Goal: Task Accomplishment & Management: Use online tool/utility

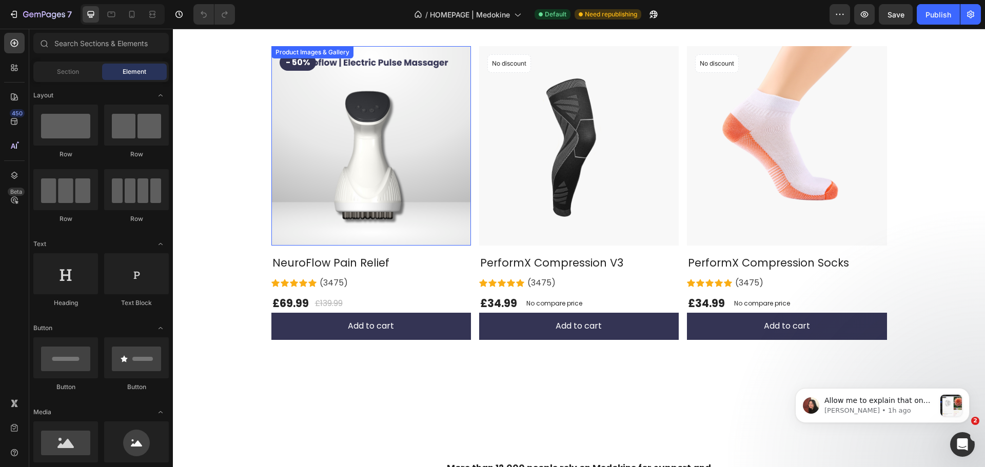
scroll to position [256, 0]
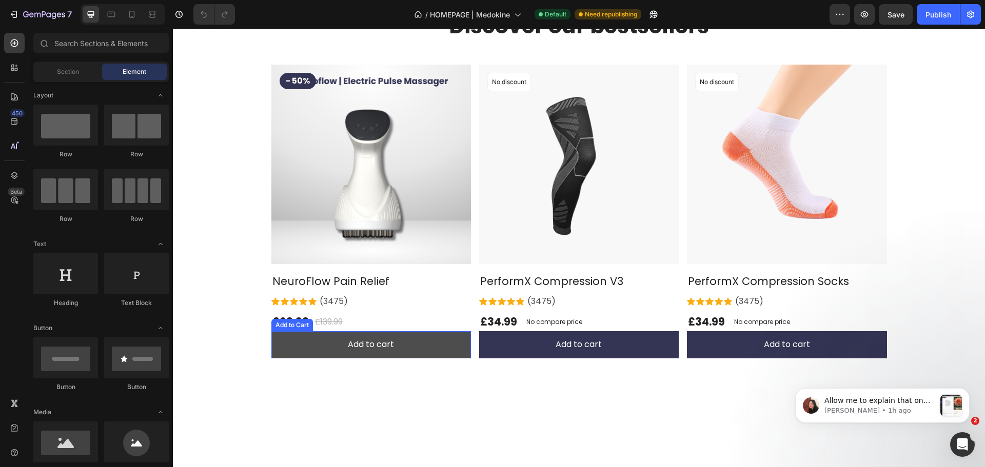
click at [284, 350] on button "Add to cart" at bounding box center [371, 344] width 200 height 27
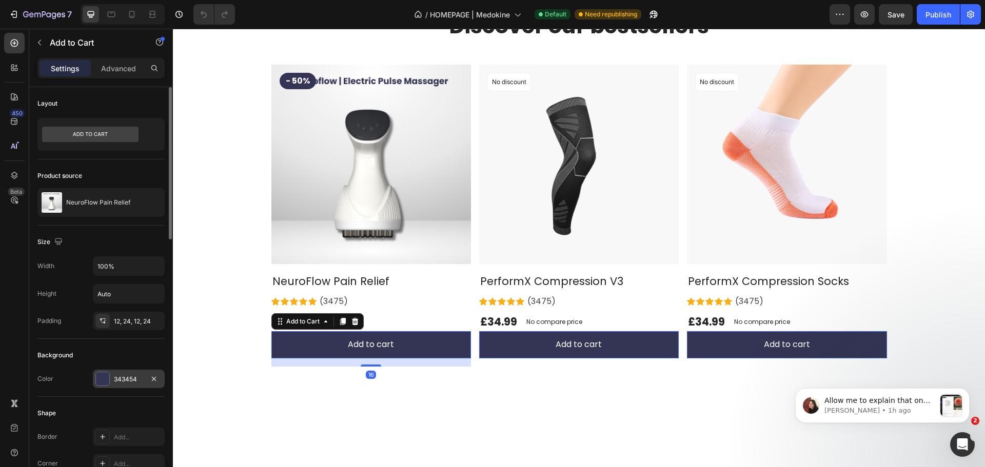
click at [116, 387] on div "343454" at bounding box center [129, 379] width 72 height 18
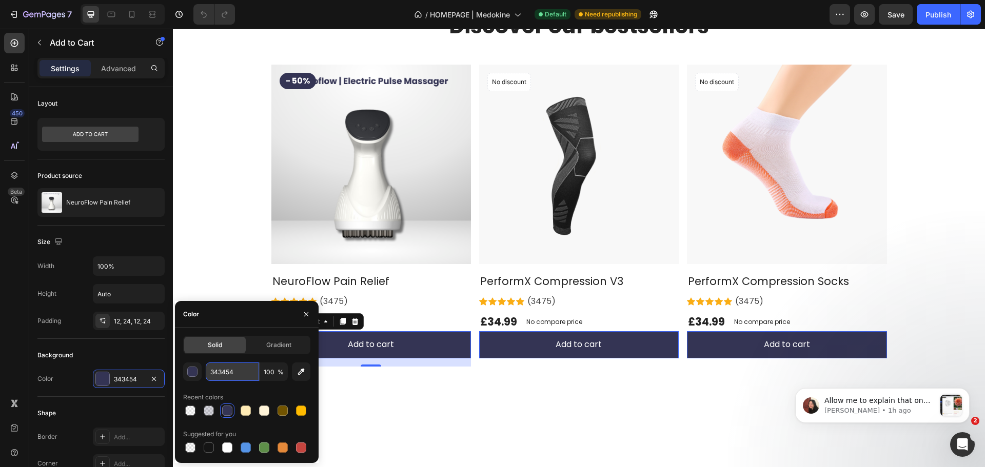
click at [230, 364] on input "343454" at bounding box center [232, 372] width 53 height 18
paste input "0070BA"
type input "0070BA"
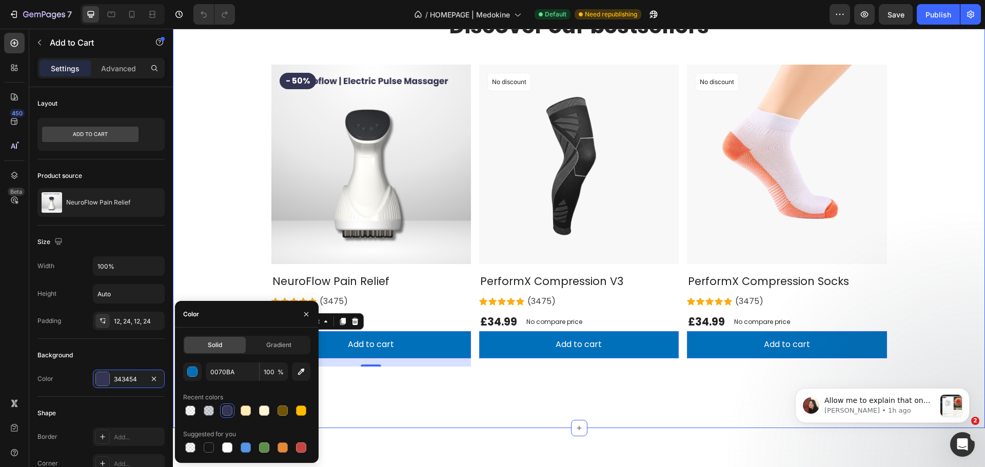
click at [354, 411] on div "Discover our bestsellers Heading Row - 50% Product Badge Product Images & Galle…" at bounding box center [579, 201] width 812 height 452
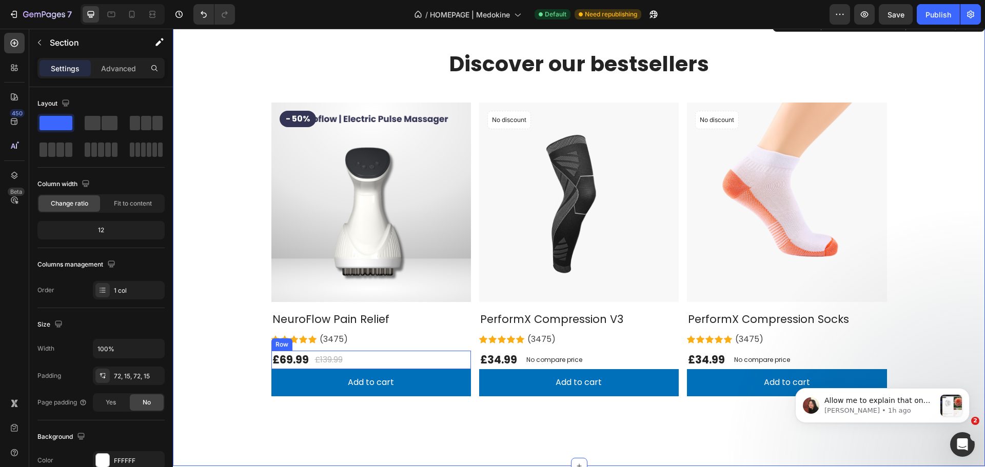
scroll to position [154, 0]
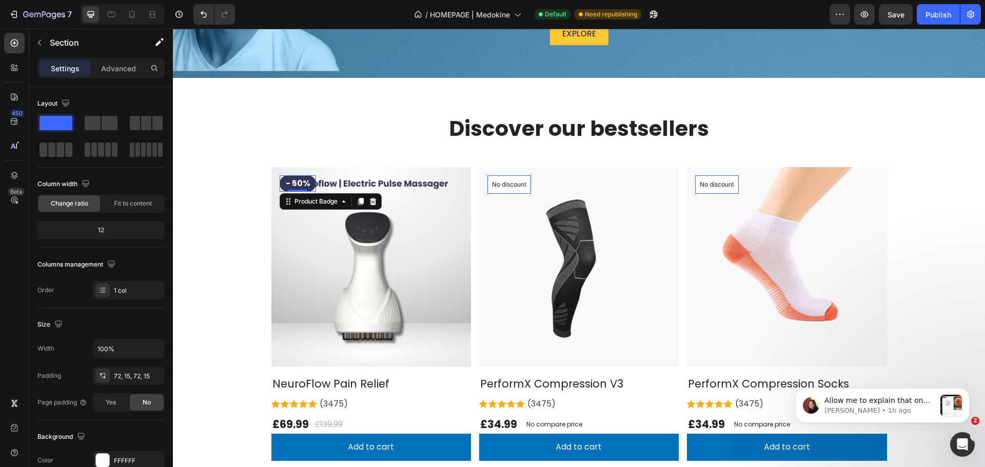
click at [285, 188] on pre "- 50%" at bounding box center [298, 183] width 36 height 16
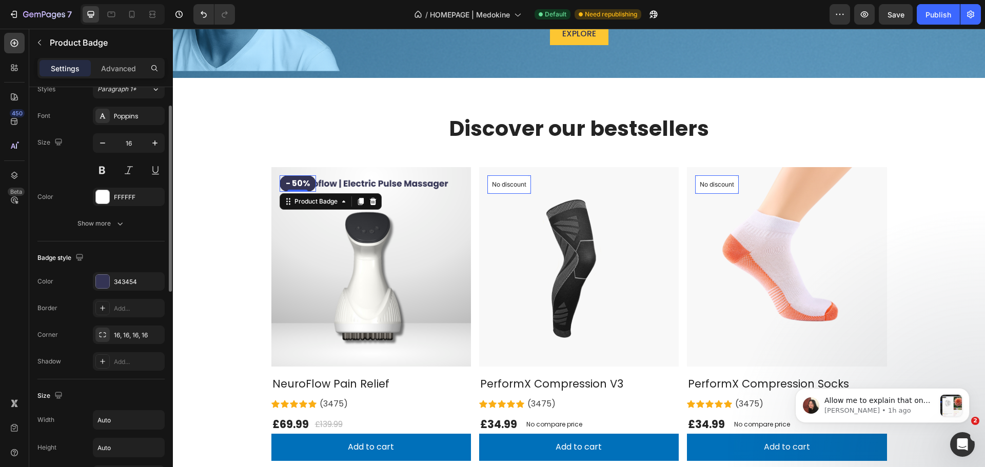
scroll to position [256, 0]
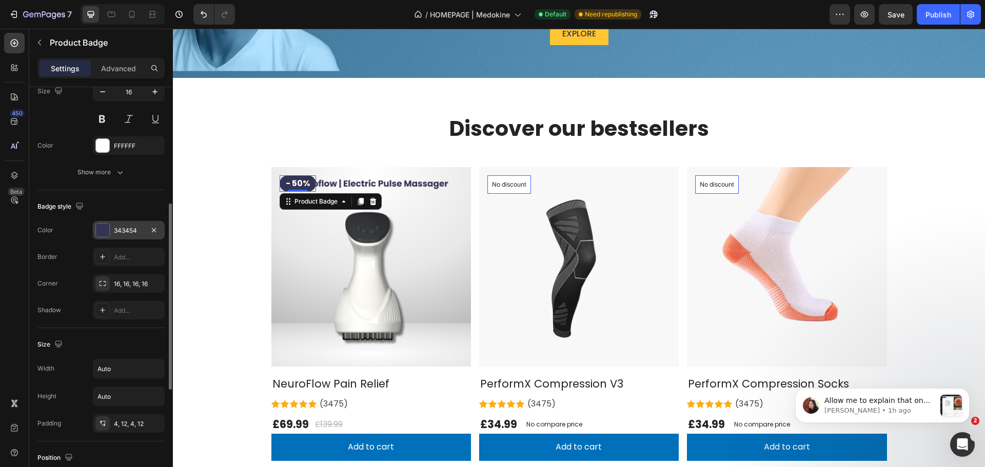
click at [109, 227] on div at bounding box center [102, 230] width 14 height 14
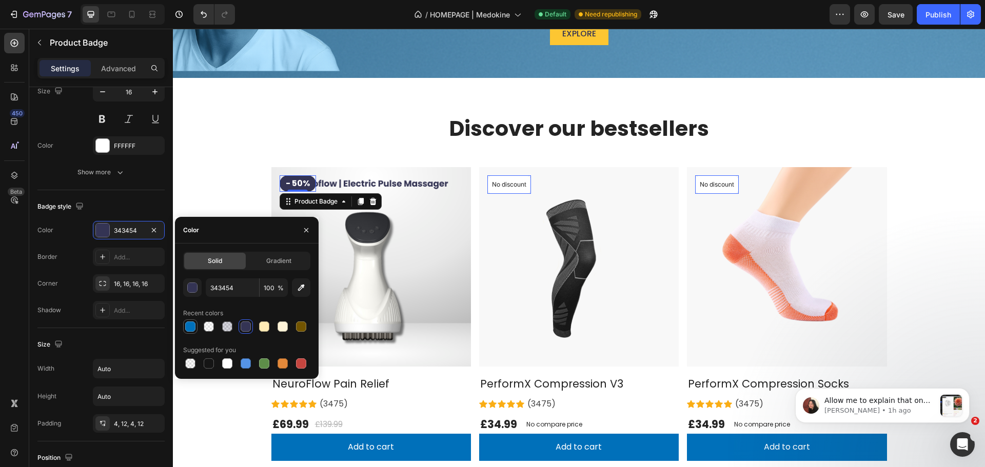
click at [193, 321] on div at bounding box center [190, 327] width 12 height 12
type input "0070BA"
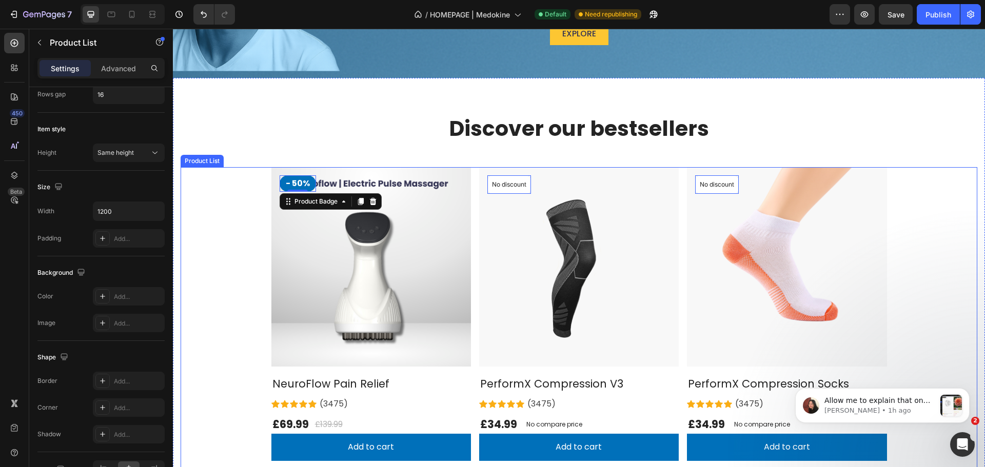
click at [215, 172] on div "- 50% Product Badge 0 Product Images & Gallery NeuroFlow Pain Relief (P) Title …" at bounding box center [579, 318] width 797 height 302
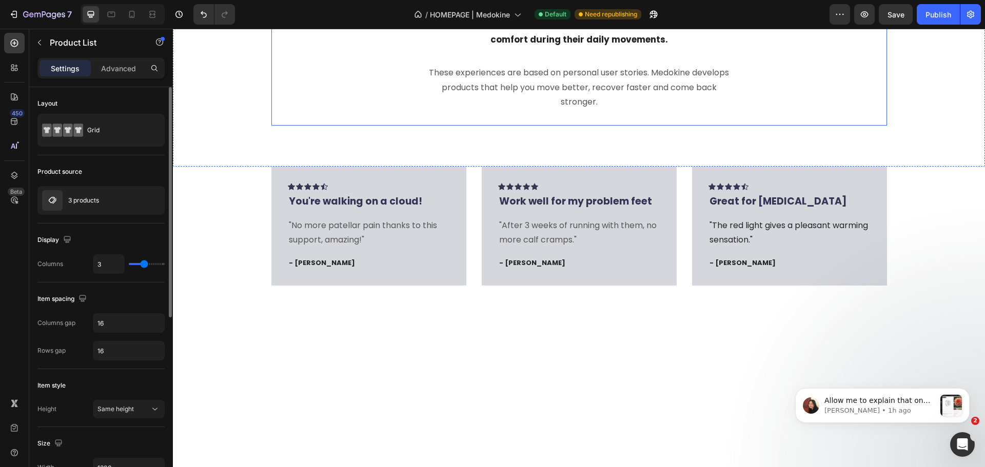
scroll to position [821, 0]
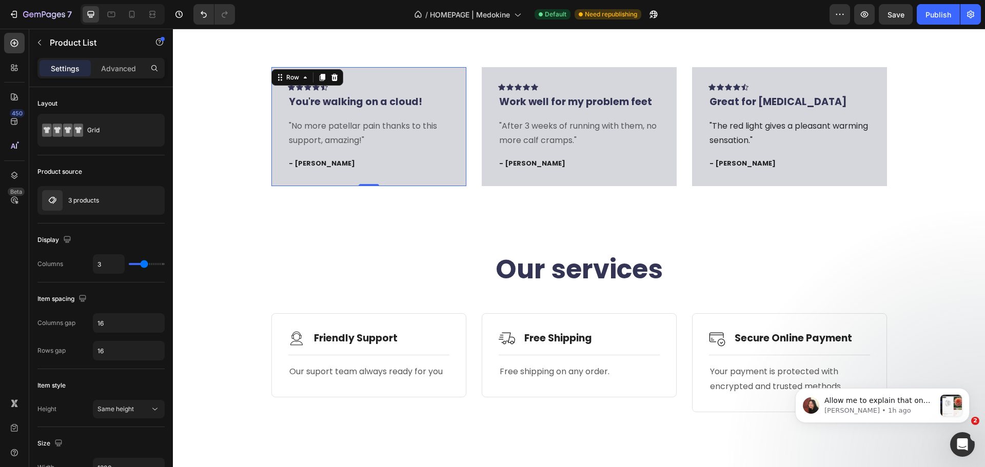
click at [383, 177] on div "Icon Icon Icon Icon Icon Row You're walking on a cloud! Text block "No more pat…" at bounding box center [368, 126] width 195 height 119
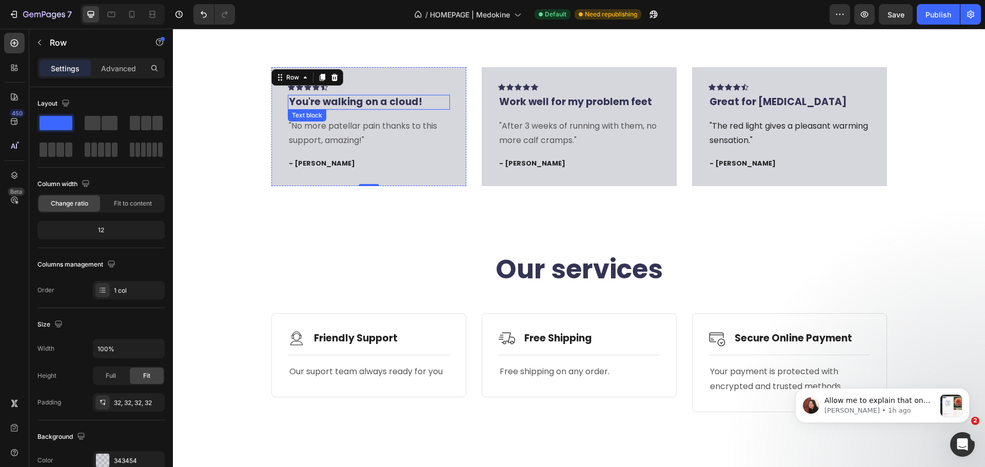
click at [360, 96] on p "You're walking on a cloud!" at bounding box center [369, 102] width 160 height 13
click at [273, 180] on div "Icon Icon Icon Icon Icon Row You're walking on a cloud! Text block 16 "No more …" at bounding box center [368, 126] width 195 height 119
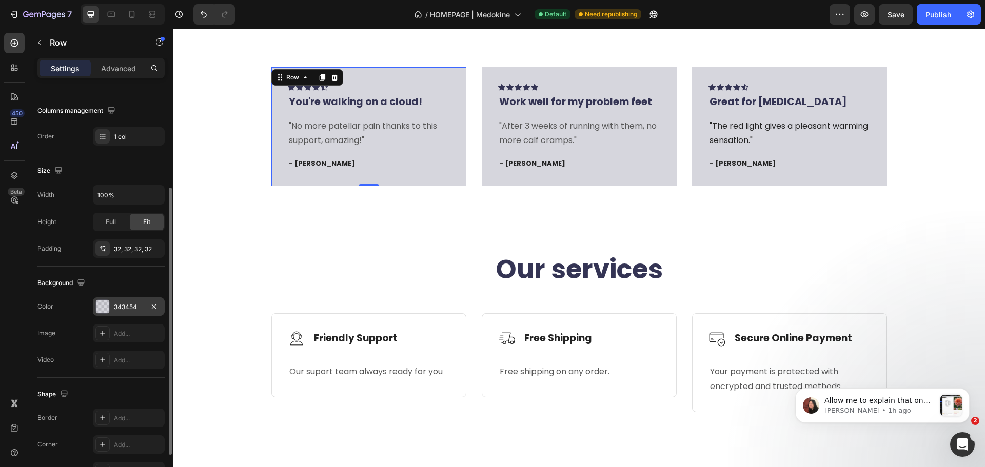
click at [113, 310] on div "343454" at bounding box center [129, 307] width 72 height 18
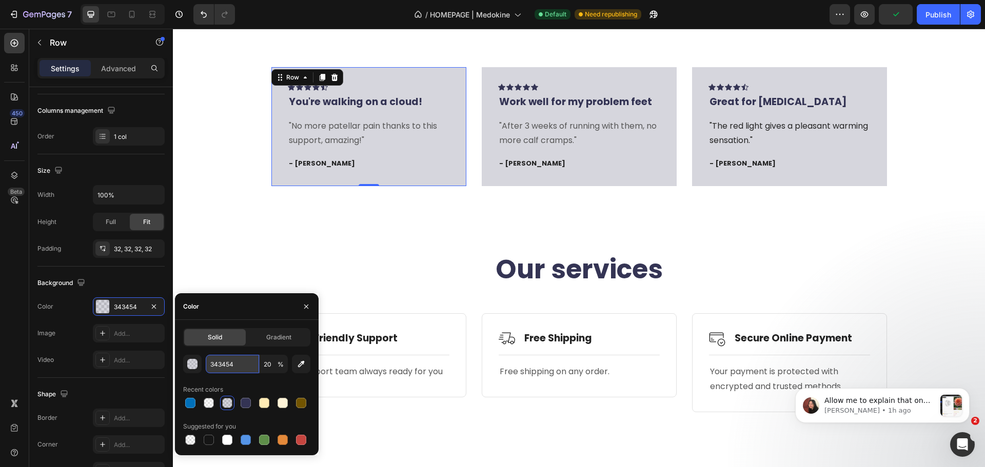
click at [233, 365] on input "343454" at bounding box center [232, 364] width 53 height 18
paste input "0070BA"
type input "0070BA"
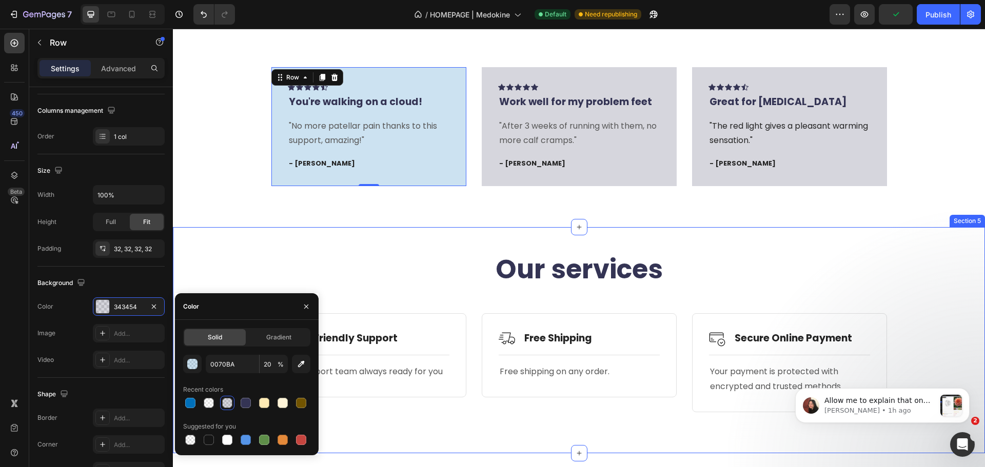
click at [289, 275] on h2 "Our services" at bounding box center [579, 269] width 797 height 33
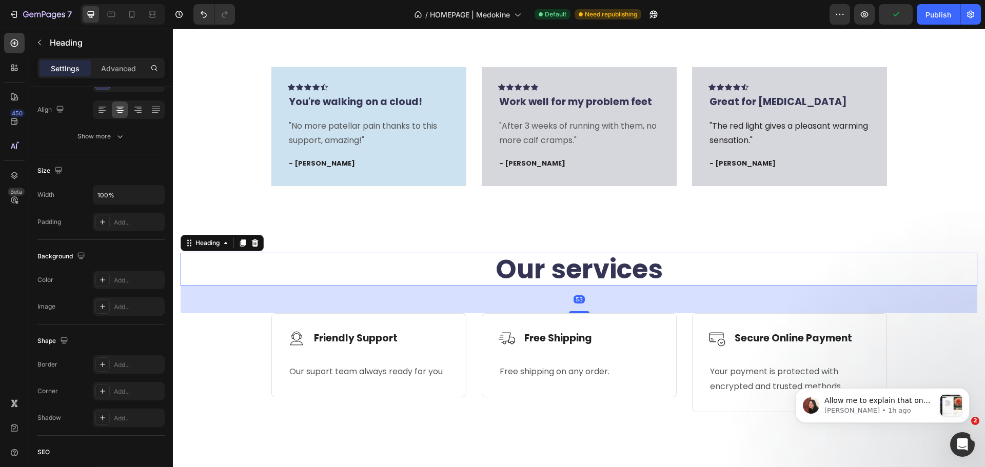
scroll to position [0, 0]
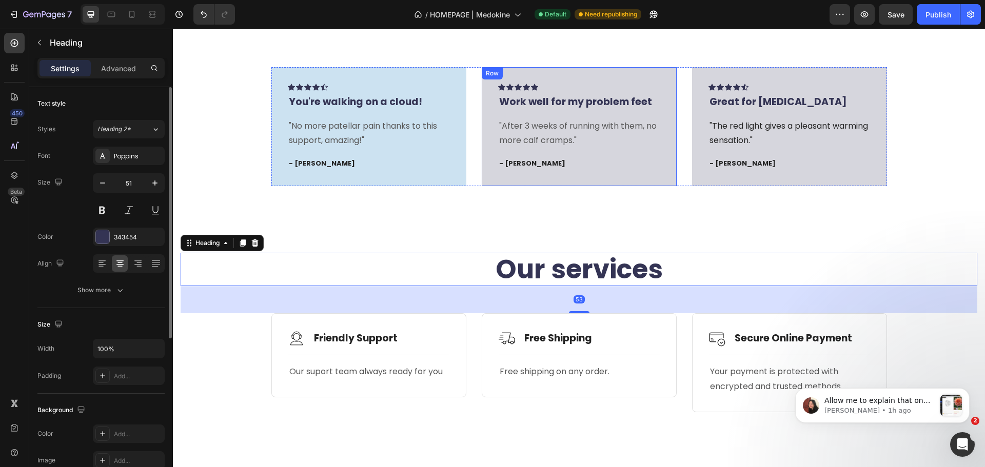
click at [493, 175] on div "Icon Icon Icon Icon Icon Row Work well for my problem feet Text block "After 3 …" at bounding box center [579, 126] width 195 height 119
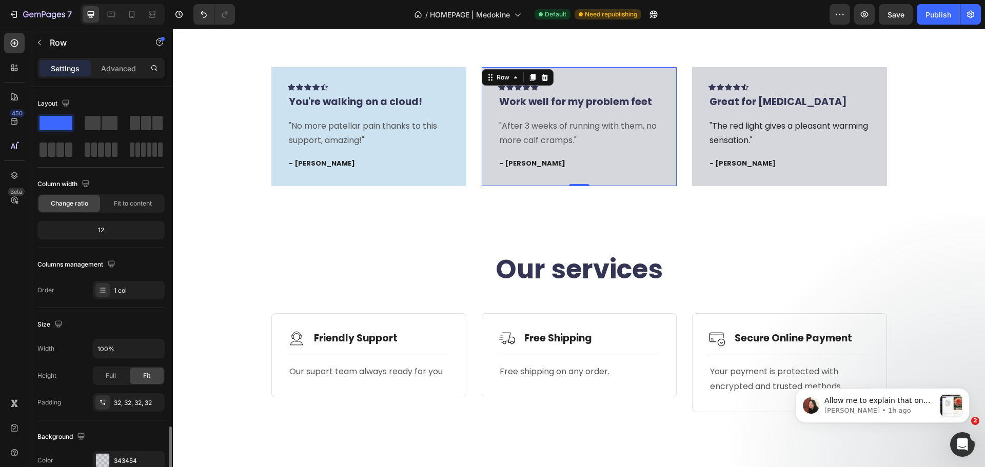
scroll to position [205, 0]
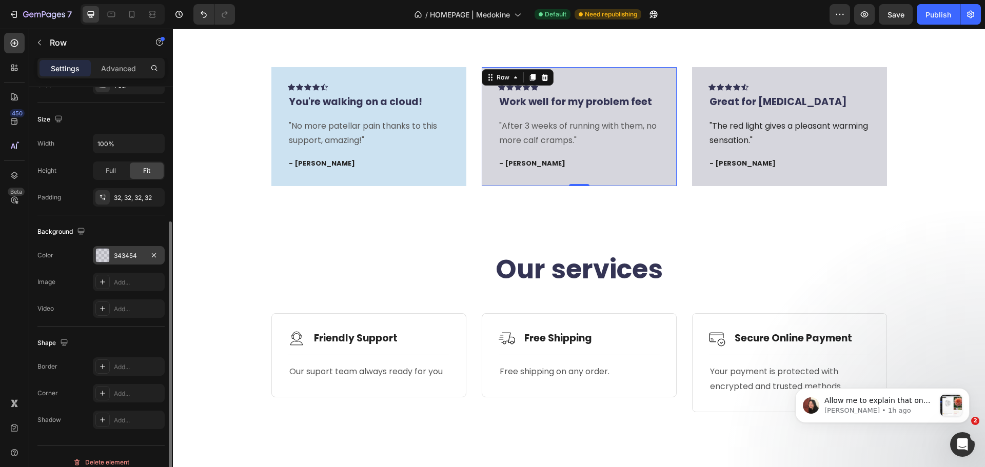
click at [121, 252] on div "343454" at bounding box center [129, 255] width 30 height 9
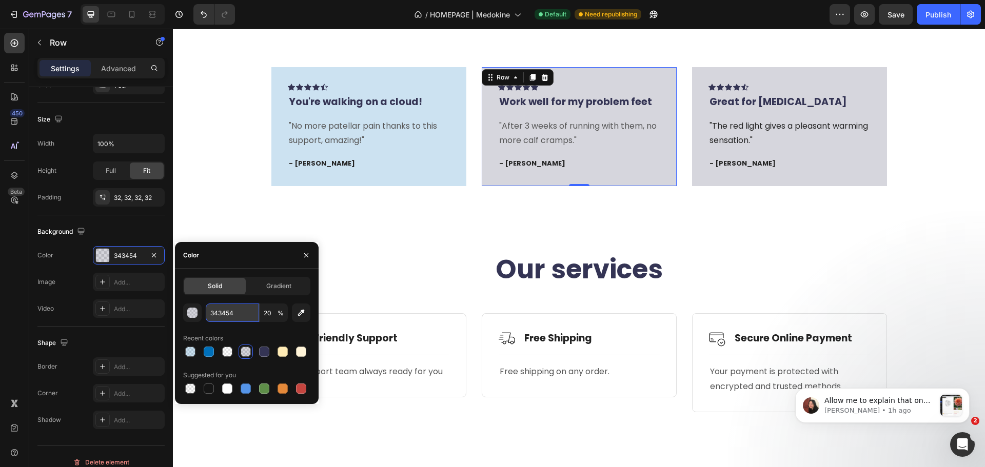
click at [229, 320] on input "343454" at bounding box center [232, 313] width 53 height 18
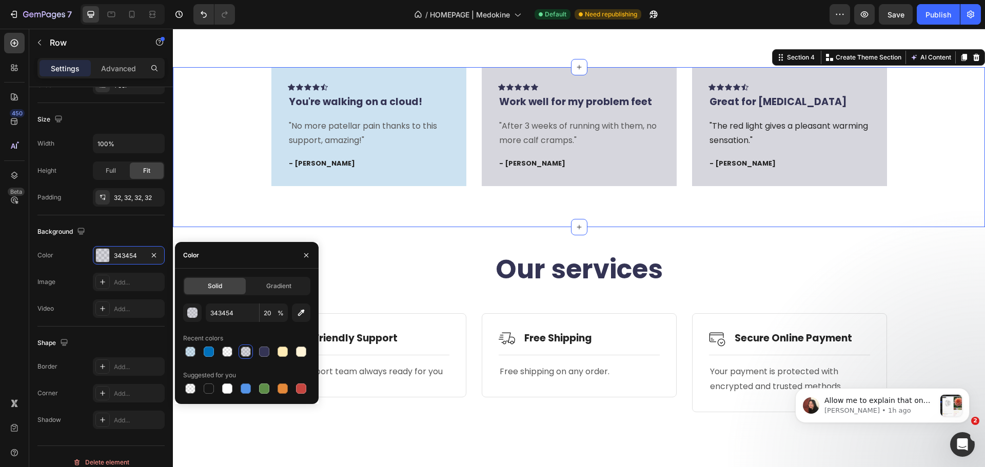
drag, startPoint x: 519, startPoint y: 206, endPoint x: 529, endPoint y: 199, distance: 13.2
click at [518, 206] on div "Icon Icon Icon Icon Icon Row You're walking on a cloud! Text block "No more pat…" at bounding box center [579, 147] width 812 height 160
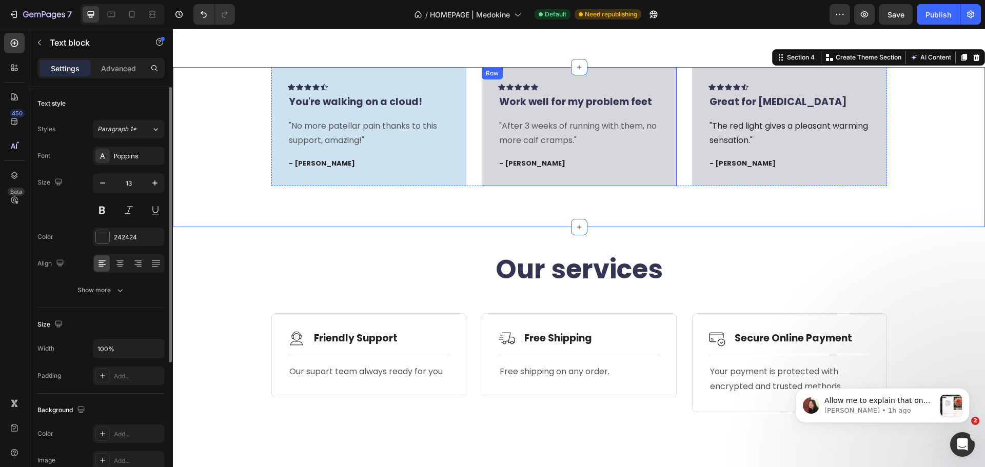
click at [565, 160] on p "- [PERSON_NAME]" at bounding box center [579, 164] width 160 height 10
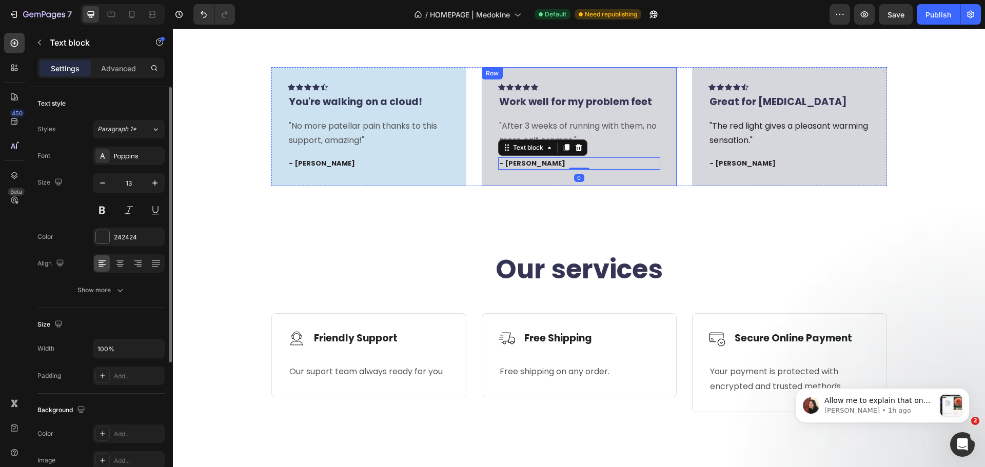
click at [546, 178] on div "Icon Icon Icon Icon Icon Row Work well for my problem feet Text block "After 3 …" at bounding box center [579, 126] width 195 height 119
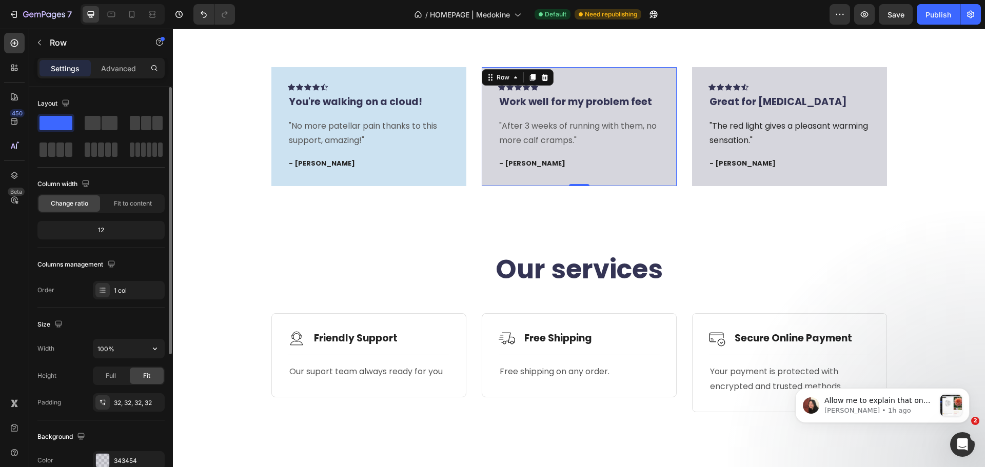
scroll to position [154, 0]
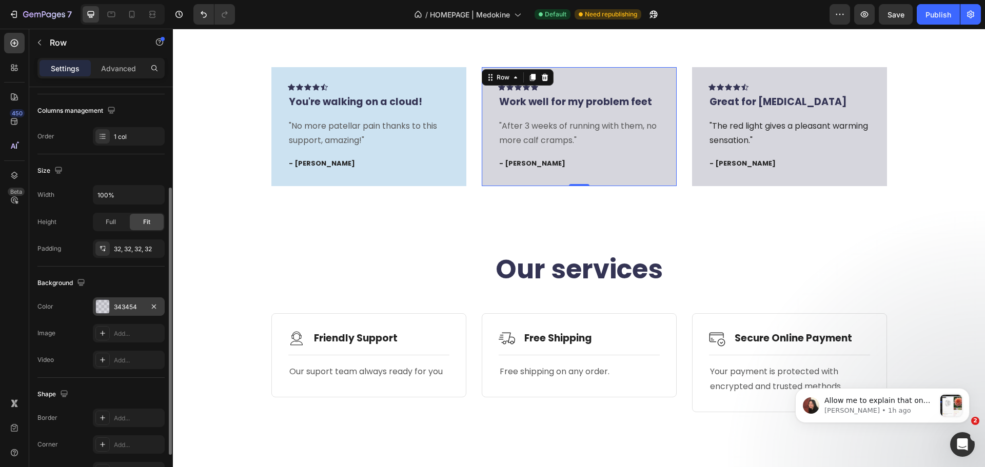
click at [129, 306] on div "343454" at bounding box center [129, 307] width 30 height 9
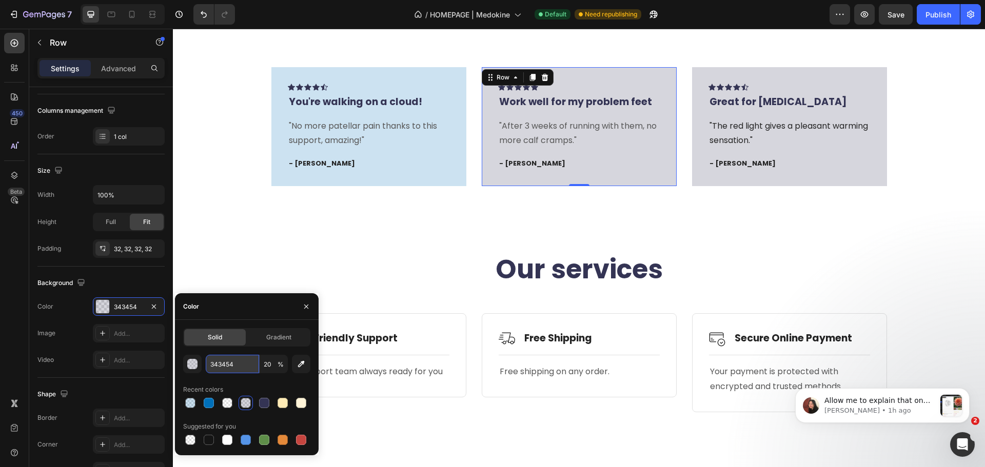
click at [225, 362] on input "343454" at bounding box center [232, 364] width 53 height 18
paste input "0070BA"
type input "0070BA"
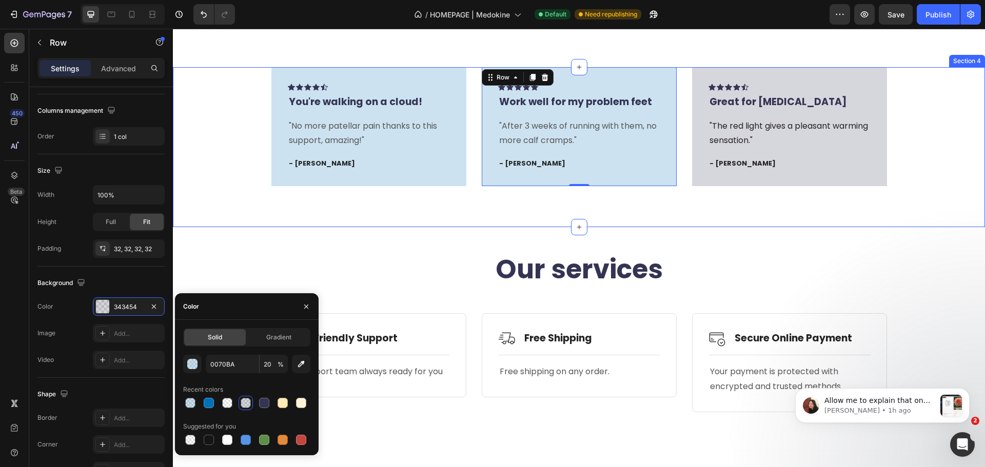
click at [698, 179] on div "Icon Icon Icon Icon Icon Row Great for neuropathic pain Text block "The red lig…" at bounding box center [789, 126] width 195 height 119
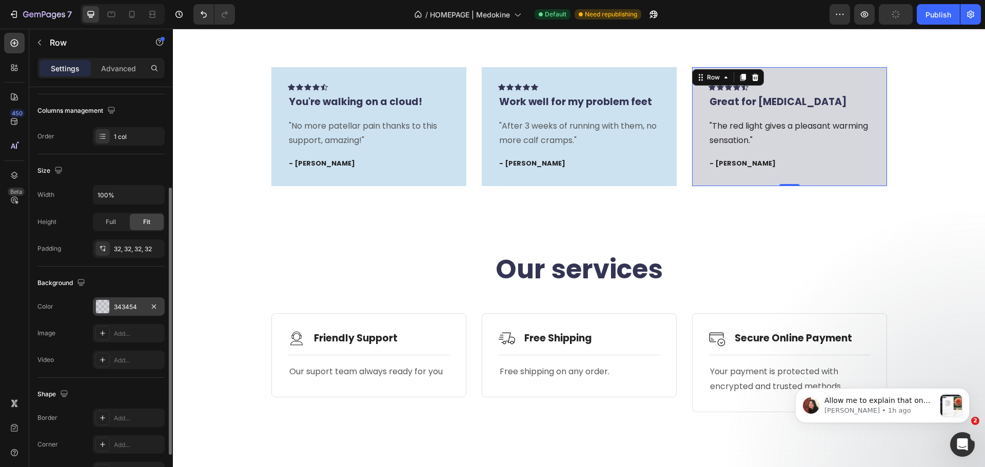
click at [132, 303] on div "343454" at bounding box center [129, 307] width 30 height 9
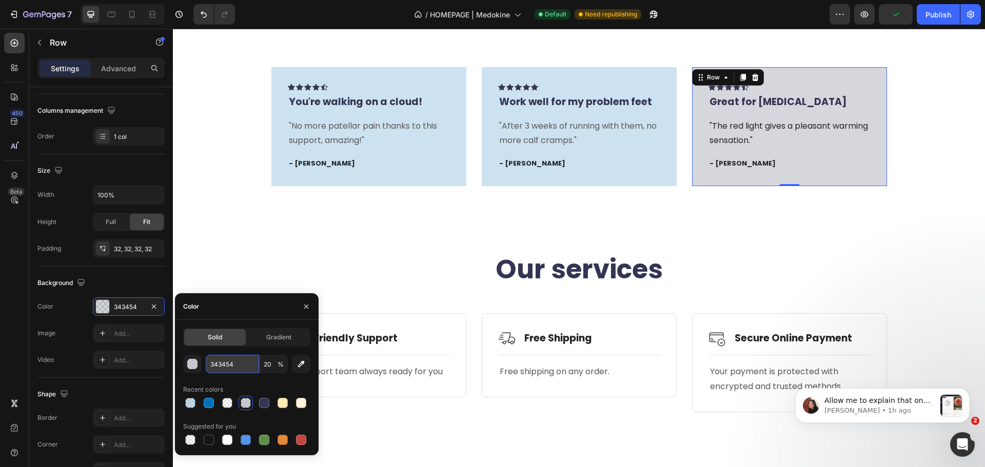
click at [230, 360] on input "343454" at bounding box center [232, 364] width 53 height 18
paste input "0070BA"
type input "0070BA"
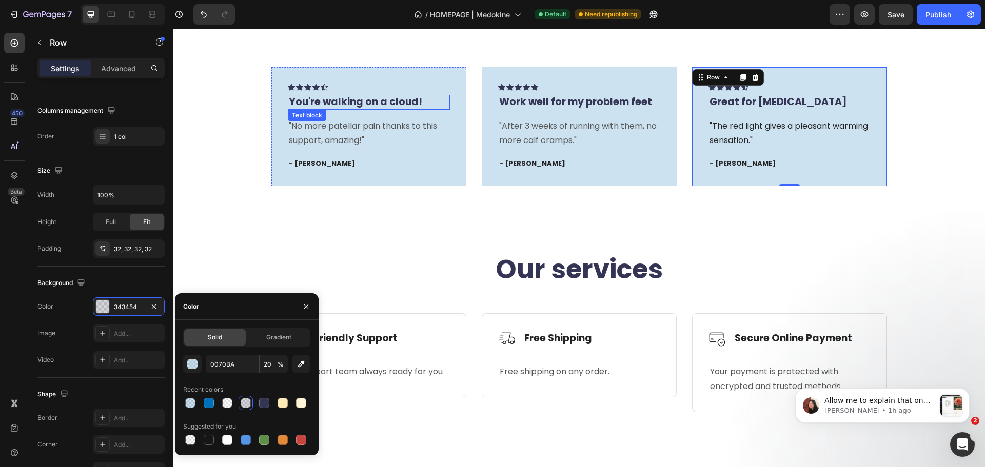
click at [329, 106] on p "You're walking on a cloud!" at bounding box center [369, 102] width 160 height 13
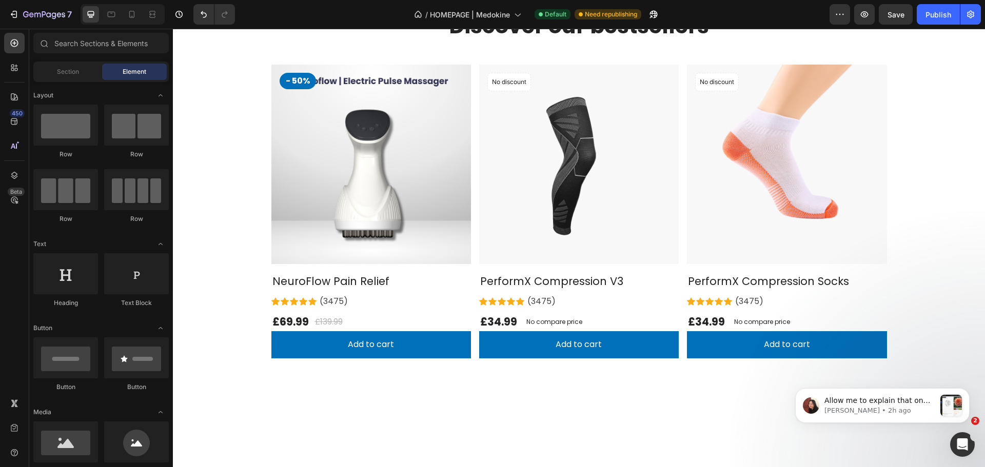
scroll to position [0, 0]
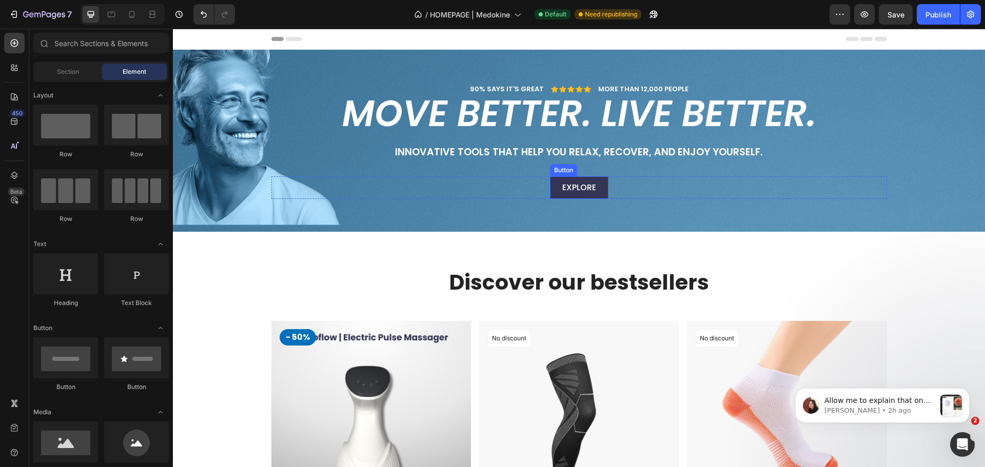
click at [551, 190] on link "Explore" at bounding box center [579, 187] width 58 height 23
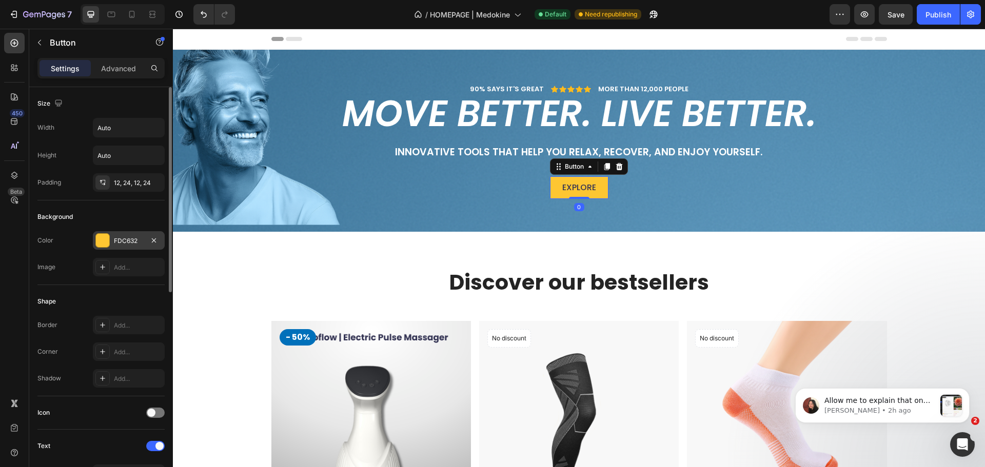
click at [98, 237] on div at bounding box center [102, 240] width 13 height 13
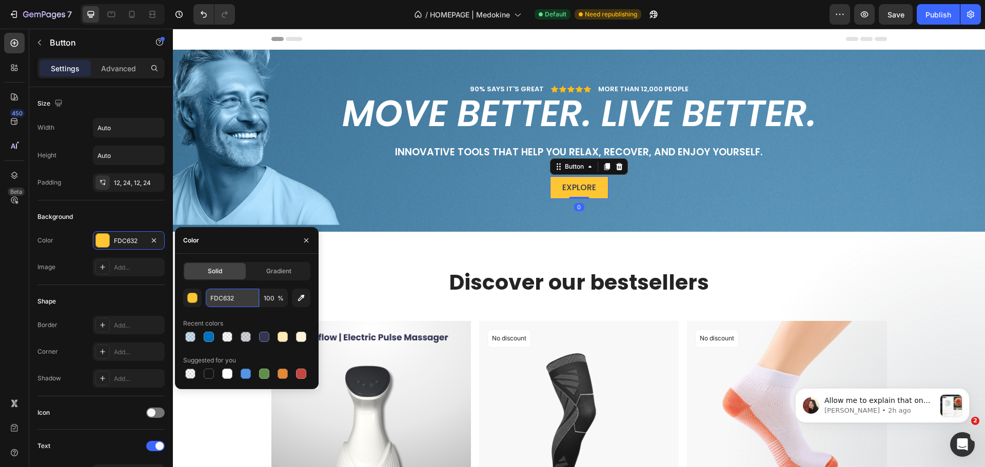
click at [227, 296] on input "FDC632" at bounding box center [232, 298] width 53 height 18
paste input "#dca11d"
type input "#dca11d"
click at [818, 254] on div "Discover our bestsellers Heading Row - 50% Product Badge Product Images & Galle…" at bounding box center [579, 458] width 812 height 452
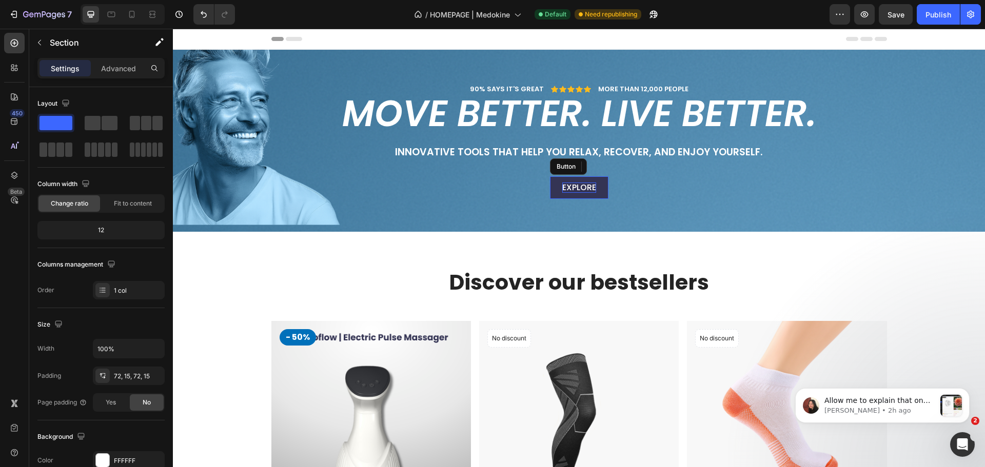
click at [570, 185] on p "Explore" at bounding box center [579, 188] width 34 height 11
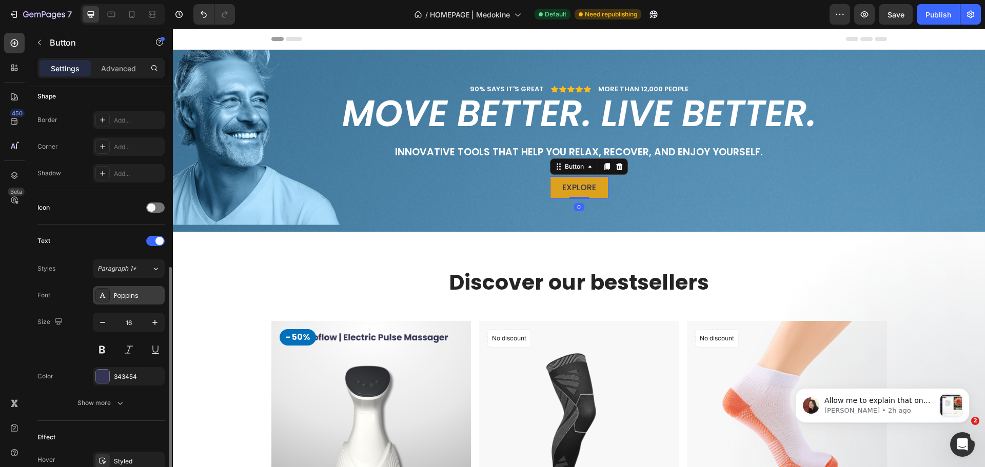
scroll to position [308, 0]
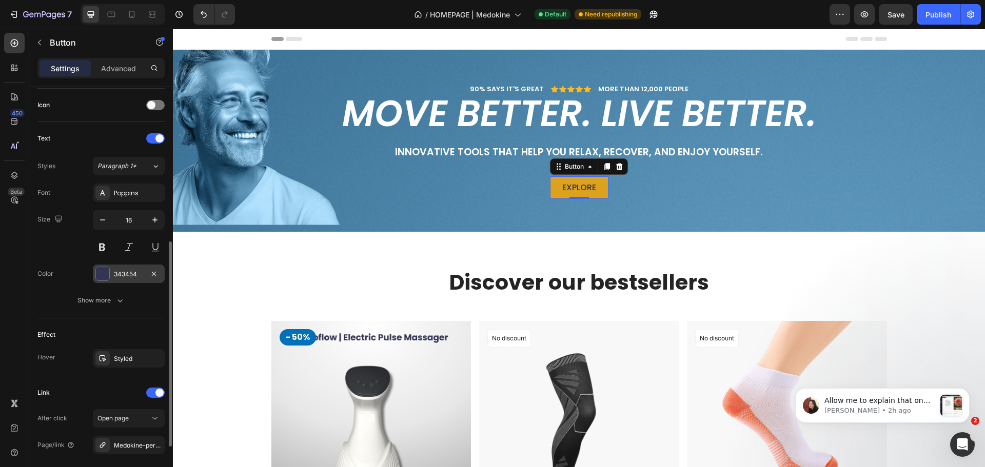
click at [96, 270] on div at bounding box center [102, 273] width 13 height 13
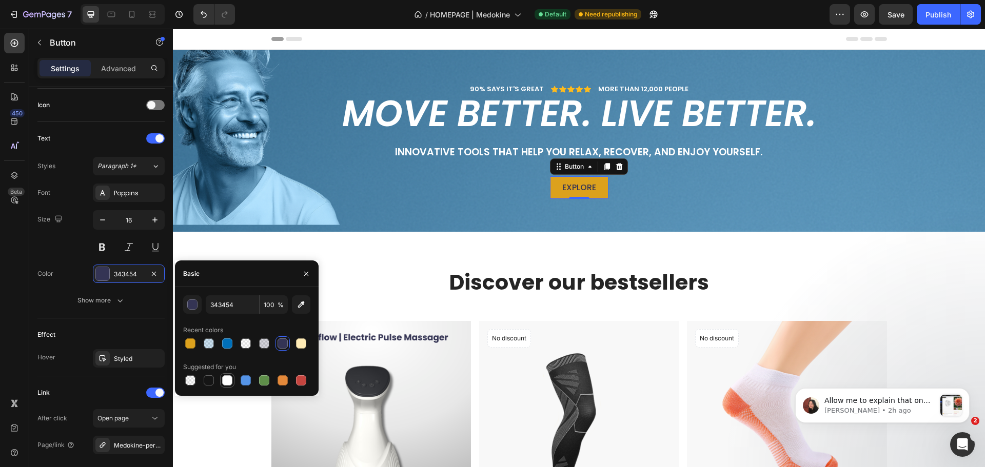
click at [227, 379] on div at bounding box center [227, 380] width 10 height 10
type input "FFFFFF"
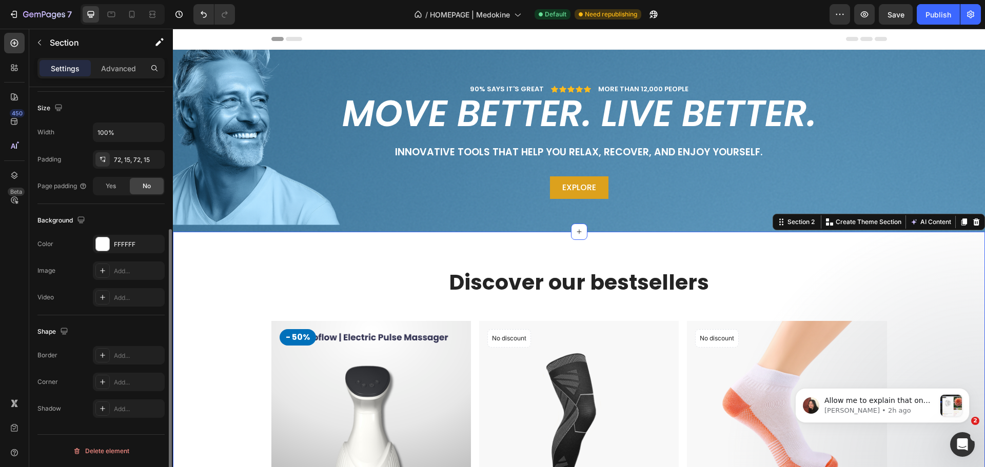
click at [452, 244] on div "Discover our bestsellers Heading Row - 50% Product Badge Product Images & Galle…" at bounding box center [579, 458] width 812 height 452
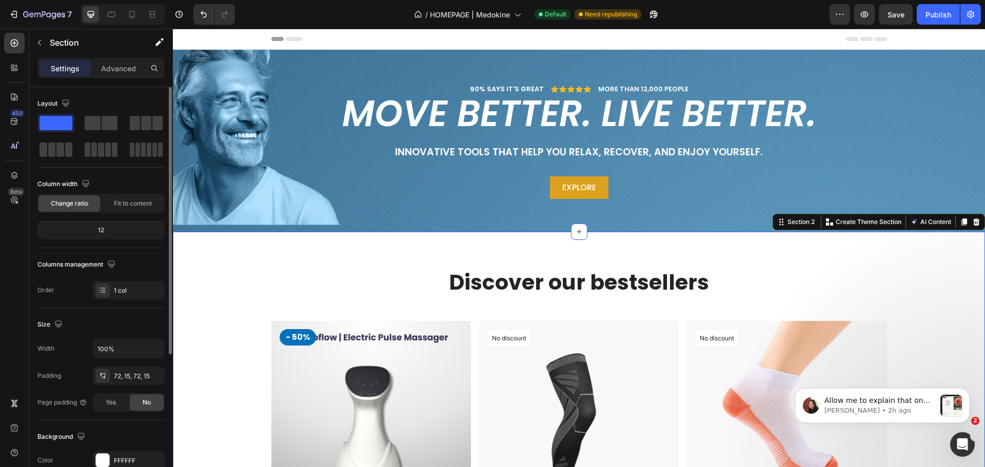
click at [451, 212] on div "90% SAYS IT'S GREAT Text Block Icon Icon Icon Icon Icon Icon List MORE THAN 12,…" at bounding box center [579, 149] width 797 height 131
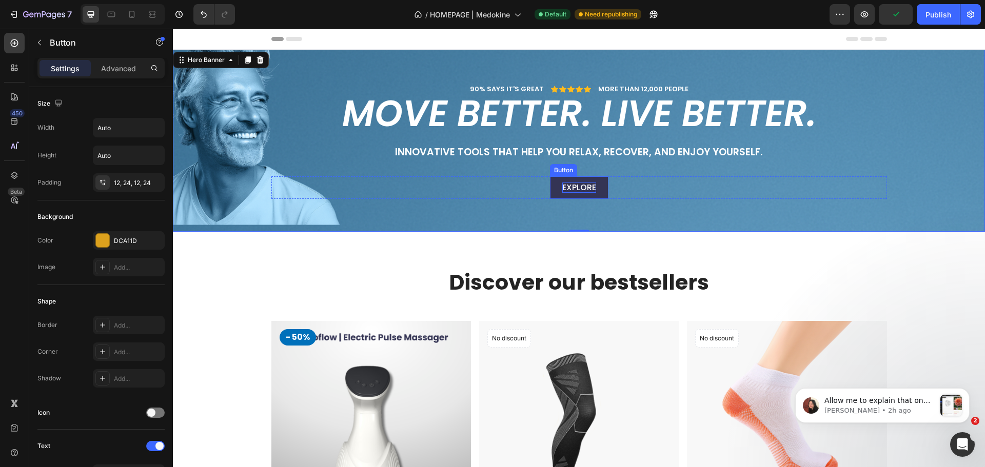
click at [562, 189] on p "Explore" at bounding box center [579, 188] width 34 height 11
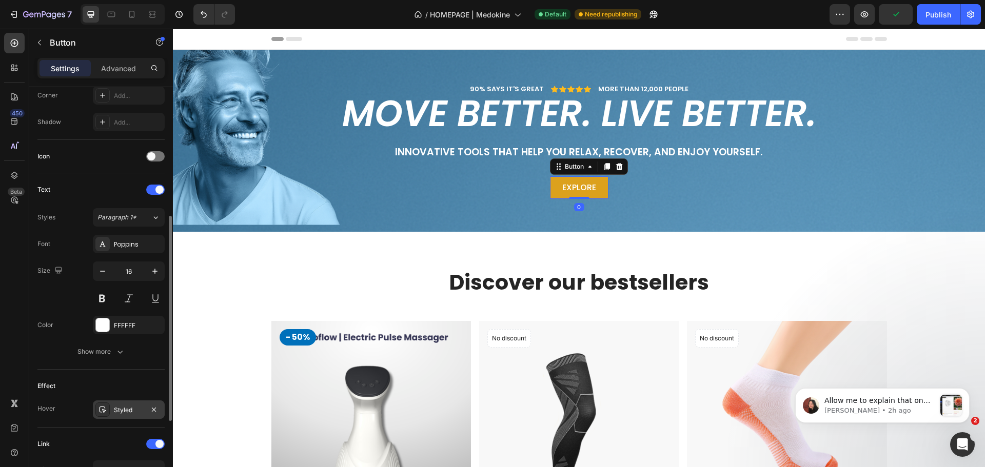
scroll to position [406, 0]
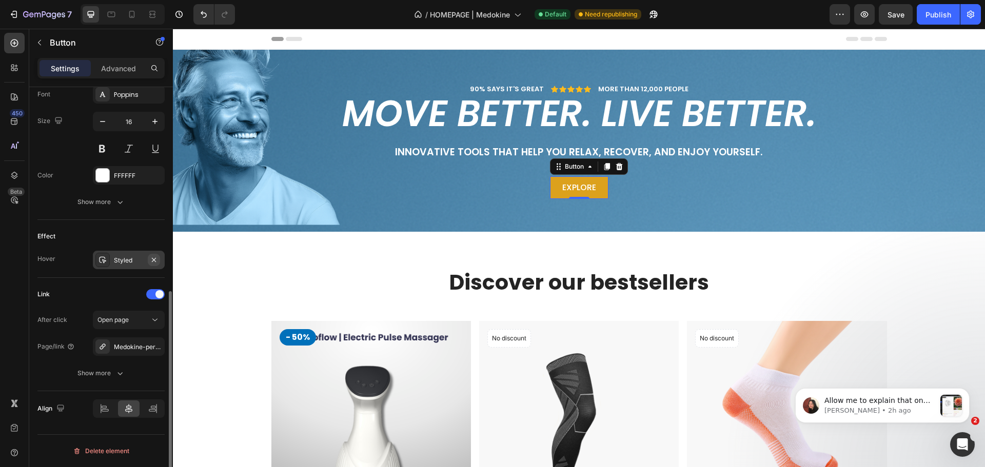
click at [148, 263] on button "button" at bounding box center [154, 260] width 12 height 12
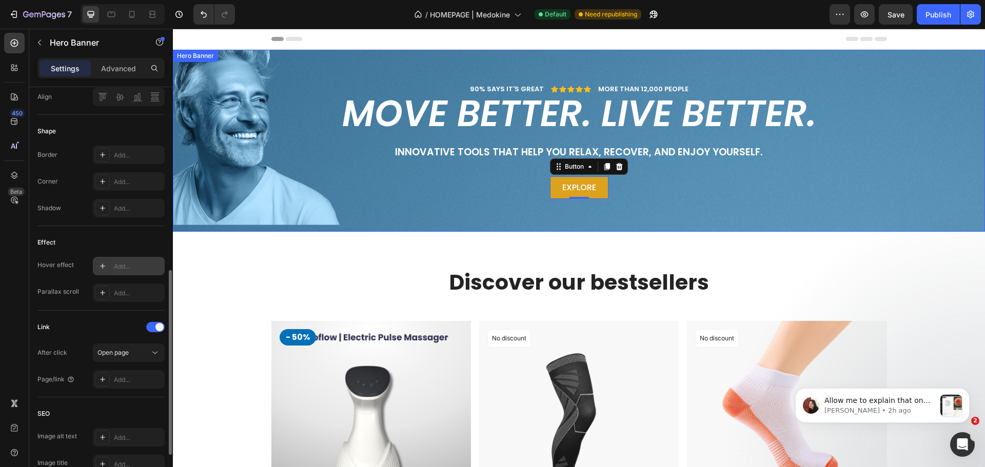
click at [466, 211] on div "90% SAYS IT'S GREAT Text Block Icon Icon Icon Icon Icon Icon List MORE THAN 12,…" at bounding box center [579, 149] width 797 height 131
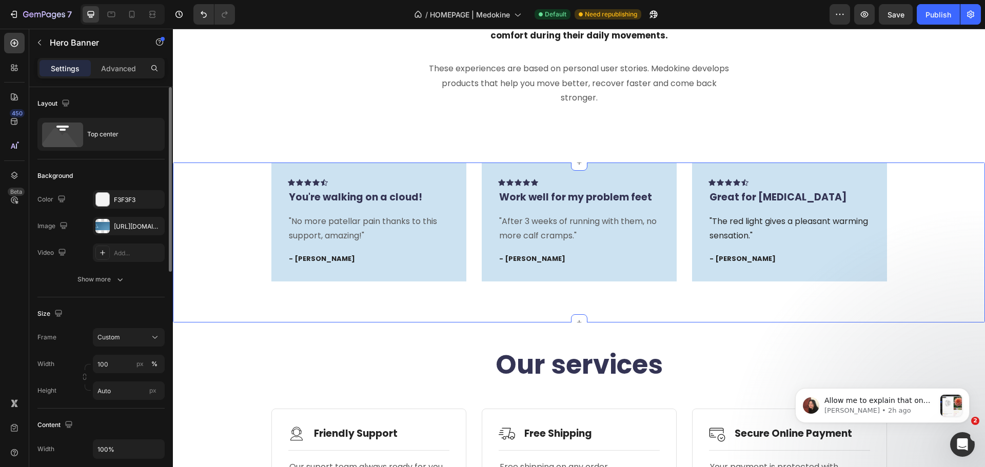
scroll to position [821, 0]
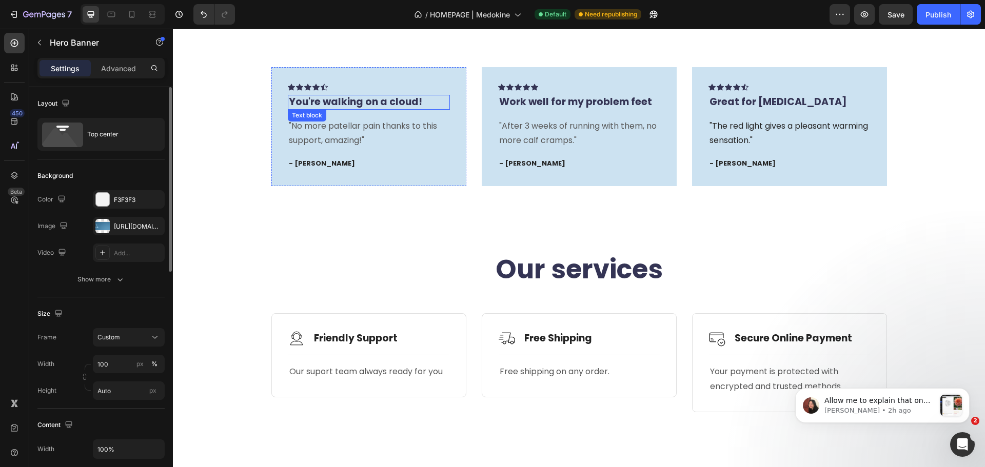
click at [323, 103] on p "You're walking on a cloud!" at bounding box center [369, 102] width 160 height 13
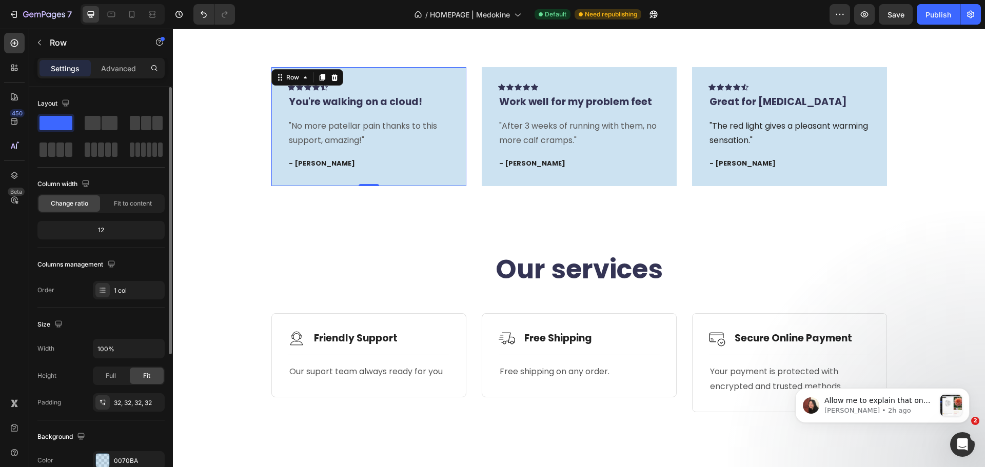
click at [295, 176] on div "Icon Icon Icon Icon Icon Row You're walking on a cloud! Text block "No more pat…" at bounding box center [368, 126] width 195 height 119
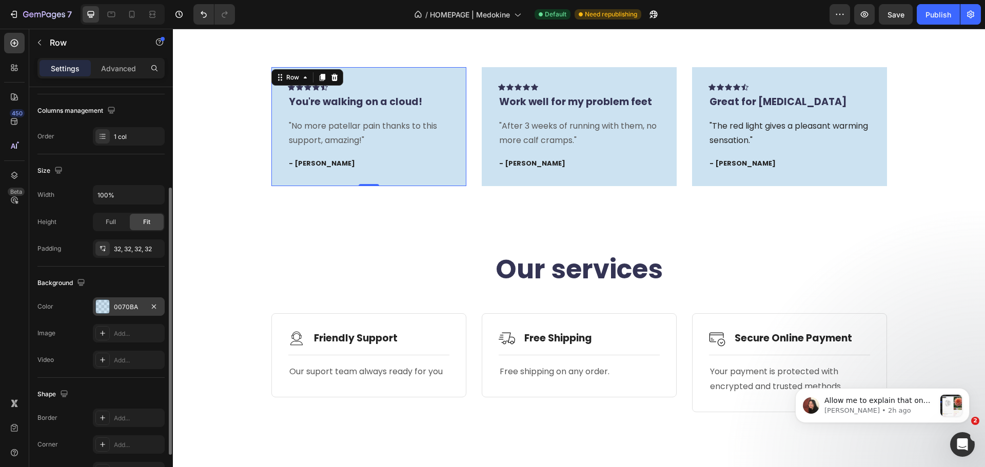
click at [116, 307] on div "0070BA" at bounding box center [129, 307] width 30 height 9
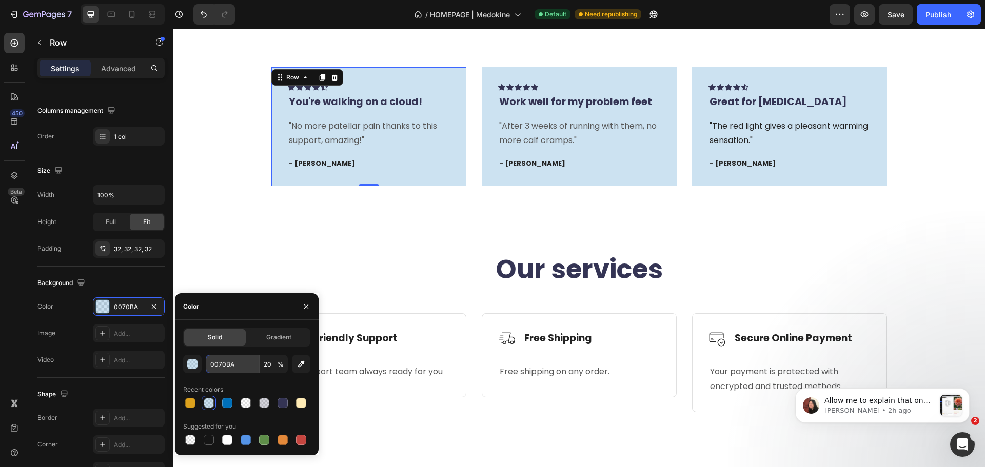
click at [235, 365] on input "0070BA" at bounding box center [232, 364] width 53 height 18
paste input "#e6f4f1"
type input "#e6f4f1"
type input "100"
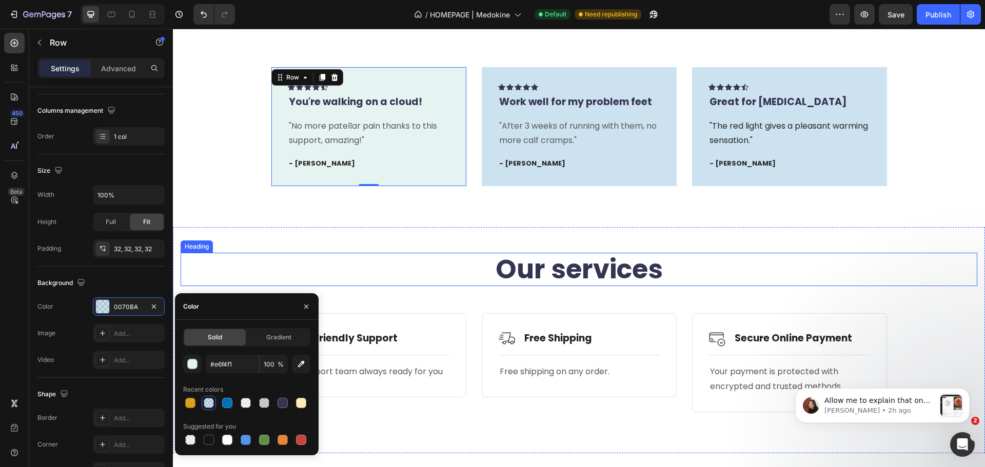
click at [397, 246] on div "Our services Heading Image Friendly Support Text Block Row Title Line Our supor…" at bounding box center [579, 340] width 812 height 226
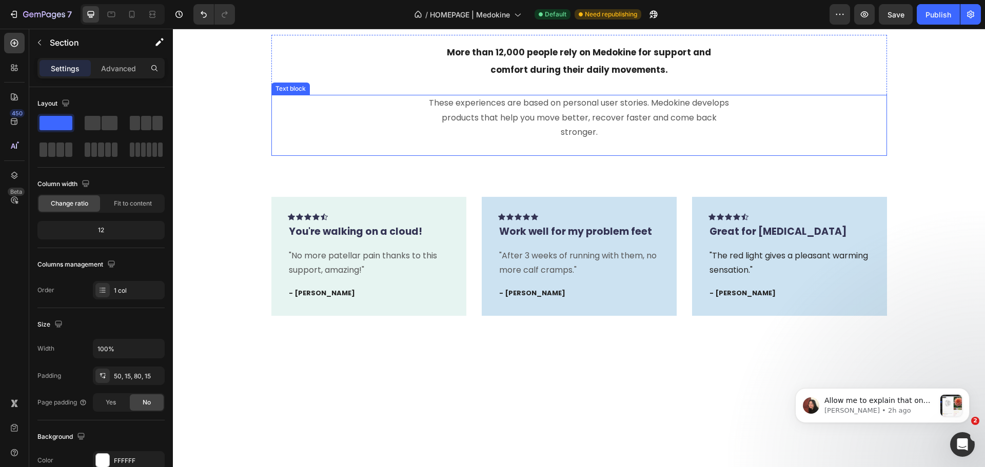
scroll to position [769, 0]
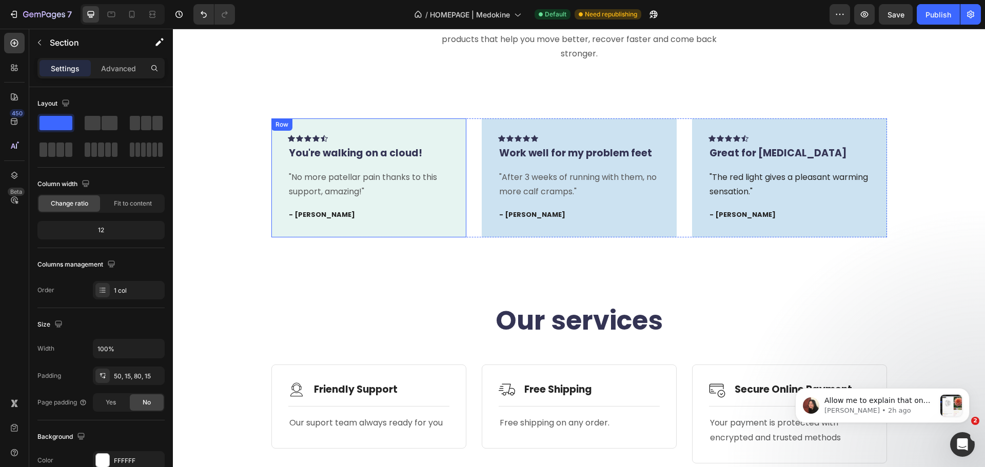
click at [306, 225] on div "Icon Icon Icon Icon Icon Row You're walking on a cloud! Text block "No more pat…" at bounding box center [368, 177] width 195 height 119
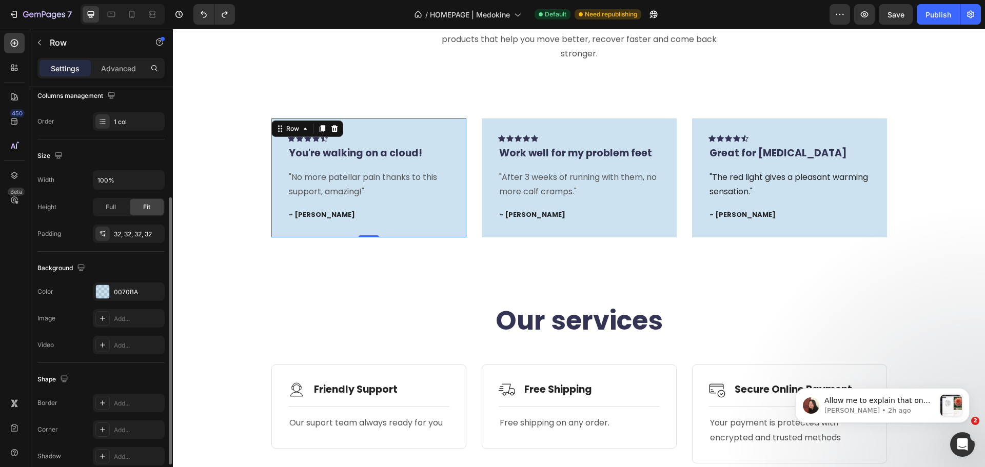
scroll to position [172, 0]
click at [126, 283] on div "0070BA" at bounding box center [129, 288] width 72 height 18
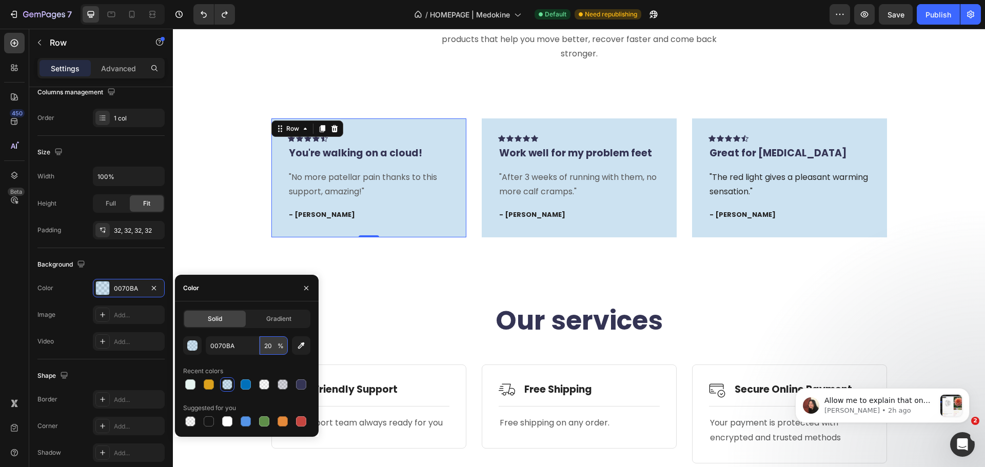
click at [267, 343] on input "20" at bounding box center [274, 346] width 28 height 18
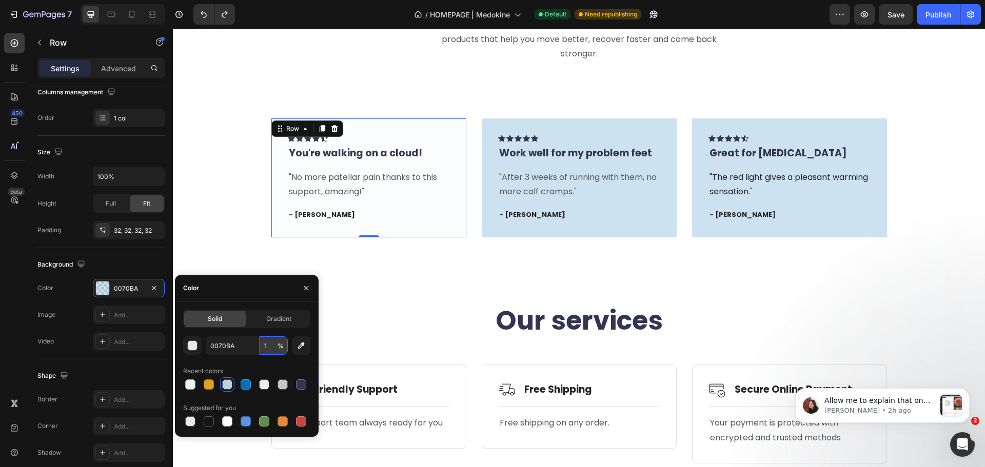
type input "10"
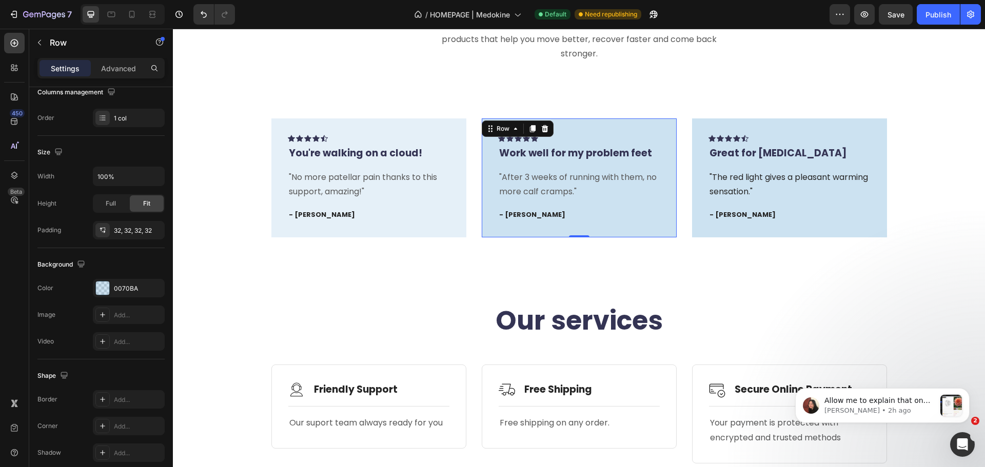
click at [503, 229] on div "Icon Icon Icon Icon Icon Row Work well for my problem feet Text block "After 3 …" at bounding box center [579, 177] width 195 height 119
click at [124, 289] on div "0070BA" at bounding box center [129, 288] width 30 height 9
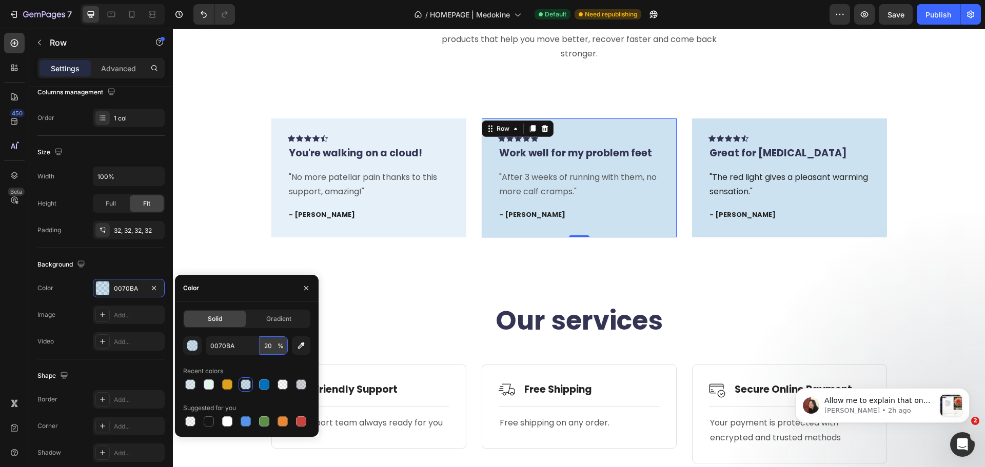
click at [269, 349] on input "20" at bounding box center [274, 346] width 28 height 18
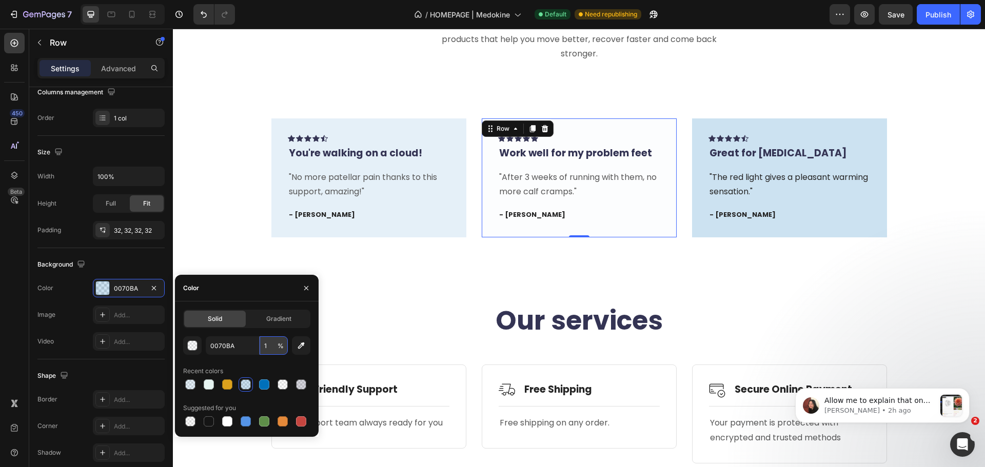
type input "10"
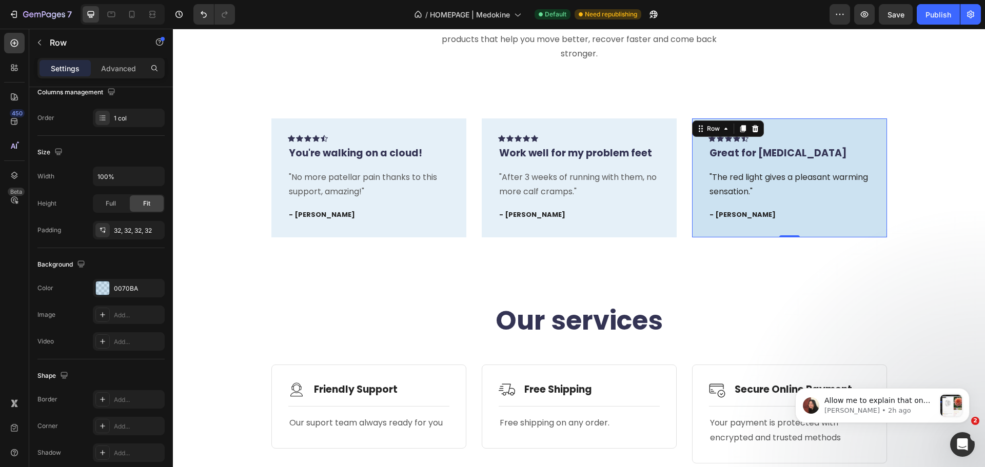
click at [704, 225] on div "Icon Icon Icon Icon Icon Row Great for neuropathic pain Text block "The red lig…" at bounding box center [789, 177] width 195 height 119
click at [118, 288] on div "0070BA" at bounding box center [129, 288] width 30 height 9
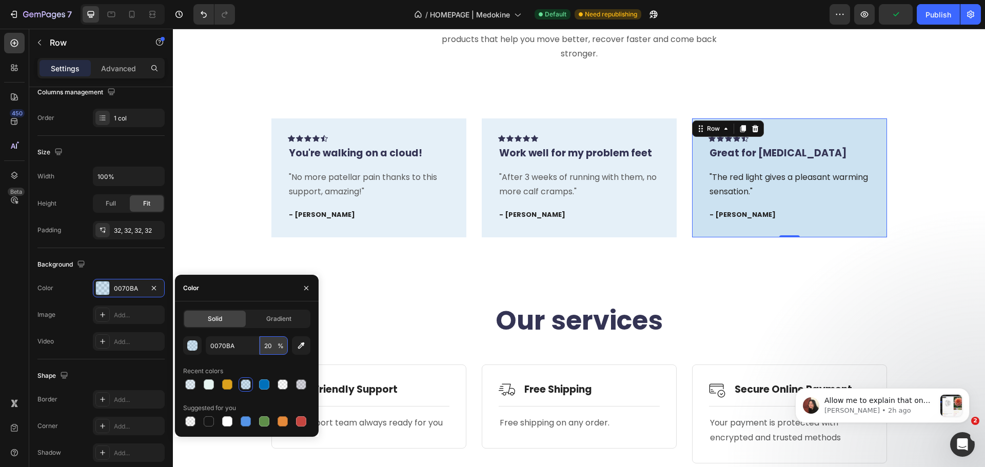
click at [268, 347] on input "20" at bounding box center [274, 346] width 28 height 18
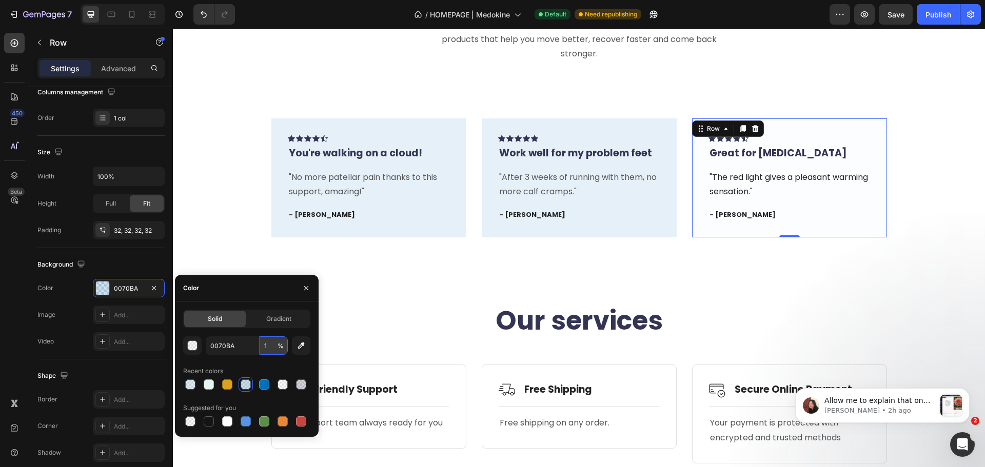
type input "10"
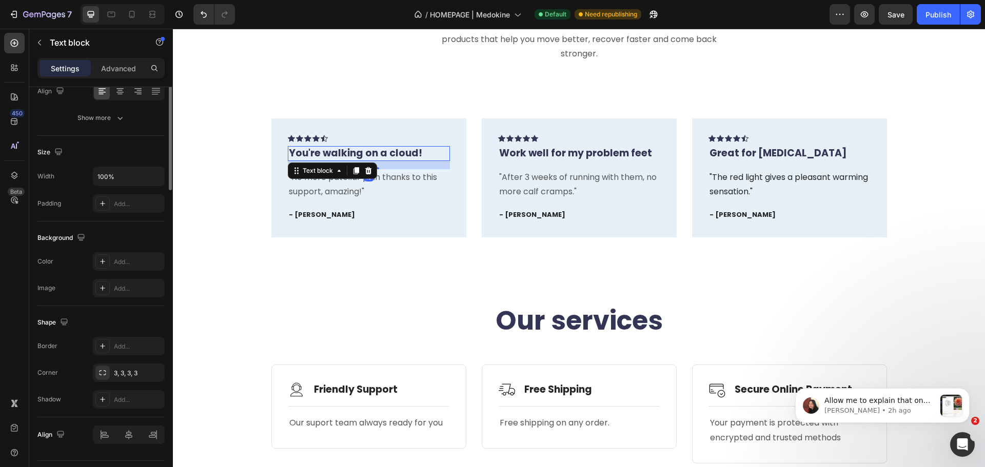
click at [367, 150] on p "You're walking on a cloud!" at bounding box center [369, 153] width 160 height 13
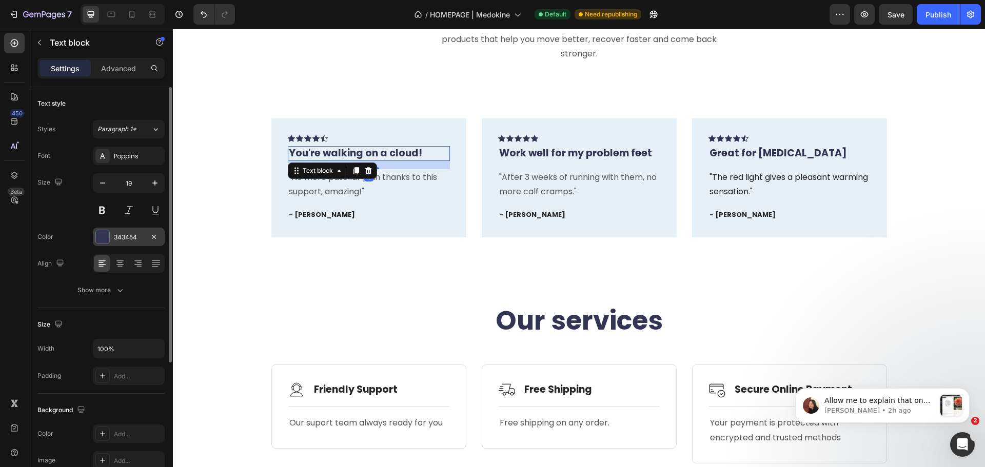
click at [107, 238] on div at bounding box center [102, 236] width 13 height 13
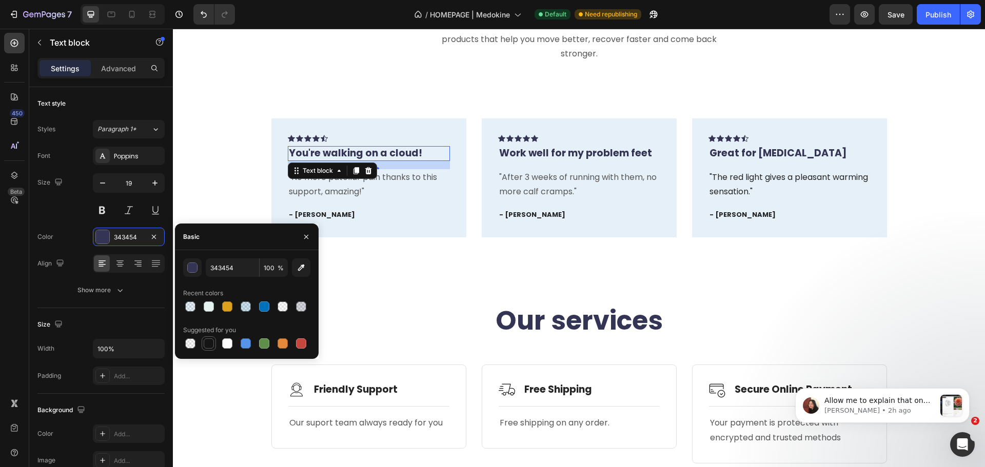
click at [206, 345] on div at bounding box center [209, 344] width 10 height 10
type input "151515"
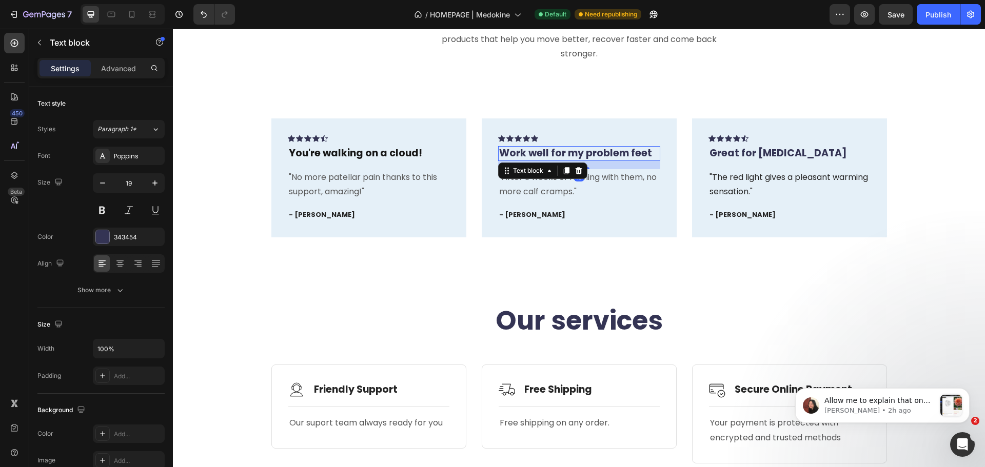
click at [504, 152] on p "Work well for my problem feet" at bounding box center [579, 153] width 160 height 13
click at [102, 235] on div at bounding box center [102, 236] width 13 height 13
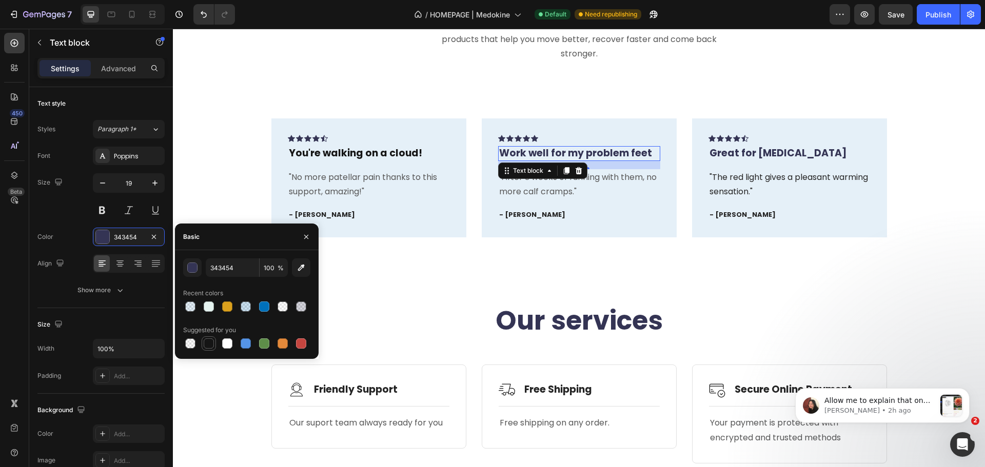
click at [208, 348] on div at bounding box center [209, 344] width 10 height 10
type input "151515"
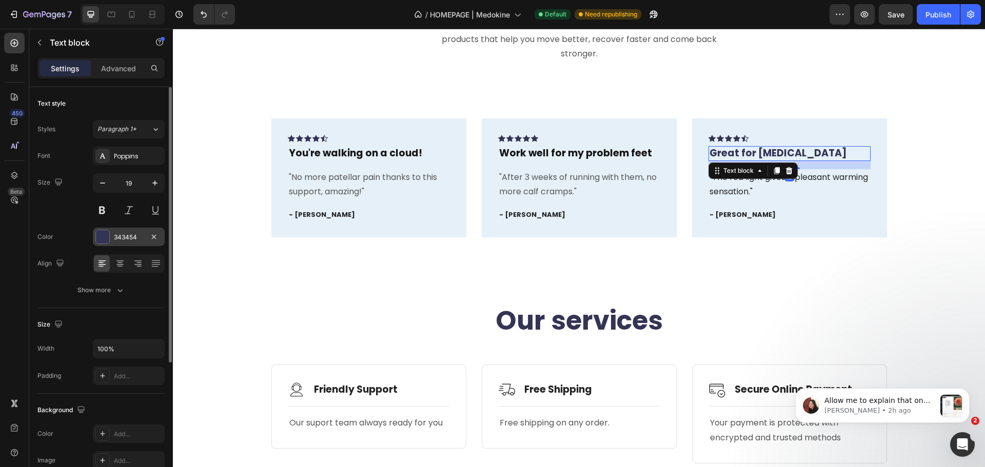
click at [102, 240] on div at bounding box center [102, 236] width 13 height 13
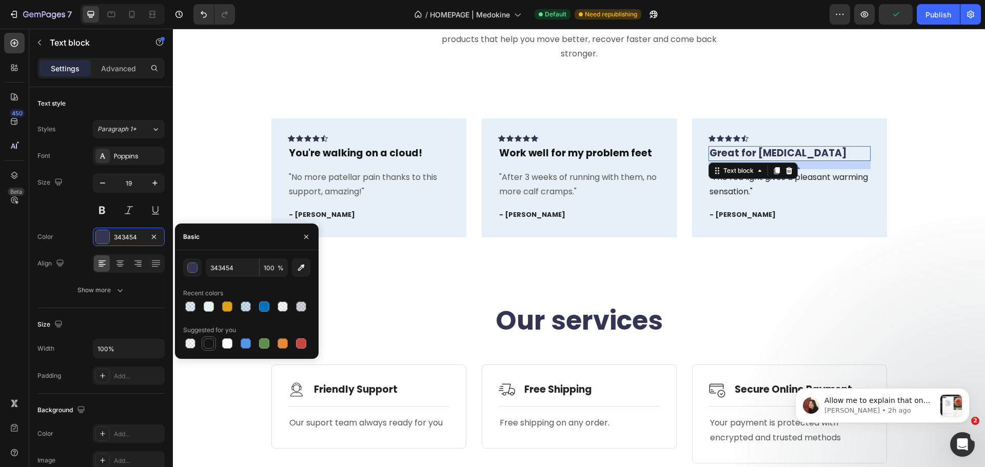
click at [211, 344] on div at bounding box center [209, 344] width 10 height 10
type input "151515"
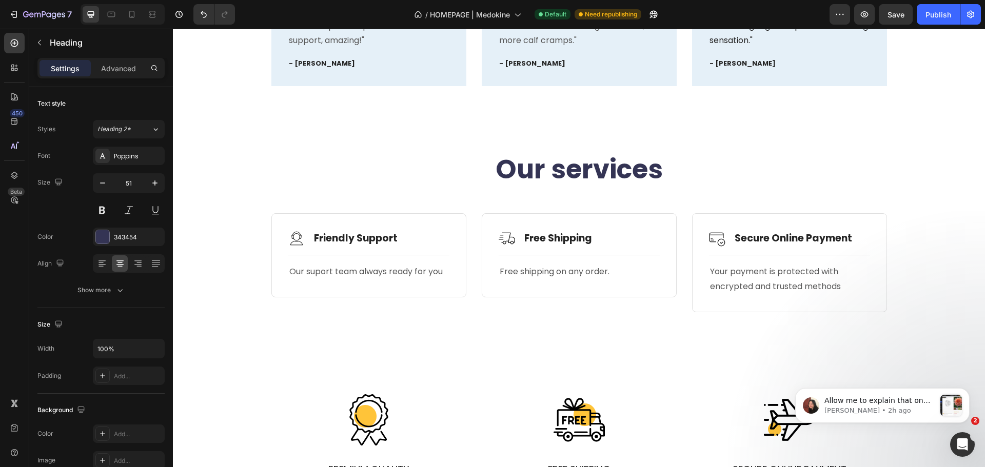
scroll to position [919, 0]
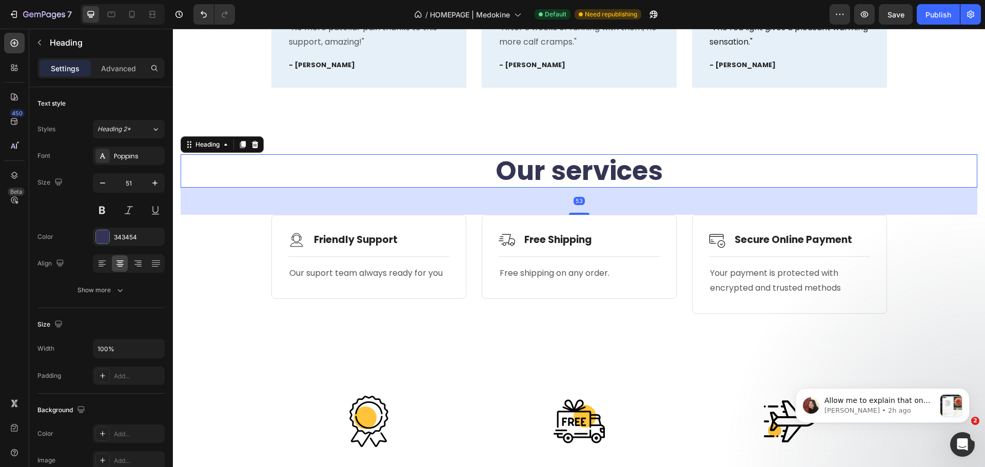
click at [520, 170] on p "Our services" at bounding box center [579, 170] width 795 height 31
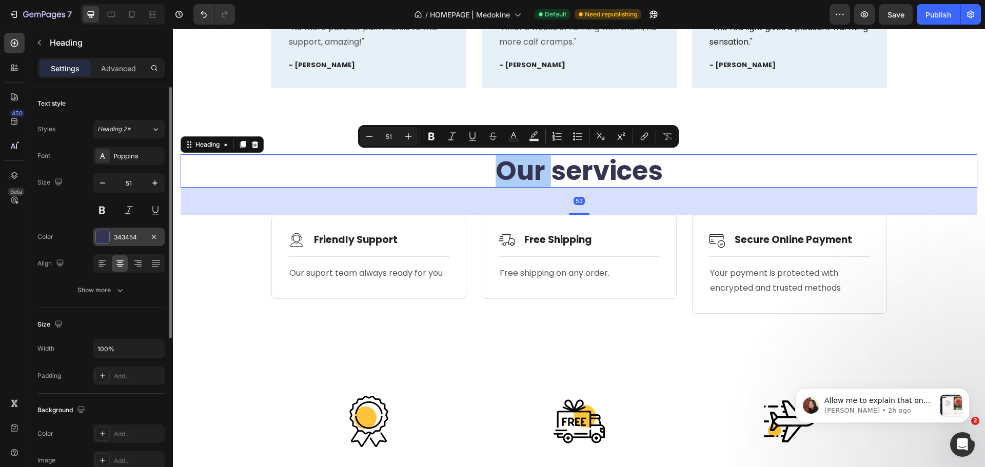
click at [116, 231] on div "343454" at bounding box center [129, 237] width 72 height 18
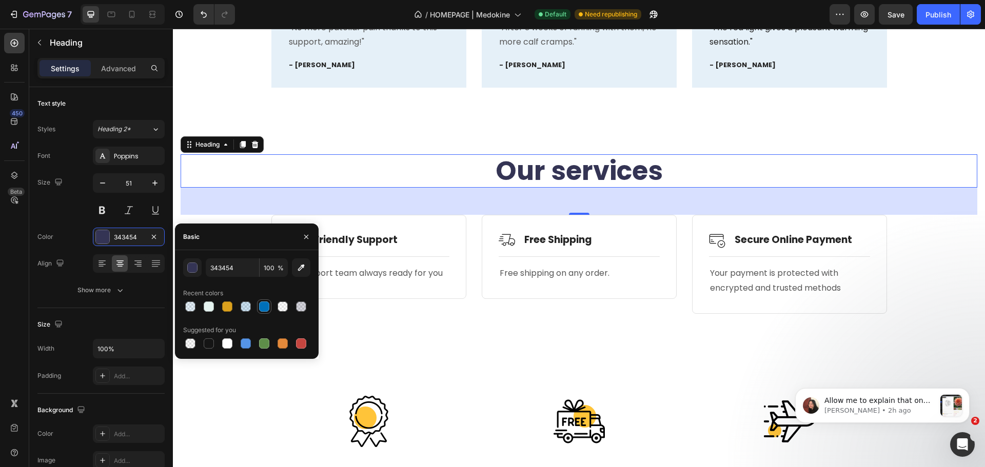
click at [262, 306] on div at bounding box center [264, 307] width 10 height 10
type input "0070BA"
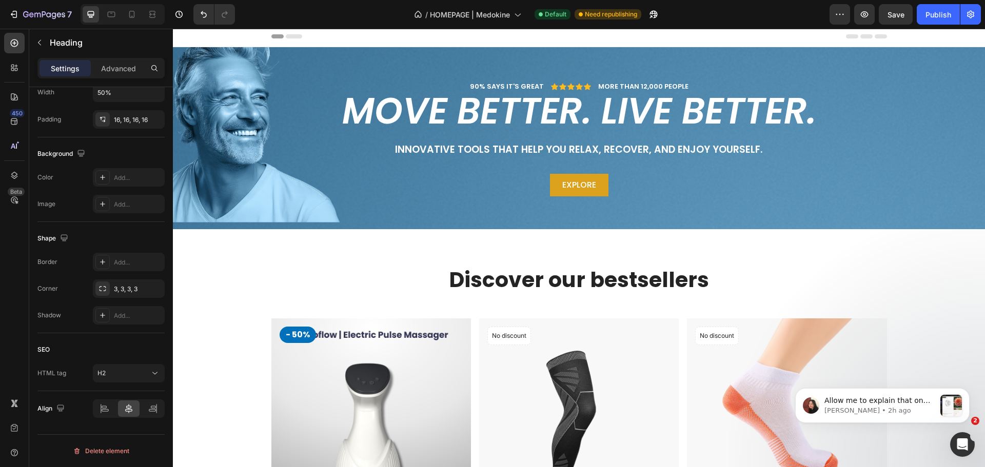
scroll to position [0, 0]
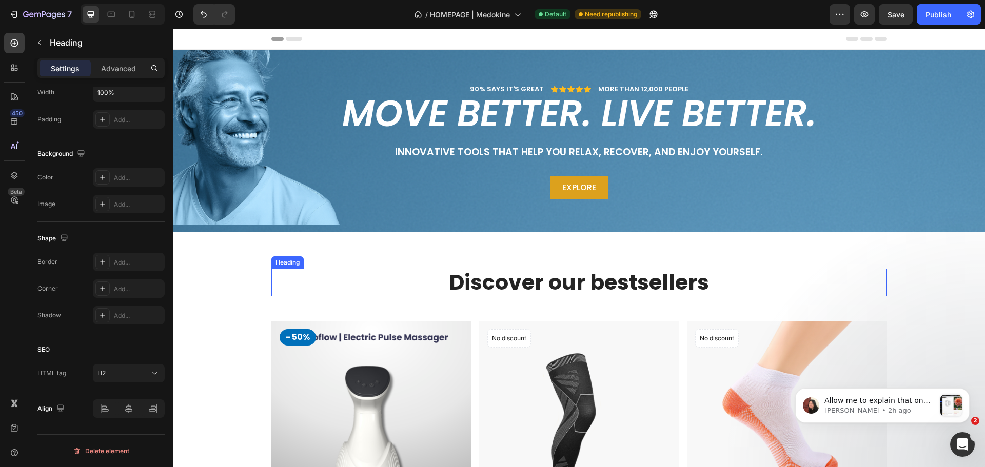
click at [457, 282] on h2 "Discover our bestsellers" at bounding box center [579, 282] width 616 height 27
click at [457, 282] on p "Discover our bestsellers" at bounding box center [579, 282] width 614 height 25
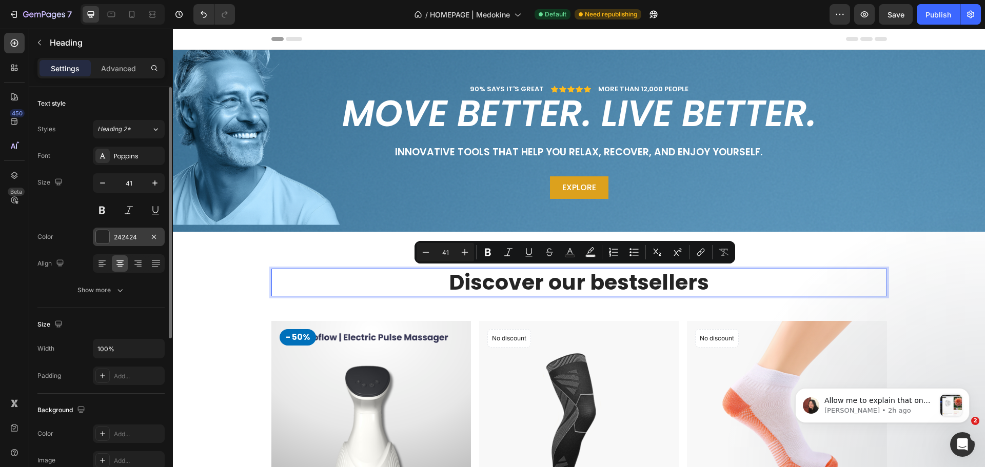
click at [130, 238] on div "242424" at bounding box center [129, 237] width 30 height 9
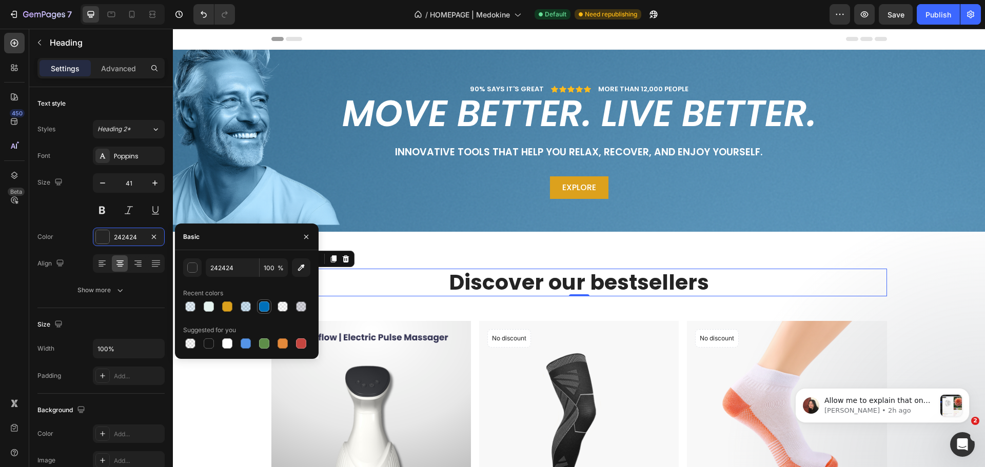
click at [265, 308] on div at bounding box center [264, 307] width 10 height 10
type input "0070BA"
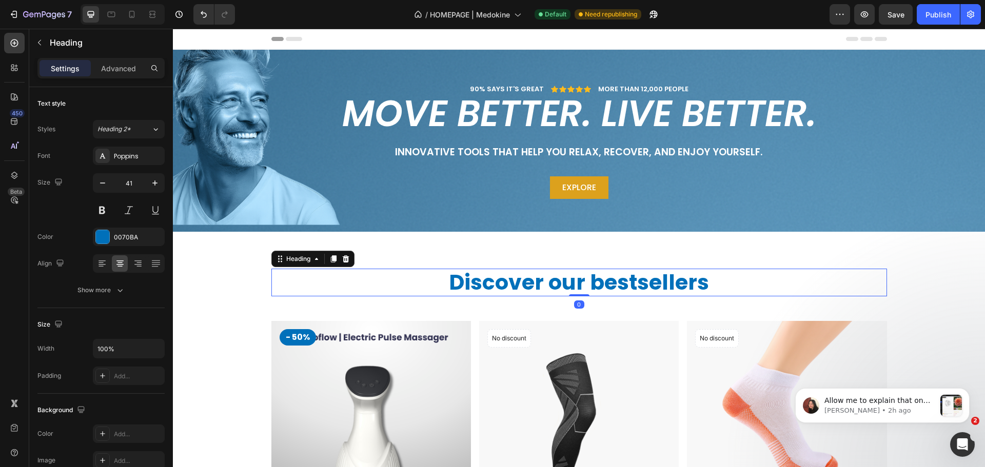
click at [460, 276] on p "Discover our bestsellers" at bounding box center [579, 282] width 614 height 25
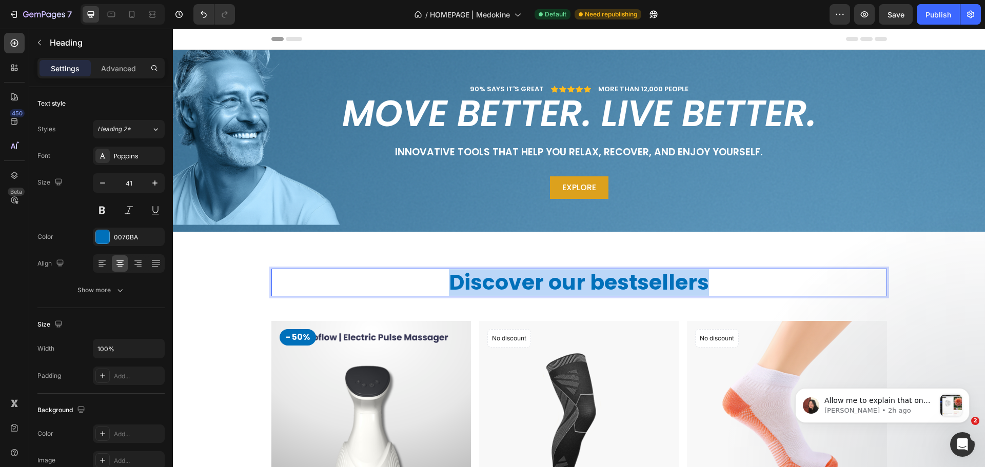
click at [460, 276] on p "Discover our bestsellers" at bounding box center [579, 282] width 614 height 25
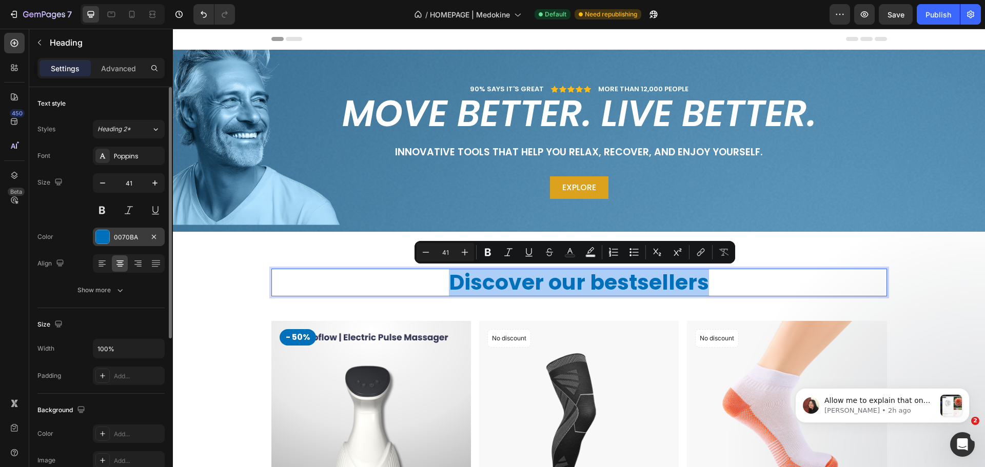
click at [109, 236] on div at bounding box center [102, 236] width 13 height 13
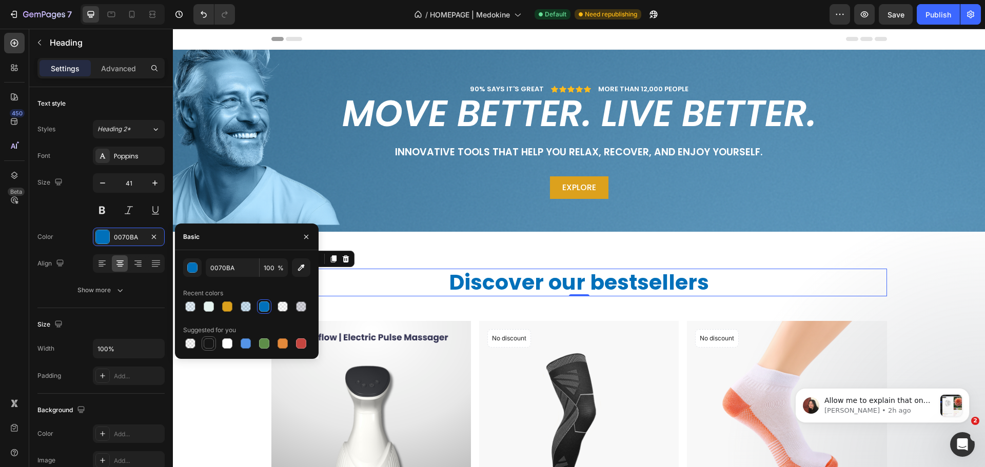
click at [207, 346] on div at bounding box center [209, 344] width 10 height 10
type input "151515"
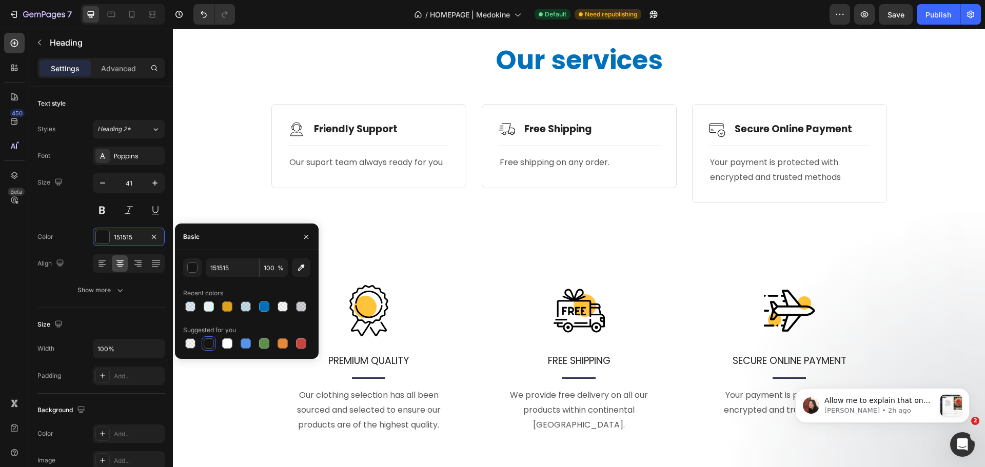
scroll to position [972, 0]
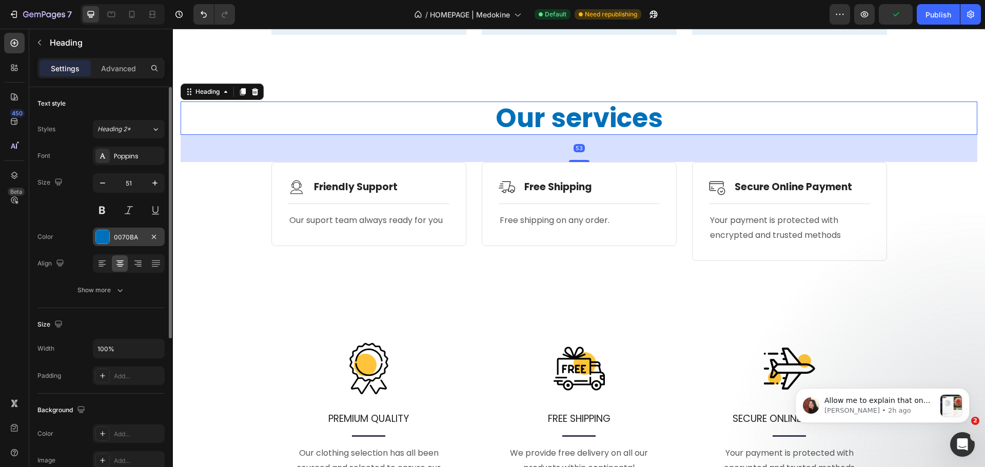
click at [102, 234] on div at bounding box center [102, 236] width 13 height 13
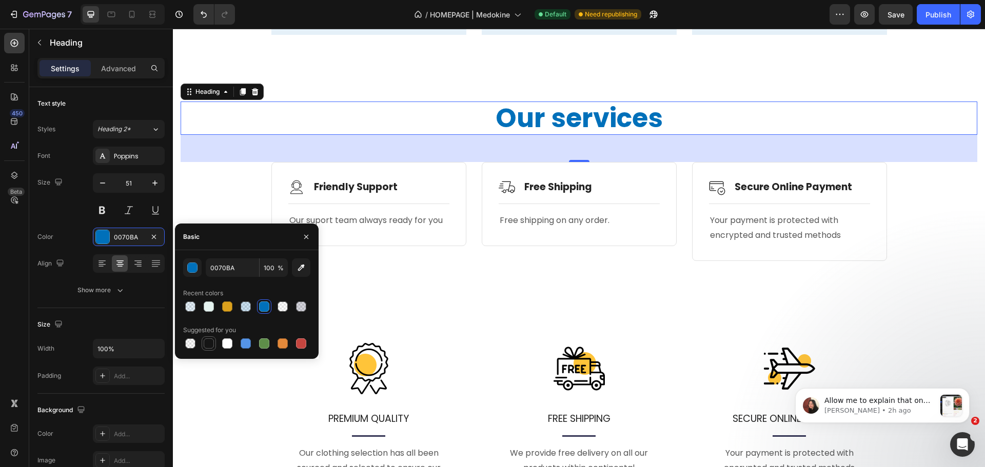
click at [205, 345] on div at bounding box center [209, 344] width 10 height 10
type input "151515"
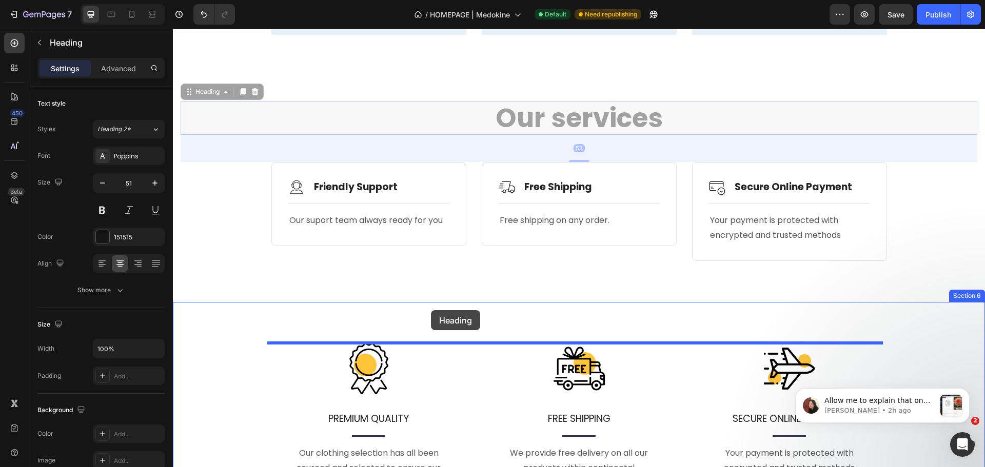
drag, startPoint x: 192, startPoint y: 91, endPoint x: 431, endPoint y: 312, distance: 325.3
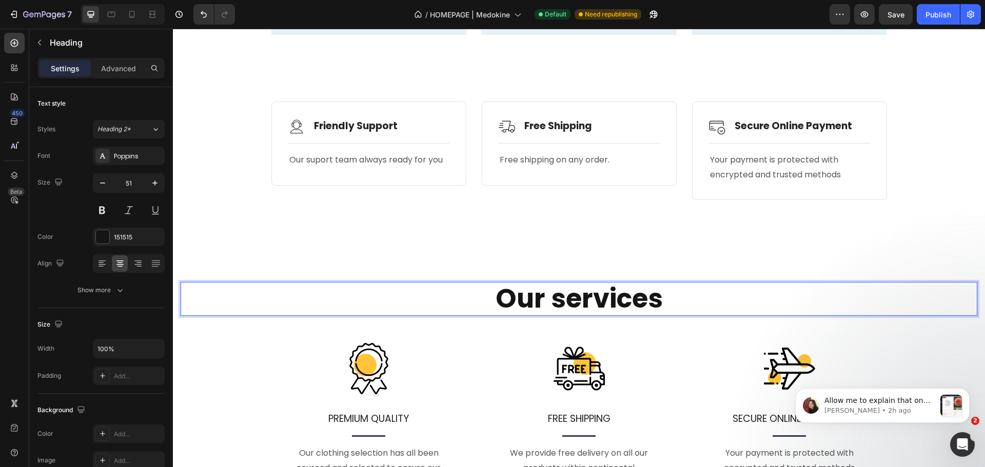
click at [431, 312] on h2 "Our services" at bounding box center [579, 298] width 797 height 33
click at [269, 239] on div "Image Friendly Support Text Block Row Title Line Our suport team always ready f…" at bounding box center [579, 159] width 812 height 166
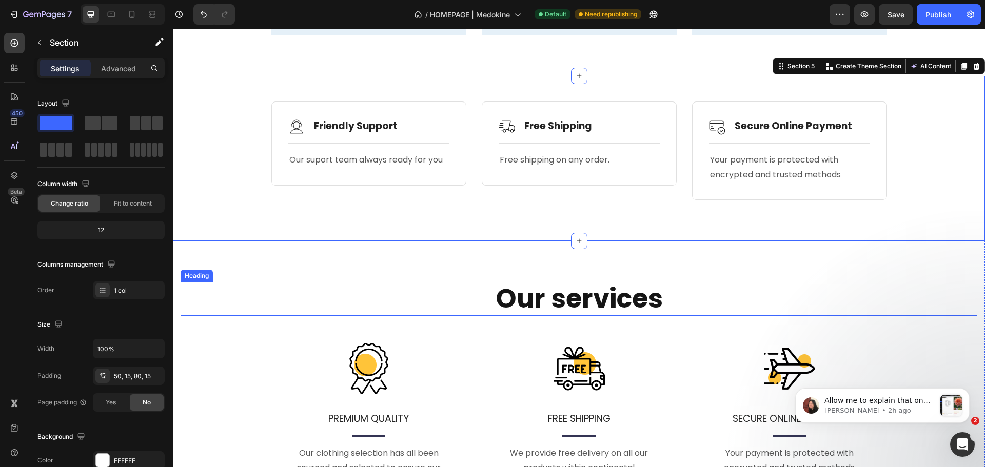
click at [359, 313] on p "Our services" at bounding box center [579, 298] width 795 height 31
click at [293, 212] on div "Image Friendly Support Text Block Row Title Line Our suport team always ready f…" at bounding box center [579, 159] width 812 height 166
click at [972, 67] on icon at bounding box center [976, 66] width 8 height 8
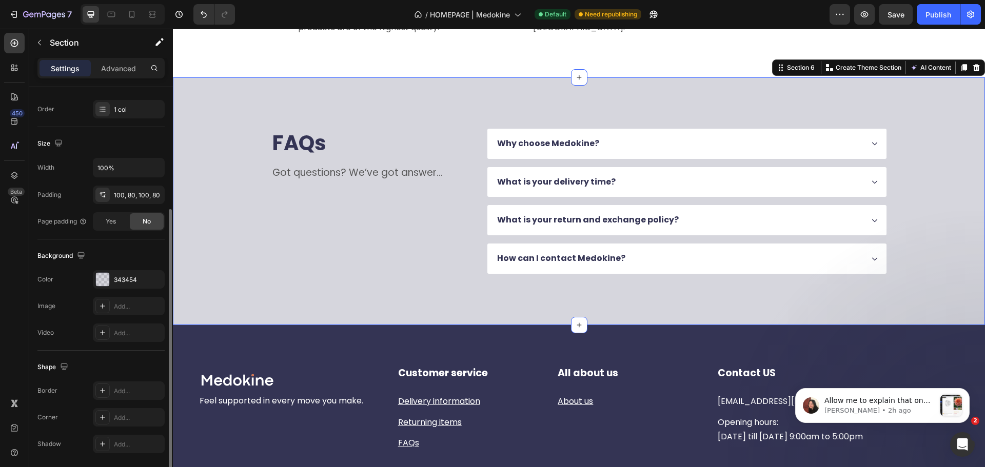
scroll to position [183, 0]
click at [111, 275] on div "343454" at bounding box center [129, 277] width 72 height 18
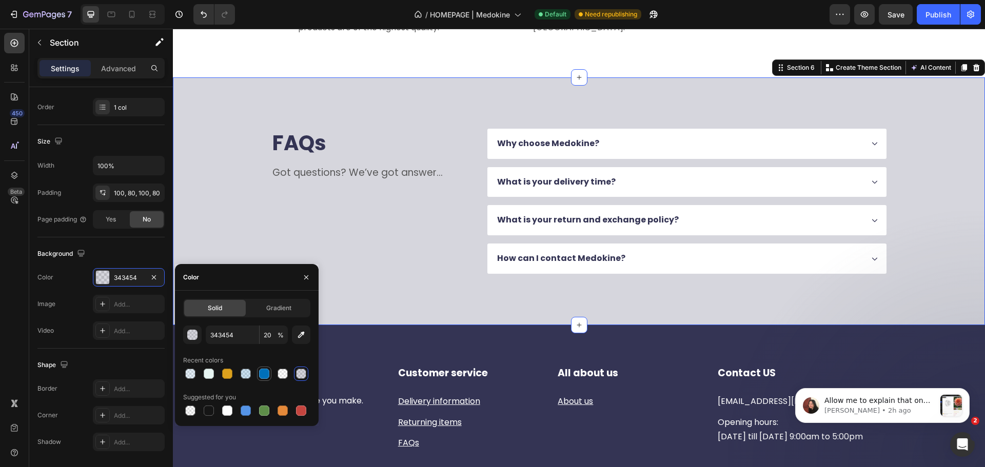
click at [263, 378] on div at bounding box center [264, 374] width 10 height 10
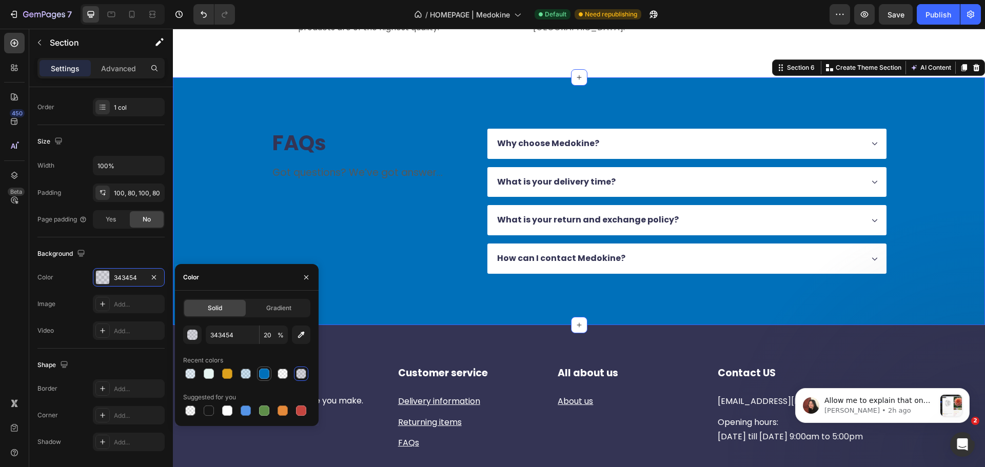
type input "0070BA"
click at [278, 331] on span "%" at bounding box center [281, 335] width 6 height 9
click at [268, 335] on input "100" at bounding box center [274, 335] width 28 height 18
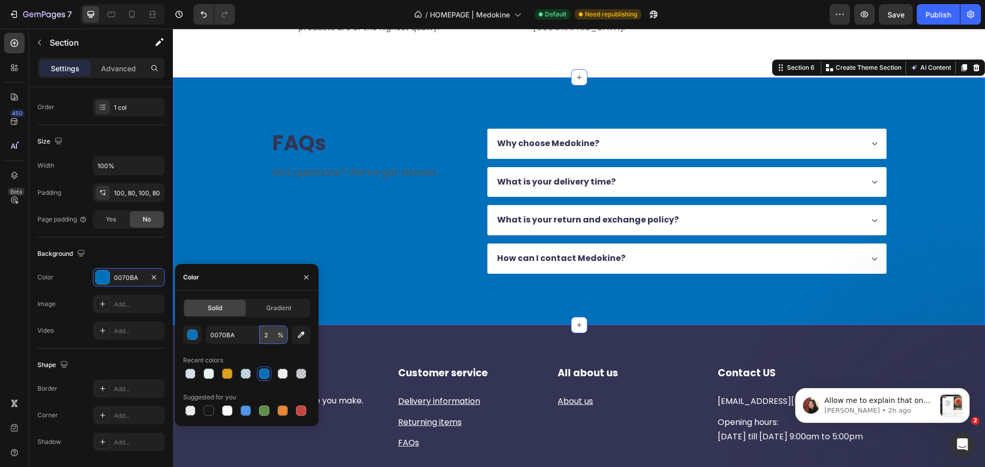
type input "20"
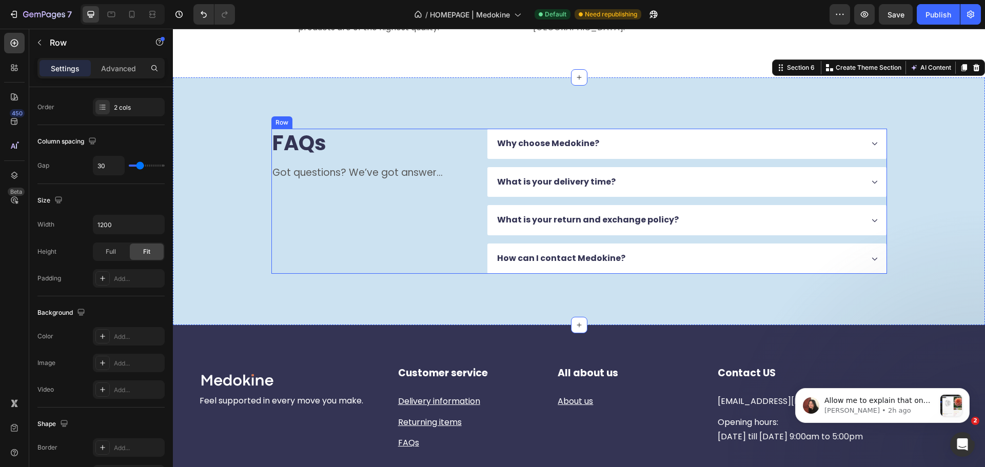
click at [422, 182] on div "FAQs Heading Got questions? We’ve got answer... Text Block" at bounding box center [371, 201] width 200 height 145
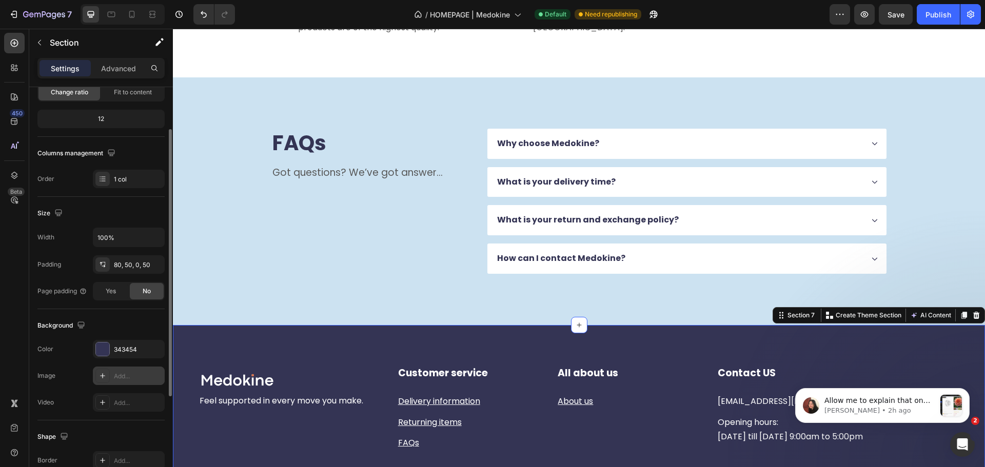
scroll to position [114, 0]
click at [112, 340] on div "343454" at bounding box center [129, 347] width 72 height 18
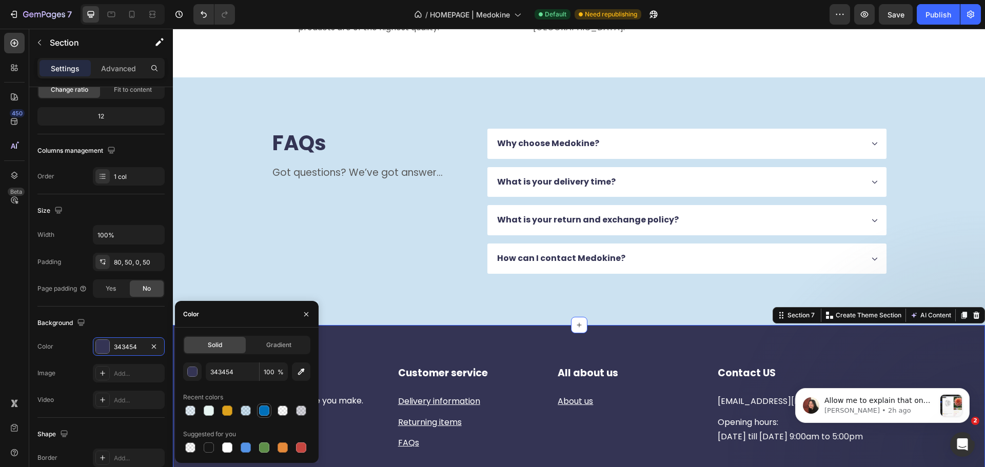
click at [260, 408] on div at bounding box center [264, 411] width 10 height 10
type input "0070BA"
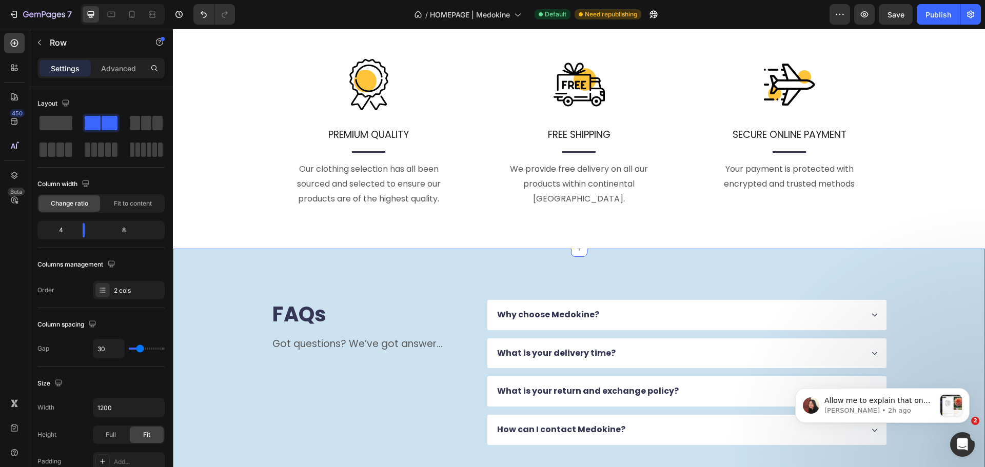
scroll to position [1091, 0]
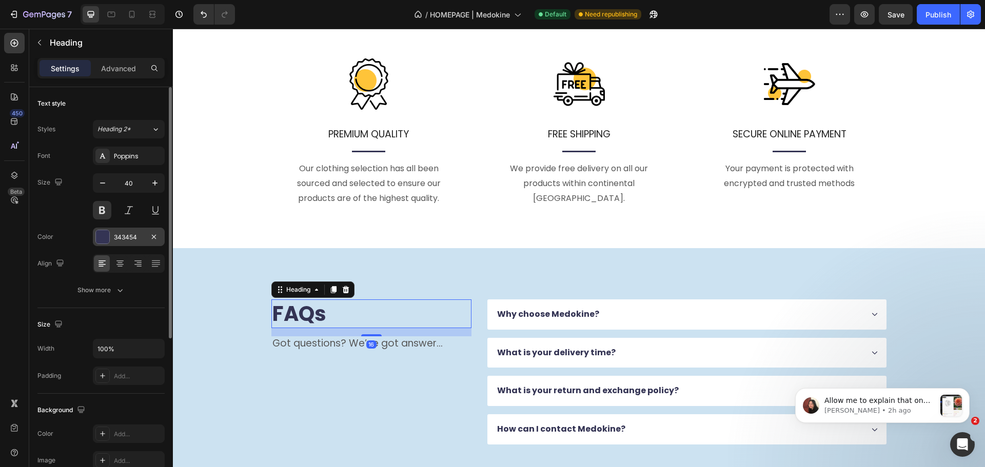
click at [112, 229] on div "343454" at bounding box center [129, 237] width 72 height 18
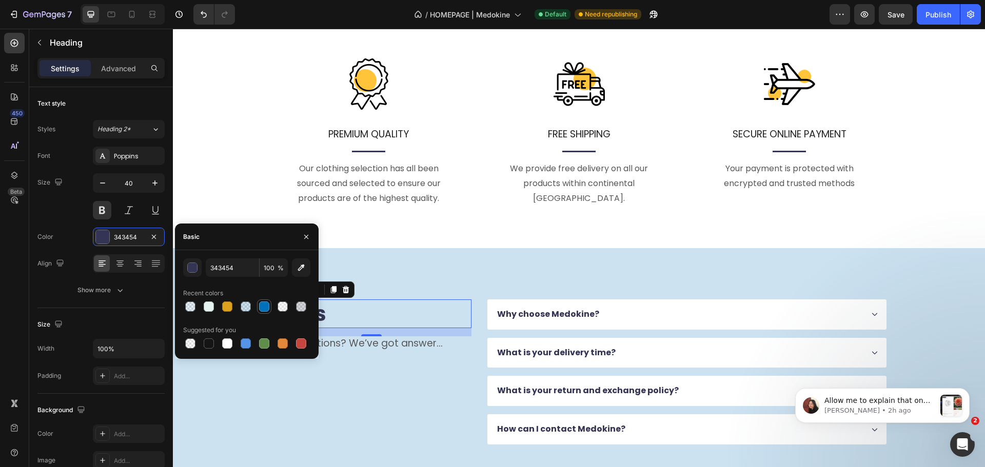
click at [267, 313] on div at bounding box center [264, 307] width 14 height 14
type input "0070BA"
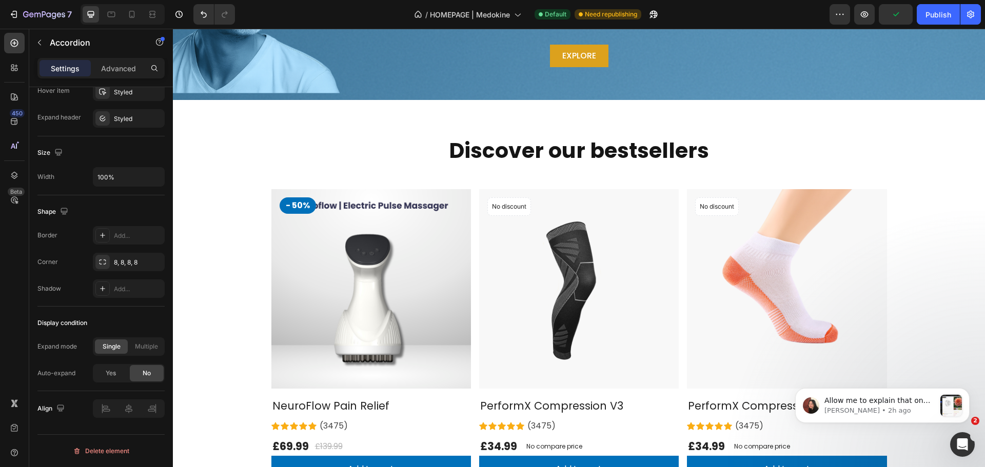
scroll to position [0, 0]
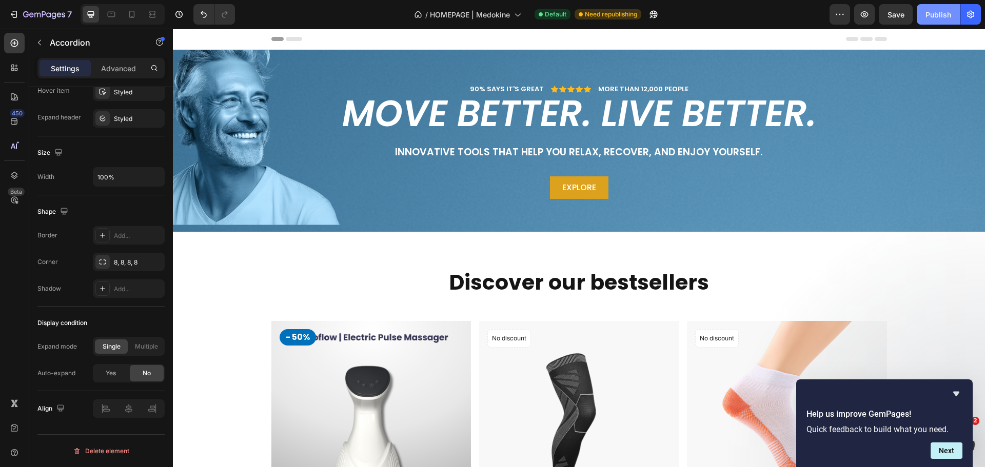
click at [931, 11] on div "Publish" at bounding box center [938, 14] width 26 height 11
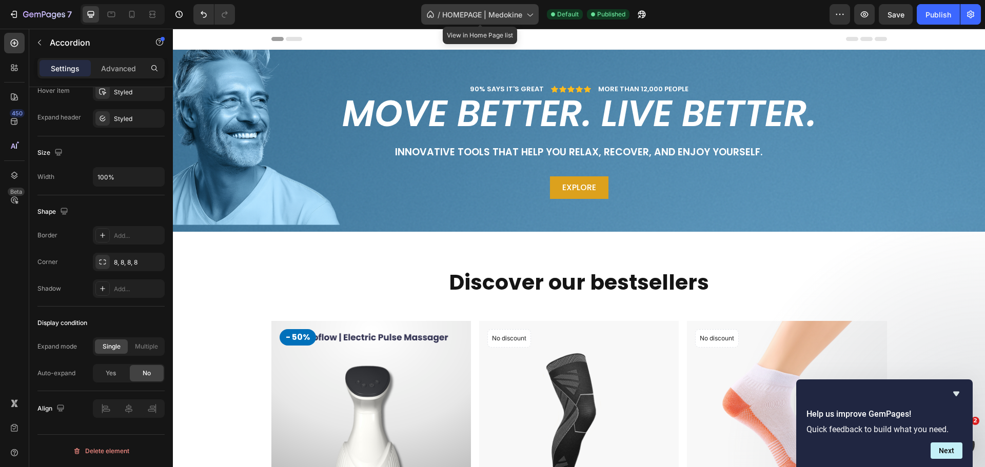
click at [507, 20] on div "/ HOMEPAGE | Medokine" at bounding box center [479, 14] width 117 height 21
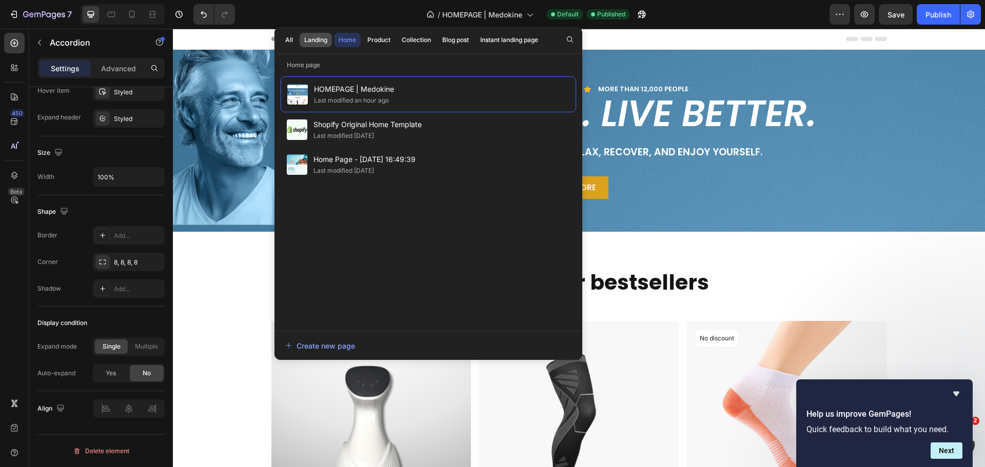
click at [318, 34] on button "Landing" at bounding box center [316, 40] width 32 height 14
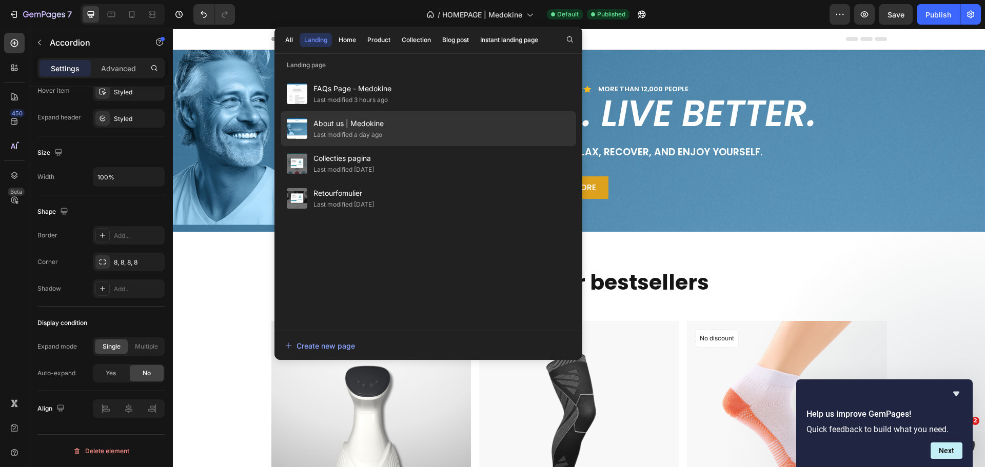
click at [407, 121] on div "About us | Medokine Last modified a day ago" at bounding box center [428, 128] width 295 height 35
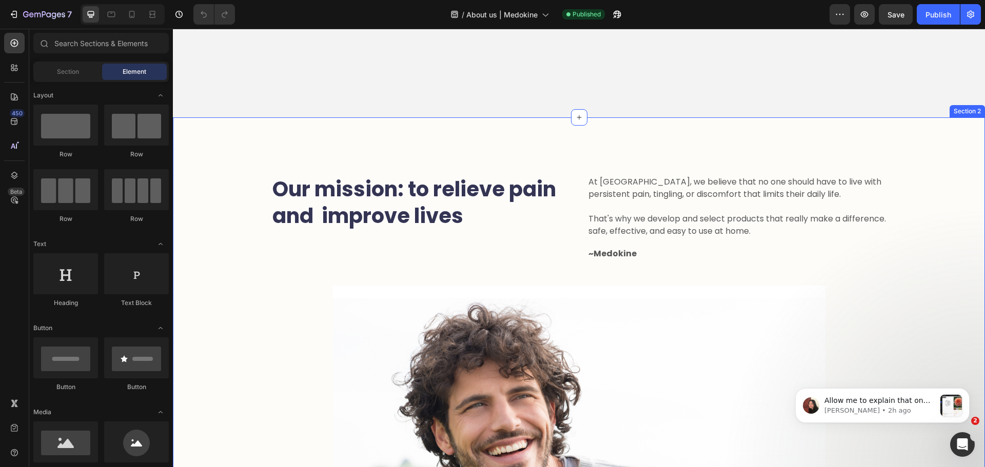
scroll to position [256, 0]
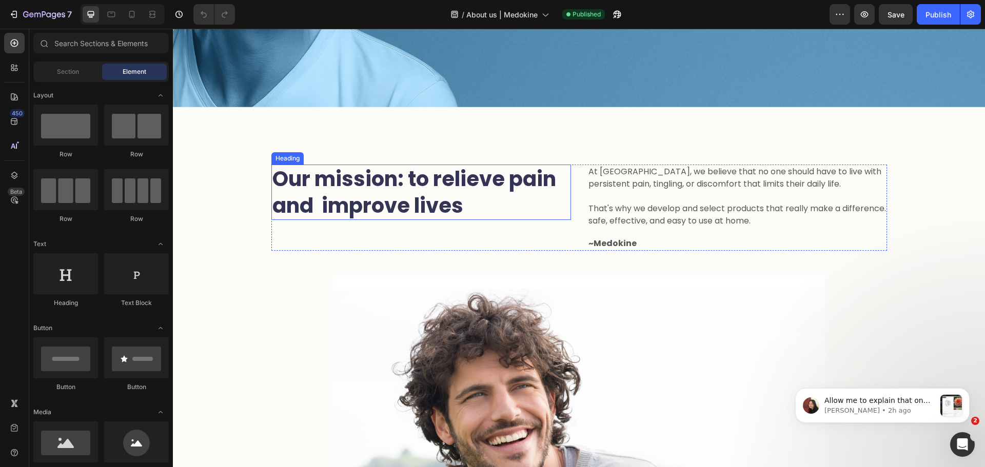
click at [404, 194] on h2 "Our mission: to relieve pain and improve lives" at bounding box center [421, 192] width 300 height 55
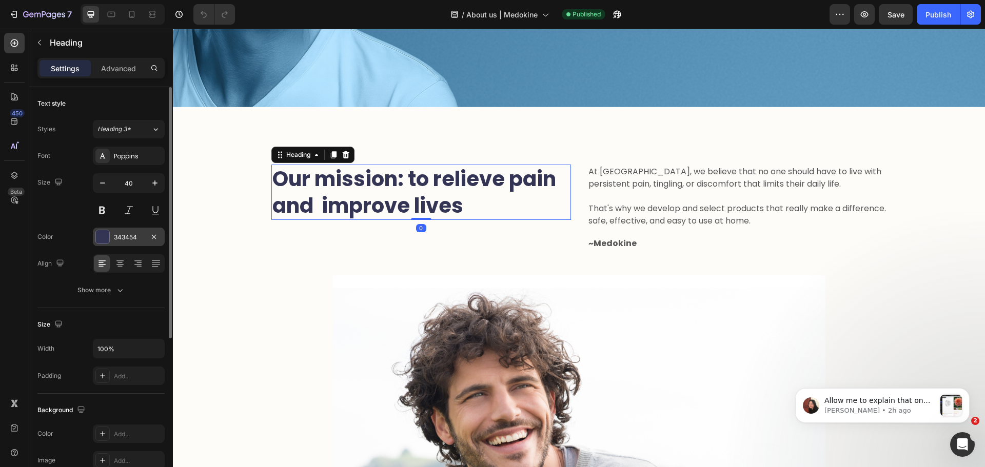
click at [121, 242] on div "343454" at bounding box center [129, 237] width 72 height 18
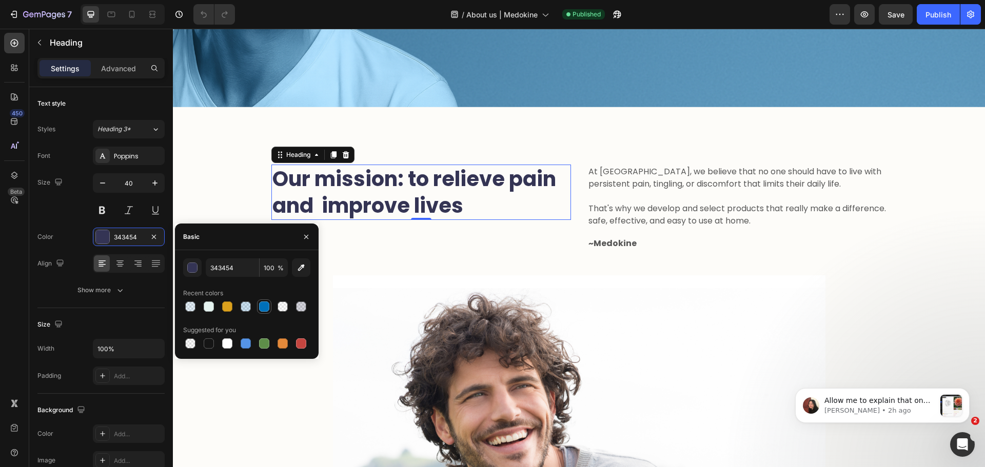
click at [262, 302] on div at bounding box center [264, 307] width 10 height 10
type input "0070BA"
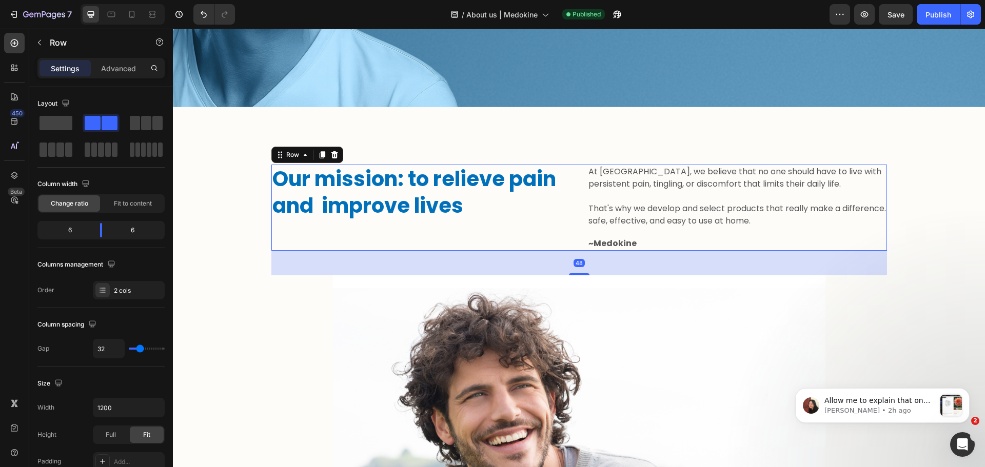
click at [401, 242] on div "Our mission: to relieve pain and improve lives Heading" at bounding box center [421, 208] width 300 height 86
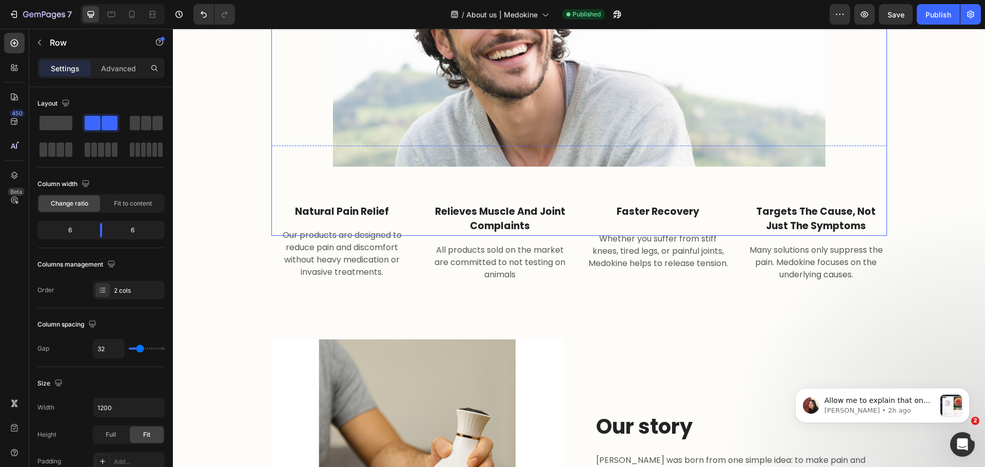
scroll to position [718, 0]
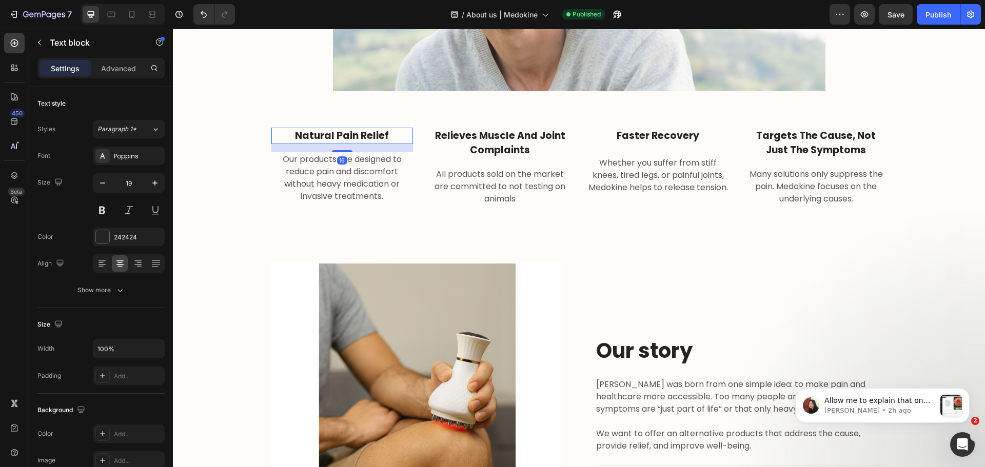
click at [349, 139] on p "natural pain relief" at bounding box center [342, 136] width 140 height 15
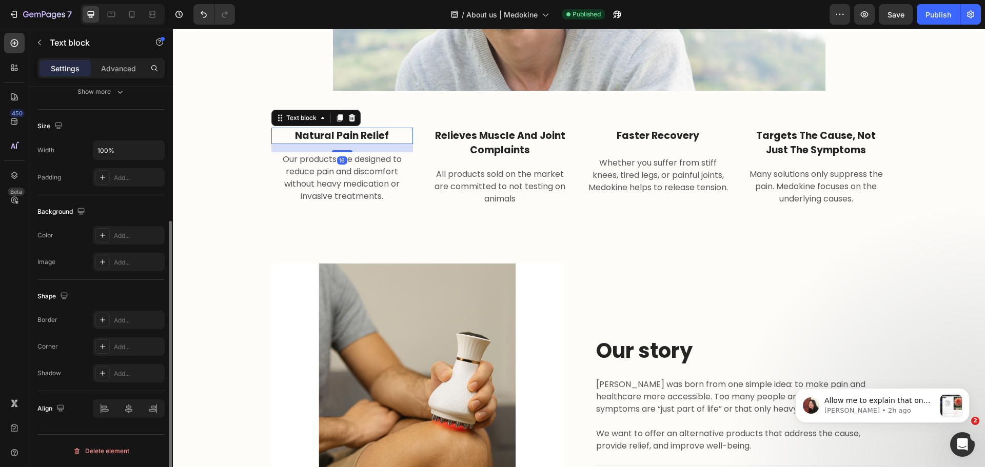
scroll to position [0, 0]
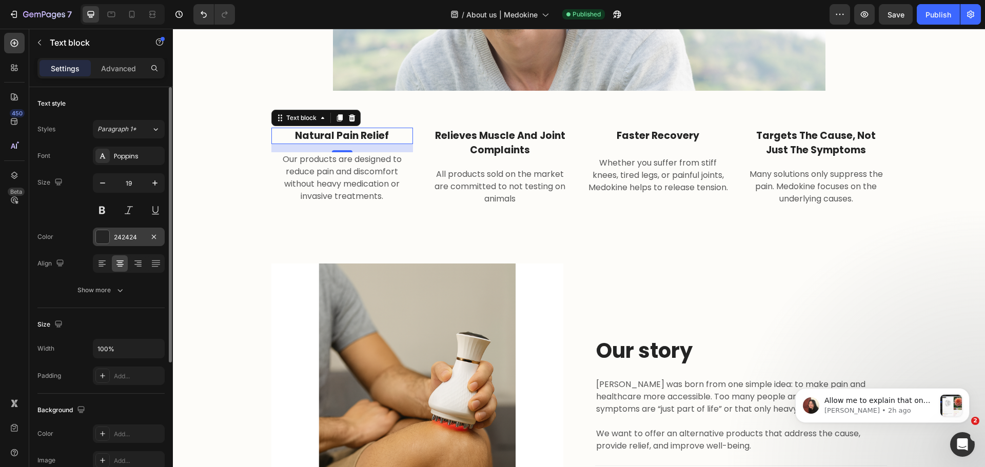
click at [105, 237] on div at bounding box center [102, 236] width 13 height 13
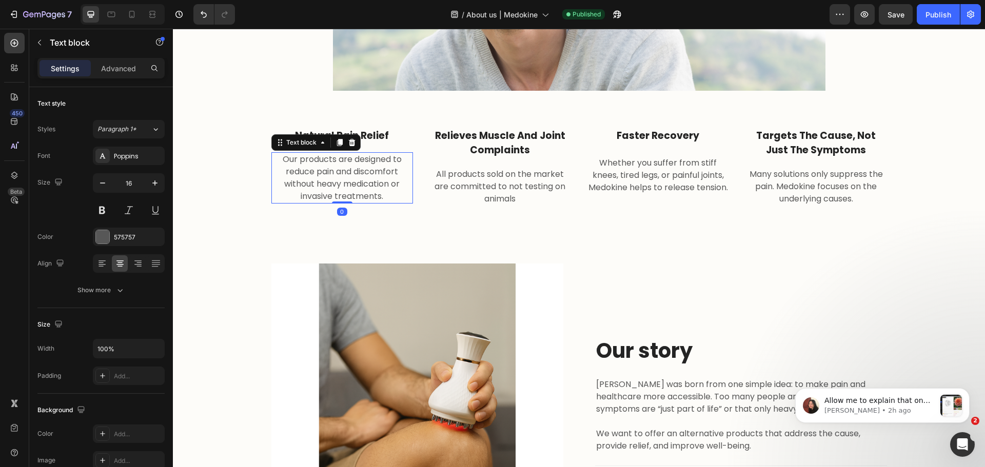
click at [300, 164] on p "Our products are designed to reduce pain and discomfort without heavy medicatio…" at bounding box center [342, 177] width 140 height 49
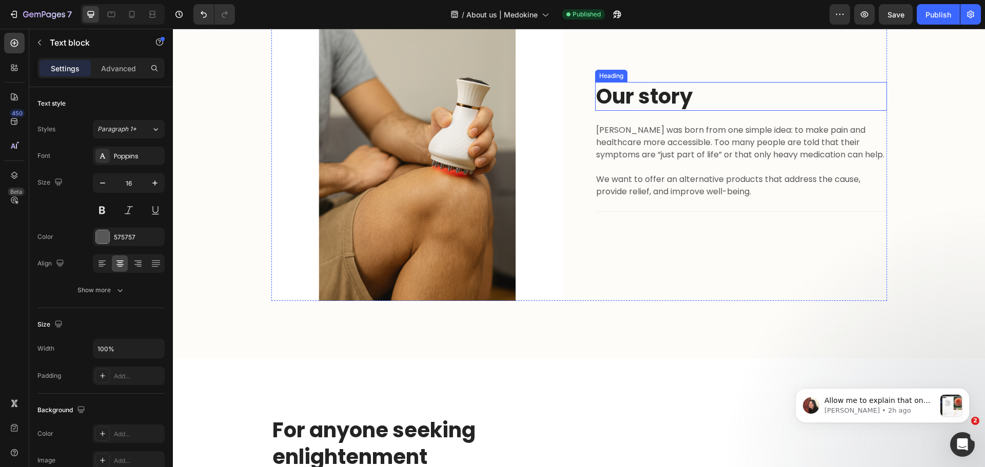
scroll to position [923, 0]
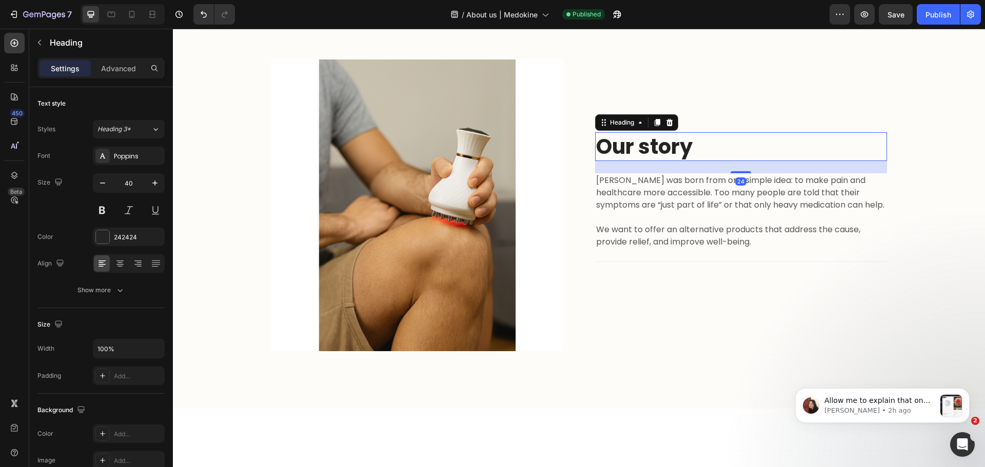
click at [634, 143] on h2 "Our story" at bounding box center [741, 146] width 292 height 29
drag, startPoint x: 104, startPoint y: 248, endPoint x: 102, endPoint y: 242, distance: 6.5
click at [104, 247] on div "Font Poppins Size 40 Color 242424 Align Show more" at bounding box center [100, 223] width 127 height 153
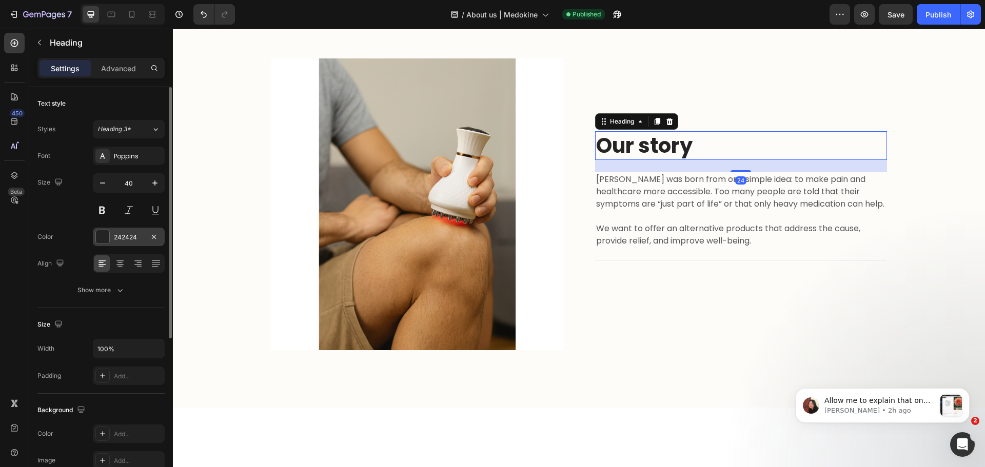
click at [101, 239] on div at bounding box center [102, 236] width 13 height 13
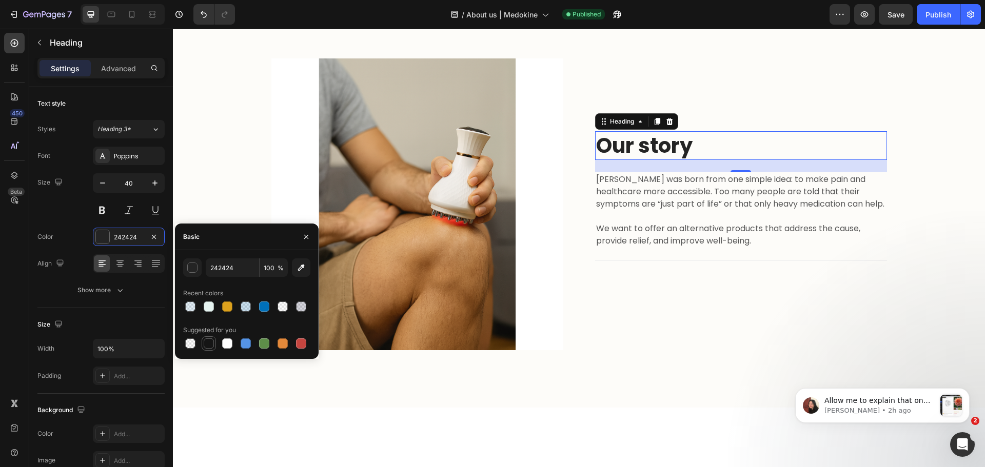
click at [210, 345] on div at bounding box center [209, 344] width 10 height 10
type input "151515"
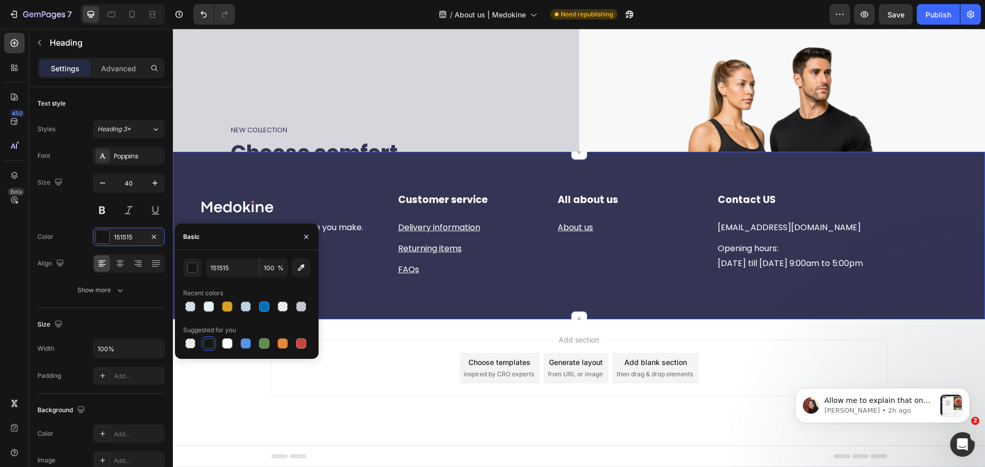
scroll to position [1744, 0]
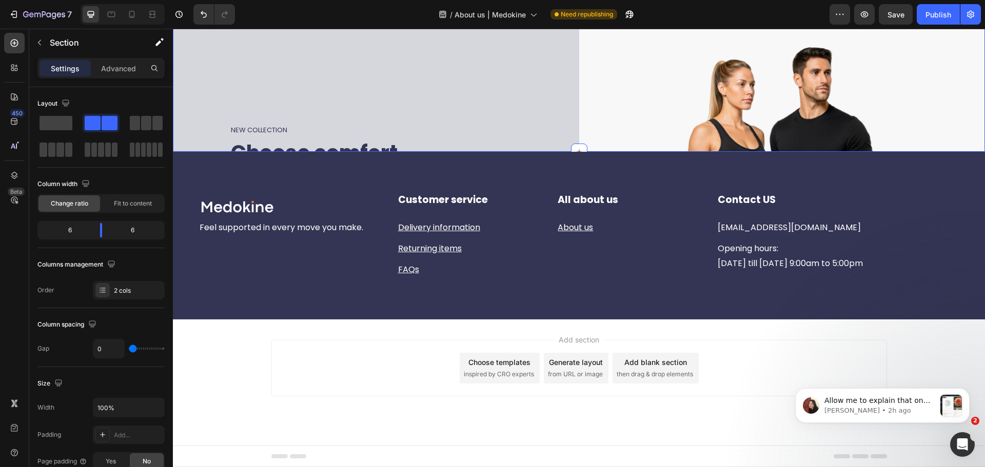
click at [414, 147] on div "NEW COLLECTION Heading Choose comfort Choose Medokine. Heading Discover Medokin…" at bounding box center [376, 201] width 406 height 406
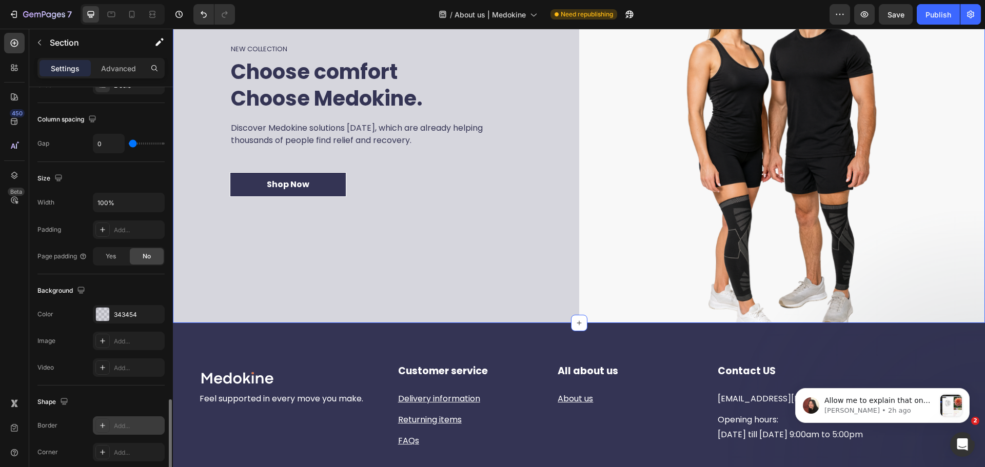
scroll to position [333, 0]
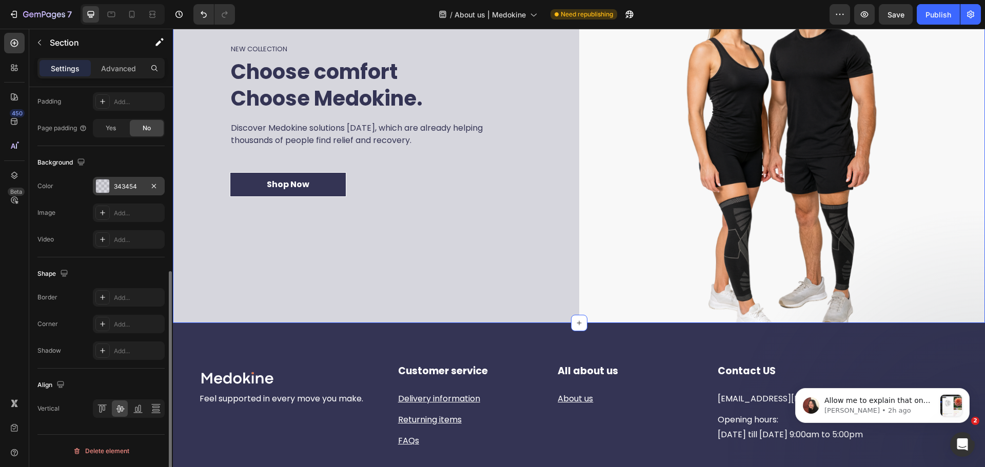
click at [119, 186] on div "343454" at bounding box center [129, 186] width 30 height 9
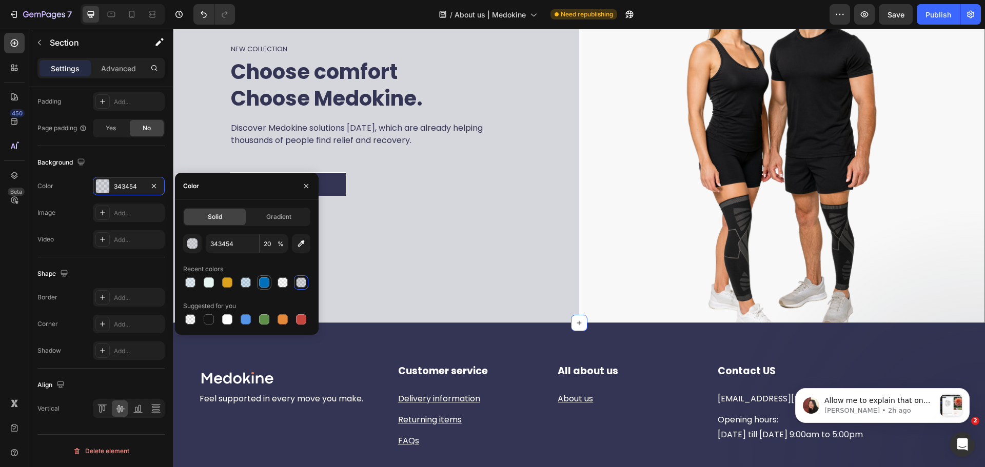
click at [265, 280] on div at bounding box center [264, 283] width 10 height 10
type input "0070BA"
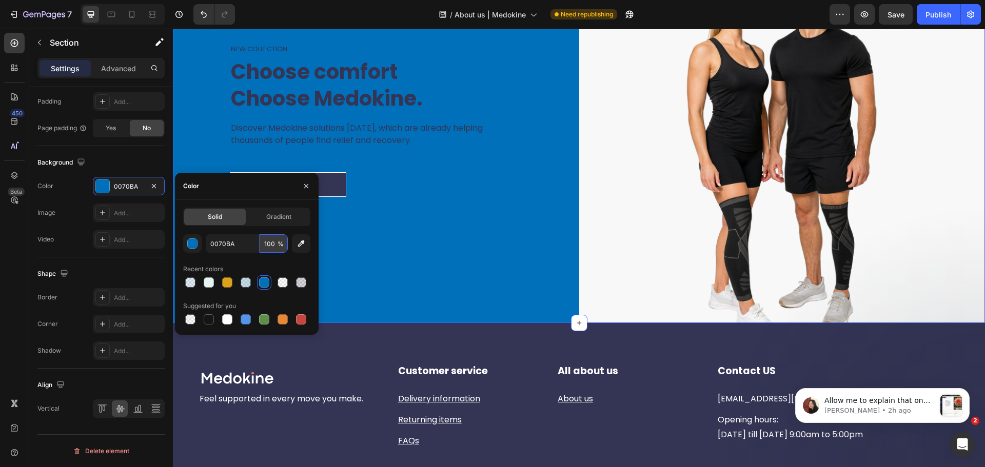
click at [267, 242] on input "100" at bounding box center [274, 243] width 28 height 18
type input "20"
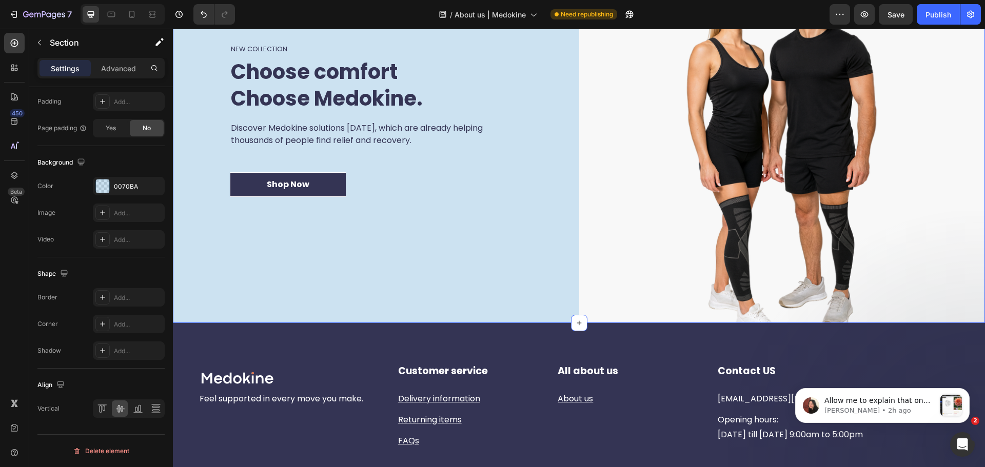
click at [420, 169] on div "NEW COLLECTION Heading Choose comfort Choose Medokine. Heading Discover Medokin…" at bounding box center [376, 120] width 406 height 406
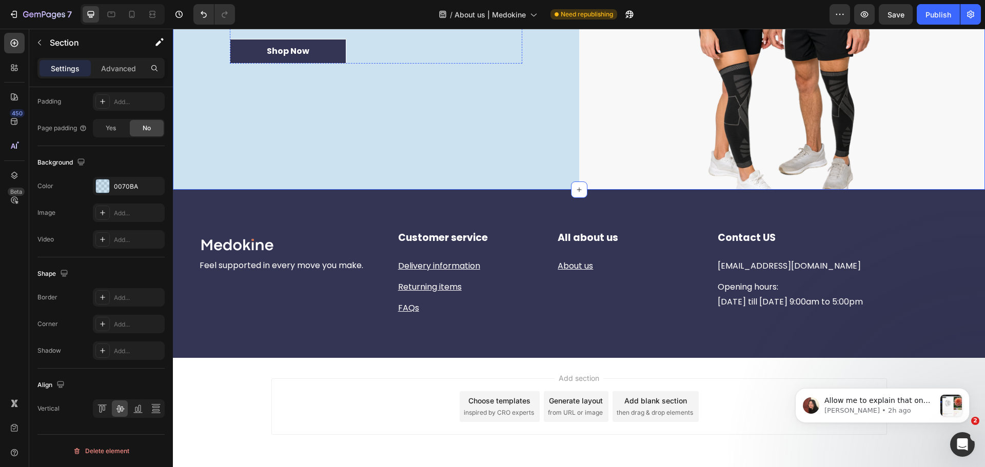
scroll to position [2052, 0]
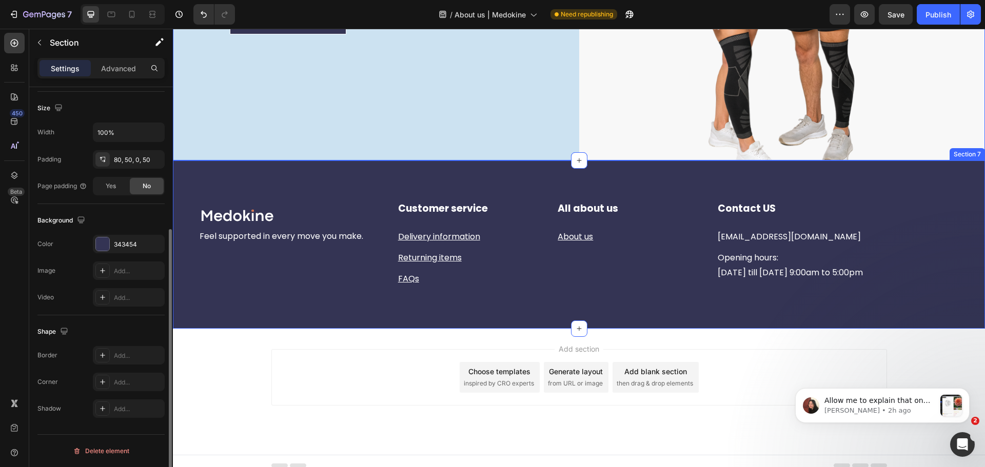
click at [340, 191] on div "Image Row Feel supported in every move you make. Text block Customer service He…" at bounding box center [579, 245] width 812 height 168
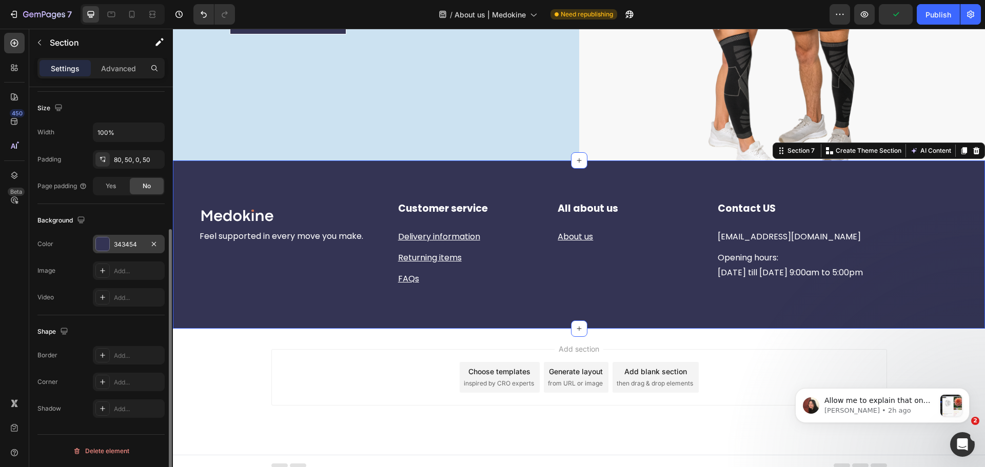
click at [103, 249] on div at bounding box center [102, 244] width 13 height 13
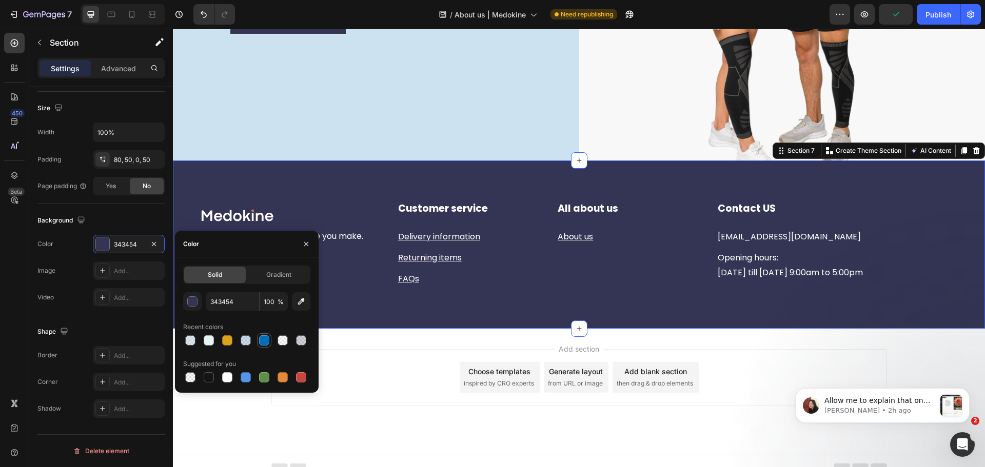
click at [263, 340] on div at bounding box center [264, 340] width 10 height 10
type input "0070BA"
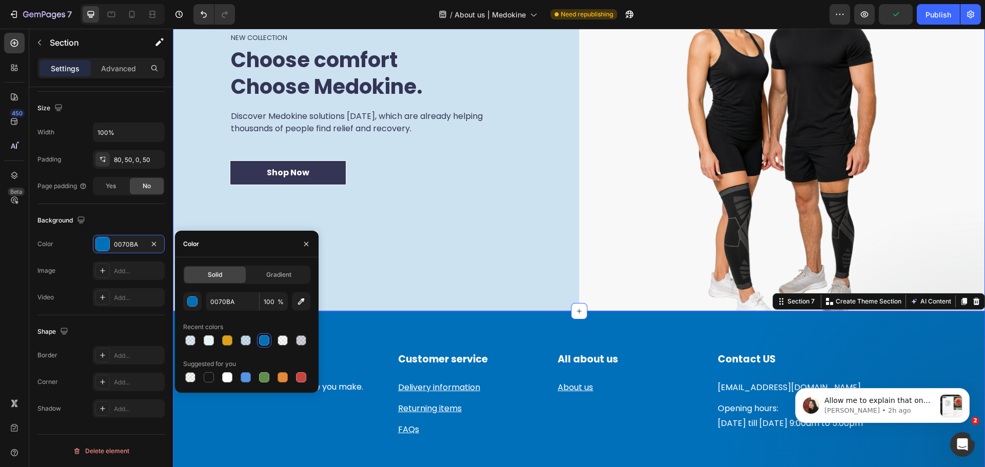
scroll to position [1898, 0]
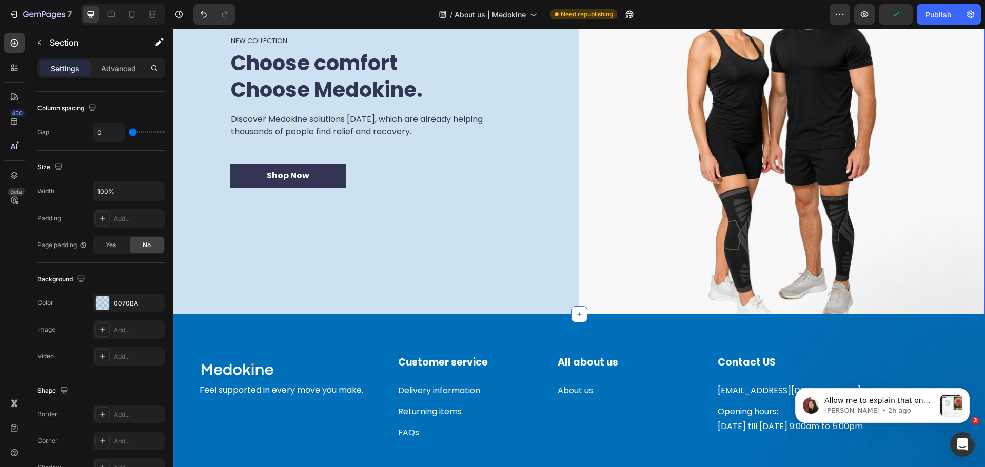
click at [323, 213] on div "NEW COLLECTION Heading Choose comfort Choose Medokine. Heading Discover Medokin…" at bounding box center [376, 112] width 406 height 406
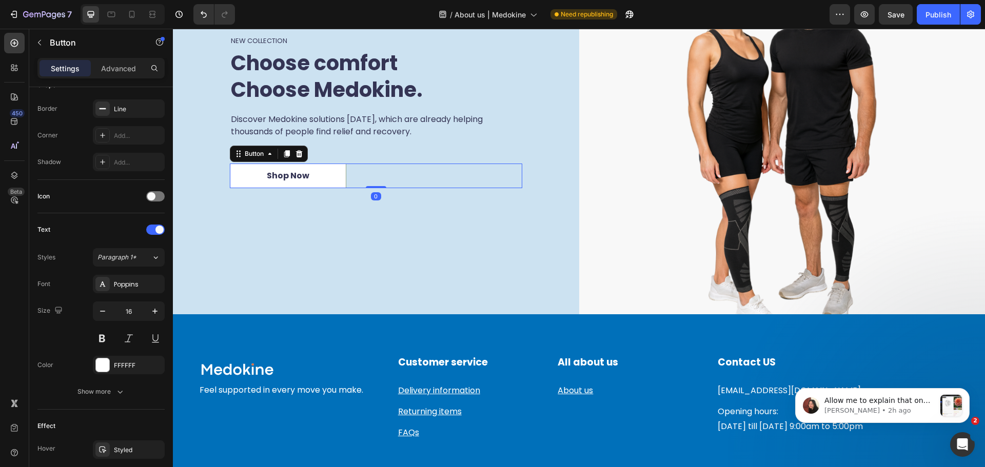
click at [325, 170] on link "Shop Now" at bounding box center [288, 176] width 116 height 25
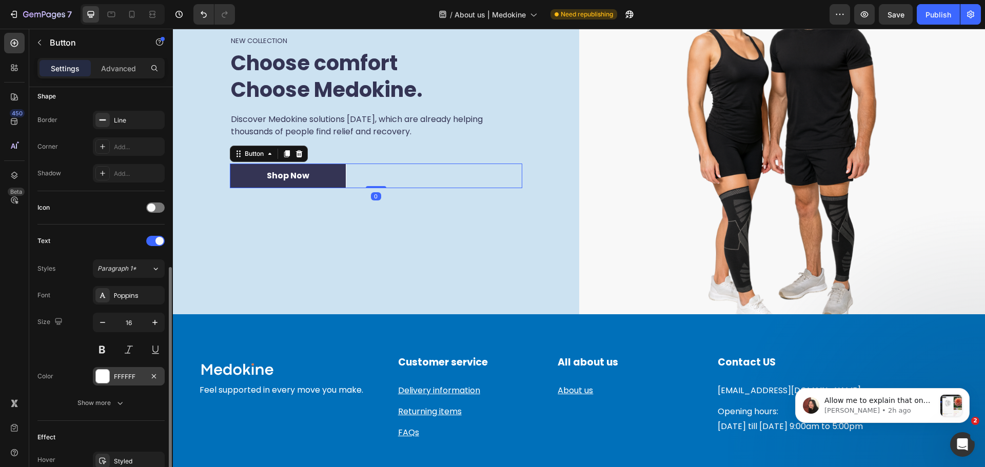
scroll to position [308, 0]
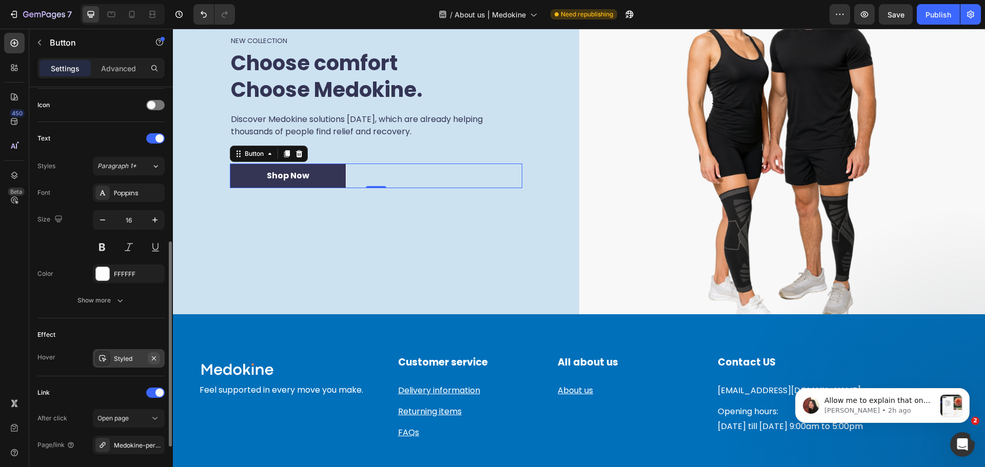
click at [154, 362] on icon "button" at bounding box center [154, 358] width 8 height 8
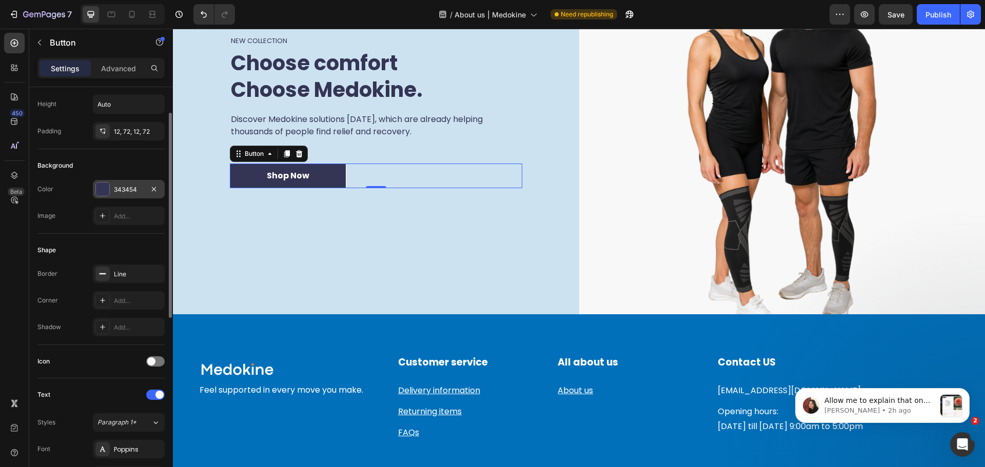
click at [123, 191] on div "343454" at bounding box center [129, 189] width 30 height 9
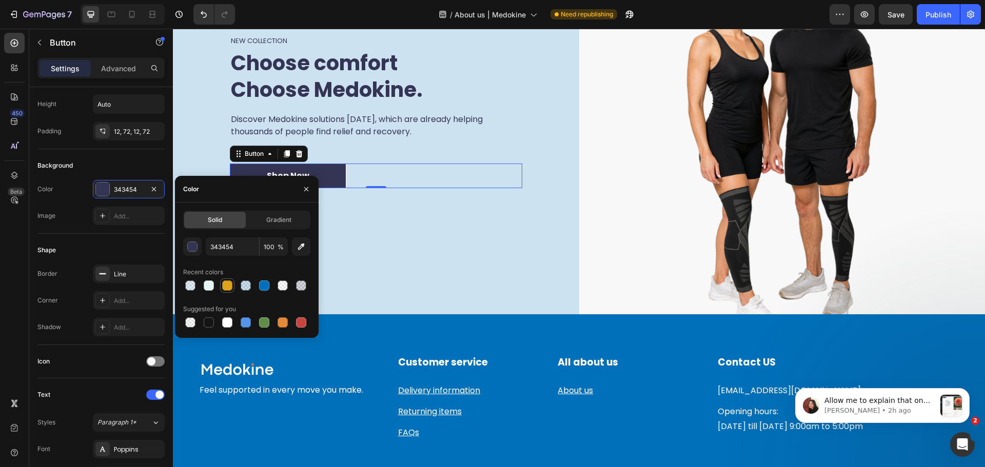
click at [222, 289] on div at bounding box center [227, 286] width 12 height 12
type input "DCA11D"
click at [444, 209] on div "NEW COLLECTION Heading Choose comfort Choose Medokine. Heading Discover Medokin…" at bounding box center [376, 112] width 406 height 406
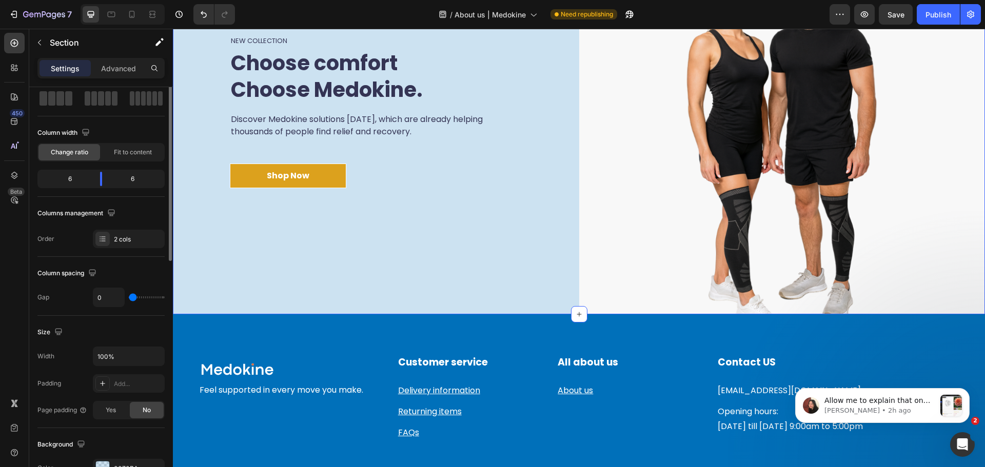
scroll to position [0, 0]
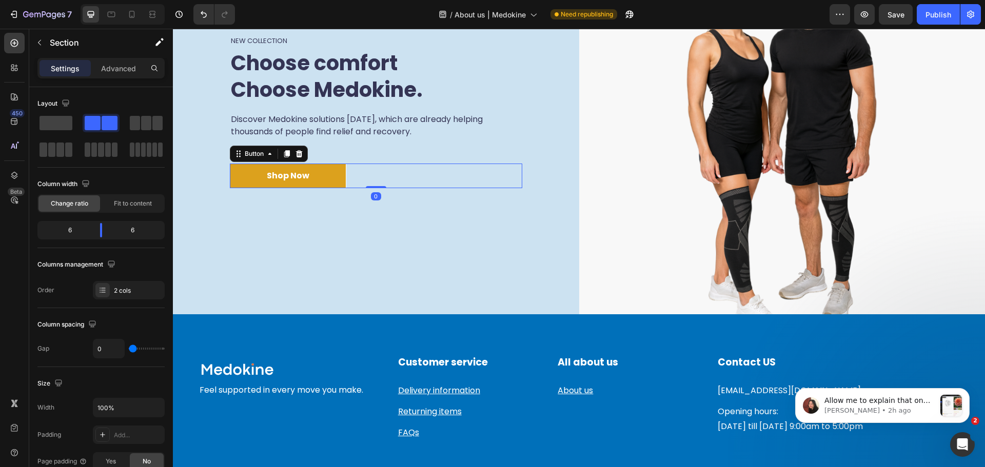
click at [331, 177] on link "Shop Now" at bounding box center [288, 176] width 116 height 25
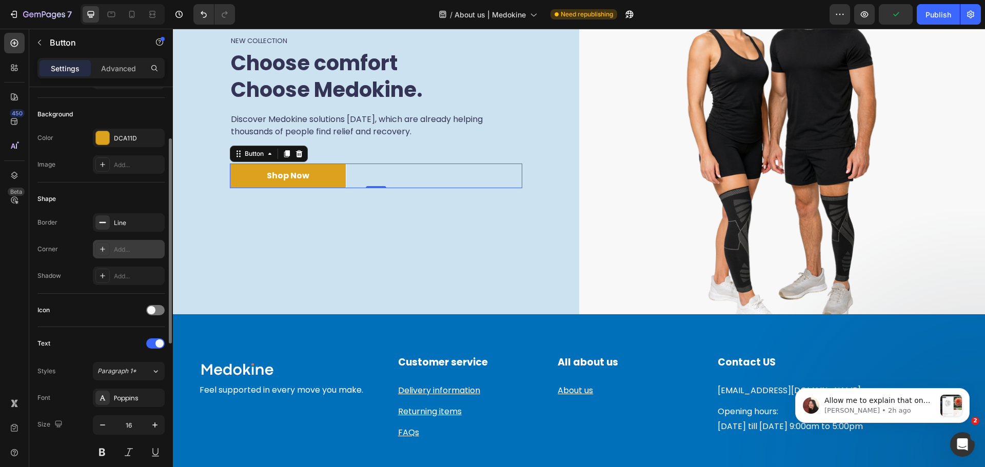
scroll to position [51, 0]
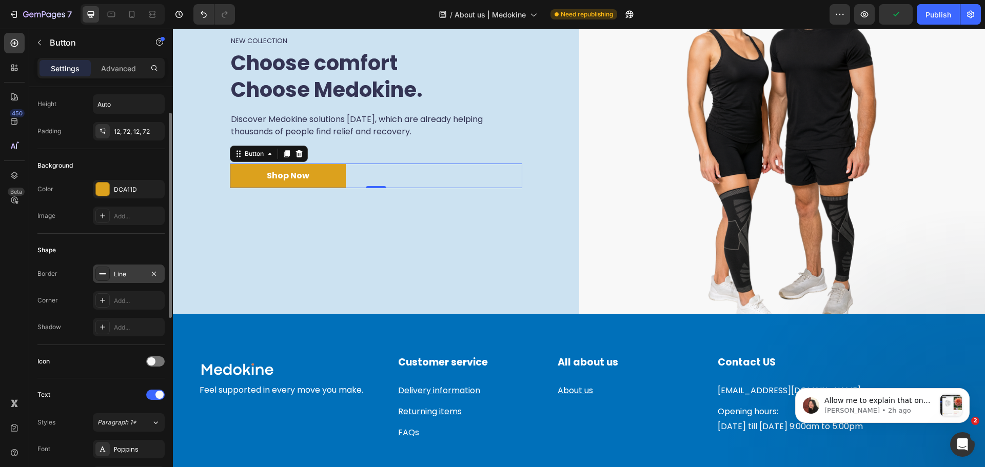
click at [109, 276] on div at bounding box center [102, 274] width 14 height 14
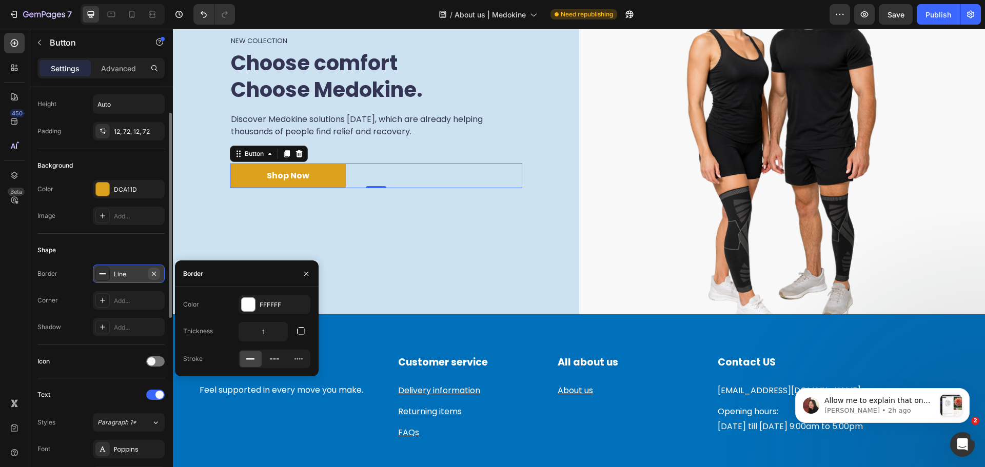
click at [156, 269] on button "button" at bounding box center [154, 274] width 12 height 12
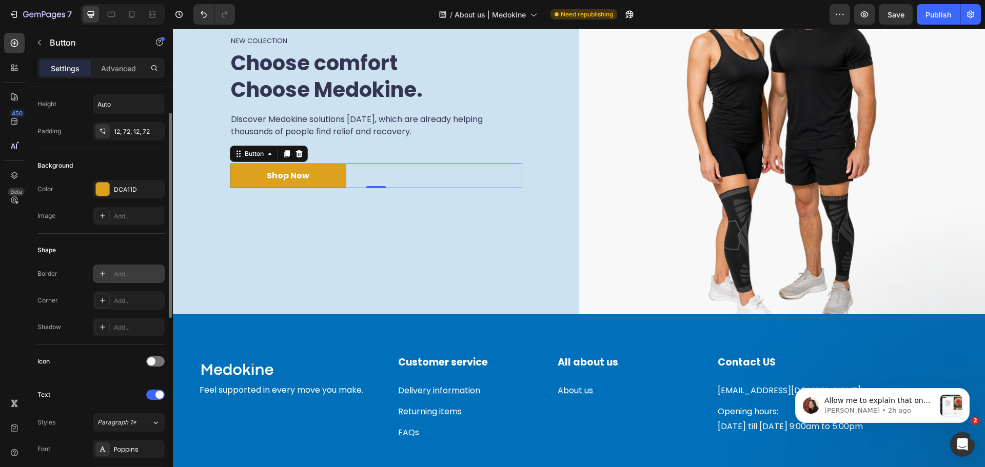
click at [327, 226] on div "NEW COLLECTION Heading Choose comfort Choose Medokine. Heading Discover Medokin…" at bounding box center [376, 112] width 406 height 406
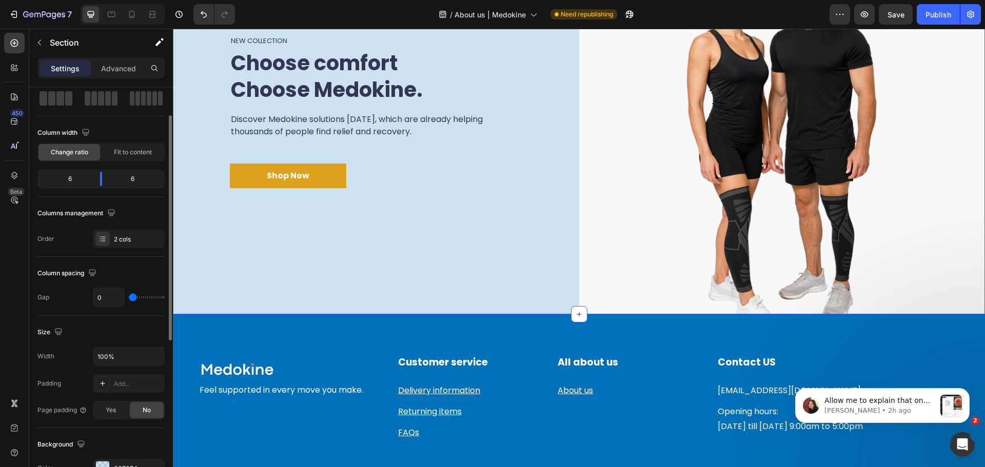
scroll to position [0, 0]
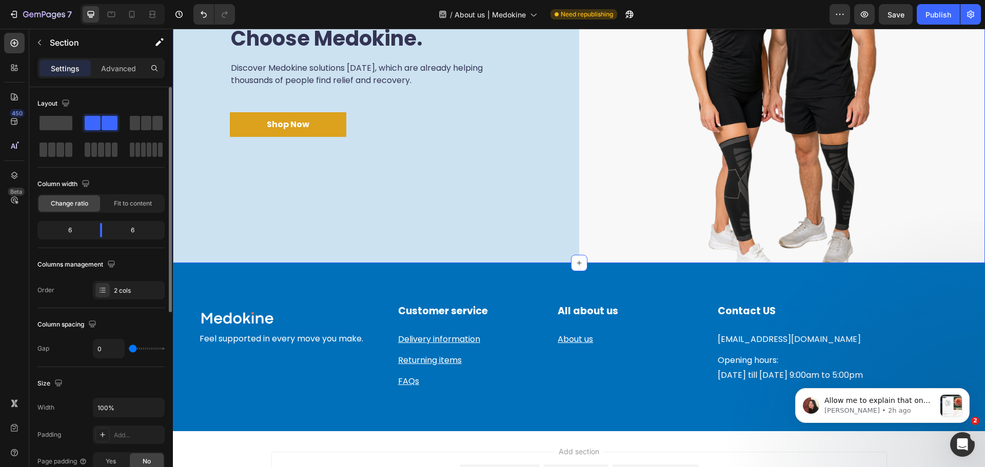
click at [392, 212] on div "NEW COLLECTION Heading Choose comfort Choose Medokine. Heading Discover Medokin…" at bounding box center [376, 60] width 406 height 406
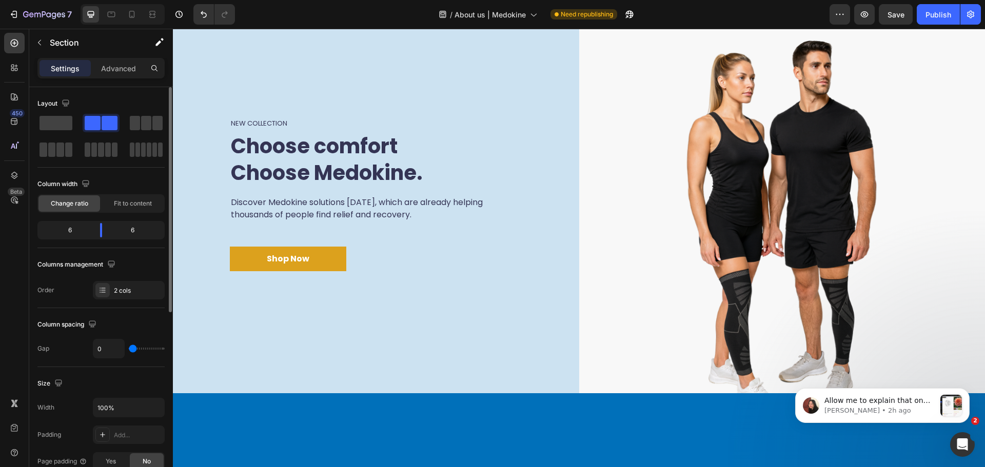
scroll to position [1795, 0]
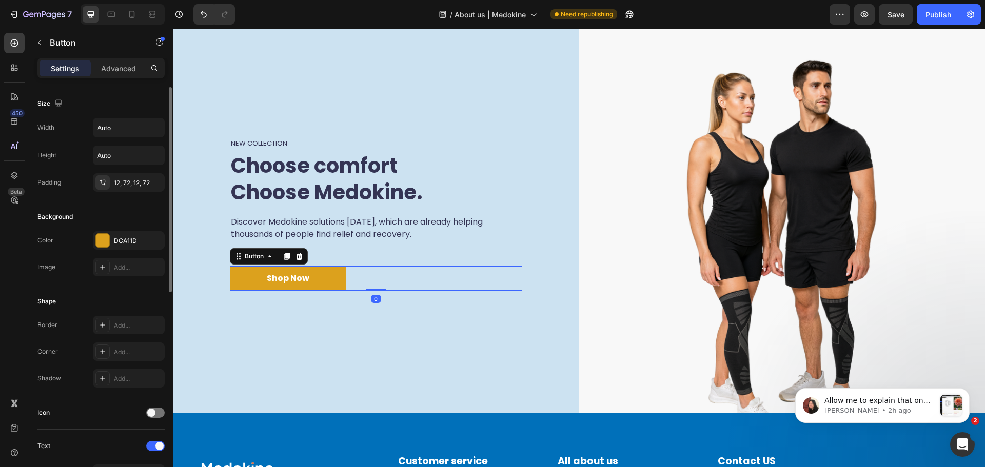
click at [311, 280] on link "Shop Now" at bounding box center [288, 278] width 116 height 25
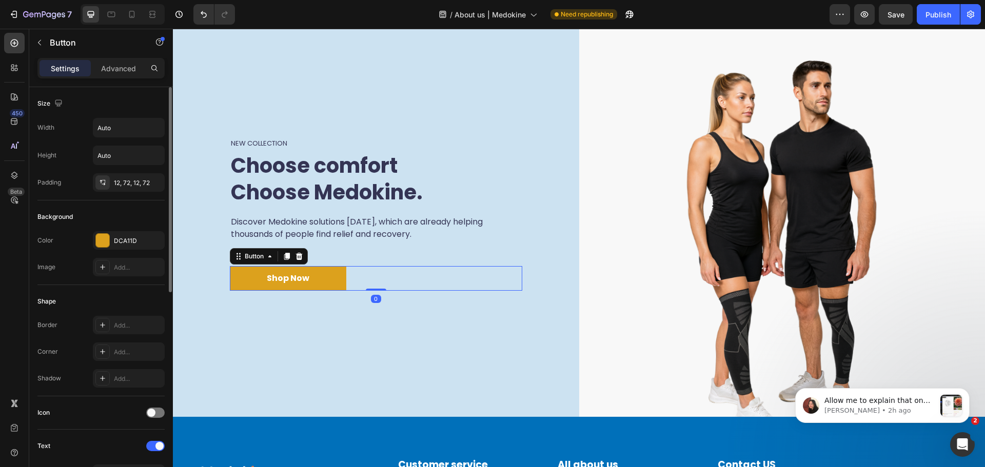
scroll to position [51, 0]
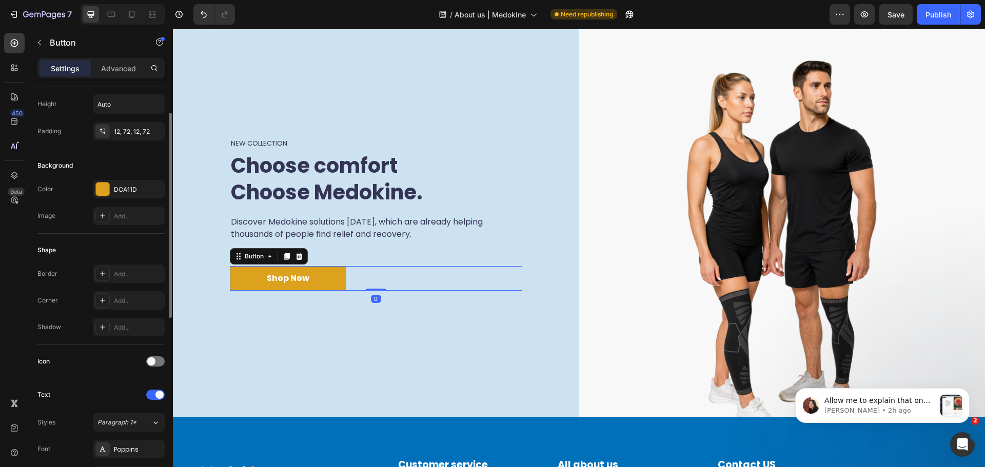
click at [120, 199] on div "Color DCA11D Image Add..." at bounding box center [100, 202] width 127 height 45
click at [109, 188] on div at bounding box center [102, 189] width 13 height 13
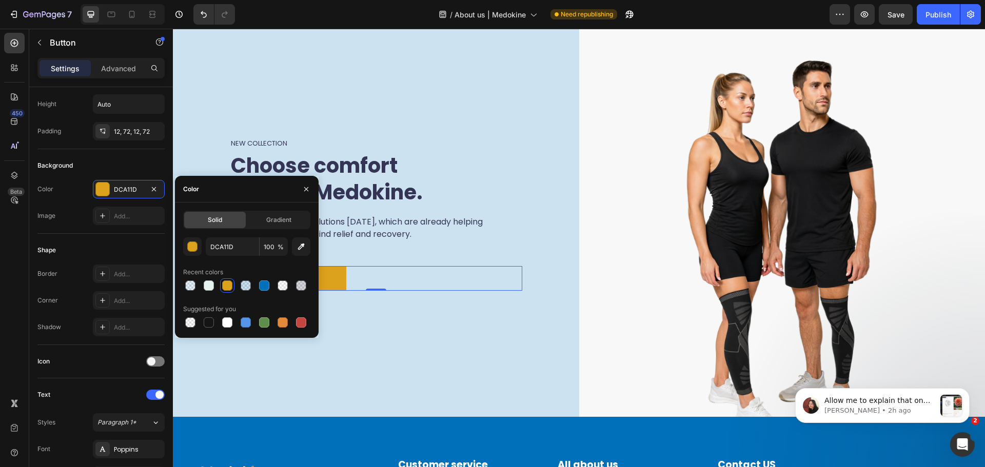
drag, startPoint x: 261, startPoint y: 285, endPoint x: 273, endPoint y: 290, distance: 13.8
click at [261, 285] on div at bounding box center [264, 286] width 10 height 10
type input "0070BA"
drag, startPoint x: 344, startPoint y: 347, endPoint x: 351, endPoint y: 343, distance: 9.0
click at [345, 347] on div "NEW COLLECTION Heading Choose comfort Choose Medokine. Heading Discover Medokin…" at bounding box center [376, 214] width 406 height 406
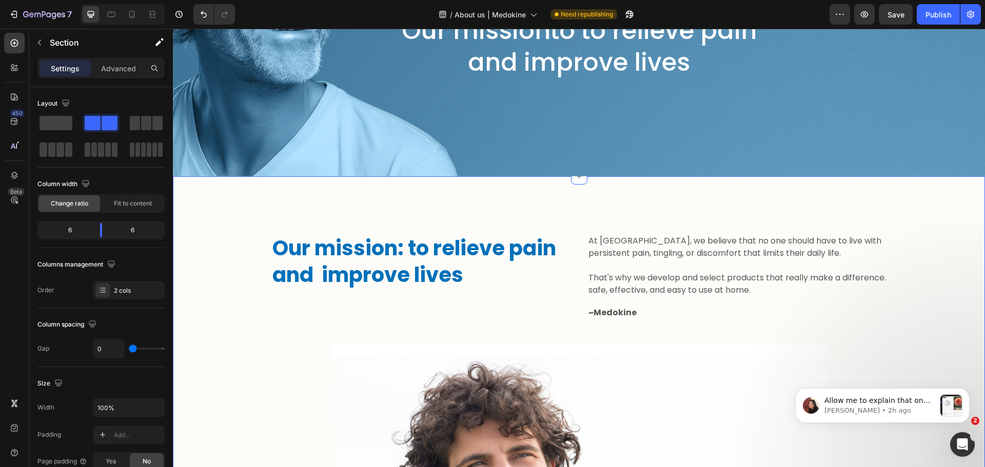
scroll to position [205, 0]
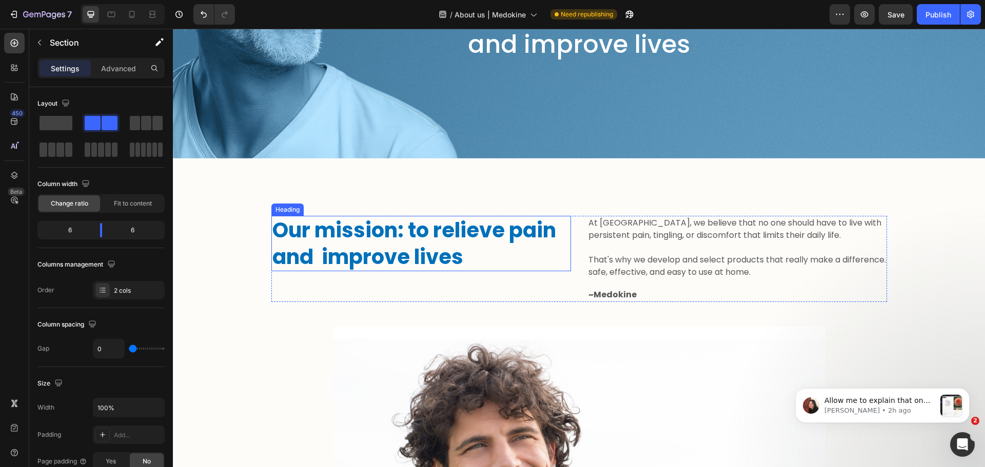
click at [367, 234] on h2 "Our mission: to relieve pain and improve lives" at bounding box center [421, 243] width 300 height 55
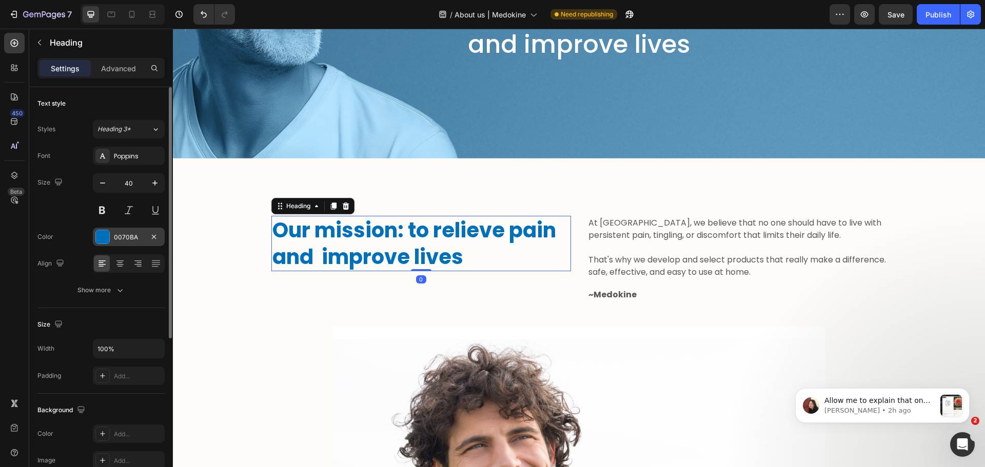
click at [112, 237] on div "0070BA" at bounding box center [129, 237] width 72 height 18
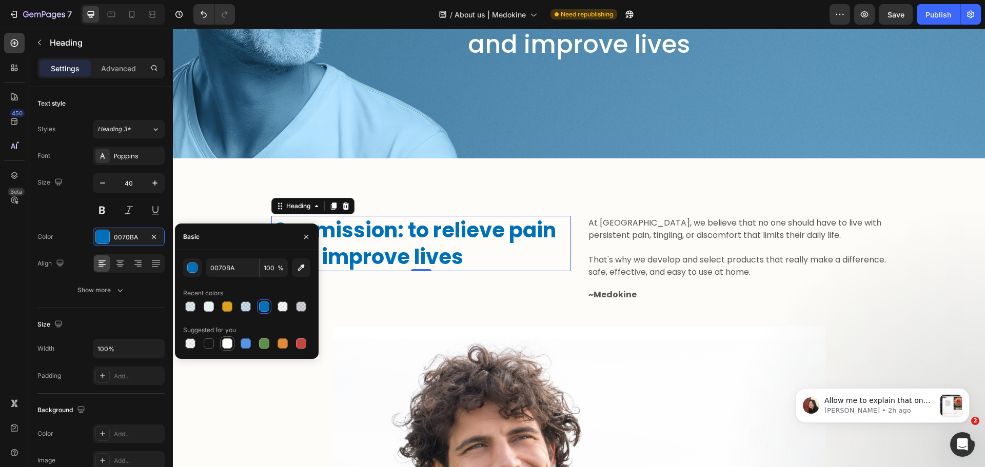
click at [230, 344] on div at bounding box center [227, 344] width 10 height 10
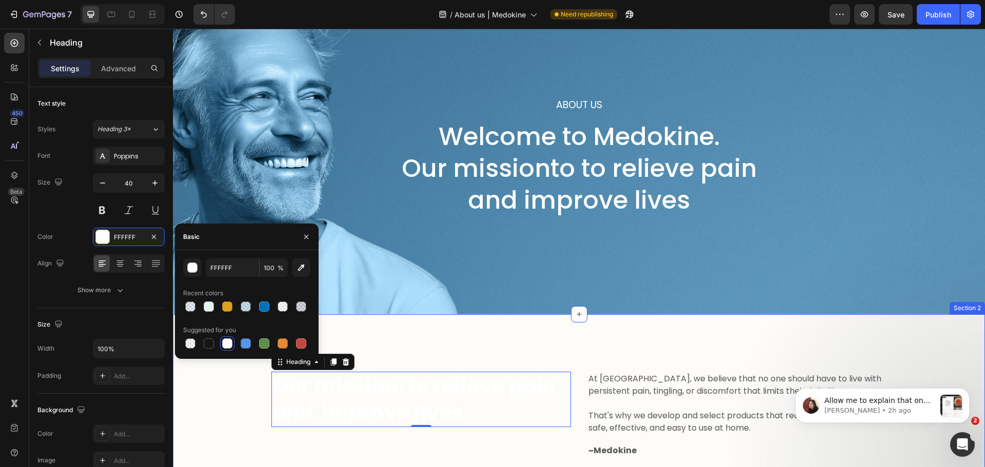
scroll to position [0, 0]
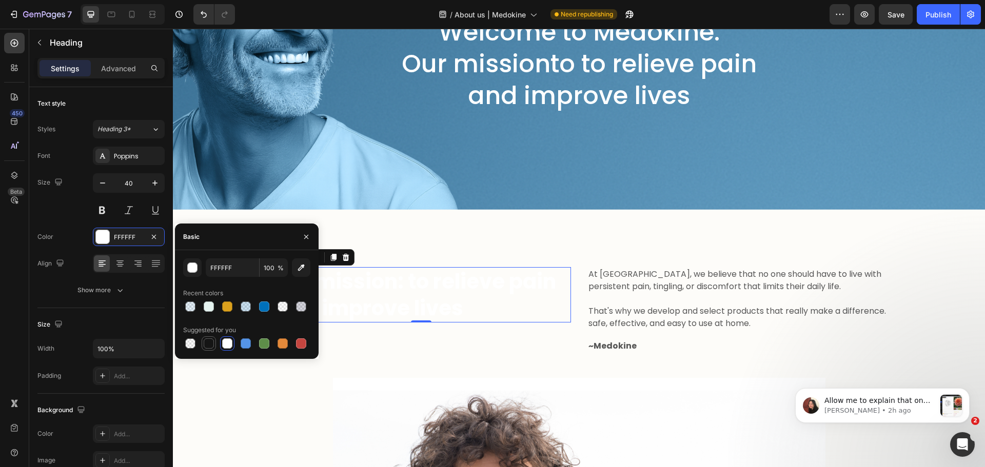
click at [212, 342] on div at bounding box center [209, 344] width 10 height 10
type input "151515"
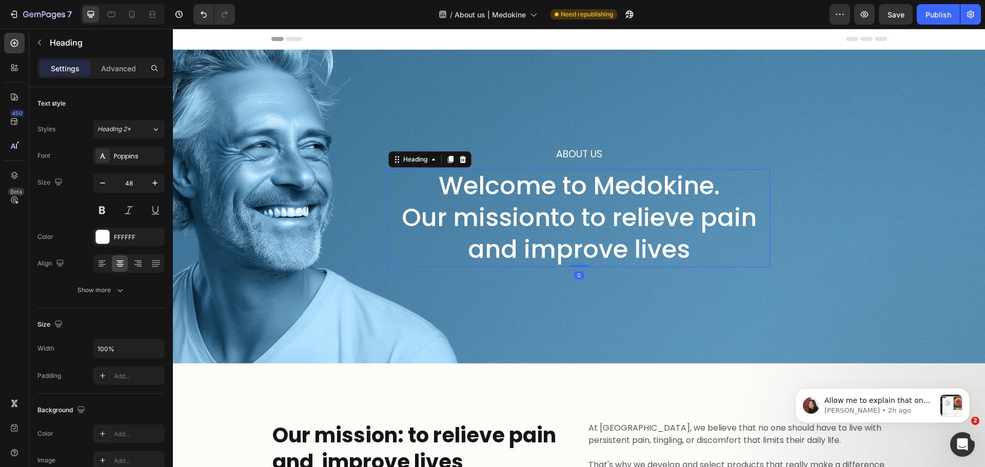
click at [532, 173] on h2 "Welcome to Medokine. Our missionto to relieve pain and improve lives" at bounding box center [579, 218] width 382 height 98
click at [109, 235] on div at bounding box center [102, 237] width 14 height 14
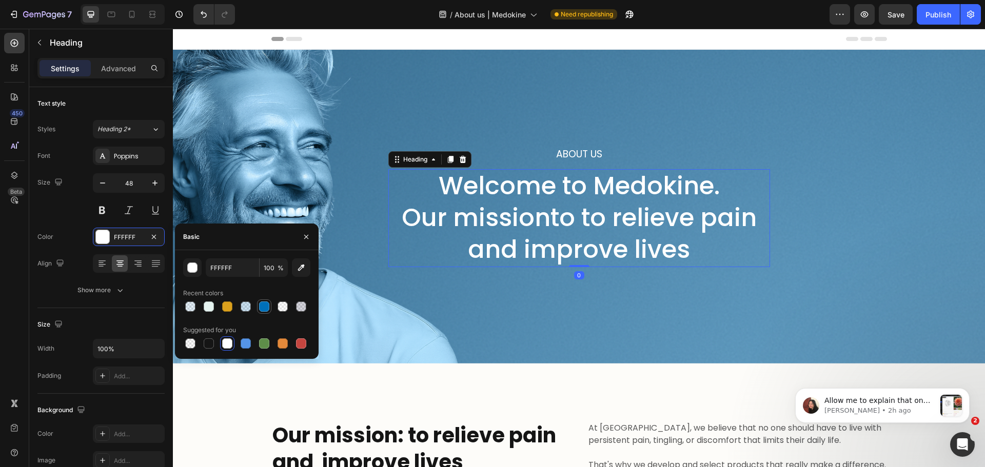
click at [262, 306] on div at bounding box center [264, 307] width 10 height 10
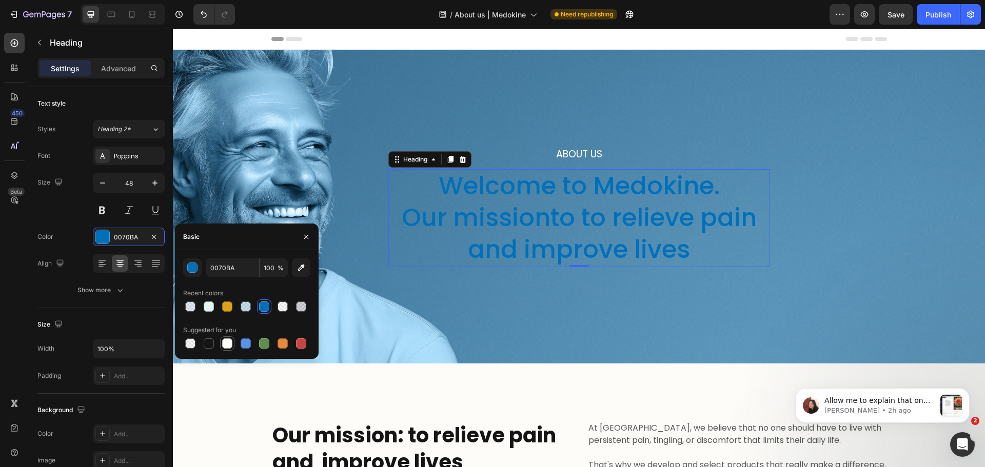
click at [226, 343] on div at bounding box center [227, 344] width 10 height 10
type input "FFFFFF"
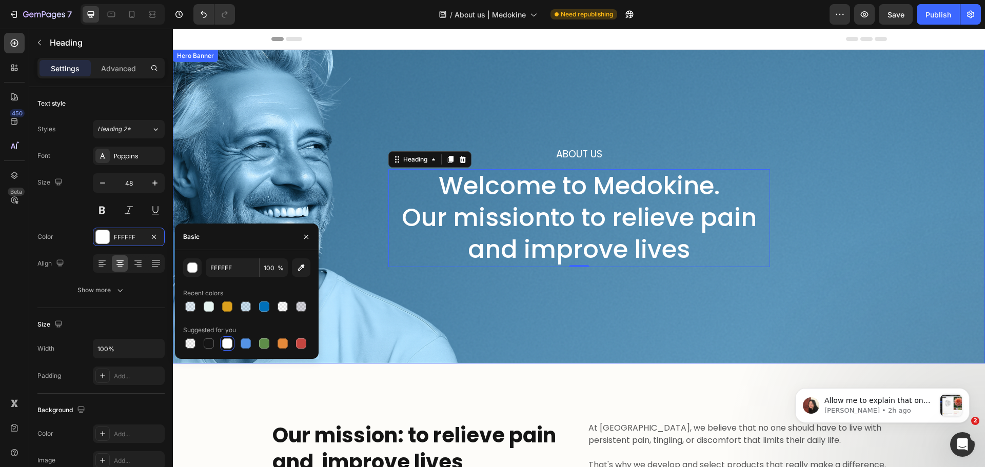
click at [747, 133] on div "About Us Heading Welcome to Medokine. Our missionto to relieve pain and improve…" at bounding box center [579, 207] width 812 height 314
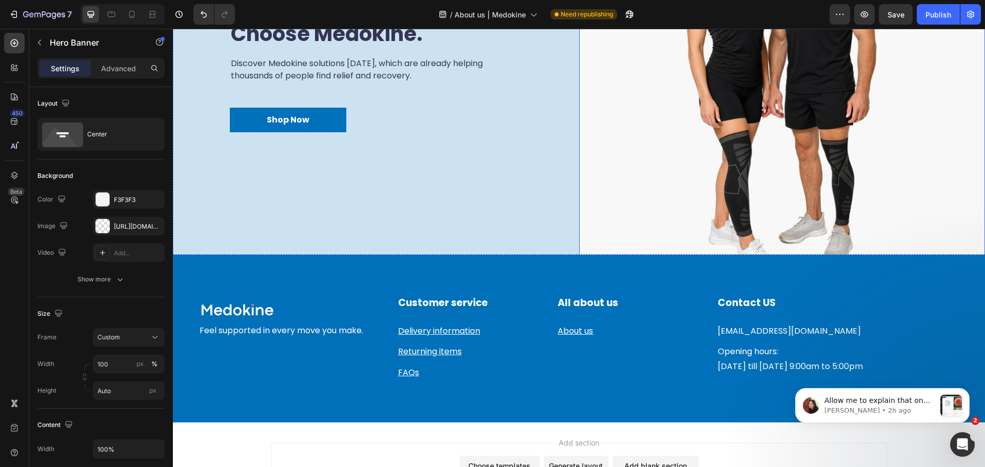
scroll to position [2057, 0]
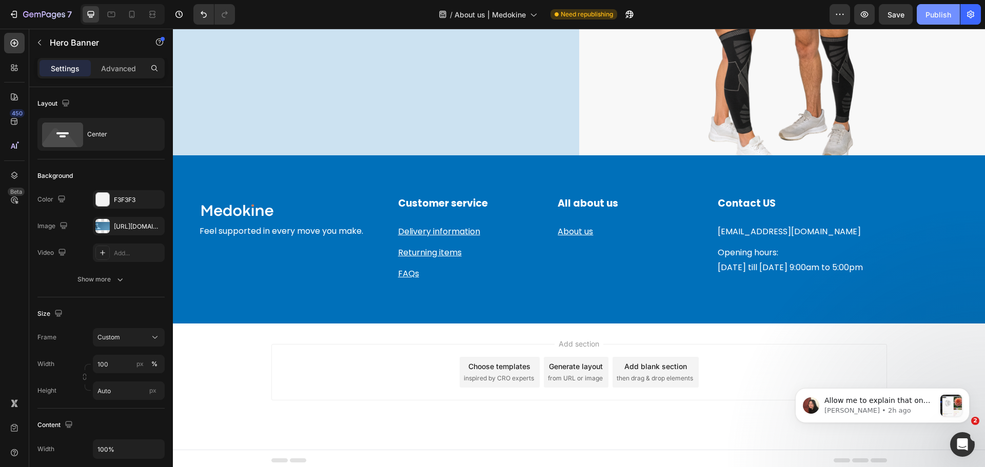
click at [932, 14] on div "Publish" at bounding box center [938, 14] width 26 height 11
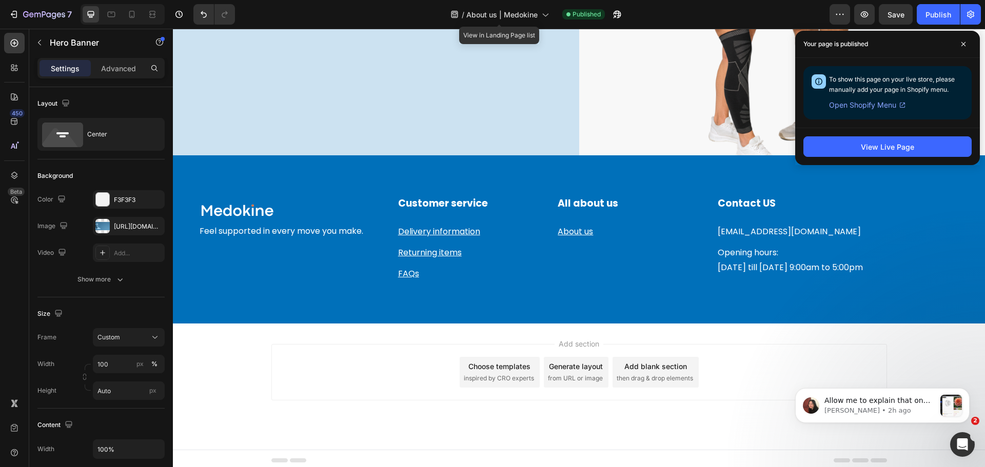
click at [520, 3] on div "/ About us | Medokine" at bounding box center [499, 14] width 109 height 25
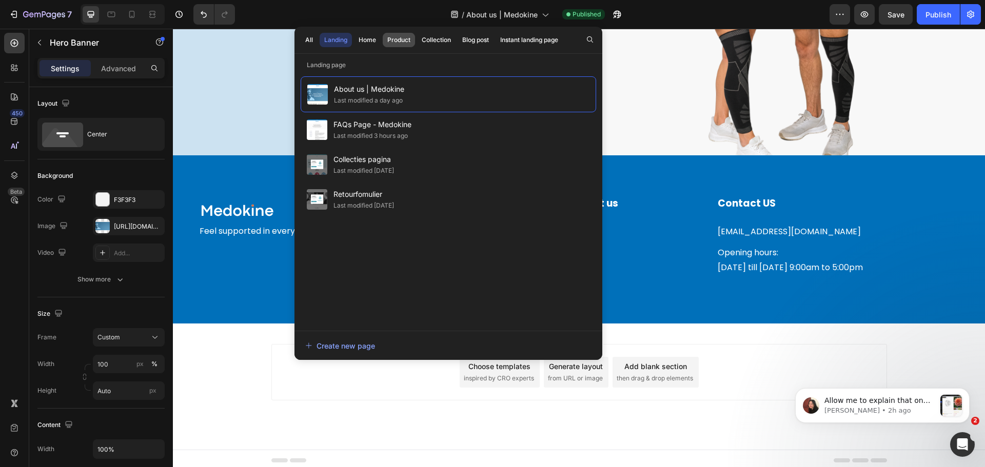
click at [406, 38] on div "Product" at bounding box center [398, 39] width 23 height 9
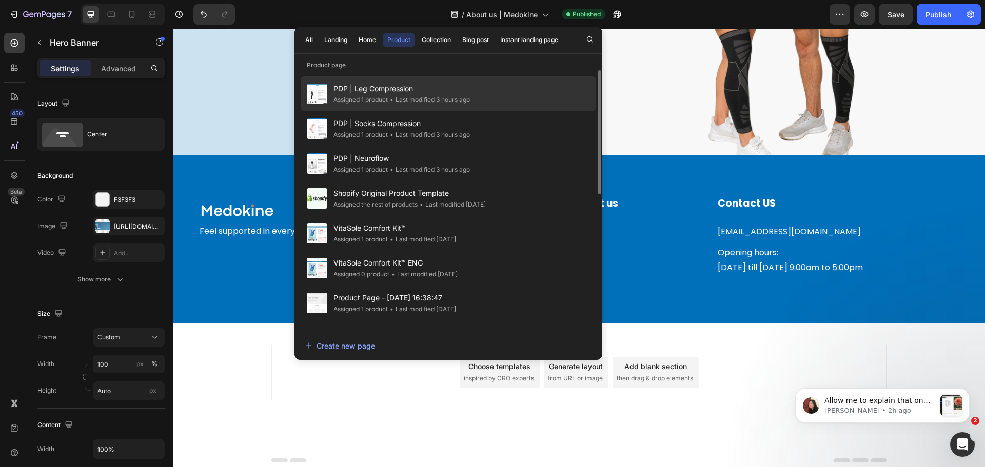
click at [376, 94] on span "PDP | Leg Compression" at bounding box center [401, 89] width 136 height 12
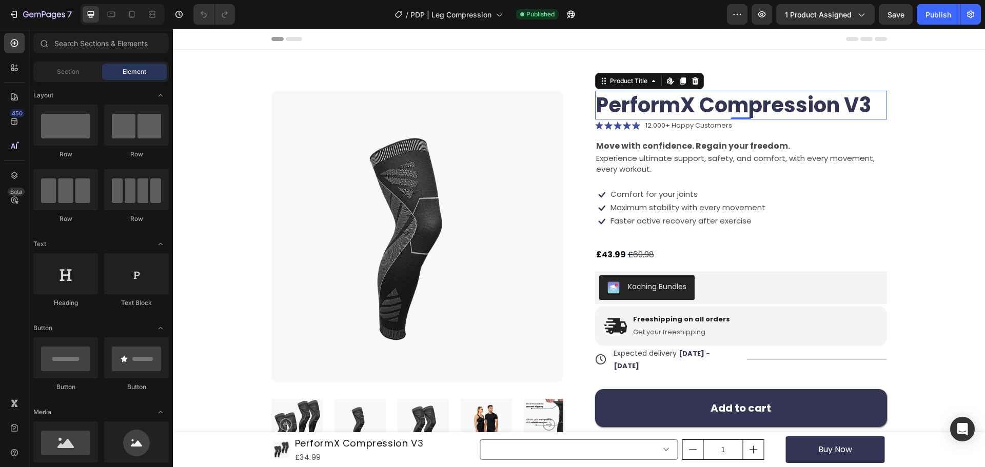
click at [643, 109] on h1 "PerformX Compression V3" at bounding box center [741, 105] width 292 height 29
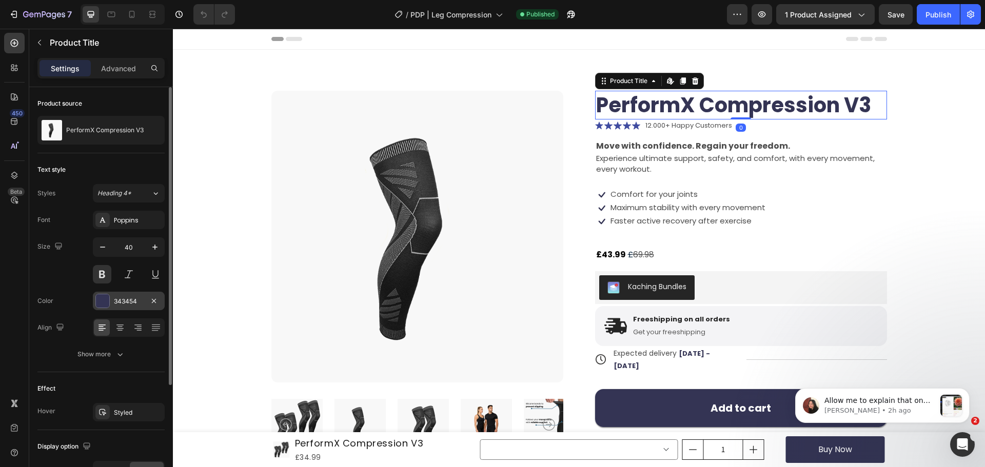
click at [110, 300] on div "343454" at bounding box center [129, 301] width 72 height 18
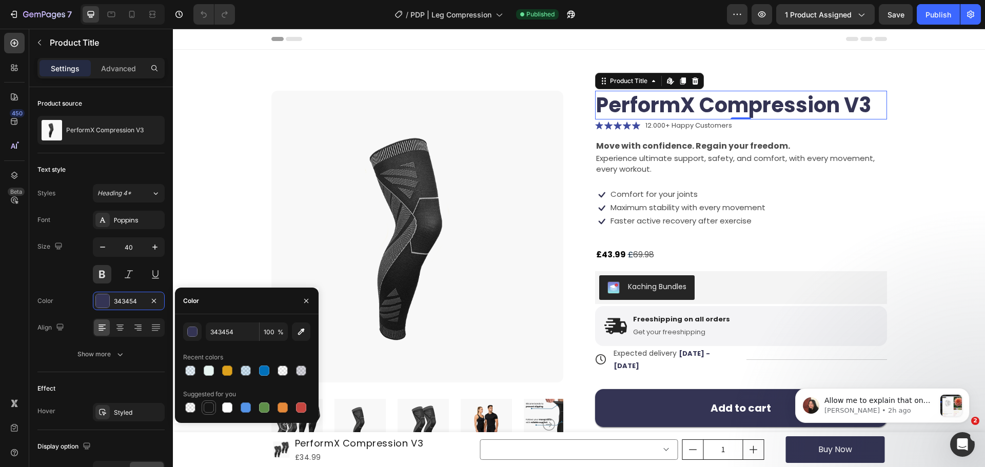
click at [206, 409] on div at bounding box center [209, 408] width 10 height 10
type input "151515"
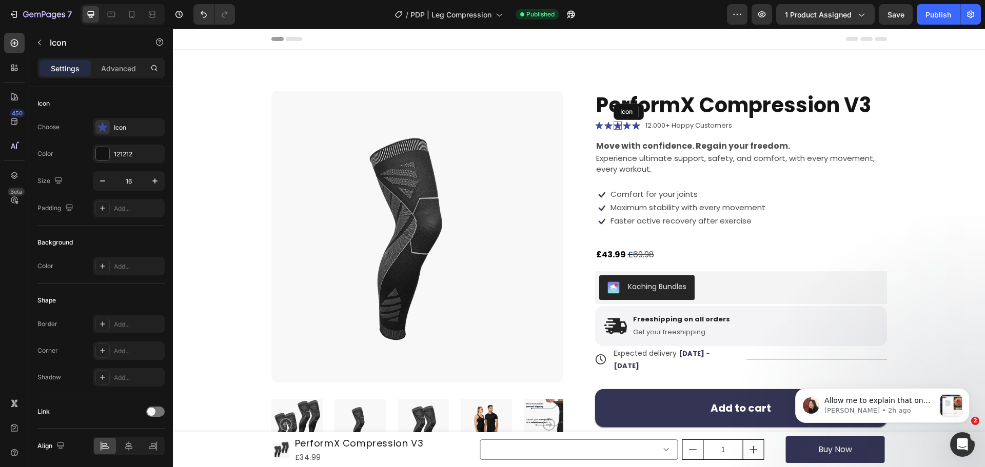
click at [615, 127] on div "Icon" at bounding box center [618, 126] width 8 height 8
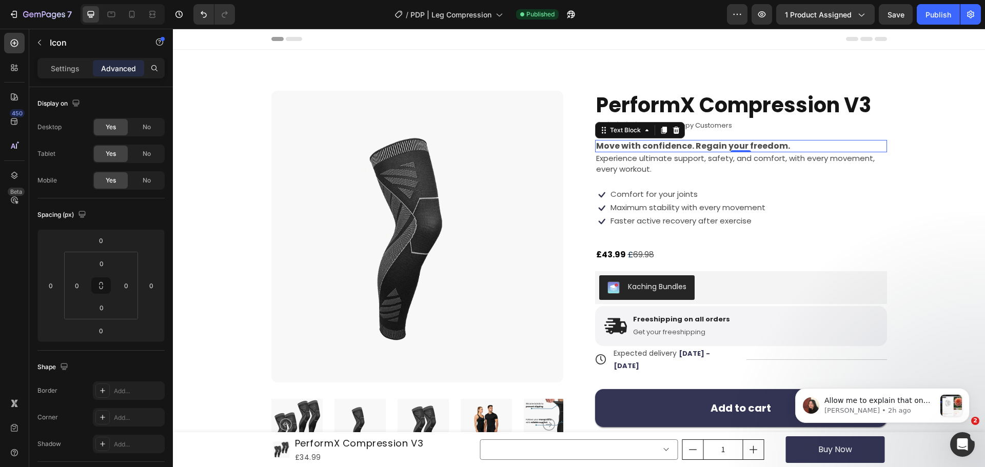
click at [645, 149] on strong "Move with confidence. Regain your freedom." at bounding box center [693, 146] width 194 height 12
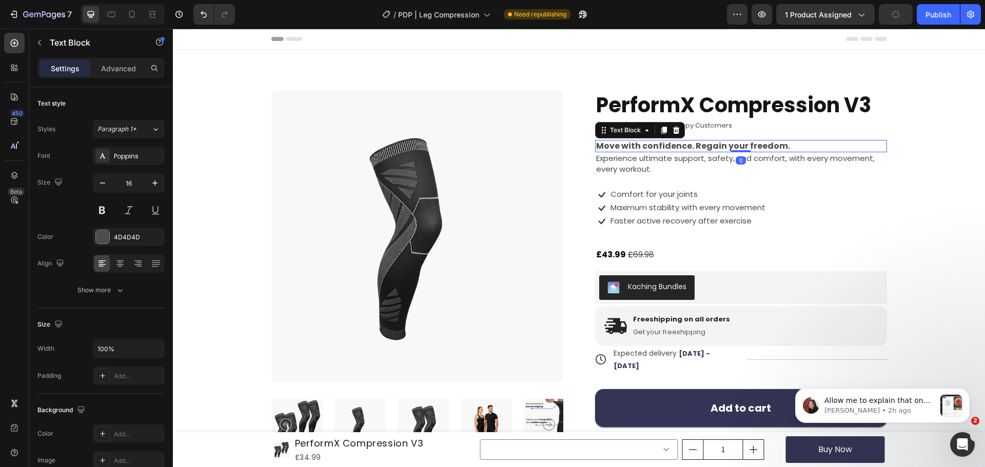
click at [644, 149] on strong "Move with confidence. Regain your freedom." at bounding box center [693, 146] width 194 height 12
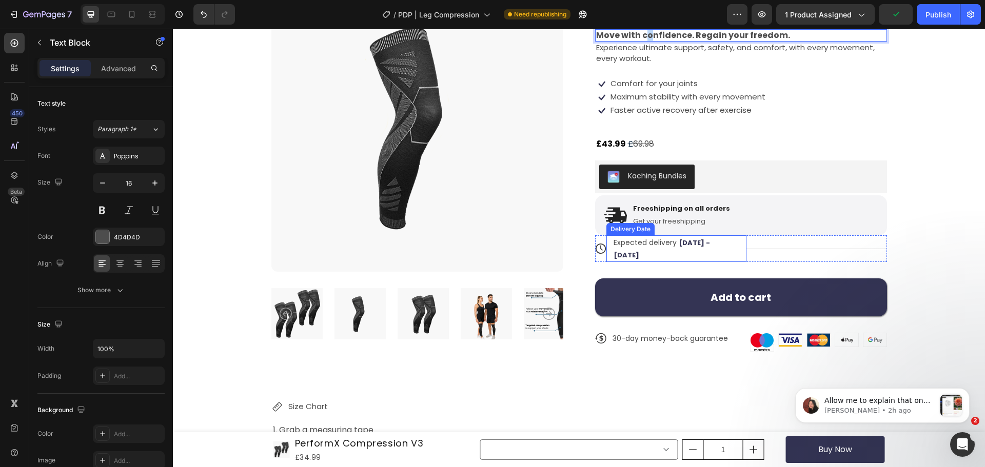
scroll to position [51, 0]
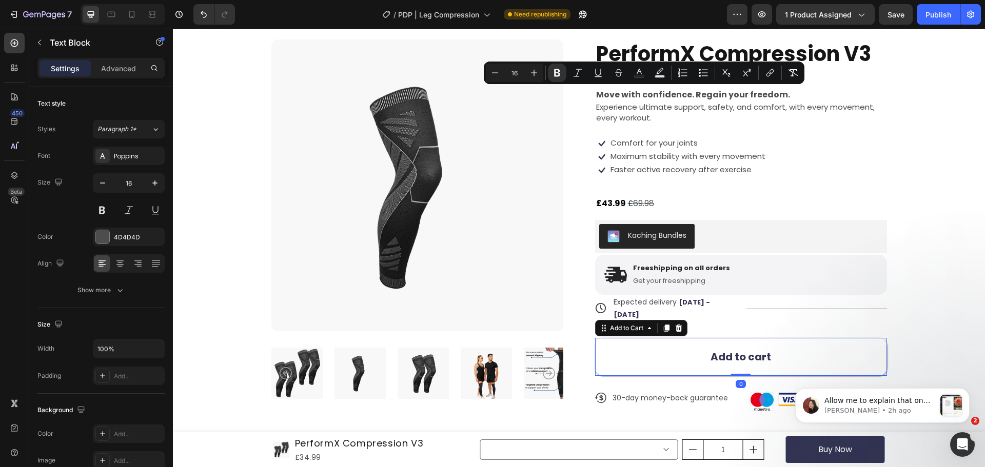
click at [618, 343] on button "Add to cart" at bounding box center [741, 357] width 292 height 38
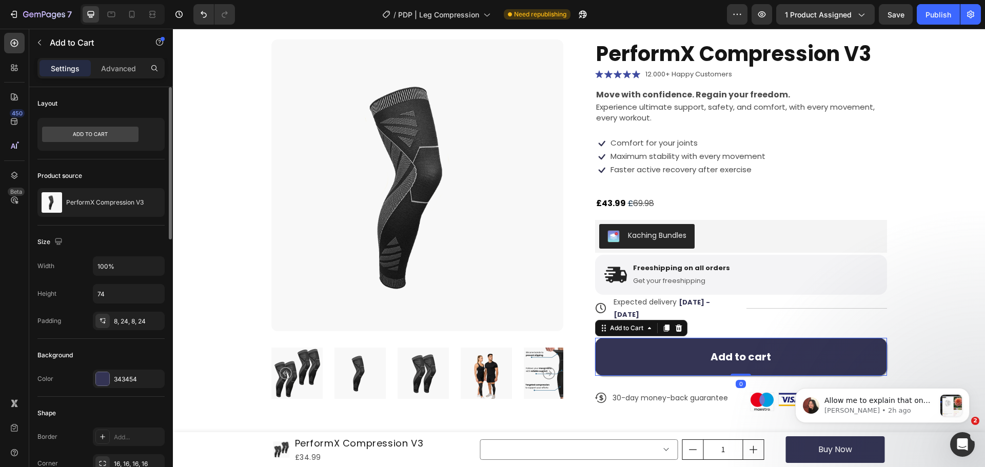
scroll to position [154, 0]
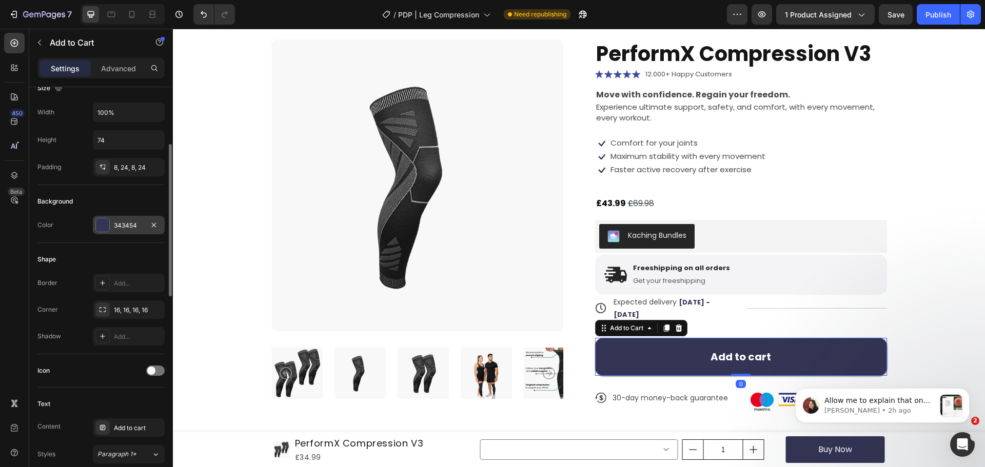
click at [106, 228] on div at bounding box center [102, 225] width 13 height 13
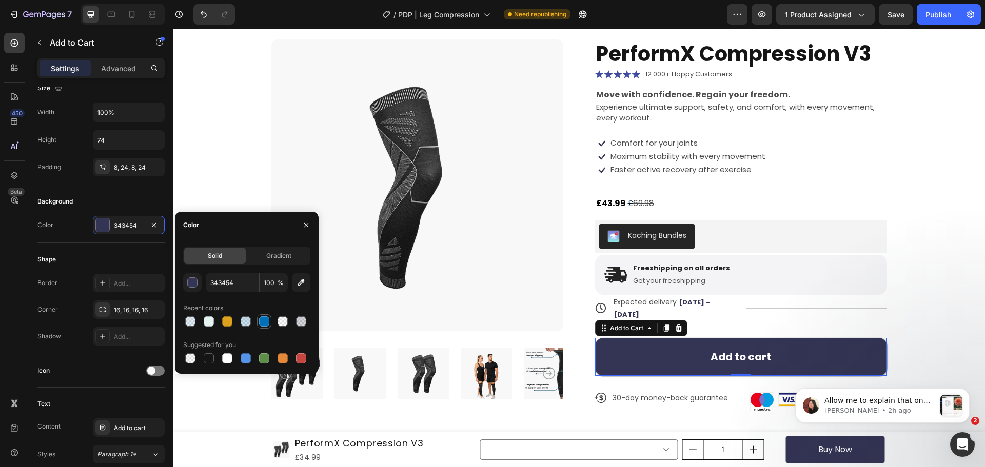
click at [260, 321] on div at bounding box center [264, 322] width 10 height 10
type input "0070BA"
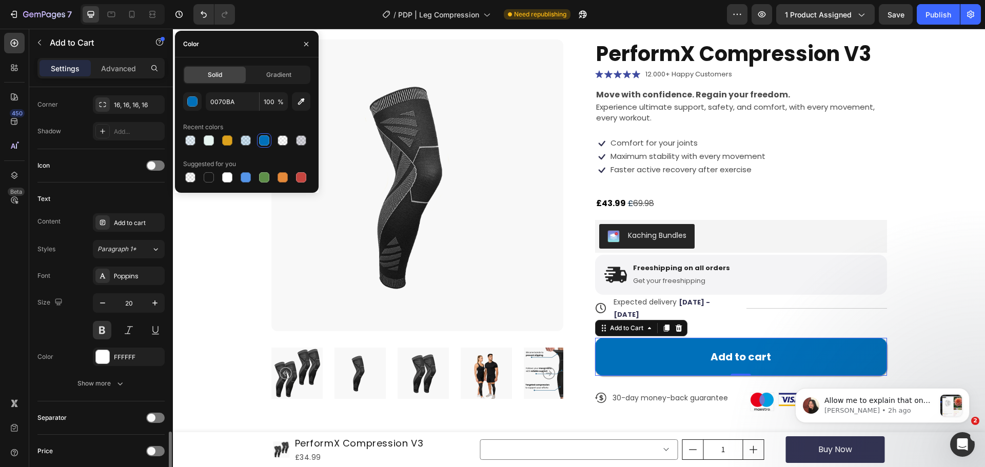
scroll to position [513, 0]
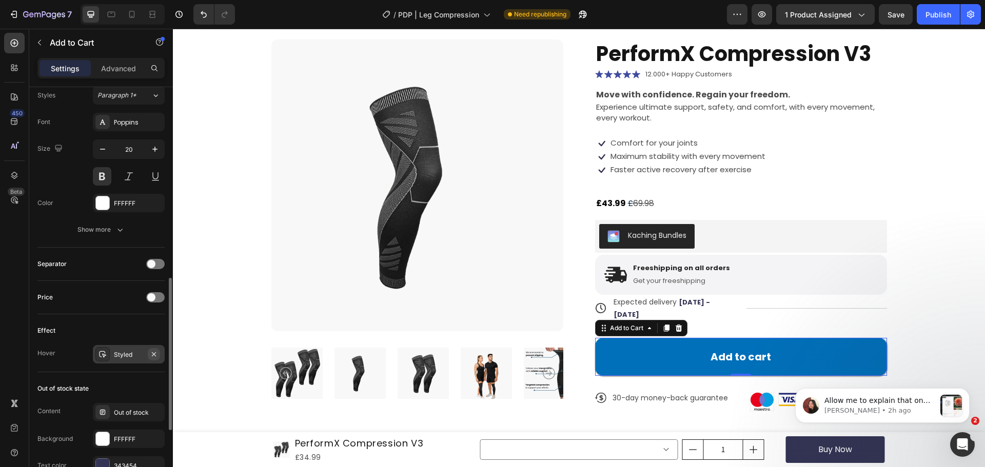
click at [156, 350] on icon "button" at bounding box center [154, 354] width 8 height 8
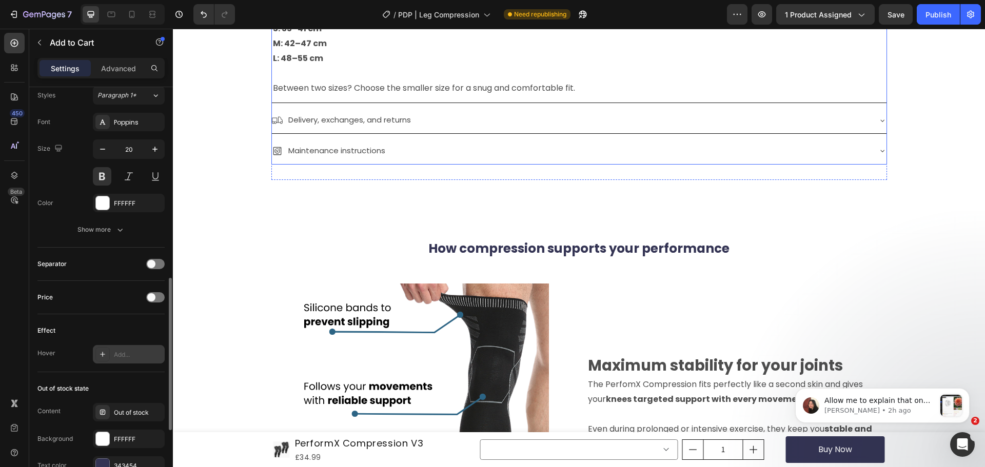
scroll to position [667, 0]
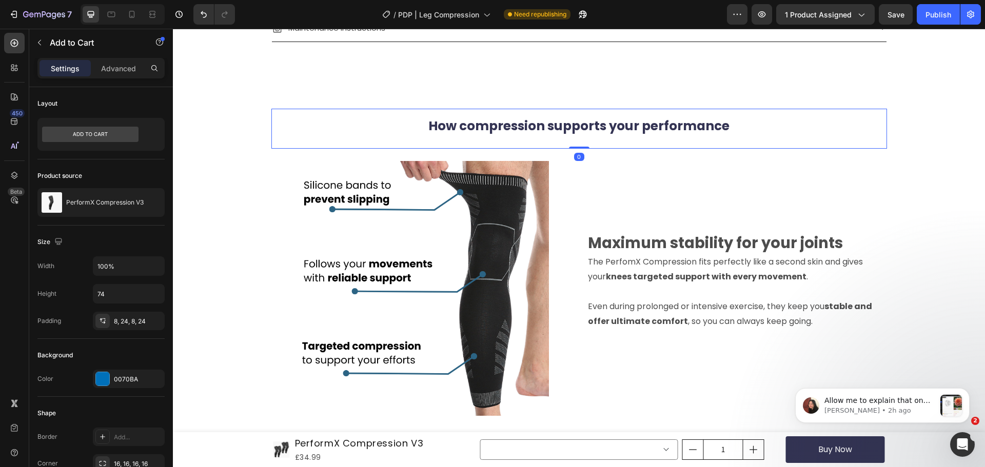
click at [606, 134] on span "How compression supports your performance" at bounding box center [578, 126] width 301 height 18
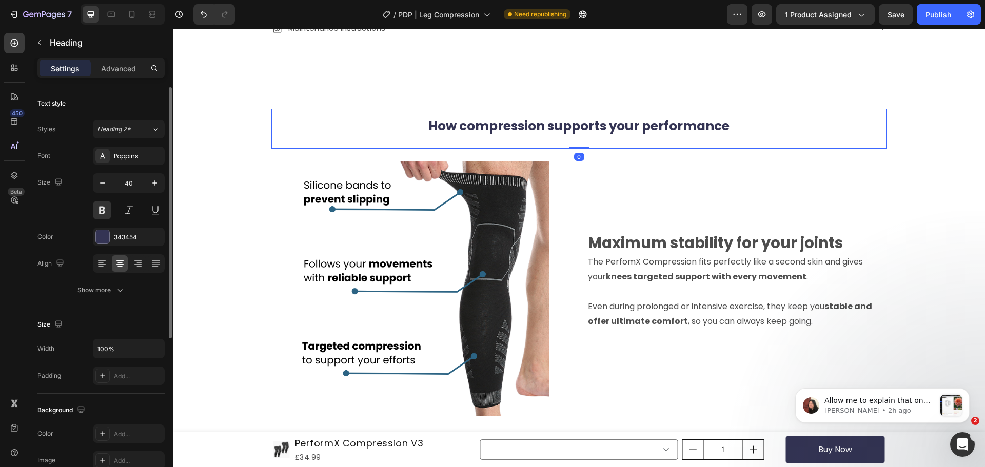
scroll to position [0, 0]
click at [109, 247] on div "Font Poppins Size 40 Color 343454 Align Show more" at bounding box center [100, 223] width 127 height 153
click at [109, 236] on div at bounding box center [102, 237] width 14 height 14
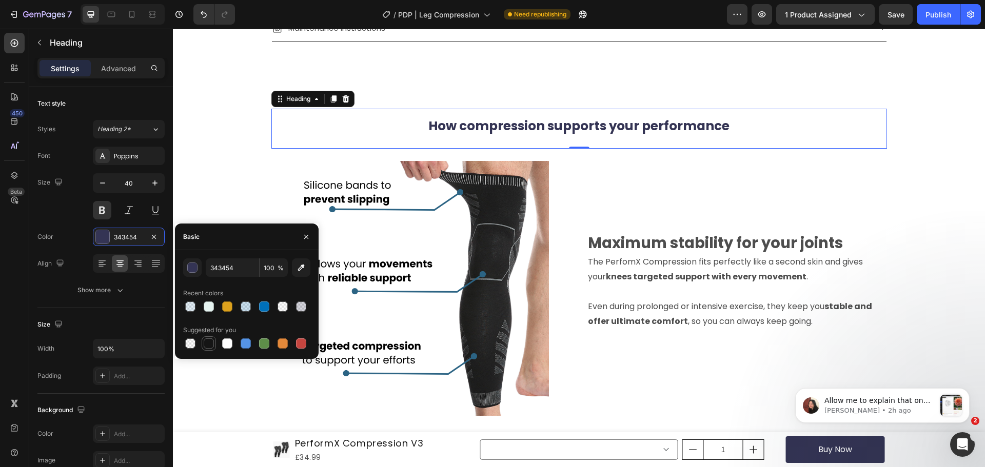
click at [212, 339] on div at bounding box center [209, 344] width 10 height 10
type input "151515"
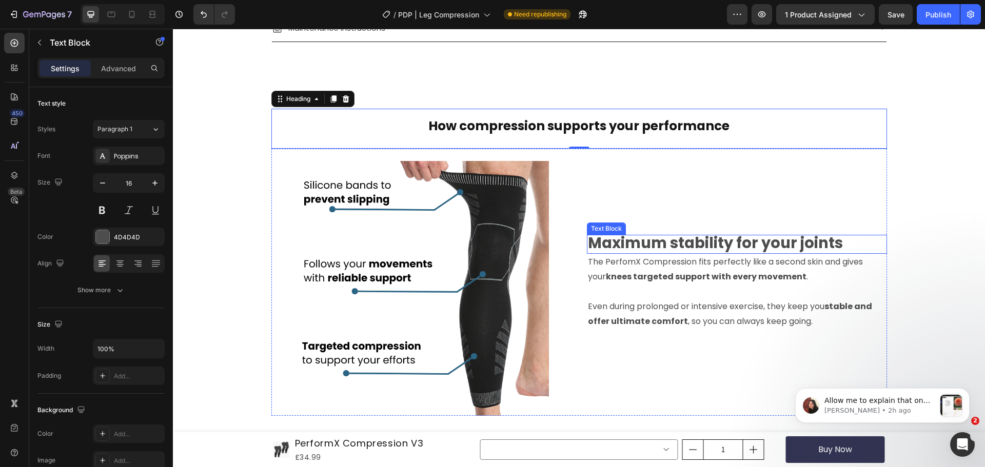
click at [638, 247] on strong "Maximum stability for your joints" at bounding box center [715, 243] width 255 height 21
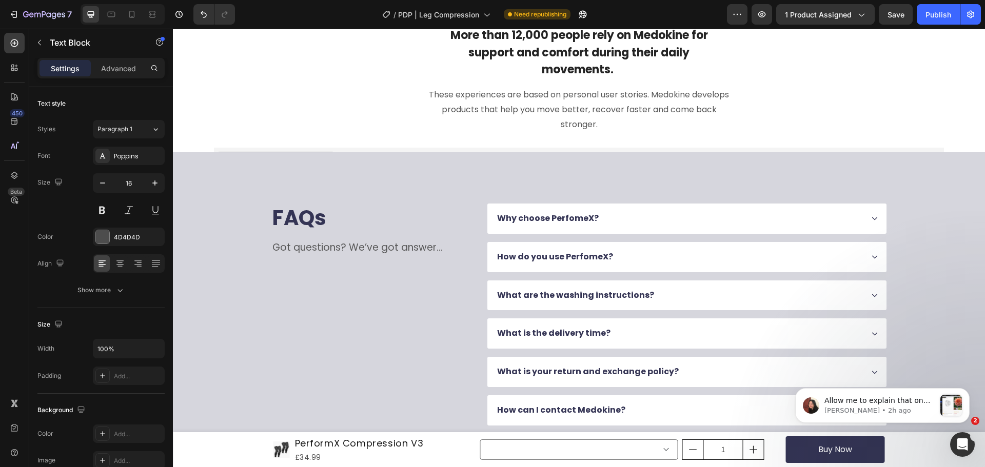
scroll to position [1795, 0]
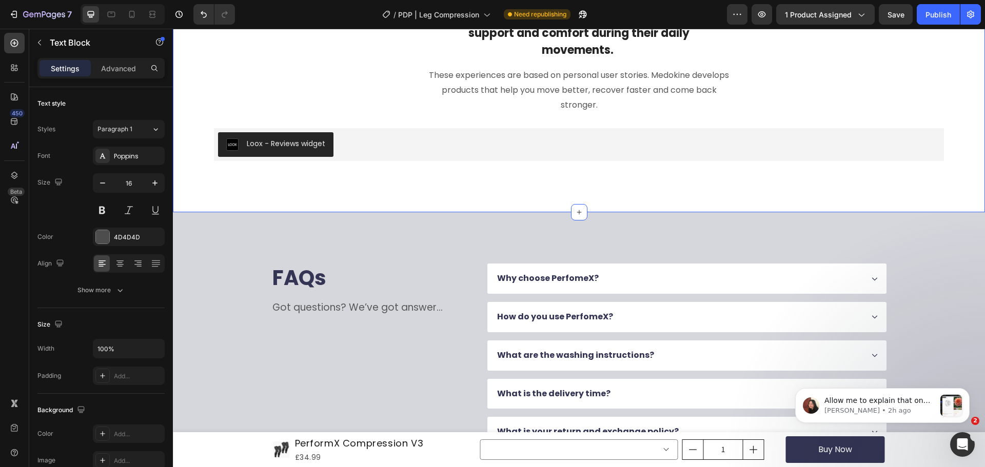
click at [219, 161] on div "Image Row Size chart for the optimal fit Text Block Get a tape measure , measur…" at bounding box center [579, 33] width 730 height 256
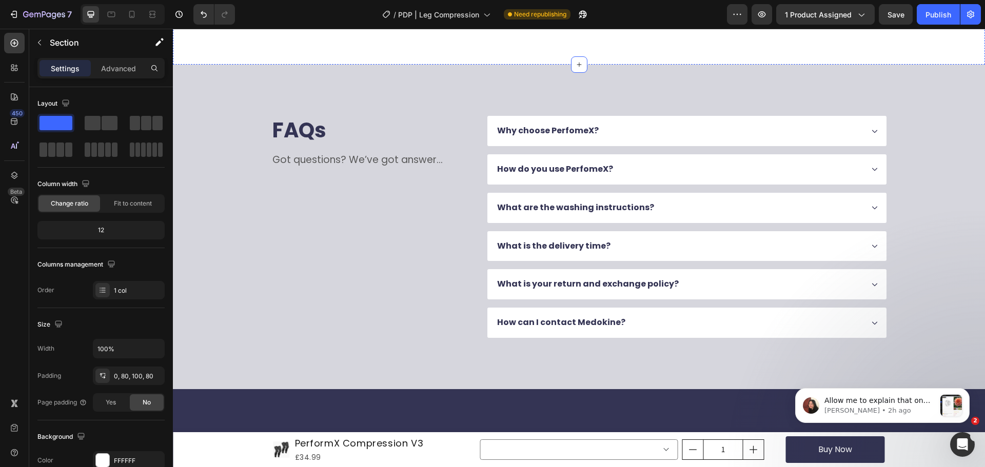
scroll to position [2103, 0]
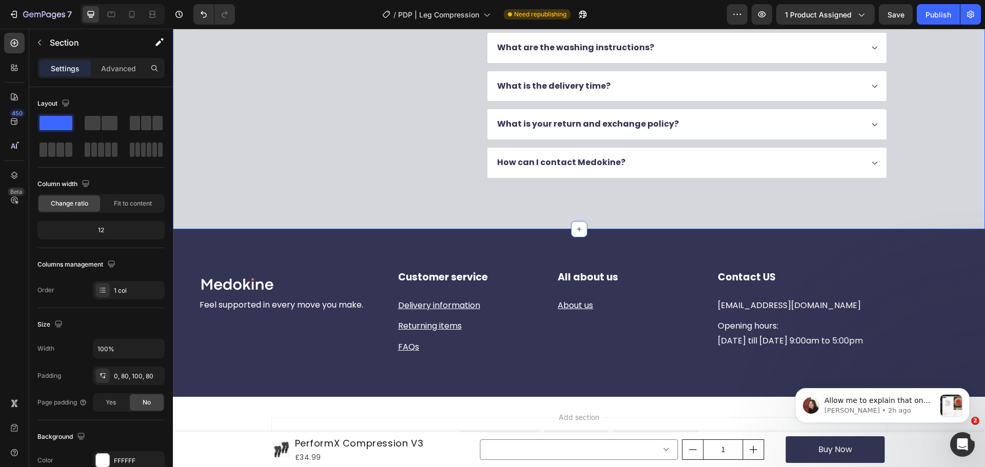
click at [213, 200] on div "FAQs Heading Got questions? We’ve got answer... Text Block Why choose PerfomeX?…" at bounding box center [579, 67] width 812 height 325
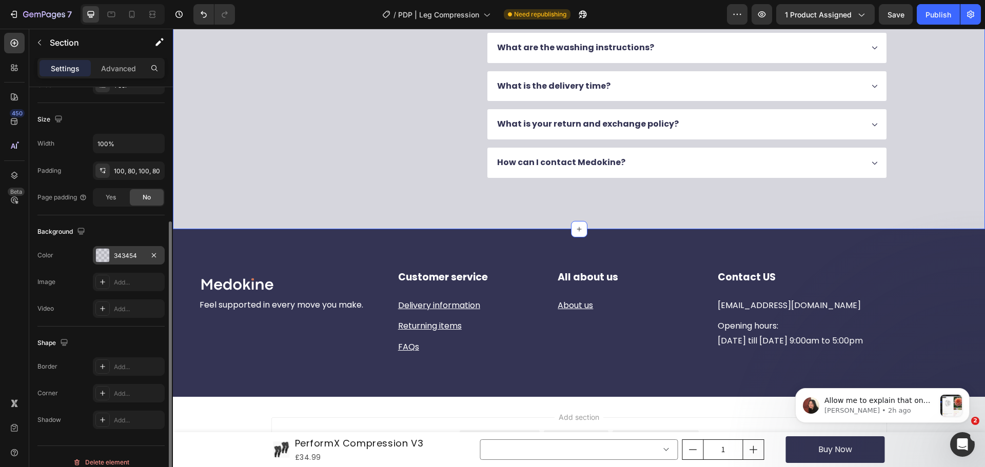
click at [131, 253] on div "343454" at bounding box center [129, 255] width 30 height 9
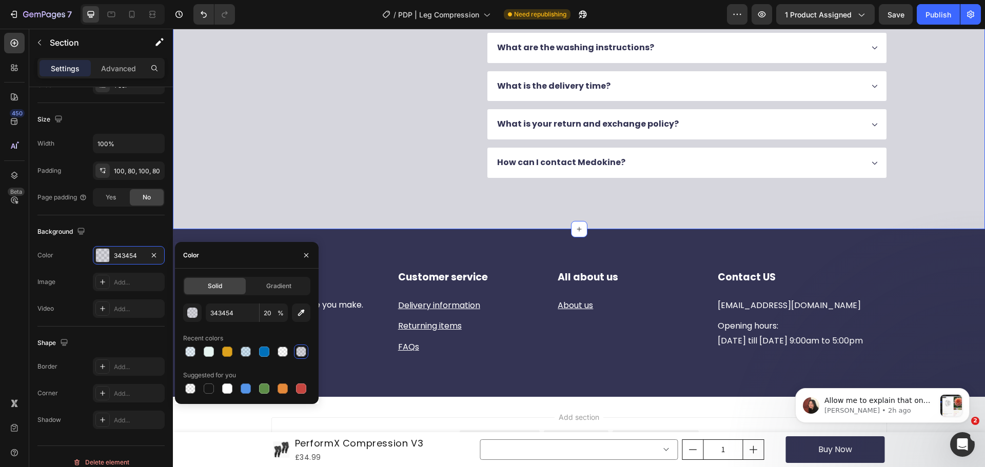
drag, startPoint x: 257, startPoint y: 350, endPoint x: 265, endPoint y: 334, distance: 17.2
click at [257, 350] on div at bounding box center [264, 352] width 14 height 14
type input "0070BA"
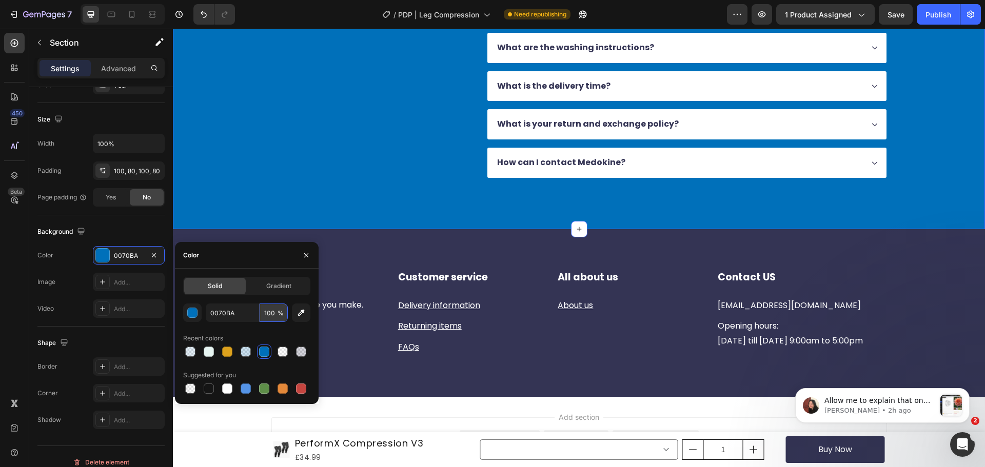
click at [271, 315] on input "100" at bounding box center [274, 313] width 28 height 18
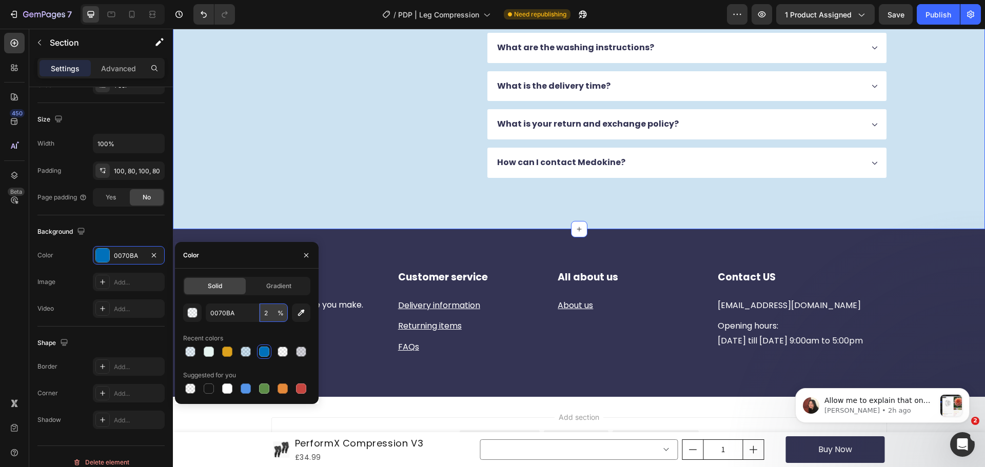
type input "20"
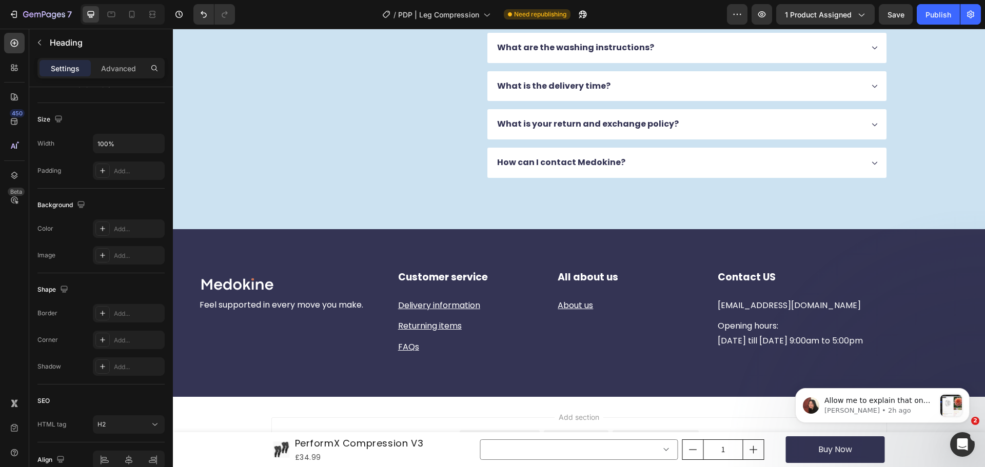
scroll to position [0, 0]
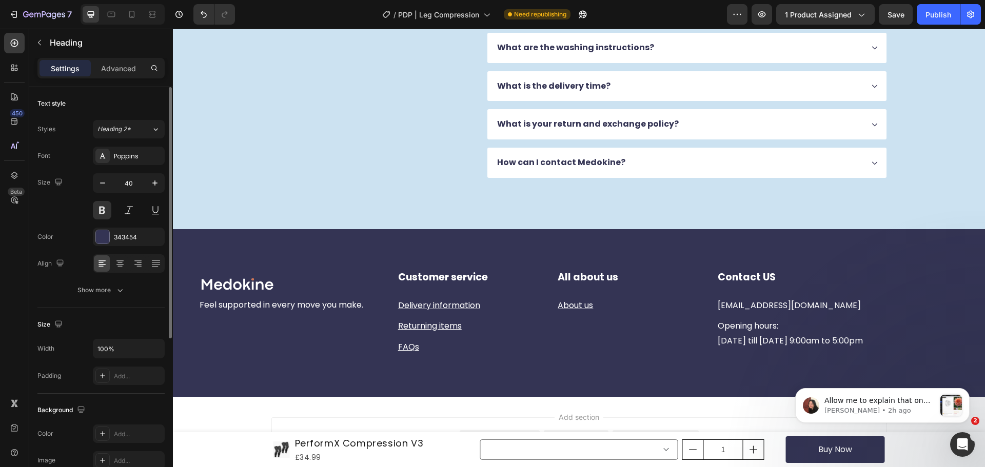
click at [113, 243] on div "343454" at bounding box center [129, 237] width 72 height 18
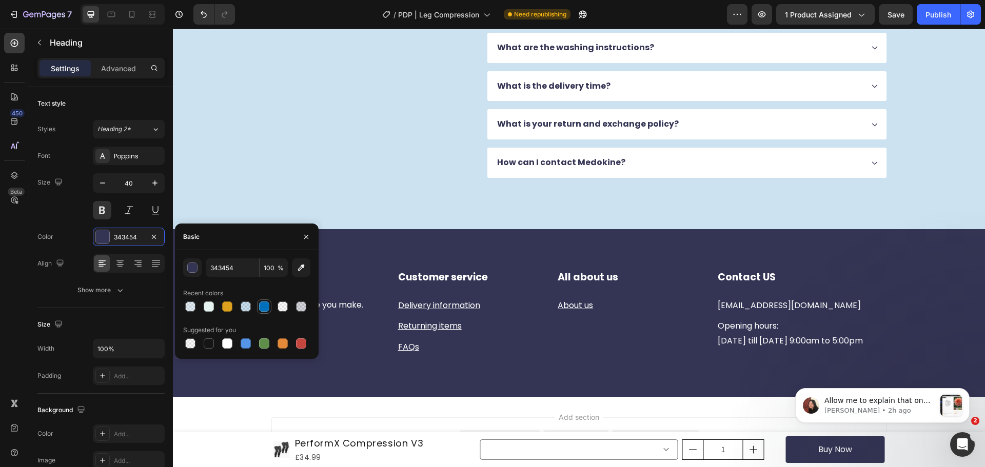
click at [267, 301] on div at bounding box center [264, 307] width 12 height 12
type input "0070BA"
click at [397, 178] on div "FAQs Heading Got questions? We’ve got answer... Text Block" at bounding box center [371, 67] width 200 height 222
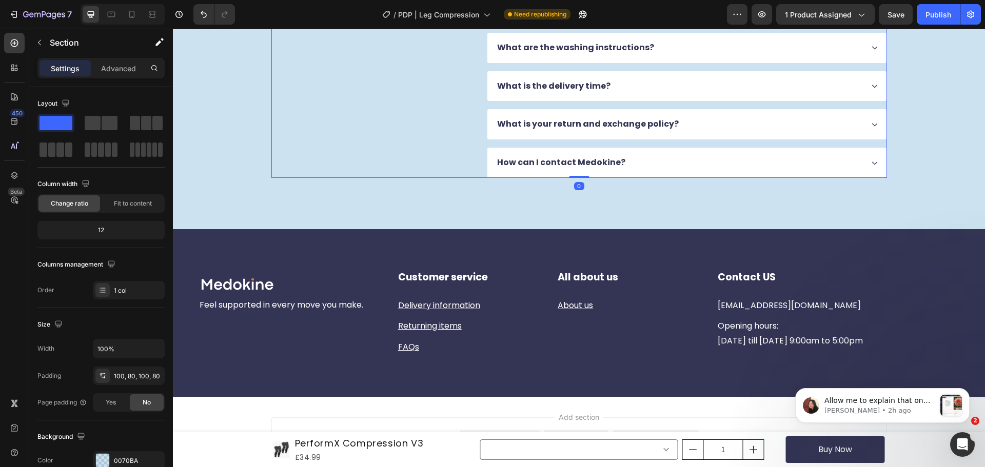
click at [259, 178] on div "FAQs Heading Got questions? We’ve got answer... Text Block Why choose PerfomeX?…" at bounding box center [579, 67] width 730 height 222
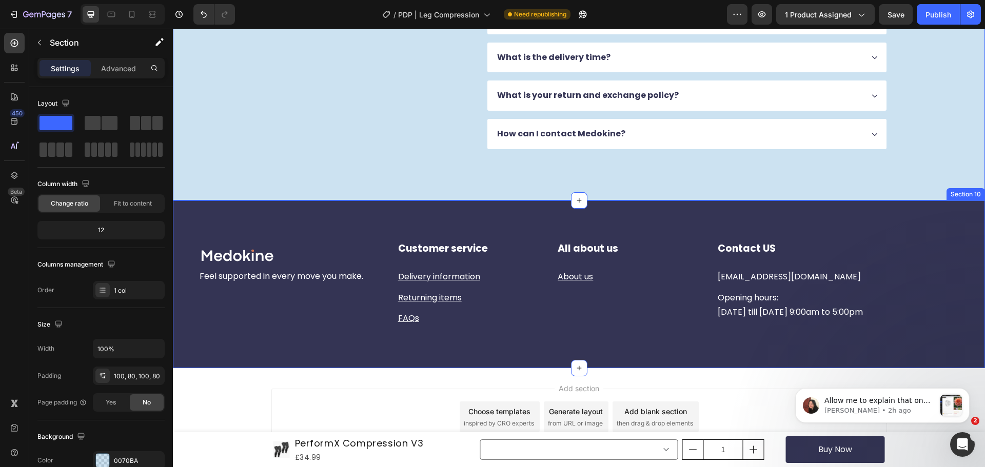
scroll to position [2382, 0]
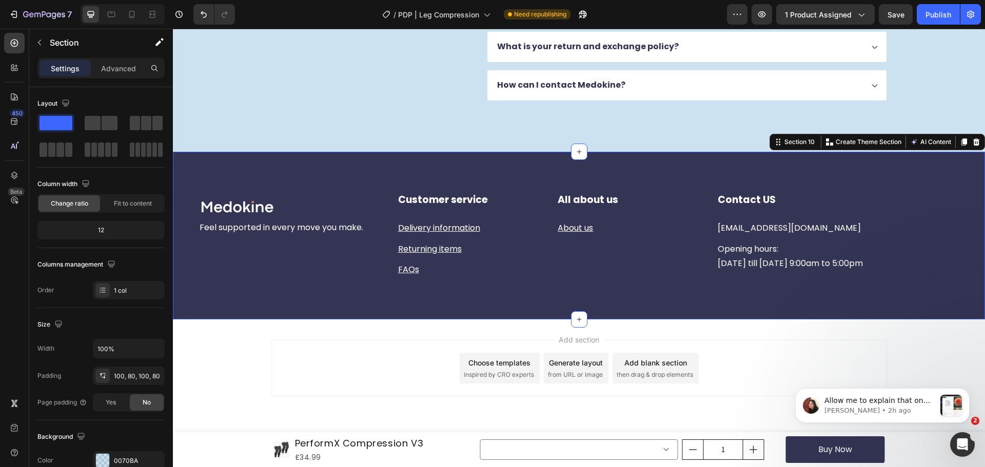
click at [257, 171] on div "Image Row Feel supported in every move you make. Text block Customer service He…" at bounding box center [579, 236] width 812 height 168
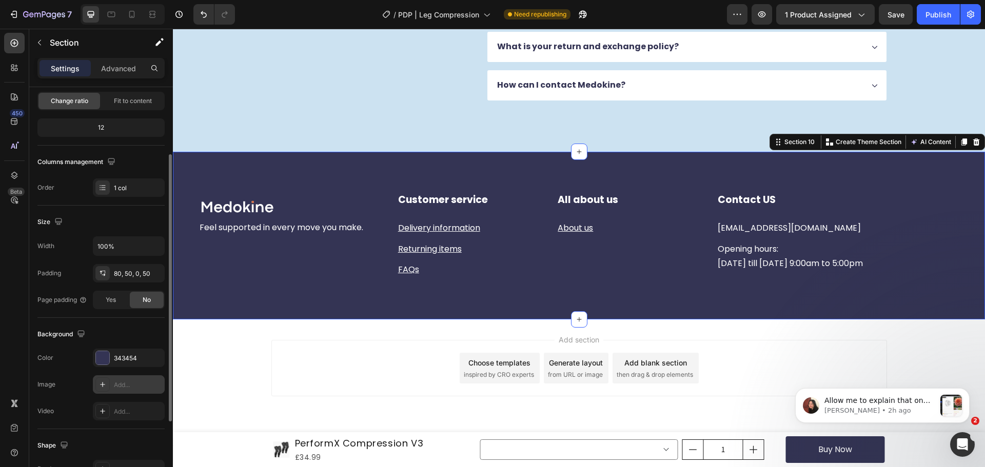
scroll to position [154, 0]
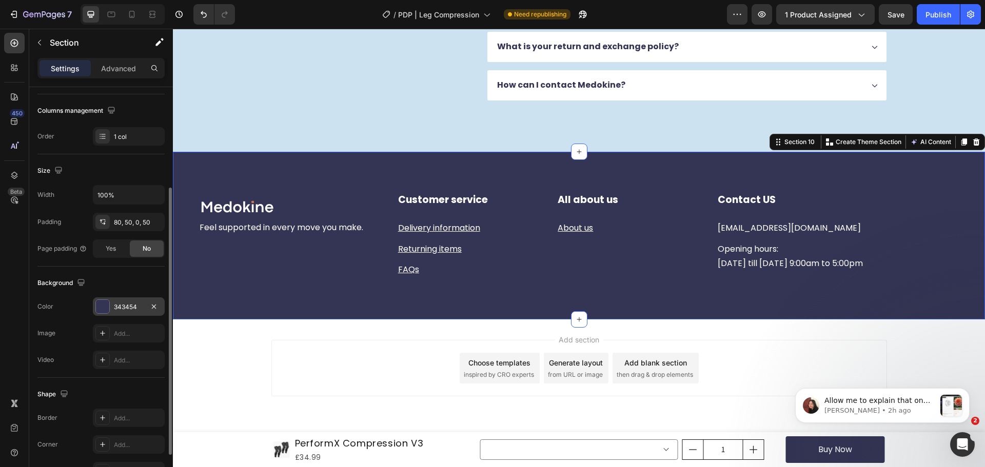
click at [114, 304] on div "343454" at bounding box center [129, 307] width 30 height 9
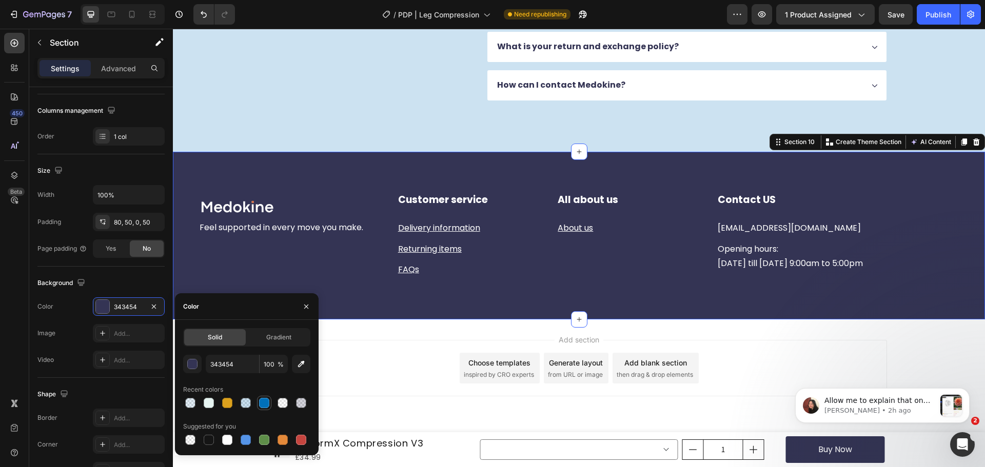
click at [262, 407] on div at bounding box center [264, 403] width 10 height 10
type input "0070BA"
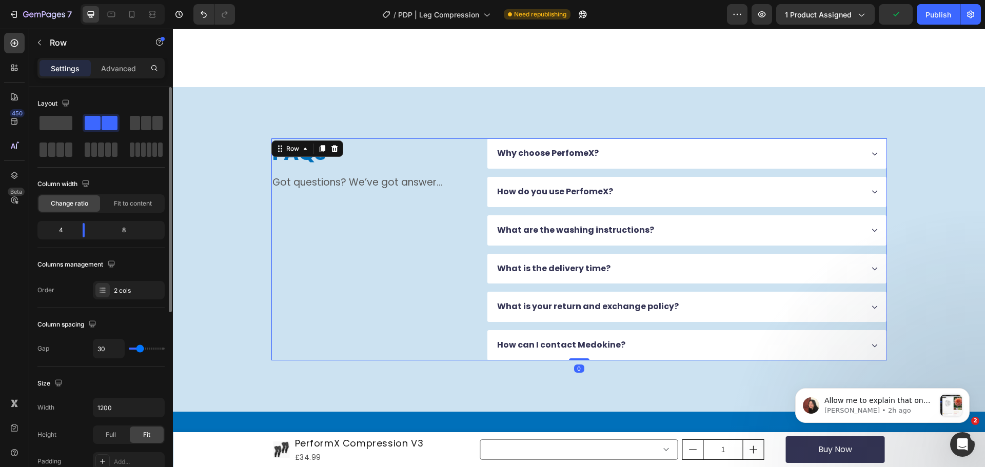
scroll to position [2023, 0]
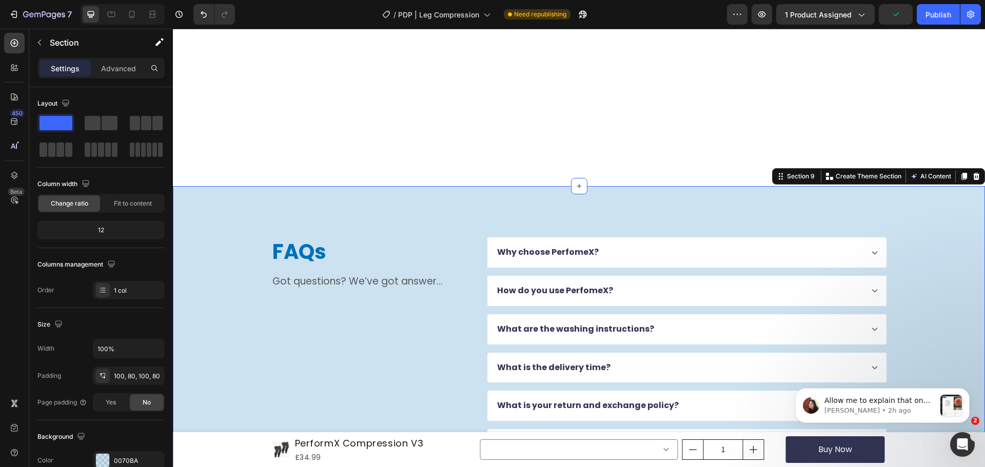
click at [211, 294] on div "FAQs Heading Got questions? We’ve got answer... Text Block Why choose PerfomeX?…" at bounding box center [579, 348] width 812 height 325
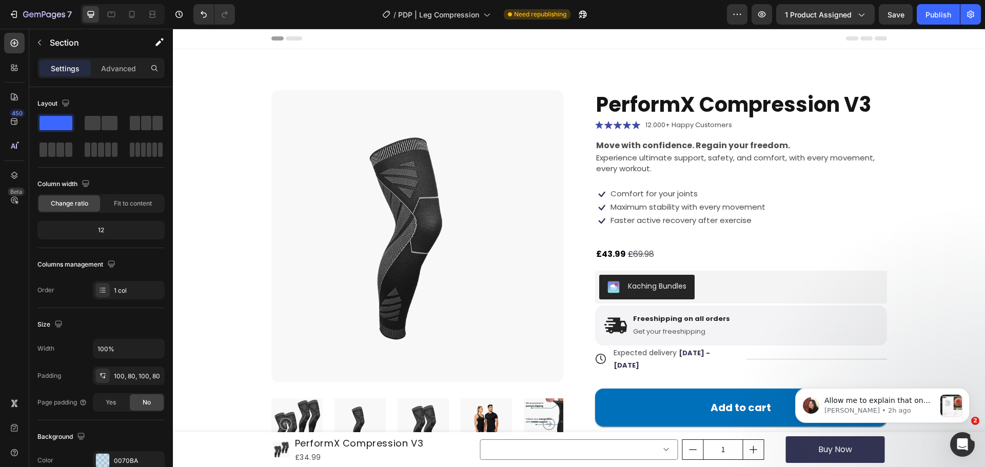
scroll to position [0, 0]
click at [937, 11] on div "Publish" at bounding box center [938, 14] width 26 height 11
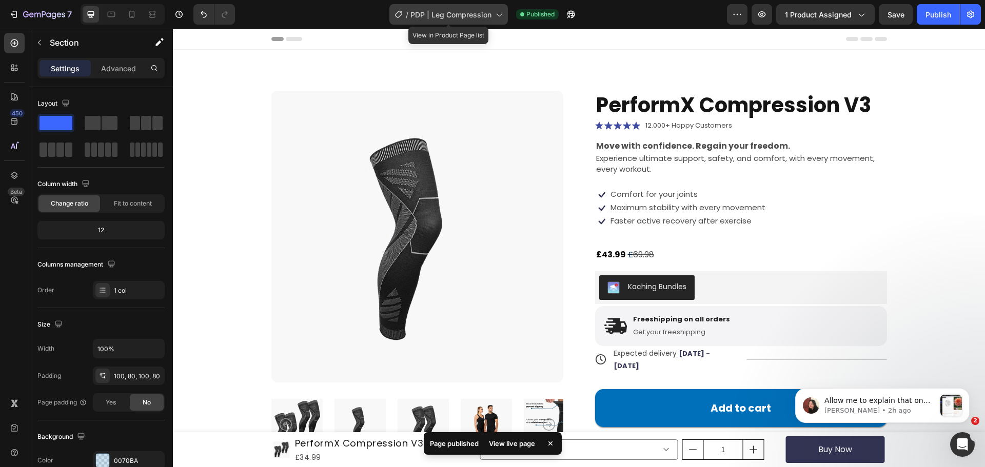
click at [498, 14] on icon at bounding box center [498, 14] width 10 height 10
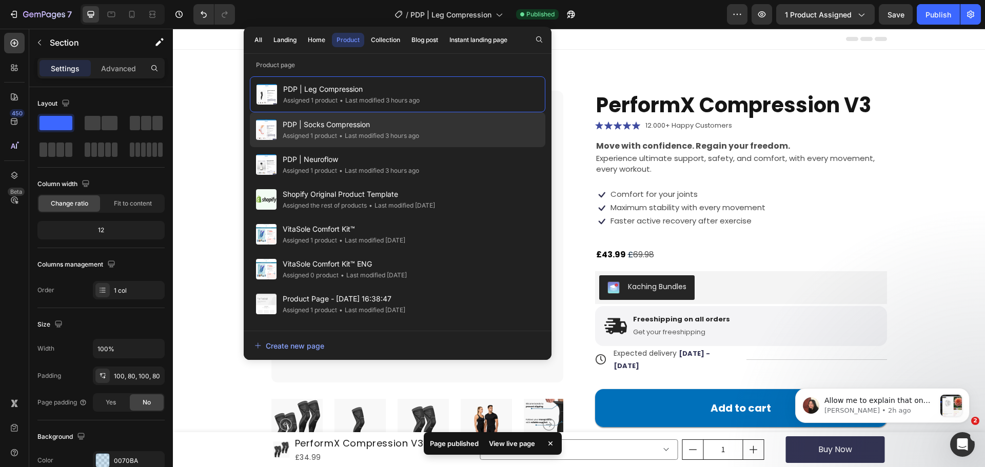
click at [386, 137] on div "• Last modified 3 hours ago" at bounding box center [378, 136] width 82 height 10
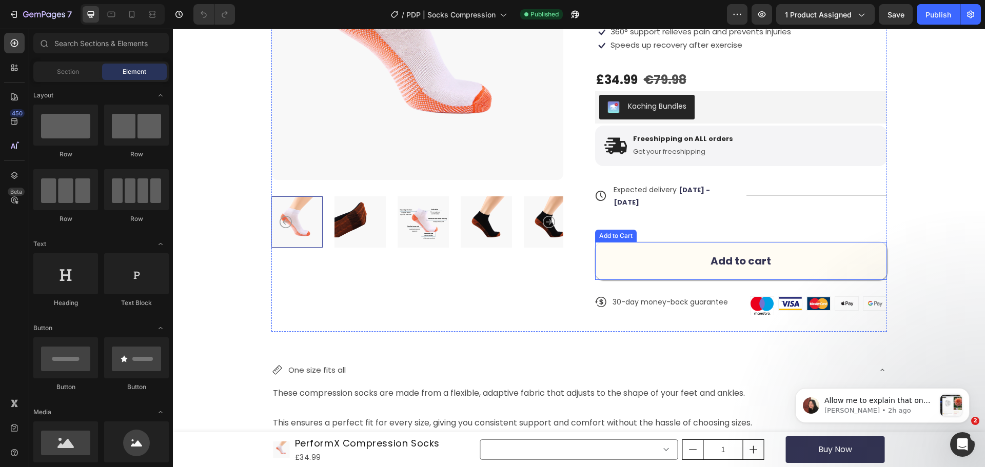
scroll to position [205, 0]
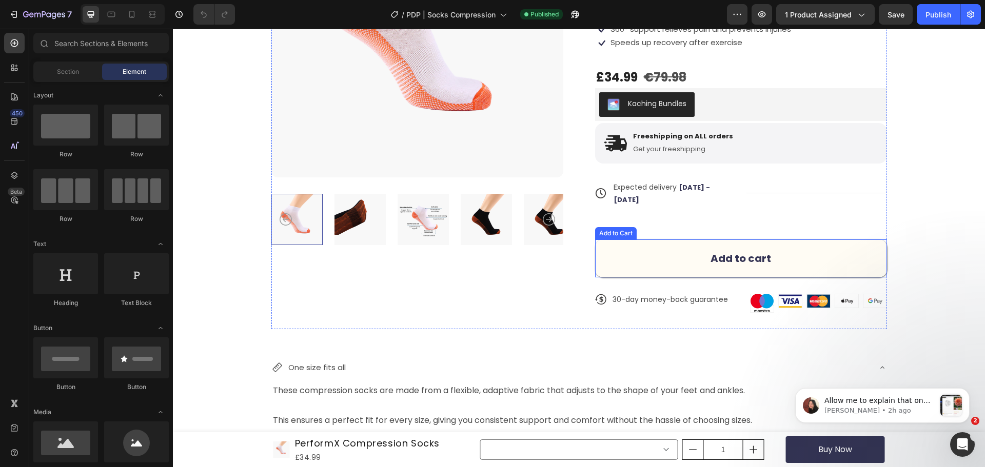
click at [606, 247] on button "Add to cart" at bounding box center [741, 259] width 292 height 38
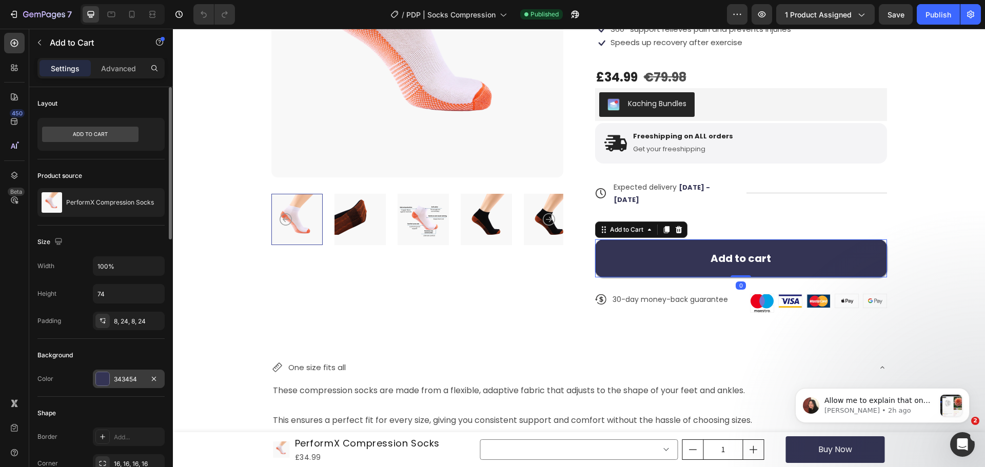
drag, startPoint x: 93, startPoint y: 384, endPoint x: 102, endPoint y: 380, distance: 9.4
click at [99, 382] on div "Color 343454" at bounding box center [100, 379] width 127 height 18
click at [102, 380] on div at bounding box center [102, 378] width 13 height 13
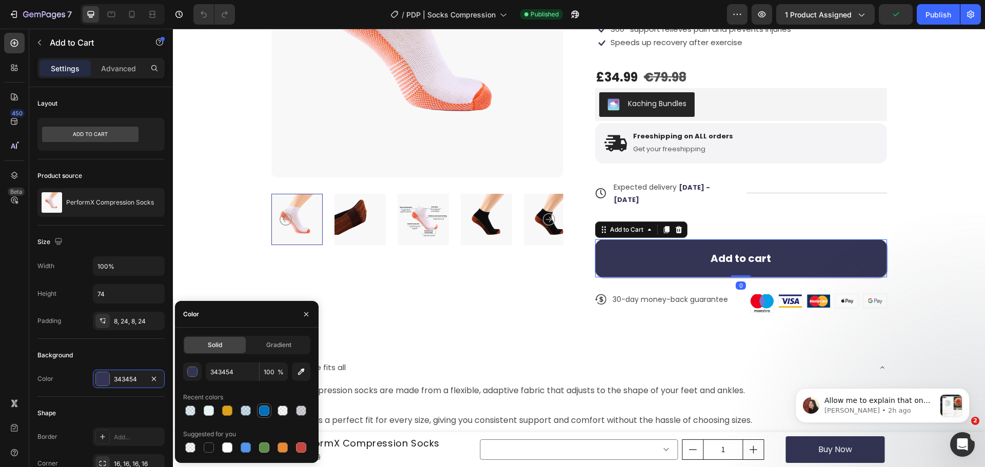
click at [266, 413] on div at bounding box center [264, 411] width 10 height 10
type input "0070BA"
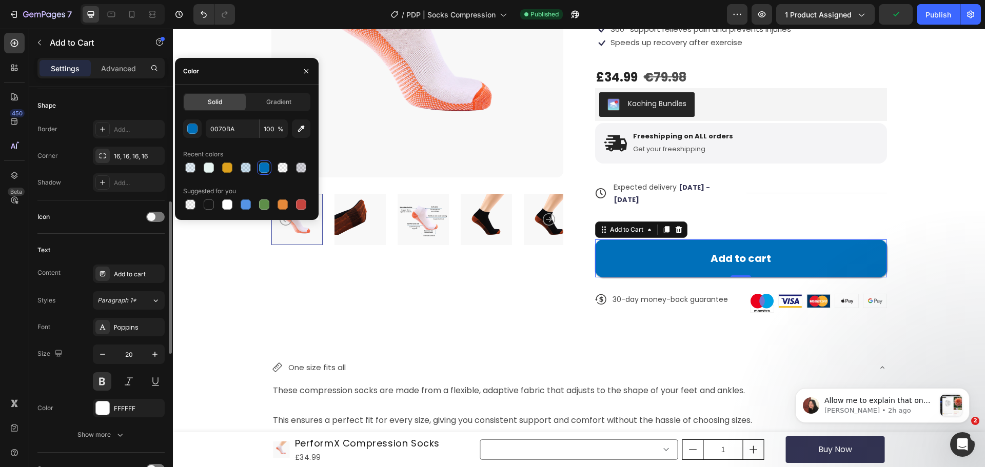
scroll to position [513, 0]
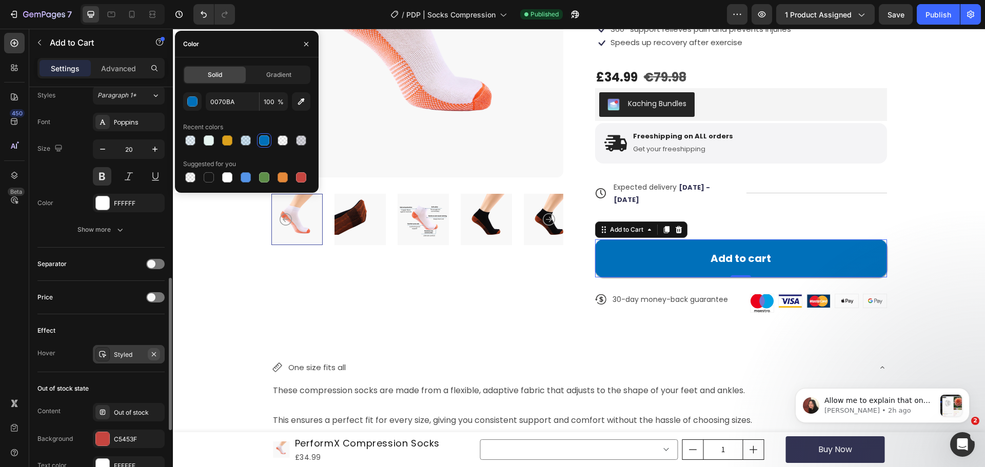
click at [156, 358] on icon "button" at bounding box center [154, 354] width 8 height 8
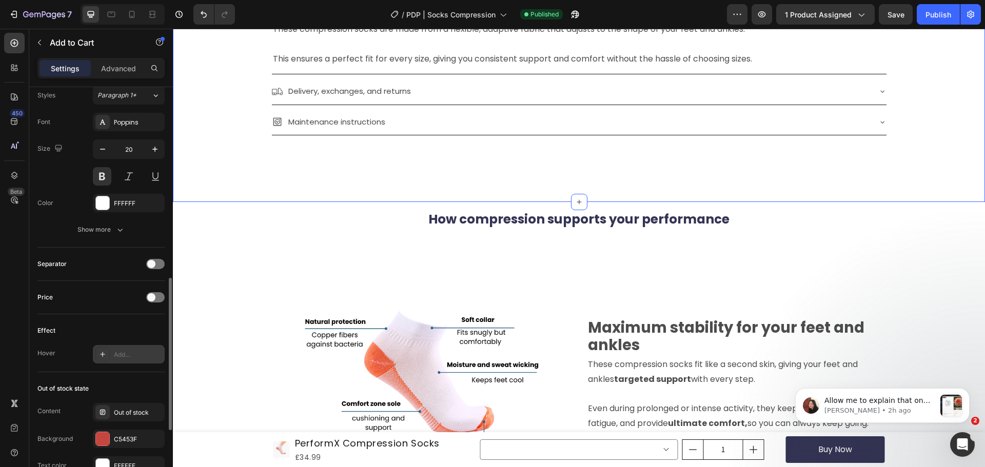
scroll to position [564, 0]
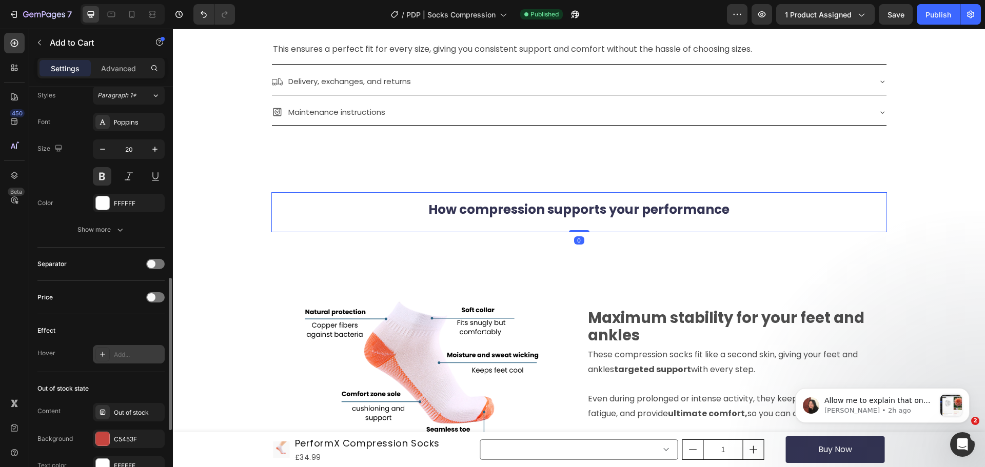
click at [478, 207] on span "How compression supports your performance" at bounding box center [578, 210] width 301 height 18
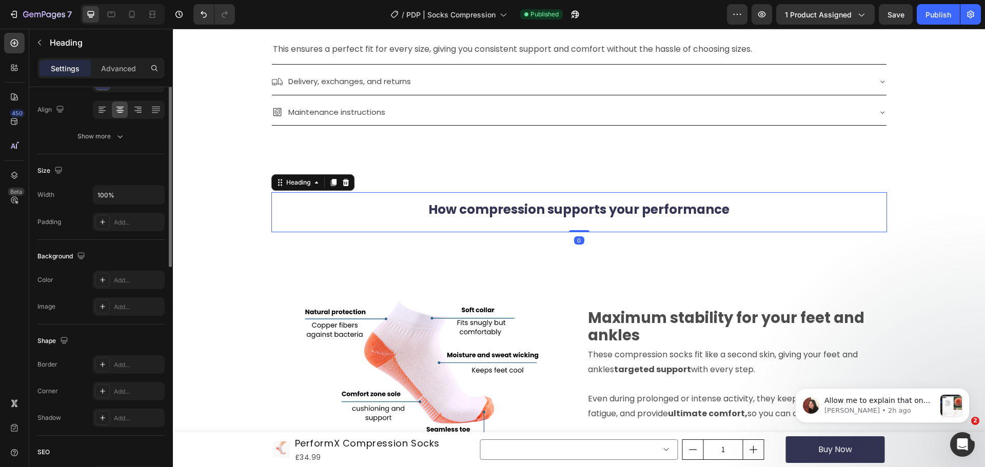
scroll to position [0, 0]
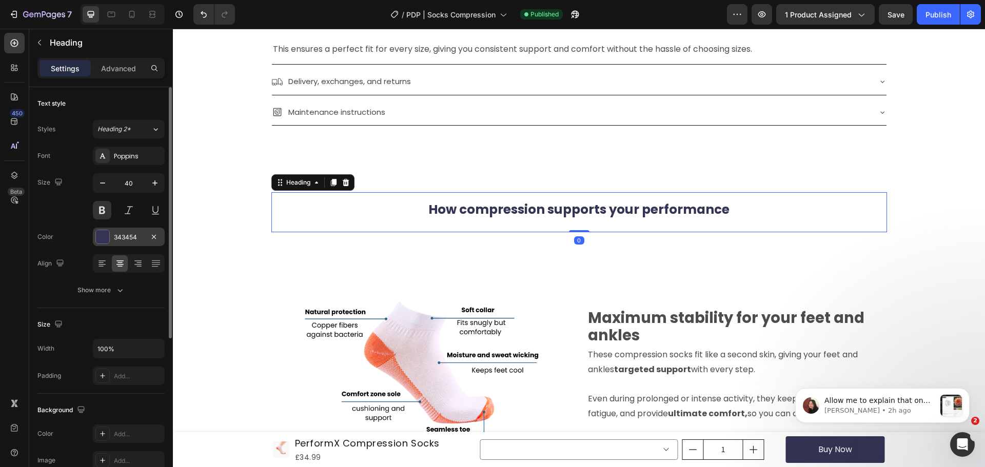
click at [105, 243] on div at bounding box center [102, 236] width 13 height 13
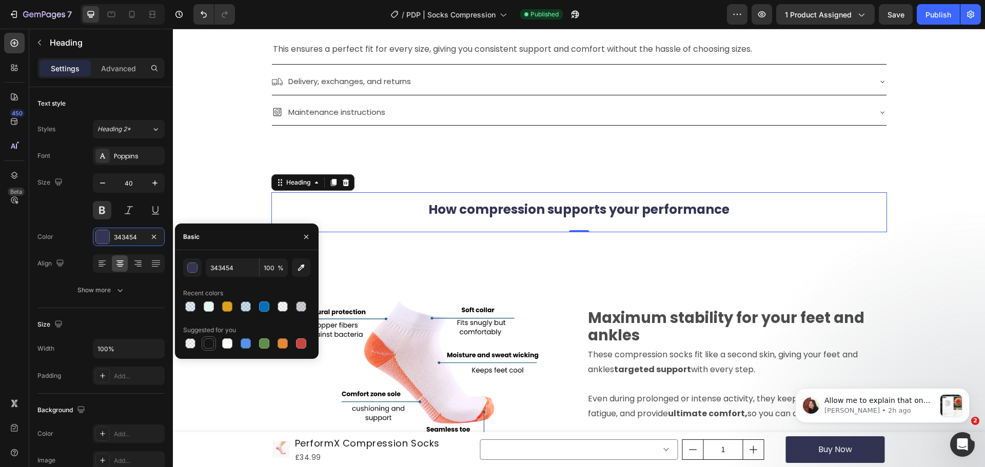
click at [203, 342] on div at bounding box center [209, 344] width 12 height 12
type input "151515"
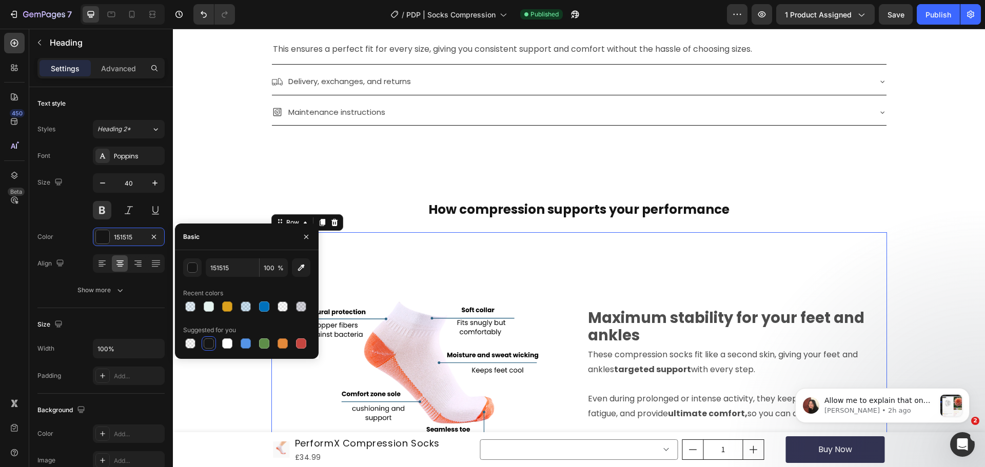
click at [362, 242] on div "Image Row" at bounding box center [421, 365] width 300 height 267
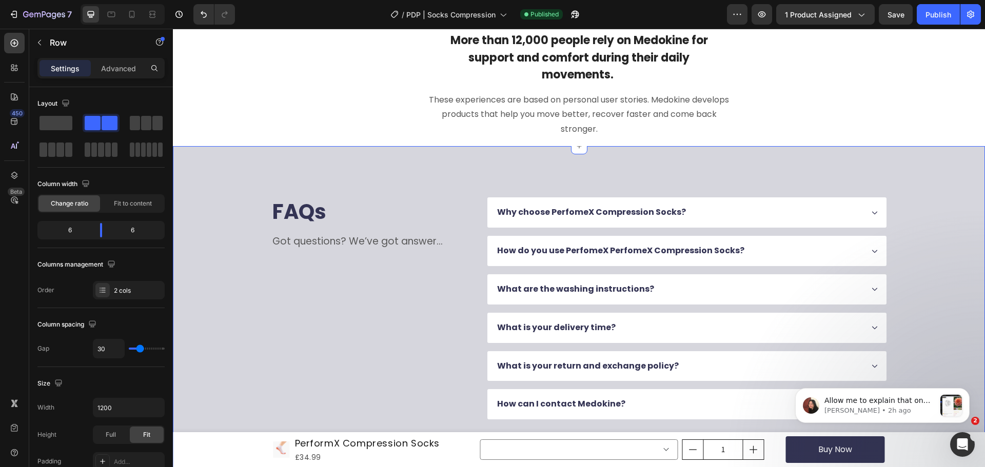
scroll to position [1847, 0]
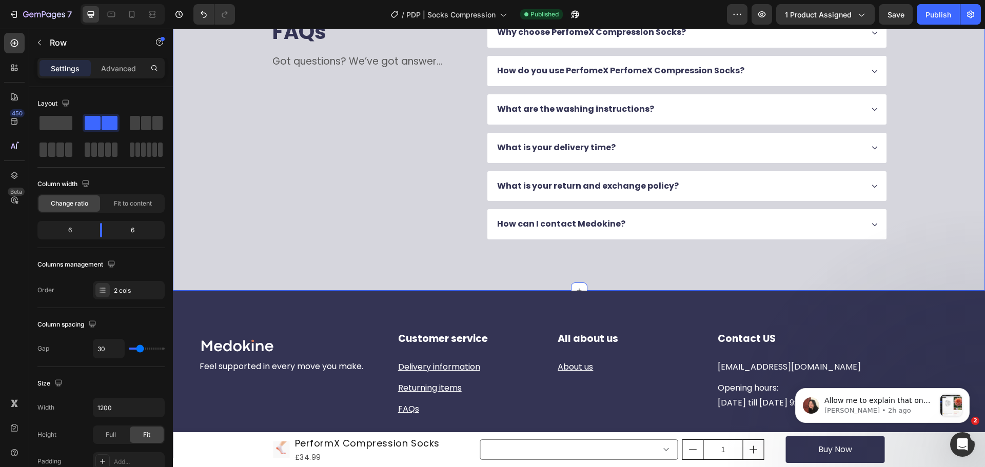
click at [225, 232] on div "FAQs Heading Got questions? We’ve got answer... Text Block Why choose PerfomeX …" at bounding box center [579, 128] width 730 height 222
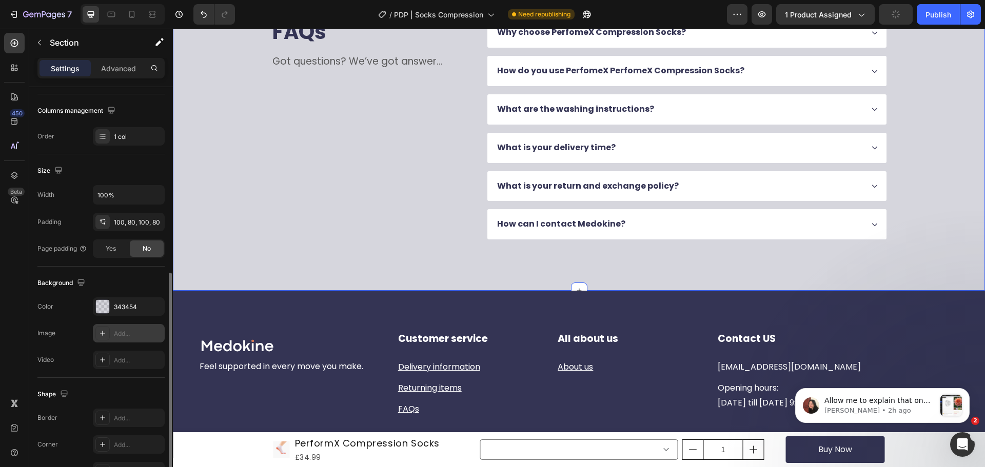
scroll to position [205, 0]
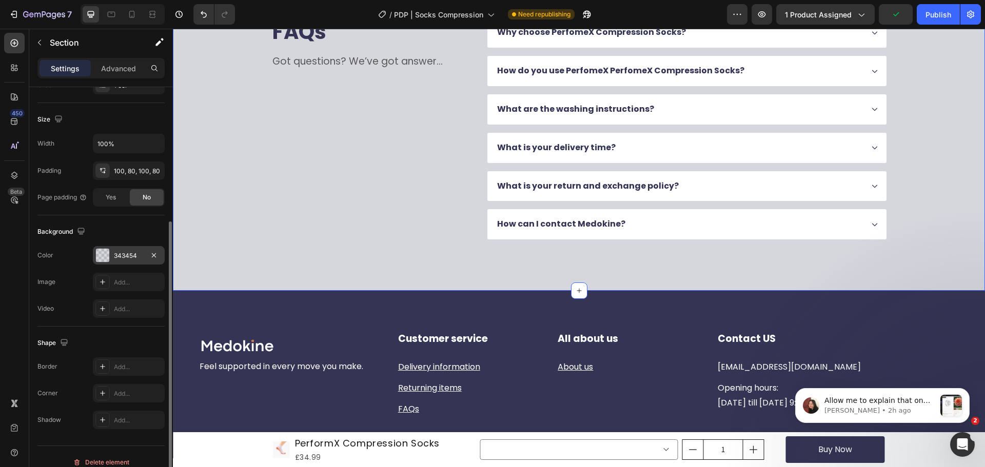
click at [120, 261] on div "343454" at bounding box center [129, 255] width 72 height 18
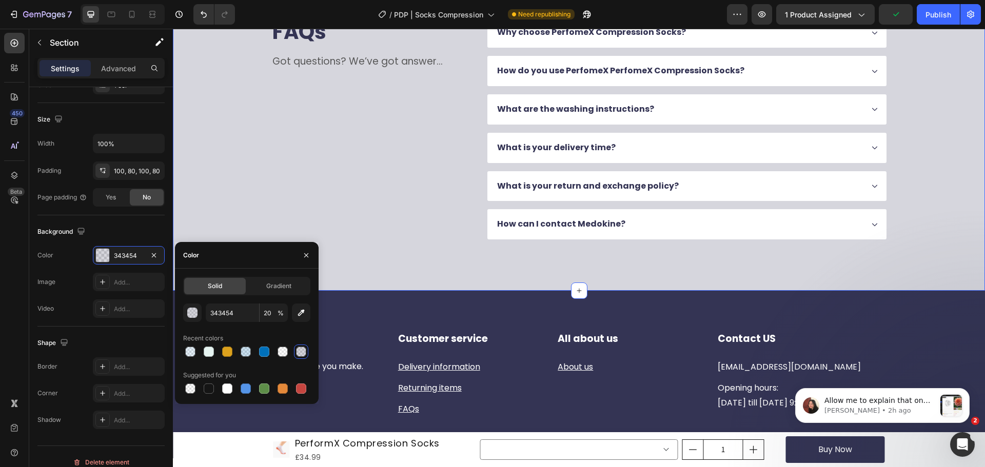
click at [262, 349] on div at bounding box center [264, 352] width 10 height 10
type input "0070BA"
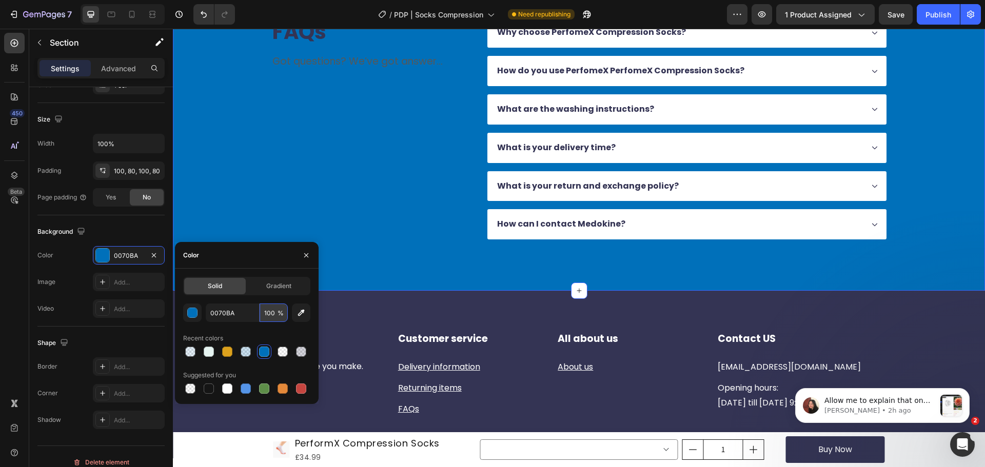
click at [275, 306] on input "100" at bounding box center [274, 313] width 28 height 18
type input "20"
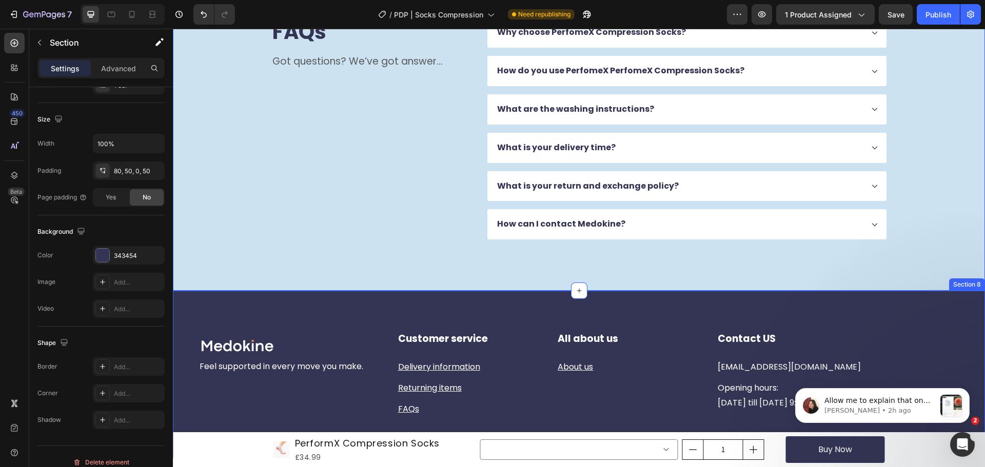
click at [357, 295] on div "Image Row Feel supported in every move you make. Text block Customer service He…" at bounding box center [579, 375] width 812 height 168
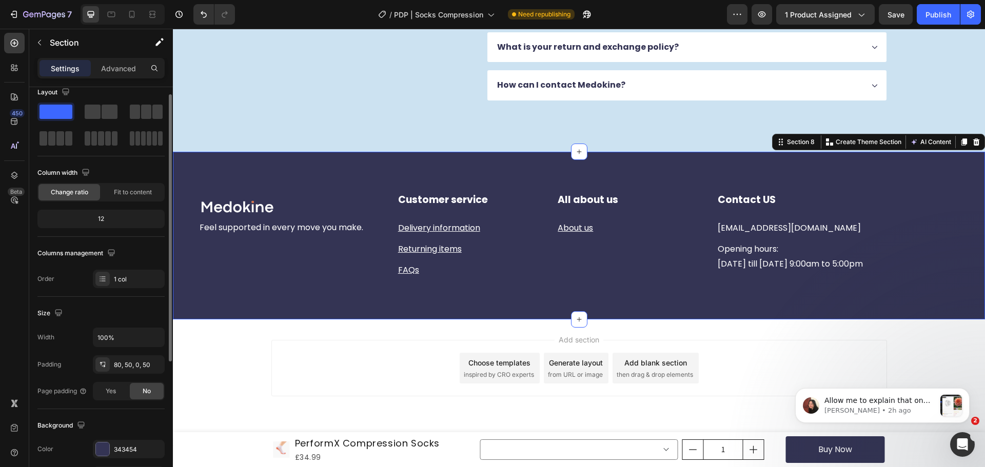
scroll to position [216, 0]
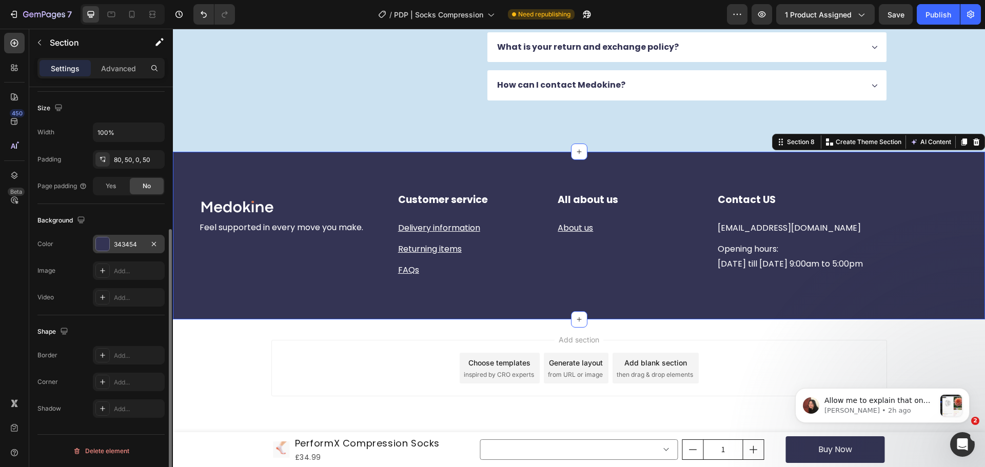
click at [125, 247] on div "343454" at bounding box center [129, 244] width 30 height 9
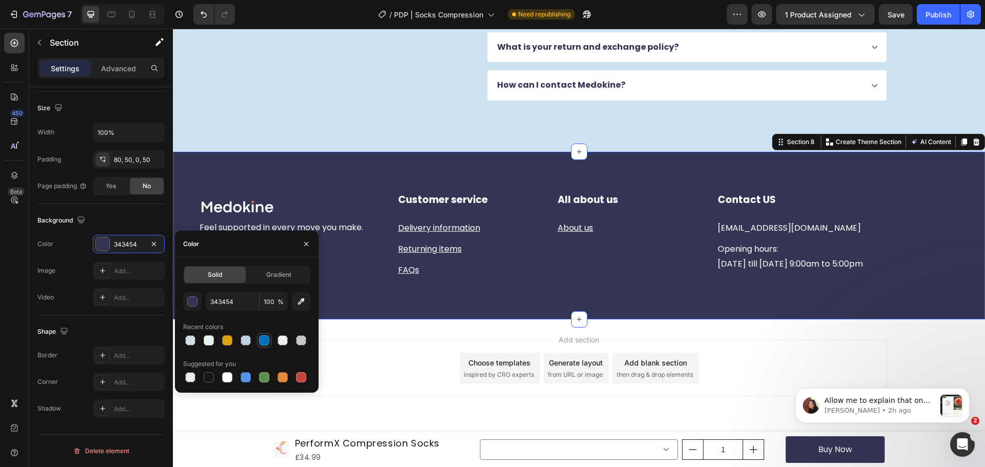
click at [261, 343] on div at bounding box center [264, 340] width 10 height 10
type input "0070BA"
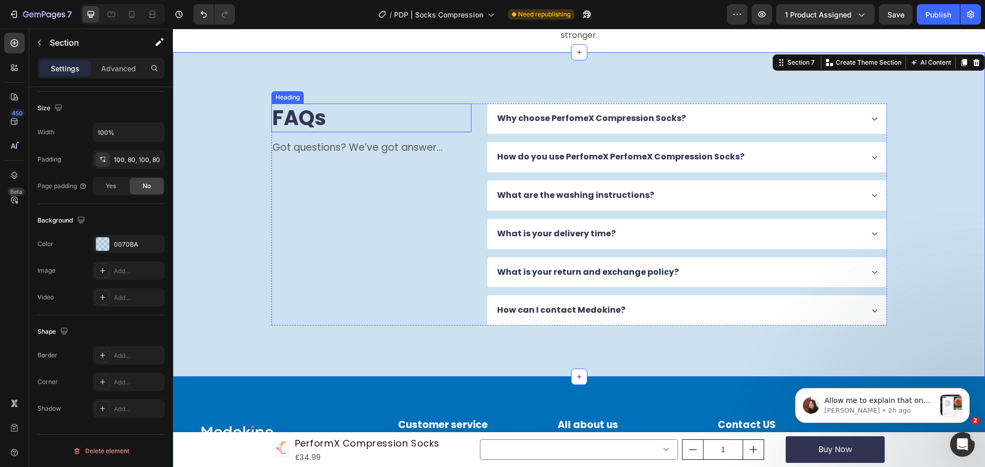
scroll to position [1760, 0]
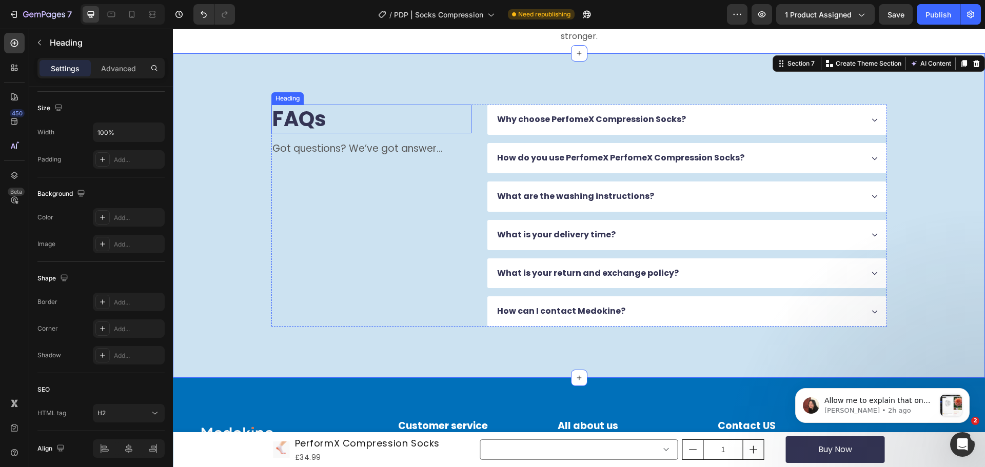
click at [290, 126] on h2 "FAQs" at bounding box center [371, 119] width 200 height 29
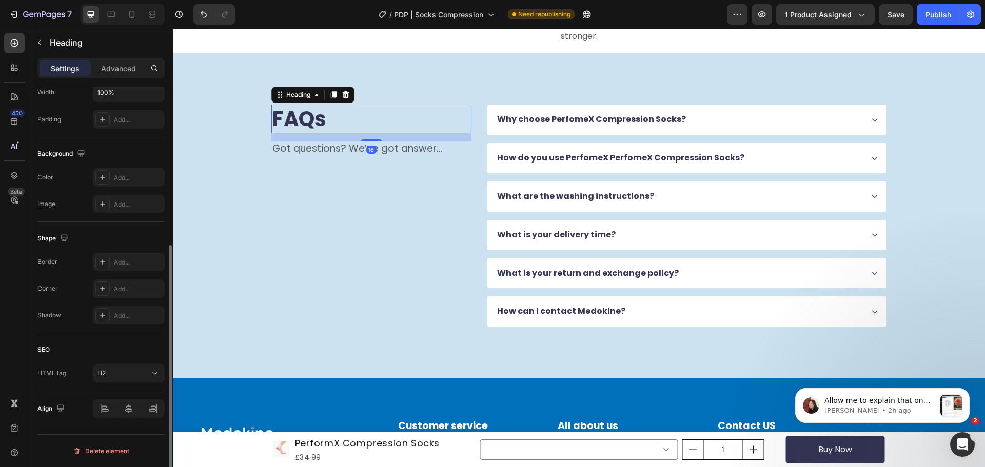
scroll to position [0, 0]
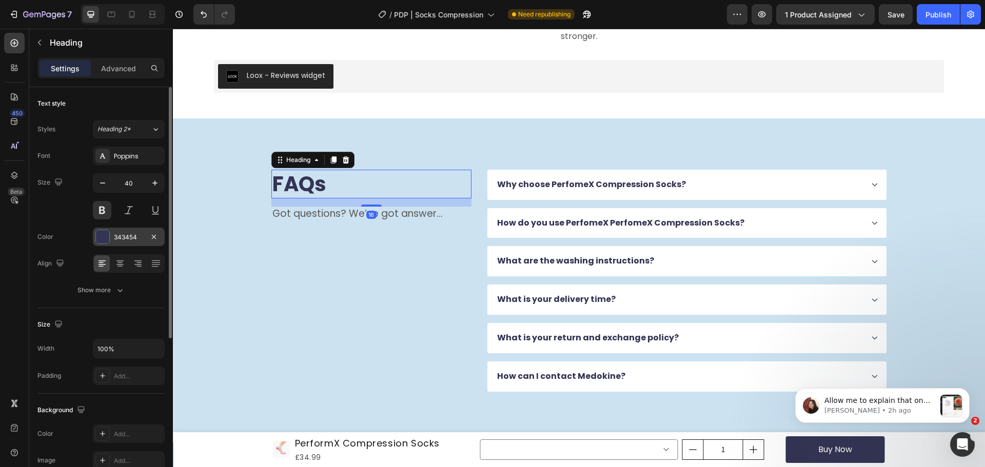
click at [125, 242] on div "343454" at bounding box center [129, 237] width 30 height 9
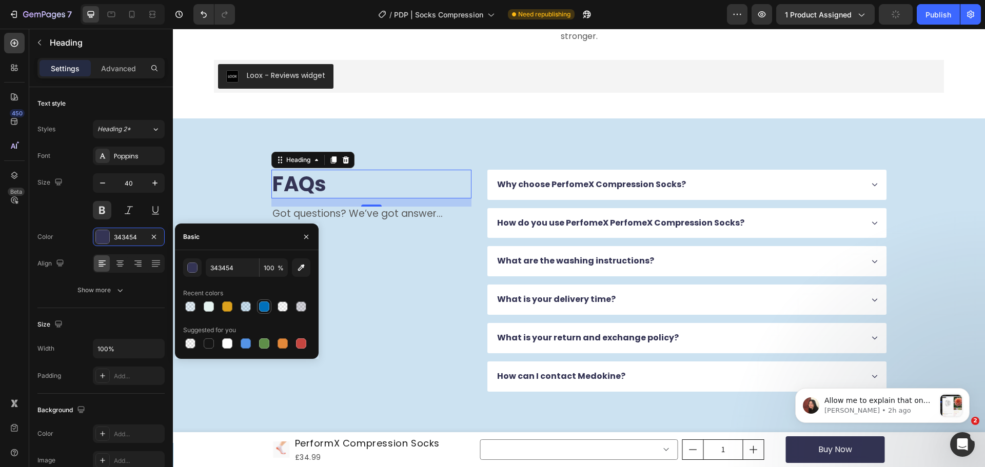
click at [270, 308] on div at bounding box center [264, 307] width 12 height 12
type input "0070BA"
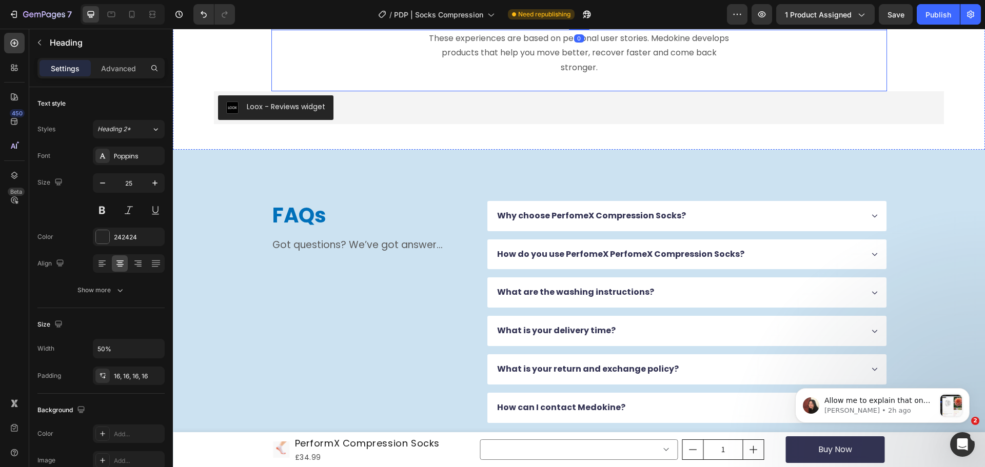
scroll to position [1811, 0]
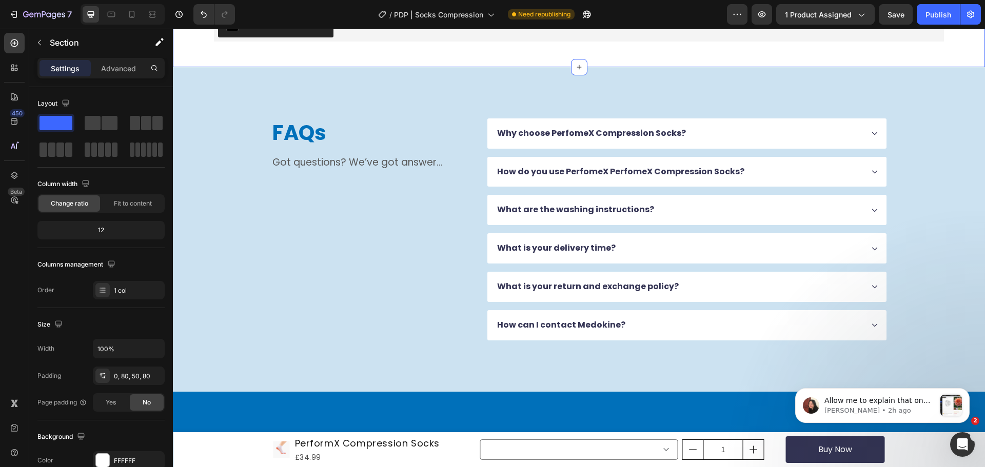
click at [950, 15] on div "Publish" at bounding box center [938, 14] width 26 height 11
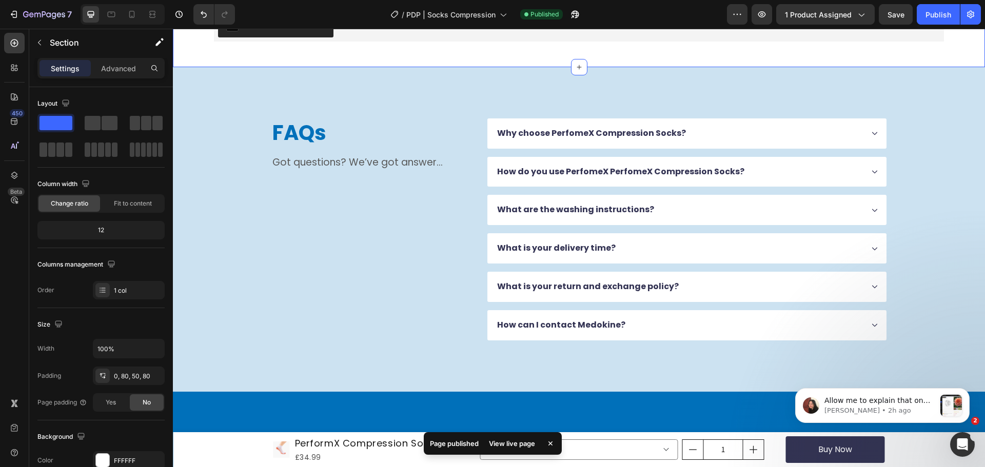
click at [484, 27] on div "7 Version history / PDP | Socks Compression Published Preview 1 product assigne…" at bounding box center [492, 14] width 985 height 29
click at [489, 19] on span "PDP | Socks Compression" at bounding box center [450, 14] width 89 height 11
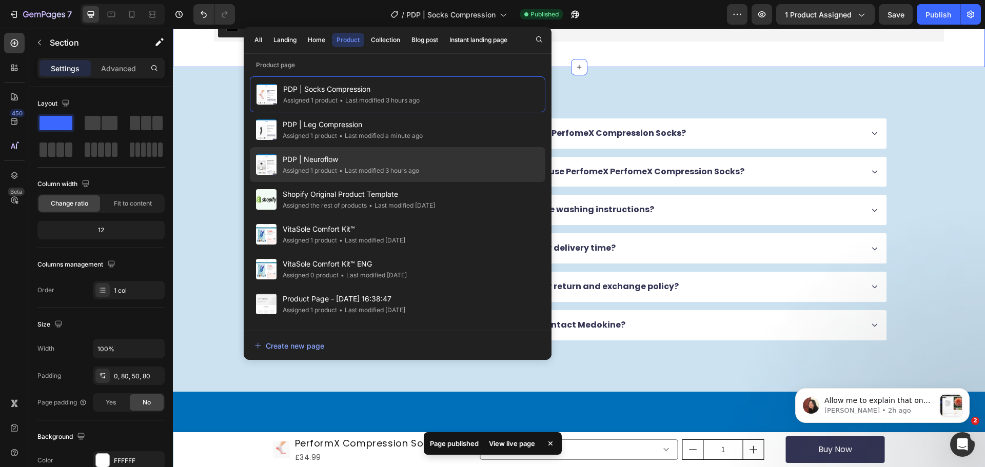
click at [405, 164] on span "PDP | Neuroflow" at bounding box center [351, 159] width 136 height 12
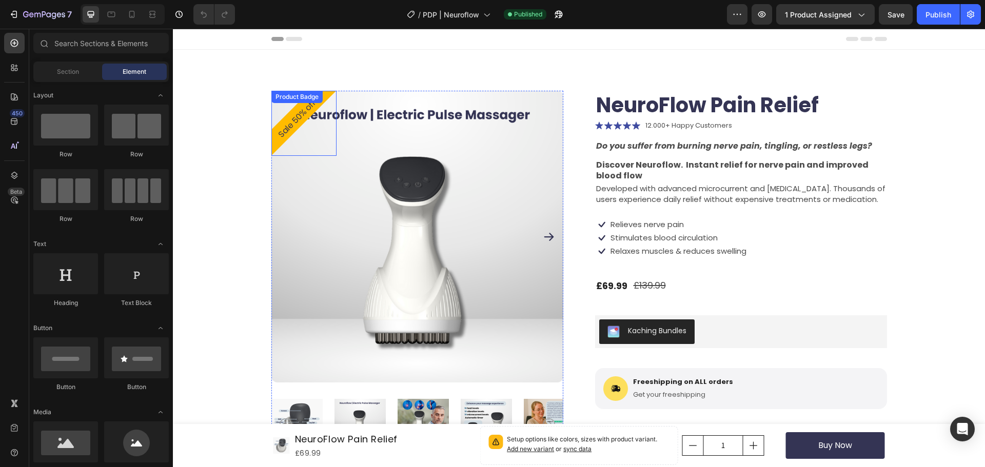
click at [290, 123] on pre "Sale 50% off" at bounding box center [297, 119] width 56 height 56
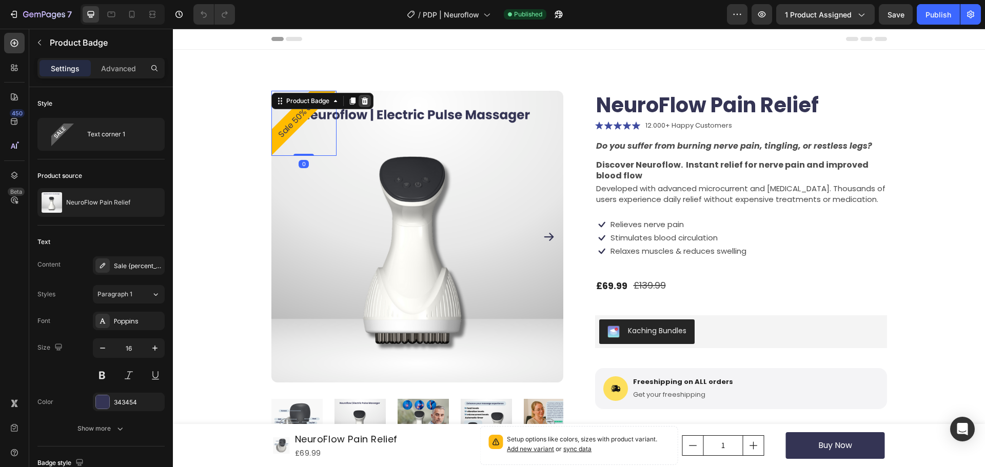
click at [361, 98] on icon at bounding box center [365, 101] width 8 height 8
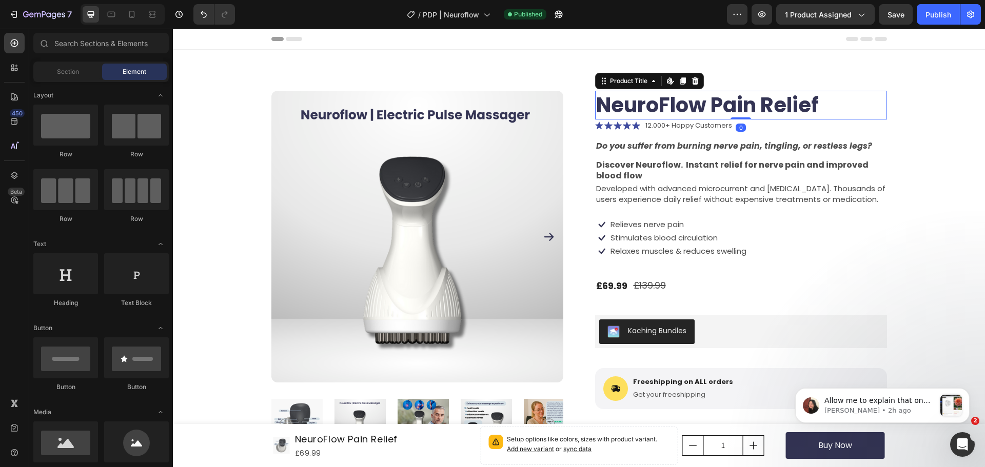
click at [645, 104] on h1 "NeuroFlow Pain Relief" at bounding box center [741, 105] width 292 height 29
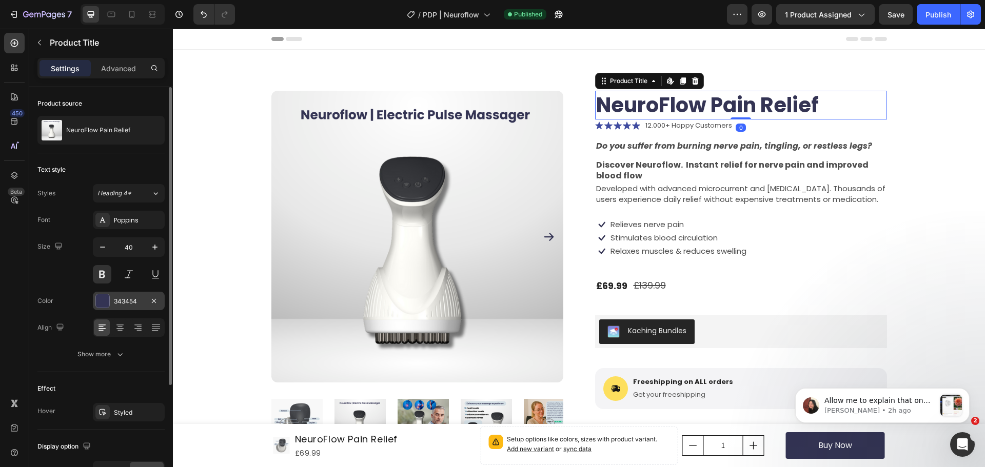
click at [127, 302] on div "343454" at bounding box center [129, 301] width 30 height 9
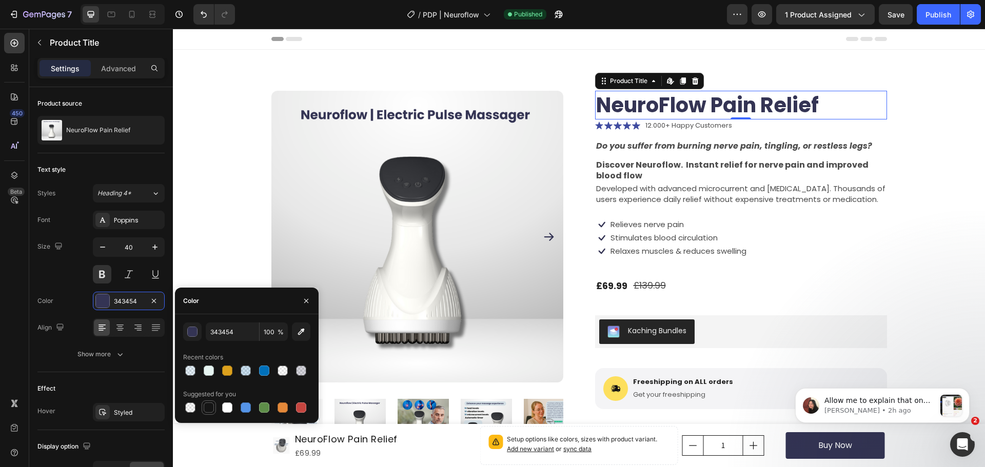
drag, startPoint x: 211, startPoint y: 409, endPoint x: 322, endPoint y: 191, distance: 245.0
click at [211, 409] on div at bounding box center [209, 408] width 10 height 10
type input "151515"
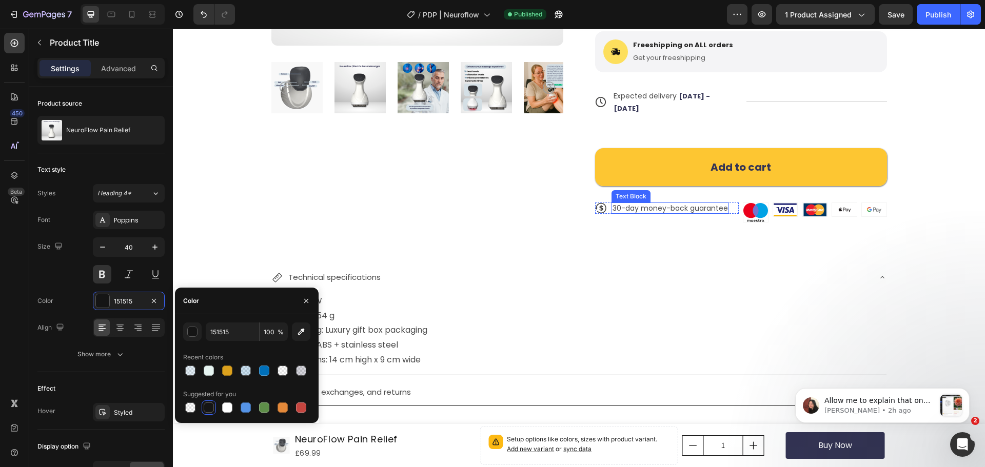
scroll to position [359, 0]
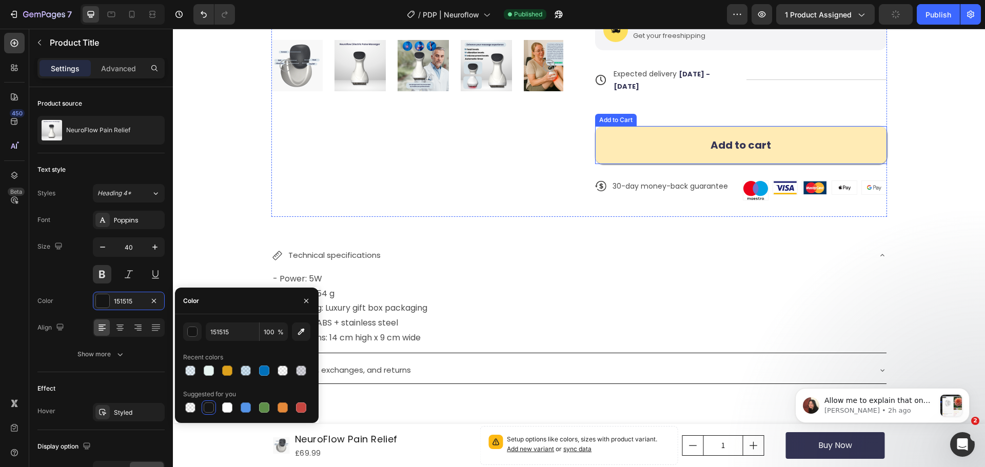
click at [639, 128] on button "Add to cart" at bounding box center [741, 145] width 292 height 38
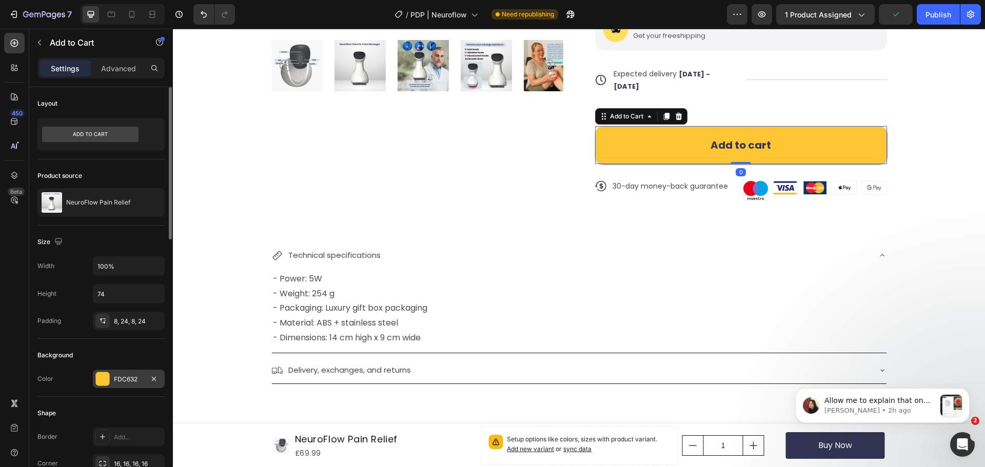
click at [107, 377] on div at bounding box center [102, 378] width 13 height 13
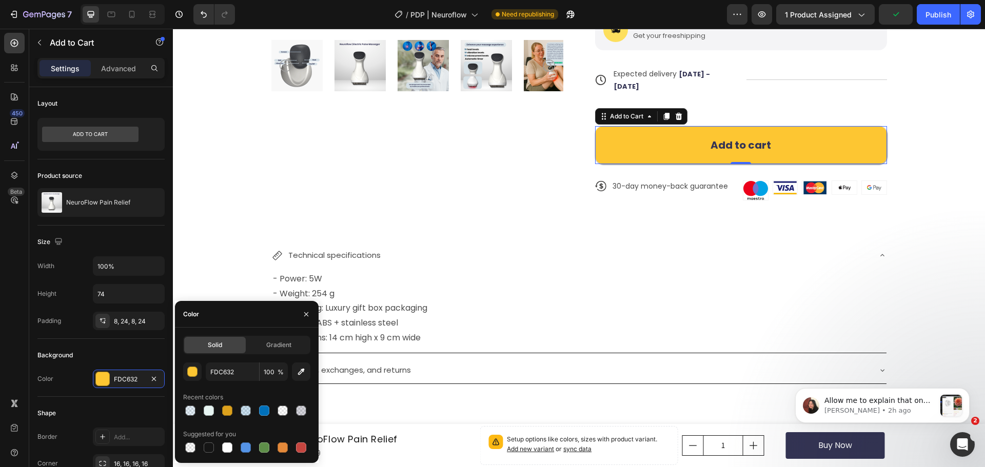
click at [261, 410] on div at bounding box center [264, 411] width 10 height 10
type input "0070BA"
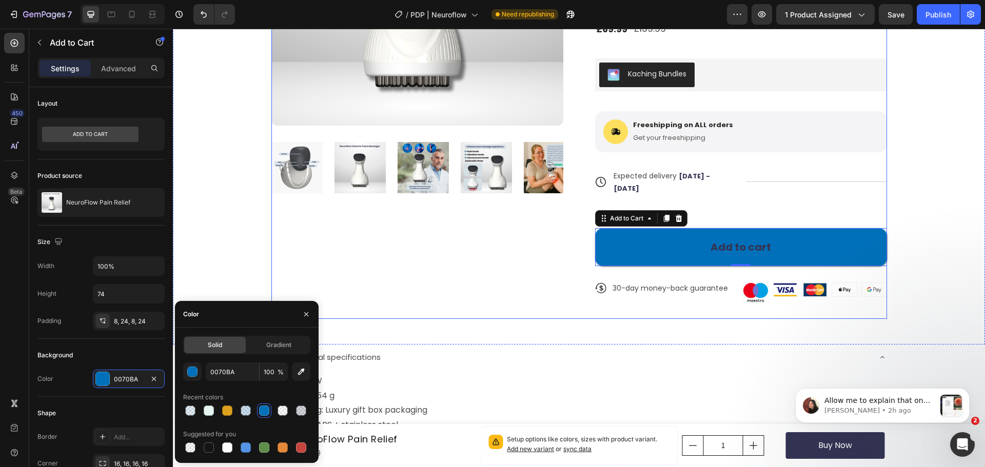
scroll to position [256, 0]
click at [552, 255] on div "Product Images" at bounding box center [417, 76] width 292 height 485
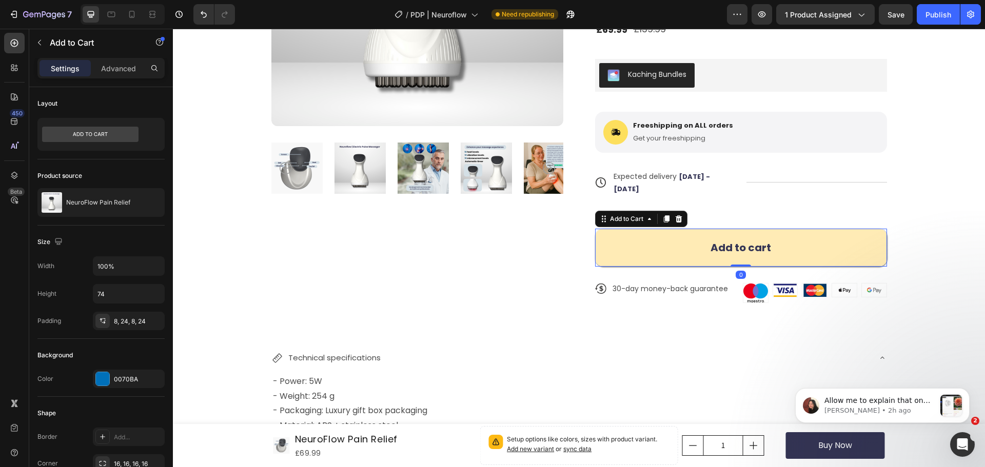
click at [617, 233] on button "Add to cart" at bounding box center [741, 248] width 292 height 38
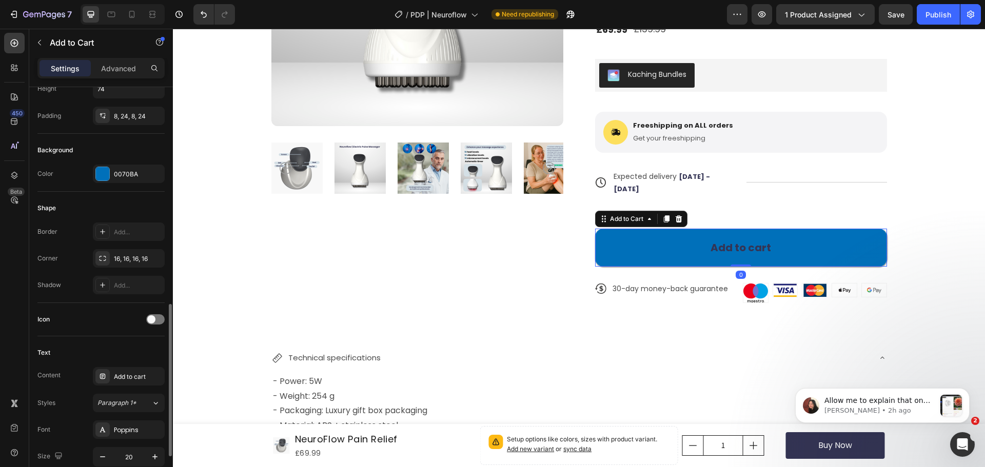
scroll to position [359, 0]
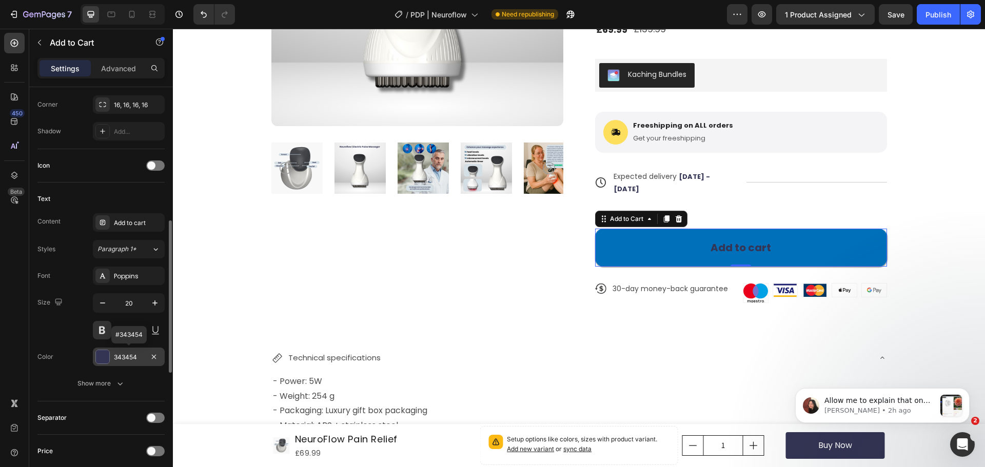
click at [130, 362] on div "343454" at bounding box center [129, 357] width 30 height 9
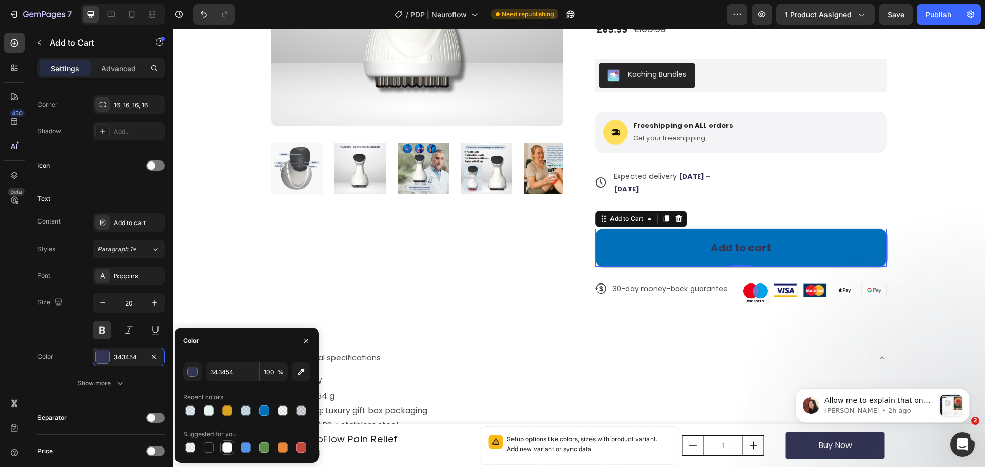
click at [228, 448] on div at bounding box center [227, 448] width 10 height 10
type input "FFFFFF"
click at [81, 393] on div "Text Content Add to cart Styles Paragraph 1* Font Poppins Size 20 Color FFFFFF …" at bounding box center [100, 292] width 127 height 219
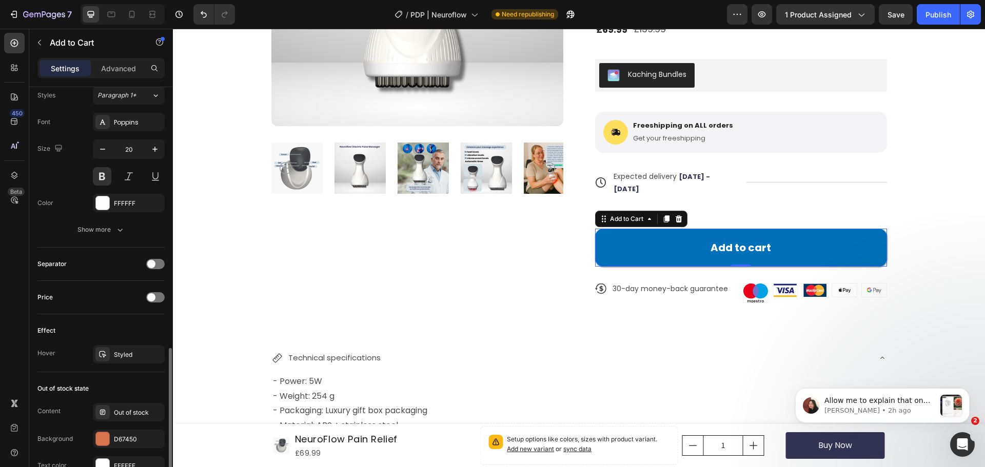
scroll to position [564, 0]
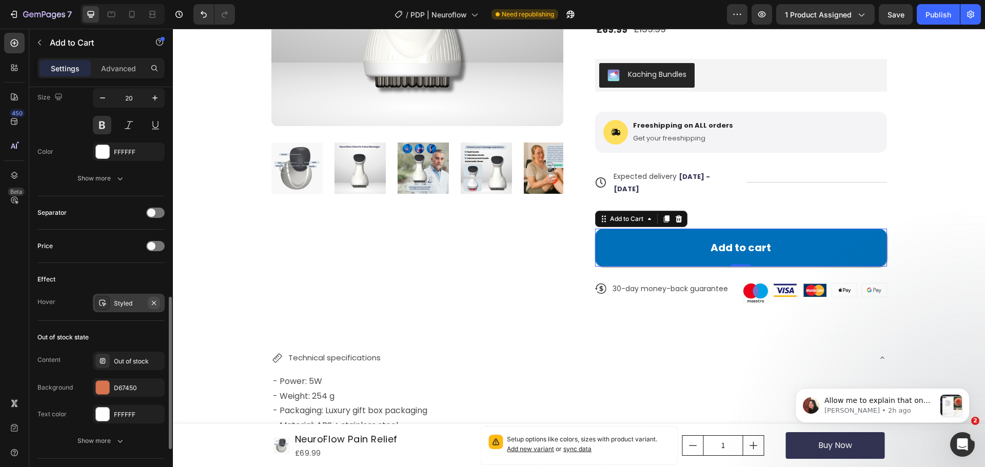
click at [155, 301] on icon "button" at bounding box center [154, 303] width 8 height 8
click at [112, 393] on div "D67450" at bounding box center [129, 388] width 72 height 18
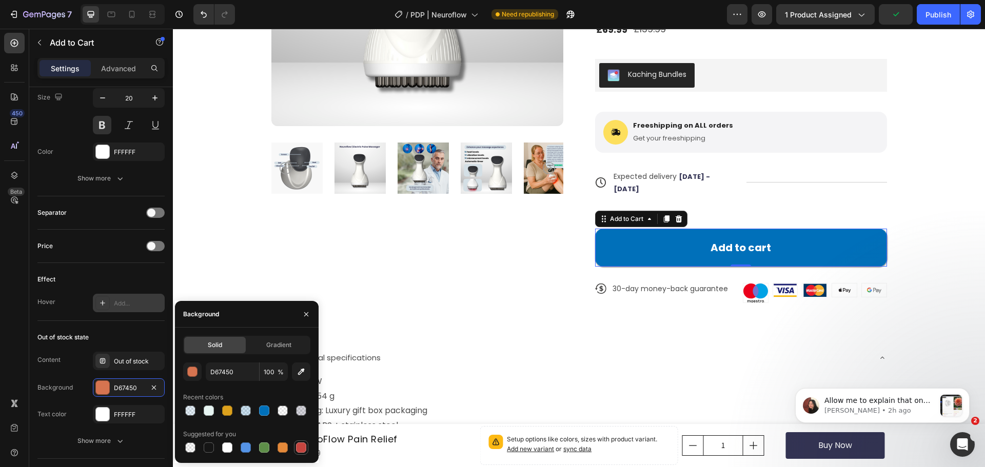
click at [301, 452] on div at bounding box center [301, 448] width 10 height 10
type input "C5453F"
click at [416, 324] on div "Product Images NeuroFlow Pain Relief Product Title Icon Icon Icon Icon Icon Ico…" at bounding box center [579, 69] width 812 height 552
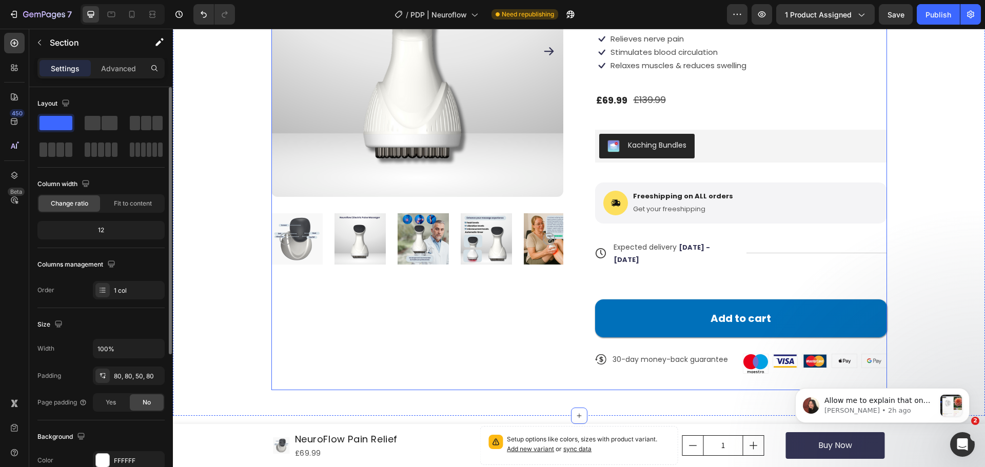
scroll to position [154, 0]
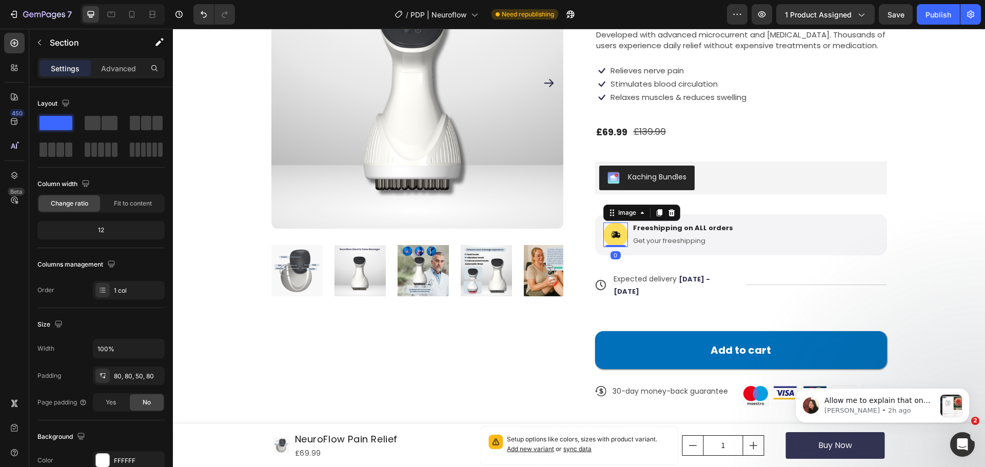
click at [611, 235] on img at bounding box center [615, 235] width 25 height 25
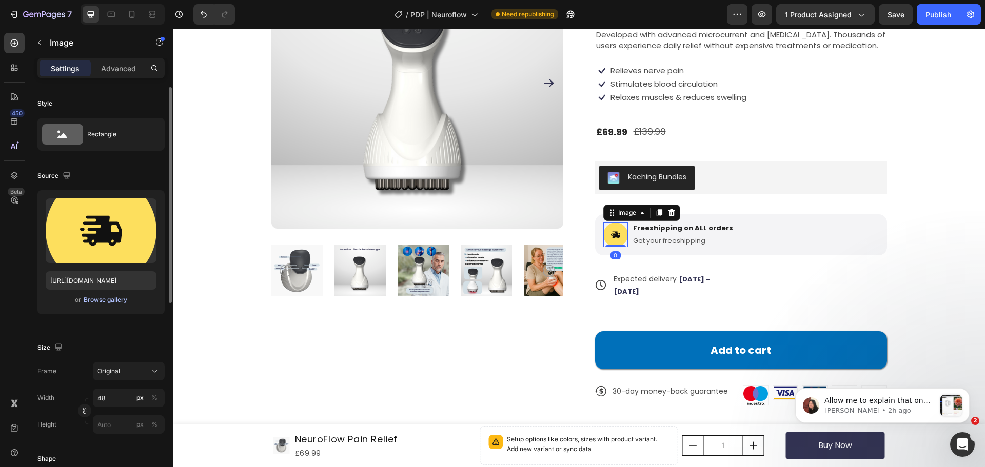
click at [92, 295] on button "Browse gallery" at bounding box center [105, 300] width 45 height 10
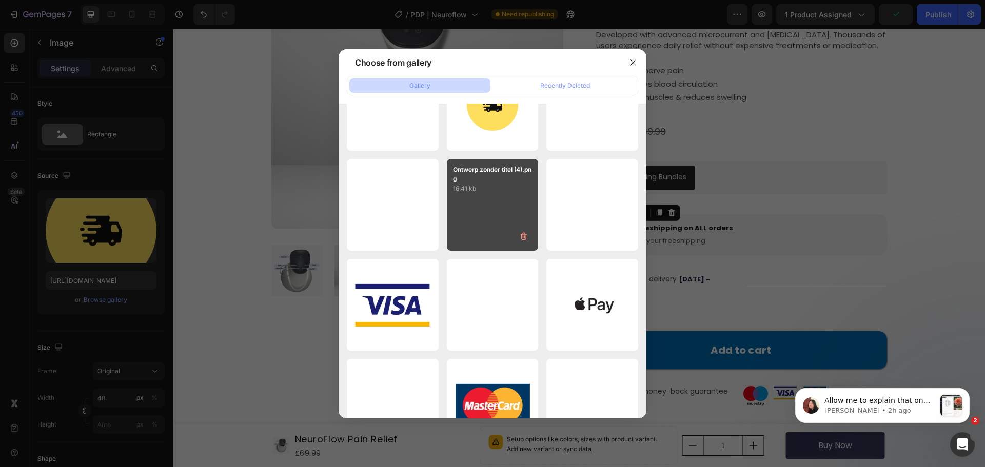
scroll to position [3488, 0]
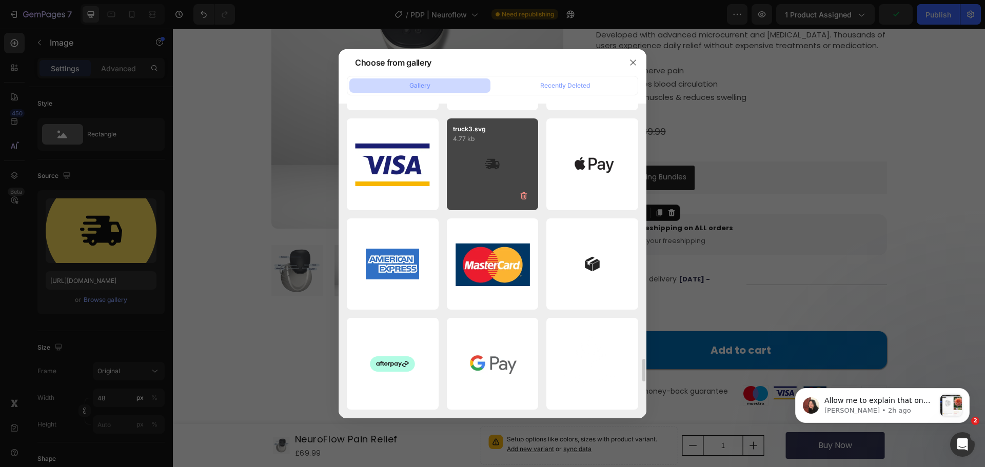
click at [496, 158] on div "truck3.svg 4.77 kb" at bounding box center [493, 164] width 92 height 92
type input "https://cdn.shopify.com/s/files/1/0946/1710/8805/files/gempages_563912027286799…"
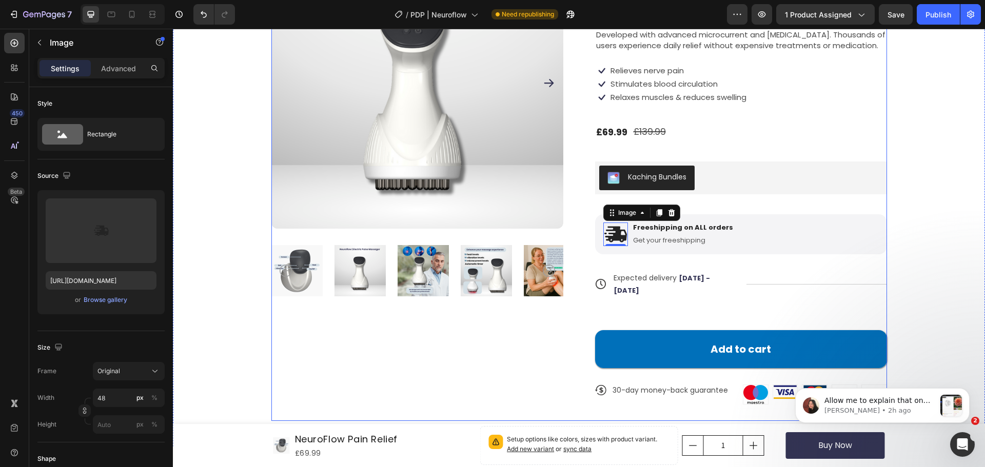
click at [508, 329] on div "Product Images" at bounding box center [417, 179] width 292 height 484
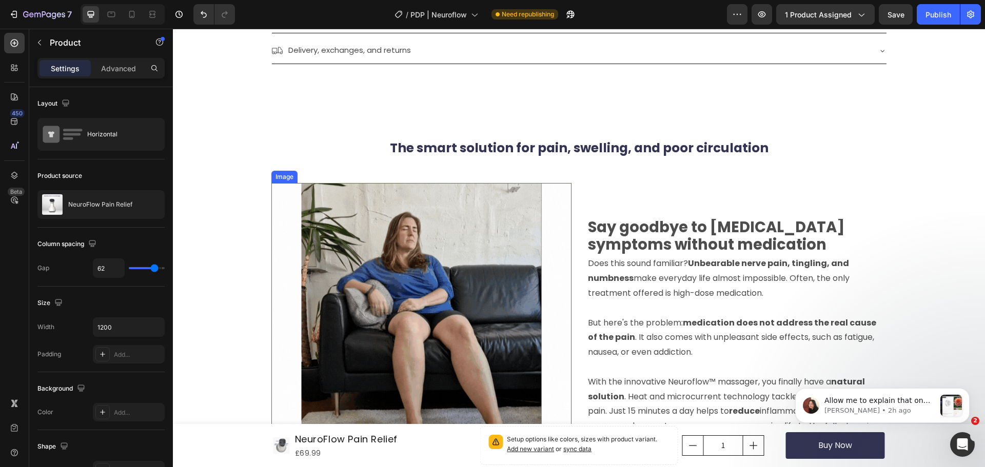
scroll to position [667, 0]
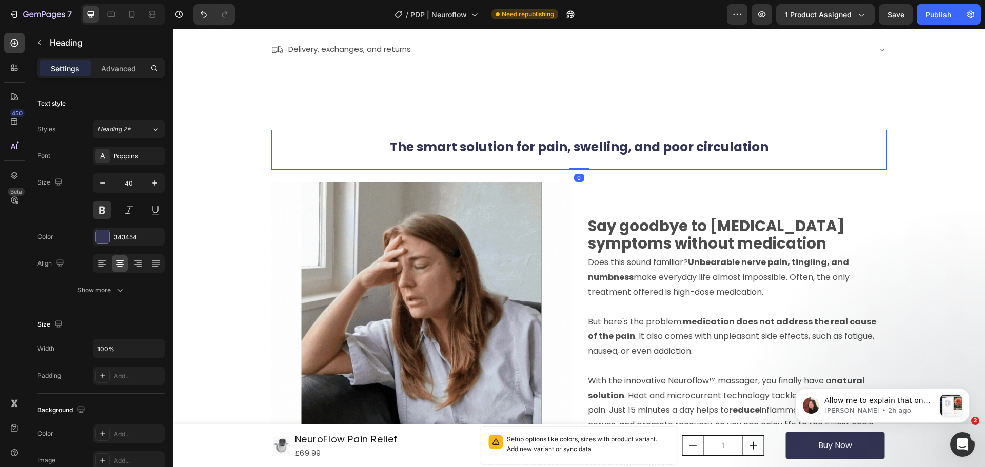
click at [524, 144] on span "The smart solution for pain, swelling, and poor circulation" at bounding box center [579, 147] width 379 height 18
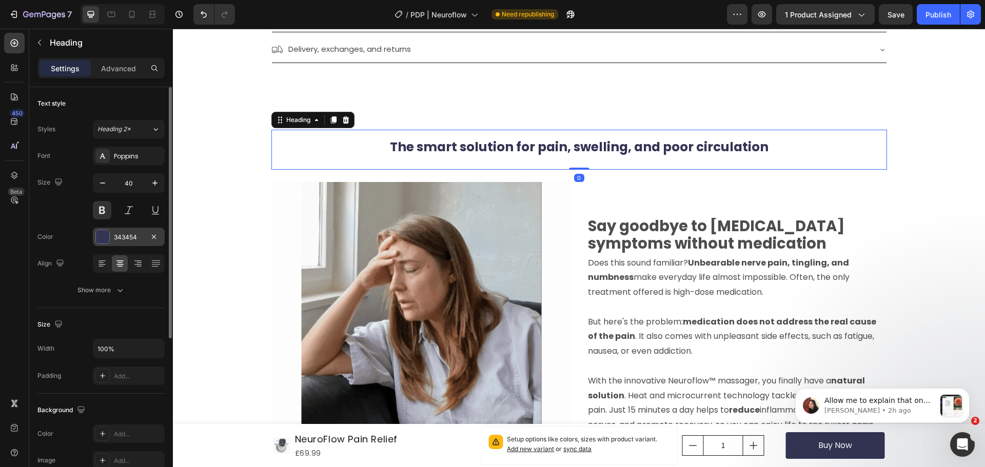
click at [100, 242] on div at bounding box center [102, 236] width 13 height 13
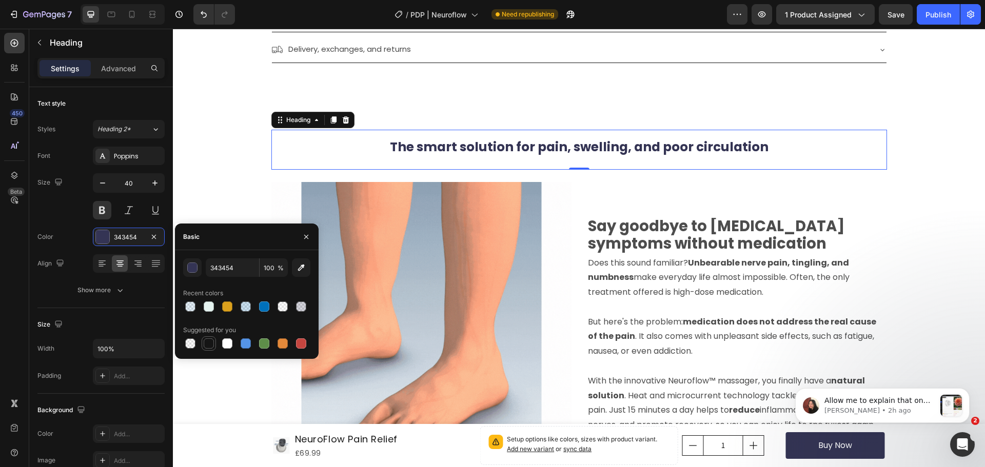
click at [209, 345] on div at bounding box center [209, 344] width 10 height 10
type input "151515"
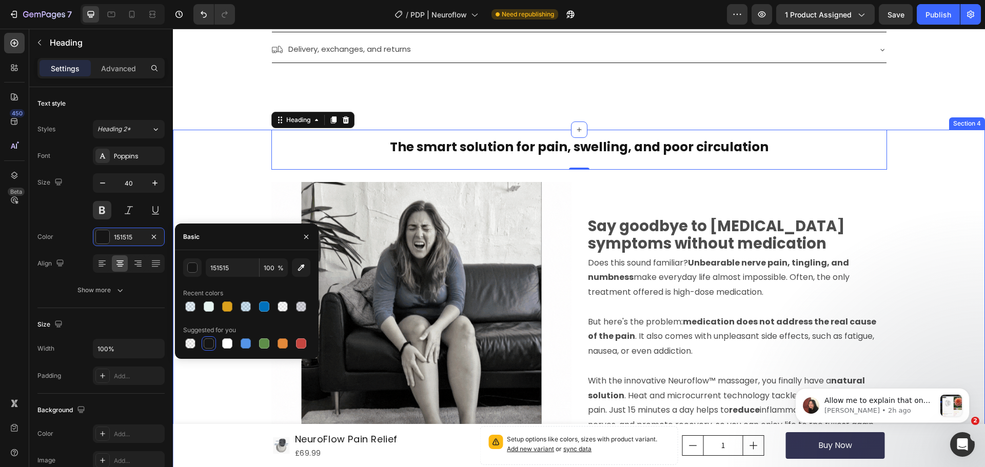
click at [206, 159] on div "The smart solution for pain, swelling, and poor circulation Heading 0 Image Row…" at bounding box center [579, 332] width 812 height 404
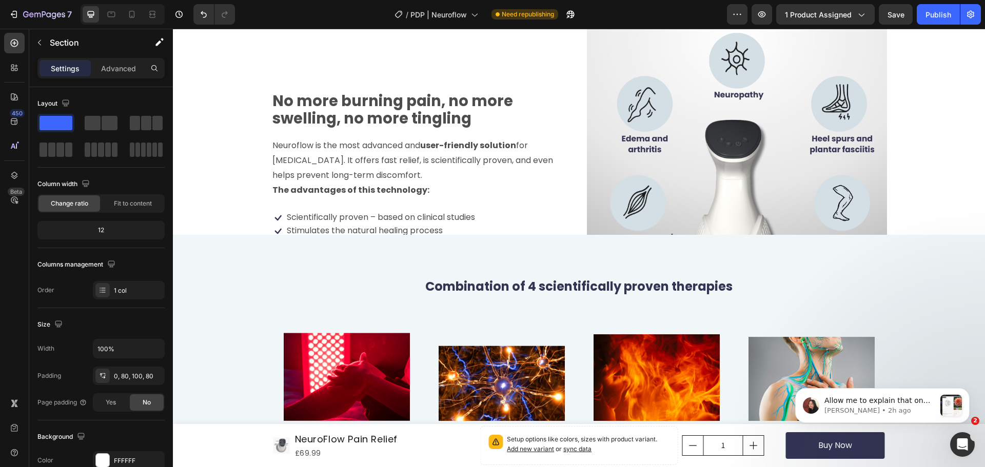
scroll to position [1744, 0]
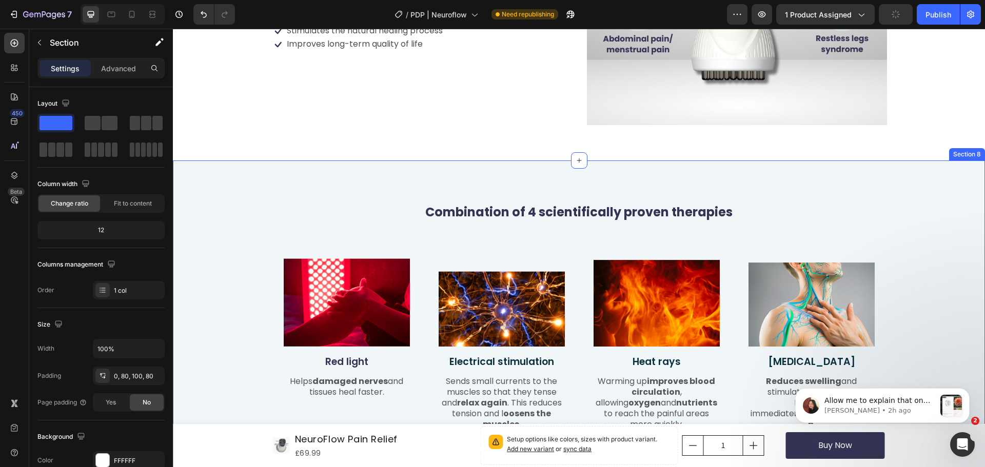
click at [214, 181] on div "Combination of 4 scientifically proven therapies Heading Row Image Red light Te…" at bounding box center [579, 329] width 812 height 336
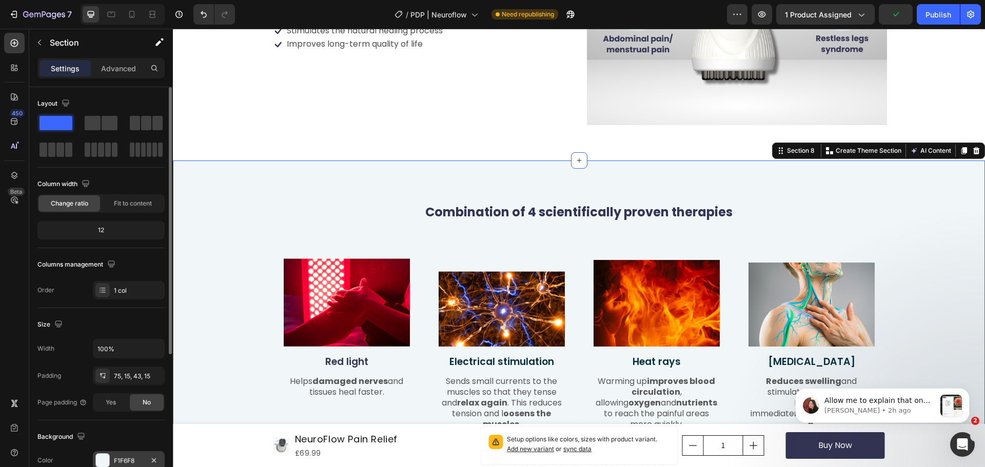
scroll to position [205, 0]
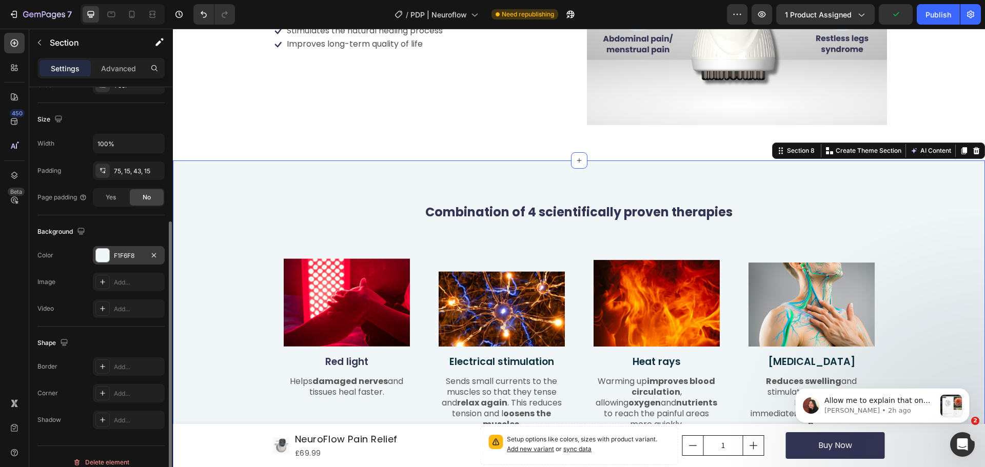
click at [124, 256] on div "F1F6F8" at bounding box center [129, 255] width 30 height 9
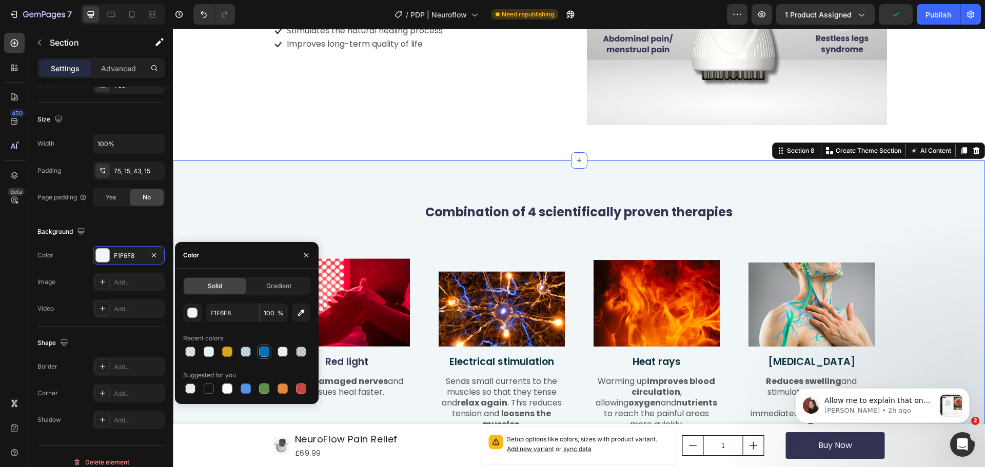
click at [264, 354] on div at bounding box center [264, 352] width 10 height 10
type input "0070BA"
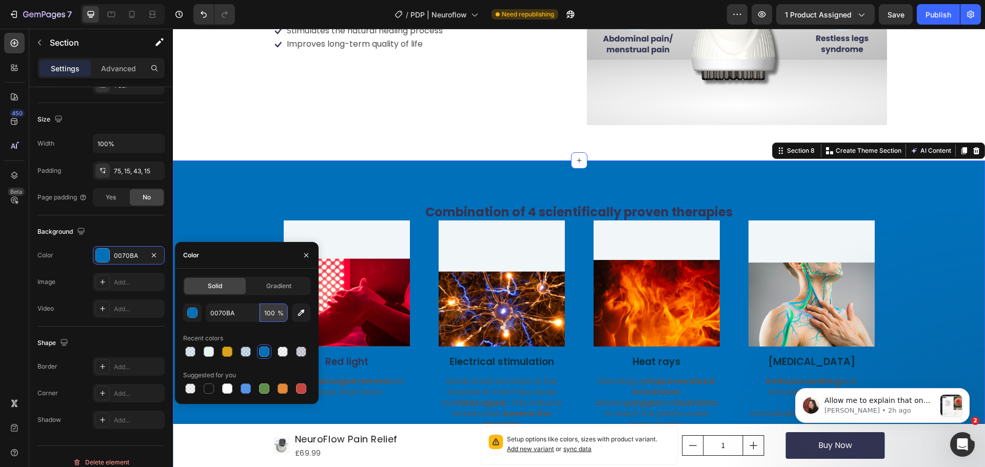
click at [274, 314] on input "100" at bounding box center [274, 313] width 28 height 18
type input "20"
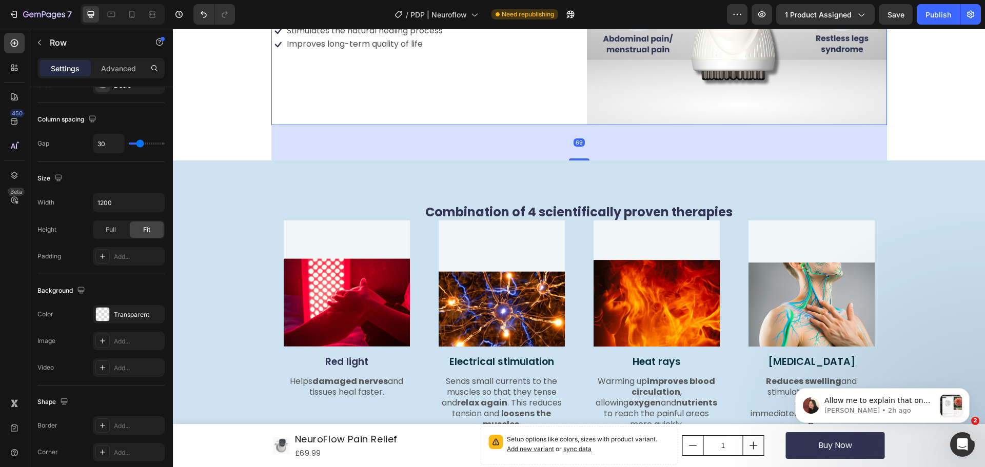
scroll to position [0, 0]
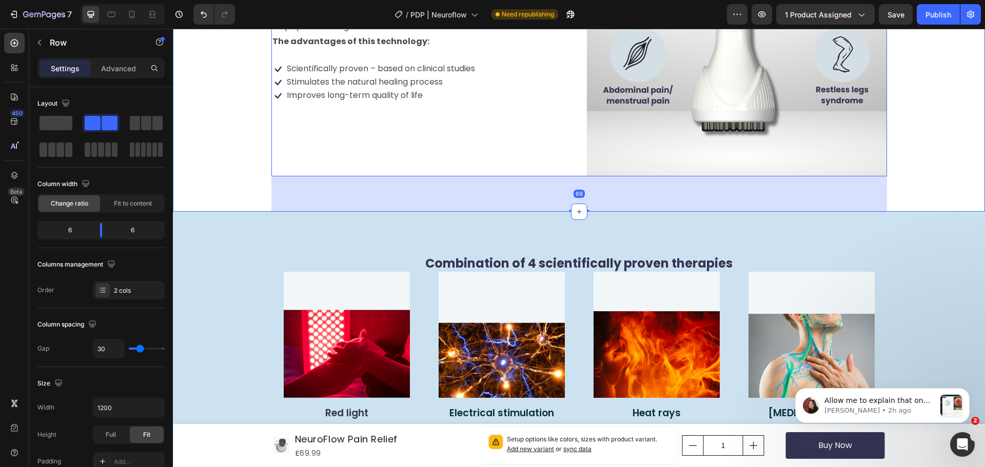
click at [181, 183] on div "No more burning pain, no more swelling, no more tingling Text Block Neuroflow i…" at bounding box center [579, 43] width 812 height 335
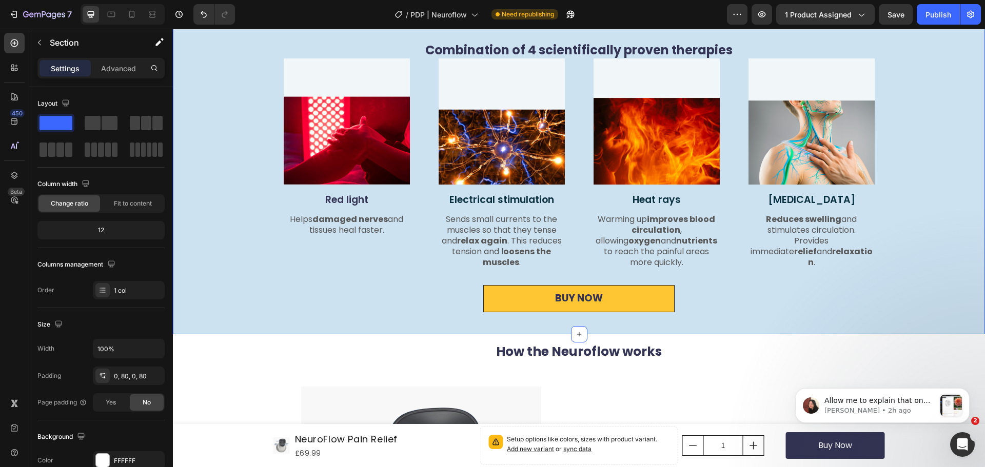
scroll to position [1847, 0]
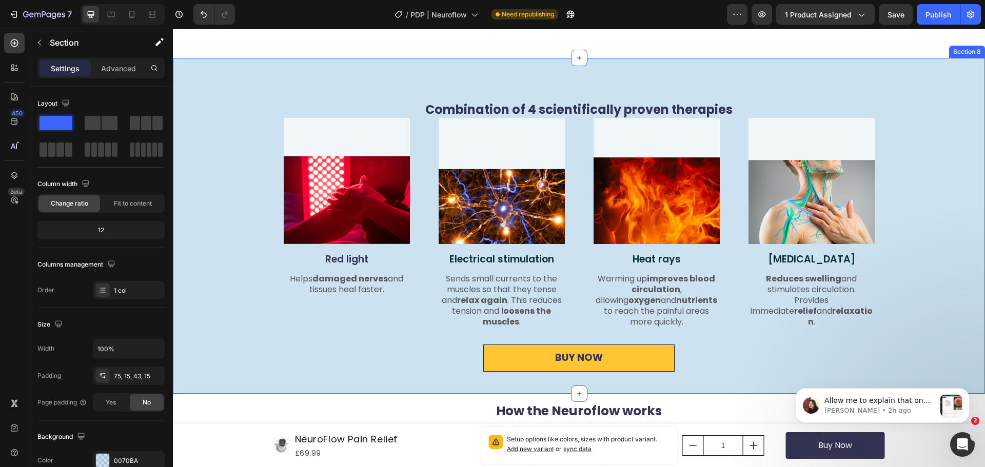
click at [236, 160] on div "Combination of 4 scientifically proven therapies Heading Row Image Red light Te…" at bounding box center [579, 233] width 797 height 275
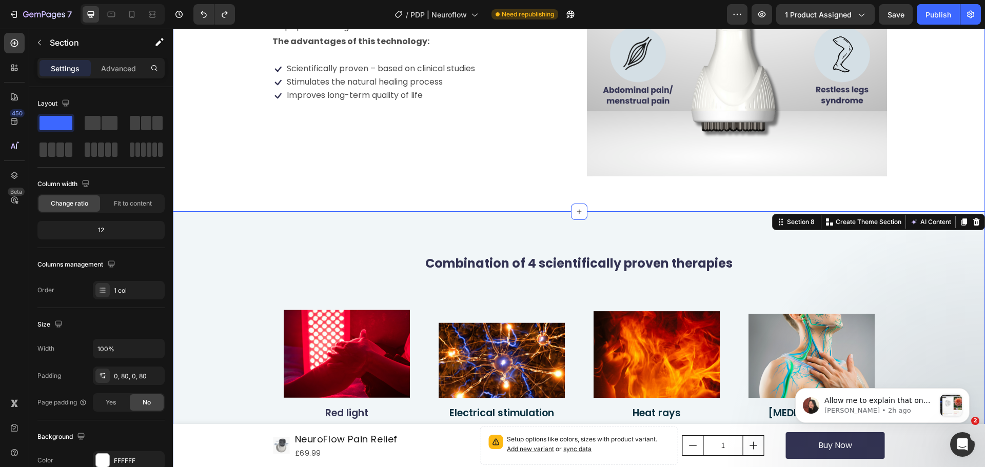
click at [252, 134] on div "No more burning pain, no more swelling, no more tingling Text Block Neuroflow i…" at bounding box center [579, 43] width 730 height 335
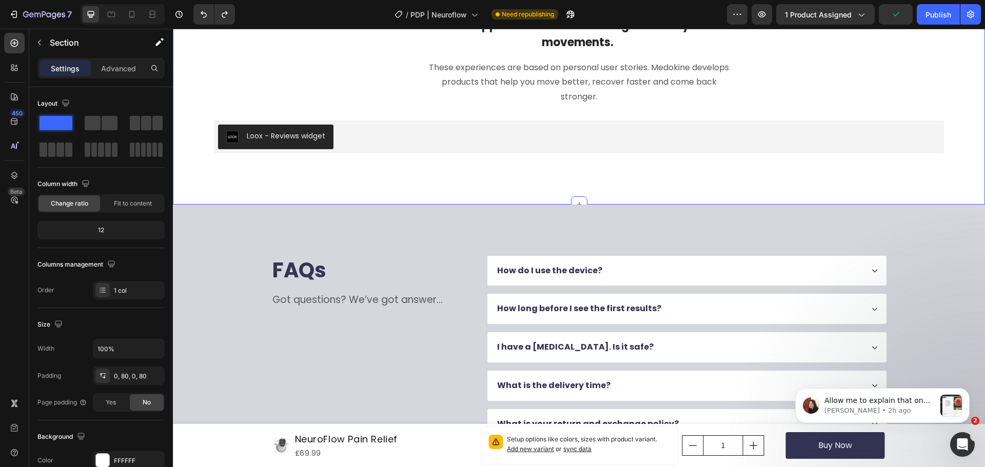
scroll to position [2616, 0]
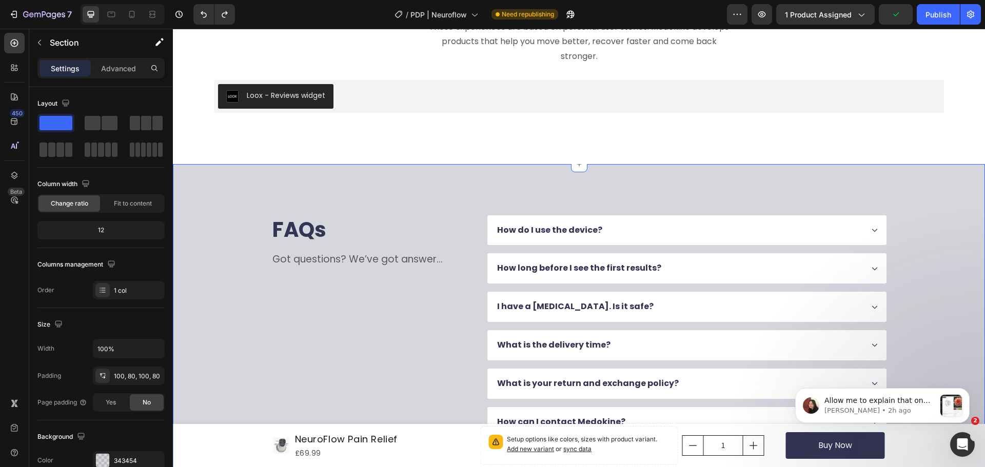
click at [210, 197] on div "FAQs Heading Got questions? We’ve got answer... Text Block How do I use the dev…" at bounding box center [579, 326] width 812 height 325
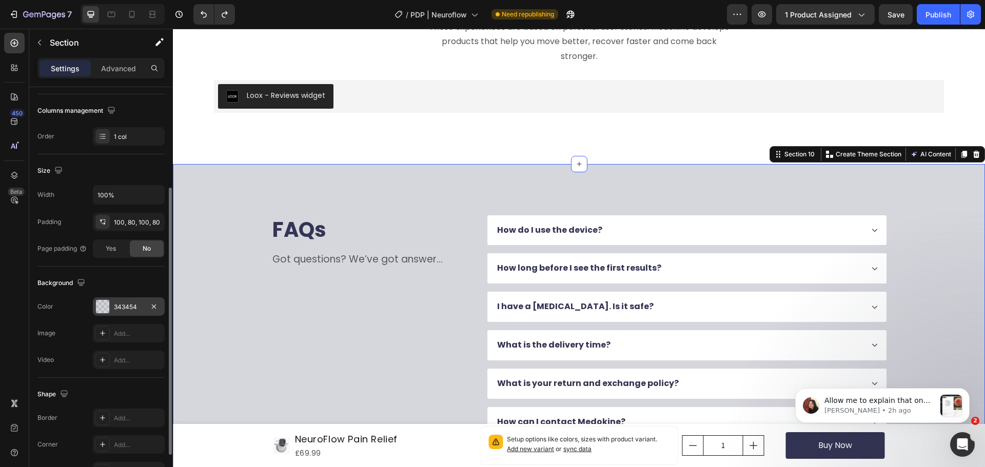
click at [112, 302] on div "343454" at bounding box center [129, 307] width 72 height 18
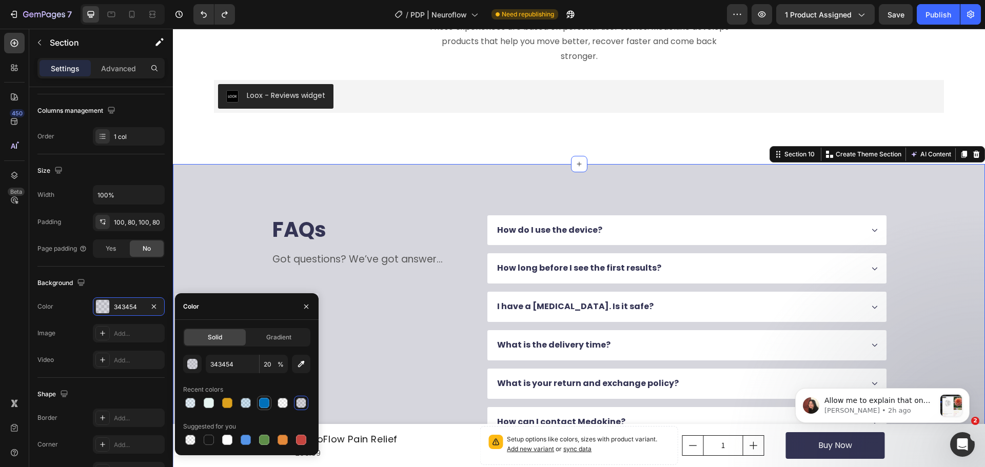
click at [263, 405] on div at bounding box center [264, 403] width 10 height 10
type input "0070BA"
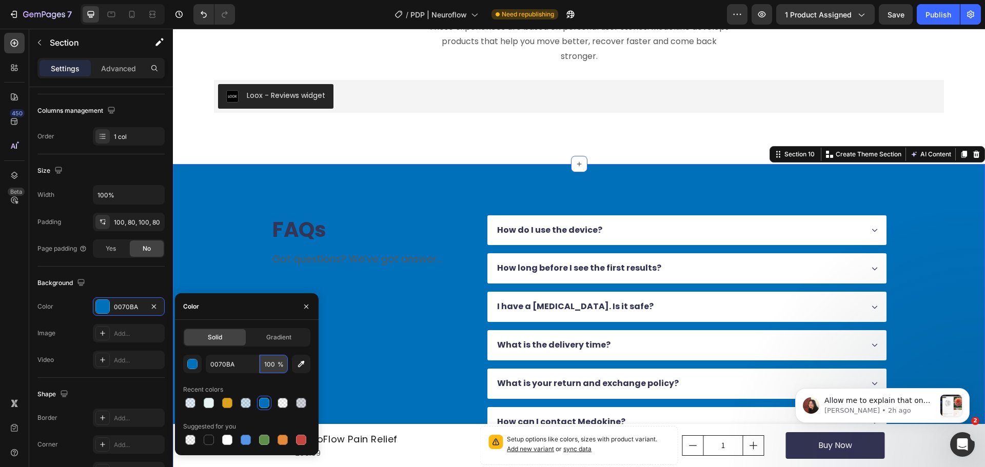
click at [270, 369] on input "100" at bounding box center [274, 364] width 28 height 18
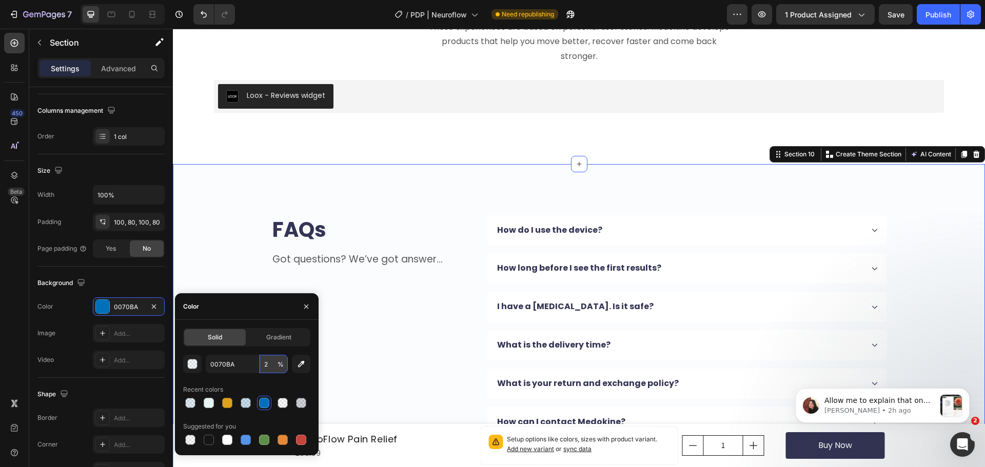
type input "20"
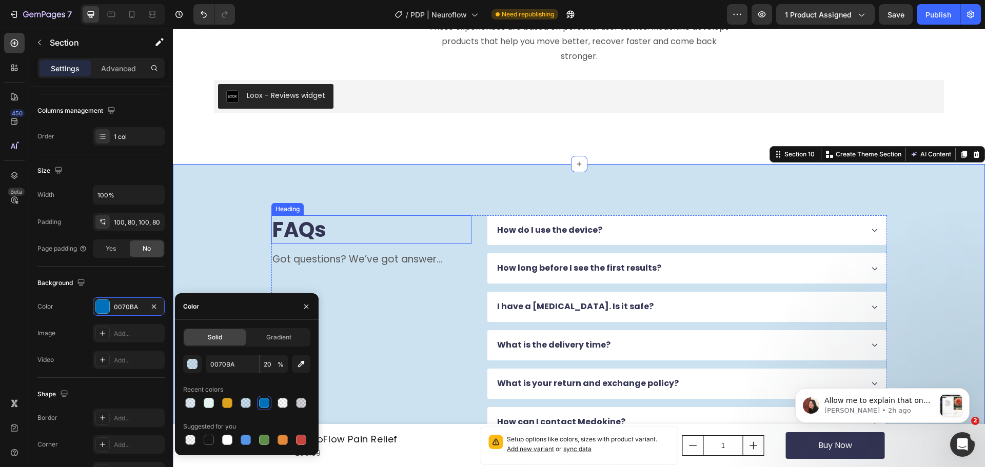
click at [295, 227] on h2 "FAQs" at bounding box center [371, 229] width 200 height 29
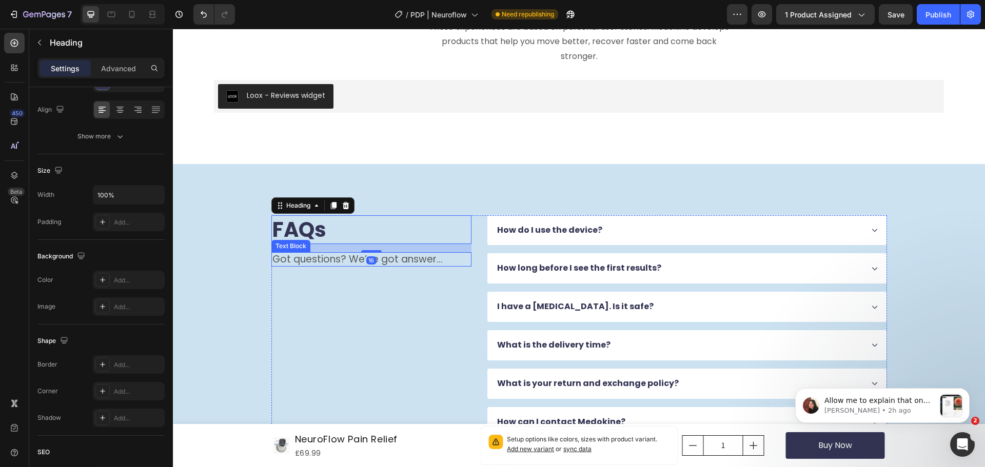
scroll to position [0, 0]
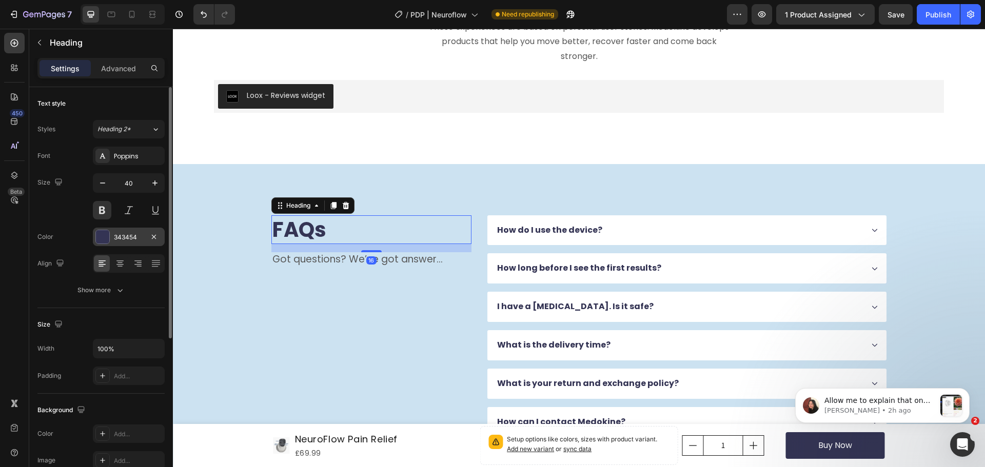
click at [109, 238] on div at bounding box center [102, 237] width 14 height 14
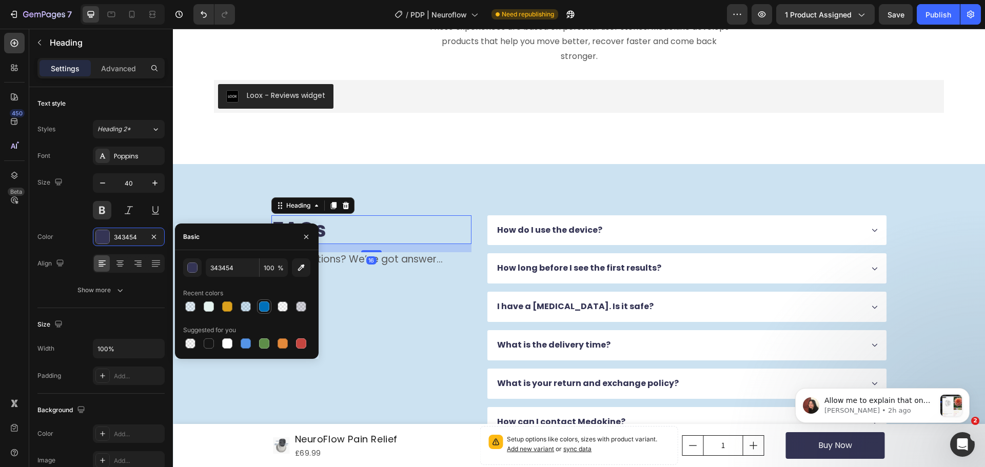
click at [264, 309] on div at bounding box center [264, 307] width 10 height 10
type input "0070BA"
click at [382, 319] on div "FAQs Heading Got questions? We’ve got answer... Text Block" at bounding box center [371, 326] width 200 height 222
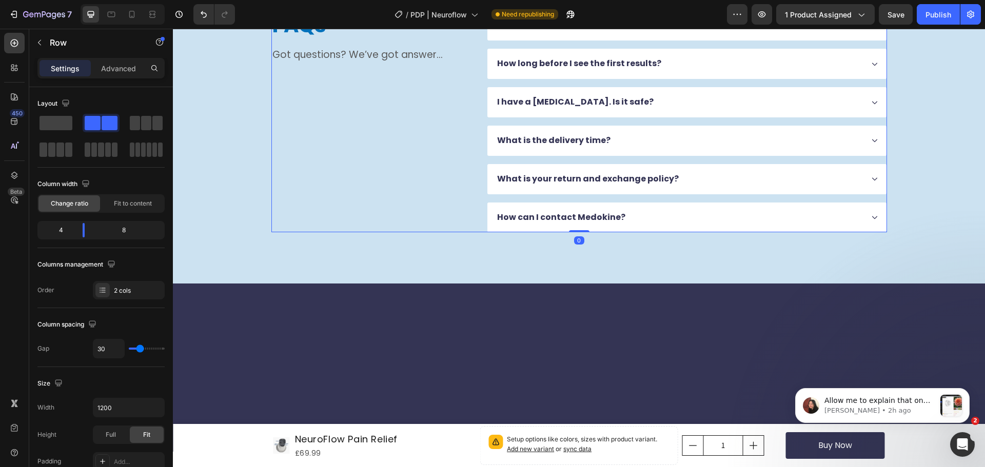
scroll to position [2953, 0]
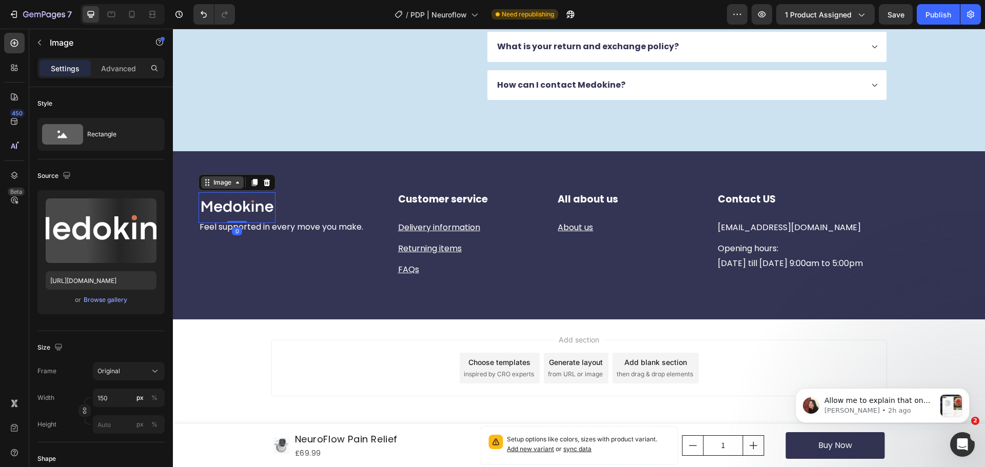
click at [222, 188] on div "Image" at bounding box center [222, 182] width 43 height 12
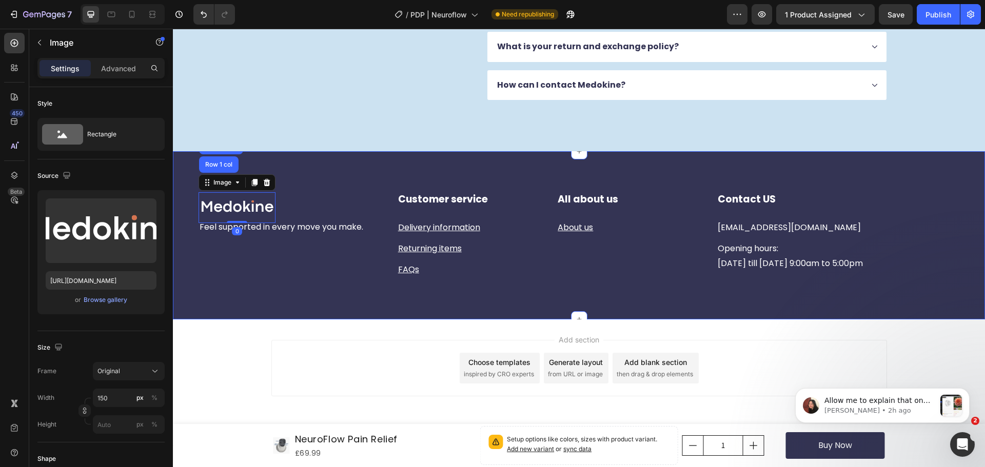
click at [193, 168] on div "Image Row 1 col Row 3 cols Section 0 Row Feel supported in every move you make.…" at bounding box center [579, 235] width 812 height 168
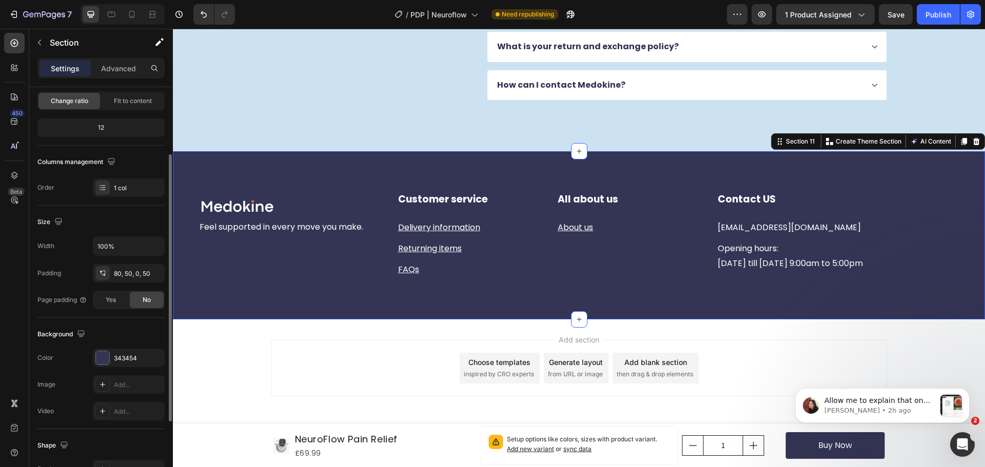
scroll to position [154, 0]
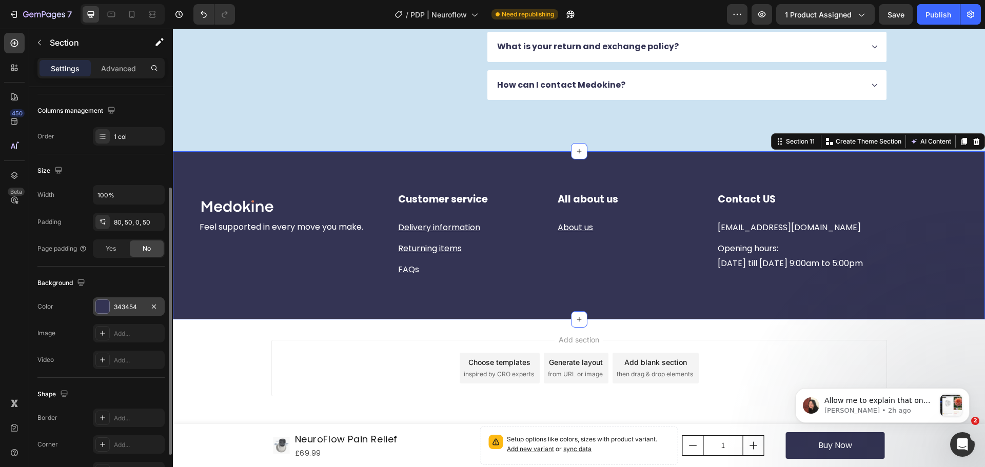
drag, startPoint x: 96, startPoint y: 308, endPoint x: 134, endPoint y: 305, distance: 38.6
click at [96, 308] on div at bounding box center [102, 306] width 13 height 13
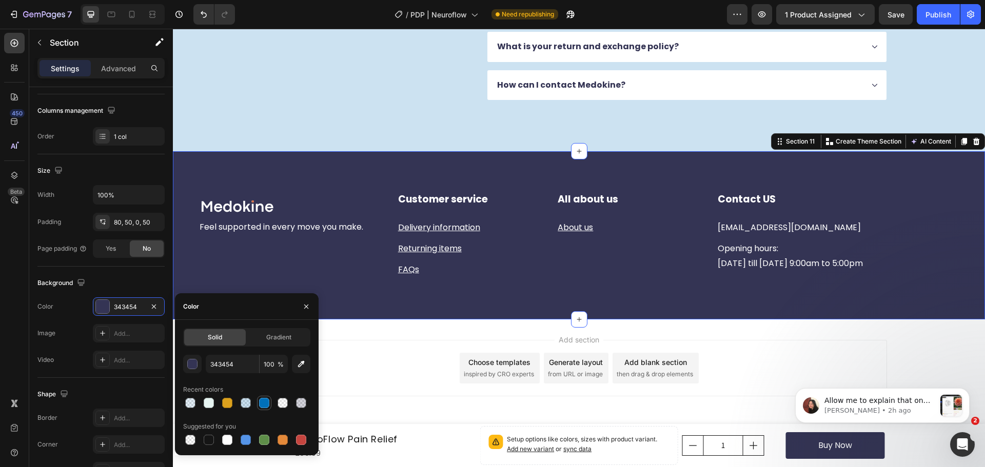
click at [263, 405] on div at bounding box center [264, 403] width 10 height 10
type input "0070BA"
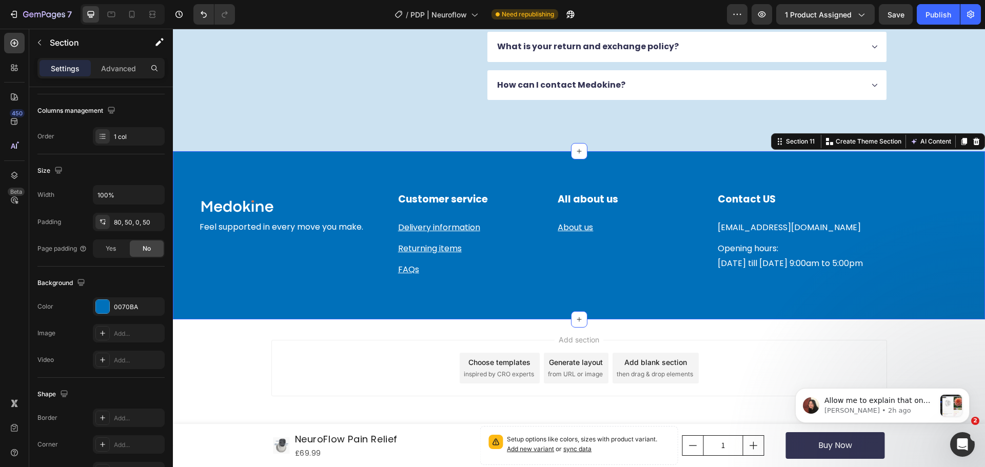
click at [204, 284] on div "Image Row Feel supported in every move you make. Text block Customer service He…" at bounding box center [579, 255] width 761 height 127
click at [201, 295] on div "Image Row Feel supported in every move you make. Text block Customer service He…" at bounding box center [579, 255] width 761 height 127
click at [934, 18] on div "Publish" at bounding box center [938, 14] width 26 height 11
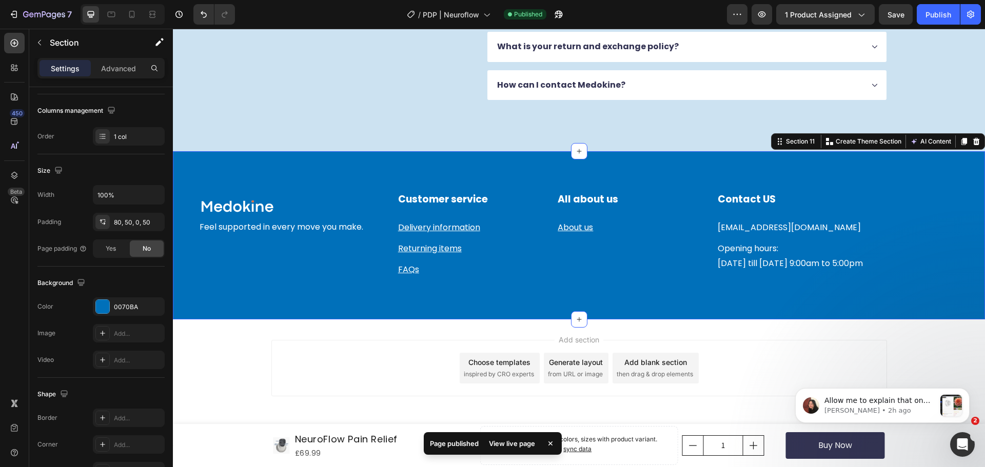
click at [245, 174] on div "Image Row Feel supported in every move you make. Text block Customer service He…" at bounding box center [579, 235] width 812 height 168
click at [473, 12] on span "PDP | Neuroflow" at bounding box center [451, 14] width 56 height 11
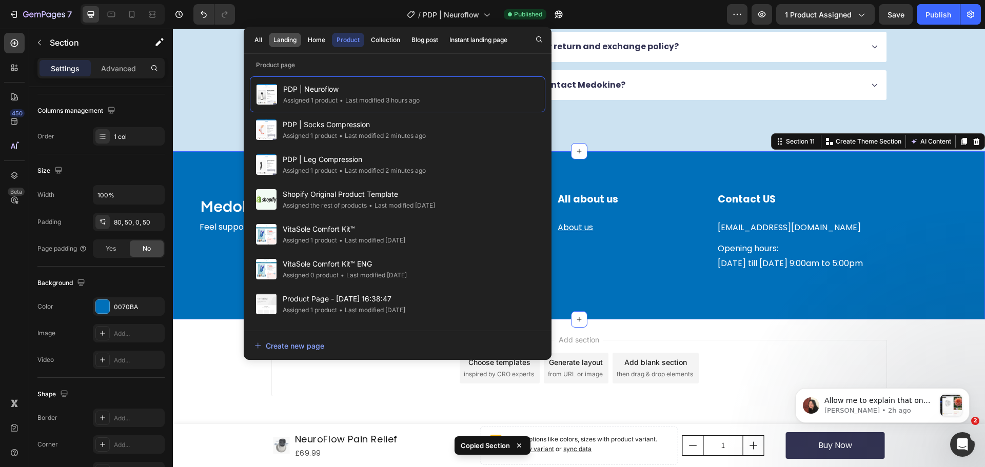
click at [291, 33] on button "Landing" at bounding box center [285, 40] width 32 height 14
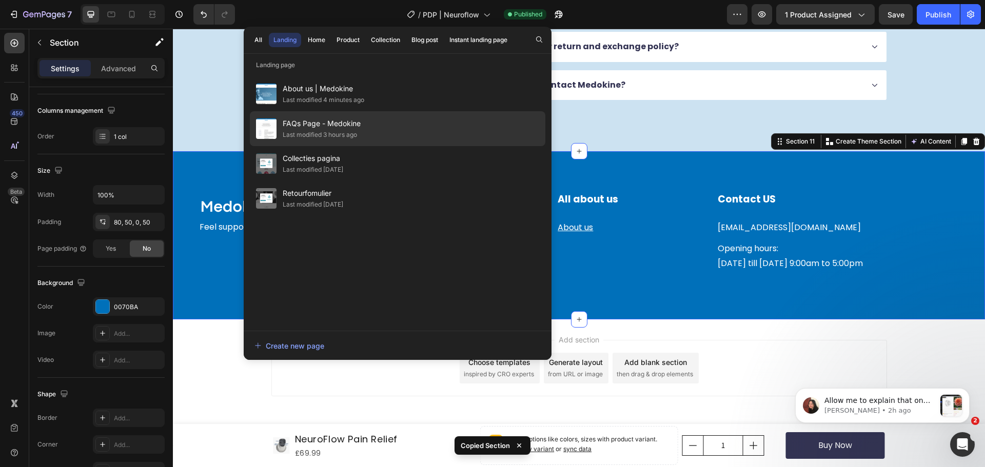
click at [333, 120] on span "FAQs Page - Medokine" at bounding box center [322, 123] width 78 height 12
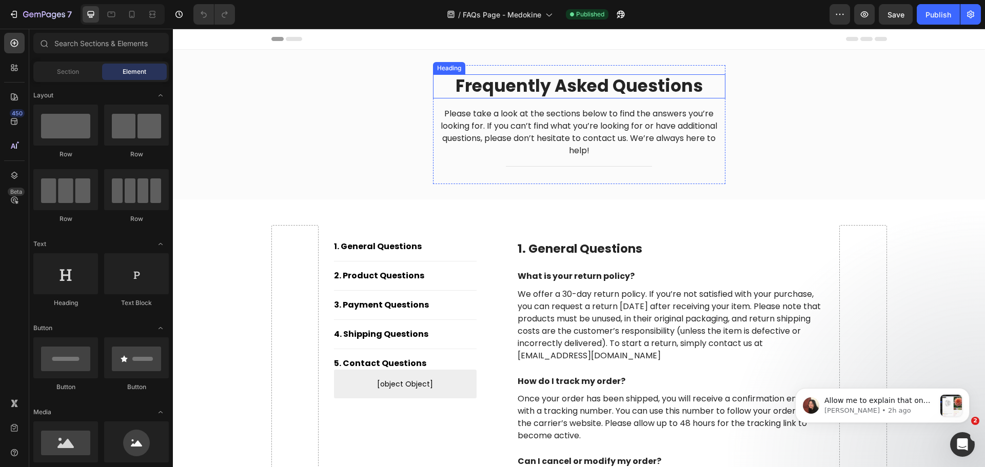
click at [478, 87] on h2 "Frequently Asked Questions" at bounding box center [579, 86] width 292 height 24
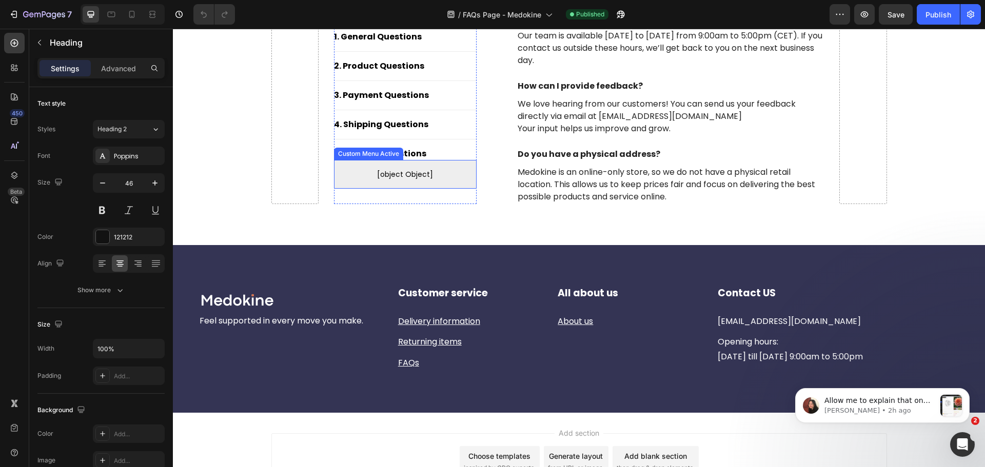
scroll to position [1449, 0]
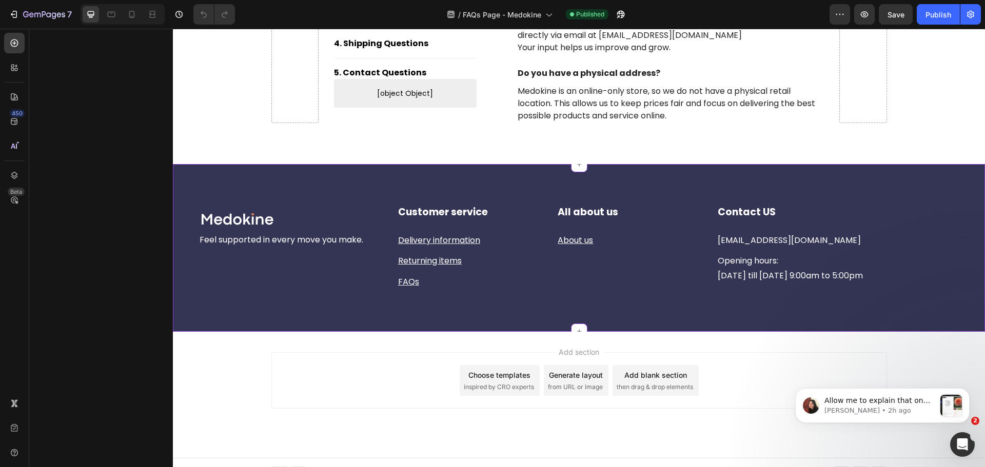
click at [218, 176] on div "Image Row Feel supported in every move you make. Text block Customer service He…" at bounding box center [579, 248] width 812 height 168
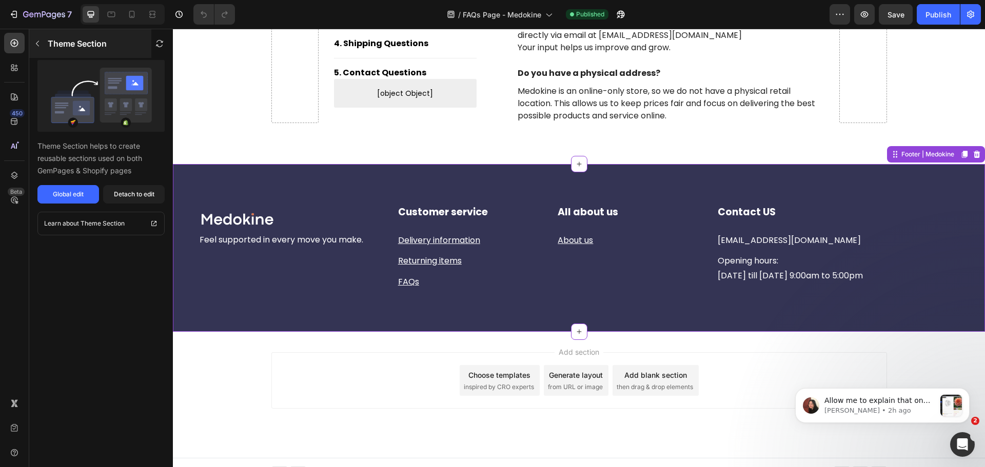
click at [41, 44] on icon "button" at bounding box center [37, 43] width 8 height 8
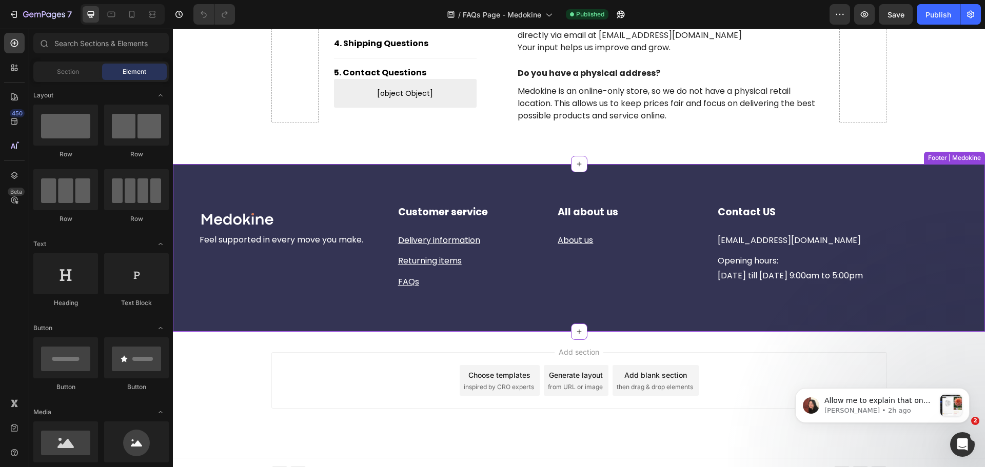
click at [208, 174] on div "Image Row Feel supported in every move you make. Text block Customer service He…" at bounding box center [579, 248] width 812 height 168
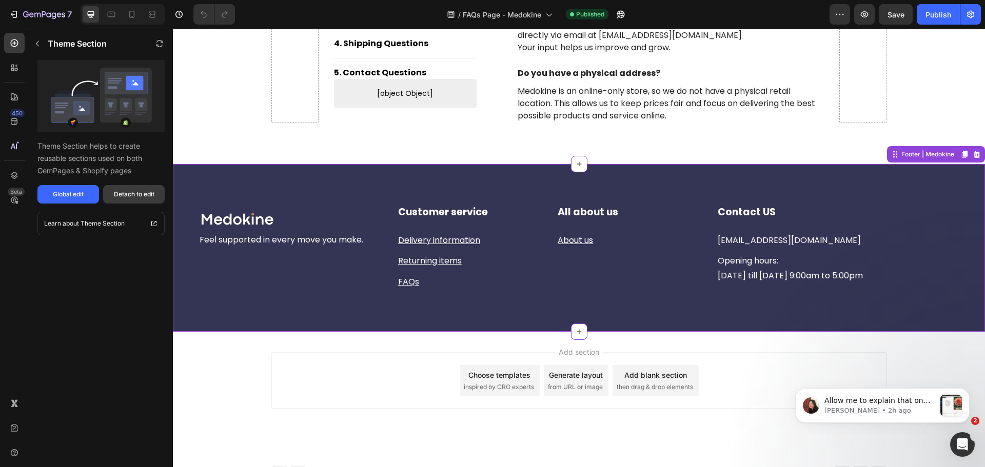
click at [134, 188] on button "Detach to edit" at bounding box center [134, 194] width 62 height 18
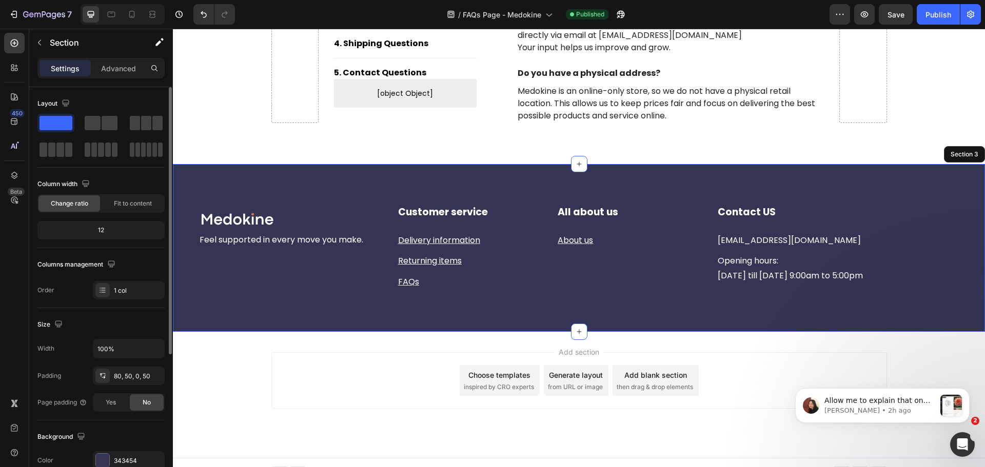
scroll to position [216, 0]
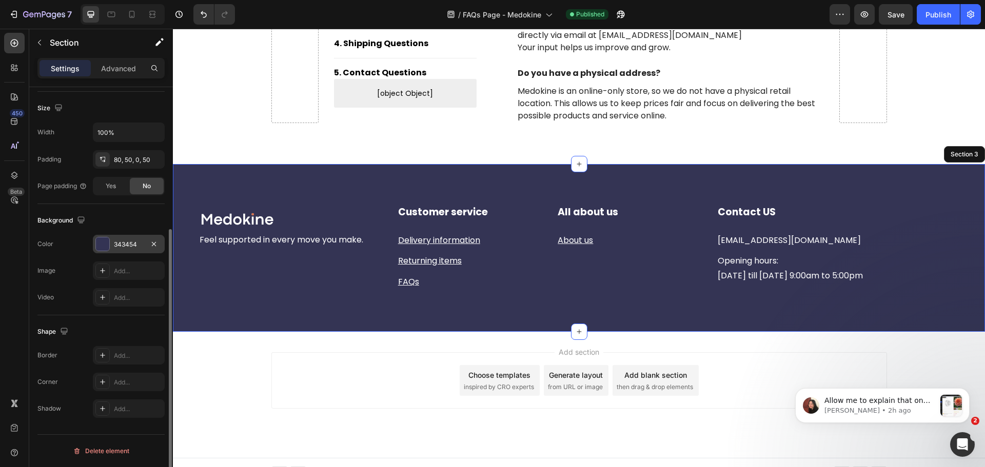
click at [119, 243] on div "343454" at bounding box center [129, 244] width 30 height 9
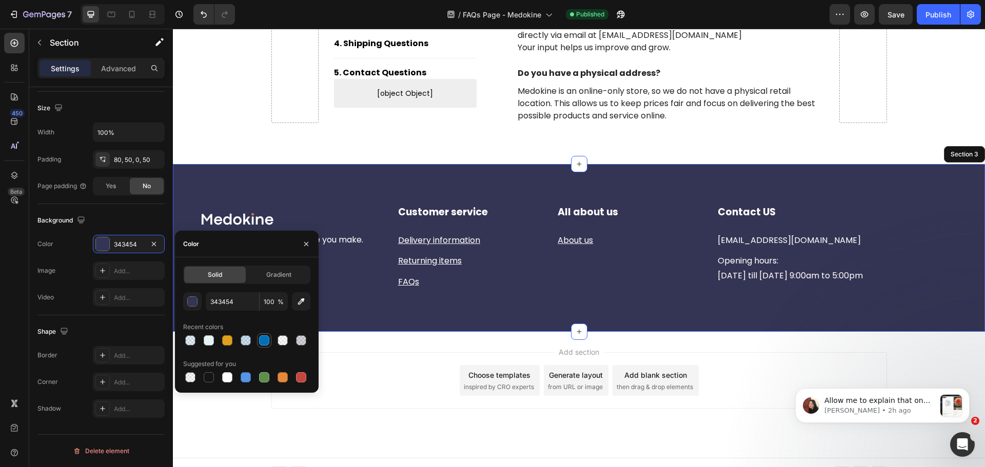
click at [266, 345] on div at bounding box center [264, 340] width 10 height 10
type input "0070BA"
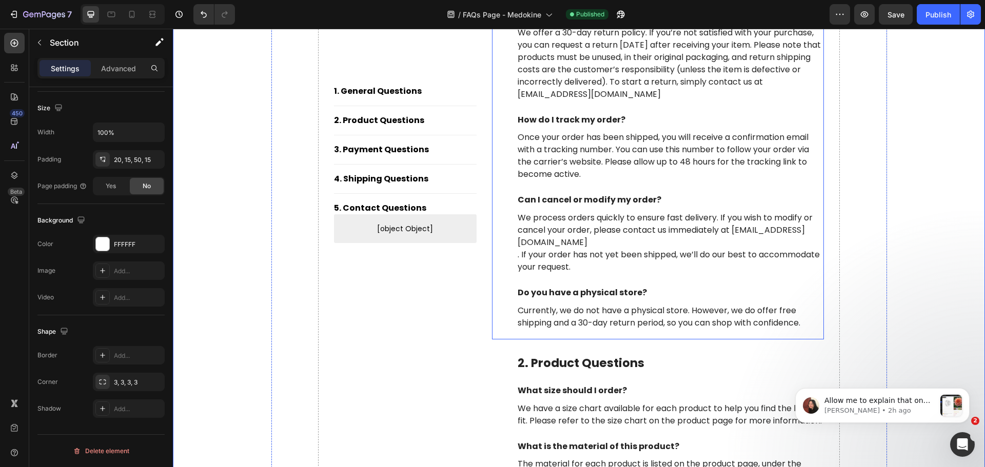
scroll to position [115, 0]
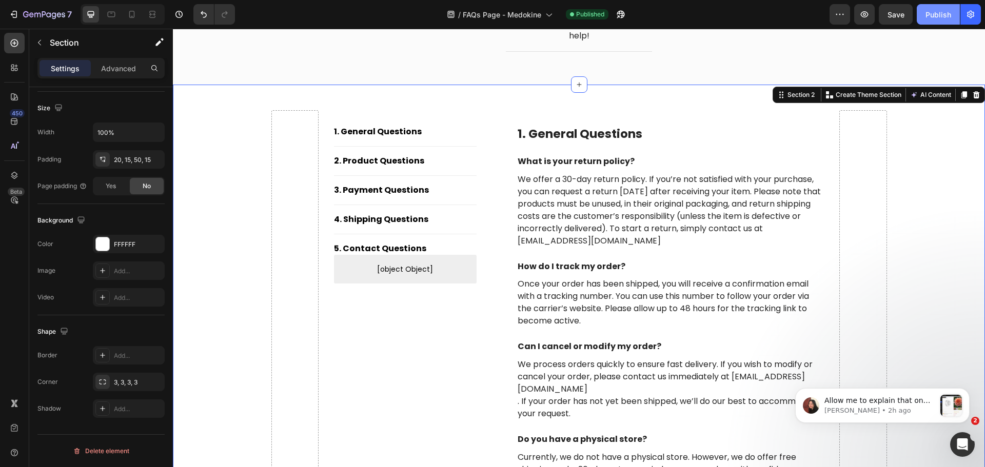
click at [939, 13] on div "Publish" at bounding box center [938, 14] width 26 height 11
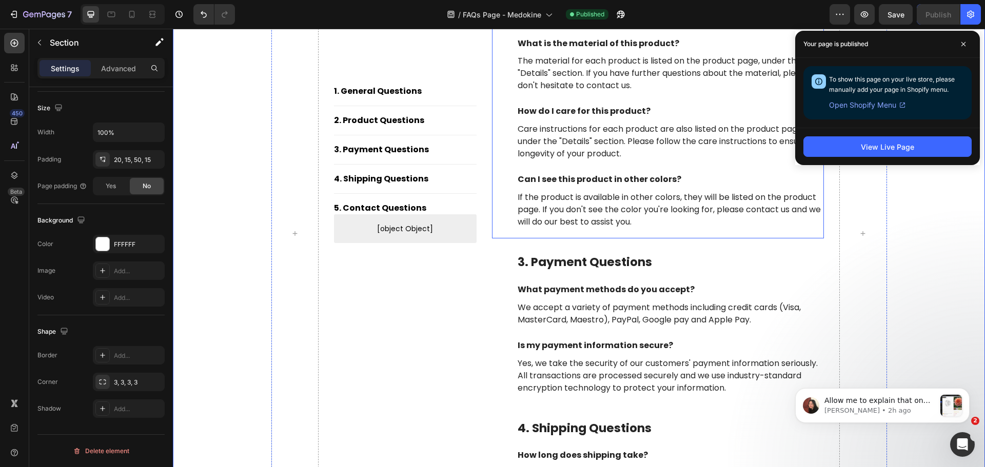
scroll to position [564, 0]
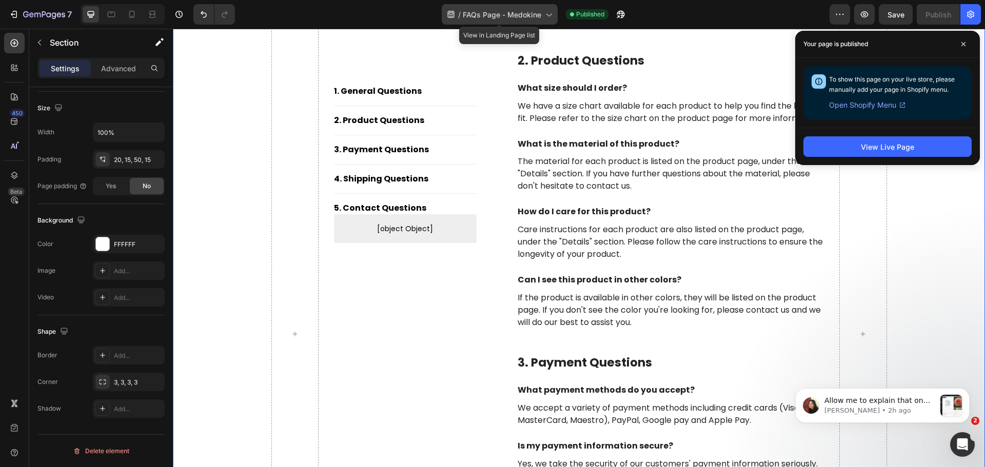
click at [499, 24] on div "/ FAQs Page - Medokine" at bounding box center [500, 14] width 116 height 21
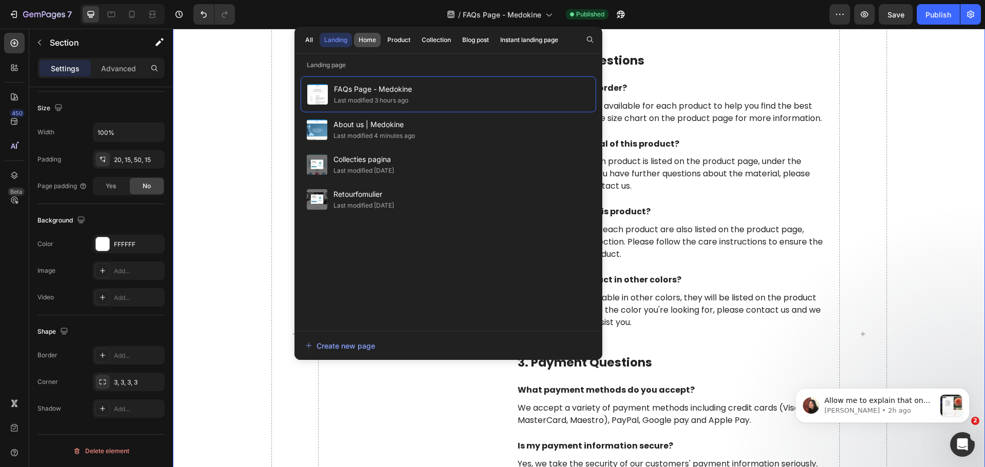
click at [366, 41] on div "Home" at bounding box center [367, 39] width 17 height 9
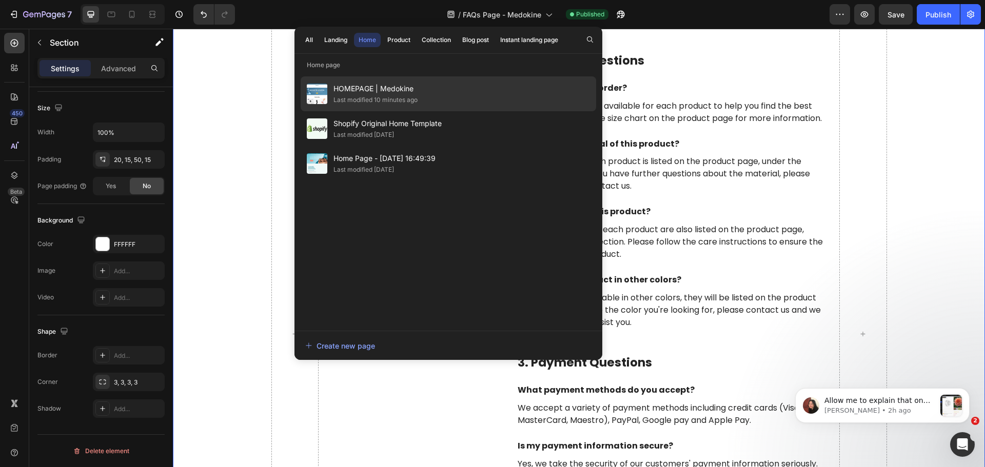
click at [384, 92] on span "HOMEPAGE | Medokine" at bounding box center [375, 89] width 84 height 12
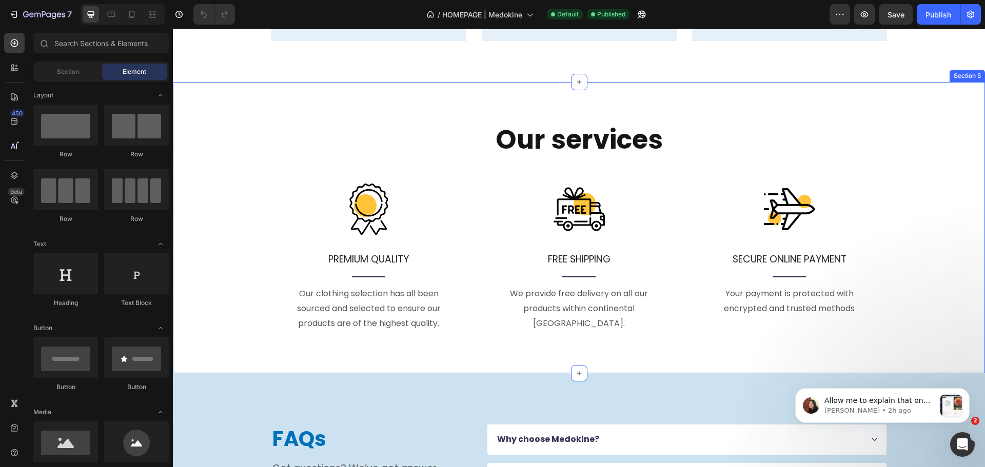
scroll to position [975, 0]
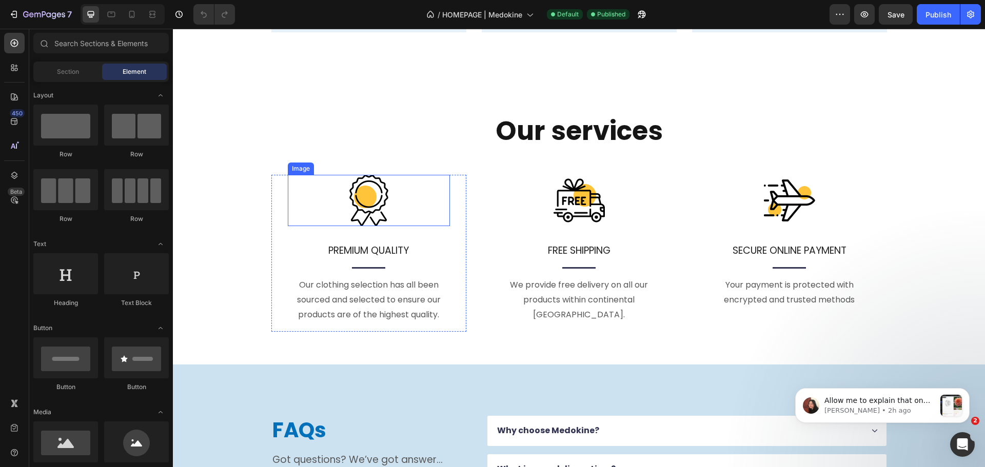
click at [364, 187] on img at bounding box center [368, 200] width 51 height 51
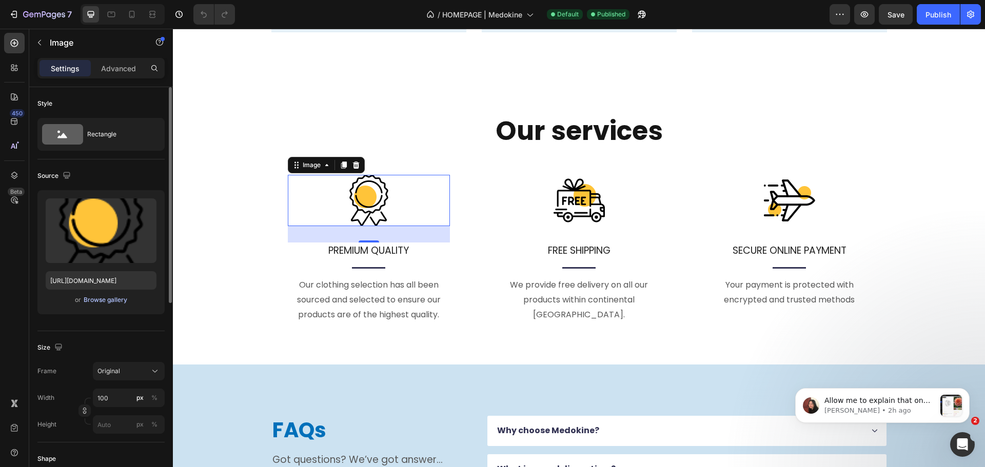
click at [105, 302] on div "Browse gallery" at bounding box center [106, 299] width 44 height 9
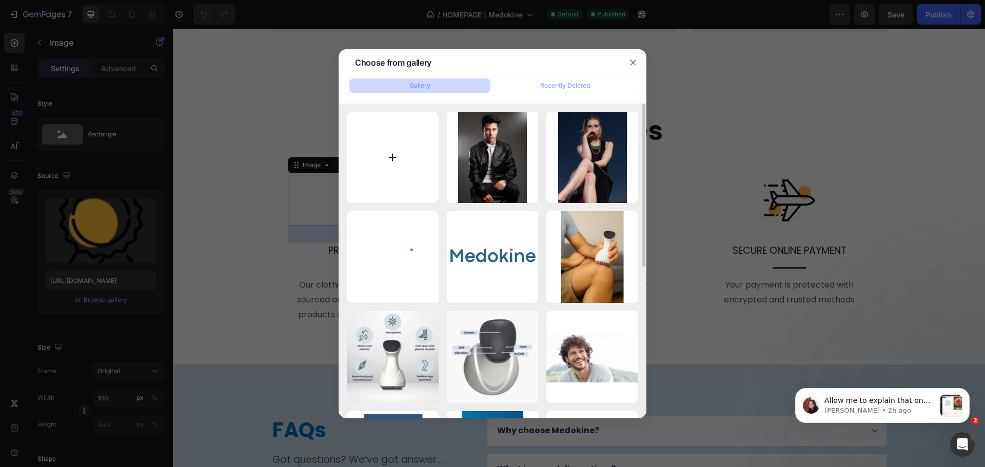
click at [374, 169] on input "file" at bounding box center [393, 158] width 92 height 92
type input "C:\fakepath\GARANTIE.png"
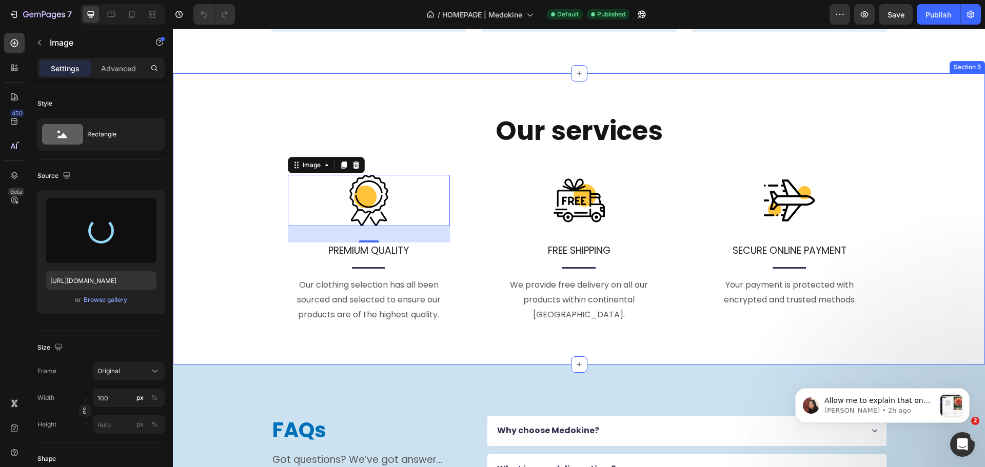
type input "[URL][DOMAIN_NAME]"
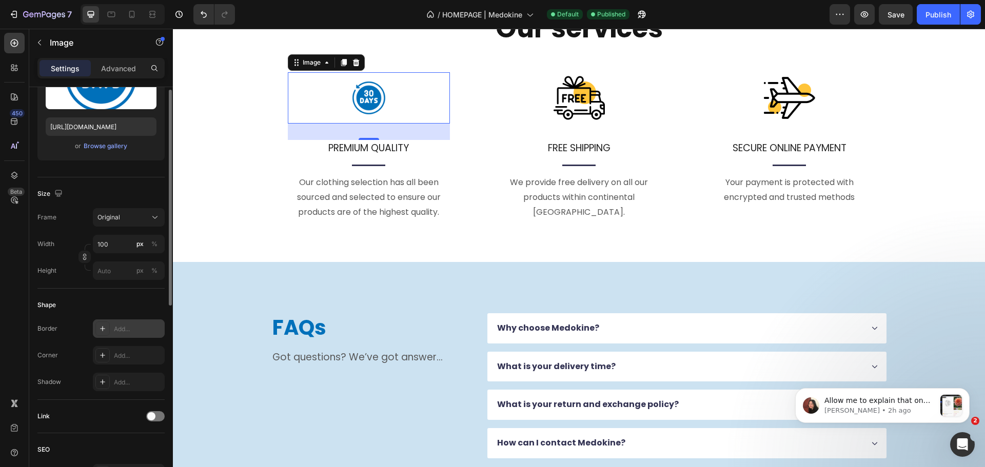
scroll to position [103, 0]
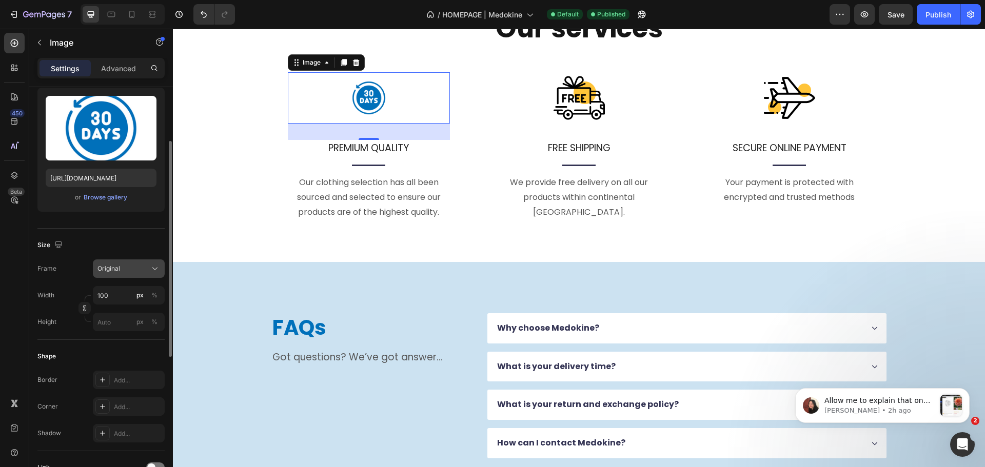
click at [134, 273] on div "Original" at bounding box center [128, 269] width 63 height 10
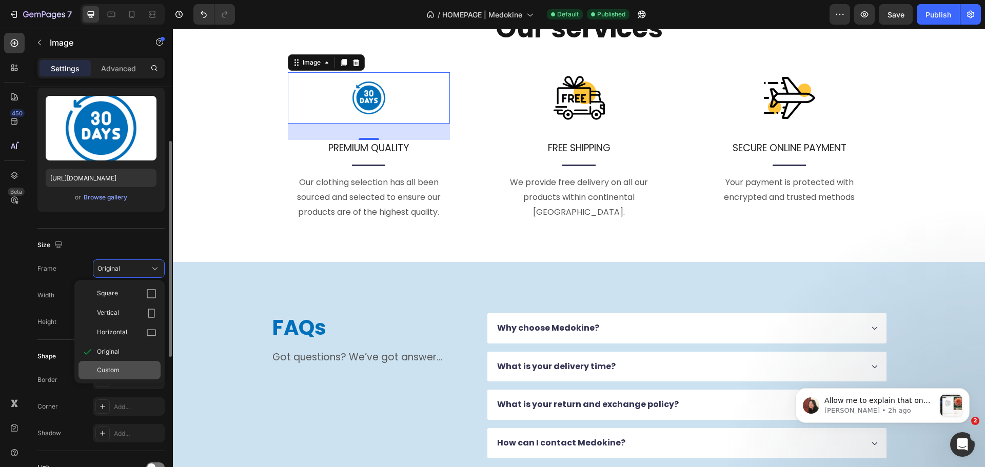
click at [121, 372] on div "Custom" at bounding box center [127, 370] width 60 height 9
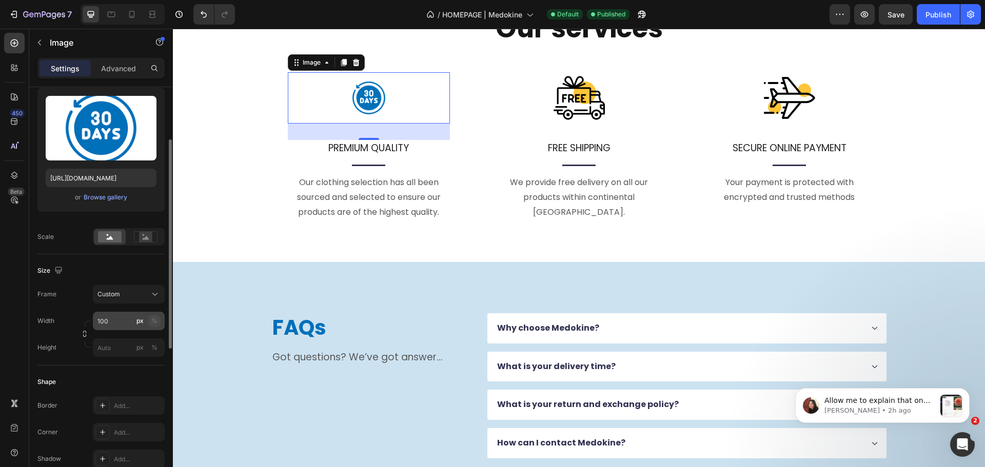
click at [152, 317] on div "%" at bounding box center [154, 321] width 6 height 9
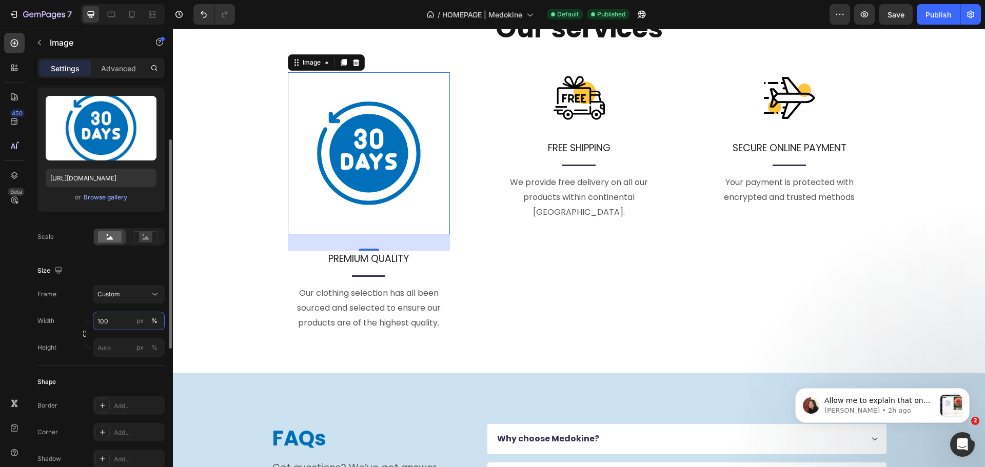
click at [122, 321] on input "100" at bounding box center [129, 321] width 72 height 18
drag, startPoint x: 122, startPoint y: 322, endPoint x: 76, endPoint y: 310, distance: 47.0
click at [76, 310] on div "Frame Custom Width 100 px % Height px %" at bounding box center [100, 321] width 127 height 72
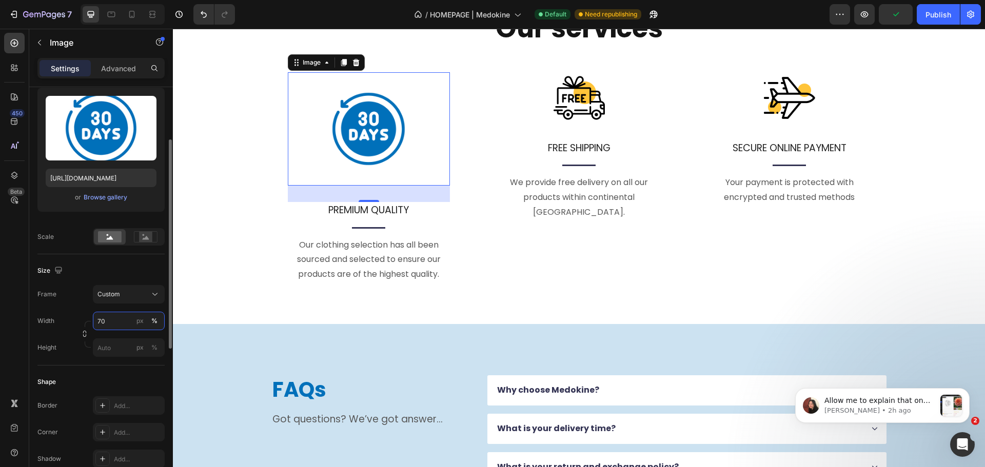
type input "7"
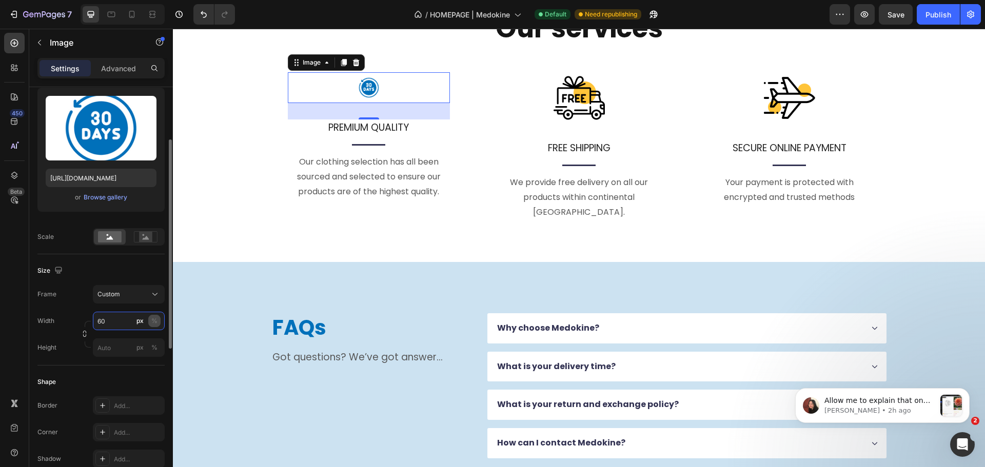
type input "60"
click at [155, 320] on div "%" at bounding box center [154, 321] width 6 height 9
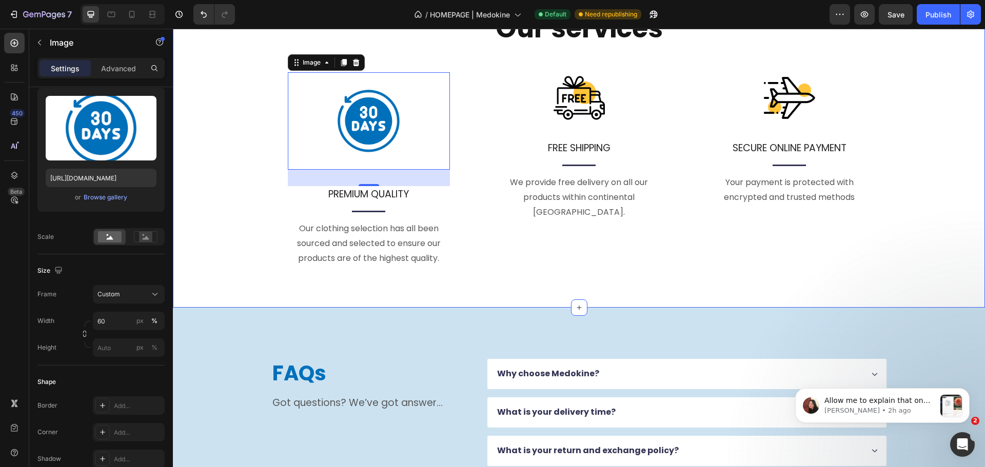
click at [202, 222] on div "Our services Heading Image 32 PREMIUM QUALITY Text block Title Line Our clothin…" at bounding box center [579, 152] width 797 height 280
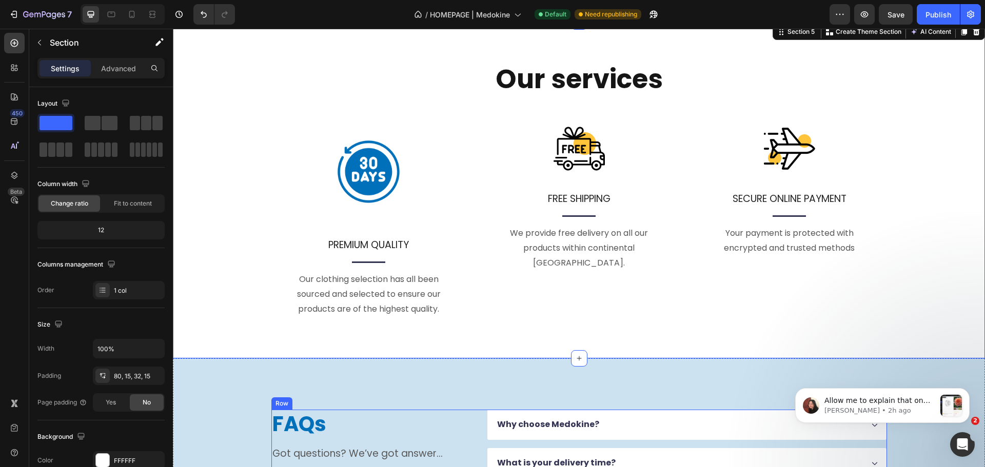
scroll to position [1026, 0]
click at [571, 162] on img at bounding box center [579, 149] width 51 height 51
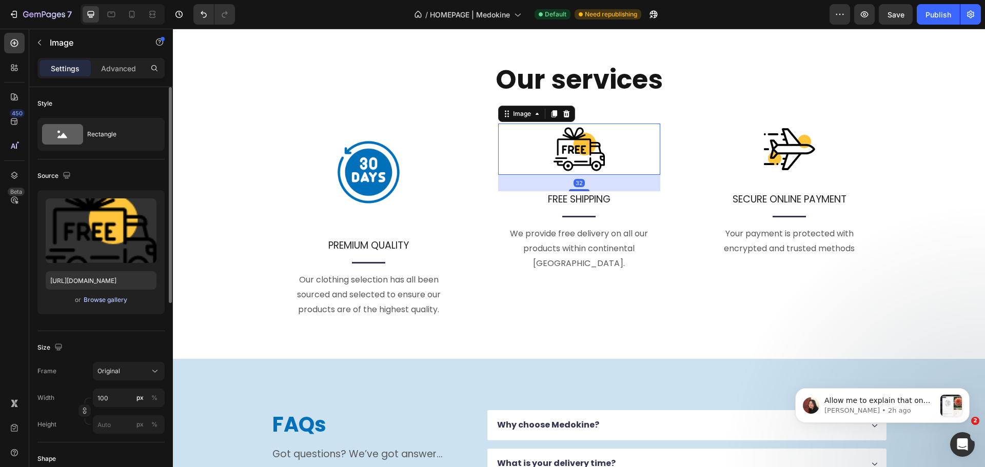
click at [109, 305] on button "Browse gallery" at bounding box center [105, 300] width 45 height 10
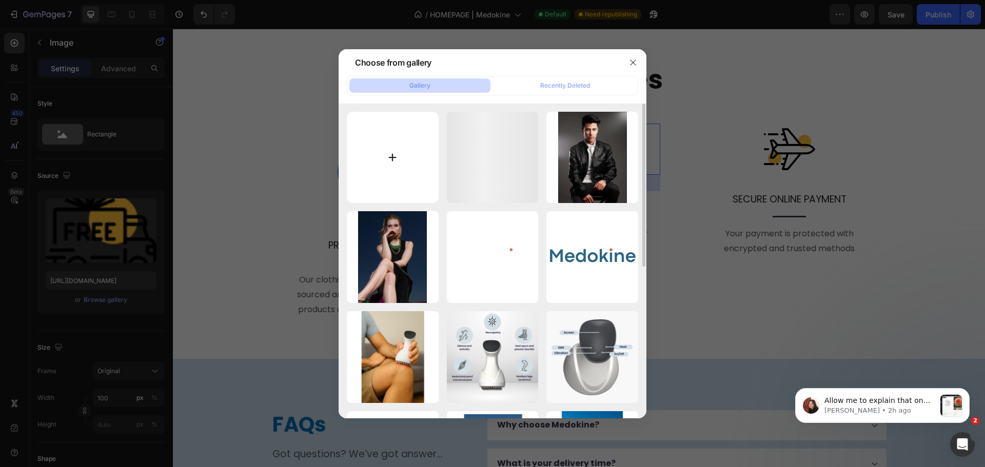
click at [399, 183] on input "file" at bounding box center [393, 158] width 92 height 92
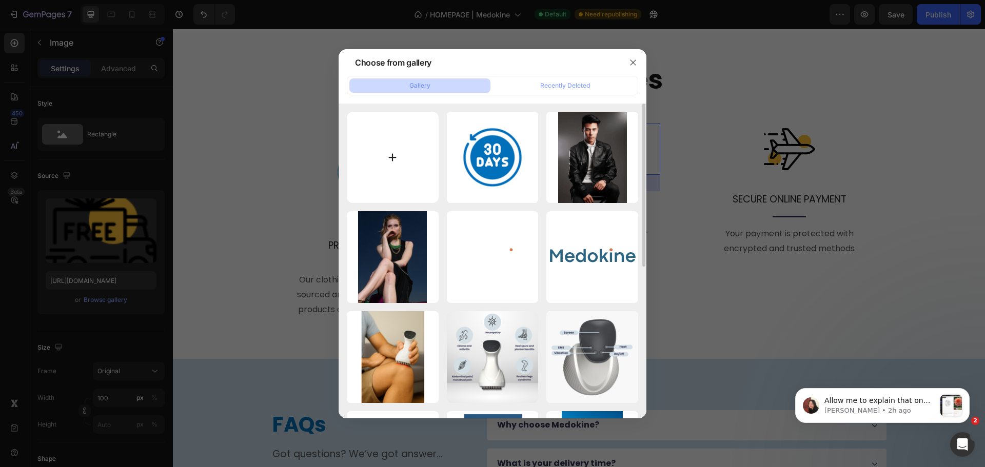
type input "C:\fakepath\Gratis verzending.png"
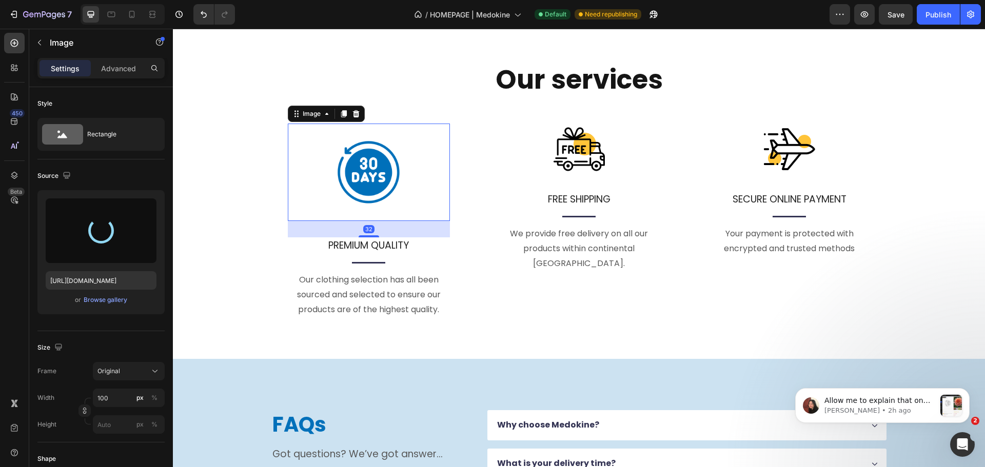
click at [369, 191] on img at bounding box center [368, 172] width 97 height 97
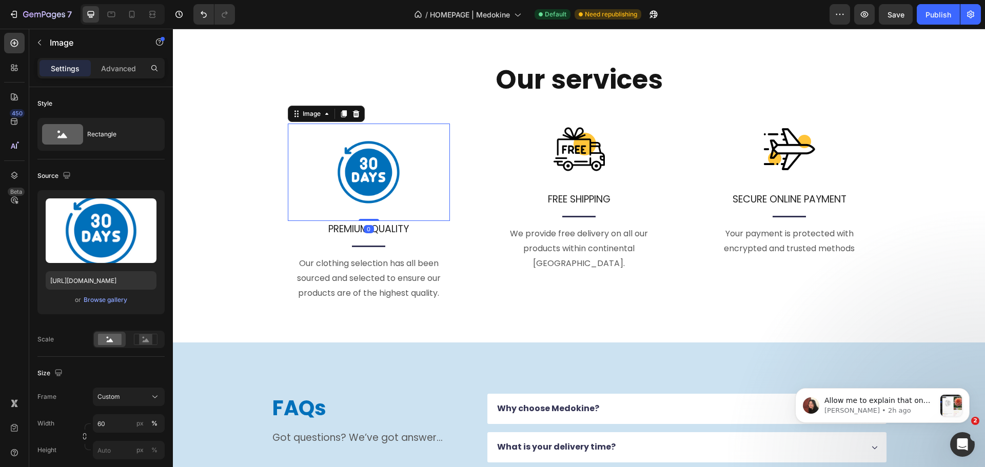
drag, startPoint x: 363, startPoint y: 236, endPoint x: 481, endPoint y: 170, distance: 135.3
click at [364, 202] on div "Image 0" at bounding box center [369, 172] width 162 height 97
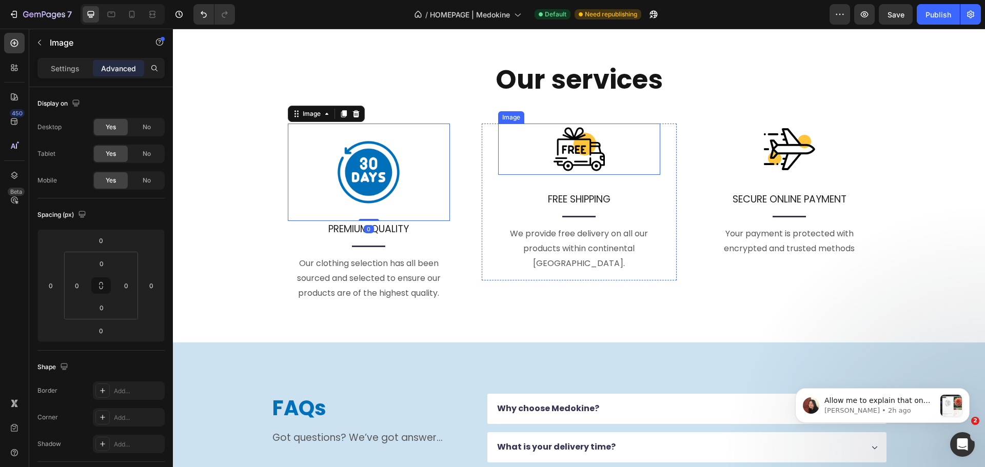
click at [543, 162] on div at bounding box center [579, 149] width 162 height 51
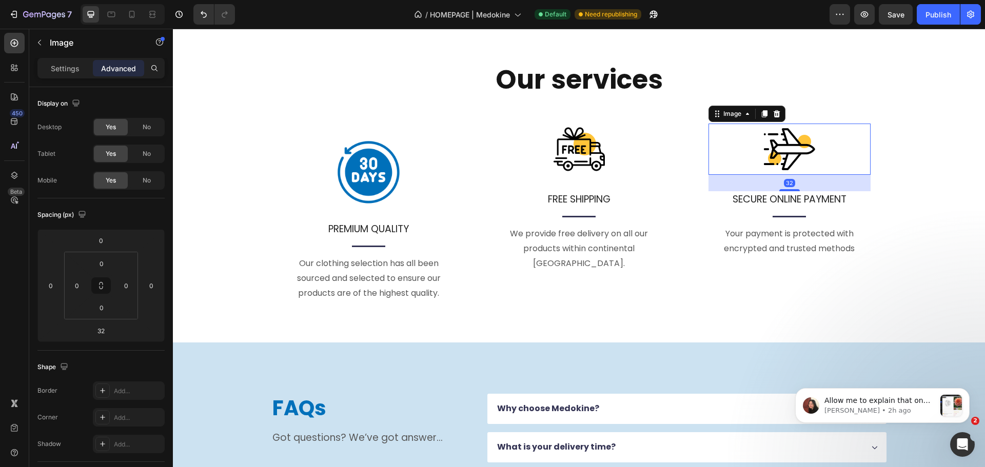
drag, startPoint x: 763, startPoint y: 136, endPoint x: 769, endPoint y: 138, distance: 6.3
click at [764, 136] on img at bounding box center [789, 149] width 51 height 51
click at [619, 152] on div at bounding box center [579, 149] width 162 height 51
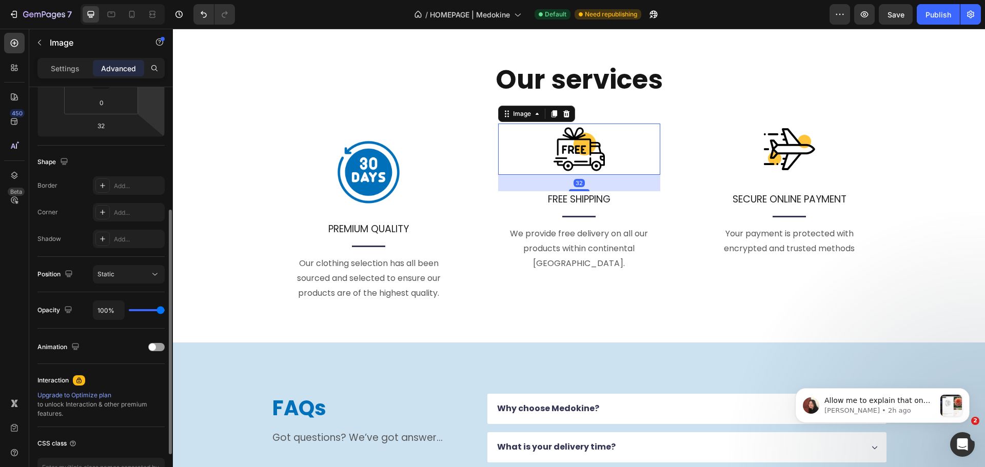
scroll to position [0, 0]
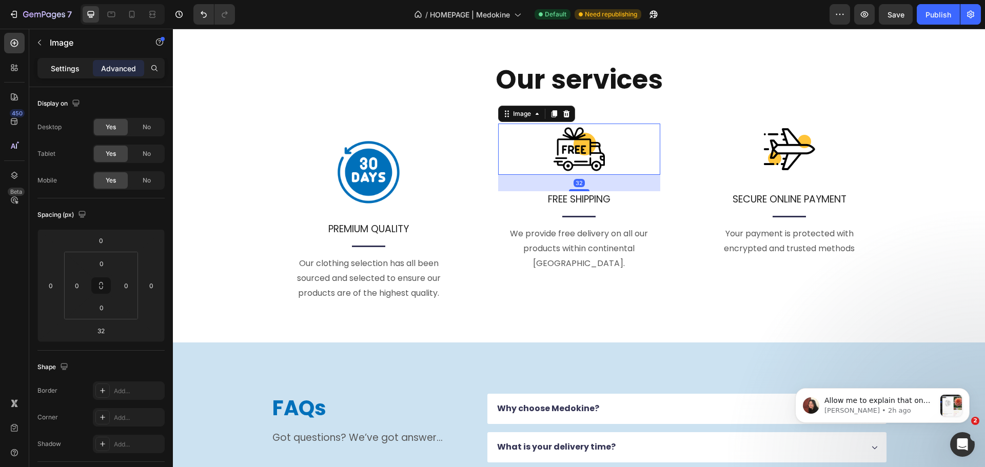
click at [69, 74] on div "Settings" at bounding box center [64, 68] width 51 height 16
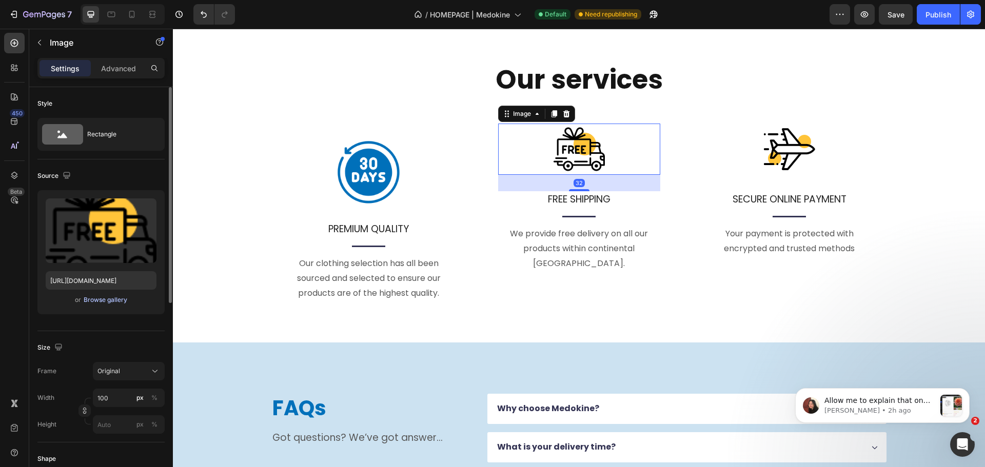
click at [94, 300] on div "Browse gallery" at bounding box center [106, 299] width 44 height 9
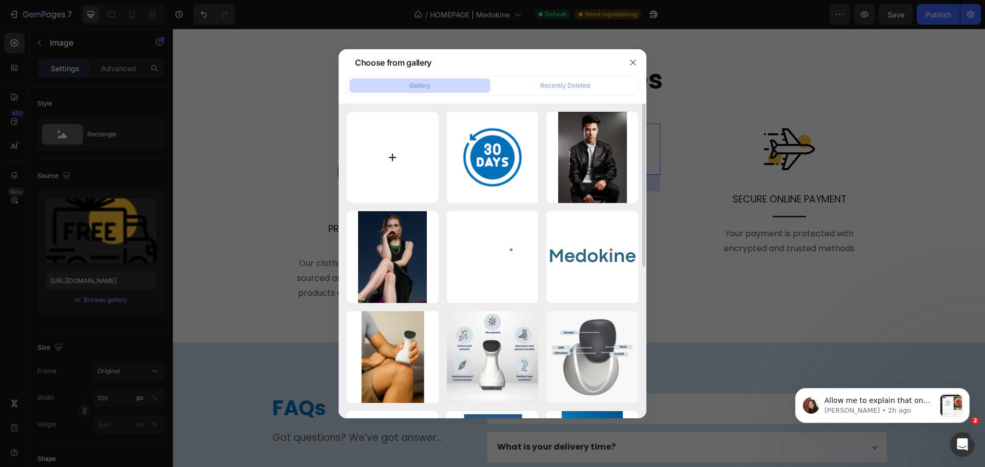
click at [389, 158] on input "file" at bounding box center [393, 158] width 92 height 92
type input "C:\fakepath\Gratis verzending.png"
type input "[URL][DOMAIN_NAME]"
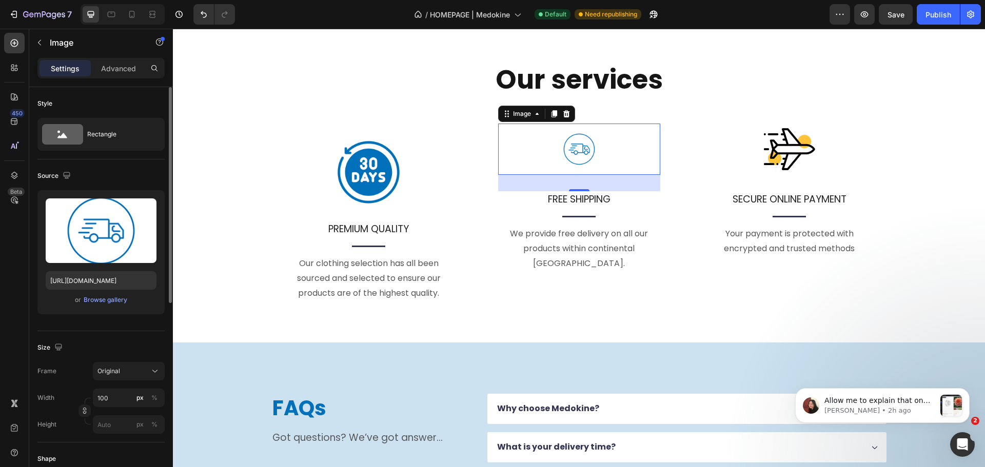
scroll to position [103, 0]
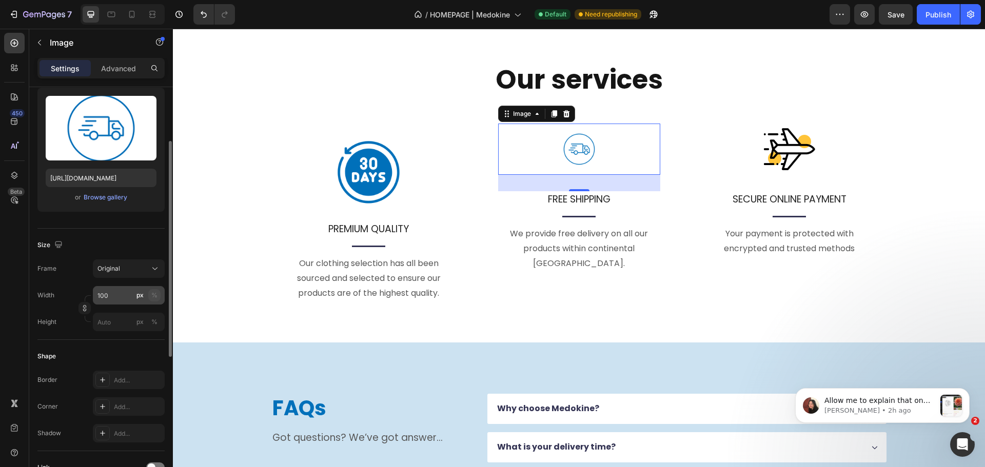
click at [156, 297] on div "%" at bounding box center [154, 295] width 6 height 9
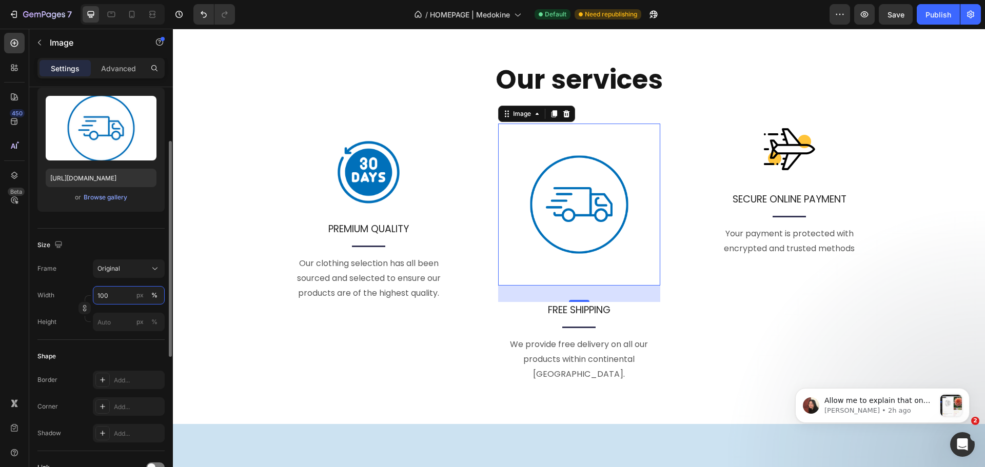
click at [110, 296] on input "100" at bounding box center [129, 295] width 72 height 18
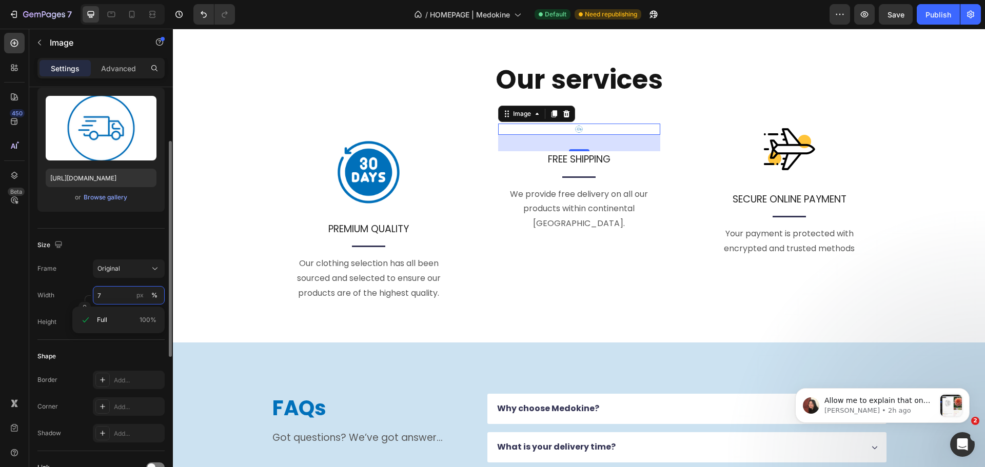
type input "70"
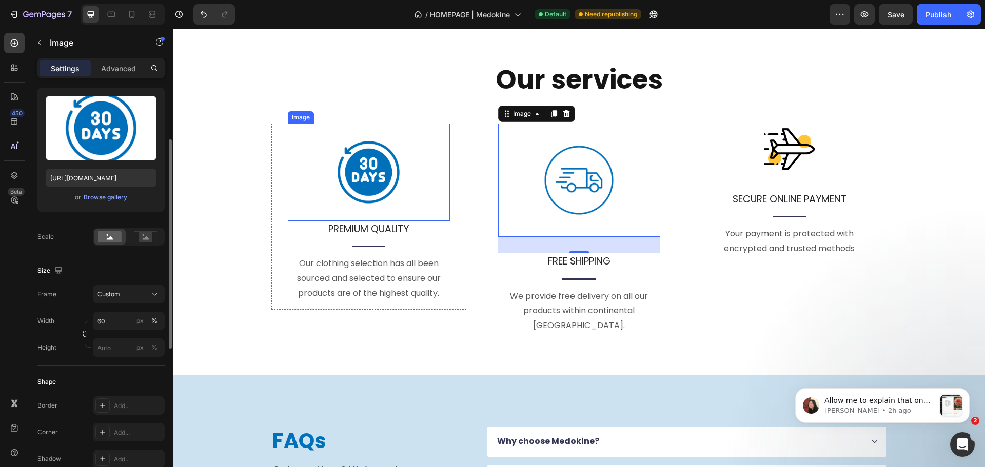
click at [370, 160] on img at bounding box center [368, 172] width 97 height 97
click at [511, 146] on div at bounding box center [579, 180] width 162 height 113
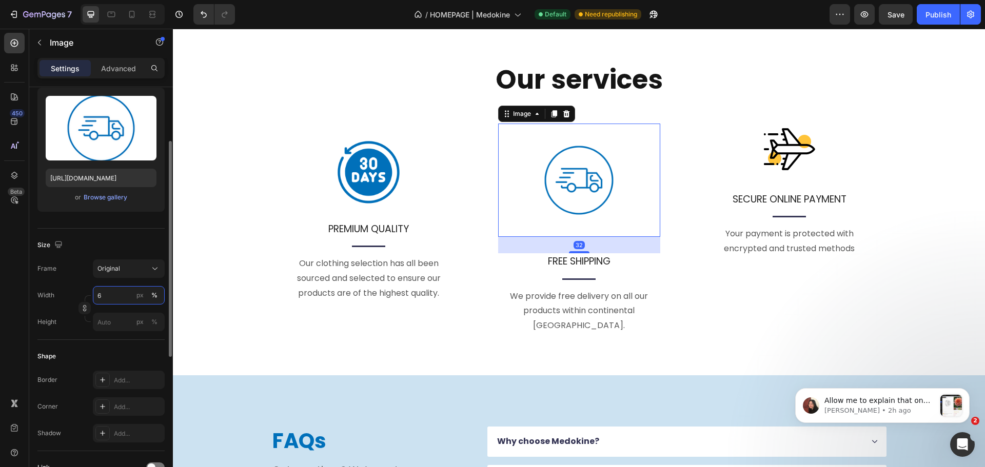
type input "60"
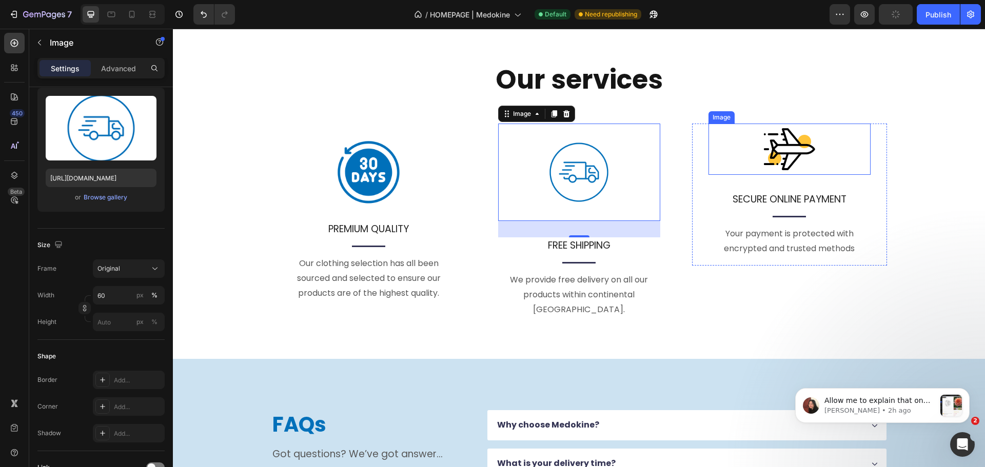
click at [776, 151] on img at bounding box center [789, 149] width 51 height 51
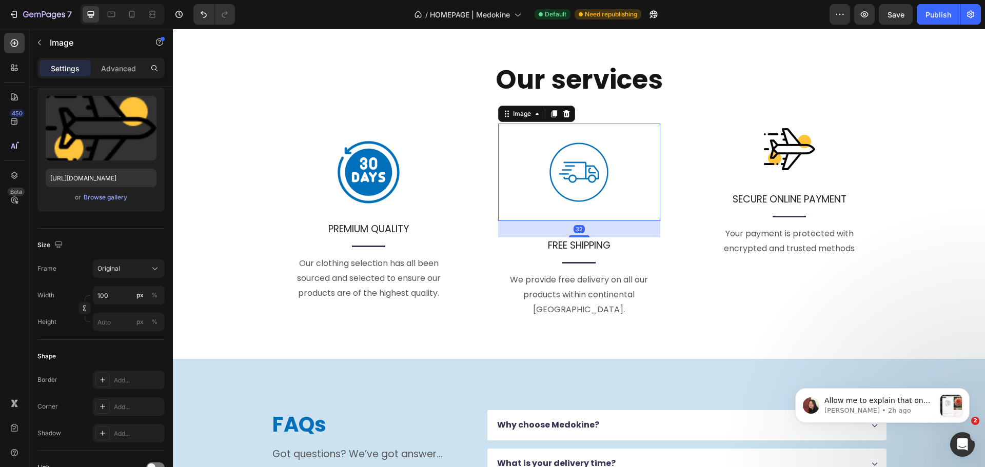
click at [574, 186] on img at bounding box center [578, 172] width 97 height 97
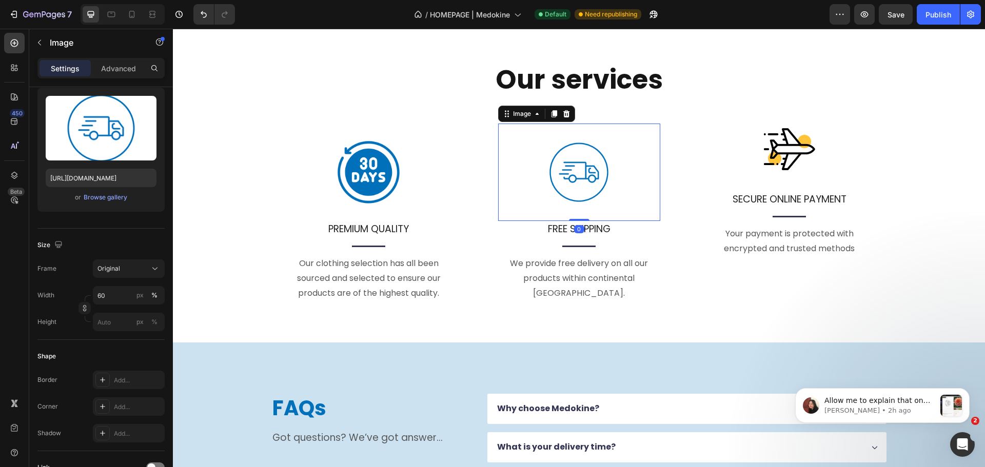
drag, startPoint x: 580, startPoint y: 237, endPoint x: 720, endPoint y: 157, distance: 161.0
click at [601, 184] on div "Image 0" at bounding box center [579, 172] width 162 height 97
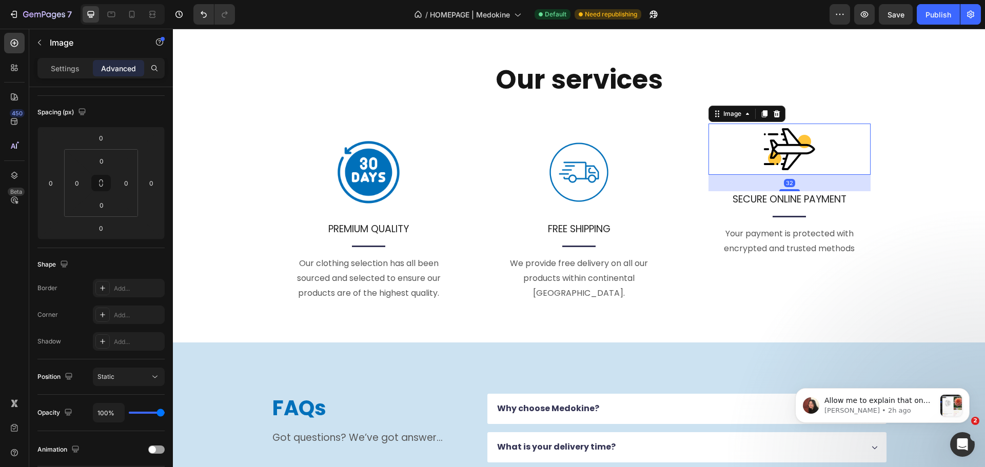
click at [777, 147] on img at bounding box center [789, 149] width 51 height 51
click at [37, 44] on icon "button" at bounding box center [39, 42] width 8 height 8
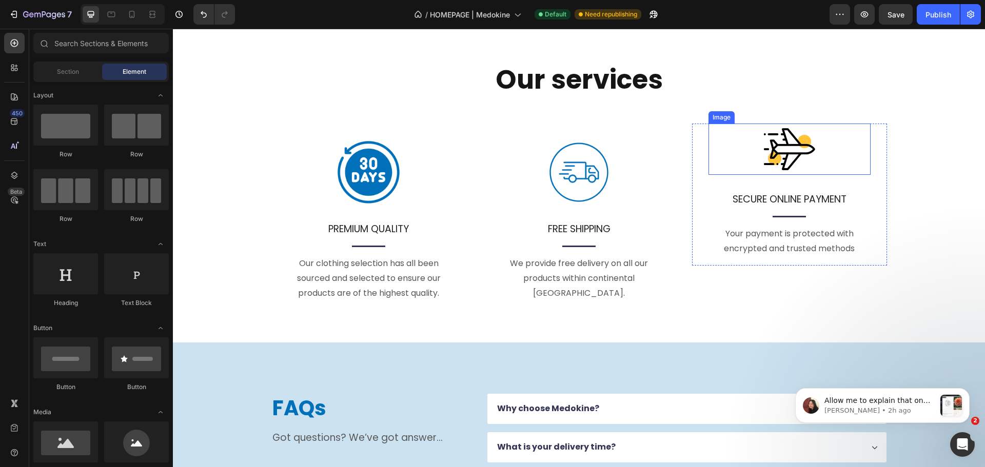
click at [776, 137] on img at bounding box center [789, 149] width 51 height 51
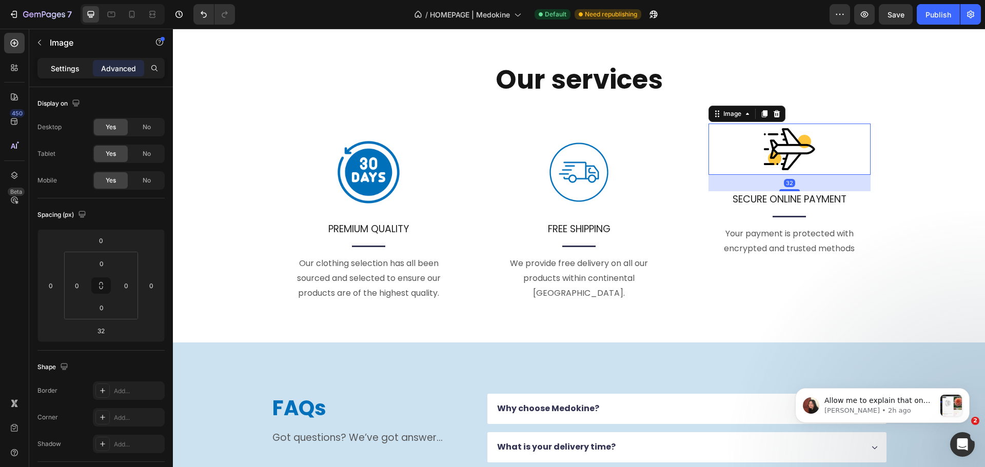
click at [75, 62] on div "Settings" at bounding box center [64, 68] width 51 height 16
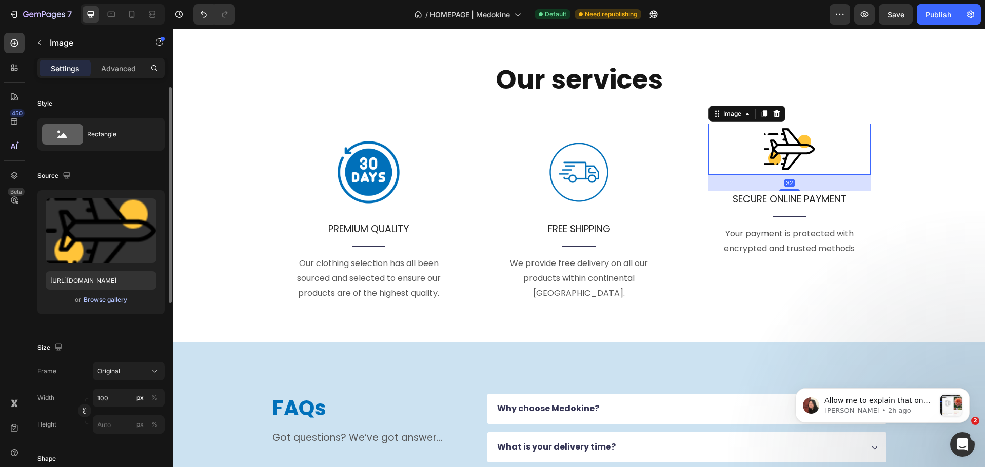
click at [97, 302] on div "Browse gallery" at bounding box center [106, 299] width 44 height 9
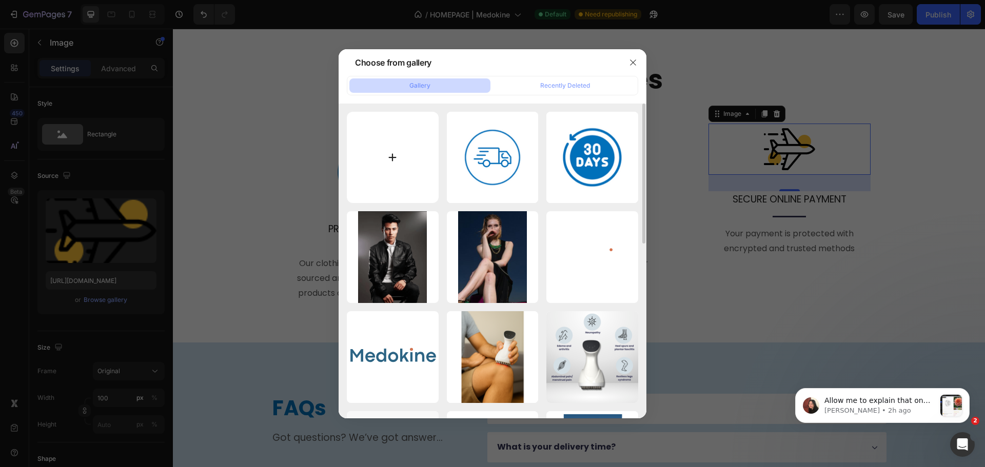
click at [423, 145] on input "file" at bounding box center [393, 158] width 92 height 92
type input "C:\fakepath\BETALING.png"
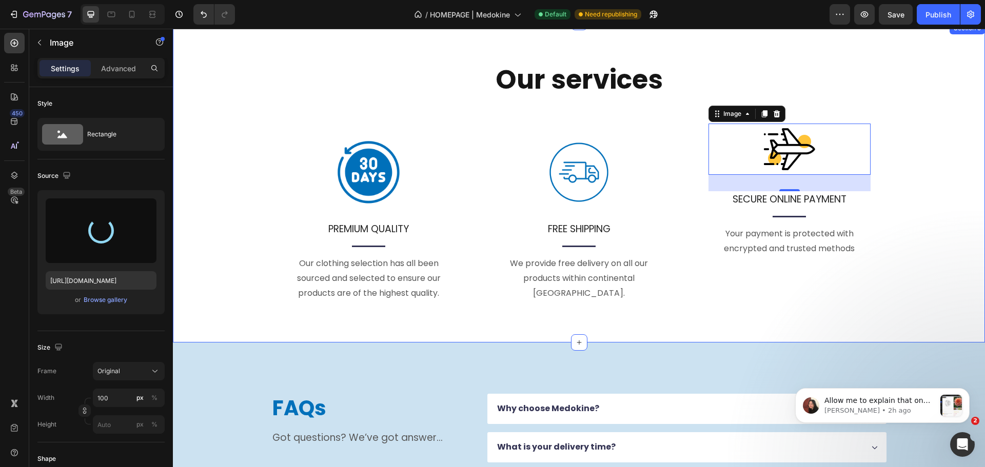
type input "[URL][DOMAIN_NAME]"
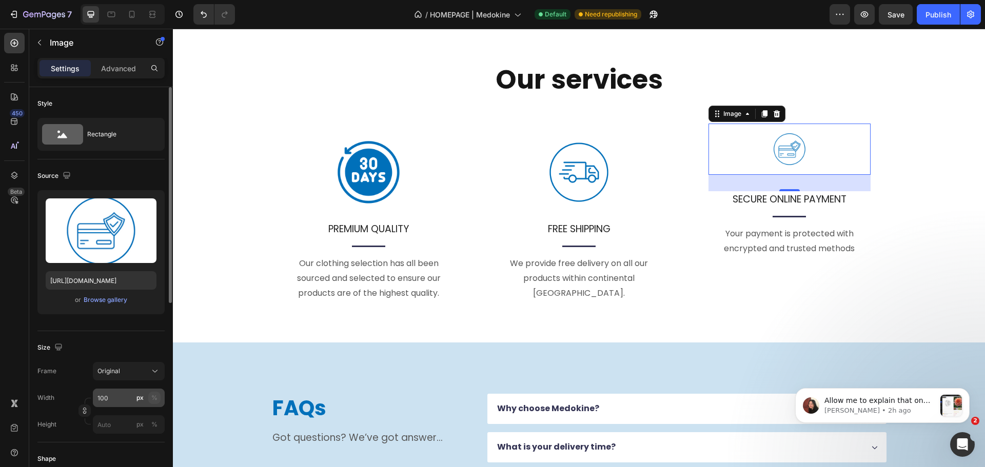
click at [156, 394] on div "%" at bounding box center [154, 397] width 6 height 9
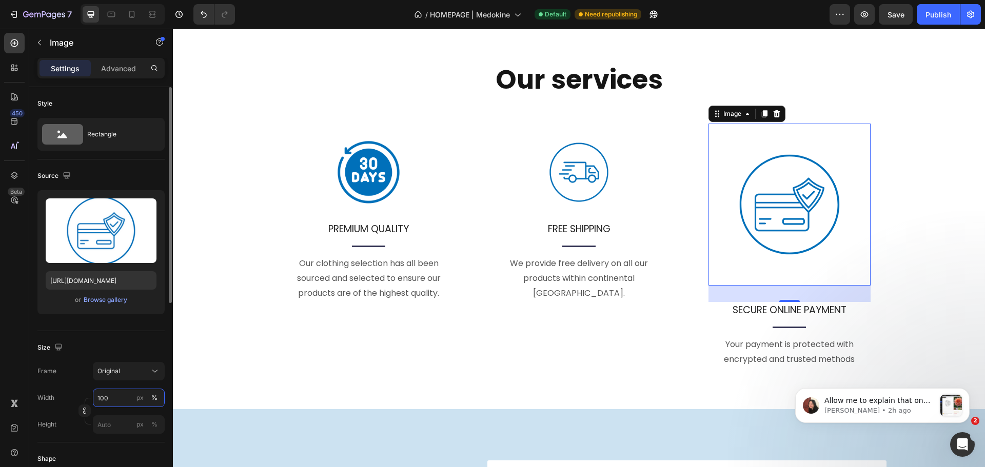
click at [112, 393] on input "100" at bounding box center [129, 398] width 72 height 18
type input "1"
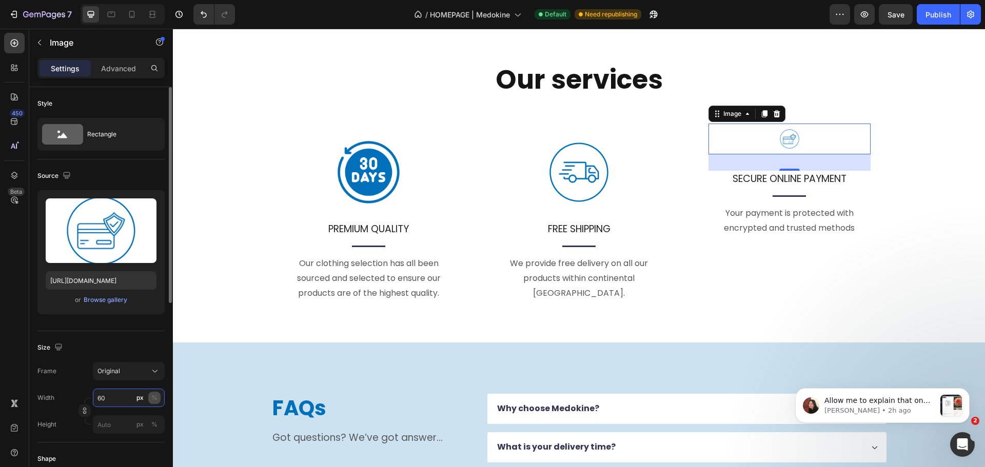
type input "60"
click at [154, 400] on div "%" at bounding box center [154, 397] width 6 height 9
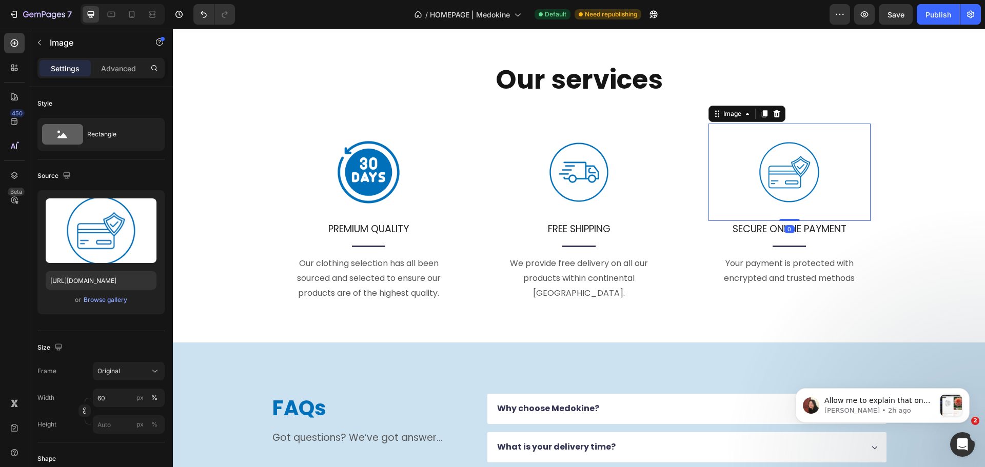
drag, startPoint x: 782, startPoint y: 235, endPoint x: 941, endPoint y: 163, distance: 175.2
click at [799, 194] on div "Image 0" at bounding box center [789, 172] width 162 height 97
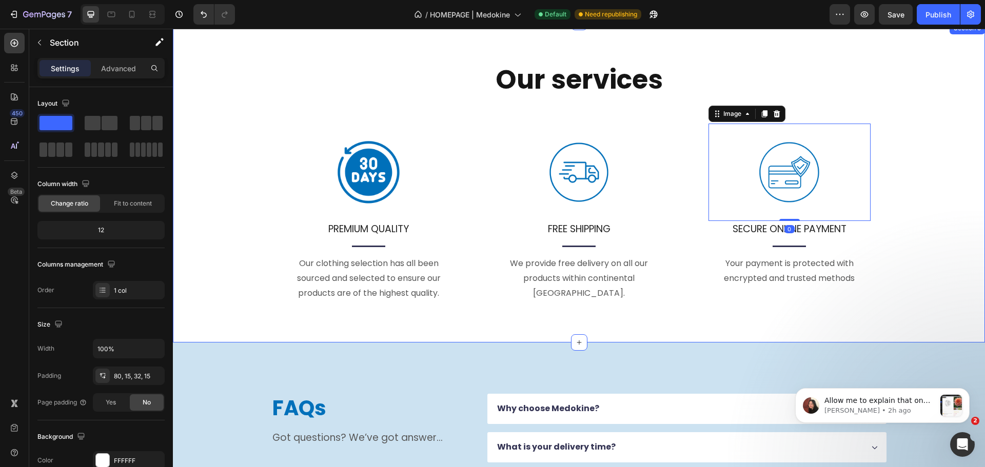
click at [944, 162] on div "Our services Heading Image PREMIUM QUALITY Text block Title Line Our clothing s…" at bounding box center [579, 195] width 797 height 264
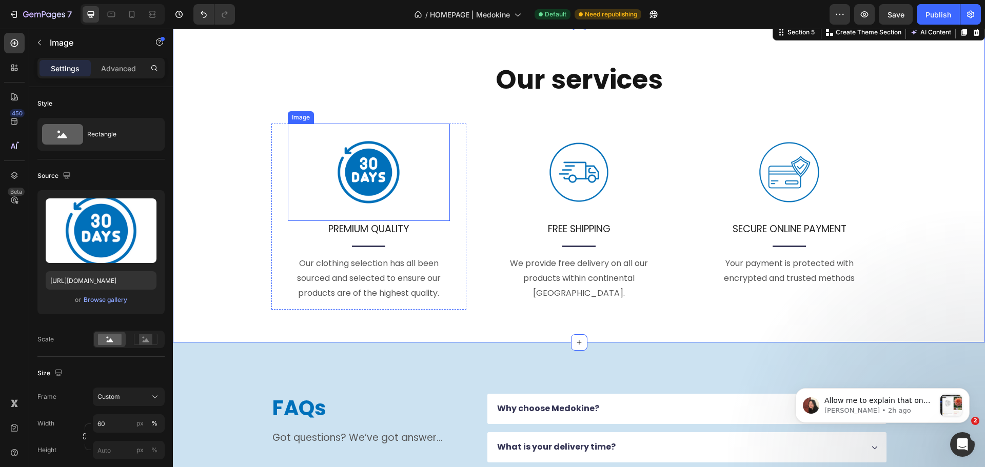
click at [368, 171] on img at bounding box center [368, 172] width 97 height 97
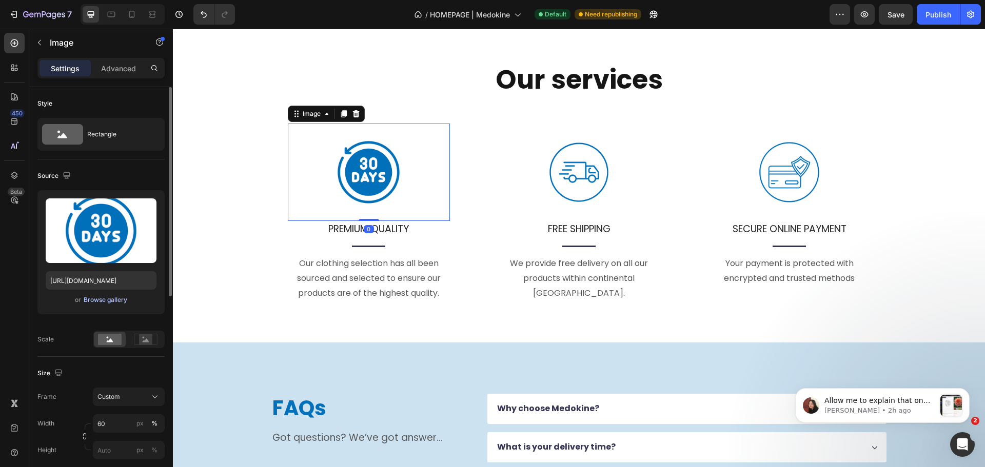
click at [106, 298] on div "Browse gallery" at bounding box center [106, 299] width 44 height 9
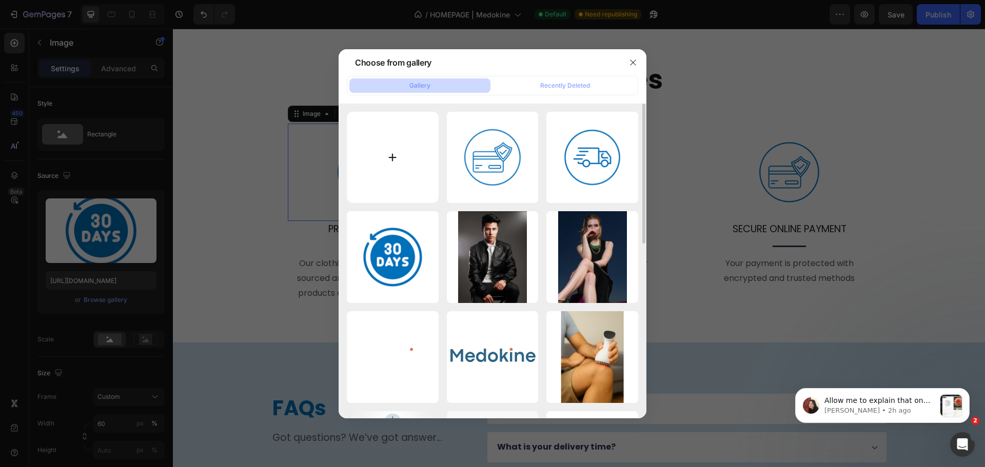
click at [374, 155] on input "file" at bounding box center [393, 158] width 92 height 92
type input "C:\fakepath\GARANTIE.png"
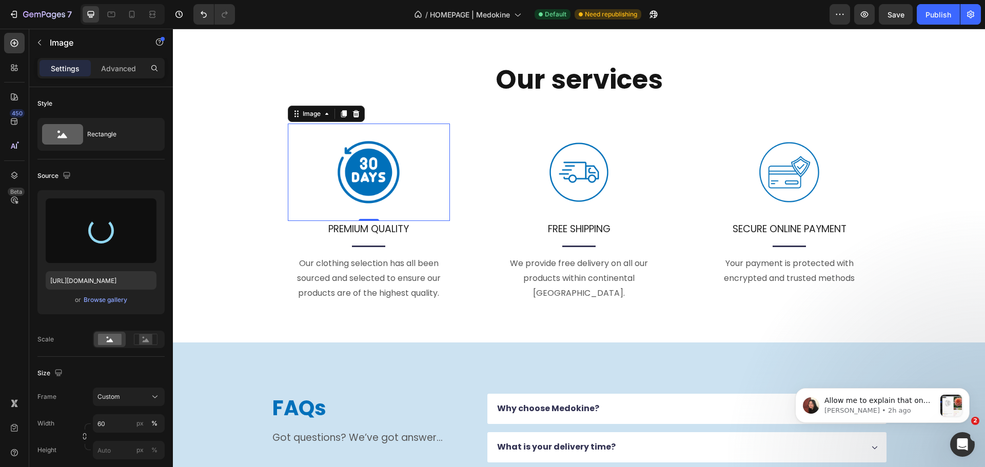
type input "[URL][DOMAIN_NAME]"
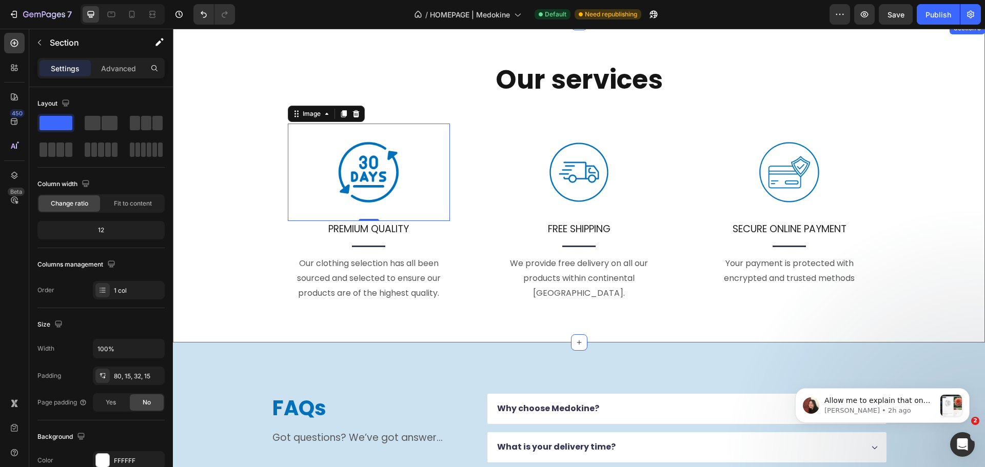
click at [231, 264] on div "Our services Heading Image 0 PREMIUM QUALITY Text block Title Line Our clothing…" at bounding box center [579, 195] width 797 height 264
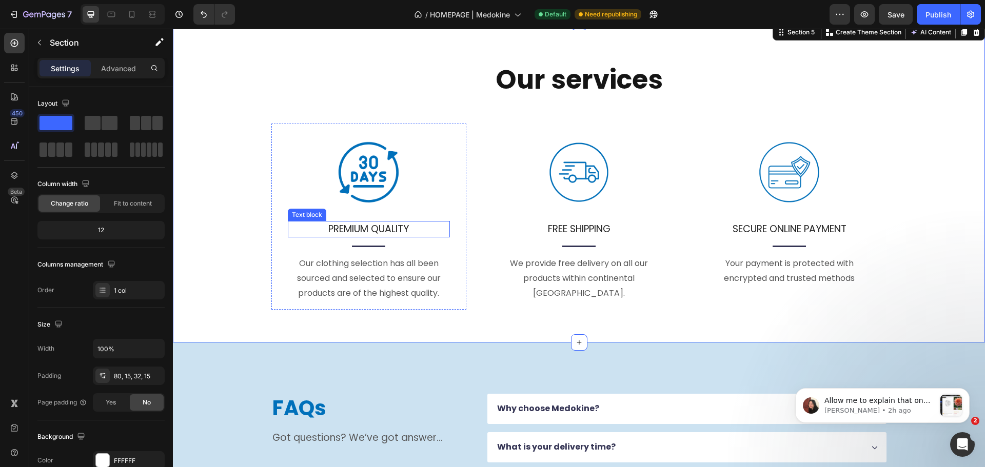
click at [390, 229] on p "PREMIUM QUALITY" at bounding box center [369, 229] width 160 height 15
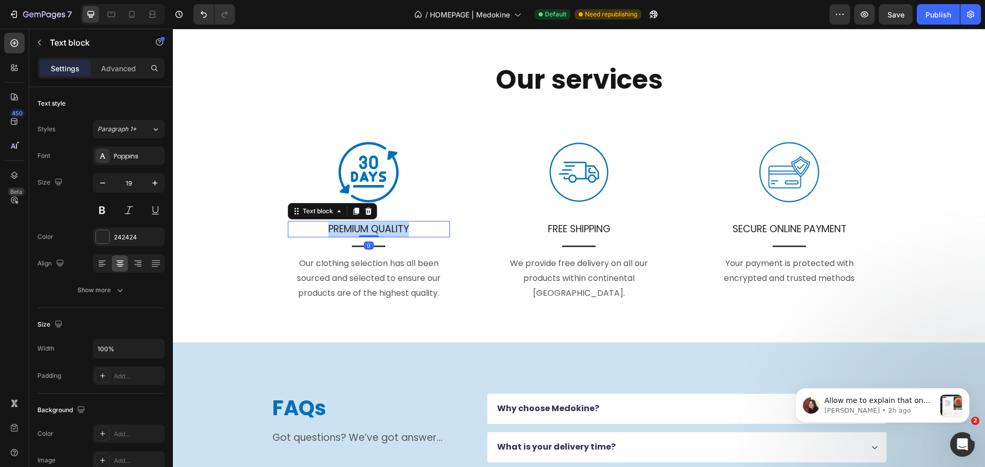
click at [390, 229] on p "PREMIUM QUALITY" at bounding box center [369, 229] width 160 height 15
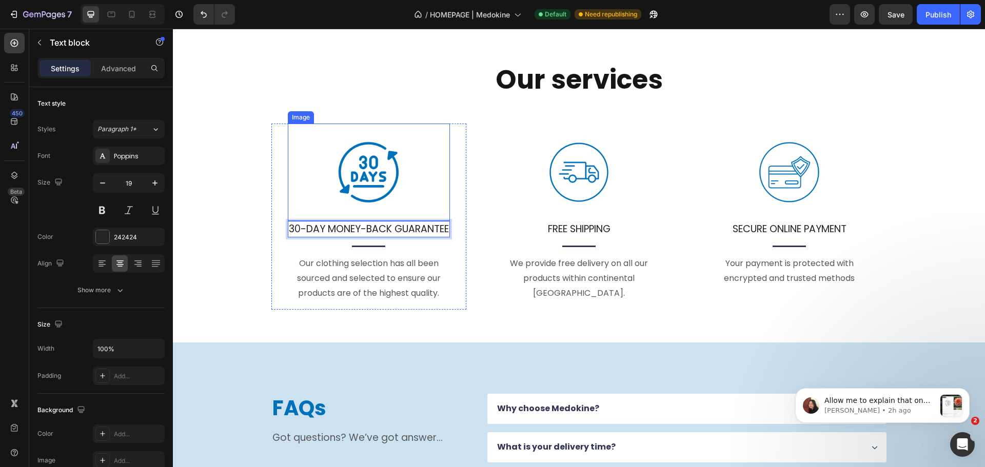
click at [435, 199] on div at bounding box center [369, 172] width 162 height 97
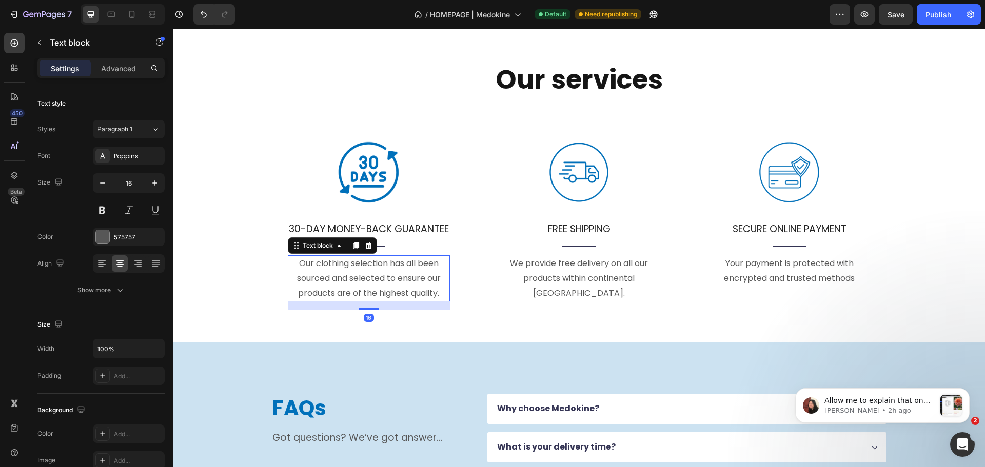
click at [324, 294] on p "Our clothing selection has all been sourced and selected to ensure our products…" at bounding box center [369, 278] width 160 height 44
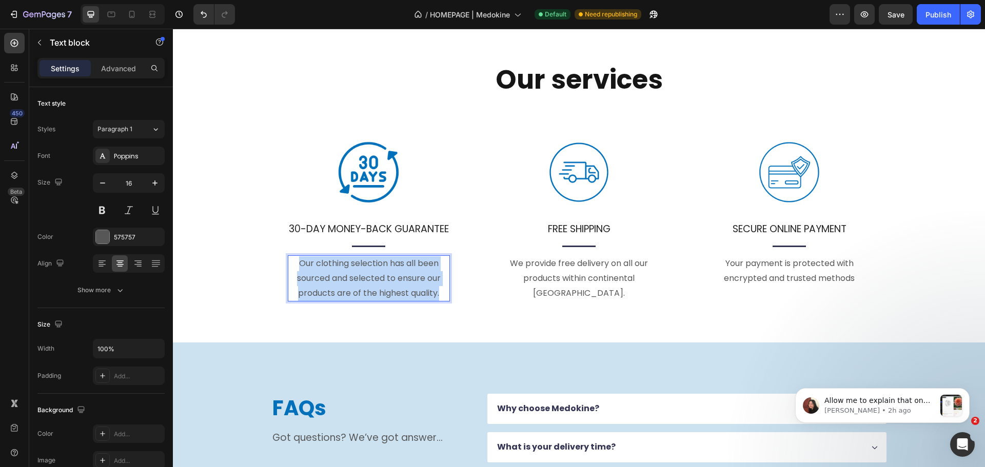
click at [324, 294] on p "Our clothing selection has all been sourced and selected to ensure our products…" at bounding box center [369, 278] width 160 height 44
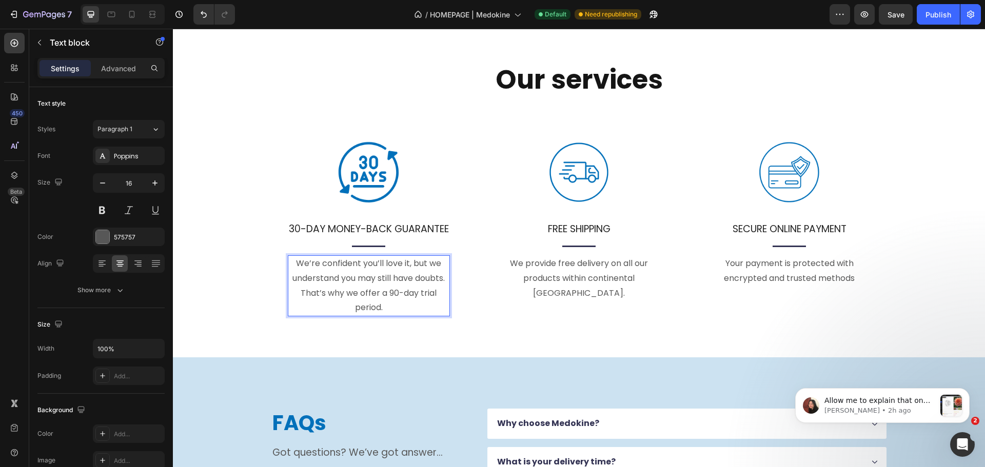
click at [394, 307] on p "We’re confident you’ll love it, but we understand you may still have doubts. Th…" at bounding box center [369, 285] width 160 height 59
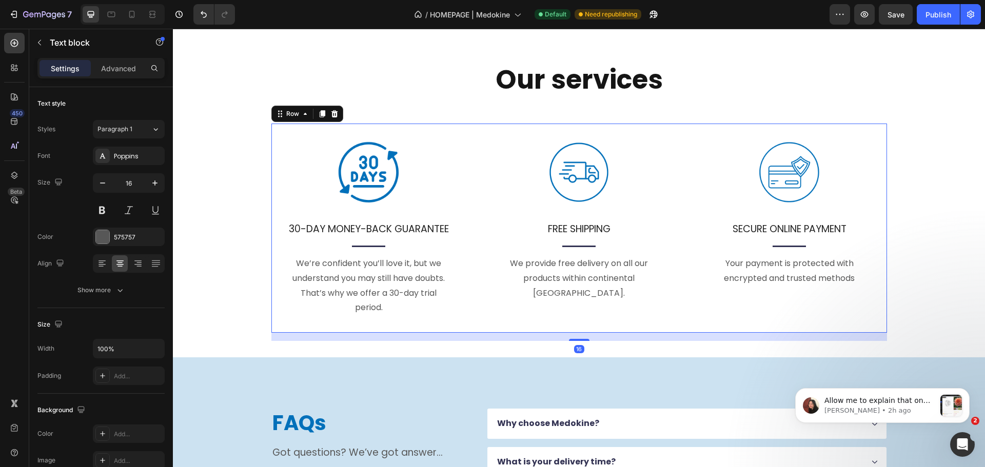
click at [543, 317] on div "Image FREE SHIPPING Text block Title Line We provide free delivery on all our p…" at bounding box center [579, 228] width 195 height 209
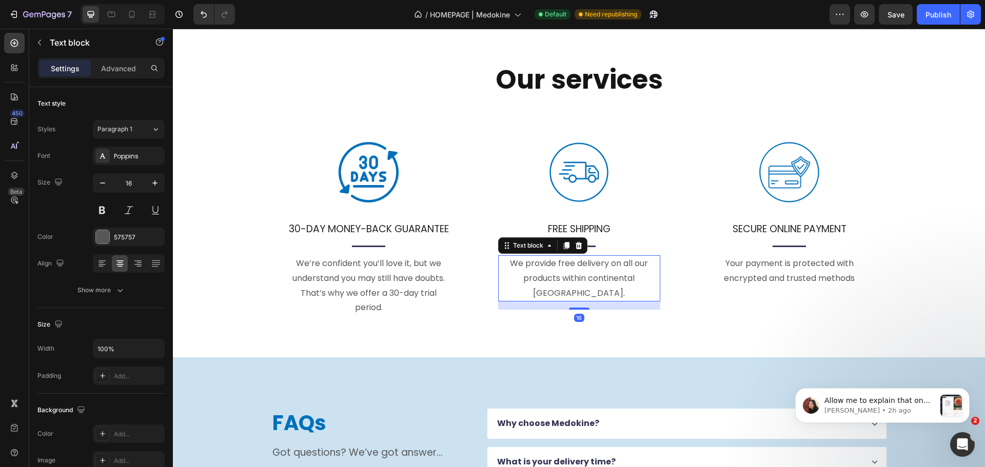
click at [574, 276] on p "We provide free delivery on all our products within continental [GEOGRAPHIC_DAT…" at bounding box center [579, 278] width 160 height 44
click at [576, 189] on img at bounding box center [578, 172] width 97 height 97
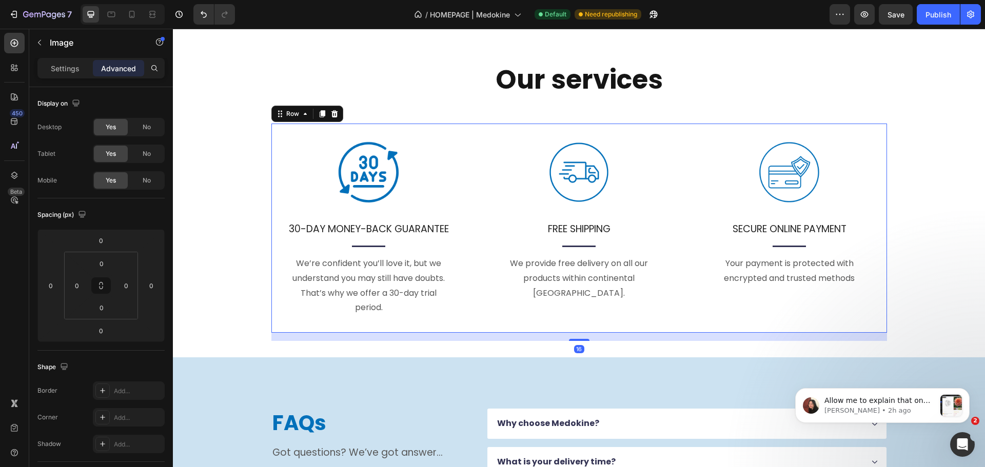
click at [539, 333] on div "Image FREE SHIPPING Text block Title Line We provide free delivery on all our p…" at bounding box center [579, 228] width 195 height 209
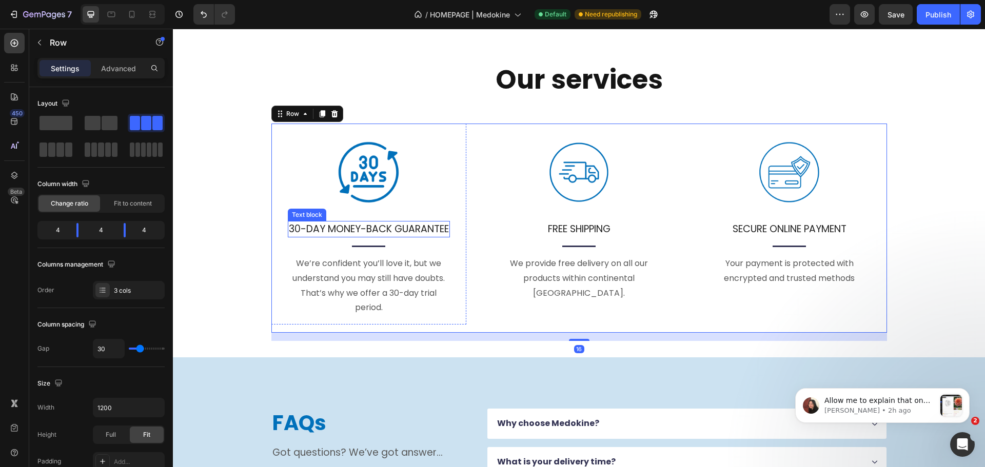
click at [381, 237] on p "30-DAY MONEY-BACK GUARANTEE" at bounding box center [369, 229] width 160 height 15
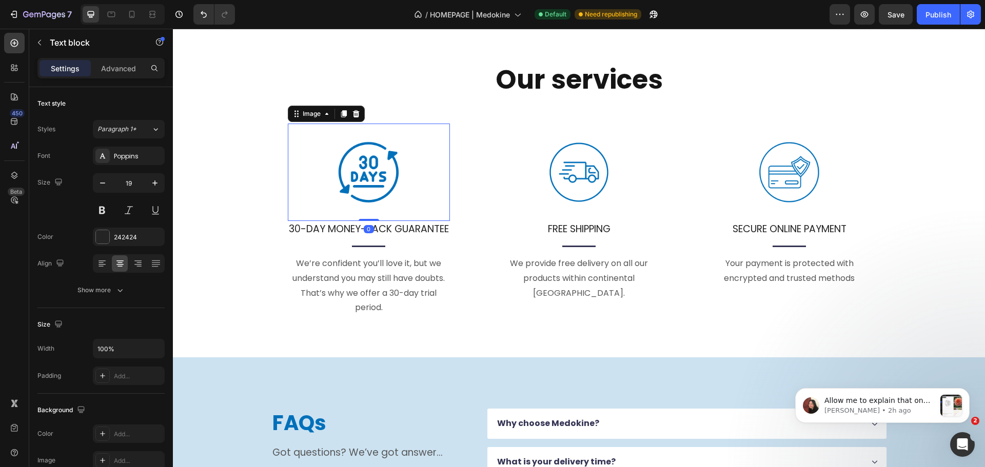
click at [373, 195] on img at bounding box center [368, 172] width 97 height 97
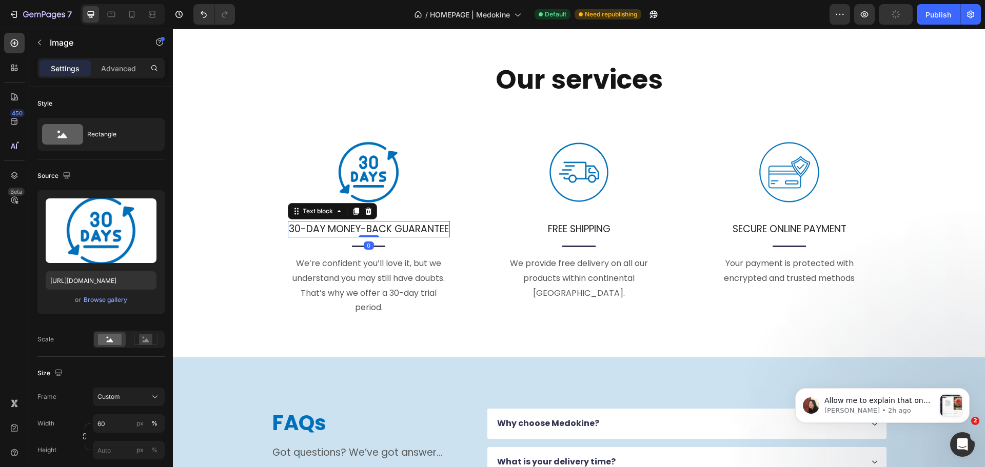
click at [378, 237] on p "30-DAY MONEY-BACK GUARANTEE" at bounding box center [369, 229] width 160 height 15
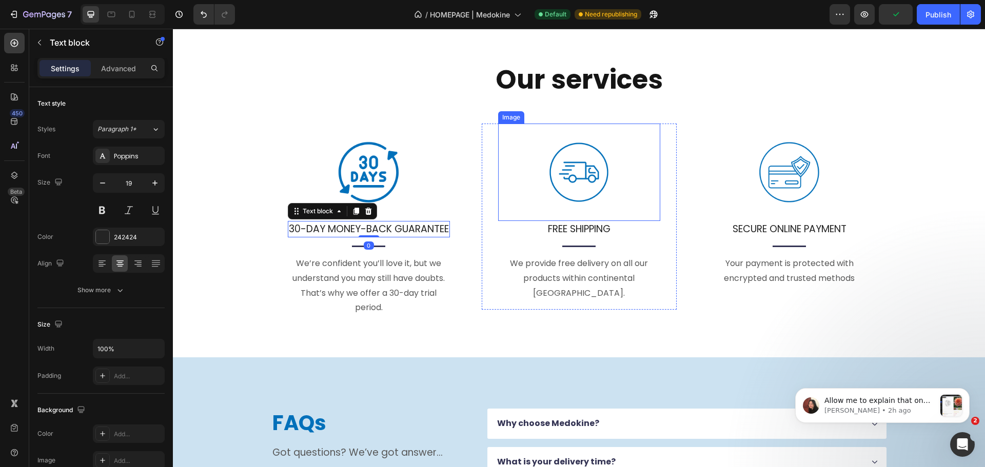
click at [603, 140] on img at bounding box center [578, 172] width 97 height 97
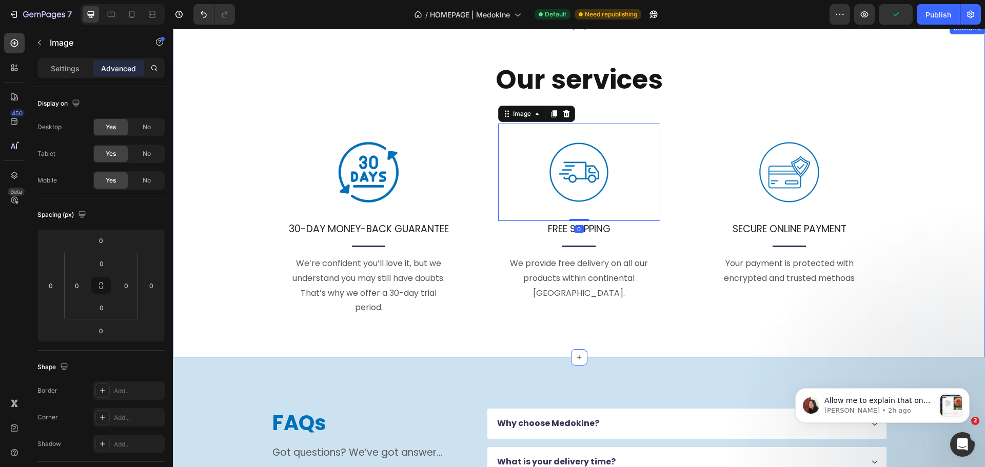
click at [914, 123] on div "Our services Heading Image 30-DAY MONEY-BACK GUARANTEE Text block Title Line We…" at bounding box center [579, 202] width 797 height 278
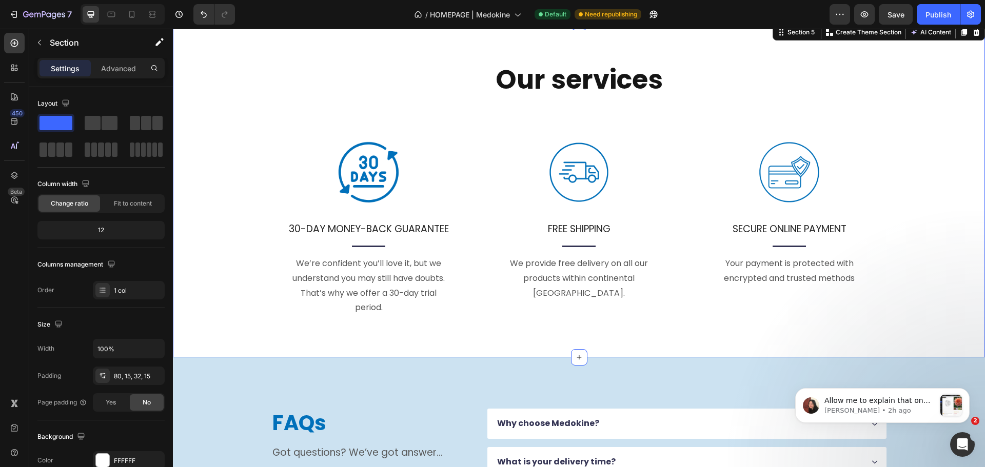
click at [897, 246] on div "Our services Heading Image 30-DAY MONEY-BACK GUARANTEE Text block Title Line We…" at bounding box center [579, 202] width 797 height 278
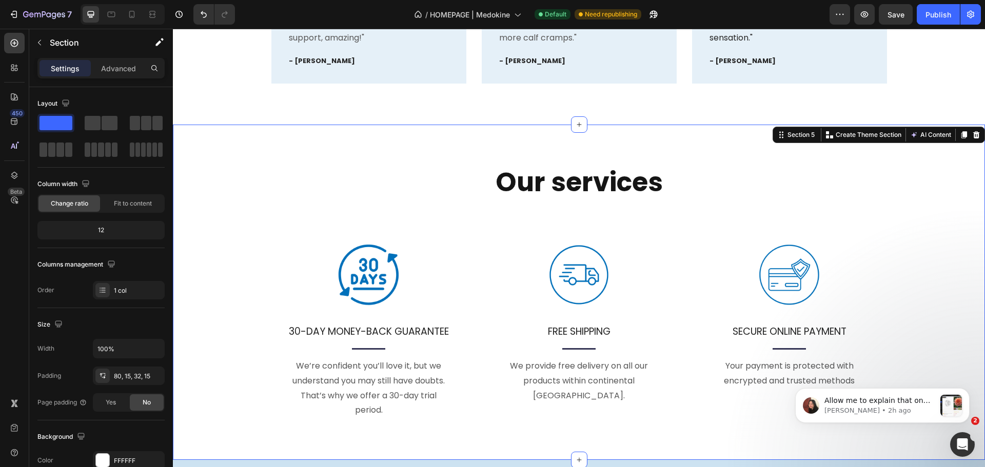
click at [976, 230] on div "Our services Heading Image 30-DAY MONEY-BACK GUARANTEE Text block Title Line We…" at bounding box center [579, 292] width 812 height 335
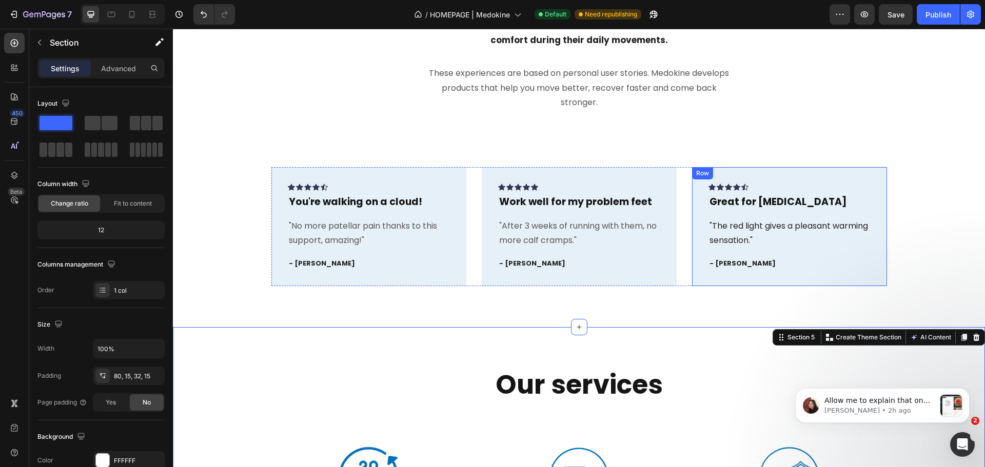
scroll to position [718, 0]
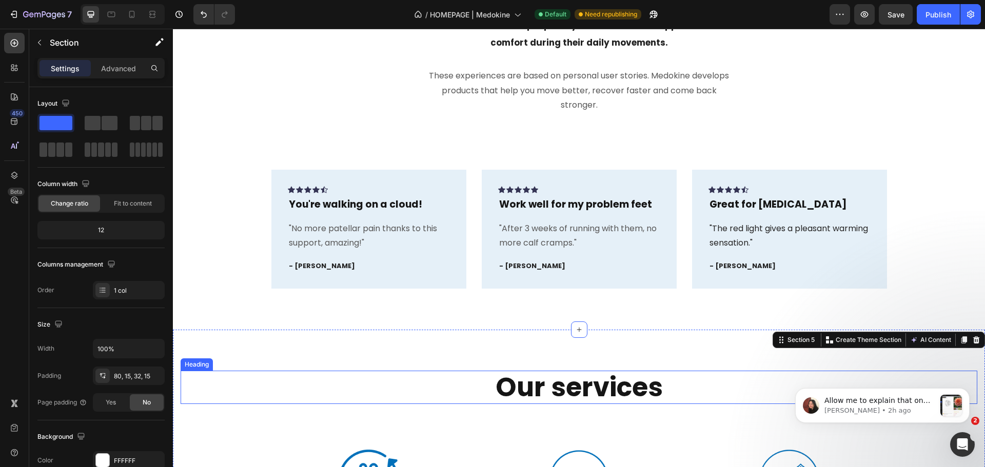
click at [614, 382] on h2 "Our services" at bounding box center [579, 387] width 797 height 33
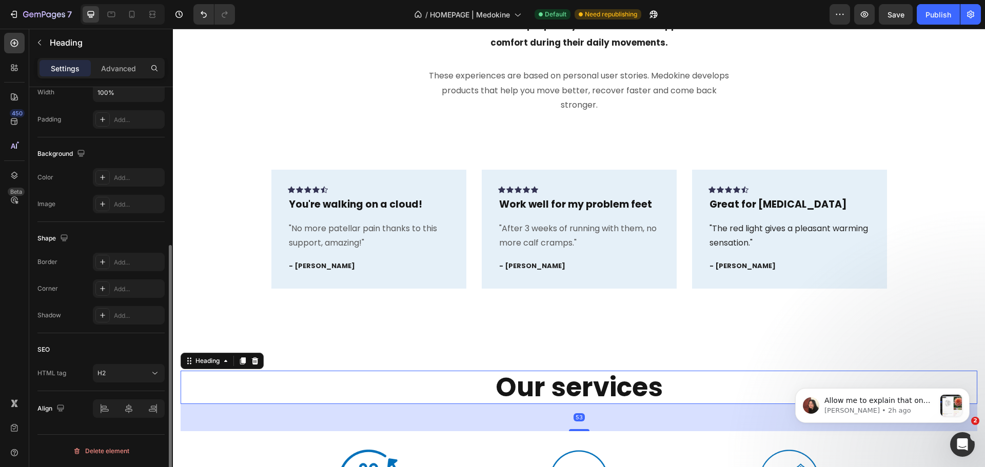
scroll to position [0, 0]
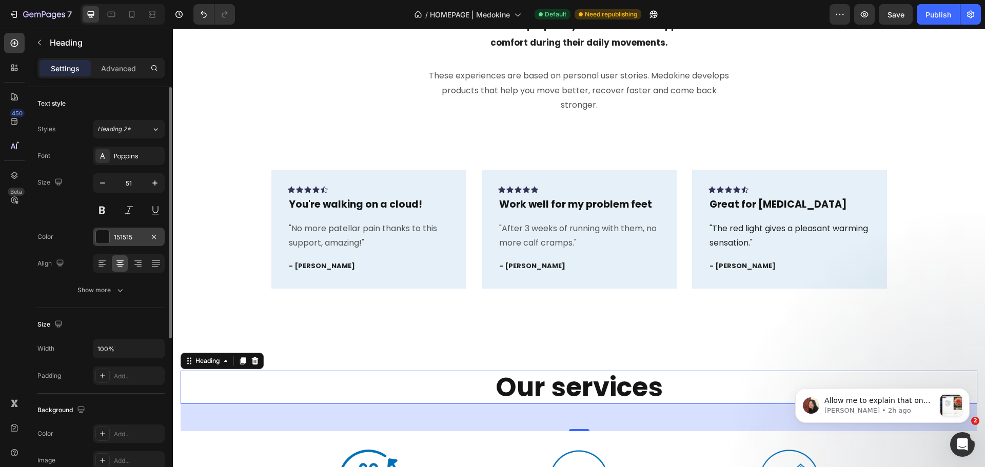
click at [106, 235] on div at bounding box center [102, 236] width 13 height 13
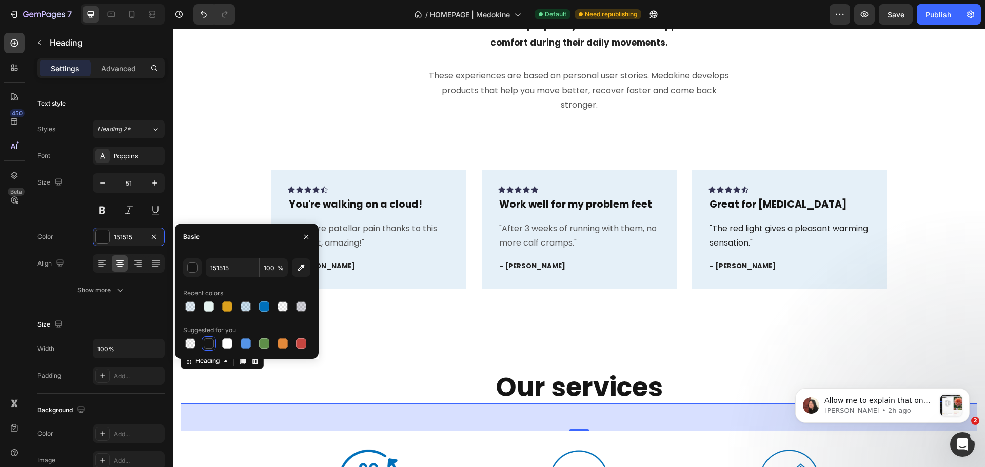
drag, startPoint x: 265, startPoint y: 305, endPoint x: 315, endPoint y: 302, distance: 50.4
click at [265, 306] on div at bounding box center [264, 307] width 10 height 10
type input "0070BA"
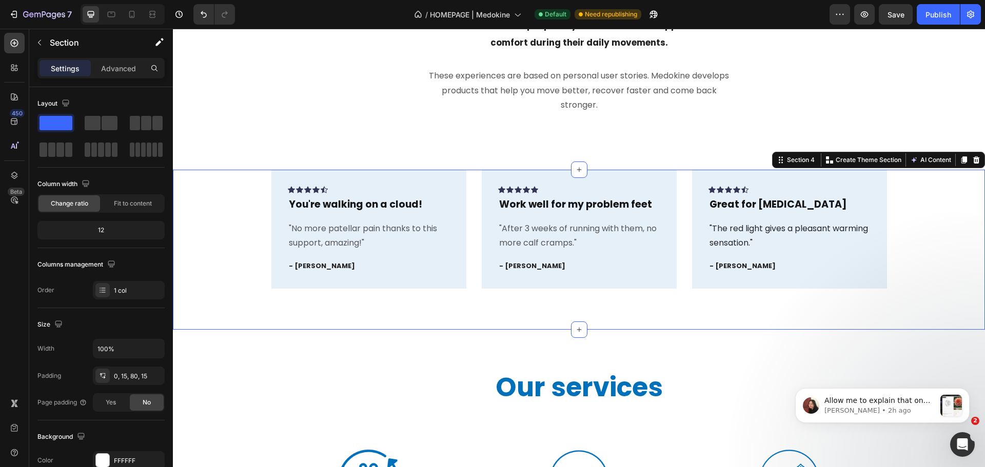
click at [761, 300] on div "Icon Icon Icon Icon Icon Row You're walking on a cloud! Text block "No more pat…" at bounding box center [579, 250] width 812 height 160
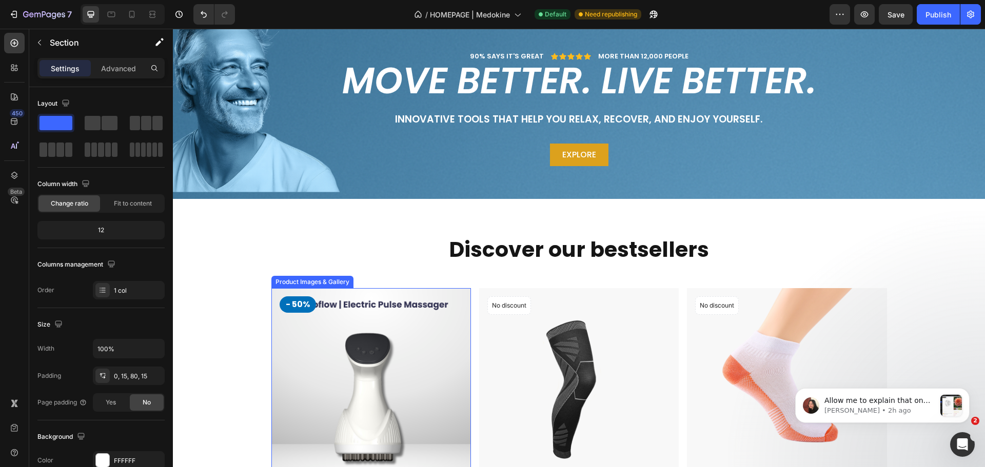
scroll to position [51, 0]
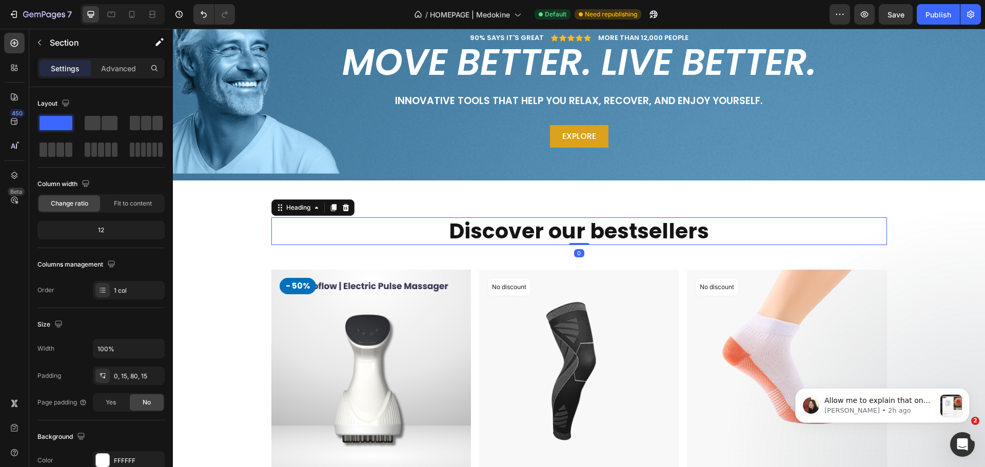
drag, startPoint x: 485, startPoint y: 223, endPoint x: 472, endPoint y: 234, distance: 17.5
click at [485, 223] on h2 "Discover our bestsellers" at bounding box center [579, 231] width 616 height 27
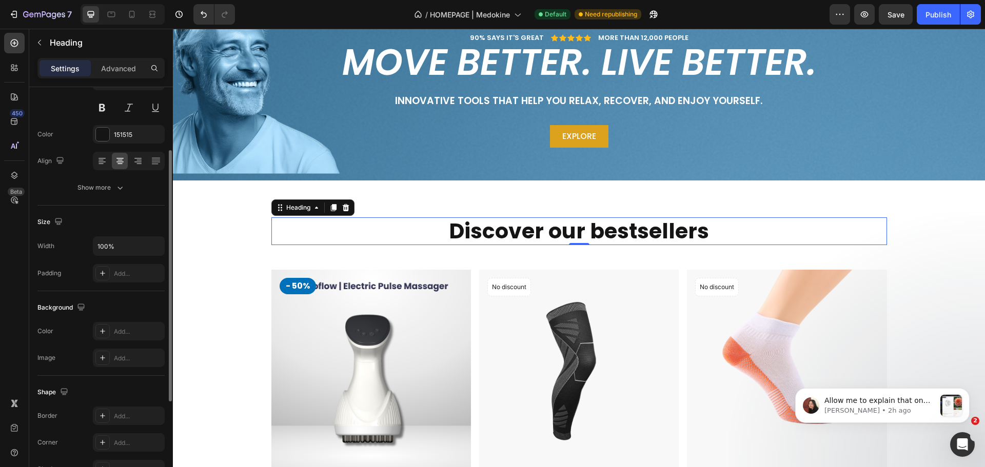
scroll to position [0, 0]
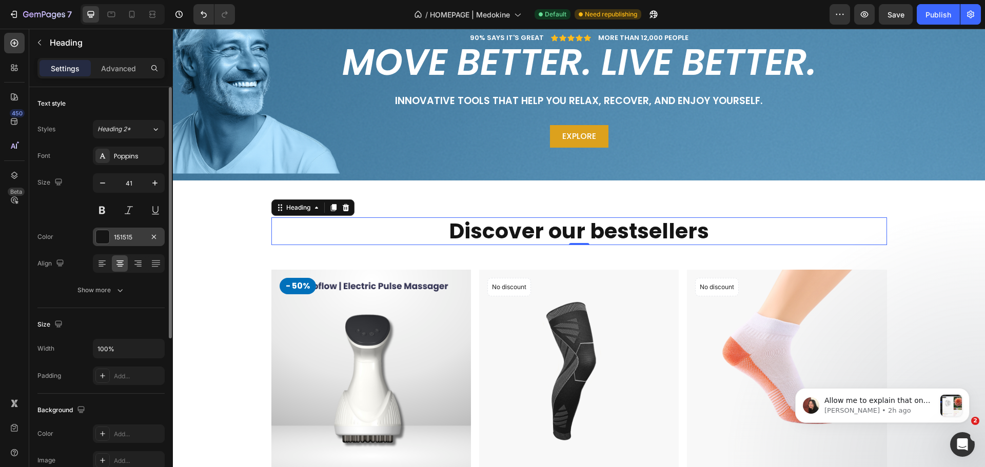
click at [122, 242] on div "151515" at bounding box center [129, 237] width 72 height 18
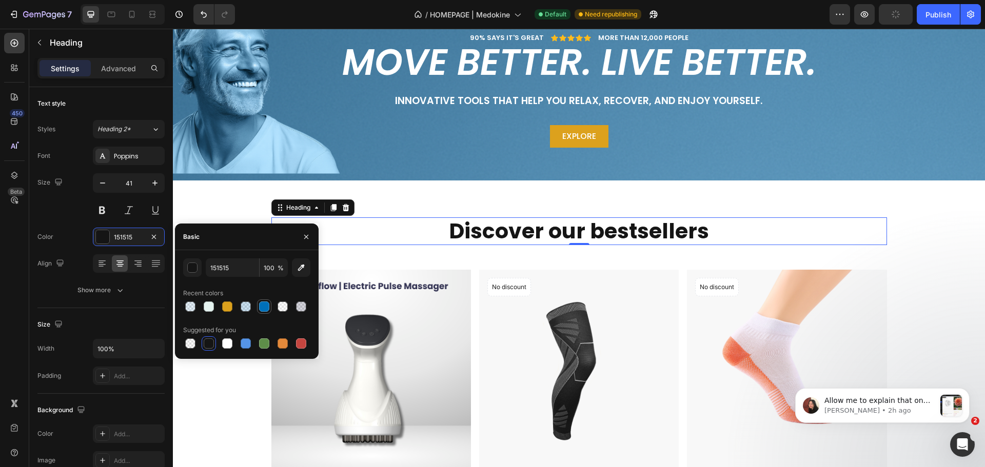
click at [264, 312] on div at bounding box center [264, 307] width 14 height 14
type input "0070BA"
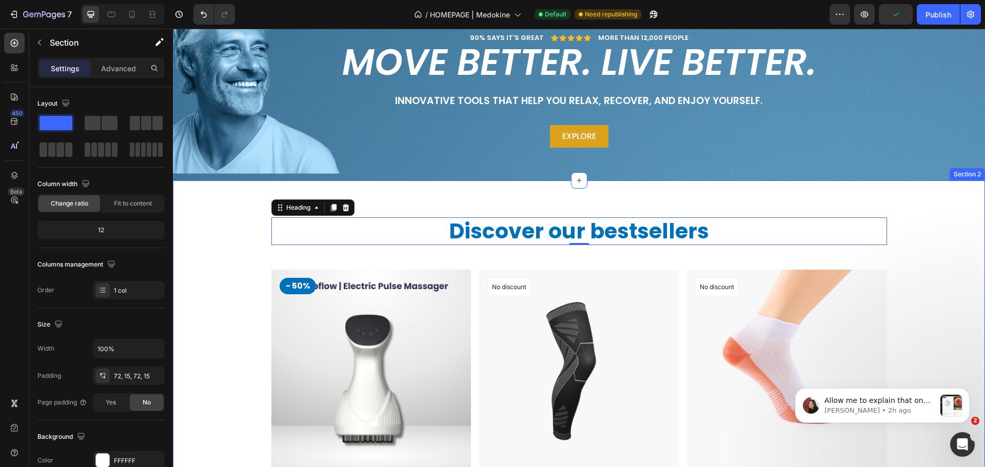
click at [213, 210] on div "Discover our bestsellers Heading 0 Row - 50% Product Badge Product Images & Gal…" at bounding box center [579, 407] width 812 height 452
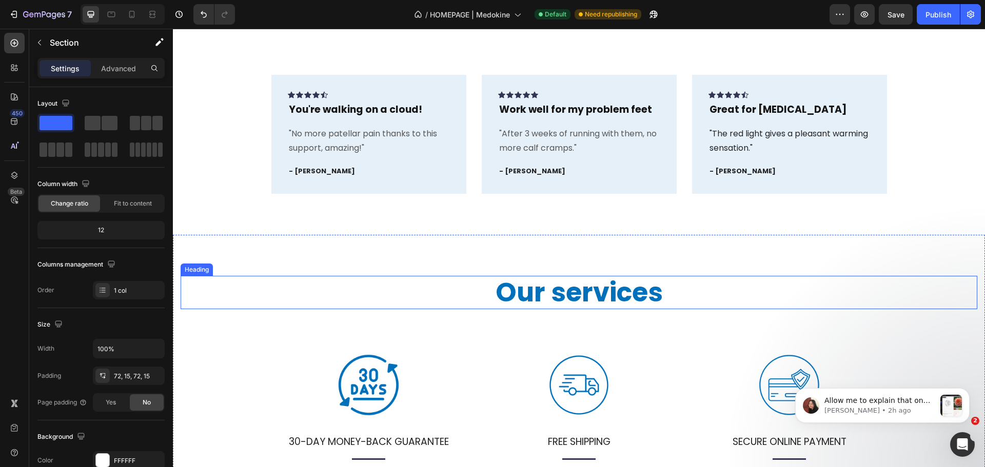
scroll to position [718, 0]
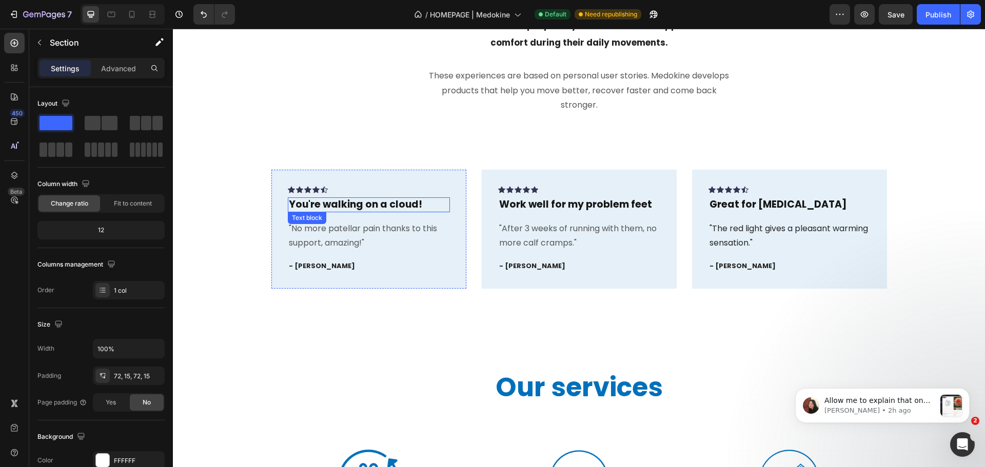
click at [357, 206] on p "You're walking on a cloud!" at bounding box center [369, 205] width 160 height 13
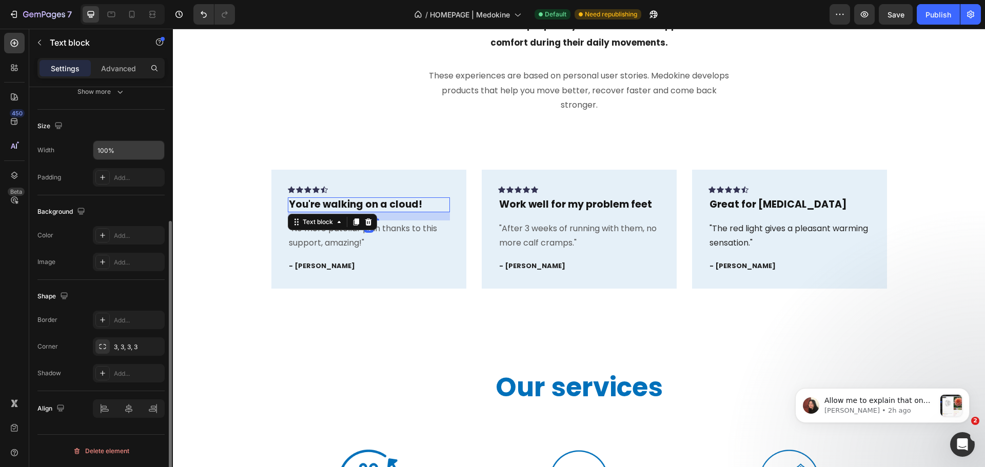
scroll to position [0, 0]
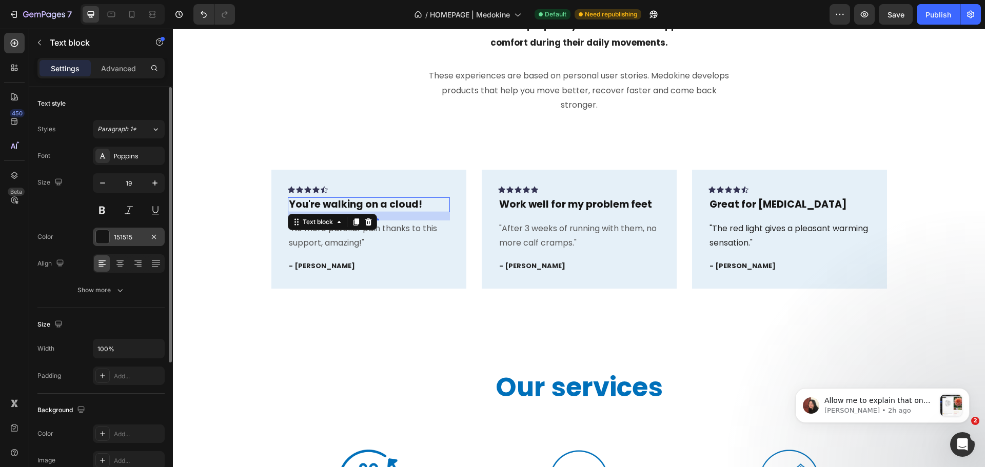
click at [116, 241] on div "151515" at bounding box center [129, 237] width 30 height 9
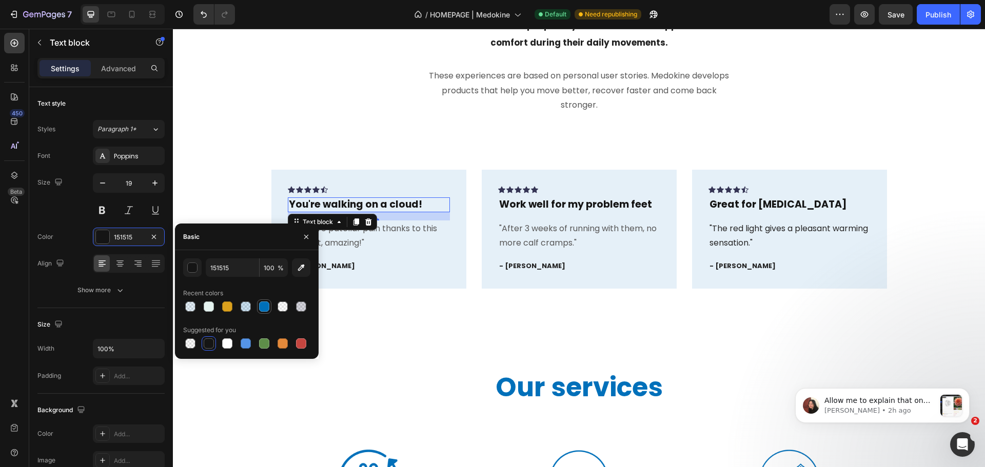
click at [262, 304] on div at bounding box center [264, 307] width 10 height 10
type input "0070BA"
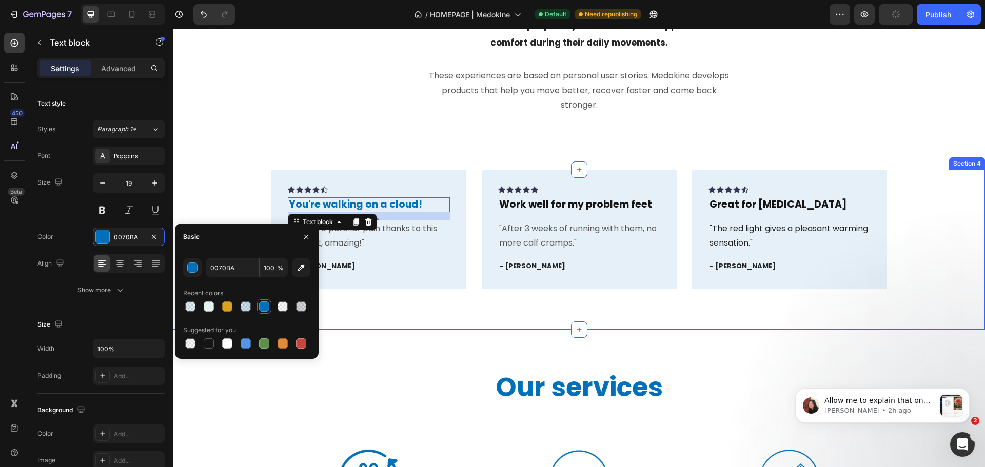
click at [385, 319] on div "Icon Icon Icon Icon Icon Row You're walking on a cloud! Text block 16 "No more …" at bounding box center [579, 250] width 812 height 160
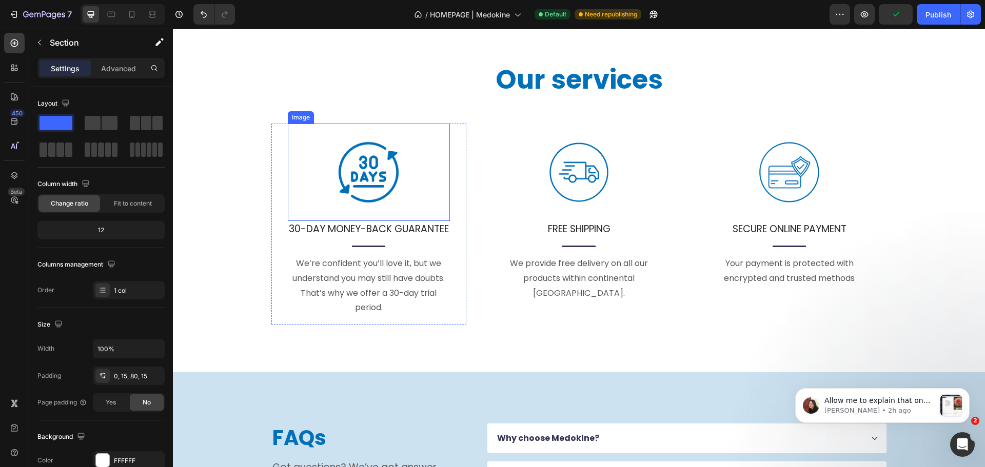
scroll to position [718, 0]
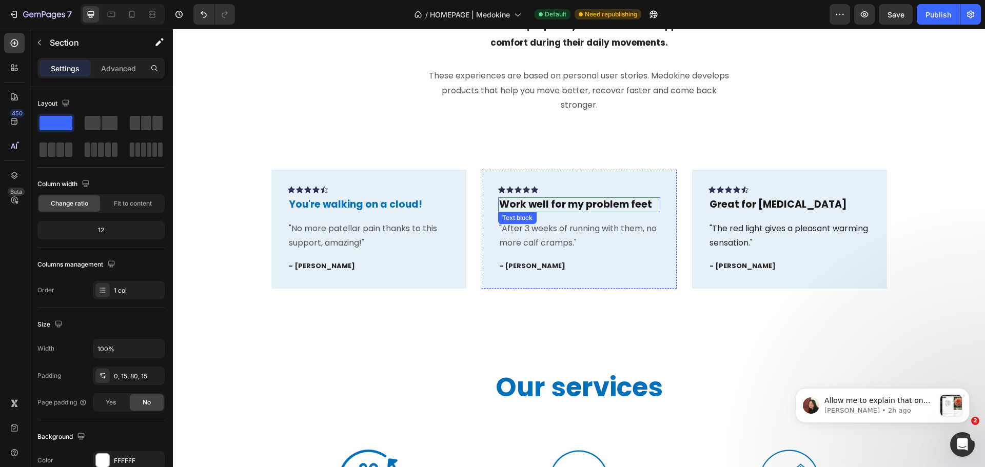
click at [535, 202] on p "Work well for my problem feet" at bounding box center [579, 205] width 160 height 13
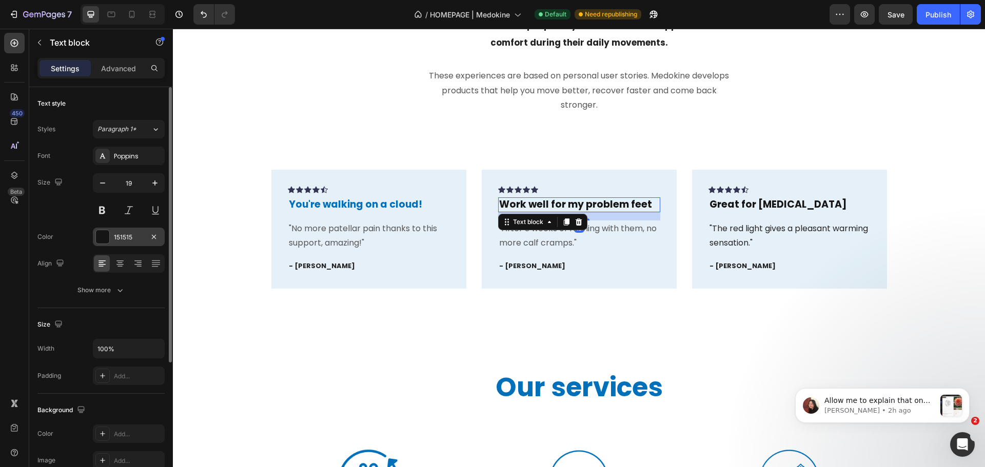
click at [111, 241] on div "151515" at bounding box center [129, 237] width 72 height 18
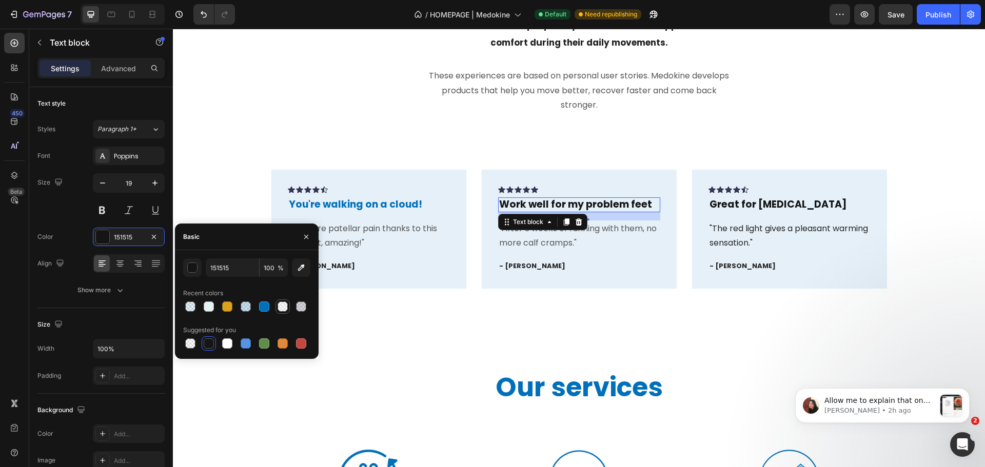
drag, startPoint x: 262, startPoint y: 306, endPoint x: 282, endPoint y: 303, distance: 19.7
click at [263, 306] on div at bounding box center [264, 307] width 10 height 10
type input "0070BA"
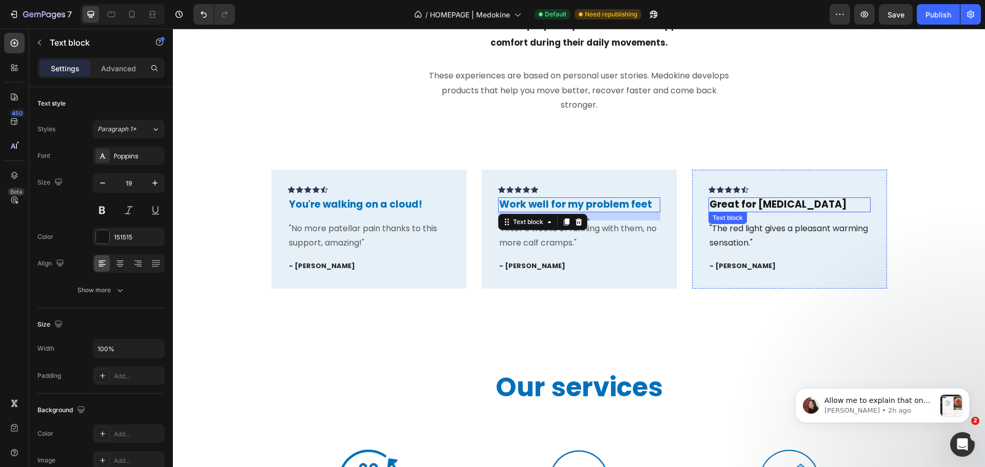
click at [711, 207] on p "Great for [MEDICAL_DATA]" at bounding box center [789, 205] width 160 height 13
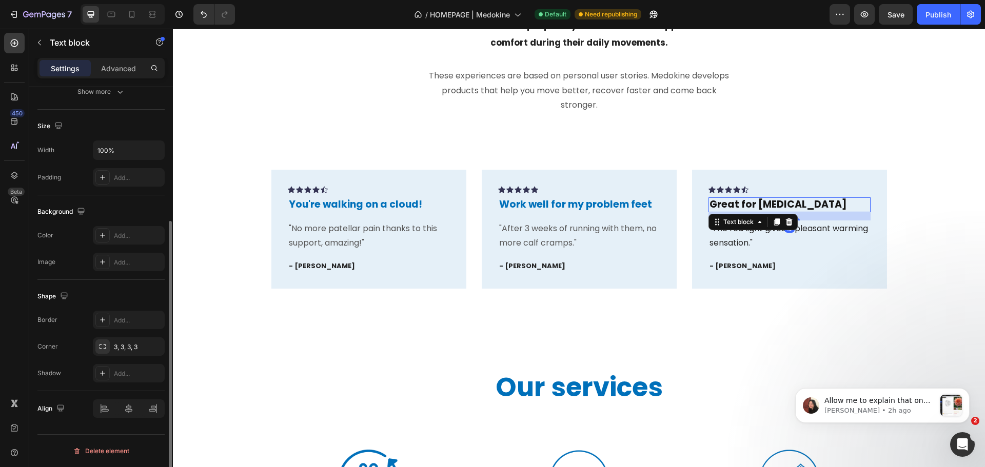
scroll to position [0, 0]
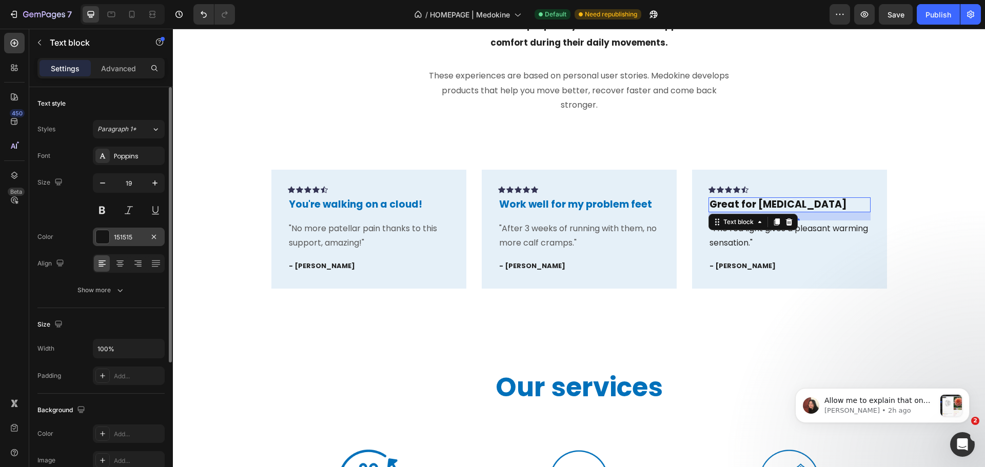
click at [121, 239] on div "151515" at bounding box center [129, 237] width 30 height 9
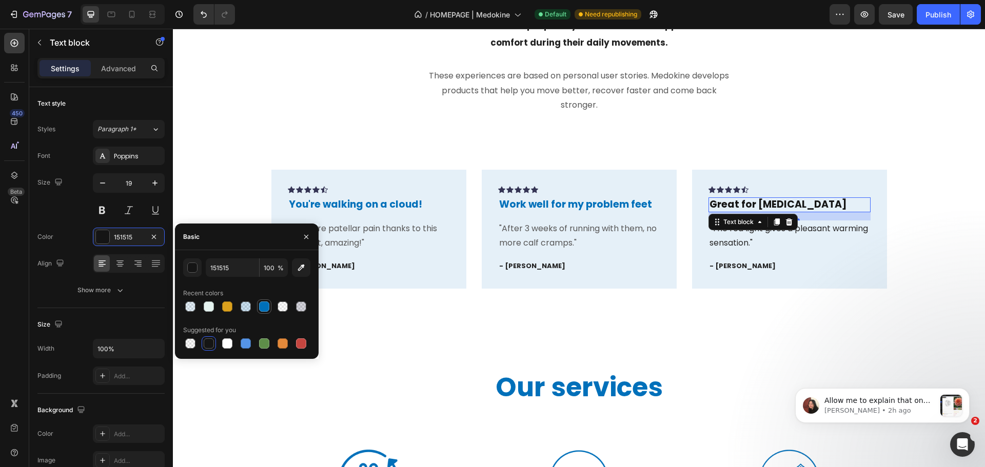
click at [261, 304] on div at bounding box center [264, 307] width 10 height 10
type input "0070BA"
click at [290, 186] on icon at bounding box center [291, 189] width 7 height 7
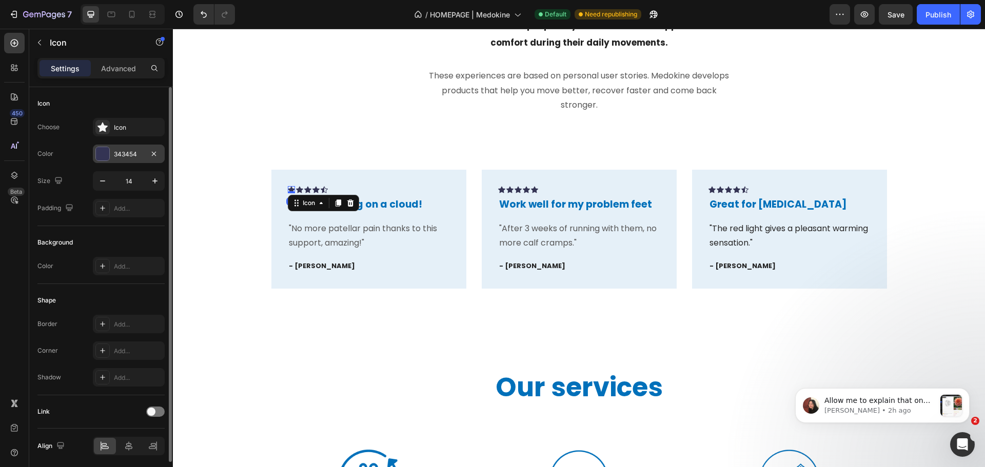
click at [105, 152] on div at bounding box center [102, 153] width 13 height 13
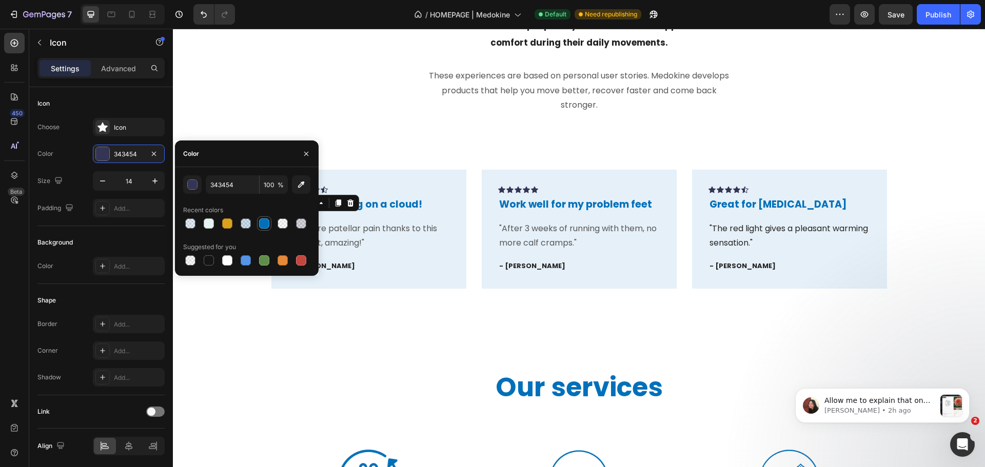
click at [260, 224] on div at bounding box center [264, 224] width 10 height 10
type input "0070BA"
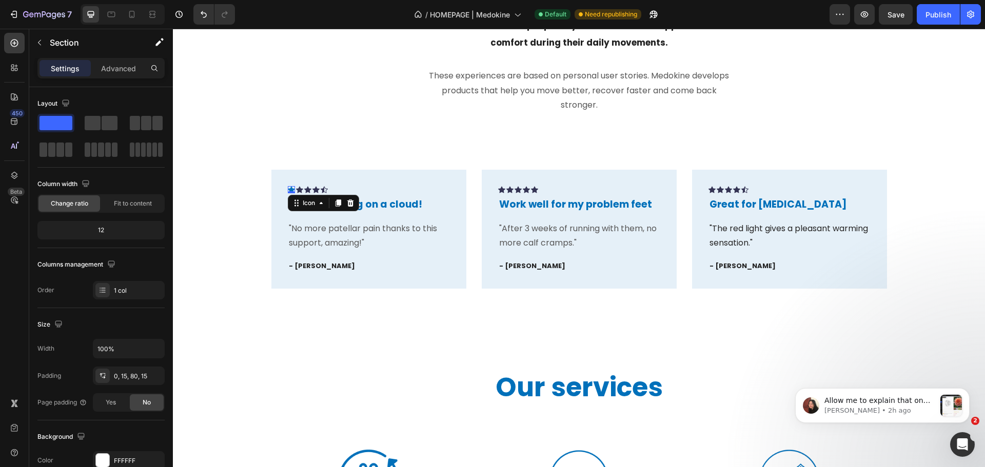
click at [298, 299] on div "Icon 0 Icon Icon Icon Icon Row You're walking on a cloud! Text block "No more p…" at bounding box center [579, 250] width 812 height 160
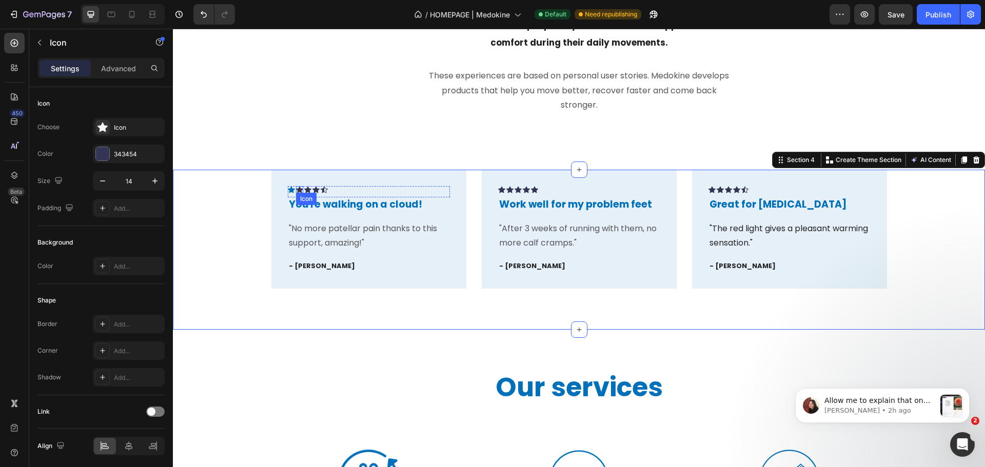
click at [296, 190] on div "Icon" at bounding box center [299, 189] width 7 height 7
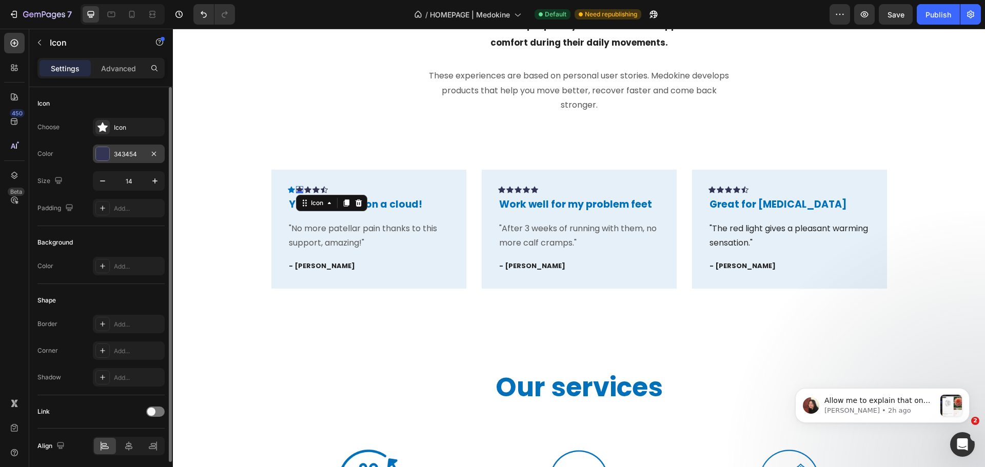
click at [134, 150] on div "343454" at bounding box center [129, 154] width 30 height 9
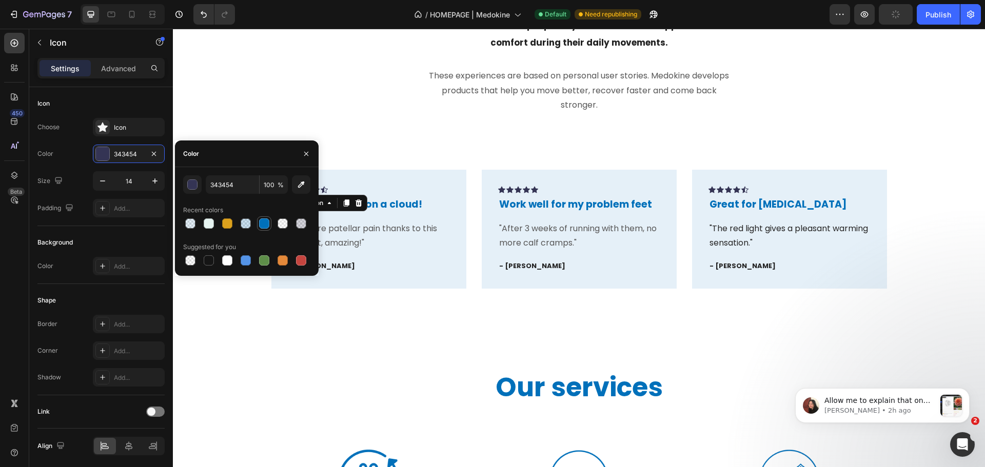
click at [263, 227] on div at bounding box center [264, 224] width 10 height 10
type input "0070BA"
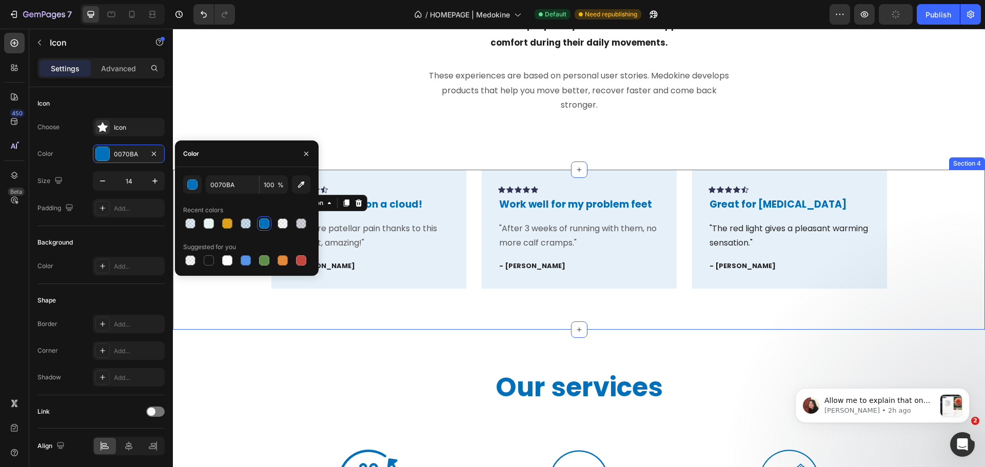
drag, startPoint x: 288, startPoint y: 323, endPoint x: 302, endPoint y: 264, distance: 61.1
click at [290, 318] on div "Icon Icon 0 Icon Icon Icon Row You're walking on a cloud! Text block "No more p…" at bounding box center [579, 250] width 812 height 160
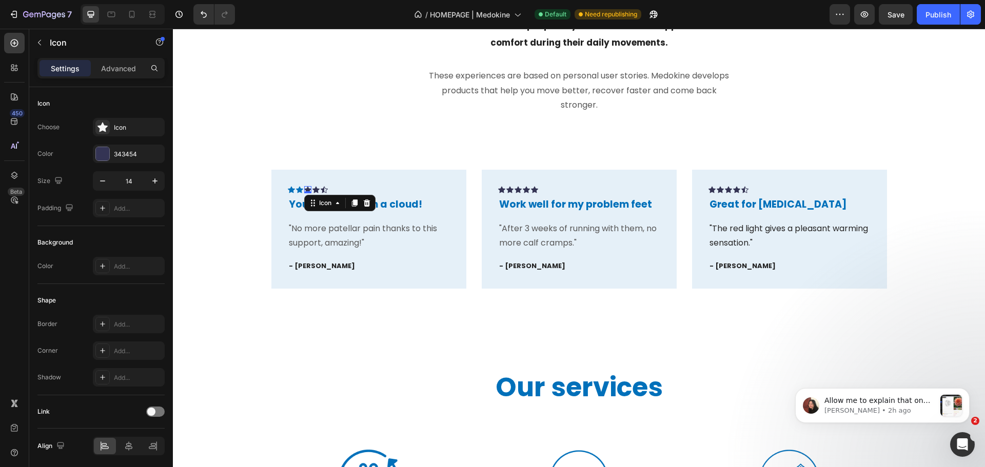
click at [305, 190] on div "Icon 0" at bounding box center [307, 189] width 7 height 7
click at [136, 153] on div "343454" at bounding box center [129, 154] width 30 height 9
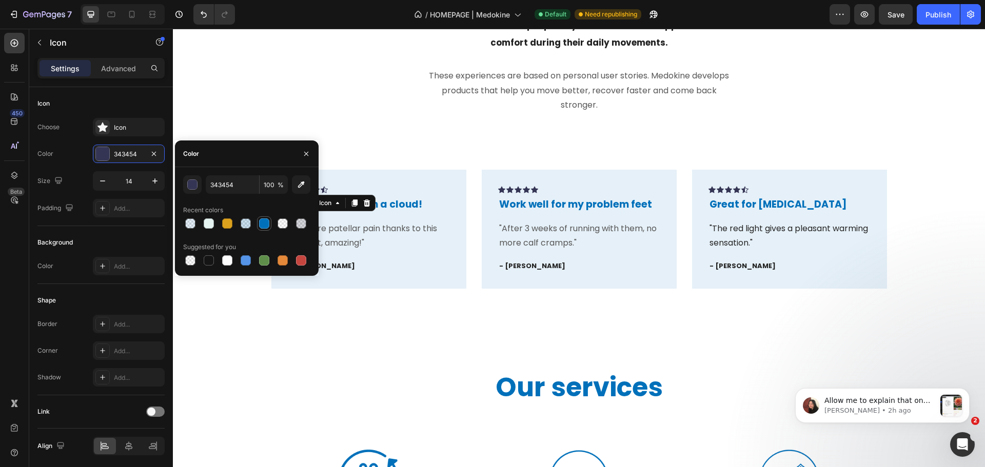
click at [259, 220] on div at bounding box center [264, 224] width 10 height 10
type input "0070BA"
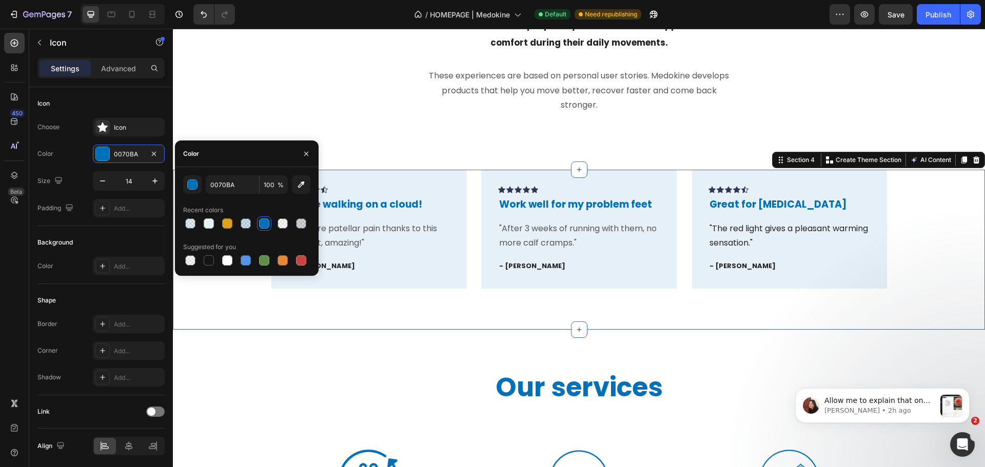
click at [294, 316] on div "Icon Icon Icon Icon Icon Row You're walking on a cloud! Text block "No more pat…" at bounding box center [579, 250] width 812 height 160
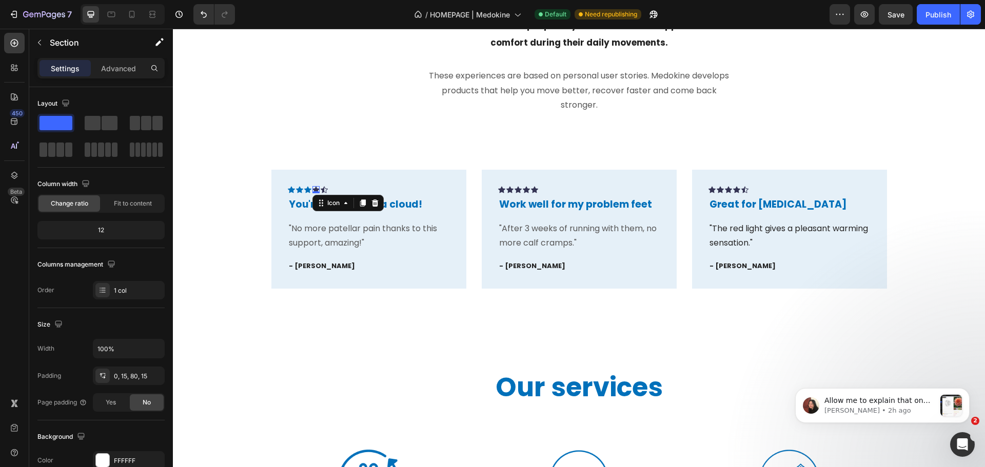
click at [313, 191] on div "Icon 0" at bounding box center [315, 189] width 7 height 7
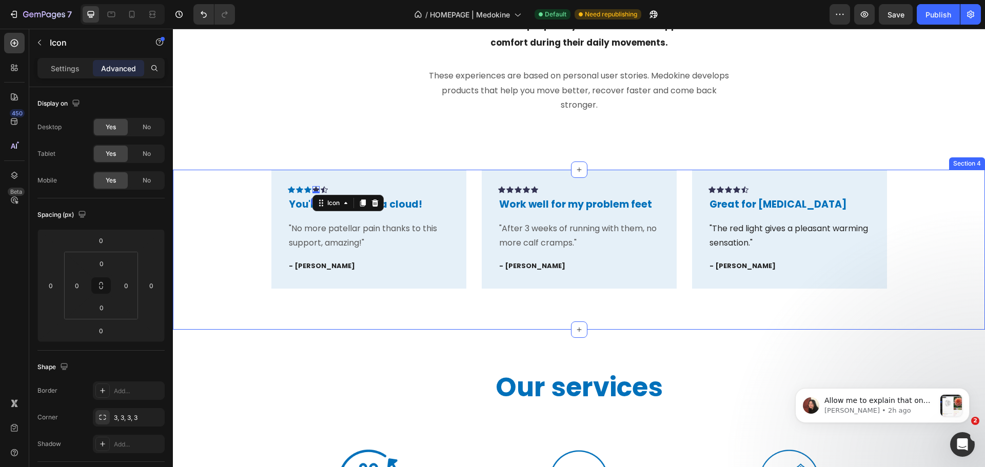
click at [256, 298] on div "Icon Icon Icon Icon 0 Icon Row You're walking on a cloud! Text block "No more p…" at bounding box center [579, 250] width 812 height 160
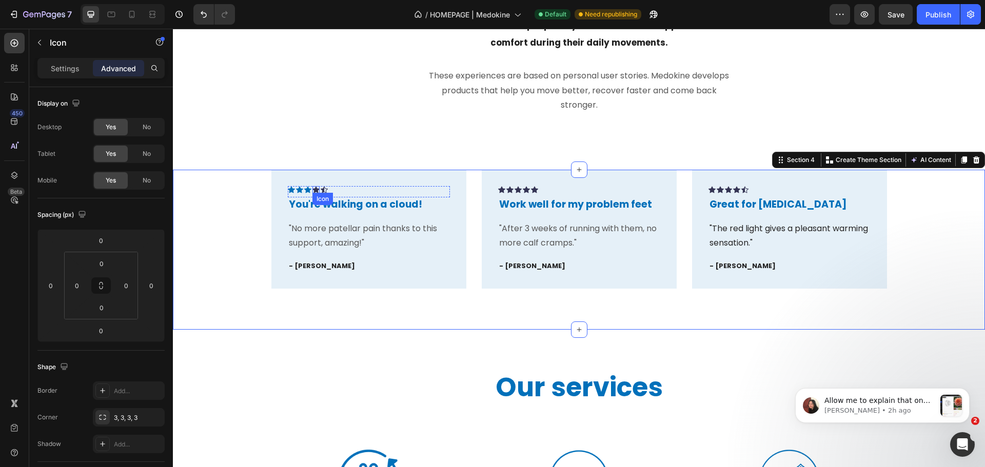
click at [315, 187] on icon at bounding box center [315, 189] width 7 height 7
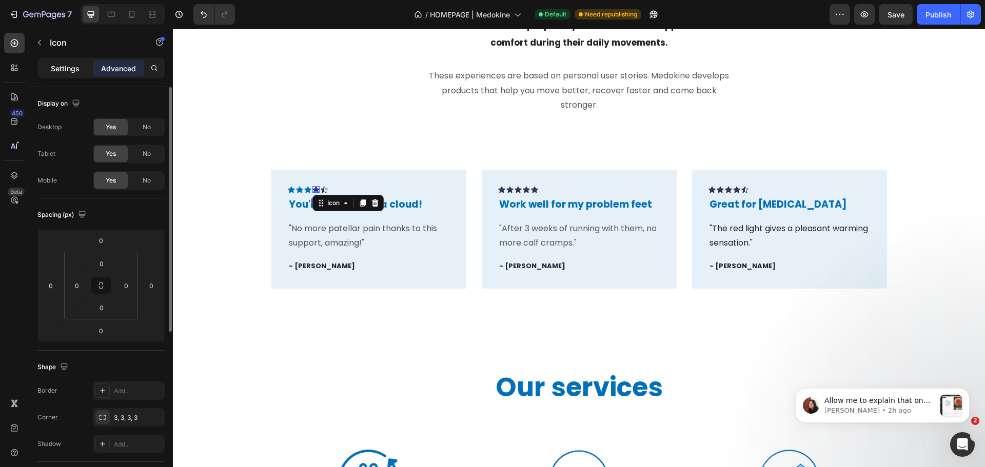
click at [66, 74] on div "Settings" at bounding box center [64, 68] width 51 height 16
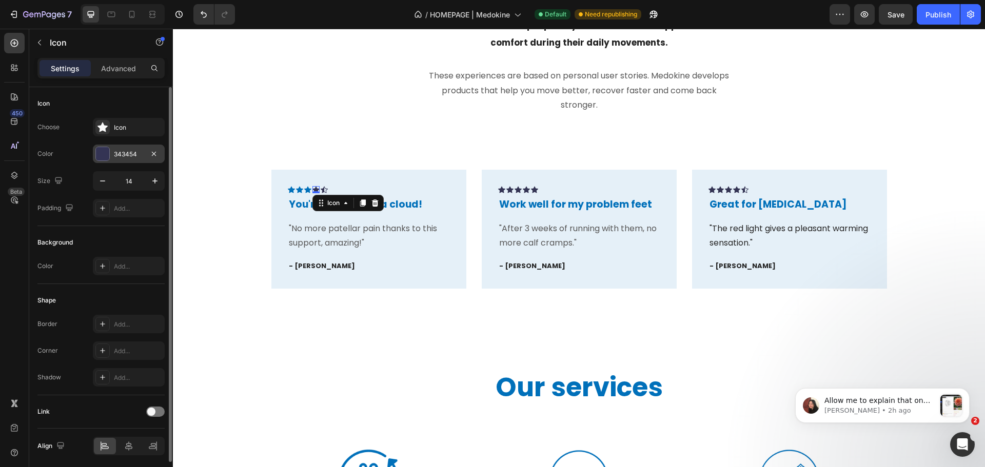
click at [102, 148] on div at bounding box center [102, 153] width 13 height 13
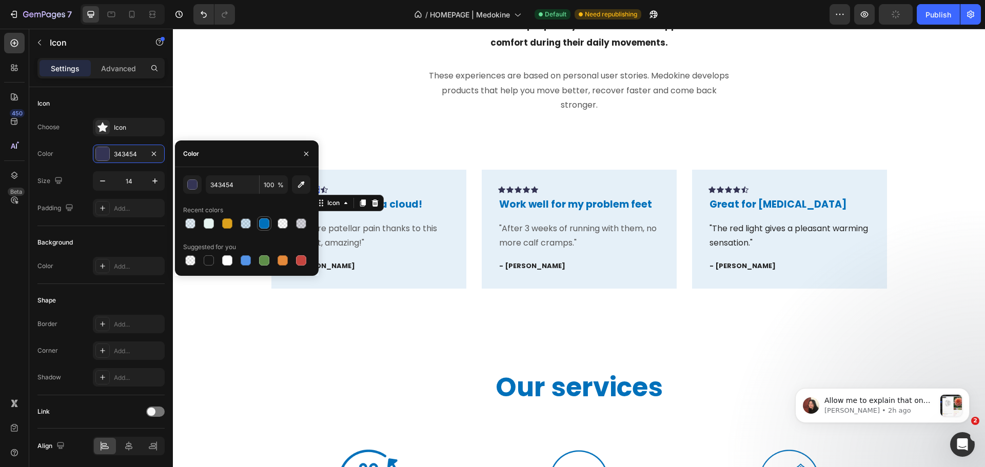
click at [265, 229] on div at bounding box center [264, 224] width 12 height 12
type input "0070BA"
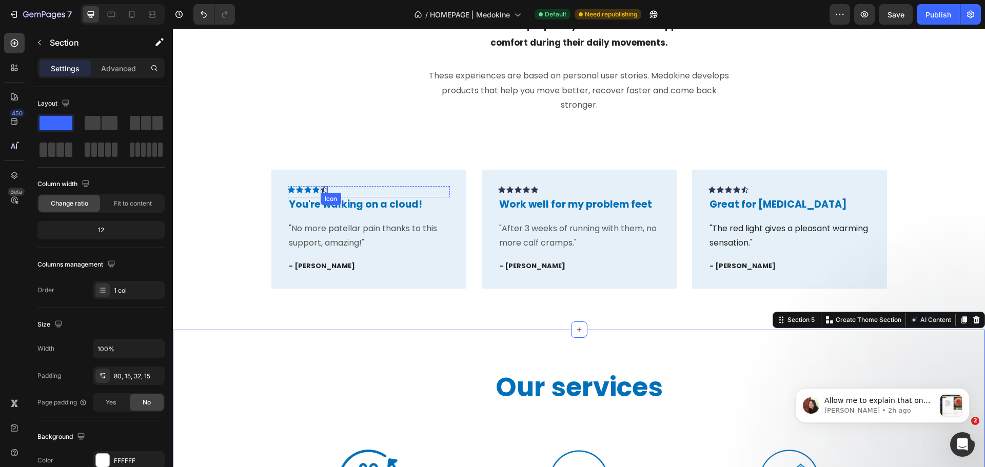
click at [321, 190] on div "Icon" at bounding box center [324, 189] width 7 height 7
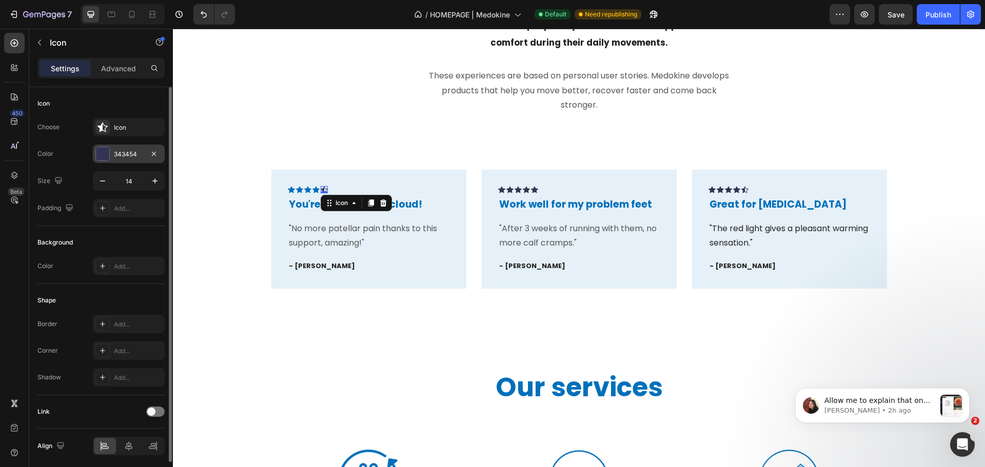
click at [130, 158] on div "343454" at bounding box center [129, 154] width 30 height 9
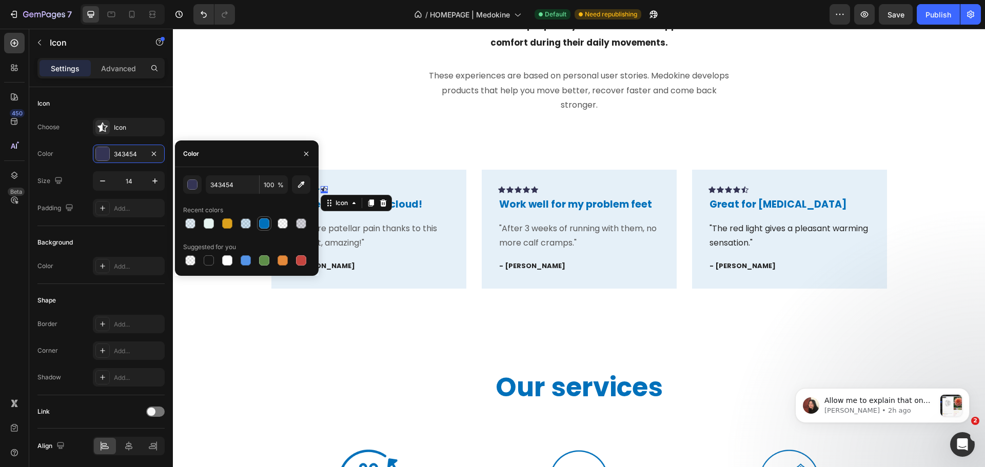
click at [268, 219] on div at bounding box center [264, 224] width 10 height 10
type input "0070BA"
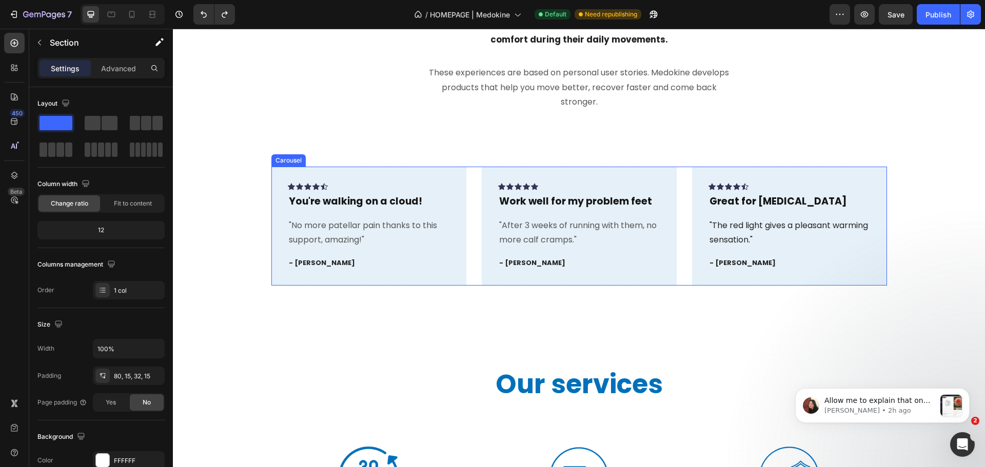
scroll to position [776, 0]
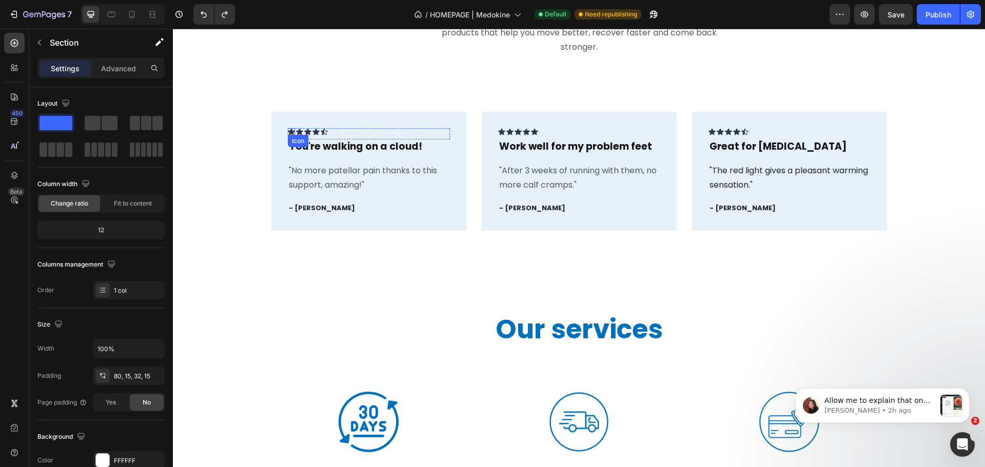
click at [289, 137] on div "Icon" at bounding box center [298, 141] width 21 height 12
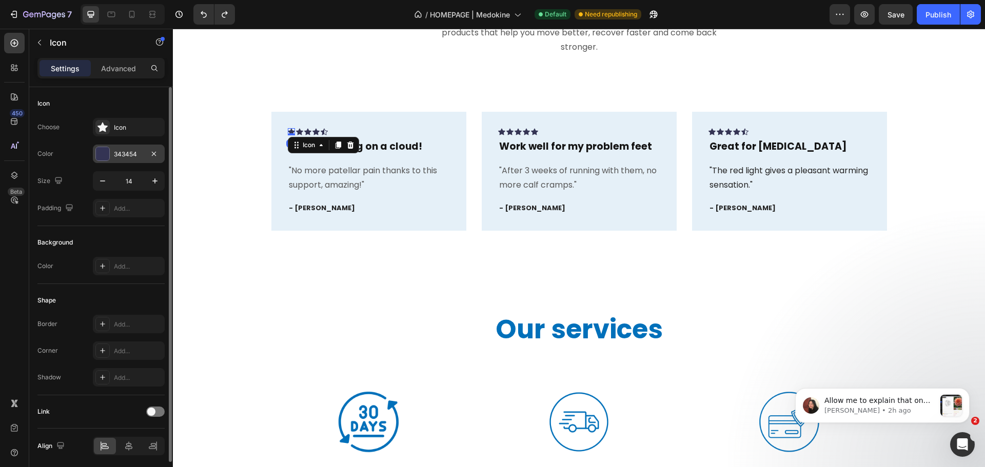
click at [107, 155] on div at bounding box center [102, 153] width 13 height 13
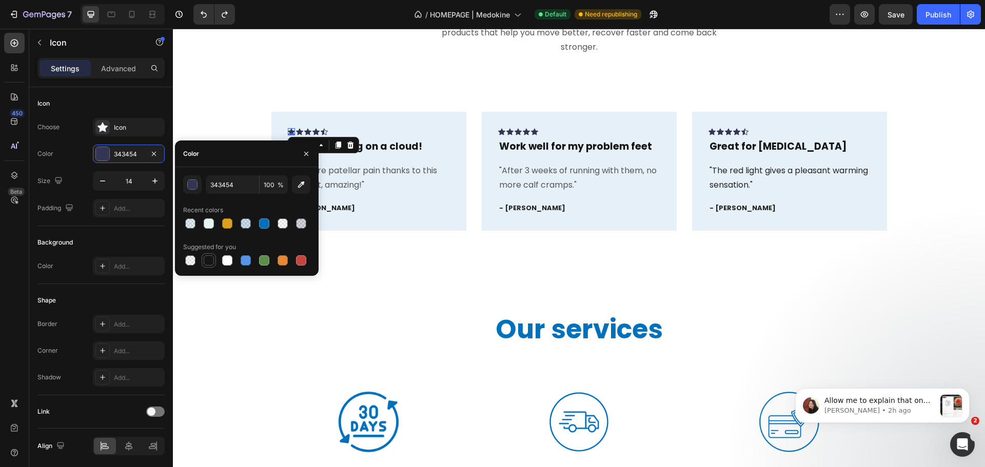
click at [208, 259] on div at bounding box center [209, 260] width 10 height 10
type input "151515"
click at [296, 133] on div "Icon 0" at bounding box center [299, 131] width 7 height 7
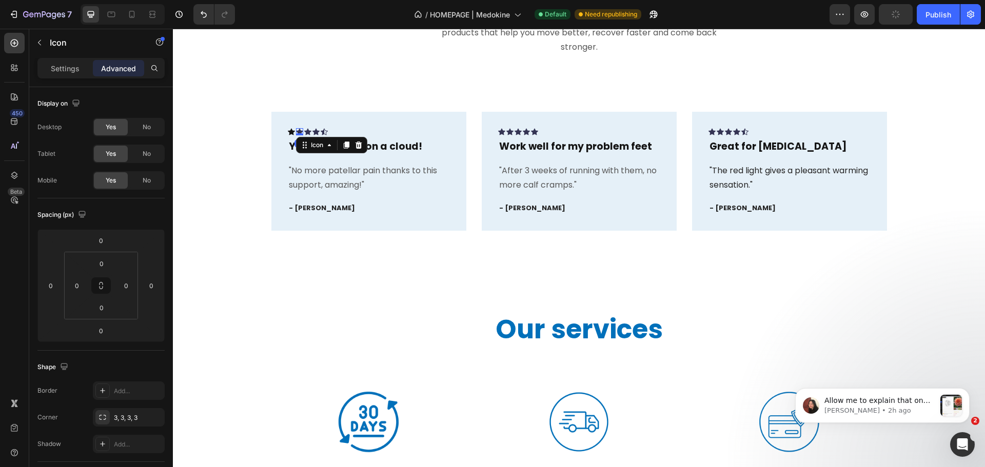
click at [296, 128] on icon at bounding box center [299, 131] width 7 height 7
drag, startPoint x: 298, startPoint y: 134, endPoint x: 298, endPoint y: 75, distance: 58.5
click at [298, 134] on div at bounding box center [299, 133] width 7 height 3
click at [74, 68] on p "Settings" at bounding box center [65, 68] width 29 height 11
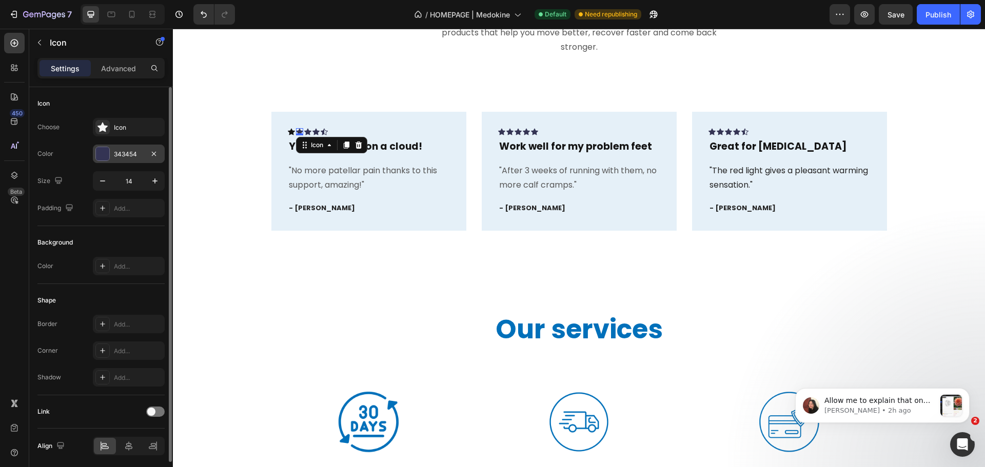
drag, startPoint x: 110, startPoint y: 155, endPoint x: 118, endPoint y: 162, distance: 10.9
click at [110, 155] on div "343454" at bounding box center [129, 154] width 72 height 18
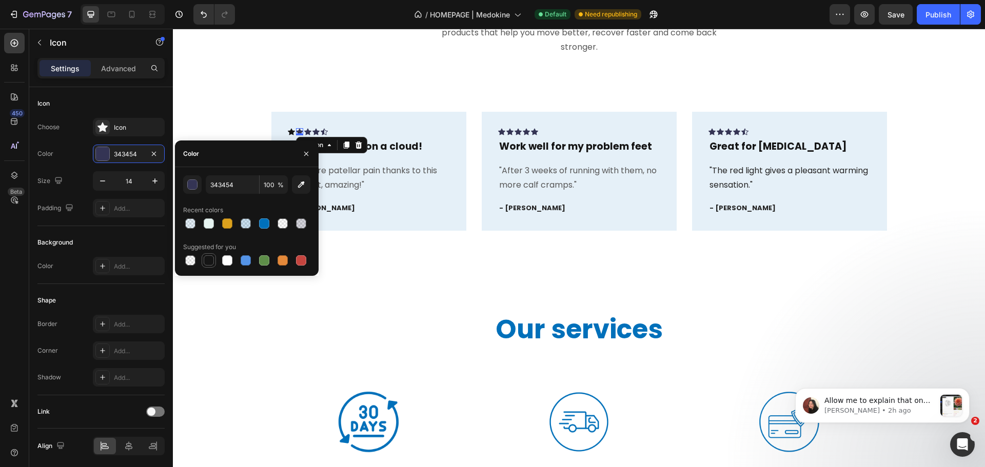
click at [214, 253] on div "Suggested for you" at bounding box center [246, 253] width 127 height 29
click at [211, 263] on div at bounding box center [209, 260] width 10 height 10
type input "151515"
click at [304, 130] on icon at bounding box center [307, 131] width 7 height 7
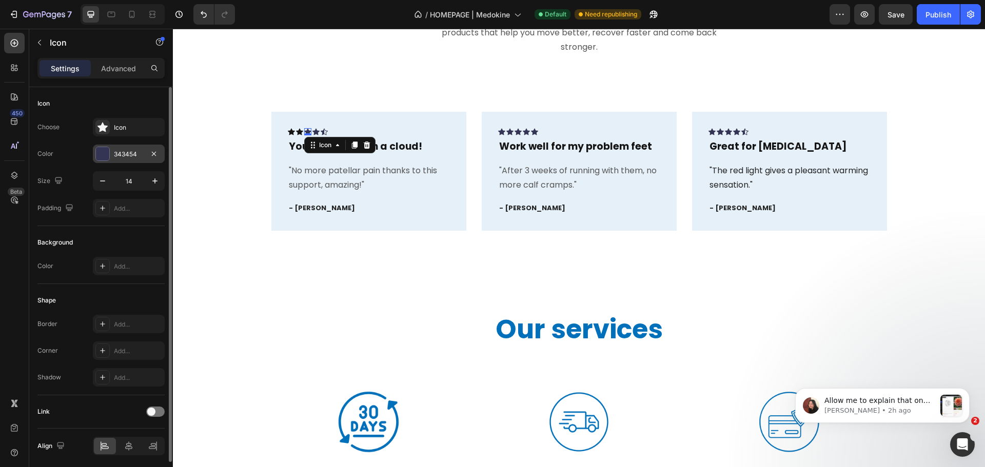
click at [105, 151] on div at bounding box center [102, 153] width 13 height 13
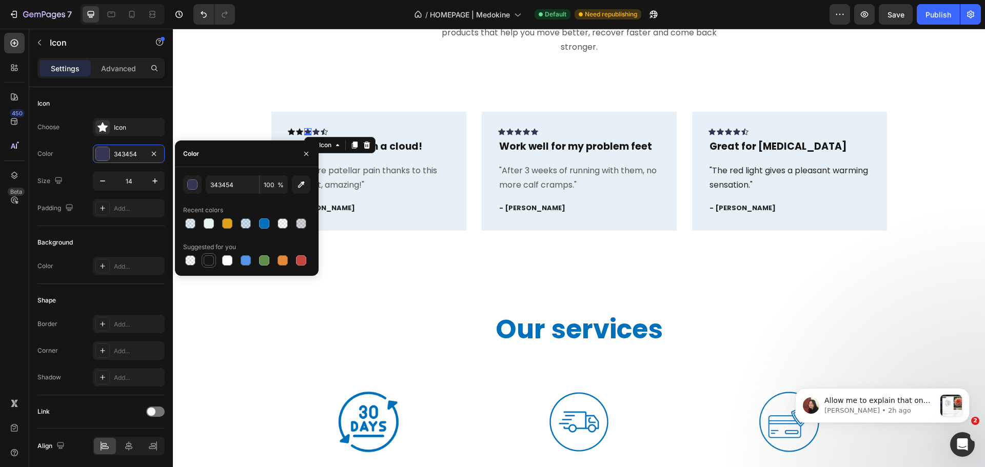
click at [212, 262] on div at bounding box center [209, 260] width 10 height 10
type input "151515"
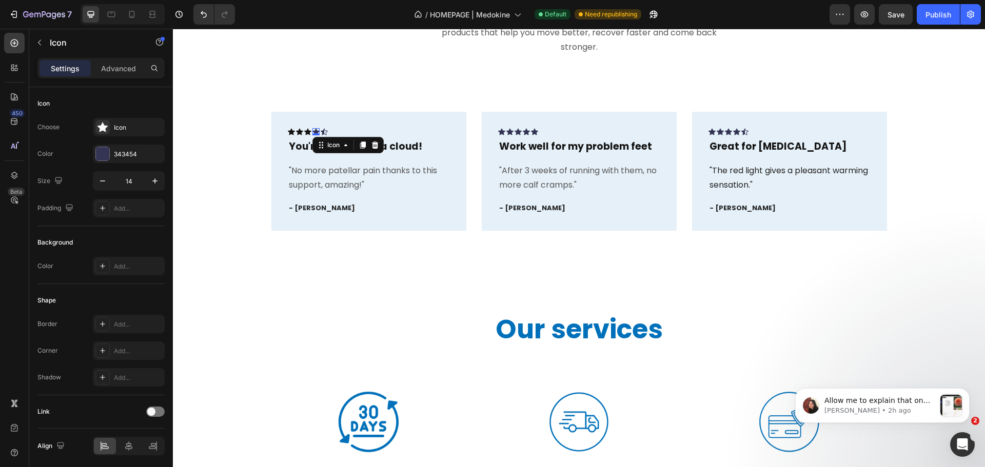
click at [313, 129] on icon at bounding box center [315, 131] width 7 height 7
click at [107, 155] on div at bounding box center [102, 153] width 13 height 13
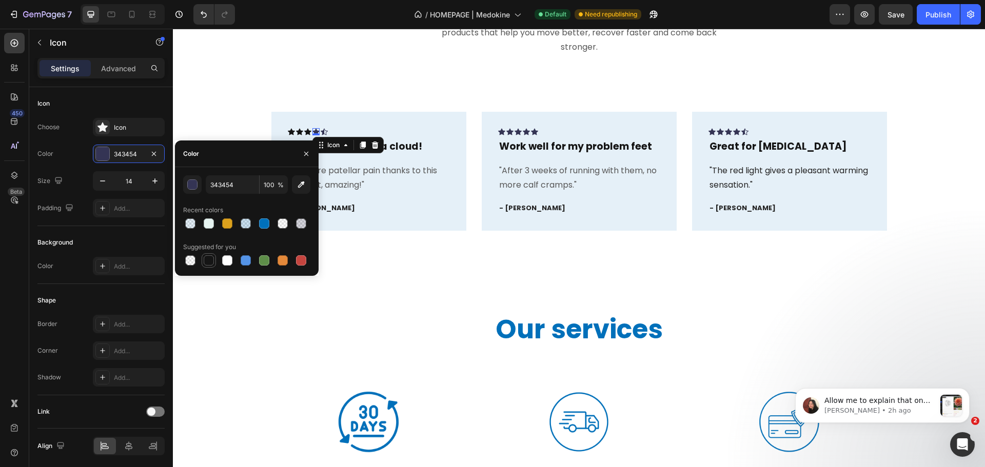
click at [204, 265] on div at bounding box center [209, 260] width 12 height 12
type input "151515"
click at [321, 131] on div "Icon 0" at bounding box center [324, 131] width 7 height 7
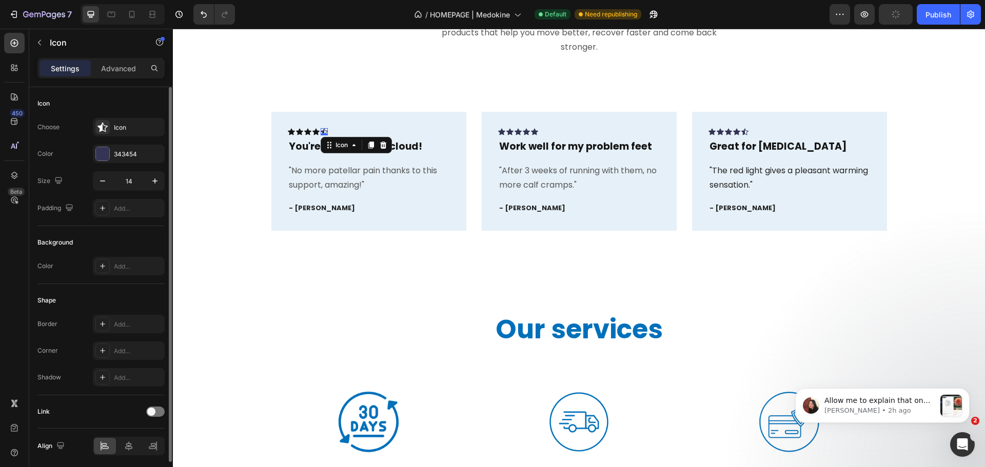
click at [91, 154] on div "Color 343454" at bounding box center [100, 154] width 127 height 18
click at [103, 151] on div at bounding box center [102, 153] width 13 height 13
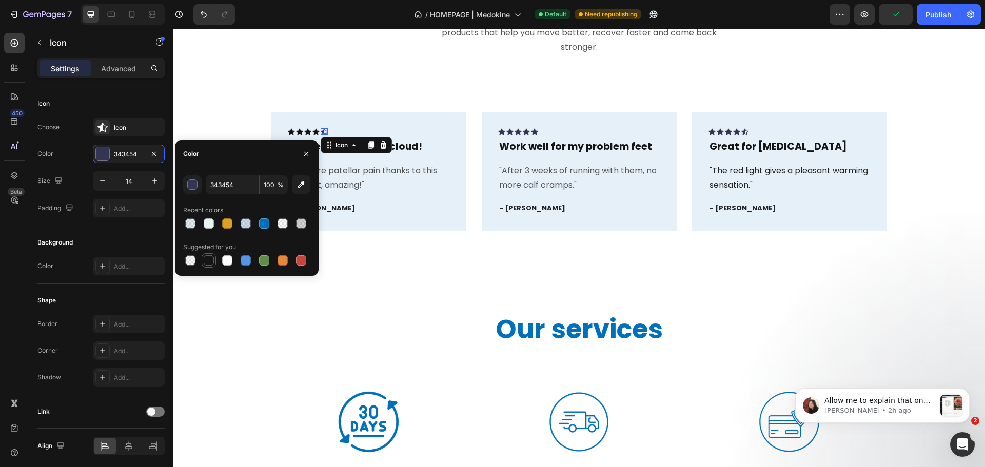
click at [212, 261] on div at bounding box center [209, 260] width 10 height 10
type input "151515"
click at [498, 134] on div "Icon 0" at bounding box center [501, 131] width 7 height 7
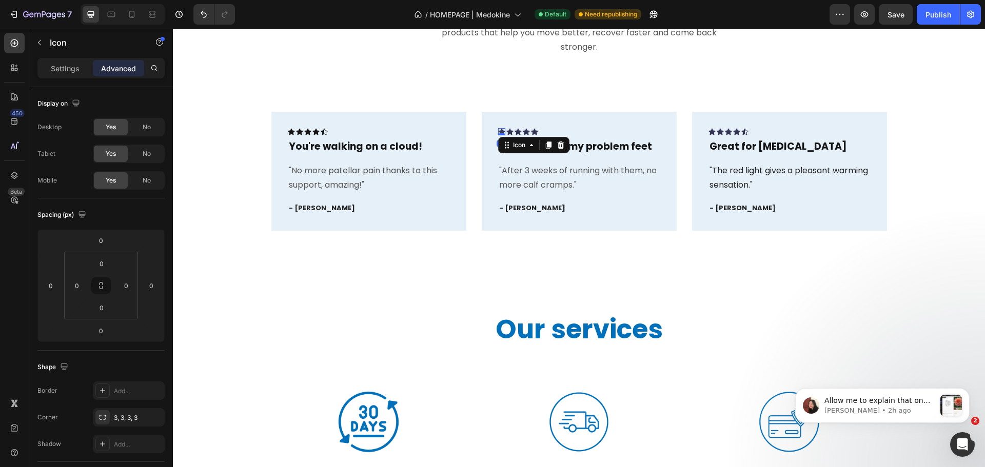
drag, startPoint x: 60, startPoint y: 68, endPoint x: 74, endPoint y: 84, distance: 20.7
click at [61, 68] on p "Settings" at bounding box center [65, 68] width 29 height 11
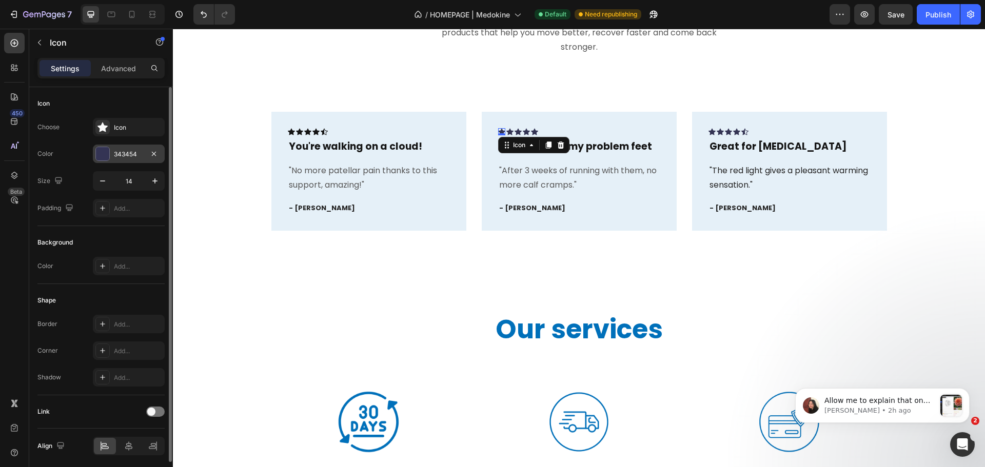
click at [111, 155] on div "343454" at bounding box center [129, 154] width 72 height 18
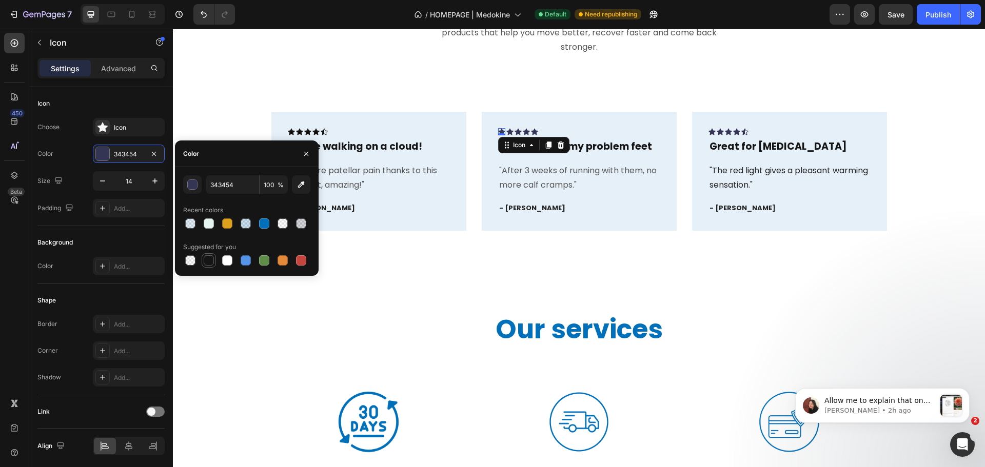
click at [207, 264] on div at bounding box center [209, 260] width 10 height 10
type input "151515"
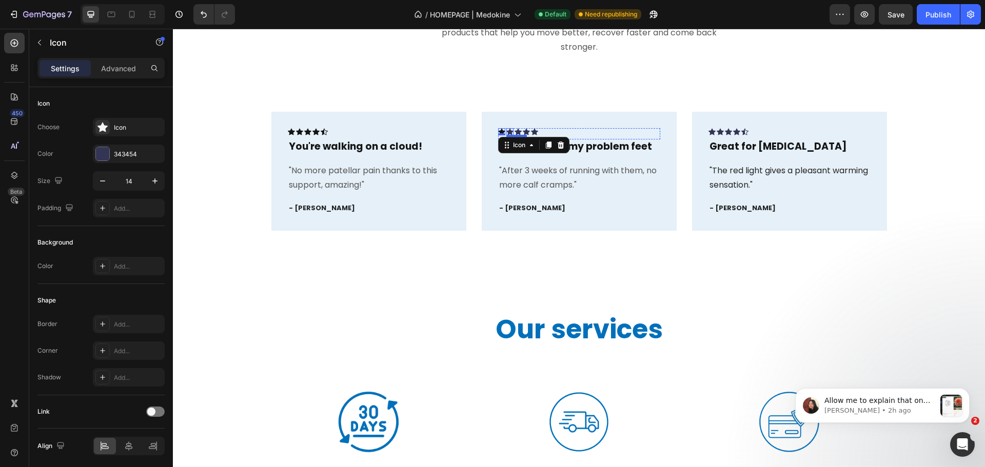
click at [508, 131] on icon at bounding box center [509, 131] width 7 height 7
click at [122, 148] on div "343454" at bounding box center [129, 154] width 72 height 18
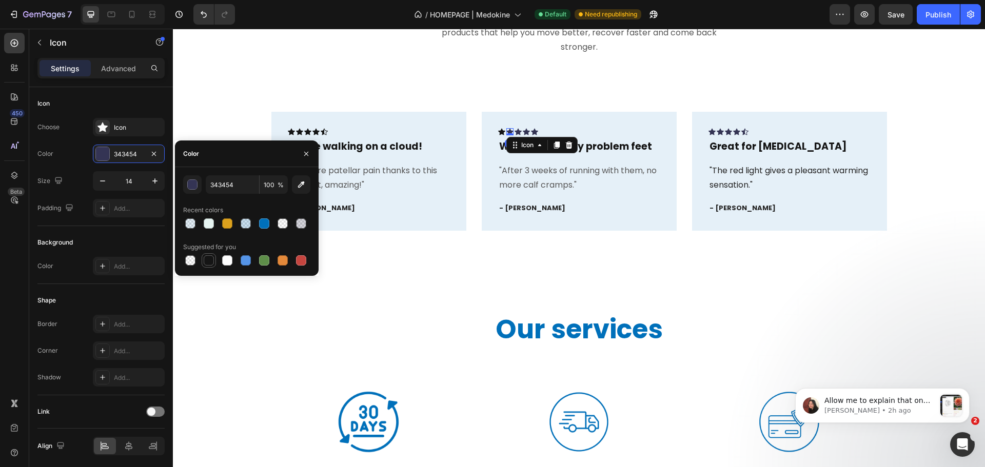
click at [209, 262] on div at bounding box center [209, 260] width 10 height 10
type input "151515"
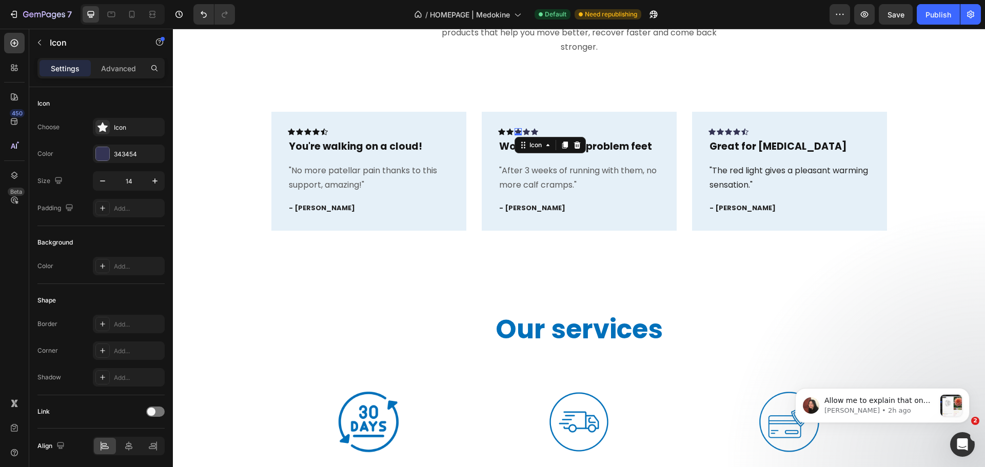
click at [515, 131] on div "Icon 0" at bounding box center [518, 131] width 7 height 7
click at [114, 142] on div "Choose Icon Color 343454 Size 14 Padding Add..." at bounding box center [100, 168] width 127 height 100
click at [118, 152] on div "343454" at bounding box center [129, 154] width 30 height 9
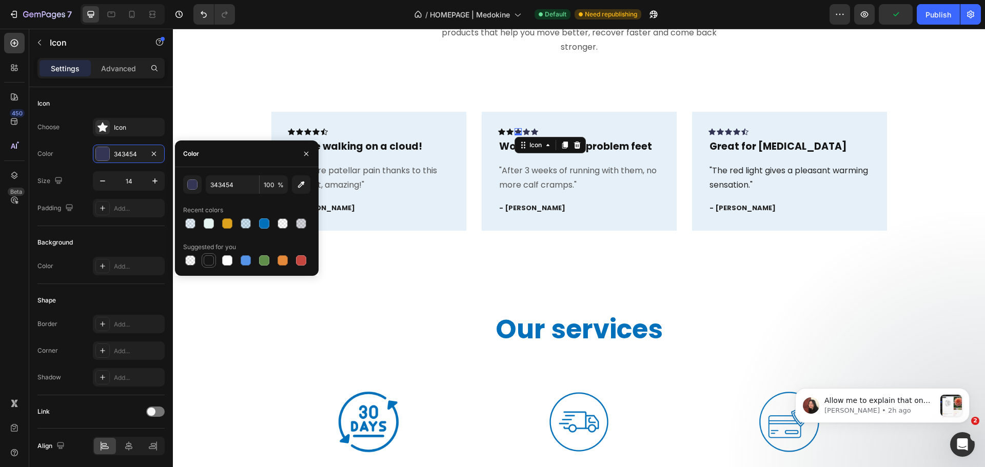
click at [206, 262] on div at bounding box center [209, 260] width 10 height 10
type input "151515"
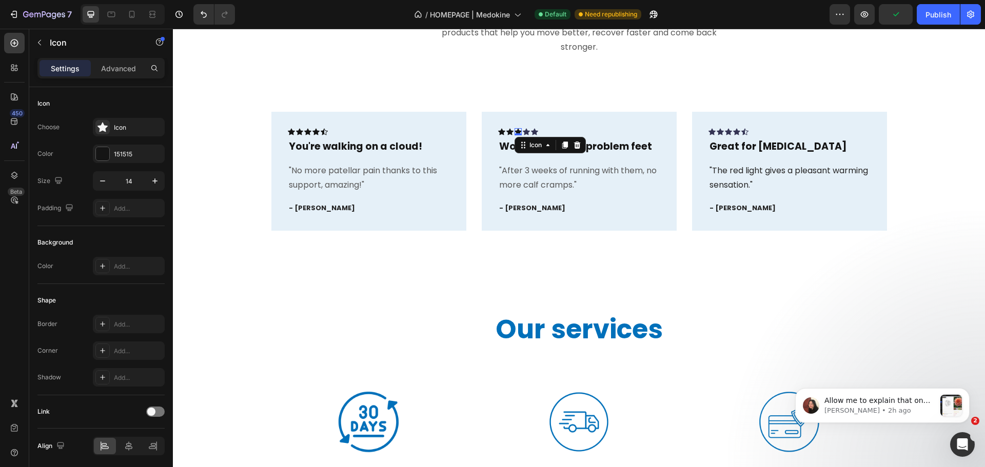
click at [523, 137] on div "Icon" at bounding box center [550, 145] width 71 height 16
click at [523, 132] on div "Icon" at bounding box center [526, 131] width 7 height 7
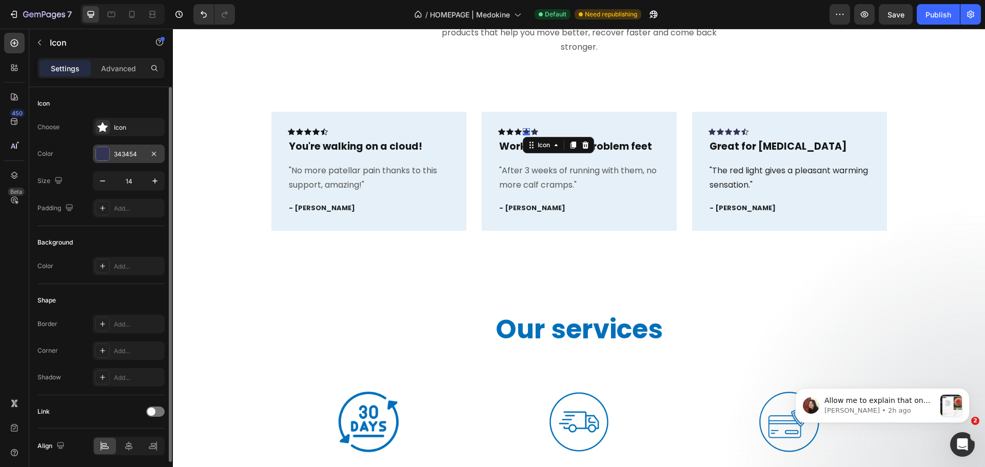
click at [136, 148] on div "343454" at bounding box center [129, 154] width 72 height 18
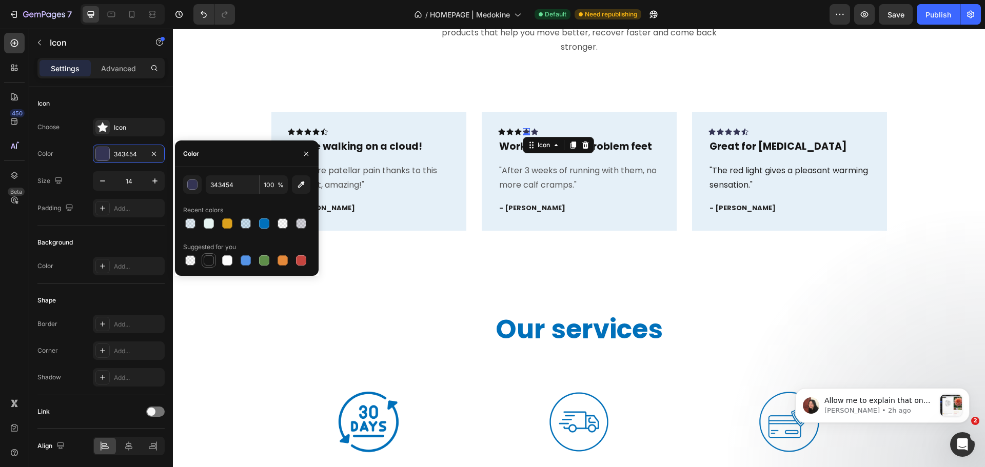
click at [209, 264] on div at bounding box center [209, 260] width 10 height 10
type input "151515"
click at [531, 131] on div "Icon 0" at bounding box center [534, 131] width 7 height 7
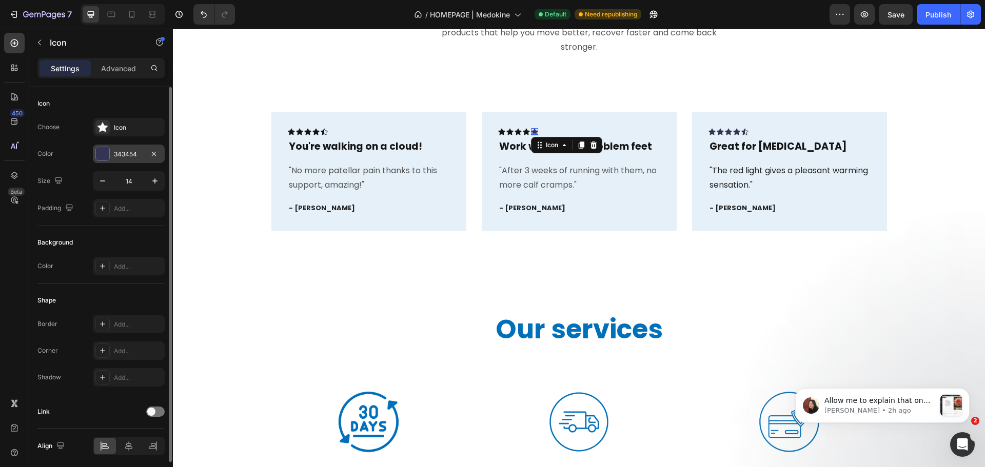
click at [125, 147] on div "343454" at bounding box center [129, 154] width 72 height 18
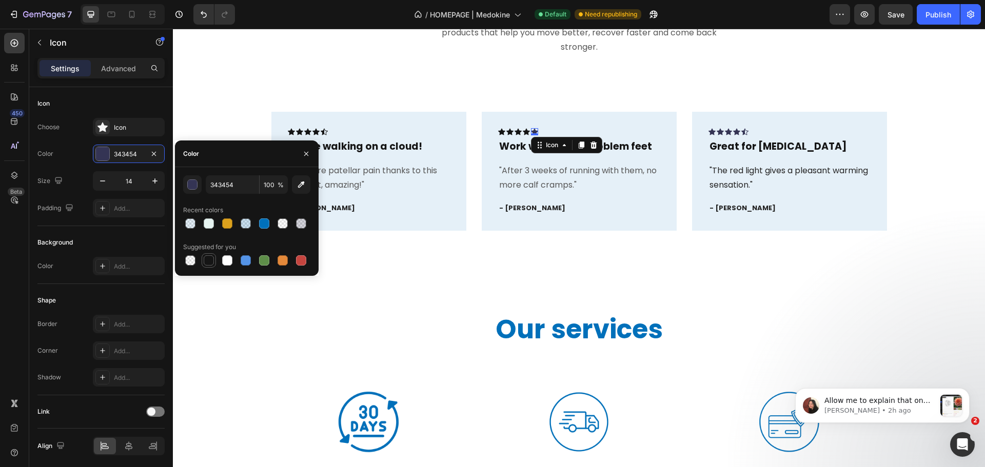
click at [212, 263] on div at bounding box center [209, 260] width 10 height 10
type input "151515"
click at [711, 133] on div "Icon" at bounding box center [711, 131] width 7 height 7
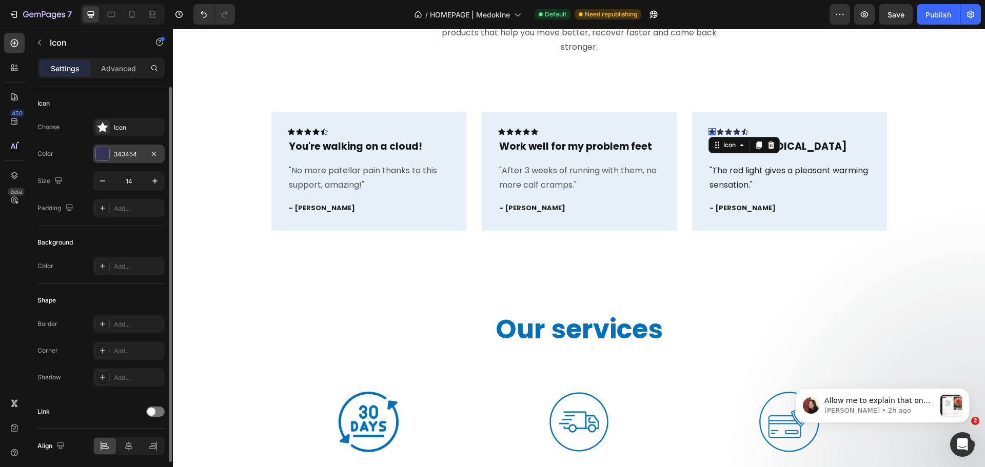
click at [105, 152] on div at bounding box center [102, 153] width 13 height 13
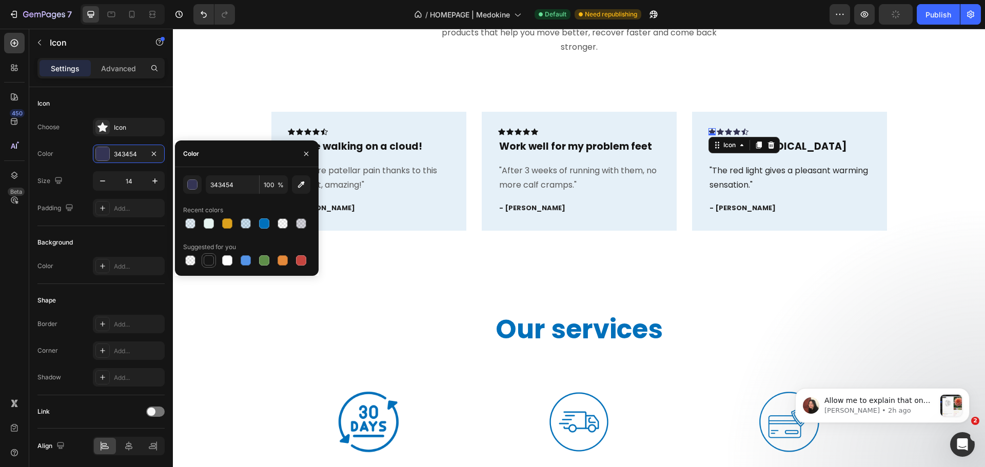
click at [207, 258] on div at bounding box center [209, 260] width 10 height 10
type input "151515"
click at [717, 133] on div "Icon 0" at bounding box center [720, 131] width 7 height 7
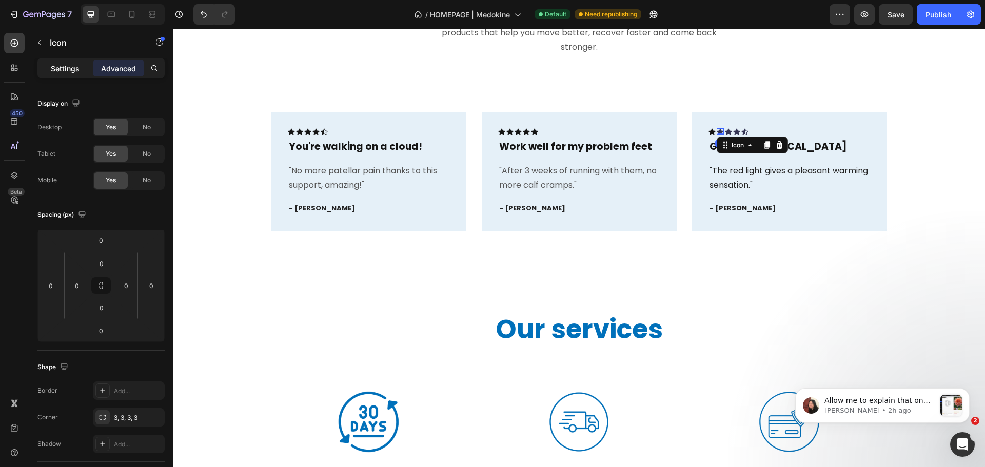
click at [67, 69] on p "Settings" at bounding box center [65, 68] width 29 height 11
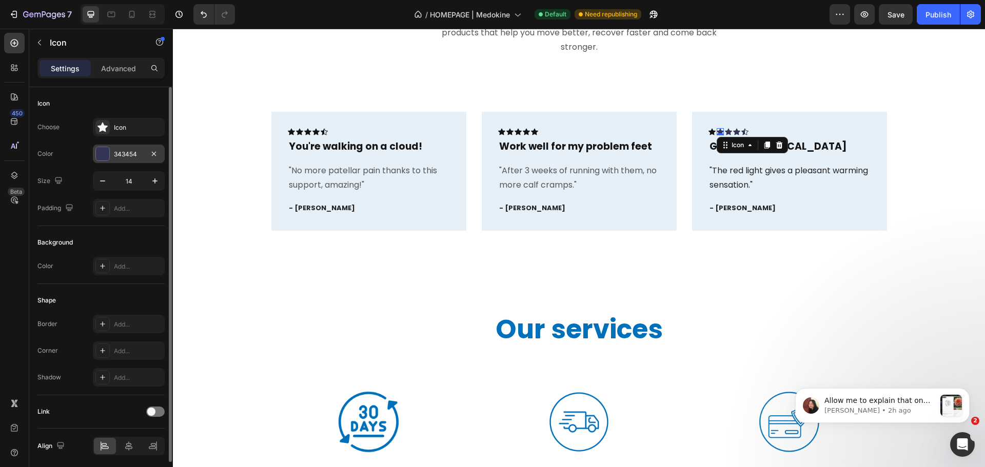
click at [105, 153] on div at bounding box center [102, 153] width 13 height 13
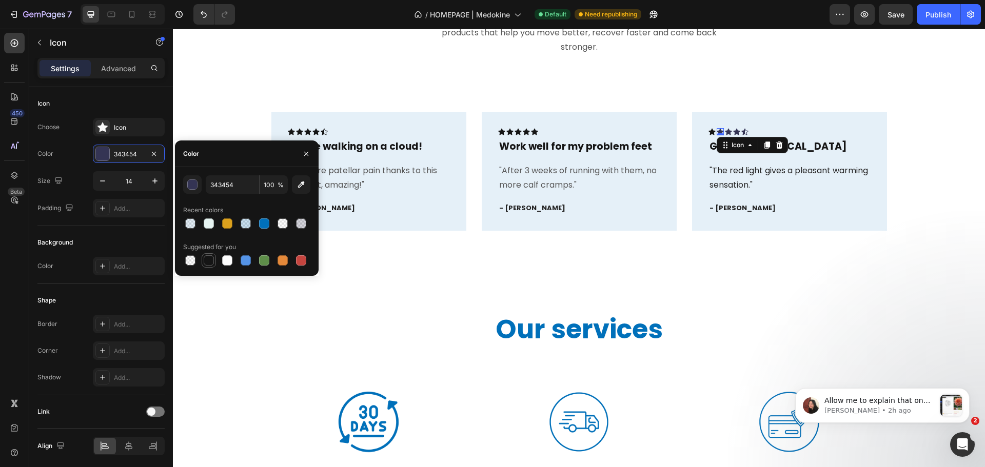
click at [208, 261] on div at bounding box center [209, 260] width 10 height 10
type input "151515"
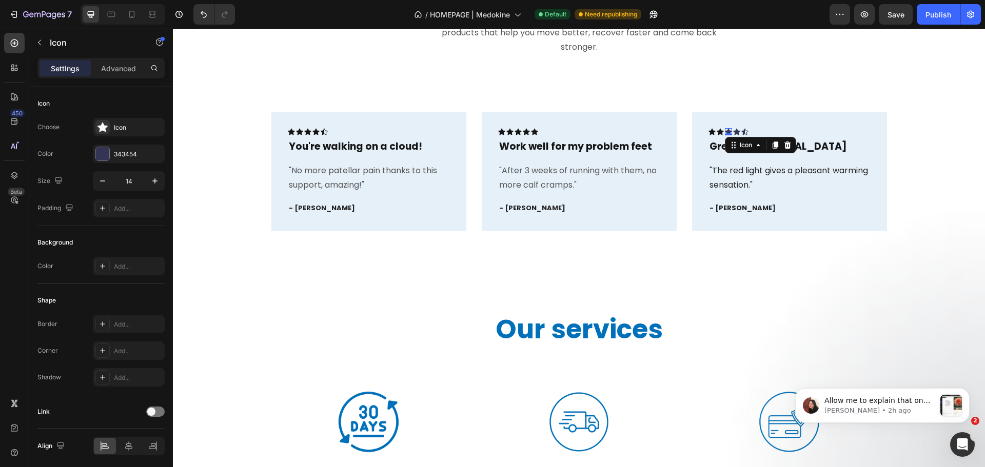
click at [725, 134] on div "Icon 0" at bounding box center [728, 131] width 7 height 7
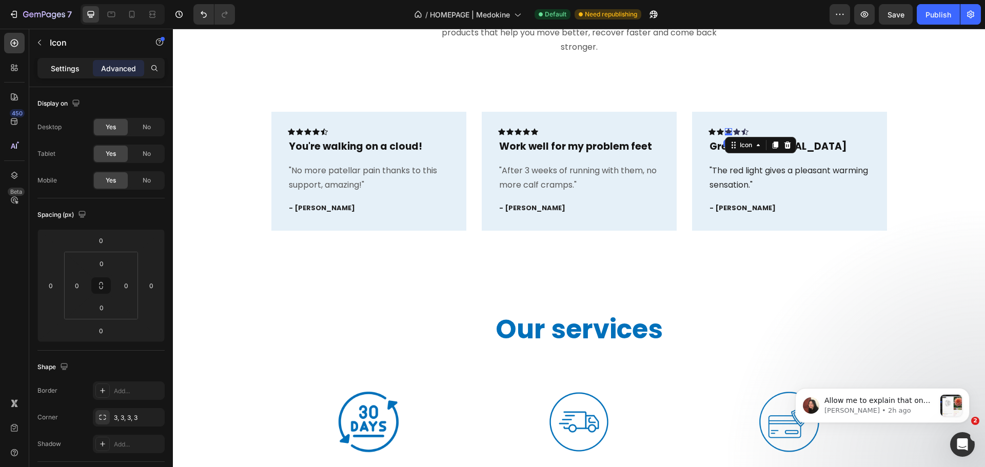
click at [74, 67] on p "Settings" at bounding box center [65, 68] width 29 height 11
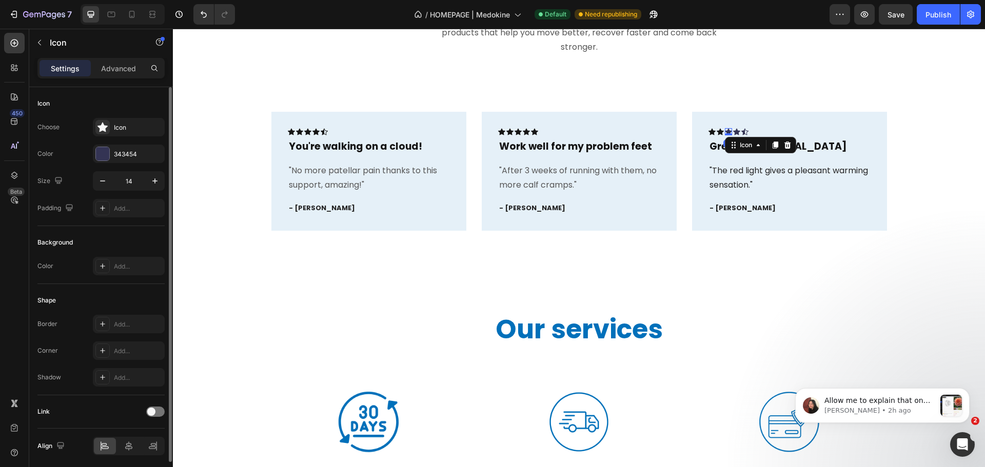
click at [108, 142] on div "Choose Icon Color 343454 Size 14 Padding Add..." at bounding box center [100, 168] width 127 height 100
click at [113, 155] on div "343454" at bounding box center [129, 154] width 72 height 18
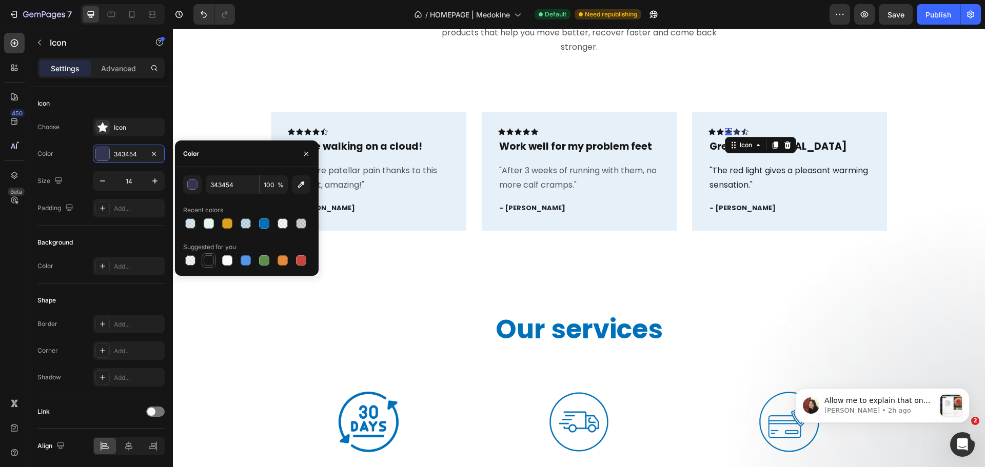
click at [213, 265] on div at bounding box center [209, 260] width 10 height 10
type input "151515"
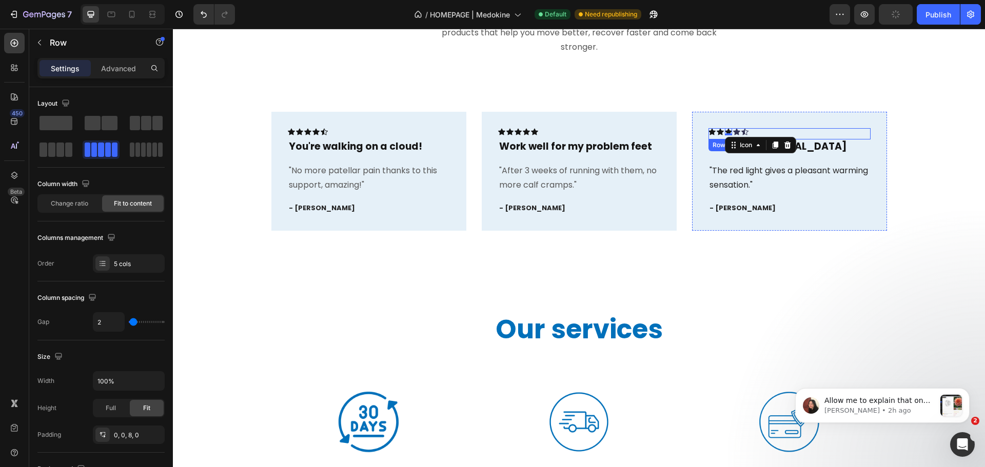
click at [737, 132] on div "Icon Icon Icon 0 Icon Icon Row" at bounding box center [789, 133] width 162 height 11
click at [734, 131] on div "Icon 0" at bounding box center [736, 131] width 7 height 7
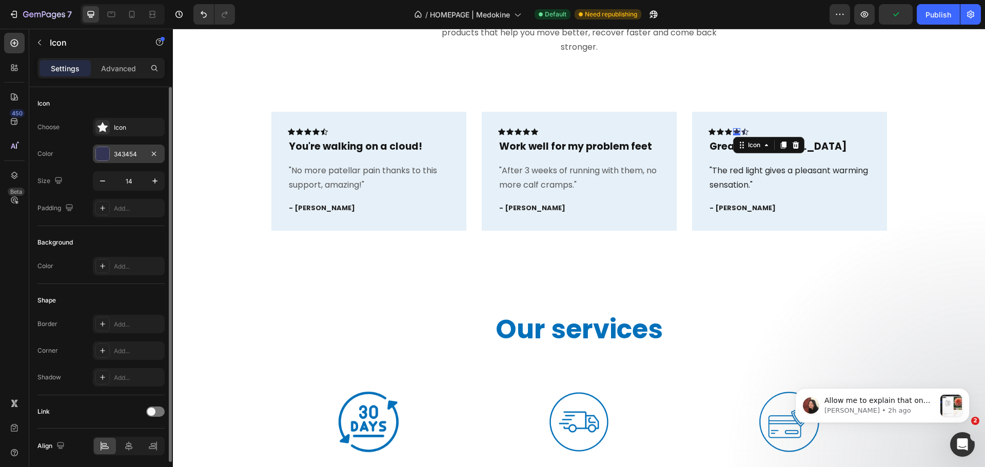
click at [114, 152] on div "343454" at bounding box center [129, 154] width 30 height 9
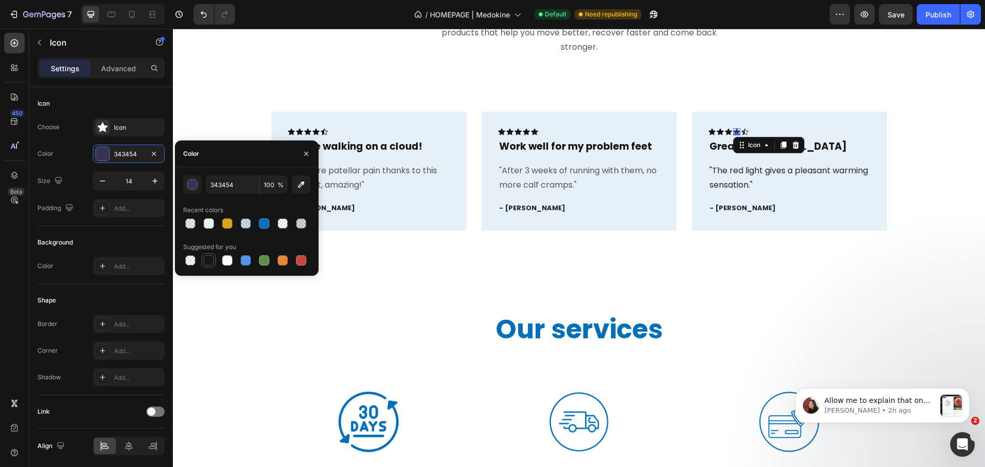
click at [205, 262] on div at bounding box center [209, 260] width 10 height 10
type input "151515"
click at [741, 134] on div "Icon 0" at bounding box center [744, 131] width 7 height 7
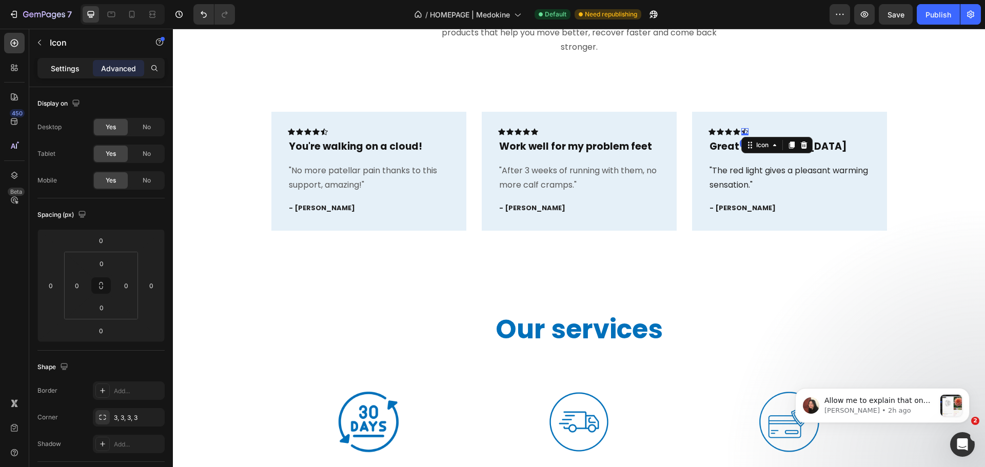
drag, startPoint x: 69, startPoint y: 73, endPoint x: 74, endPoint y: 68, distance: 7.3
click at [69, 72] on p "Settings" at bounding box center [65, 68] width 29 height 11
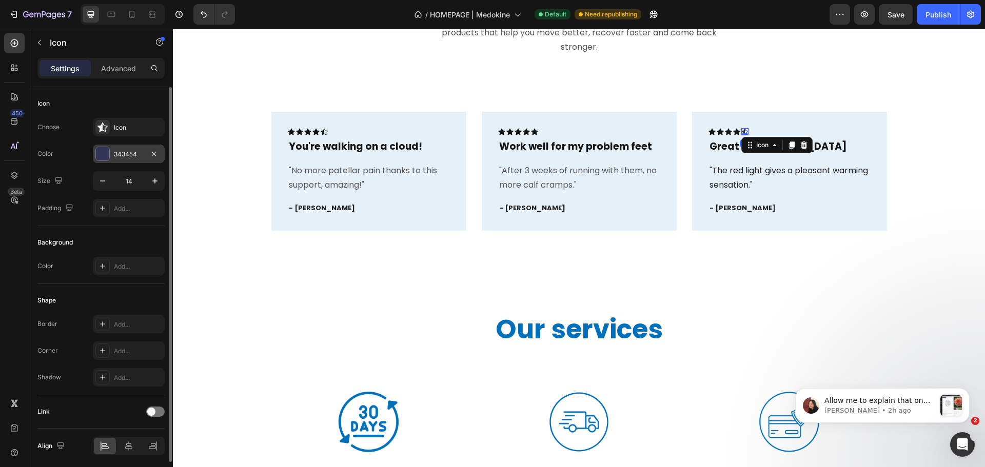
click at [102, 152] on div at bounding box center [102, 153] width 13 height 13
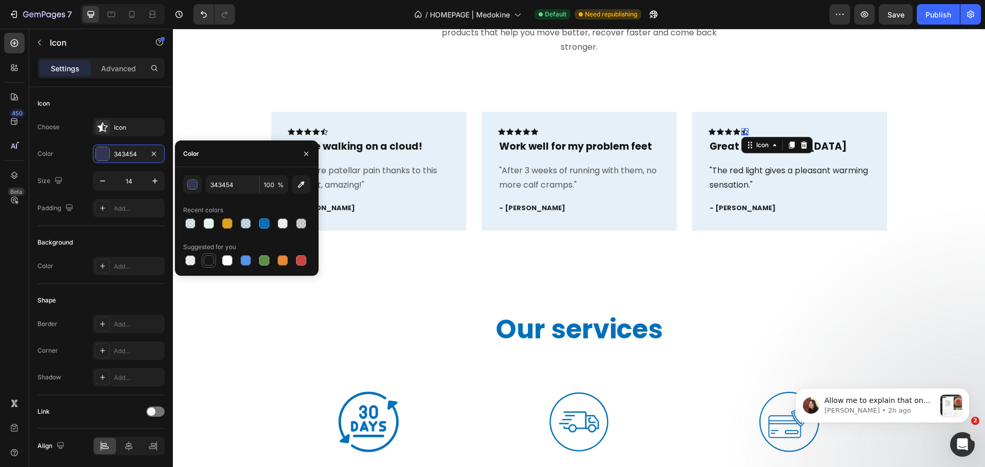
click at [210, 263] on div at bounding box center [209, 260] width 10 height 10
type input "151515"
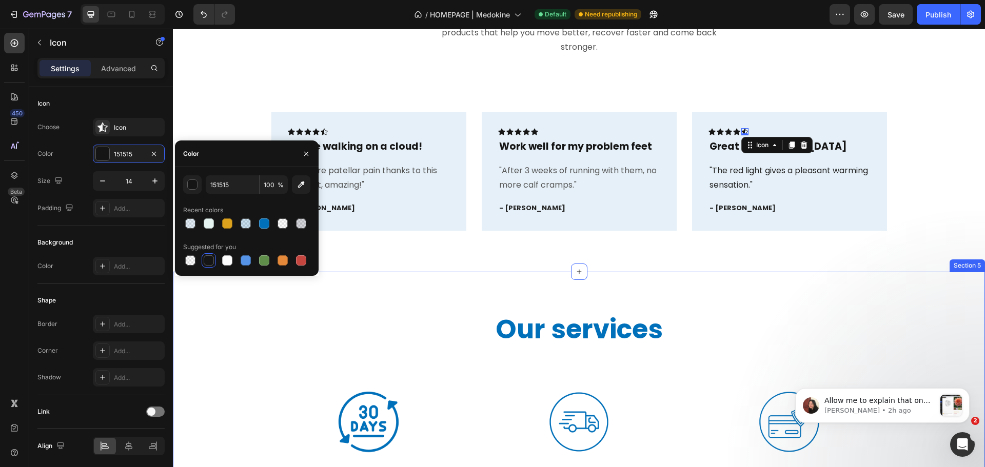
click at [303, 301] on div "Our services Heading Image 30-DAY MONEY-BACK GUARANTEE Text block Title Line We…" at bounding box center [579, 439] width 812 height 335
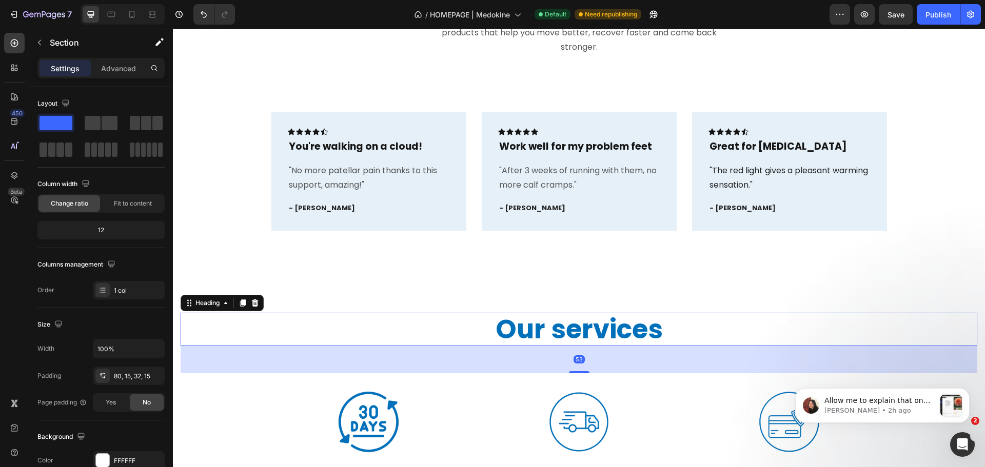
click at [500, 325] on h2 "Our services" at bounding box center [579, 329] width 797 height 33
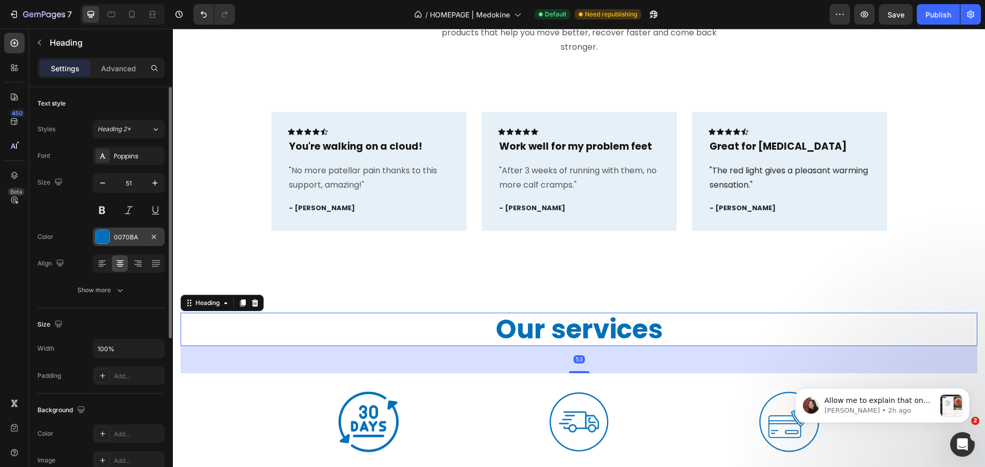
click at [116, 233] on div "0070BA" at bounding box center [129, 237] width 30 height 9
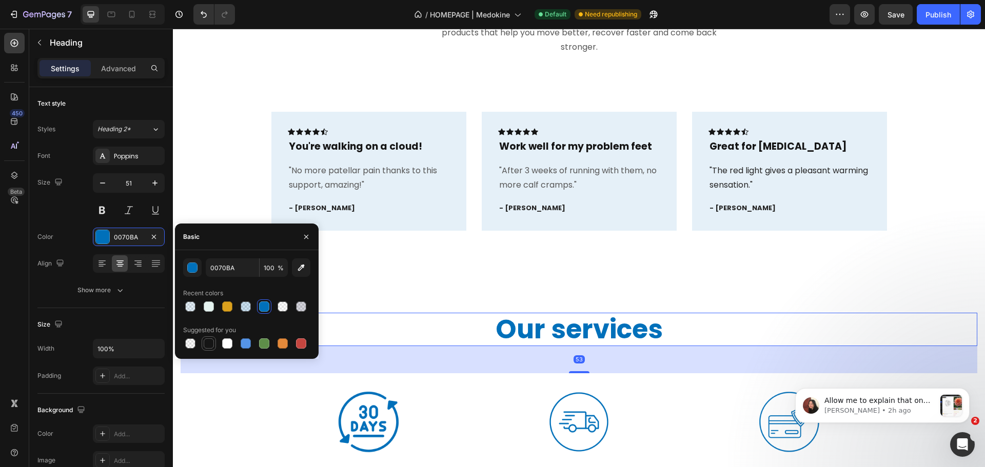
click at [204, 343] on div at bounding box center [209, 344] width 10 height 10
type input "151515"
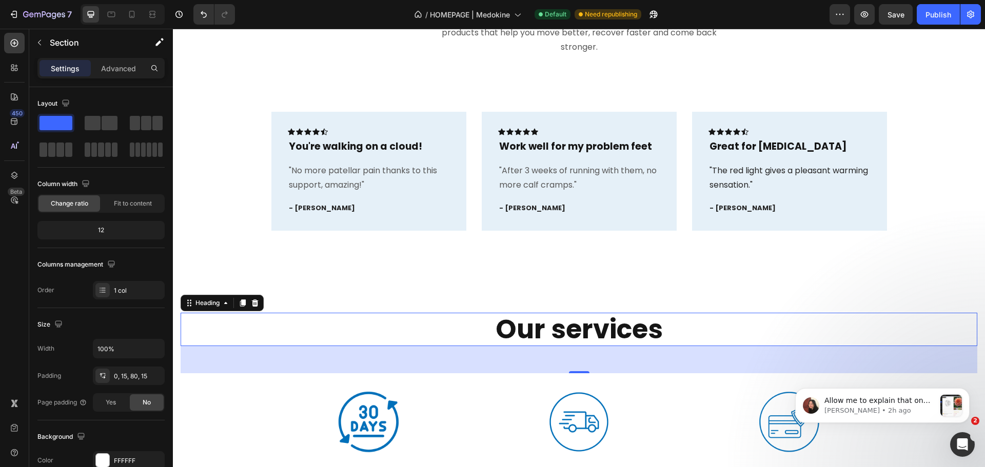
click at [207, 209] on div "Icon Icon Icon Icon Icon Row You're walking on a cloud! Text block "No more pat…" at bounding box center [579, 171] width 797 height 119
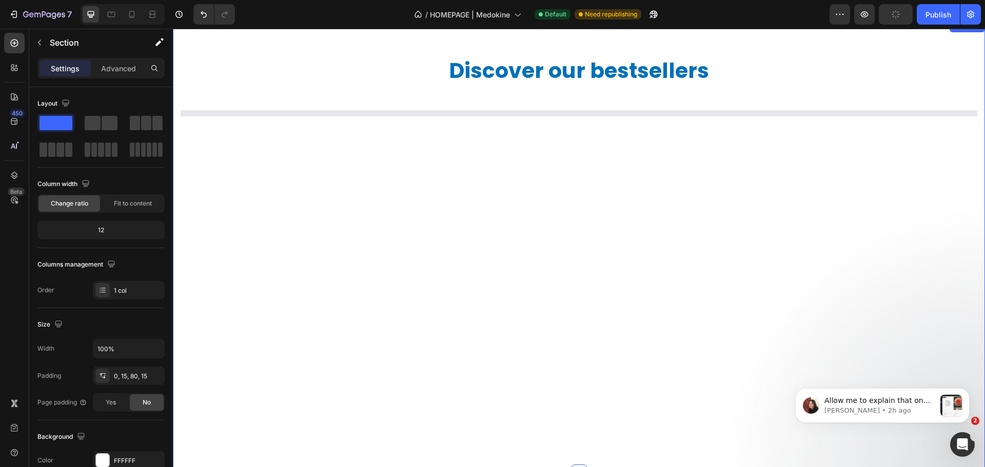
scroll to position [0, 0]
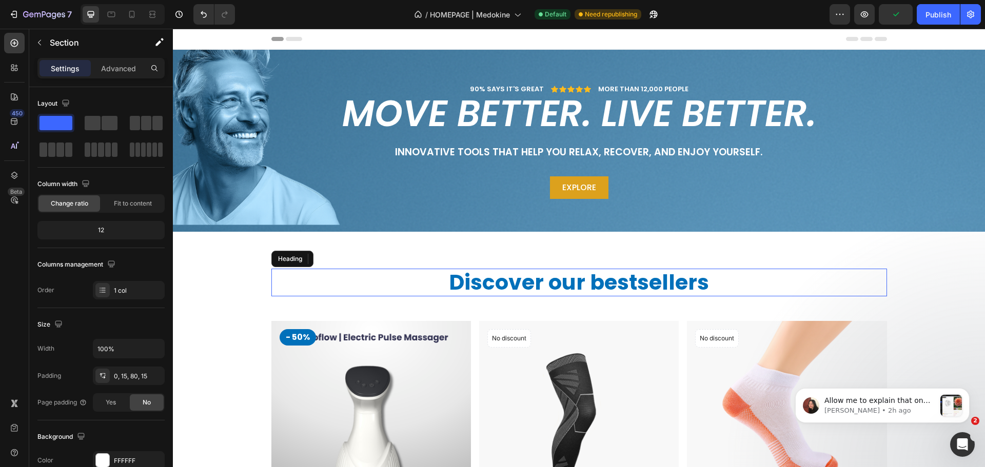
click at [559, 274] on h2 "Discover our bestsellers" at bounding box center [579, 282] width 616 height 27
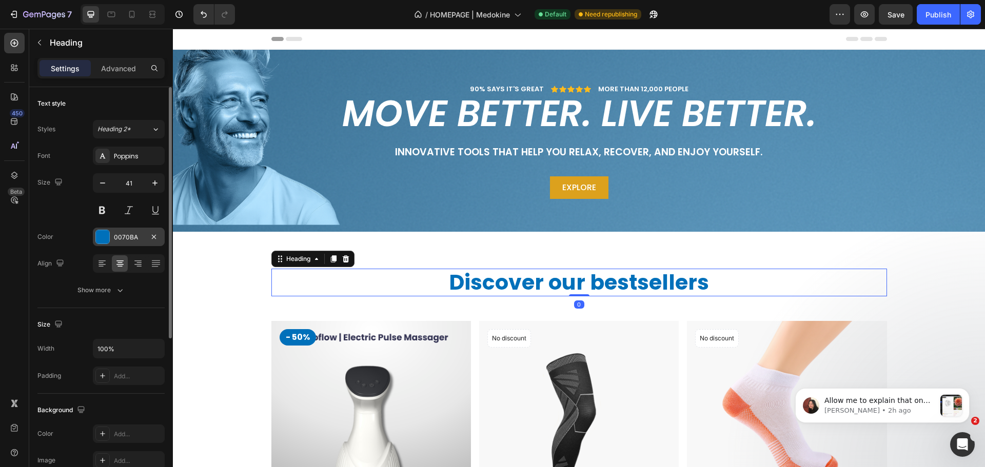
click at [111, 239] on div "0070BA" at bounding box center [129, 237] width 72 height 18
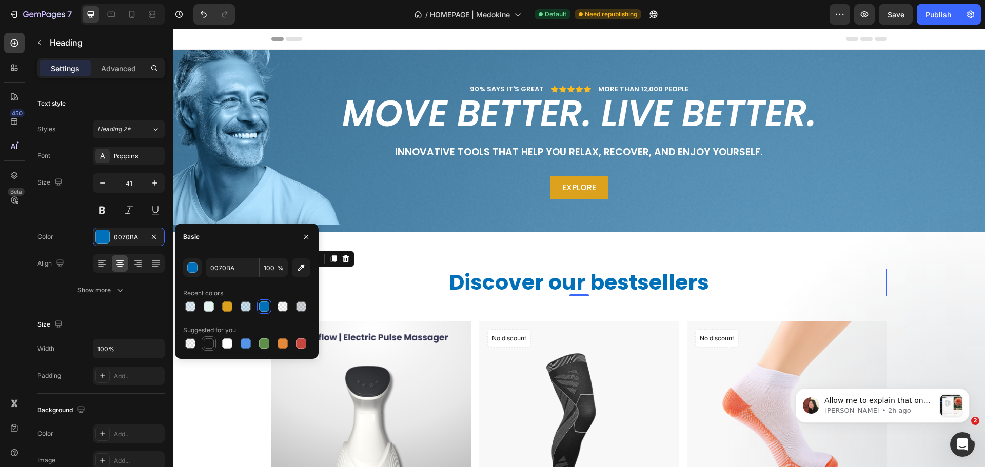
click at [206, 344] on div at bounding box center [209, 344] width 10 height 10
type input "151515"
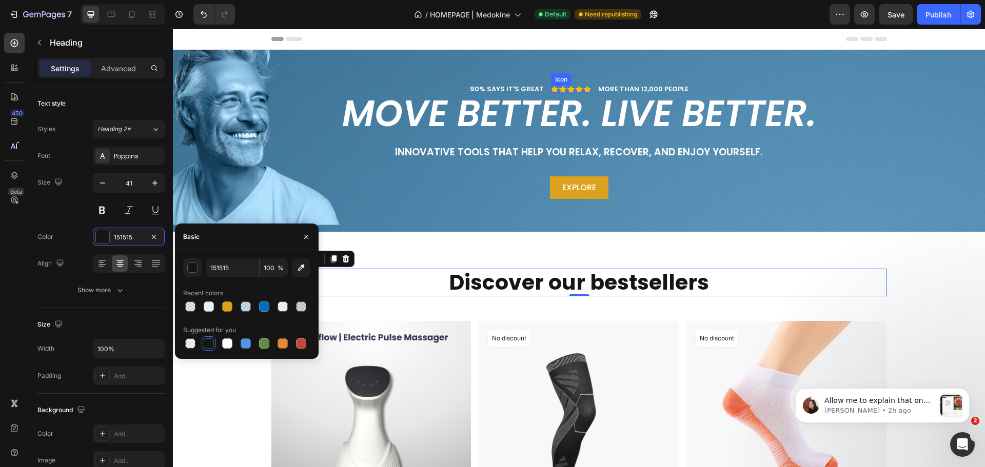
click at [551, 88] on icon at bounding box center [554, 89] width 7 height 7
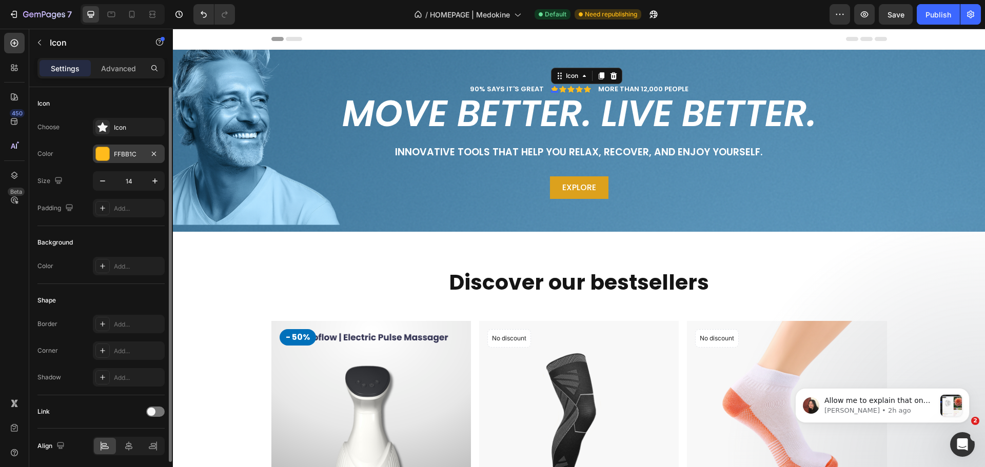
click at [118, 156] on div "FFBB1C" at bounding box center [129, 154] width 30 height 9
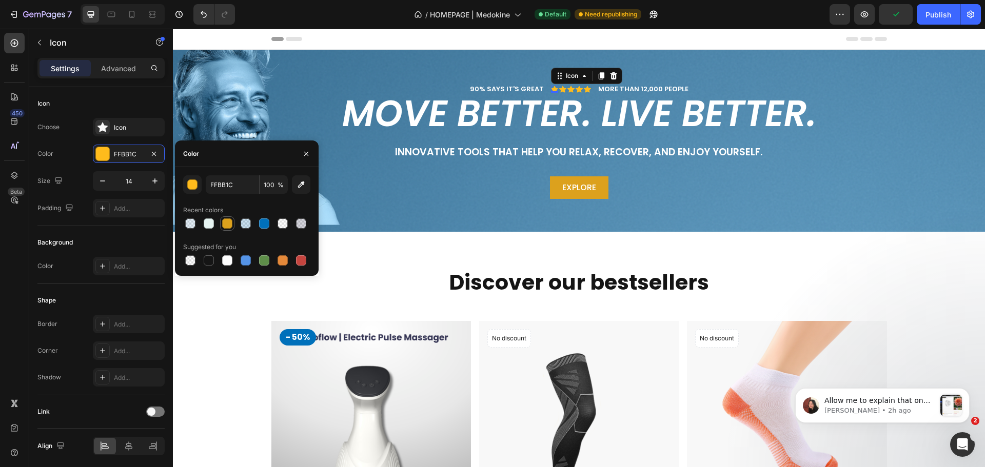
click at [229, 225] on div at bounding box center [227, 224] width 10 height 10
type input "DCA11D"
click at [560, 87] on icon at bounding box center [562, 89] width 7 height 7
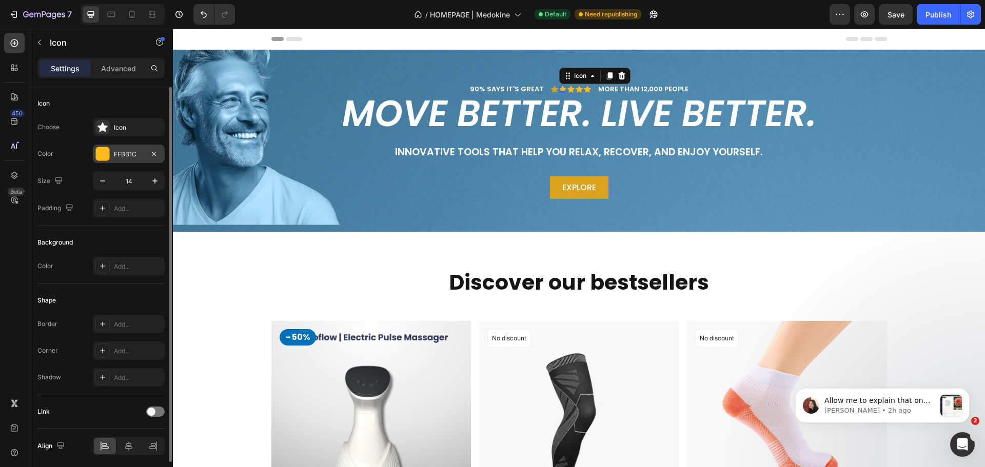
click at [125, 155] on div "FFBB1C" at bounding box center [129, 154] width 30 height 9
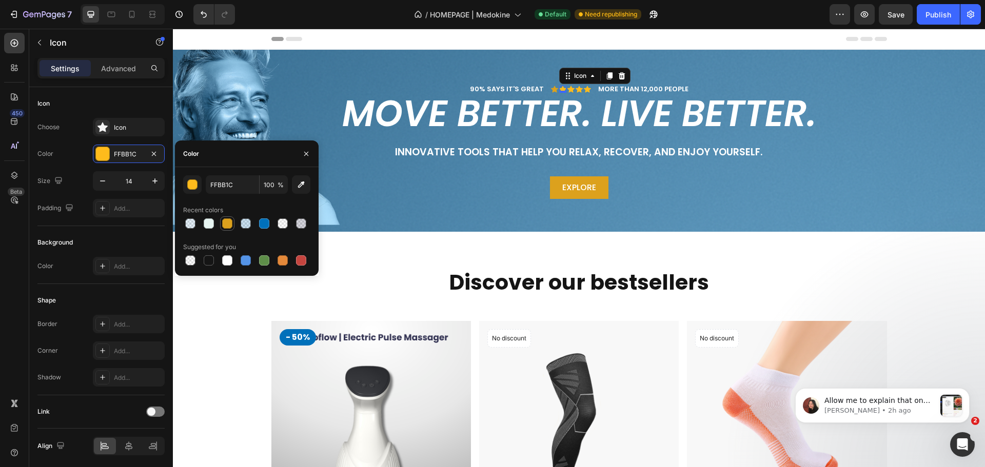
click at [228, 225] on div at bounding box center [227, 224] width 10 height 10
type input "DCA11D"
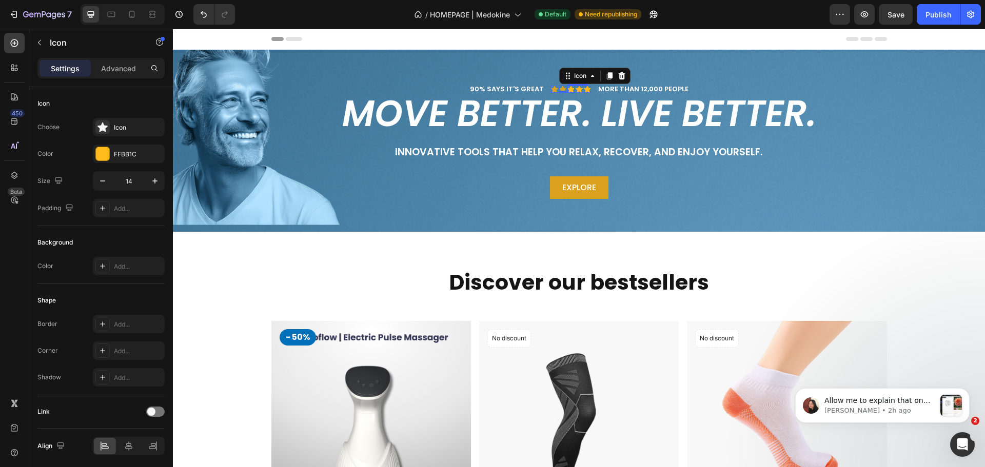
click at [567, 89] on div "Icon" at bounding box center [570, 89] width 7 height 7
click at [126, 155] on div "FFBB1C" at bounding box center [129, 154] width 30 height 9
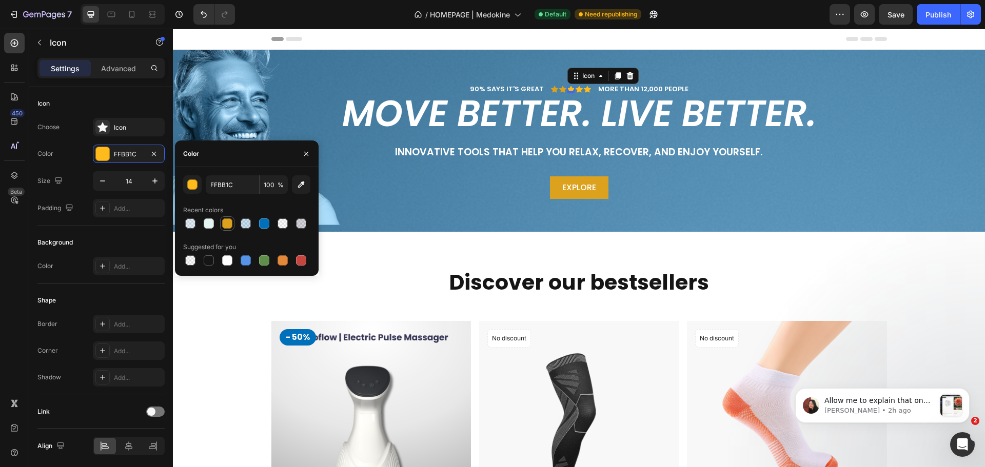
click at [224, 222] on div at bounding box center [227, 223] width 14 height 14
type input "DCA11D"
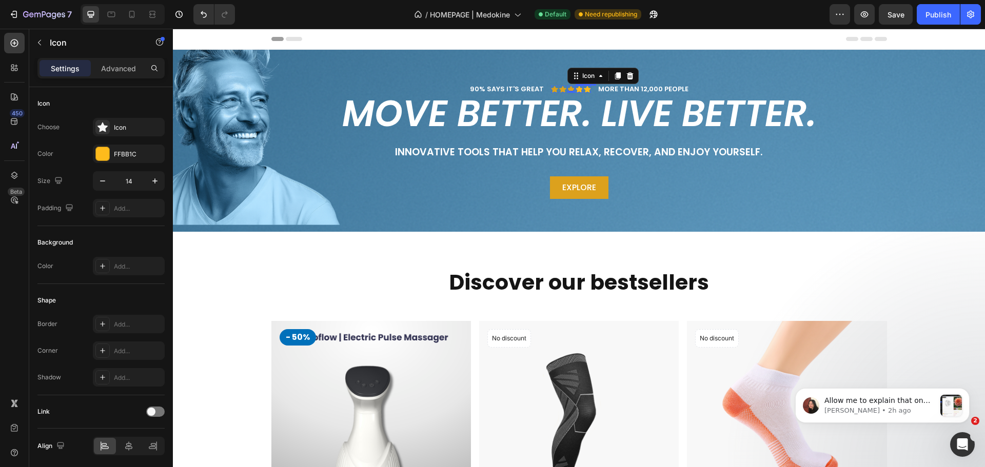
click at [576, 86] on div "Icon" at bounding box center [579, 89] width 7 height 7
click at [103, 152] on div at bounding box center [102, 153] width 13 height 13
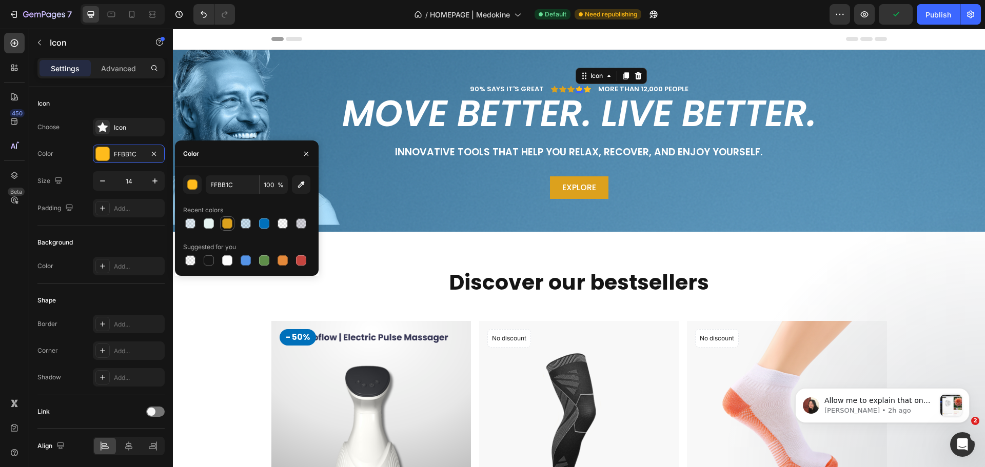
click at [224, 219] on div at bounding box center [227, 224] width 10 height 10
type input "DCA11D"
click at [585, 92] on div "Icon 0" at bounding box center [587, 89] width 7 height 7
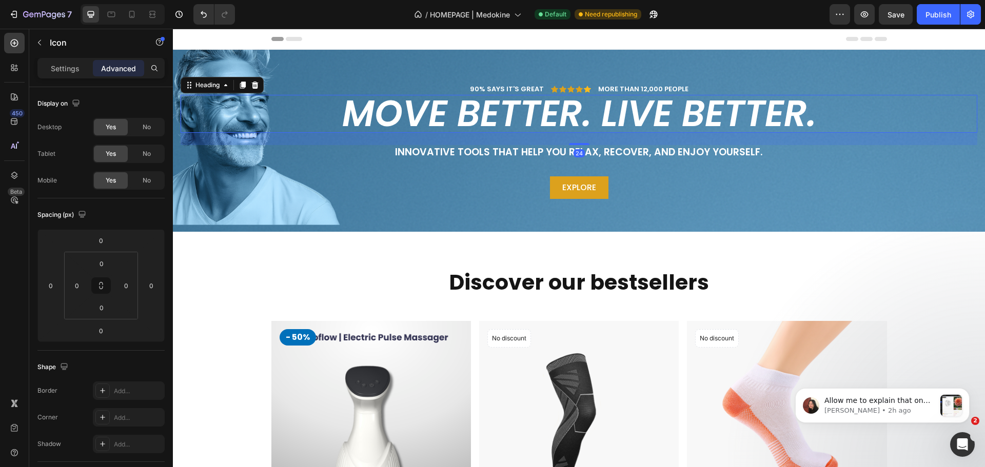
click at [555, 106] on h2 "Move better. Live better." at bounding box center [579, 114] width 797 height 38
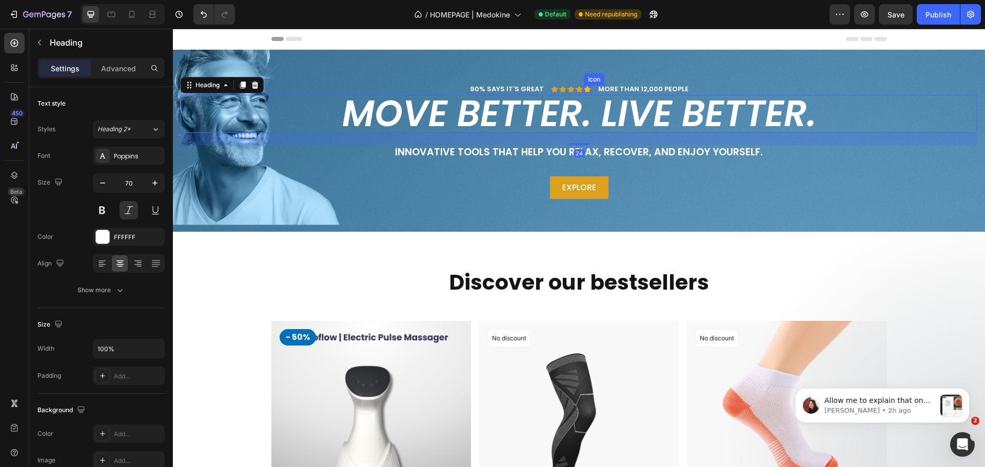
click at [585, 90] on icon at bounding box center [587, 89] width 7 height 7
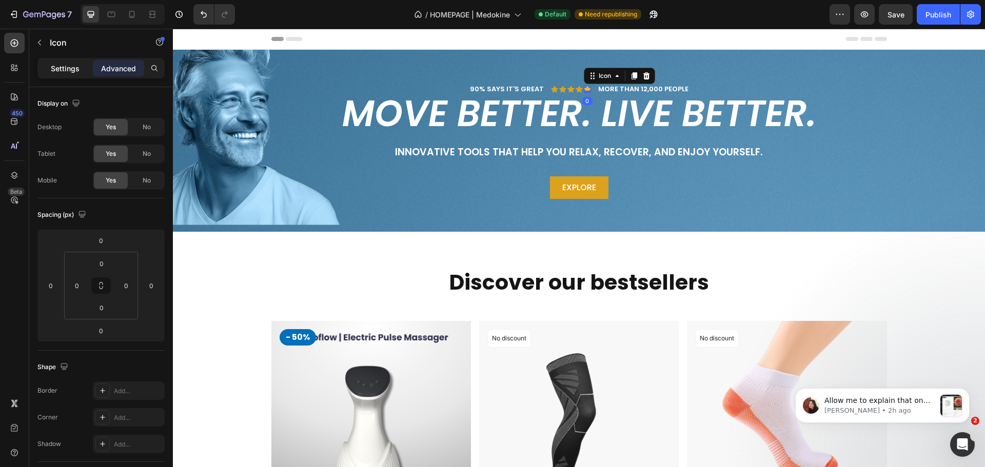
click at [64, 70] on p "Settings" at bounding box center [65, 68] width 29 height 11
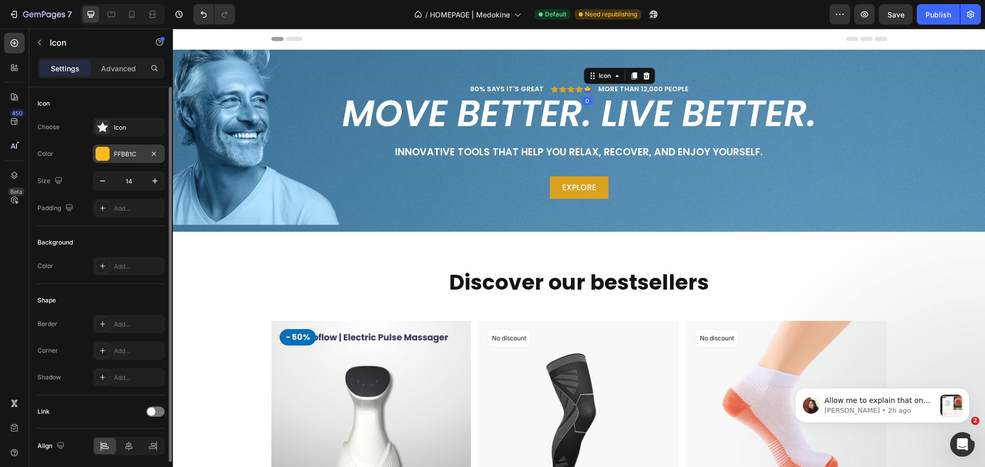
click at [112, 162] on div "FFBB1C" at bounding box center [129, 154] width 72 height 18
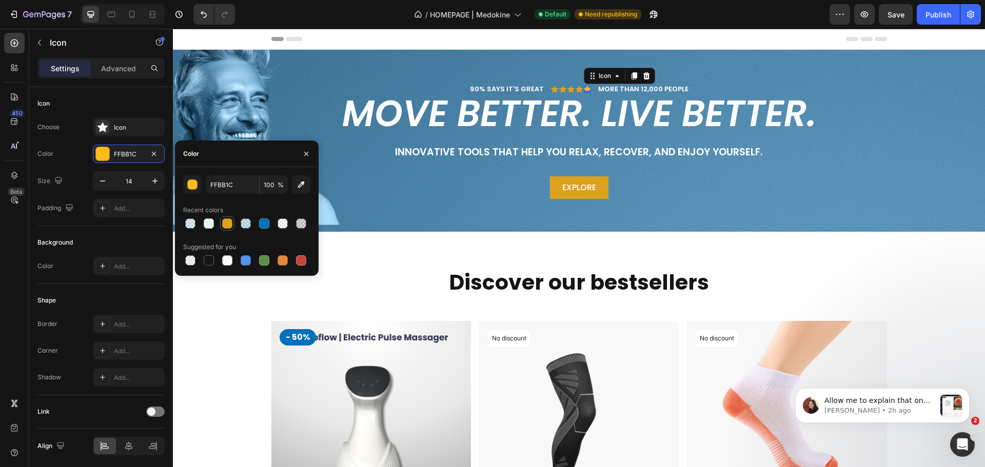
click at [226, 227] on div at bounding box center [227, 224] width 10 height 10
type input "DCA11D"
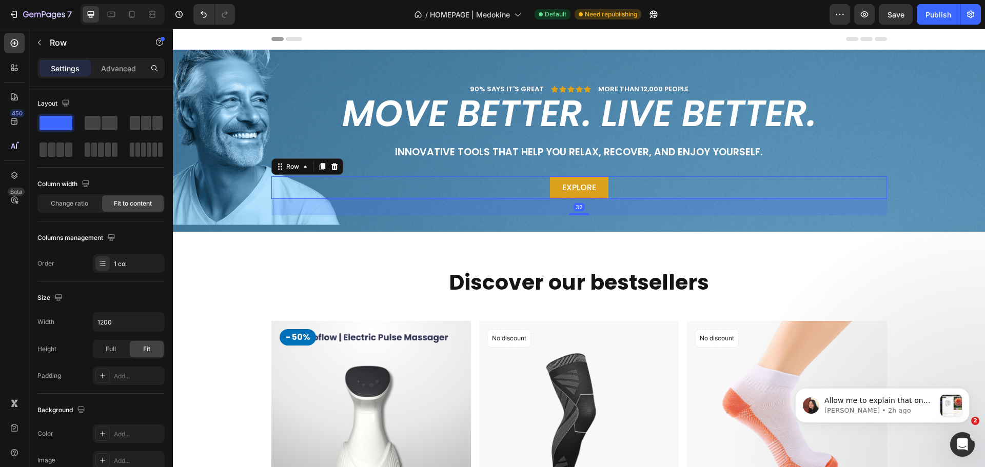
click at [647, 185] on div "Explore Button Row 32" at bounding box center [579, 187] width 616 height 23
click at [864, 82] on div "90% SAYS IT'S GREAT Text Block Icon Icon Icon Icon Icon Icon List MORE THAN 12,…" at bounding box center [579, 141] width 812 height 182
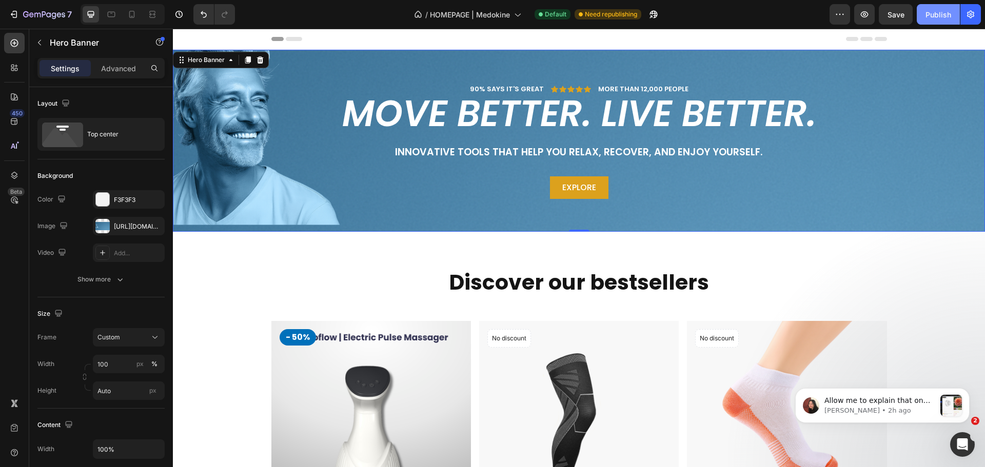
click at [945, 19] on div "Publish" at bounding box center [938, 14] width 26 height 11
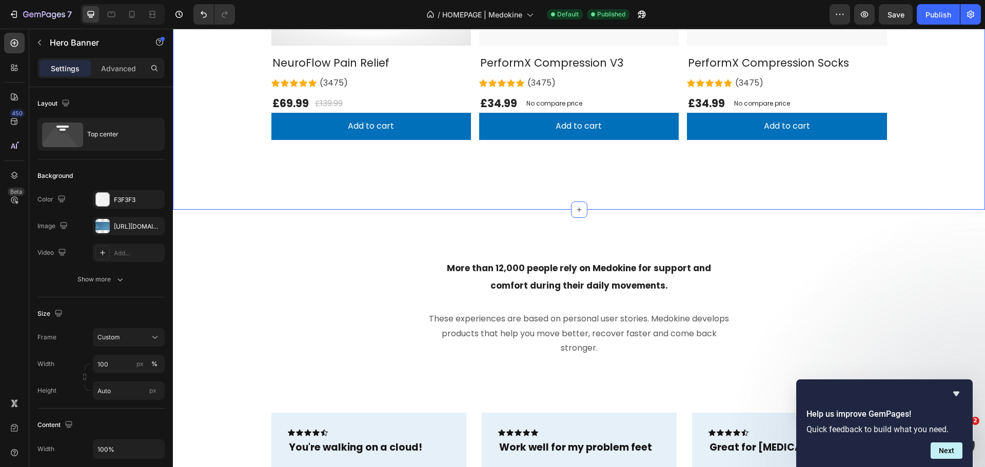
scroll to position [462, 0]
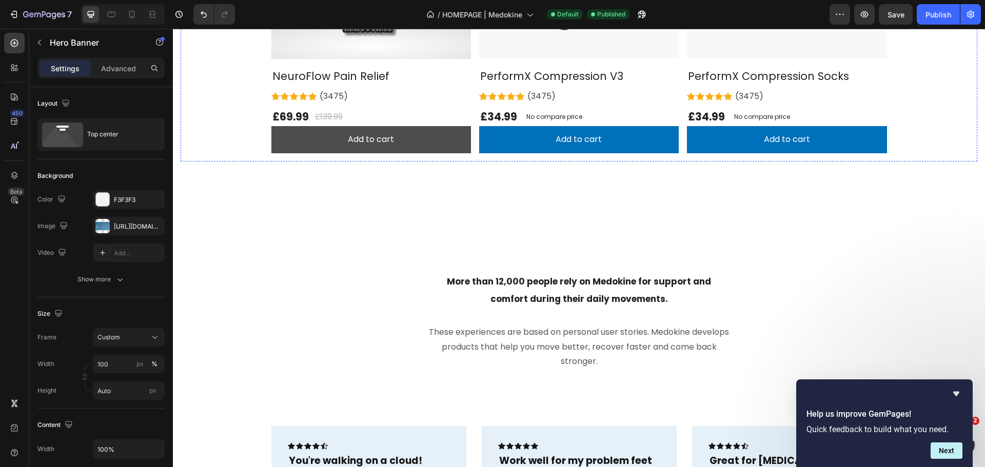
click at [421, 144] on button "Add to cart" at bounding box center [371, 139] width 200 height 27
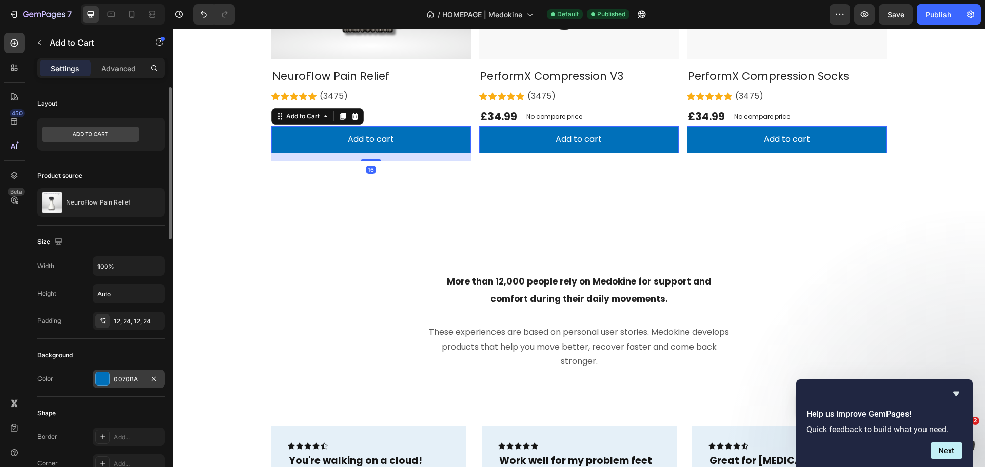
click at [127, 386] on div "0070BA" at bounding box center [129, 379] width 72 height 18
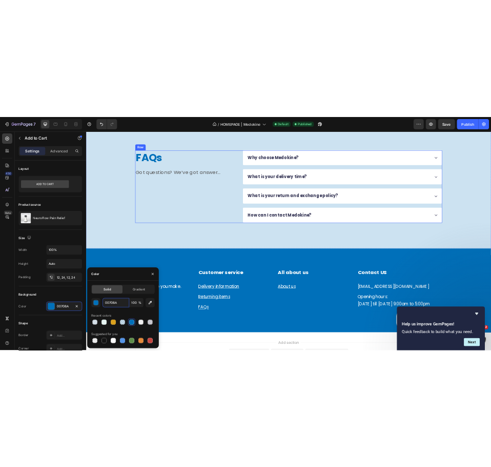
scroll to position [1494, 0]
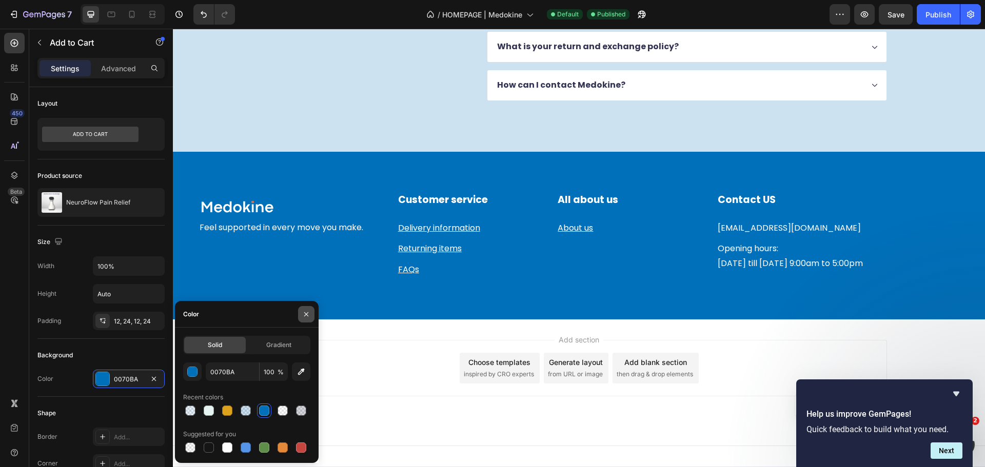
click at [299, 319] on button "button" at bounding box center [306, 314] width 16 height 16
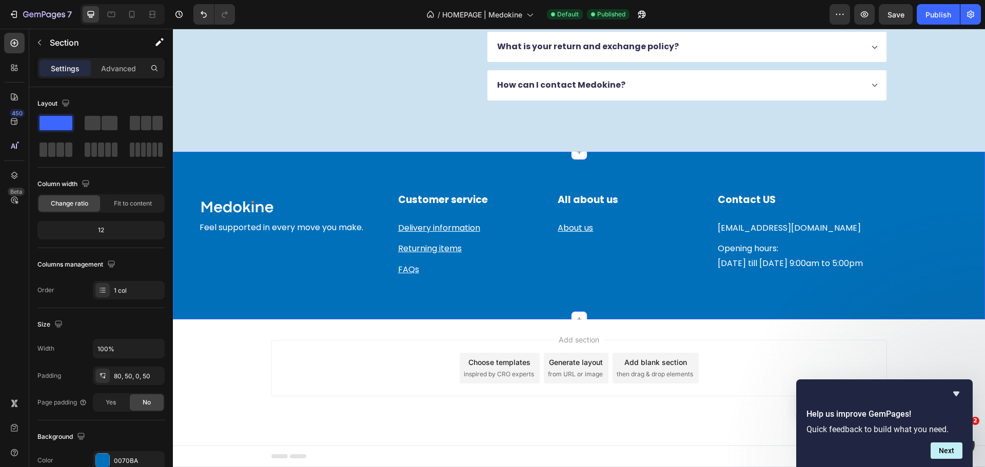
click at [265, 291] on div "Image Row Feel supported in every move you make. Text block Customer service He…" at bounding box center [579, 256] width 761 height 127
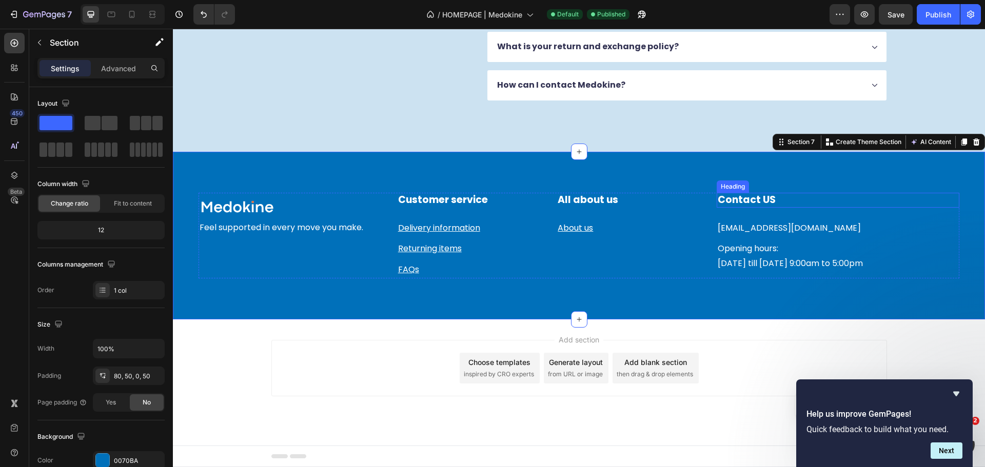
click at [735, 204] on h2 "Contact US" at bounding box center [838, 200] width 243 height 15
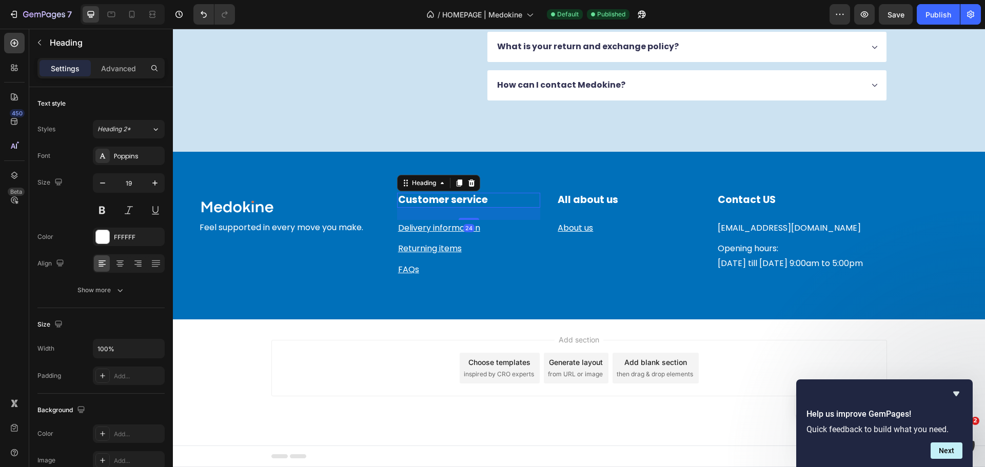
click at [459, 201] on h2 "Customer service" at bounding box center [469, 200] width 144 height 15
click at [418, 195] on h2 "Customer service" at bounding box center [469, 200] width 144 height 15
click at [418, 195] on p "Customer service" at bounding box center [469, 200] width 142 height 13
click at [482, 229] on p "Delivery information" at bounding box center [469, 228] width 142 height 15
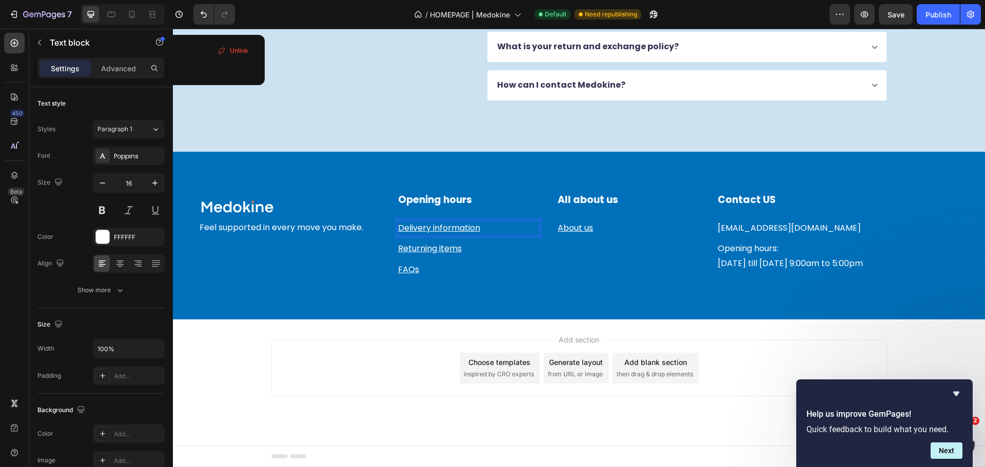
click at [490, 226] on p "Delivery information" at bounding box center [469, 228] width 142 height 15
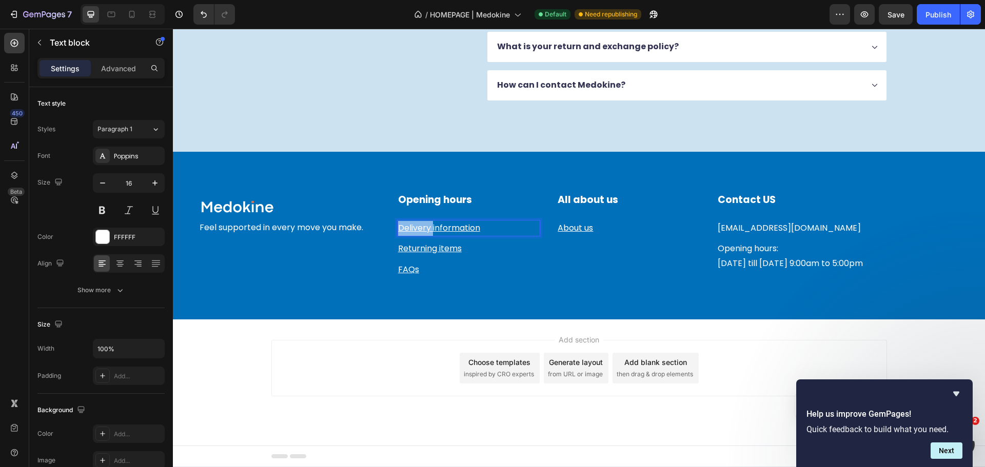
click at [490, 226] on p "Delivery information" at bounding box center [469, 228] width 142 height 15
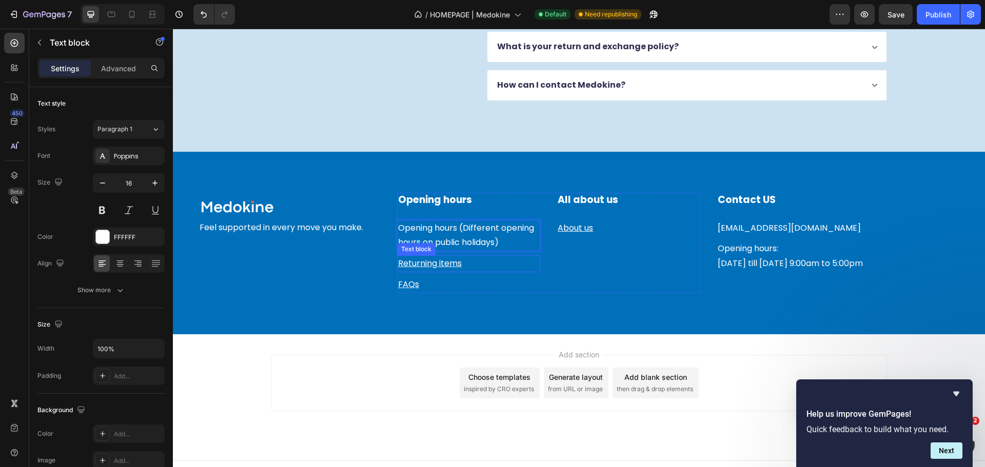
click at [514, 261] on p "Returning items" at bounding box center [469, 263] width 142 height 15
click at [469, 267] on p "Returning items" at bounding box center [469, 263] width 142 height 15
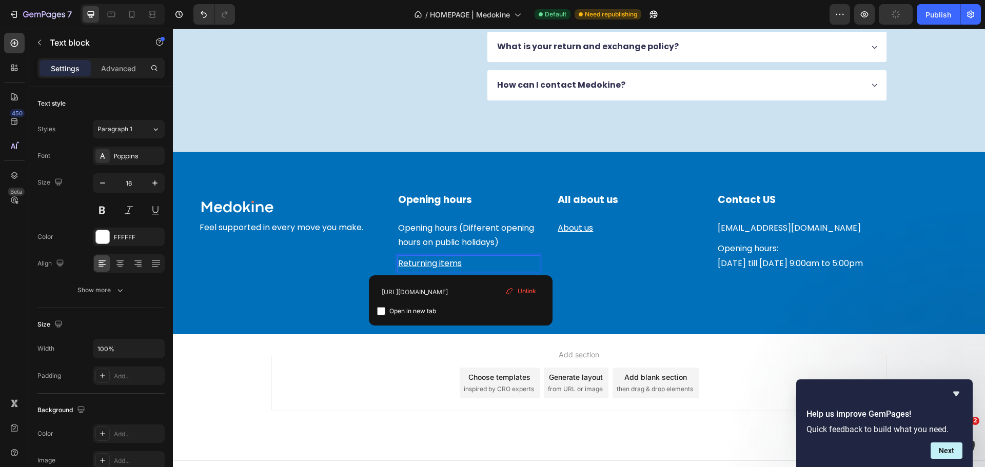
click at [469, 263] on p "Returning items ⁠⁠⁠⁠⁠⁠⁠" at bounding box center [469, 263] width 142 height 15
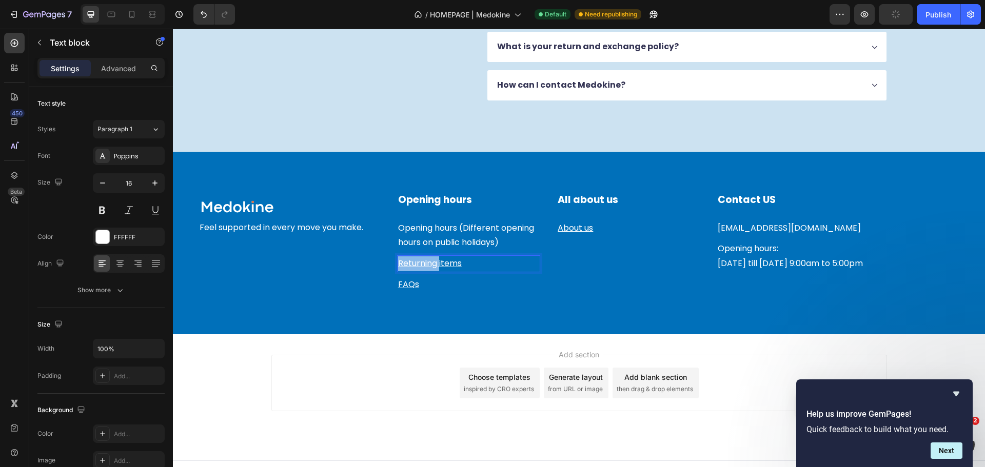
click at [469, 263] on p "Returning items ⁠⁠⁠⁠⁠⁠⁠" at bounding box center [469, 263] width 142 height 15
click at [470, 263] on p "Returning items" at bounding box center [469, 263] width 142 height 15
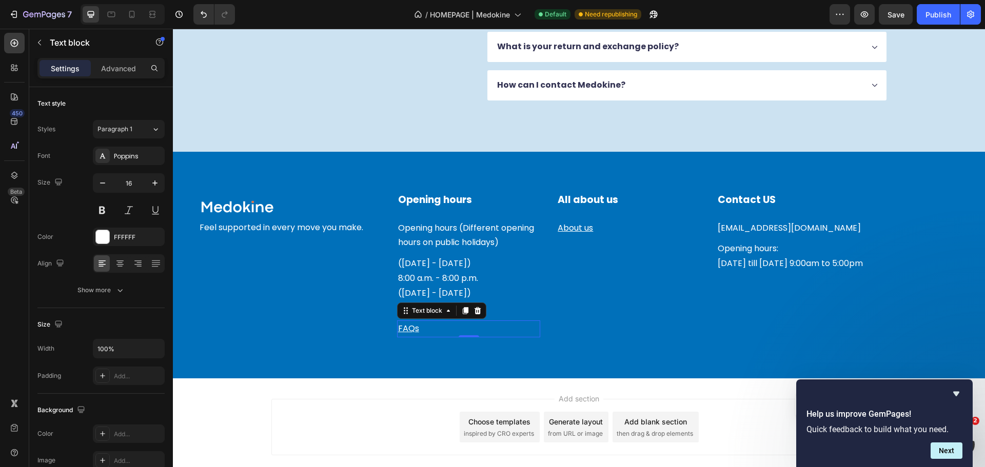
click at [436, 335] on p "FAQs" at bounding box center [469, 329] width 142 height 15
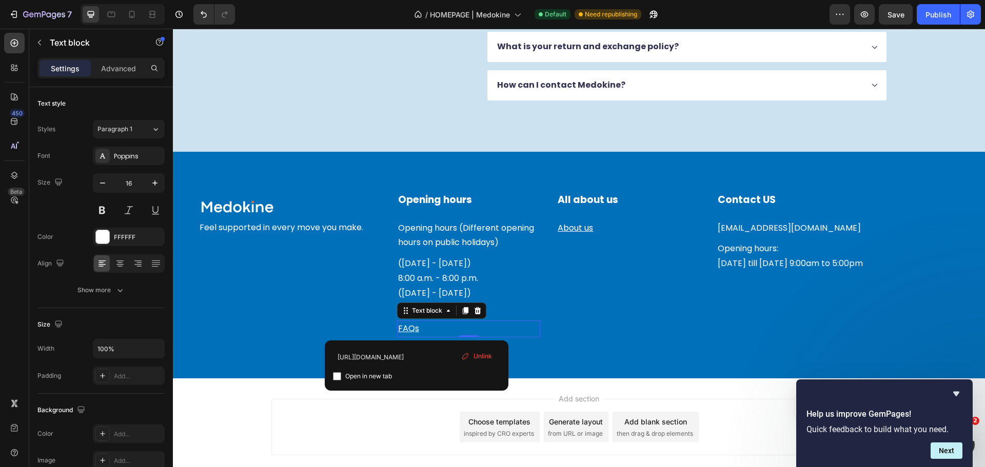
click at [436, 335] on p "FAQs" at bounding box center [469, 329] width 142 height 15
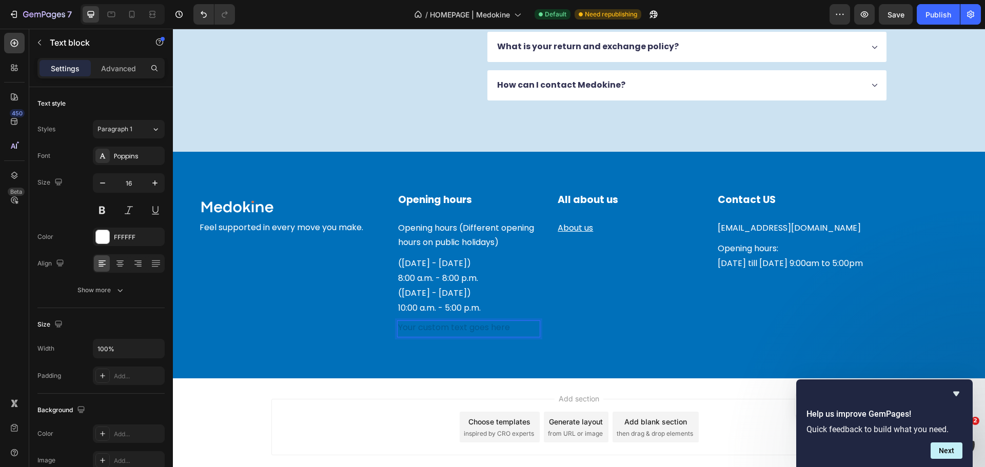
click at [459, 327] on div "Rich Text Editor. Editing area: main" at bounding box center [469, 329] width 144 height 17
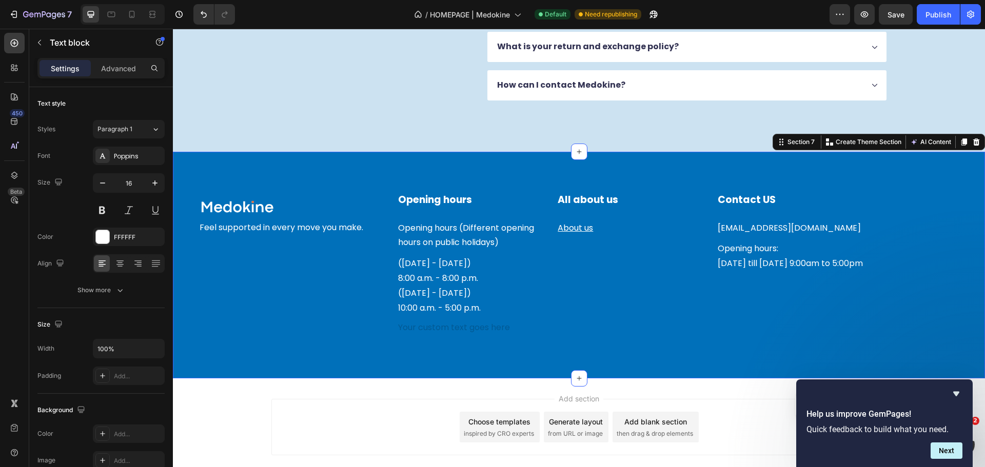
click at [449, 346] on div "Image Row Feel supported in every move you make. Text block Opening hours Headi…" at bounding box center [579, 286] width 761 height 186
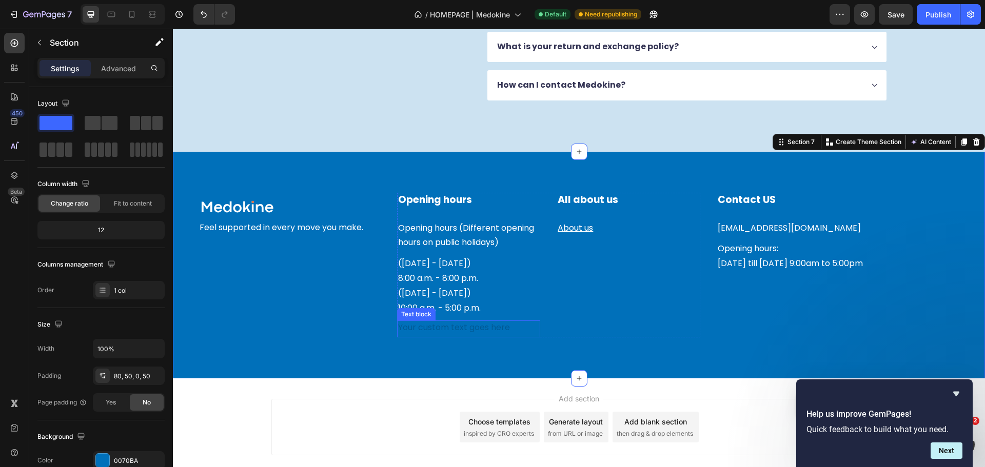
click at [450, 330] on div "Rich Text Editor. Editing area: main" at bounding box center [469, 329] width 144 height 17
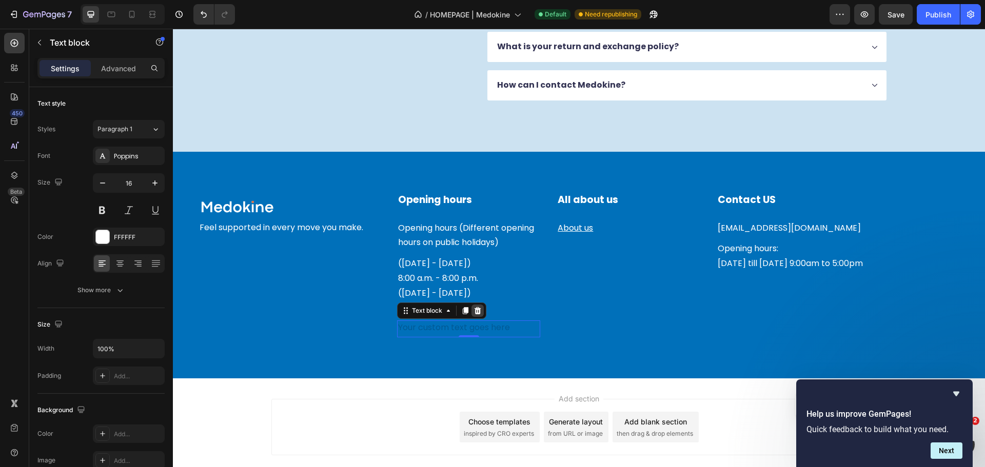
click at [480, 311] on div at bounding box center [477, 311] width 12 height 12
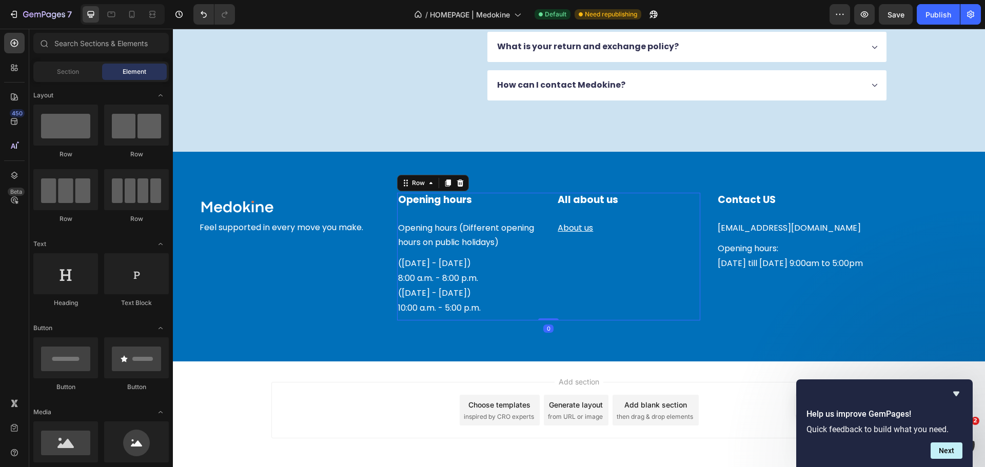
click at [575, 294] on div "All about us Heading About us Text block" at bounding box center [629, 257] width 144 height 128
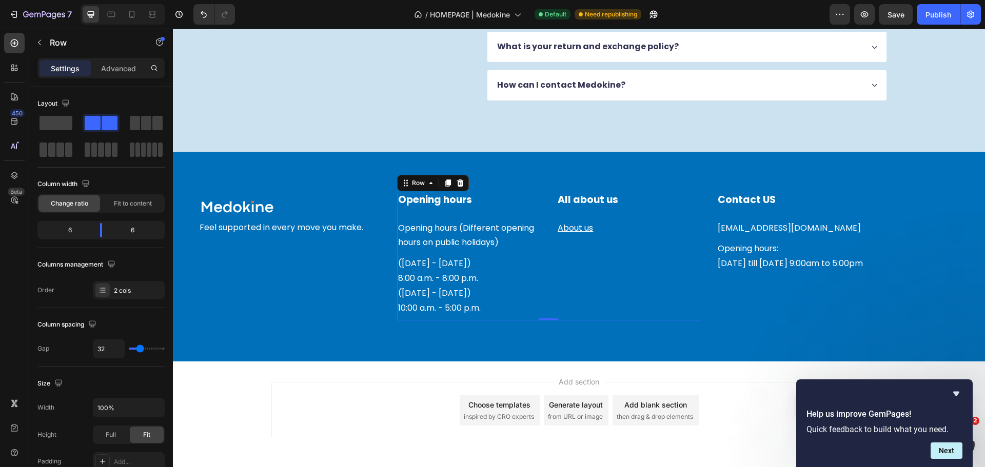
click at [604, 298] on div "All about us Heading About us Text block" at bounding box center [629, 257] width 144 height 128
click at [602, 201] on h2 "All about us" at bounding box center [629, 200] width 144 height 15
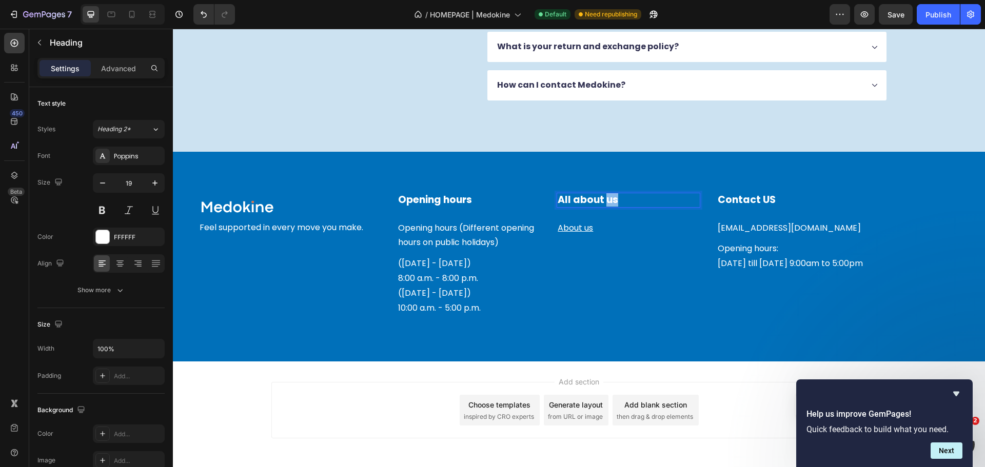
click at [602, 201] on h2 "All about us" at bounding box center [629, 200] width 144 height 15
click at [602, 202] on p "All about us" at bounding box center [629, 200] width 142 height 13
click at [610, 230] on p "About us" at bounding box center [629, 228] width 142 height 15
click at [624, 205] on div at bounding box center [625, 210] width 12 height 12
click at [622, 229] on icon at bounding box center [625, 231] width 6 height 7
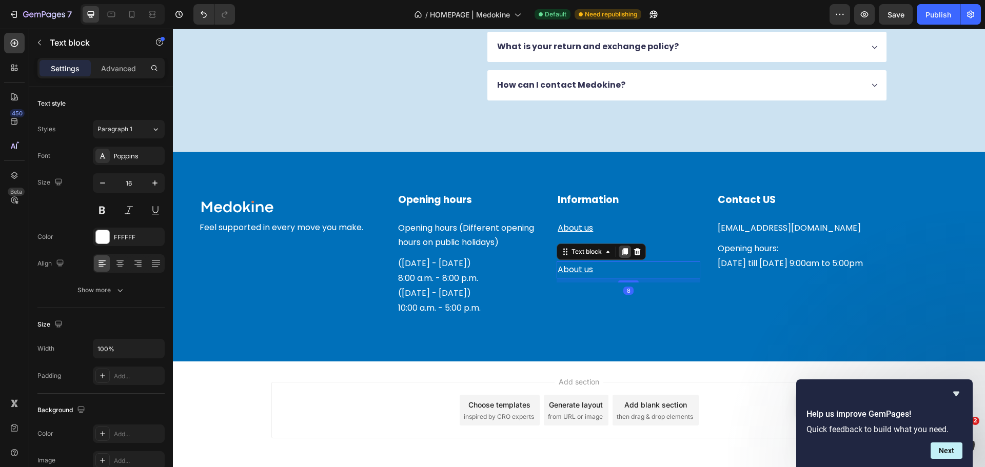
click at [625, 249] on div at bounding box center [625, 252] width 12 height 12
click at [622, 276] on icon at bounding box center [625, 273] width 8 height 8
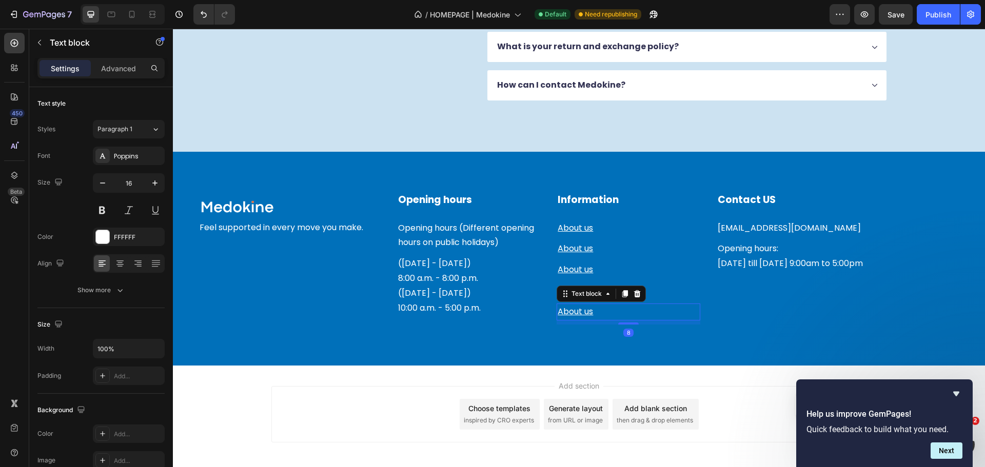
click at [695, 307] on div "About us" at bounding box center [629, 312] width 144 height 17
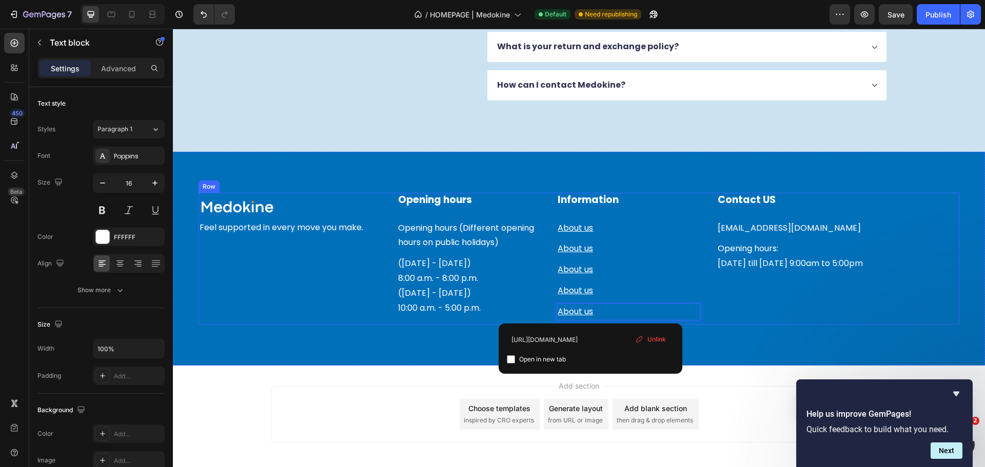
click at [764, 311] on div "Contact US Heading Info@medokine.com Text block Opening hours: Monday till Frid…" at bounding box center [838, 259] width 243 height 132
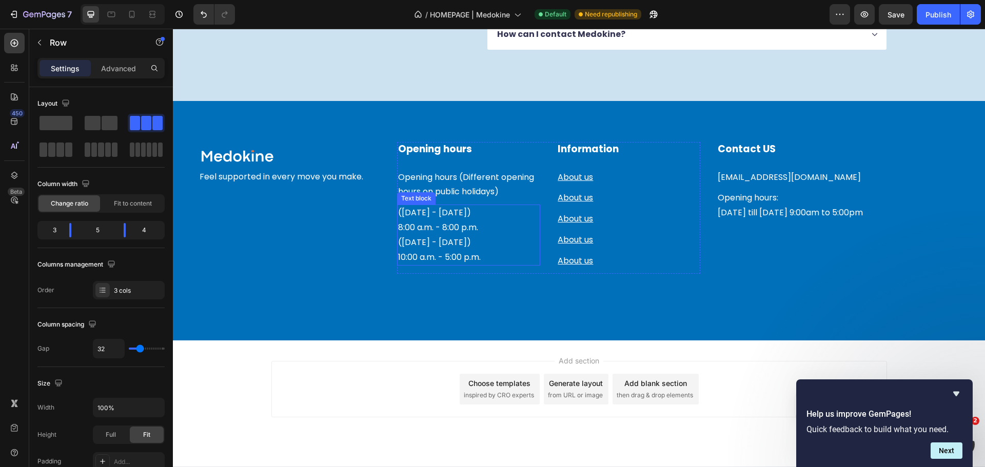
scroll to position [1566, 0]
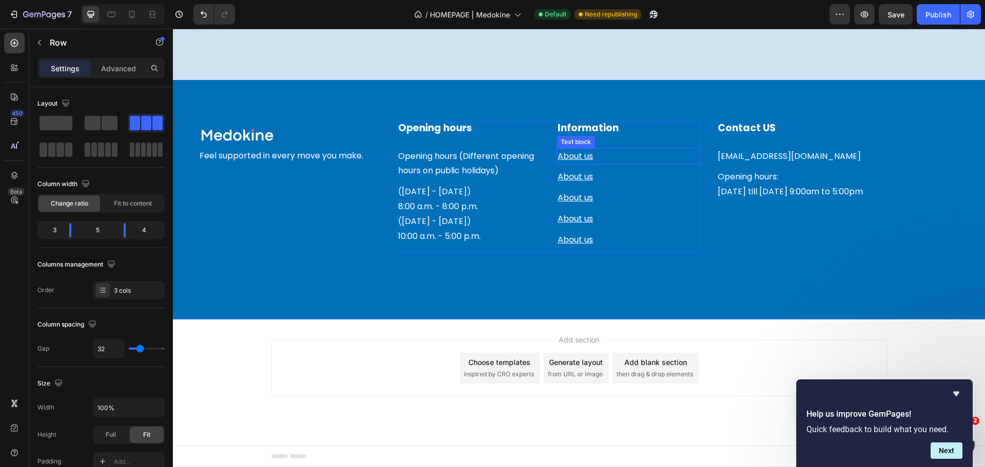
click at [602, 152] on p "About us" at bounding box center [629, 156] width 142 height 15
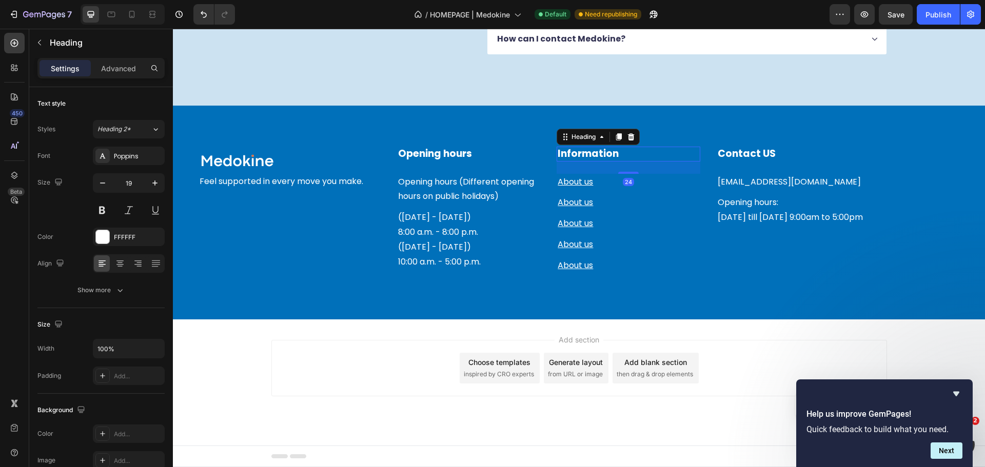
click at [602, 152] on h2 "Information" at bounding box center [629, 154] width 144 height 15
click at [602, 153] on h2 "Information" at bounding box center [629, 154] width 144 height 15
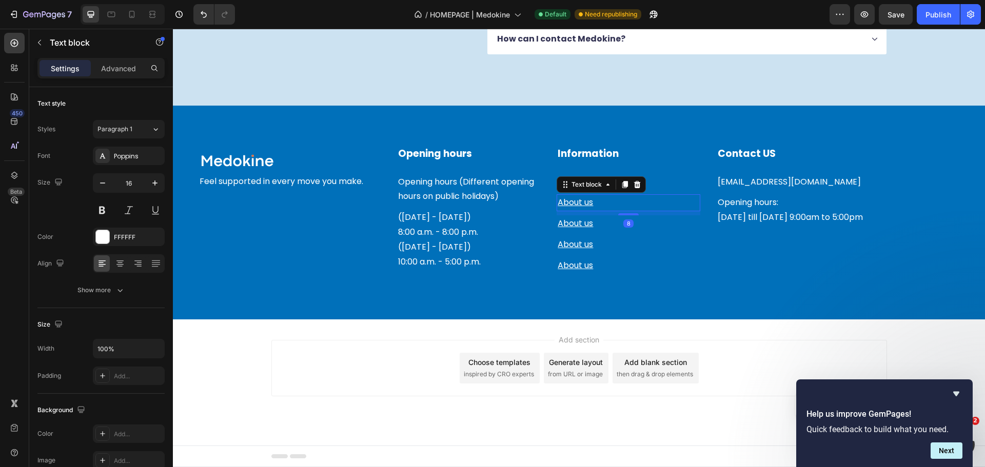
click at [595, 196] on p "About us" at bounding box center [629, 202] width 142 height 15
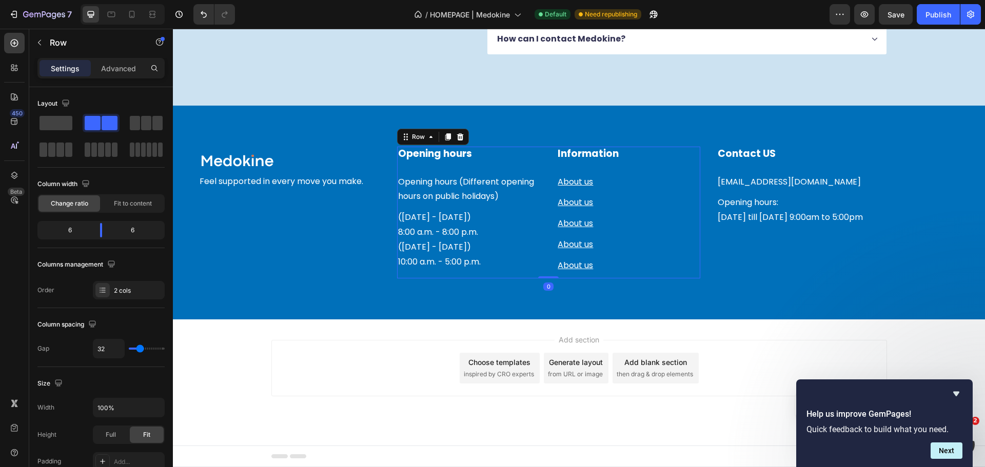
click at [594, 170] on div "Information Heading About us Text block About us Text block About us Text block…" at bounding box center [629, 213] width 144 height 132
click at [593, 180] on p "About us" at bounding box center [629, 182] width 142 height 15
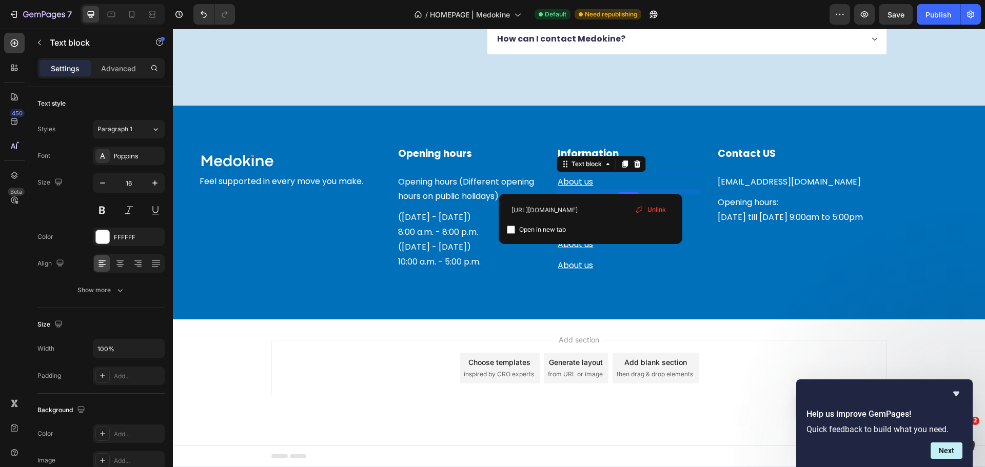
click at [594, 180] on p "About us" at bounding box center [629, 182] width 142 height 15
click at [594, 181] on p "About us" at bounding box center [629, 182] width 142 height 15
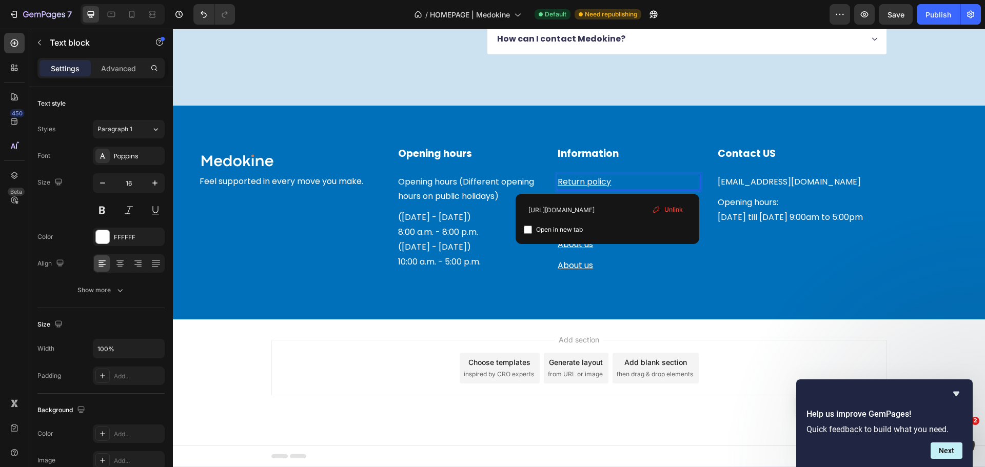
click at [674, 212] on span "Unlink" at bounding box center [673, 209] width 18 height 9
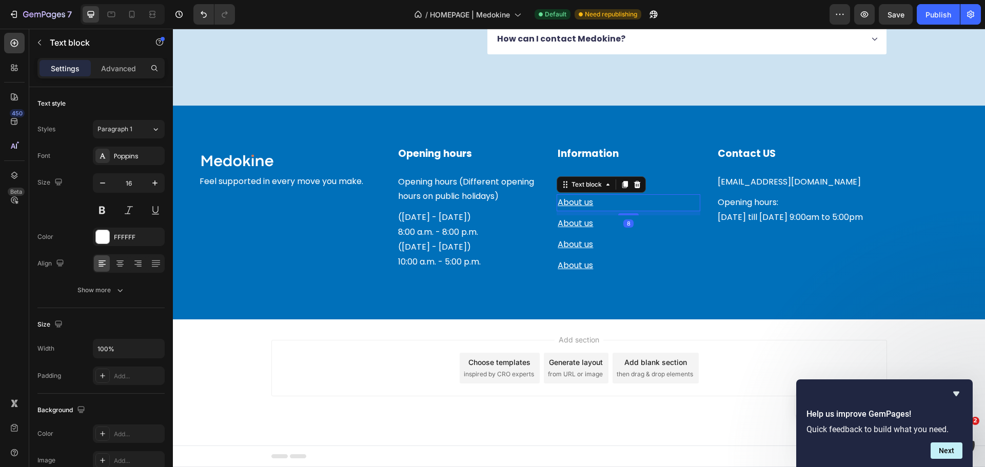
click at [572, 202] on u "About us" at bounding box center [575, 202] width 35 height 12
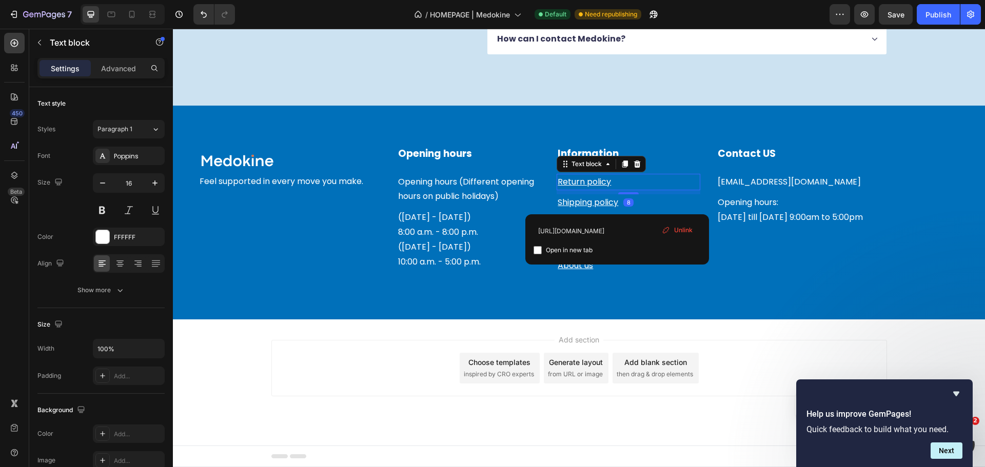
click at [654, 182] on p "Return policy ⁠⁠⁠⁠⁠⁠⁠" at bounding box center [629, 182] width 142 height 15
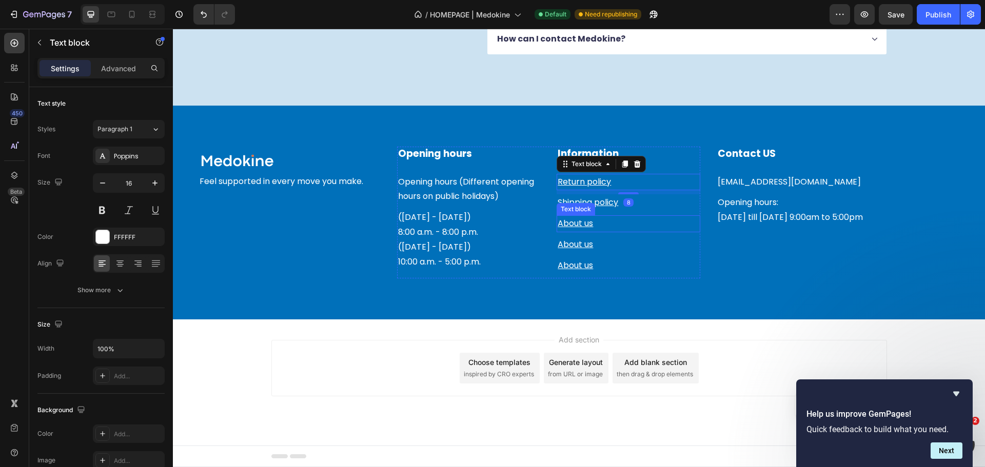
click at [577, 222] on u "About us" at bounding box center [575, 224] width 35 height 12
click at [576, 222] on u "About us" at bounding box center [575, 224] width 35 height 12
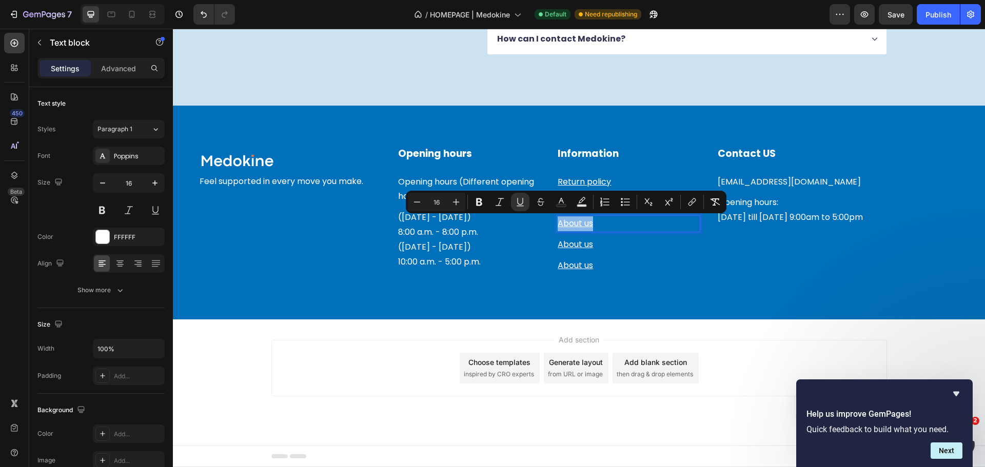
click at [576, 222] on u "About us" at bounding box center [575, 224] width 35 height 12
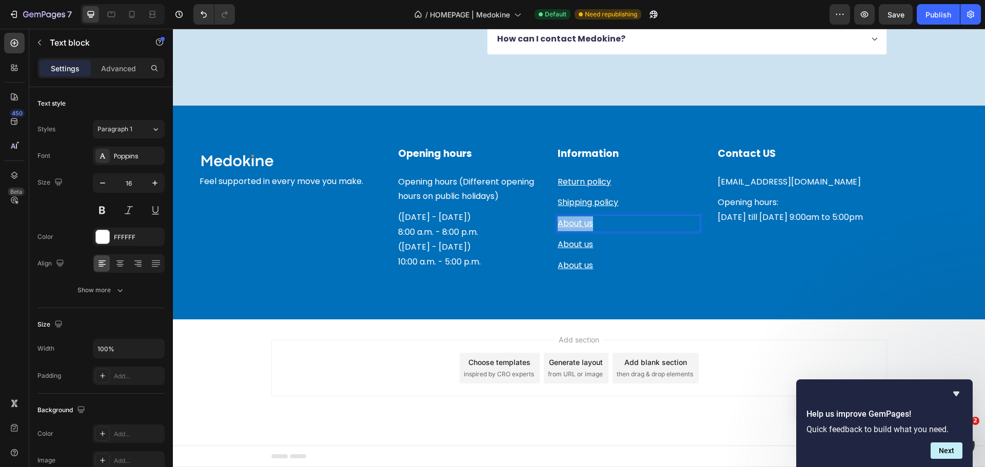
click at [576, 222] on u "About us" at bounding box center [575, 224] width 35 height 12
drag, startPoint x: 505, startPoint y: 235, endPoint x: 535, endPoint y: 247, distance: 32.5
click at [506, 237] on p "(Monday - Friday) 8:00 a.m. - 8:00 p.m. (Saturday - Sunday) 10:00 a.m. - 5:00 p…" at bounding box center [469, 239] width 142 height 59
click at [574, 247] on div "Text block" at bounding box center [586, 247] width 34 height 9
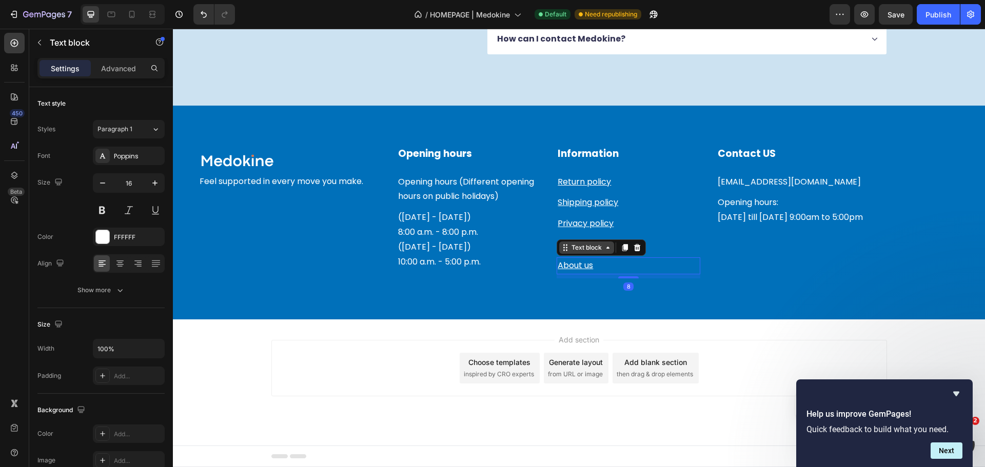
click at [574, 247] on div "Text block" at bounding box center [586, 247] width 34 height 9
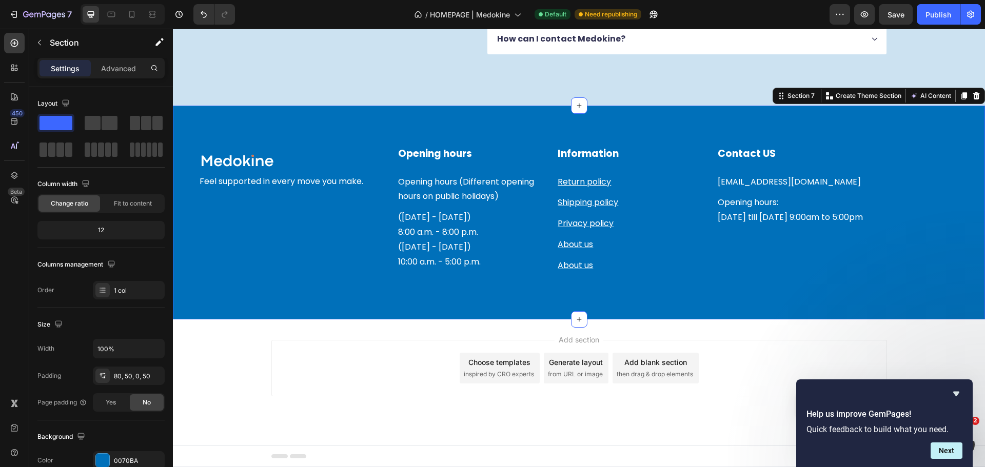
click at [563, 310] on div "Image Row Feel supported in every move you make. Text block Opening hours Headi…" at bounding box center [579, 233] width 761 height 173
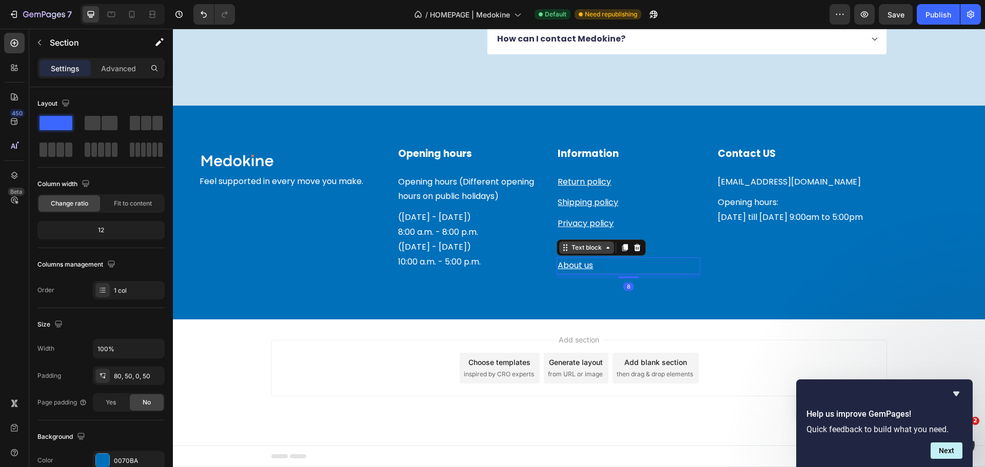
click at [582, 246] on div "Text block" at bounding box center [586, 247] width 34 height 9
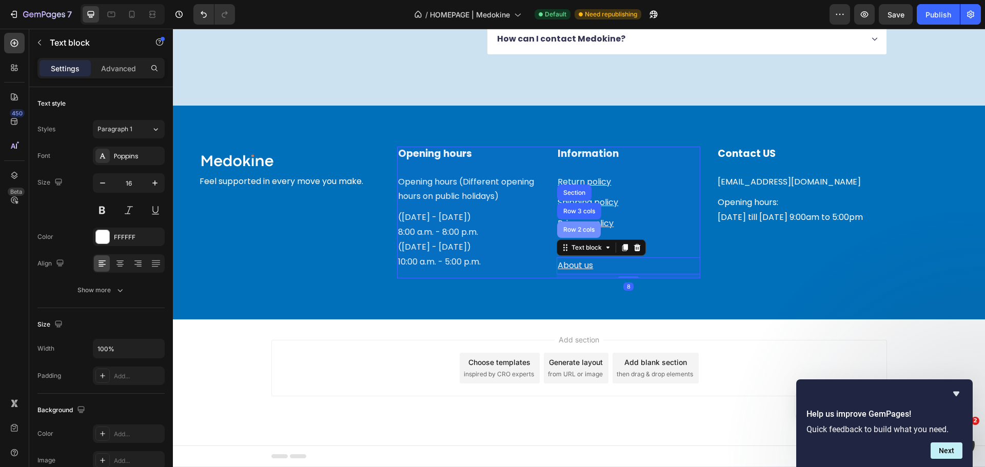
click at [584, 234] on div "Row 2 cols" at bounding box center [579, 230] width 44 height 16
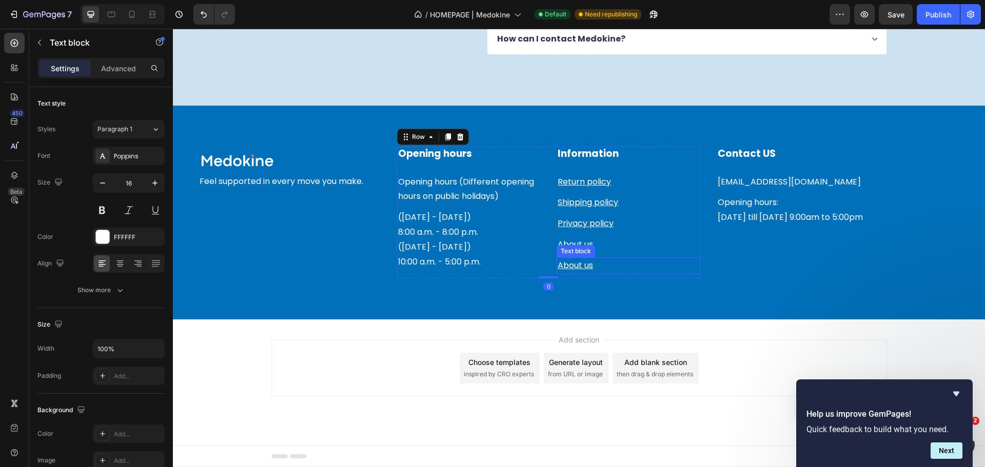
click at [586, 269] on u "About us" at bounding box center [575, 266] width 35 height 12
drag, startPoint x: 641, startPoint y: 245, endPoint x: 636, endPoint y: 244, distance: 5.2
click at [640, 244] on div "Text block" at bounding box center [601, 248] width 89 height 16
click at [635, 249] on icon at bounding box center [637, 248] width 8 height 8
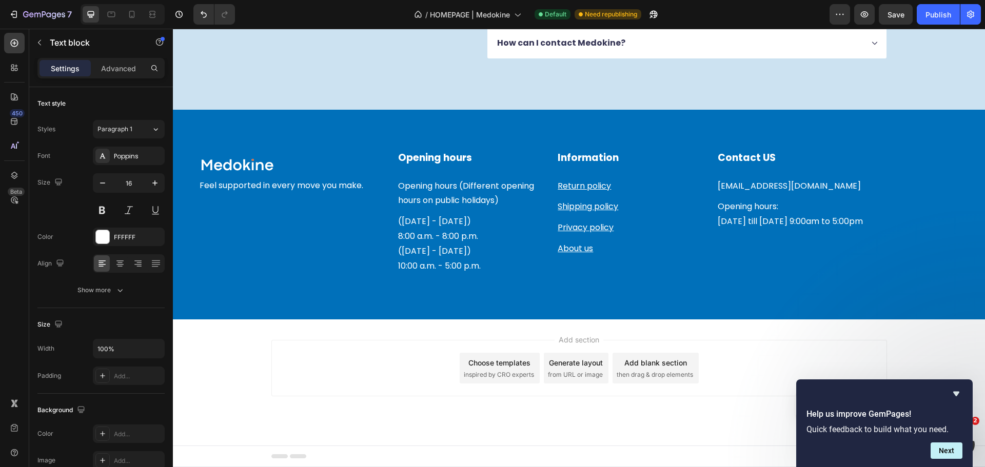
scroll to position [1536, 0]
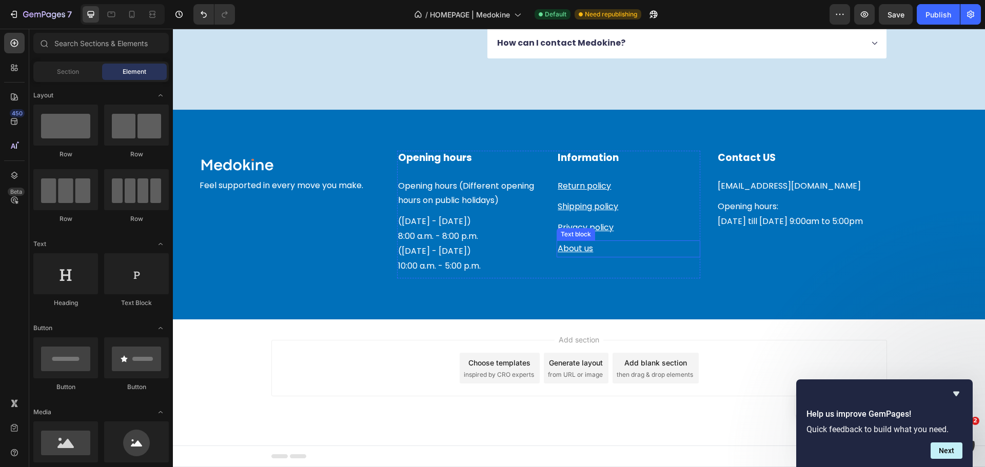
click at [591, 251] on p "About us" at bounding box center [629, 249] width 142 height 15
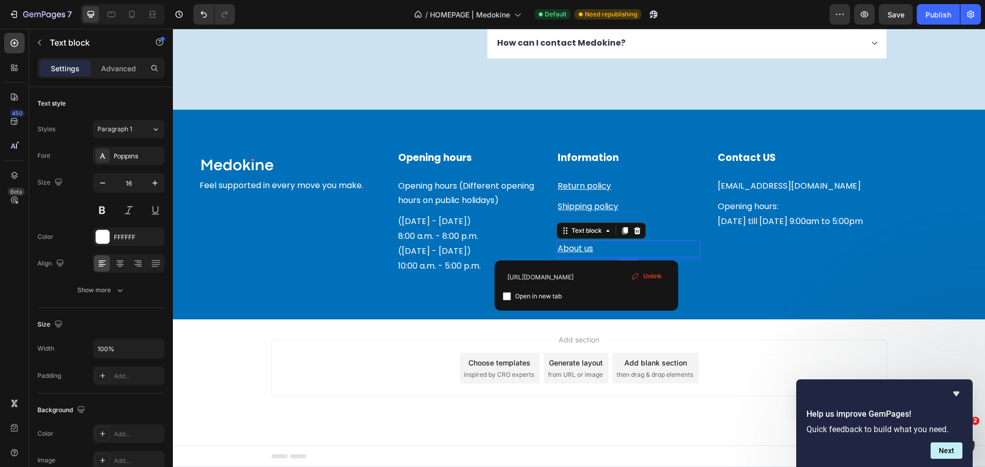
click at [588, 250] on u "About us" at bounding box center [575, 249] width 35 height 12
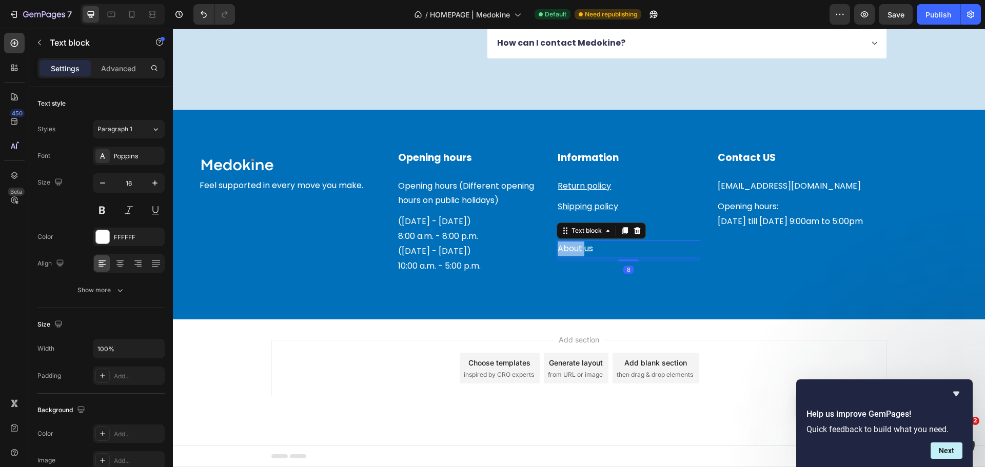
click at [588, 250] on u "About us" at bounding box center [575, 249] width 35 height 12
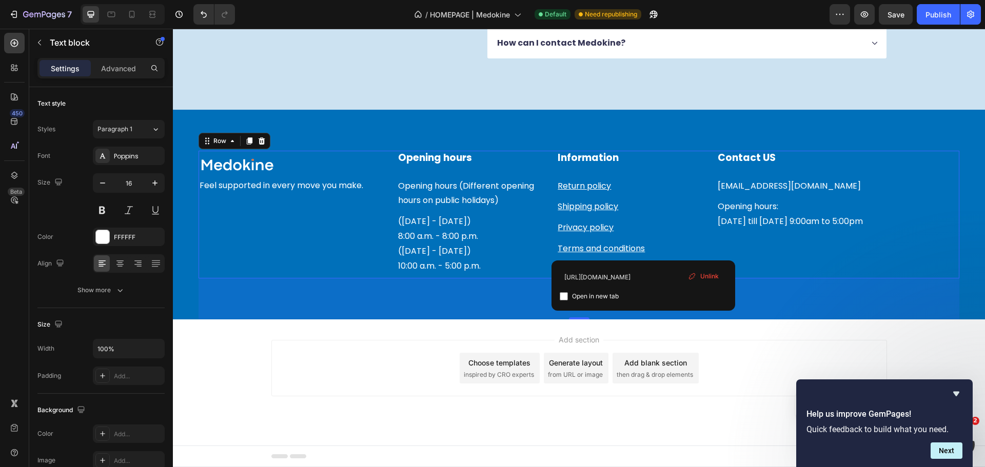
click at [779, 257] on div "Contact US Heading Info@medokine.com Text block Opening hours: Monday till Frid…" at bounding box center [838, 215] width 243 height 128
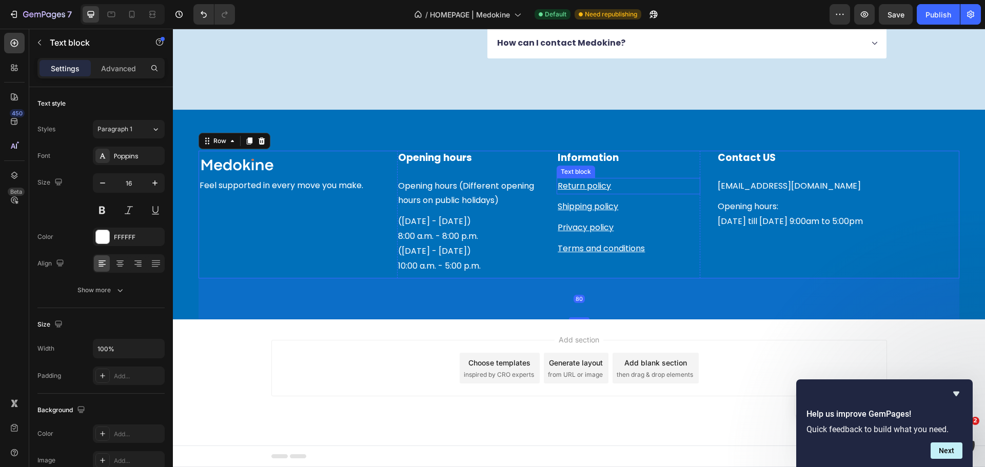
click at [599, 181] on u "Return policy" at bounding box center [584, 186] width 53 height 12
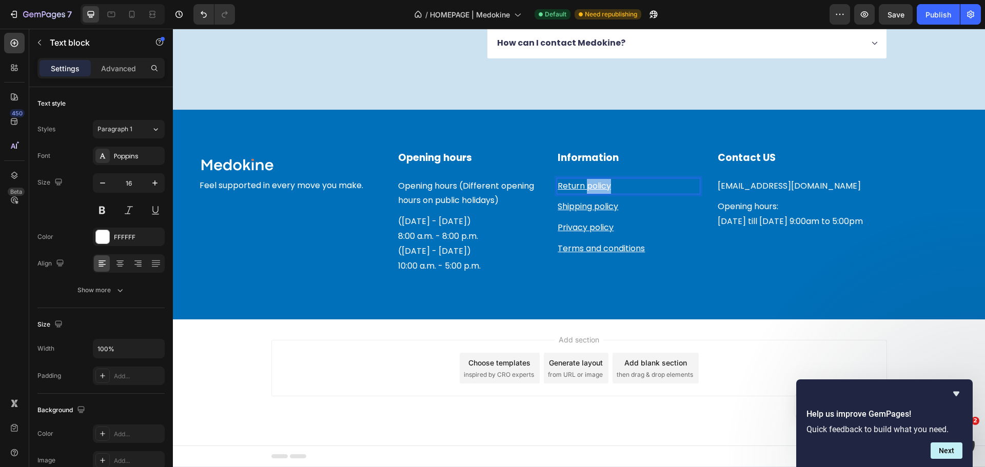
click at [592, 186] on u "Return policy" at bounding box center [584, 186] width 53 height 12
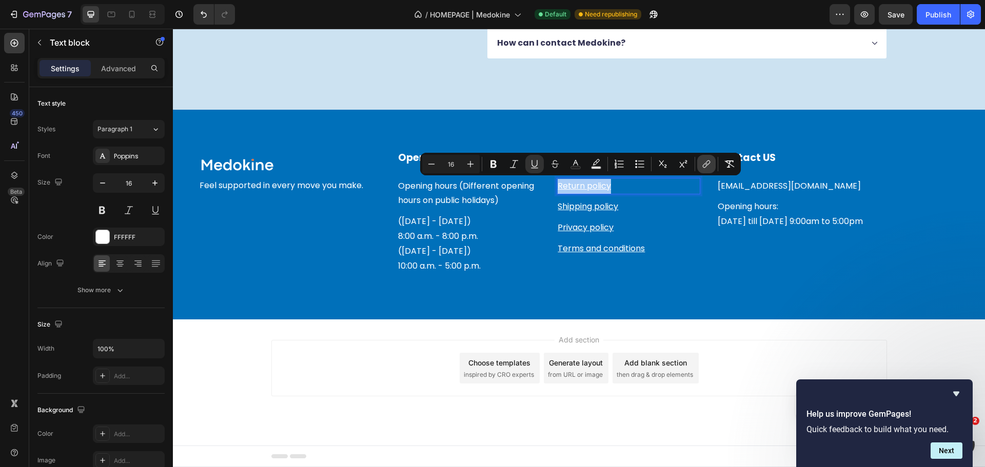
click at [709, 165] on icon "Editor contextual toolbar" at bounding box center [706, 164] width 10 height 10
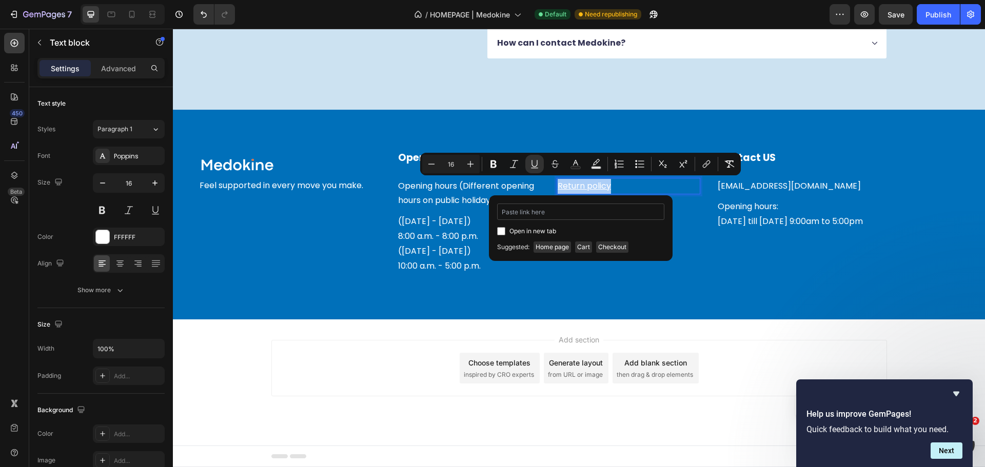
click at [544, 211] on input "Editor contextual toolbar" at bounding box center [580, 212] width 167 height 16
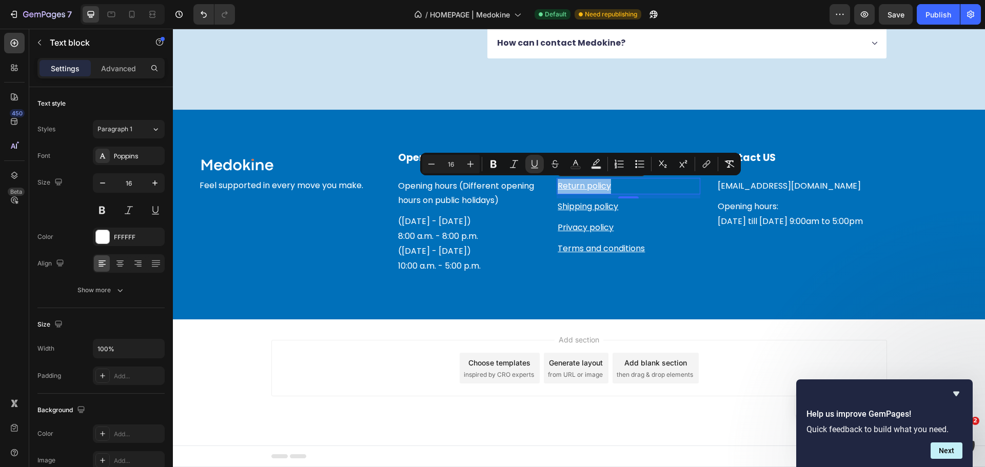
click at [586, 188] on u "Return policy" at bounding box center [584, 186] width 53 height 12
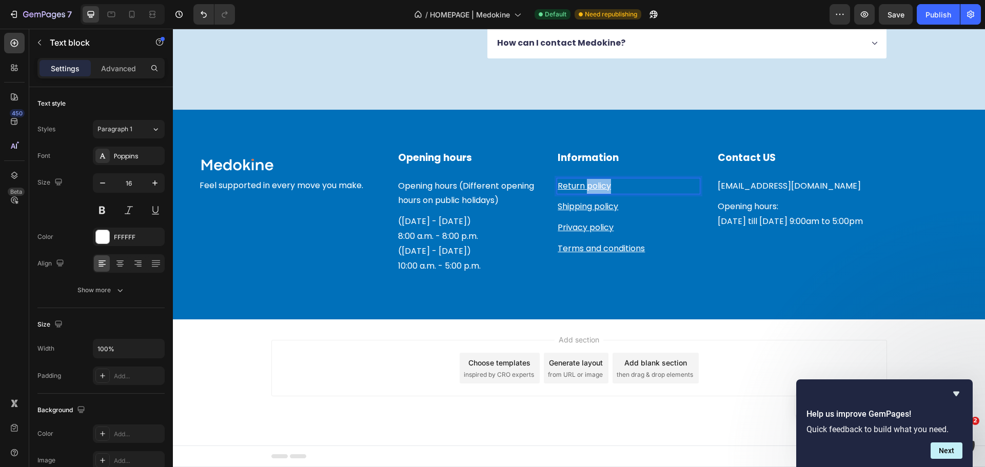
click at [586, 188] on u "Return policy" at bounding box center [584, 186] width 53 height 12
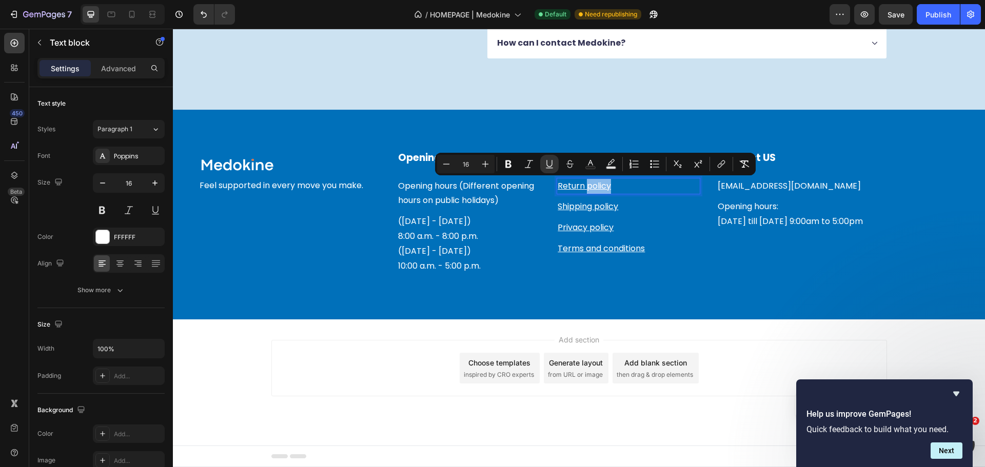
click at [585, 185] on u "Return policy" at bounding box center [584, 186] width 53 height 12
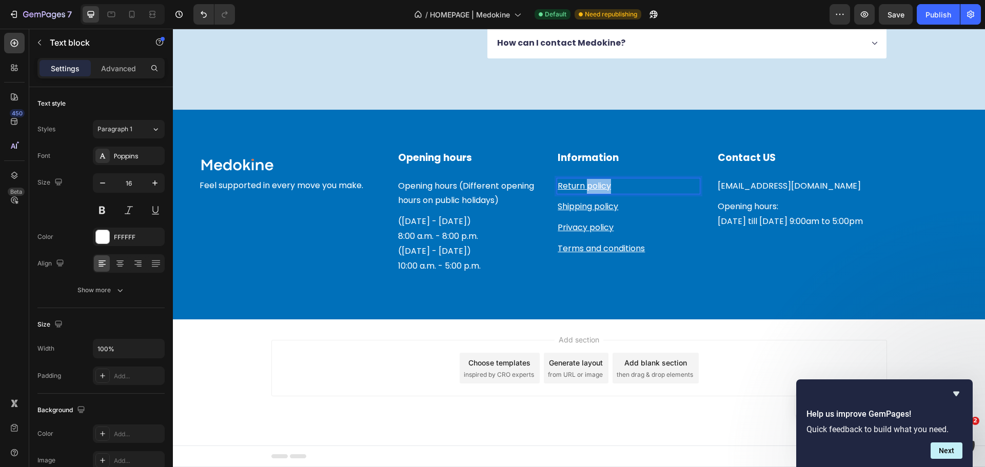
click at [585, 185] on u "Return policy" at bounding box center [584, 186] width 53 height 12
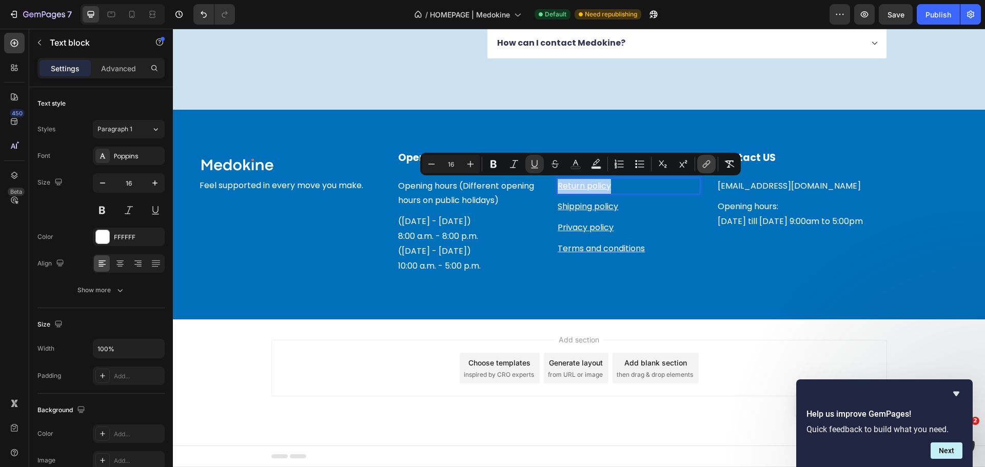
click at [708, 166] on icon "Editor contextual toolbar" at bounding box center [706, 164] width 10 height 10
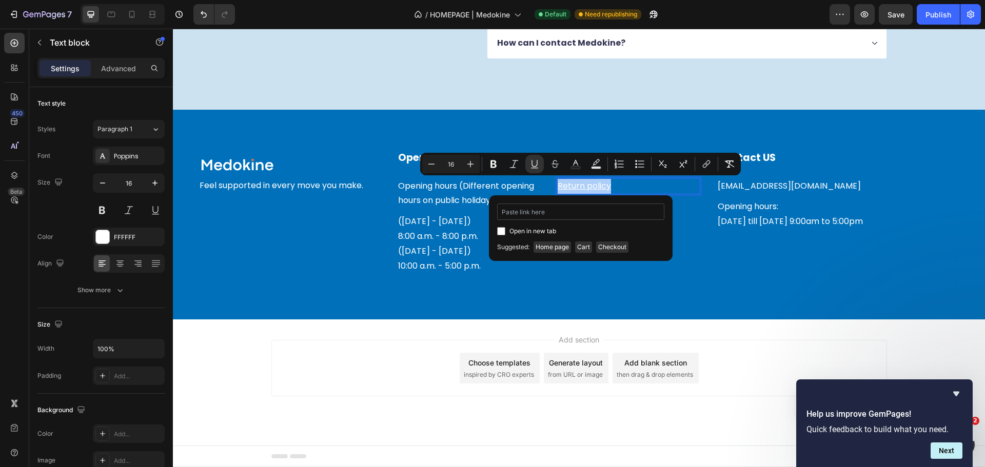
type input "https://medokine.com/policies/refund-policy"
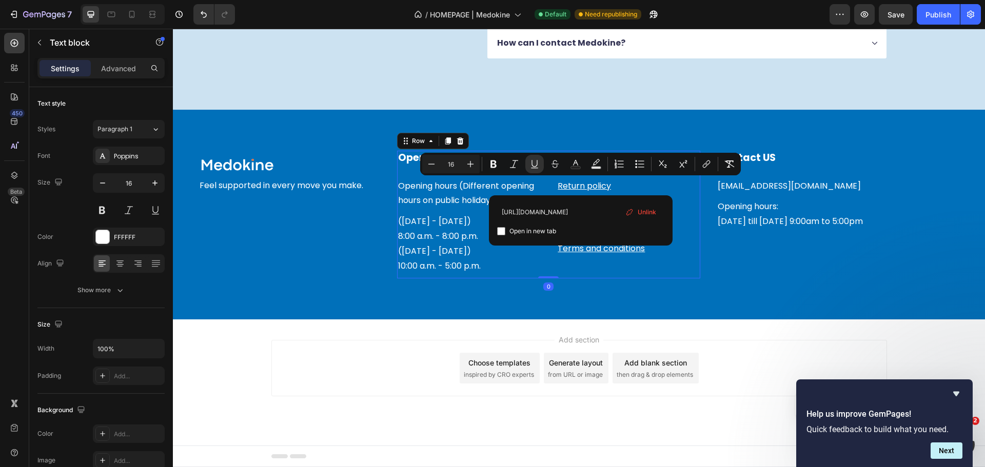
click at [688, 268] on div "Information Heading Return policy Text block Shipping policy Text block Privacy…" at bounding box center [629, 215] width 144 height 128
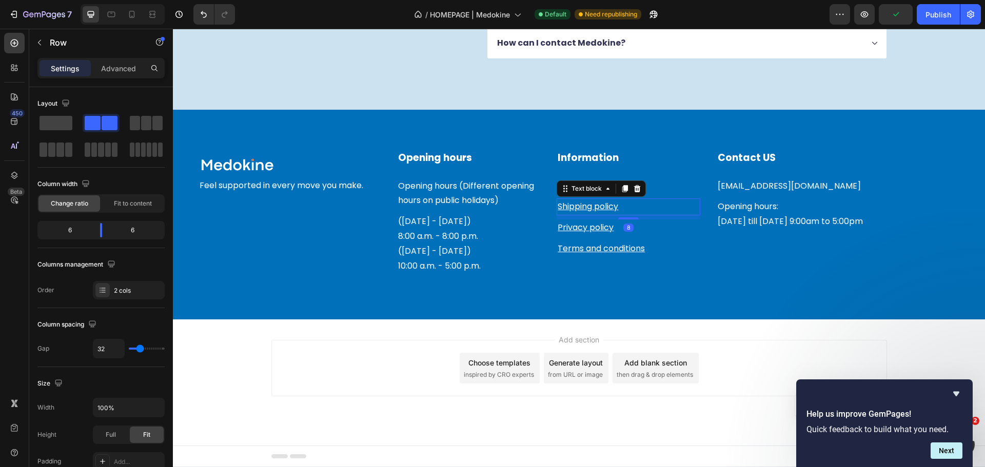
click at [577, 204] on u "Shipping policy" at bounding box center [588, 207] width 61 height 12
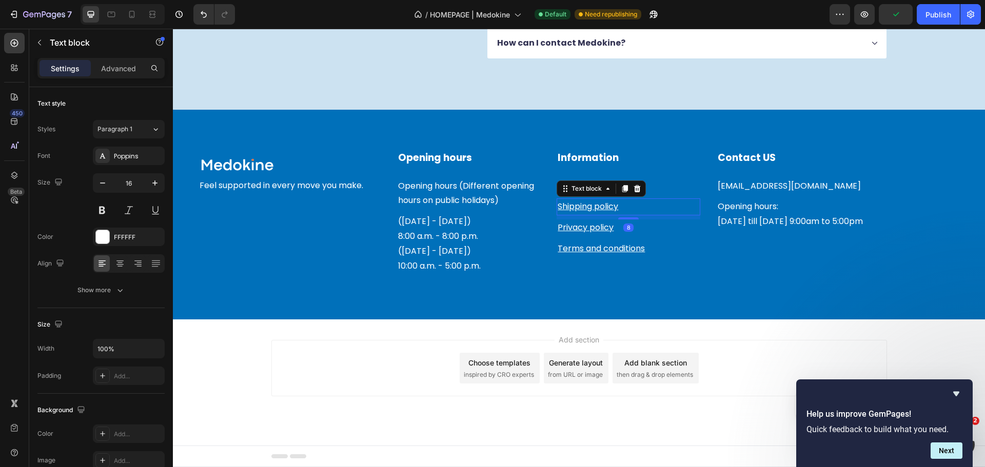
click at [577, 205] on u "Shipping policy" at bounding box center [588, 207] width 61 height 12
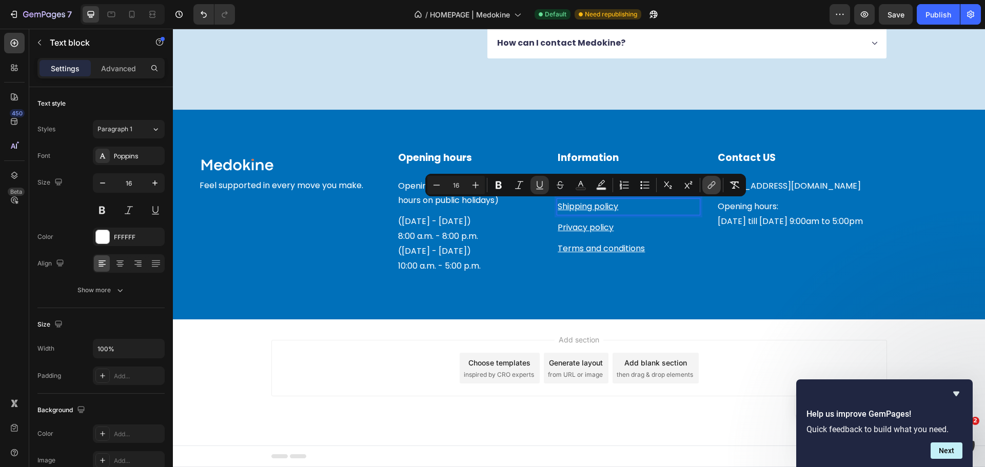
click at [709, 186] on icon "Editor contextual toolbar" at bounding box center [711, 185] width 10 height 10
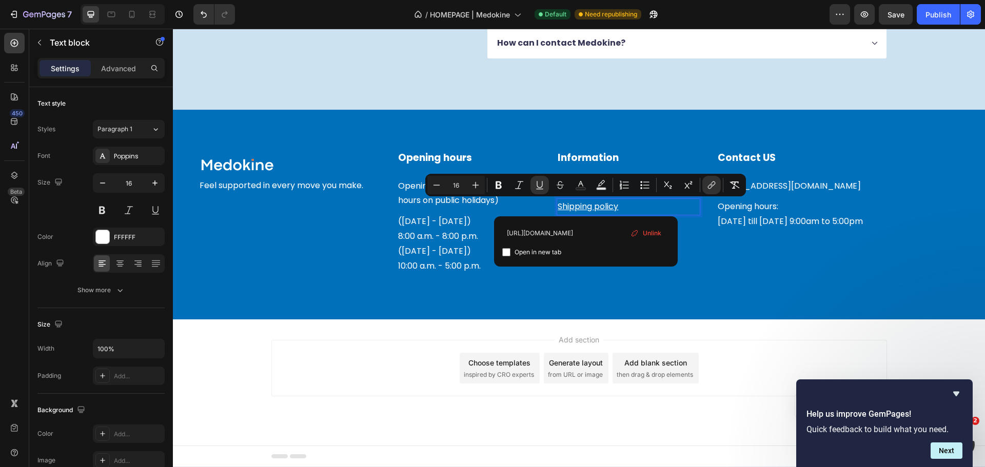
scroll to position [0, 56]
click at [617, 231] on input "https://medokine.com/pages/about-page-sep-21-10-20-14" at bounding box center [585, 233] width 167 height 16
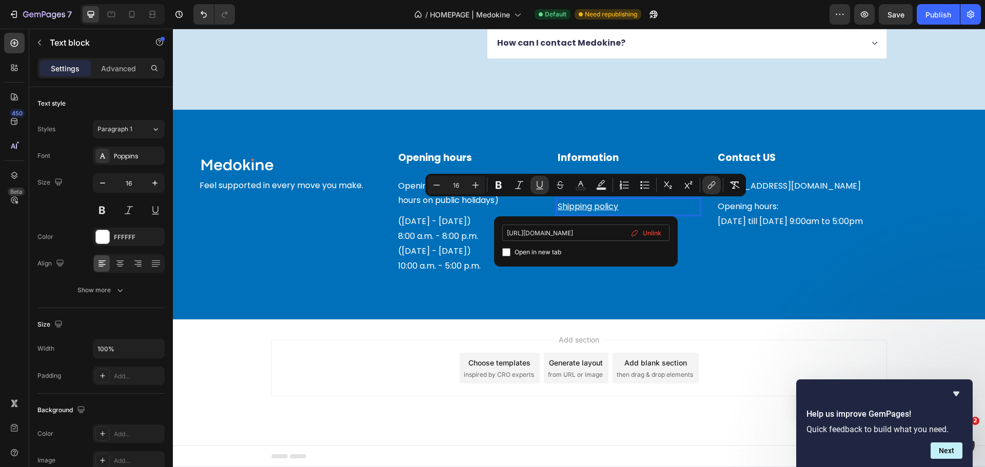
type input "https://medokine.com/policies/shipping-policy"
click at [672, 283] on div "Image Row Feel supported in every move you make. Text block Opening hours Headi…" at bounding box center [579, 235] width 761 height 169
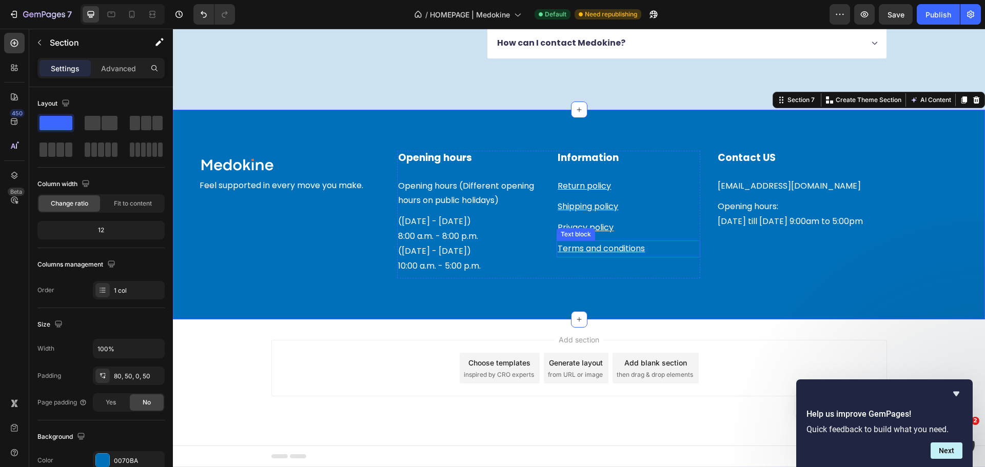
click at [597, 250] on u "Terms and conditions" at bounding box center [601, 249] width 87 height 12
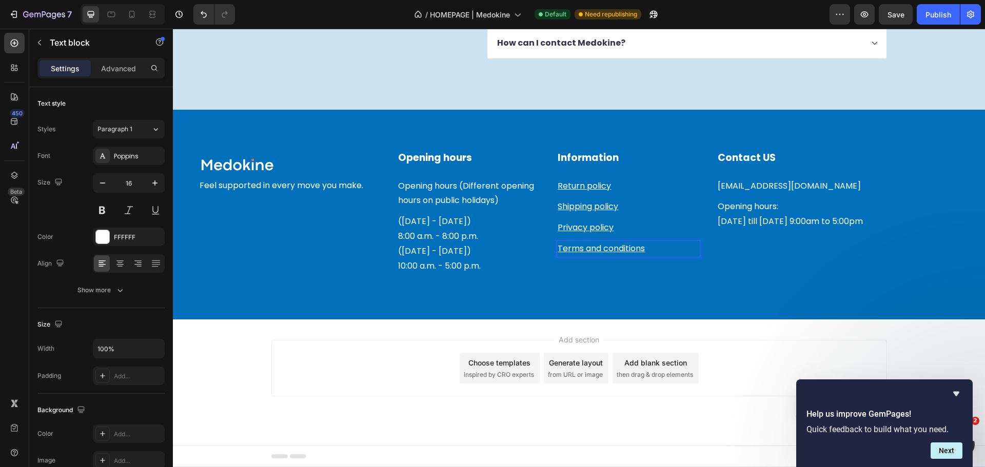
click at [597, 250] on u "Terms and conditions" at bounding box center [601, 249] width 87 height 12
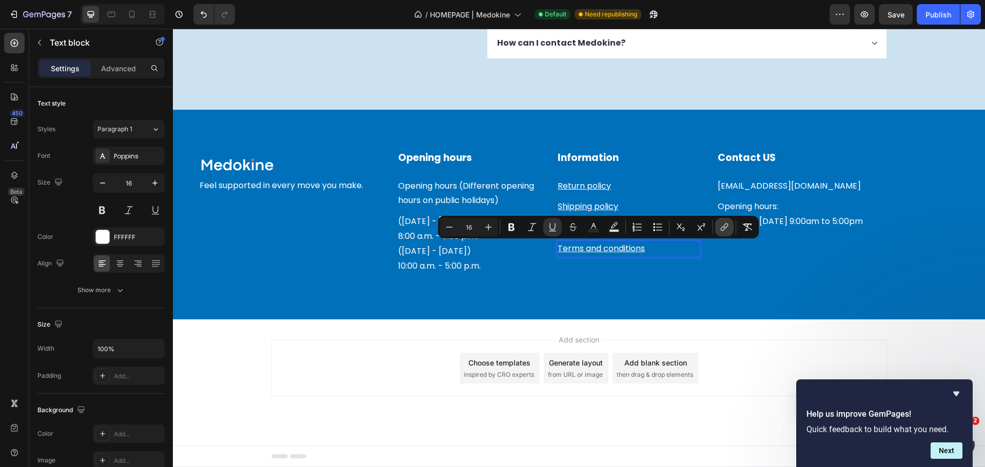
click at [726, 226] on icon "Editor contextual toolbar" at bounding box center [724, 227] width 10 height 10
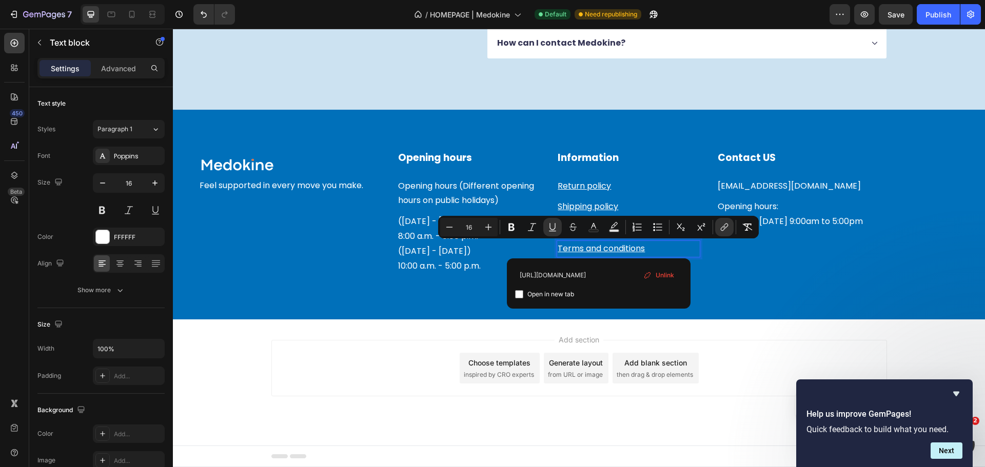
scroll to position [0, 56]
click at [593, 279] on input "https://medokine.com/pages/about-page-sep-21-10-20-14" at bounding box center [598, 275] width 167 height 16
click at [592, 279] on input "https://medokine.com/pages/about-page-sep-21-10-20-14" at bounding box center [598, 275] width 167 height 16
type input "https://medokine.com/policies/terms-of-service"
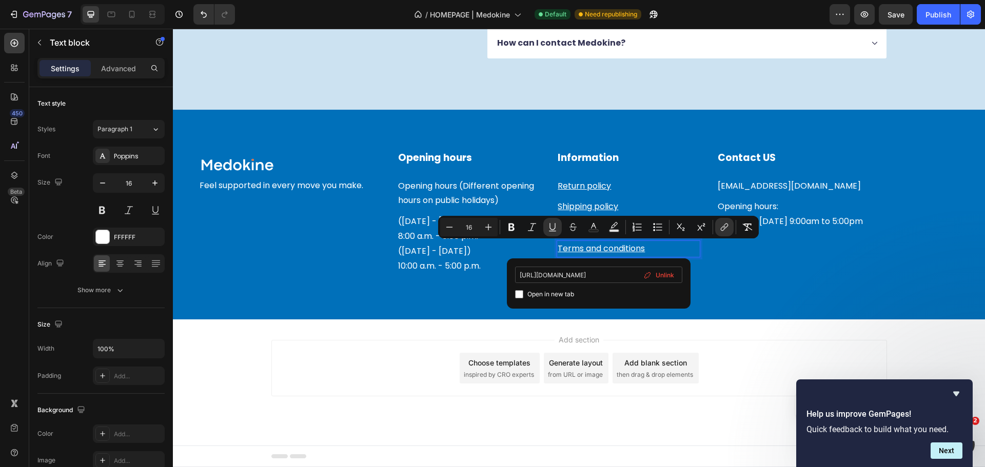
scroll to position [0, 25]
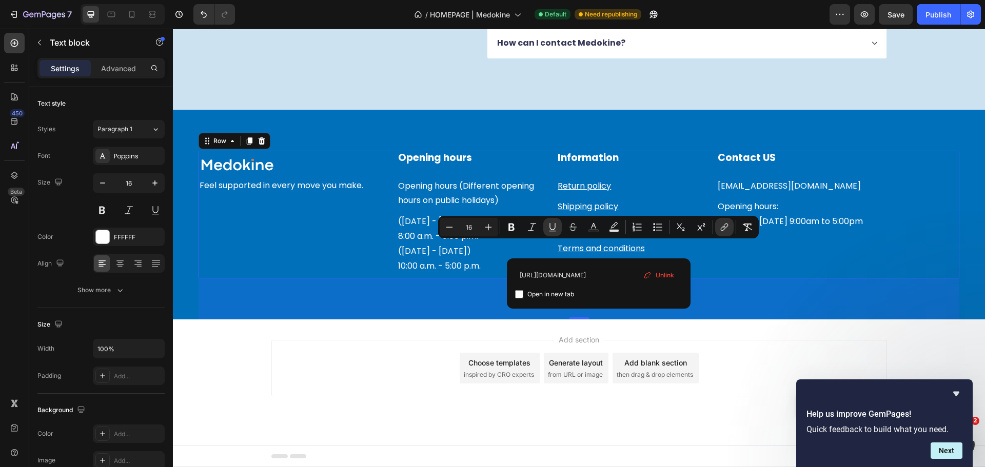
click at [768, 270] on div "Contact US Heading Info@medokine.com Text block Opening hours: Monday till Frid…" at bounding box center [838, 215] width 243 height 128
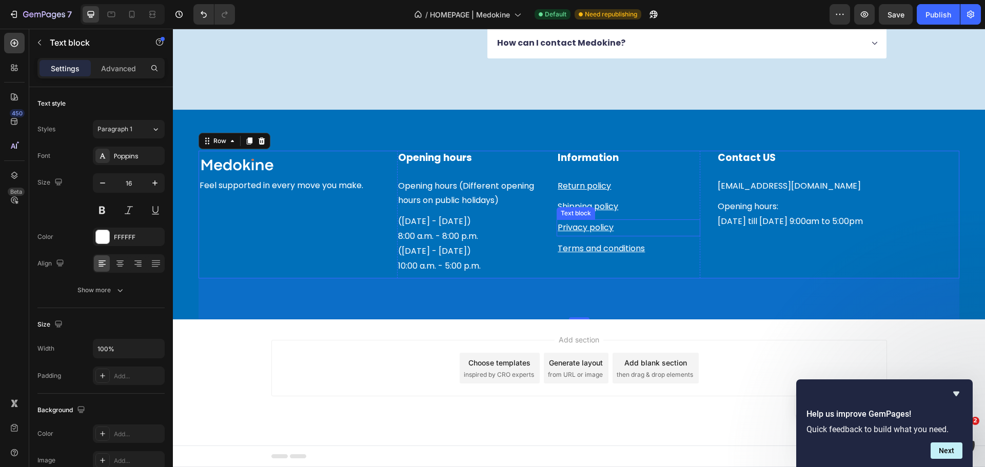
click at [620, 229] on p "Privacy policy" at bounding box center [629, 228] width 142 height 15
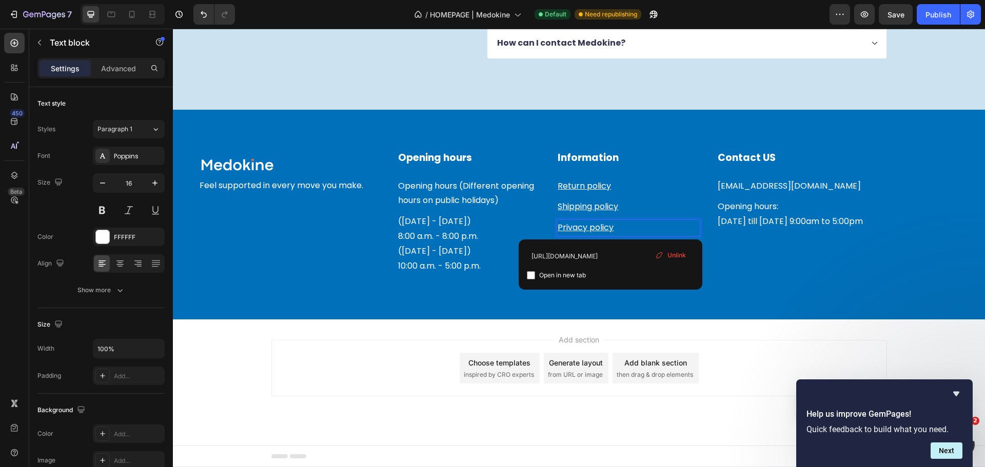
click at [620, 229] on p "Privacy policy" at bounding box center [629, 228] width 142 height 15
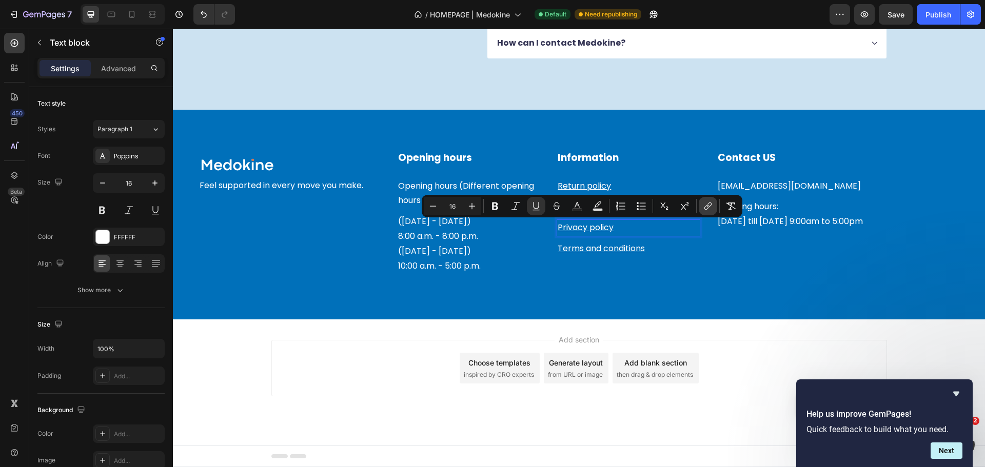
click at [708, 203] on icon "Editor contextual toolbar" at bounding box center [708, 206] width 10 height 10
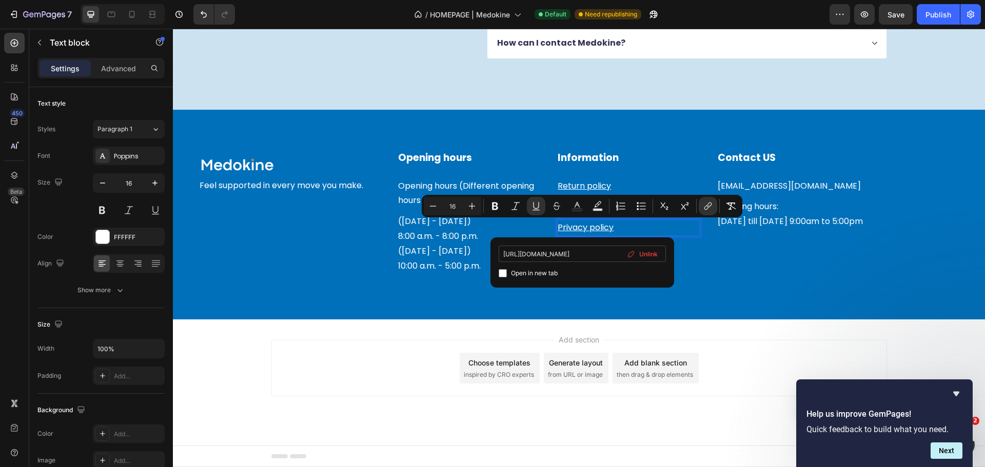
scroll to position [0, 56]
click at [576, 254] on input "https://medokine.com/pages/about-page-sep-21-10-20-14" at bounding box center [582, 254] width 167 height 16
type input "https://medokine.com/policies/privacy-policy"
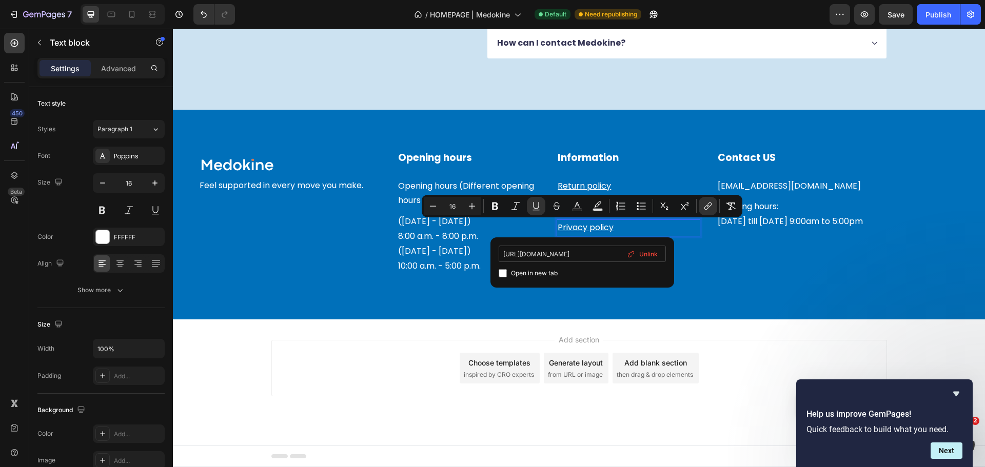
scroll to position [0, 17]
click at [739, 269] on div "Contact US Heading Info@medokine.com Text block Opening hours: Monday till Frid…" at bounding box center [838, 215] width 243 height 128
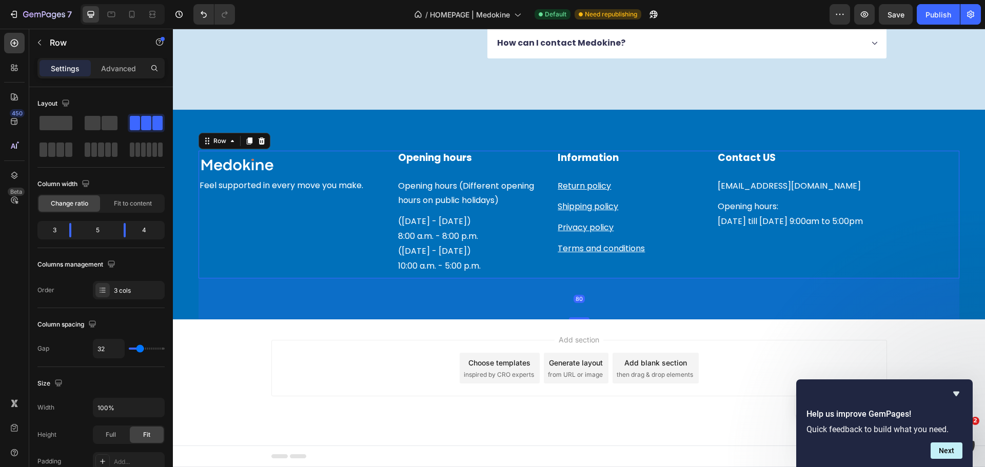
click at [732, 279] on div "80" at bounding box center [579, 299] width 761 height 41
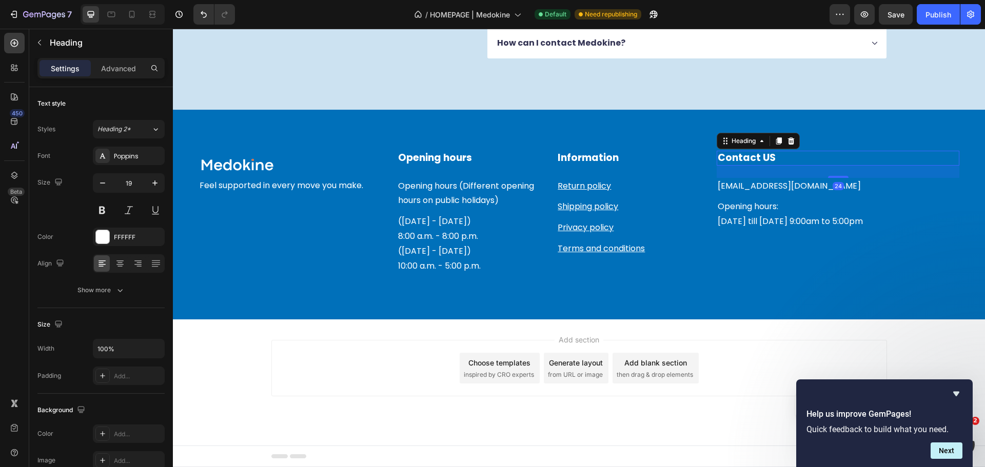
click at [759, 156] on h2 "Contact US" at bounding box center [838, 158] width 243 height 15
click at [767, 157] on h2 "Contact US" at bounding box center [838, 158] width 243 height 15
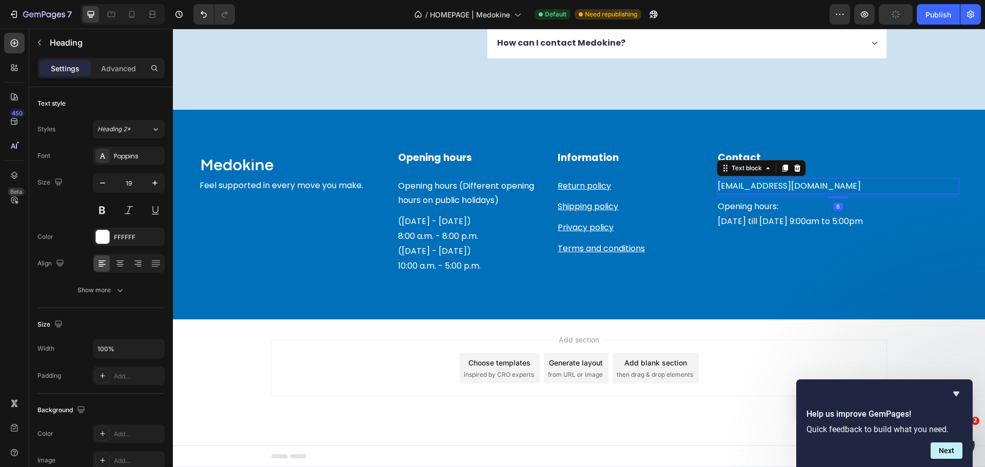
click at [756, 186] on p "[EMAIL_ADDRESS][DOMAIN_NAME]" at bounding box center [838, 186] width 241 height 15
click at [756, 209] on p "Opening hours:" at bounding box center [838, 207] width 241 height 15
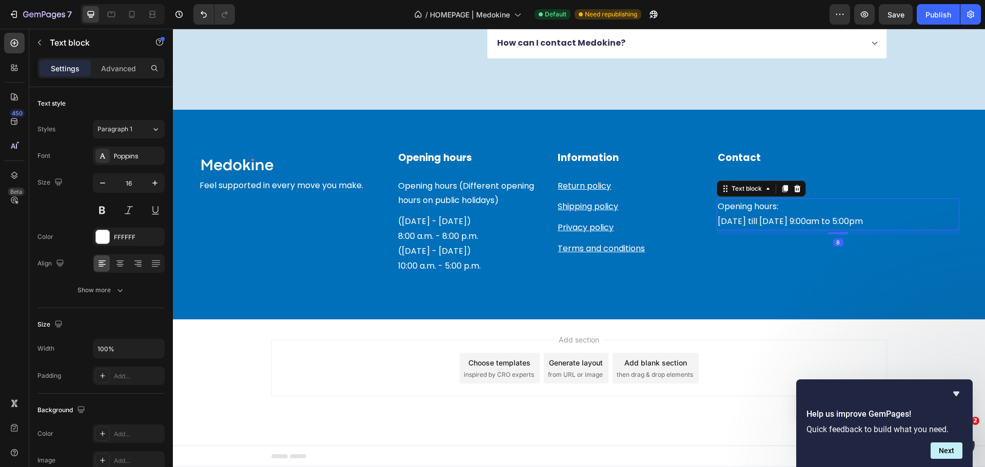
click at [756, 209] on p "Opening hours:" at bounding box center [838, 207] width 241 height 15
click at [767, 217] on p "[DATE] till [DATE] 9:00am to 5:00pm" at bounding box center [838, 221] width 241 height 15
click at [797, 219] on p "[DATE] till [DATE] 9:00am to 5:00pm" at bounding box center [838, 221] width 241 height 15
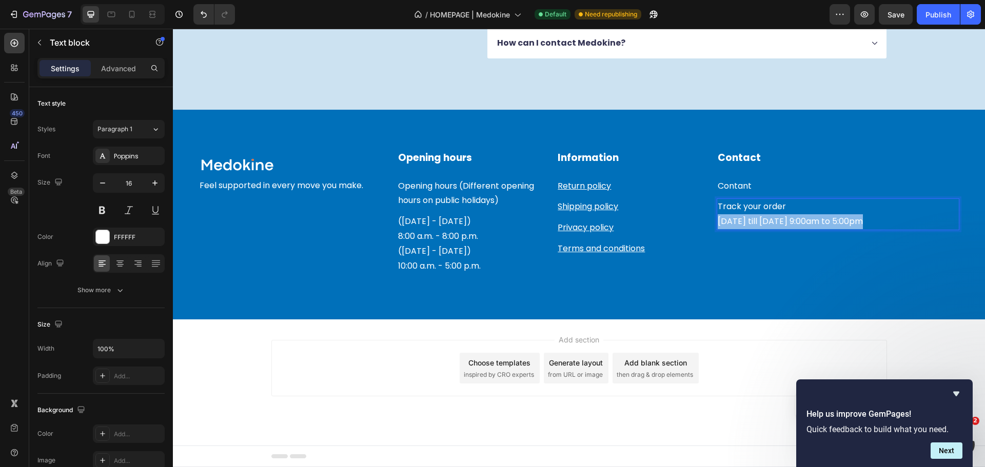
click at [797, 219] on p "[DATE] till [DATE] 9:00am to 5:00pm" at bounding box center [838, 221] width 241 height 15
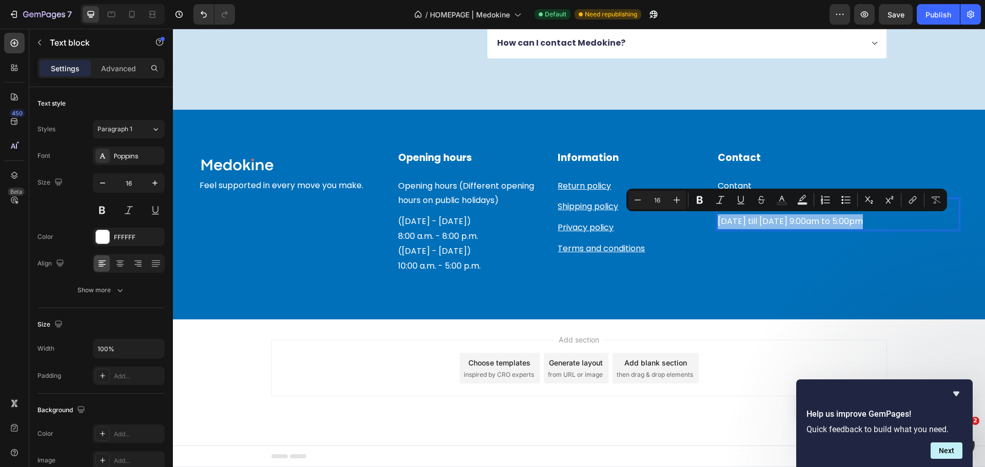
click at [797, 219] on p "[DATE] till [DATE] 9:00am to 5:00pm" at bounding box center [838, 221] width 241 height 15
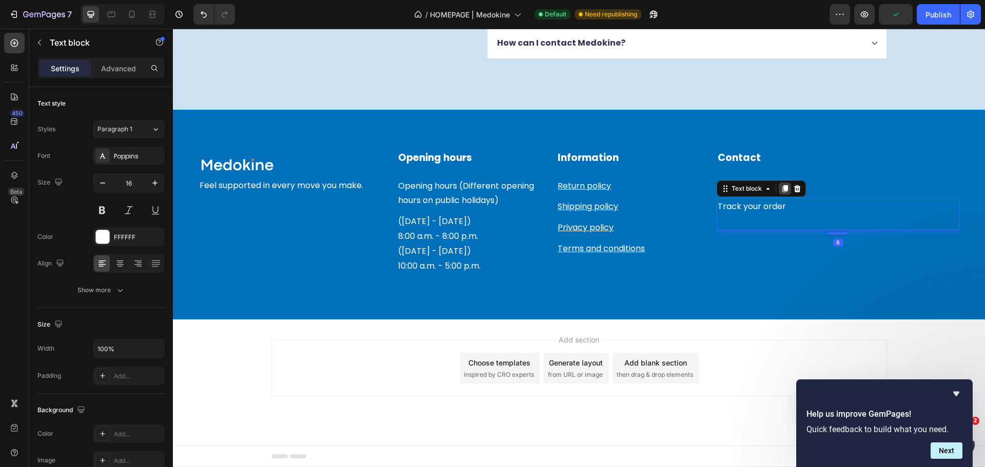
click at [781, 185] on icon at bounding box center [785, 189] width 8 height 8
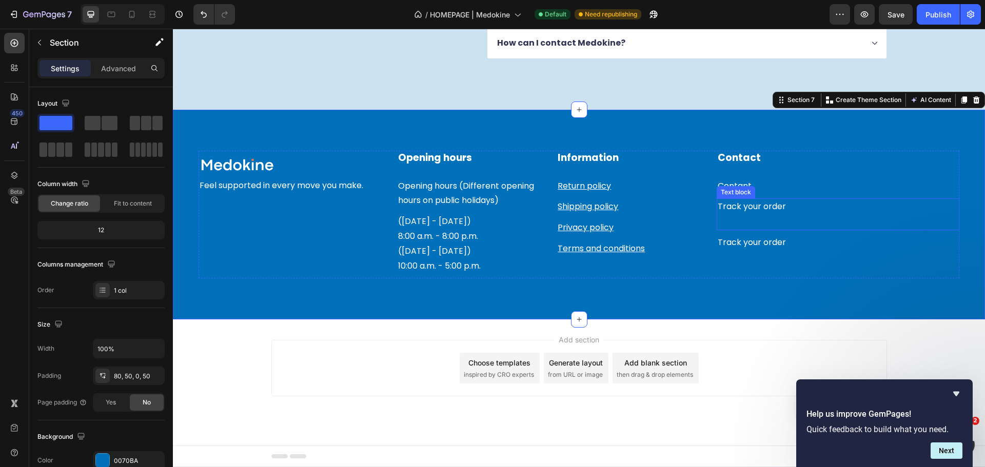
click at [766, 206] on p "Track your order" at bounding box center [838, 207] width 241 height 15
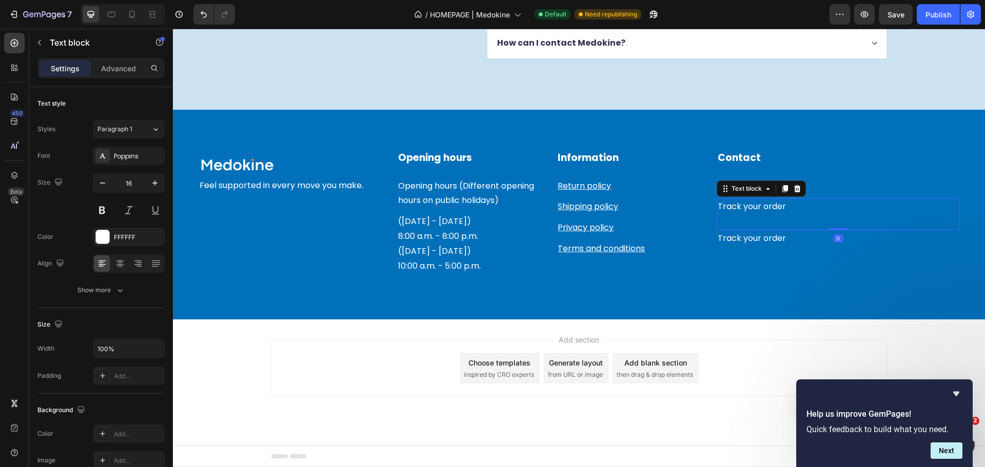
drag, startPoint x: 835, startPoint y: 232, endPoint x: 838, endPoint y: 198, distance: 34.5
click at [838, 198] on div "Contact Heading Contant Text block Track your order Text block 0 Track your ord…" at bounding box center [838, 215] width 243 height 128
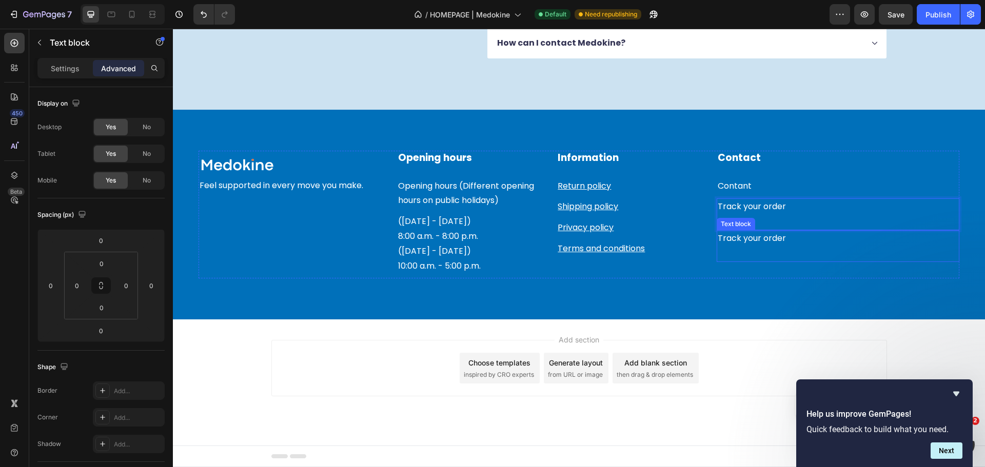
click at [762, 233] on p "Track your order" at bounding box center [838, 238] width 241 height 15
click at [770, 210] on p "Track your order" at bounding box center [838, 207] width 241 height 15
click at [794, 191] on icon at bounding box center [797, 188] width 7 height 7
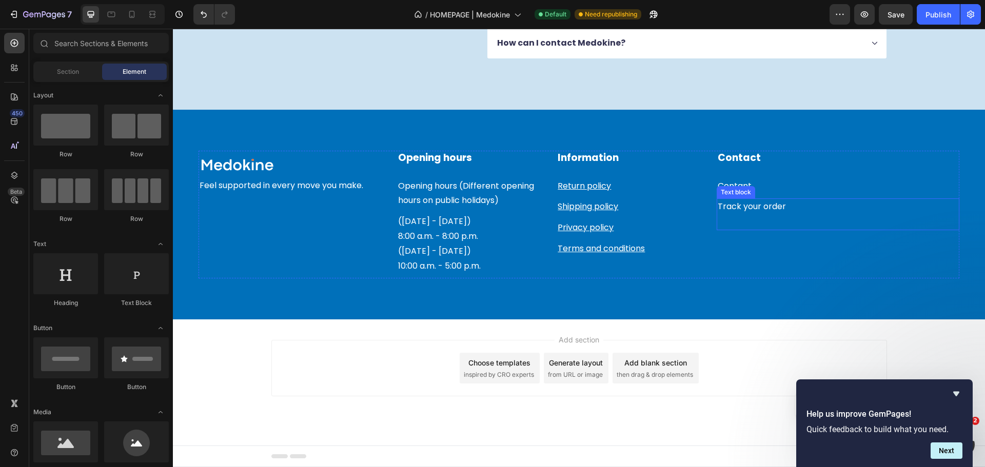
click at [762, 211] on p "Track your order" at bounding box center [838, 207] width 241 height 15
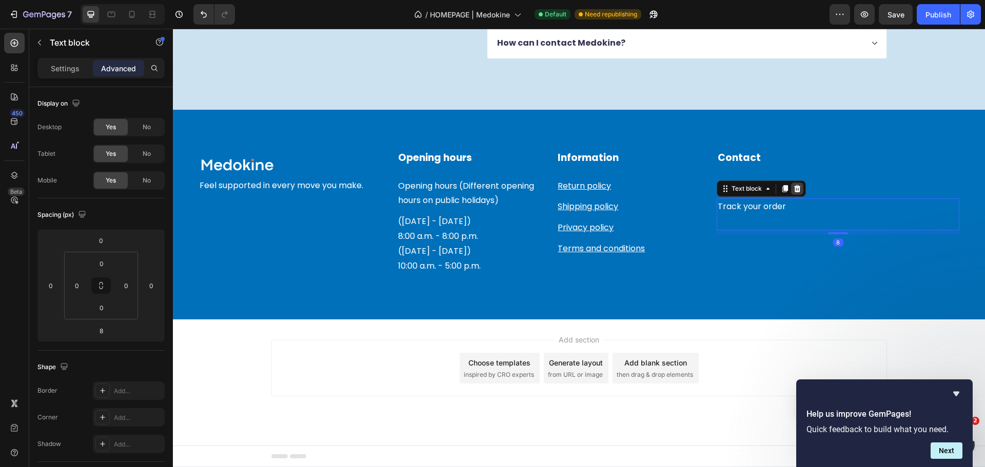
click at [794, 191] on icon at bounding box center [797, 188] width 7 height 7
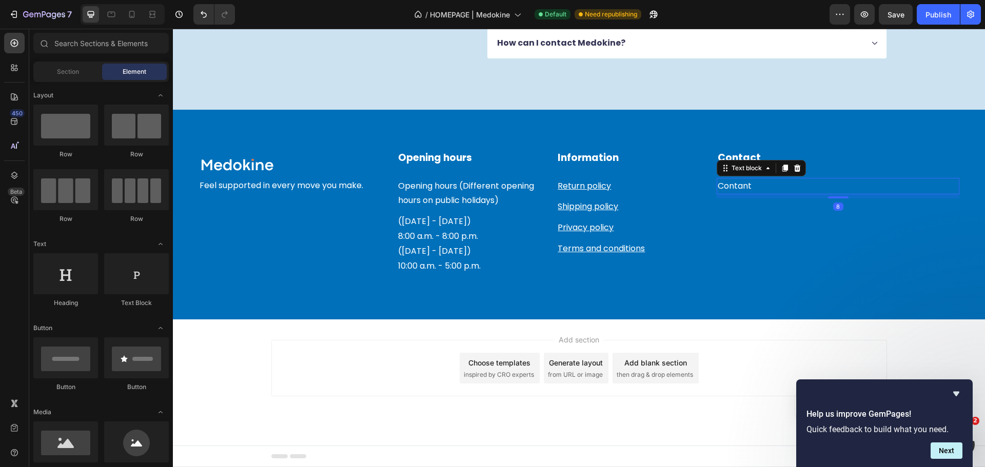
click at [742, 189] on p "Contant" at bounding box center [838, 186] width 241 height 15
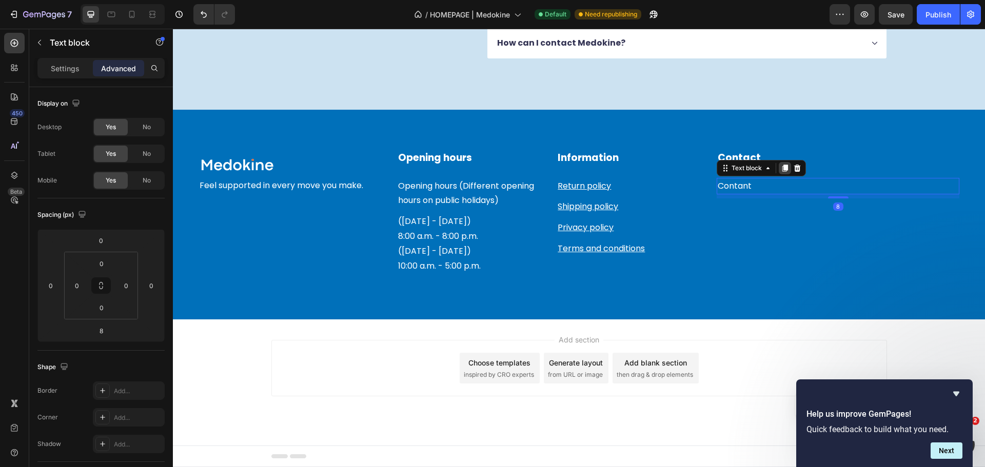
click at [781, 170] on icon at bounding box center [785, 168] width 8 height 8
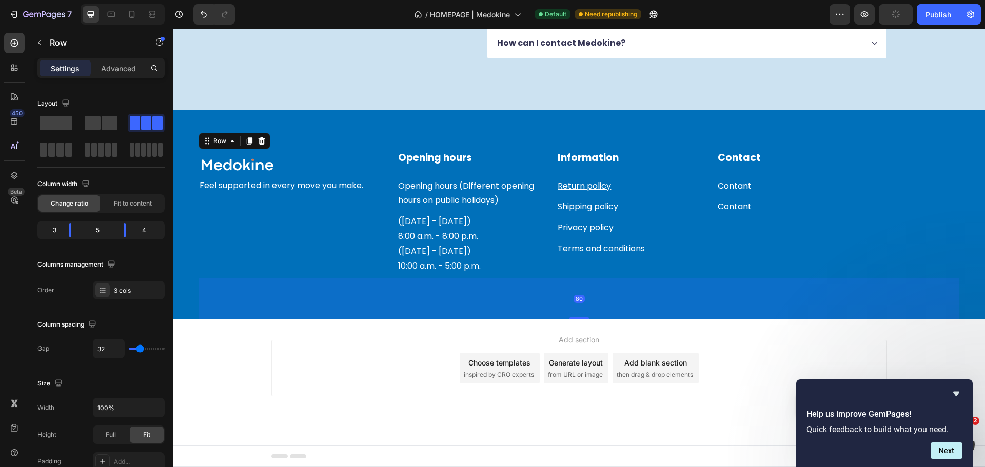
click at [778, 170] on div "Contact Heading Contant Text block Contant Text block" at bounding box center [838, 215] width 243 height 128
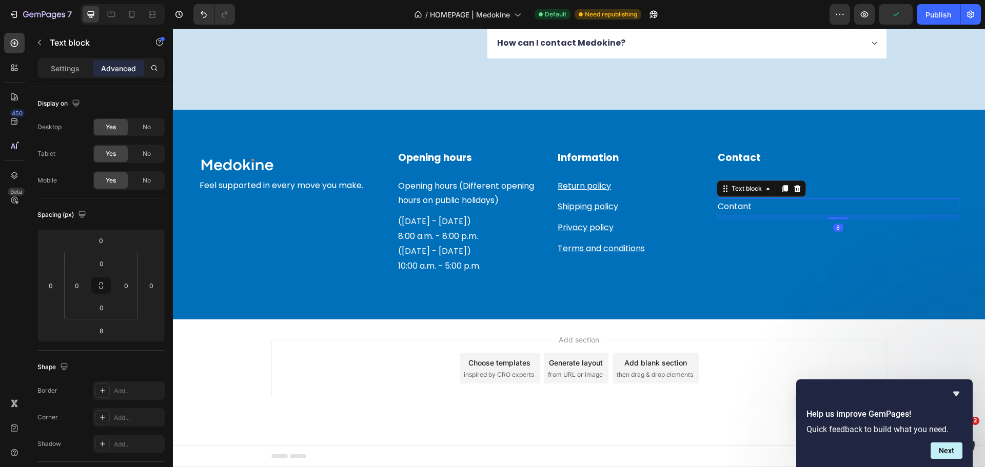
click at [747, 210] on p "Contant" at bounding box center [838, 207] width 241 height 15
click at [779, 191] on div at bounding box center [785, 189] width 12 height 12
click at [728, 197] on div "Text block" at bounding box center [736, 192] width 39 height 12
click at [728, 207] on p "Contant" at bounding box center [838, 207] width 241 height 15
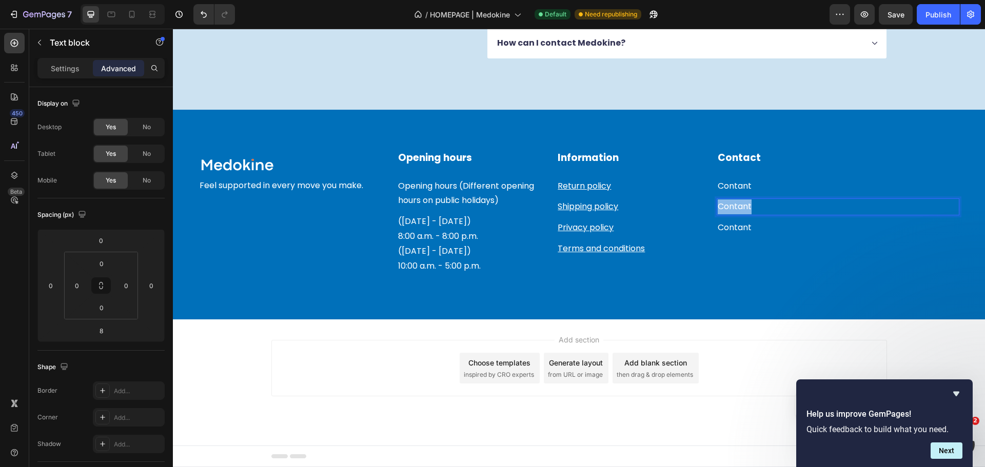
click at [728, 207] on p "Contant" at bounding box center [838, 207] width 241 height 15
click at [755, 211] on p "rTContant" at bounding box center [838, 207] width 241 height 15
click at [735, 225] on p "Contant" at bounding box center [838, 228] width 241 height 15
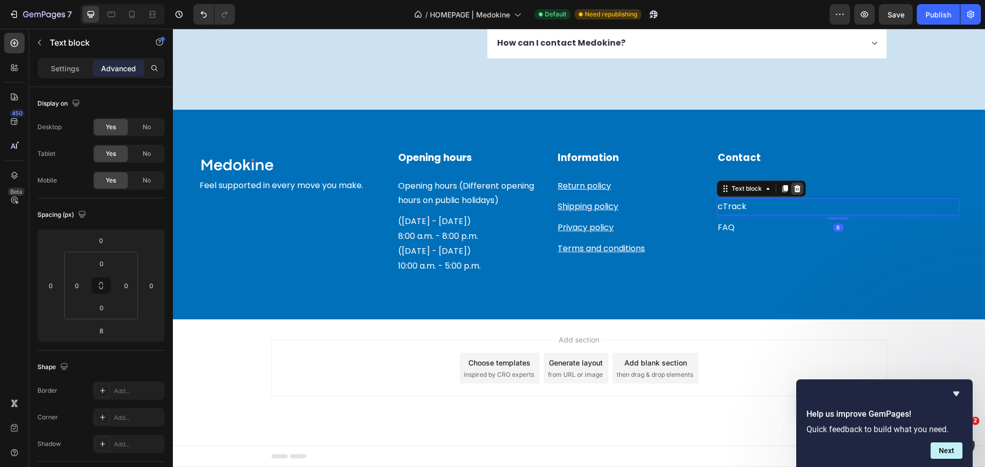
click at [794, 188] on icon at bounding box center [797, 188] width 7 height 7
click at [781, 168] on icon at bounding box center [785, 168] width 8 height 8
click at [720, 209] on p "Contant" at bounding box center [838, 207] width 241 height 15
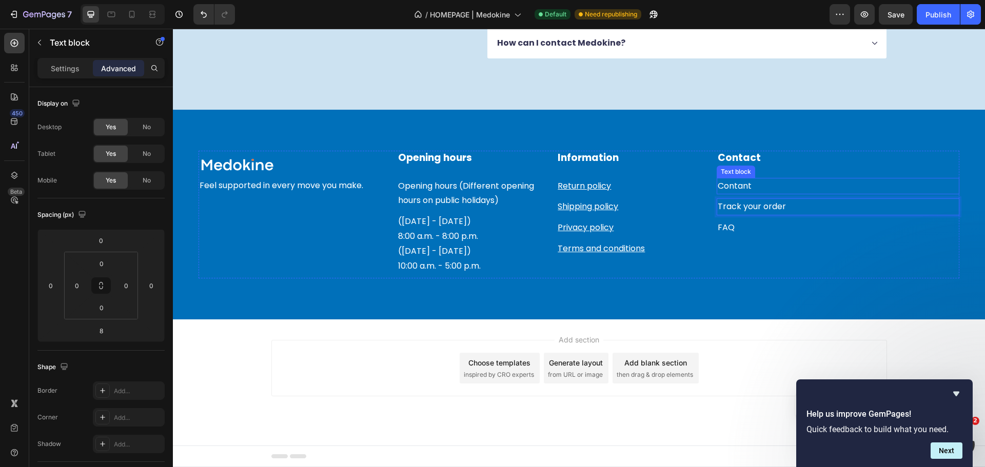
click at [741, 183] on p "Contant" at bounding box center [838, 186] width 241 height 15
click at [742, 186] on p "Contant" at bounding box center [838, 186] width 241 height 15
click at [718, 187] on p "cContant" at bounding box center [838, 186] width 241 height 15
click at [756, 186] on p "atnoC" at bounding box center [838, 186] width 241 height 15
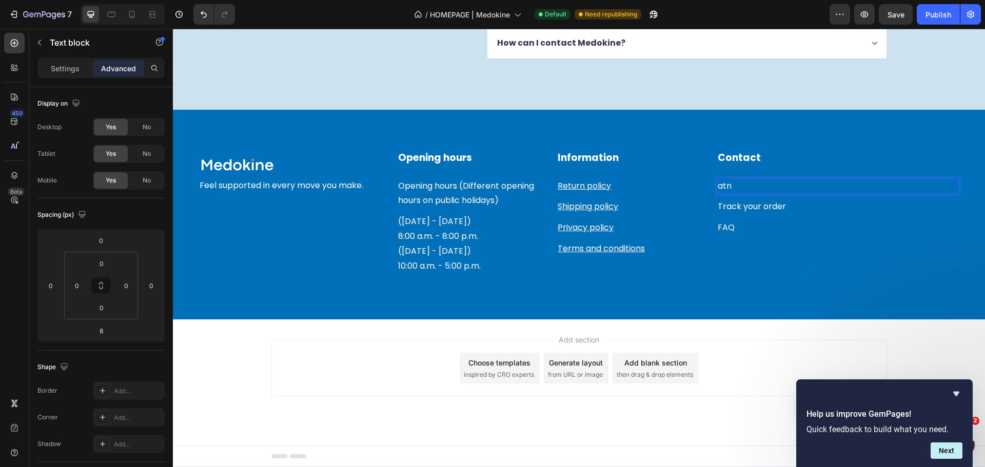
click at [758, 185] on p "atn" at bounding box center [838, 186] width 241 height 15
click at [732, 184] on p "Oc" at bounding box center [838, 186] width 241 height 15
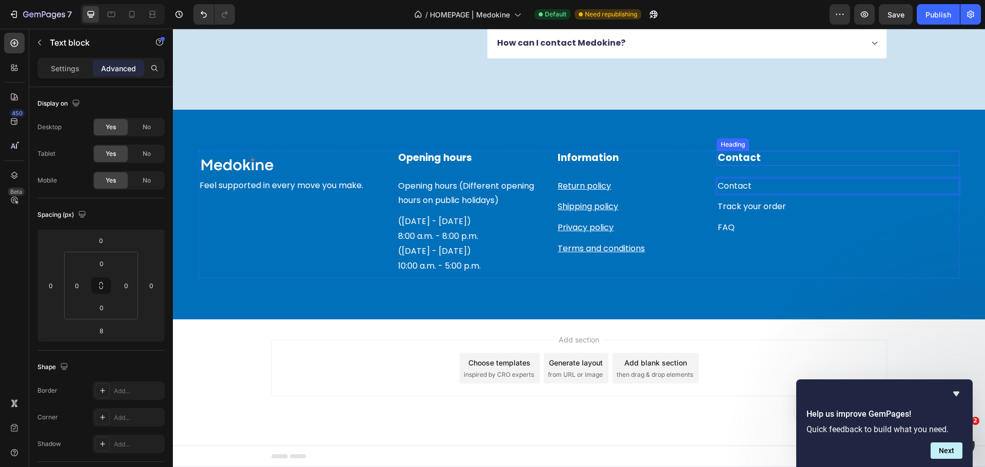
click at [819, 155] on p "Contact" at bounding box center [838, 158] width 241 height 13
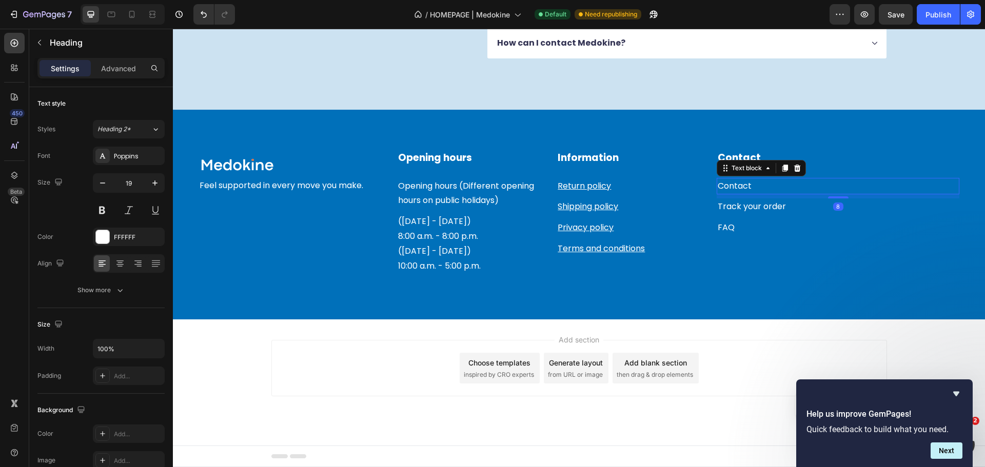
click at [735, 189] on p "Contact" at bounding box center [838, 186] width 241 height 15
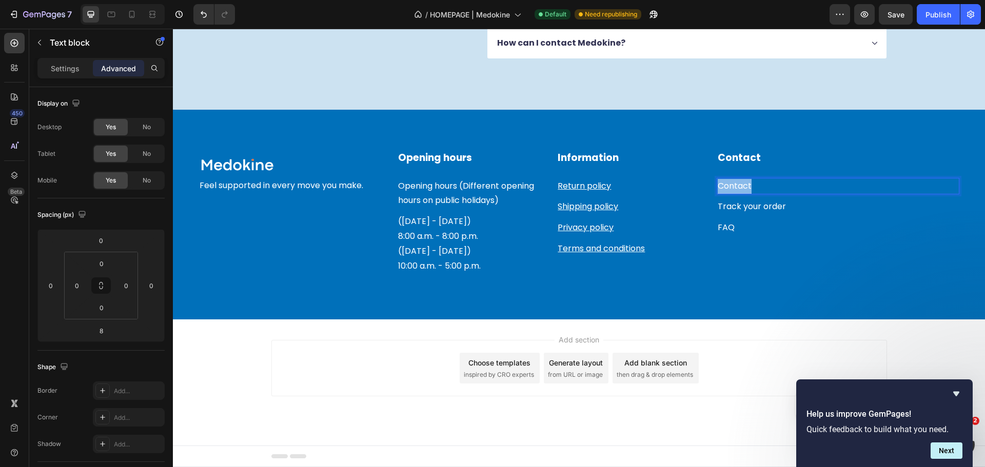
click at [728, 188] on p "Contact" at bounding box center [838, 186] width 241 height 15
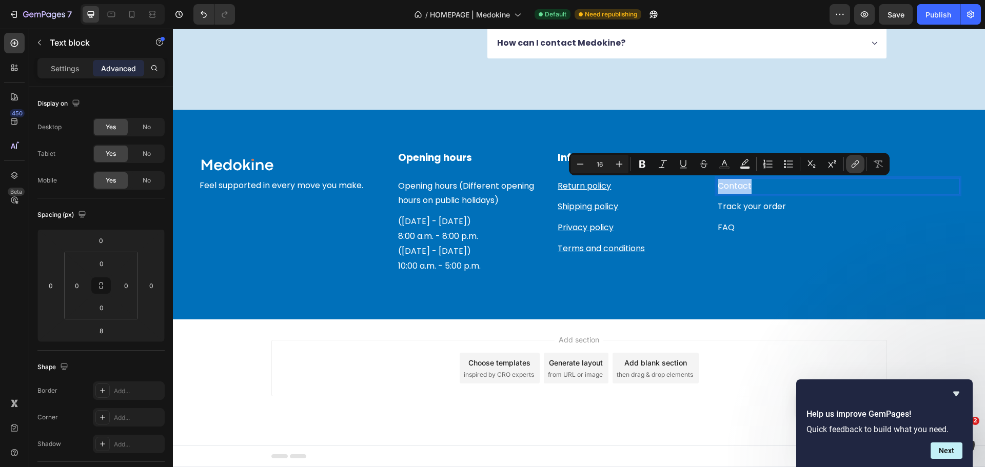
click at [853, 165] on icon "Editor contextual toolbar" at bounding box center [855, 164] width 10 height 10
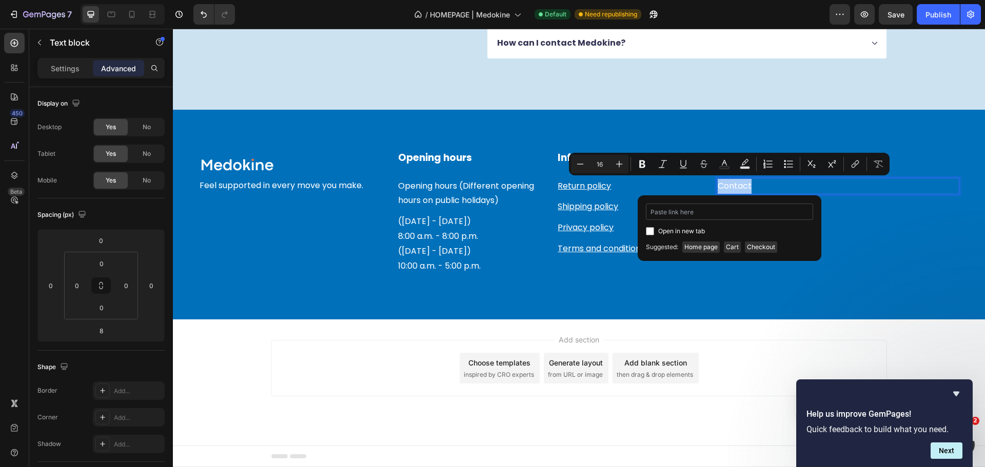
type input "[URL][DOMAIN_NAME]"
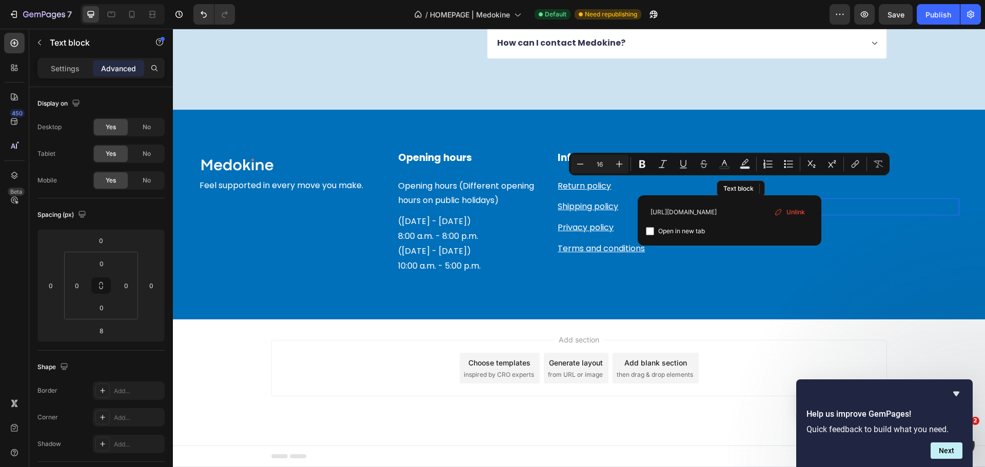
click at [846, 214] on p "Track your order" at bounding box center [838, 207] width 241 height 15
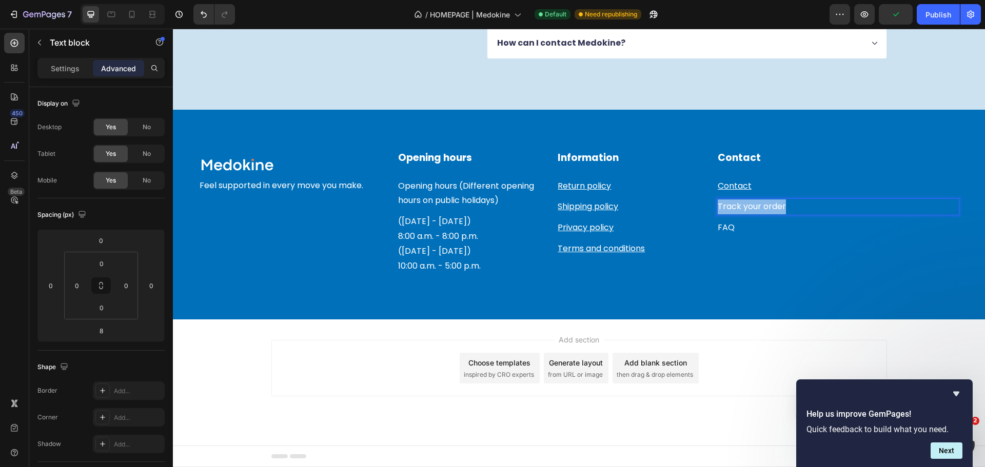
click at [737, 207] on p "Track your order" at bounding box center [838, 207] width 241 height 15
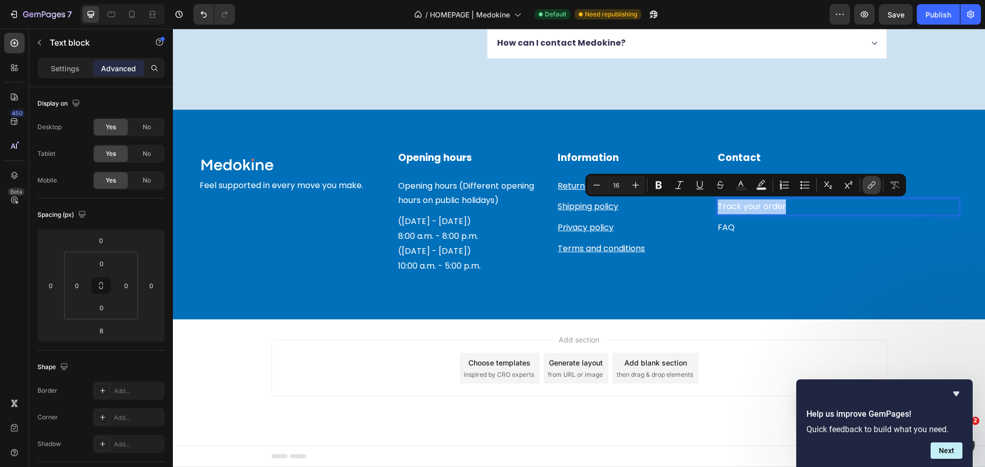
click at [870, 183] on icon "Editor contextual toolbar" at bounding box center [871, 185] width 10 height 10
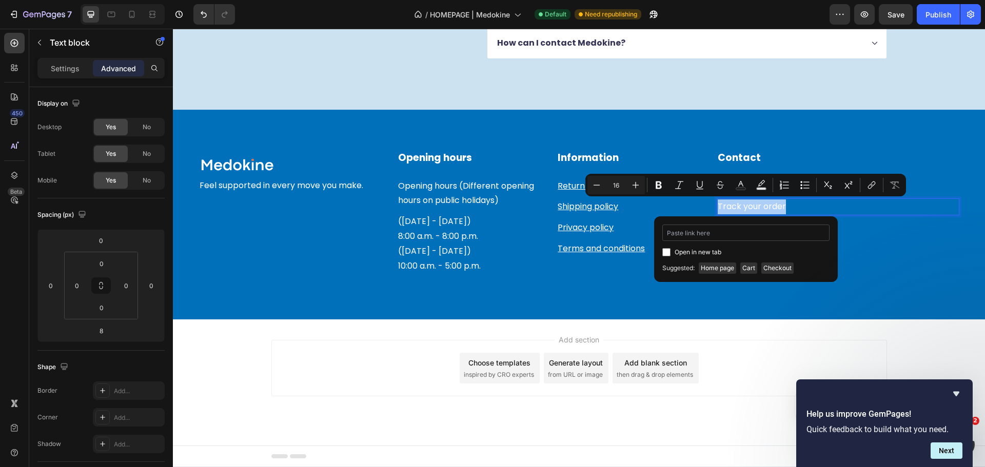
click at [746, 234] on input "Editor contextual toolbar" at bounding box center [745, 233] width 167 height 16
type input "[URL][DOMAIN_NAME]"
click at [853, 227] on p "FAQ" at bounding box center [838, 228] width 241 height 15
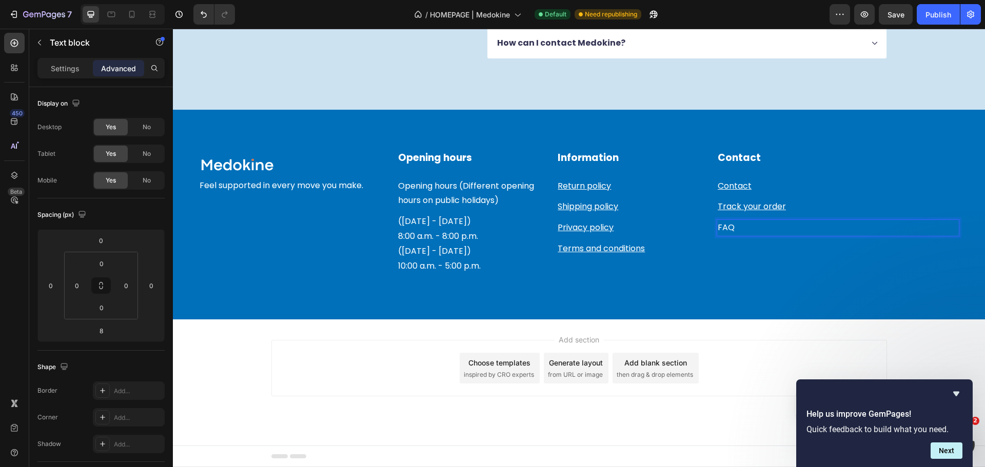
click at [720, 226] on p "FAQ" at bounding box center [838, 228] width 241 height 15
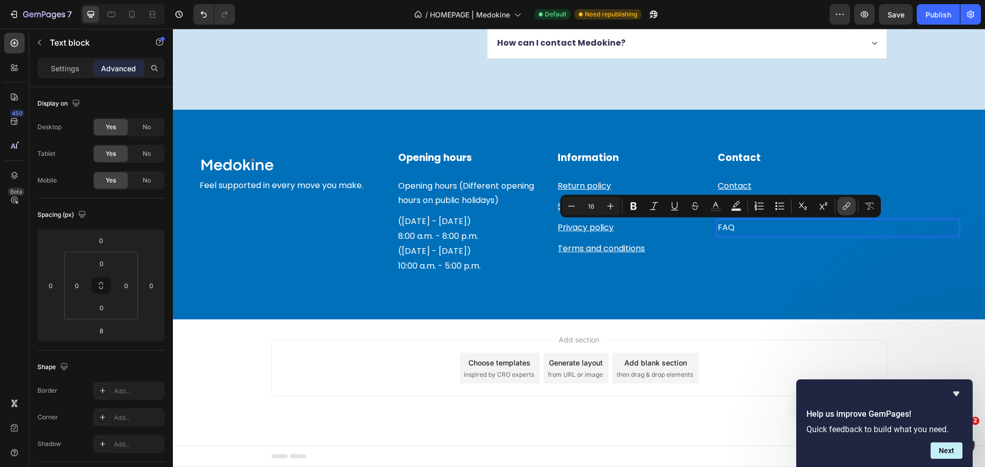
click at [843, 207] on icon "Editor contextual toolbar" at bounding box center [846, 206] width 10 height 10
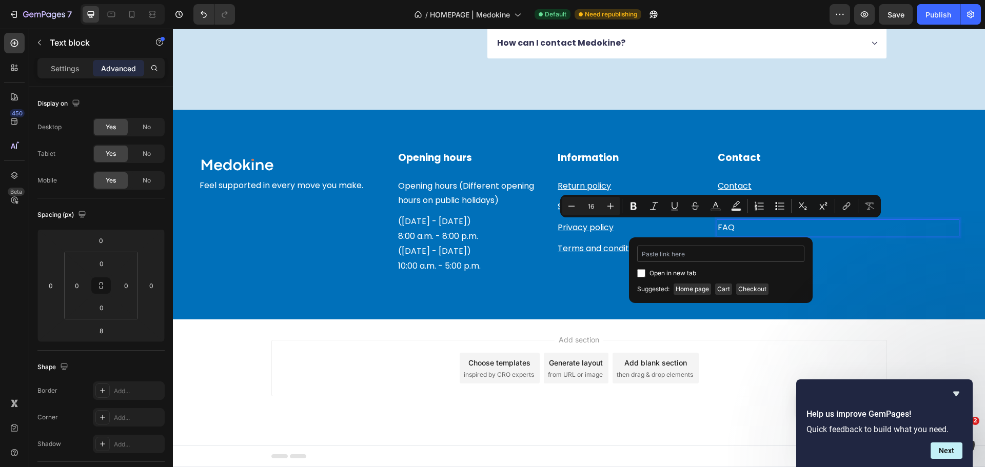
click at [679, 254] on input "Editor contextual toolbar" at bounding box center [720, 254] width 167 height 16
type input "[URL][DOMAIN_NAME]"
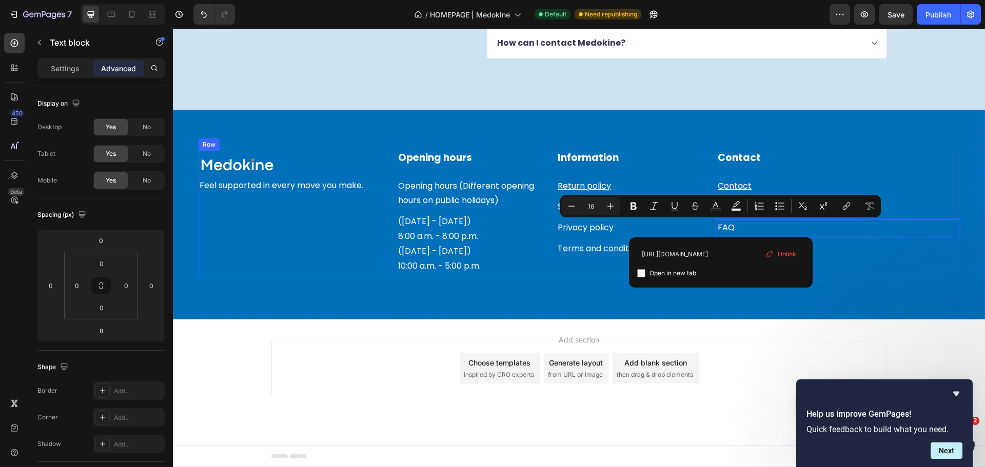
click at [849, 166] on div "Contact Heading Contact Text block Track your order Text block FAQ Text block 8" at bounding box center [838, 215] width 243 height 128
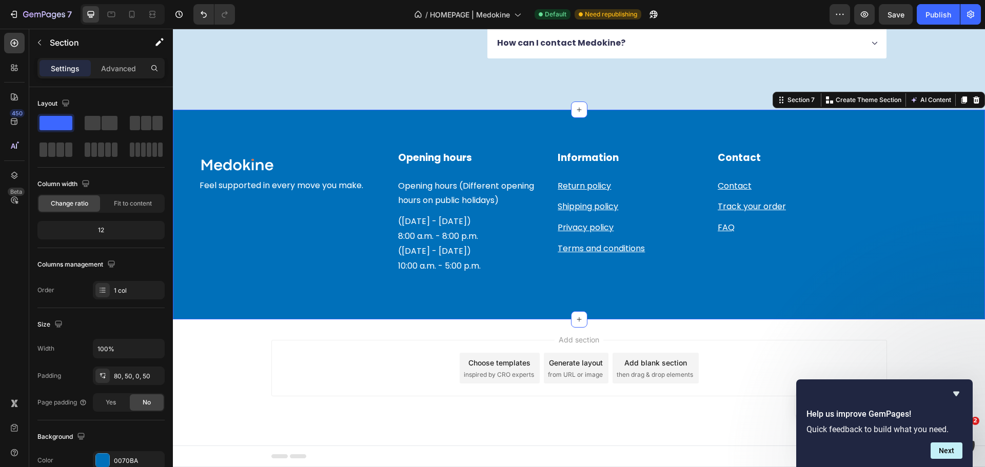
click at [836, 126] on div "Image Row Feel supported in every move you make. Text block Opening hours Headi…" at bounding box center [579, 215] width 812 height 210
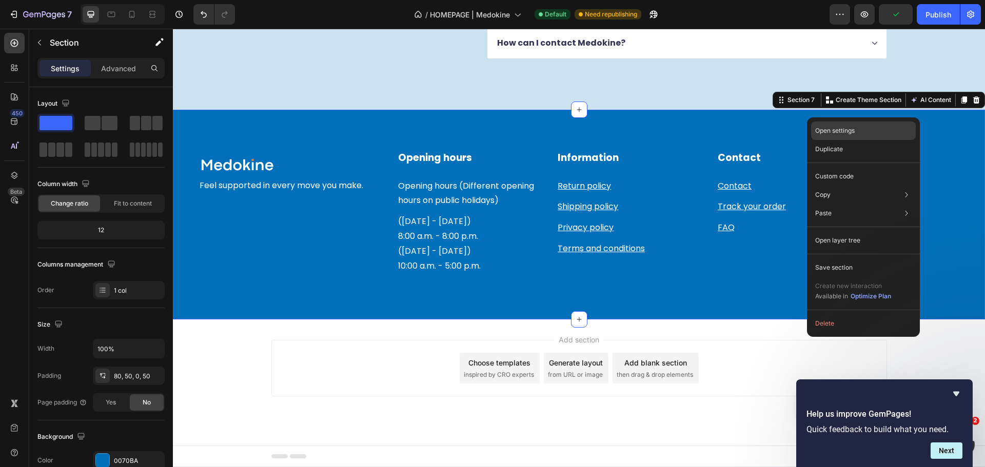
click at [830, 133] on p "Open settings" at bounding box center [834, 130] width 39 height 9
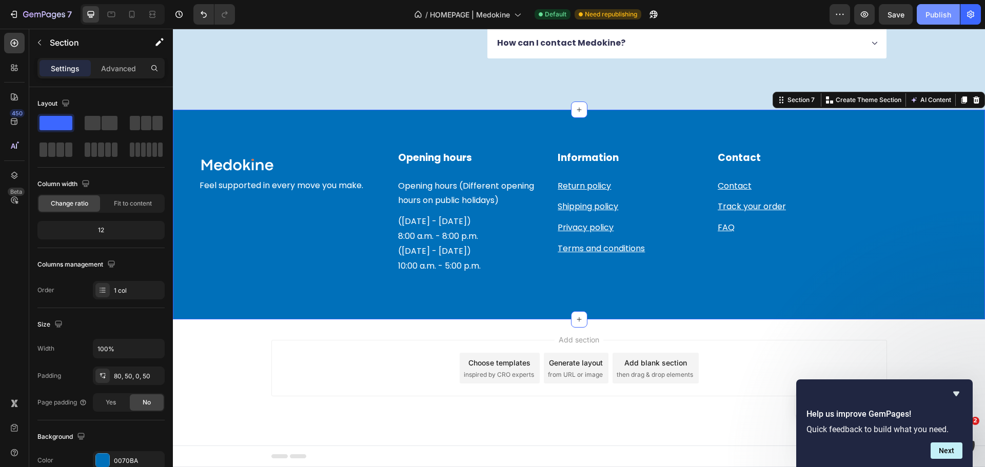
click at [938, 14] on div "Publish" at bounding box center [938, 14] width 26 height 11
click at [834, 120] on div "Image Row Feel supported in every move you make. Text block Opening hours Headi…" at bounding box center [579, 215] width 812 height 210
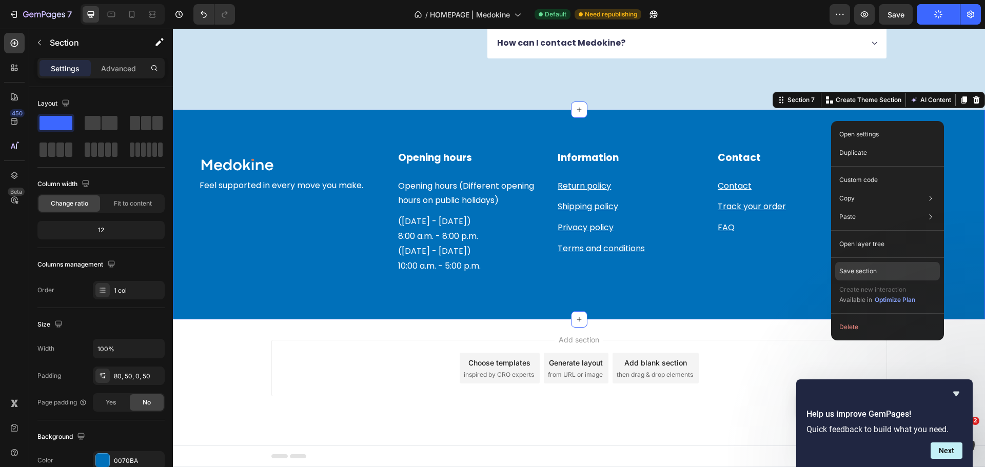
click at [861, 267] on p "Save section" at bounding box center [857, 271] width 37 height 9
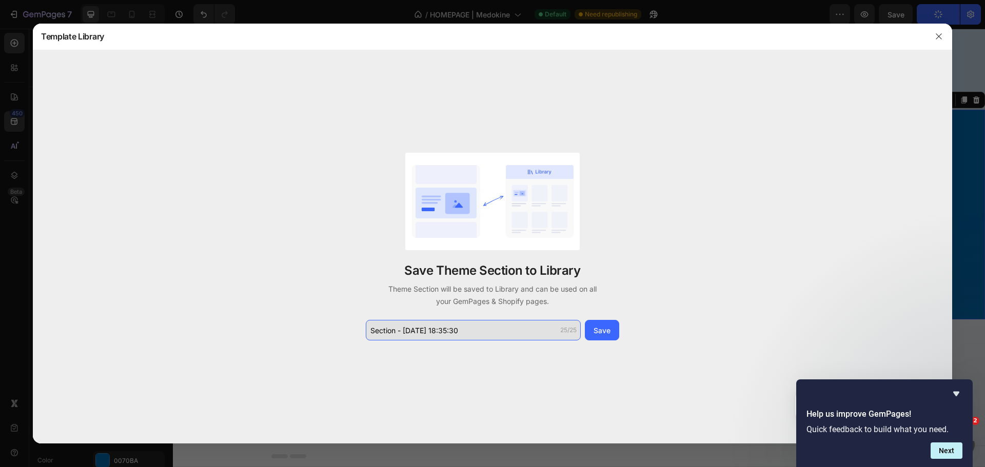
click at [467, 330] on input "Section - [DATE] 18:35:30" at bounding box center [473, 330] width 215 height 21
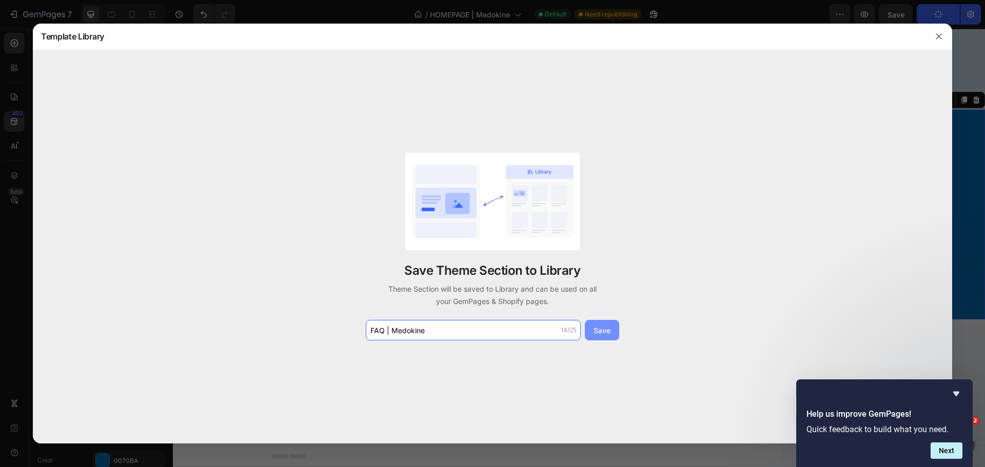
type input "FAQ | Medokine"
click at [600, 330] on div "Save" at bounding box center [602, 330] width 17 height 11
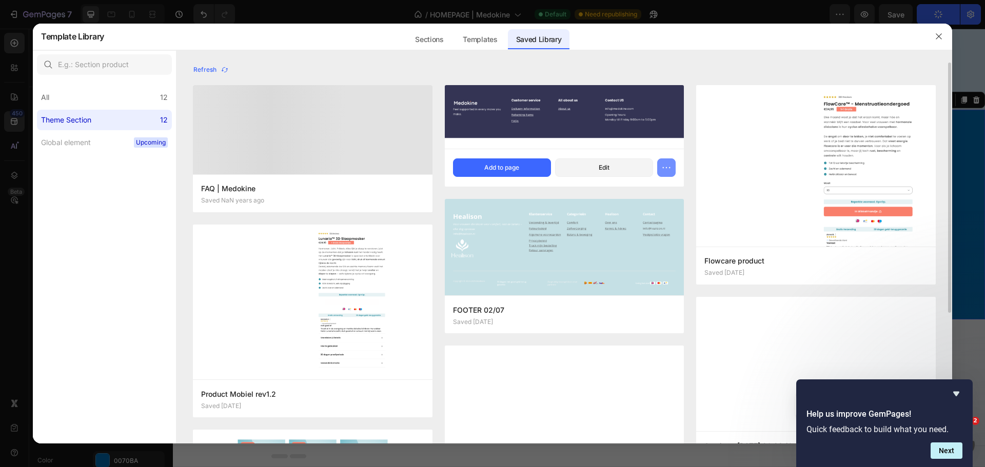
click at [666, 167] on icon "button" at bounding box center [666, 168] width 10 height 10
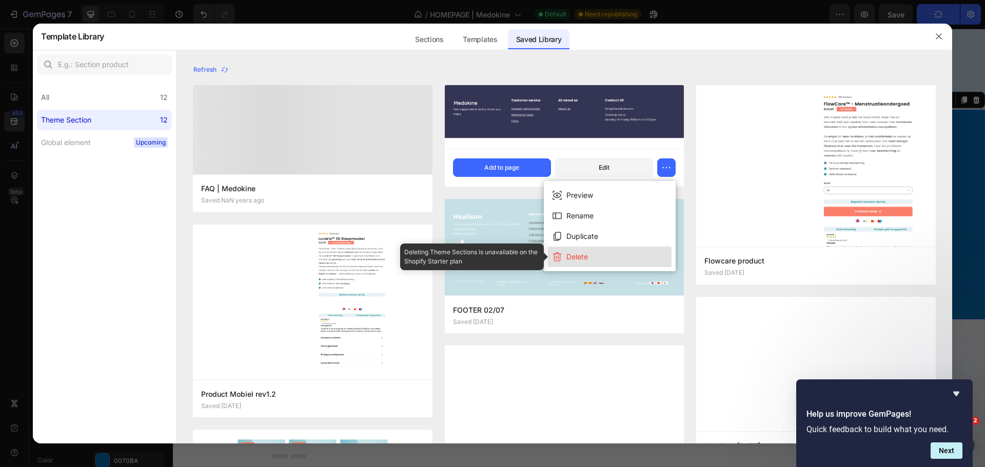
click at [583, 257] on div "Delete" at bounding box center [577, 257] width 22 height 12
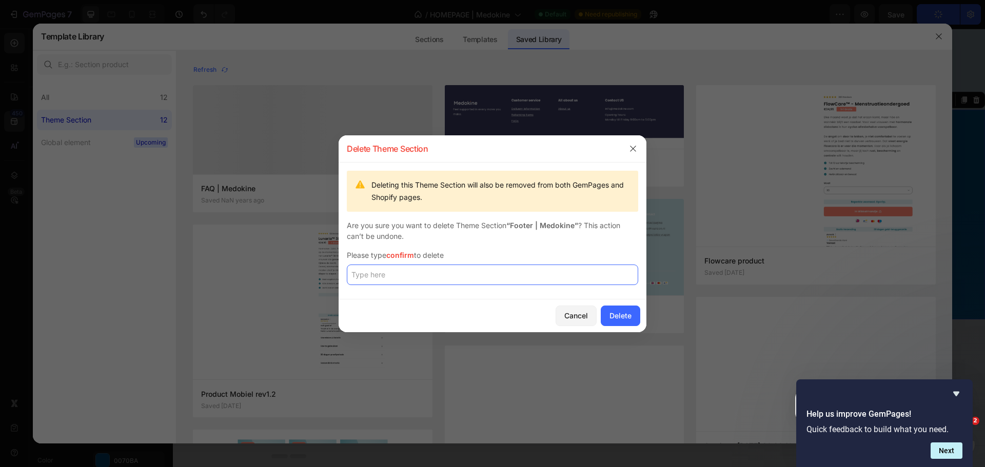
click at [588, 282] on input "text" at bounding box center [492, 275] width 291 height 21
type input "confirm"
click at [629, 313] on div "Delete" at bounding box center [620, 315] width 22 height 11
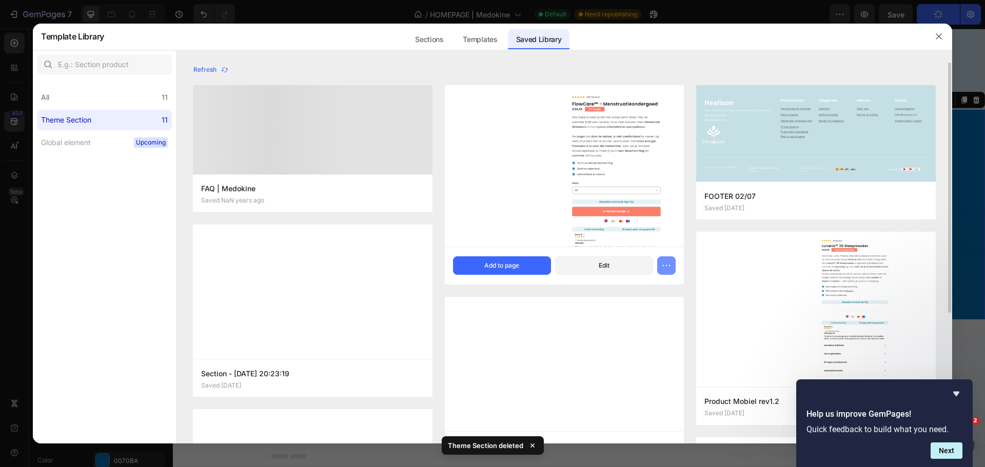
click at [668, 266] on icon "button" at bounding box center [666, 266] width 10 height 10
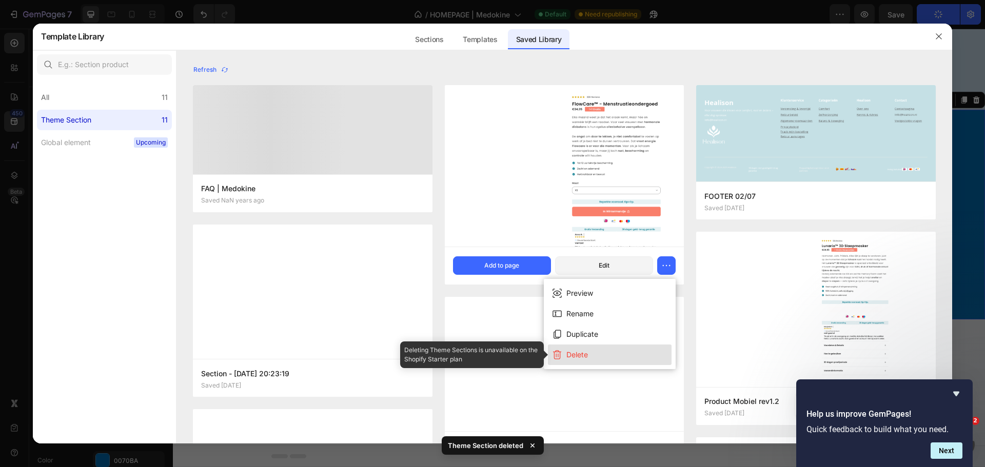
click at [601, 357] on button "Delete" at bounding box center [610, 355] width 124 height 21
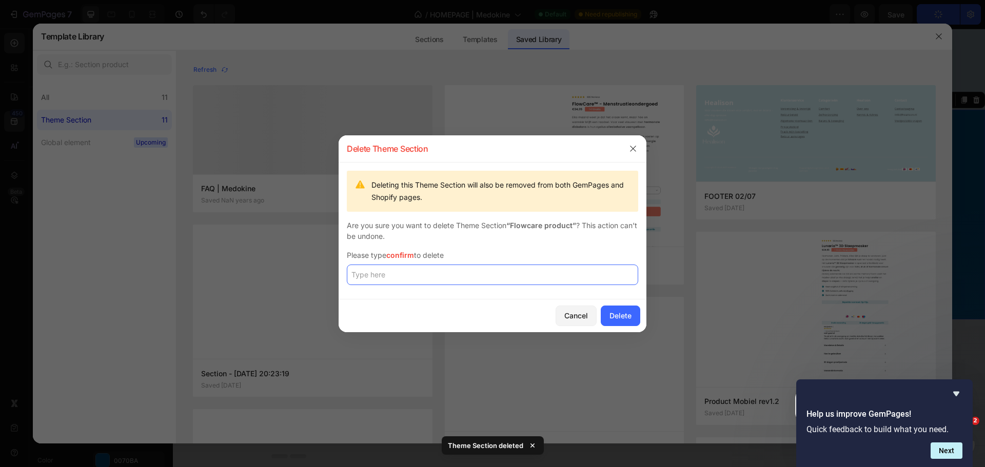
click at [560, 276] on input "text" at bounding box center [492, 275] width 291 height 21
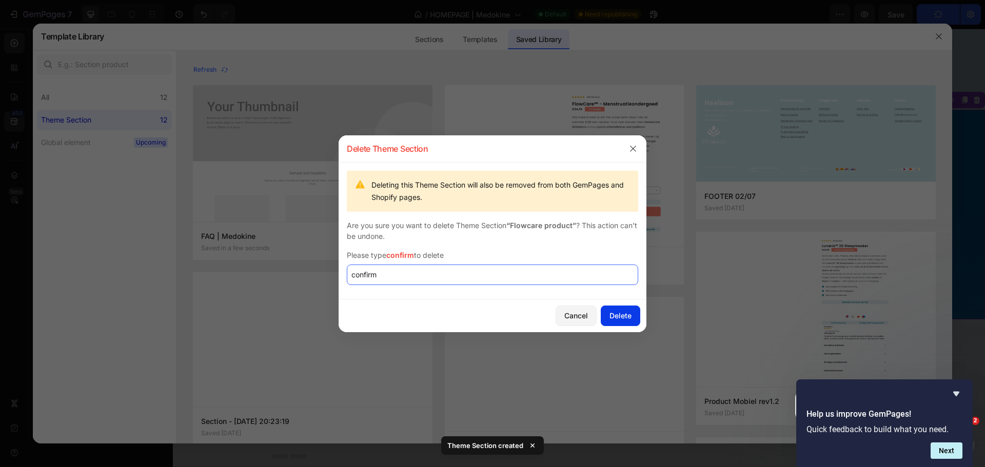
type input "confirm"
click at [629, 313] on div "Delete" at bounding box center [620, 315] width 22 height 11
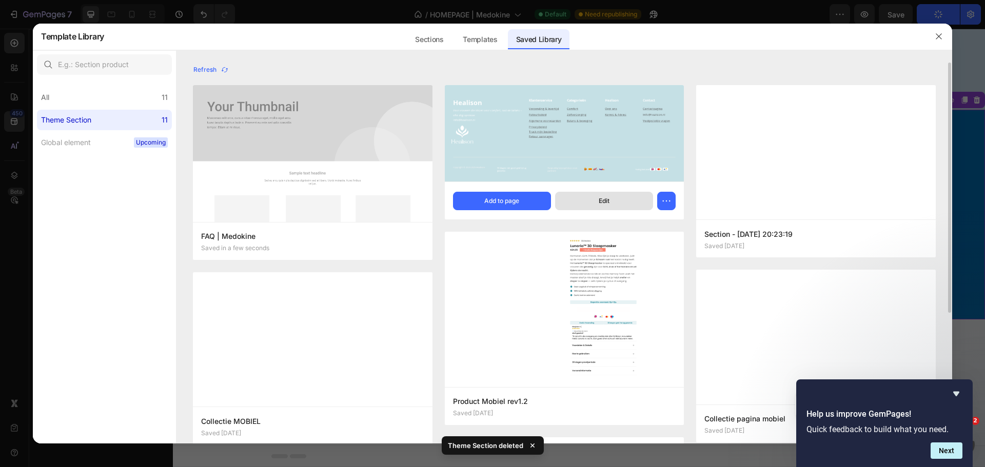
click at [599, 203] on div "Edit" at bounding box center [604, 200] width 11 height 9
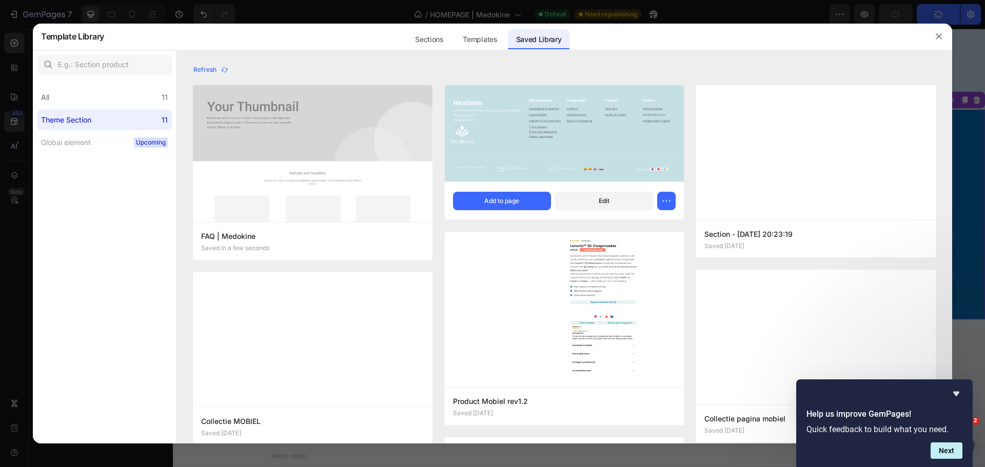
click at [930, 34] on div at bounding box center [938, 36] width 27 height 27
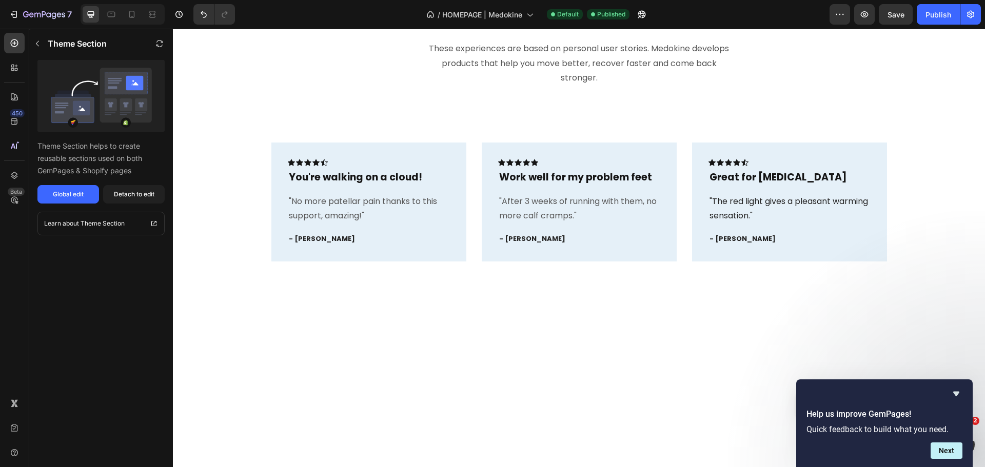
scroll to position [510, 0]
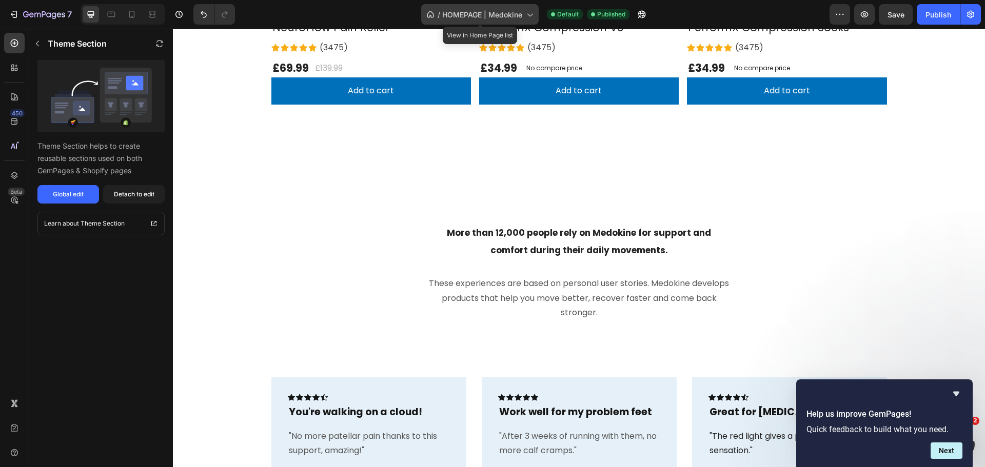
click at [505, 12] on span "HOMEPAGE | Medokine" at bounding box center [482, 14] width 80 height 11
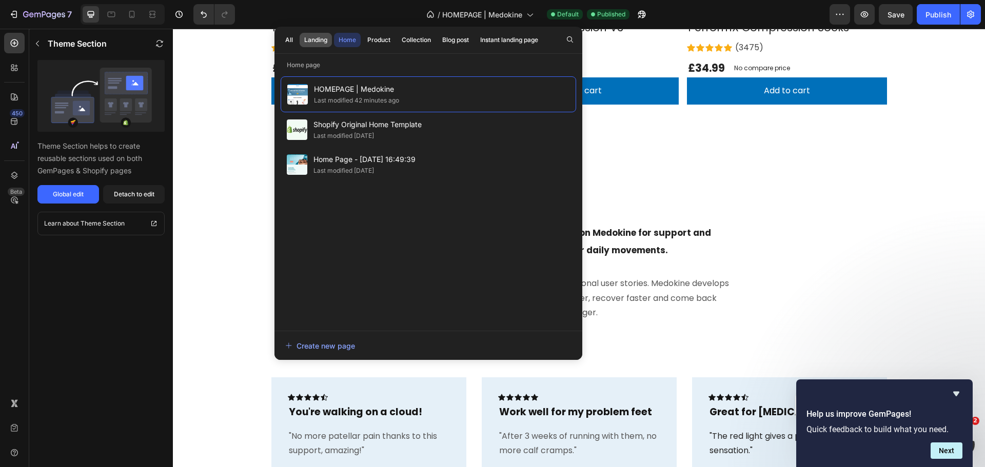
click at [322, 39] on div "Landing" at bounding box center [315, 39] width 23 height 9
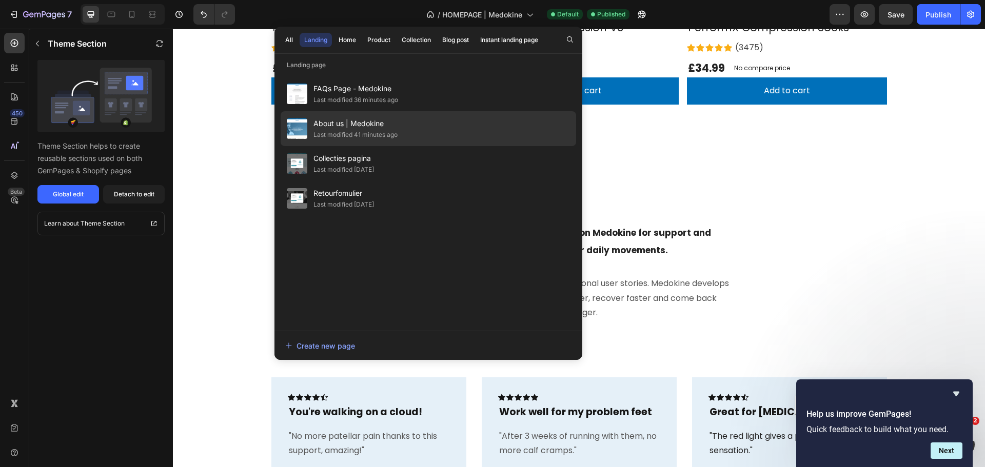
click at [390, 124] on span "About us | Medokine" at bounding box center [355, 123] width 84 height 12
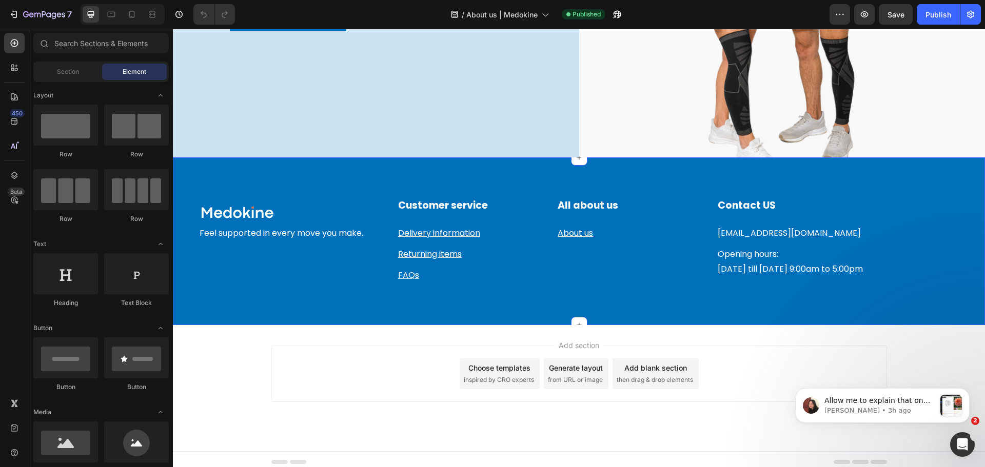
scroll to position [1778, 0]
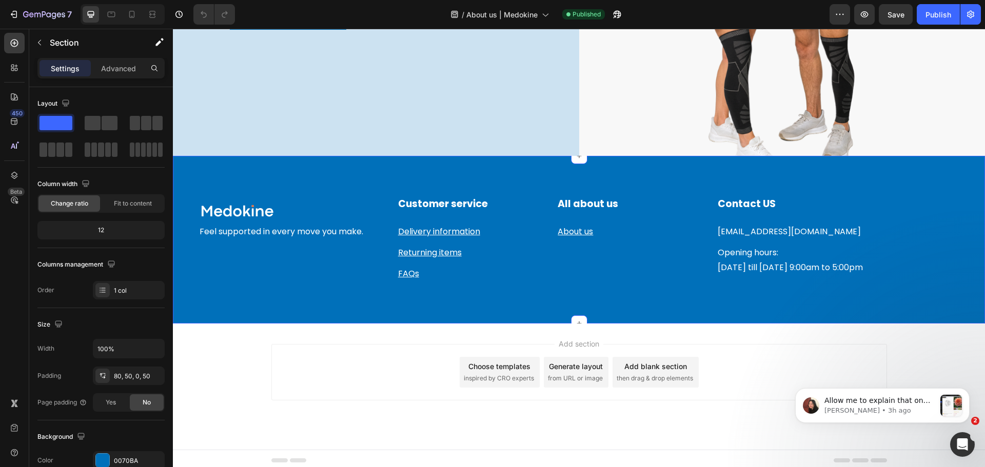
click at [194, 163] on div "Image Row Feel supported in every move you make. Text block Customer service He…" at bounding box center [579, 240] width 812 height 168
click at [973, 143] on icon at bounding box center [976, 146] width 7 height 7
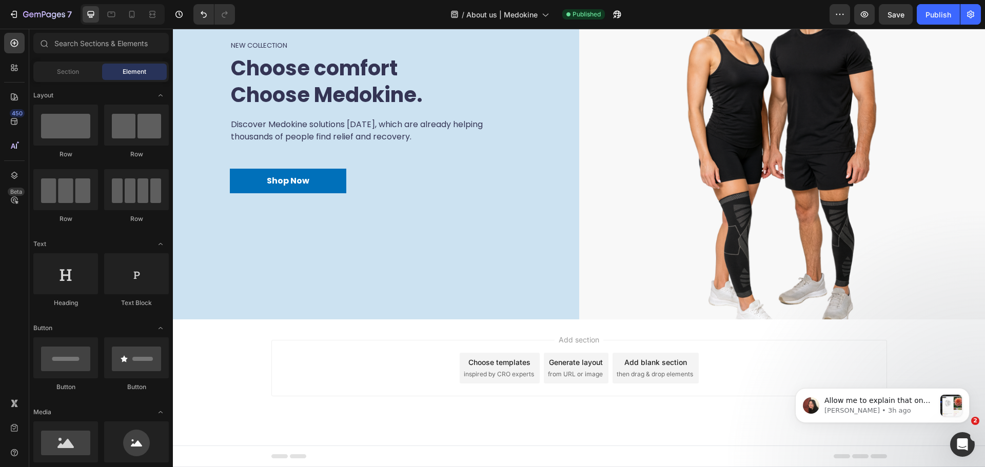
scroll to position [1610, 0]
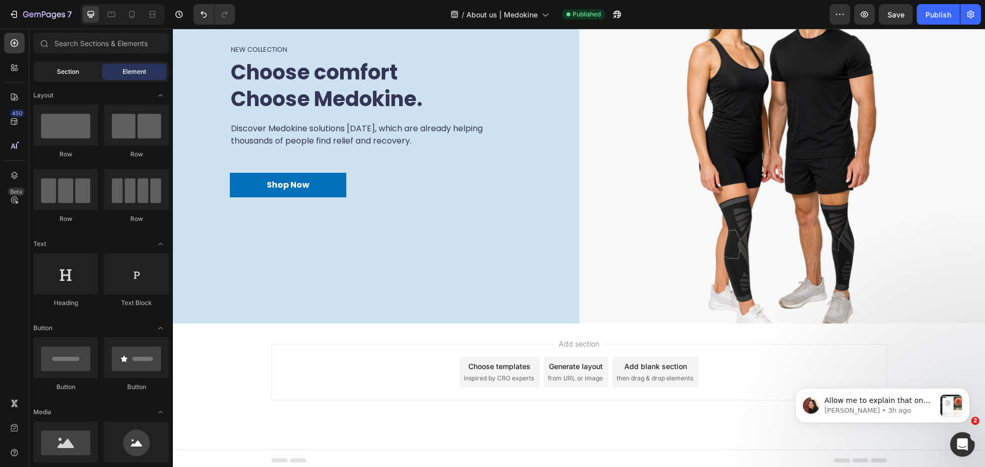
click at [74, 71] on span "Section" at bounding box center [68, 71] width 22 height 9
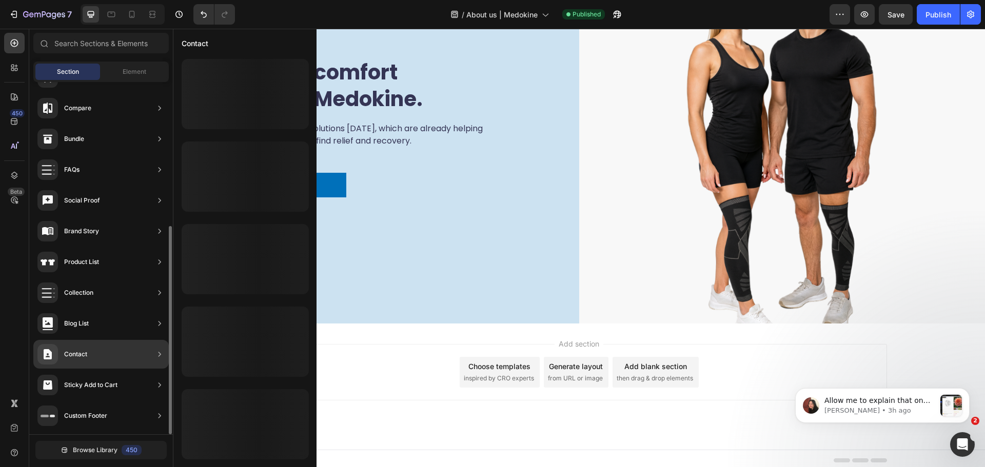
scroll to position [0, 0]
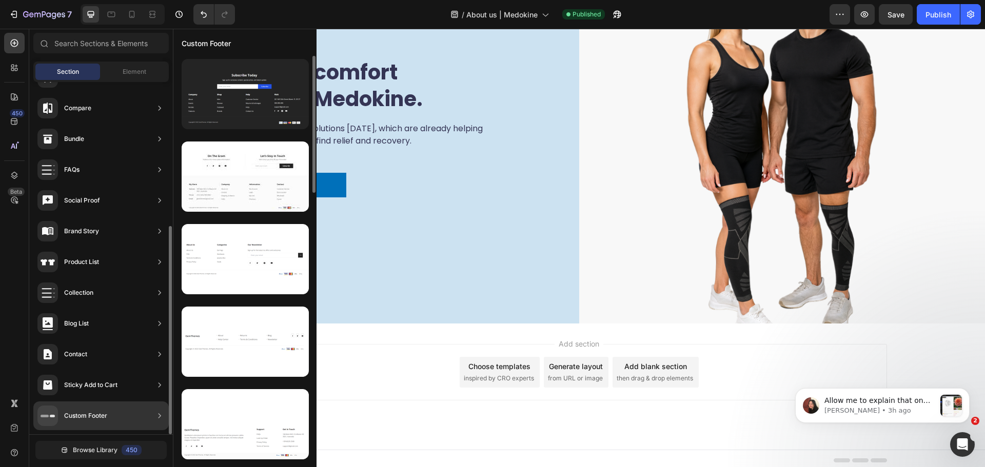
click at [101, 421] on div "Custom Footer" at bounding box center [72, 416] width 70 height 21
click at [101, 420] on div "Custom Footer" at bounding box center [85, 416] width 43 height 10
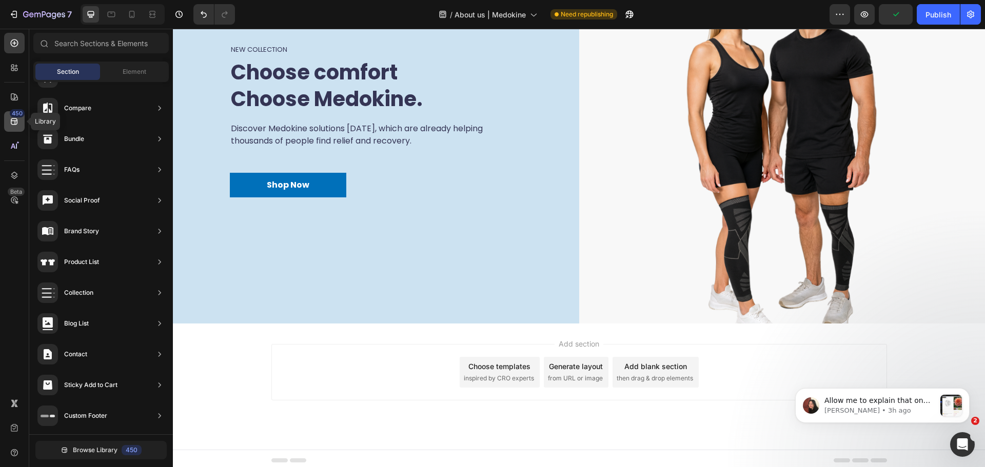
click at [14, 121] on icon at bounding box center [14, 121] width 7 height 7
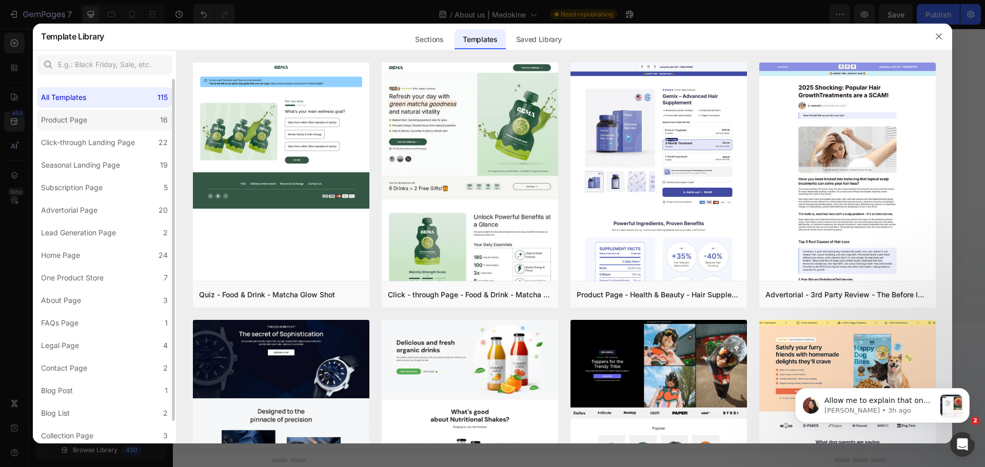
click at [115, 117] on label "Product Page 16" at bounding box center [104, 120] width 135 height 21
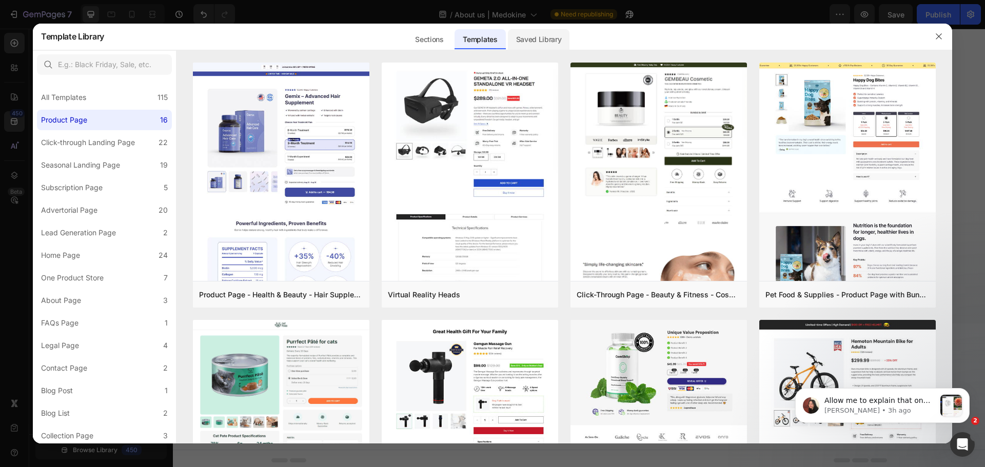
click at [547, 32] on div "Saved Library" at bounding box center [539, 39] width 62 height 21
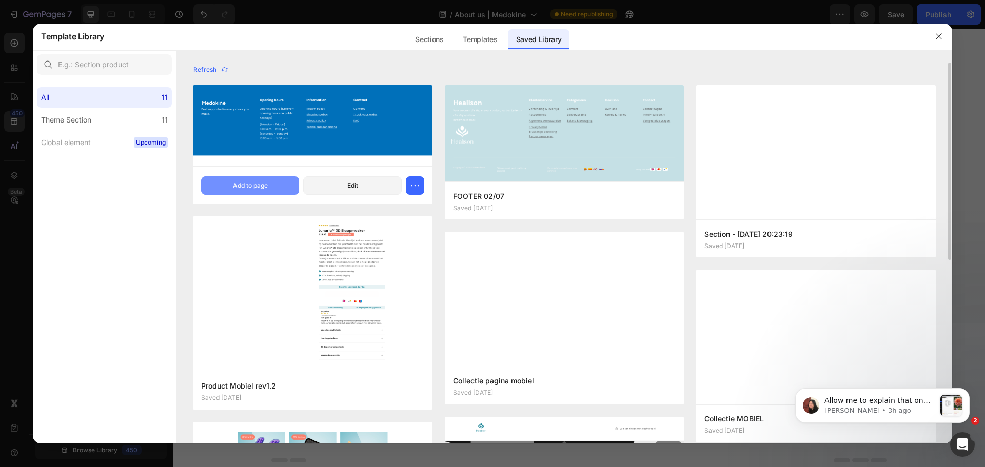
click at [276, 184] on button "Add to page" at bounding box center [250, 185] width 98 height 18
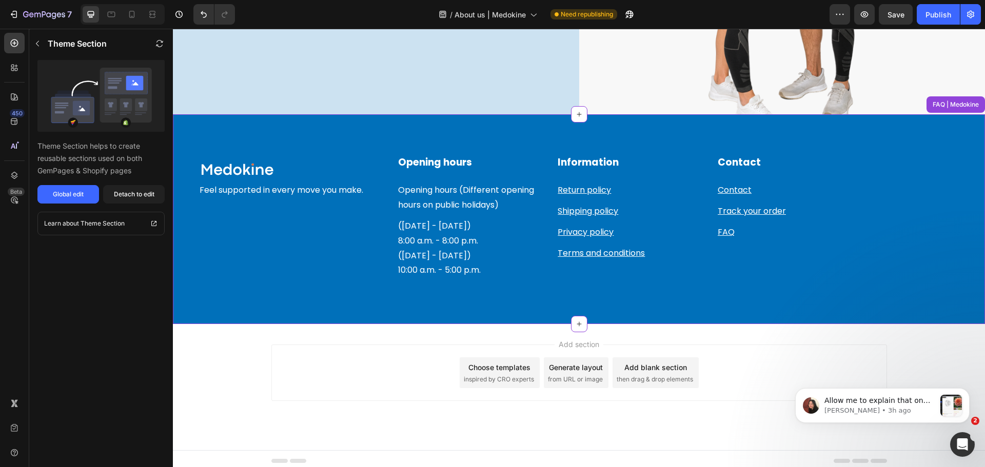
scroll to position [1821, 0]
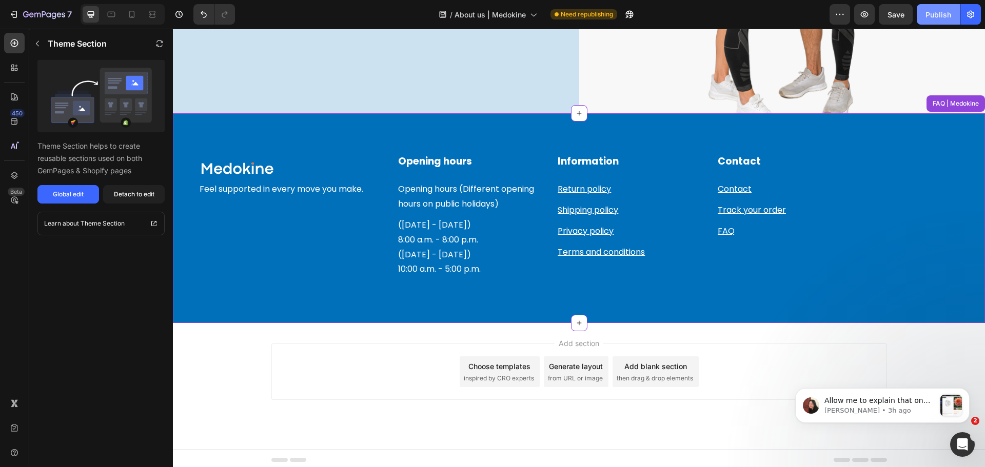
click at [934, 17] on div "Publish" at bounding box center [938, 14] width 26 height 11
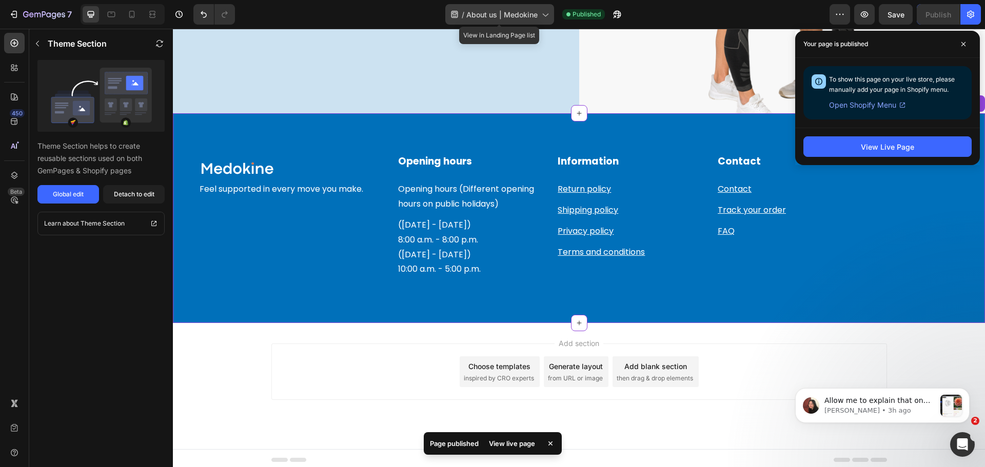
click at [541, 17] on icon at bounding box center [545, 14] width 10 height 10
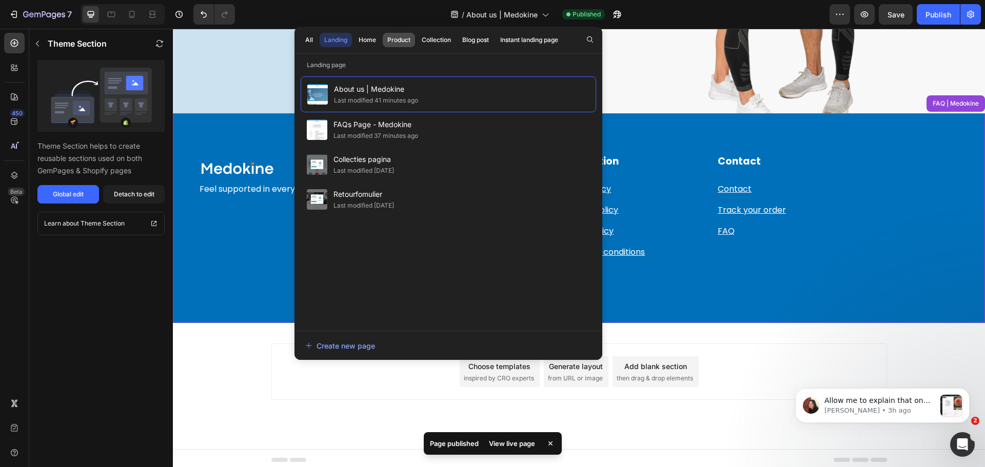
click at [391, 38] on div "Product" at bounding box center [398, 39] width 23 height 9
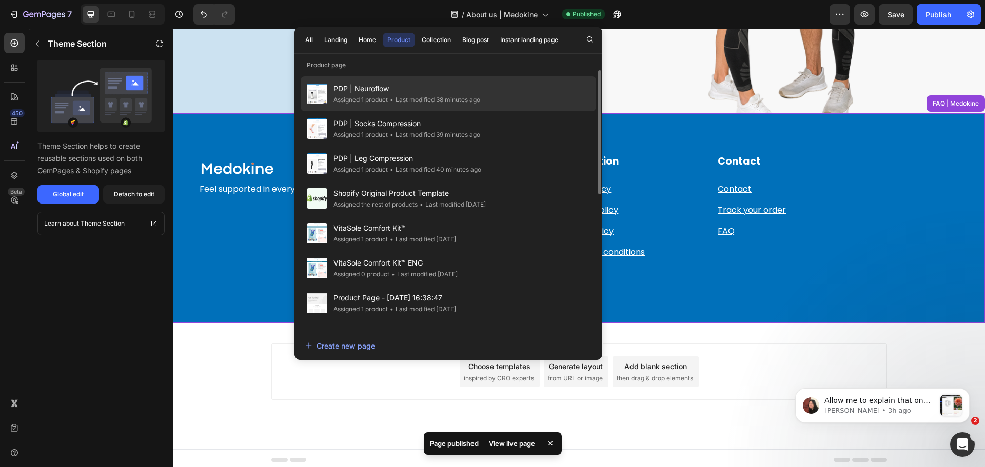
click at [413, 91] on span "PDP | Neuroflow" at bounding box center [406, 89] width 147 height 12
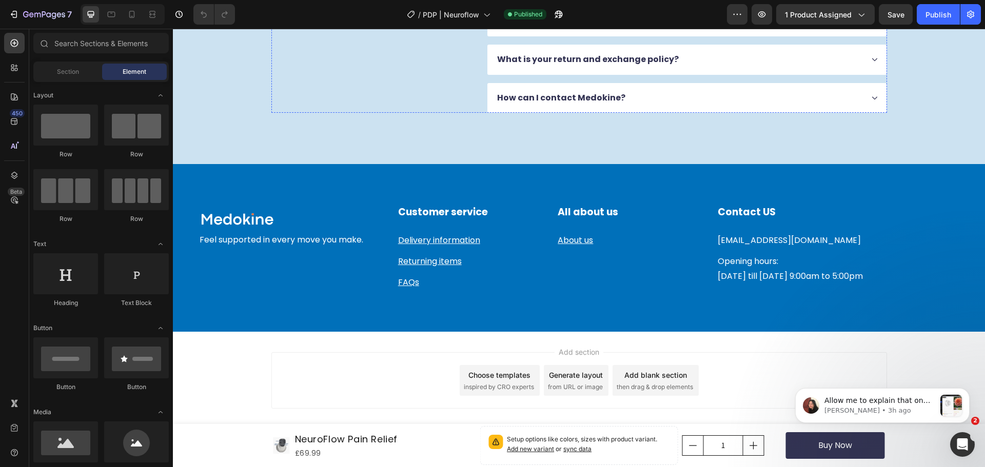
scroll to position [2449, 0]
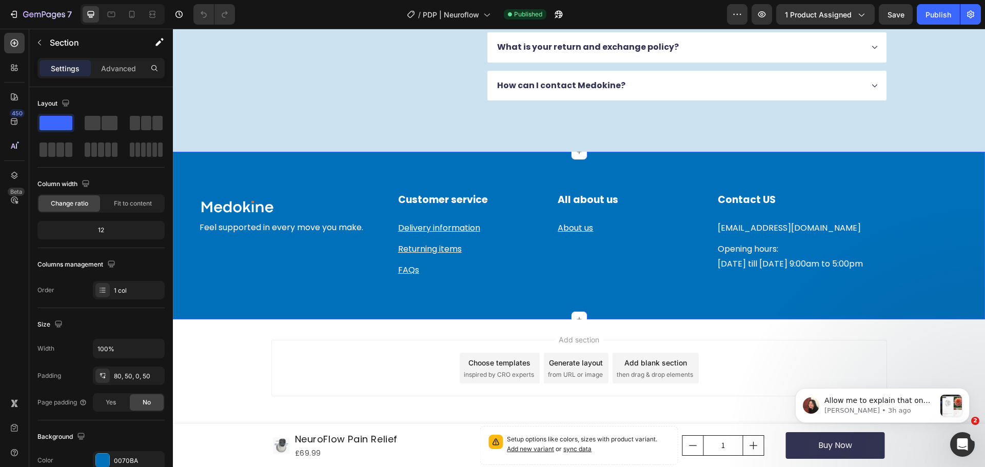
click at [196, 172] on div "Image Row Feel supported in every move you make. Text block Customer service He…" at bounding box center [579, 236] width 812 height 168
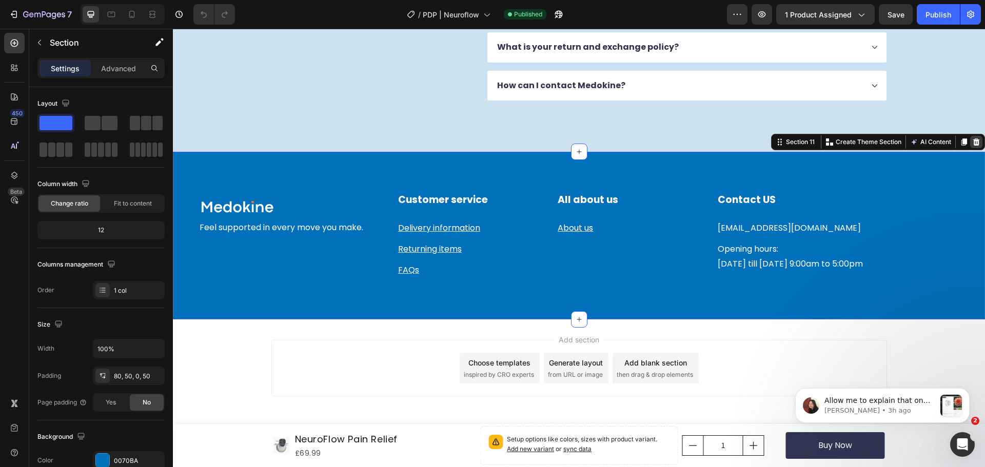
click at [973, 141] on icon at bounding box center [976, 142] width 7 height 7
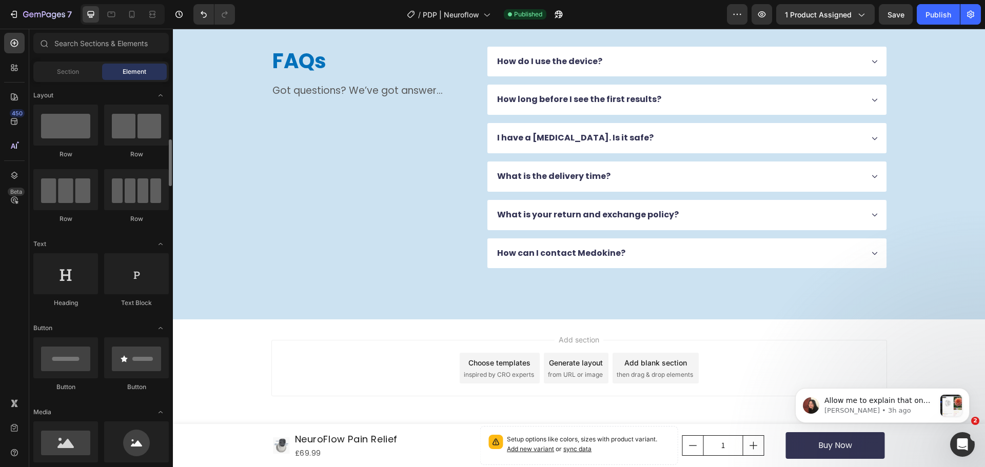
scroll to position [308, 0]
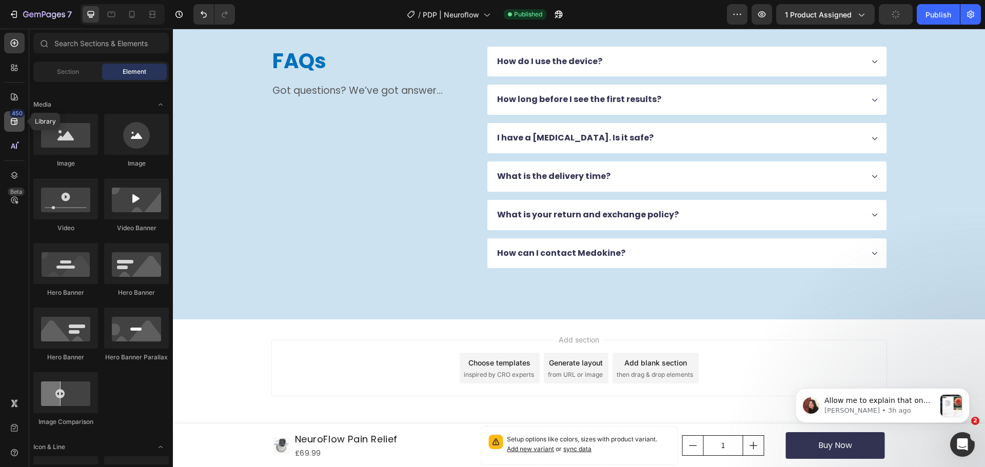
click at [14, 122] on icon at bounding box center [14, 121] width 10 height 10
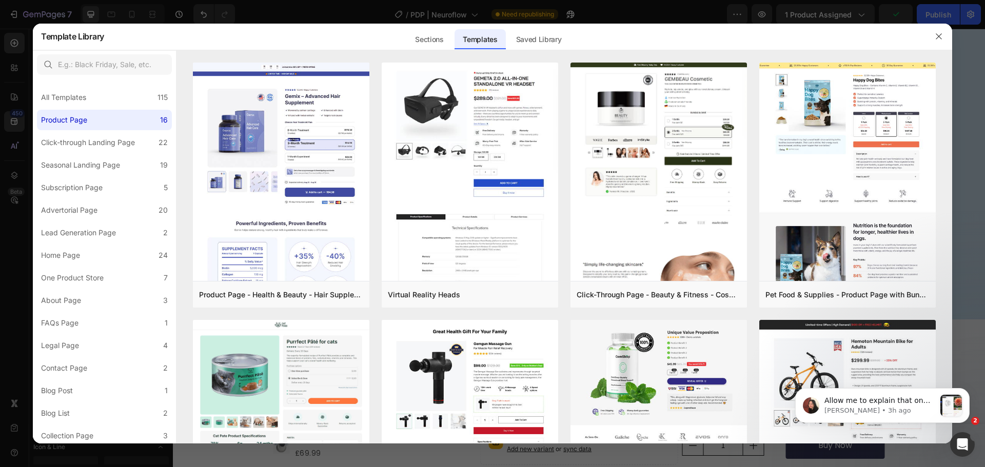
drag, startPoint x: 532, startPoint y: 33, endPoint x: 490, endPoint y: 53, distance: 46.1
click at [531, 33] on div "Saved Library" at bounding box center [539, 39] width 62 height 21
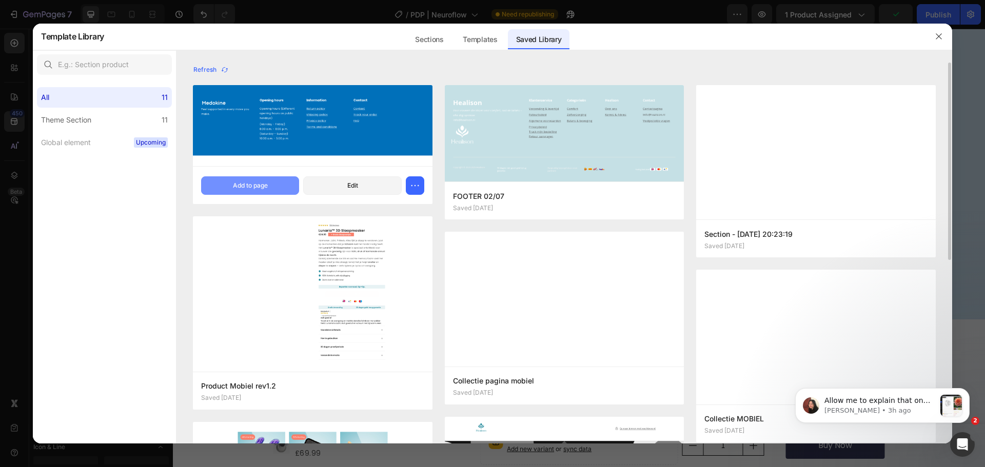
click at [239, 187] on div "Add to page" at bounding box center [250, 185] width 35 height 9
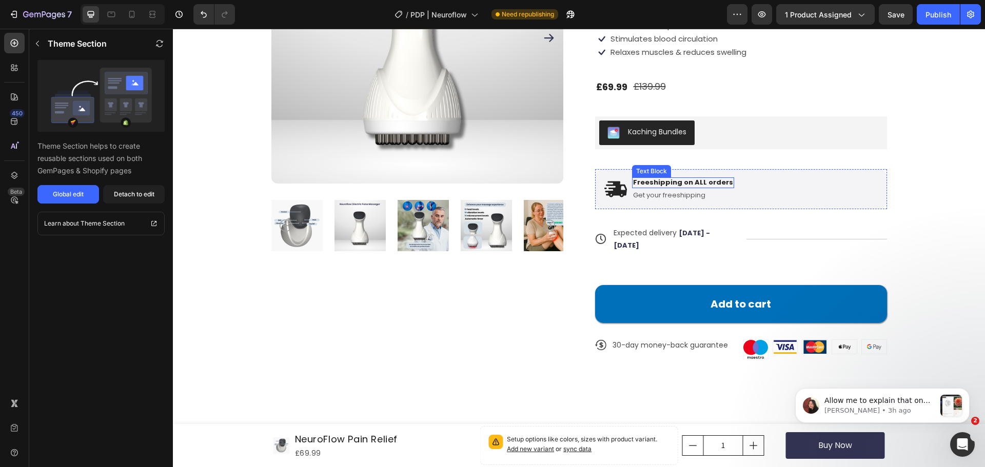
scroll to position [205, 0]
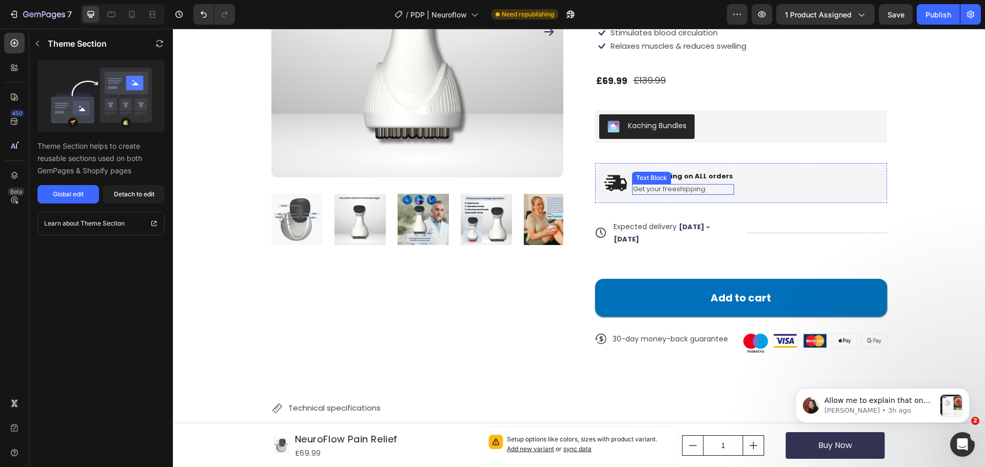
click at [673, 191] on p "Get your freeshipping" at bounding box center [683, 189] width 100 height 9
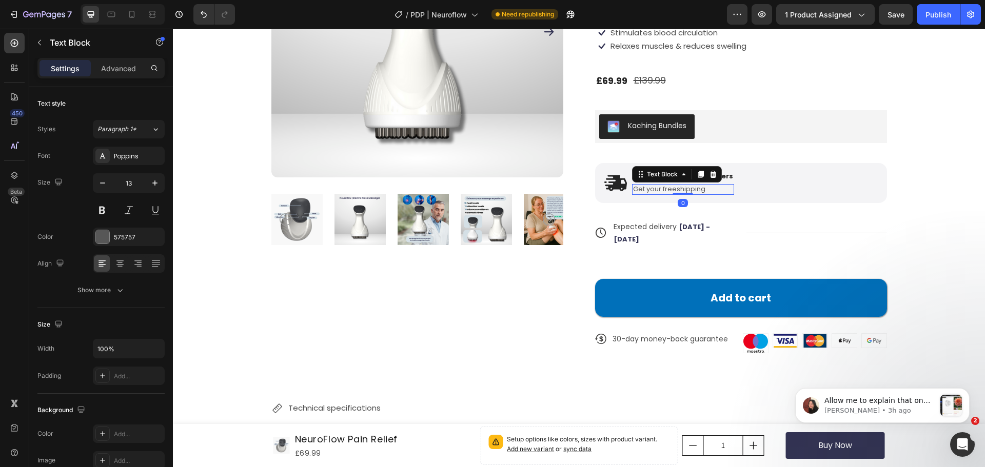
click at [673, 191] on p "Get your freeshipping" at bounding box center [683, 189] width 100 height 9
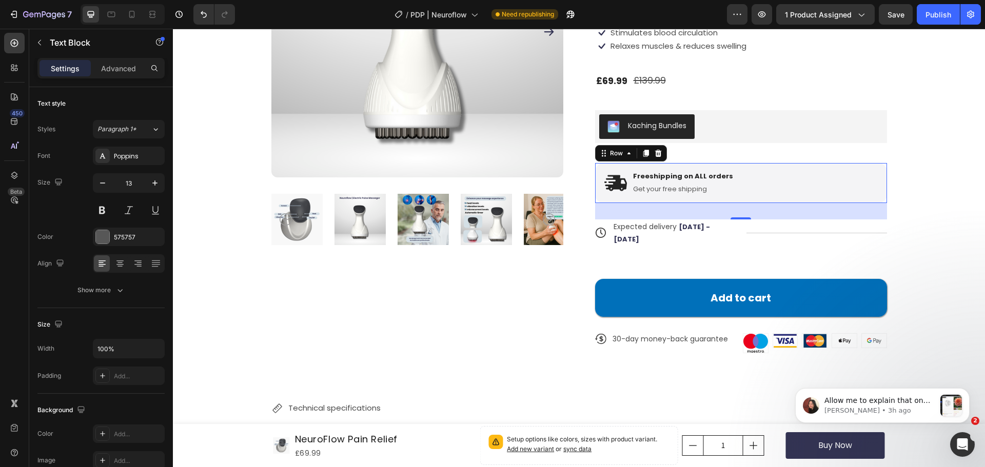
drag, startPoint x: 755, startPoint y: 172, endPoint x: 678, endPoint y: 186, distance: 78.3
click at [751, 173] on div "Image Freeshipping on ALL orders Text Block Get your free shipping Text Block R…" at bounding box center [741, 183] width 292 height 40
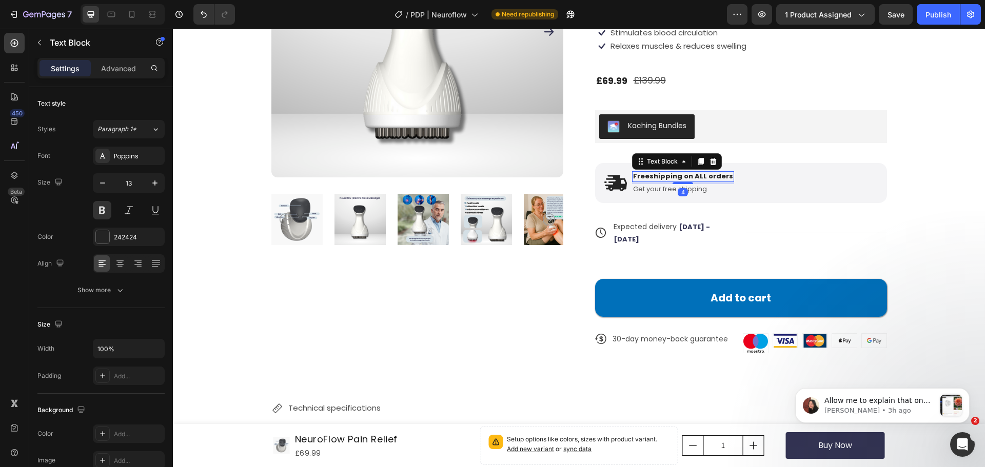
click at [646, 176] on p "Freeshipping on ALL orders" at bounding box center [683, 176] width 100 height 9
click at [644, 177] on p "Freeshipping on ALL orders" at bounding box center [683, 176] width 100 height 9
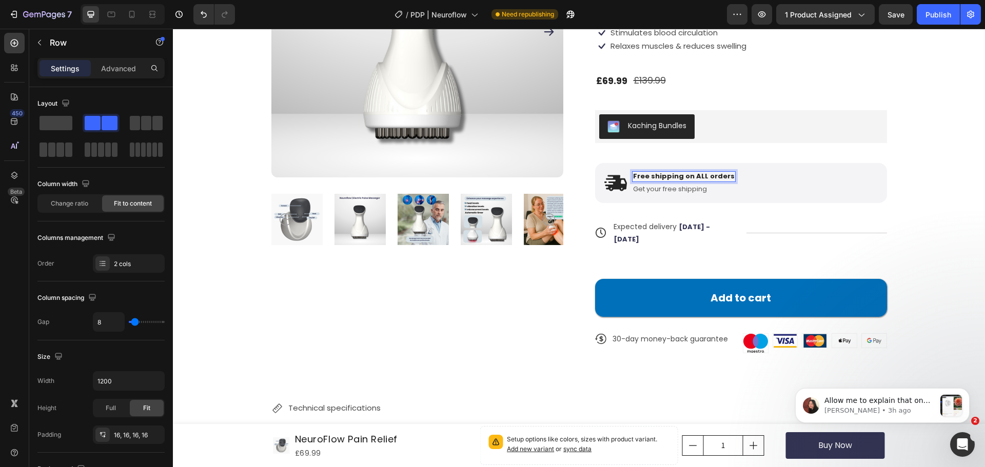
click at [790, 170] on div "Image Free shipping on ALL orders Text Block 4 Get your free shipping Text Bloc…" at bounding box center [741, 183] width 292 height 40
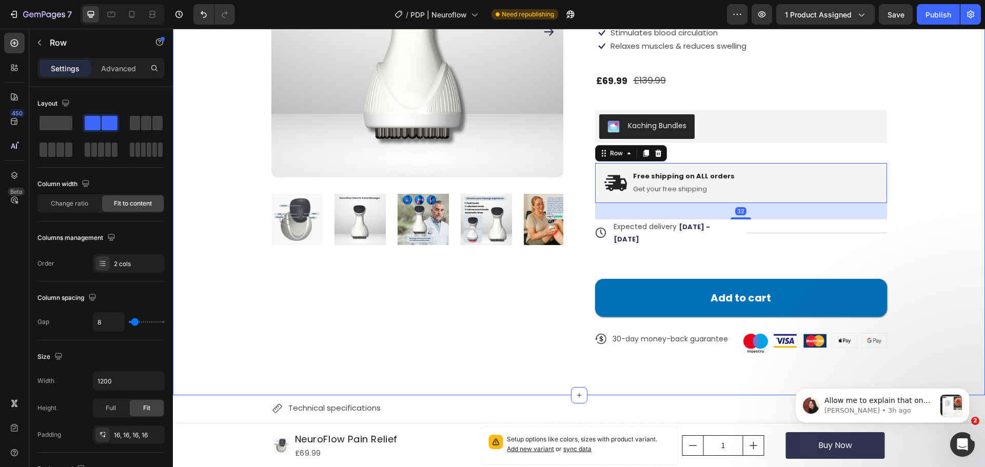
click at [905, 155] on div "Product Images NeuroFlow Pain Relief Product Title Icon Icon Icon Icon Icon Ico…" at bounding box center [579, 128] width 730 height 484
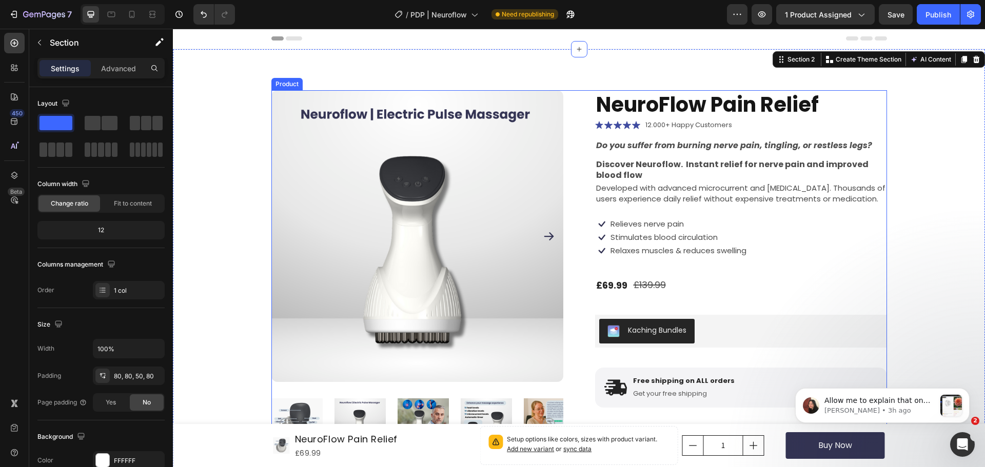
scroll to position [0, 0]
click at [942, 16] on div "Publish" at bounding box center [938, 14] width 26 height 11
click at [321, 162] on img at bounding box center [417, 237] width 292 height 292
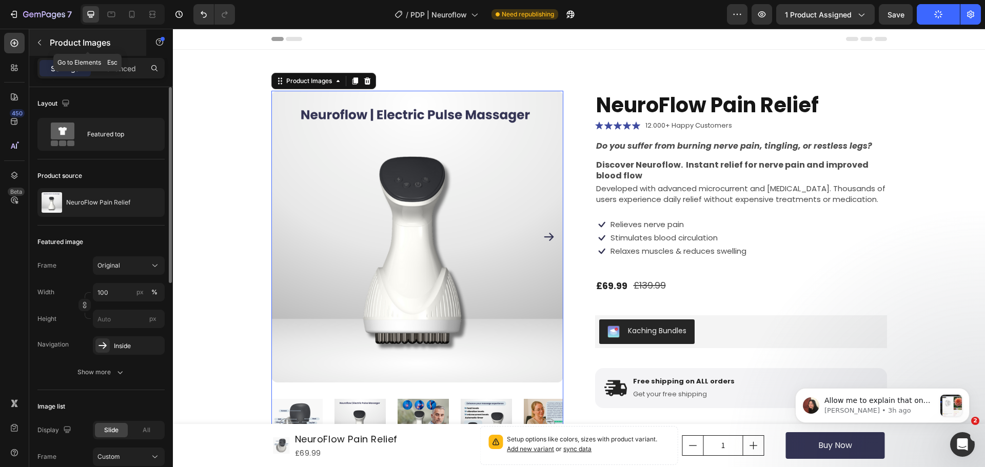
click at [43, 39] on icon "button" at bounding box center [39, 42] width 8 height 8
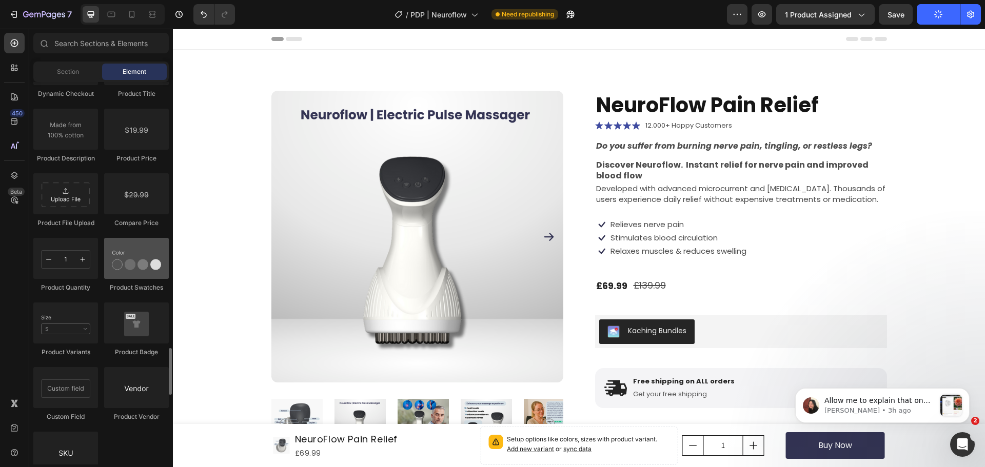
scroll to position [1744, 0]
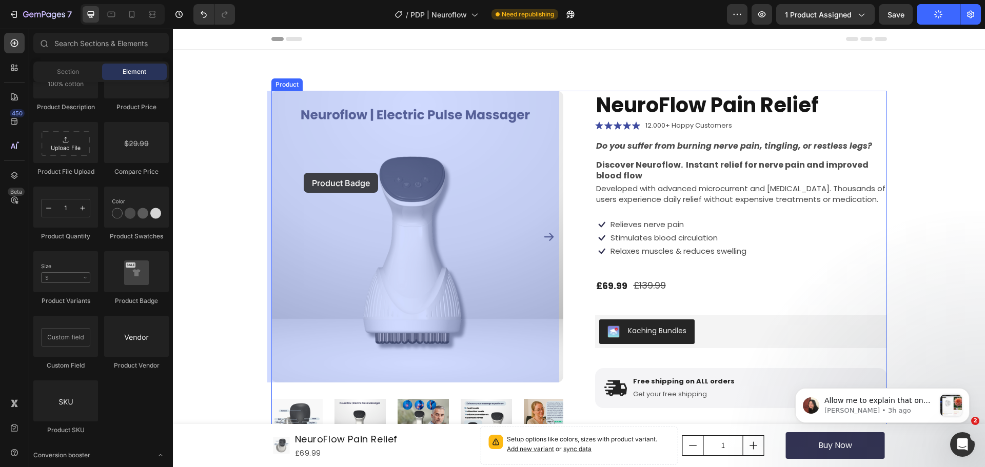
drag, startPoint x: 311, startPoint y: 303, endPoint x: 304, endPoint y: 173, distance: 130.0
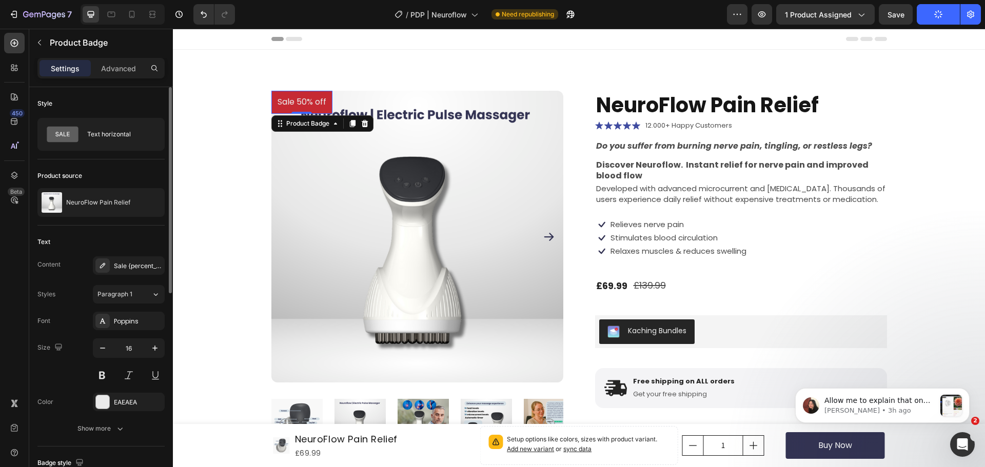
scroll to position [103, 0]
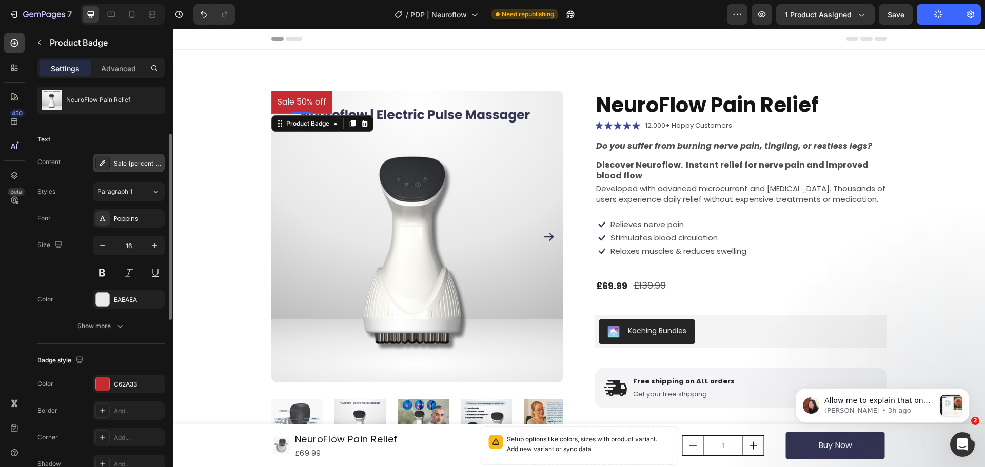
click at [126, 170] on div "Sale {percent_discount} off" at bounding box center [129, 163] width 72 height 18
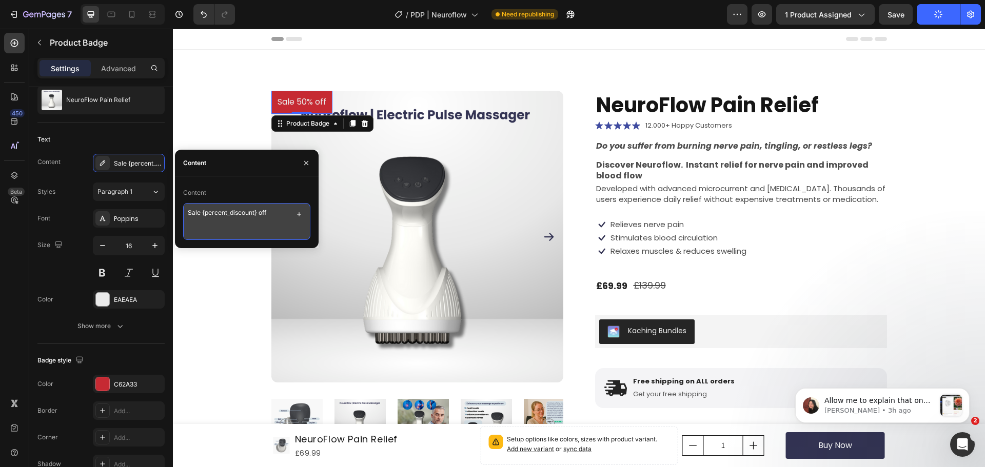
click at [291, 219] on textarea "Sale {percent_discount} off" at bounding box center [246, 221] width 127 height 37
click at [307, 211] on textarea "Sale {percent_discount} off" at bounding box center [246, 221] width 127 height 37
click at [300, 213] on icon "button" at bounding box center [299, 214] width 8 height 8
click at [301, 214] on icon "button" at bounding box center [299, 214] width 4 height 4
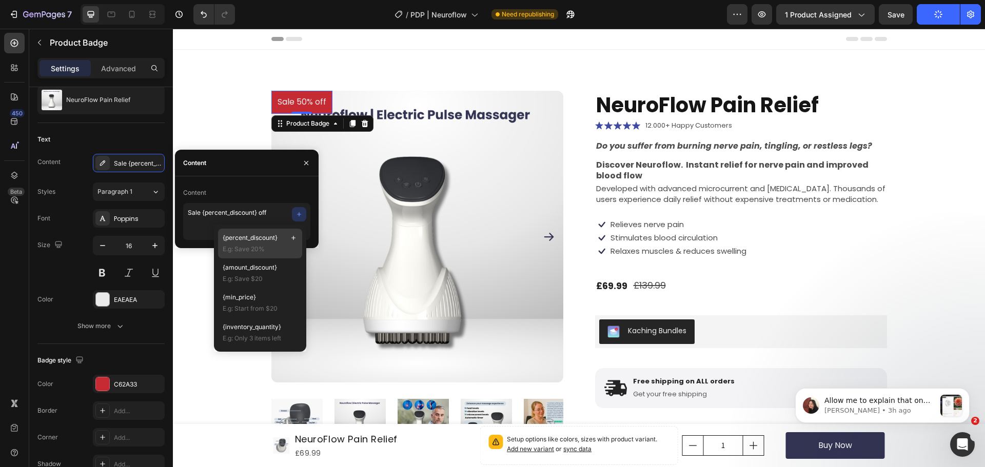
click at [239, 232] on div "{percent_discount} E.g: Save 20%" at bounding box center [260, 244] width 84 height 30
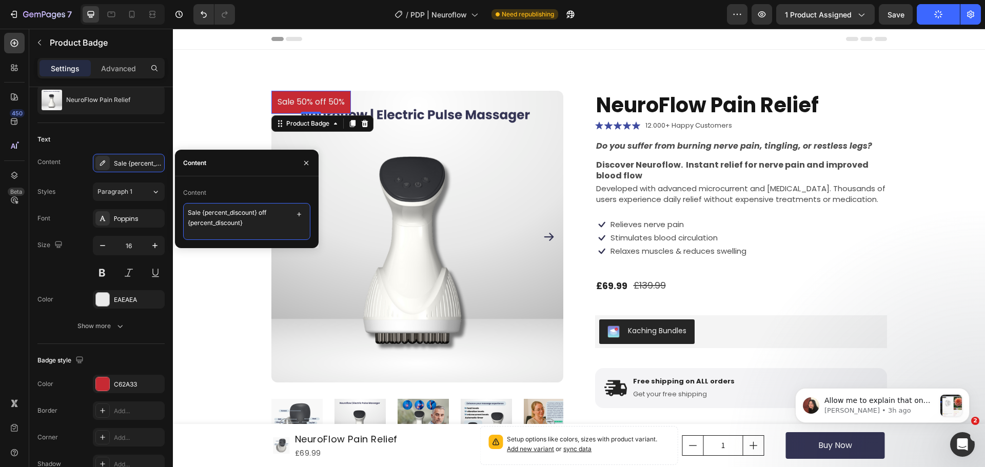
drag, startPoint x: 237, startPoint y: 219, endPoint x: 244, endPoint y: 210, distance: 10.6
click at [238, 218] on textarea "Sale {percent_discount} off {percent_discount}" at bounding box center [246, 221] width 127 height 37
click at [244, 210] on textarea "Sale {percent_discount} off {percent_discount}" at bounding box center [246, 221] width 127 height 37
type textarea "Sa} off {percent_discount}"
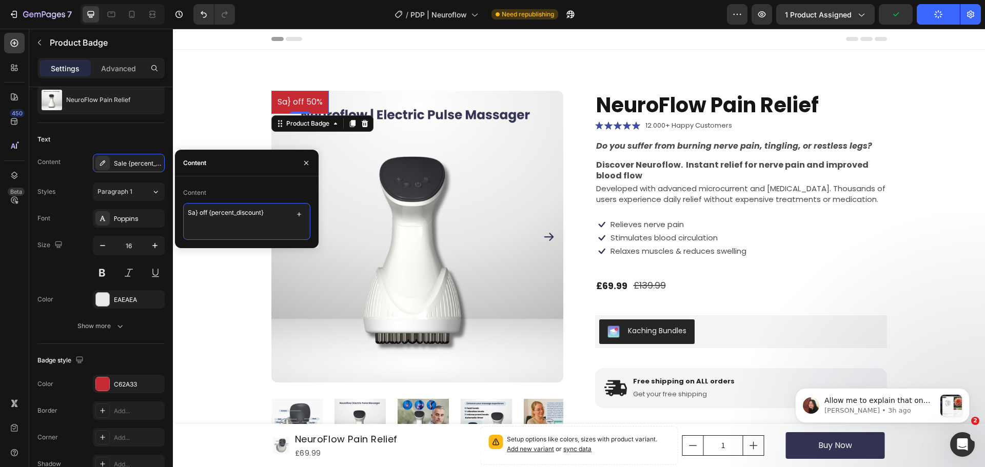
click at [243, 211] on textarea "Sa} off {percent_discount}" at bounding box center [246, 221] width 127 height 37
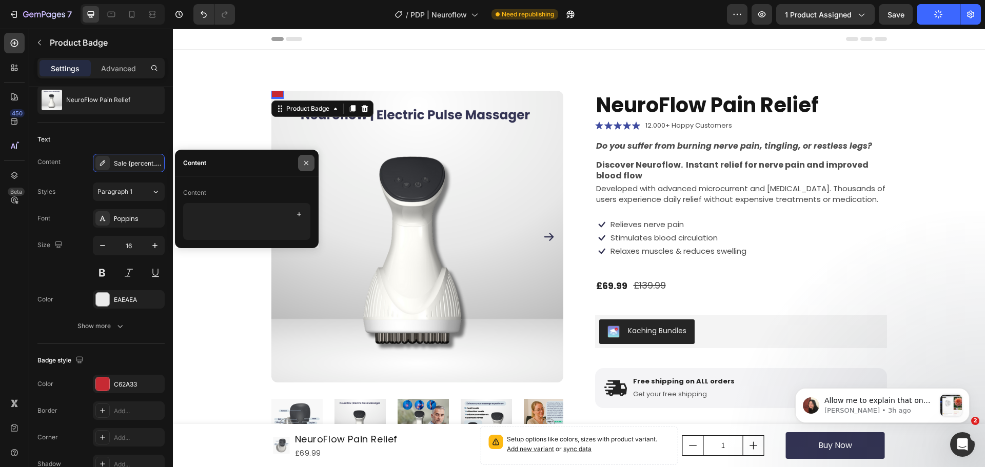
click at [309, 166] on icon "button" at bounding box center [306, 163] width 8 height 8
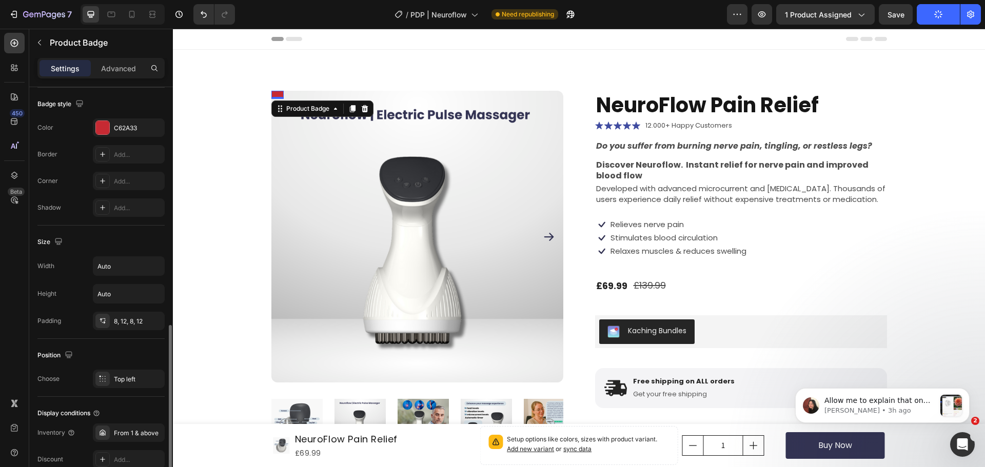
scroll to position [462, 0]
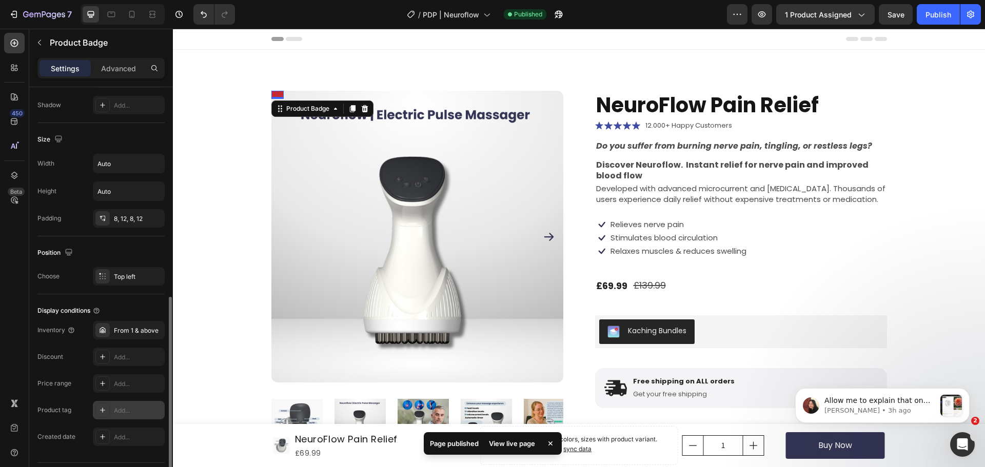
click at [120, 412] on div "Add..." at bounding box center [138, 410] width 48 height 9
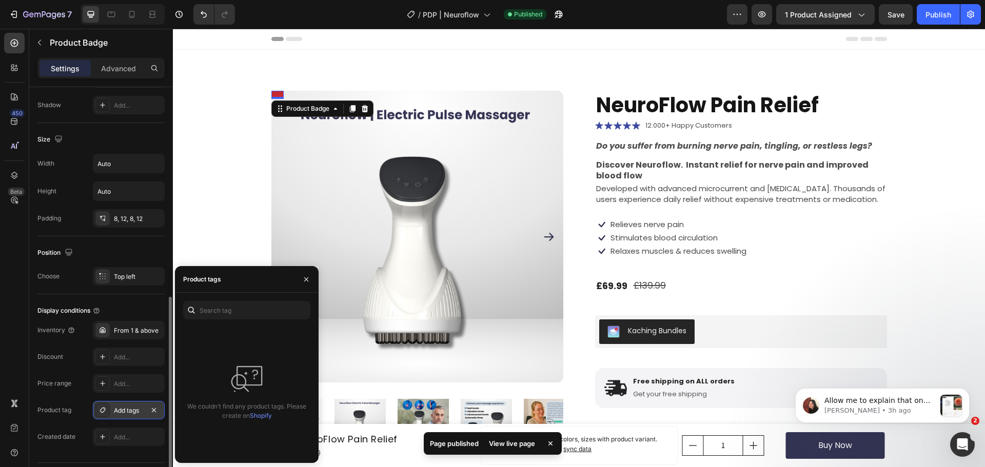
click at [164, 409] on div "Add tags" at bounding box center [129, 410] width 72 height 18
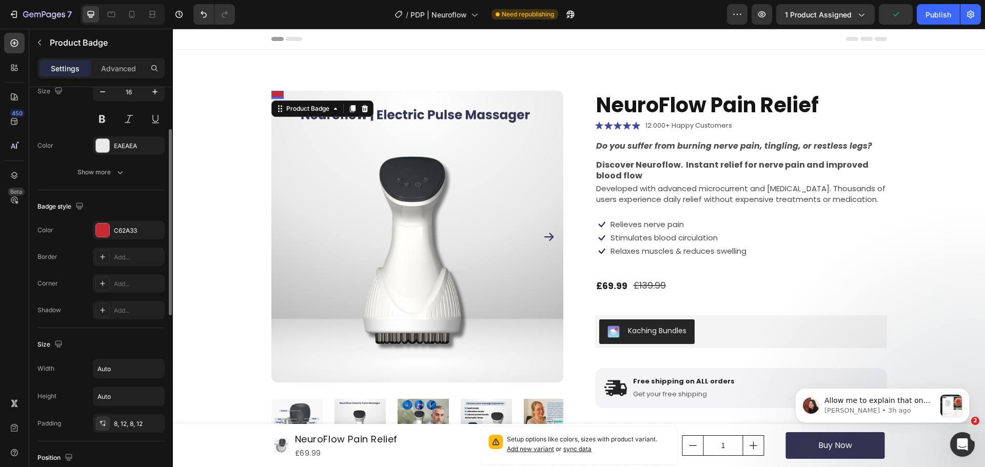
scroll to position [205, 0]
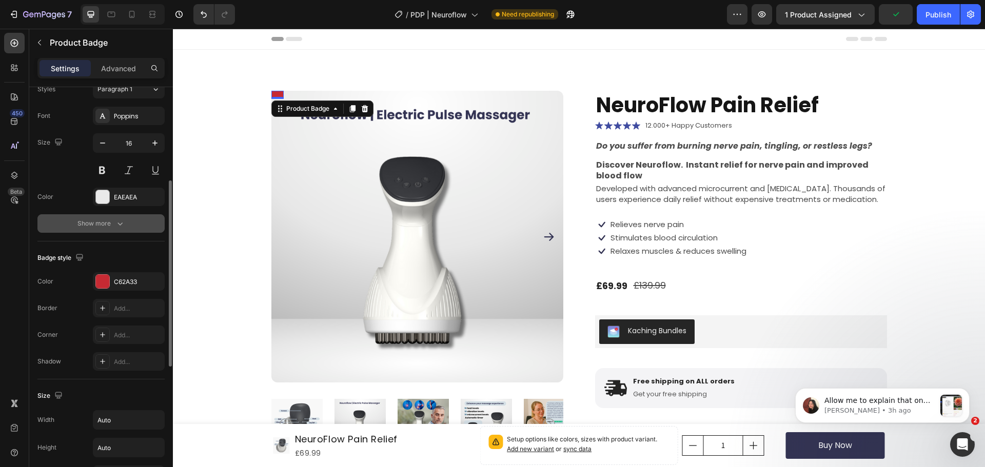
click at [122, 228] on icon "button" at bounding box center [120, 224] width 10 height 10
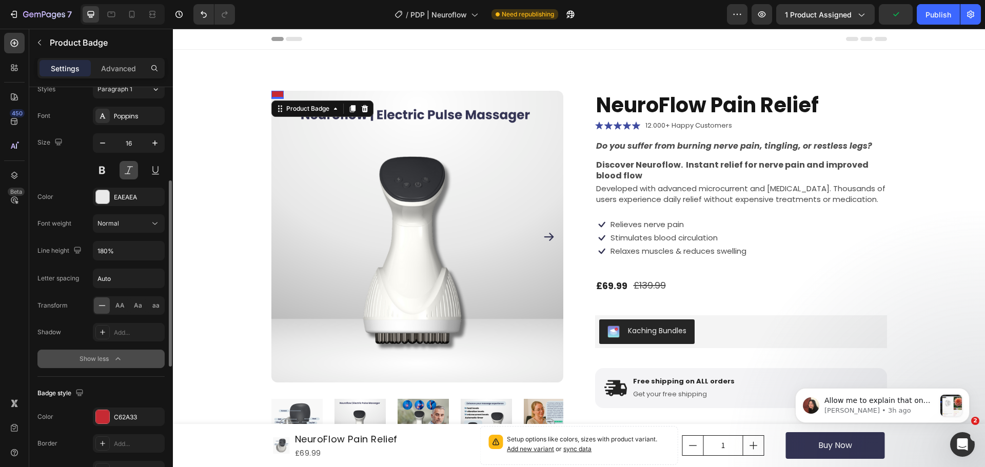
scroll to position [51, 0]
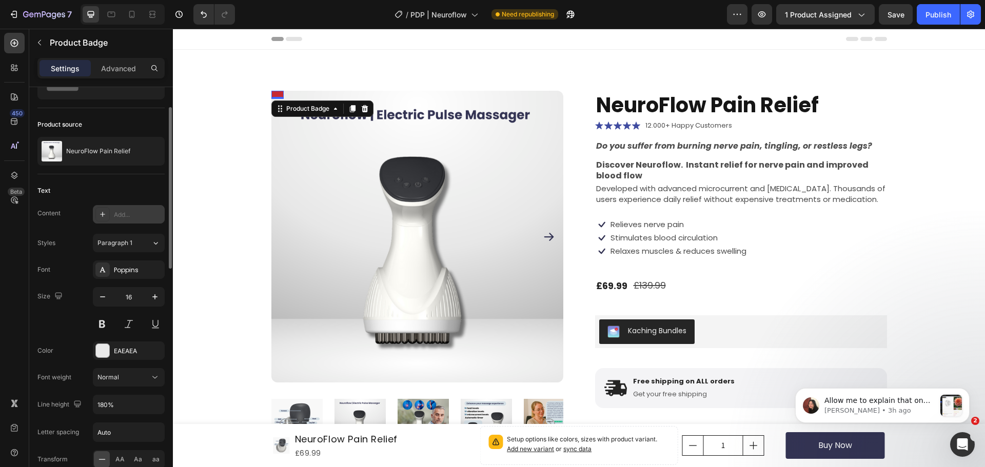
click at [143, 214] on div "Add..." at bounding box center [138, 214] width 48 height 9
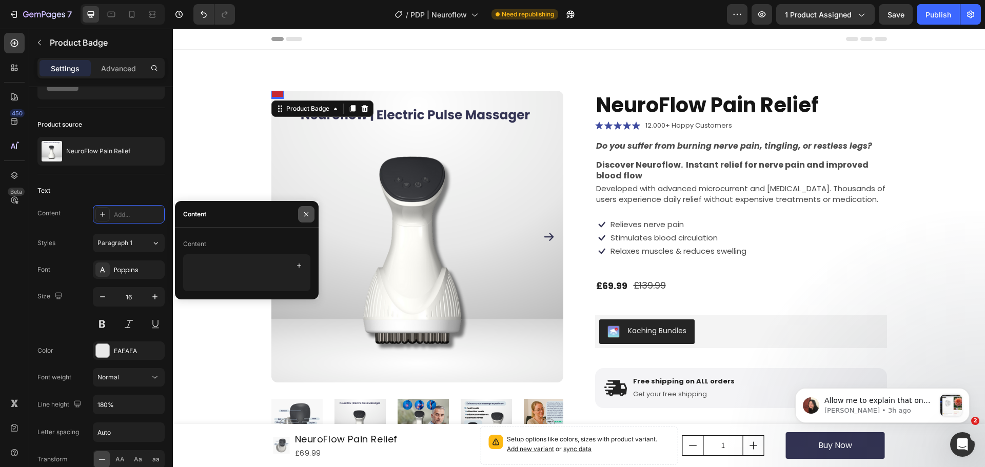
click at [305, 216] on icon "button" at bounding box center [306, 214] width 8 height 8
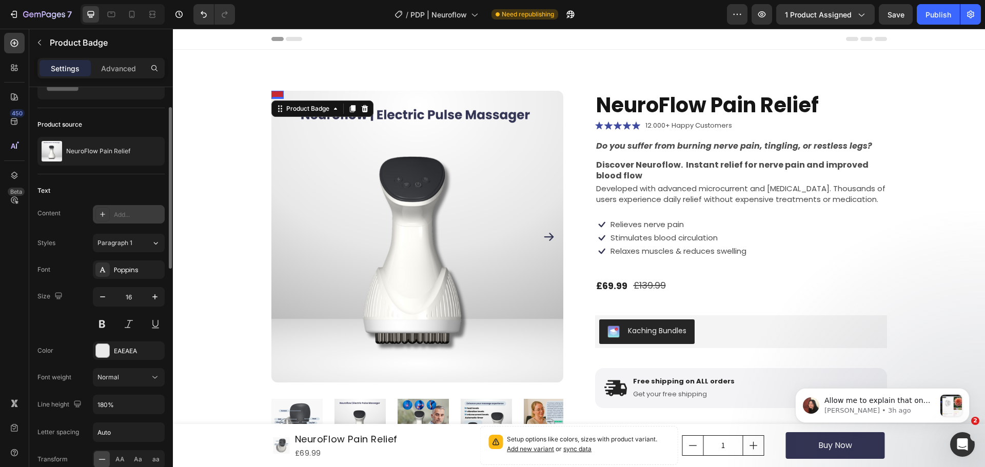
click at [143, 214] on div "Add..." at bounding box center [138, 214] width 48 height 9
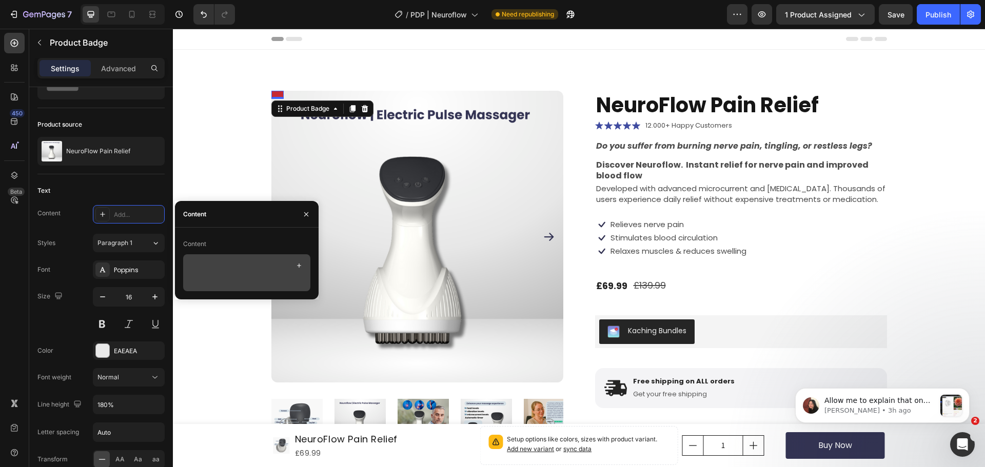
click at [303, 249] on div "Content Content" at bounding box center [247, 250] width 144 height 98
click at [296, 268] on icon "button" at bounding box center [299, 266] width 8 height 8
click at [307, 215] on icon "button" at bounding box center [306, 214] width 4 height 4
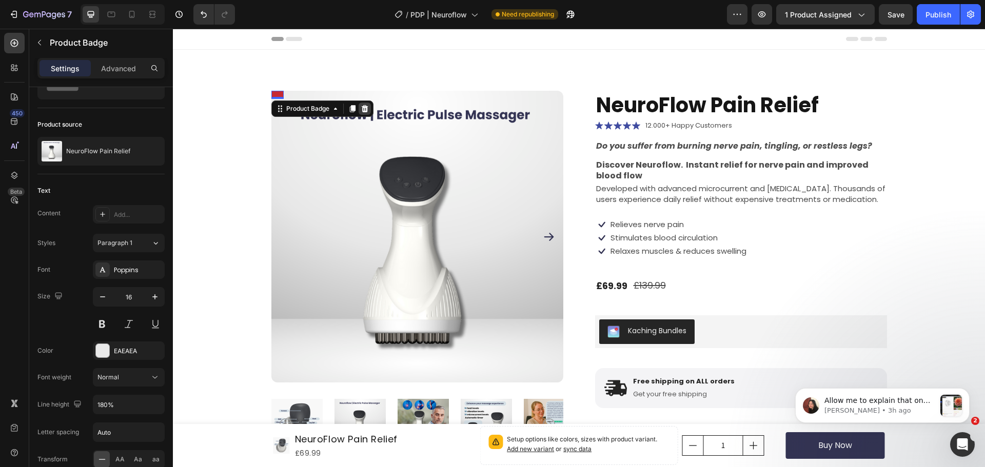
click at [361, 106] on icon at bounding box center [365, 109] width 8 height 8
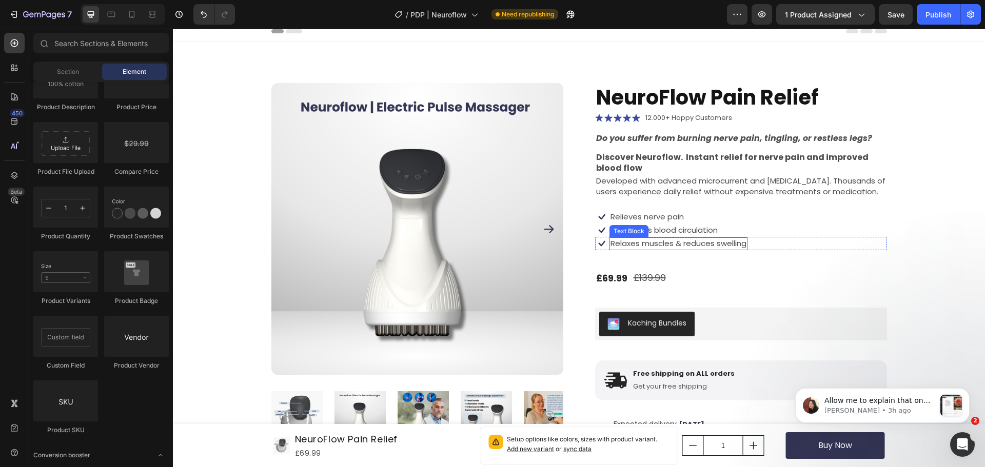
scroll to position [0, 0]
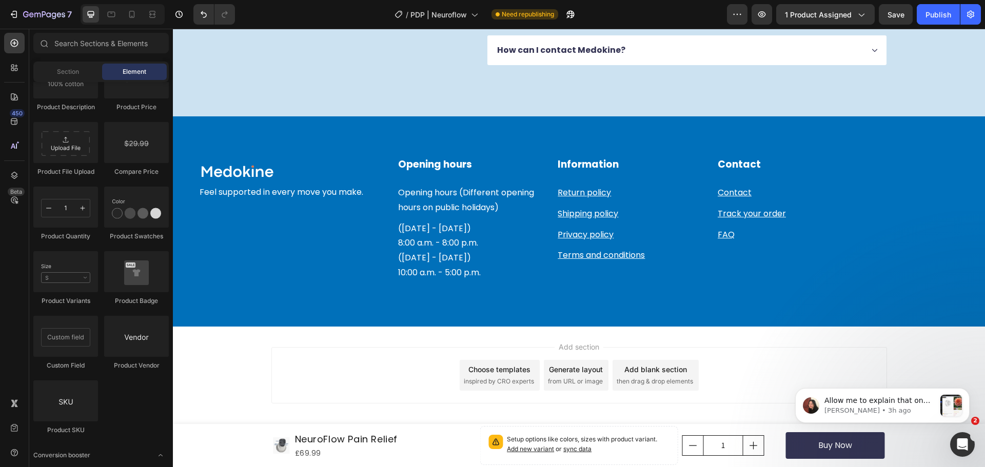
drag, startPoint x: 984, startPoint y: 71, endPoint x: 313, endPoint y: 60, distance: 671.1
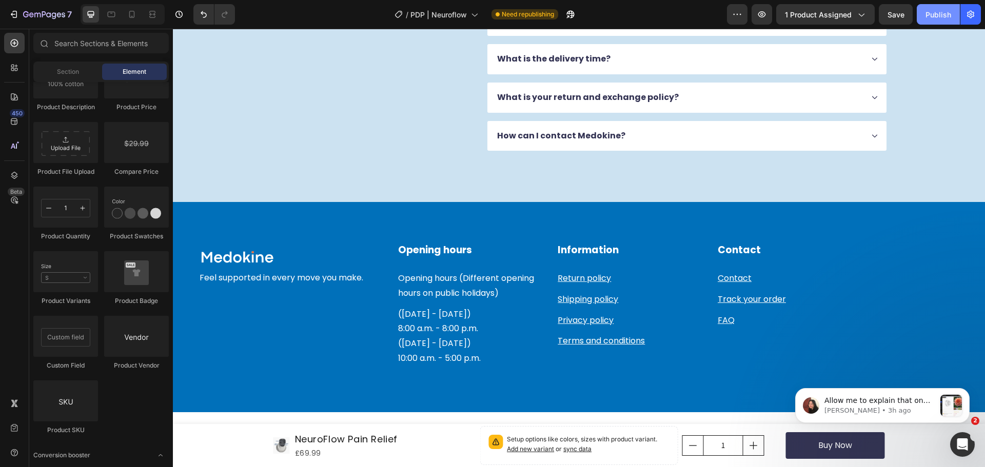
click at [937, 12] on div "Publish" at bounding box center [938, 14] width 26 height 11
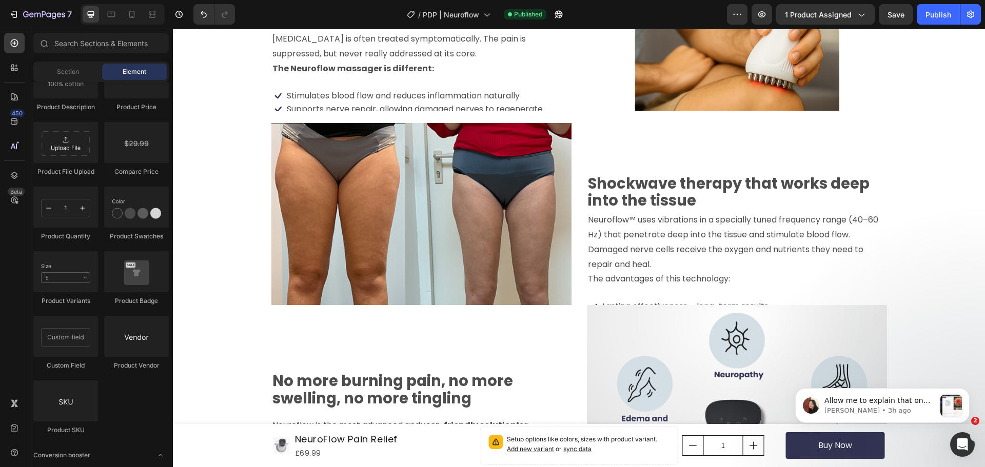
scroll to position [1251, 0]
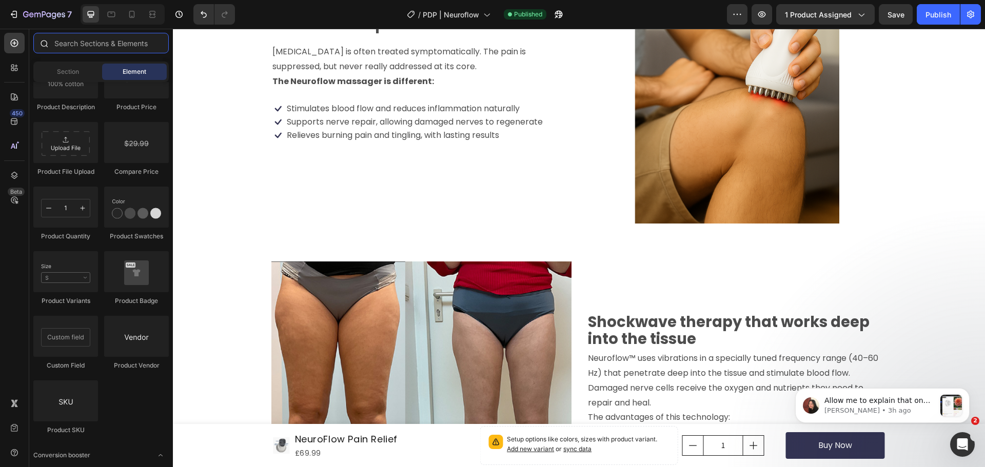
click at [83, 39] on input "text" at bounding box center [100, 43] width 135 height 21
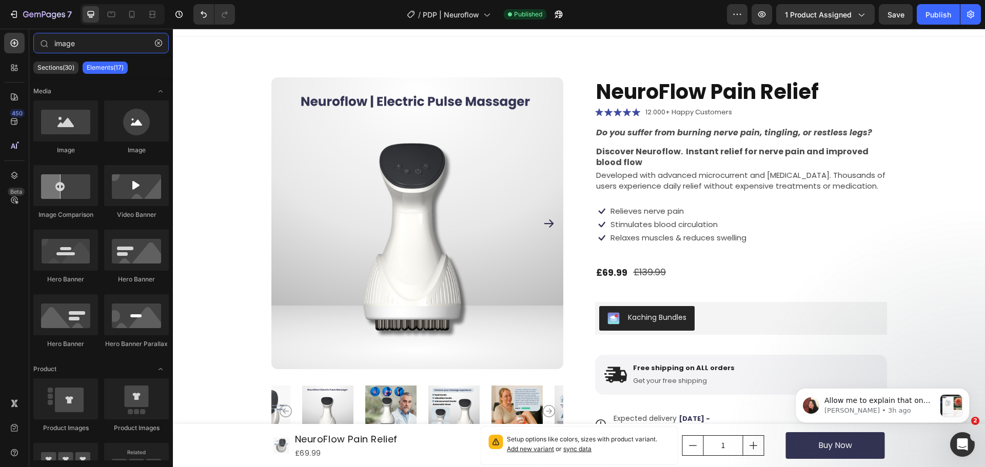
scroll to position [0, 0]
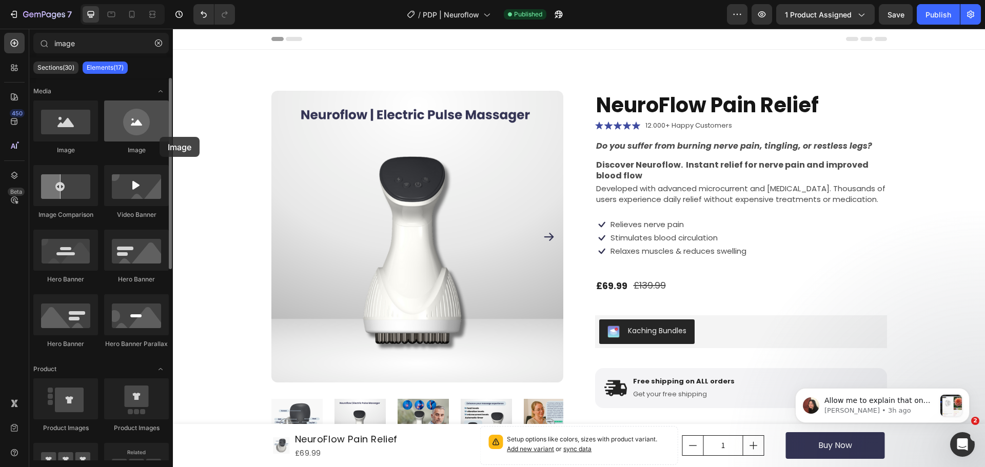
drag, startPoint x: 131, startPoint y: 121, endPoint x: 118, endPoint y: 124, distance: 13.7
click at [118, 124] on div at bounding box center [136, 121] width 65 height 41
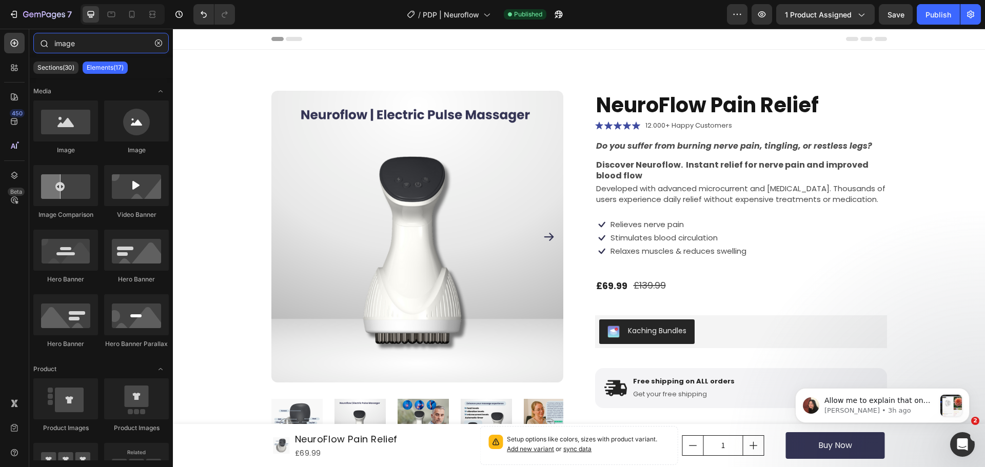
click at [106, 46] on input "image" at bounding box center [100, 43] width 135 height 21
click at [106, 46] on input "<" at bounding box center [100, 43] width 135 height 21
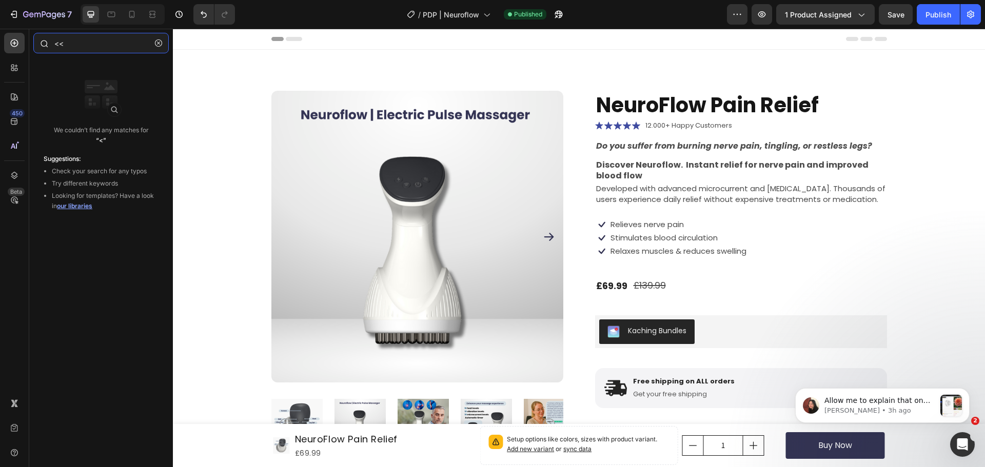
type input "<"
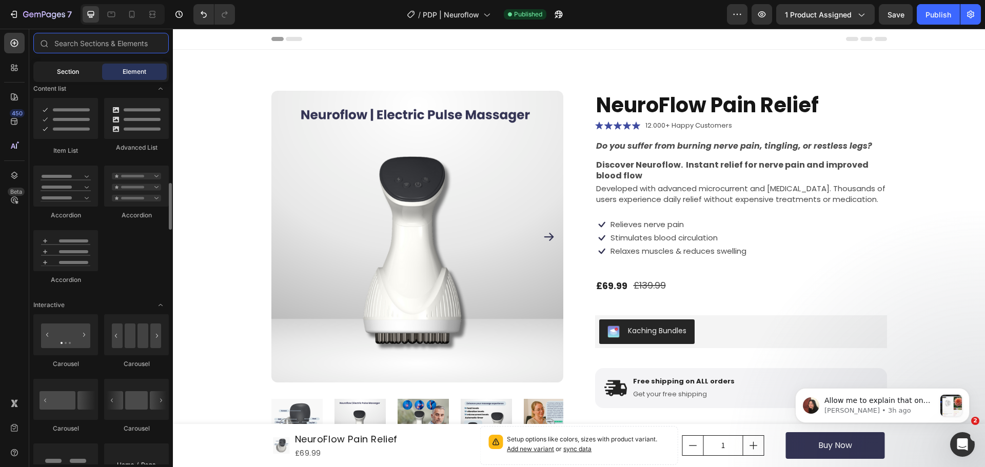
scroll to position [816, 0]
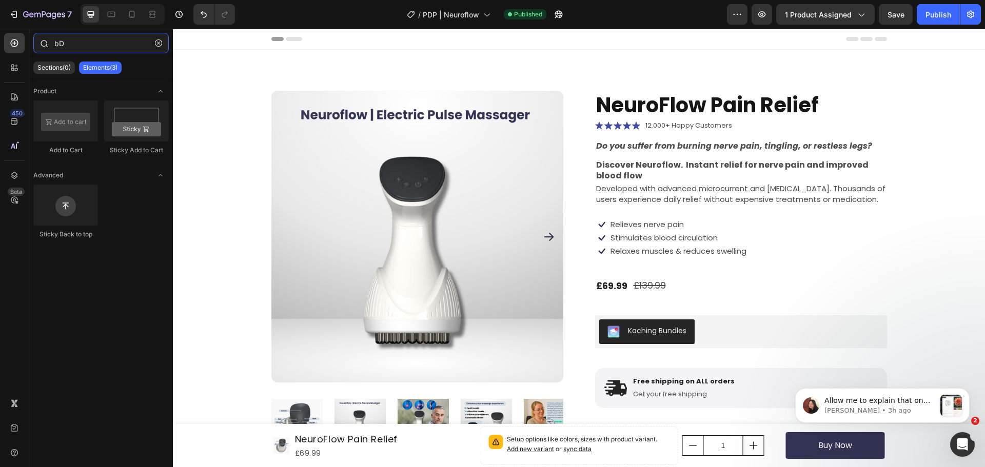
type input "b"
type input "badge"
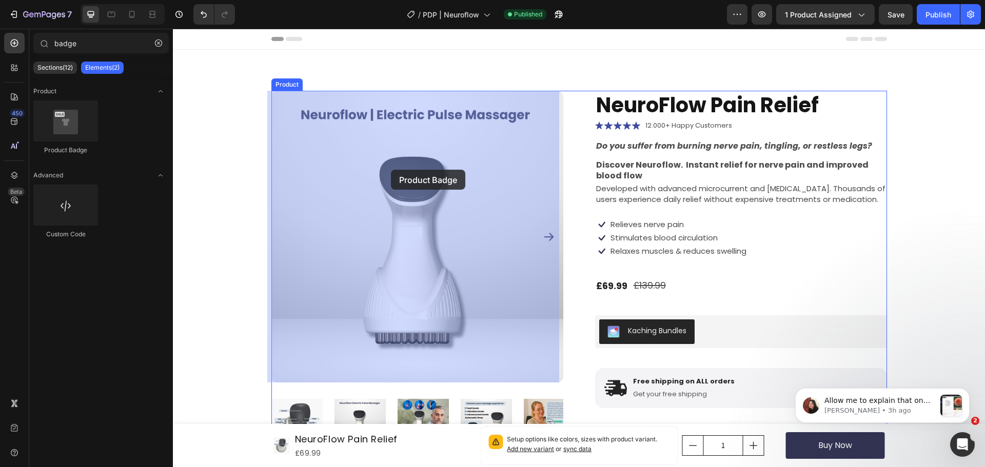
drag, startPoint x: 225, startPoint y: 171, endPoint x: 391, endPoint y: 170, distance: 166.2
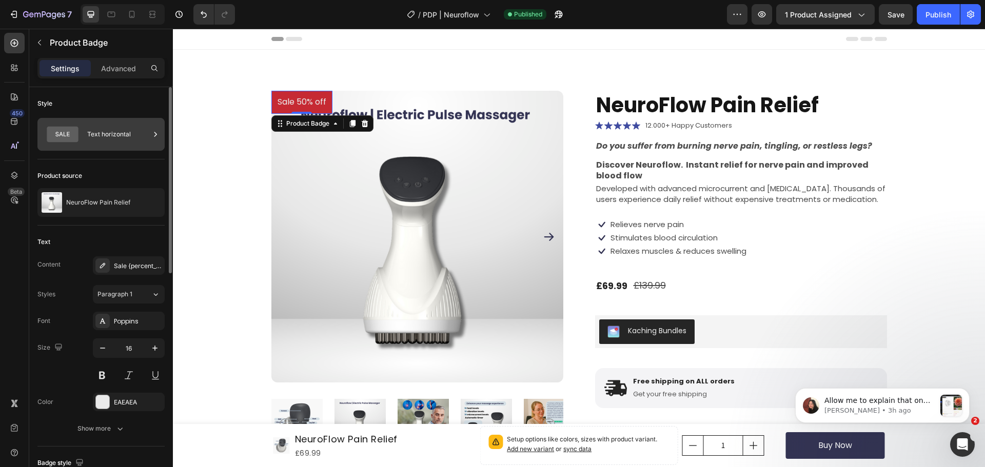
click at [105, 133] on div "Text horizontal" at bounding box center [118, 135] width 63 height 24
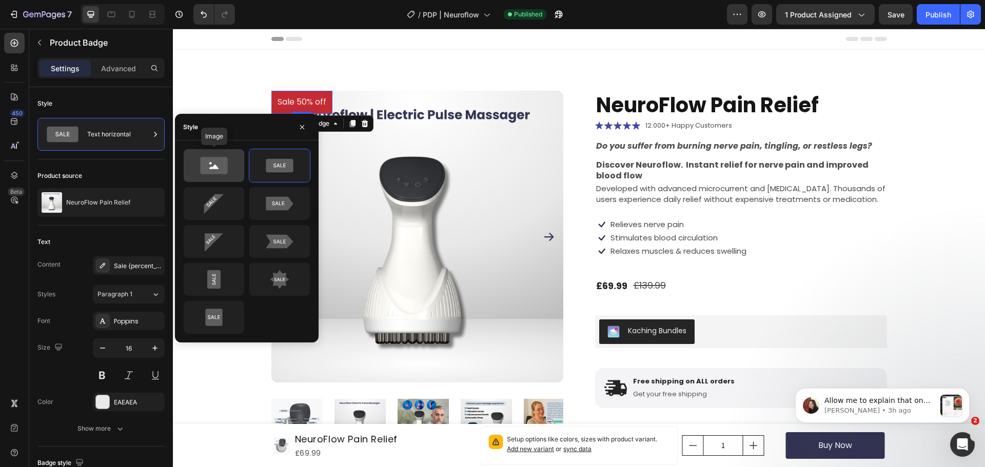
click at [227, 160] on icon at bounding box center [213, 165] width 27 height 17
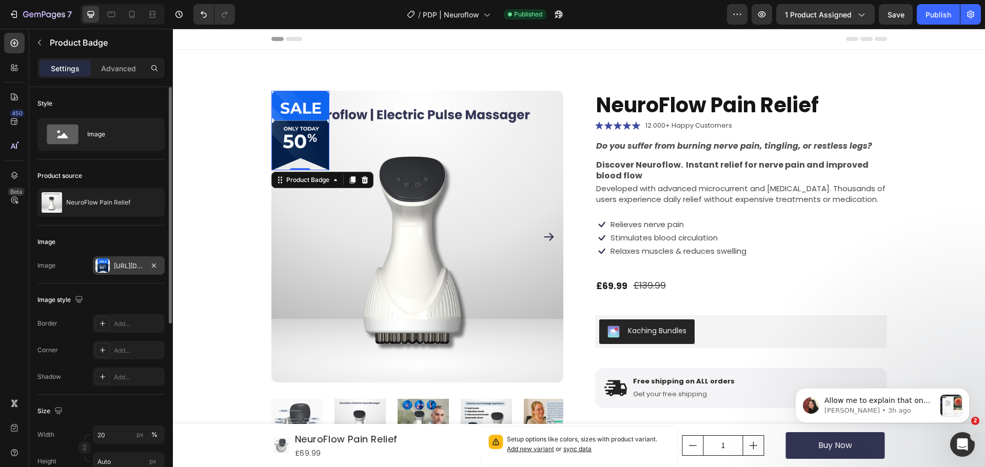
click at [128, 263] on div "[URL][DOMAIN_NAME]" at bounding box center [129, 266] width 30 height 9
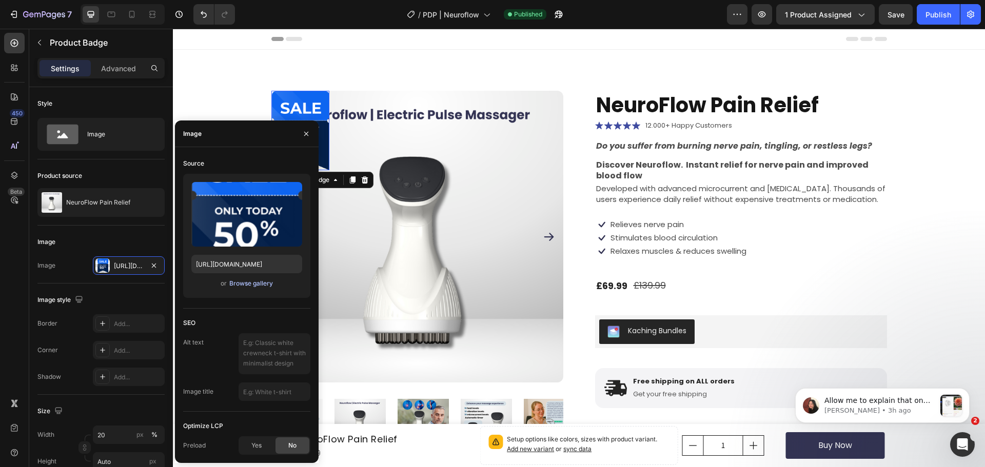
click at [250, 282] on div "Browse gallery" at bounding box center [251, 283] width 44 height 9
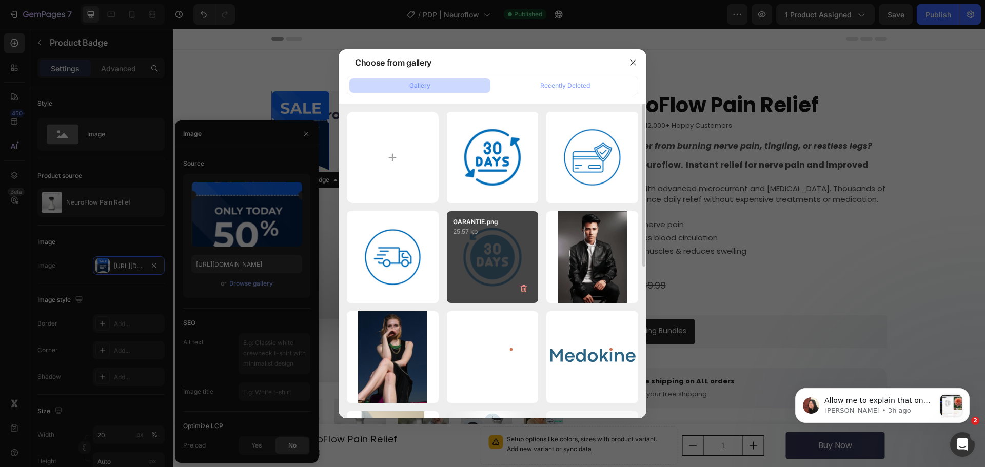
click at [480, 264] on div "GARANTIE.png 25.57 kb" at bounding box center [493, 257] width 92 height 92
type input "https://cdn.shopify.com/s/files/1/0946/1710/8805/files/gempages_563912027286799…"
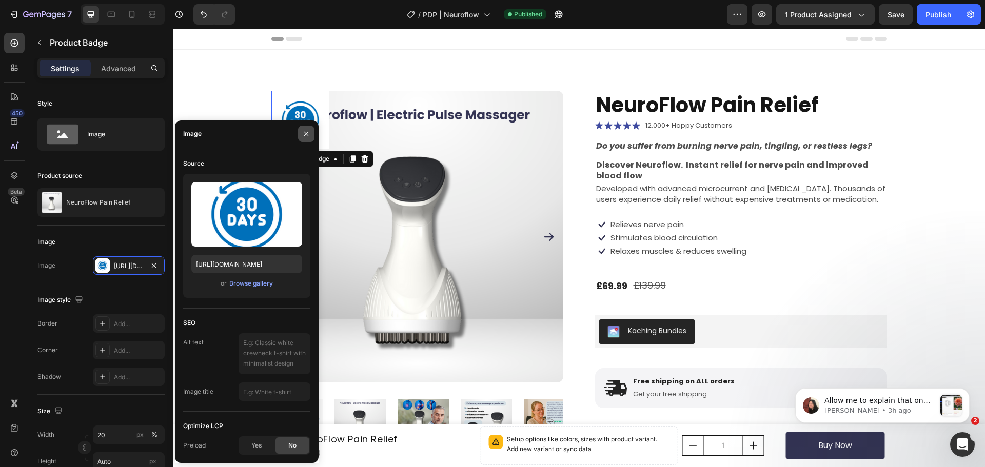
click at [305, 128] on button "button" at bounding box center [306, 134] width 16 height 16
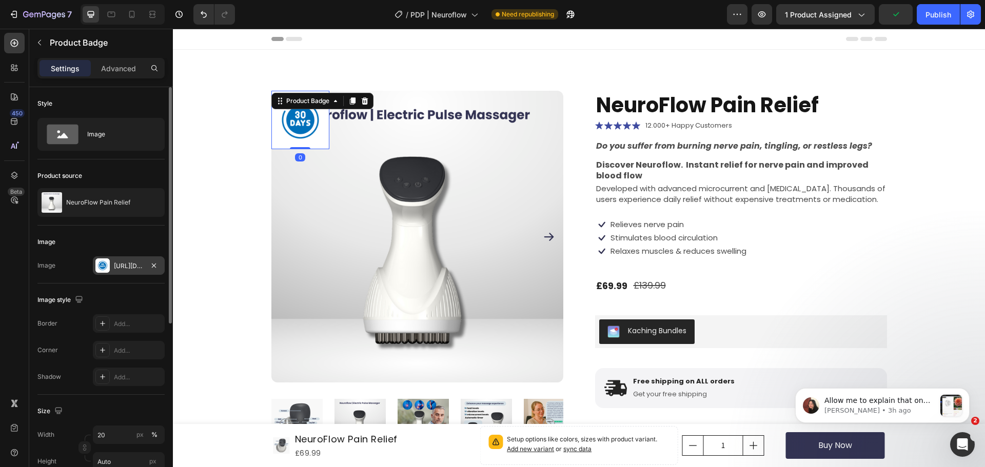
click at [133, 270] on div "Https://cdn.Shopify.Com/s/files/1/0946/1710/8805/files/gempages_563912027286799…" at bounding box center [129, 266] width 30 height 9
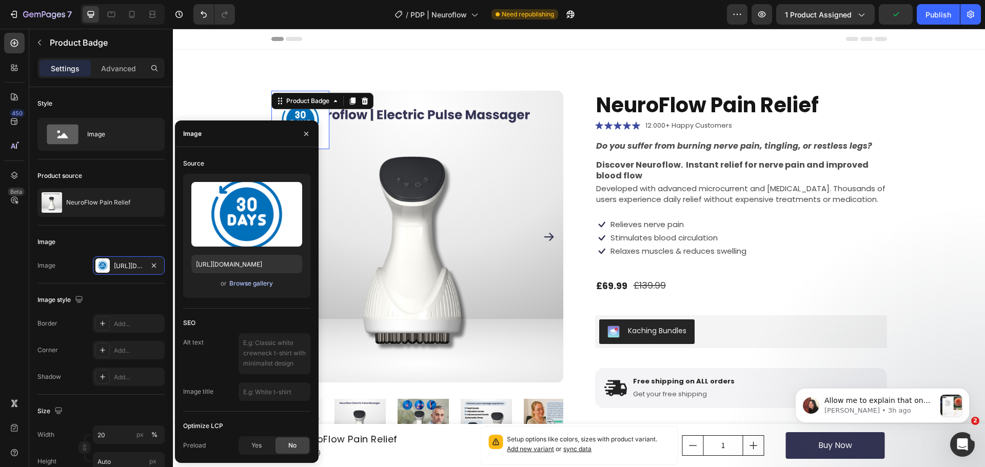
click at [251, 287] on div "Browse gallery" at bounding box center [251, 283] width 44 height 9
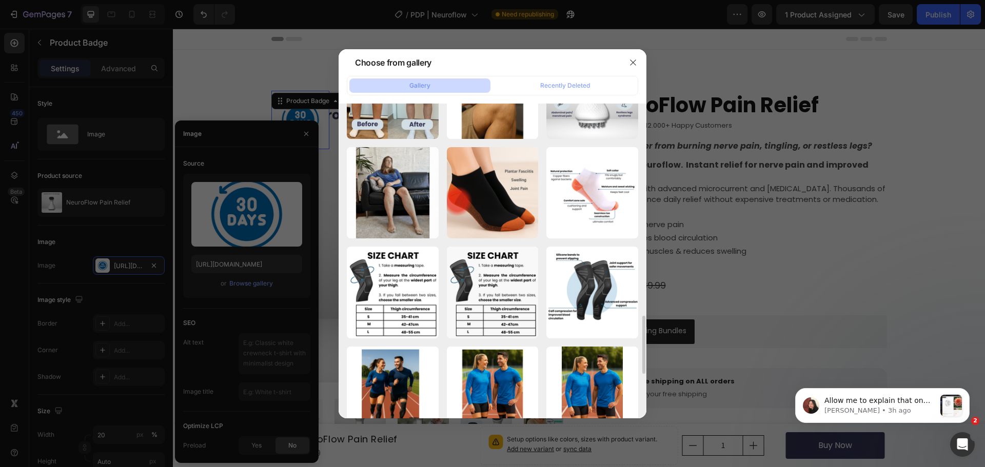
scroll to position [1164, 0]
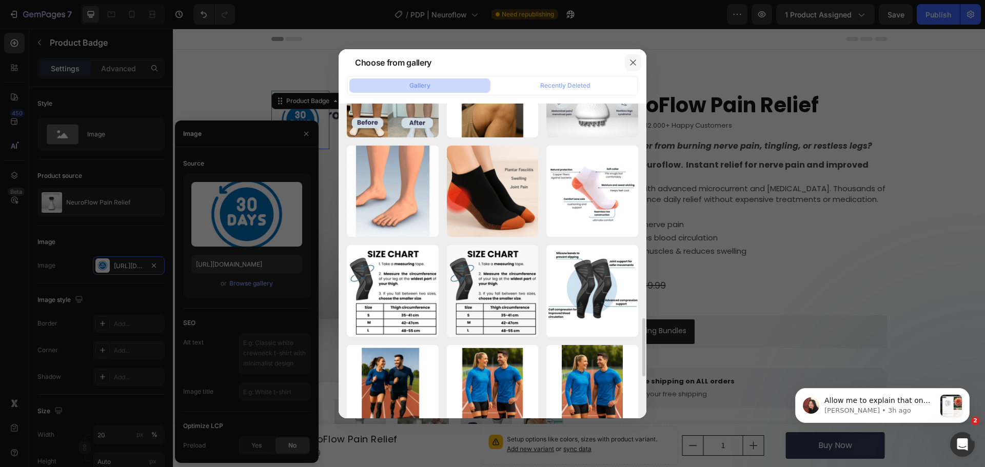
click at [631, 62] on icon "button" at bounding box center [633, 62] width 8 height 8
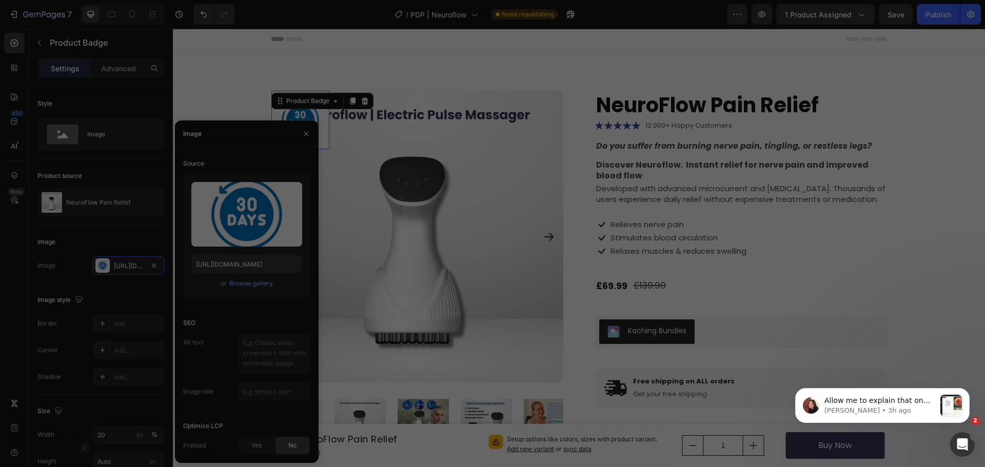
click at [631, 62] on icon "button" at bounding box center [633, 62] width 8 height 8
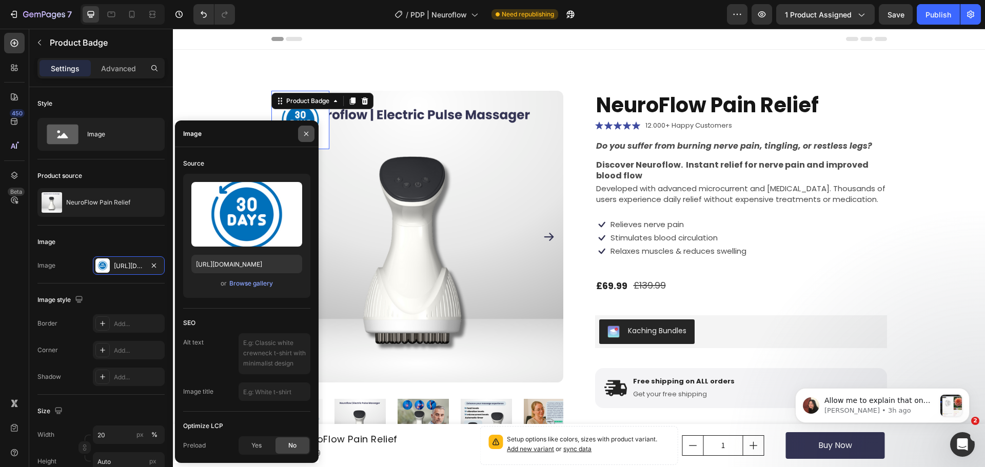
click at [302, 134] on icon "button" at bounding box center [306, 134] width 8 height 8
click at [302, 134] on div at bounding box center [300, 120] width 58 height 58
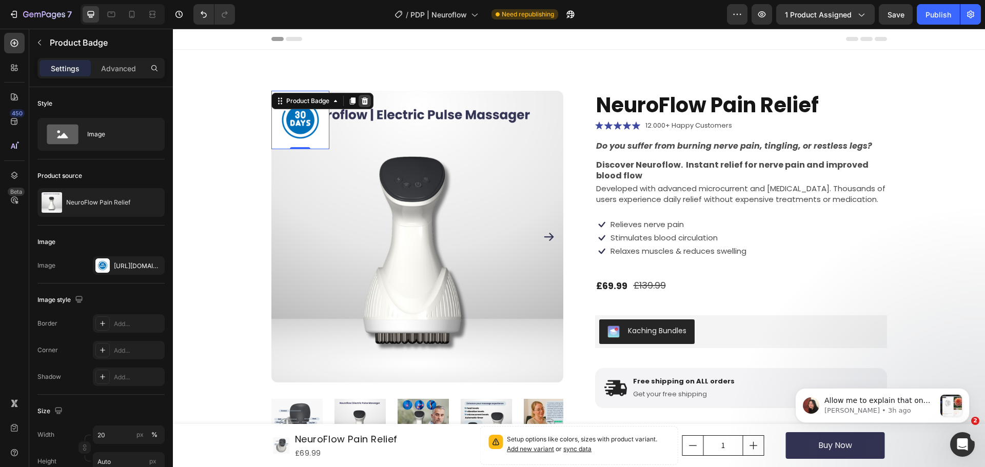
click at [361, 102] on icon at bounding box center [364, 100] width 7 height 7
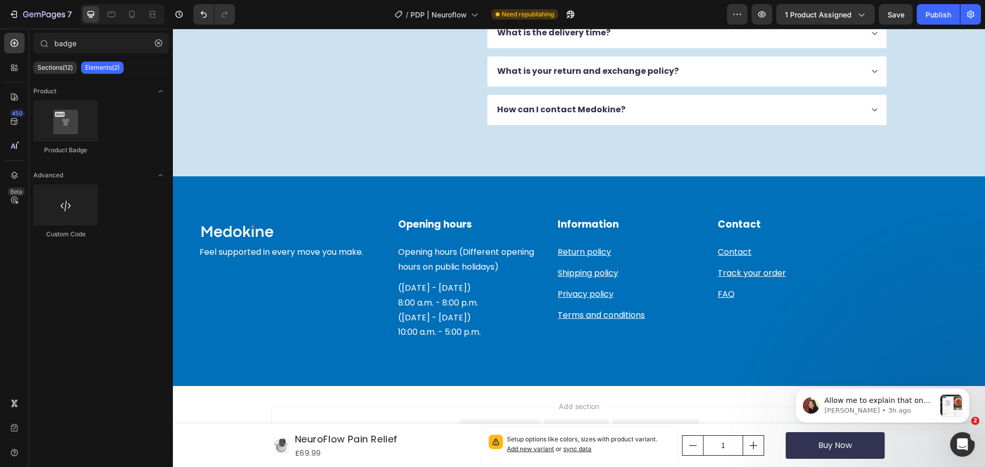
scroll to position [2886, 0]
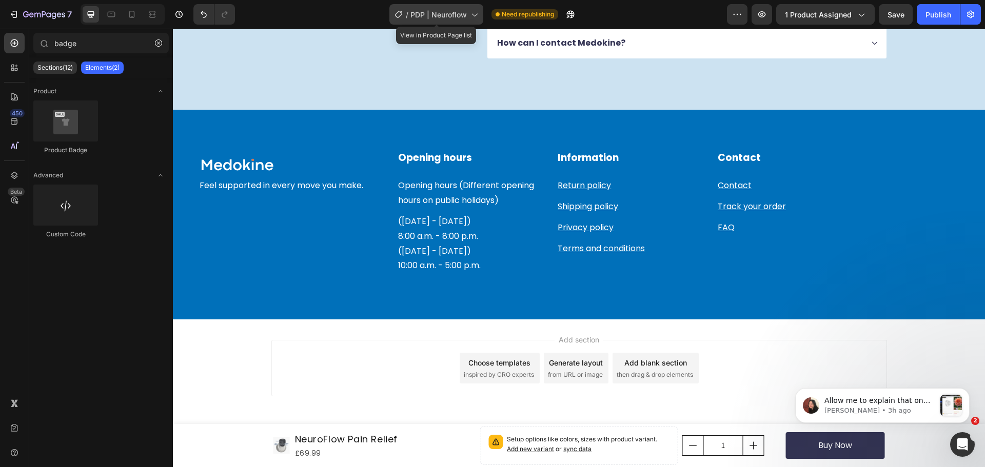
click at [446, 16] on span "PDP | Neuroflow" at bounding box center [438, 14] width 56 height 11
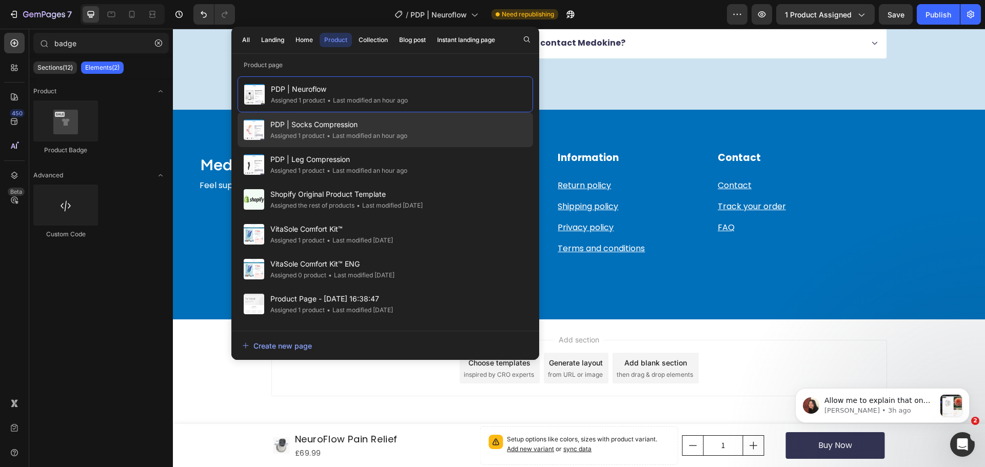
click at [446, 134] on div "PDP | Socks Compression Assigned 1 product • Last modified an hour ago" at bounding box center [385, 129] width 295 height 35
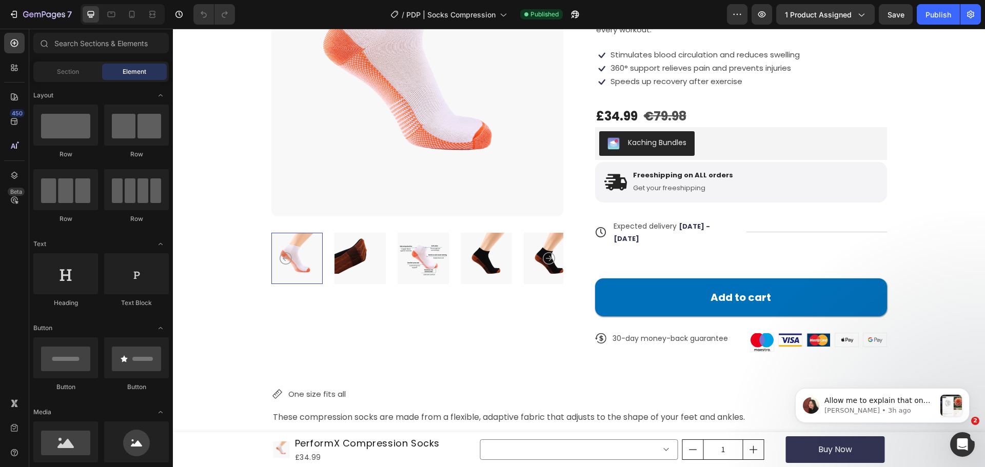
scroll to position [166, 0]
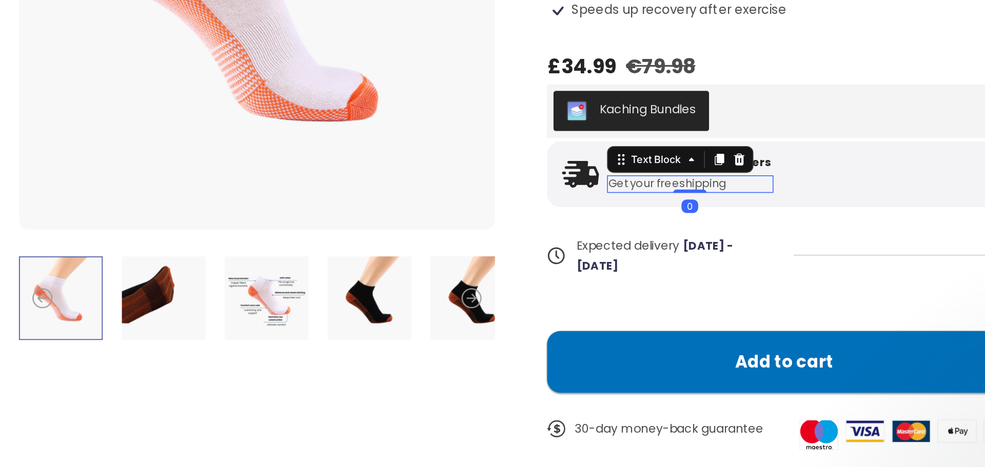
click at [358, 84] on p "Get your freeshipping" at bounding box center [369, 83] width 100 height 9
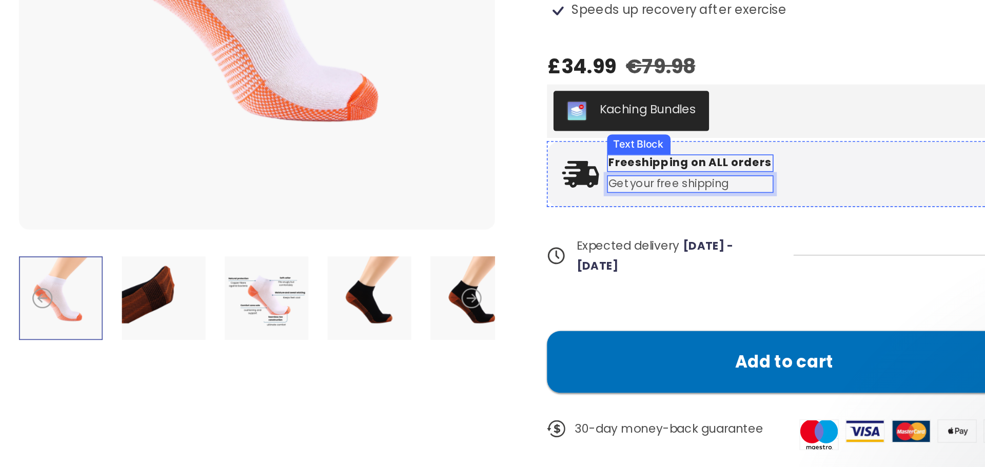
click at [329, 70] on p "Freeshipping on ALL orders" at bounding box center [369, 70] width 100 height 9
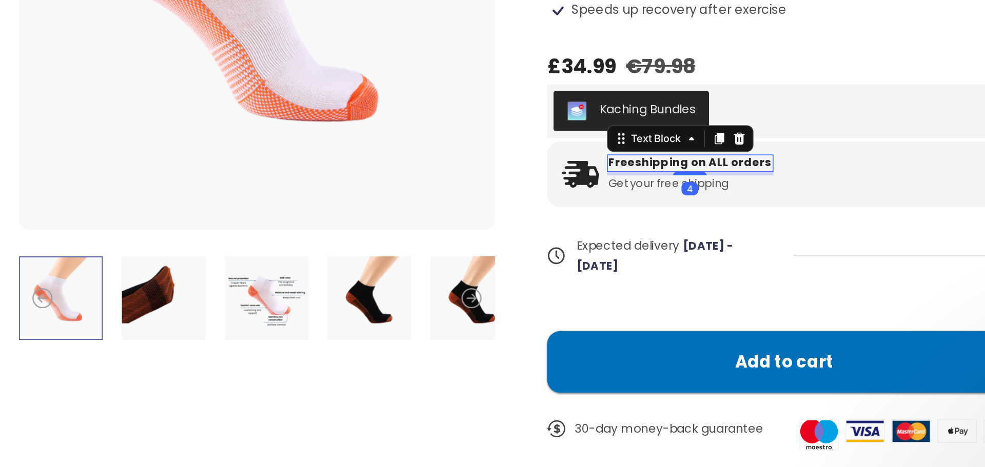
click at [329, 70] on p "Freeshipping on ALL orders" at bounding box center [369, 70] width 100 height 9
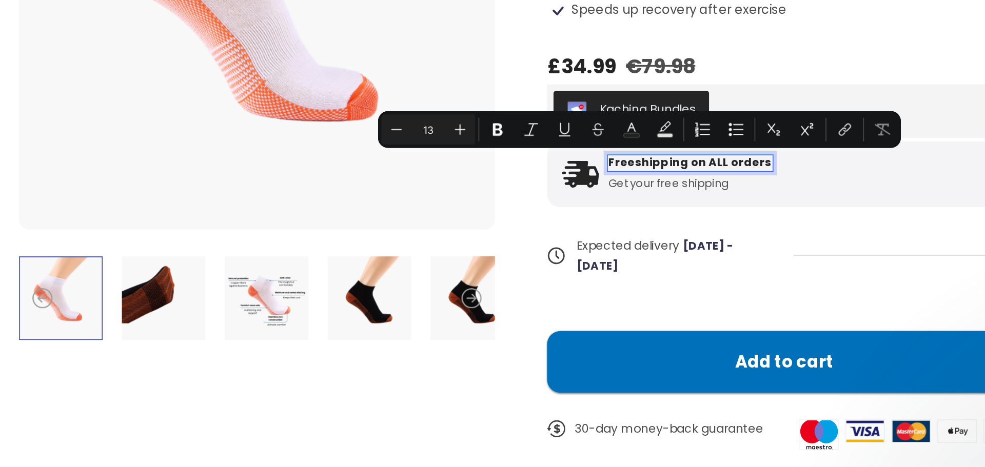
click at [329, 70] on p "Freeshipping on ALL orders" at bounding box center [369, 70] width 100 height 9
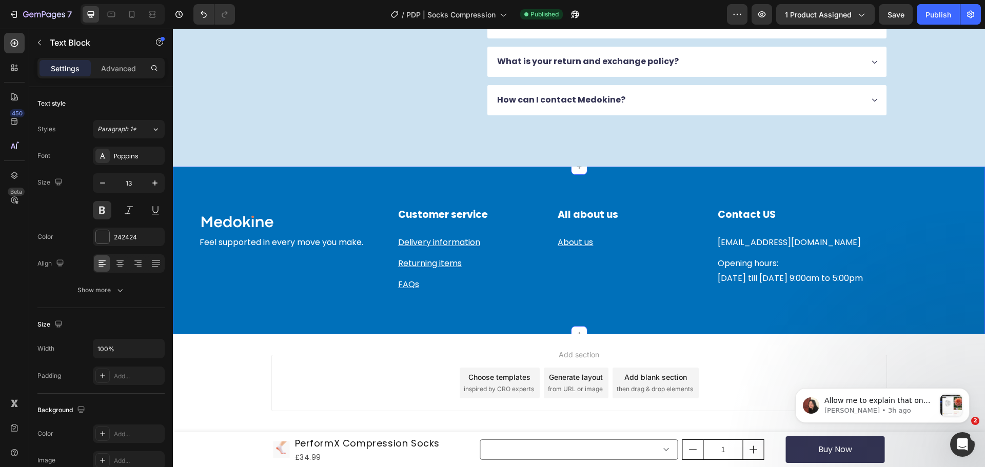
scroll to position [2376, 0]
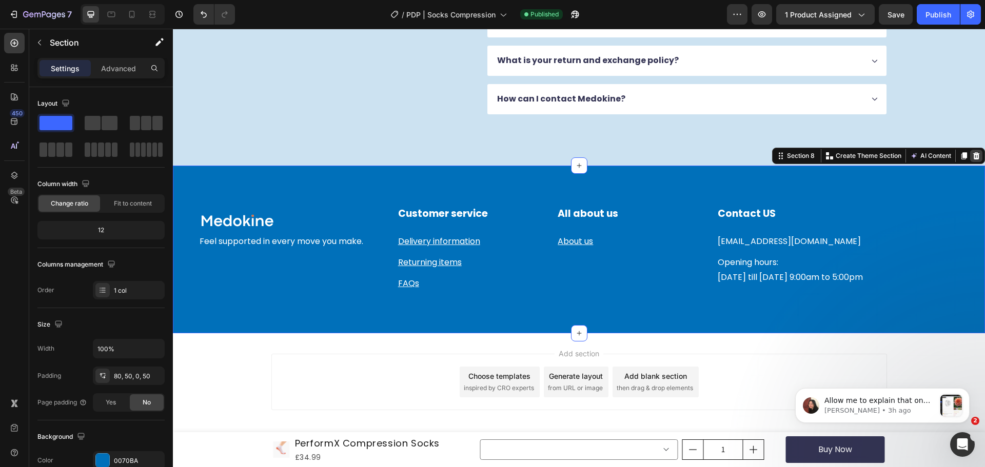
click at [973, 157] on icon at bounding box center [976, 155] width 7 height 7
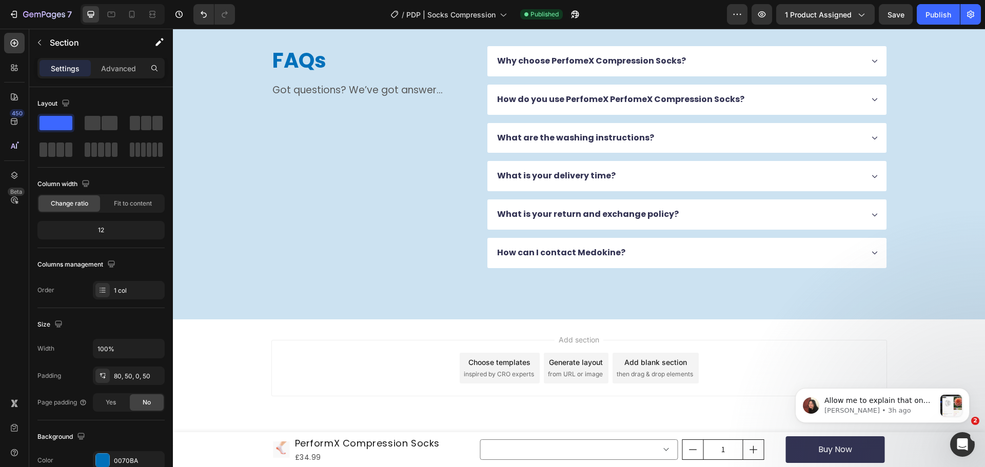
scroll to position [2222, 0]
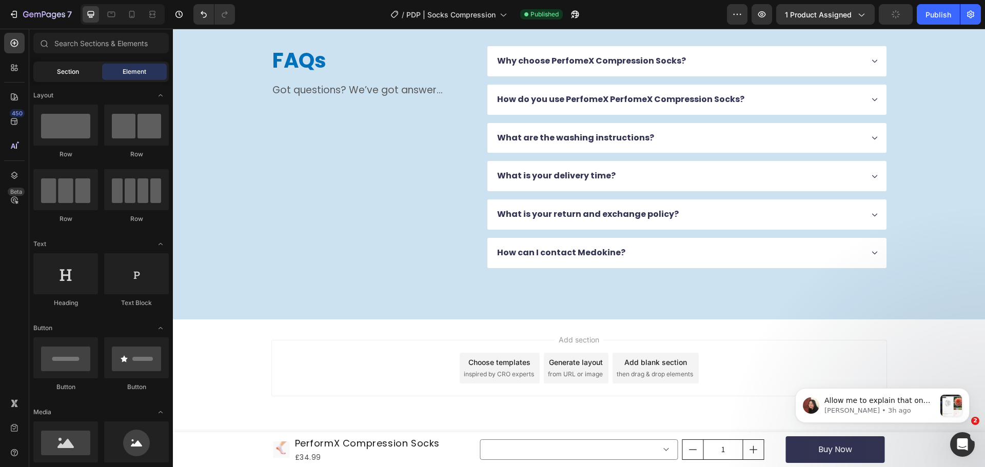
click at [70, 75] on span "Section" at bounding box center [68, 71] width 22 height 9
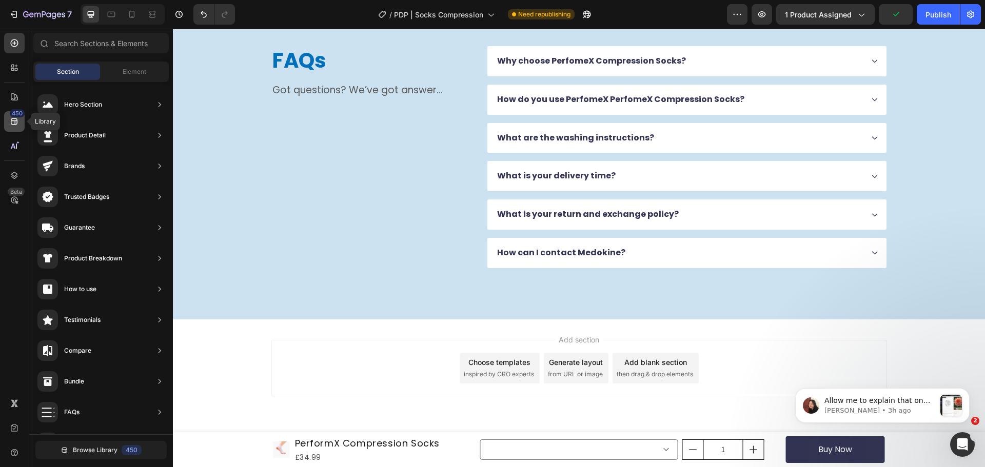
click at [18, 123] on icon at bounding box center [14, 121] width 10 height 10
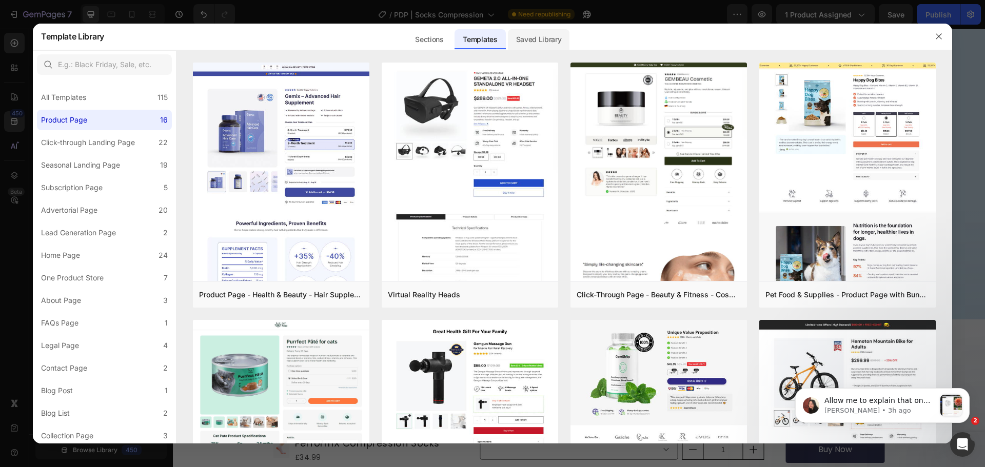
click at [542, 41] on div "Saved Library" at bounding box center [539, 39] width 62 height 21
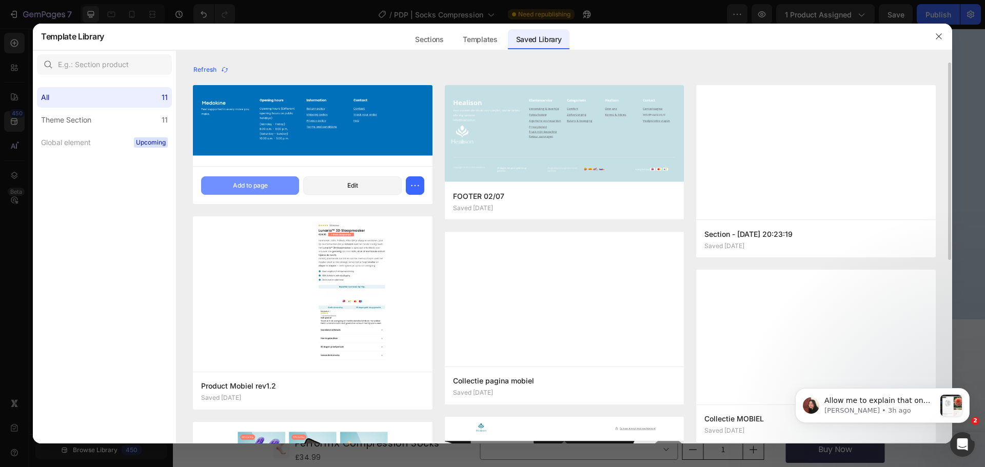
click at [267, 185] on div "Add to page" at bounding box center [250, 185] width 35 height 9
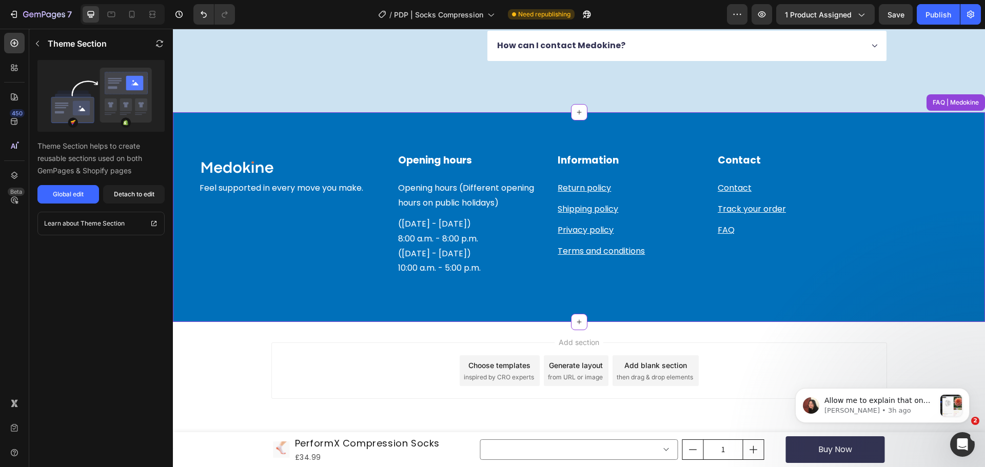
scroll to position [2432, 0]
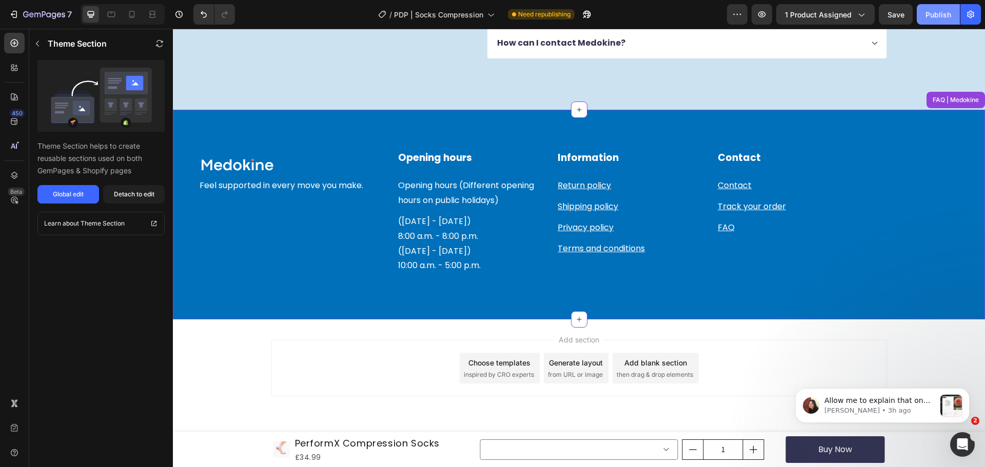
click at [931, 12] on div "Publish" at bounding box center [938, 14] width 26 height 11
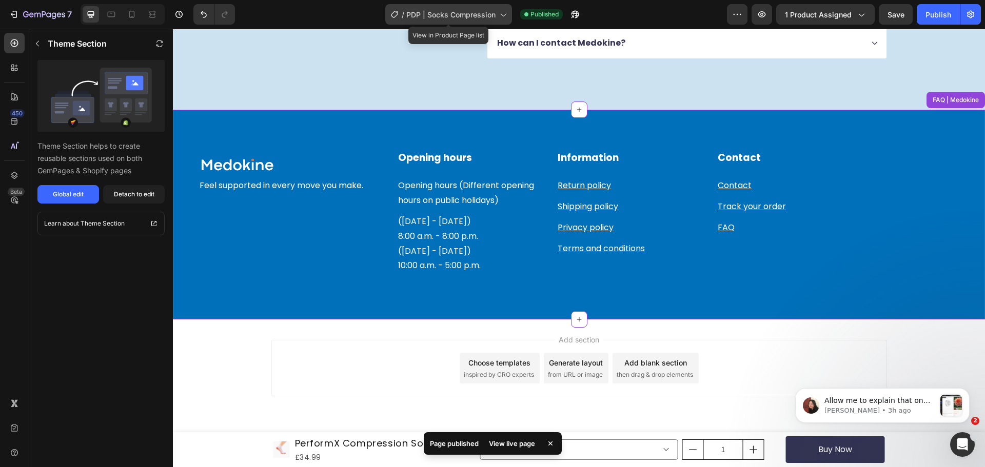
click at [477, 8] on div "/ PDP | Socks Compression" at bounding box center [448, 14] width 127 height 21
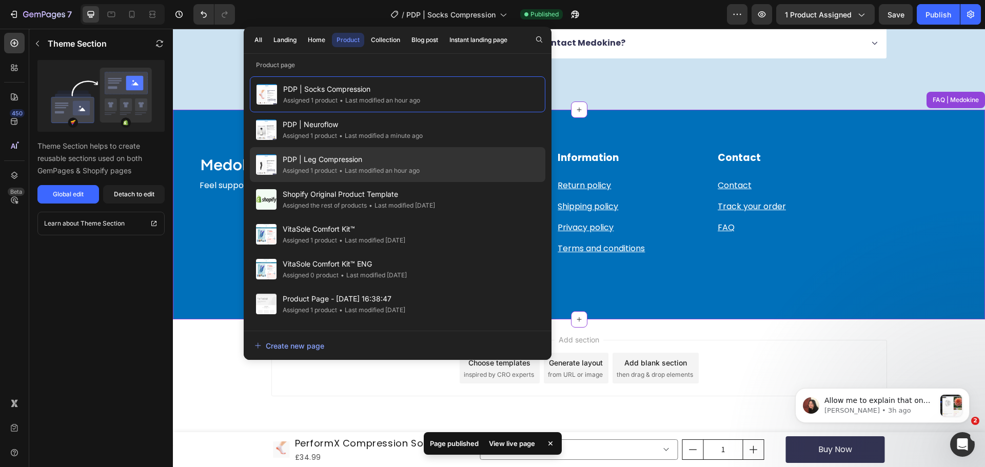
click at [495, 155] on div "PDP | Leg Compression Assigned 1 product • Last modified an hour ago" at bounding box center [397, 164] width 295 height 35
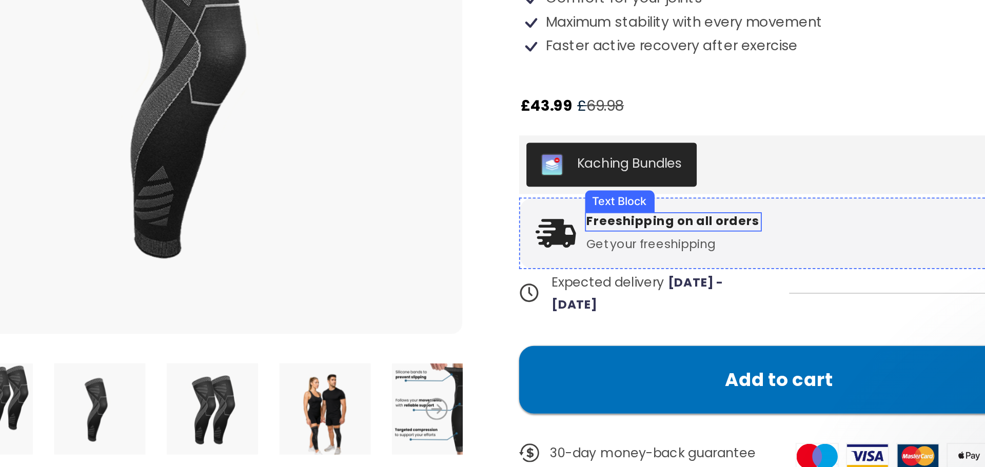
click at [236, 73] on p "Freeshipping on all orders" at bounding box center [274, 73] width 97 height 9
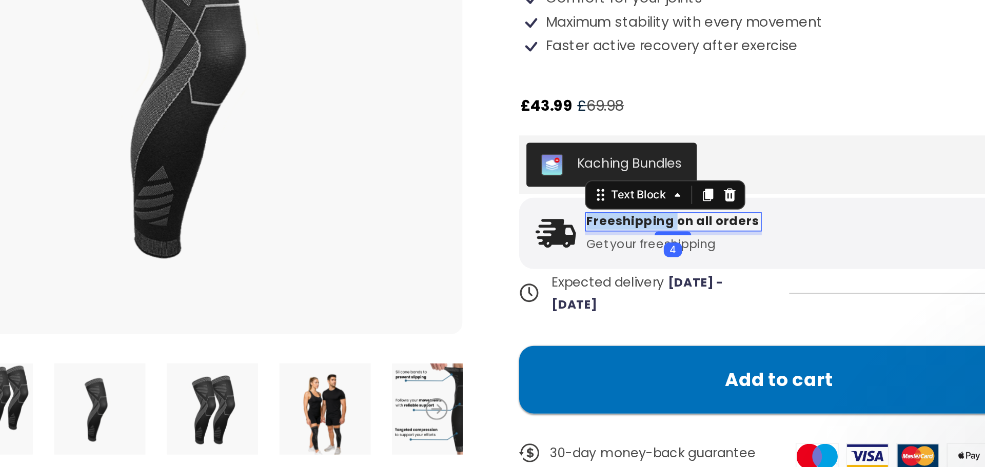
click at [236, 73] on p "Freeshipping on all orders" at bounding box center [274, 73] width 97 height 9
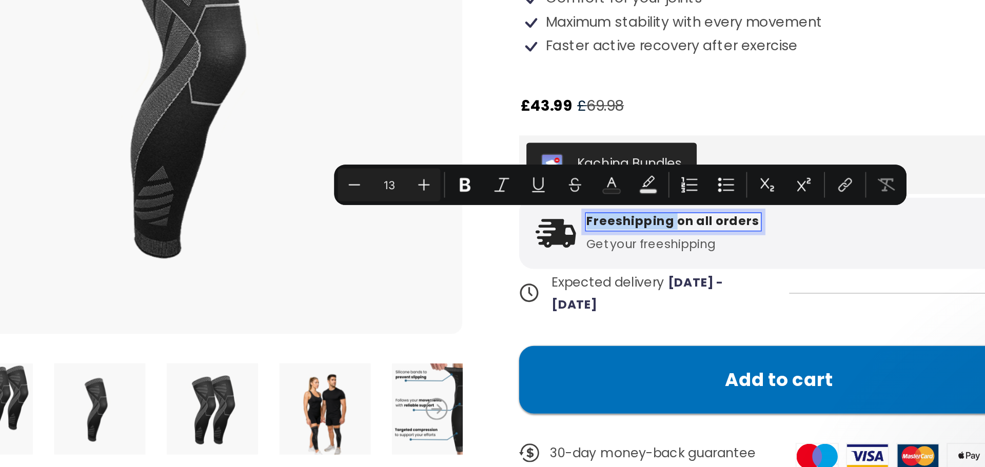
click at [236, 73] on p "Freeshipping on all orders" at bounding box center [274, 73] width 97 height 9
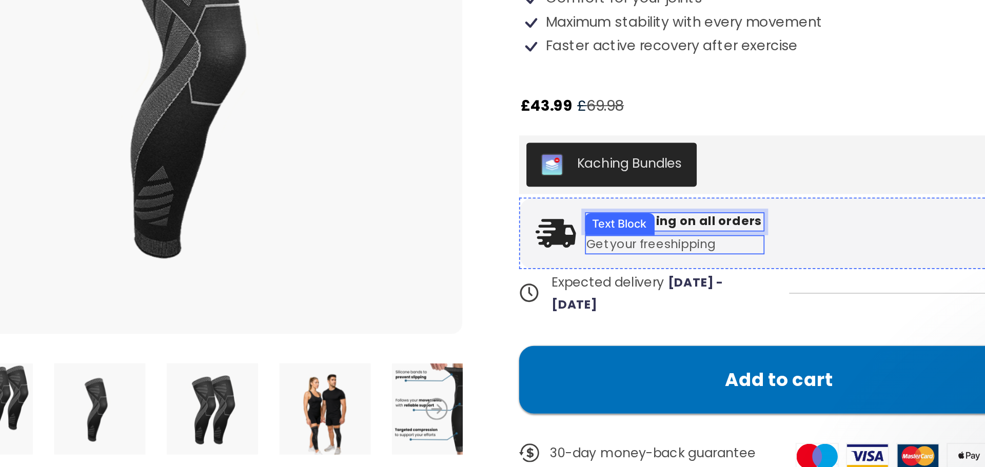
click at [266, 87] on p "Get your freeshipping" at bounding box center [275, 86] width 98 height 9
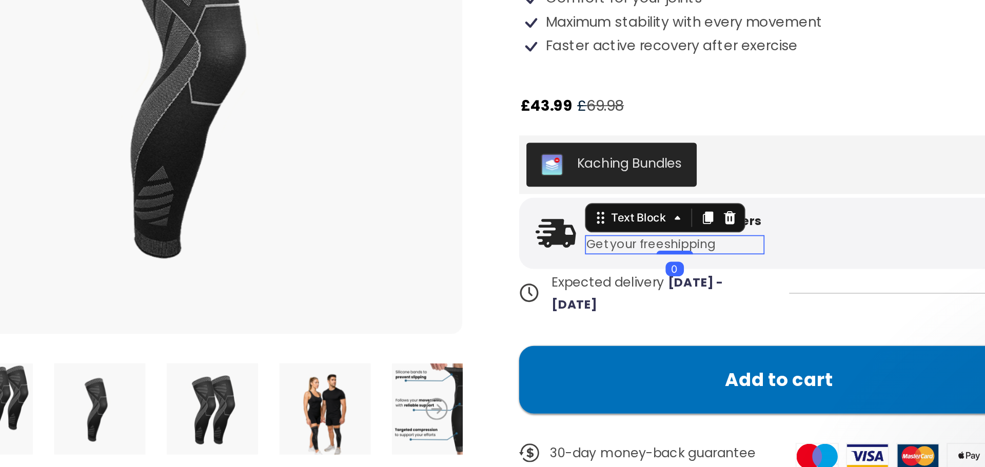
click at [266, 87] on p "Get your freeshipping" at bounding box center [275, 86] width 98 height 9
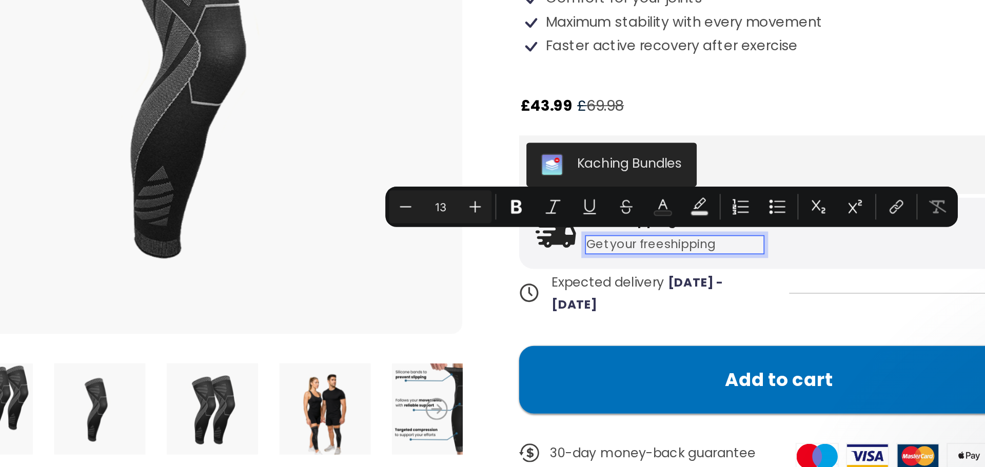
click at [266, 87] on p "Get your freeshipping" at bounding box center [275, 86] width 98 height 9
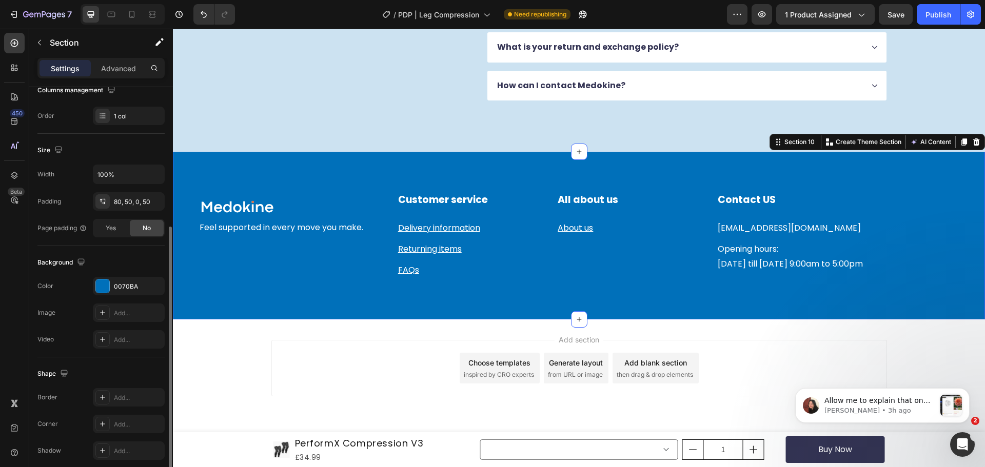
scroll to position [216, 0]
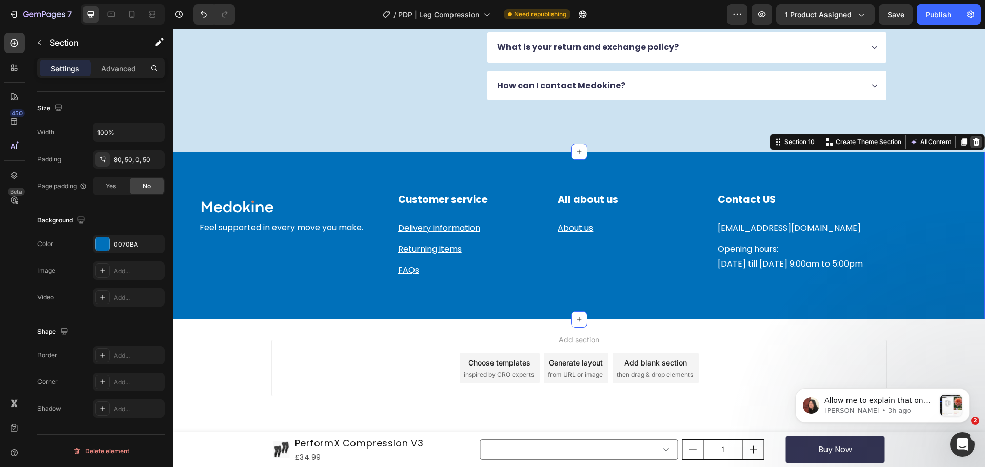
click at [972, 142] on icon at bounding box center [976, 142] width 8 height 8
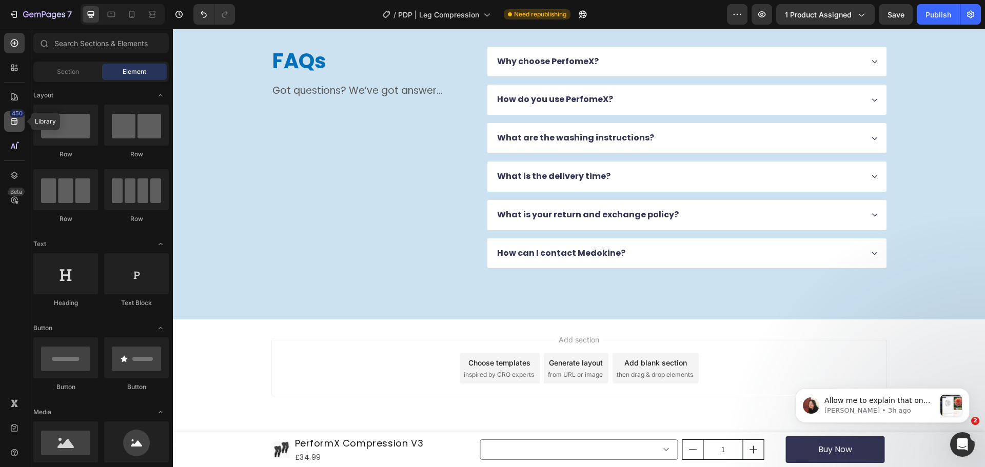
click at [11, 123] on icon at bounding box center [14, 121] width 7 height 7
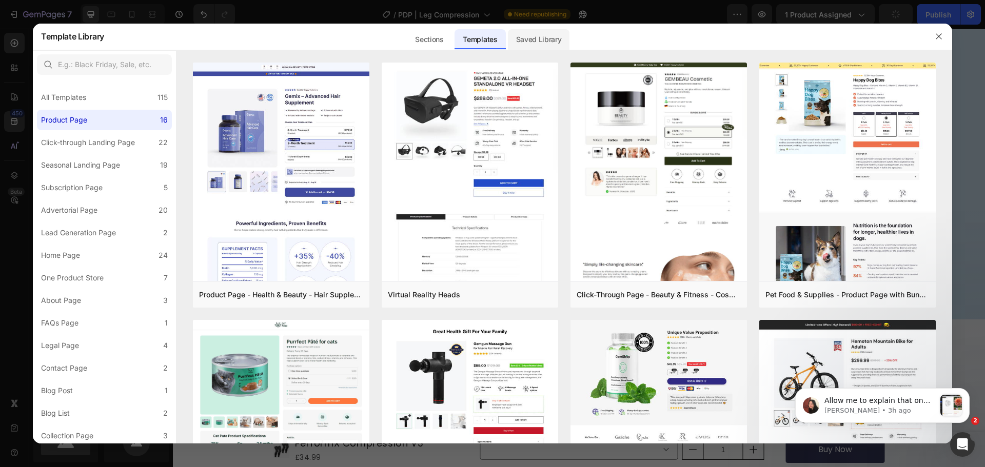
click at [551, 48] on div "Saved Library" at bounding box center [539, 39] width 62 height 21
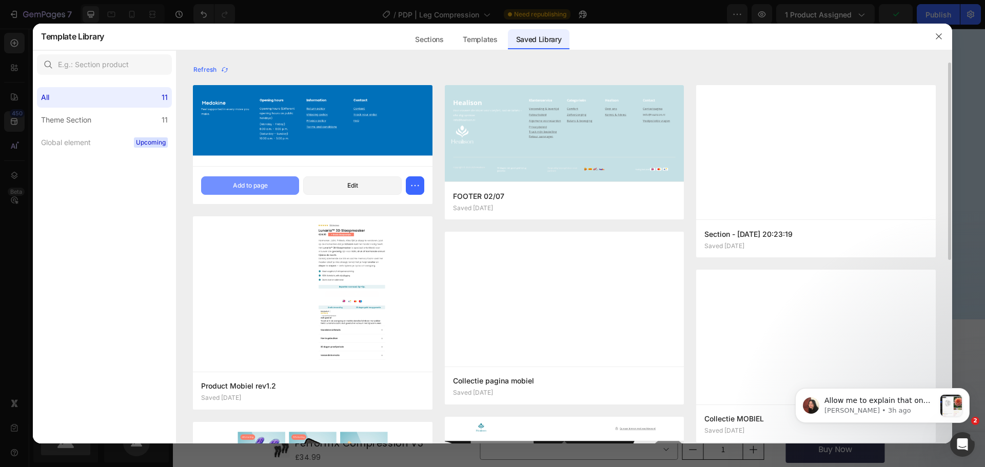
click at [231, 189] on button "Add to page" at bounding box center [250, 185] width 98 height 18
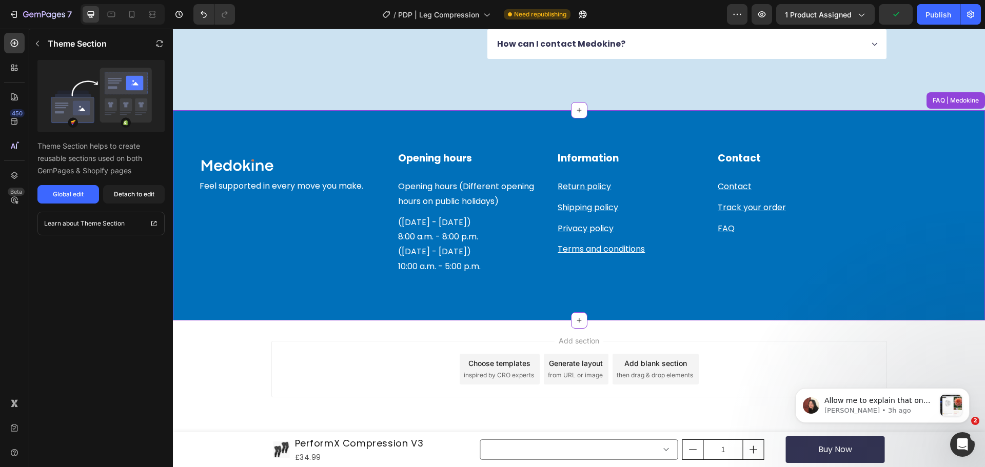
scroll to position [2235, 0]
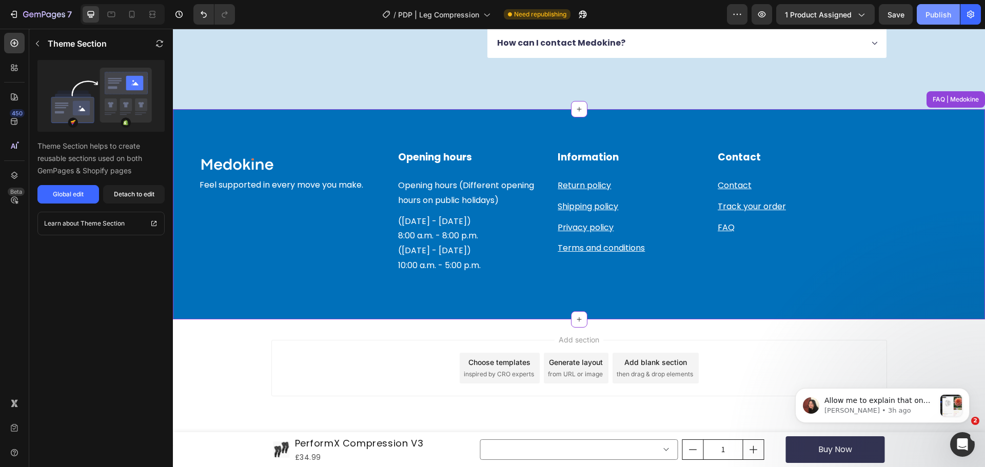
click at [935, 14] on div "Publish" at bounding box center [938, 14] width 26 height 11
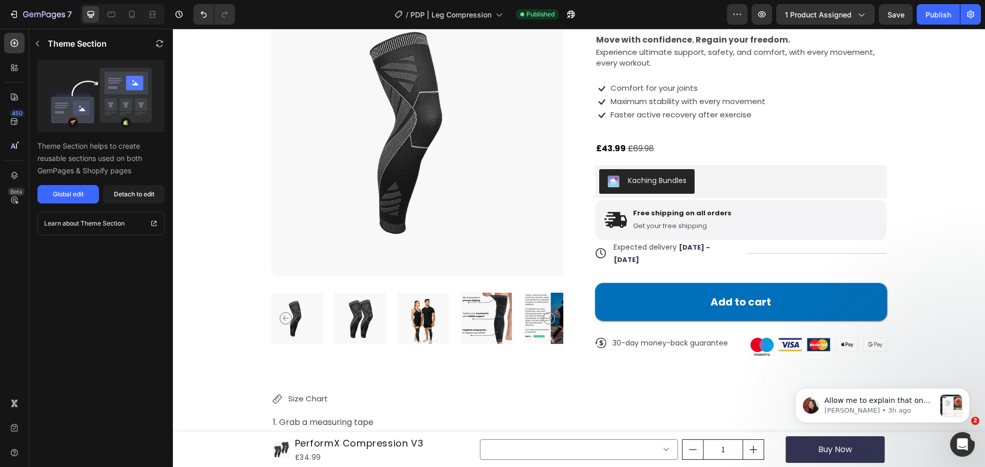
scroll to position [0, 0]
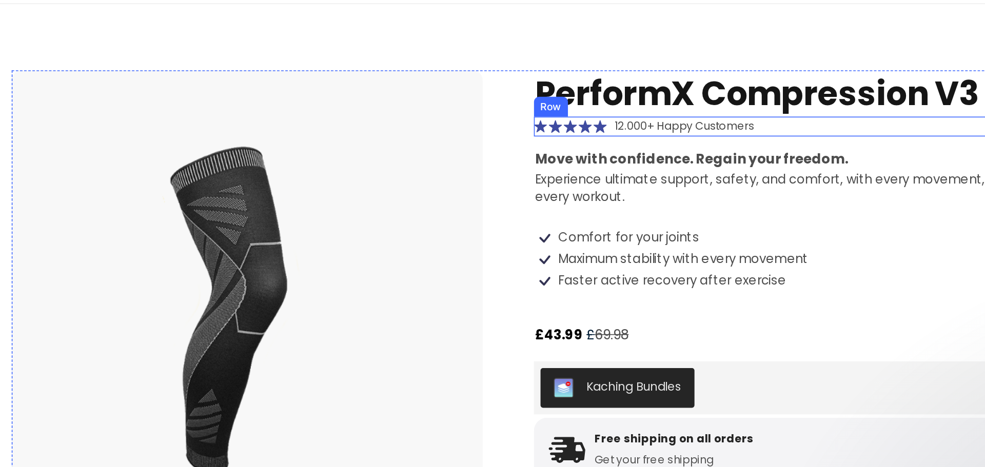
click at [439, 70] on div "Icon Icon Icon Icon Icon Icon List 12.000+ Happy Customers Text Block Row" at bounding box center [421, 67] width 292 height 12
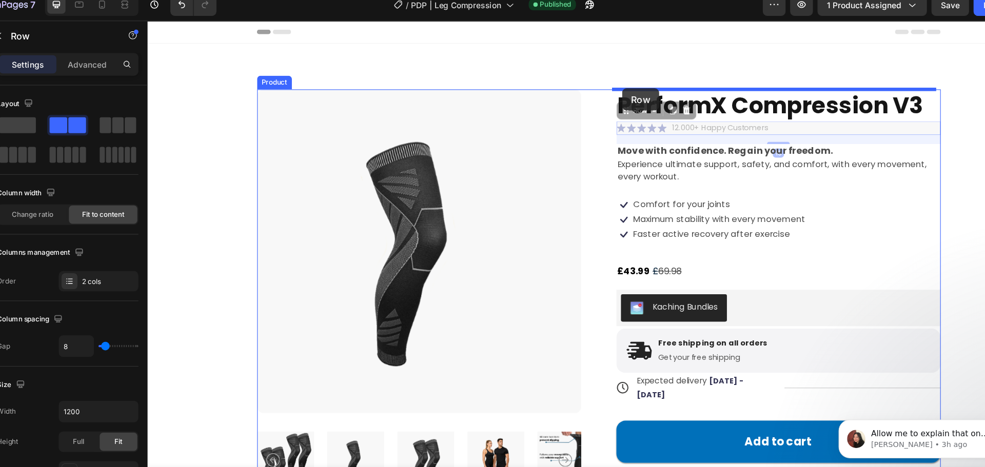
drag, startPoint x: 571, startPoint y: 98, endPoint x: 575, endPoint y: 81, distance: 17.7
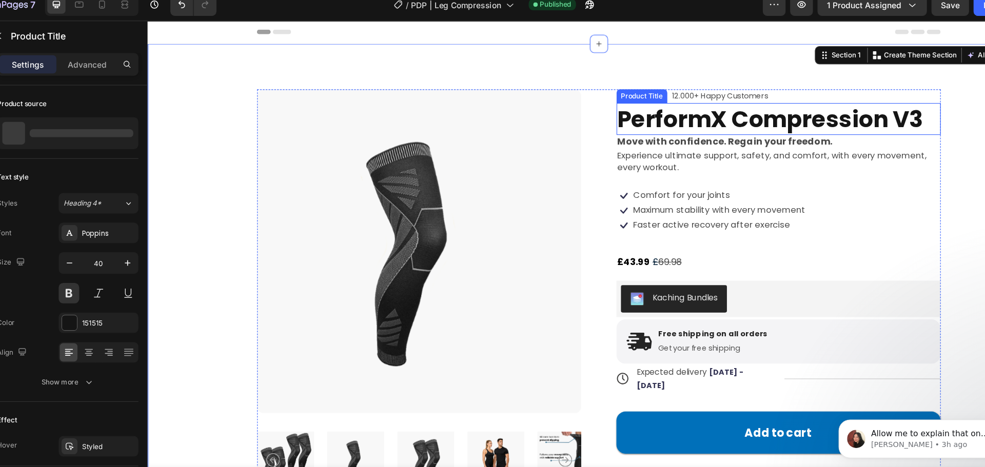
click at [774, 118] on h1 "PerformX Compression V3" at bounding box center [715, 108] width 292 height 29
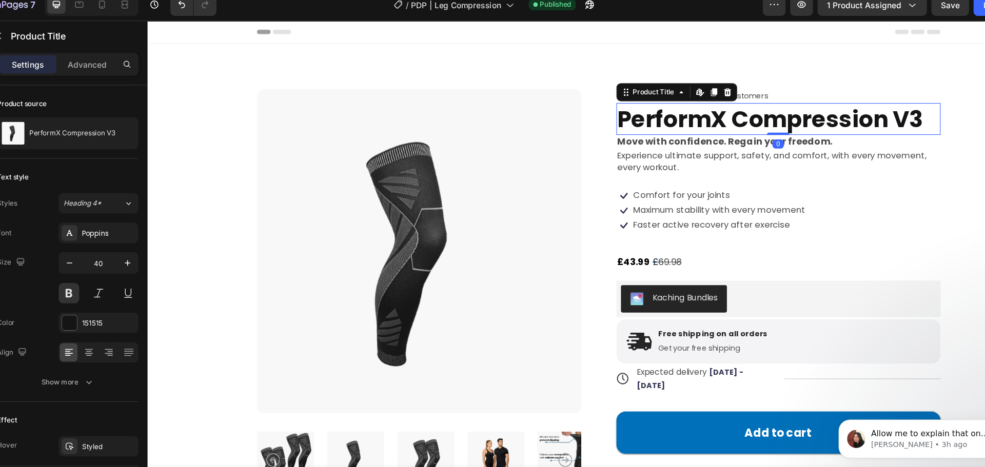
click at [780, 115] on h1 "PerformX Compression V3" at bounding box center [715, 108] width 292 height 29
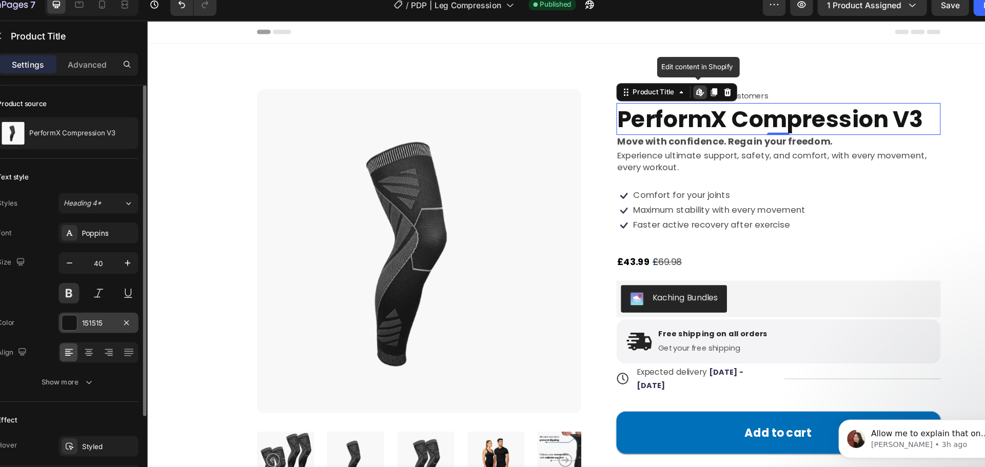
click at [114, 297] on div "151515" at bounding box center [129, 301] width 30 height 9
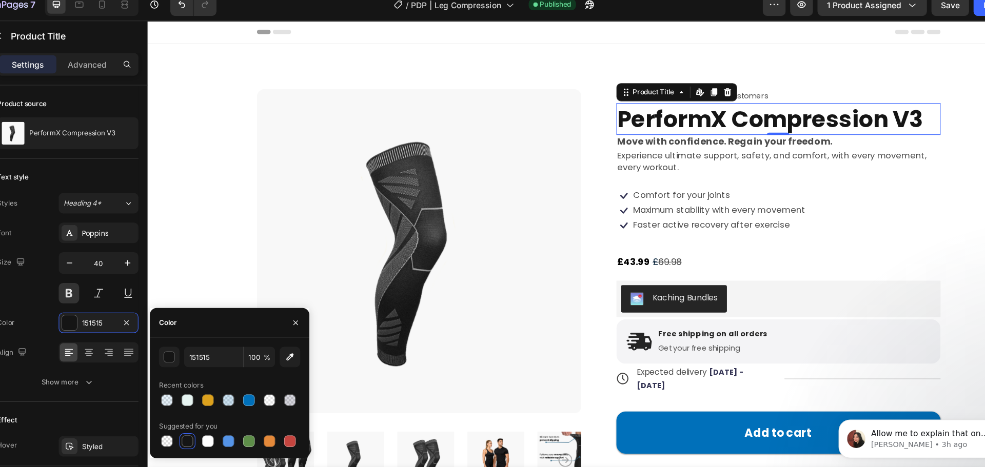
click at [210, 410] on div at bounding box center [209, 408] width 10 height 10
click at [646, 239] on p "£ 43.99 £ 69.98" at bounding box center [715, 238] width 290 height 15
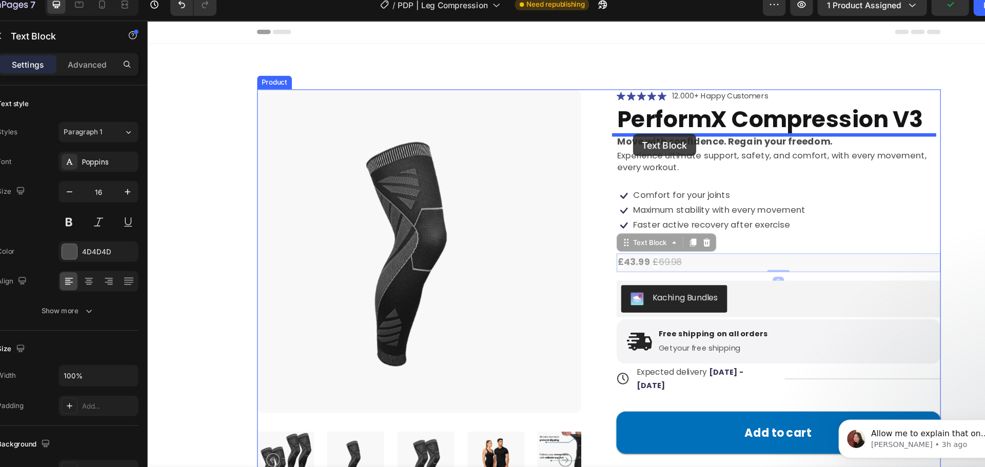
drag, startPoint x: 574, startPoint y: 224, endPoint x: 585, endPoint y: 122, distance: 102.6
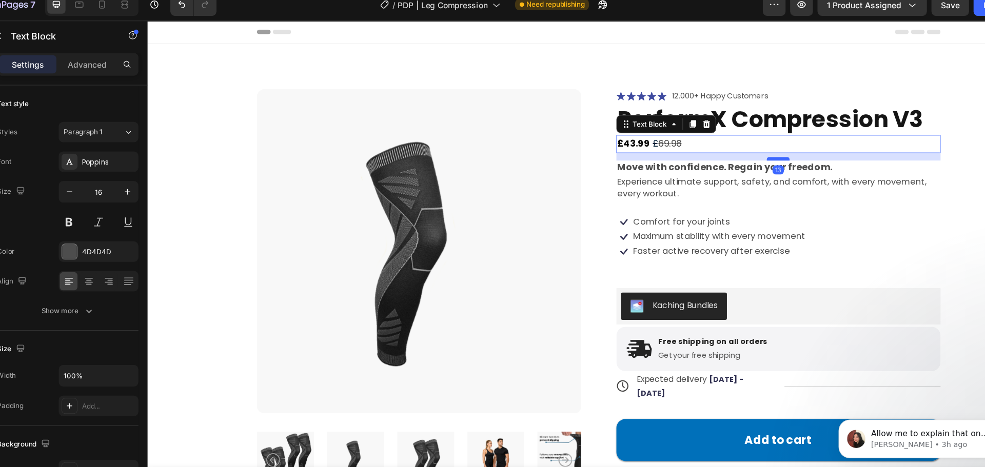
drag, startPoint x: 710, startPoint y: 137, endPoint x: 712, endPoint y: 144, distance: 6.8
click at [712, 144] on div at bounding box center [715, 144] width 21 height 3
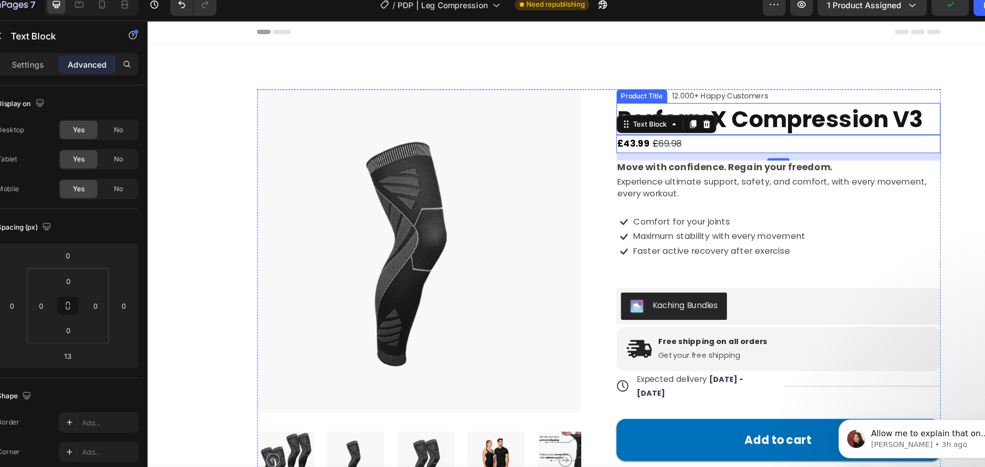
click at [794, 62] on div "Product Images Icon Icon Icon Icon Icon Icon List 12.000+ Happy Customers Text …" at bounding box center [553, 267] width 812 height 453
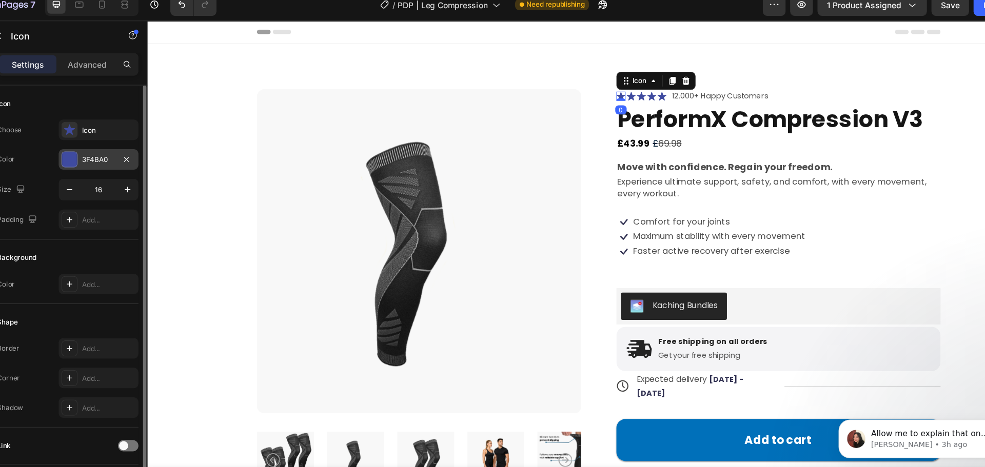
click at [105, 156] on div at bounding box center [102, 153] width 13 height 13
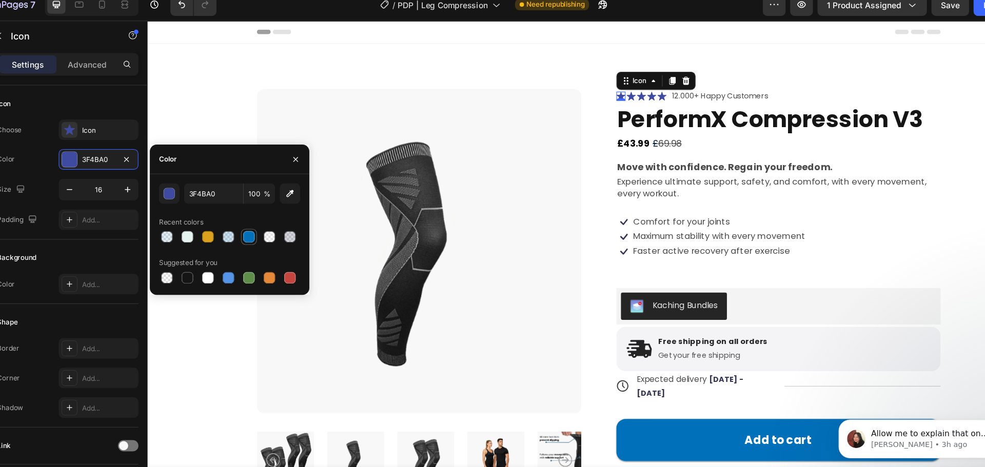
click at [263, 225] on div at bounding box center [264, 224] width 10 height 10
type input "0070BA"
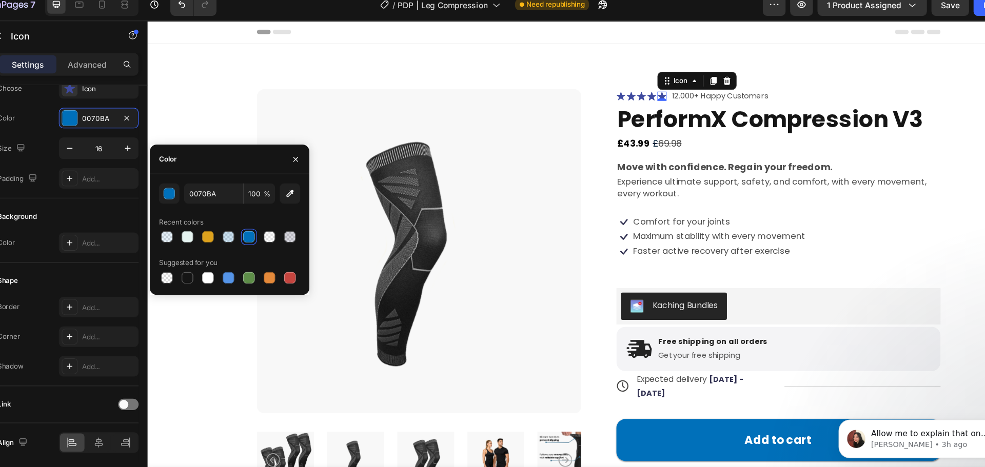
click at [610, 90] on icon at bounding box center [610, 88] width 8 height 8
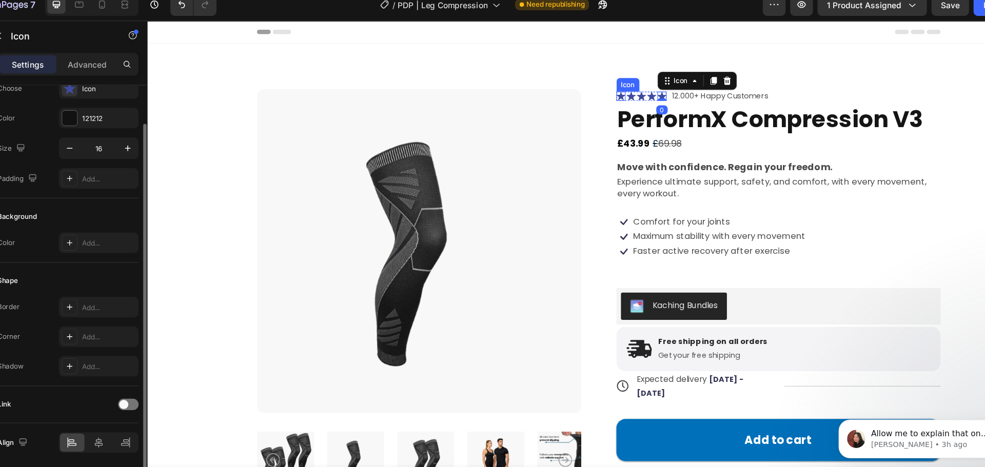
click at [569, 91] on div "Icon" at bounding box center [573, 88] width 8 height 8
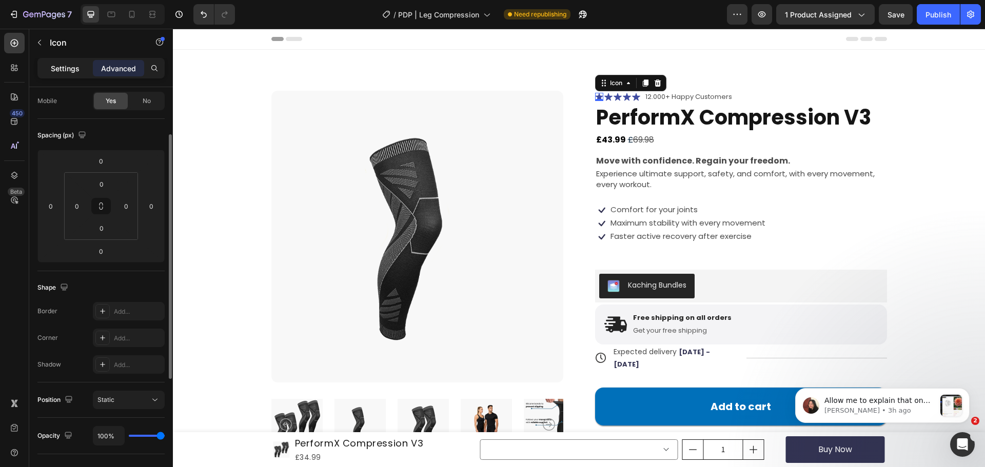
click at [66, 68] on p "Settings" at bounding box center [65, 68] width 29 height 11
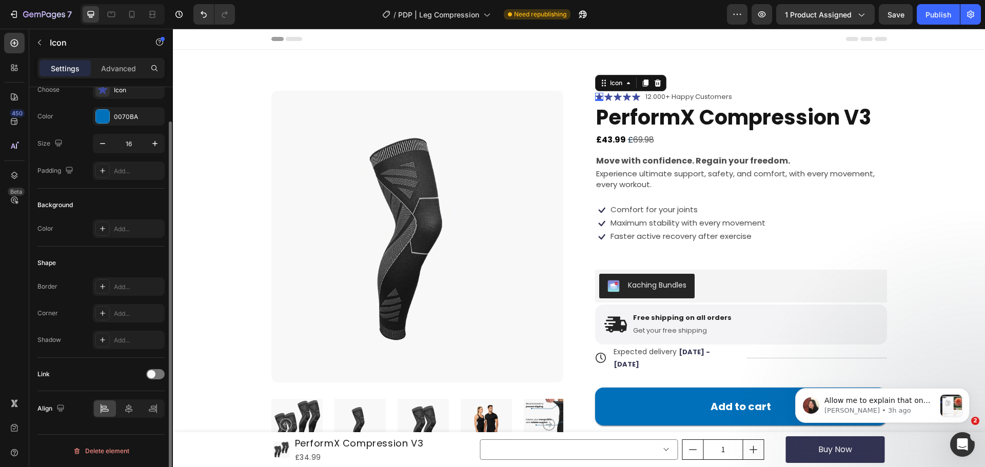
scroll to position [0, 0]
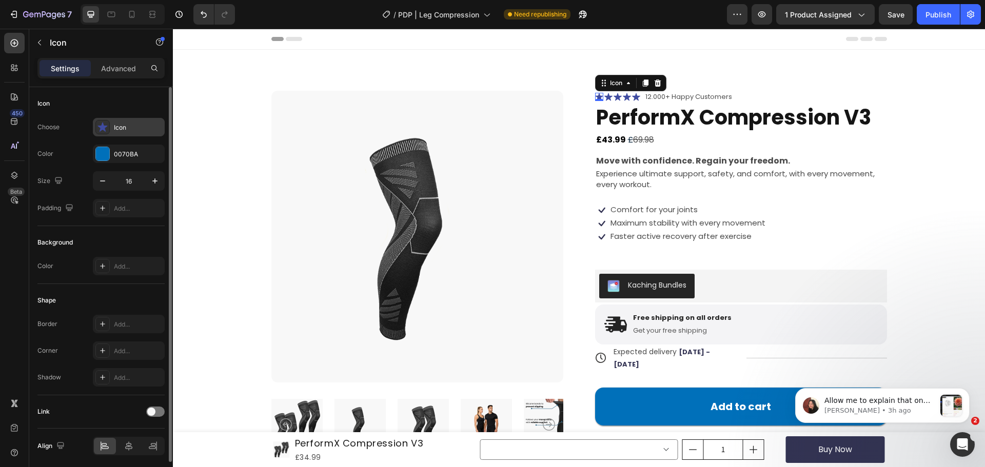
click at [111, 127] on div "Icon" at bounding box center [129, 127] width 72 height 18
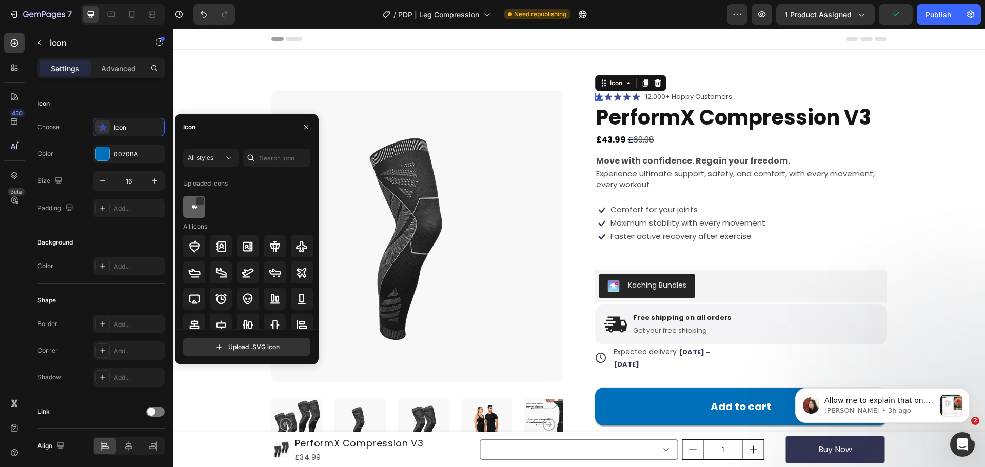
click at [197, 205] on img at bounding box center [194, 207] width 12 height 12
click at [197, 205] on div at bounding box center [199, 201] width 8 height 8
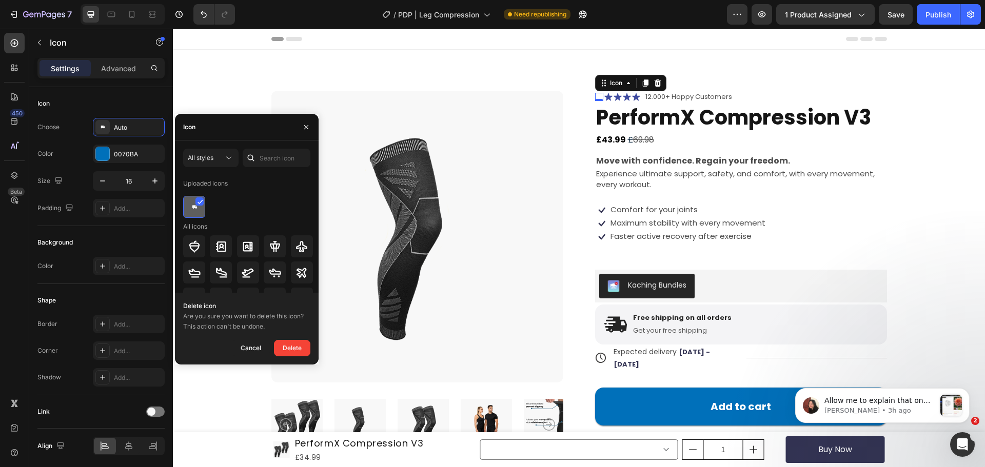
click at [204, 201] on div at bounding box center [194, 207] width 22 height 22
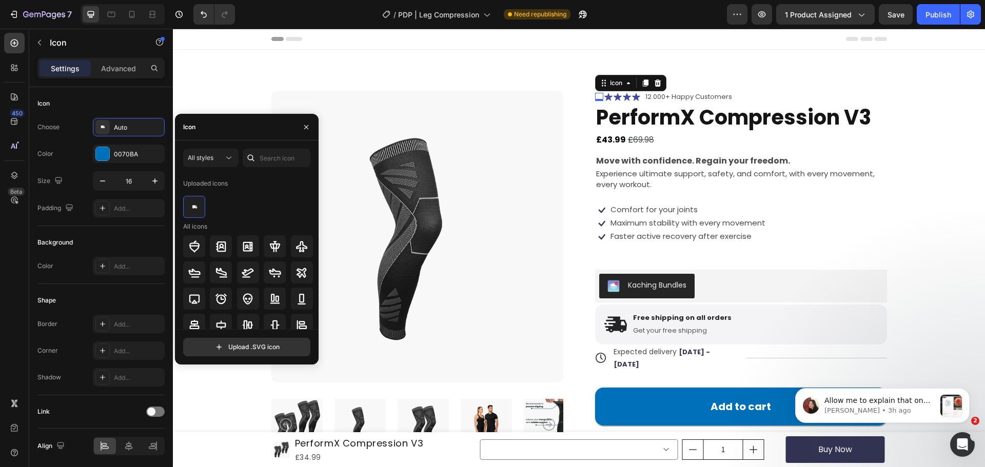
click at [237, 203] on div at bounding box center [248, 207] width 130 height 22
click at [263, 155] on input "text" at bounding box center [277, 158] width 68 height 18
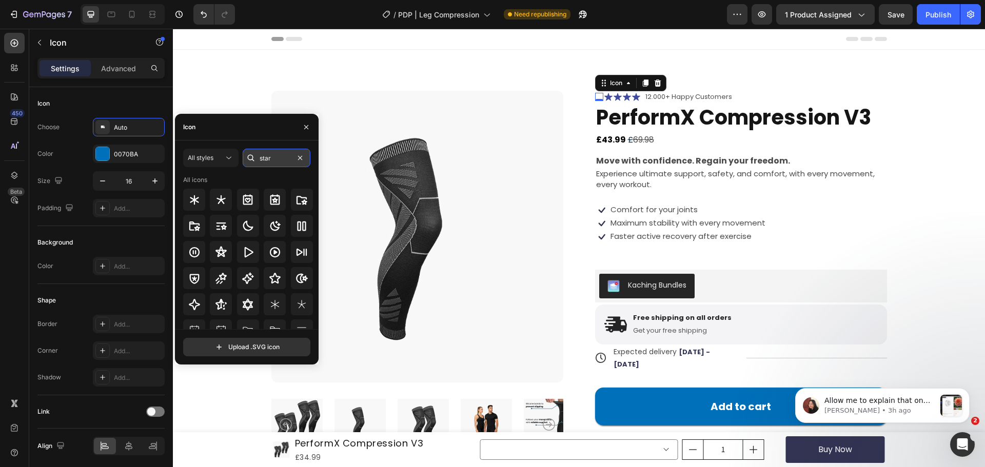
type input "star"
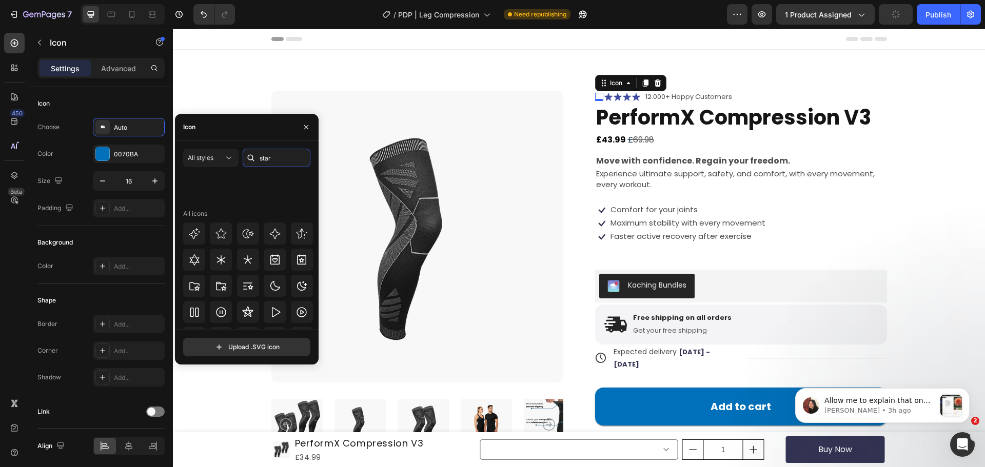
scroll to position [311, 0]
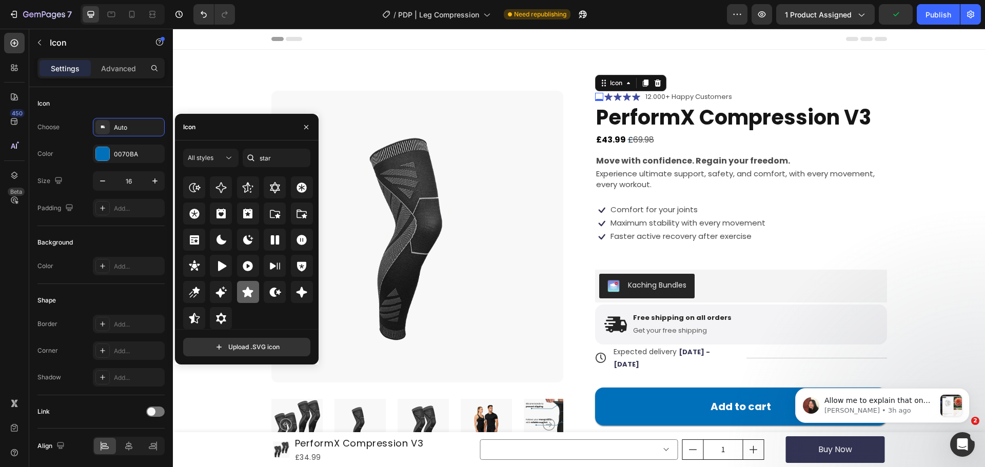
click at [250, 291] on icon at bounding box center [248, 292] width 11 height 10
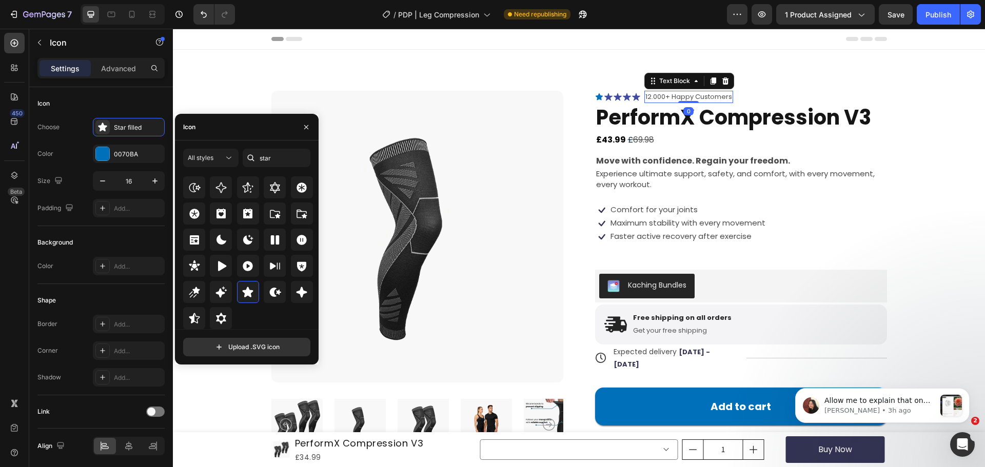
click at [699, 94] on p "12.000+ Happy Customers" at bounding box center [688, 97] width 87 height 10
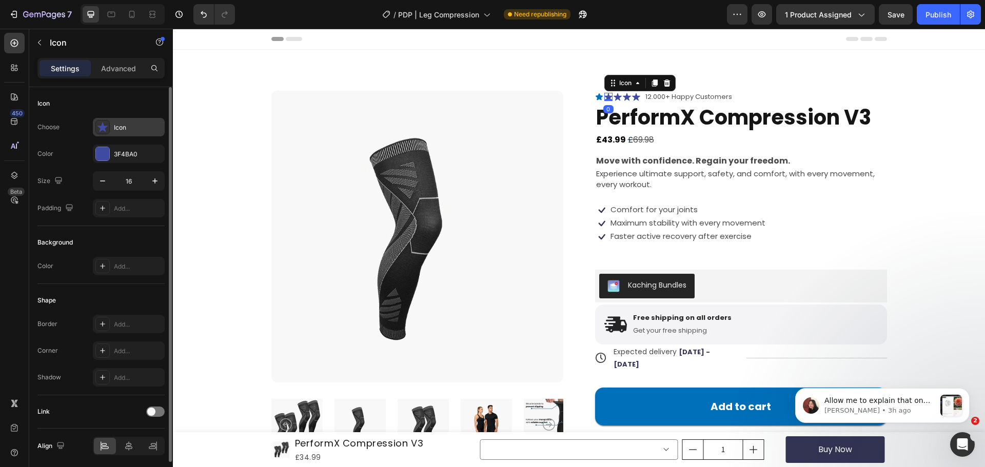
click at [113, 130] on div "Icon" at bounding box center [129, 127] width 72 height 18
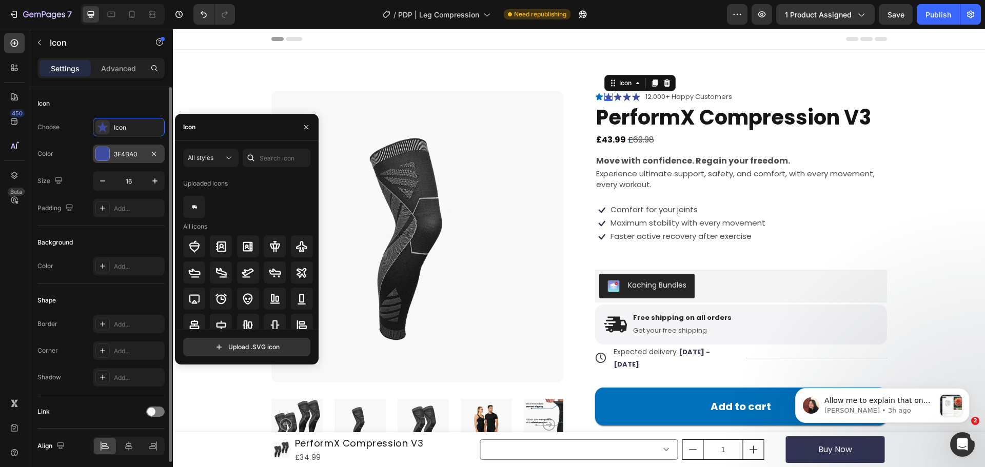
click at [125, 157] on div "3F4BA0" at bounding box center [129, 154] width 30 height 9
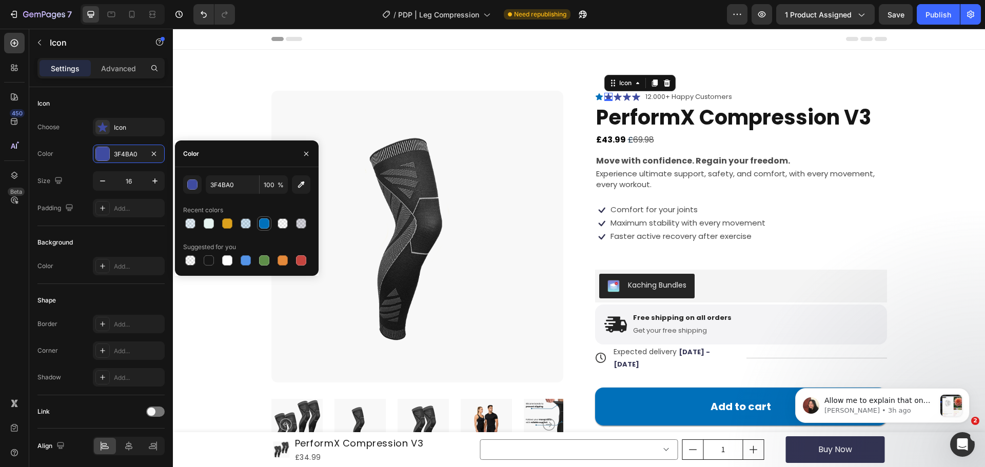
click at [269, 222] on div at bounding box center [264, 224] width 10 height 10
type input "0070BA"
click at [122, 130] on div "Icon" at bounding box center [138, 127] width 48 height 9
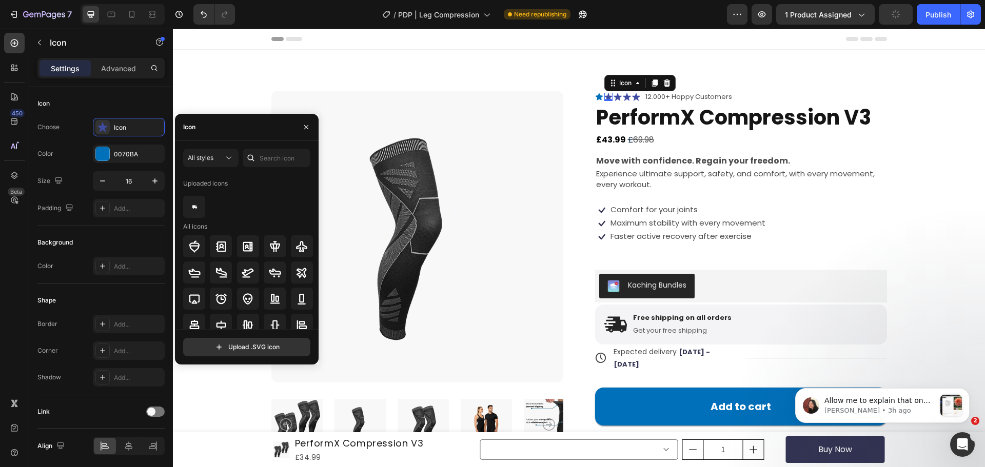
click at [256, 156] on div at bounding box center [251, 158] width 16 height 18
click at [268, 157] on input "text" at bounding box center [277, 158] width 68 height 18
type input "star"
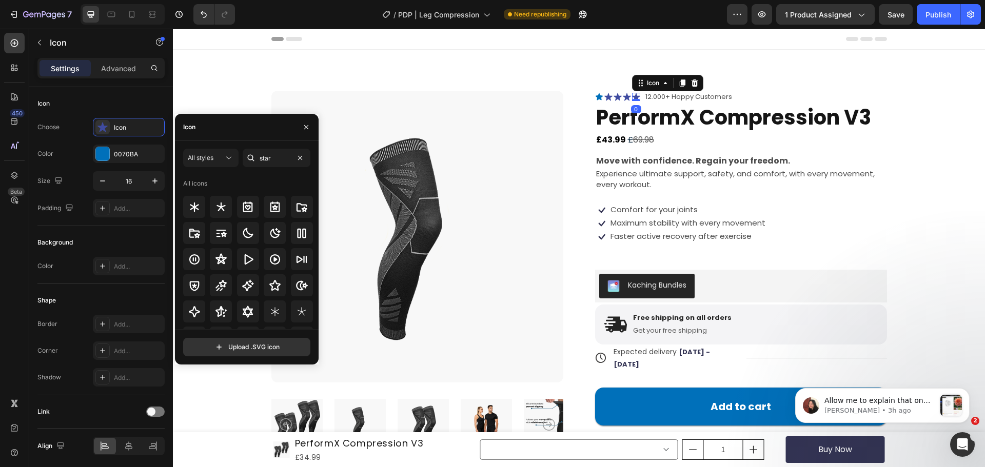
click at [632, 94] on icon at bounding box center [636, 97] width 8 height 8
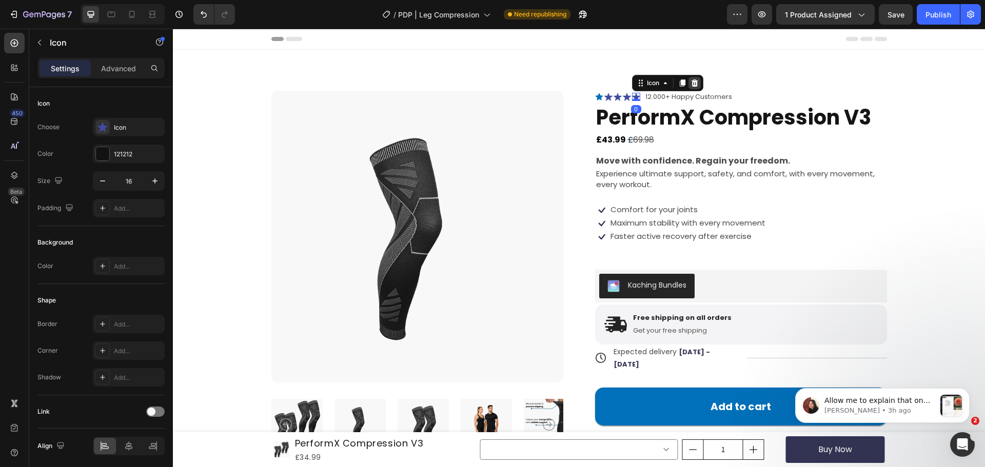
click at [691, 81] on icon at bounding box center [694, 83] width 7 height 7
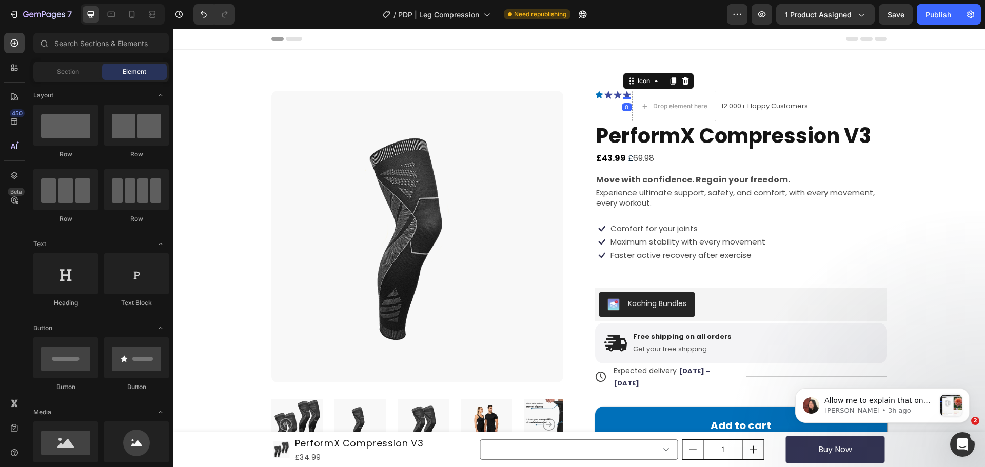
click at [623, 96] on icon at bounding box center [627, 95] width 8 height 8
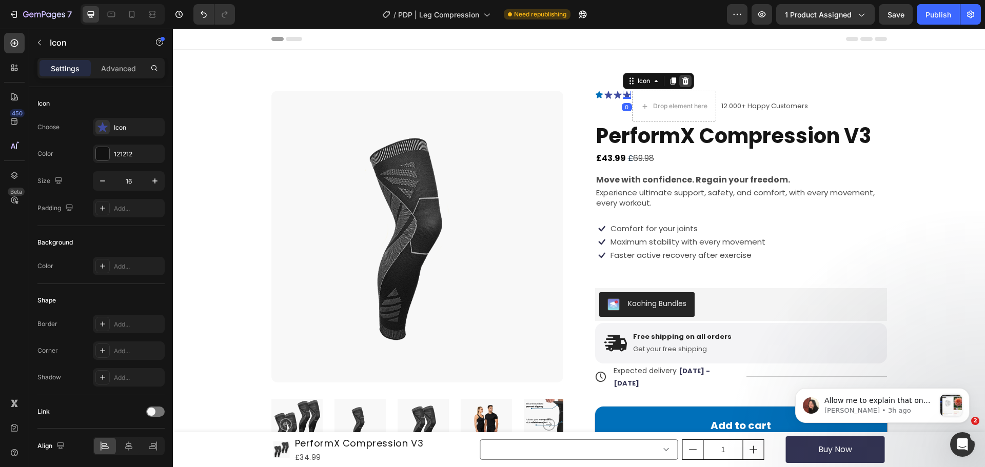
click at [682, 80] on icon at bounding box center [685, 80] width 7 height 7
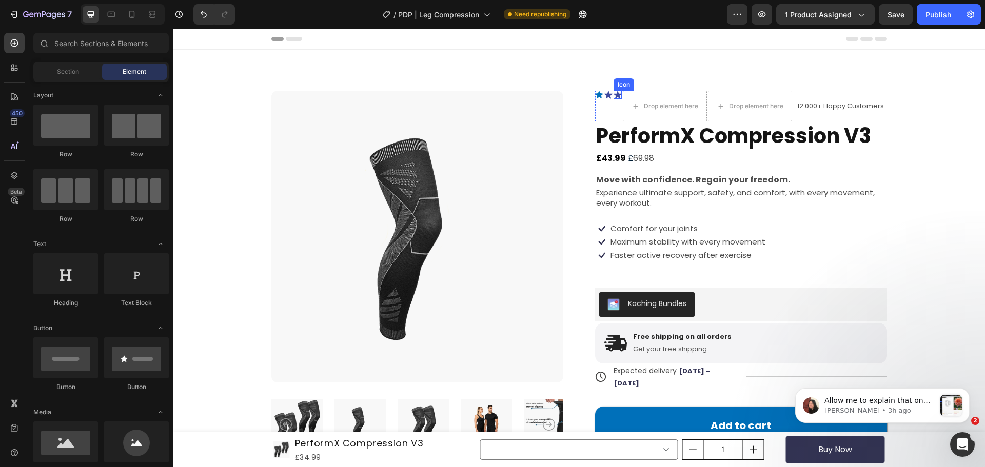
click at [614, 96] on icon at bounding box center [618, 95] width 8 height 8
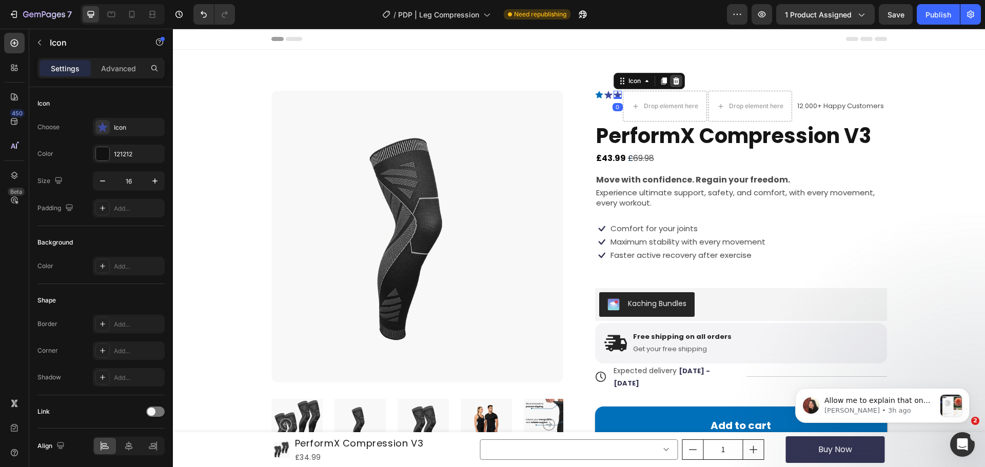
click at [674, 82] on icon at bounding box center [676, 81] width 8 height 8
click at [674, 82] on div "Product Images Icon Icon Icon 0 Drop element here Drop element here Icon List 1…" at bounding box center [579, 286] width 812 height 472
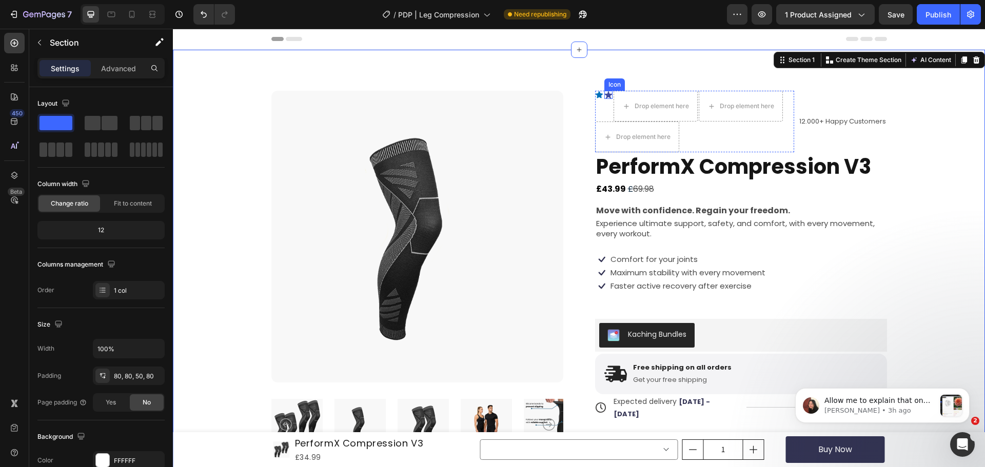
click at [604, 95] on icon at bounding box center [608, 95] width 8 height 8
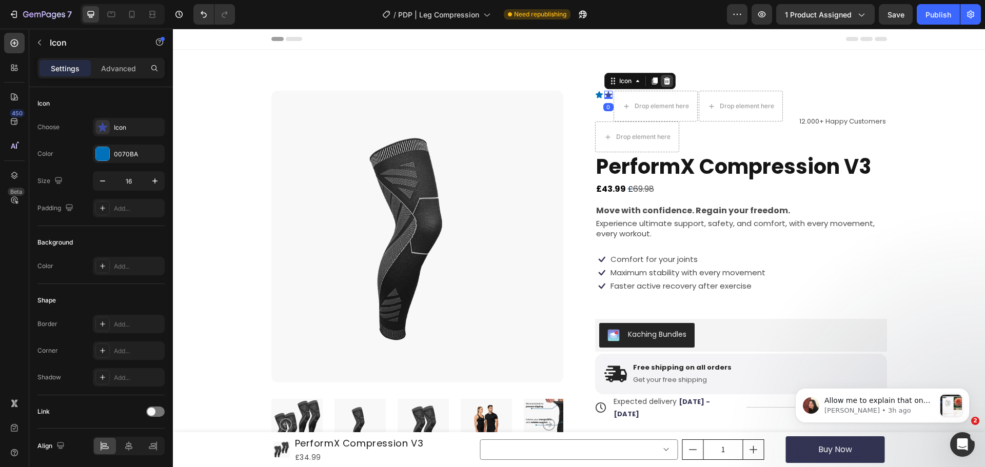
click at [664, 81] on icon at bounding box center [667, 81] width 8 height 8
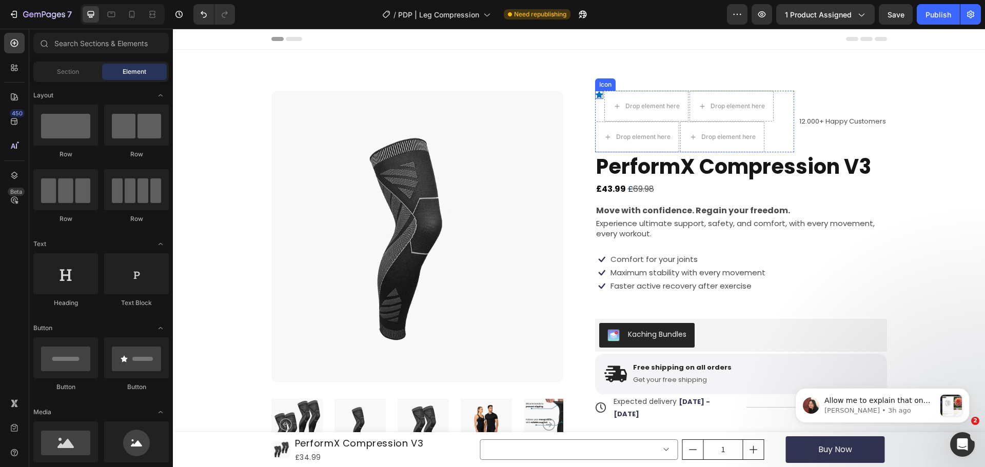
click at [595, 94] on icon at bounding box center [599, 95] width 8 height 8
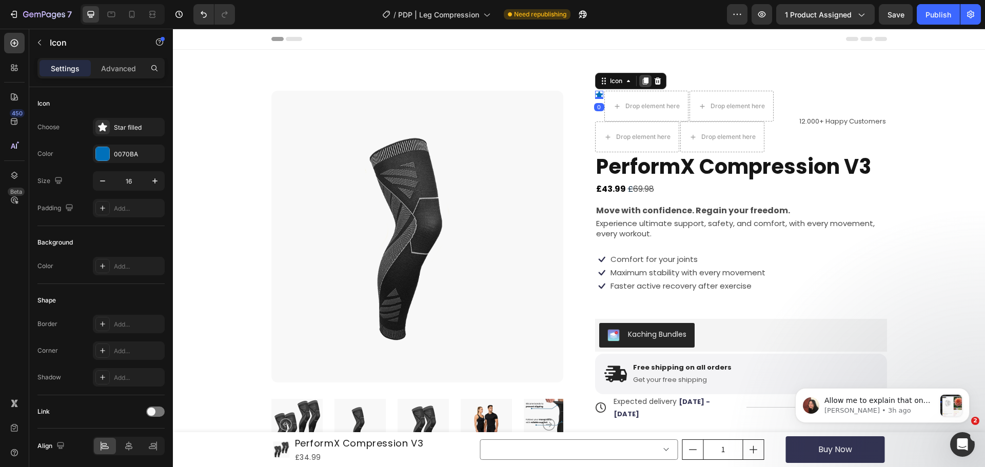
click at [641, 77] on icon at bounding box center [645, 81] width 8 height 8
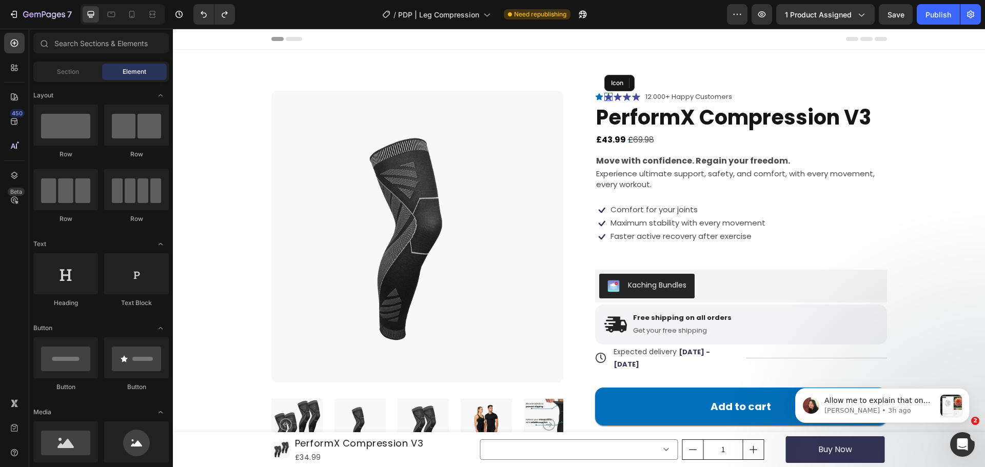
click at [605, 98] on div "Icon" at bounding box center [608, 97] width 8 height 8
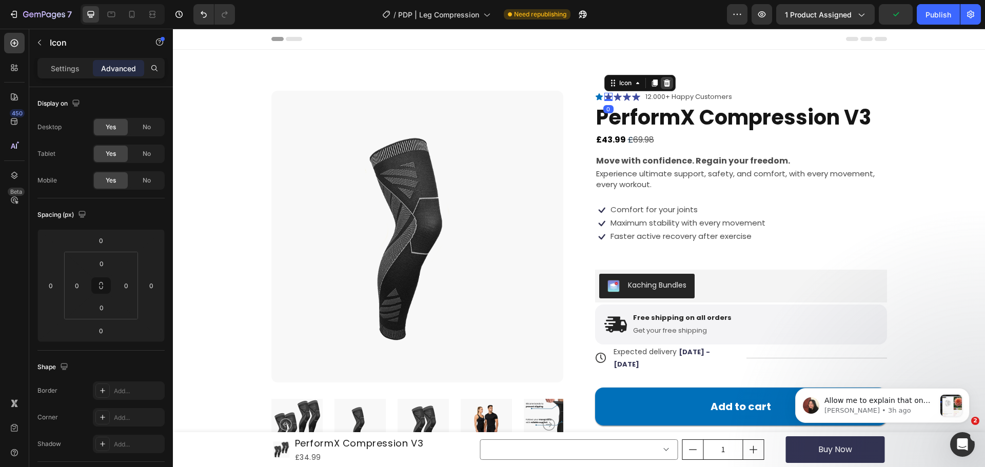
click at [664, 83] on icon at bounding box center [667, 83] width 8 height 8
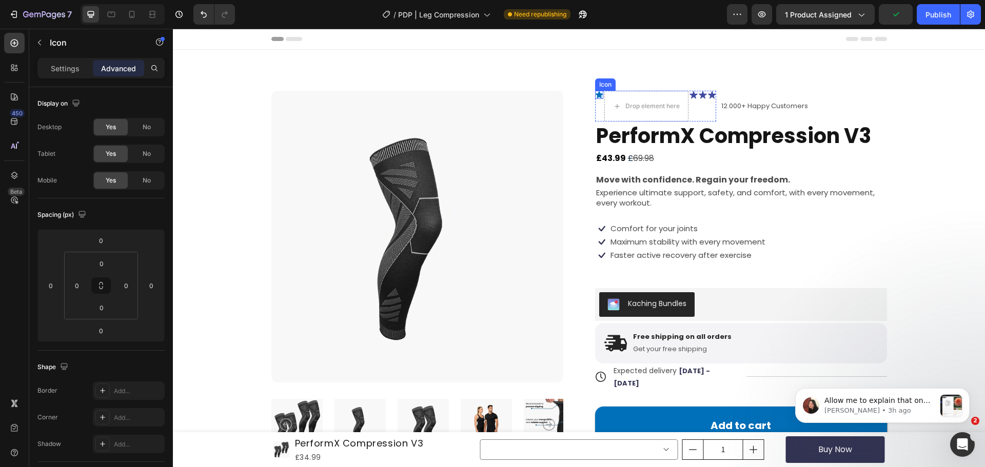
click at [597, 96] on icon at bounding box center [599, 94] width 7 height 7
click at [647, 81] on div at bounding box center [645, 81] width 12 height 12
drag, startPoint x: 599, startPoint y: 91, endPoint x: 614, endPoint y: 101, distance: 17.5
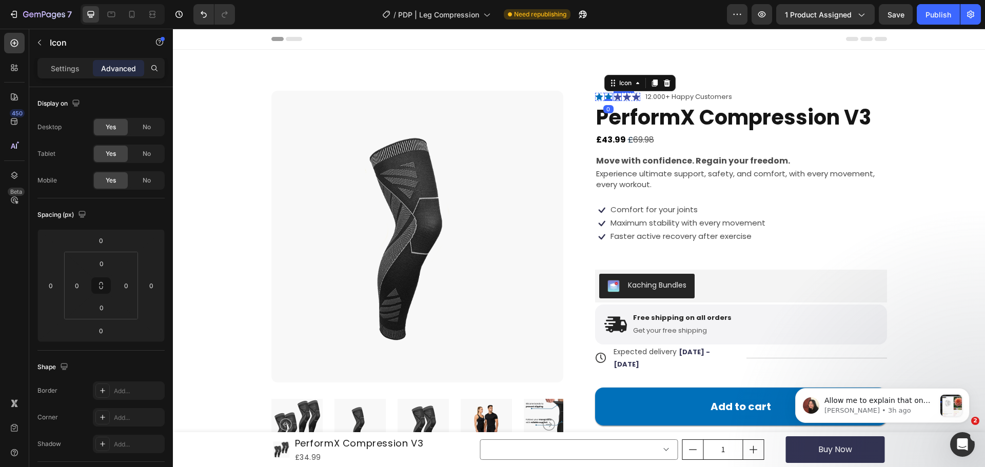
click at [614, 98] on div "Icon" at bounding box center [618, 97] width 8 height 8
click at [673, 84] on icon at bounding box center [676, 83] width 7 height 7
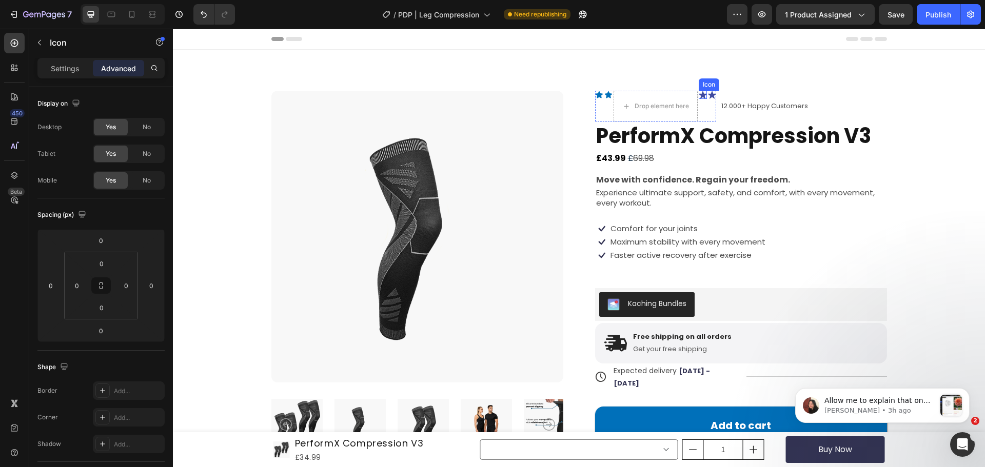
click at [699, 97] on div "Icon" at bounding box center [703, 95] width 8 height 8
click at [758, 79] on icon at bounding box center [761, 80] width 7 height 7
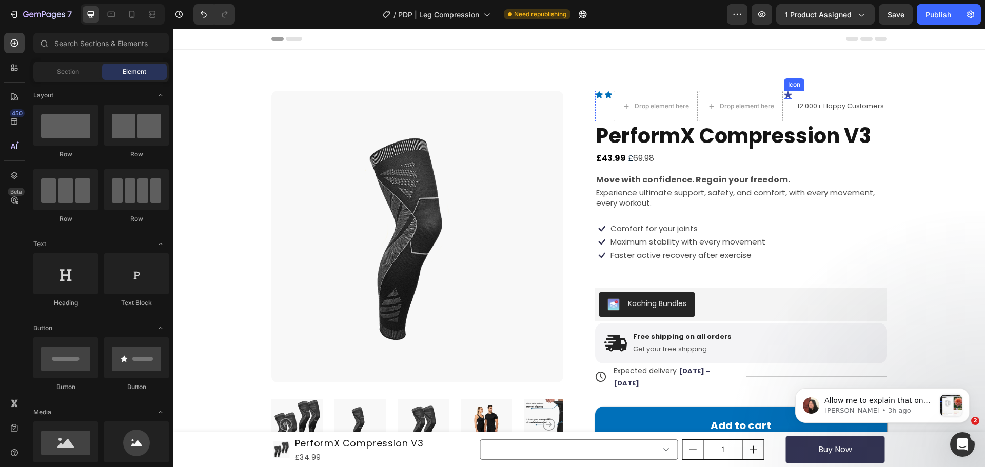
click at [784, 92] on icon at bounding box center [788, 95] width 8 height 8
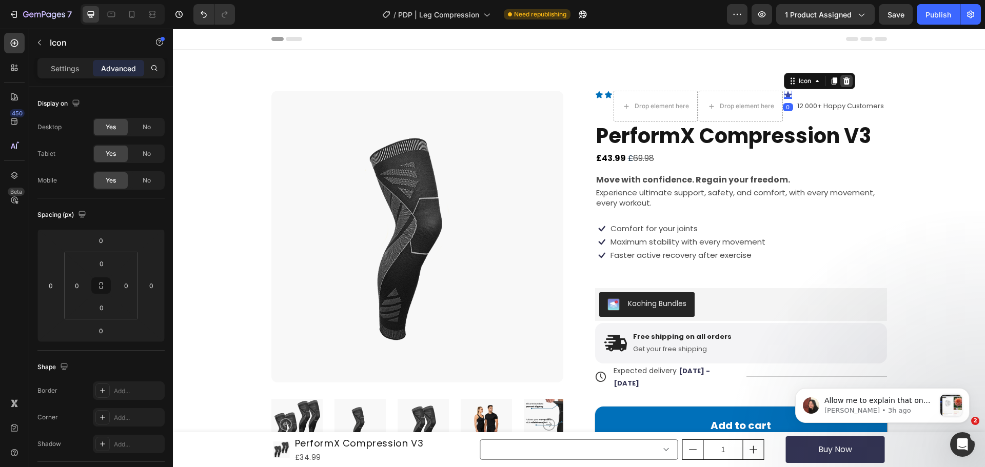
click at [843, 82] on icon at bounding box center [846, 80] width 7 height 7
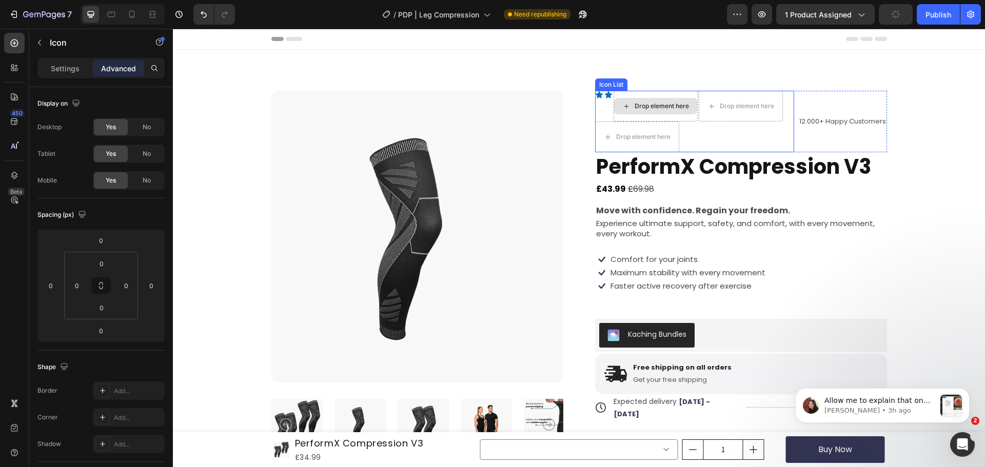
click at [608, 94] on icon at bounding box center [608, 95] width 8 height 8
click at [650, 85] on icon at bounding box center [654, 81] width 8 height 8
drag, startPoint x: 609, startPoint y: 88, endPoint x: 620, endPoint y: 92, distance: 11.5
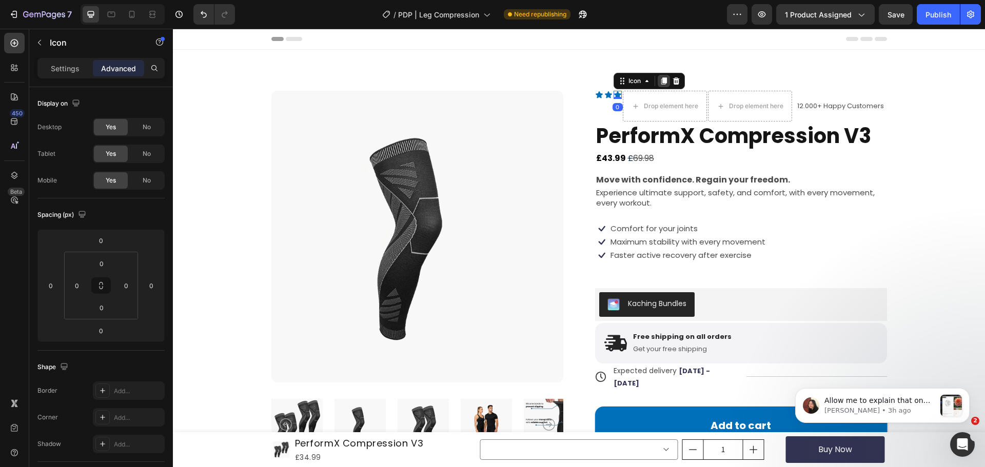
click at [661, 82] on icon at bounding box center [664, 80] width 6 height 7
drag, startPoint x: 618, startPoint y: 91, endPoint x: 654, endPoint y: 111, distance: 41.4
click at [673, 81] on icon at bounding box center [673, 81] width 8 height 8
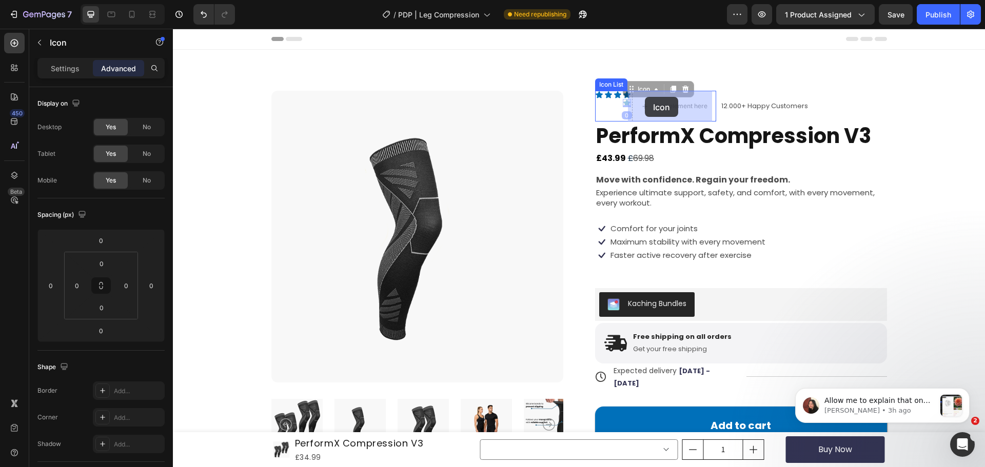
drag, startPoint x: 629, startPoint y: 90, endPoint x: 645, endPoint y: 97, distance: 17.4
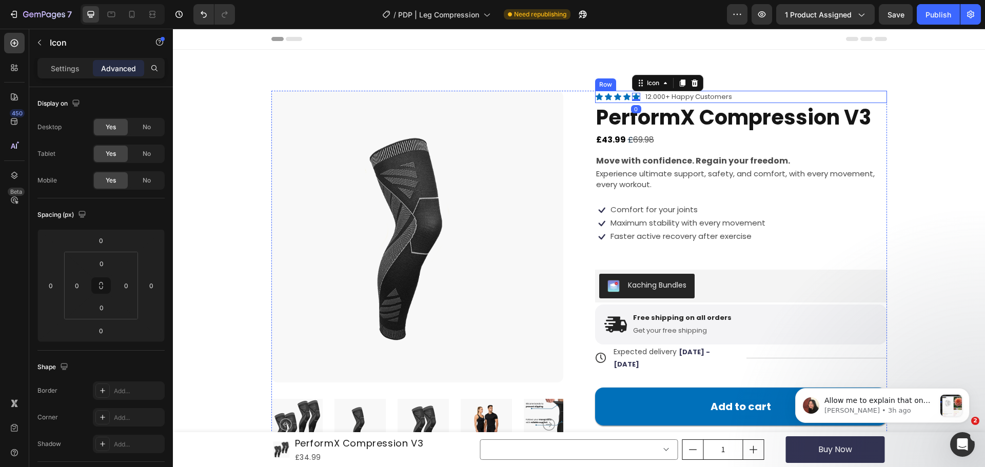
click at [787, 93] on div "Icon Icon Icon Icon Icon 0 Icon List 12.000+ Happy Customers Text Block Row" at bounding box center [741, 97] width 292 height 12
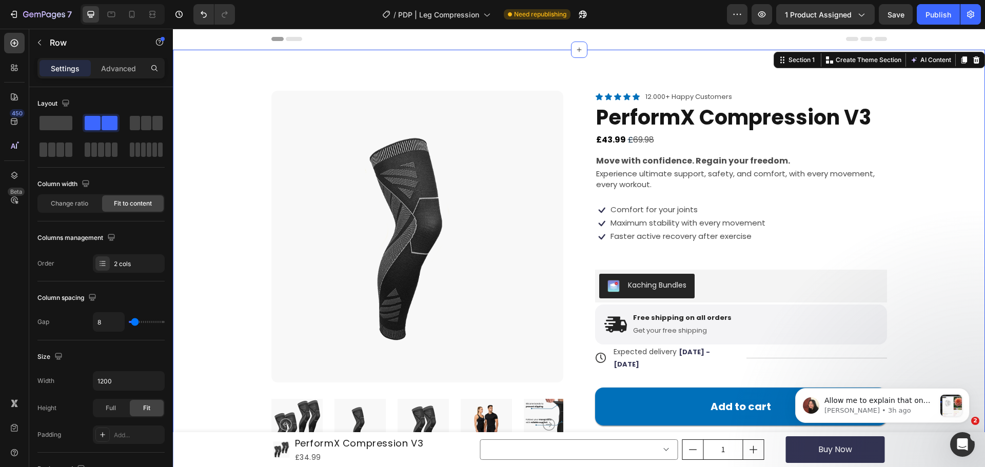
click at [918, 165] on div "Product Images Icon Icon Icon Icon Icon Icon List 12.000+ Happy Customers Text …" at bounding box center [579, 284] width 730 height 387
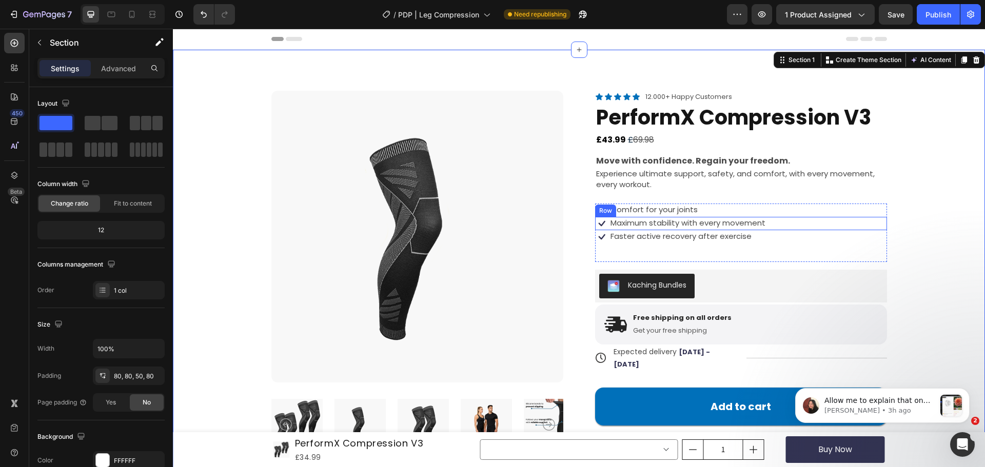
scroll to position [1, 0]
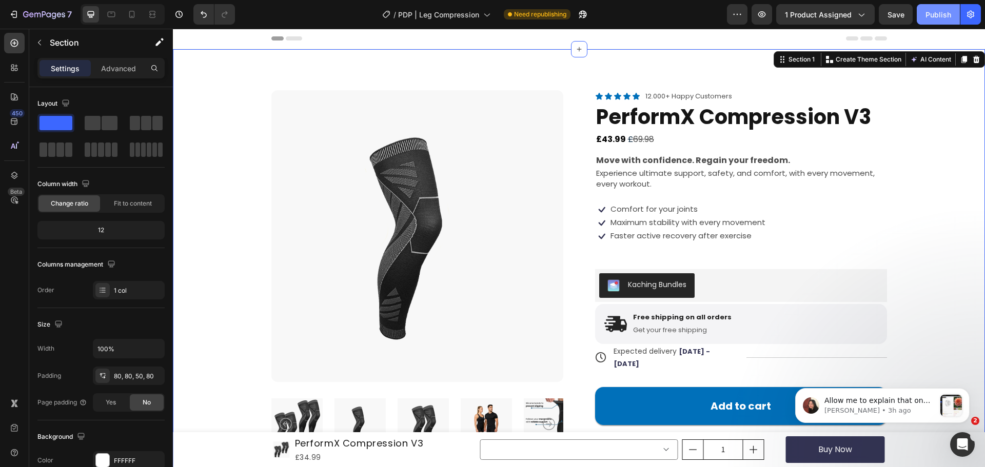
click at [932, 16] on div "Publish" at bounding box center [938, 14] width 26 height 11
click at [897, 399] on span "Allow me to explain that on the product list element, any elements you add will…" at bounding box center [877, 437] width 106 height 80
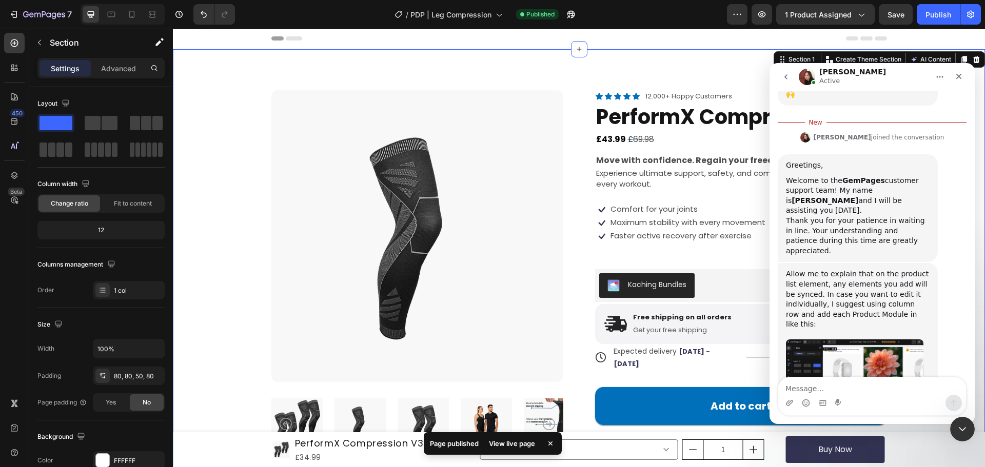
scroll to position [327, 0]
click at [860, 340] on img "Anita says…" at bounding box center [854, 379] width 137 height 78
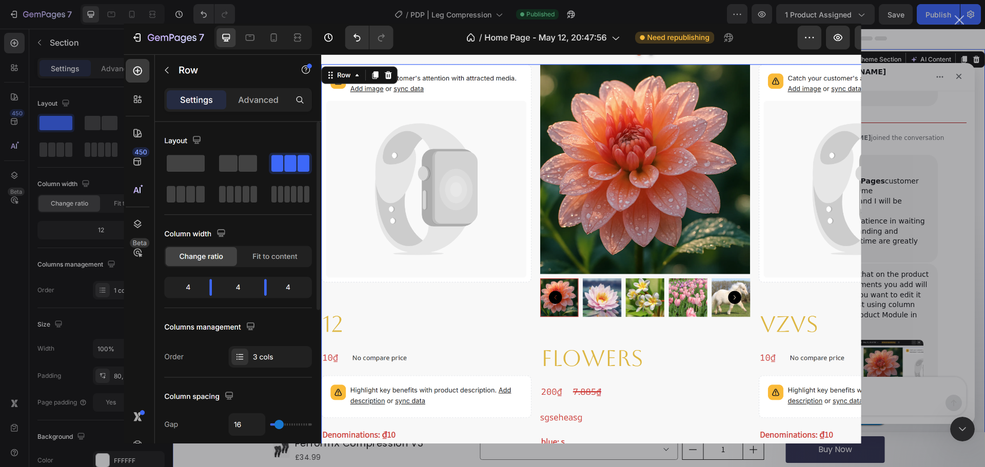
scroll to position [0, 0]
click at [890, 302] on div "Intercom messenger" at bounding box center [492, 233] width 985 height 467
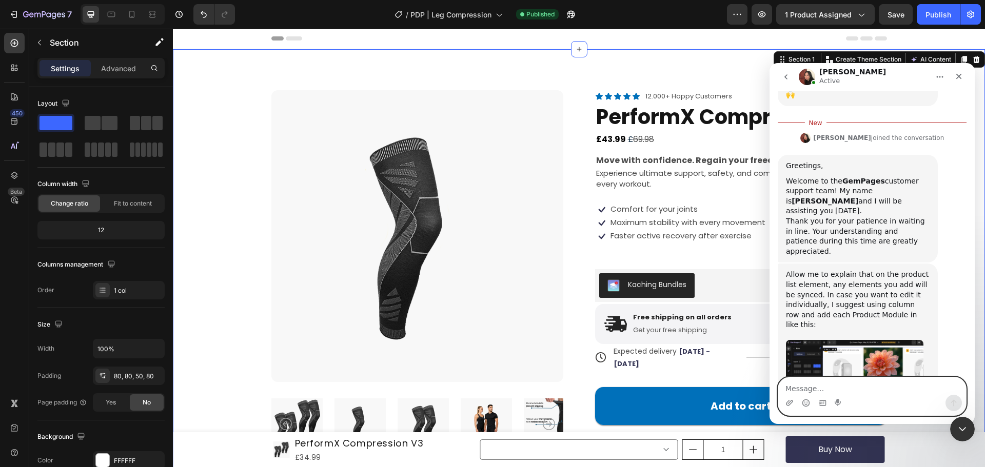
click at [830, 387] on textarea "Message…" at bounding box center [872, 386] width 188 height 17
type textarea "k"
type textarea "okay thankyou"
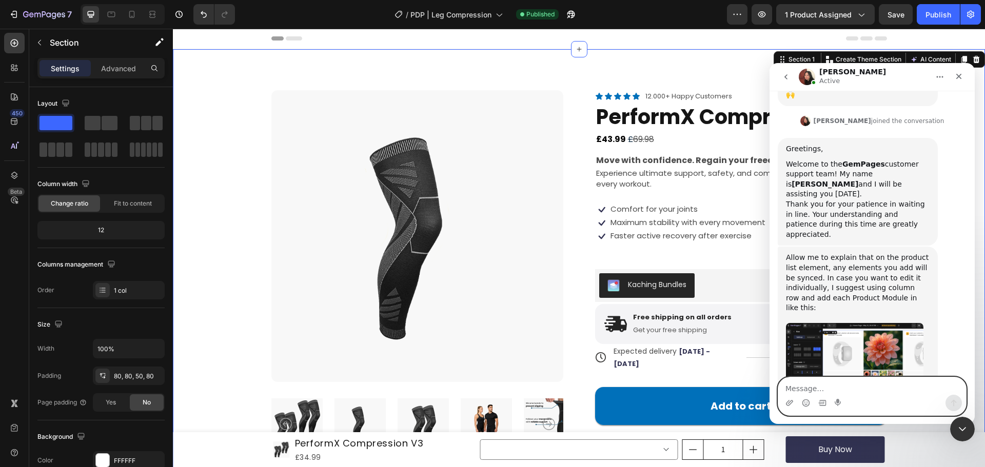
scroll to position [341, 0]
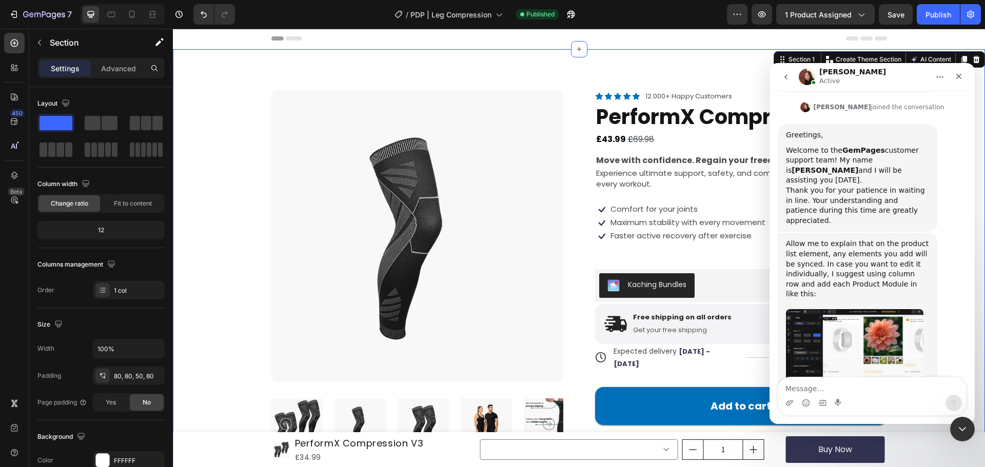
click at [803, 79] on img "Intercom messenger" at bounding box center [807, 77] width 16 height 16
click at [959, 76] on icon "Close" at bounding box center [959, 77] width 6 height 6
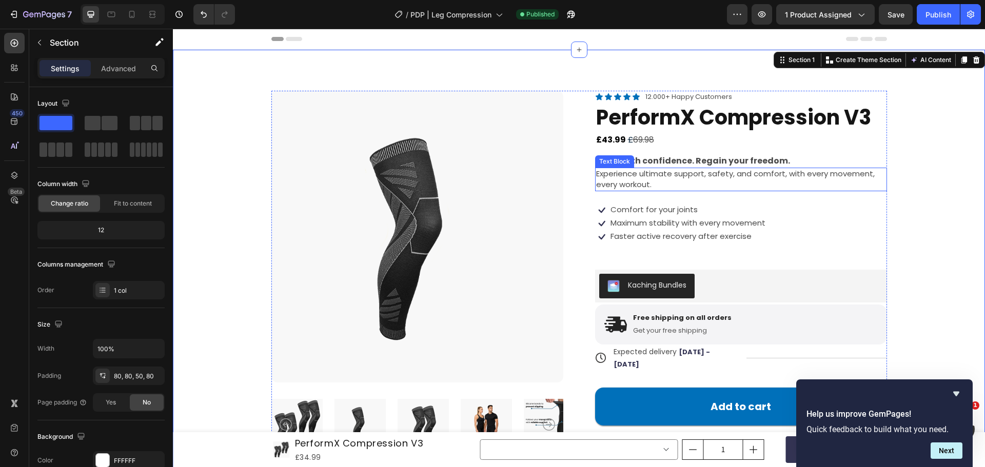
scroll to position [1, 0]
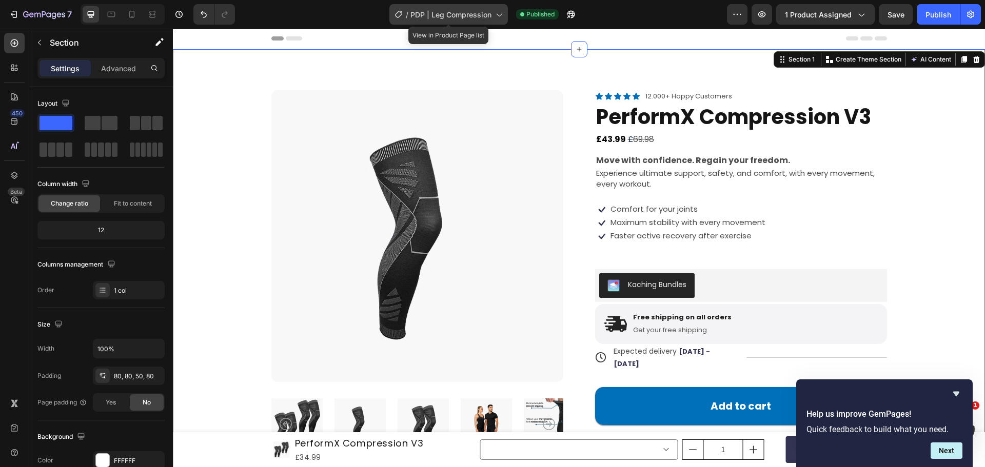
click at [475, 11] on span "PDP | Leg Compression" at bounding box center [450, 14] width 81 height 11
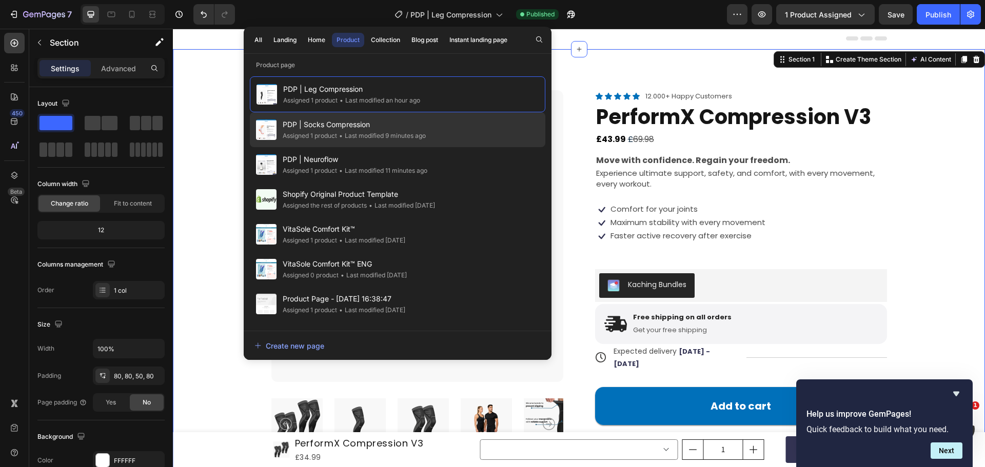
click at [415, 123] on span "PDP | Socks Compression" at bounding box center [354, 124] width 143 height 12
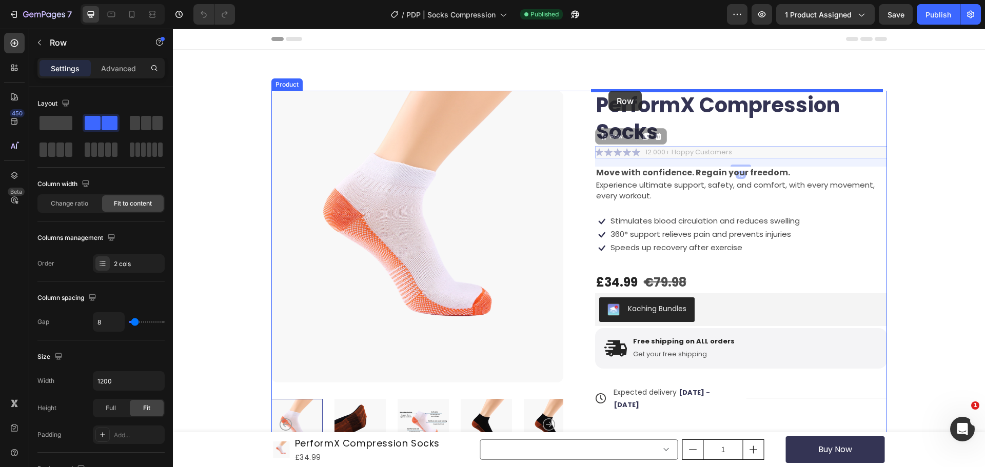
drag, startPoint x: 601, startPoint y: 140, endPoint x: 609, endPoint y: 90, distance: 50.4
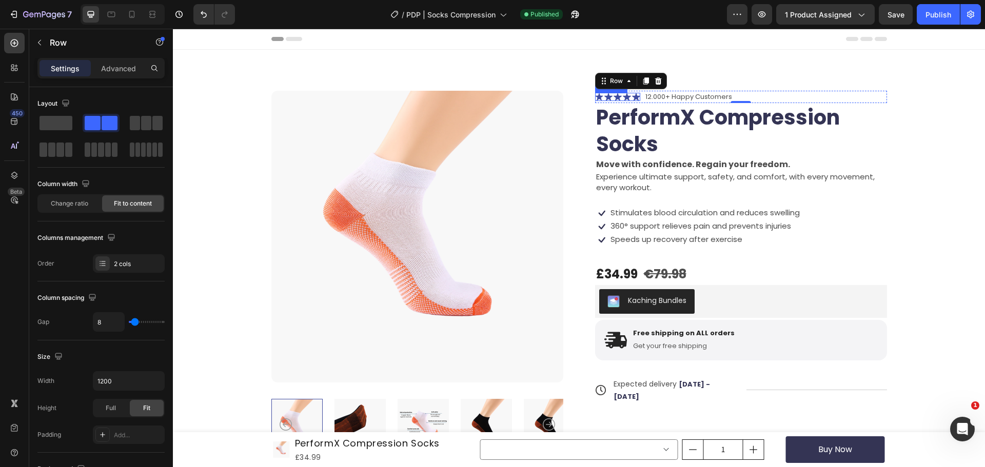
click at [598, 96] on icon at bounding box center [599, 97] width 8 height 8
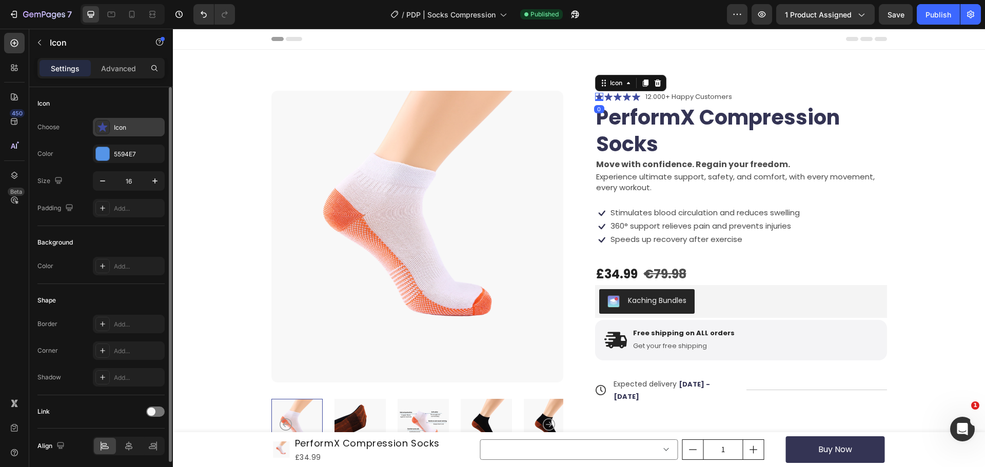
click at [111, 121] on div "Icon" at bounding box center [129, 127] width 72 height 18
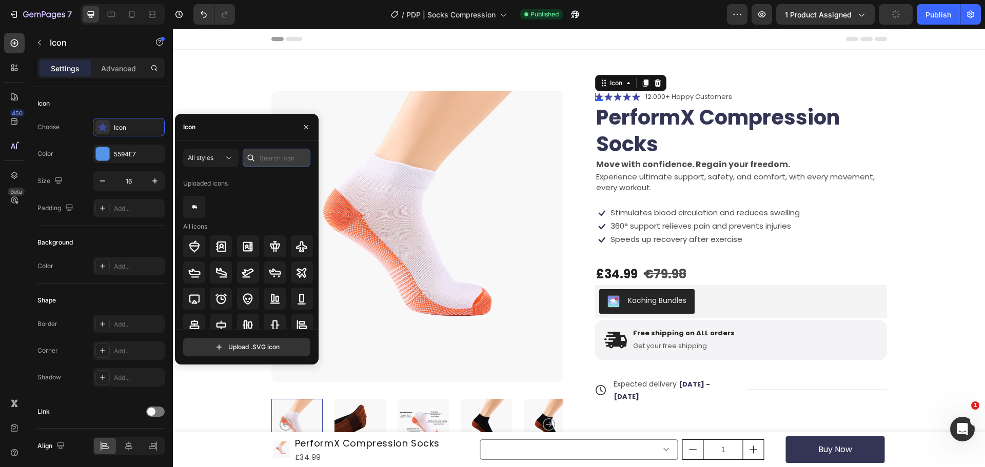
click at [261, 160] on input "text" at bounding box center [277, 158] width 68 height 18
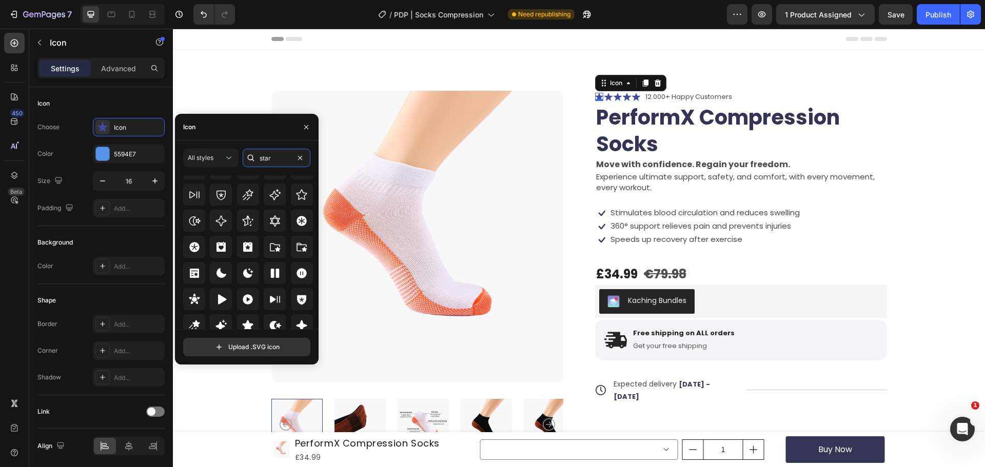
scroll to position [311, 0]
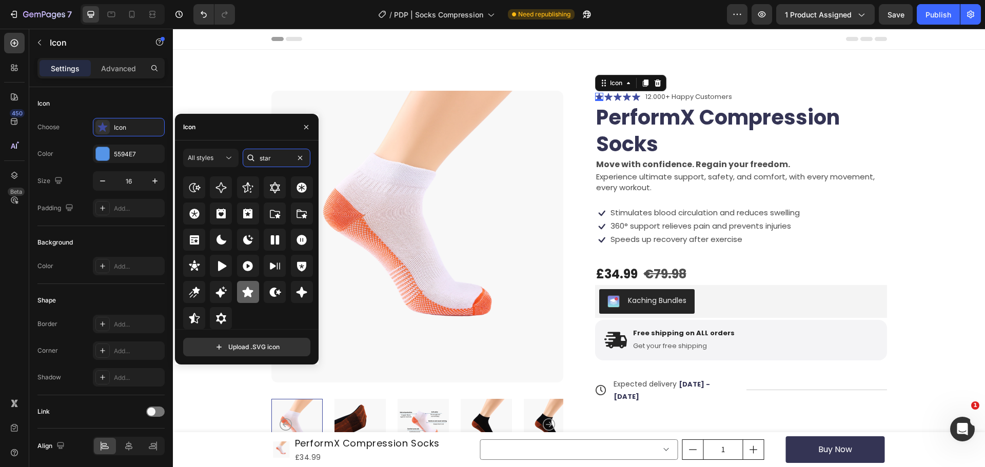
type input "star"
click at [245, 290] on icon at bounding box center [248, 292] width 12 height 12
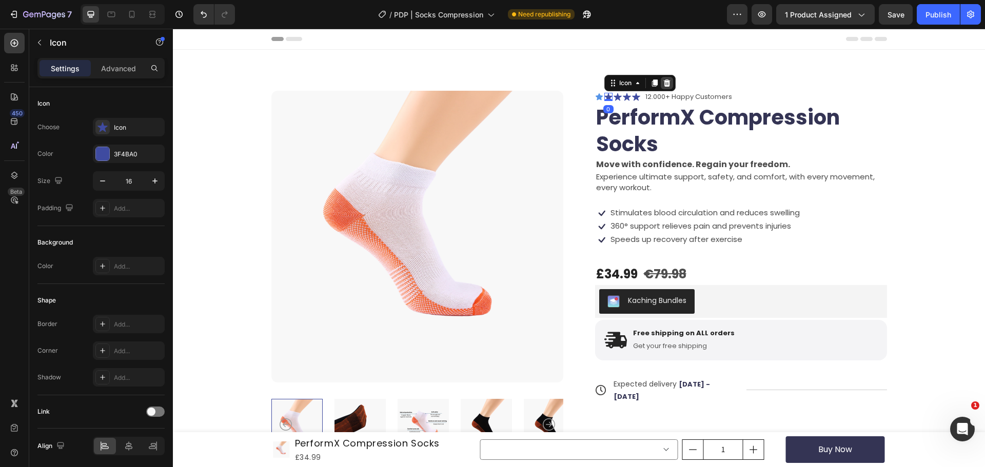
click at [666, 86] on icon at bounding box center [667, 83] width 8 height 8
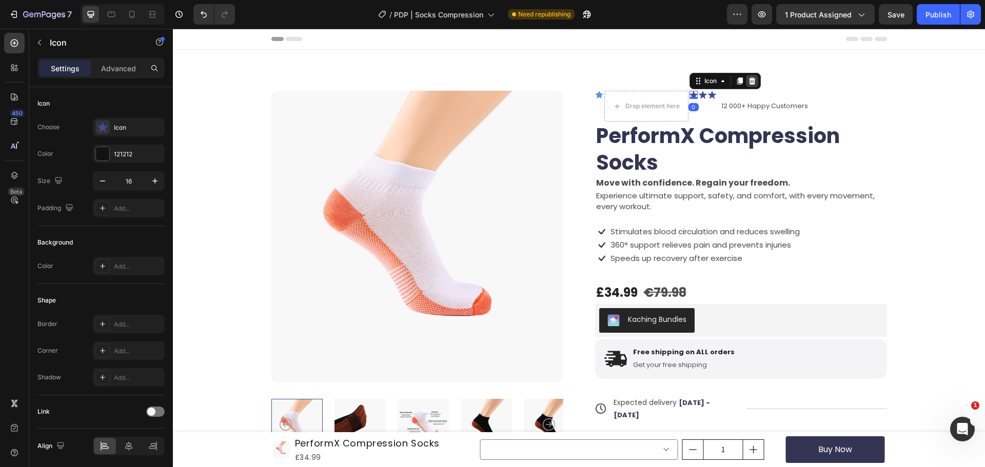
click at [748, 81] on icon at bounding box center [751, 80] width 7 height 7
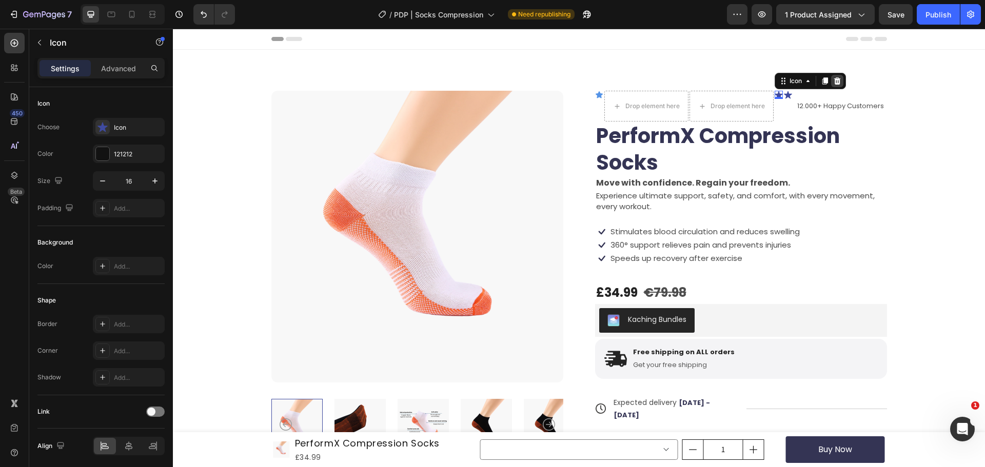
click at [834, 79] on icon at bounding box center [837, 80] width 7 height 7
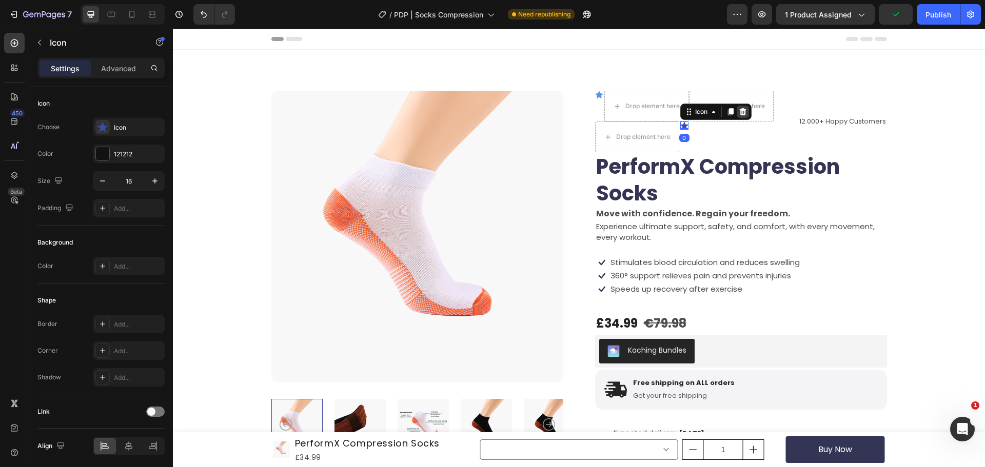
click at [740, 111] on icon at bounding box center [743, 112] width 8 height 8
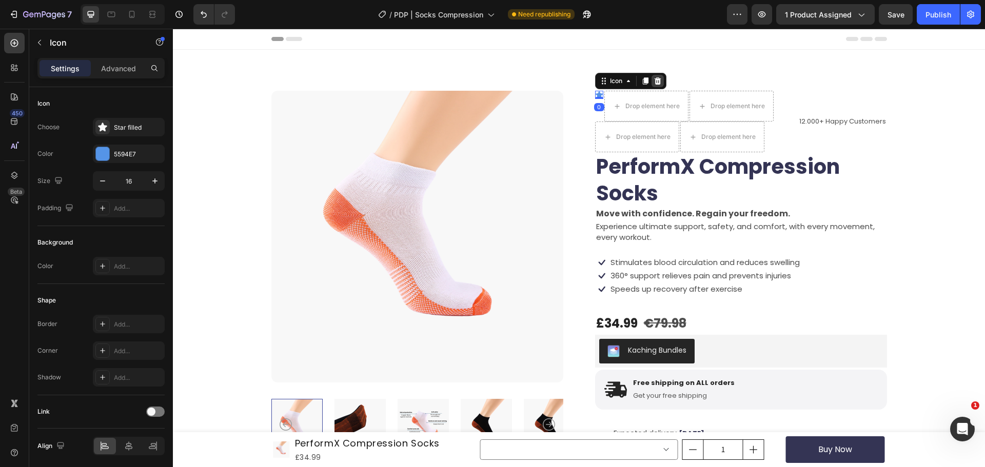
click at [651, 84] on div at bounding box center [657, 81] width 12 height 12
click at [642, 83] on icon at bounding box center [645, 80] width 6 height 7
click at [651, 81] on icon at bounding box center [654, 80] width 6 height 7
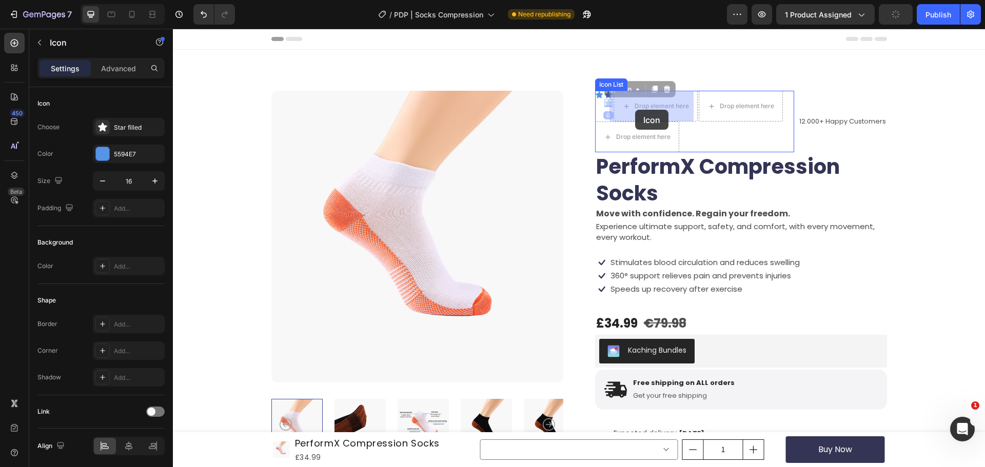
drag, startPoint x: 607, startPoint y: 91, endPoint x: 635, endPoint y: 110, distance: 33.6
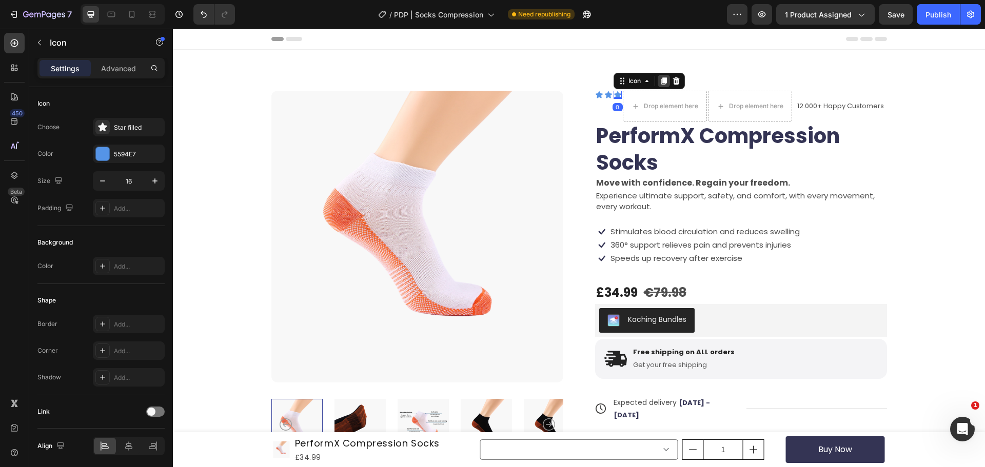
click at [660, 80] on icon at bounding box center [664, 81] width 8 height 8
click at [673, 81] on icon at bounding box center [673, 81] width 8 height 8
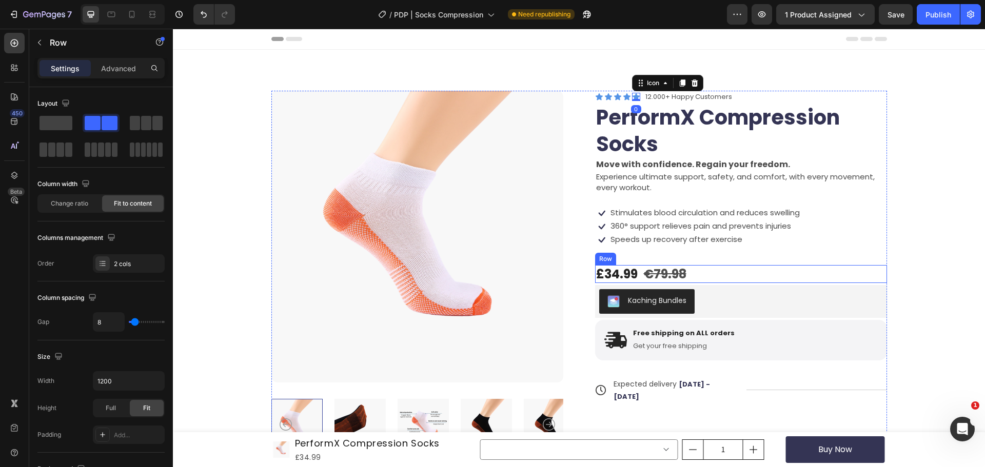
click at [707, 276] on div "£34.99 Product Price Product Price €79.98 Text Block Row" at bounding box center [741, 274] width 292 height 18
click at [707, 276] on div "£34.99 Product Price Product Price €79.98 Text Block Row 4" at bounding box center [741, 274] width 292 height 18
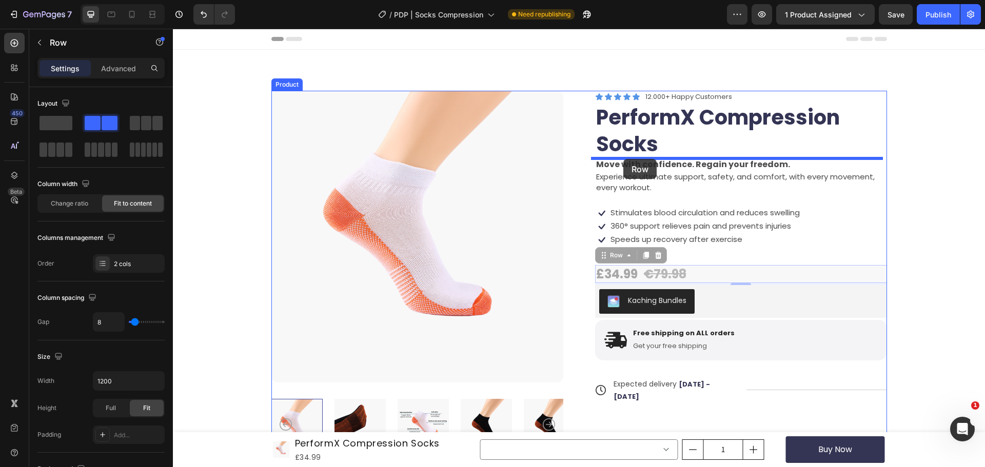
drag, startPoint x: 601, startPoint y: 256, endPoint x: 623, endPoint y: 159, distance: 100.0
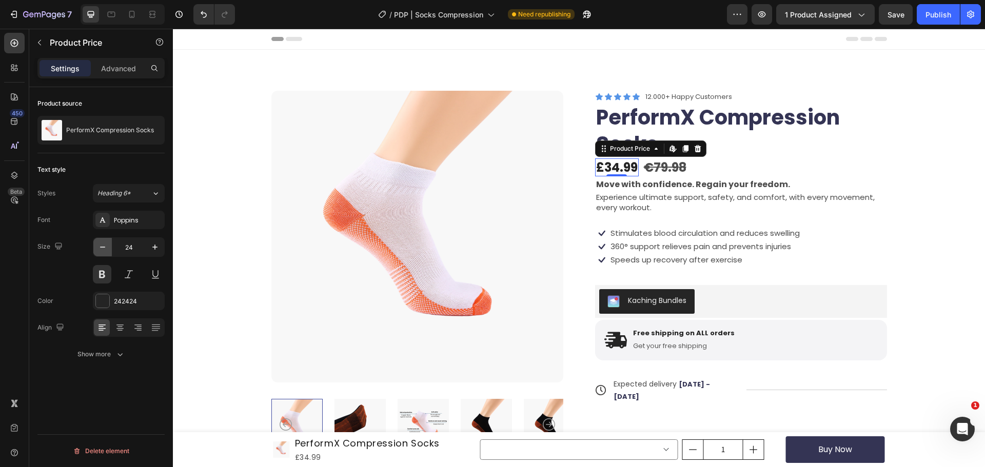
click at [101, 253] on button "button" at bounding box center [102, 247] width 18 height 18
type input "20"
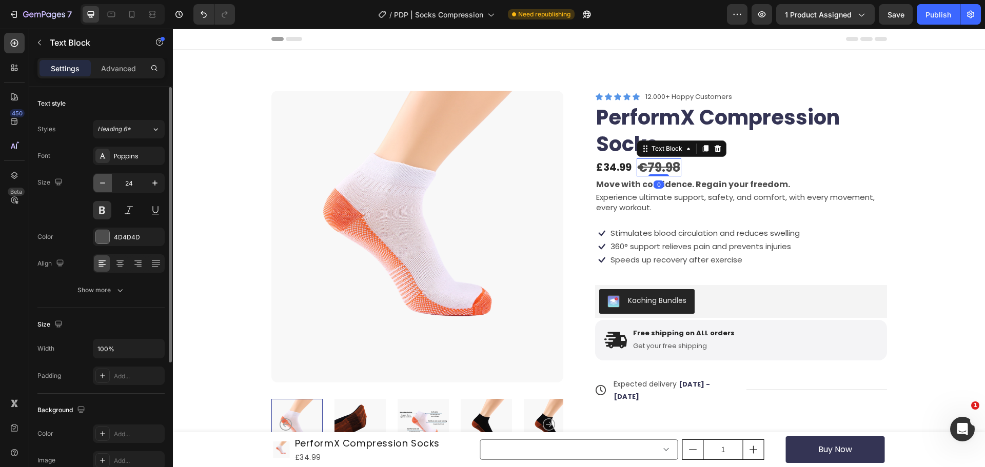
click at [102, 185] on icon "button" at bounding box center [102, 183] width 10 height 10
type input "20"
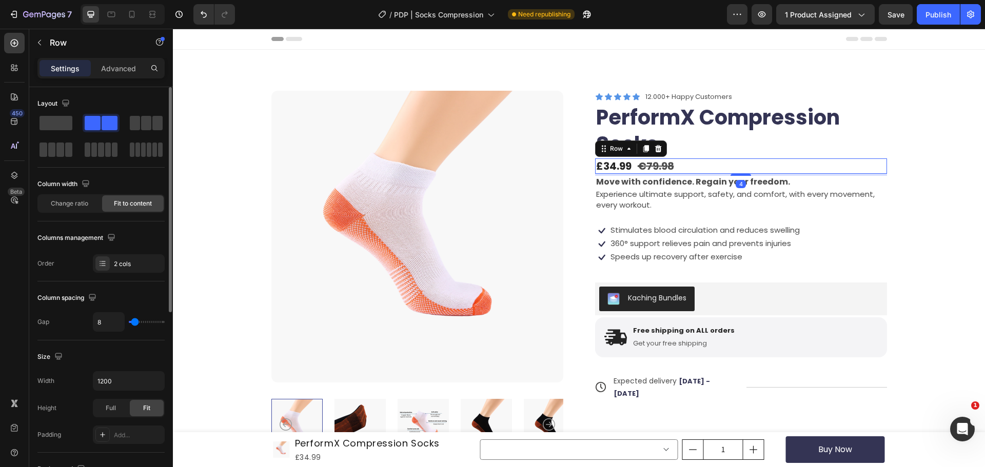
click at [702, 166] on div "£34.99 Product Price Product Price €79.98 Text Block Row 4" at bounding box center [741, 166] width 292 height 15
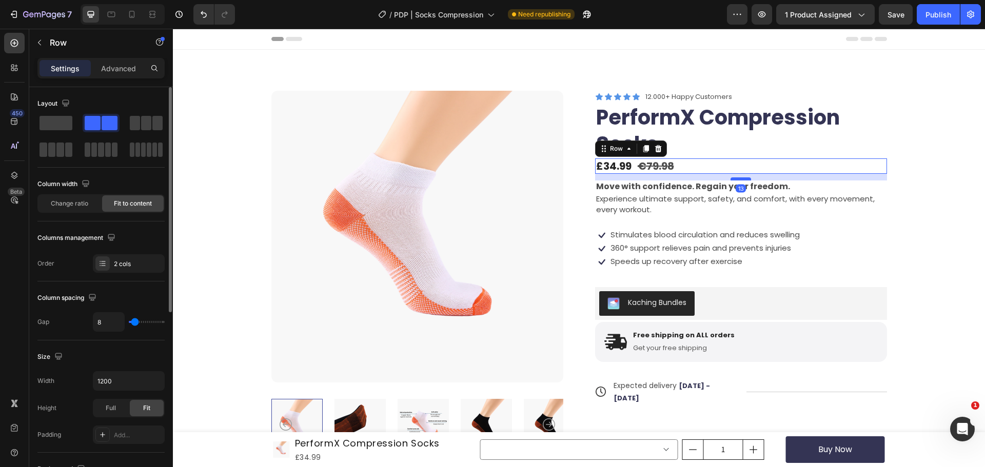
drag, startPoint x: 735, startPoint y: 175, endPoint x: 737, endPoint y: 182, distance: 7.5
click at [737, 181] on div at bounding box center [740, 178] width 21 height 3
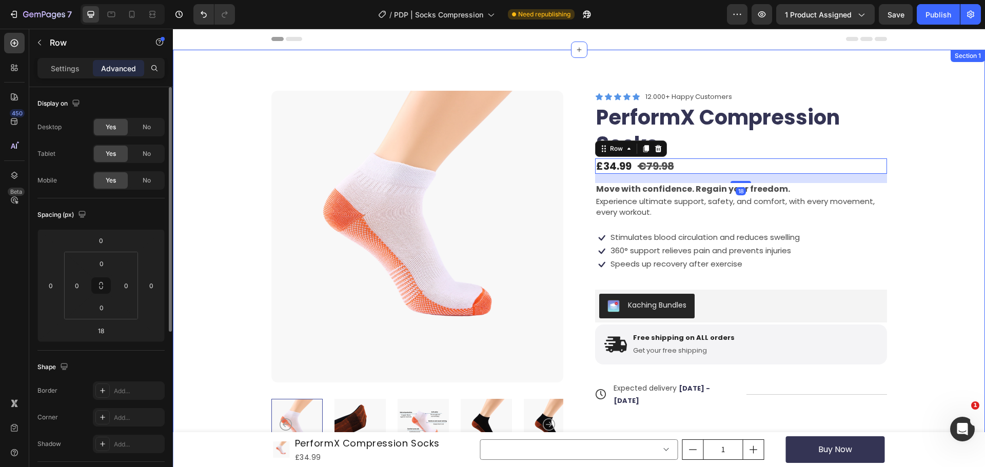
click at [936, 171] on div "Product Images Icon Icon Icon Icon Icon Icon List 12.000+ Happy Customers Text …" at bounding box center [579, 302] width 730 height 422
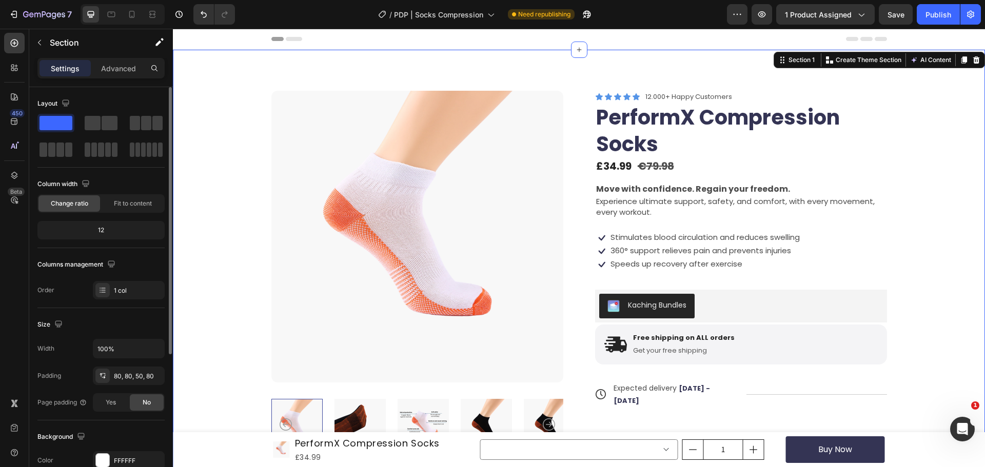
click at [936, 171] on div "Product Images Icon Icon Icon Icon Icon Icon List 12.000+ Happy Customers Text …" at bounding box center [579, 302] width 730 height 422
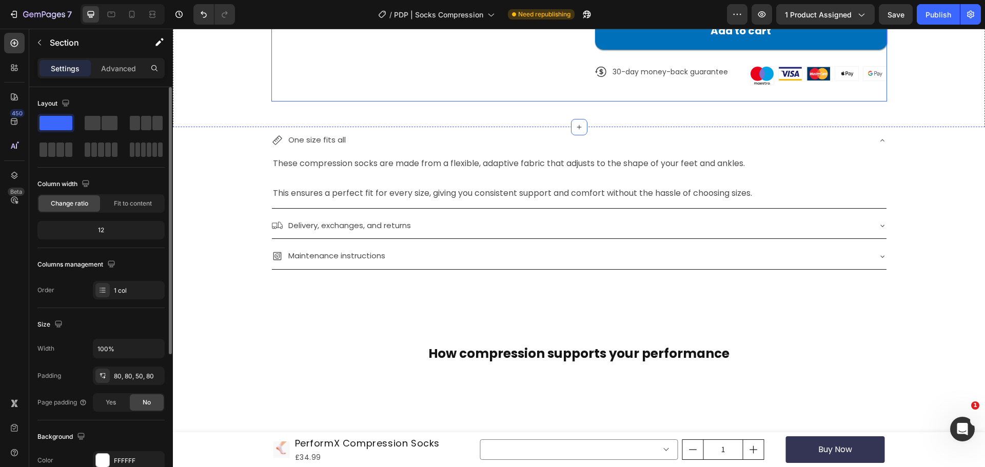
scroll to position [432, 0]
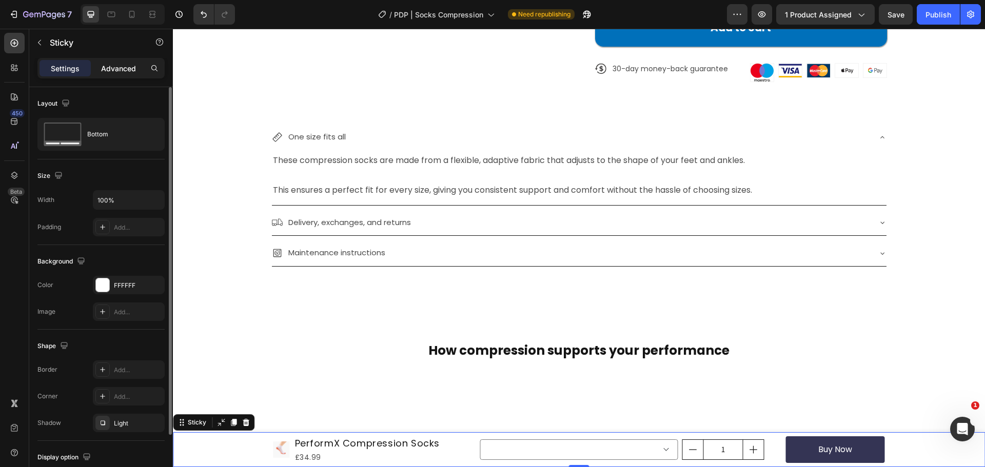
click at [115, 69] on p "Advanced" at bounding box center [118, 68] width 35 height 11
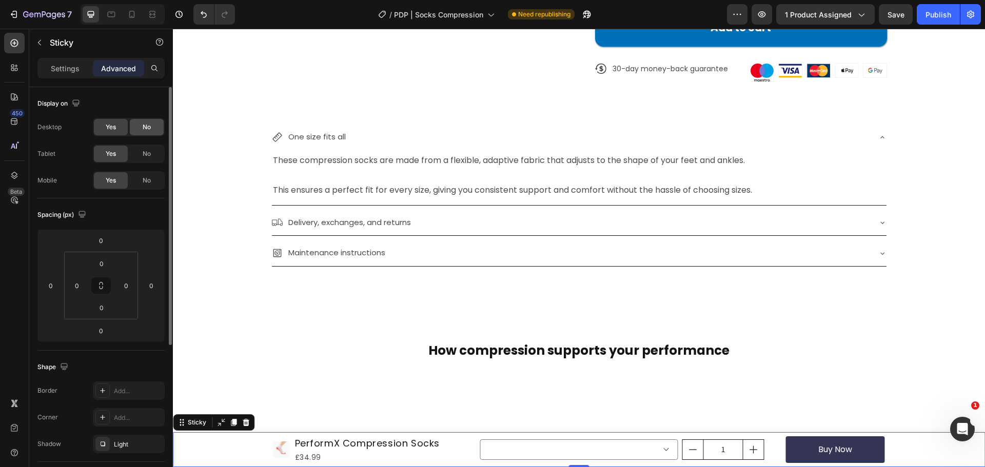
click at [148, 129] on span "No" at bounding box center [147, 127] width 8 height 9
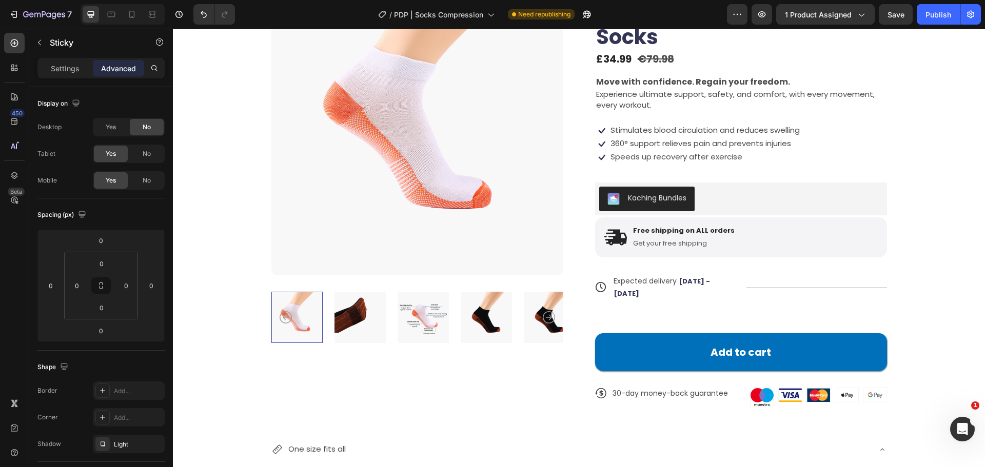
scroll to position [0, 0]
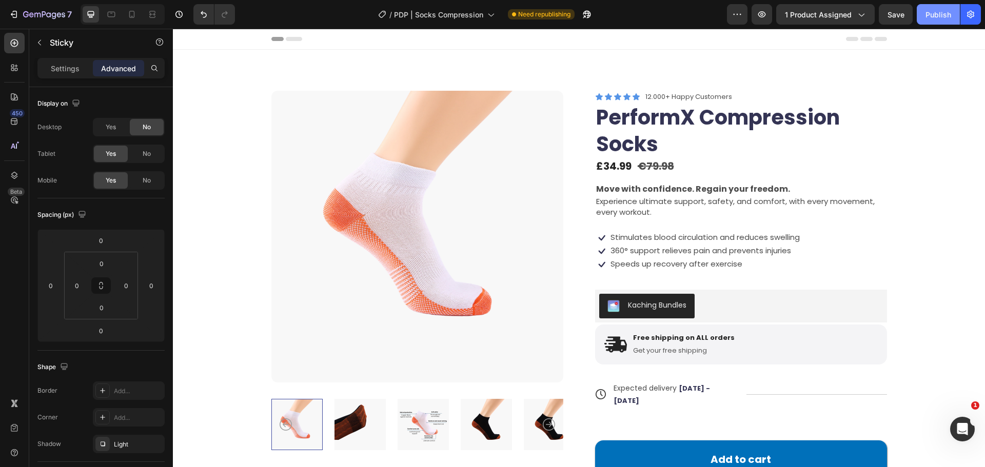
click at [928, 20] on button "Publish" at bounding box center [938, 14] width 43 height 21
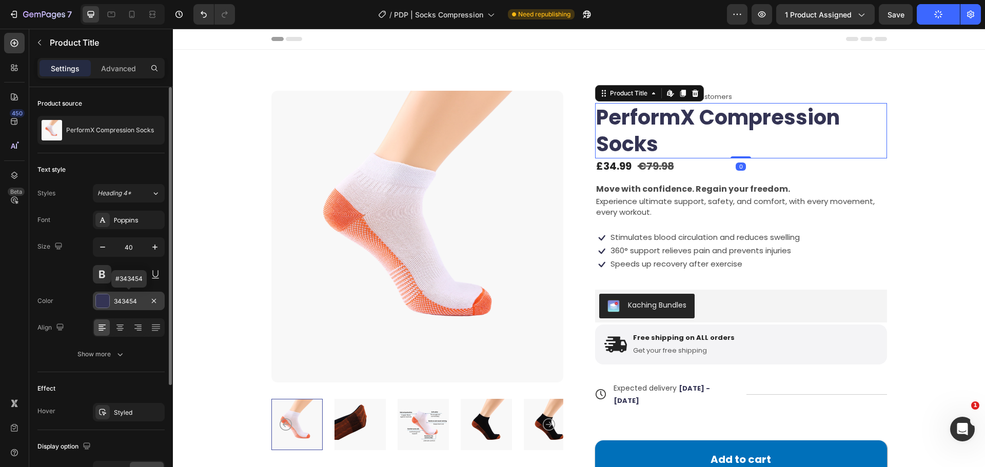
click at [97, 309] on div "343454" at bounding box center [129, 301] width 72 height 18
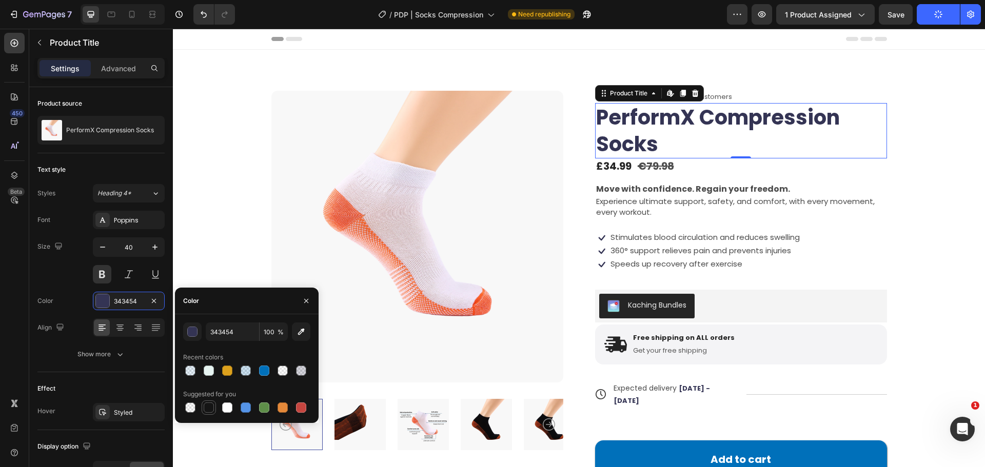
click at [211, 407] on div at bounding box center [209, 408] width 10 height 10
type input "151515"
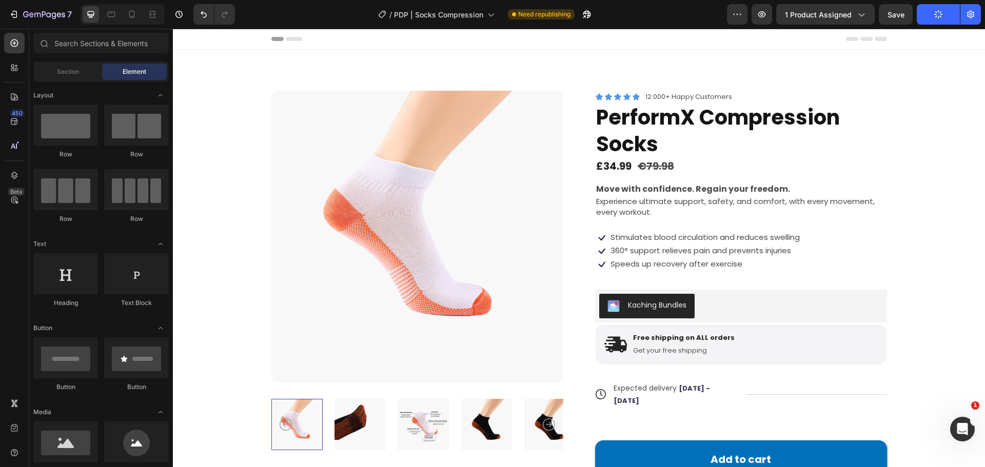
click at [892, 45] on div "Header" at bounding box center [579, 39] width 812 height 21
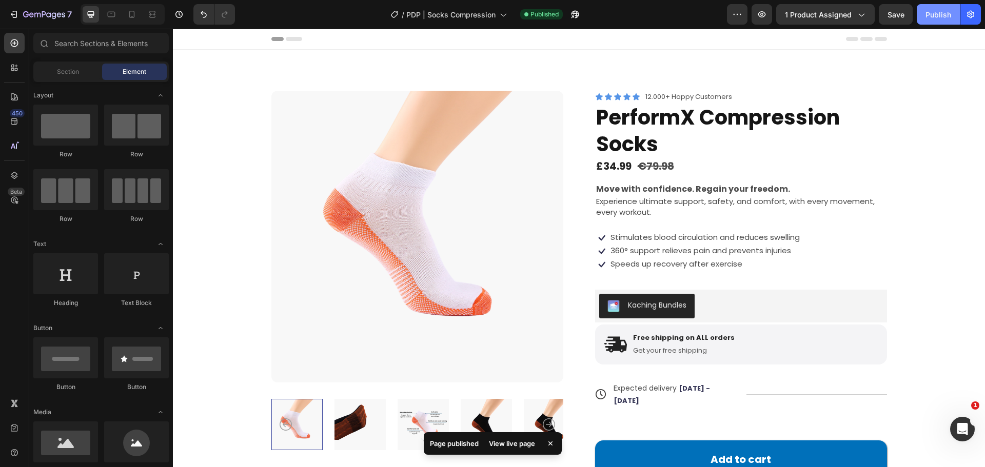
click at [934, 15] on div "Publish" at bounding box center [938, 14] width 26 height 11
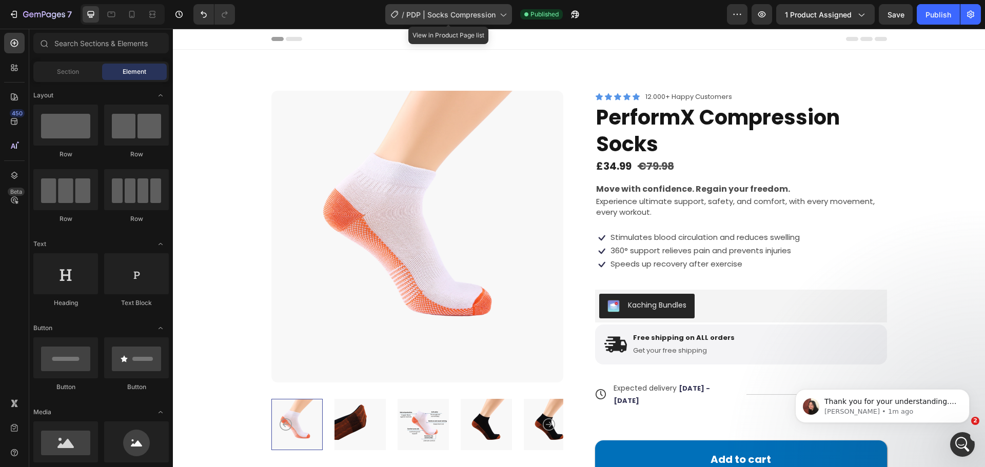
click at [454, 19] on span "PDP | Socks Compression" at bounding box center [450, 14] width 89 height 11
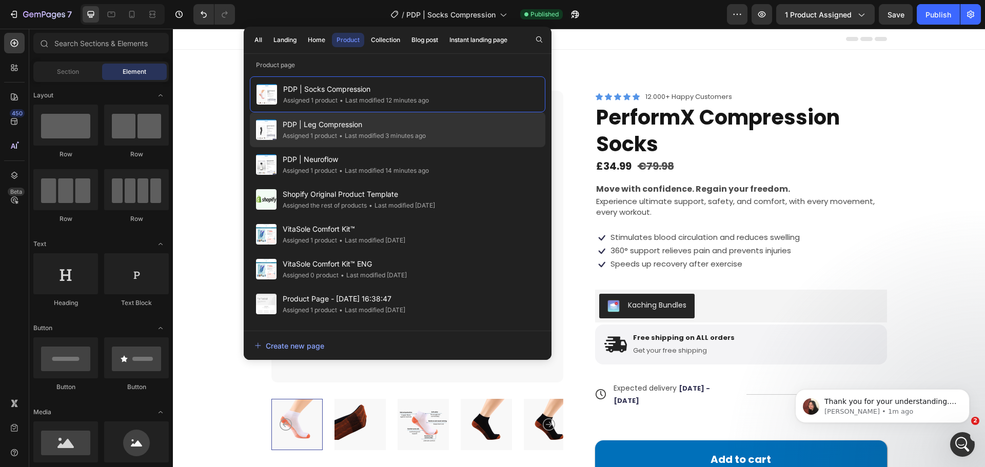
click at [433, 142] on div "PDP | Leg Compression Assigned 1 product • Last modified 3 minutes ago" at bounding box center [397, 129] width 295 height 35
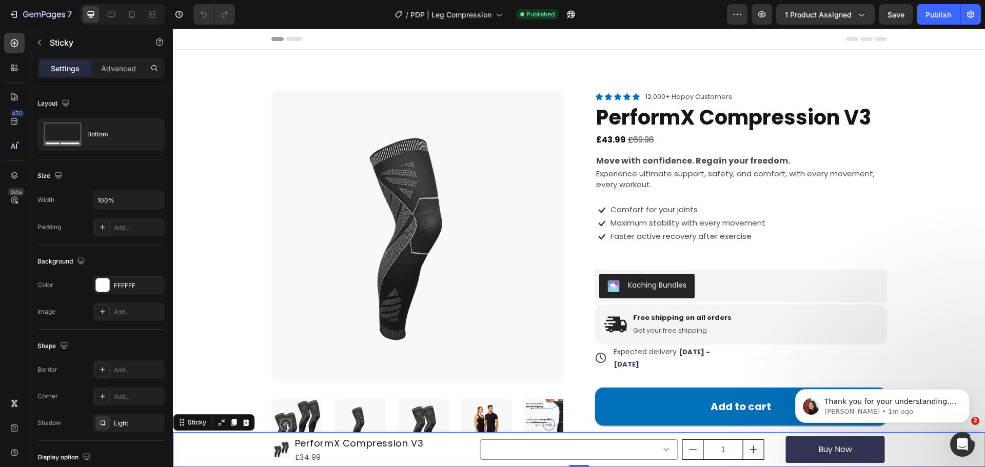
click at [128, 78] on div "Settings Advanced" at bounding box center [100, 68] width 127 height 21
click at [118, 70] on p "Advanced" at bounding box center [118, 68] width 35 height 11
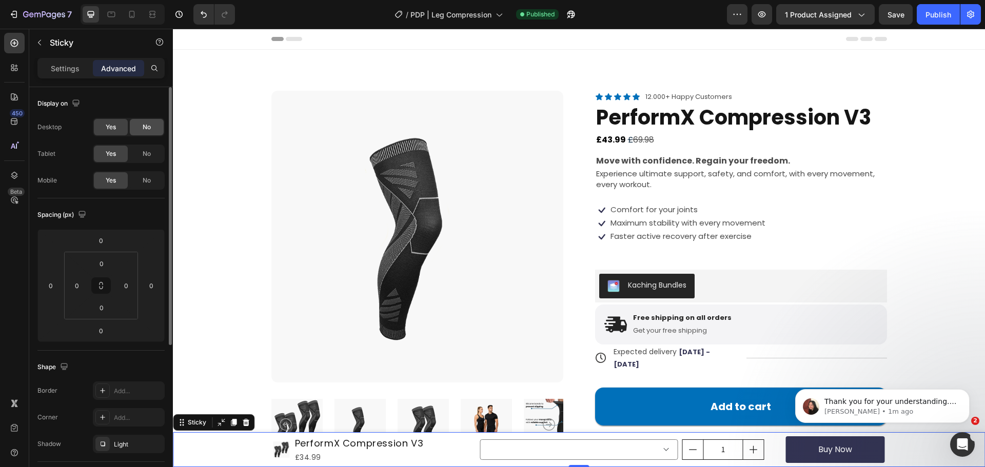
click at [148, 122] on div "No" at bounding box center [147, 127] width 34 height 16
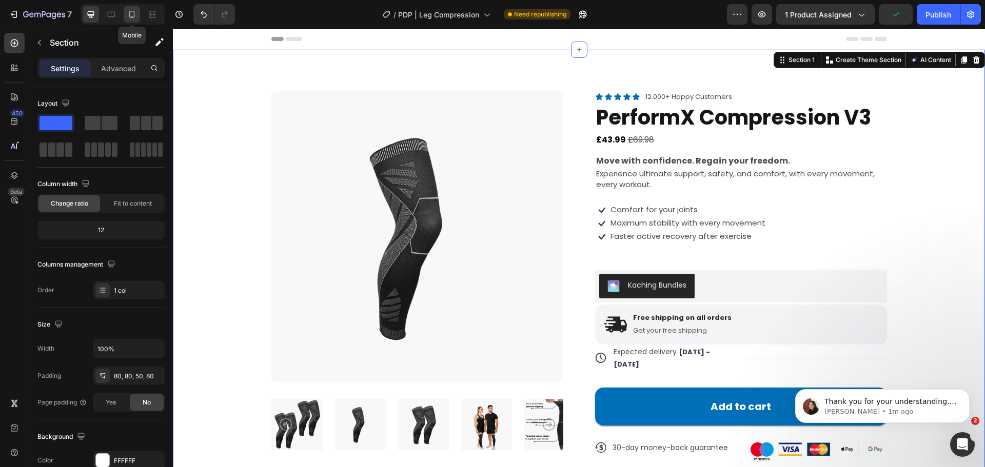
click at [130, 13] on icon at bounding box center [132, 14] width 10 height 10
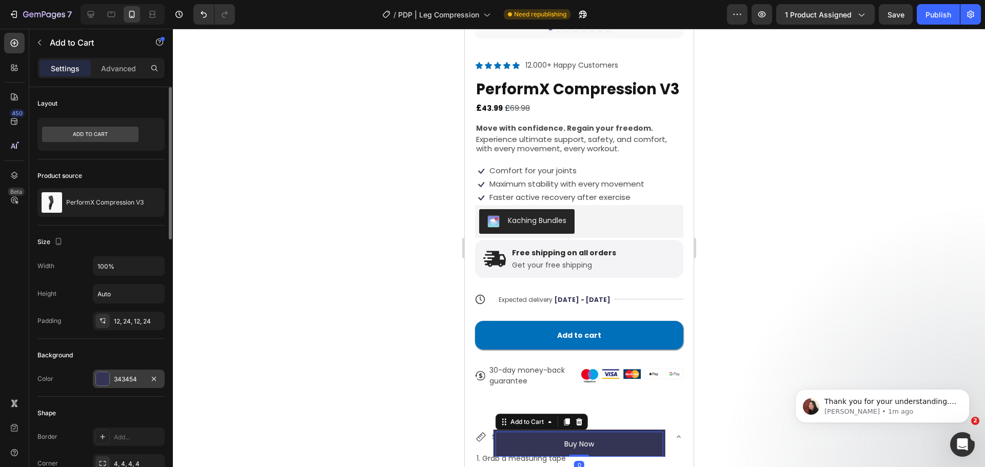
click at [121, 373] on div "343454" at bounding box center [129, 379] width 72 height 18
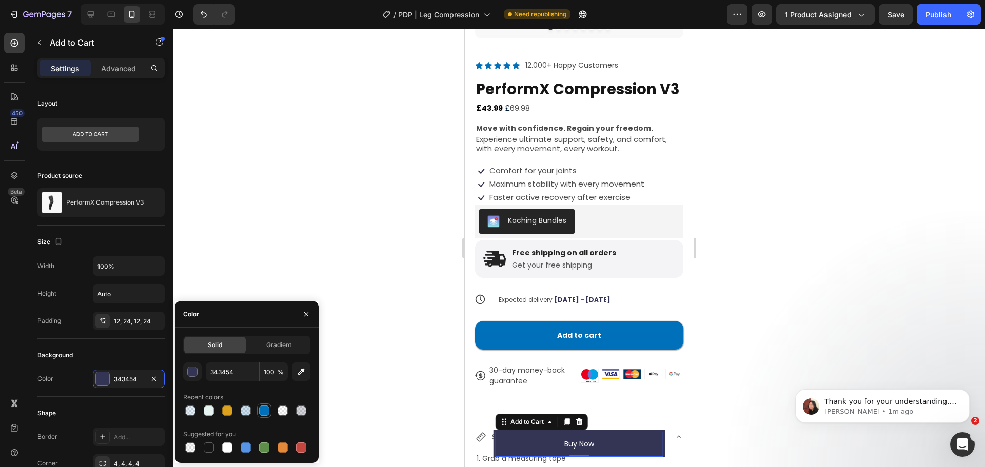
click at [269, 411] on div at bounding box center [264, 411] width 10 height 10
type input "0070BA"
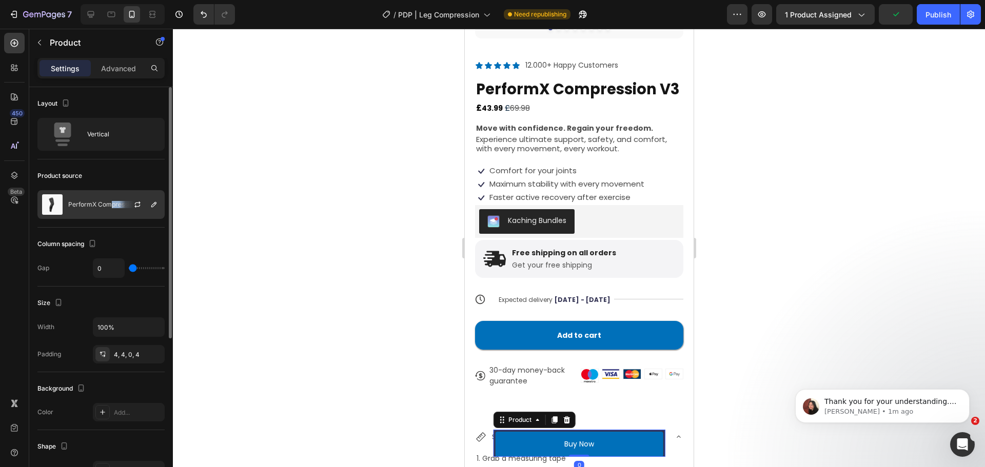
drag, startPoint x: 74, startPoint y: 220, endPoint x: 112, endPoint y: 207, distance: 40.6
click at [112, 207] on div "Product source PerformX Compression V3" at bounding box center [100, 194] width 127 height 68
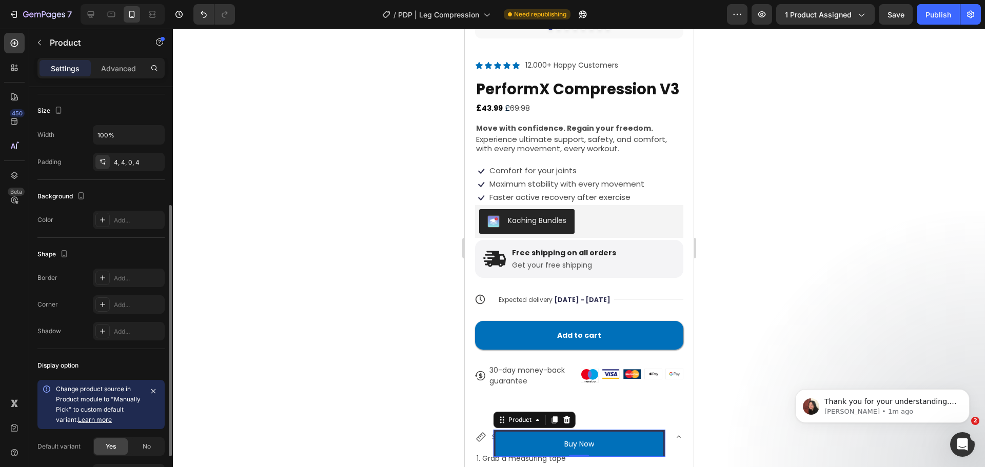
scroll to position [257, 0]
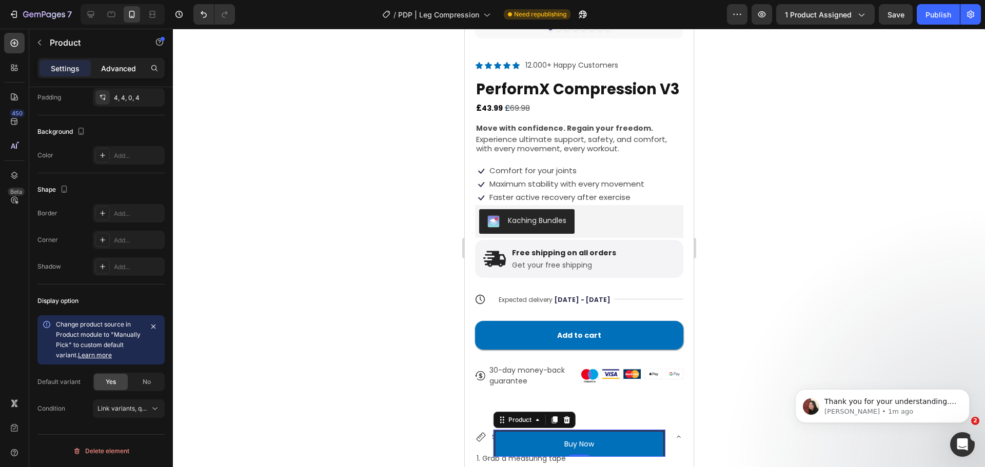
click at [115, 65] on p "Advanced" at bounding box center [118, 68] width 35 height 11
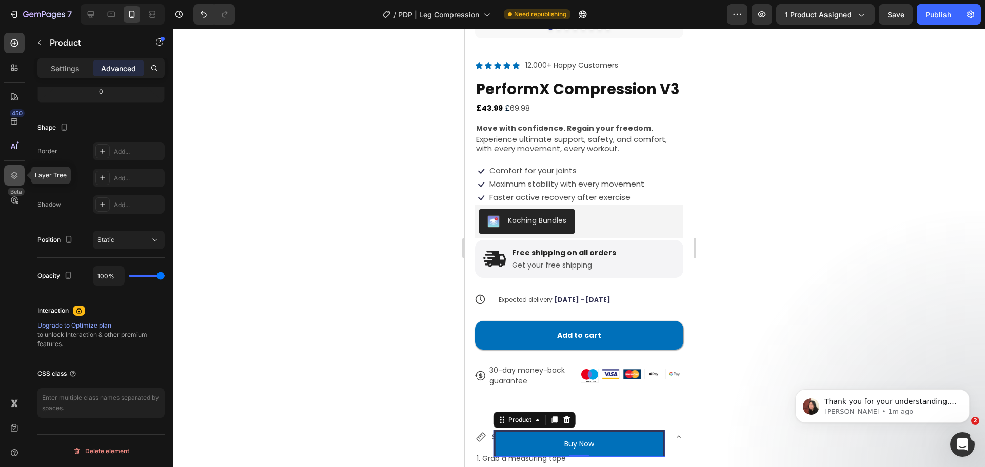
click at [15, 182] on div at bounding box center [14, 175] width 21 height 21
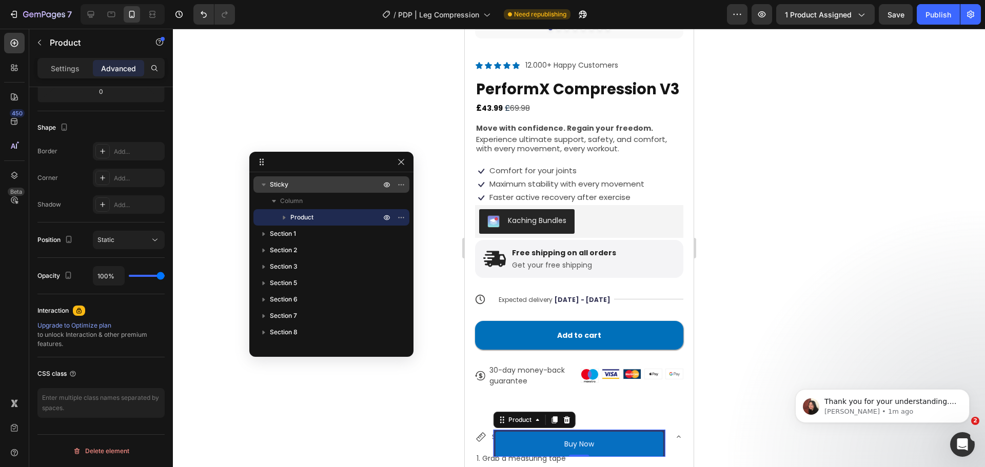
click at [283, 181] on span "Sticky" at bounding box center [279, 185] width 18 height 10
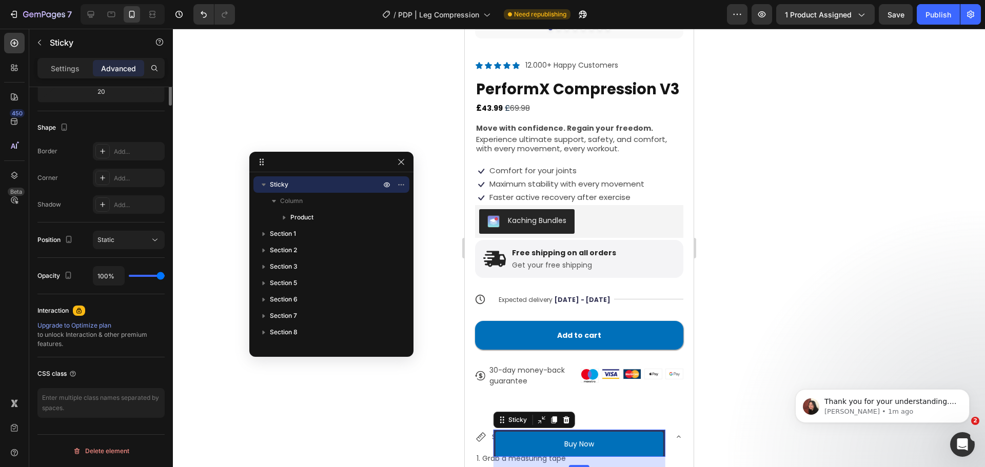
scroll to position [0, 0]
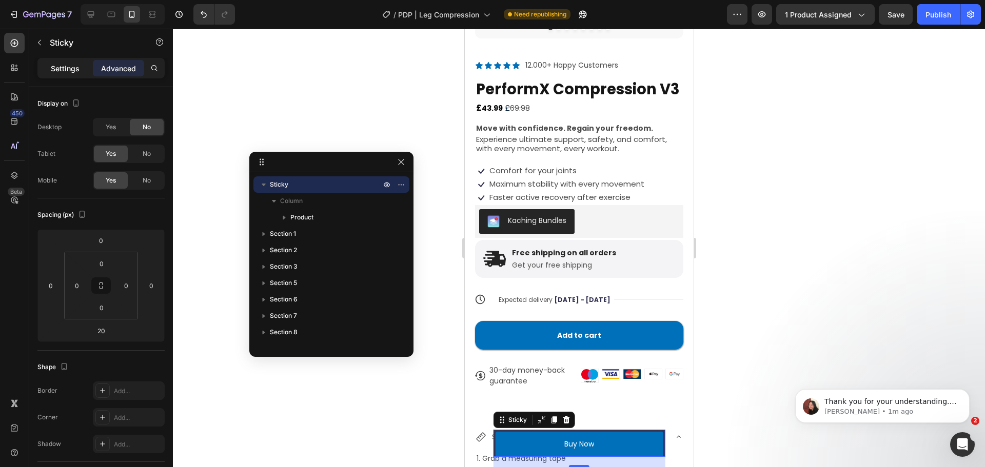
click at [77, 68] on p "Settings" at bounding box center [65, 68] width 29 height 11
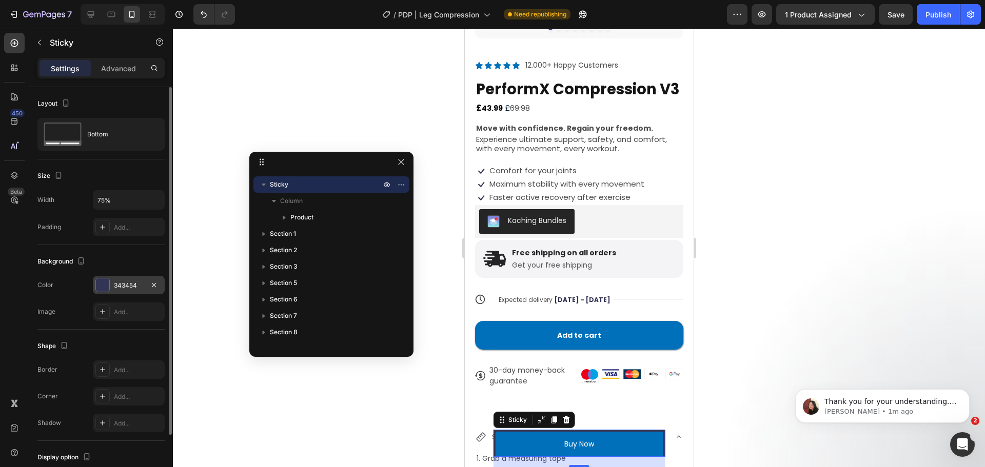
click at [121, 288] on div "343454" at bounding box center [129, 285] width 30 height 9
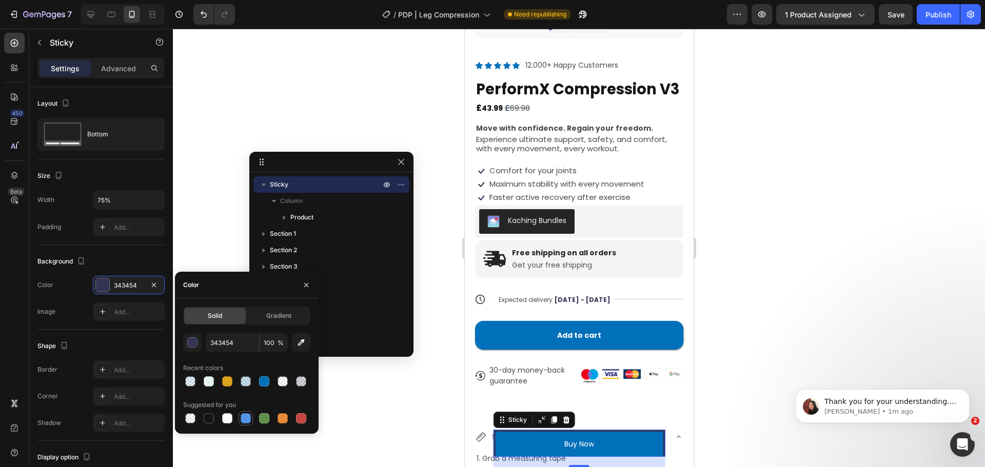
click at [246, 417] on div at bounding box center [246, 418] width 10 height 10
click at [269, 383] on div at bounding box center [264, 381] width 12 height 12
type input "0070BA"
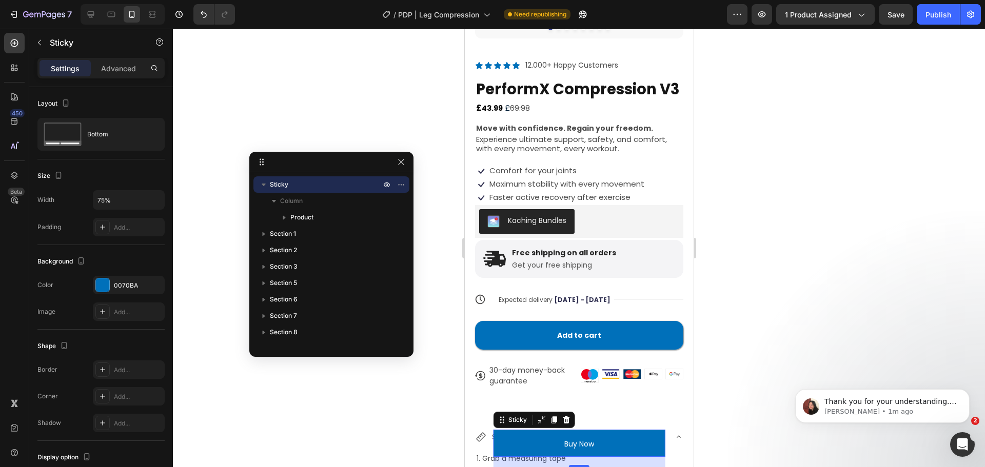
click at [347, 420] on div at bounding box center [579, 248] width 812 height 439
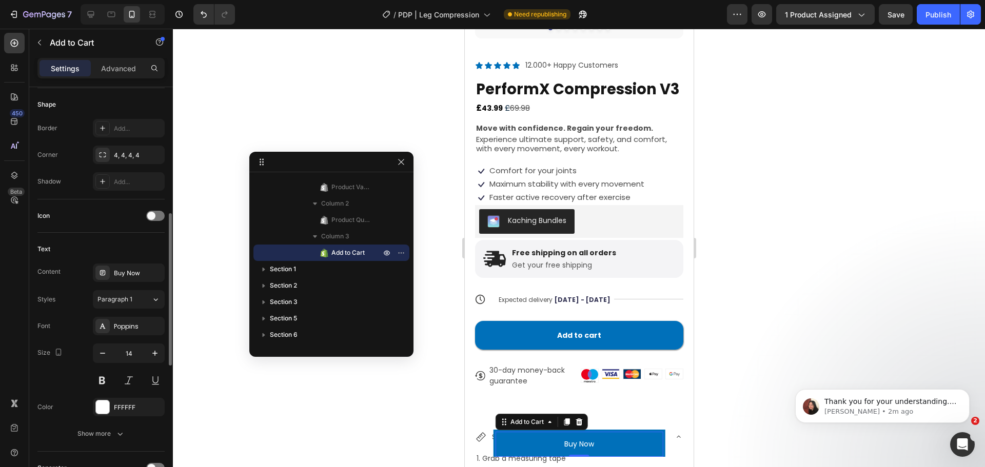
scroll to position [319, 0]
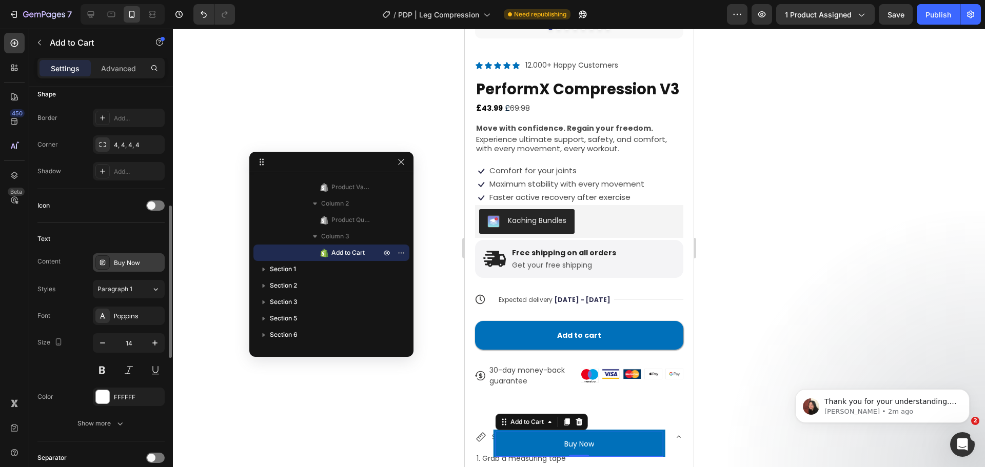
click at [133, 261] on div "Buy Now" at bounding box center [138, 263] width 48 height 9
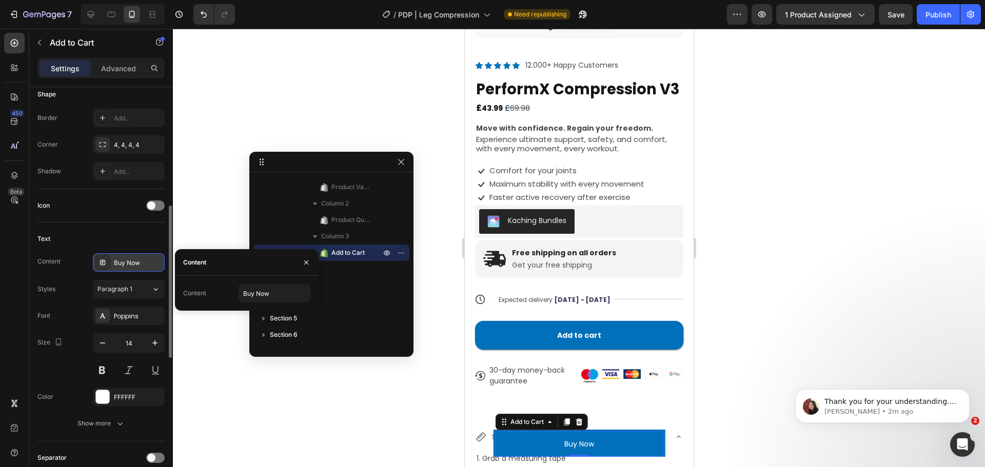
click at [133, 261] on div "Buy Now" at bounding box center [138, 263] width 48 height 9
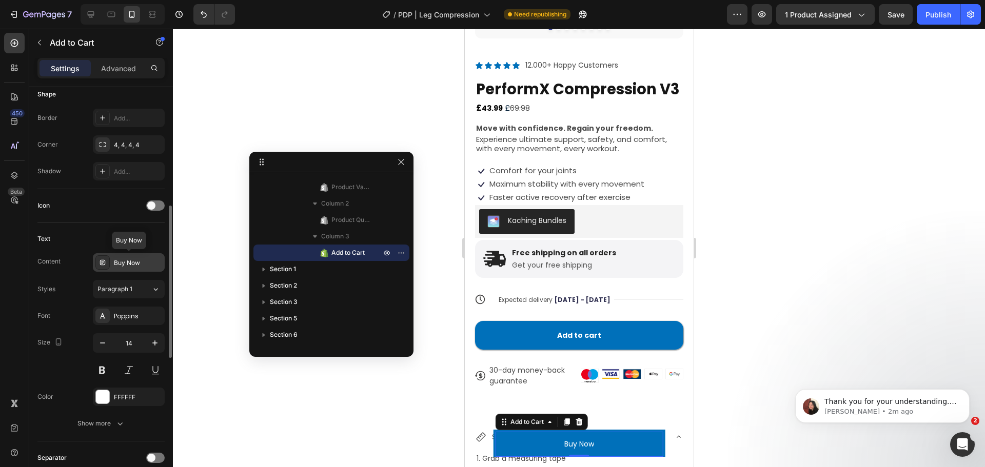
click at [133, 261] on div "Buy Now" at bounding box center [138, 263] width 48 height 9
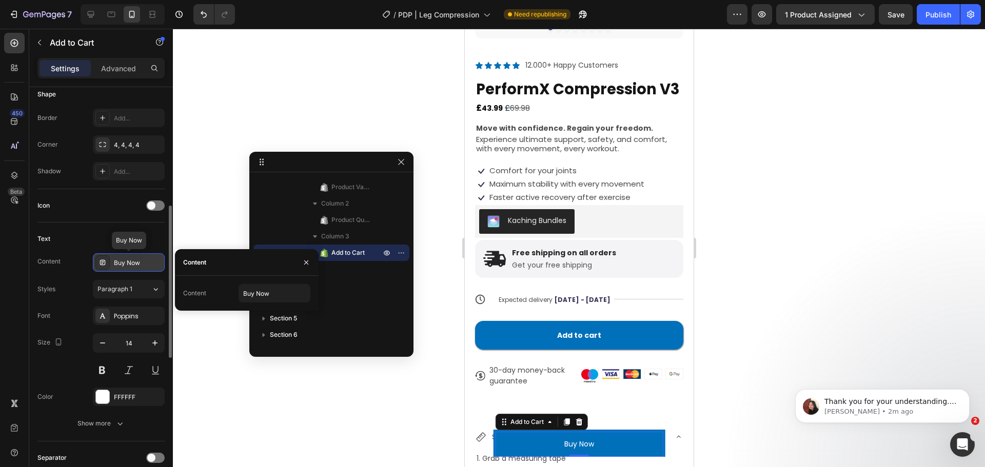
click at [133, 261] on div "Buy Now" at bounding box center [138, 263] width 48 height 9
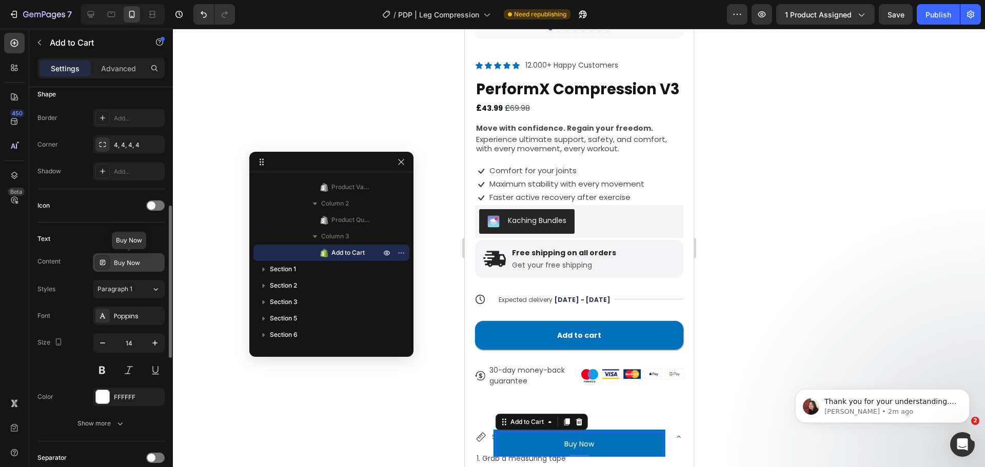
click at [133, 261] on div "Buy Now" at bounding box center [138, 263] width 48 height 9
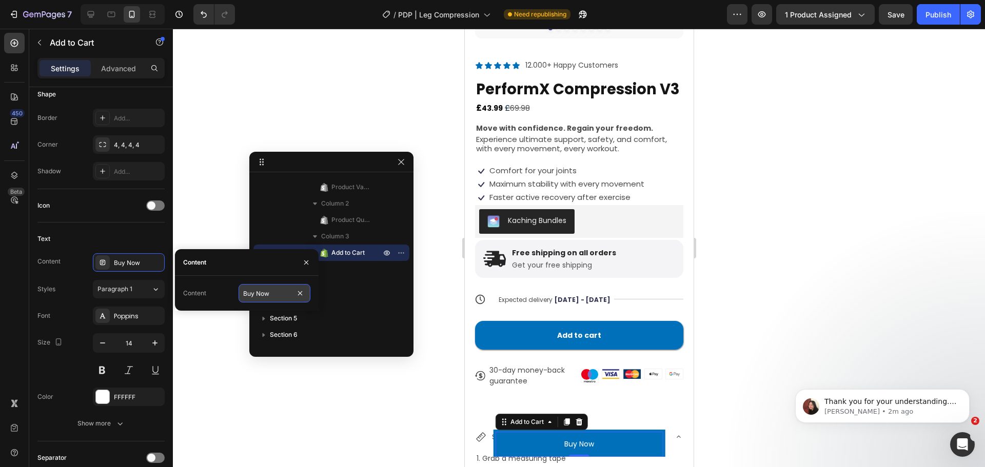
click at [268, 289] on input "Buy Now" at bounding box center [275, 293] width 72 height 18
type input "Add to cart"
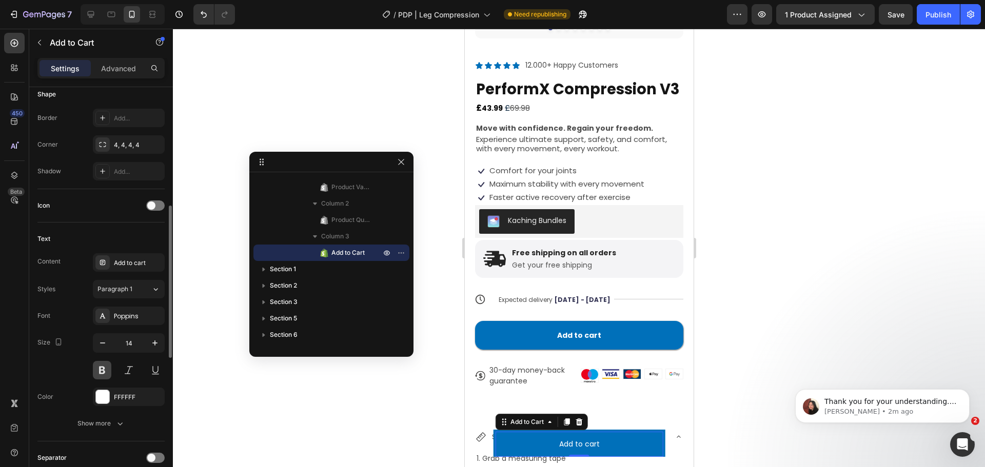
click at [103, 369] on button at bounding box center [102, 370] width 18 height 18
click at [270, 432] on div at bounding box center [579, 248] width 812 height 439
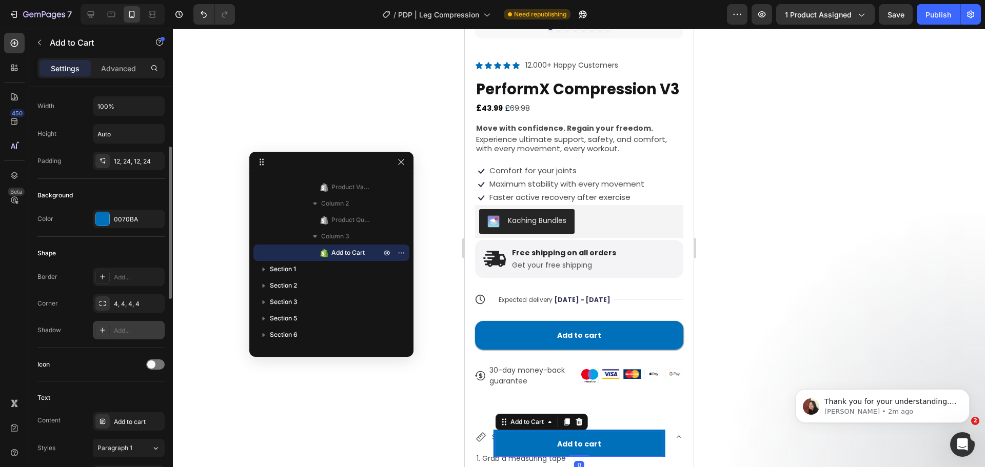
scroll to position [161, 0]
click at [111, 310] on div "4, 4, 4, 4" at bounding box center [129, 303] width 72 height 18
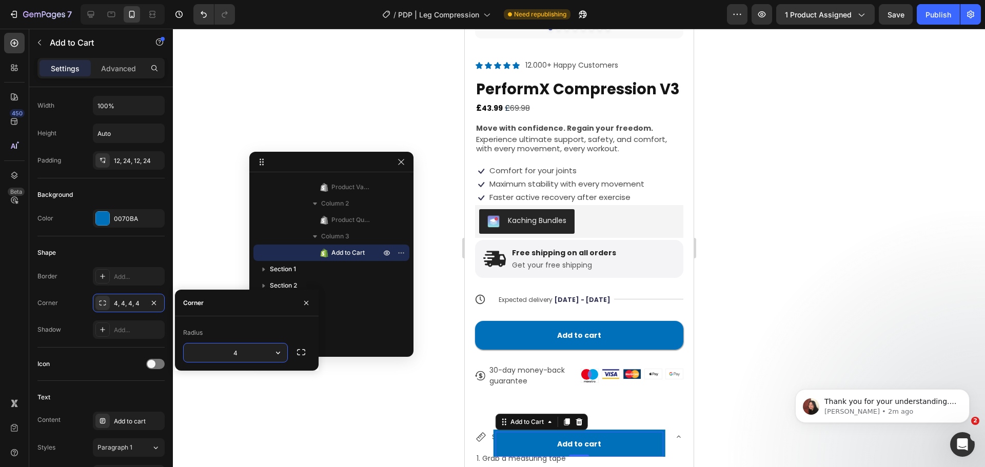
click at [264, 350] on input "4" at bounding box center [236, 353] width 104 height 18
click at [302, 356] on icon "button" at bounding box center [301, 352] width 10 height 10
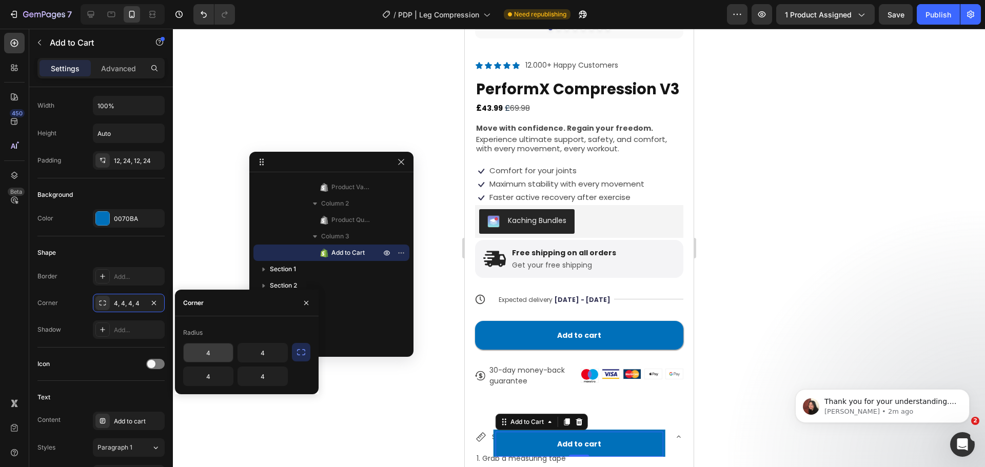
click at [213, 354] on input "4" at bounding box center [208, 353] width 49 height 18
click at [292, 355] on button "button" at bounding box center [301, 352] width 18 height 18
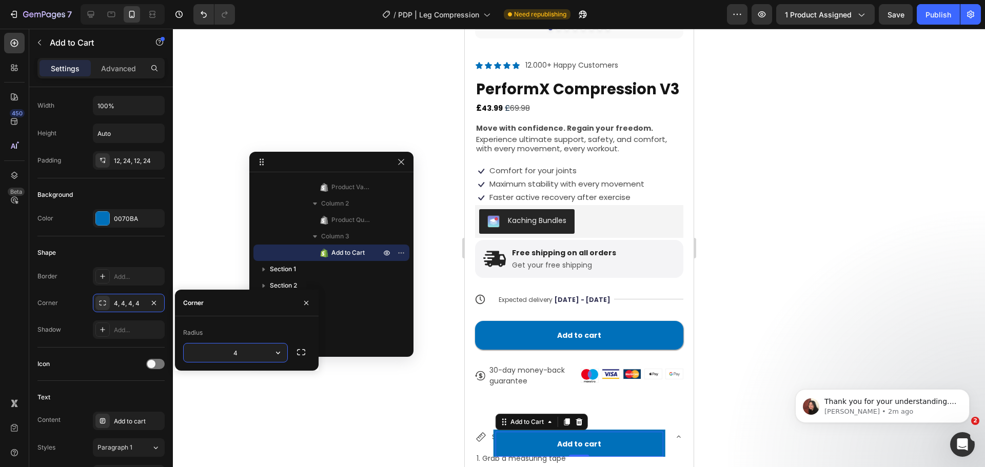
click at [241, 355] on input "4" at bounding box center [236, 353] width 104 height 18
type input "4"
type input "5"
type input "8"
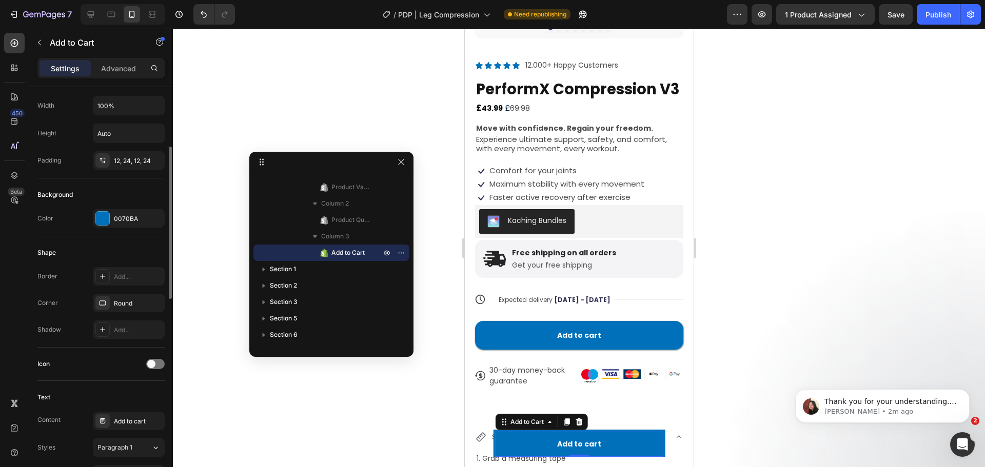
click at [98, 347] on div "Shape Border Add... Corner Round Shadow Add..." at bounding box center [100, 291] width 127 height 111
click at [139, 292] on div "Border Add... Corner Round Shadow Add..." at bounding box center [100, 303] width 127 height 72
click at [125, 300] on div "Round" at bounding box center [129, 303] width 30 height 9
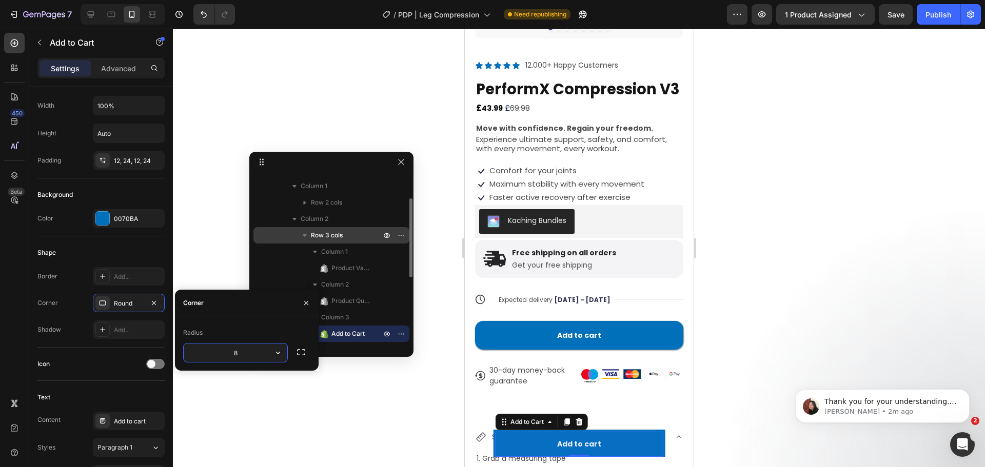
scroll to position [0, 0]
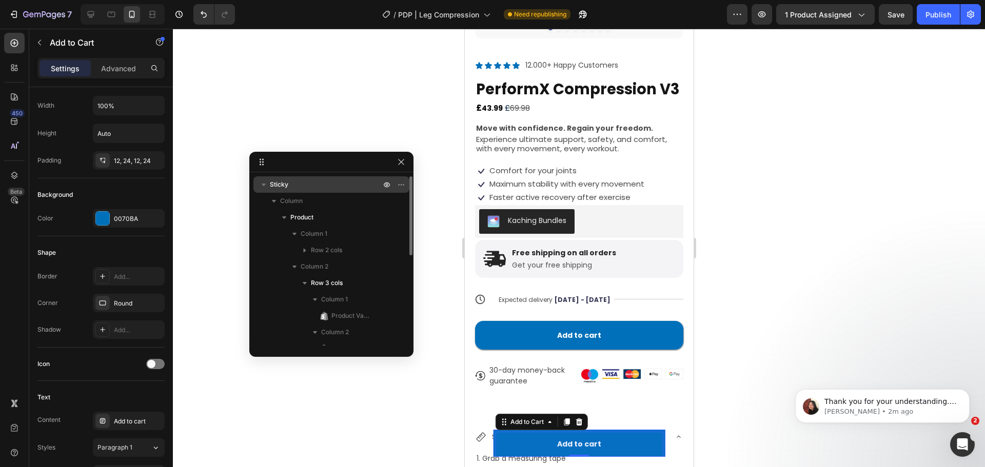
click at [289, 187] on p "Sticky" at bounding box center [326, 185] width 113 height 10
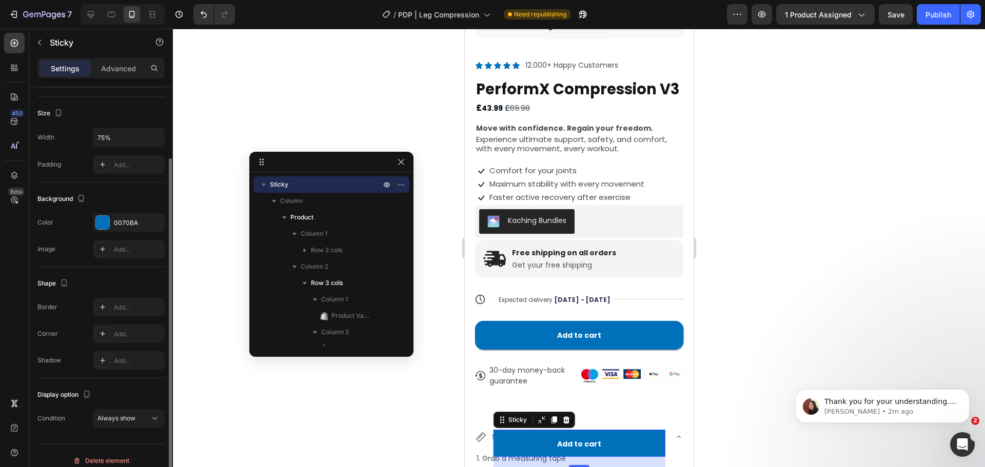
scroll to position [72, 0]
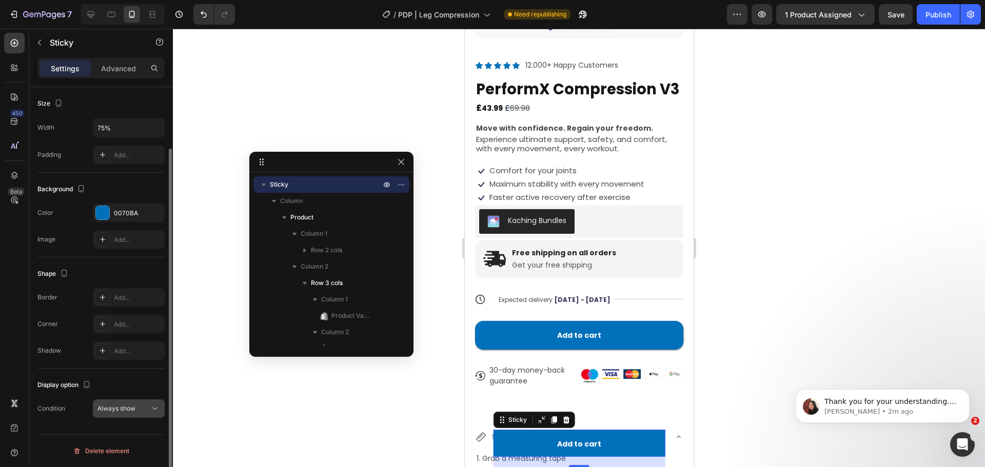
click at [122, 404] on div "Always show" at bounding box center [128, 409] width 63 height 10
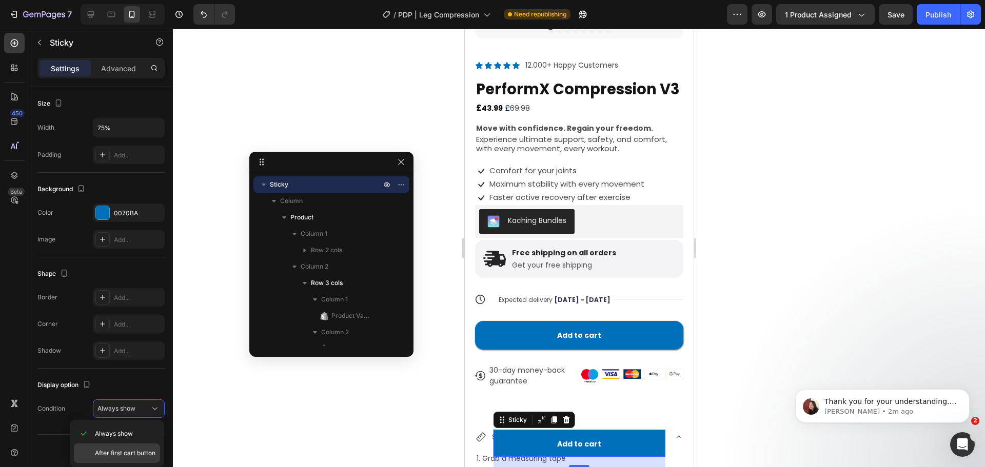
click at [133, 450] on span "After first cart button" at bounding box center [125, 453] width 61 height 9
click at [812, 188] on div at bounding box center [579, 248] width 812 height 439
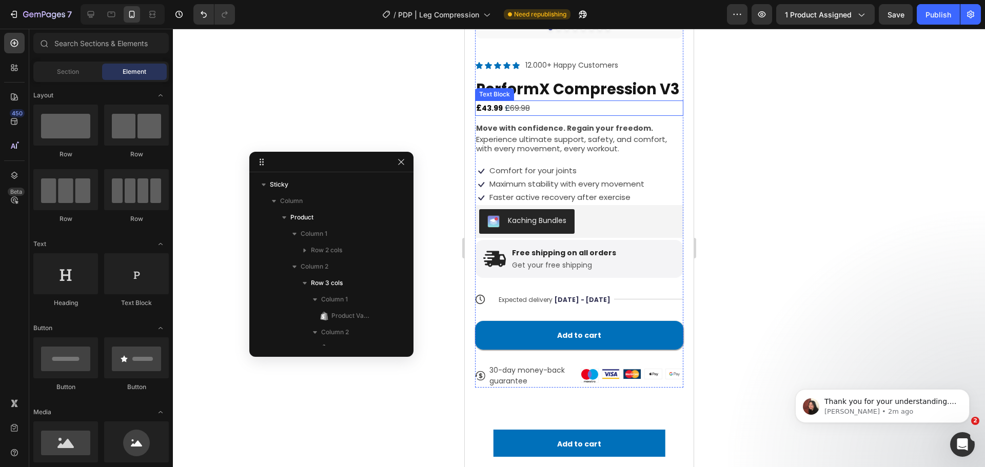
scroll to position [0, 0]
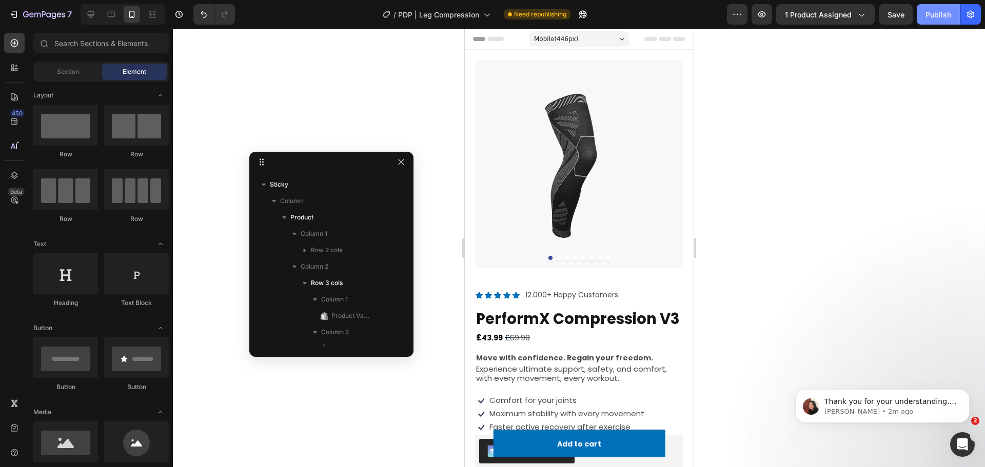
click at [939, 13] on div "Publish" at bounding box center [938, 14] width 26 height 11
click at [401, 161] on icon "button" at bounding box center [401, 162] width 8 height 8
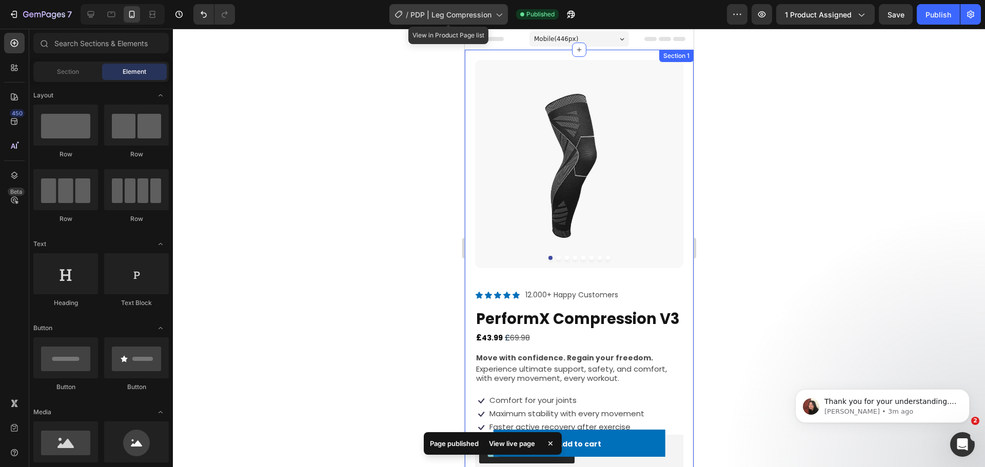
click at [471, 9] on span "PDP | Leg Compression" at bounding box center [450, 14] width 81 height 11
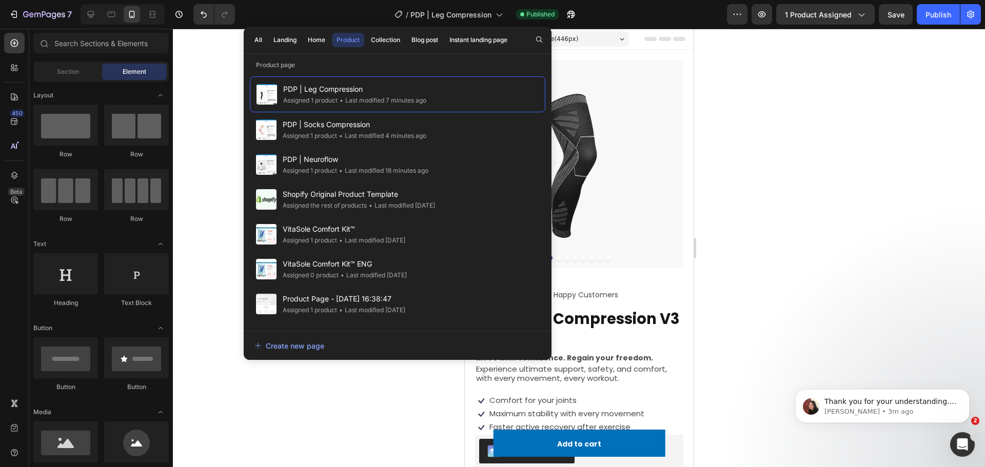
click at [755, 175] on div at bounding box center [579, 248] width 812 height 439
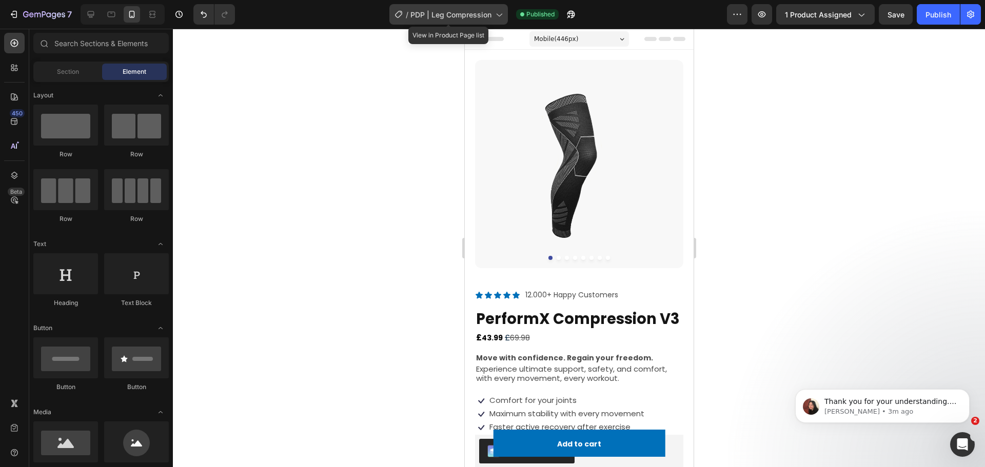
click at [480, 17] on span "PDP | Leg Compression" at bounding box center [450, 14] width 81 height 11
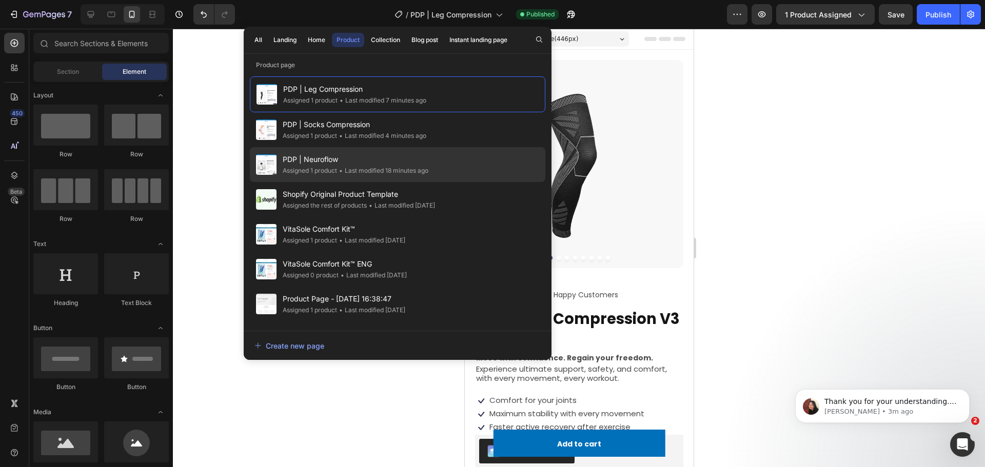
click at [426, 159] on span "PDP | Neuroflow" at bounding box center [356, 159] width 146 height 12
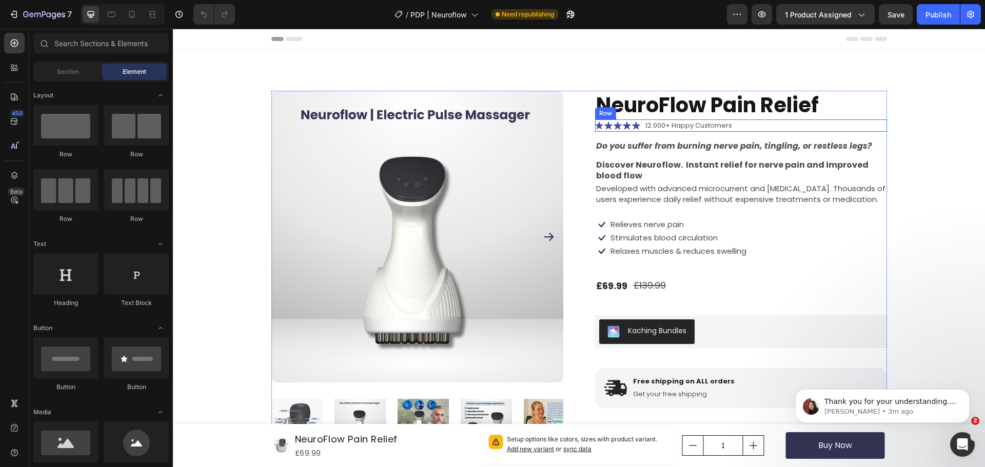
click at [759, 128] on div "Icon Icon Icon Icon Icon Icon List 12.000+ Happy Customers Text Block Row" at bounding box center [741, 126] width 292 height 12
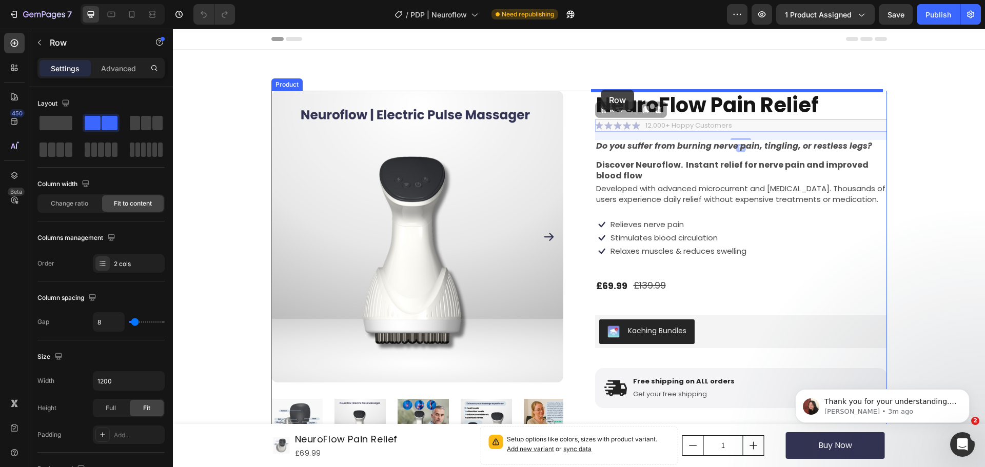
drag, startPoint x: 600, startPoint y: 111, endPoint x: 601, endPoint y: 90, distance: 21.0
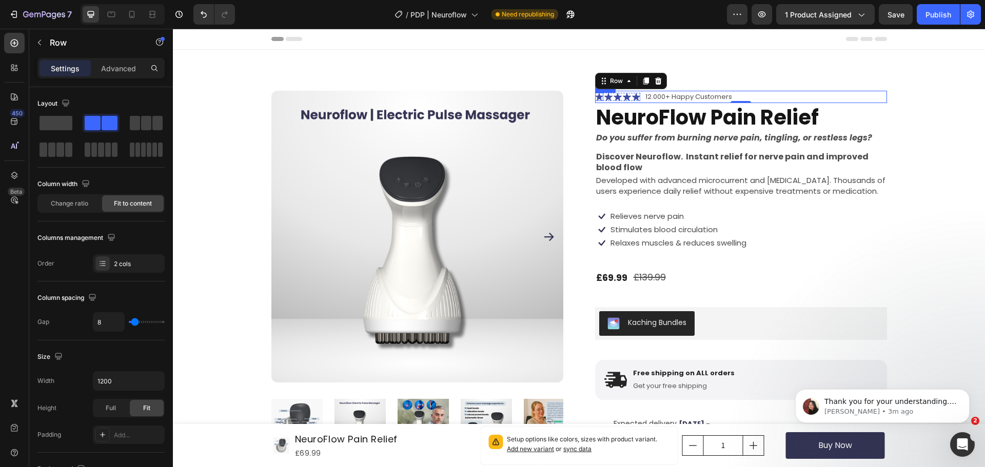
click at [596, 99] on div "Icon" at bounding box center [599, 97] width 8 height 8
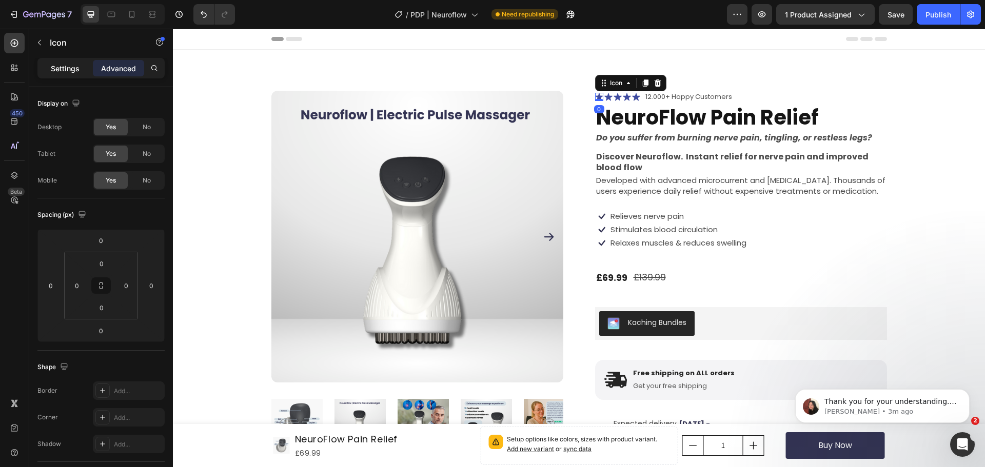
click at [61, 70] on p "Settings" at bounding box center [65, 68] width 29 height 11
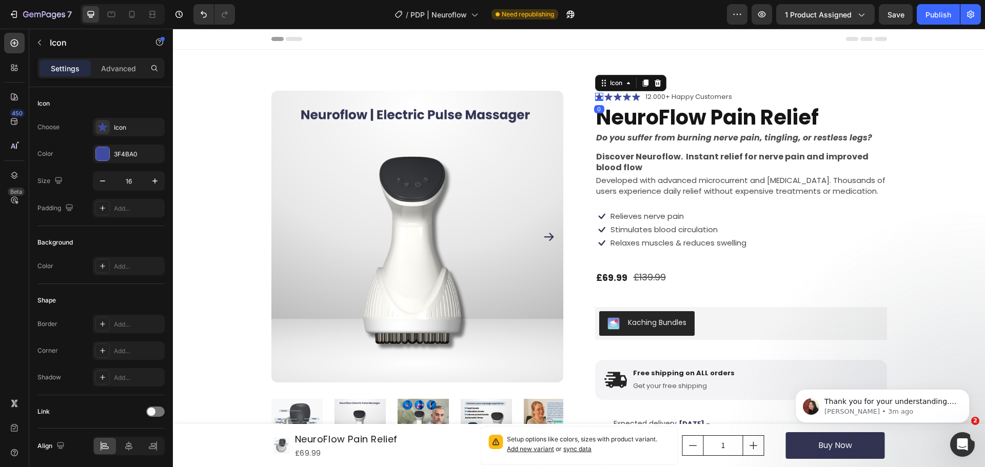
click at [61, 70] on p "Settings" at bounding box center [65, 68] width 29 height 11
click at [107, 145] on div "3F4BA0" at bounding box center [129, 154] width 72 height 18
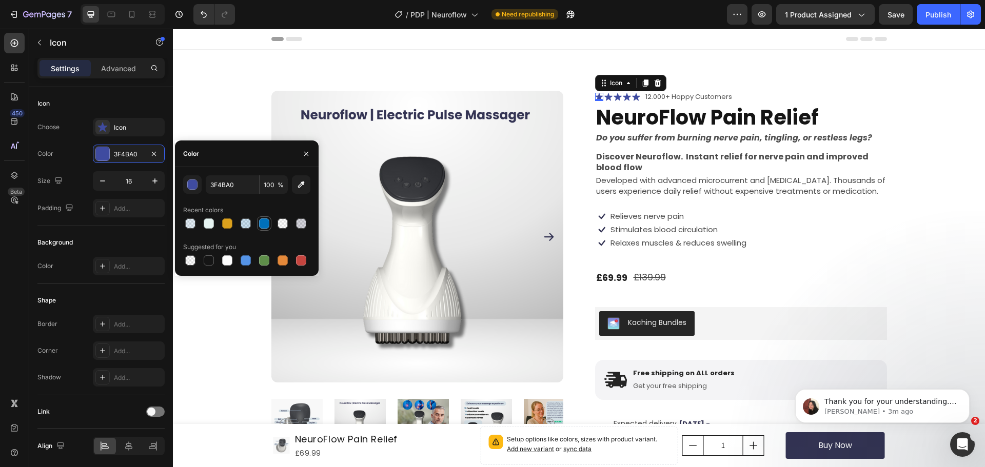
click at [263, 222] on div at bounding box center [264, 224] width 10 height 10
type input "0070BA"
click at [118, 126] on div "Icon" at bounding box center [138, 127] width 48 height 9
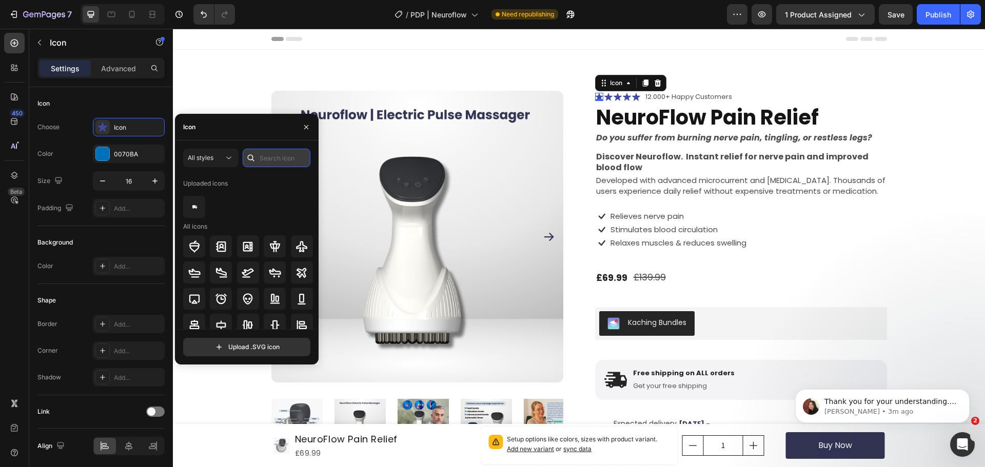
click at [264, 157] on input "text" at bounding box center [277, 158] width 68 height 18
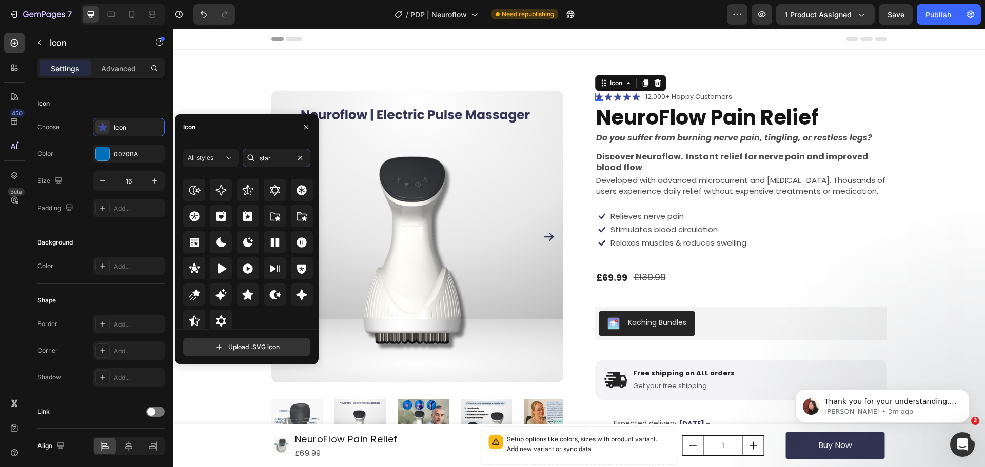
scroll to position [311, 0]
type input "star"
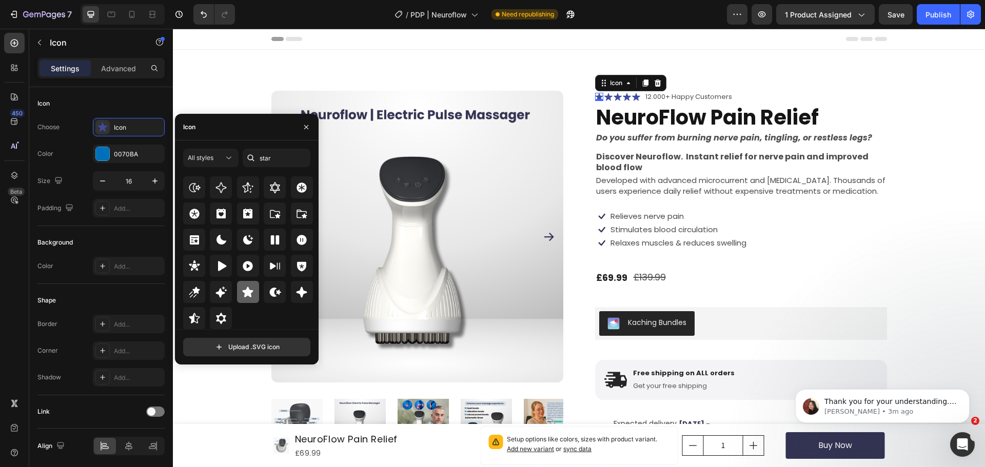
click at [243, 298] on icon at bounding box center [248, 292] width 12 height 12
click at [604, 94] on icon at bounding box center [608, 97] width 8 height 8
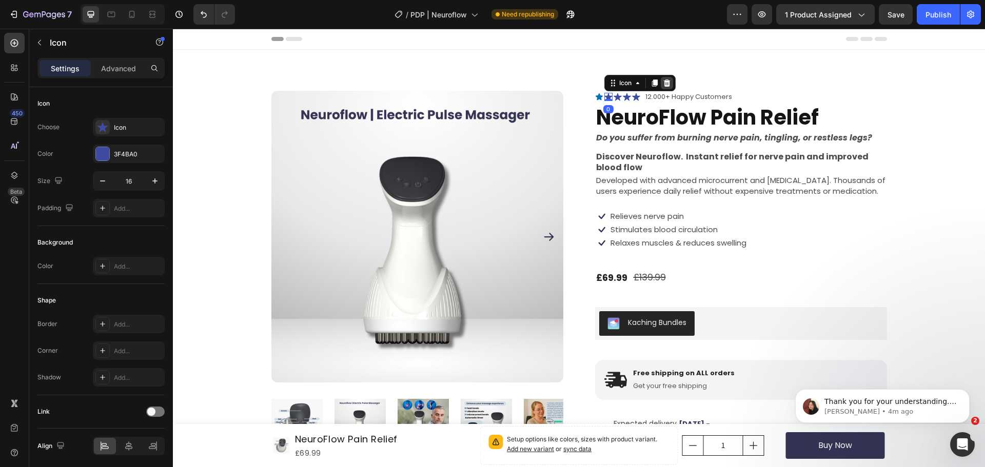
click at [665, 80] on icon at bounding box center [667, 83] width 8 height 8
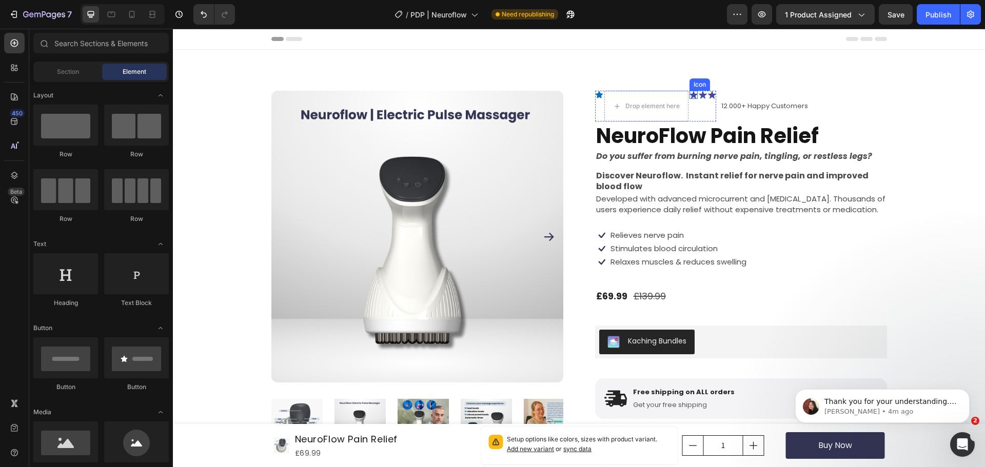
click at [689, 93] on icon at bounding box center [693, 95] width 8 height 8
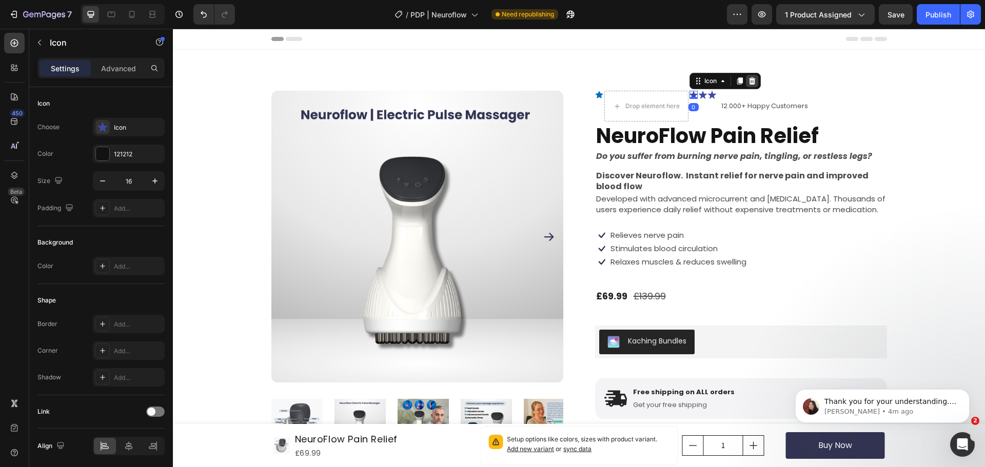
click at [748, 79] on icon at bounding box center [751, 80] width 7 height 7
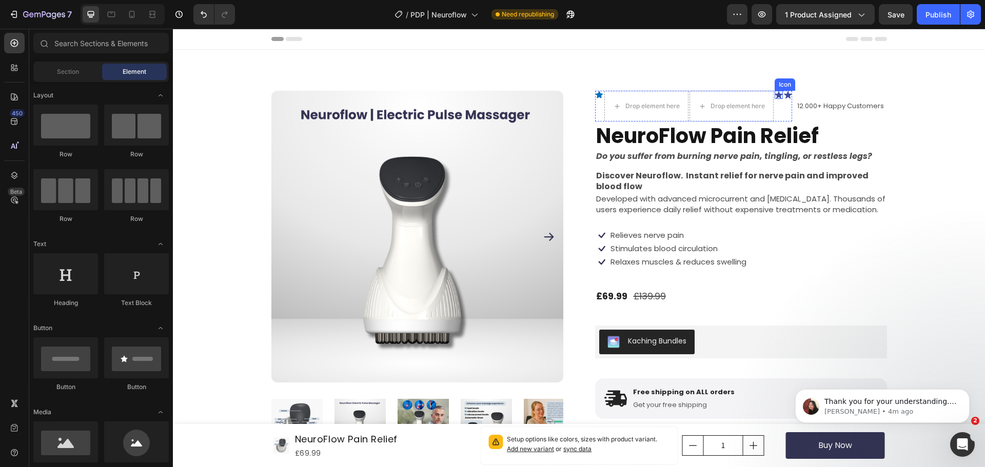
click at [775, 93] on icon at bounding box center [779, 95] width 8 height 8
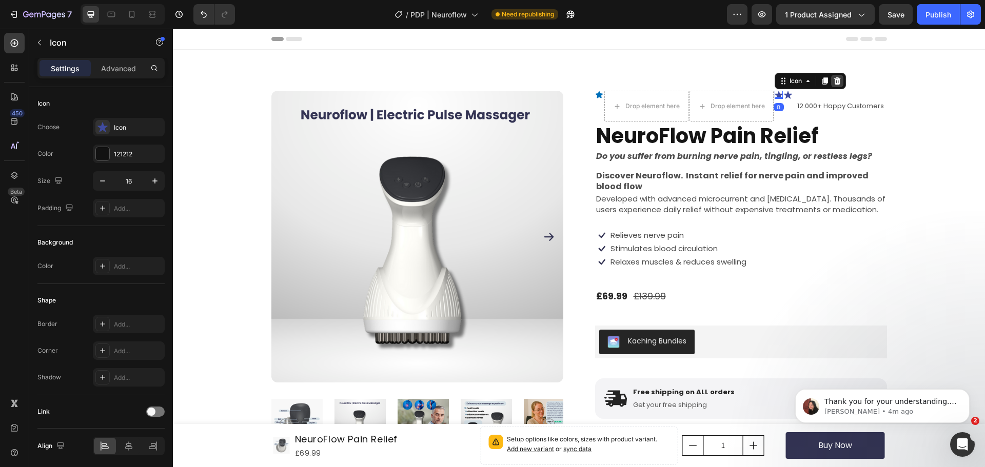
click at [834, 82] on icon at bounding box center [837, 80] width 7 height 7
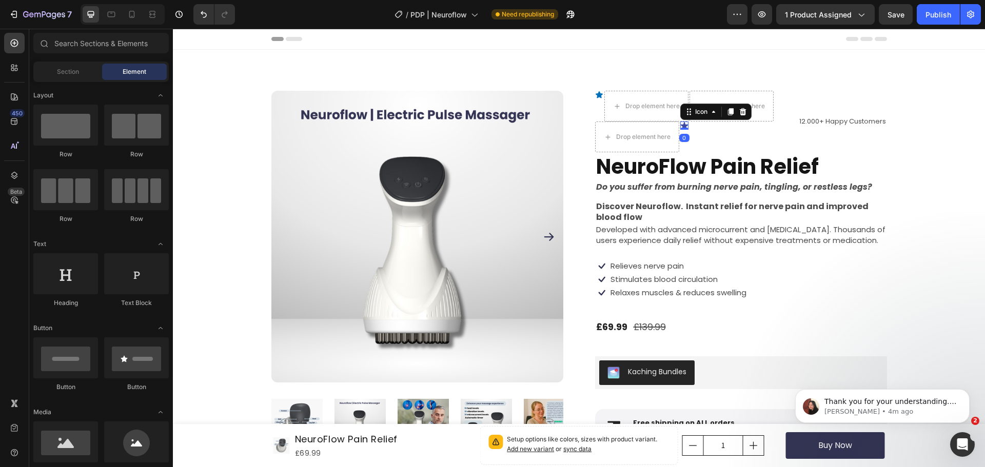
click at [680, 128] on div "Icon 0" at bounding box center [684, 126] width 8 height 8
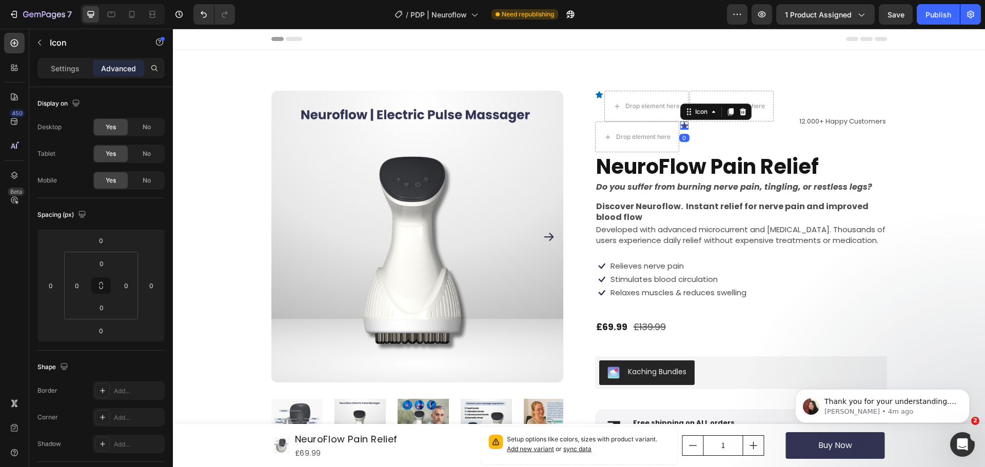
click at [680, 128] on div at bounding box center [684, 129] width 8 height 2
click at [741, 113] on icon at bounding box center [742, 111] width 7 height 7
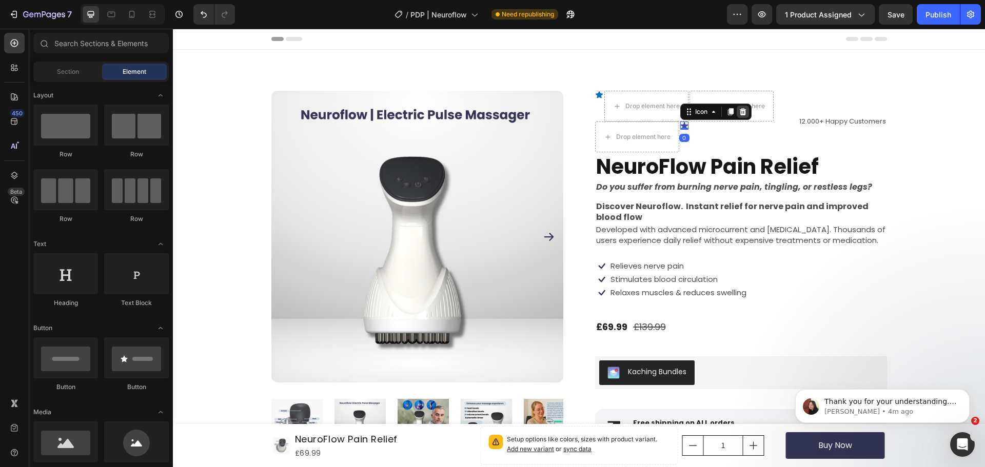
click at [741, 113] on div "Drop element here" at bounding box center [731, 106] width 83 height 16
click at [596, 96] on icon at bounding box center [599, 94] width 7 height 7
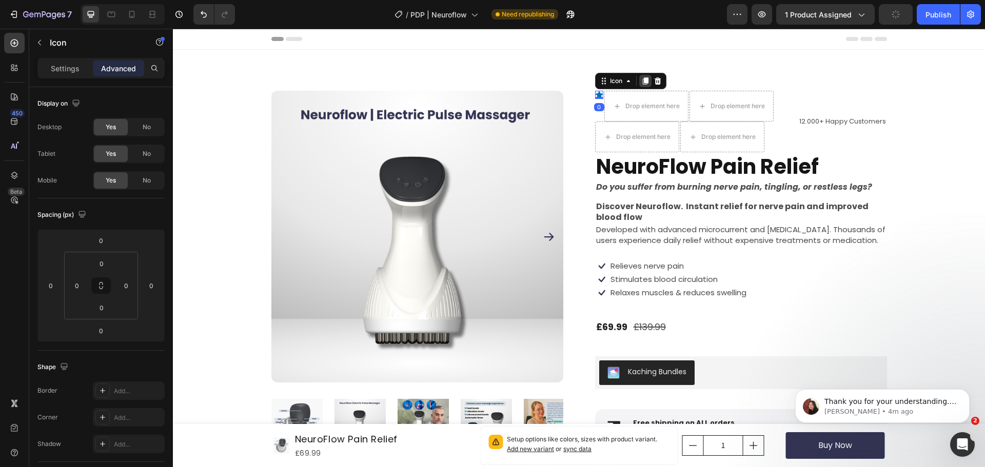
click at [642, 78] on icon at bounding box center [645, 80] width 6 height 7
drag, startPoint x: 601, startPoint y: 92, endPoint x: 618, endPoint y: 102, distance: 19.5
click at [651, 80] on icon at bounding box center [654, 80] width 6 height 7
click at [650, 80] on div "Product Images Icon Icon 0 Drop element here Drop element here Drop element her…" at bounding box center [579, 337] width 812 height 574
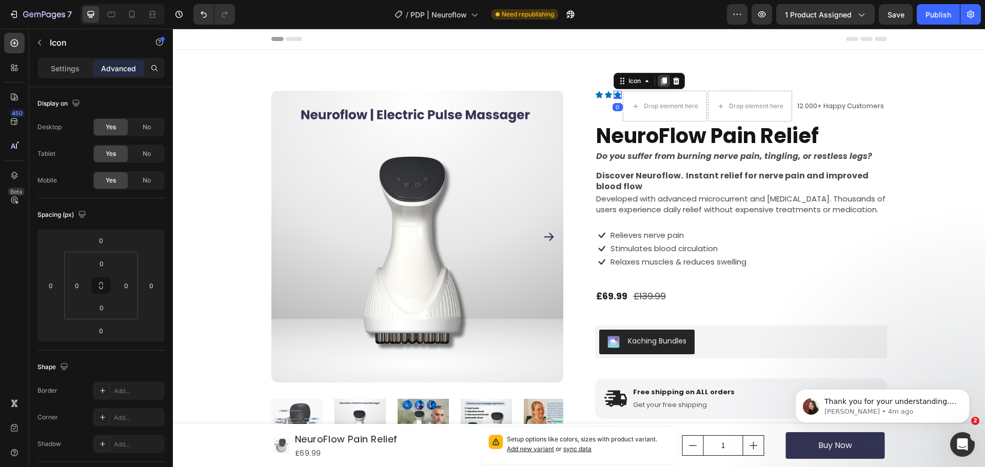
click at [660, 85] on icon at bounding box center [664, 81] width 8 height 8
click at [671, 81] on icon at bounding box center [673, 80] width 6 height 7
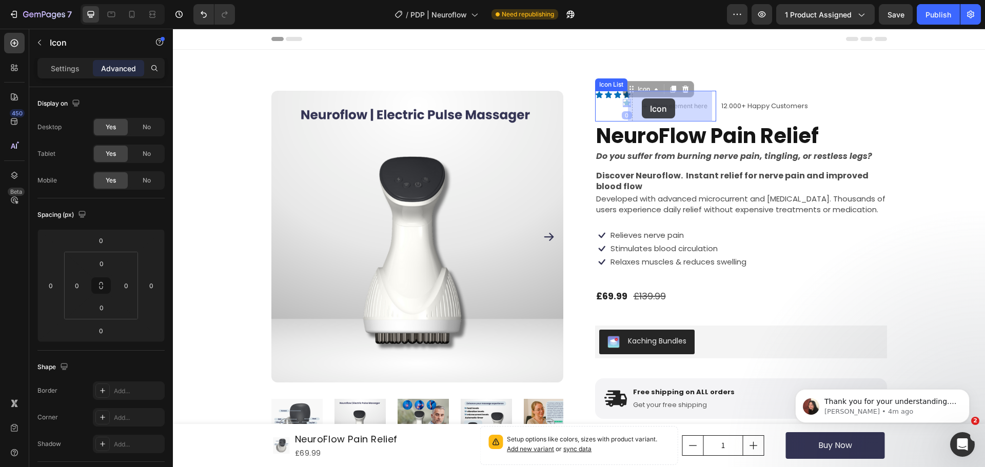
drag, startPoint x: 628, startPoint y: 92, endPoint x: 641, endPoint y: 98, distance: 14.2
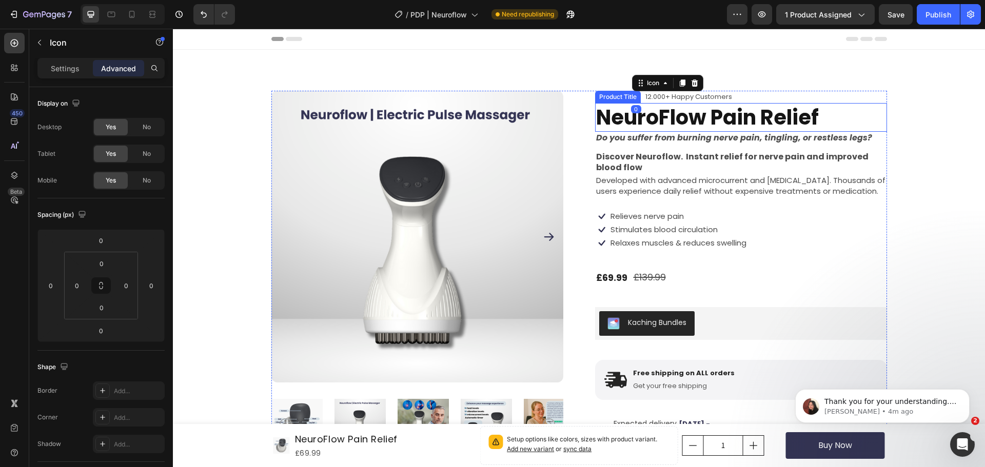
click at [690, 115] on h1 "NeuroFlow Pain Relief" at bounding box center [741, 117] width 292 height 29
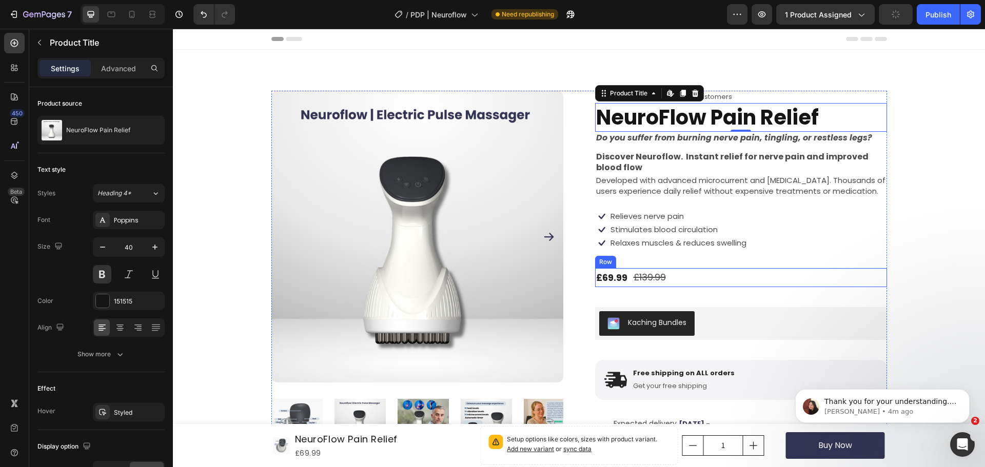
click at [691, 283] on div "£69.99 Product Price Product Price £139.99 Compare Price Compare Price Row" at bounding box center [741, 277] width 292 height 18
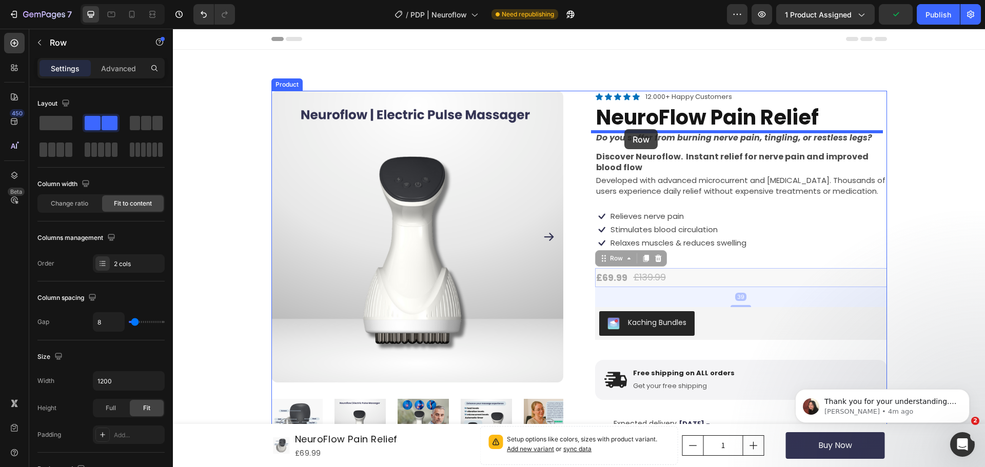
drag, startPoint x: 600, startPoint y: 262, endPoint x: 624, endPoint y: 129, distance: 135.0
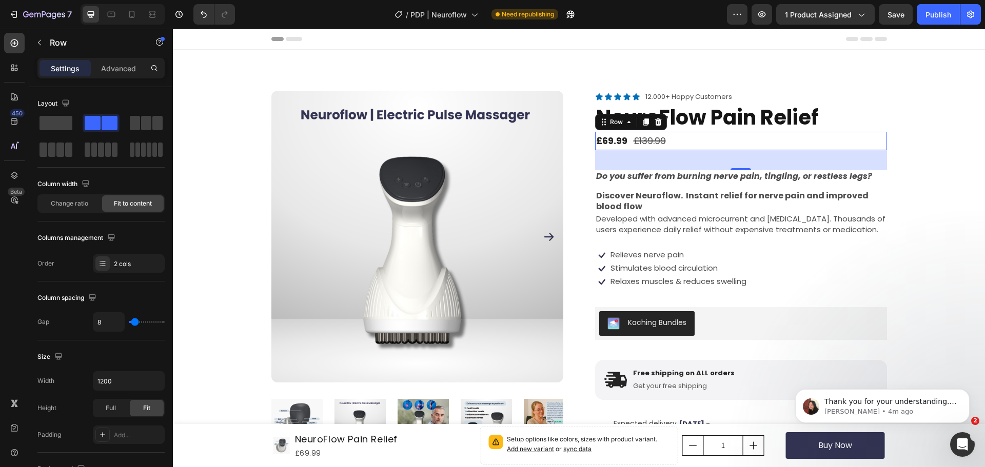
click at [755, 151] on div "39" at bounding box center [741, 160] width 292 height 20
click at [875, 155] on div "39" at bounding box center [741, 160] width 292 height 20
click at [733, 168] on div at bounding box center [740, 168] width 21 height 3
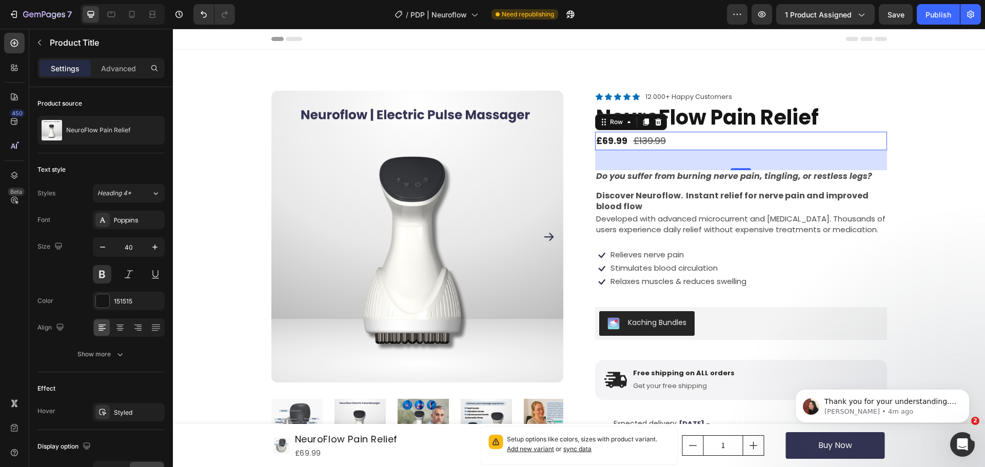
click at [769, 108] on h1 "NeuroFlow Pain Relief" at bounding box center [741, 117] width 292 height 29
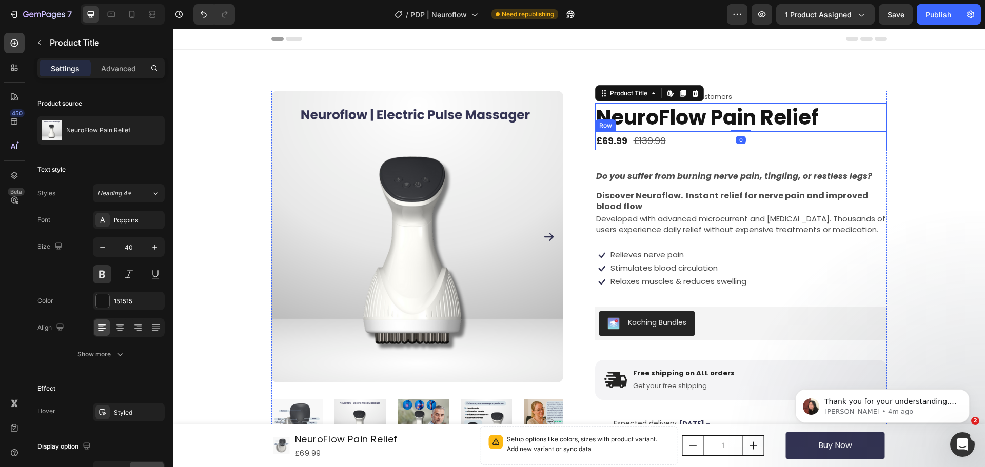
click at [714, 140] on div "£69.99 Product Price Product Price £139.99 Compare Price Compare Price Row" at bounding box center [741, 141] width 292 height 18
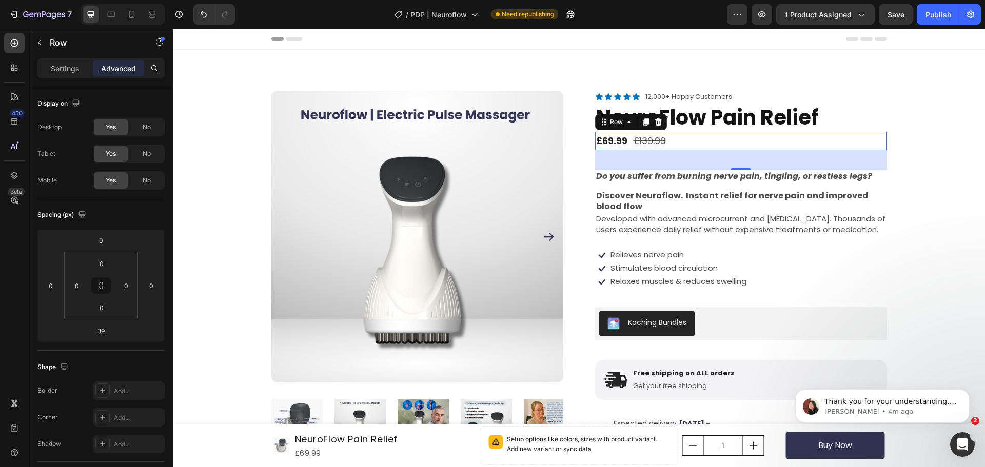
click at [734, 167] on div "39" at bounding box center [741, 160] width 292 height 20
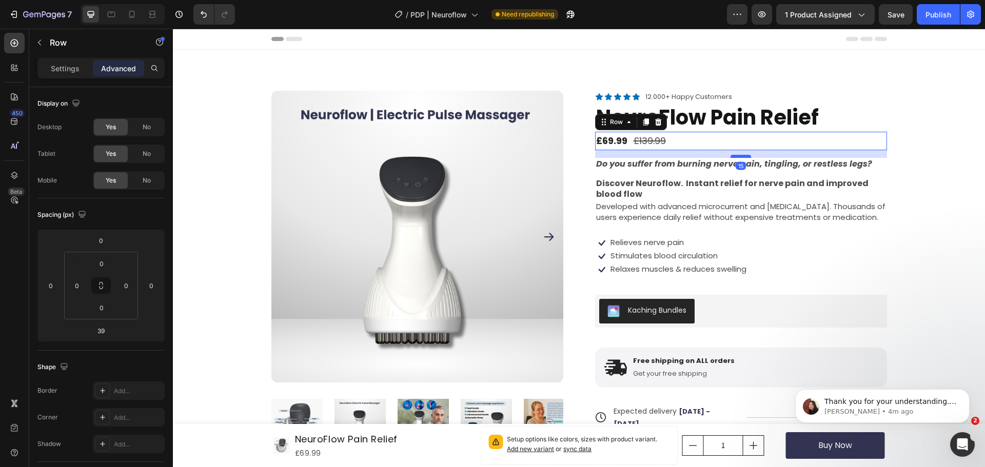
drag, startPoint x: 736, startPoint y: 168, endPoint x: 735, endPoint y: 155, distance: 12.4
click at [735, 155] on div at bounding box center [740, 156] width 21 height 3
type input "15"
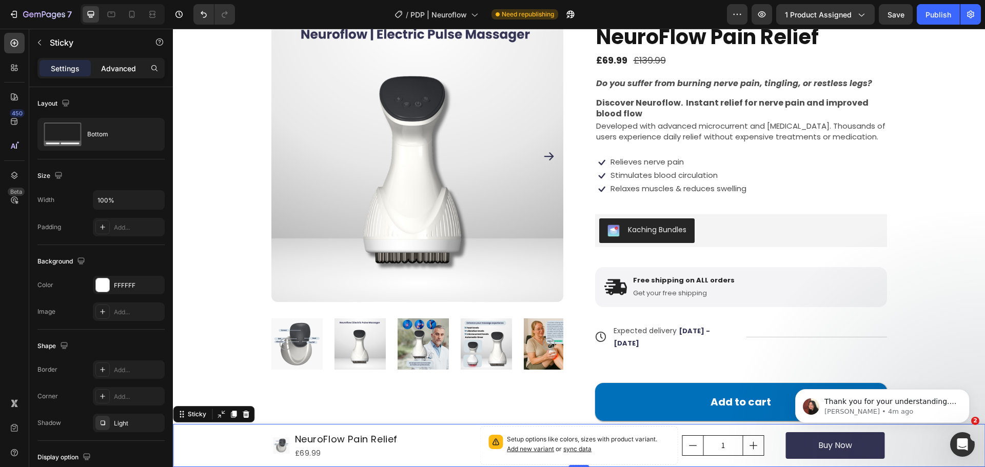
click at [116, 66] on p "Advanced" at bounding box center [118, 68] width 35 height 11
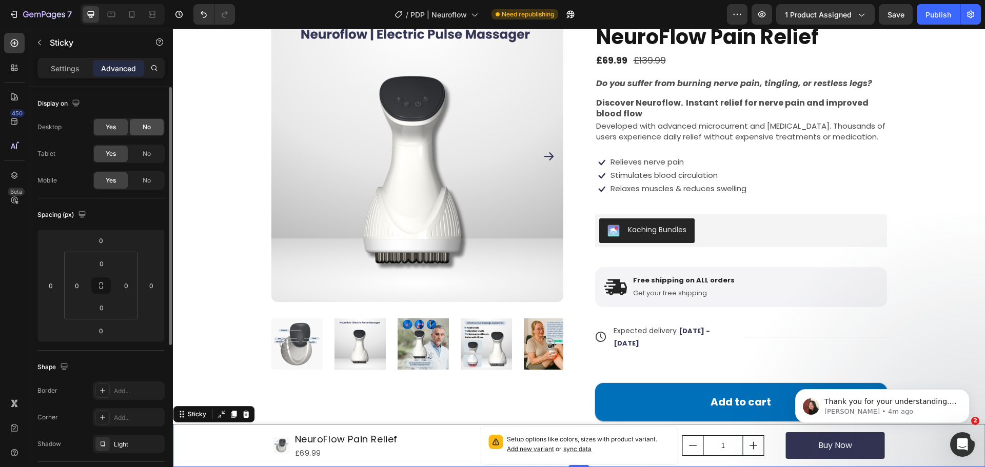
click at [143, 126] on span "No" at bounding box center [147, 127] width 8 height 9
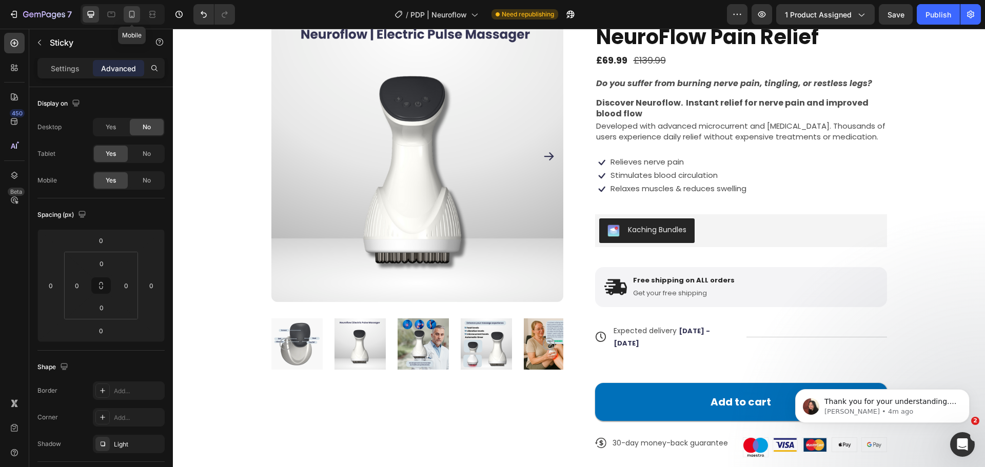
click at [131, 14] on icon at bounding box center [132, 14] width 10 height 10
type input "20"
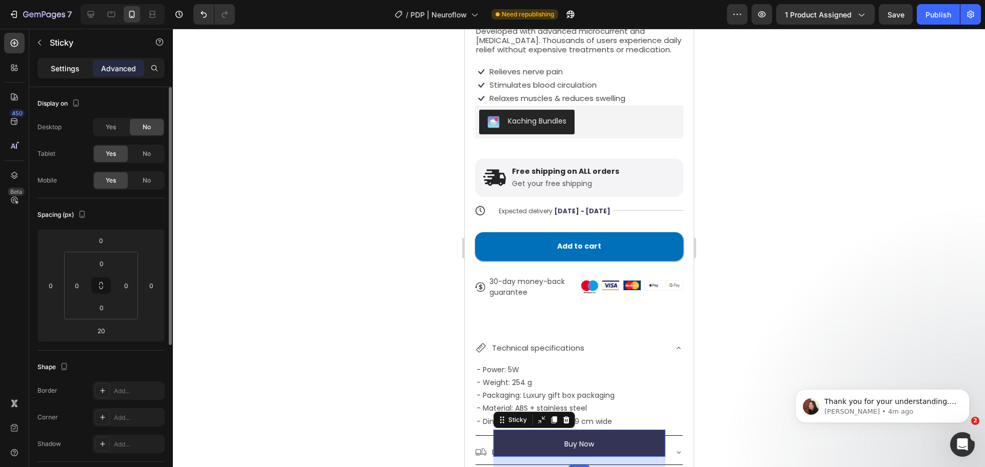
click at [71, 64] on p "Settings" at bounding box center [65, 68] width 29 height 11
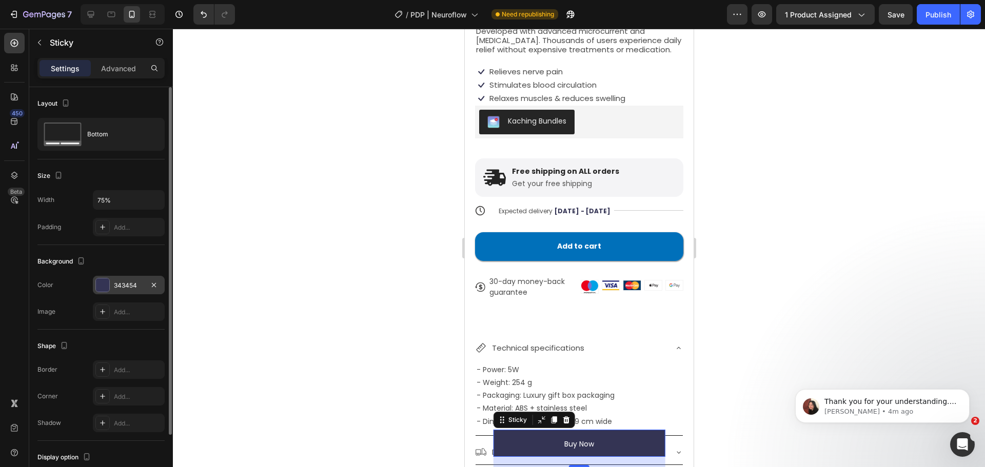
drag, startPoint x: 123, startPoint y: 295, endPoint x: 115, endPoint y: 287, distance: 11.6
click at [115, 287] on div "The changes might be hidden by the video. Color 343454 Image Add..." at bounding box center [100, 298] width 127 height 45
click at [115, 287] on div "343454" at bounding box center [129, 285] width 30 height 9
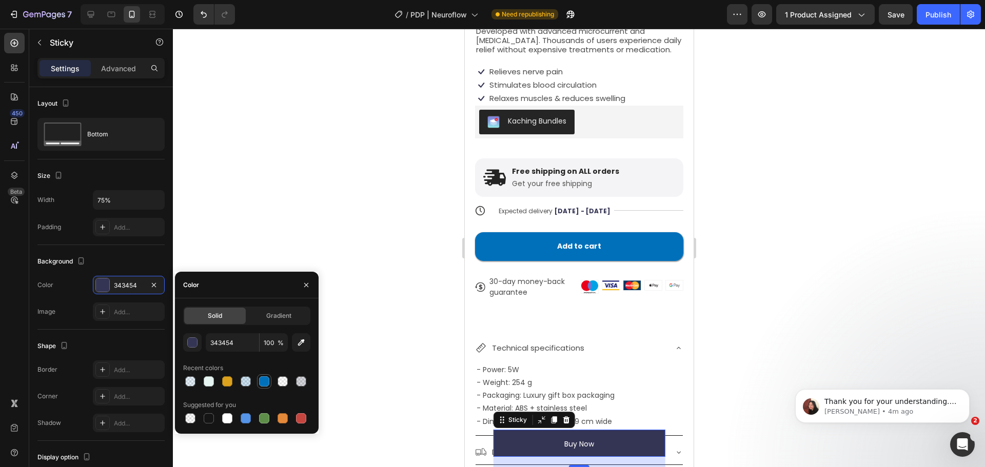
click at [265, 381] on div at bounding box center [264, 382] width 10 height 10
type input "0070BA"
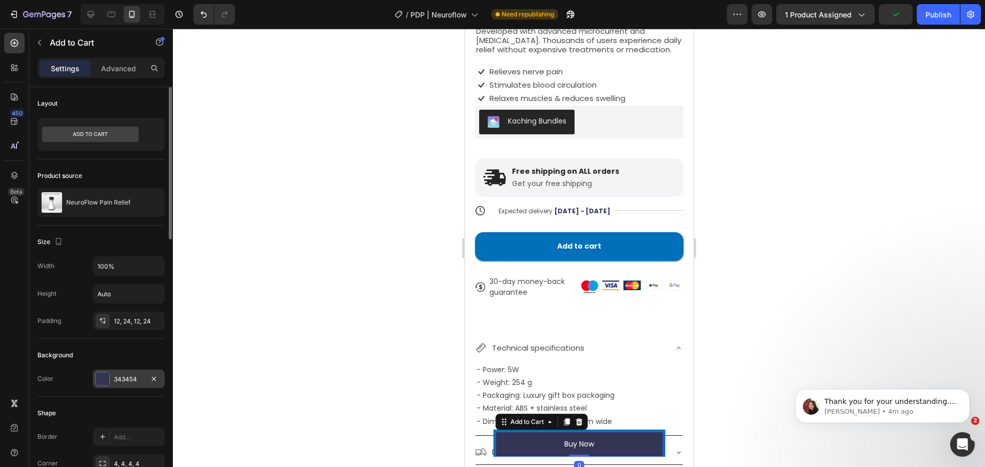
click at [115, 379] on div "343454" at bounding box center [129, 379] width 30 height 9
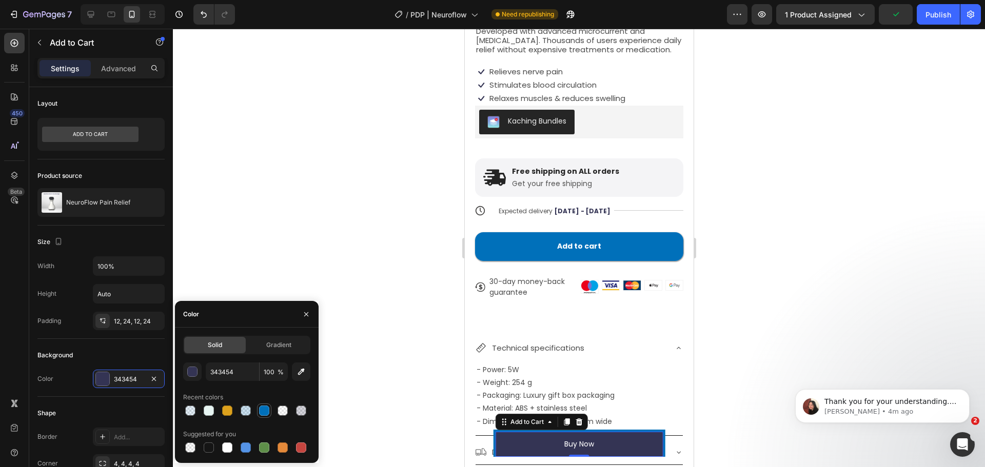
click at [264, 405] on div at bounding box center [264, 411] width 12 height 12
type input "0070BA"
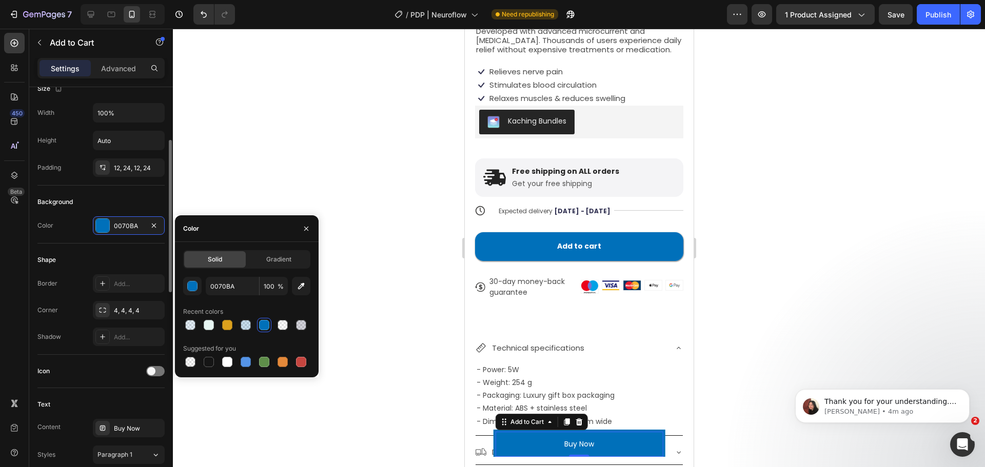
scroll to position [164, 0]
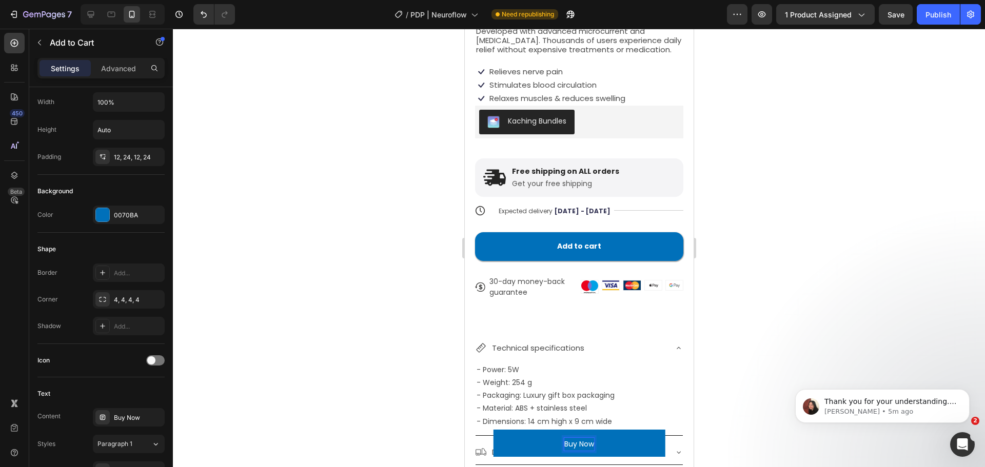
click at [577, 445] on p "Buy Now" at bounding box center [579, 444] width 30 height 13
click at [495, 432] on button "Aa" at bounding box center [579, 444] width 168 height 25
click at [495, 432] on button "Aad" at bounding box center [579, 444] width 168 height 25
click at [495, 432] on button "Aad to" at bounding box center [579, 444] width 168 height 25
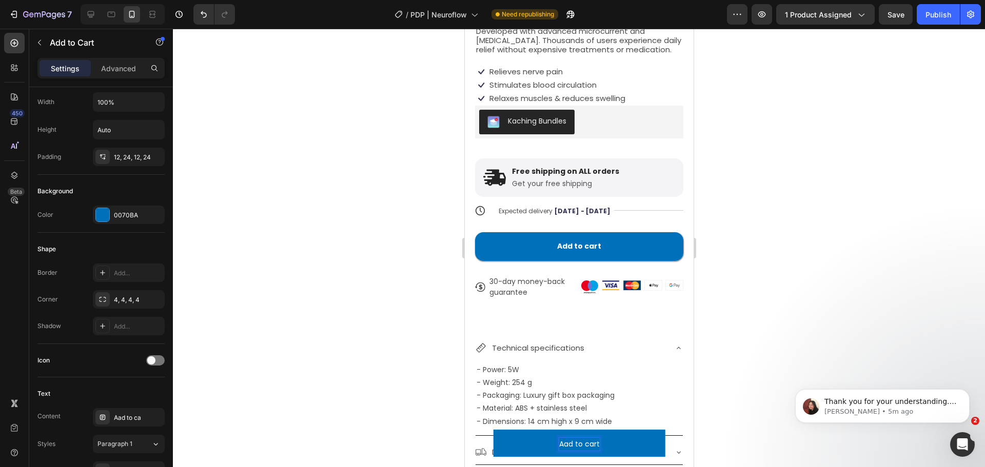
click at [495, 432] on button "Aad to cart" at bounding box center [579, 444] width 168 height 25
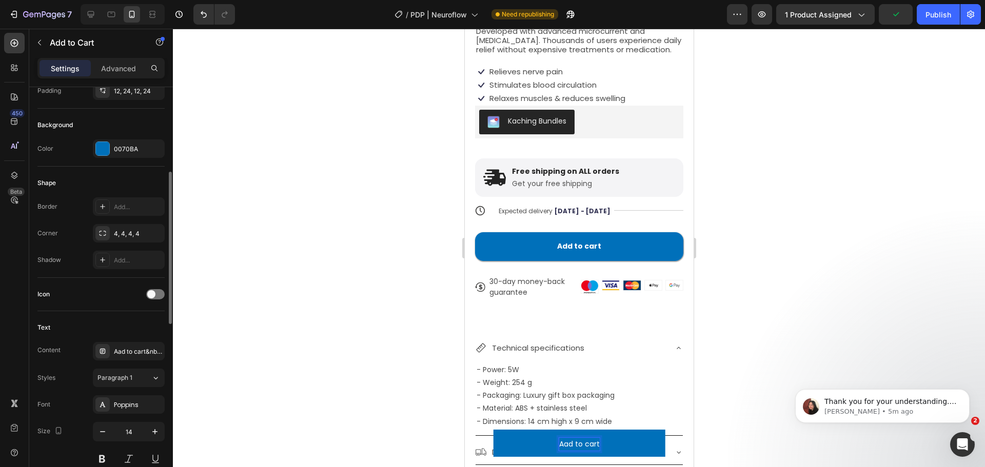
scroll to position [231, 0]
click at [197, 383] on div at bounding box center [579, 248] width 812 height 439
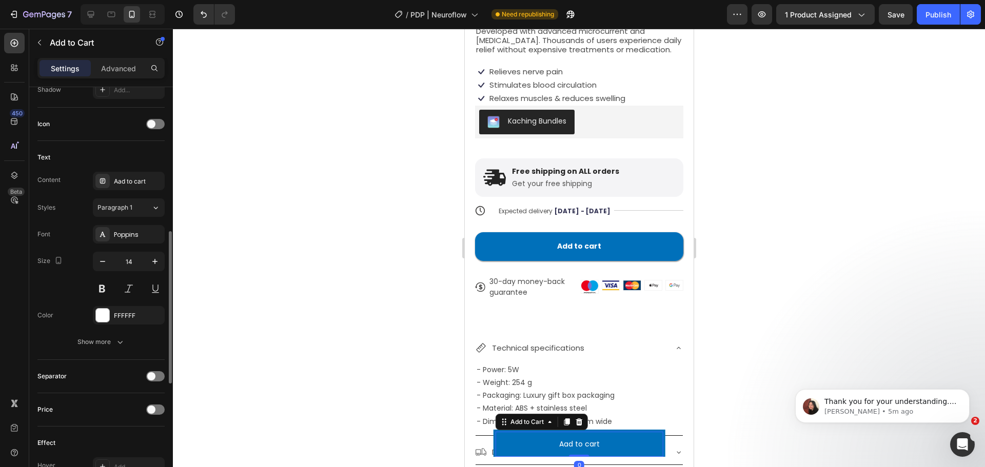
scroll to position [402, 0]
click at [109, 288] on button at bounding box center [102, 288] width 18 height 18
click at [118, 181] on div "Aad to cart" at bounding box center [138, 180] width 48 height 9
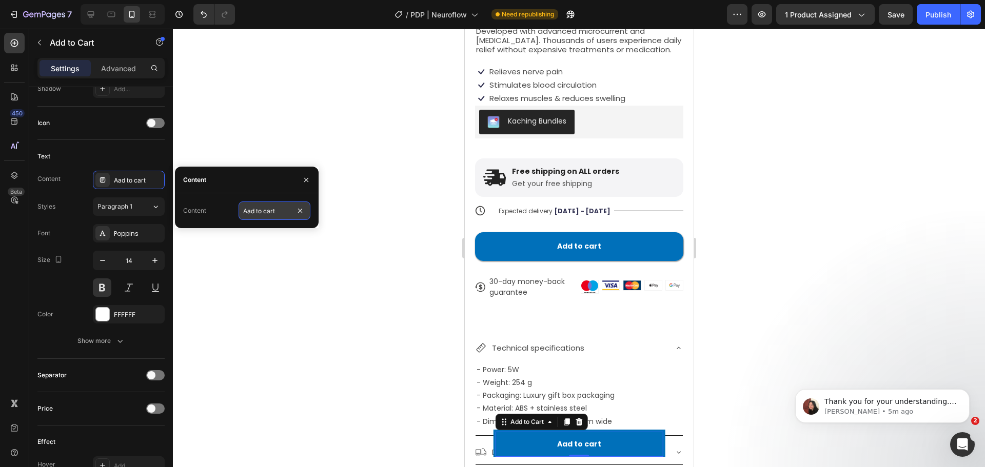
click at [251, 212] on input "Aad to cart" at bounding box center [275, 211] width 72 height 18
type input "Add to cart"
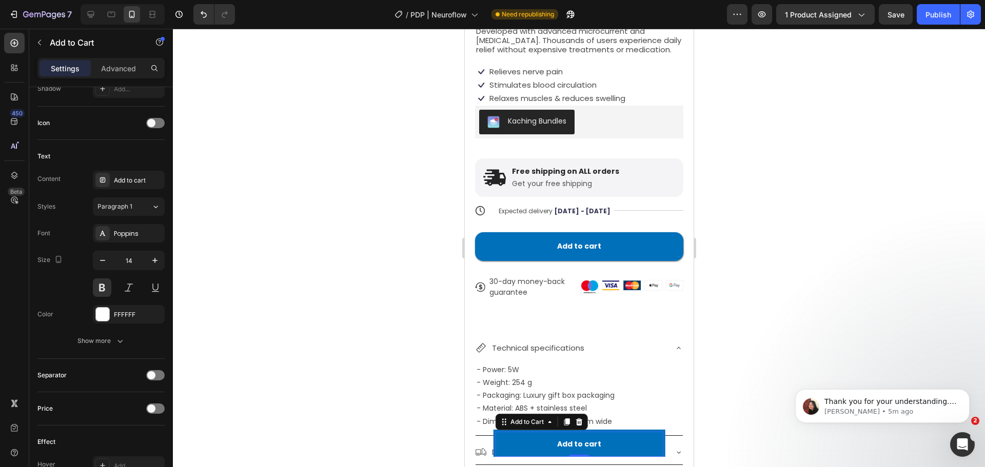
click at [347, 342] on div at bounding box center [579, 248] width 812 height 439
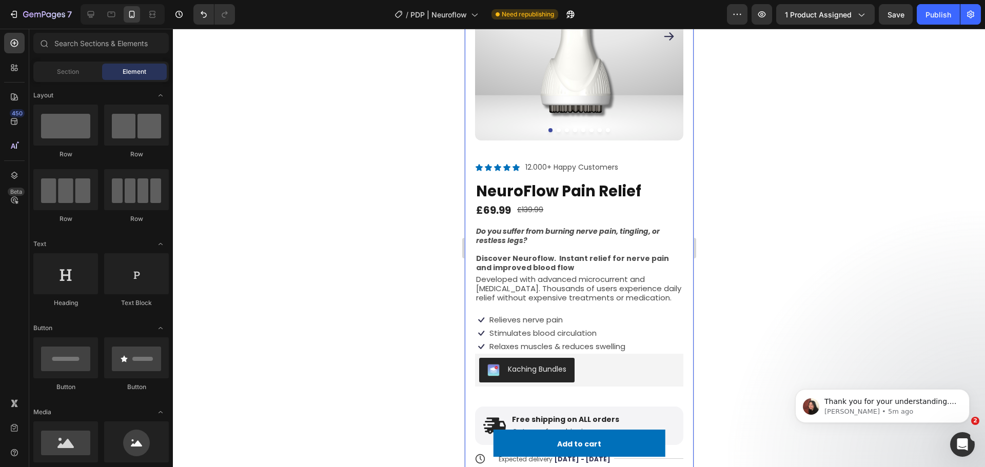
scroll to position [0, 0]
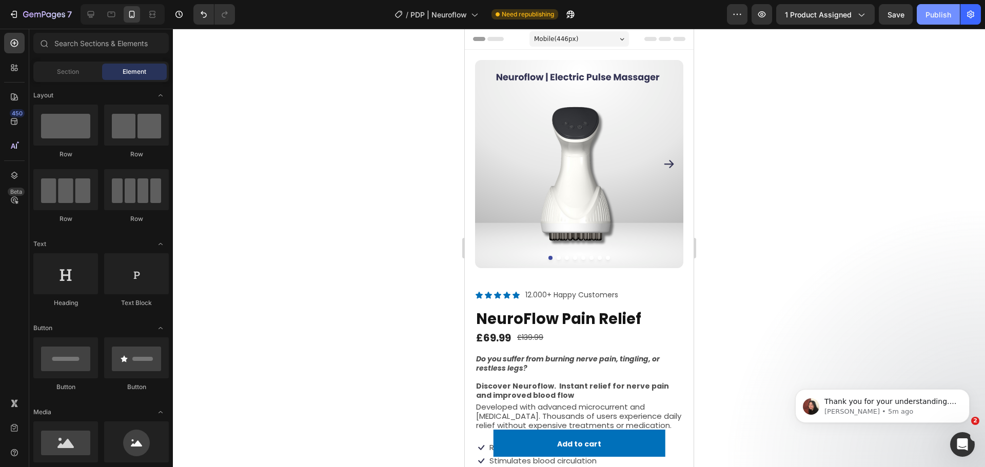
click at [938, 10] on div "Publish" at bounding box center [938, 14] width 26 height 11
click at [98, 13] on div at bounding box center [91, 14] width 16 height 16
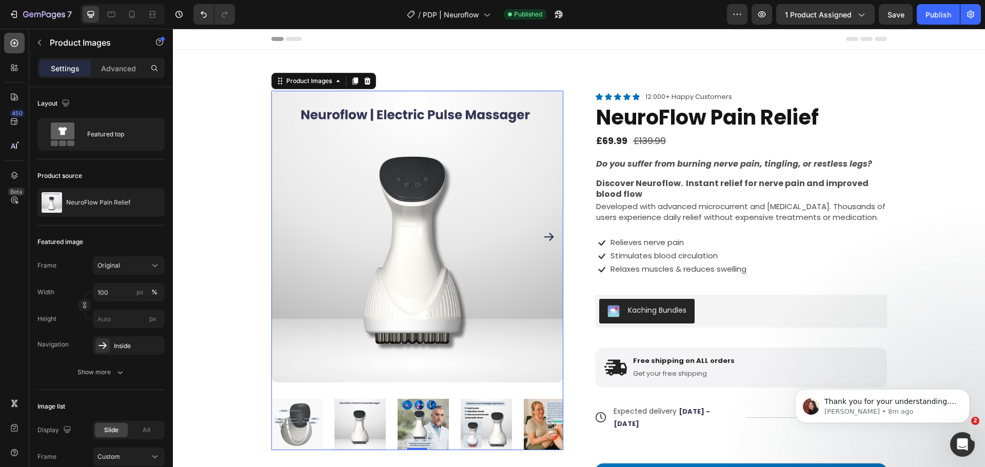
click at [18, 45] on icon at bounding box center [14, 43] width 10 height 10
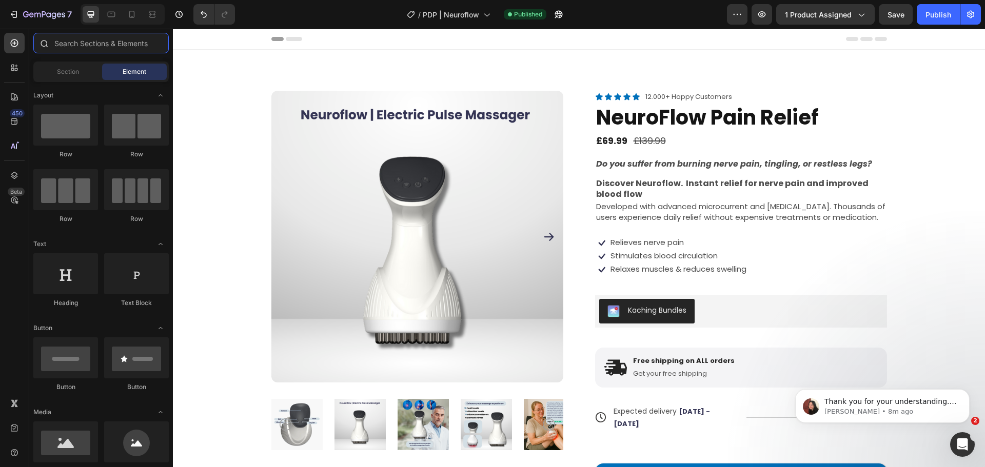
click at [67, 44] on input "text" at bounding box center [100, 43] width 135 height 21
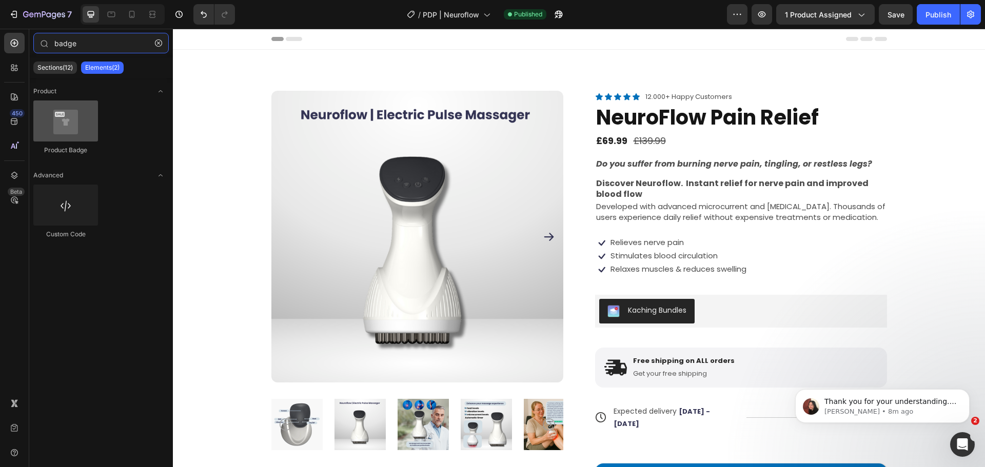
type input "badge"
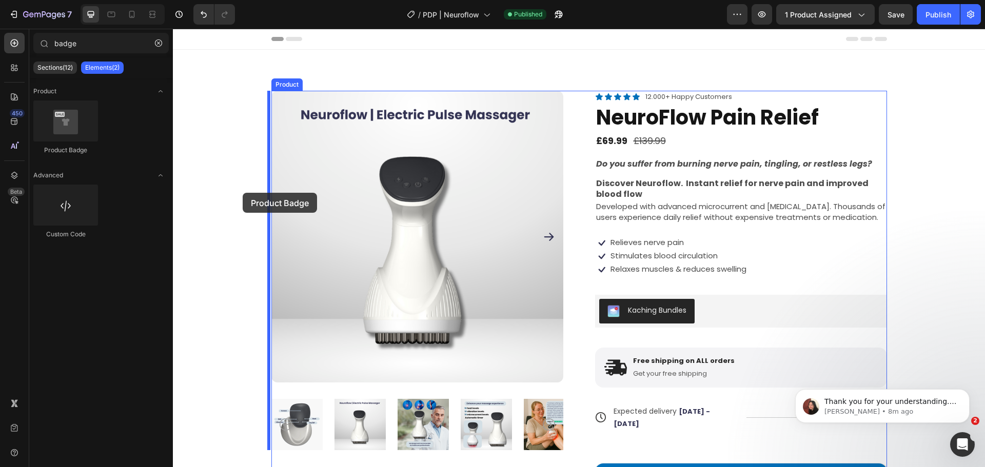
drag, startPoint x: 243, startPoint y: 164, endPoint x: 300, endPoint y: 223, distance: 81.6
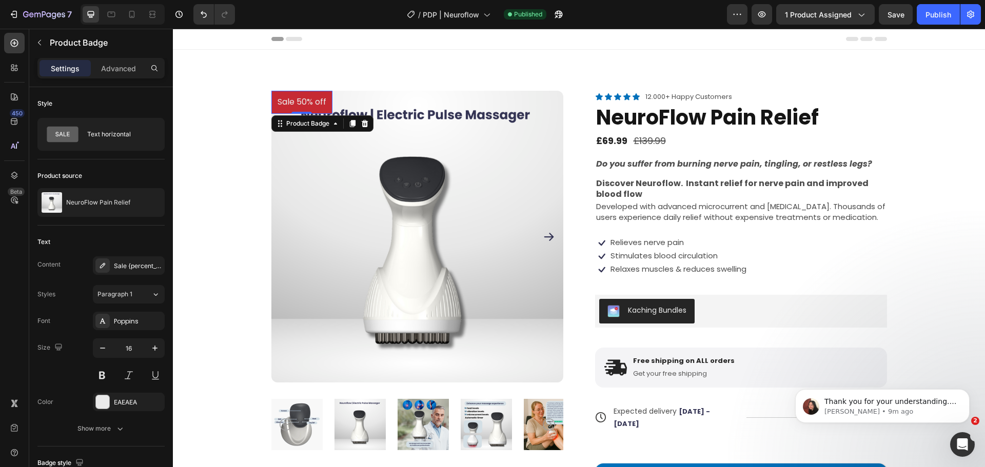
click at [315, 110] on pre "Sale 50% off" at bounding box center [301, 102] width 61 height 23
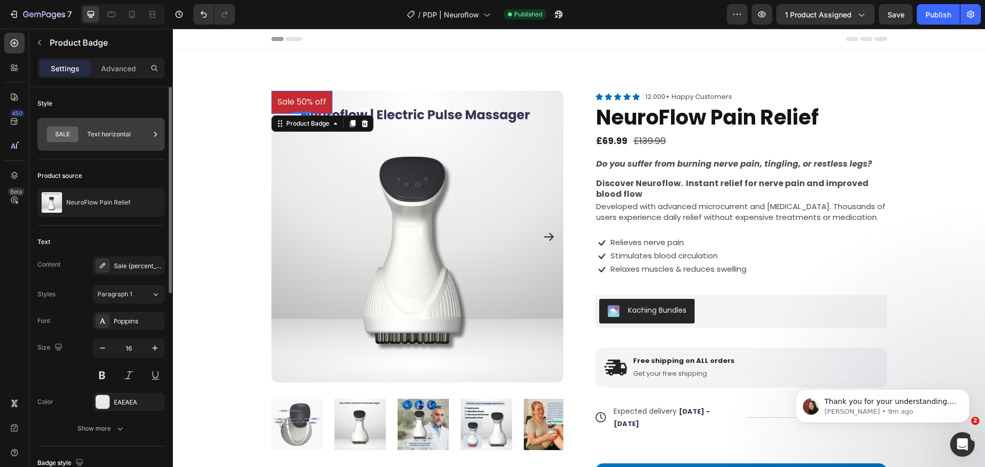
click at [122, 142] on div "Text horizontal" at bounding box center [118, 135] width 63 height 24
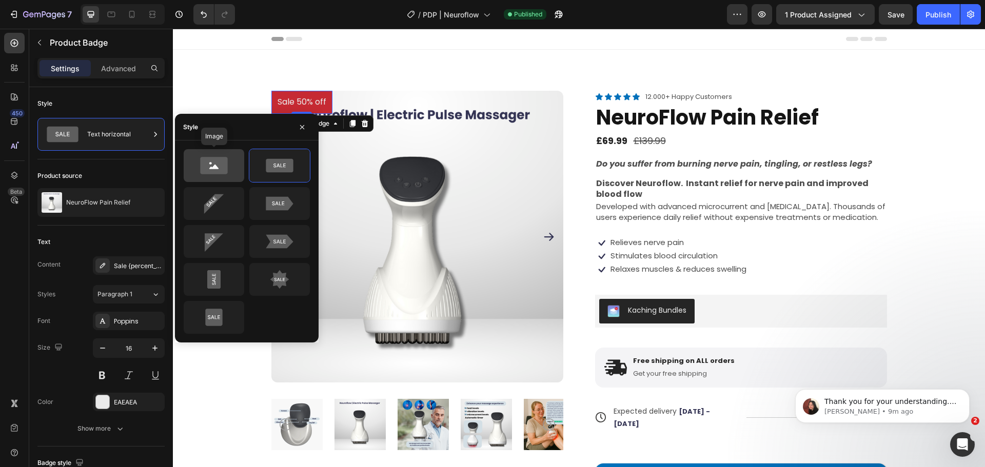
click at [209, 170] on icon at bounding box center [213, 165] width 27 height 17
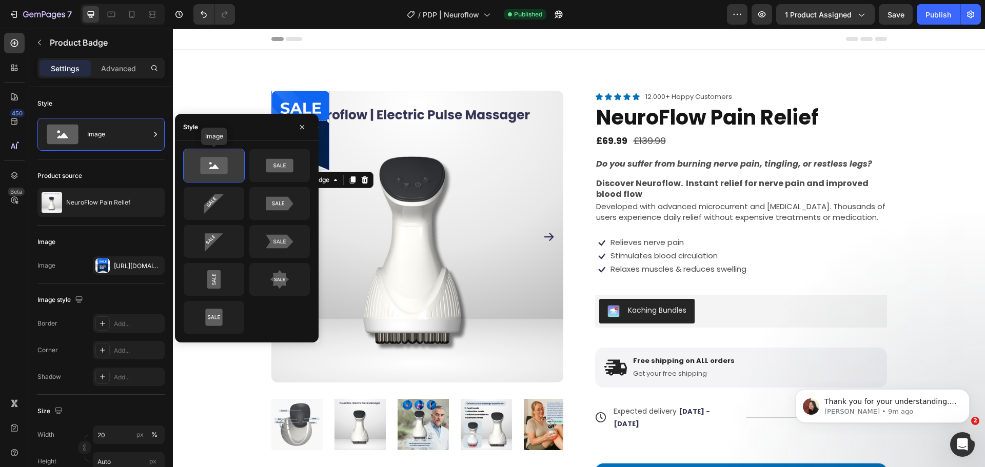
click at [222, 173] on icon at bounding box center [213, 165] width 27 height 17
click at [125, 270] on div "Https://cdn.Shopify.Com/s/files/1/0697/6182/7064/files/gempages_523190969722471…" at bounding box center [129, 266] width 30 height 9
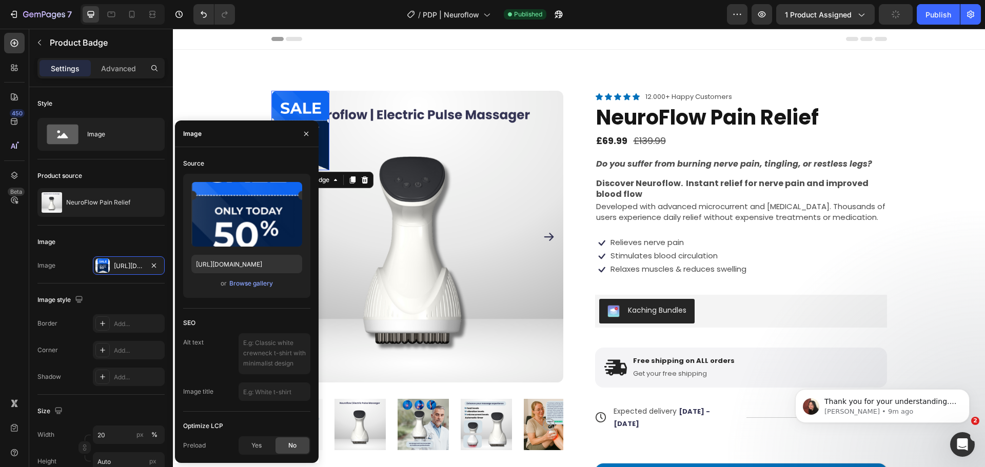
click at [258, 289] on div "Upload Image https://cdn.shopify.com/s/files/1/0697/6182/7064/files/gempages_52…" at bounding box center [246, 236] width 127 height 124
click at [258, 289] on div "or Browse gallery" at bounding box center [246, 284] width 111 height 12
click at [249, 285] on div "Browse gallery" at bounding box center [251, 283] width 44 height 9
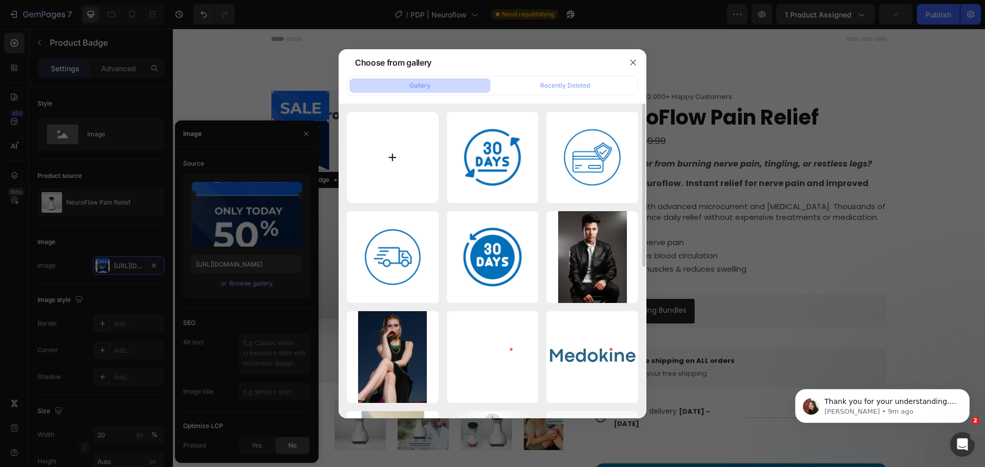
click at [407, 160] on input "file" at bounding box center [393, 158] width 92 height 92
type input "C:\fakepath\GARANTIE.png"
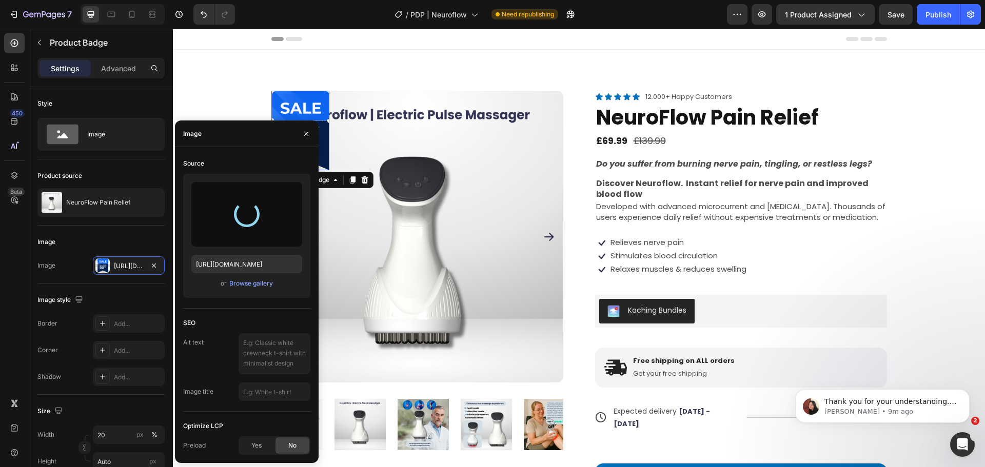
type input "https://cdn.shopify.com/s/files/1/0946/1710/8805/files/gempages_563912027286799…"
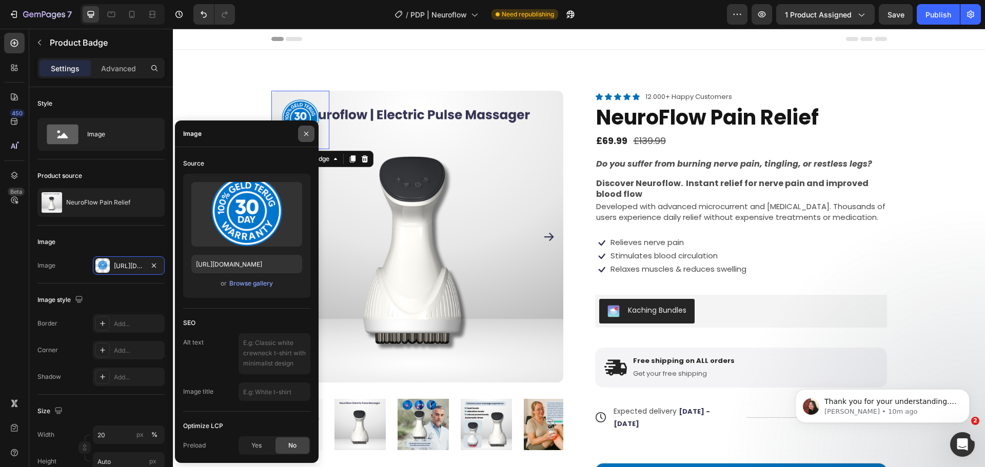
click at [310, 135] on button "button" at bounding box center [306, 134] width 16 height 16
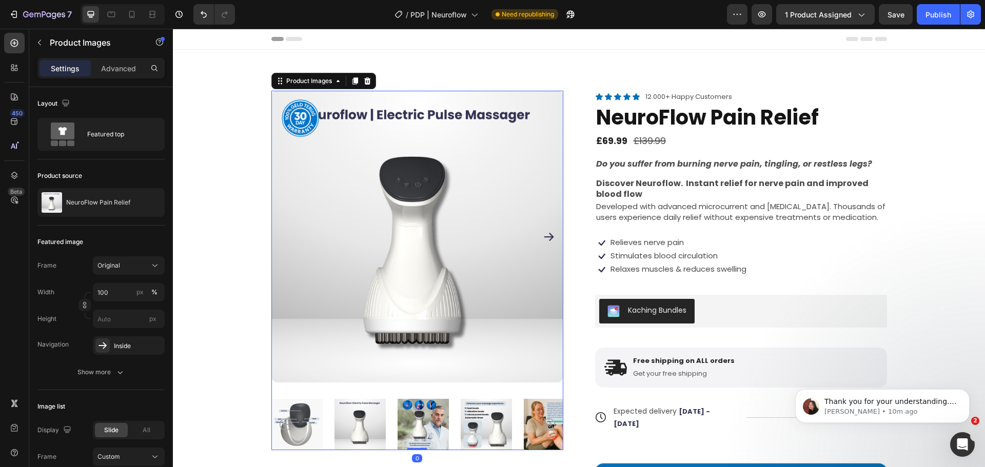
click at [546, 234] on icon "Carousel Next Arrow" at bounding box center [549, 237] width 12 height 12
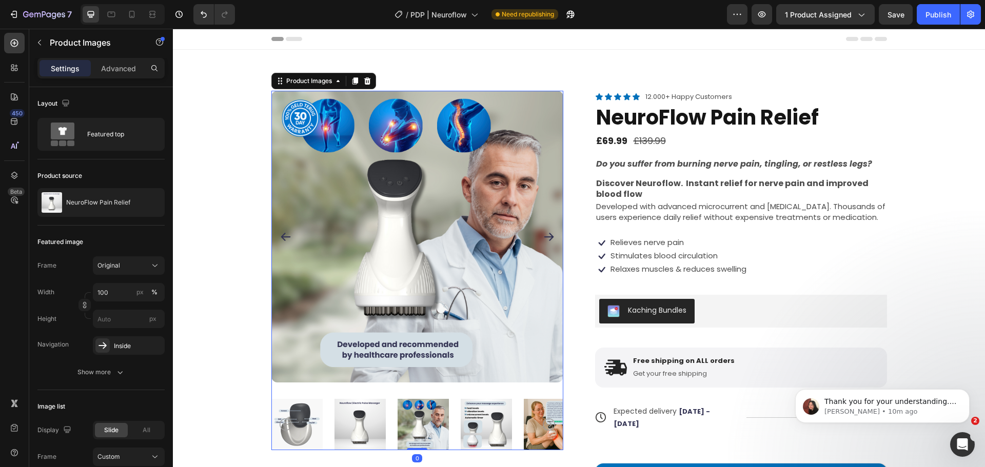
click at [546, 234] on icon "Carousel Next Arrow" at bounding box center [549, 237] width 12 height 12
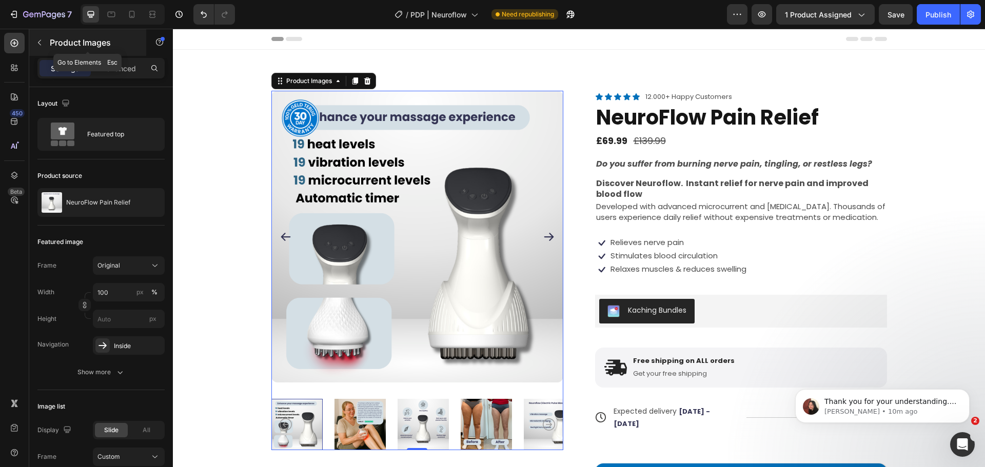
click at [42, 41] on icon "button" at bounding box center [39, 42] width 8 height 8
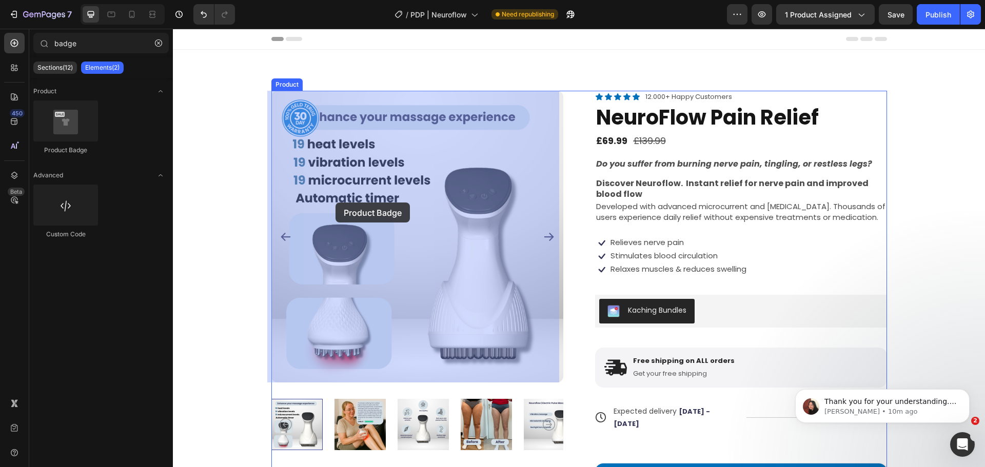
drag, startPoint x: 233, startPoint y: 152, endPoint x: 335, endPoint y: 203, distance: 114.2
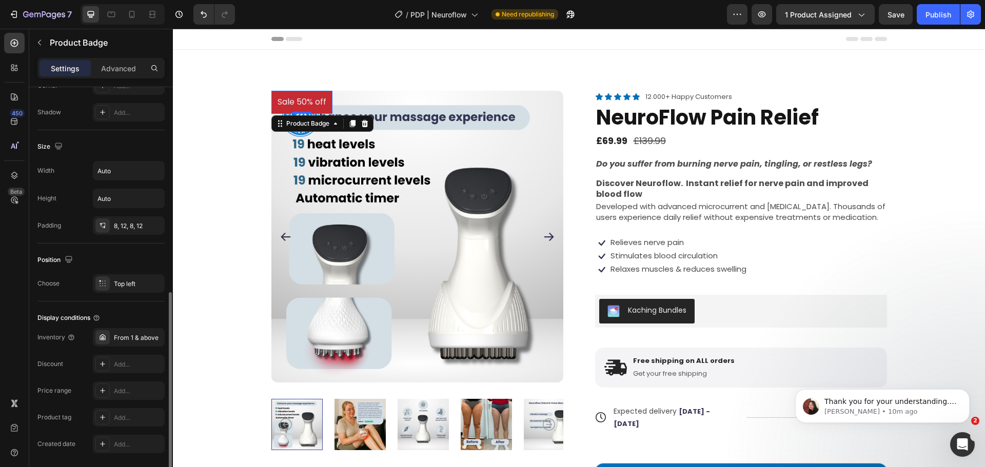
scroll to position [490, 0]
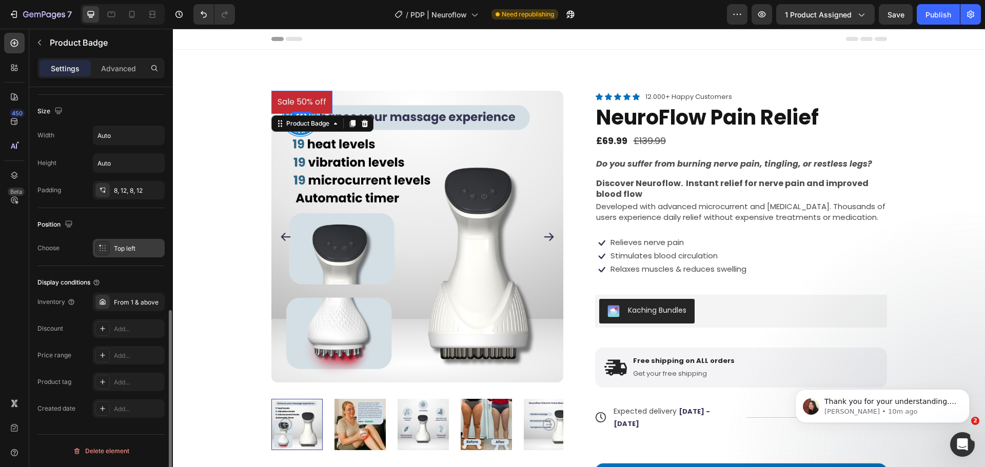
click at [129, 254] on div "Top left" at bounding box center [129, 248] width 72 height 18
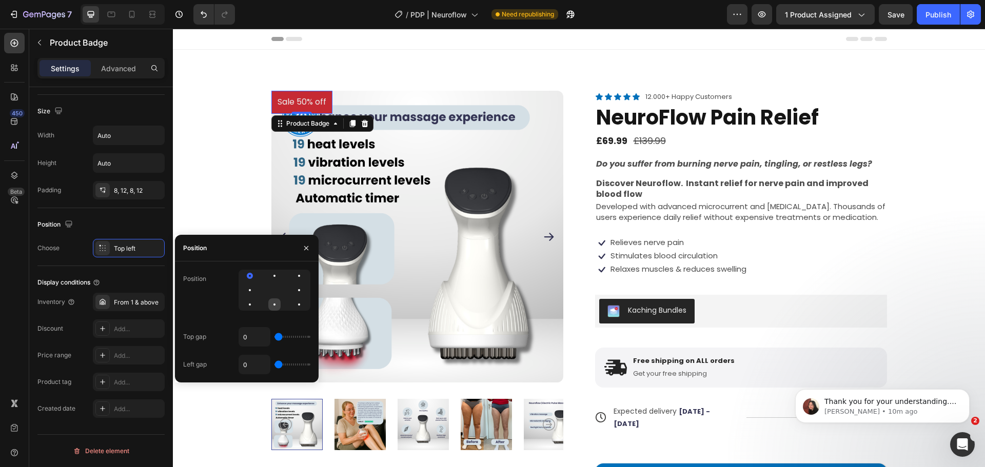
click at [272, 303] on div at bounding box center [274, 305] width 12 height 12
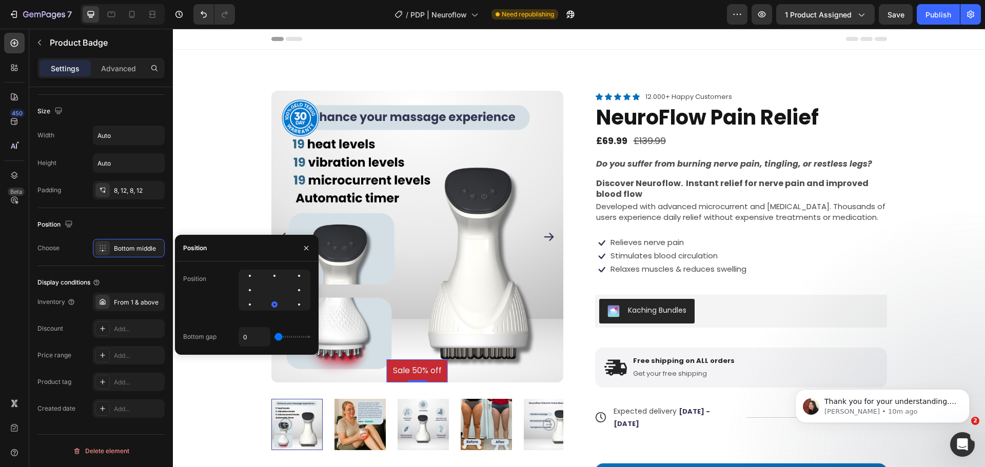
click at [275, 292] on div at bounding box center [275, 290] width 72 height 41
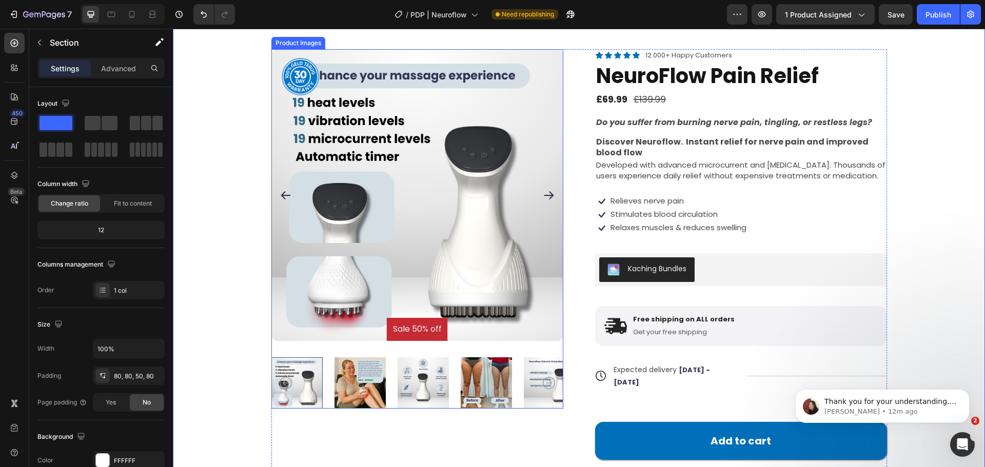
scroll to position [42, 0]
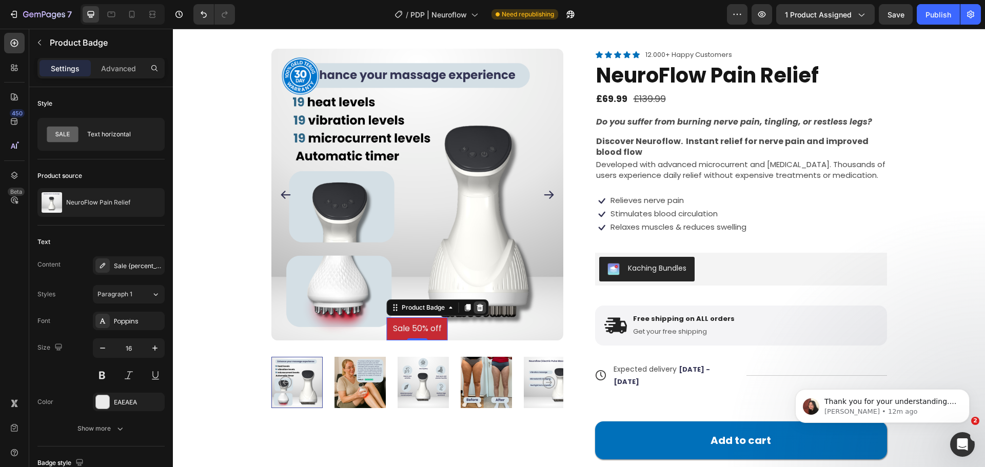
click at [480, 307] on icon at bounding box center [480, 308] width 8 height 8
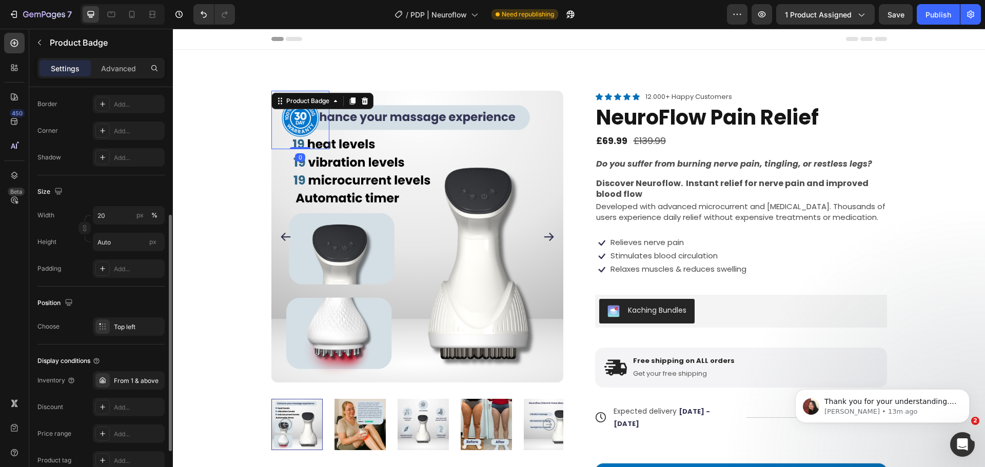
scroll to position [220, 0]
click at [116, 216] on input "20" at bounding box center [129, 215] width 72 height 18
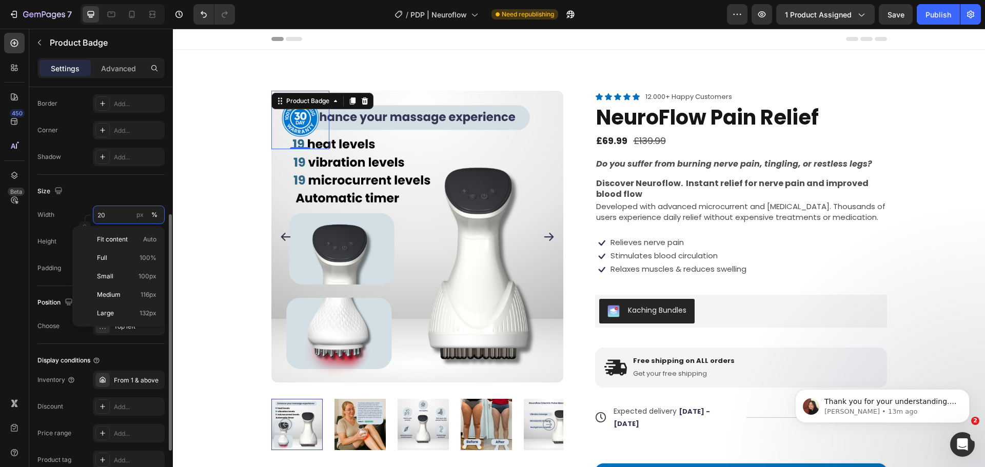
type input "3"
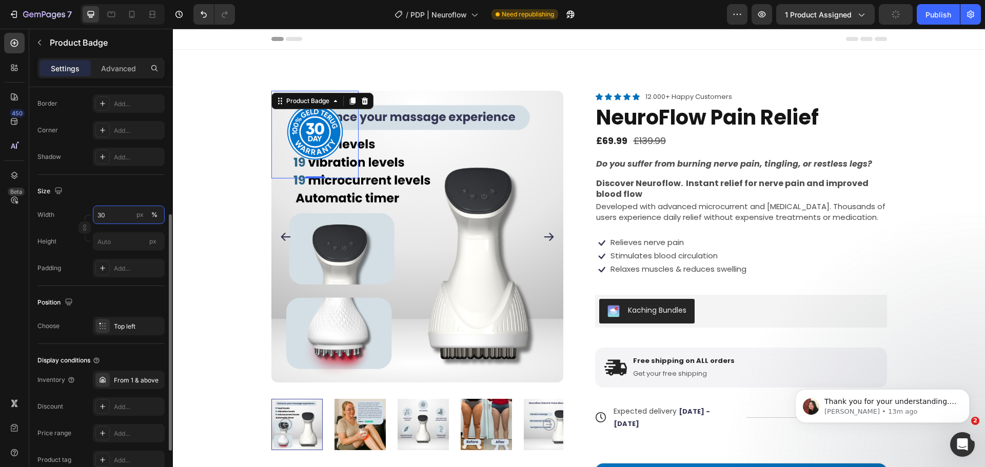
click at [116, 216] on input "30" at bounding box center [129, 215] width 72 height 18
type input "3"
type input "25"
click at [156, 215] on div "%" at bounding box center [154, 214] width 6 height 9
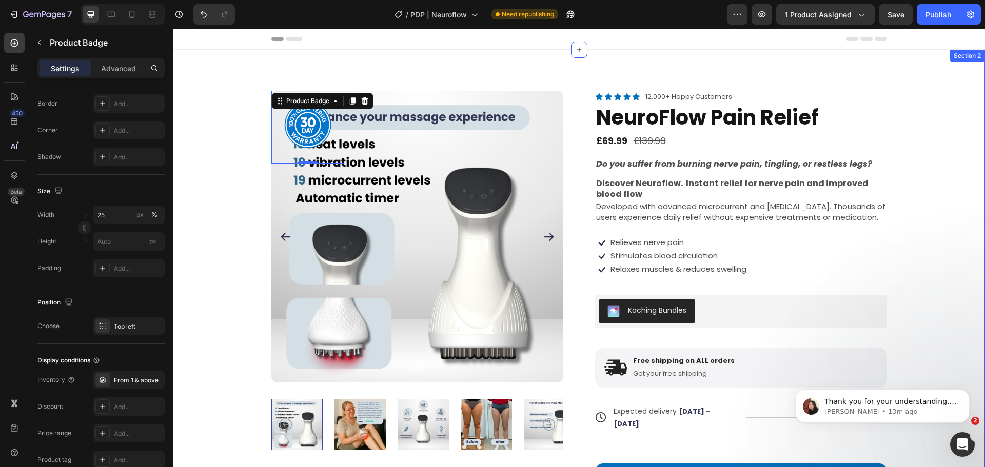
scroll to position [216, 0]
click at [235, 169] on div "Product Badge 0 Product Images Icon Icon Icon Icon Icon Icon List 12.000+ Happy…" at bounding box center [579, 323] width 730 height 464
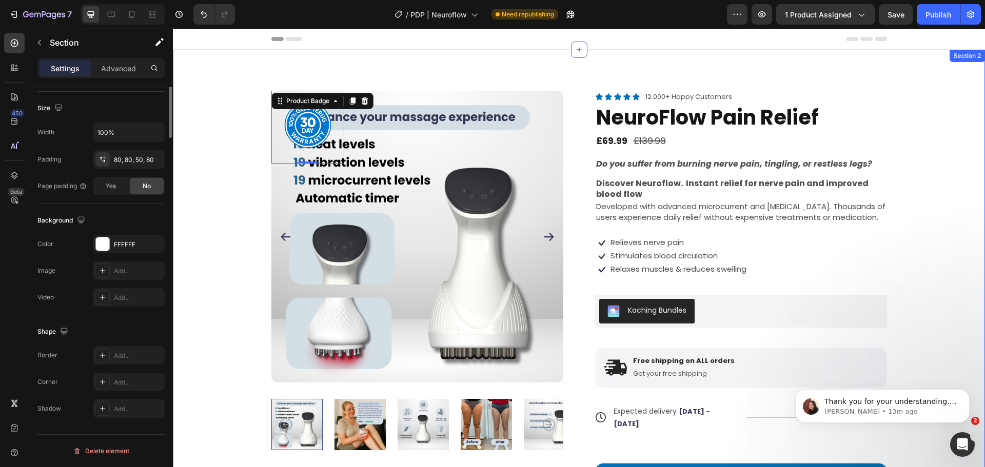
scroll to position [0, 0]
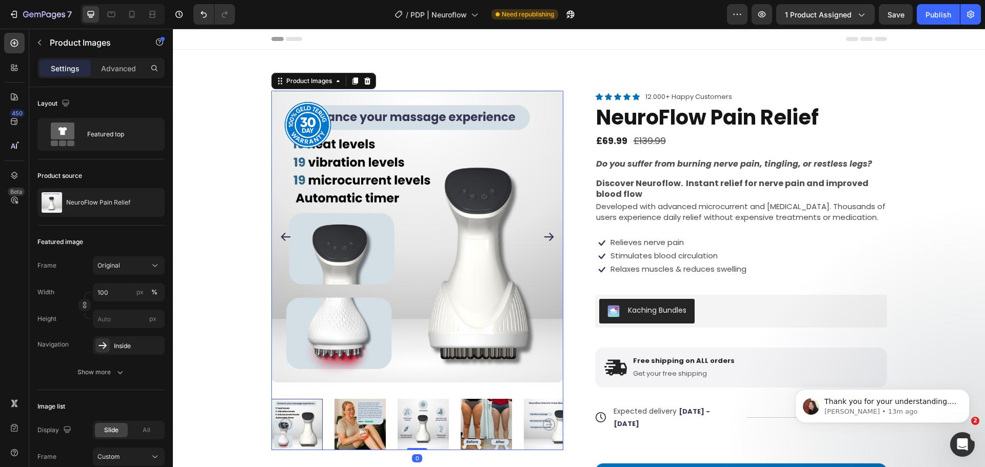
click at [548, 237] on icon "Carousel Next Arrow" at bounding box center [549, 237] width 10 height 8
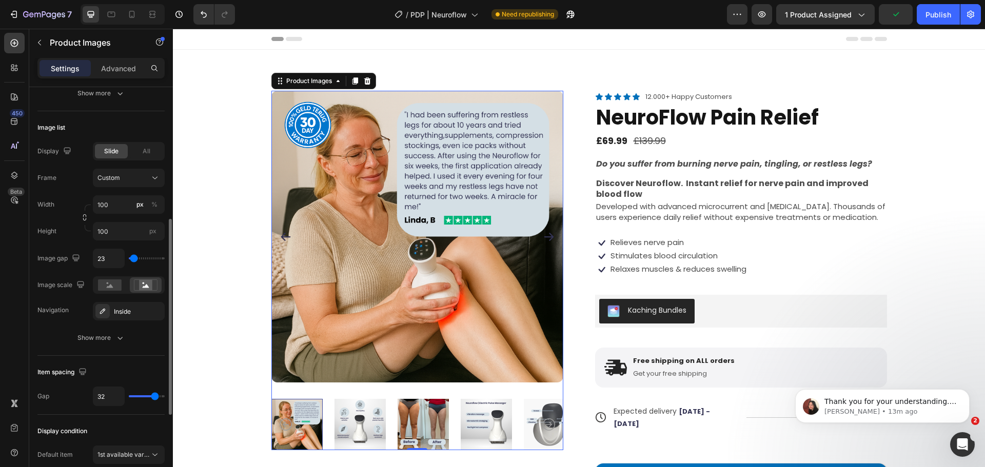
scroll to position [278, 0]
click at [98, 335] on div "Show more" at bounding box center [101, 339] width 48 height 10
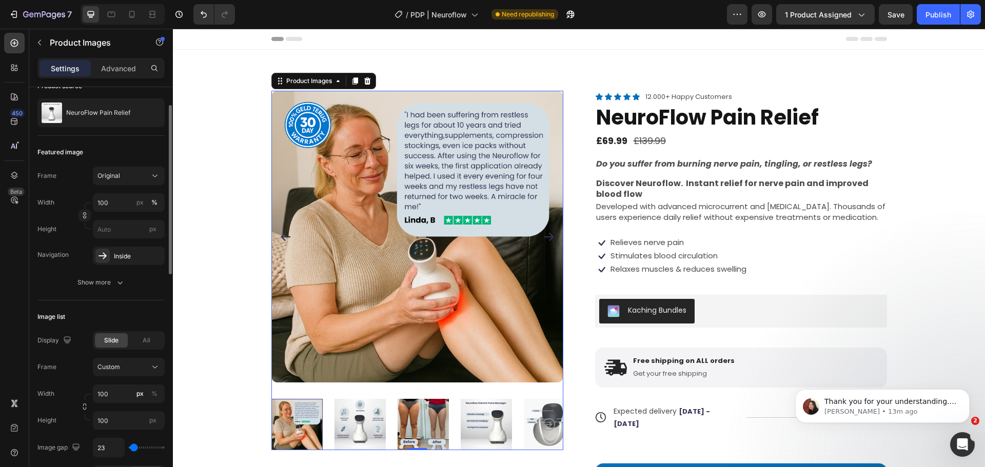
scroll to position [74, 0]
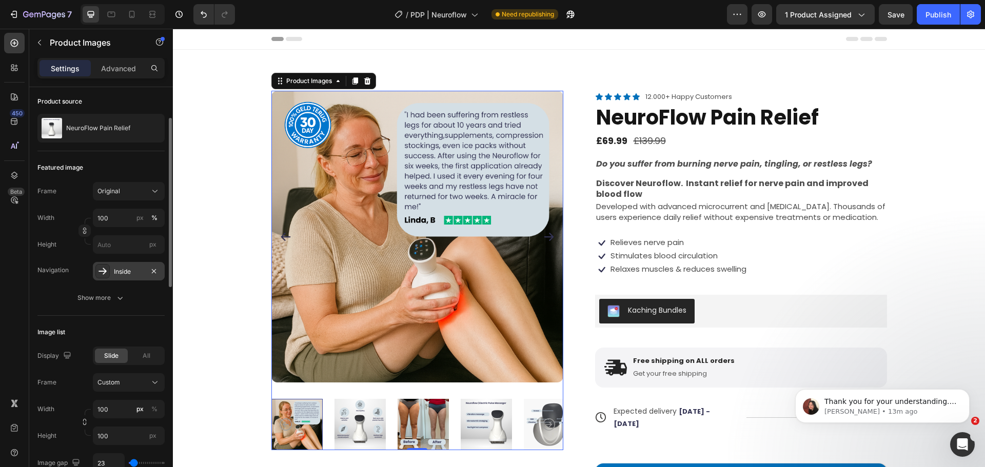
click at [130, 273] on div "Inside" at bounding box center [129, 271] width 30 height 9
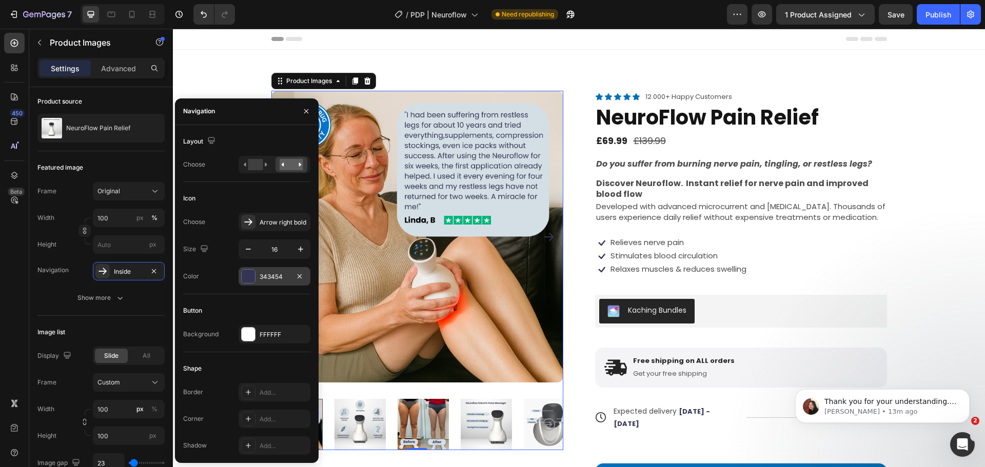
click at [248, 275] on div at bounding box center [248, 276] width 13 height 13
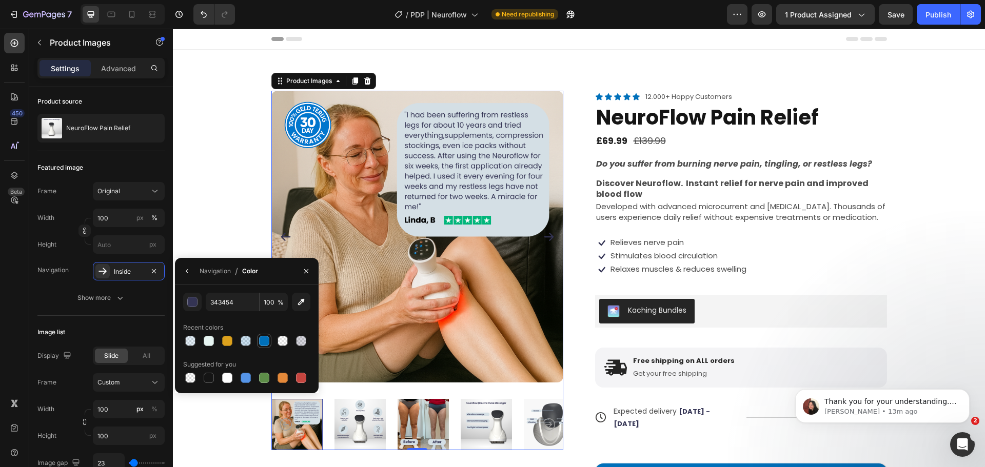
click at [263, 343] on div at bounding box center [264, 341] width 10 height 10
type input "0070BA"
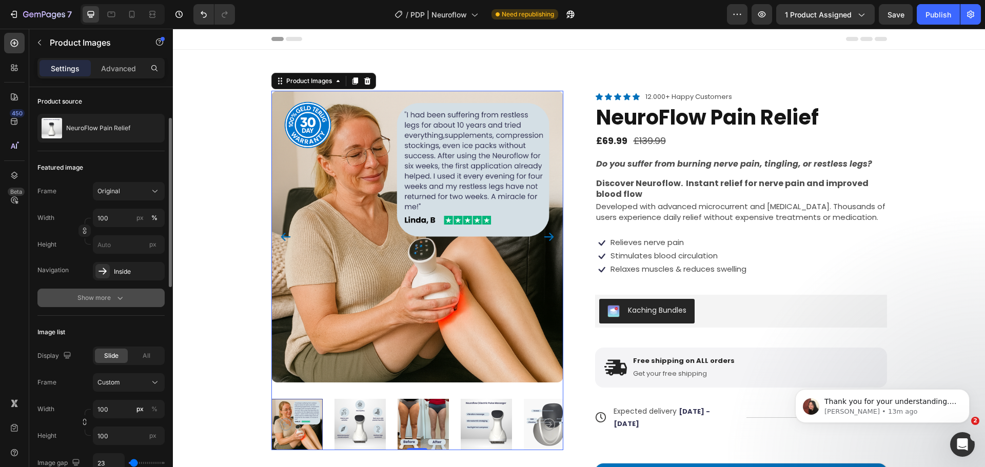
click at [111, 301] on div "Show more" at bounding box center [101, 298] width 48 height 10
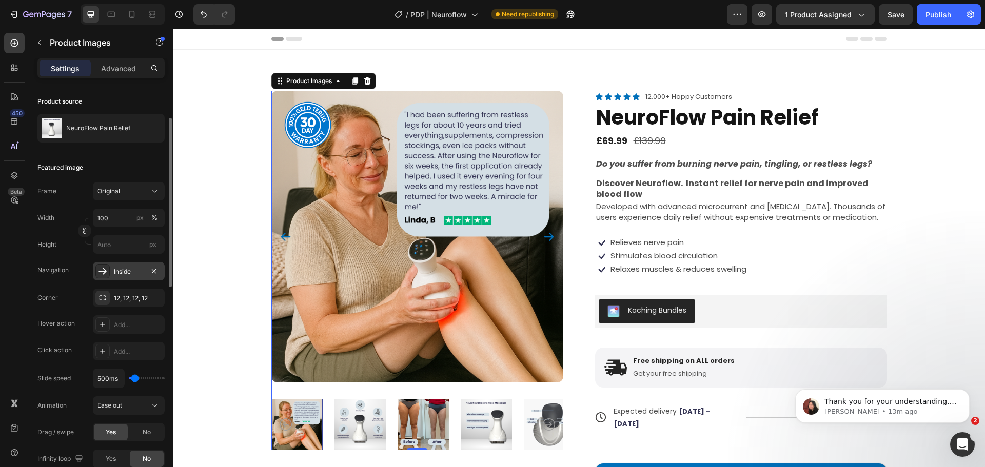
click at [101, 268] on icon at bounding box center [102, 271] width 10 height 10
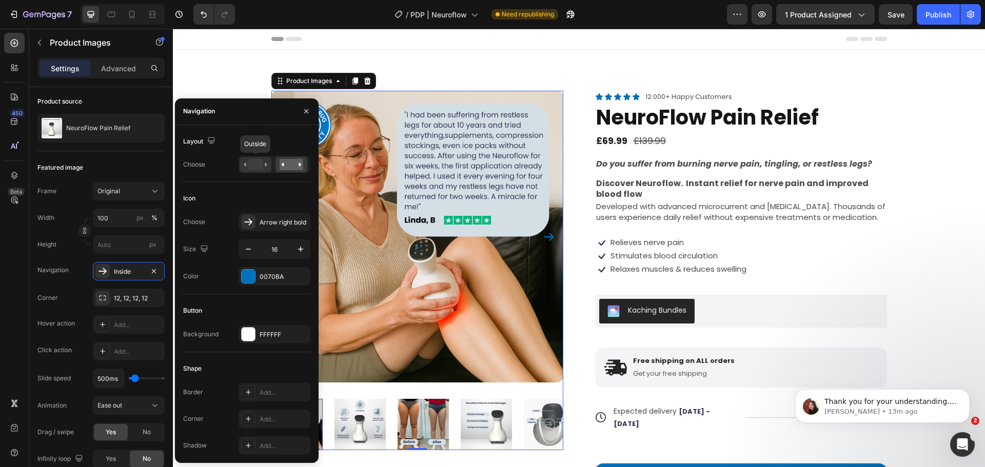
click at [254, 169] on rect at bounding box center [255, 164] width 15 height 11
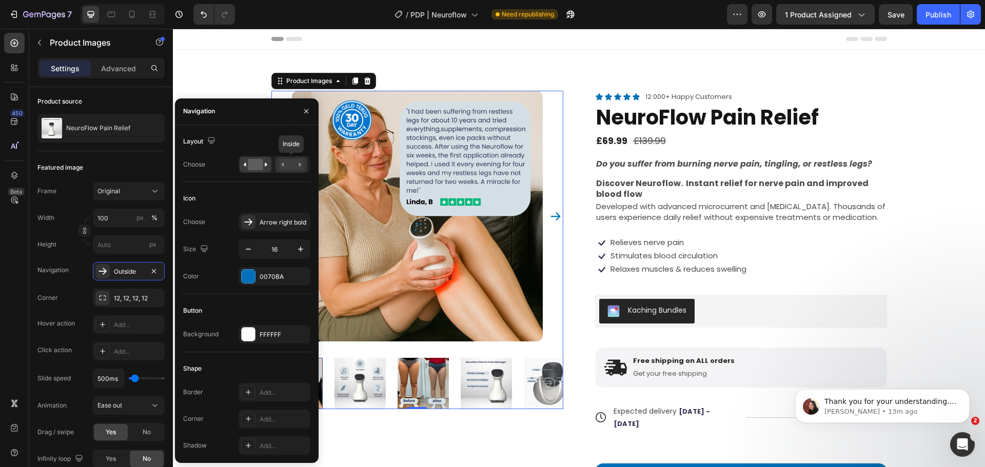
click at [287, 165] on rect at bounding box center [292, 164] width 24 height 11
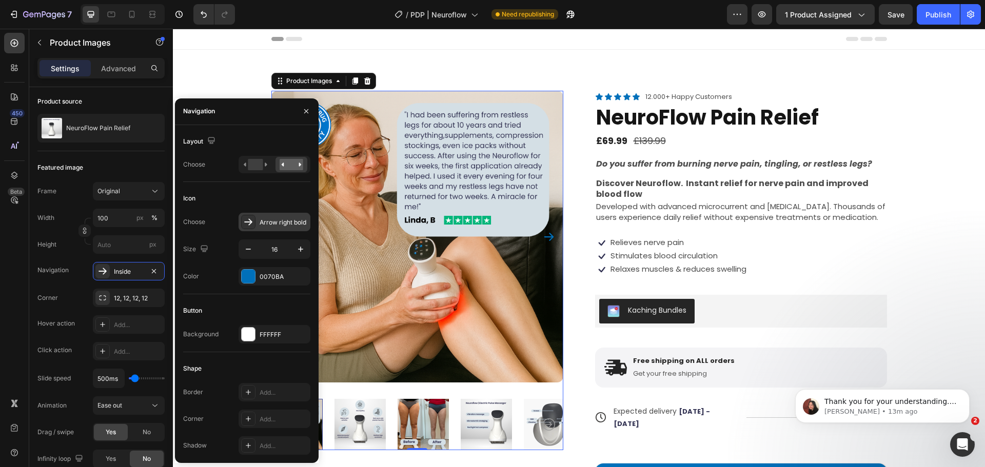
click at [279, 222] on div "Arrow right bold" at bounding box center [284, 222] width 48 height 9
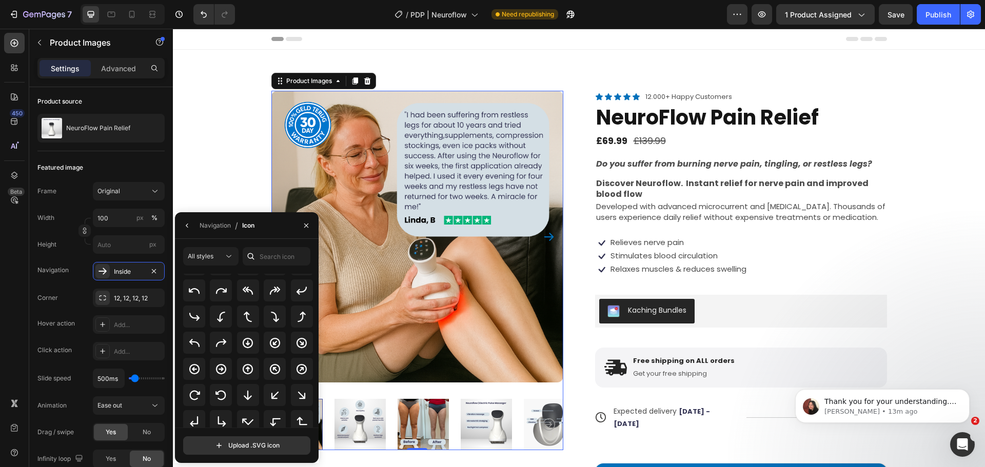
scroll to position [243, 0]
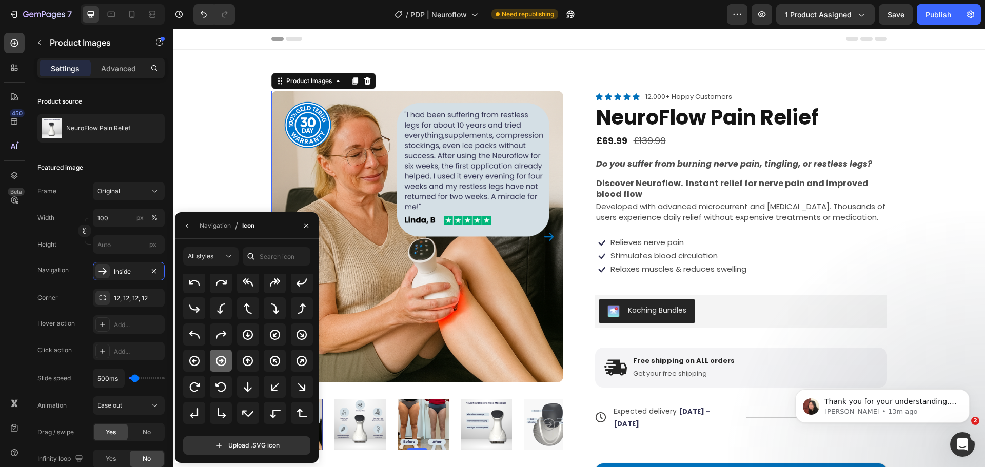
click at [219, 361] on icon at bounding box center [221, 360] width 10 height 10
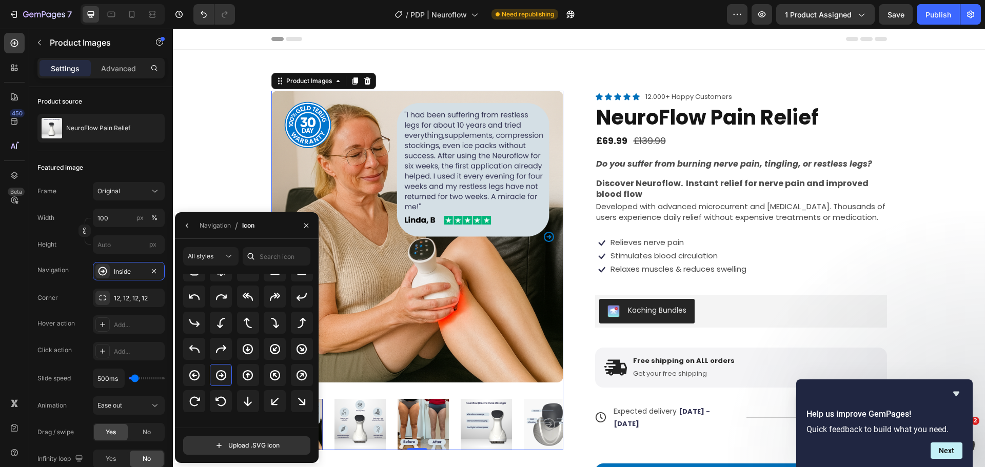
scroll to position [0, 0]
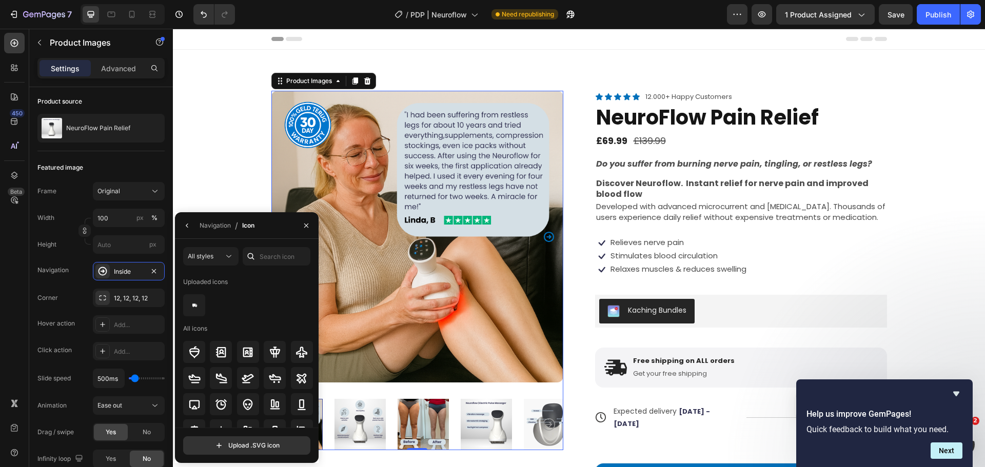
drag, startPoint x: 315, startPoint y: 399, endPoint x: 146, endPoint y: 235, distance: 235.1
click at [230, 259] on icon at bounding box center [229, 256] width 10 height 10
click at [212, 303] on p "Light" at bounding box center [200, 301] width 58 height 10
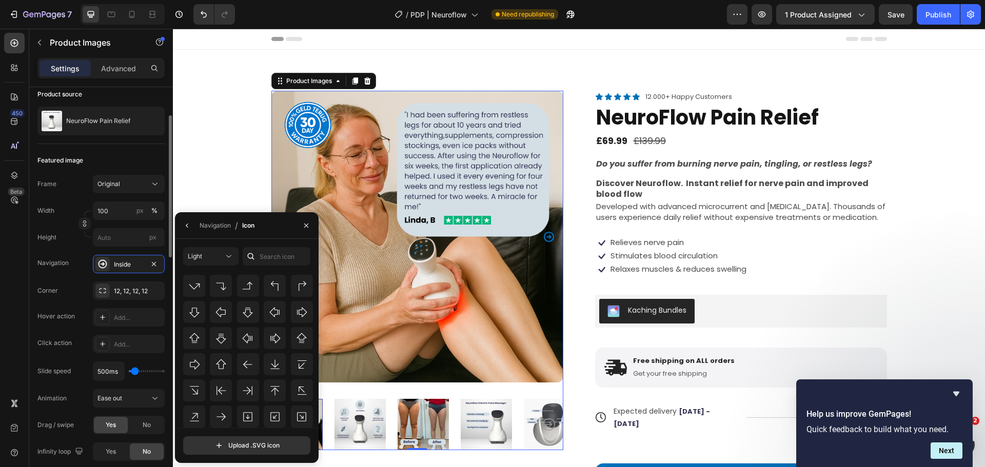
scroll to position [81, 0]
click at [236, 444] on input "file" at bounding box center [247, 445] width 126 height 17
type input "C:\fakepath\LOGO.svg"
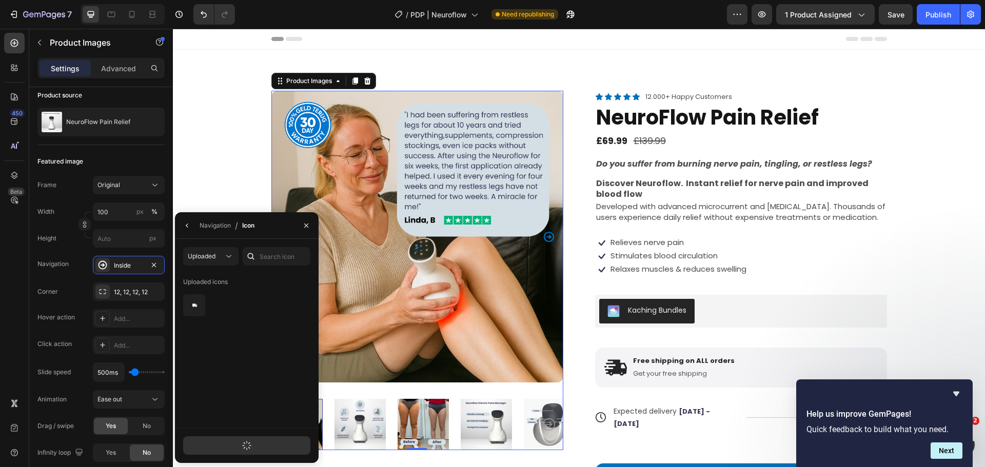
scroll to position [0, 0]
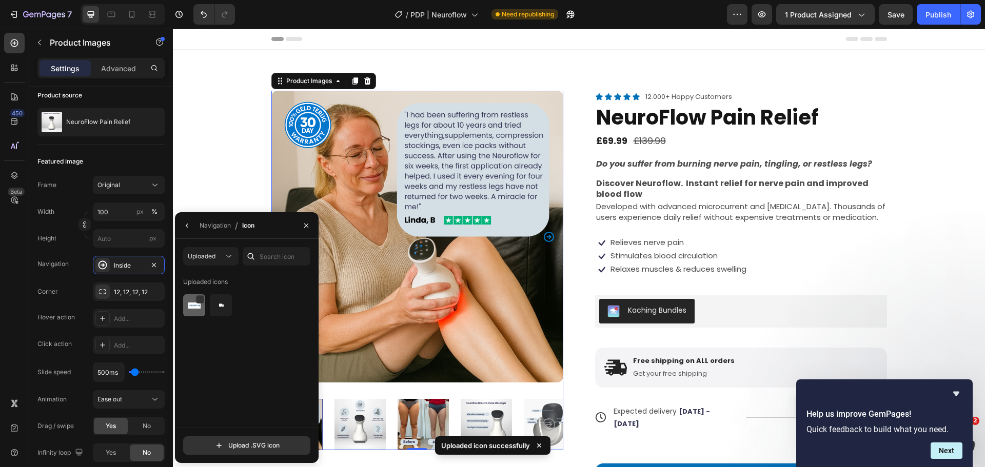
click at [188, 311] on img at bounding box center [194, 306] width 12 height 12
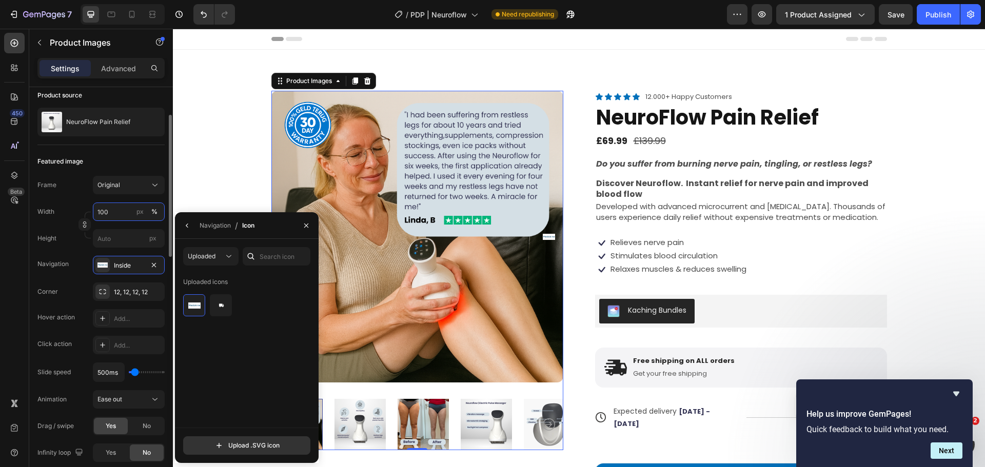
click at [118, 210] on input "100" at bounding box center [129, 212] width 72 height 18
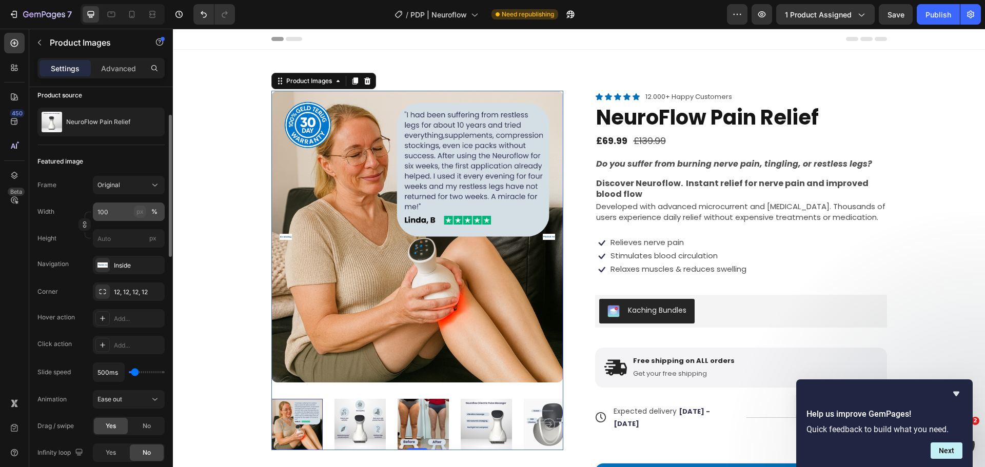
click at [140, 211] on div "px" at bounding box center [139, 211] width 7 height 9
click at [282, 235] on rect "Carousel Back Arrow" at bounding box center [285, 237] width 15 height 6
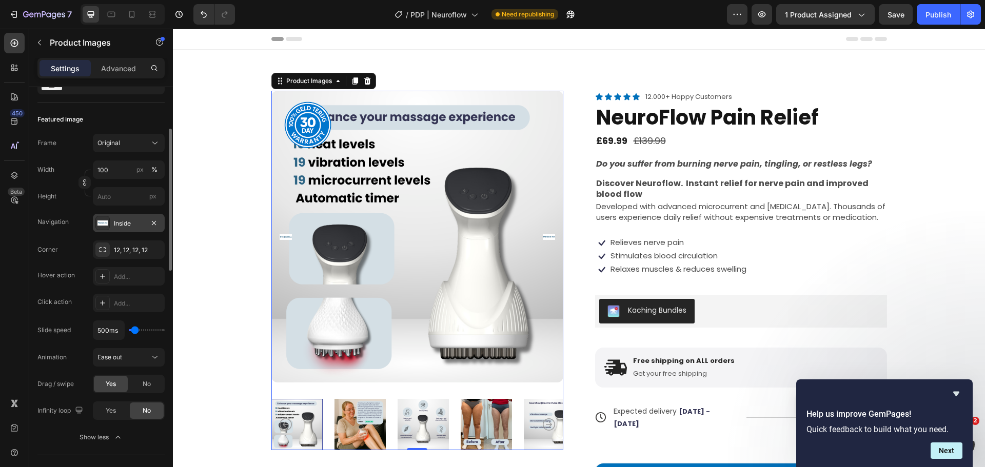
scroll to position [124, 0]
click at [120, 227] on div "Inside" at bounding box center [129, 221] width 72 height 18
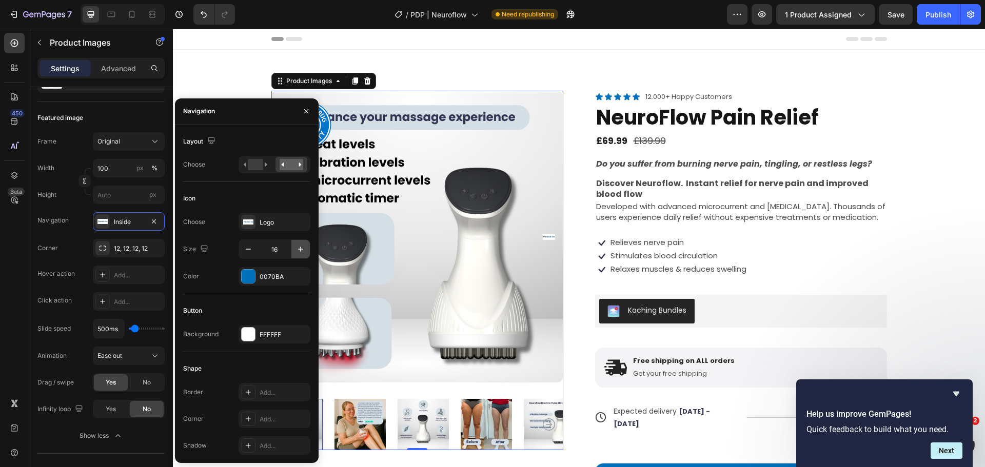
click at [301, 251] on icon "button" at bounding box center [300, 249] width 10 height 10
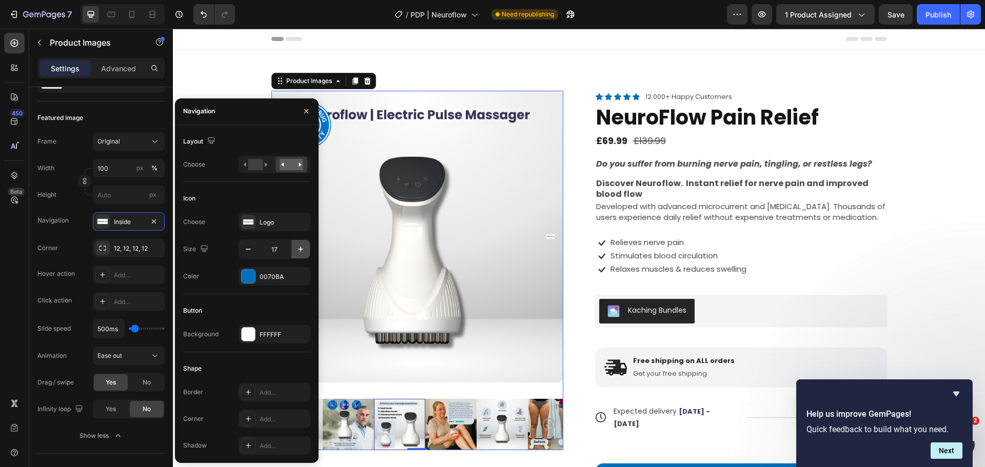
click at [301, 251] on icon "button" at bounding box center [300, 249] width 10 height 10
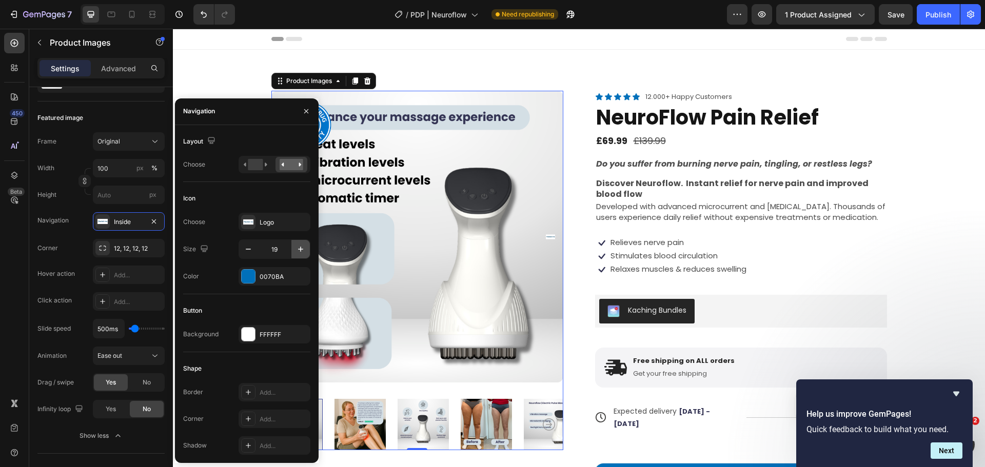
click at [301, 251] on icon "button" at bounding box center [300, 249] width 10 height 10
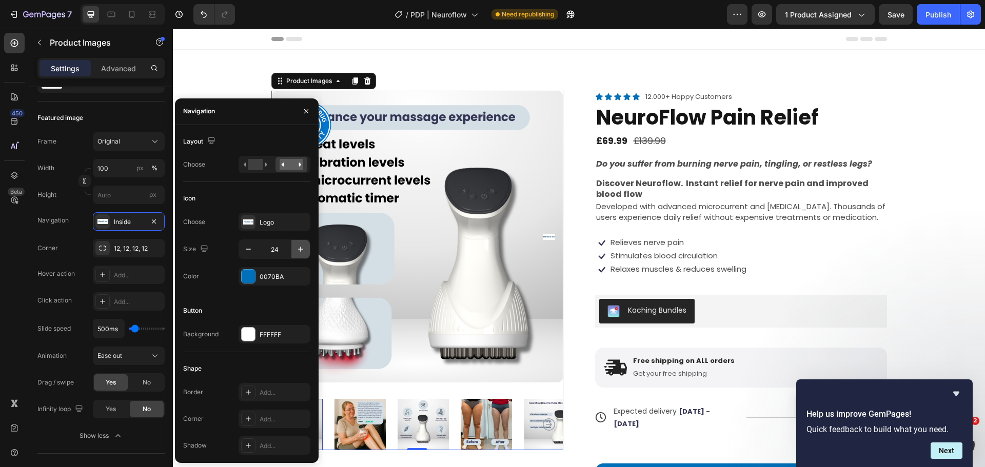
click at [301, 251] on icon "button" at bounding box center [300, 249] width 10 height 10
type input "27"
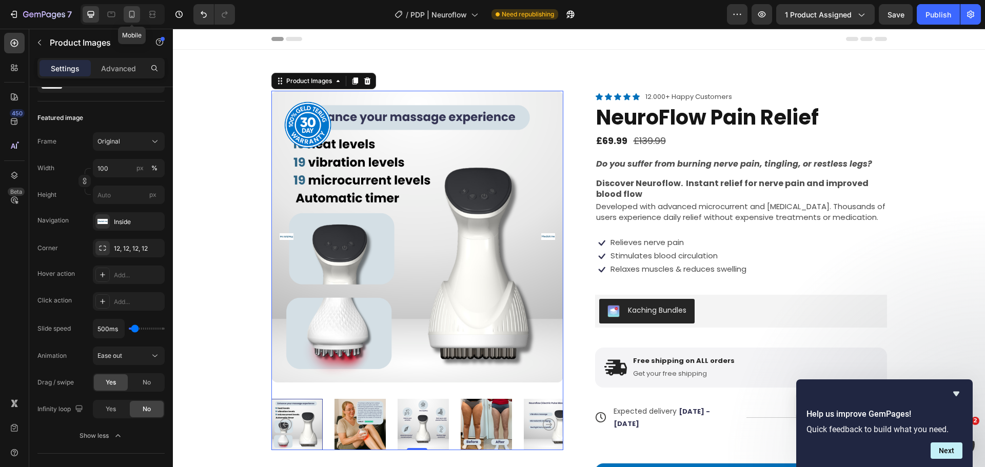
click at [135, 17] on icon at bounding box center [132, 14] width 10 height 10
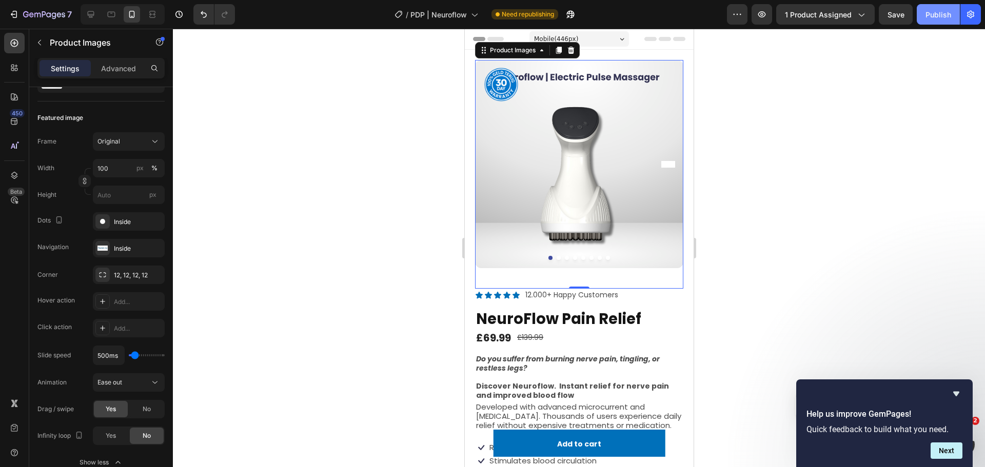
click at [937, 22] on button "Publish" at bounding box center [938, 14] width 43 height 21
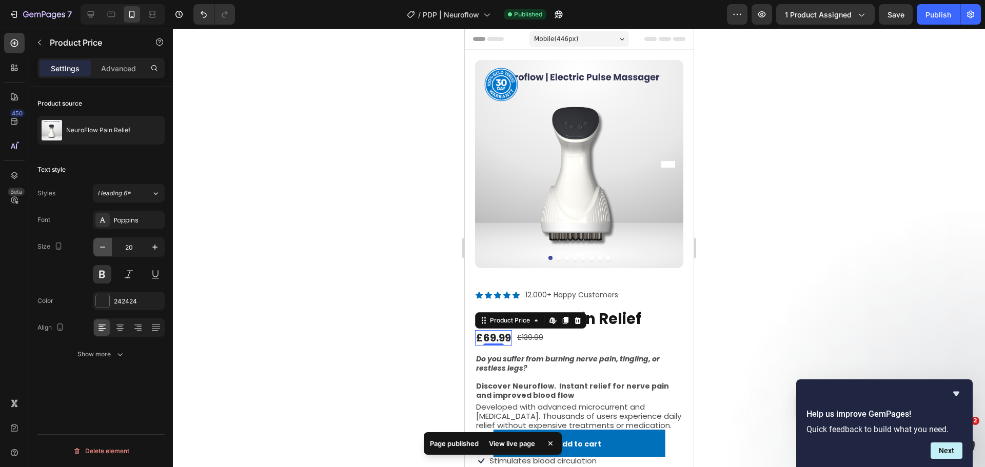
click at [100, 250] on icon "button" at bounding box center [102, 247] width 10 height 10
click at [101, 248] on icon "button" at bounding box center [102, 247] width 10 height 10
type input "16"
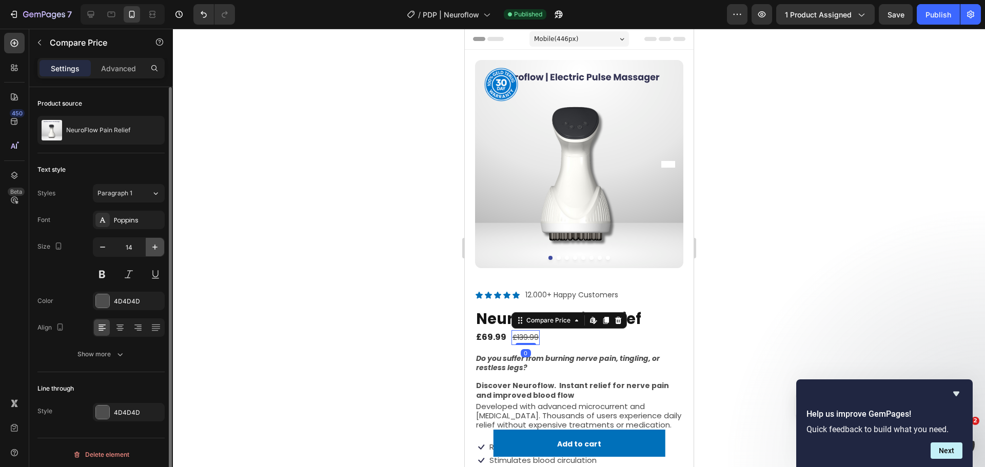
click at [153, 247] on icon "button" at bounding box center [154, 247] width 5 height 5
type input "16"
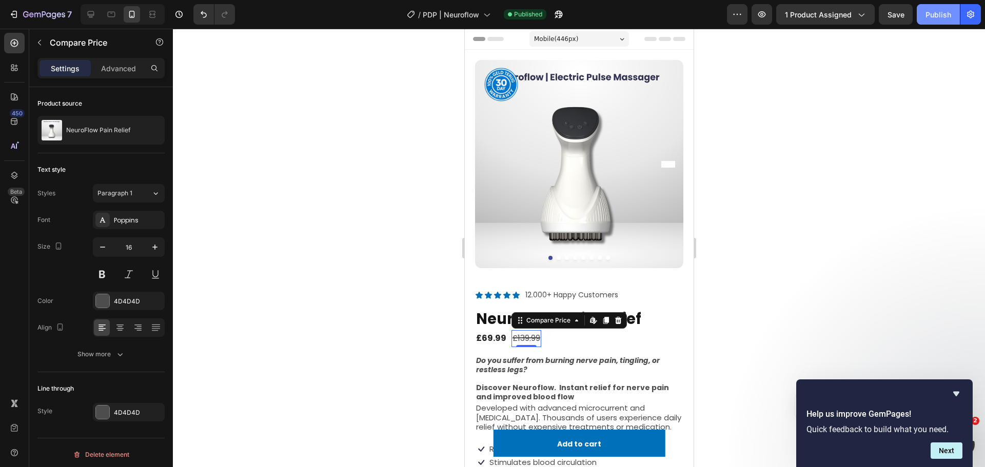
click at [928, 18] on div "Publish" at bounding box center [938, 14] width 26 height 11
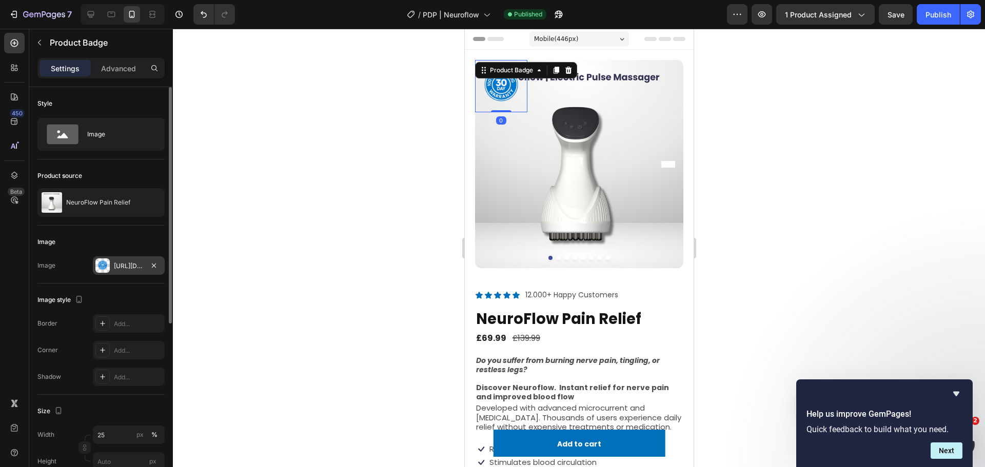
click at [125, 266] on div "Https://cdn.Shopify.Com/s/files/1/0946/1710/8805/files/gempages_563912027286799…" at bounding box center [129, 266] width 30 height 9
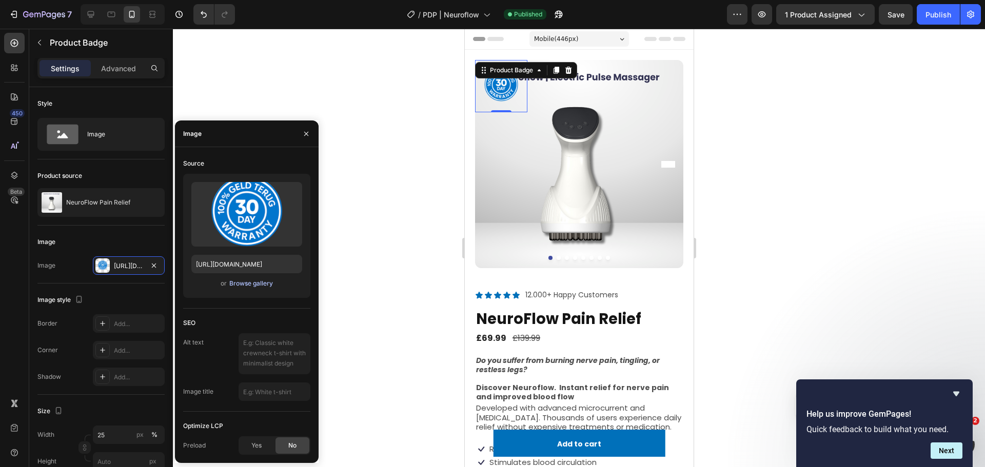
click at [240, 286] on div "Browse gallery" at bounding box center [251, 283] width 44 height 9
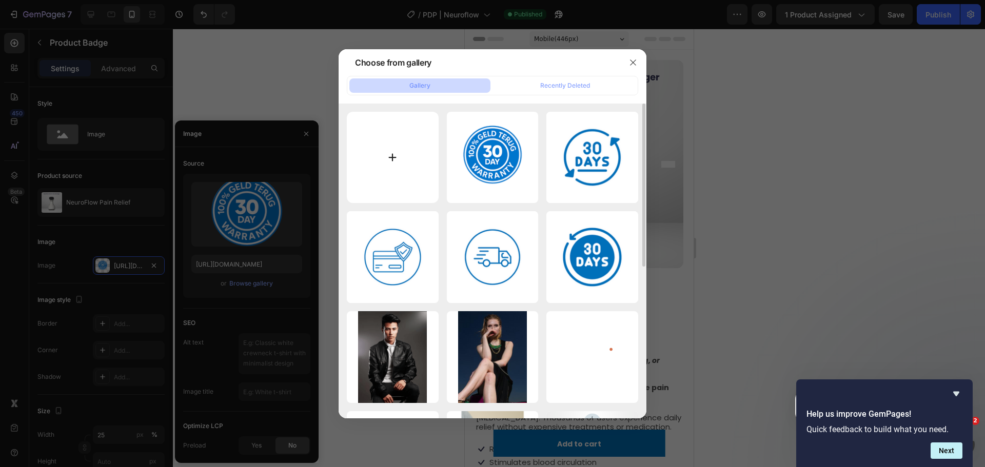
click at [397, 156] on input "file" at bounding box center [393, 158] width 92 height 92
type input "C:\fakepath\GARANTIE.png"
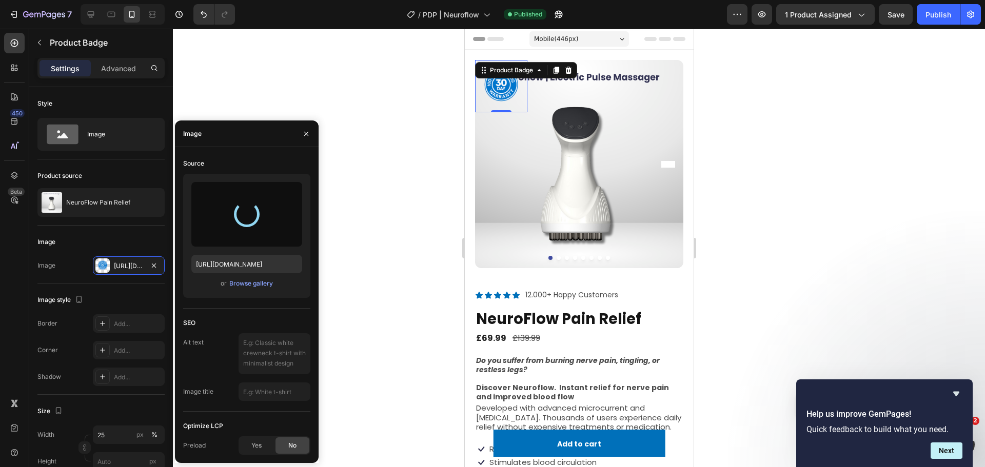
type input "https://cdn.shopify.com/s/files/1/0946/1710/8805/files/gempages_563912027286799…"
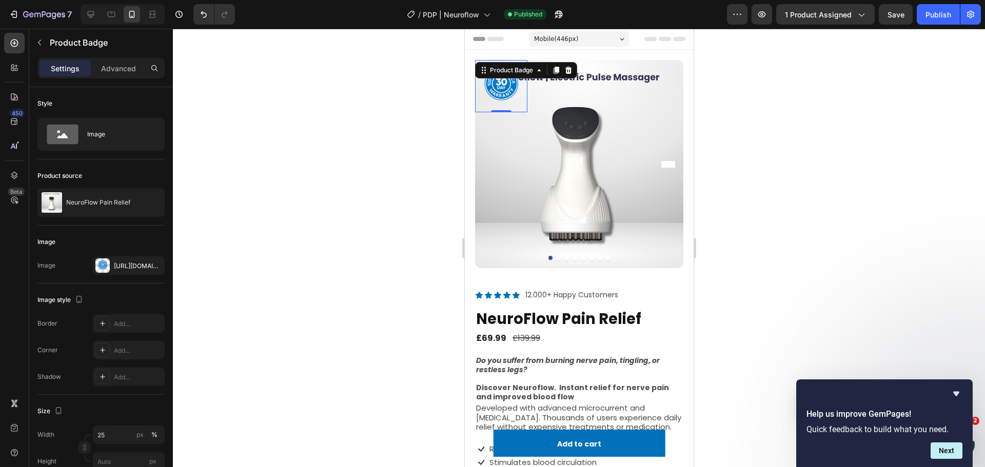
click at [775, 206] on div at bounding box center [579, 248] width 812 height 439
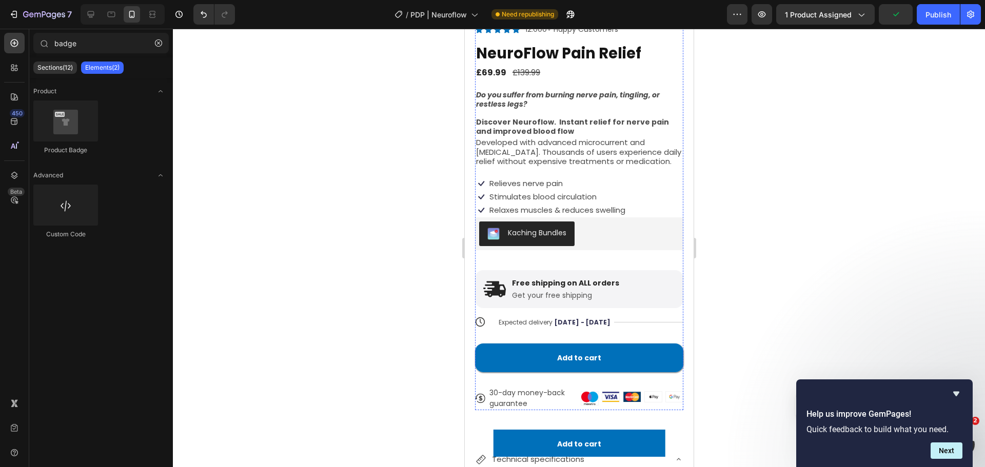
scroll to position [283, 0]
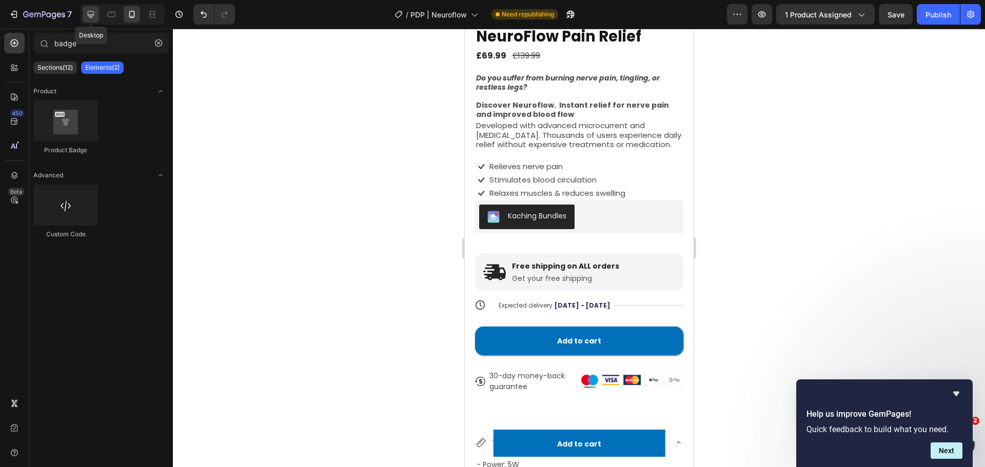
click at [88, 14] on icon at bounding box center [91, 14] width 7 height 7
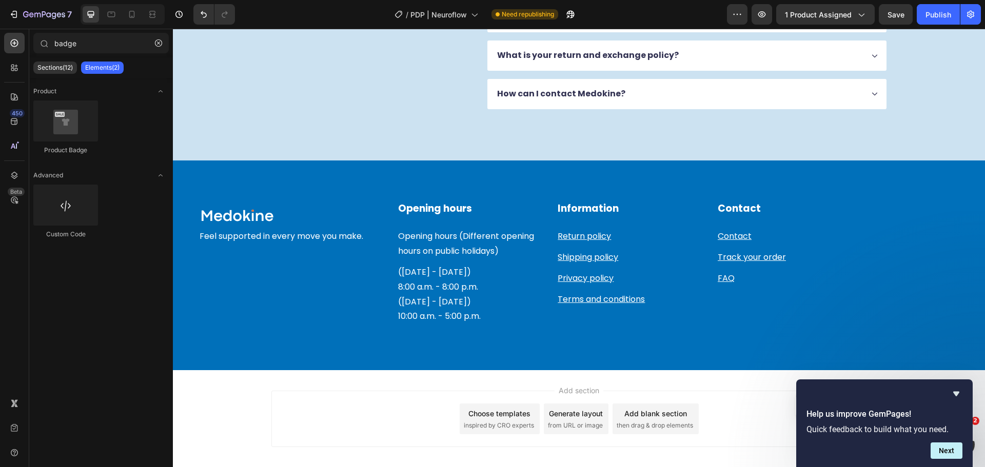
scroll to position [2647, 0]
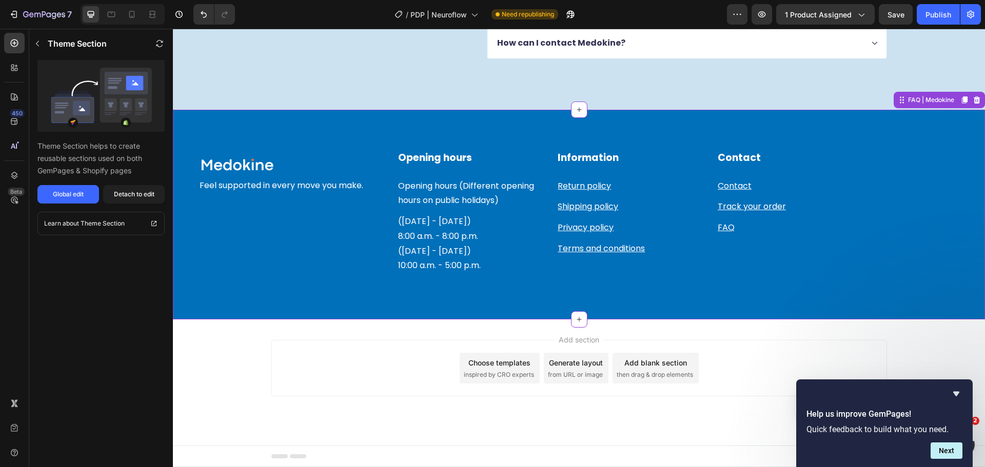
click at [356, 186] on p "Feel supported in every move you make." at bounding box center [290, 186] width 180 height 15
click at [77, 191] on div "Global edit" at bounding box center [68, 194] width 31 height 9
click at [159, 44] on icon "button" at bounding box center [159, 43] width 8 height 8
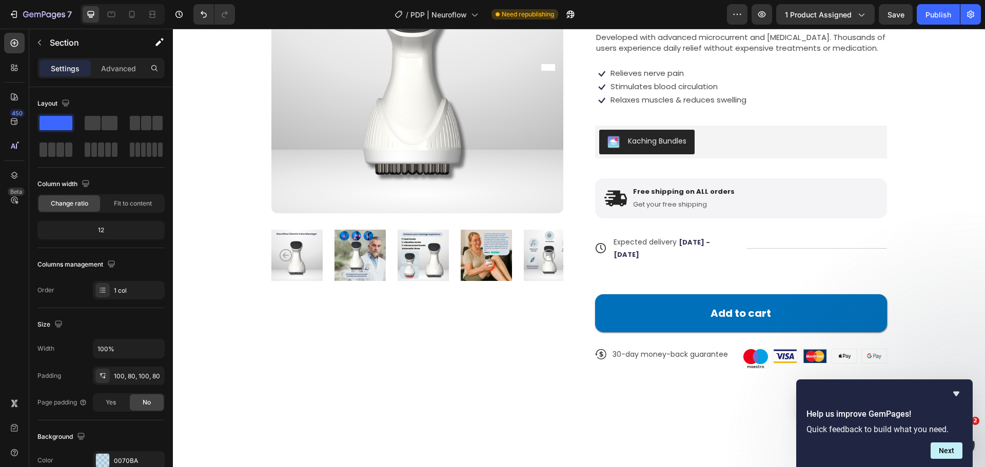
scroll to position [0, 0]
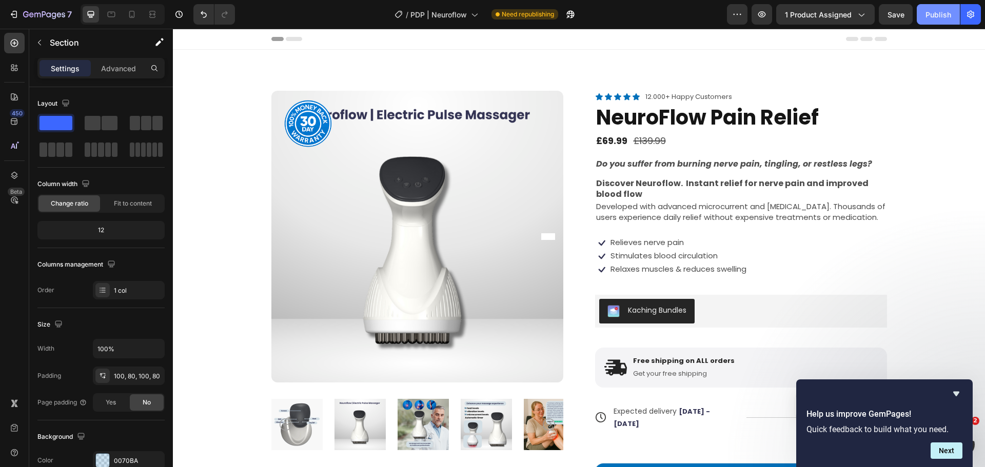
click at [932, 22] on button "Publish" at bounding box center [938, 14] width 43 height 21
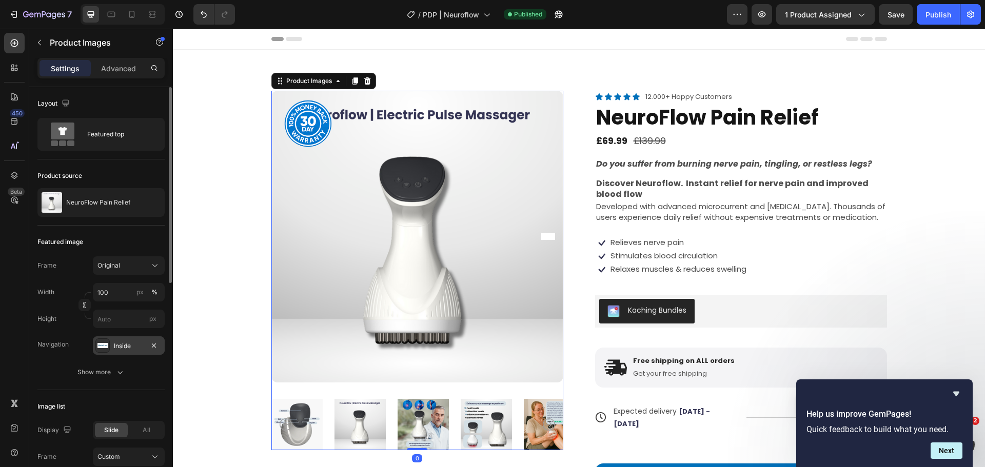
click at [126, 351] on div "Inside" at bounding box center [129, 346] width 72 height 18
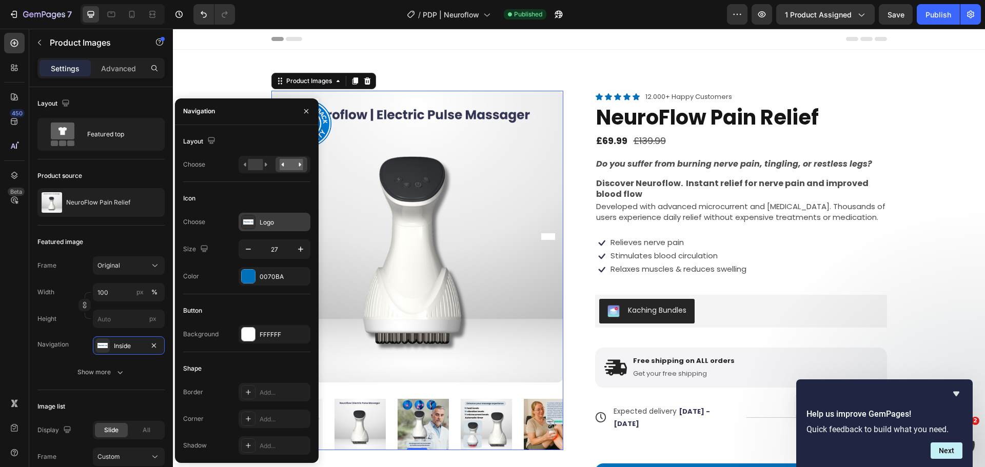
click at [268, 215] on div "Logo" at bounding box center [275, 222] width 72 height 18
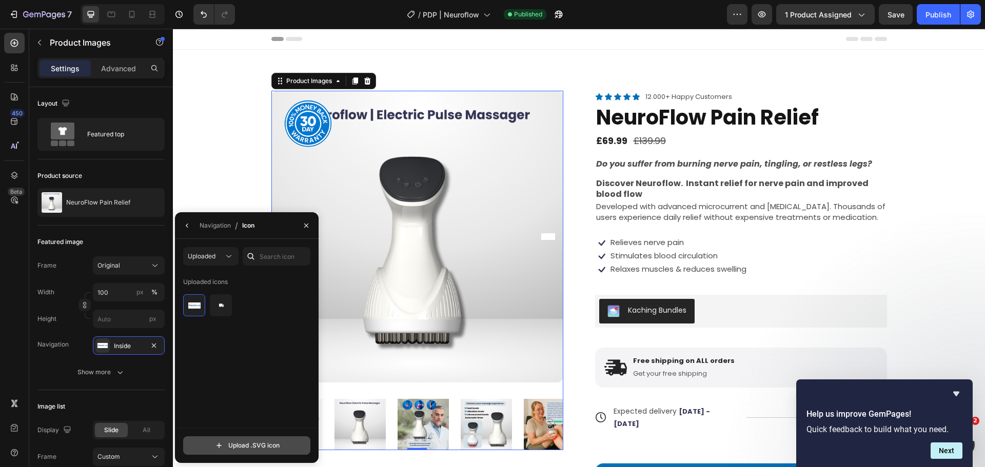
click at [256, 445] on input "file" at bounding box center [247, 445] width 126 height 17
click at [243, 446] on input "file" at bounding box center [247, 445] width 126 height 17
click at [256, 443] on input "file" at bounding box center [247, 445] width 126 height 17
type input "C:\fakepath\GARANTIE.svg"
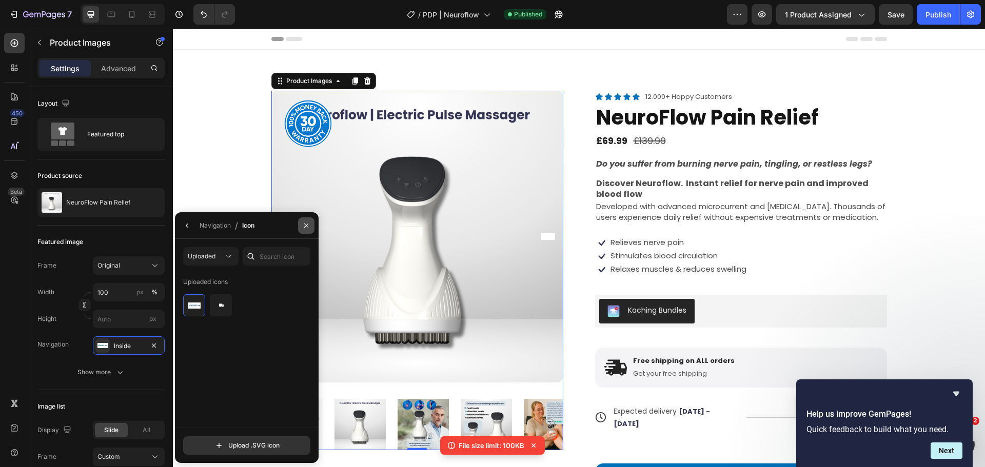
click at [312, 228] on button "button" at bounding box center [306, 226] width 16 height 16
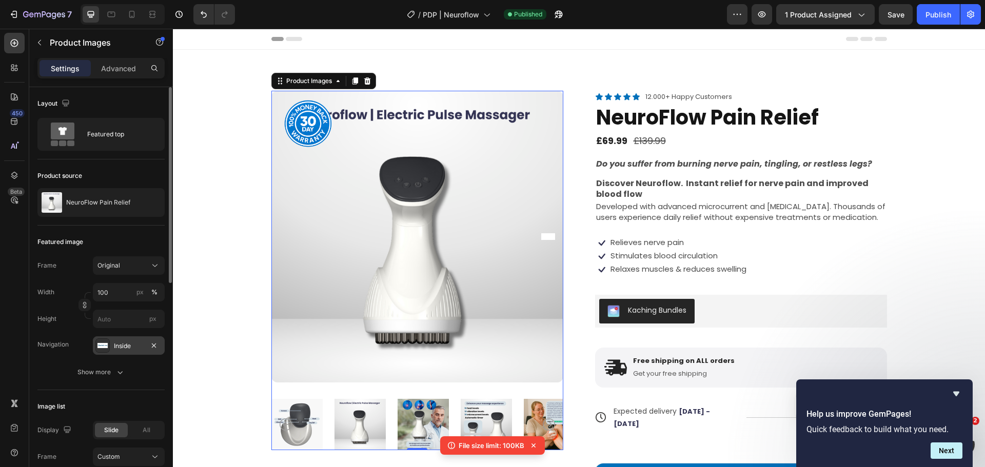
click at [137, 349] on div "Inside" at bounding box center [129, 346] width 30 height 9
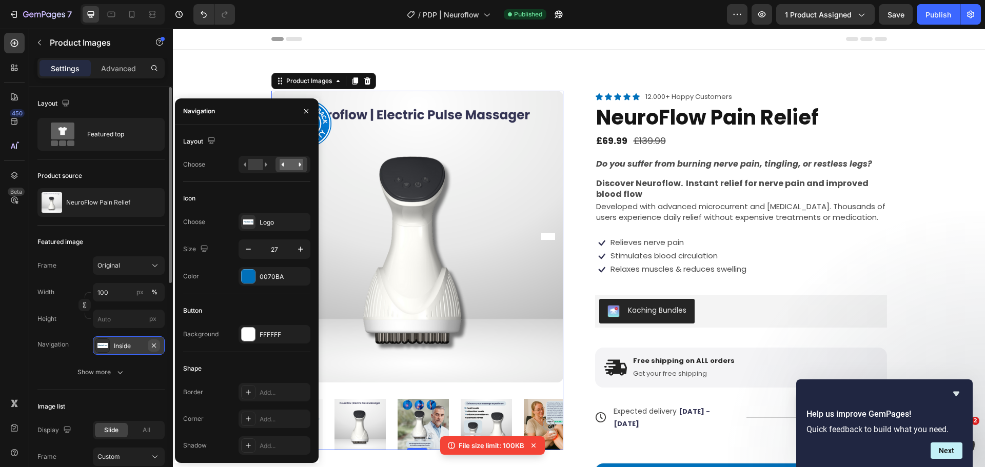
click at [154, 343] on icon "button" at bounding box center [154, 346] width 8 height 8
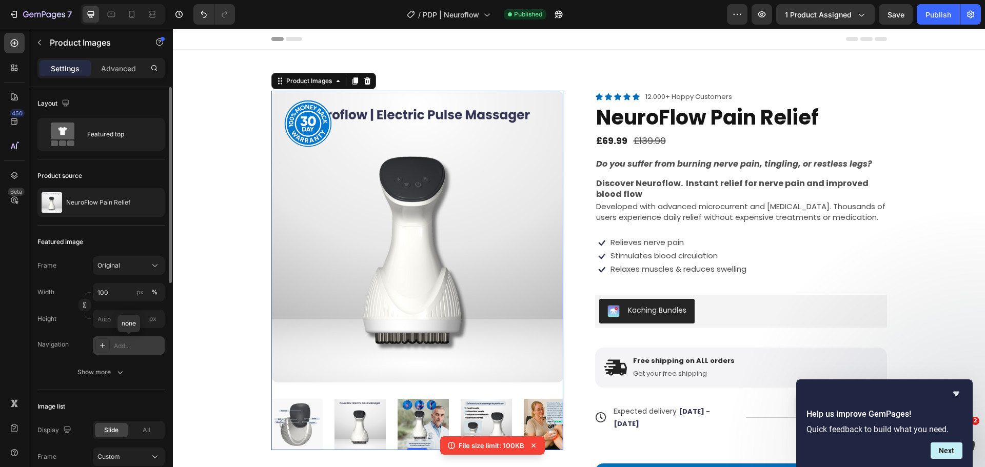
click at [108, 342] on div at bounding box center [102, 346] width 14 height 14
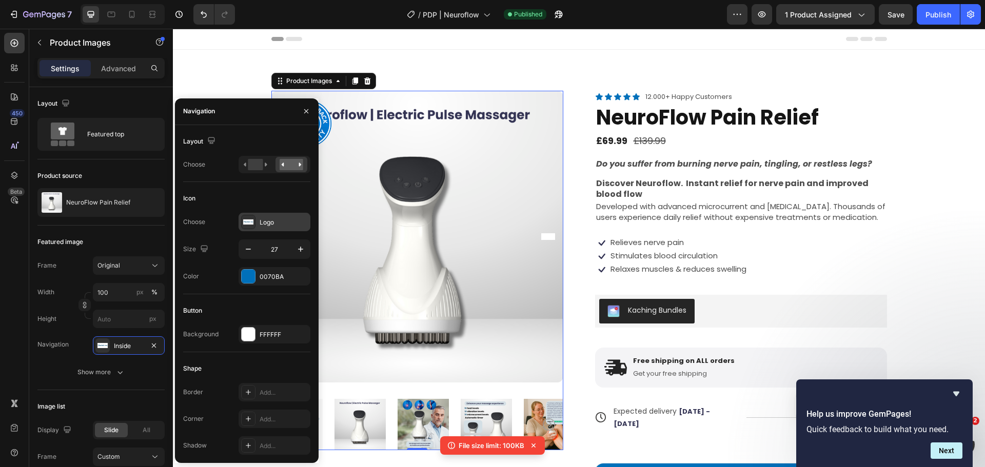
click at [261, 227] on div "Logo" at bounding box center [284, 222] width 48 height 9
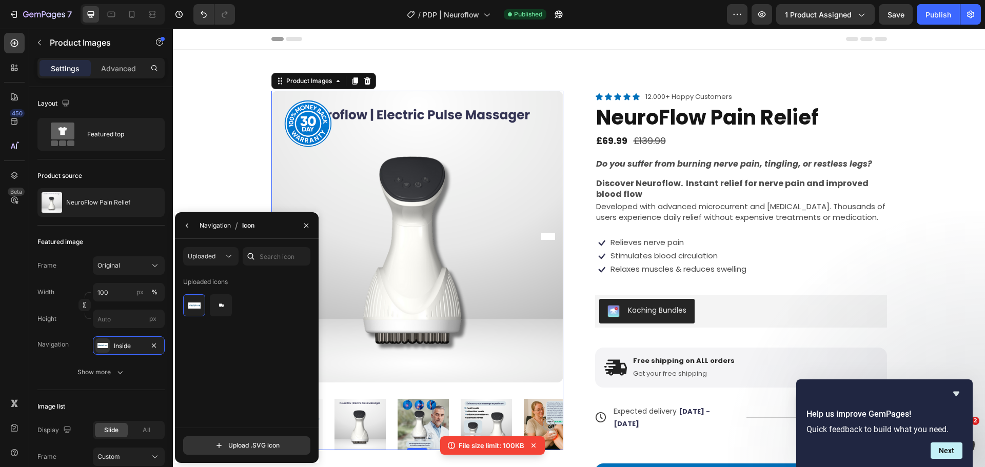
click at [212, 226] on div "Navigation" at bounding box center [215, 225] width 31 height 9
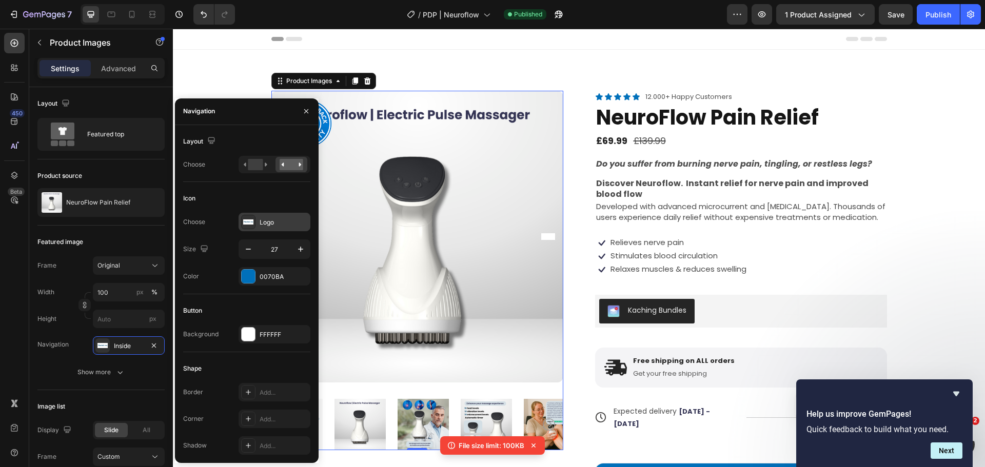
click at [267, 221] on div "Logo" at bounding box center [284, 222] width 48 height 9
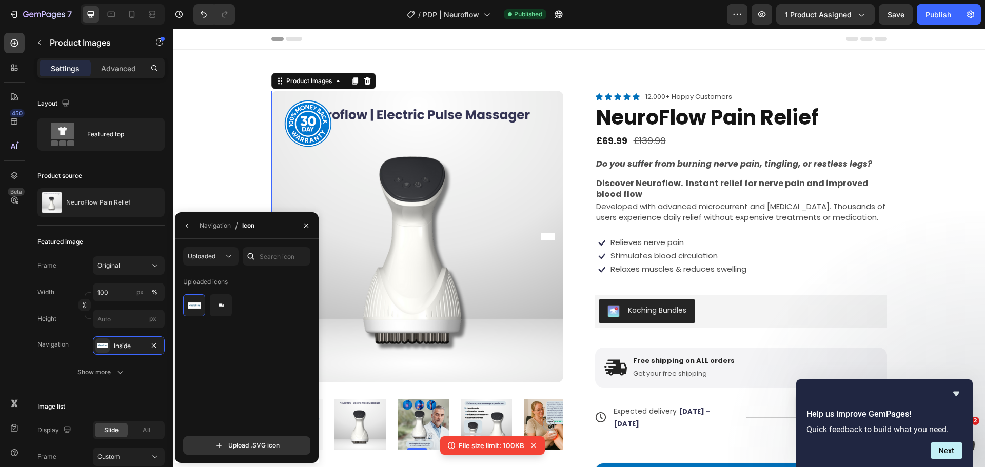
click at [247, 225] on div "Icon" at bounding box center [248, 225] width 12 height 9
click at [227, 259] on icon at bounding box center [229, 256] width 10 height 10
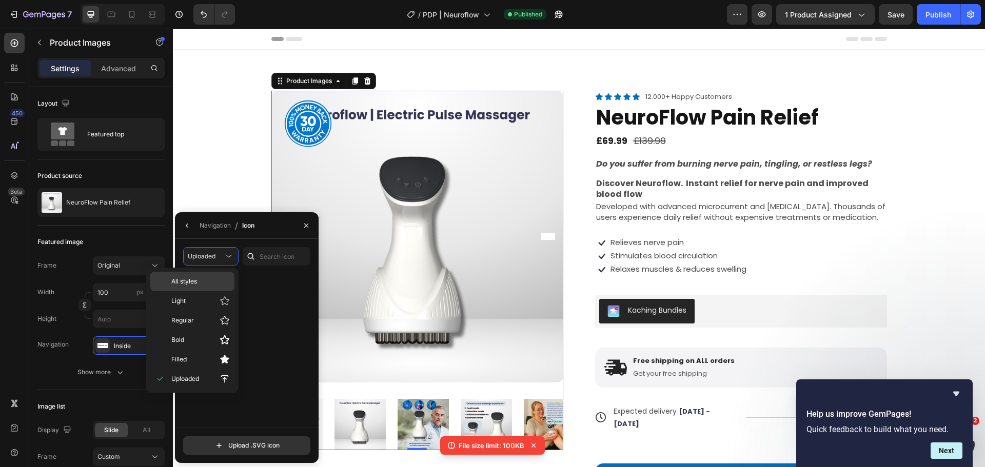
click at [211, 284] on p "All styles" at bounding box center [200, 281] width 58 height 9
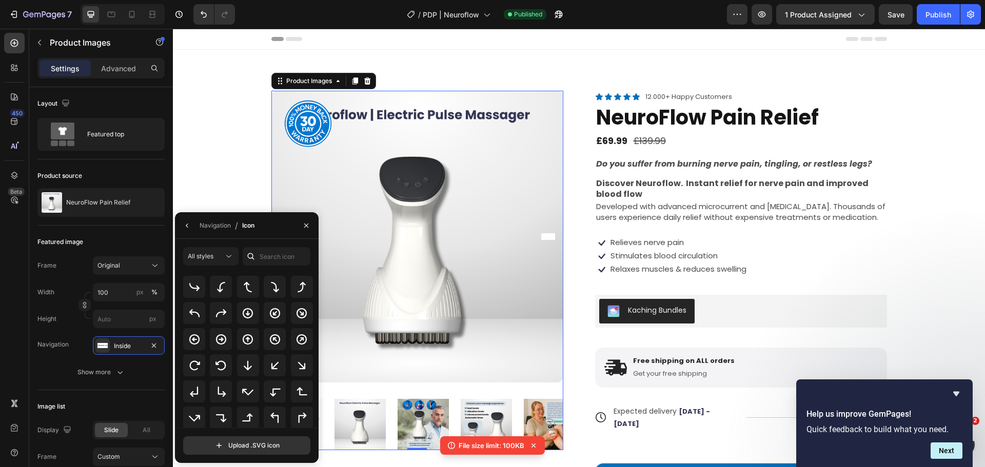
scroll to position [285, 0]
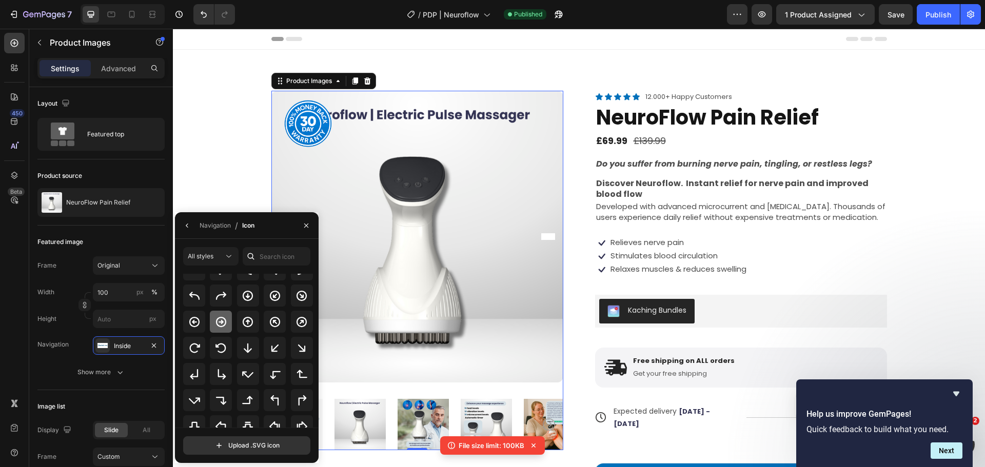
click at [222, 321] on icon at bounding box center [221, 322] width 10 height 10
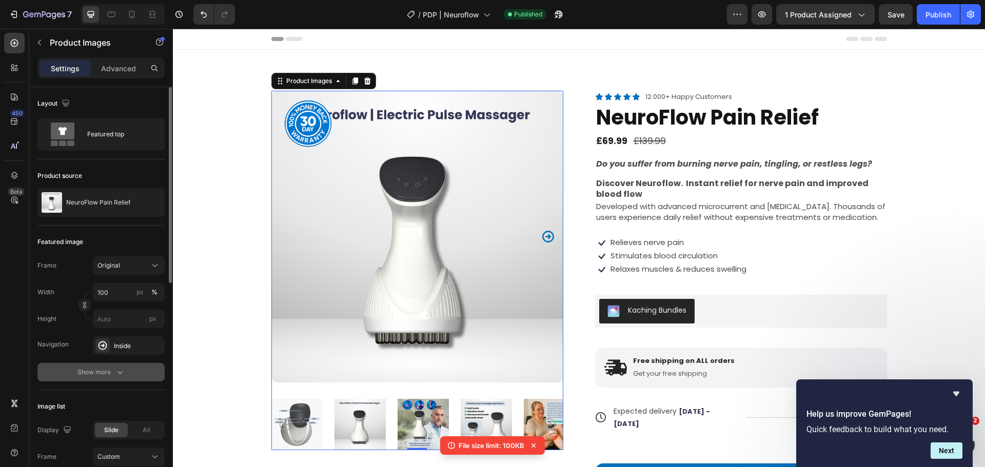
click at [111, 375] on div "Show more" at bounding box center [101, 372] width 48 height 10
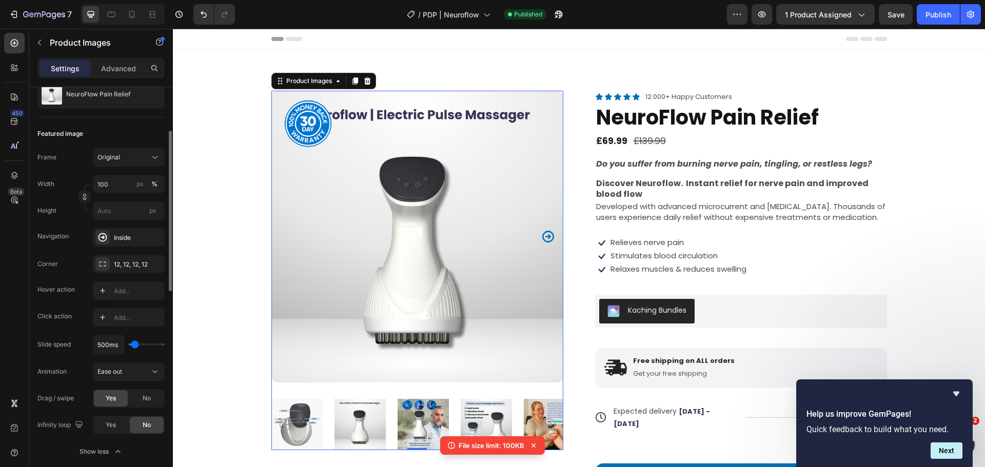
scroll to position [110, 0]
click at [127, 230] on div "Inside" at bounding box center [129, 236] width 72 height 18
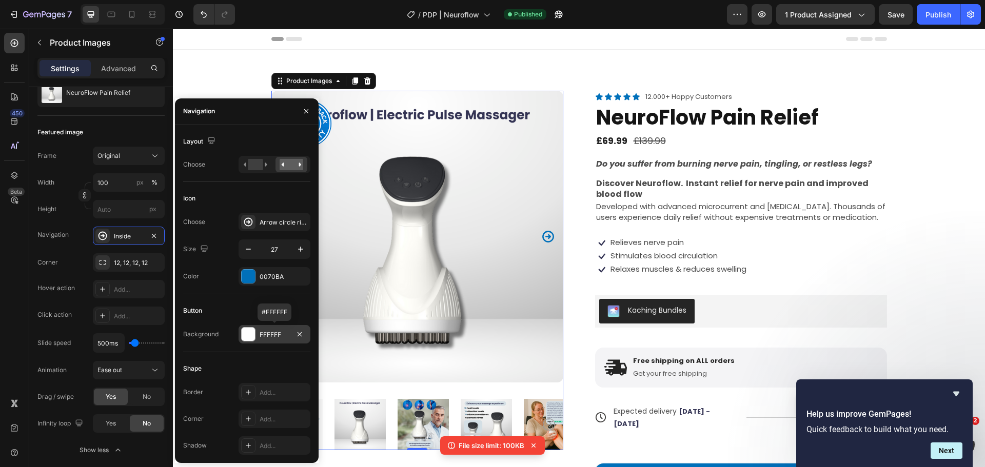
click at [258, 336] on div "FFFFFF" at bounding box center [275, 334] width 72 height 18
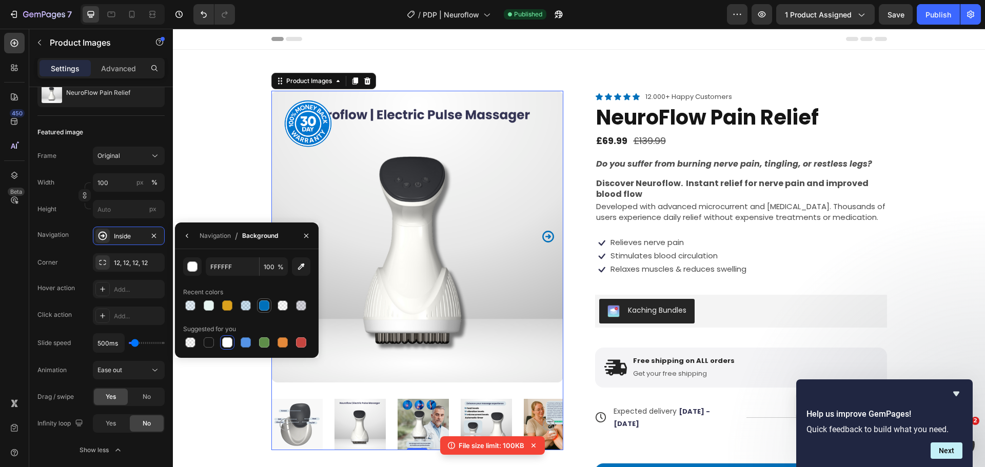
click at [267, 301] on div at bounding box center [264, 306] width 10 height 10
click at [187, 341] on div at bounding box center [190, 343] width 10 height 10
type input "000000"
type input "0"
click at [128, 239] on div "Inside" at bounding box center [129, 236] width 30 height 9
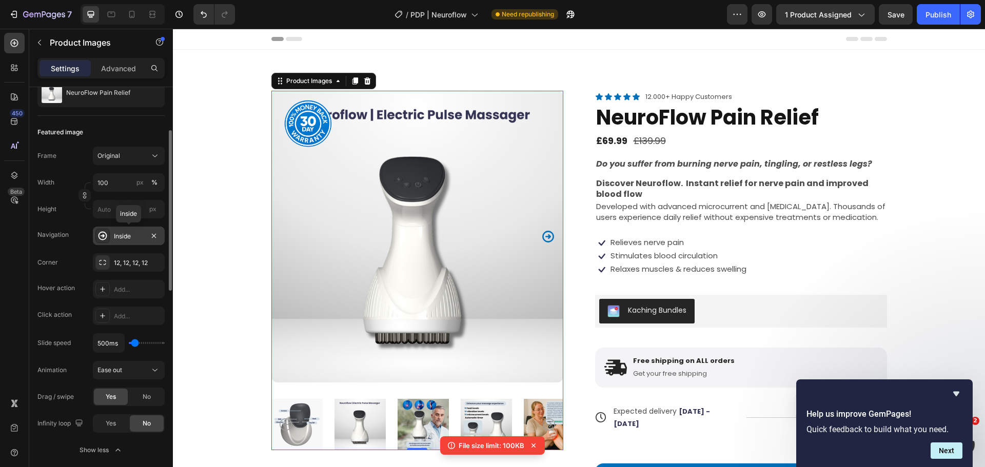
click at [128, 239] on div "Inside" at bounding box center [129, 236] width 30 height 9
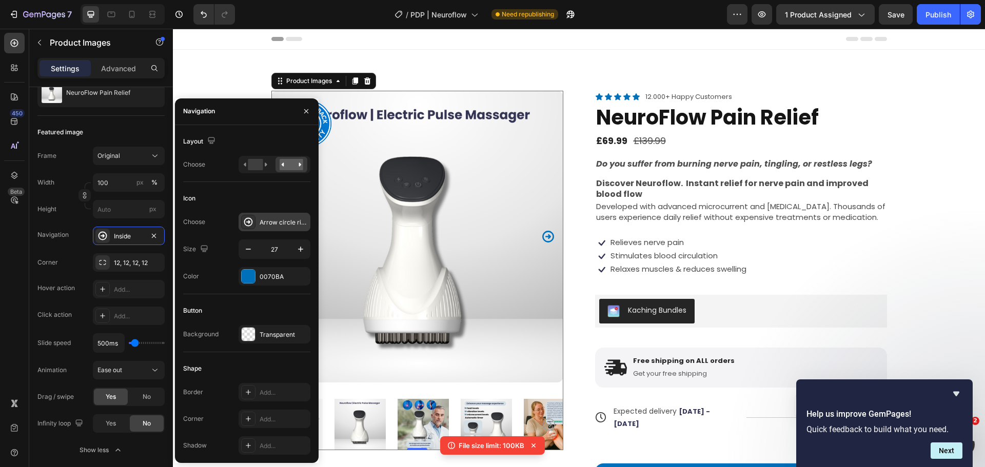
click at [258, 215] on div "Arrow circle right bold" at bounding box center [275, 222] width 72 height 18
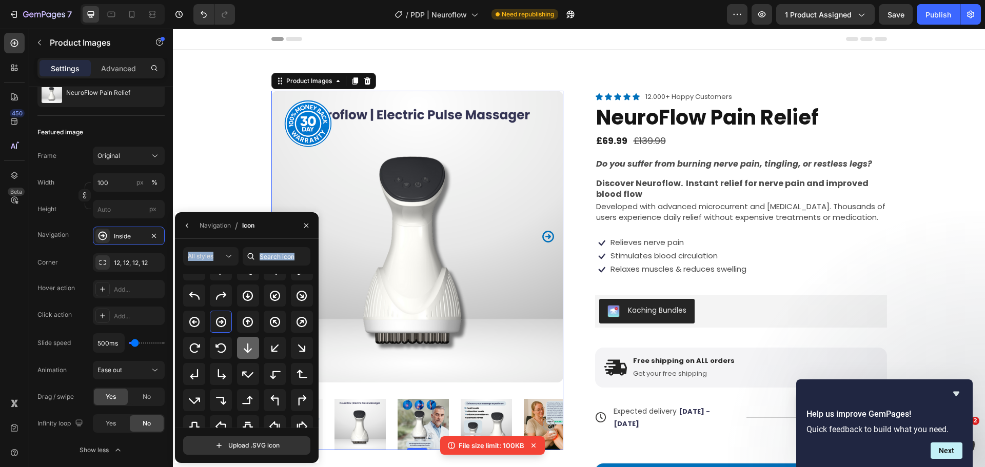
drag, startPoint x: 258, startPoint y: 215, endPoint x: 254, endPoint y: 350, distance: 134.9
click at [254, 350] on div "Navigation / Icon All styles Uploaded icons All icons Upload .SVG icon" at bounding box center [247, 337] width 144 height 251
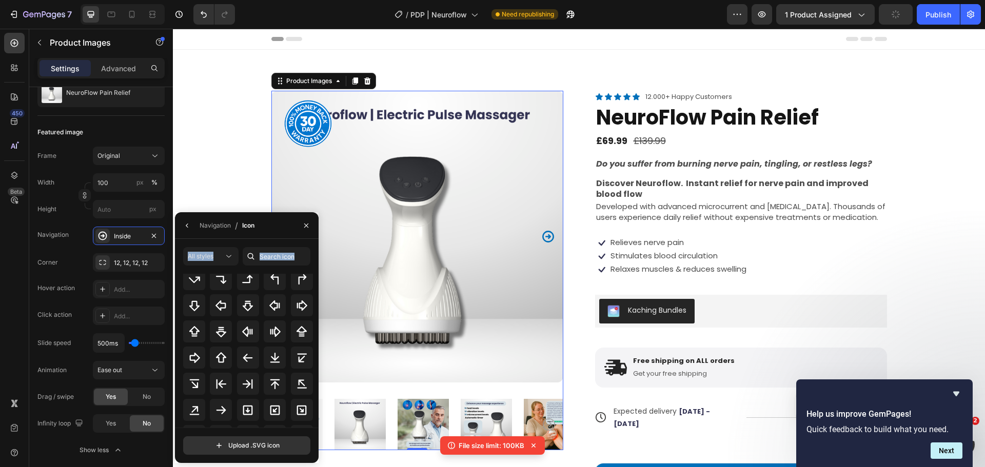
scroll to position [387, 0]
click at [221, 410] on icon at bounding box center [221, 409] width 12 height 12
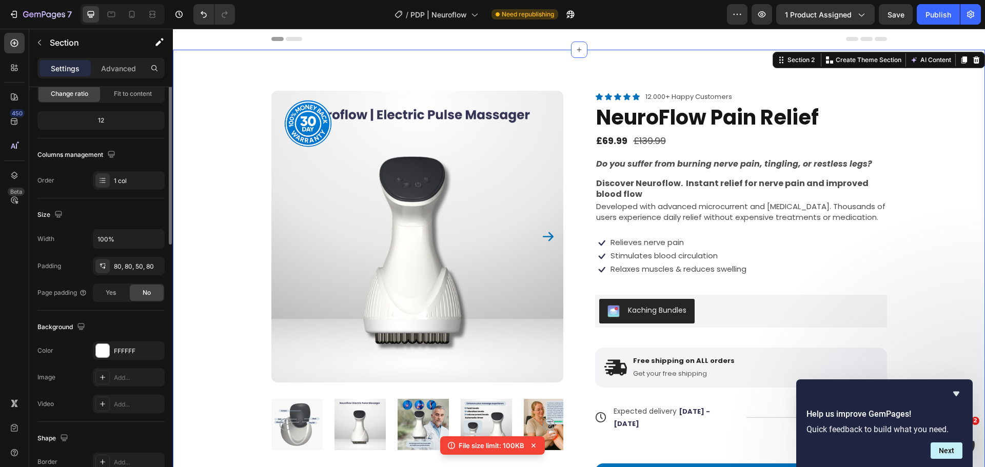
scroll to position [0, 0]
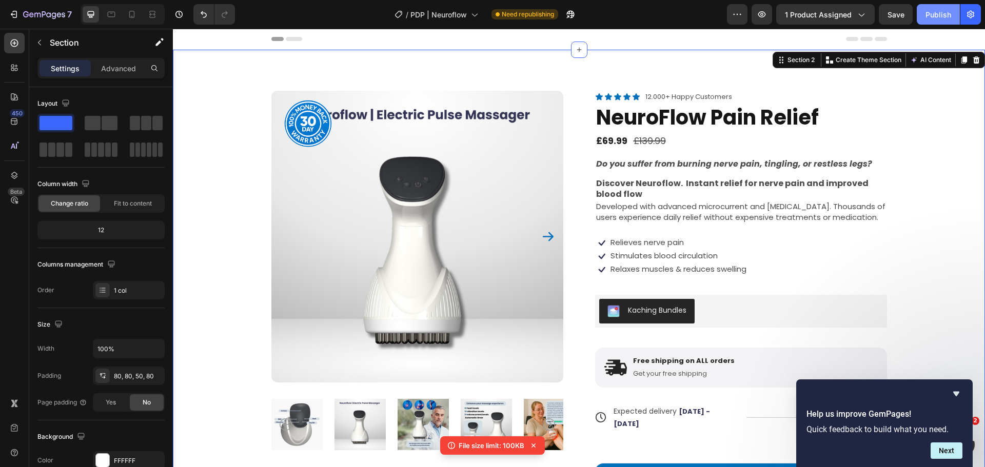
click at [933, 9] on div "Publish" at bounding box center [938, 14] width 26 height 11
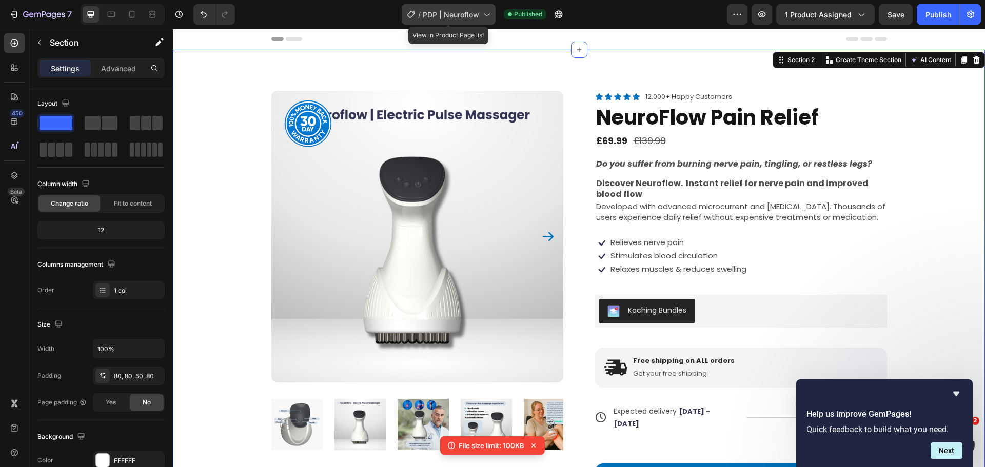
click at [444, 9] on span "PDP | Neuroflow" at bounding box center [451, 14] width 56 height 11
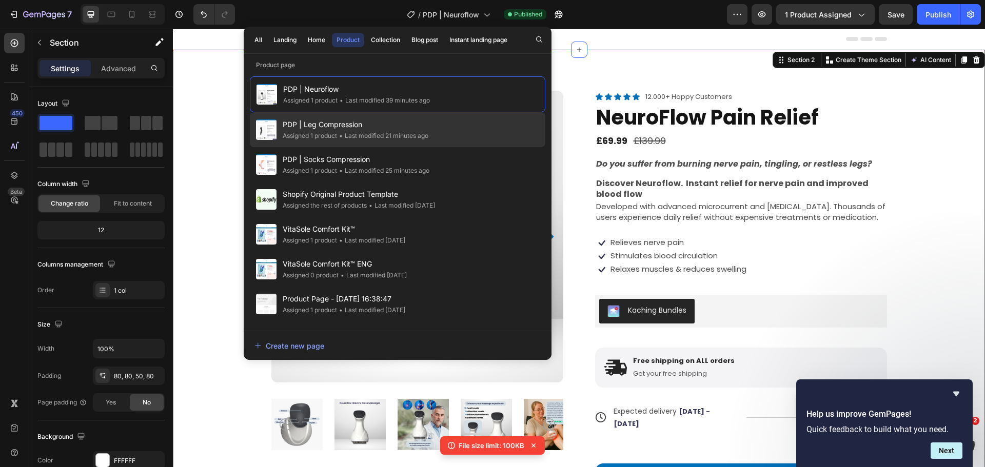
click at [416, 124] on span "PDP | Leg Compression" at bounding box center [356, 124] width 146 height 12
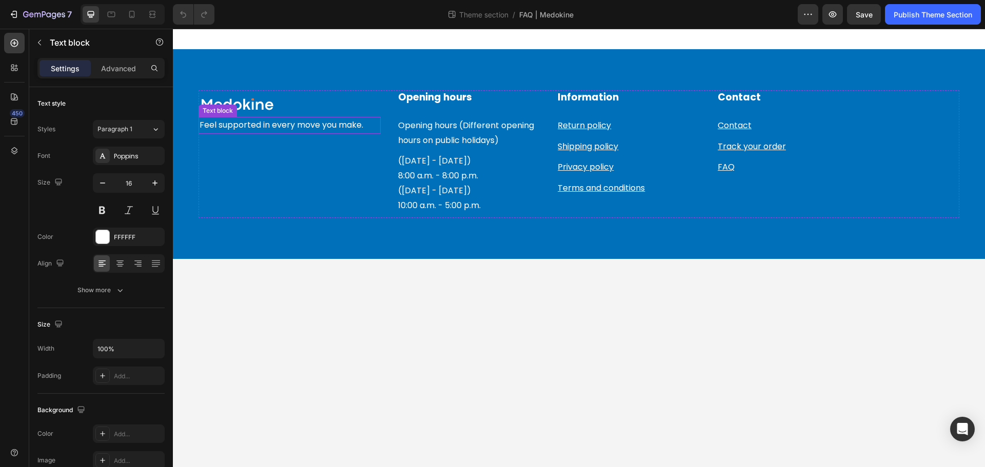
click at [368, 129] on p "Feel supported in every move you make." at bounding box center [290, 125] width 180 height 15
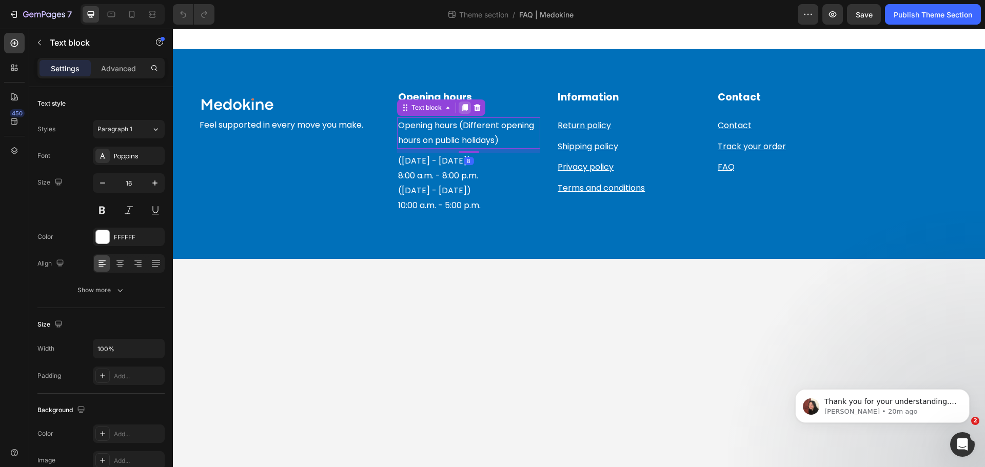
click at [462, 109] on icon at bounding box center [465, 107] width 6 height 7
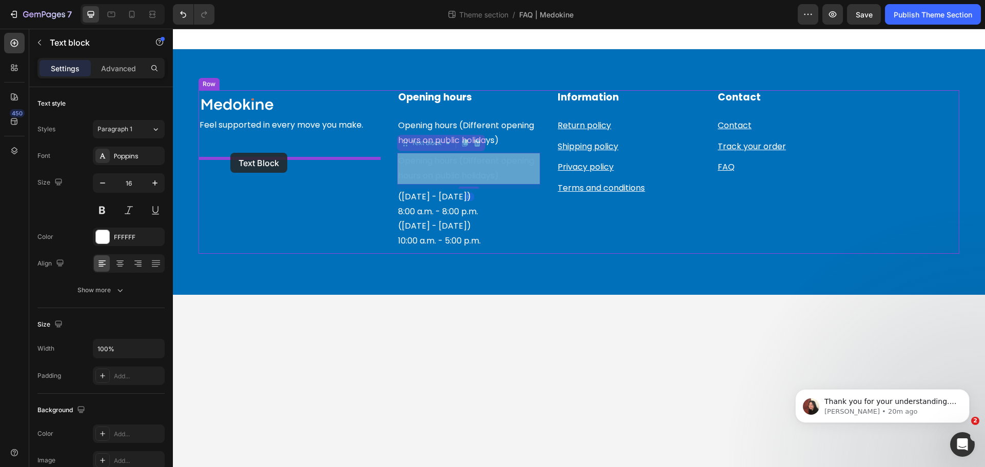
drag, startPoint x: 404, startPoint y: 148, endPoint x: 230, endPoint y: 153, distance: 174.0
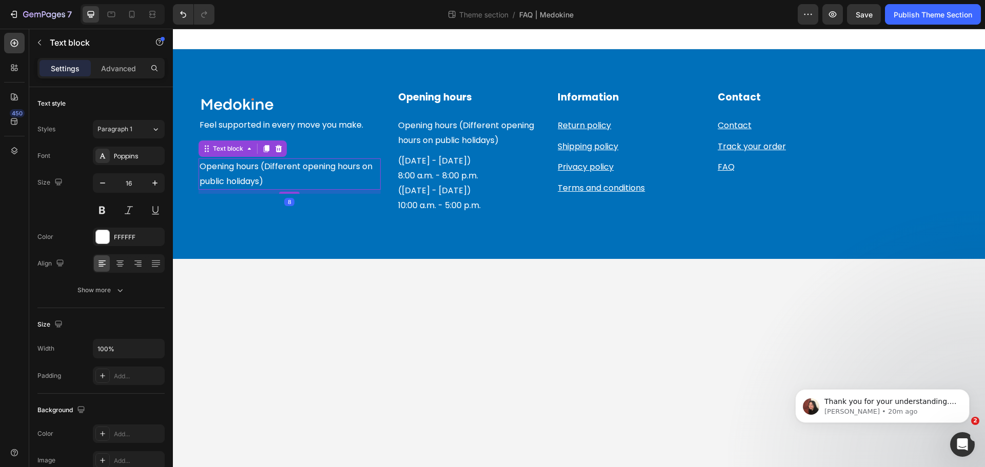
click at [269, 177] on p "Opening hours (Different opening hours on public holidays)" at bounding box center [290, 175] width 180 height 30
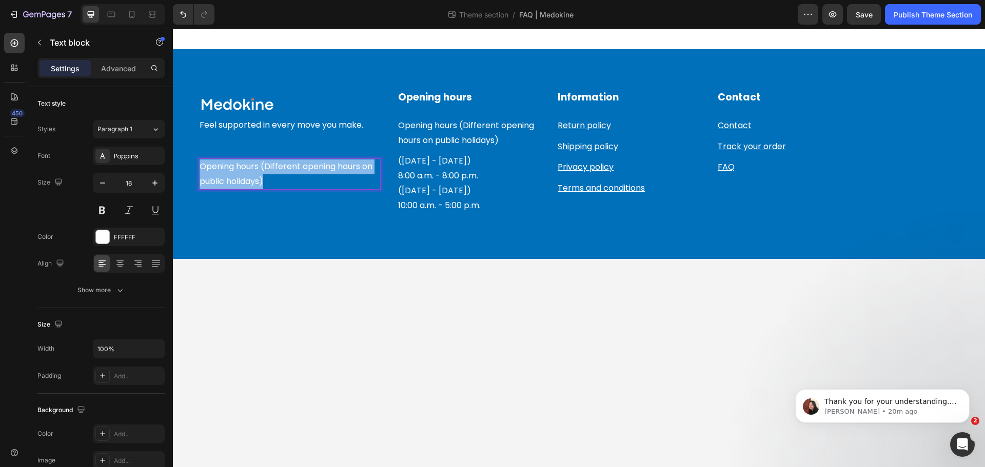
click at [269, 177] on p "Opening hours (Different opening hours on public holidays)" at bounding box center [290, 175] width 180 height 30
click at [340, 334] on body "Image Row Feel supported in every move you make. Text block Medokine [EMAIL_ADD…" at bounding box center [579, 248] width 812 height 439
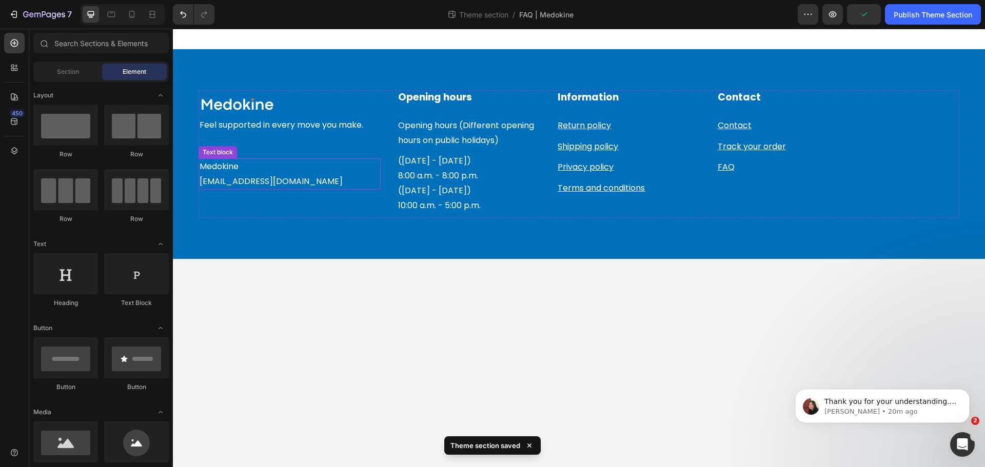
click at [230, 171] on p "Medokine" at bounding box center [290, 167] width 180 height 15
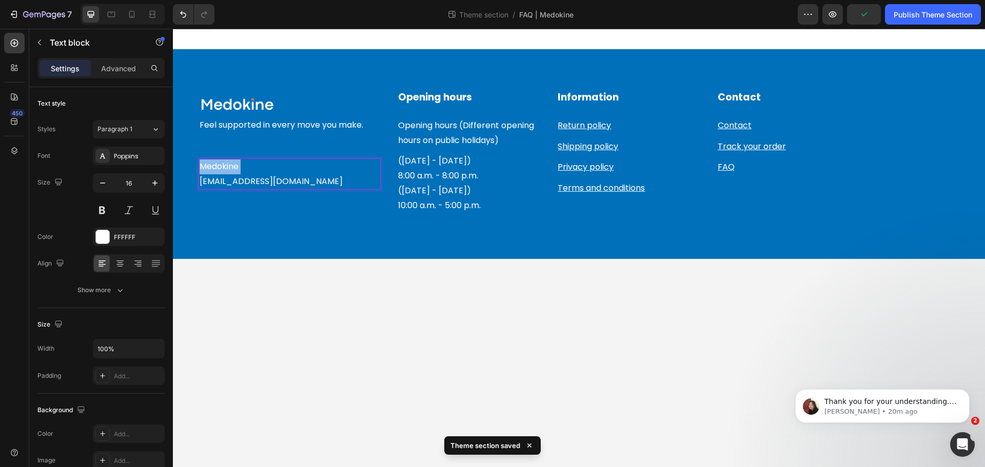
click at [230, 171] on p "Medokine" at bounding box center [290, 167] width 180 height 15
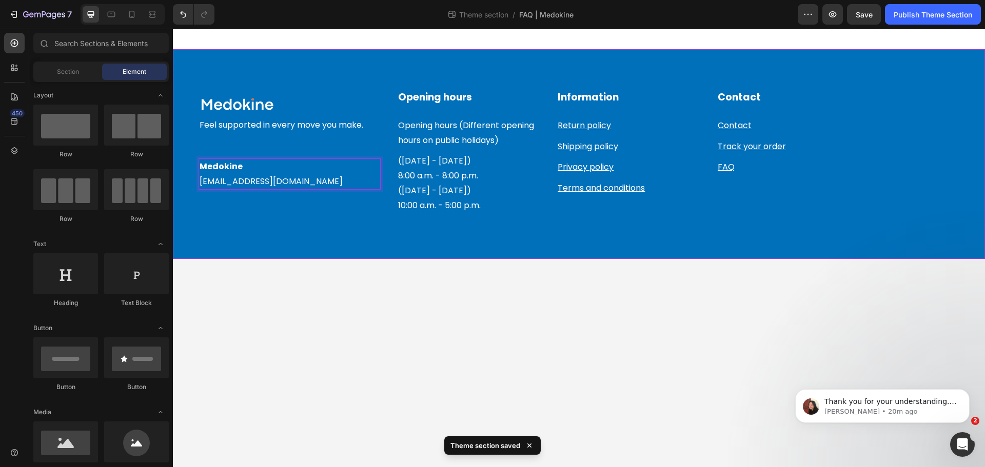
click at [338, 318] on body "Image Row Feel supported in every move you make. Text block Medokine [EMAIL_ADD…" at bounding box center [579, 248] width 812 height 439
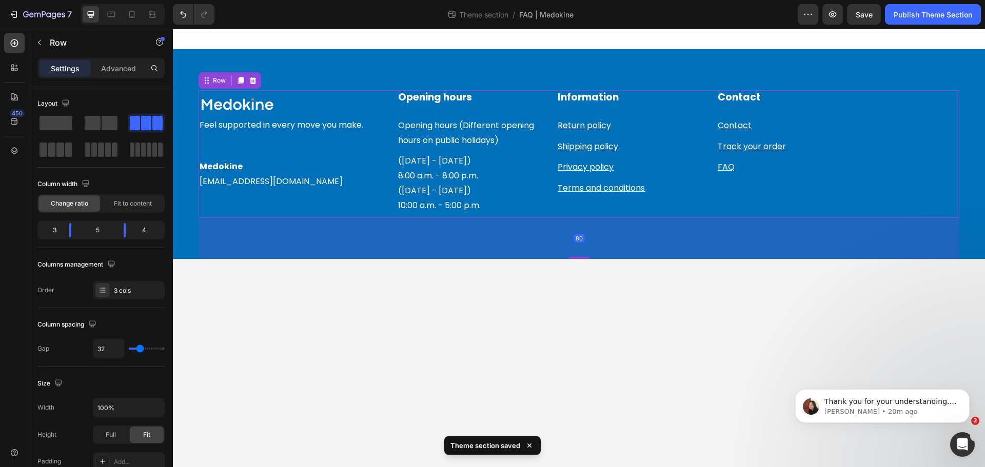
click at [256, 136] on div "Image Row Feel supported in every move you make. Text block Medokine [EMAIL_ADD…" at bounding box center [290, 154] width 182 height 128
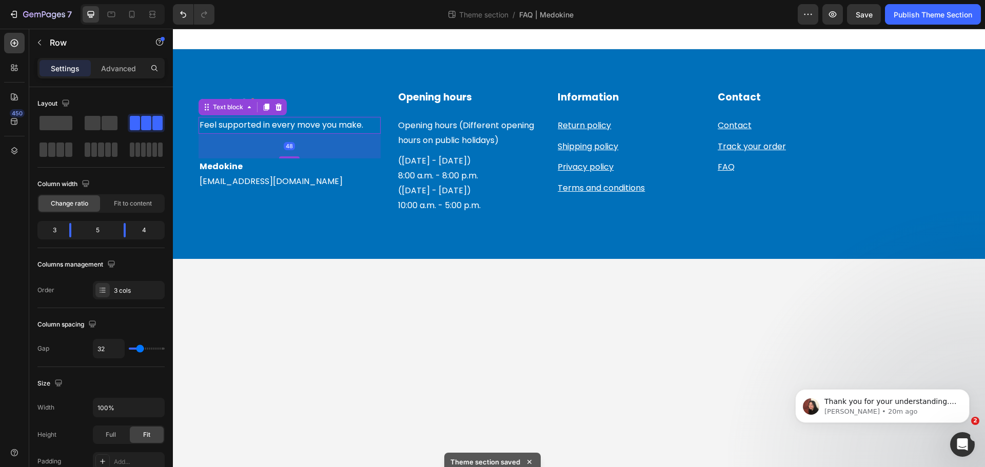
click at [272, 127] on p "Feel supported in every move you make." at bounding box center [290, 125] width 180 height 15
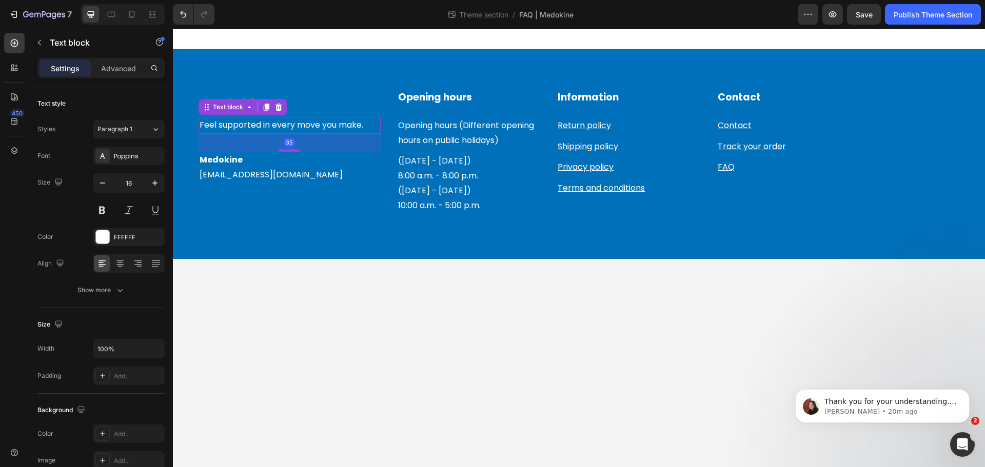
drag, startPoint x: 288, startPoint y: 156, endPoint x: 290, endPoint y: 149, distance: 6.8
click at [290, 149] on div at bounding box center [289, 150] width 21 height 3
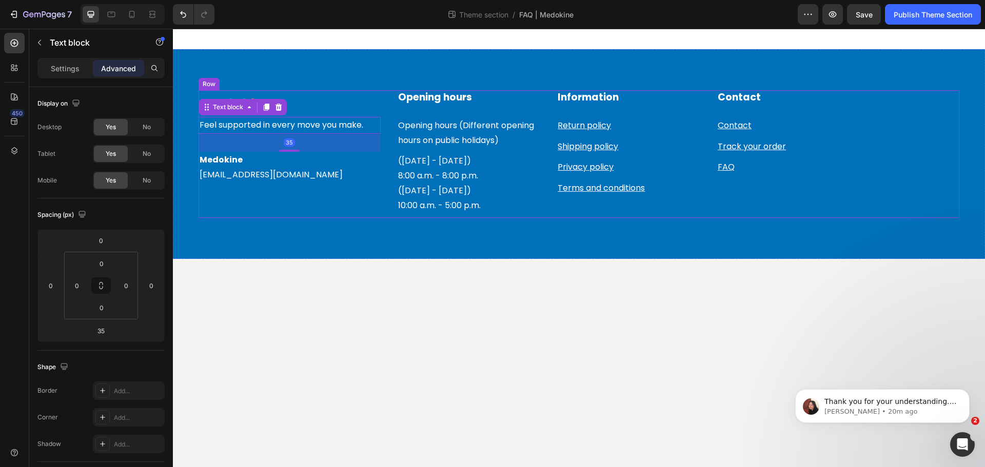
click at [330, 300] on body "Image Row Feel supported in every move you make. Text block 35 Medokine [EMAIL_…" at bounding box center [579, 248] width 812 height 439
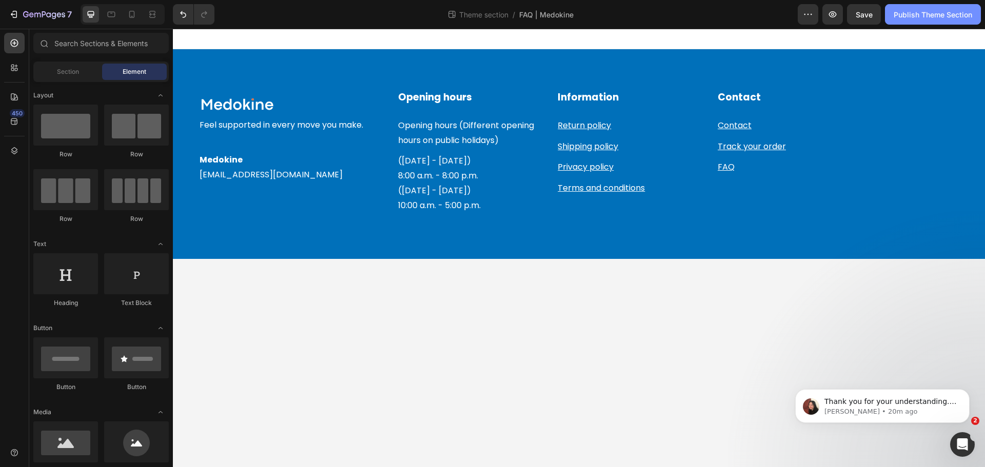
click at [922, 6] on button "Publish Theme Section" at bounding box center [933, 14] width 96 height 21
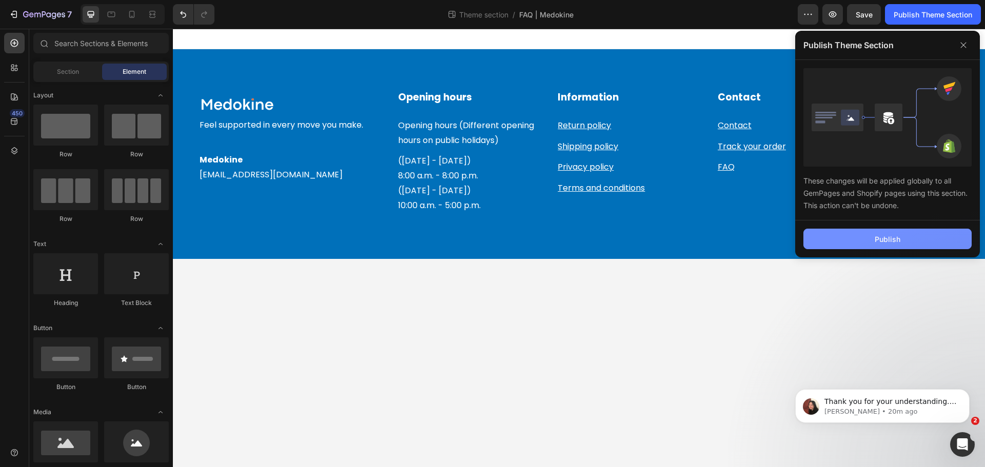
click at [896, 236] on div "Publish" at bounding box center [888, 239] width 26 height 11
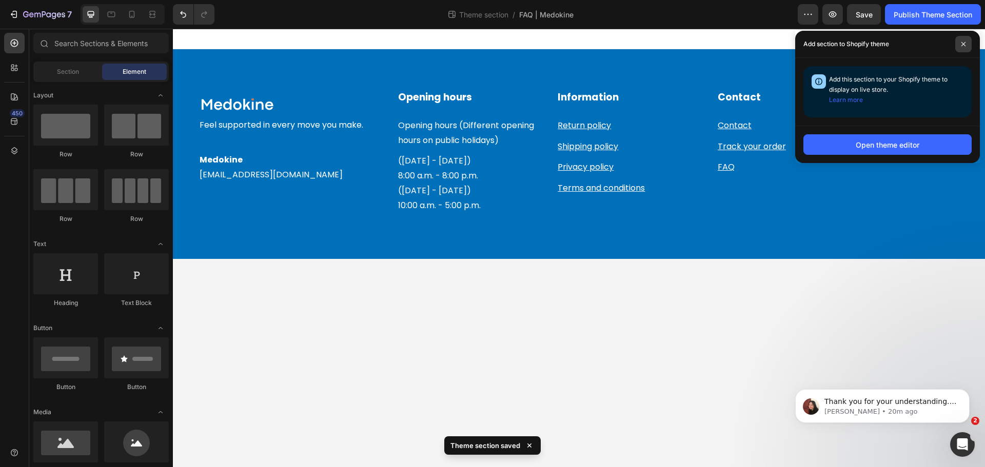
click at [962, 43] on icon at bounding box center [963, 44] width 5 height 5
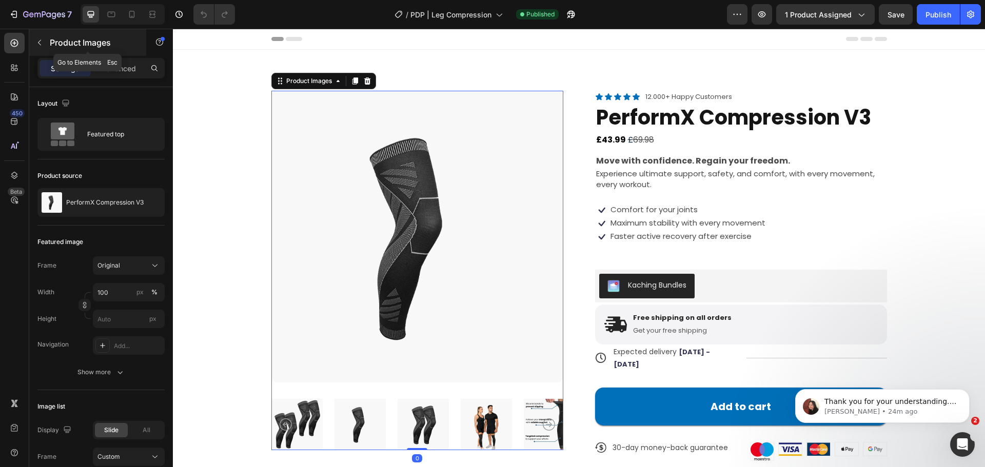
click at [39, 46] on icon "button" at bounding box center [39, 42] width 8 height 8
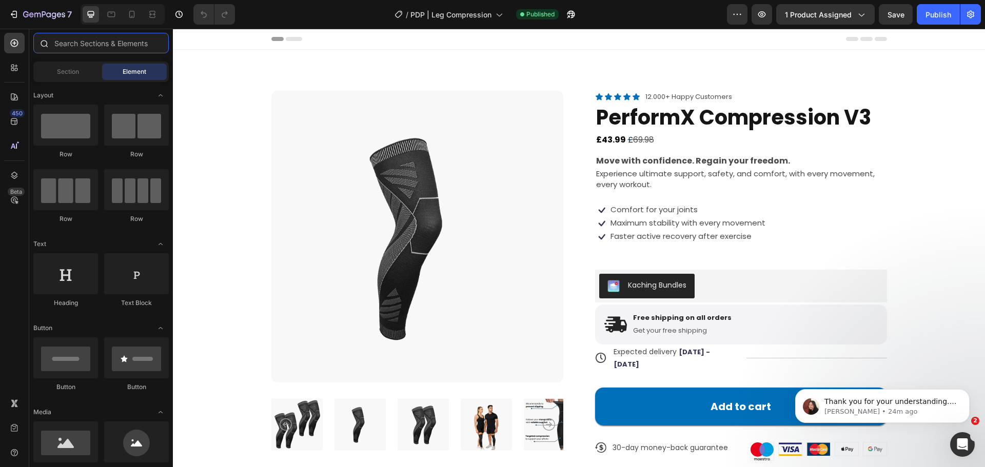
click at [64, 45] on input "text" at bounding box center [100, 43] width 135 height 21
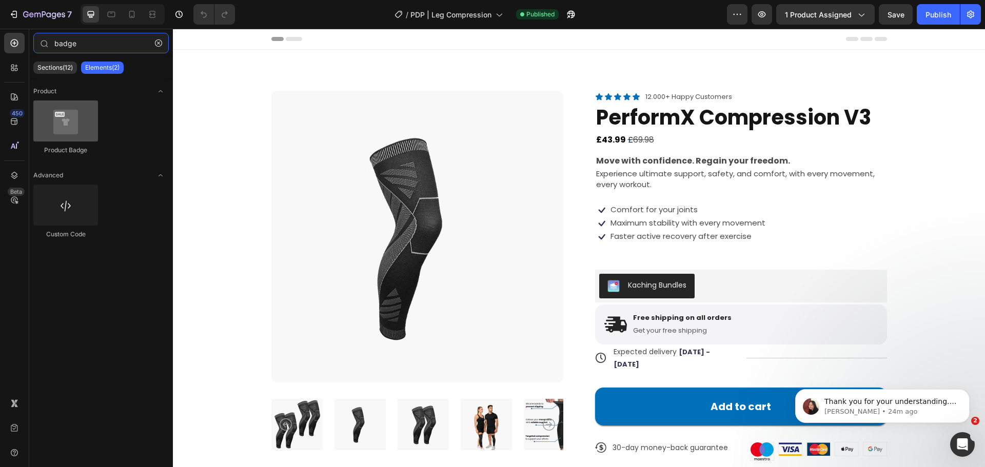
type input "badge"
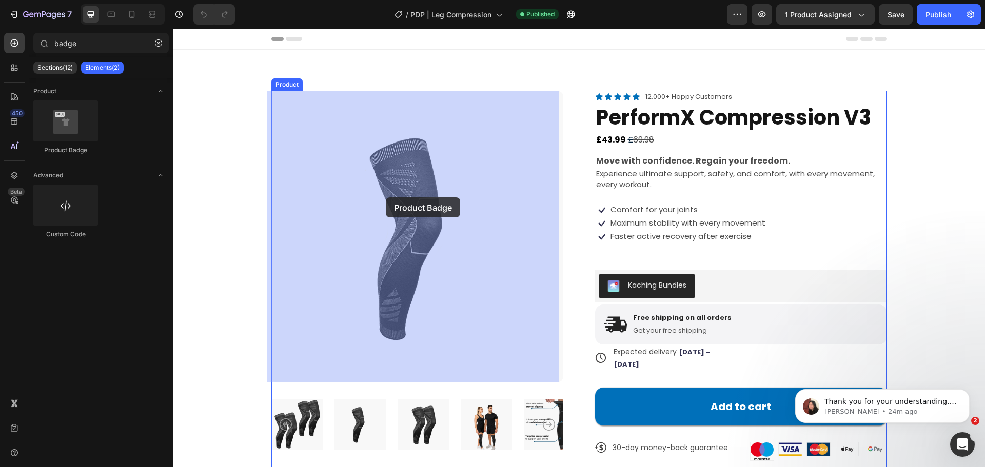
drag, startPoint x: 225, startPoint y: 146, endPoint x: 386, endPoint y: 197, distance: 168.7
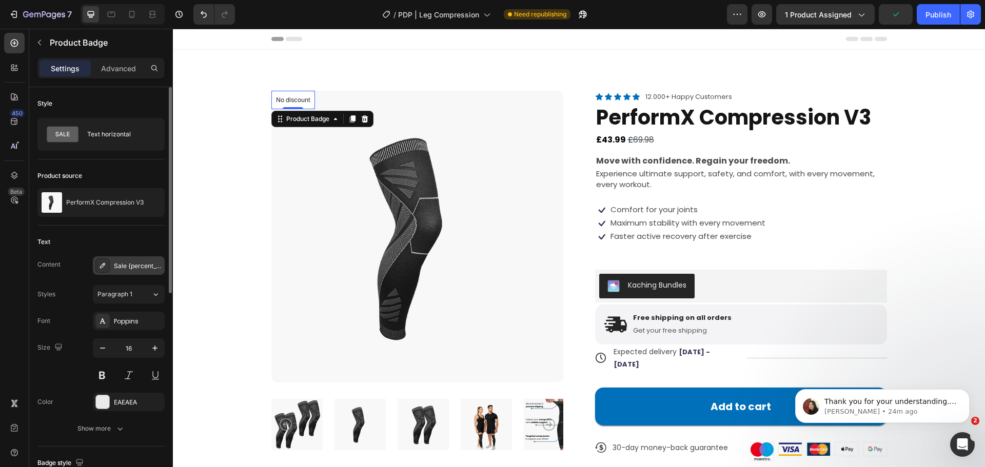
click at [118, 268] on div "Sale {percent_discount} off" at bounding box center [138, 266] width 48 height 9
click at [122, 136] on div "Text horizontal" at bounding box center [118, 135] width 63 height 24
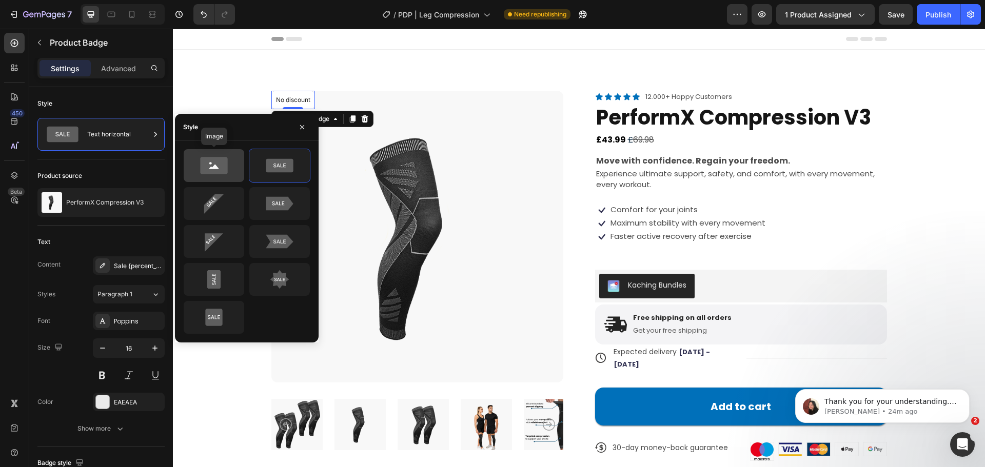
click at [210, 168] on icon at bounding box center [213, 167] width 9 height 5
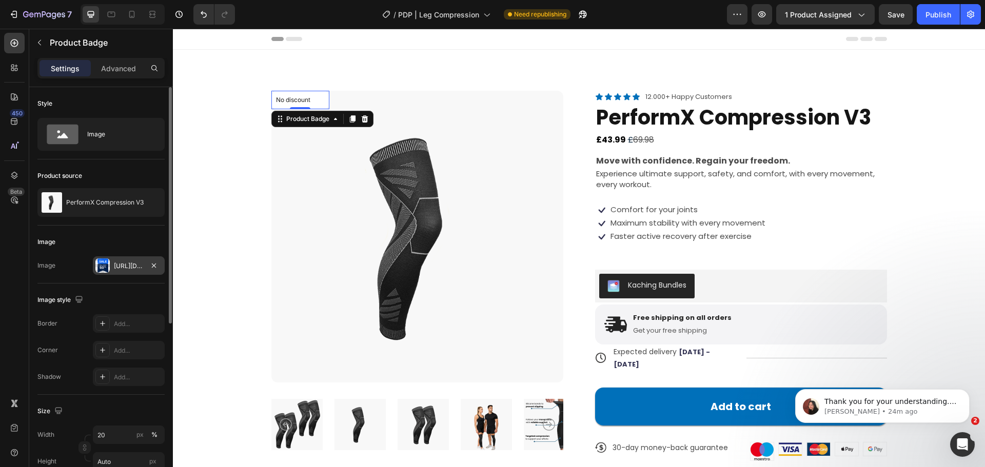
click at [128, 270] on div "Https://cdn.Shopify.Com/s/files/1/0697/6182/7064/files/gempages_523190969722471…" at bounding box center [129, 266] width 30 height 9
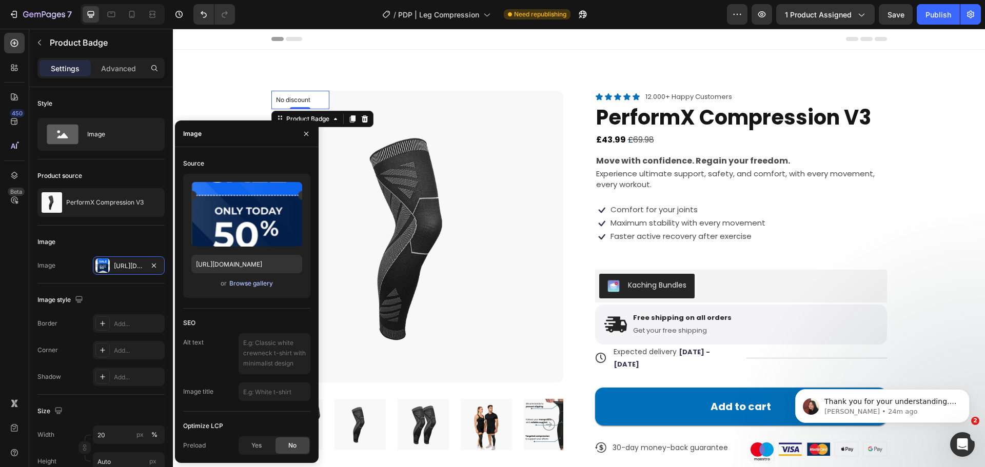
drag, startPoint x: 242, startPoint y: 277, endPoint x: 245, endPoint y: 281, distance: 5.5
click at [245, 281] on div "Upload Image https://cdn.shopify.com/s/files/1/0697/6182/7064/files/gempages_52…" at bounding box center [246, 236] width 127 height 124
click at [245, 281] on div "Browse gallery" at bounding box center [251, 283] width 44 height 9
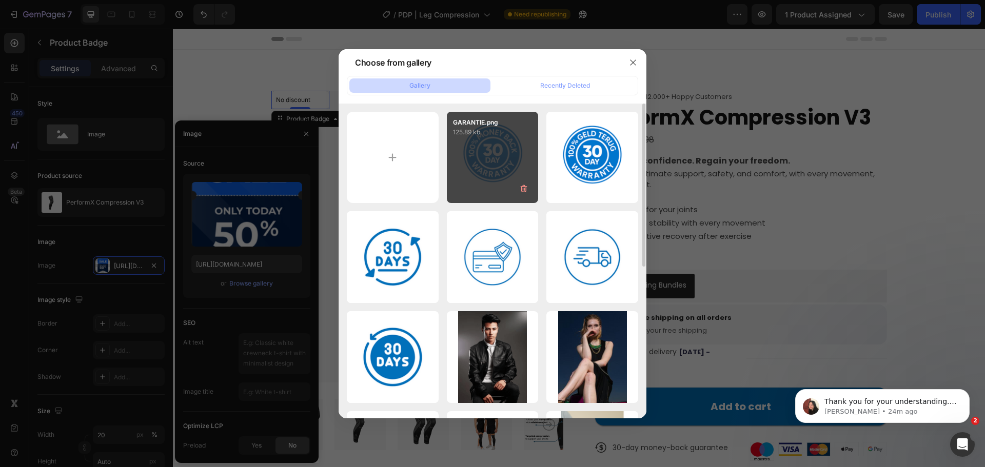
click at [475, 175] on div "GARANTIE.png 125.89 kb" at bounding box center [493, 158] width 92 height 92
type input "[URL][DOMAIN_NAME]"
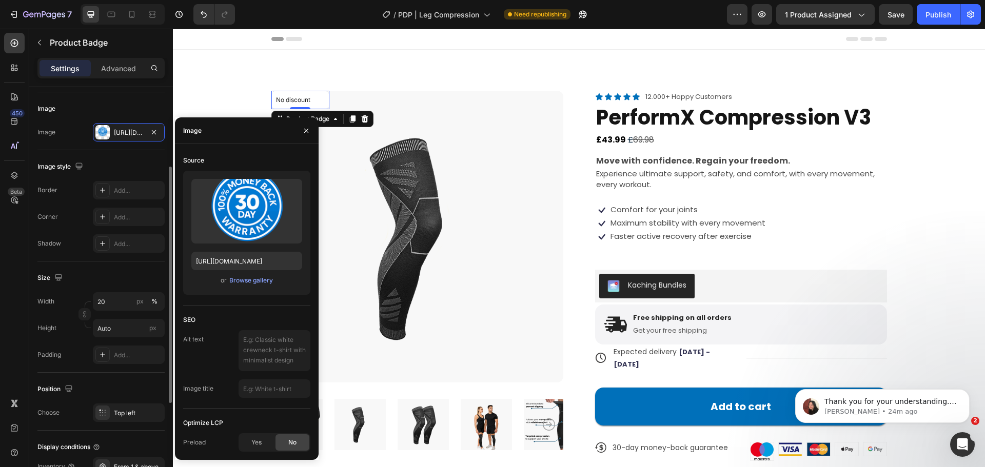
scroll to position [135, 0]
click at [118, 299] on input "20" at bounding box center [129, 299] width 72 height 18
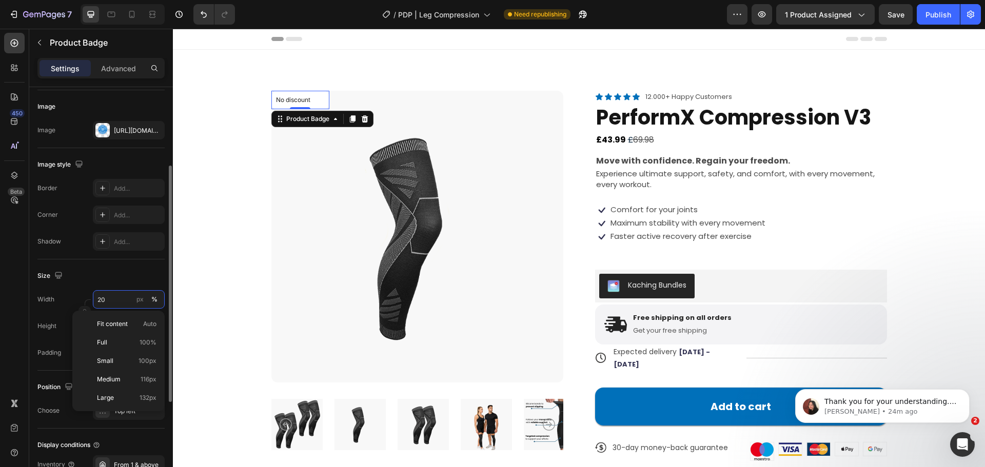
type input "2"
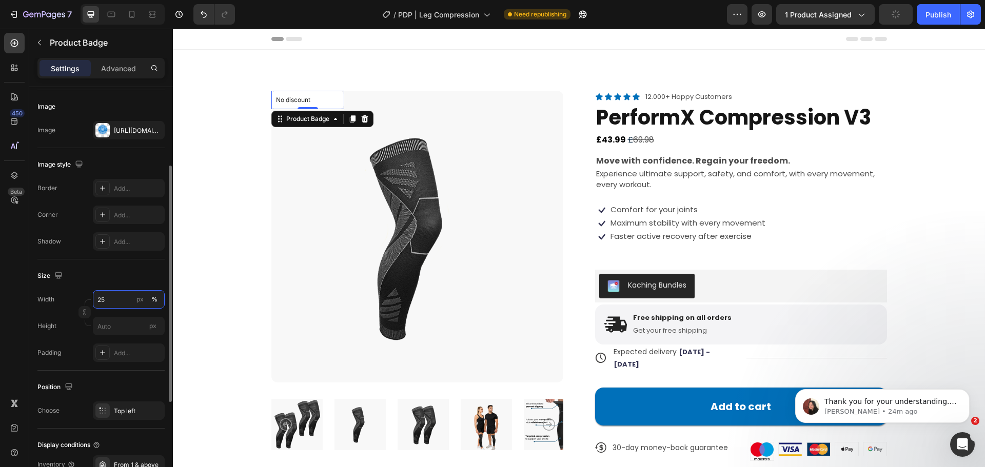
type input "25"
click at [130, 152] on div "Image style Border Add... Corner Add... Shadow Add..." at bounding box center [100, 203] width 127 height 111
click at [130, 135] on div "[URL][DOMAIN_NAME]" at bounding box center [129, 130] width 30 height 9
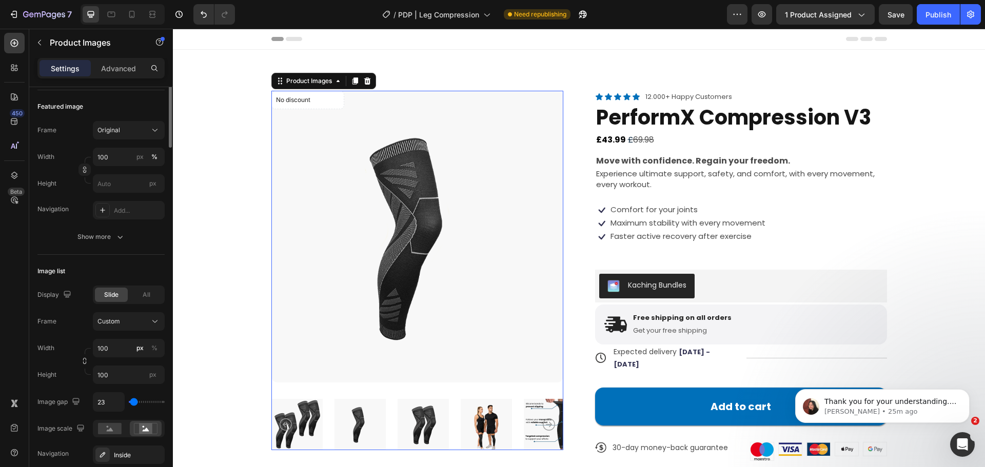
click at [374, 215] on img at bounding box center [417, 237] width 292 height 292
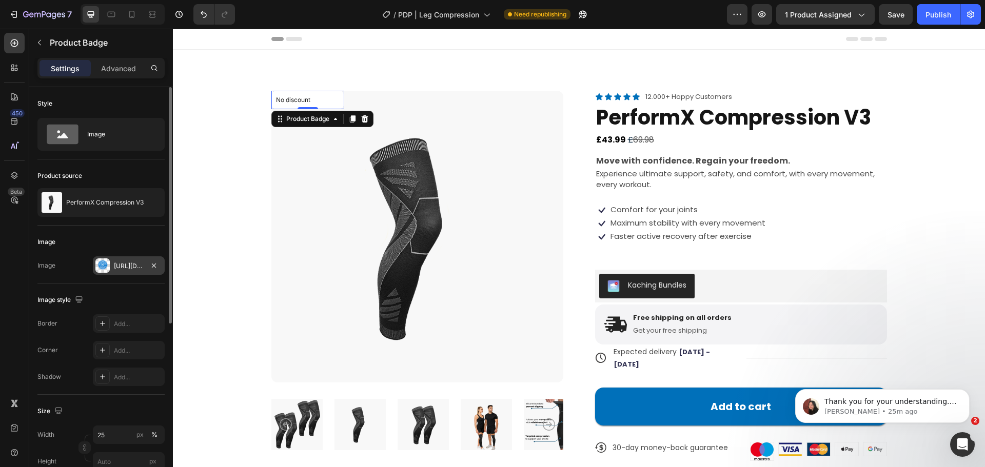
click at [139, 268] on div "Https://cdn.Shopify.Com/s/files/1/0946/1710/8805/files/gempages_563912027286799…" at bounding box center [129, 266] width 30 height 9
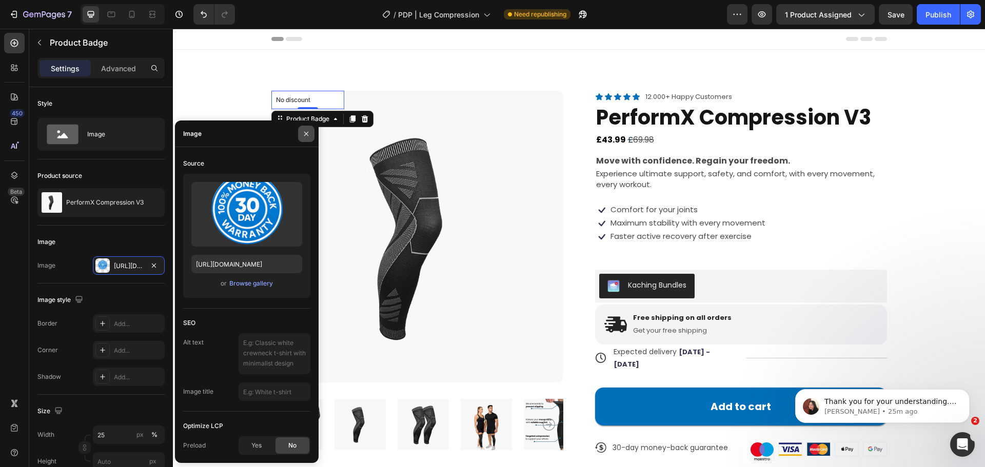
click at [303, 134] on icon "button" at bounding box center [306, 134] width 8 height 8
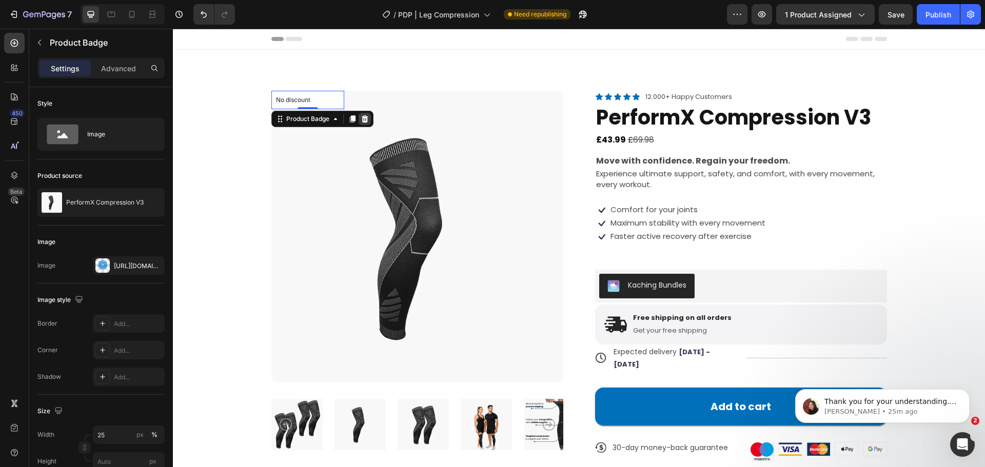
click at [361, 117] on icon at bounding box center [364, 118] width 7 height 7
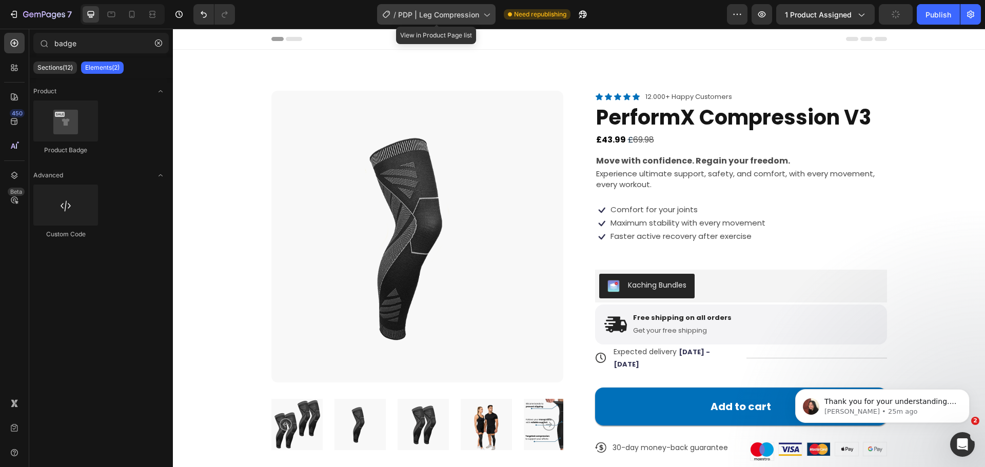
click at [450, 8] on div "/ PDP | Leg Compression" at bounding box center [436, 14] width 118 height 21
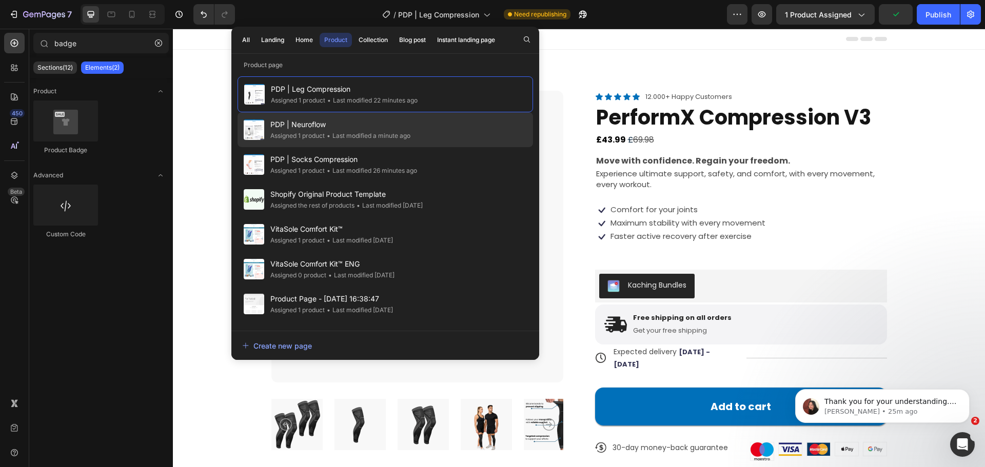
click at [416, 128] on div "PDP | Neuroflow Assigned 1 product • Last modified a minute ago" at bounding box center [385, 129] width 295 height 35
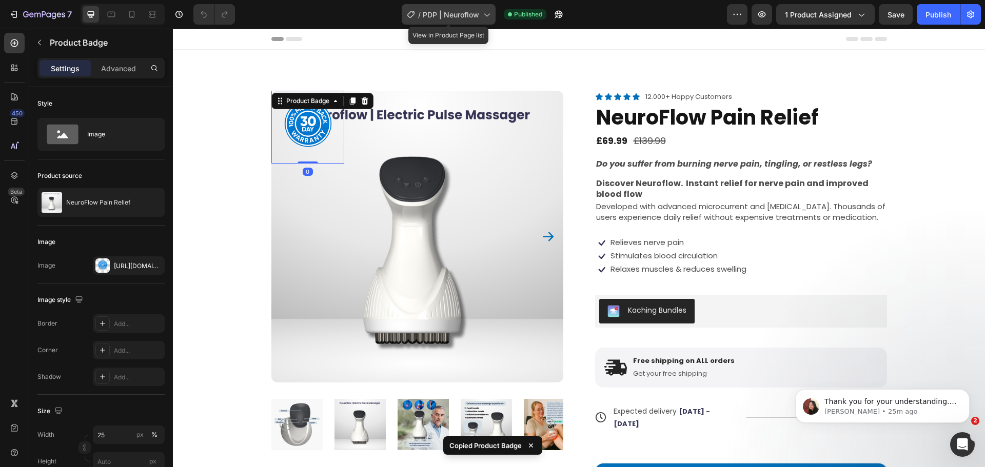
click at [466, 13] on span "PDP | Neuroflow" at bounding box center [451, 14] width 56 height 11
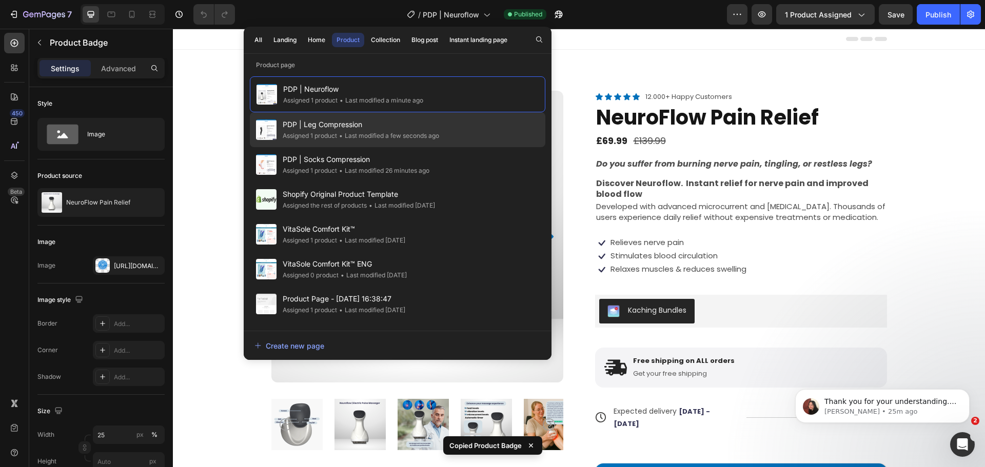
click at [434, 134] on div "• Last modified a few seconds ago" at bounding box center [388, 136] width 102 height 10
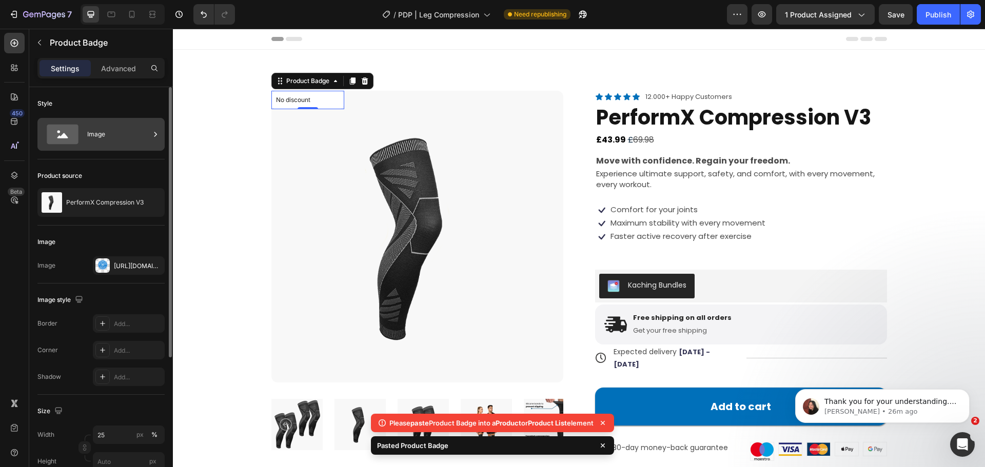
click at [115, 132] on div "Image" at bounding box center [118, 135] width 63 height 24
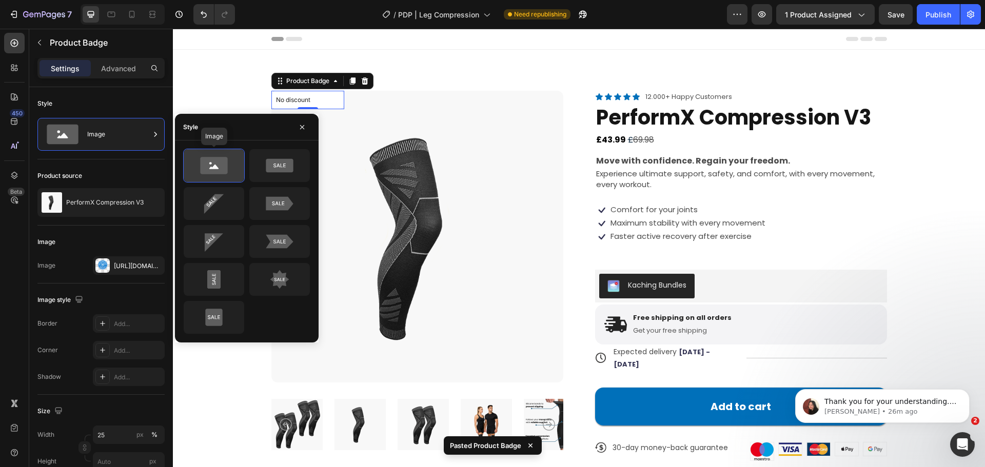
click at [214, 159] on icon at bounding box center [213, 165] width 27 height 17
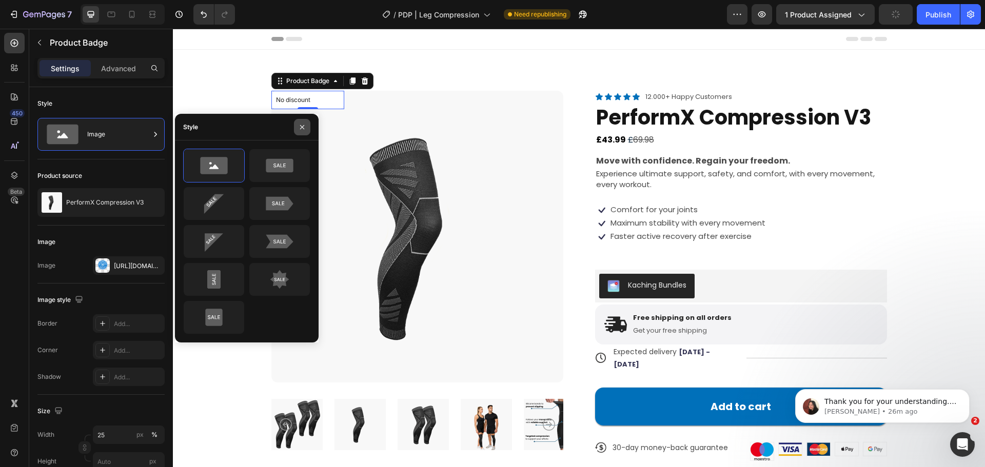
click at [305, 123] on icon "button" at bounding box center [302, 127] width 8 height 8
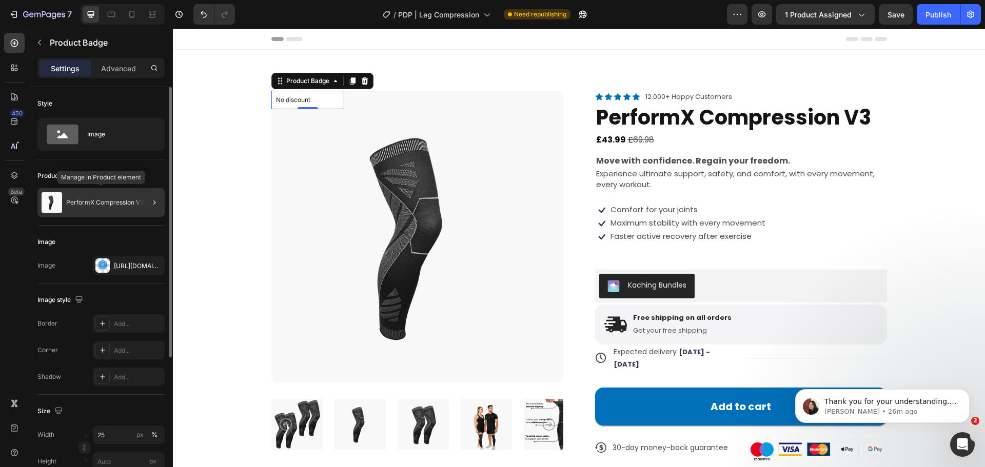
click at [114, 214] on div "PerformX Compression V3" at bounding box center [100, 202] width 127 height 29
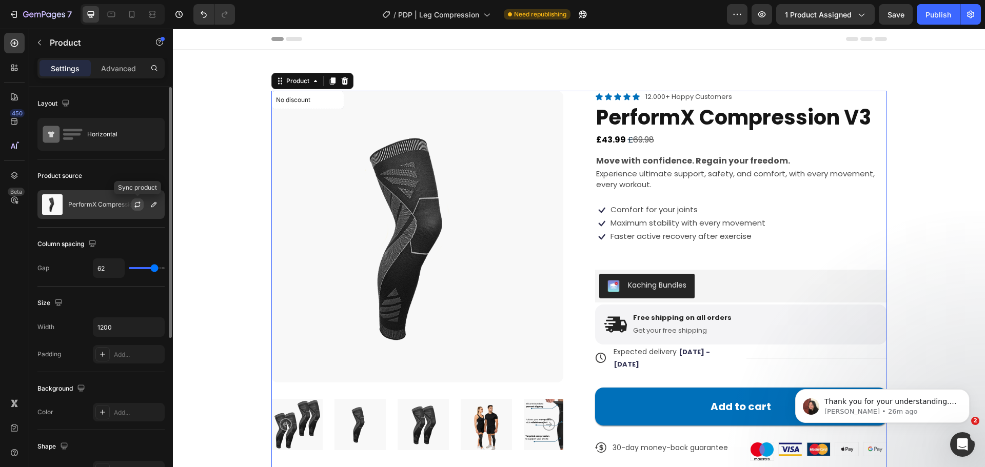
click at [140, 204] on icon "button" at bounding box center [137, 205] width 8 height 8
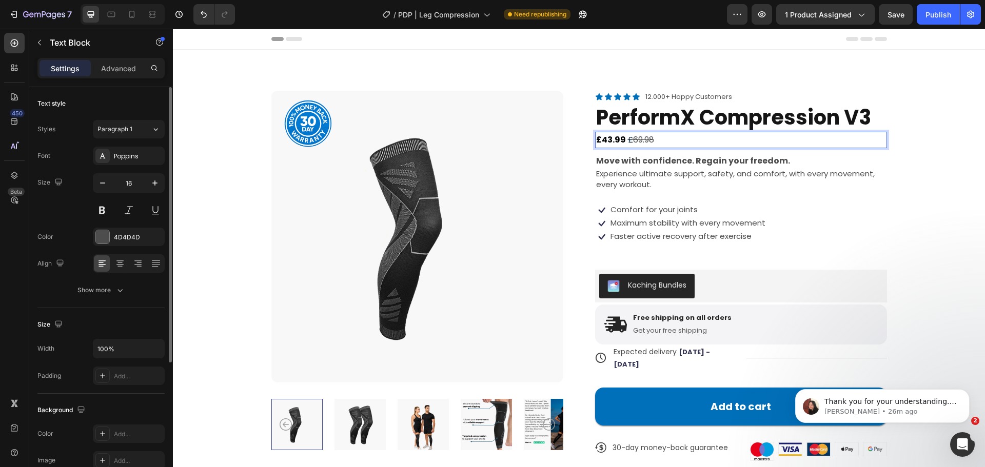
click at [641, 144] on s "69.98" at bounding box center [643, 140] width 21 height 12
click at [644, 139] on s "69.98" at bounding box center [643, 140] width 21 height 12
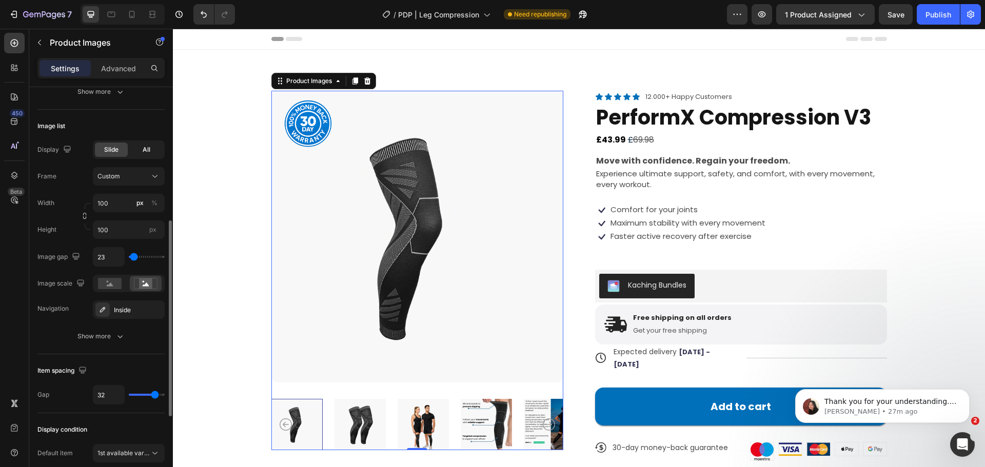
scroll to position [281, 0]
click at [129, 304] on div "Inside" at bounding box center [129, 309] width 72 height 18
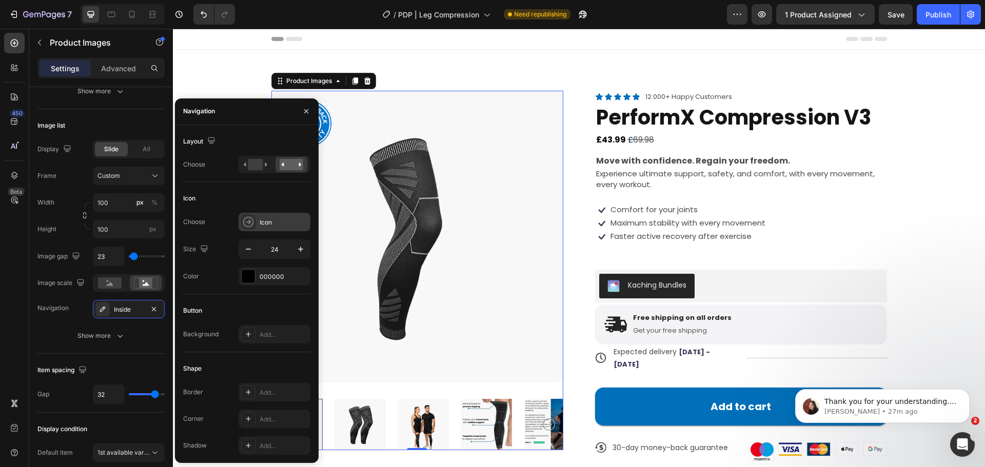
click at [273, 224] on div "Icon" at bounding box center [284, 222] width 48 height 9
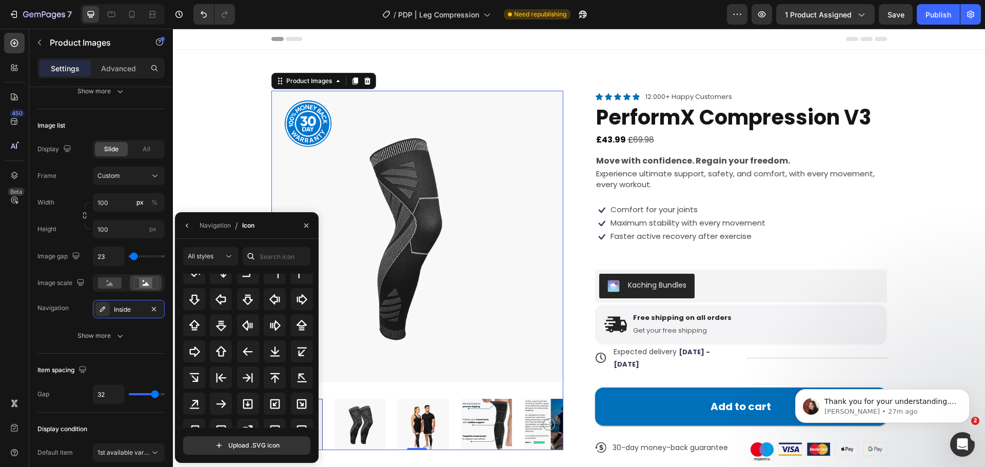
scroll to position [385, 0]
click at [215, 405] on icon at bounding box center [221, 404] width 12 height 12
click at [184, 226] on icon "button" at bounding box center [187, 226] width 8 height 8
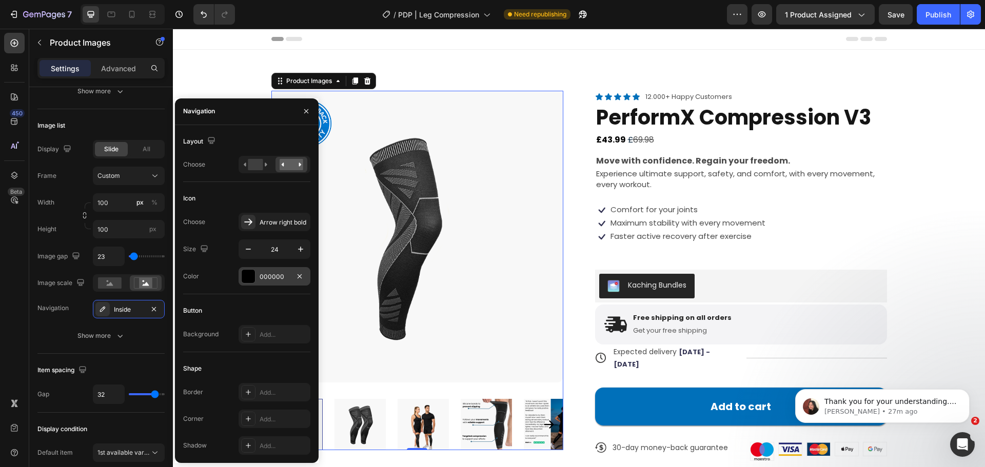
click at [250, 271] on div at bounding box center [248, 276] width 13 height 13
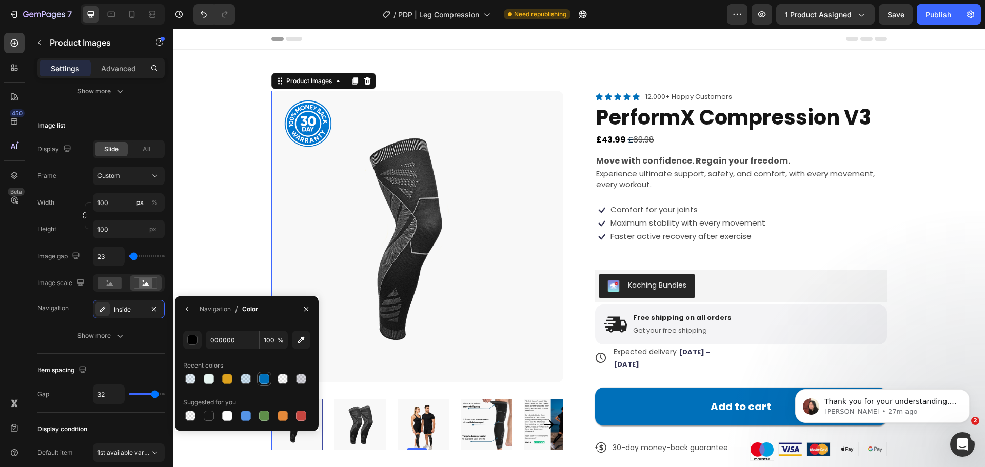
click at [264, 379] on div at bounding box center [264, 379] width 10 height 10
type input "0070BA"
click at [302, 303] on button "button" at bounding box center [306, 309] width 16 height 16
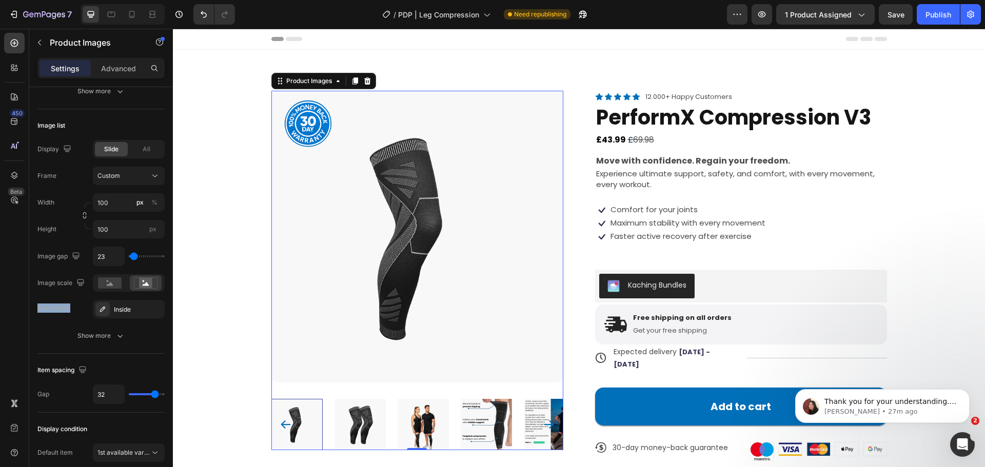
drag, startPoint x: 266, startPoint y: 311, endPoint x: 323, endPoint y: 395, distance: 100.9
click at [150, 283] on rect at bounding box center [145, 283] width 13 height 10
click at [102, 280] on rect at bounding box center [110, 283] width 24 height 11
click at [112, 333] on div "Show more" at bounding box center [101, 336] width 48 height 10
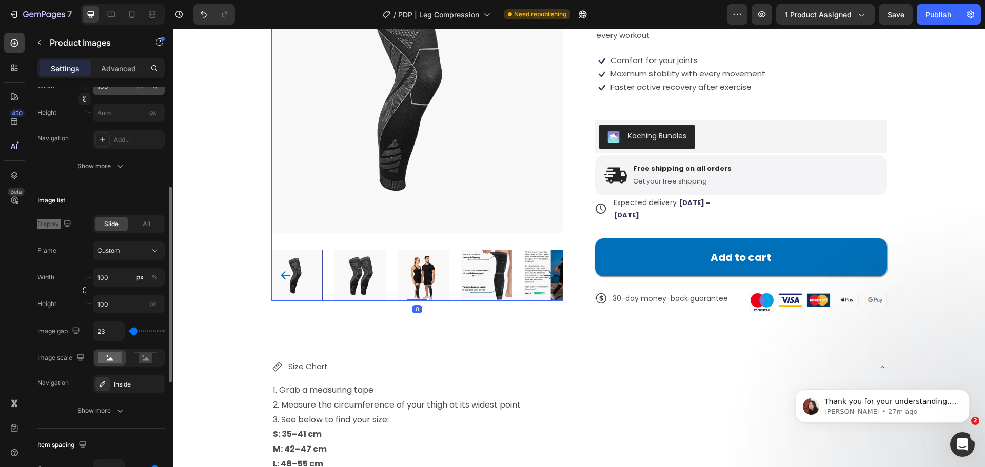
scroll to position [207, 0]
click at [86, 177] on div "Featured image Frame Original Width 100 px % Height px Navigation Add... Show m…" at bounding box center [100, 101] width 127 height 165
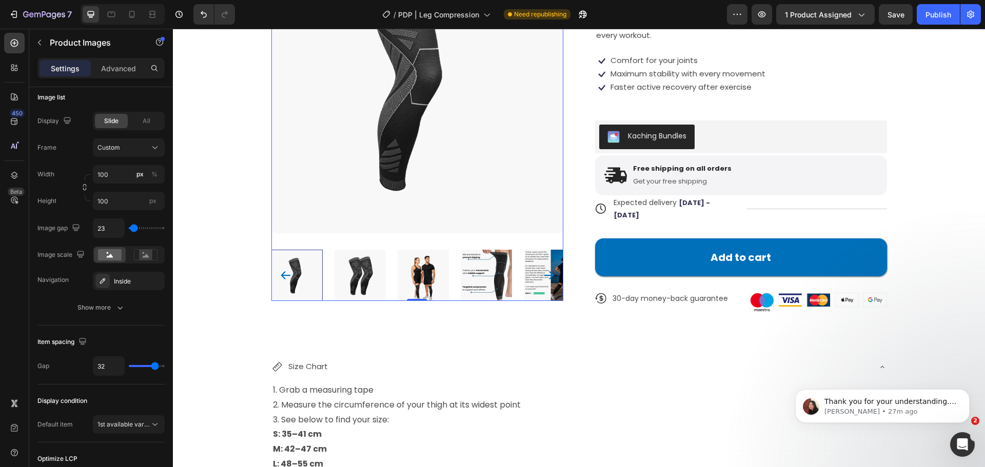
type input "213"
type input "241"
type input "269"
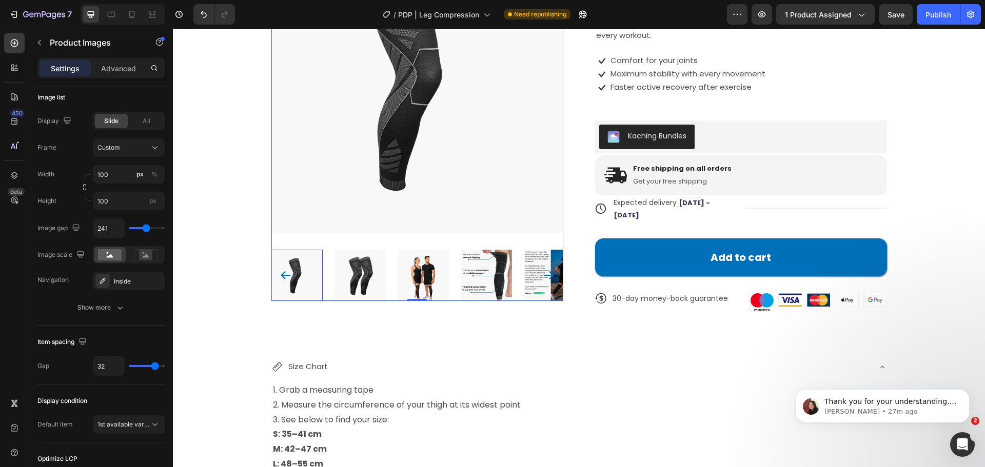
type input "269"
type input "278"
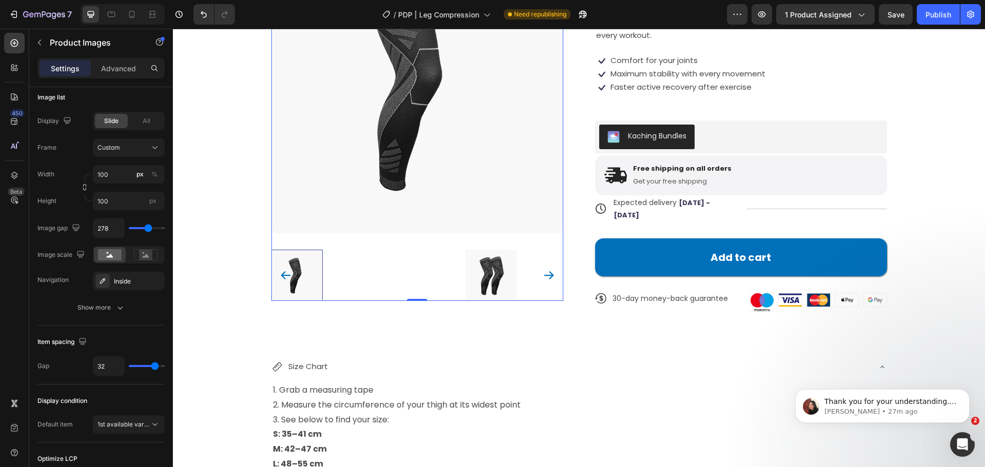
type input "111"
type input "102"
type input "93"
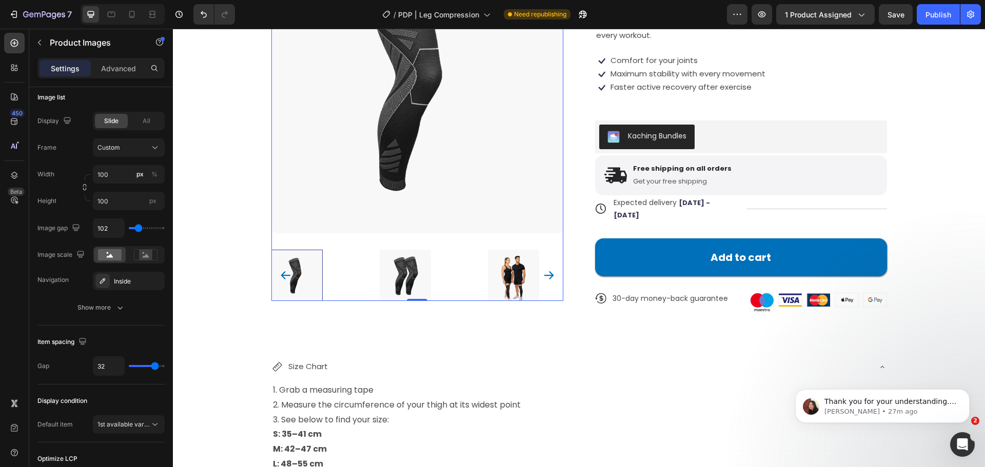
type input "93"
type input "83"
type input "74"
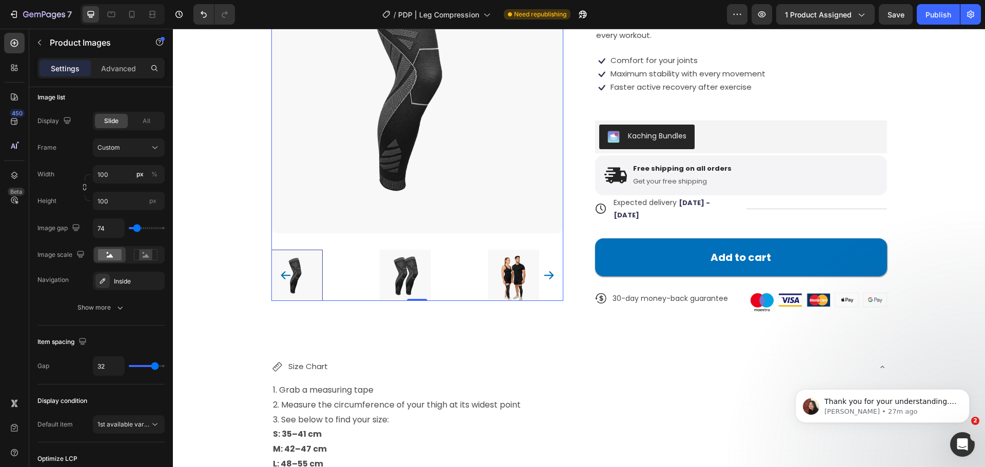
type input "65"
type input "56"
type input "46"
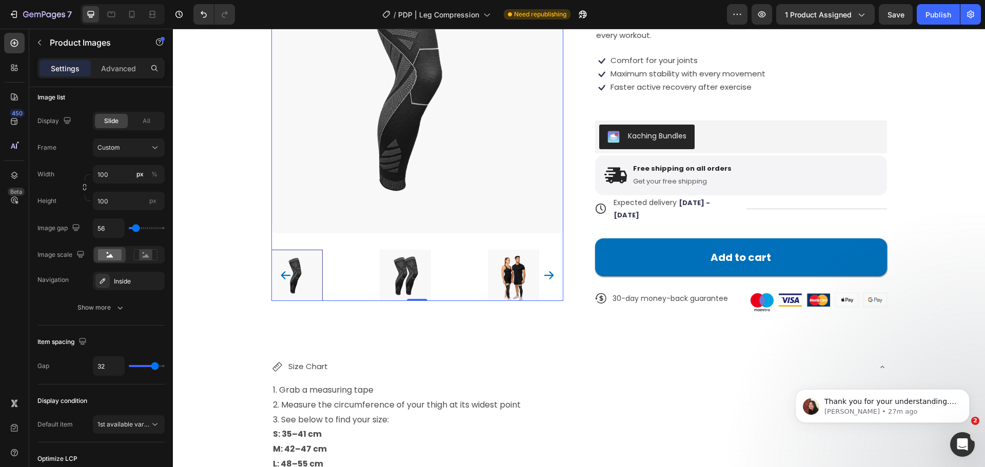
type input "46"
type input "37"
type input "19"
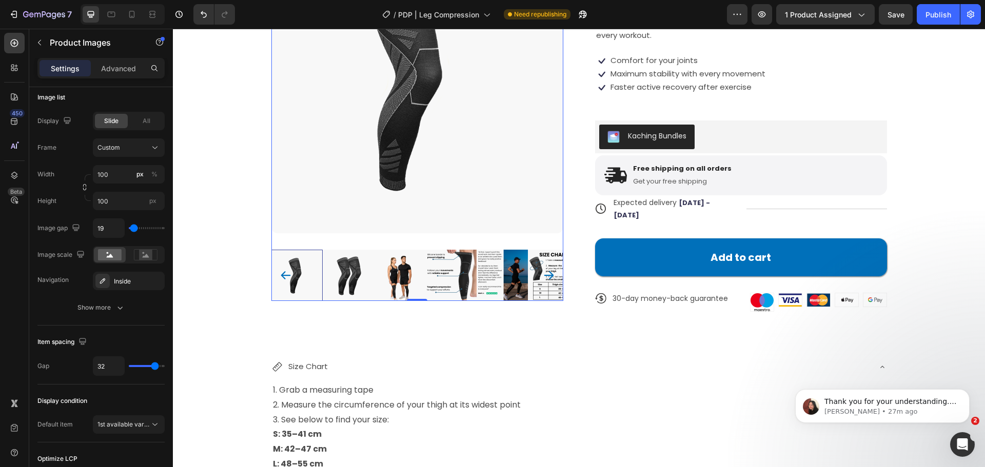
type input "0"
type input "9"
type input "19"
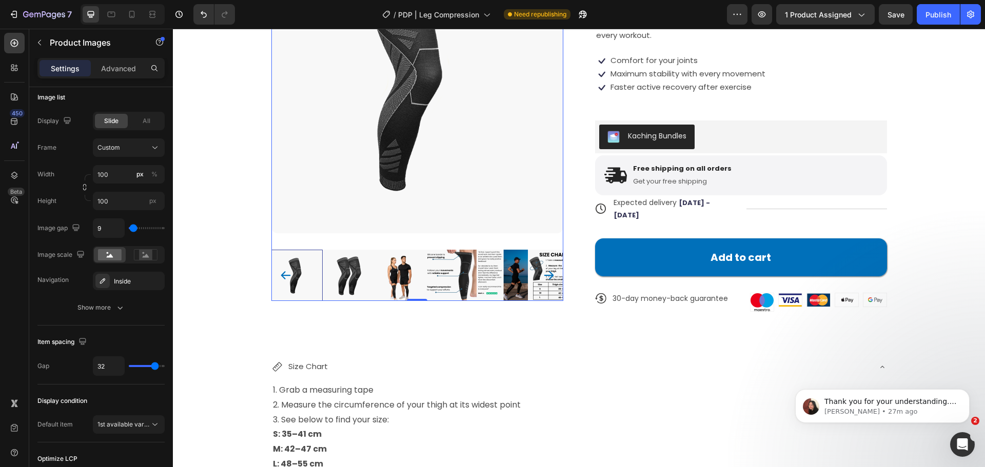
type input "19"
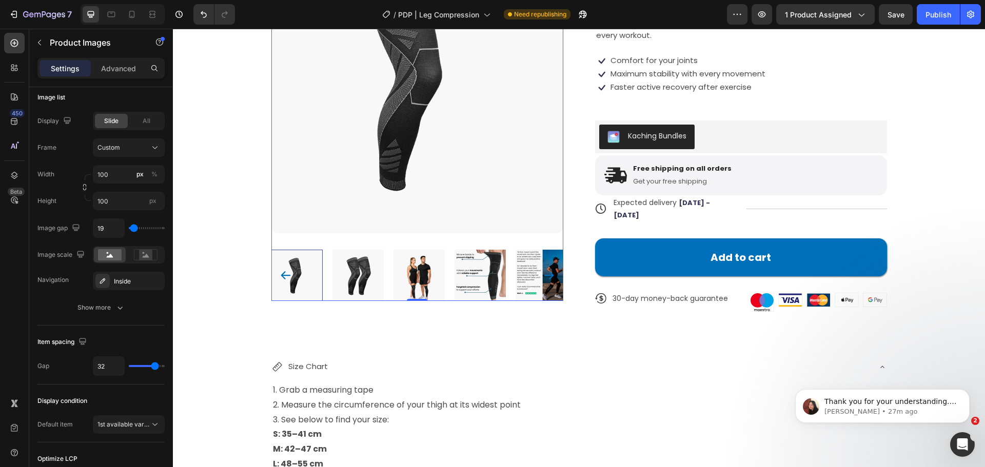
type input "28"
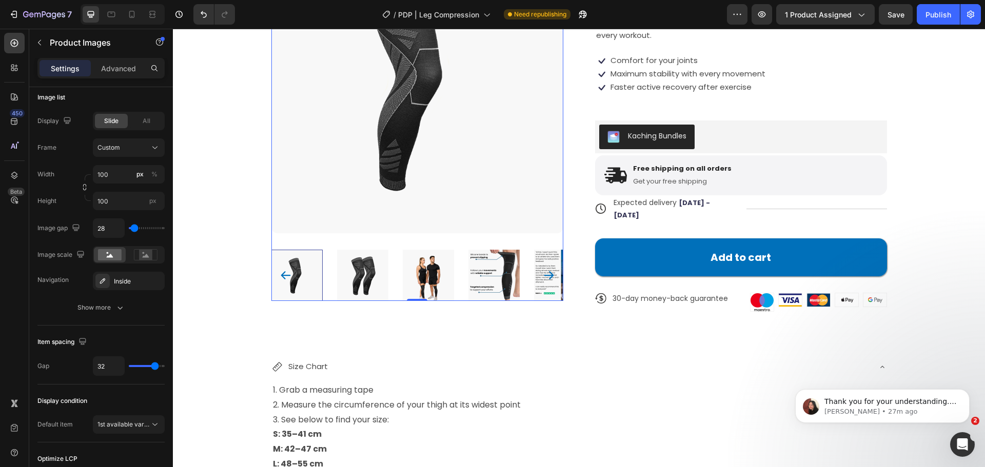
type input "9"
type input "0"
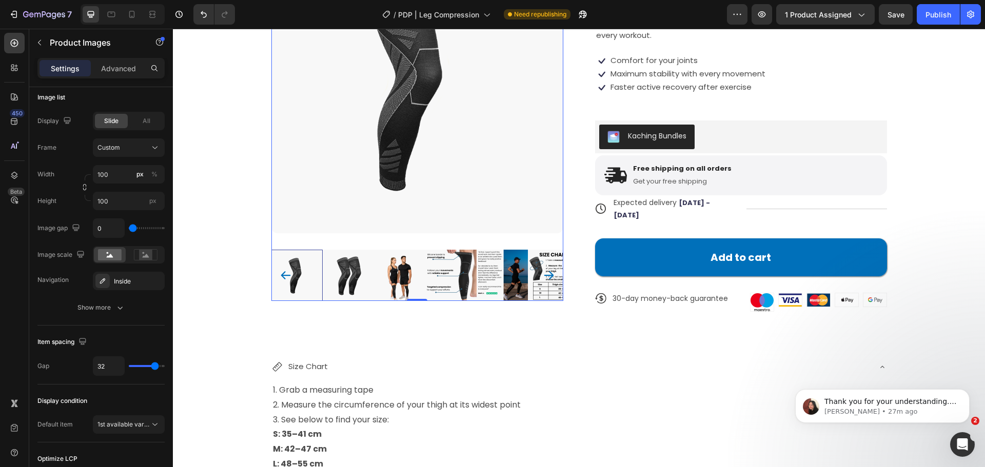
type input "9"
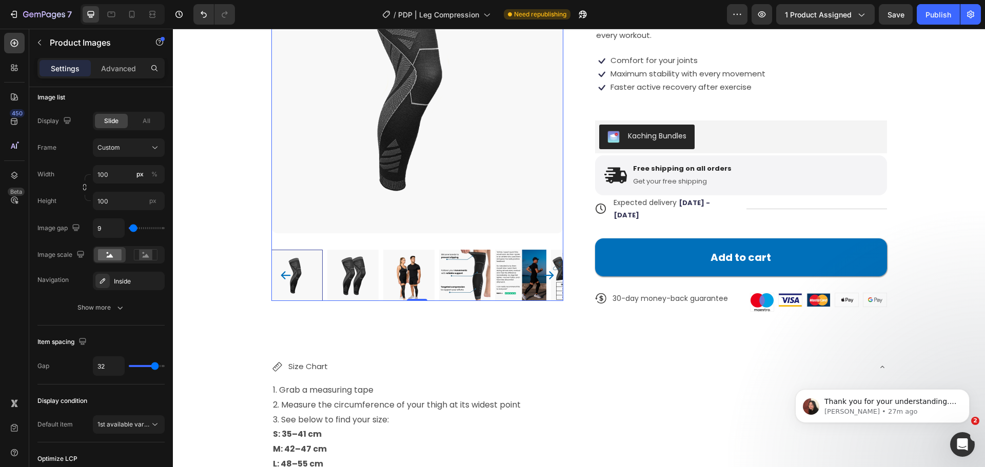
type input "19"
type input "28"
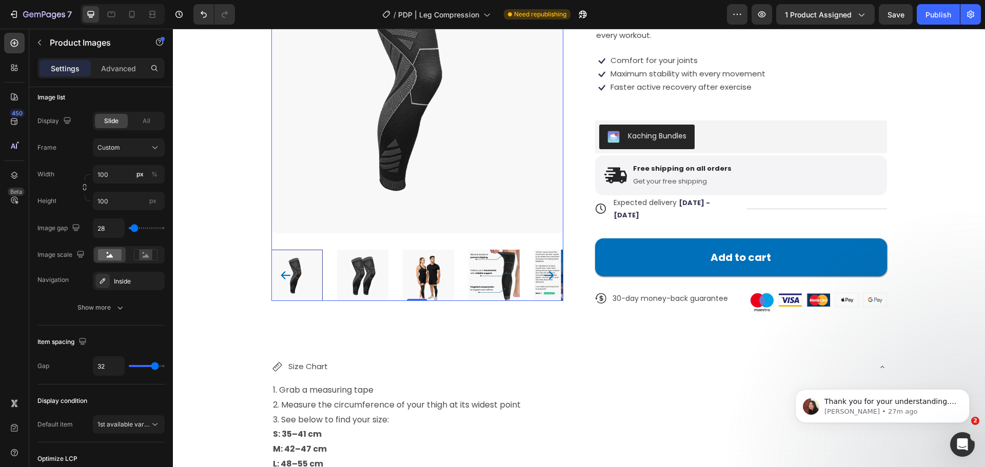
drag, startPoint x: 145, startPoint y: 230, endPoint x: 134, endPoint y: 227, distance: 10.9
type input "28"
click at [134, 227] on input "range" at bounding box center [147, 228] width 36 height 2
click at [284, 274] on icon "Carousel Back Arrow" at bounding box center [286, 275] width 12 height 12
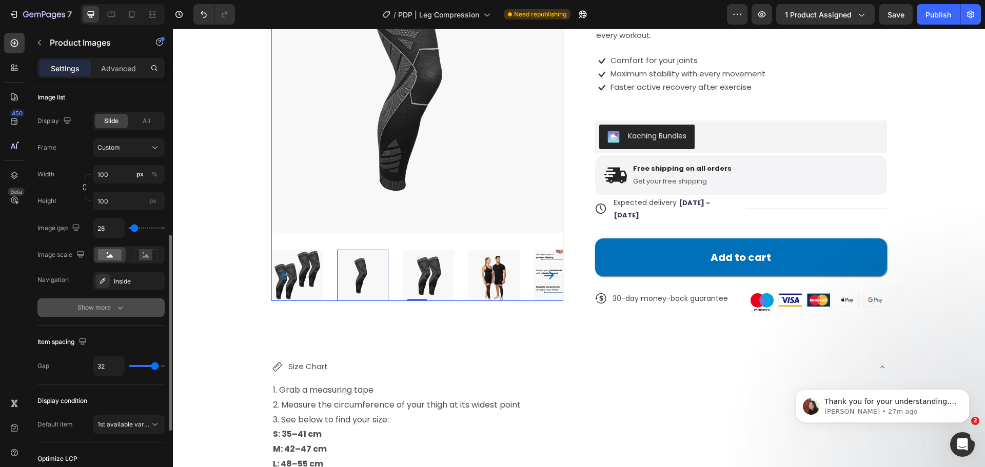
click at [113, 312] on div "Show more" at bounding box center [101, 308] width 48 height 10
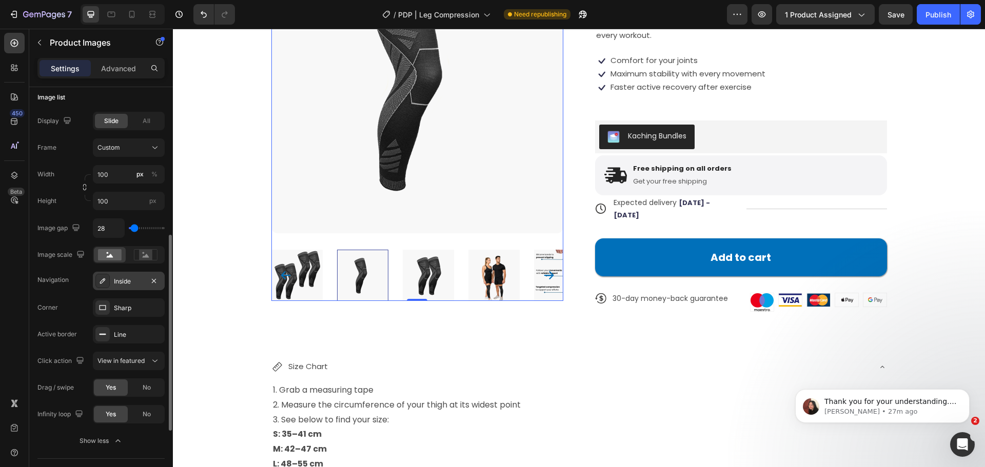
click at [120, 280] on div "Inside" at bounding box center [129, 281] width 30 height 9
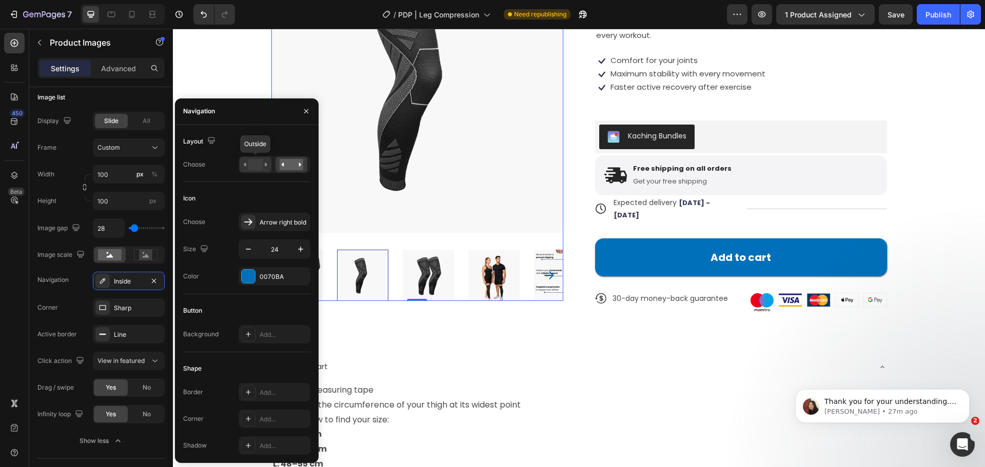
click at [266, 165] on icon at bounding box center [266, 165] width 3 height 4
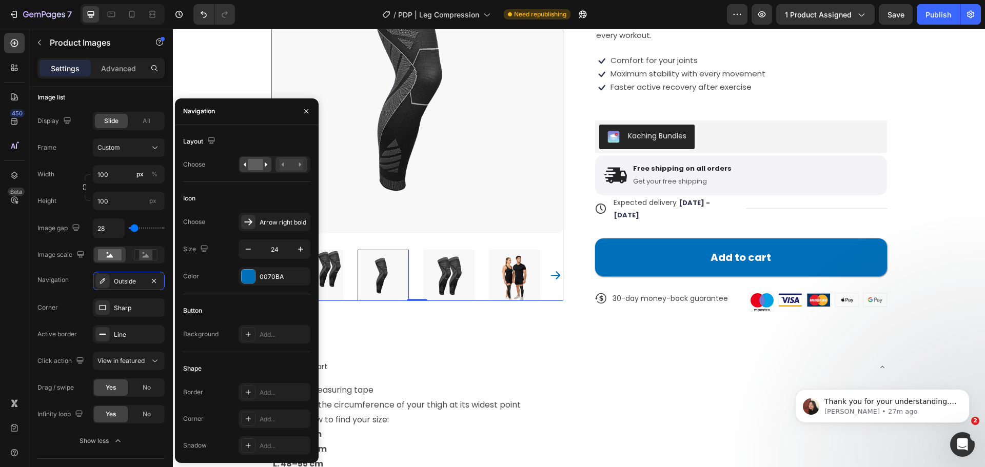
click at [284, 168] on rect at bounding box center [292, 164] width 24 height 11
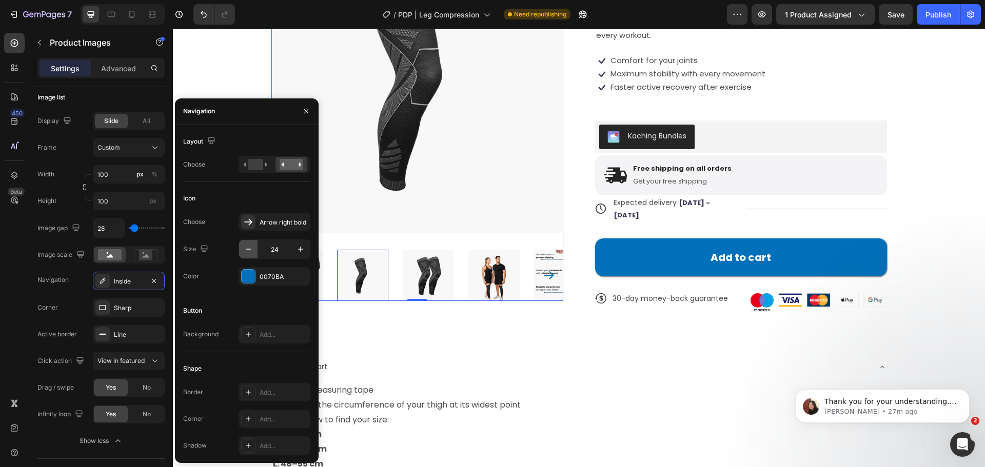
click at [248, 247] on icon "button" at bounding box center [248, 249] width 10 height 10
type input "23"
drag, startPoint x: 607, startPoint y: 368, endPoint x: 617, endPoint y: 281, distance: 87.8
click at [608, 380] on div "1. Grab a measuring tape 2. Measure the circumference of your thigh at its wide…" at bounding box center [579, 444] width 615 height 128
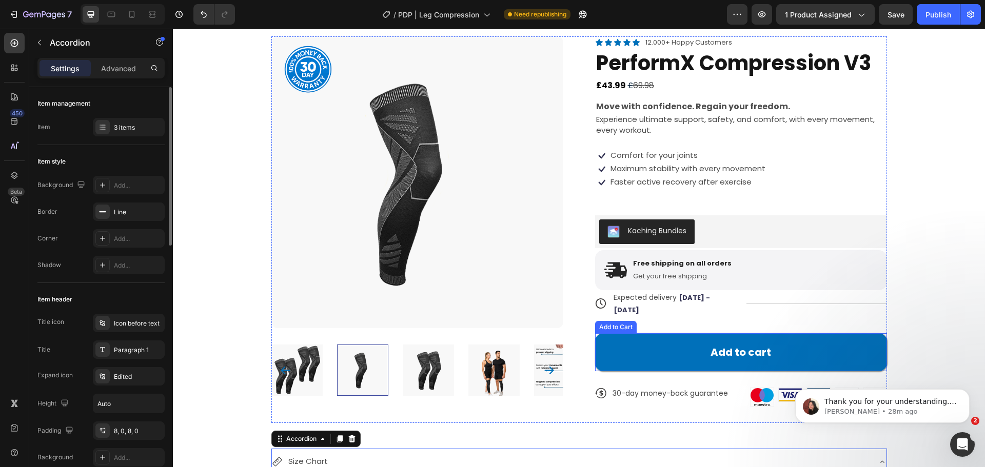
scroll to position [0, 0]
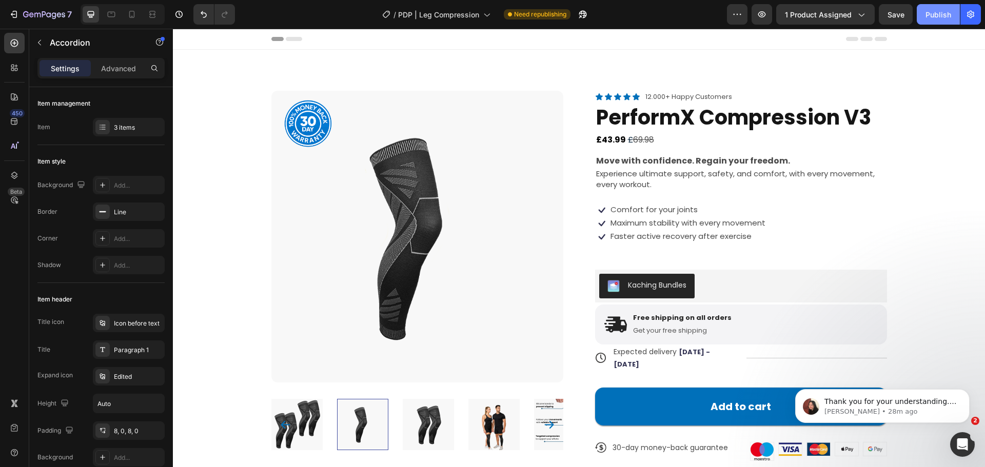
click at [940, 12] on div "Publish" at bounding box center [938, 14] width 26 height 11
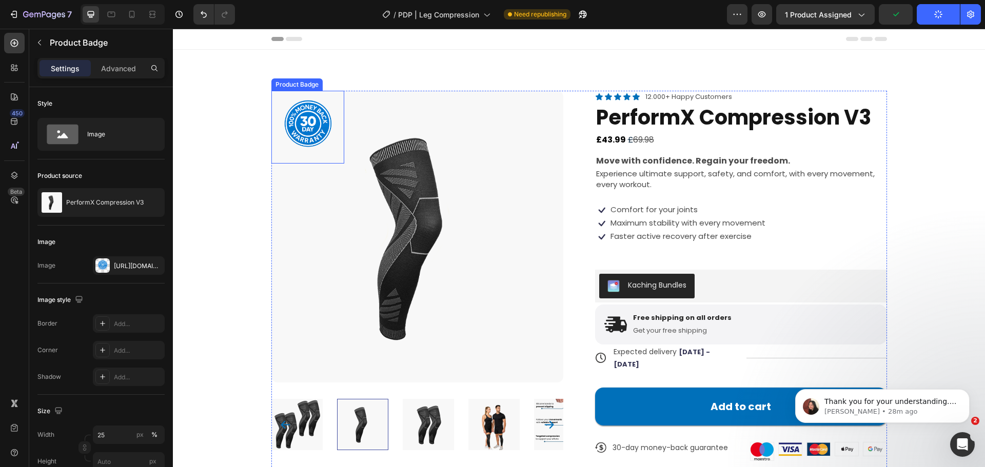
click at [310, 125] on div at bounding box center [307, 127] width 73 height 73
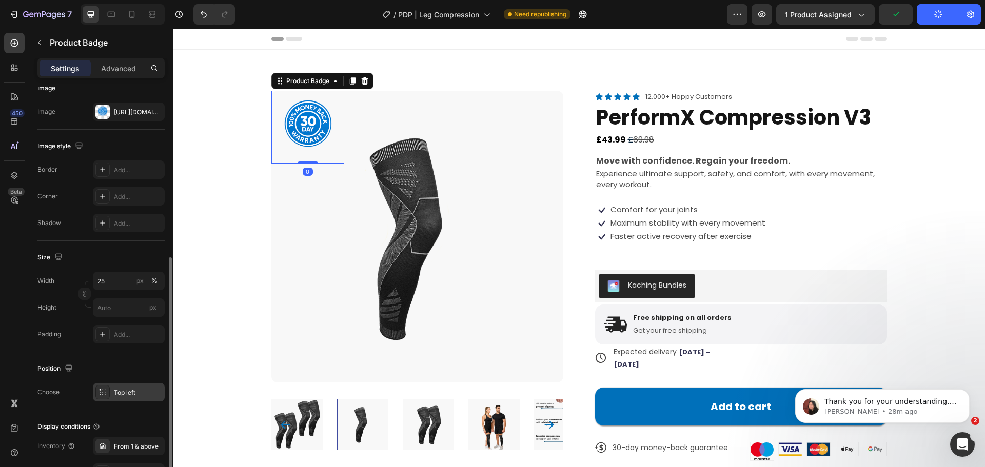
scroll to position [205, 0]
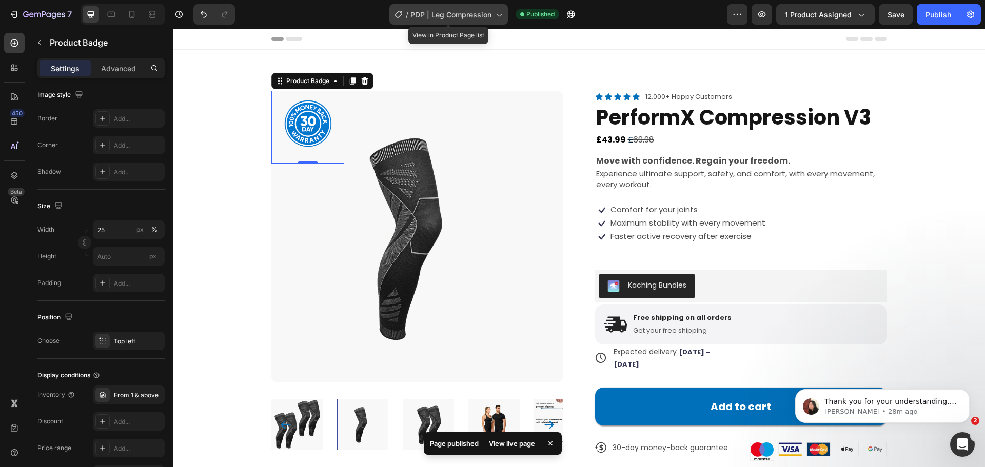
click at [448, 16] on span "PDP | Leg Compression" at bounding box center [450, 14] width 81 height 11
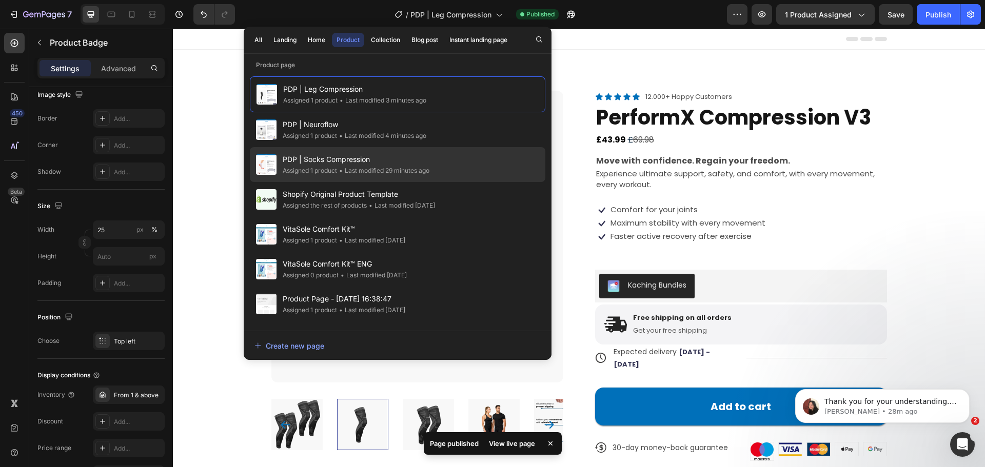
click at [397, 153] on div "PDP | Socks Compression Assigned 1 product • Last modified 29 minutes ago" at bounding box center [397, 164] width 295 height 35
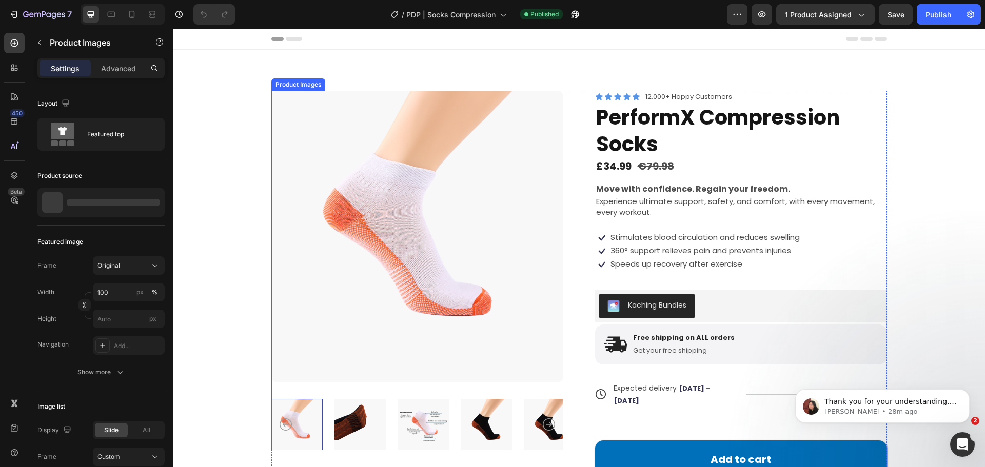
click at [321, 162] on img at bounding box center [417, 237] width 292 height 292
click at [37, 42] on icon "button" at bounding box center [39, 42] width 8 height 8
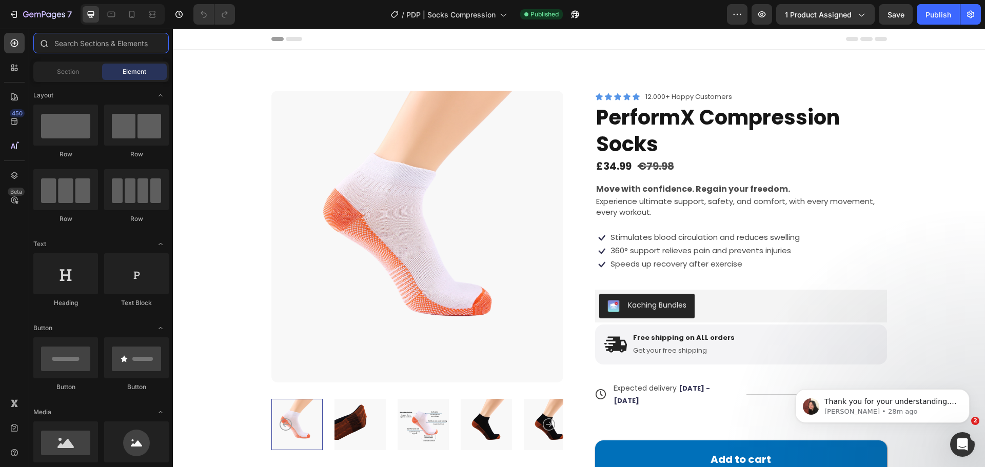
click at [83, 47] on input "text" at bounding box center [100, 43] width 135 height 21
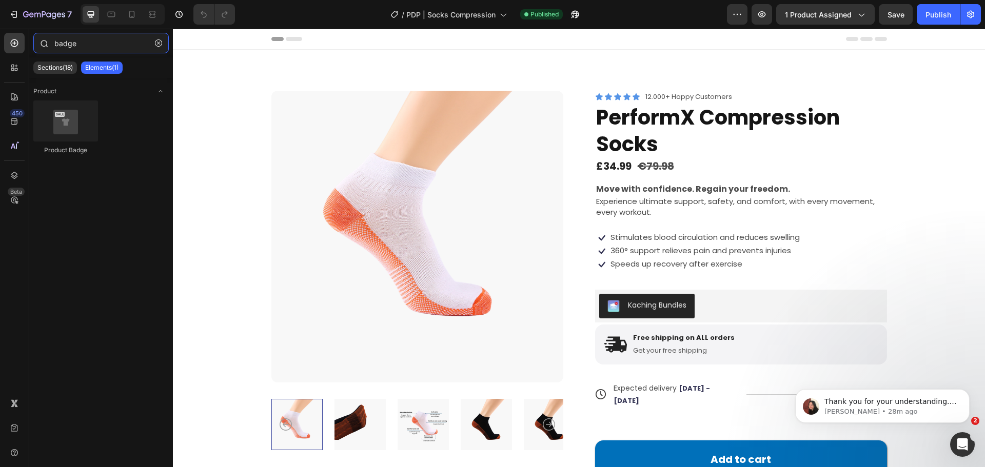
type input "badge"
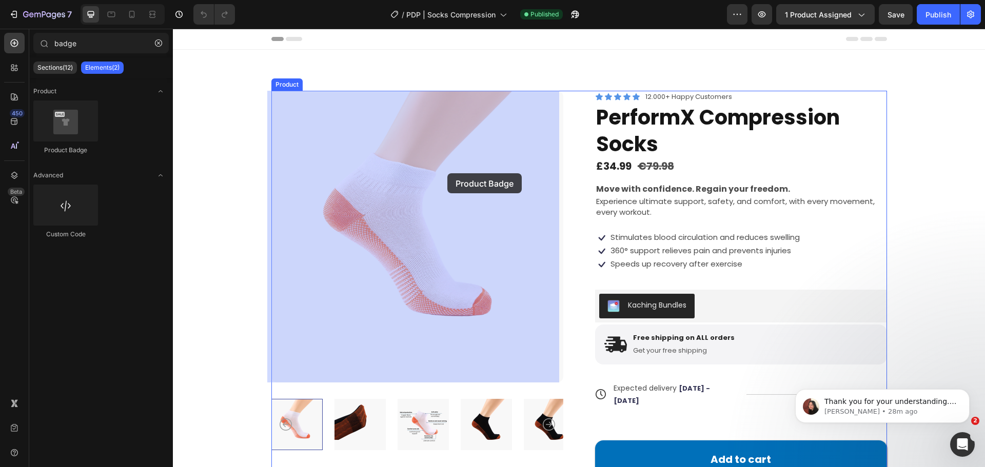
drag, startPoint x: 242, startPoint y: 155, endPoint x: 440, endPoint y: 178, distance: 199.3
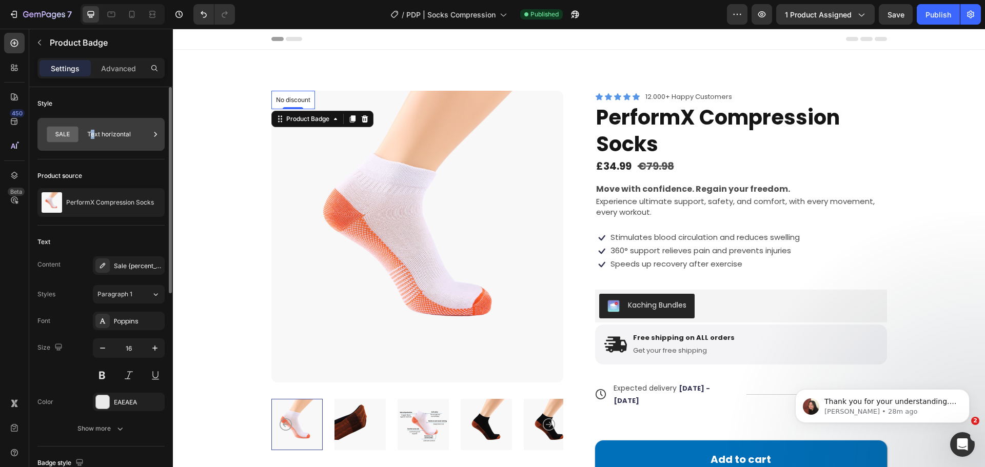
click at [93, 134] on div "Text horizontal" at bounding box center [118, 135] width 63 height 24
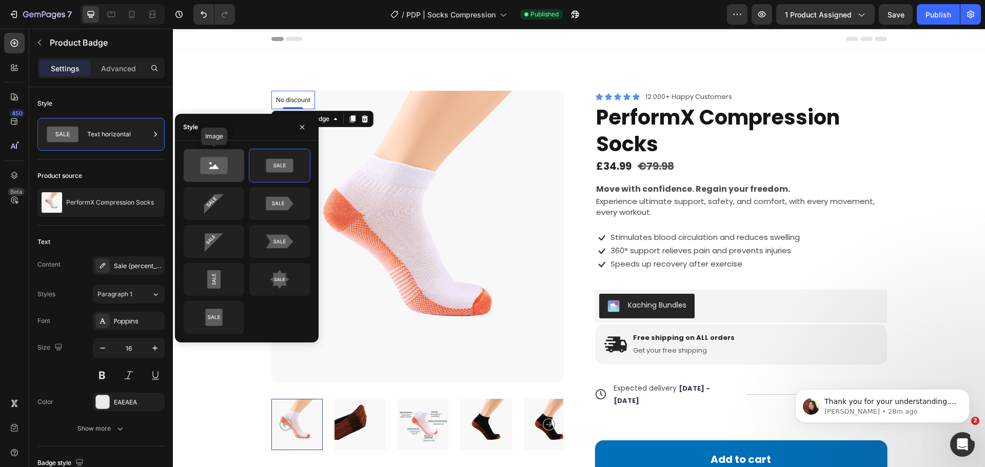
click at [203, 164] on icon at bounding box center [213, 165] width 27 height 17
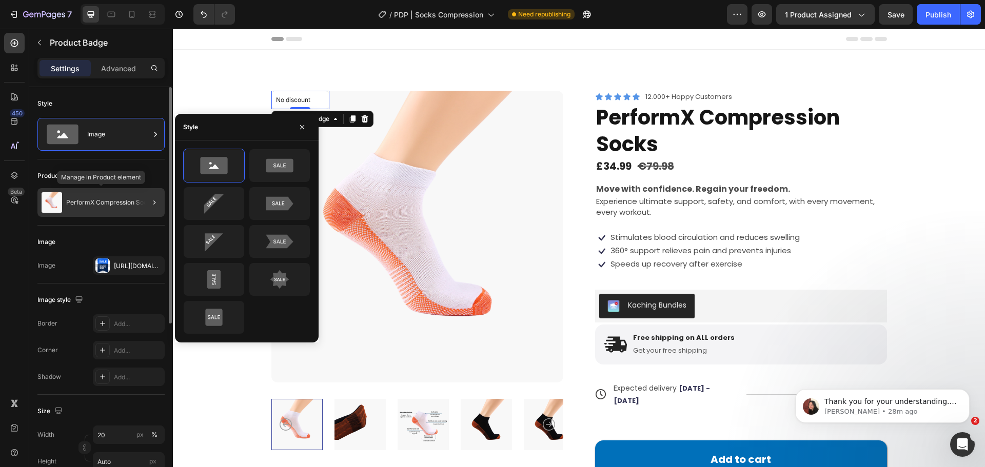
click at [133, 201] on p "PerformX Compression Socks" at bounding box center [110, 202] width 88 height 7
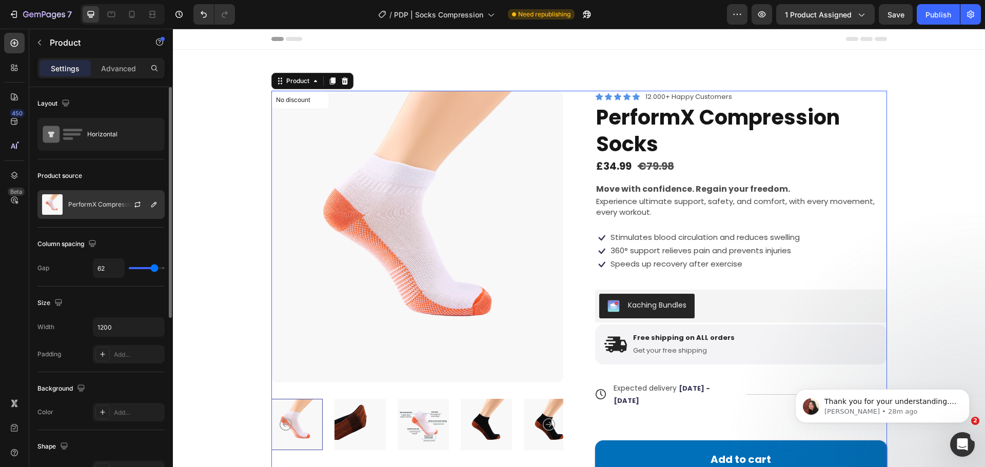
click at [163, 200] on div at bounding box center [141, 205] width 45 height 28
click at [141, 204] on icon "button" at bounding box center [137, 205] width 8 height 8
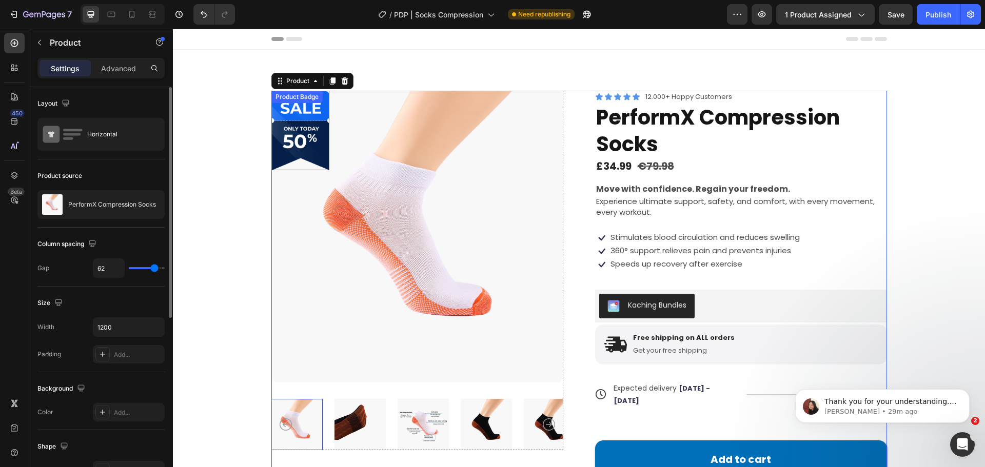
click at [294, 123] on div at bounding box center [300, 131] width 58 height 80
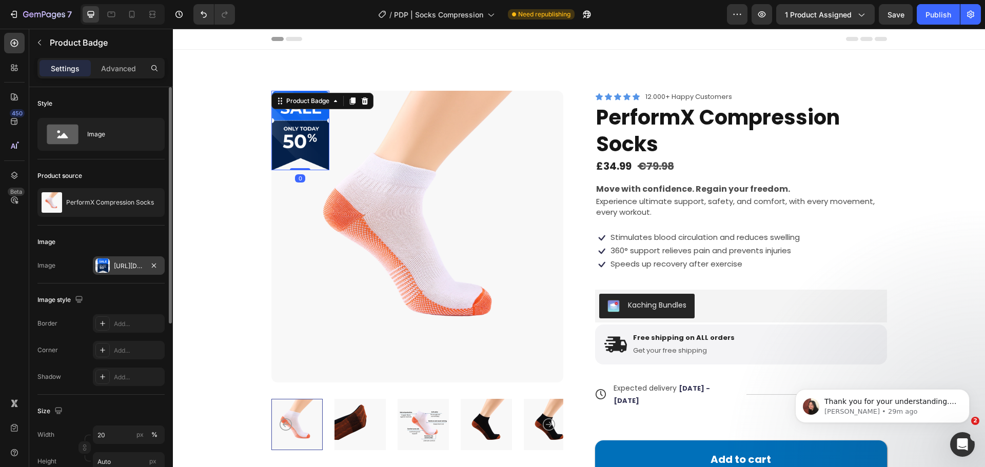
click at [126, 273] on div "[URL][DOMAIN_NAME]" at bounding box center [129, 265] width 72 height 18
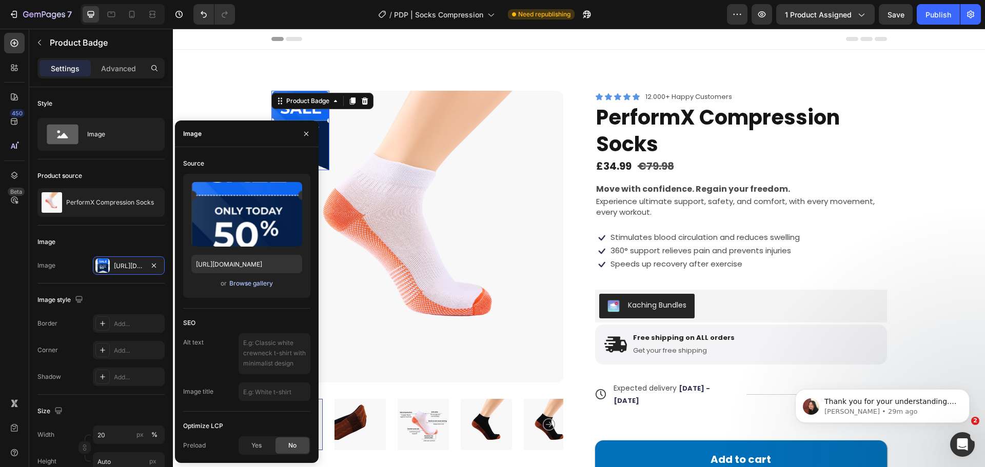
click at [263, 283] on div "Browse gallery" at bounding box center [251, 283] width 44 height 9
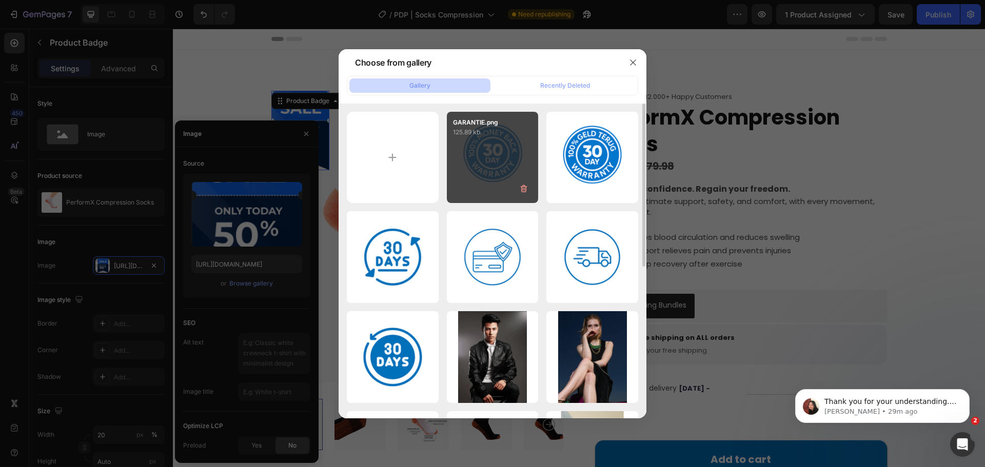
click at [475, 165] on div "GARANTIE.png 125.89 kb" at bounding box center [493, 158] width 92 height 92
type input "[URL][DOMAIN_NAME]"
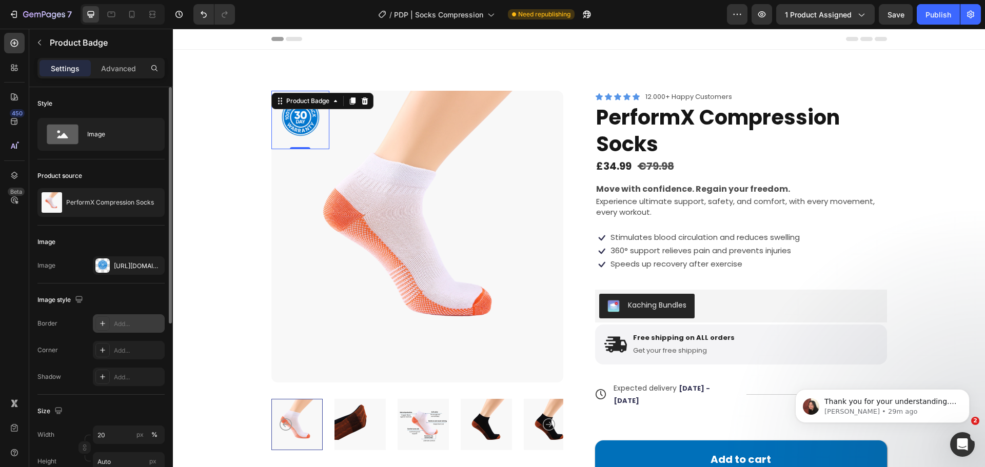
click at [124, 322] on div "Add..." at bounding box center [138, 324] width 48 height 9
click at [102, 303] on div "Image style" at bounding box center [100, 300] width 127 height 16
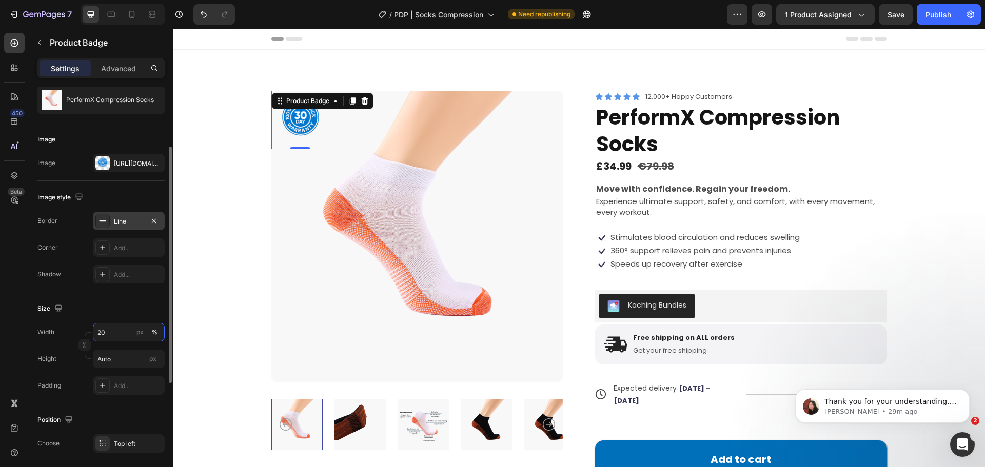
click at [116, 339] on input "20" at bounding box center [129, 332] width 72 height 18
type input "2"
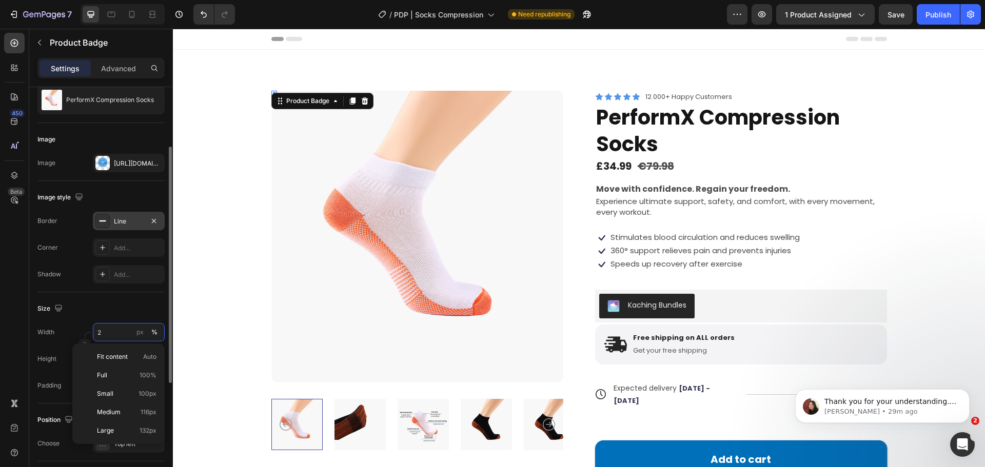
type input "25"
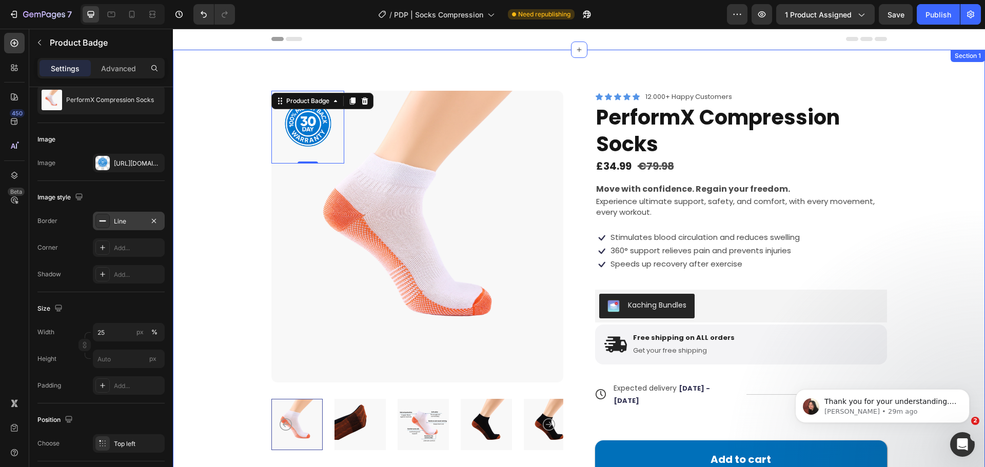
click at [212, 206] on div "Product Badge 0 Product Images Icon Icon Icon Icon Icon Icon List 12.000+ Happy…" at bounding box center [579, 294] width 812 height 488
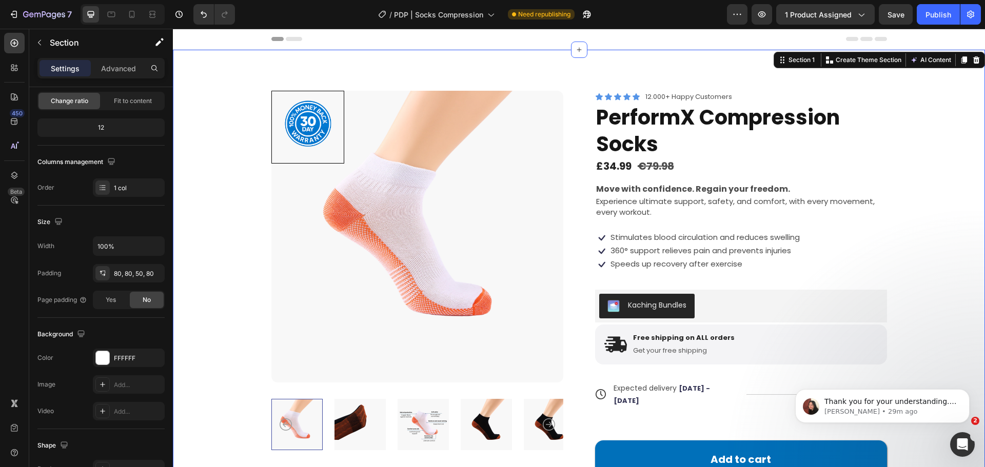
scroll to position [0, 0]
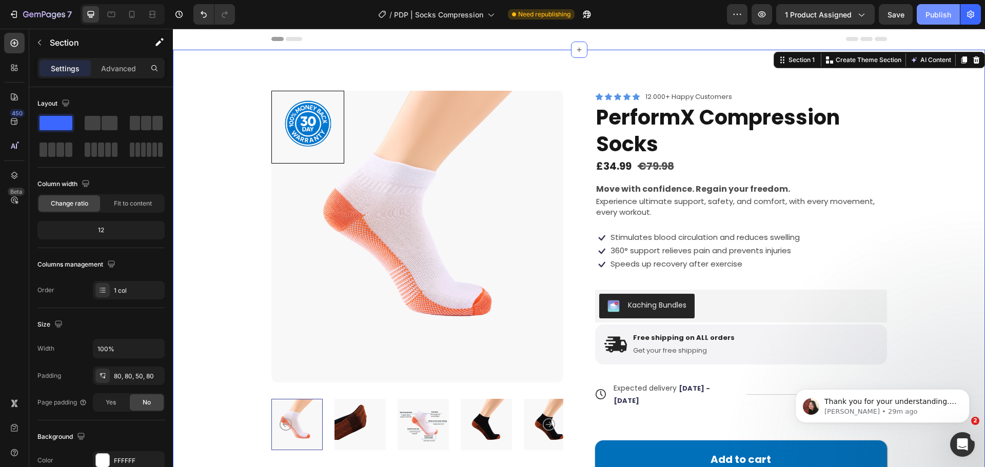
click at [944, 7] on button "Publish" at bounding box center [938, 14] width 43 height 21
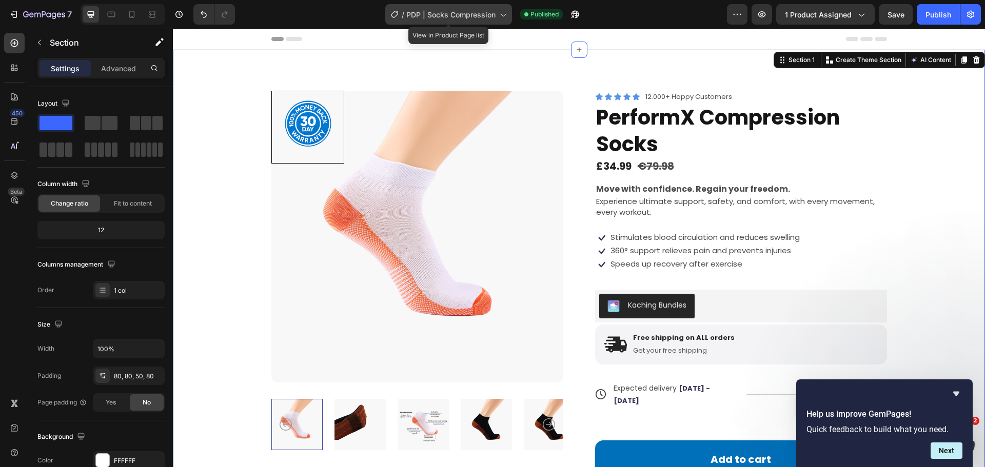
click at [464, 14] on span "PDP | Socks Compression" at bounding box center [450, 14] width 89 height 11
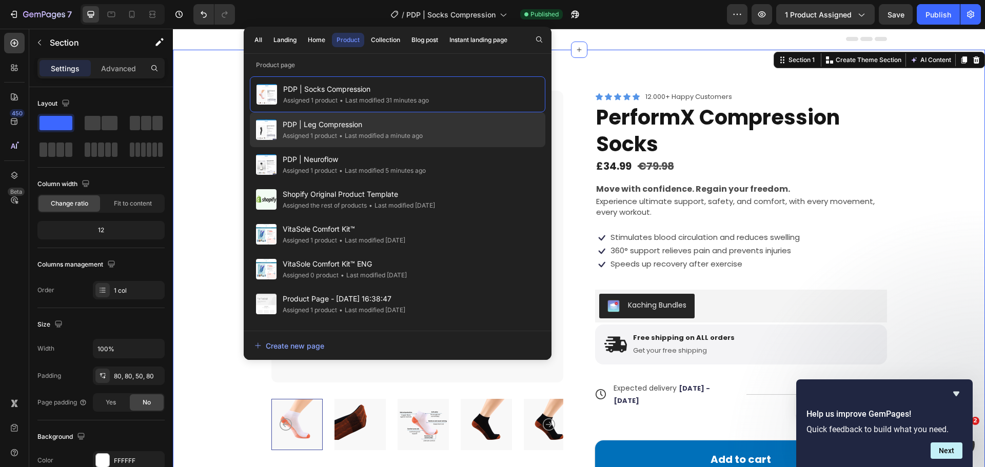
click at [339, 133] on div "• Last modified a minute ago" at bounding box center [380, 136] width 86 height 10
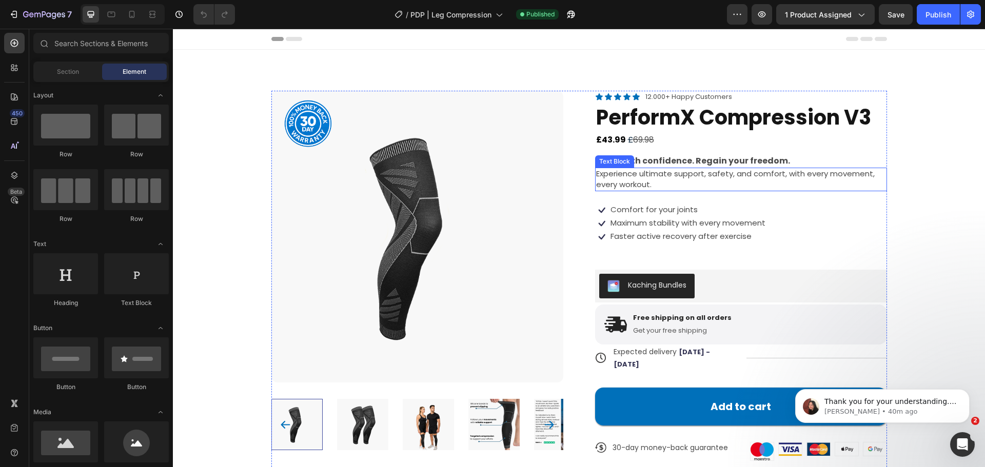
click at [697, 168] on div "Experience ultimate support, safety, and comfort, with every movement, every wo…" at bounding box center [741, 180] width 292 height 24
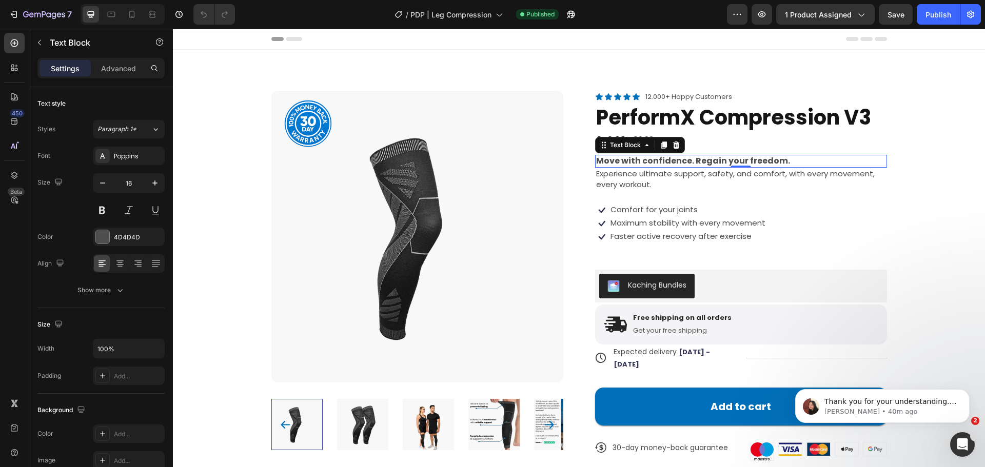
click at [698, 162] on strong "Move with confidence. Regain your freedom." at bounding box center [693, 161] width 194 height 12
click at [661, 149] on icon at bounding box center [664, 145] width 6 height 7
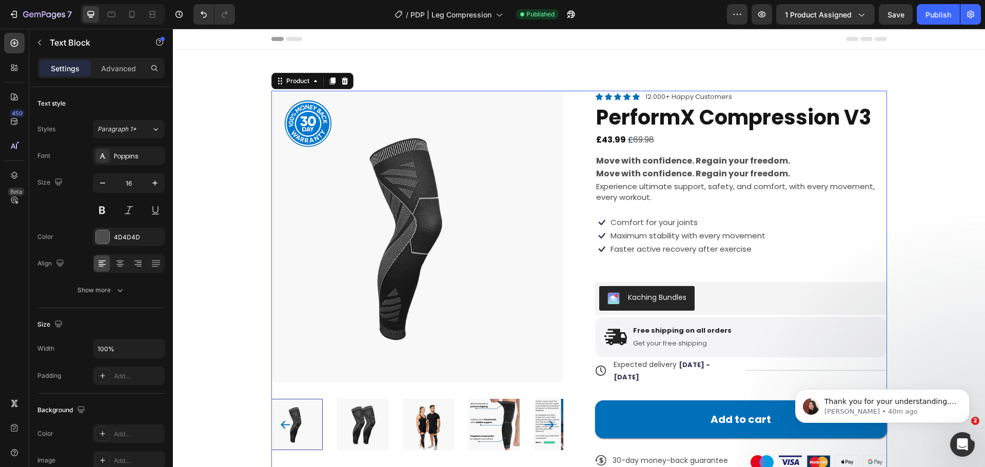
click at [732, 152] on div "Icon Icon Icon Icon Icon Icon List 12.000+ Happy Customers Text Block Row Perfo…" at bounding box center [741, 291] width 292 height 400
click at [683, 160] on strong "Move with confidence. Regain your freedom." at bounding box center [693, 161] width 194 height 12
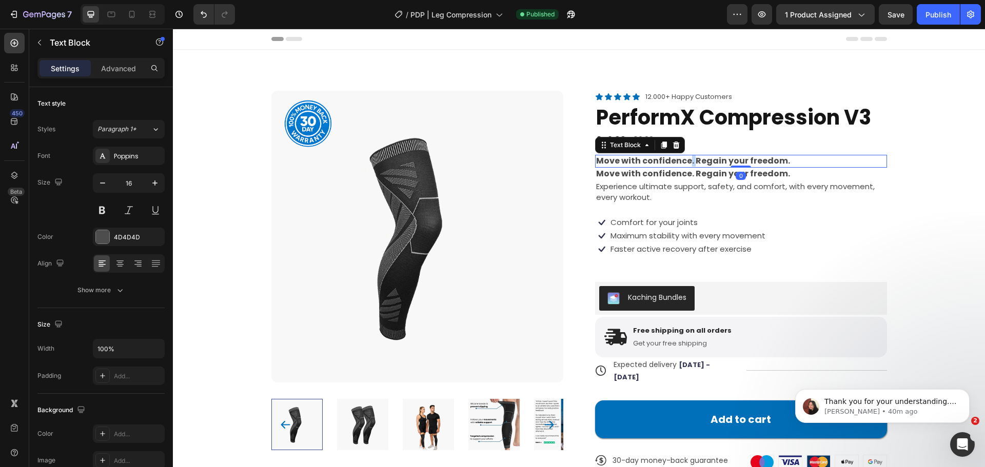
click at [683, 160] on strong "Move with confidence. Regain your freedom." at bounding box center [693, 161] width 194 height 12
click at [683, 158] on strong "Do you struggle with heavy, tired legs or poor blood circulation?" at bounding box center [736, 161] width 280 height 12
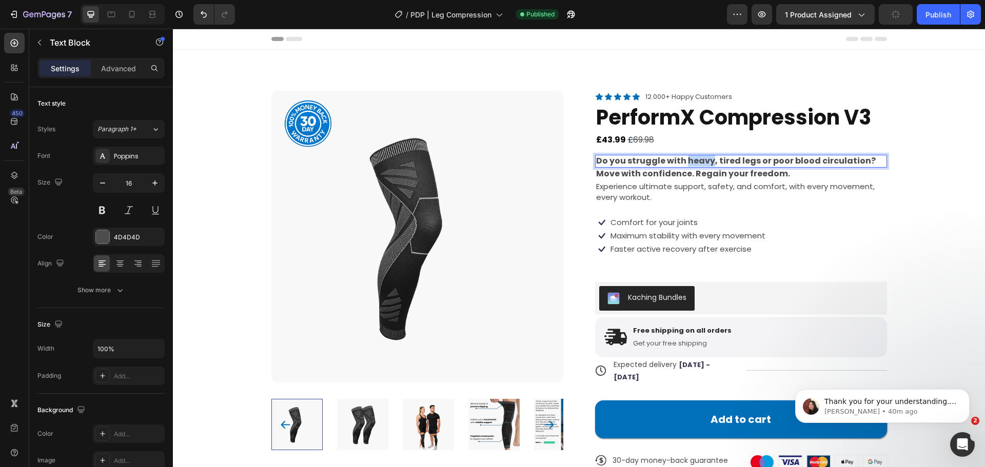
click at [683, 158] on strong "Do you struggle with heavy, tired legs or poor blood circulation?" at bounding box center [736, 161] width 280 height 12
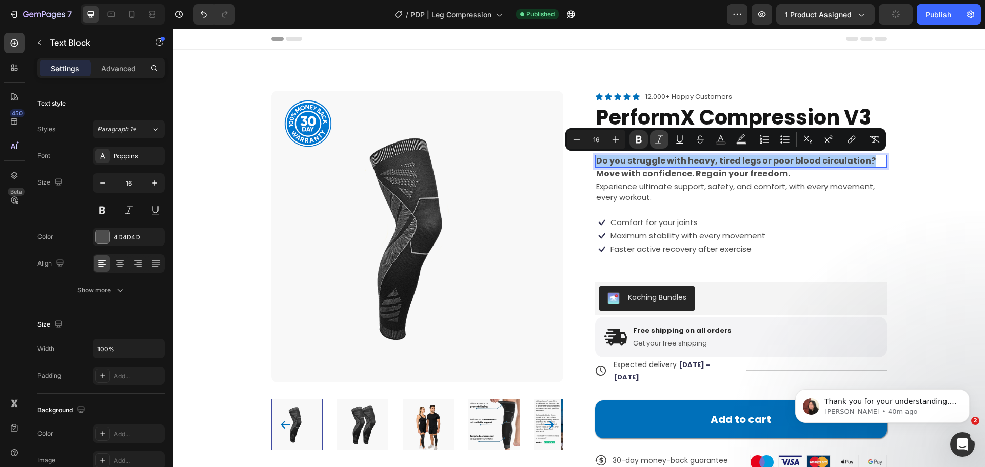
click at [663, 136] on icon "Editor contextual toolbar" at bounding box center [659, 139] width 10 height 10
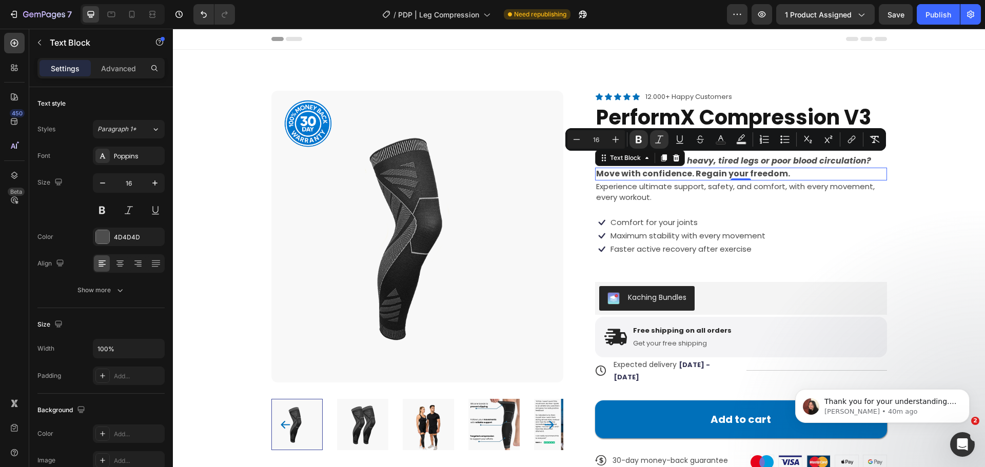
click at [765, 179] on strong "Move with confidence. Regain your freedom." at bounding box center [693, 174] width 194 height 12
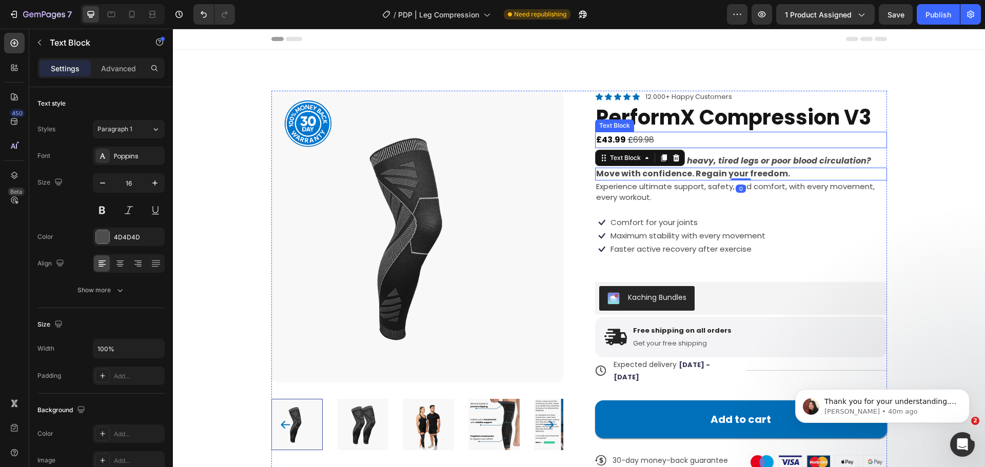
click at [754, 146] on p "£ 43.99 £ 69.98" at bounding box center [741, 140] width 290 height 15
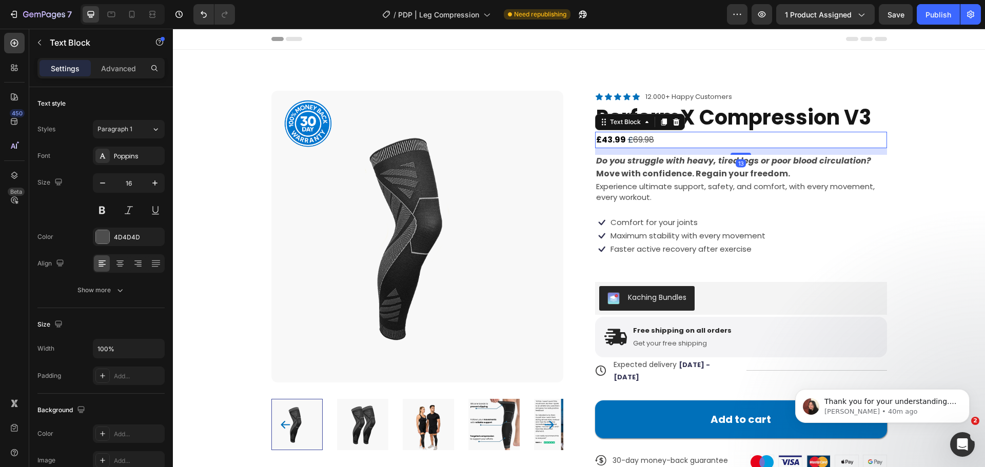
click at [739, 151] on div "13" at bounding box center [741, 151] width 292 height 7
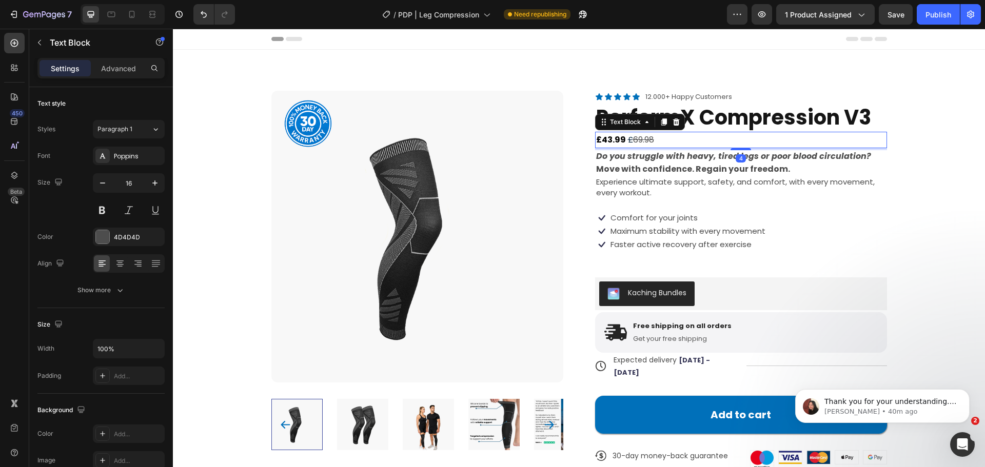
drag, startPoint x: 741, startPoint y: 153, endPoint x: 761, endPoint y: 166, distance: 23.9
click at [741, 150] on div at bounding box center [740, 149] width 21 height 2
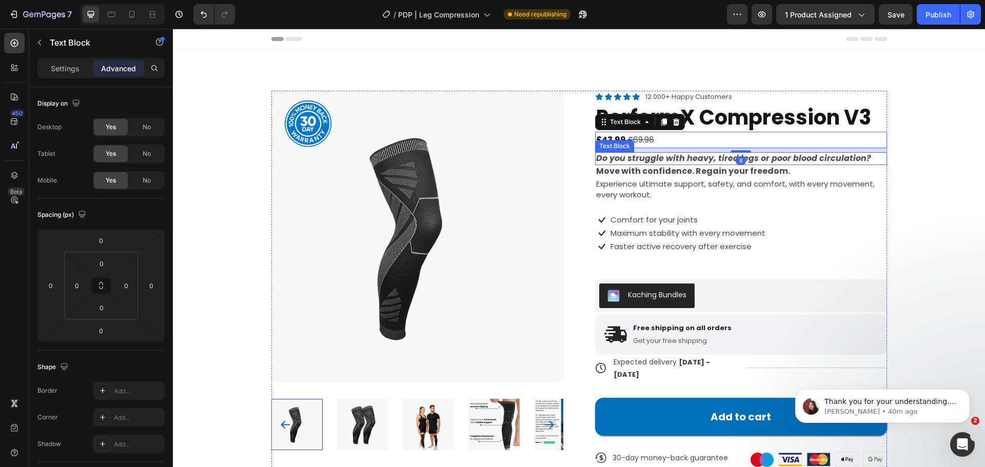
click at [767, 160] on strong "Do you struggle with heavy, tired legs or poor blood circulation?" at bounding box center [733, 158] width 275 height 12
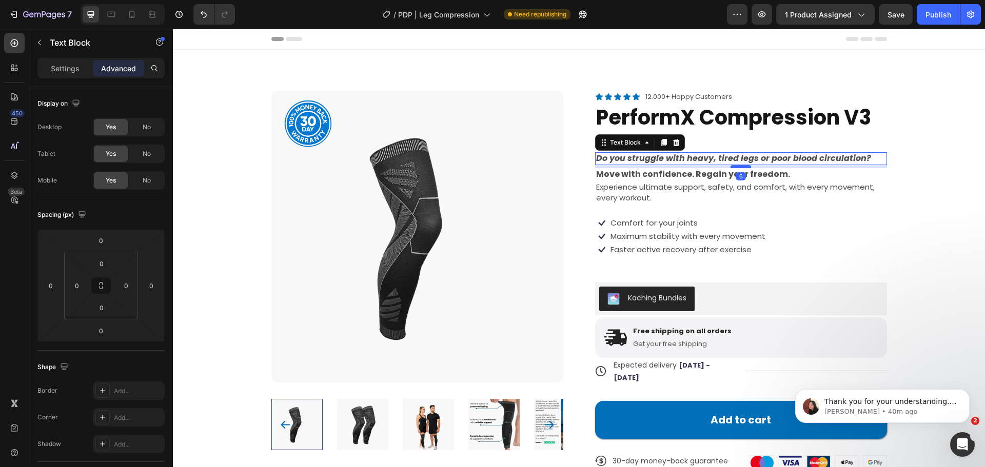
click at [743, 168] on div at bounding box center [740, 166] width 21 height 3
type input "6"
click at [675, 171] on strong "Move with confidence. Regain your freedom." at bounding box center [693, 174] width 194 height 12
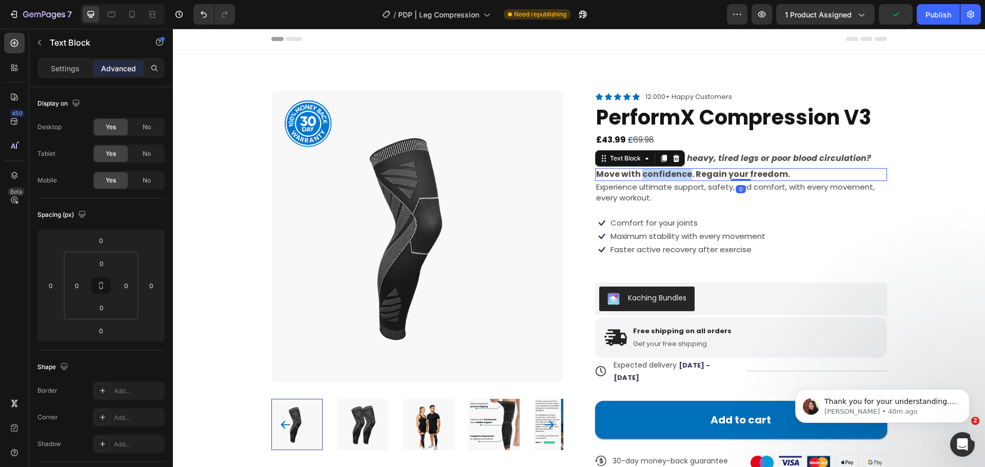
click at [675, 171] on strong "Move with confidence. Regain your freedom." at bounding box center [693, 174] width 194 height 12
click at [676, 171] on strong "Move with confidence. Regain your freedom." at bounding box center [693, 174] width 194 height 12
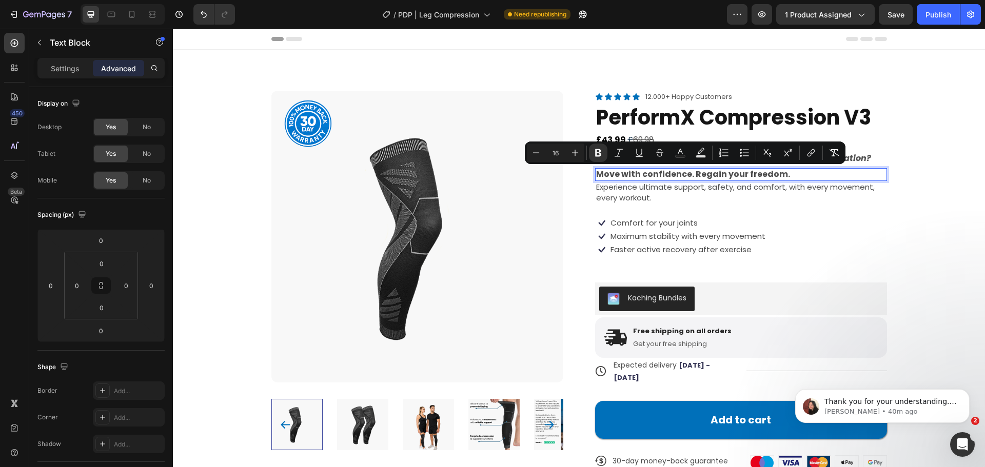
click at [671, 177] on strong "Move with confidence. Regain your freedom." at bounding box center [693, 174] width 194 height 12
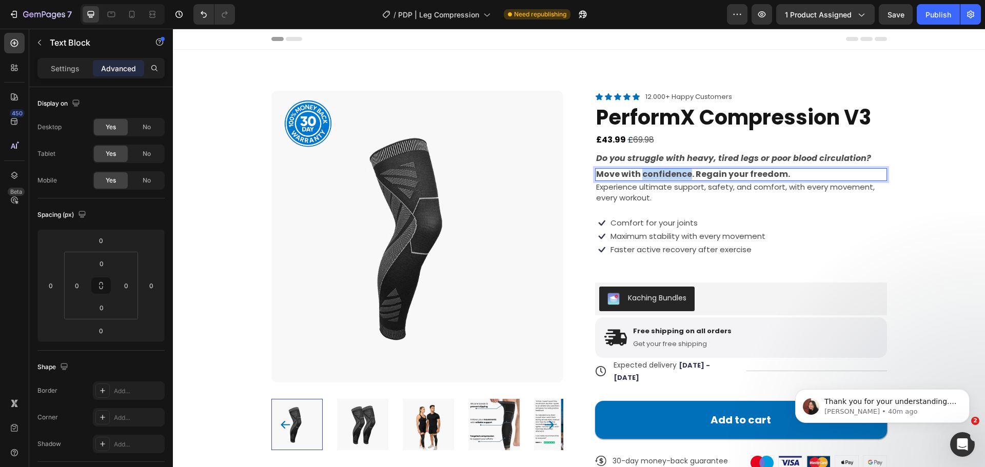
click at [671, 177] on strong "Move with confidence. Regain your freedom." at bounding box center [693, 174] width 194 height 12
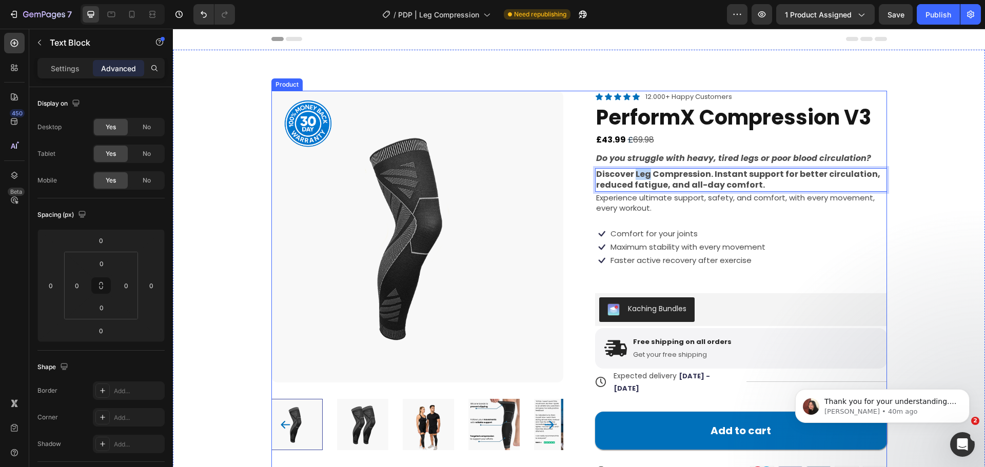
drag, startPoint x: 642, startPoint y: 172, endPoint x: 631, endPoint y: 167, distance: 11.9
click at [631, 167] on div "Icon Icon Icon Icon Icon Icon List 12.000+ Happy Customers Text Block Row Perfo…" at bounding box center [741, 296] width 292 height 411
click at [731, 175] on strong "Discover PerfomeX Compression. Instant support for better circulation, reduced …" at bounding box center [725, 179] width 259 height 23
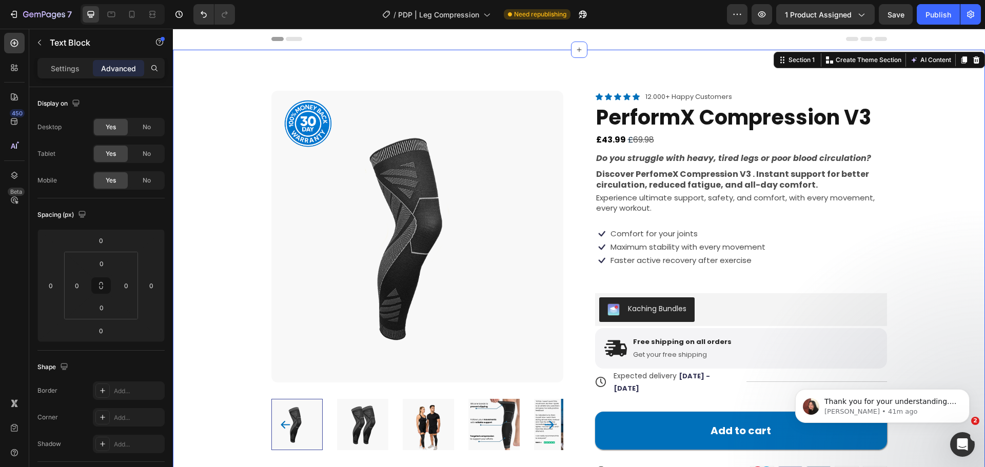
click at [936, 239] on div "Product Images Product Badge Icon Icon Icon Icon Icon Icon List 12.000+ Happy C…" at bounding box center [579, 296] width 730 height 411
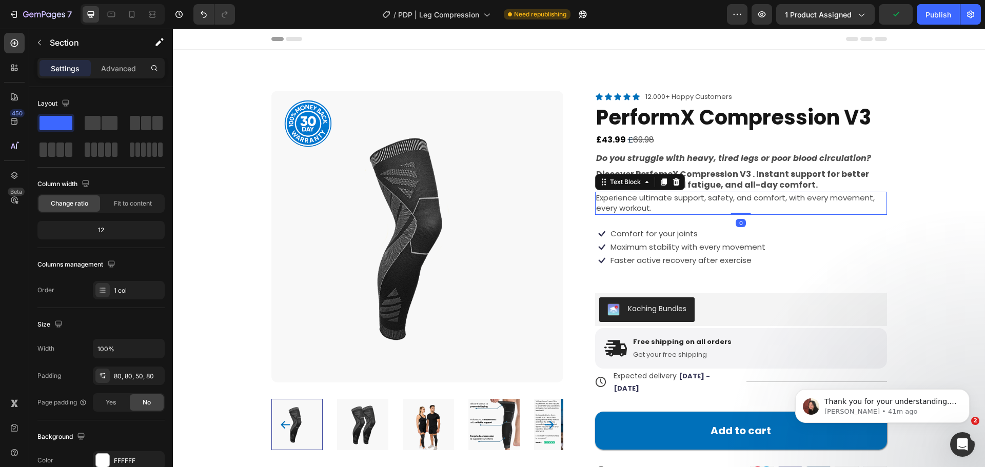
click at [658, 203] on span "Experience ultimate support, safety, and comfort, with every movement, every wo…" at bounding box center [735, 203] width 279 height 22
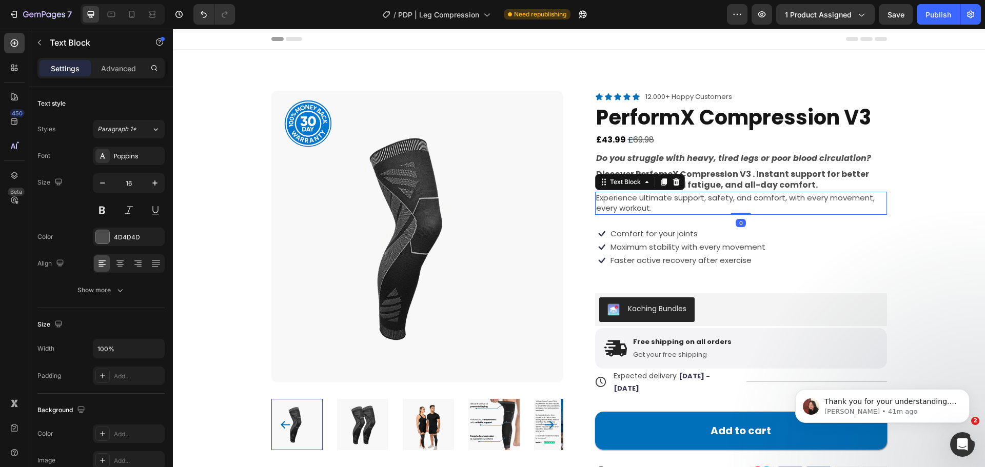
click at [658, 203] on span "Experience ultimate support, safety, and comfort, with every movement, every wo…" at bounding box center [735, 203] width 279 height 22
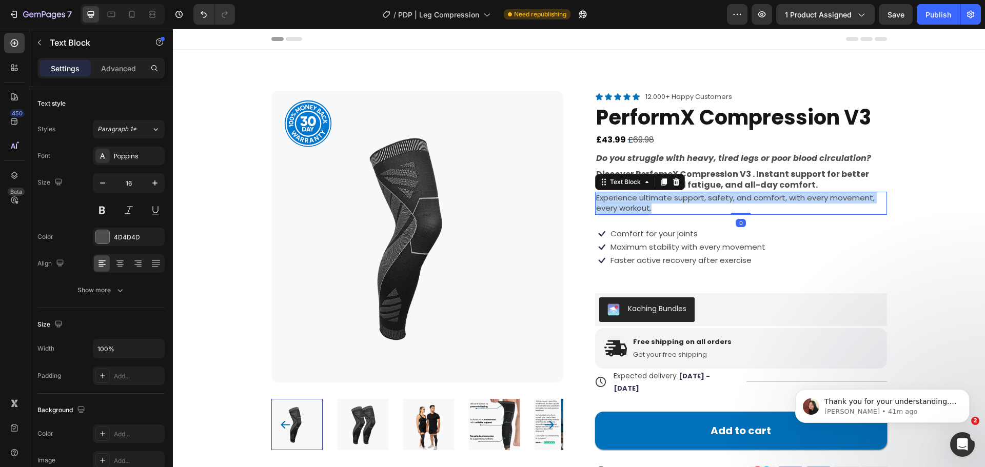
click at [658, 203] on span "Experience ultimate support, safety, and comfort, with every movement, every wo…" at bounding box center [735, 203] width 279 height 22
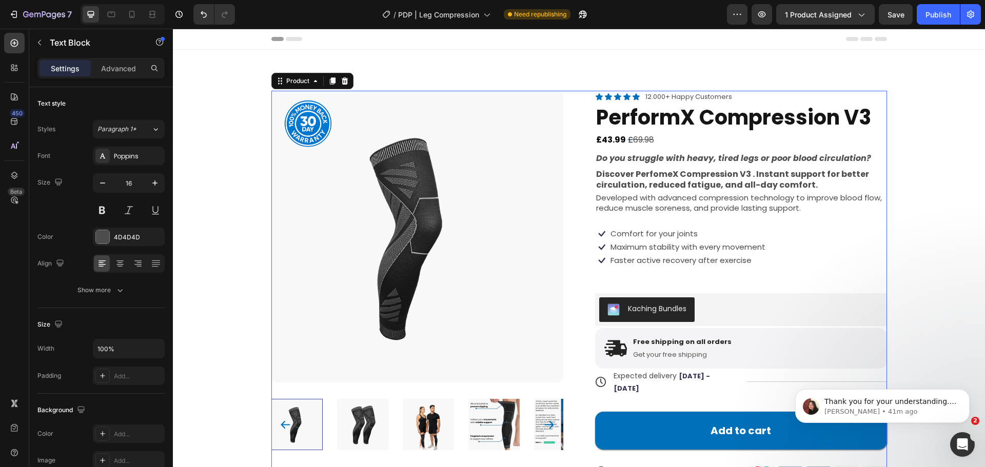
click at [823, 215] on div "Icon Icon Icon Icon Icon Icon List 12.000+ Happy Customers Text Block Row Perfo…" at bounding box center [741, 296] width 292 height 411
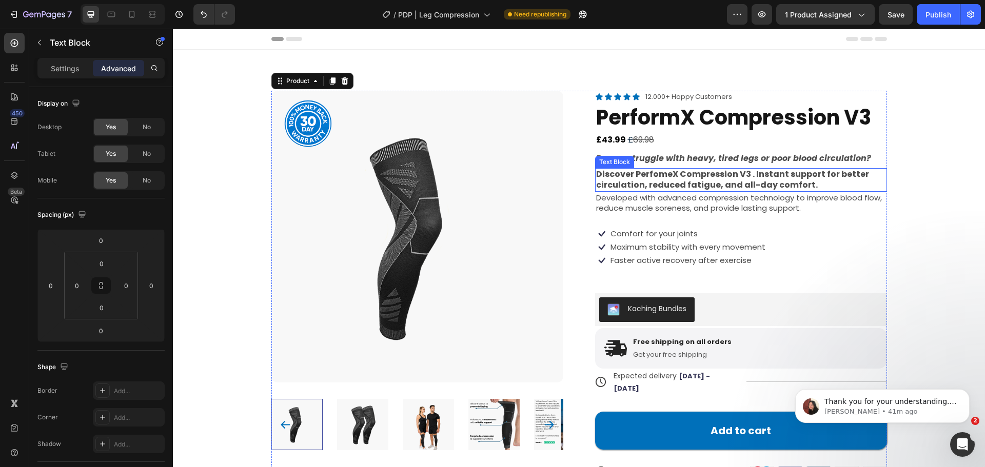
drag, startPoint x: 819, startPoint y: 177, endPoint x: 790, endPoint y: 185, distance: 30.4
click at [819, 177] on strong "Discover PerfomeX Compression V3 . Instant support for better circulation, redu…" at bounding box center [732, 179] width 273 height 23
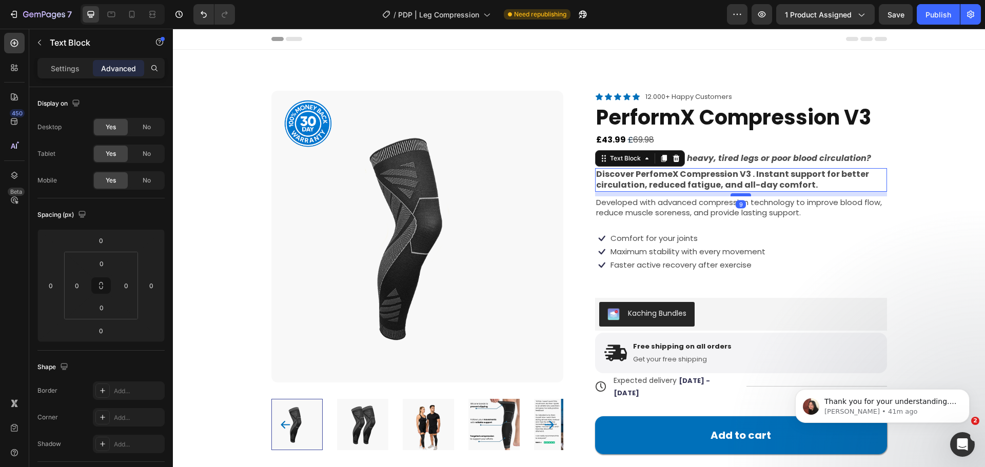
click at [737, 195] on div at bounding box center [740, 194] width 21 height 3
type input "9"
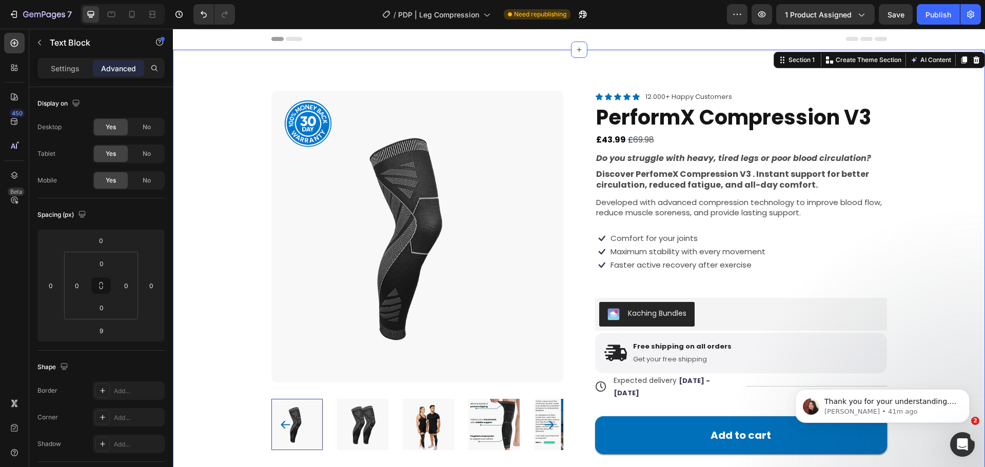
click at [919, 200] on div "Product Images Product Badge Icon Icon Icon Icon Icon Icon List 12.000+ Happy C…" at bounding box center [579, 299] width 730 height 416
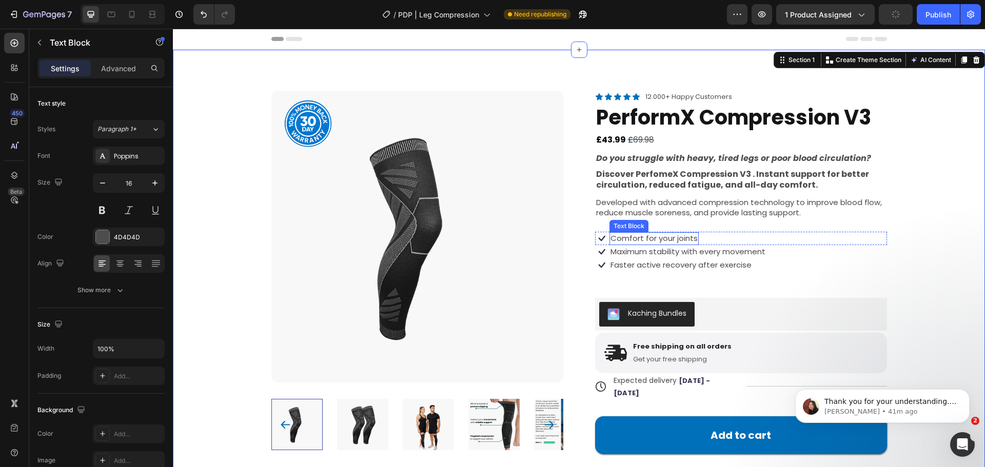
click at [658, 236] on span "Comfort for your joints" at bounding box center [653, 238] width 87 height 11
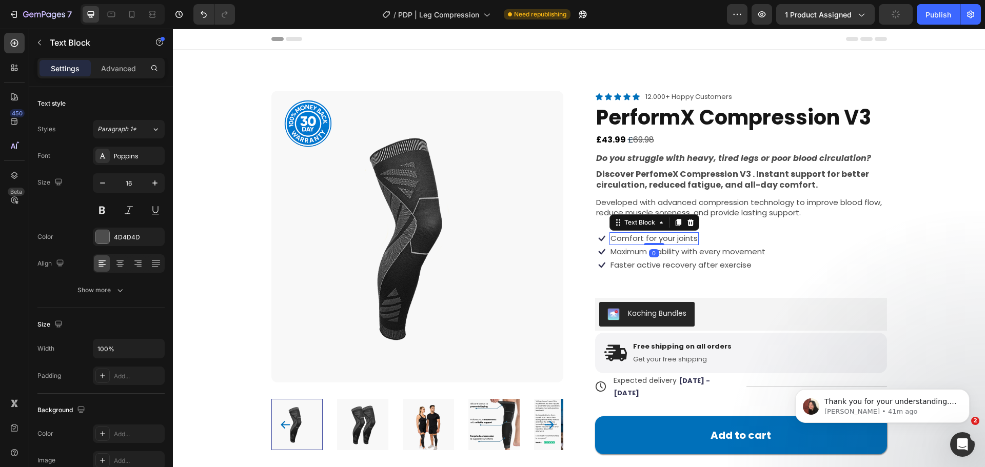
click at [658, 236] on span "Comfort for your joints" at bounding box center [653, 238] width 87 height 11
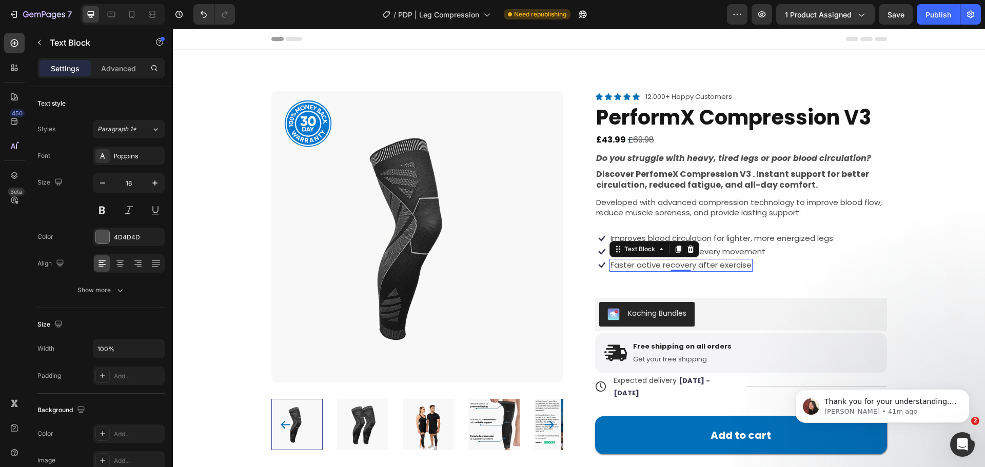
click at [699, 260] on span "Faster active recovery after exercise" at bounding box center [680, 265] width 141 height 11
click at [702, 253] on span "Maximum stability with every movement" at bounding box center [687, 251] width 155 height 11
click at [710, 254] on span "Maximum stability with every movement" at bounding box center [687, 251] width 155 height 11
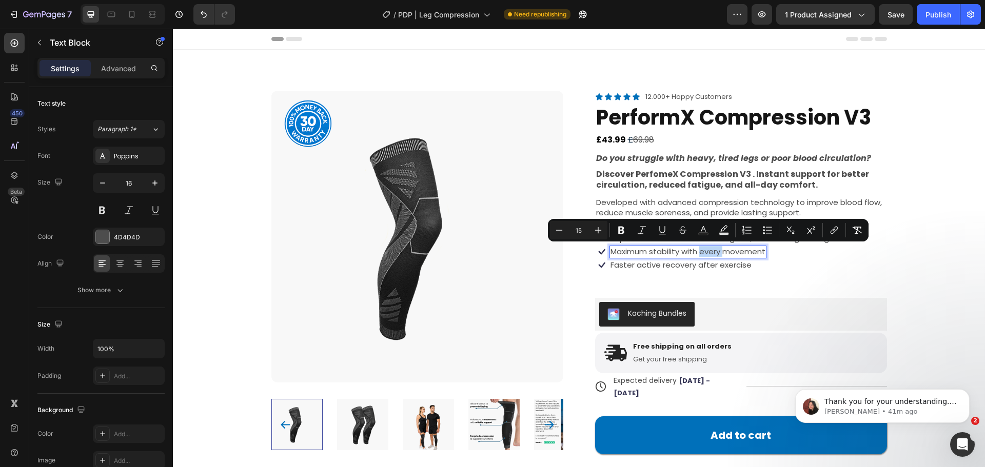
click at [710, 254] on span "Maximum stability with every movement" at bounding box center [687, 251] width 155 height 11
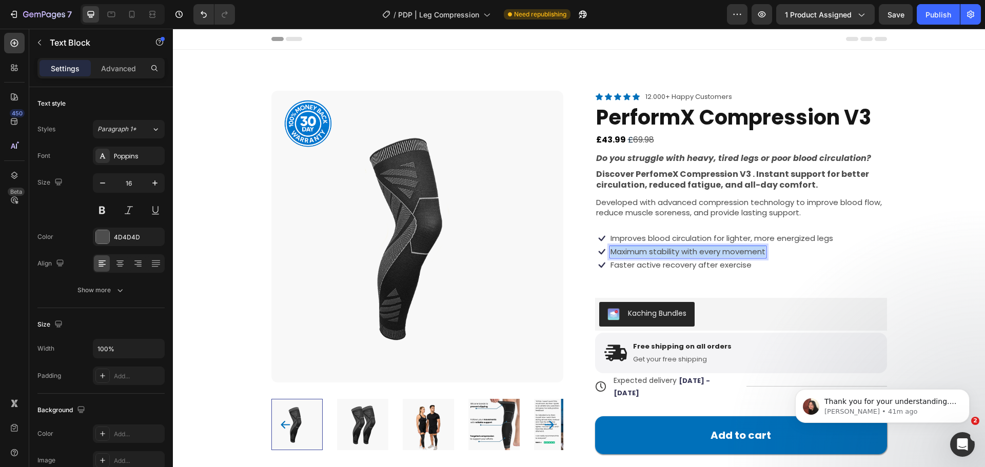
click at [710, 254] on span "Maximum stability with every movement" at bounding box center [687, 251] width 155 height 11
click at [649, 270] on p "Faster active recovery after exercise" at bounding box center [680, 265] width 141 height 11
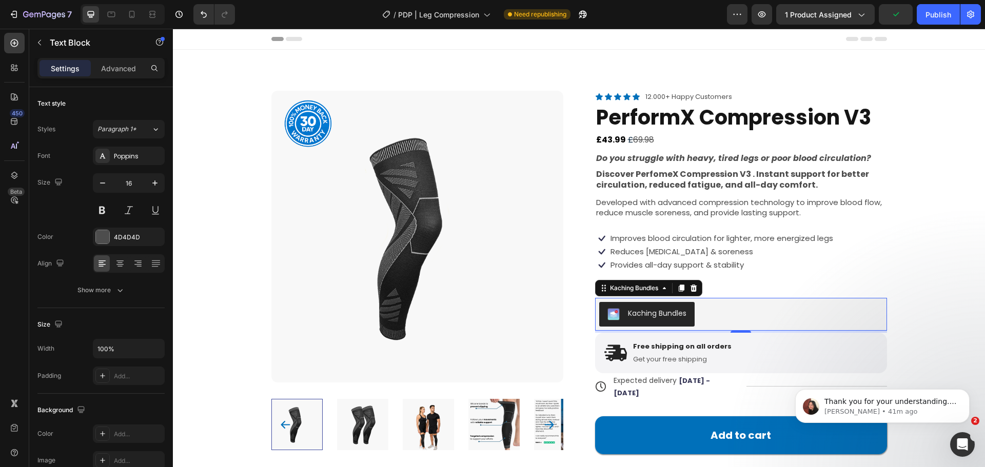
click at [802, 309] on div "Kaching Bundles" at bounding box center [741, 314] width 284 height 25
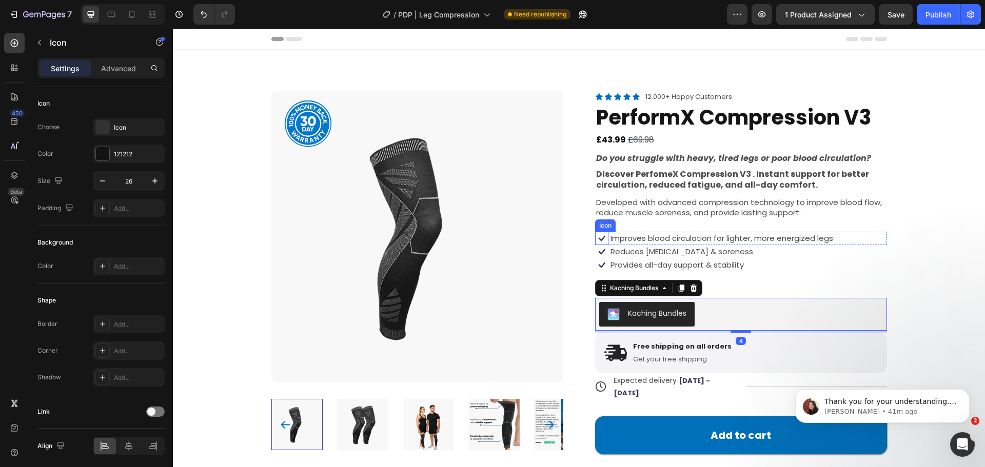
click at [604, 236] on icon at bounding box center [601, 238] width 13 height 13
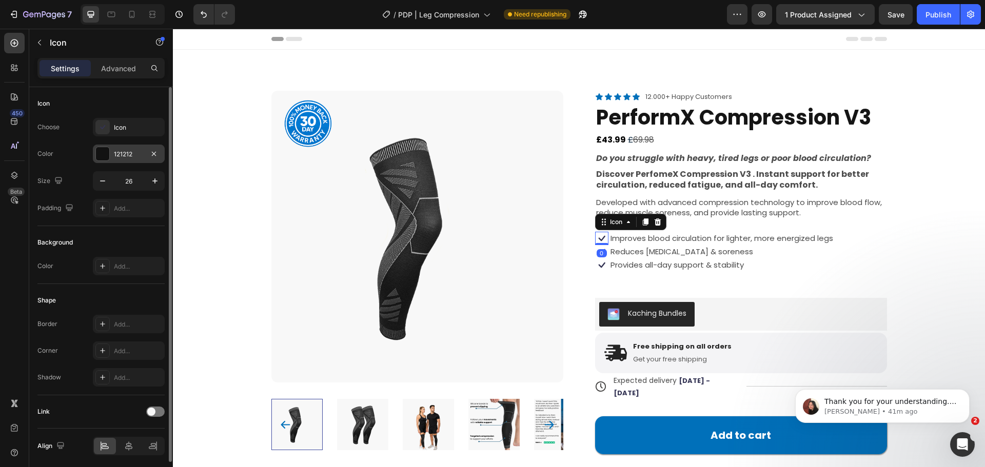
click at [106, 150] on div at bounding box center [102, 153] width 13 height 13
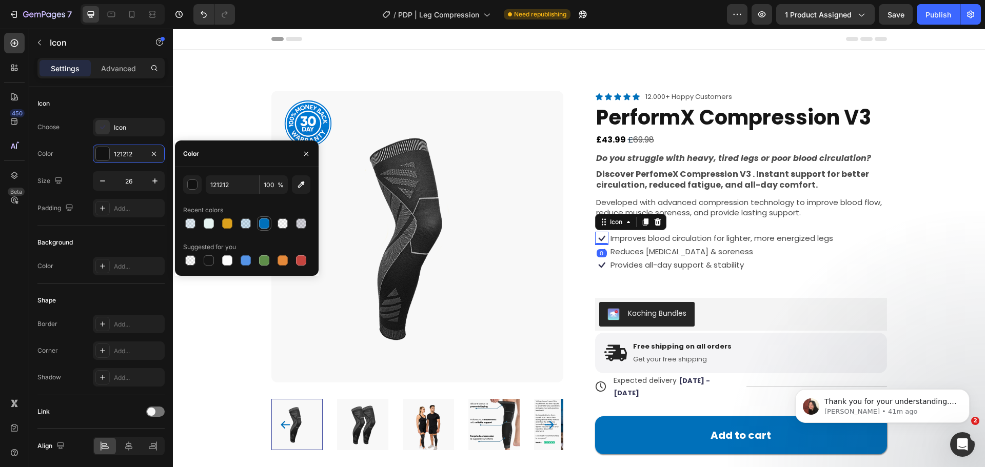
click at [263, 225] on div at bounding box center [264, 224] width 10 height 10
type input "0070BA"
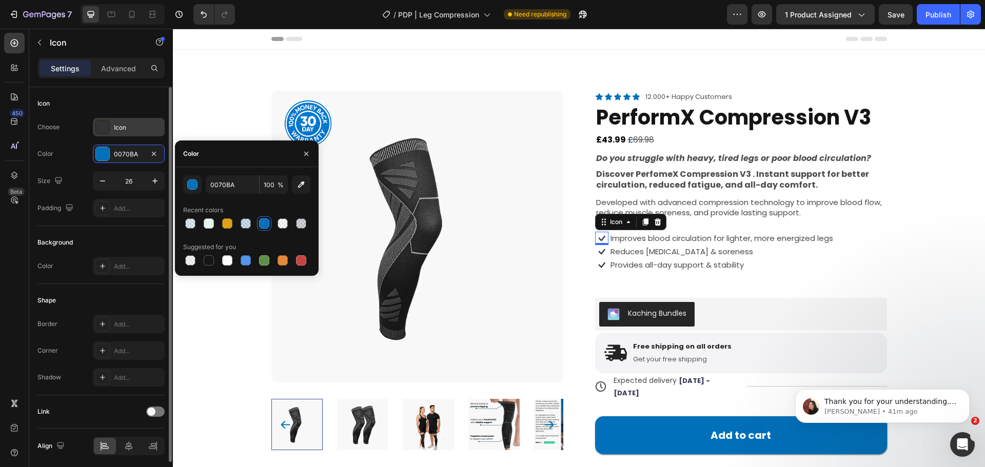
click at [123, 128] on div "Icon" at bounding box center [138, 127] width 48 height 9
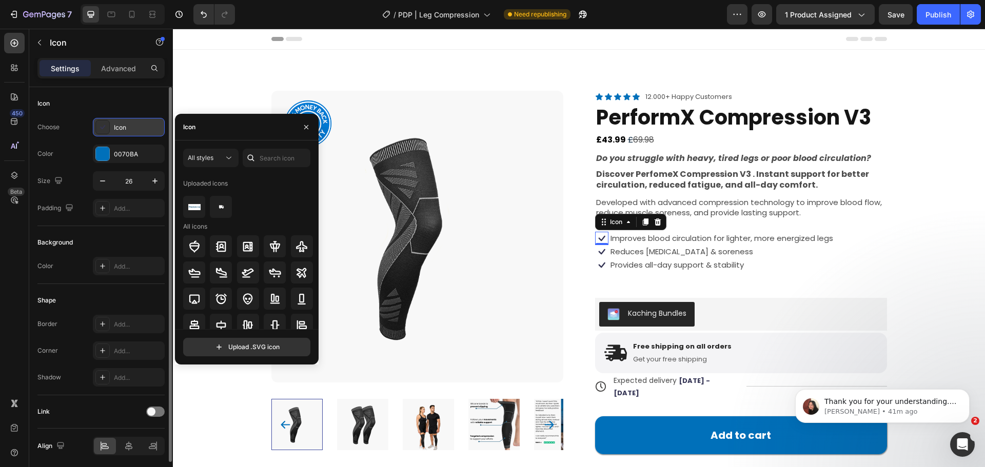
click at [103, 127] on icon at bounding box center [102, 127] width 10 height 10
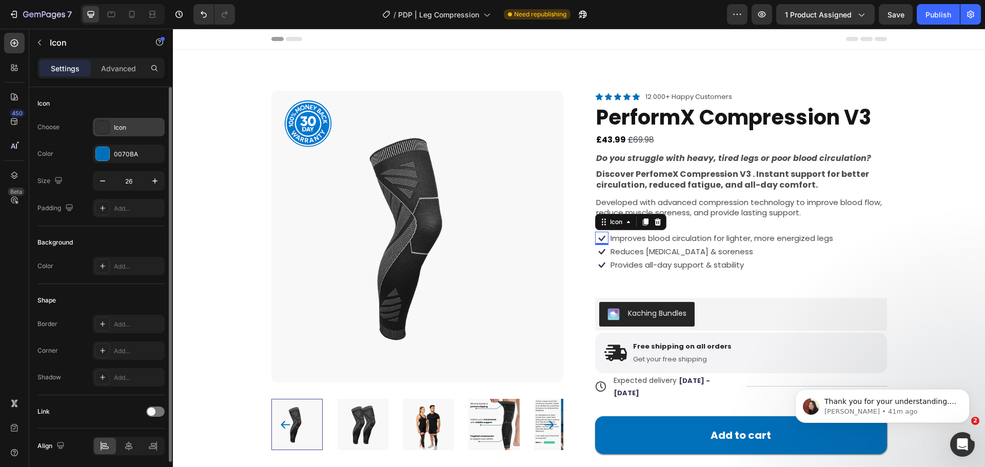
click at [104, 132] on div at bounding box center [102, 127] width 14 height 14
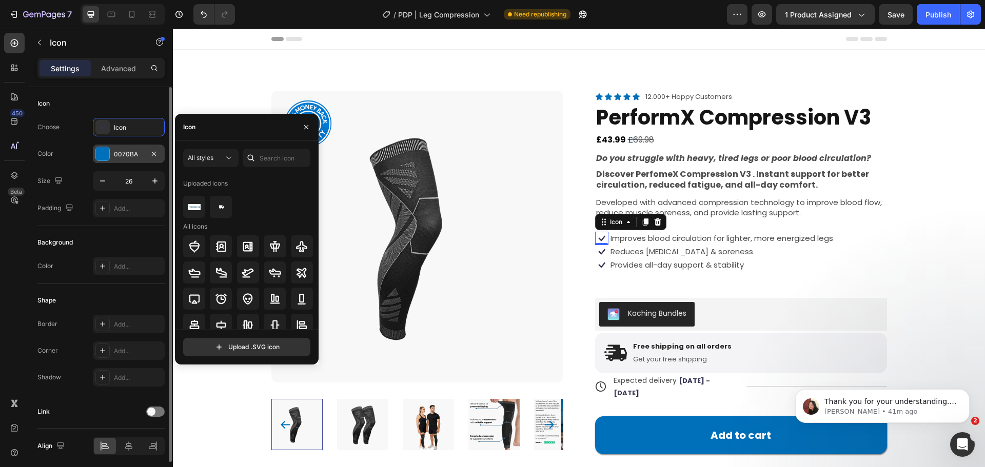
click at [103, 150] on div at bounding box center [102, 153] width 13 height 13
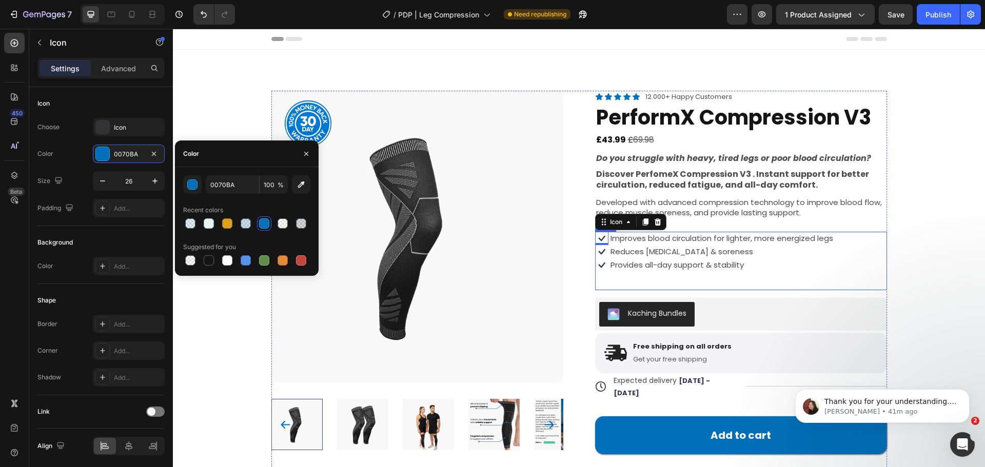
click at [751, 295] on div "Icon Icon Icon Icon Icon Icon List 12.000+ Happy Customers Text Block Row Perfo…" at bounding box center [741, 299] width 292 height 416
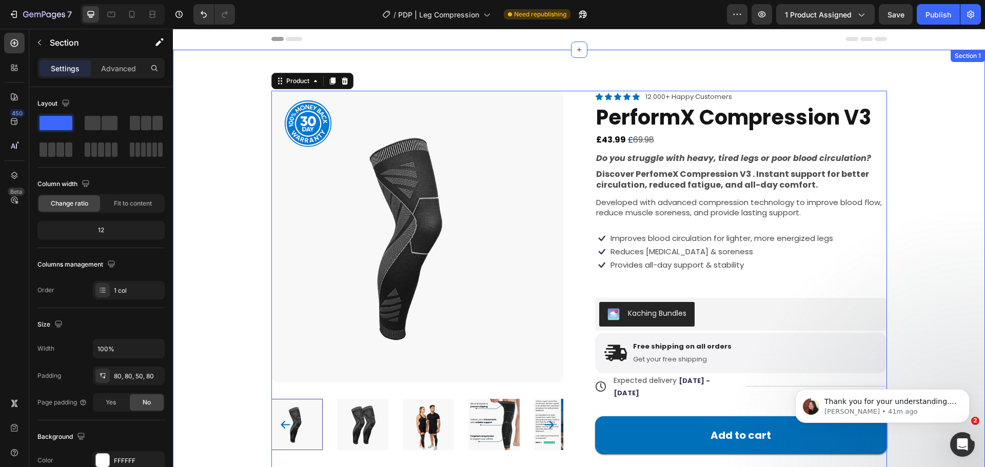
click at [897, 246] on div "Product Images Product Badge Icon Icon Icon Icon Icon Icon List 12.000+ Happy C…" at bounding box center [579, 299] width 730 height 416
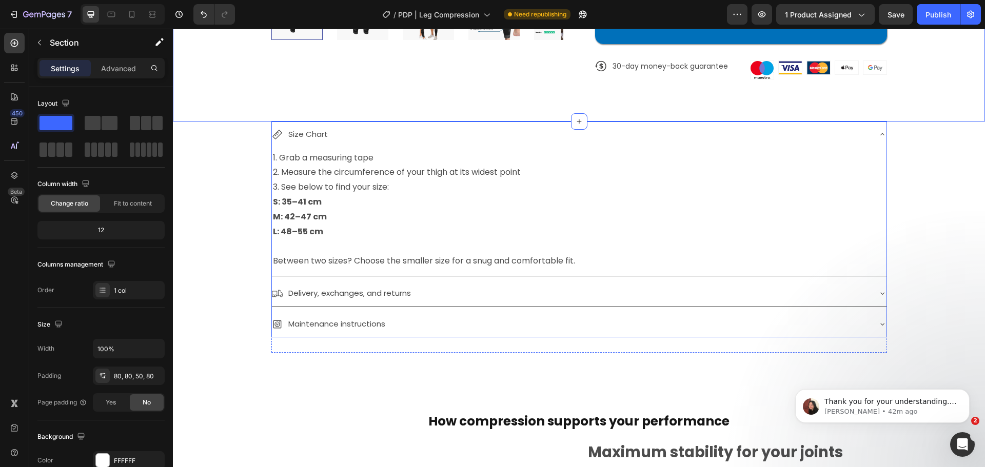
scroll to position [256, 0]
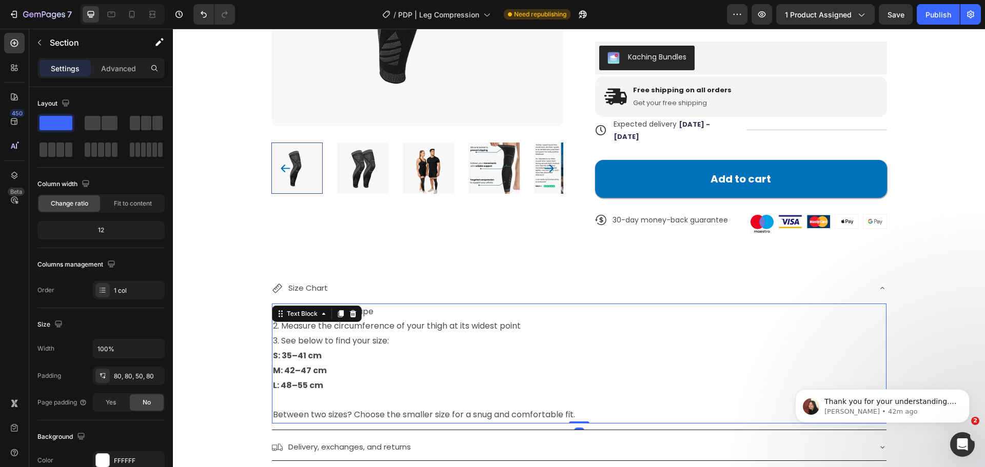
click at [590, 305] on p "1. Grab a measuring tape" at bounding box center [579, 312] width 612 height 15
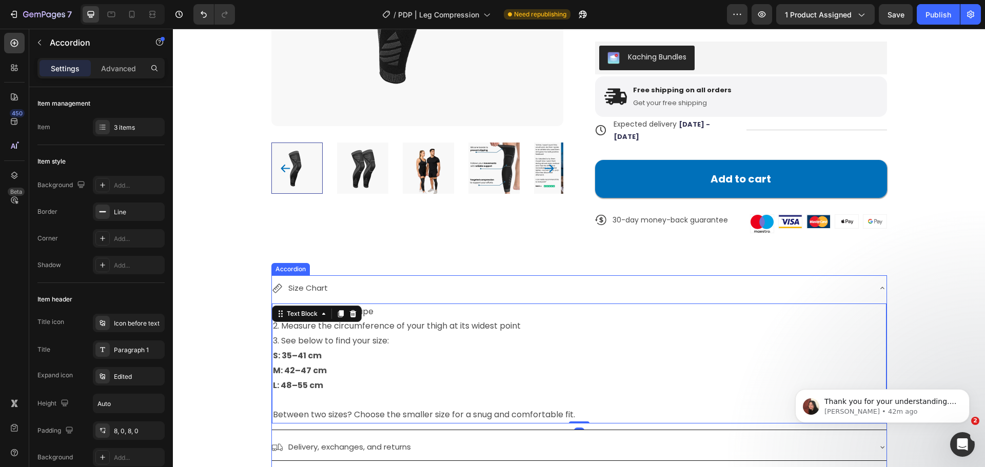
click at [379, 280] on div "Size Chart" at bounding box center [571, 289] width 598 height 18
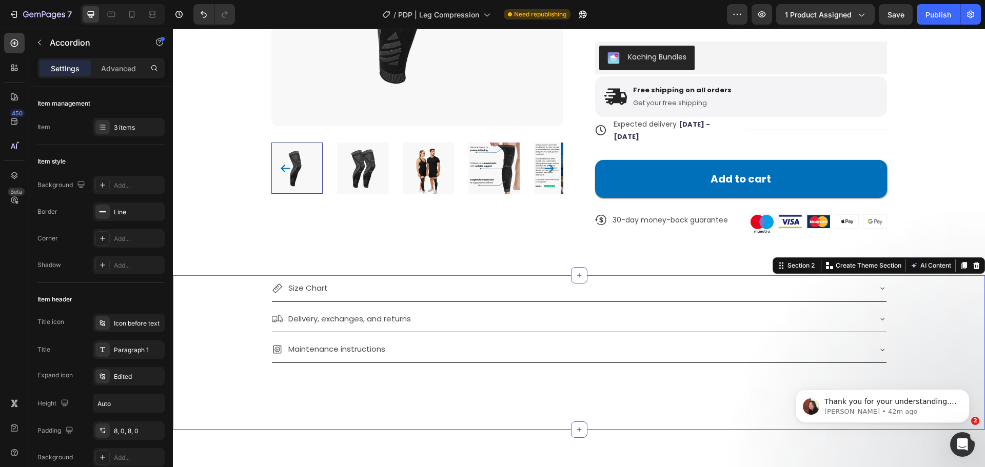
click at [236, 279] on div "Size Chart 1. Grab a measuring tape 2. Measure the circumference of your thigh …" at bounding box center [579, 326] width 730 height 103
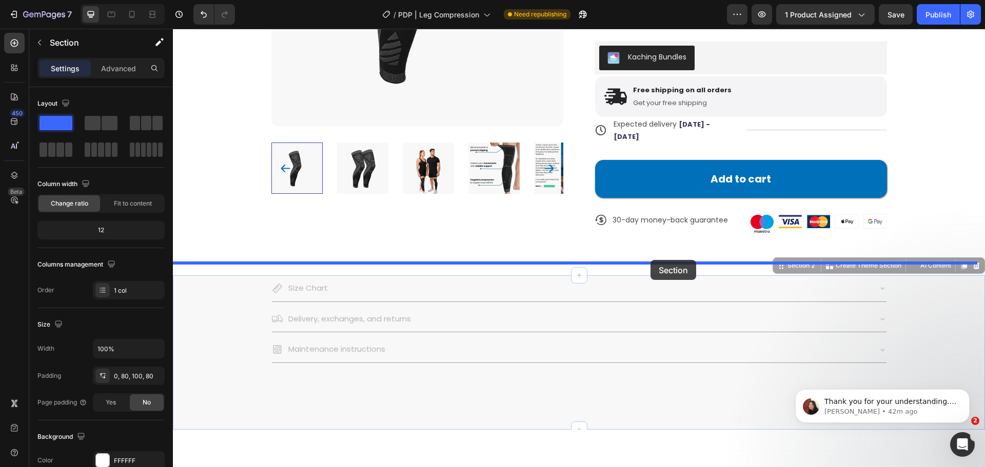
drag, startPoint x: 767, startPoint y: 249, endPoint x: 649, endPoint y: 259, distance: 118.4
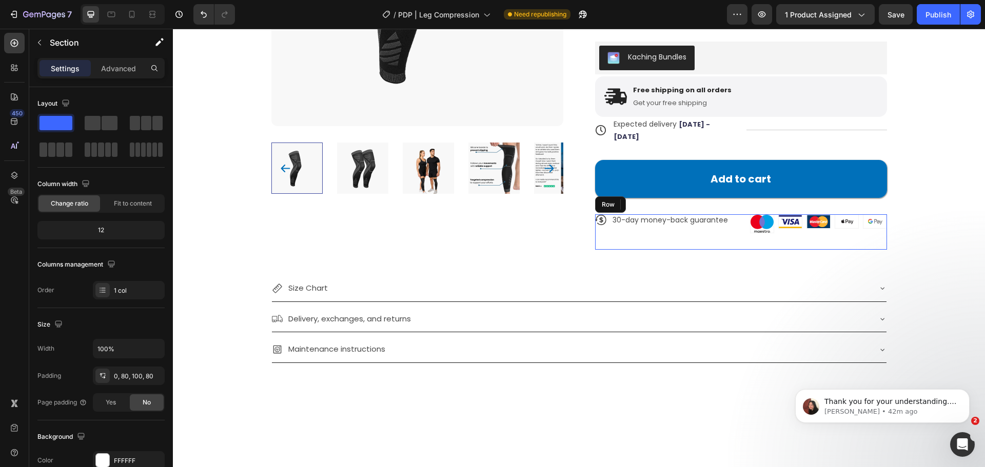
click at [701, 227] on div "Icon 30-day money-back guarantee Text Block Row" at bounding box center [670, 231] width 151 height 35
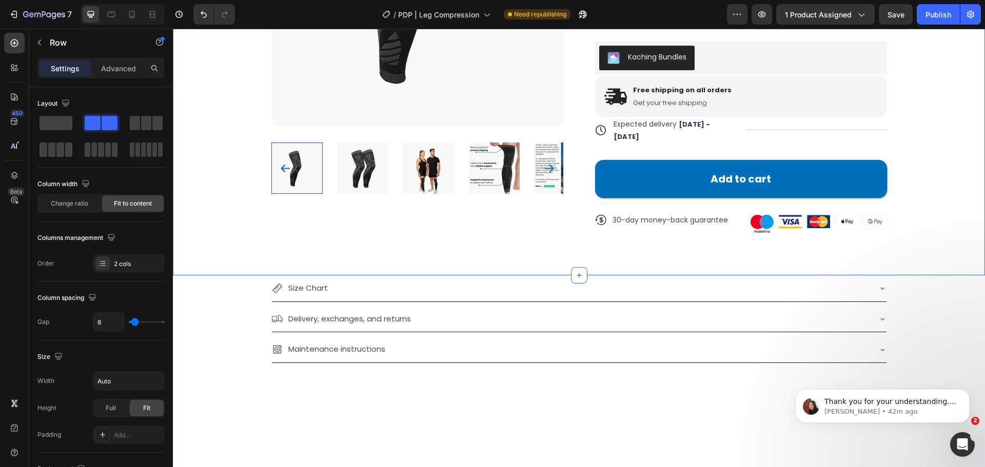
click at [692, 242] on div "Product Images Product Badge Icon Icon Icon Icon Icon Icon List 12.000+ Happy C…" at bounding box center [579, 34] width 812 height 482
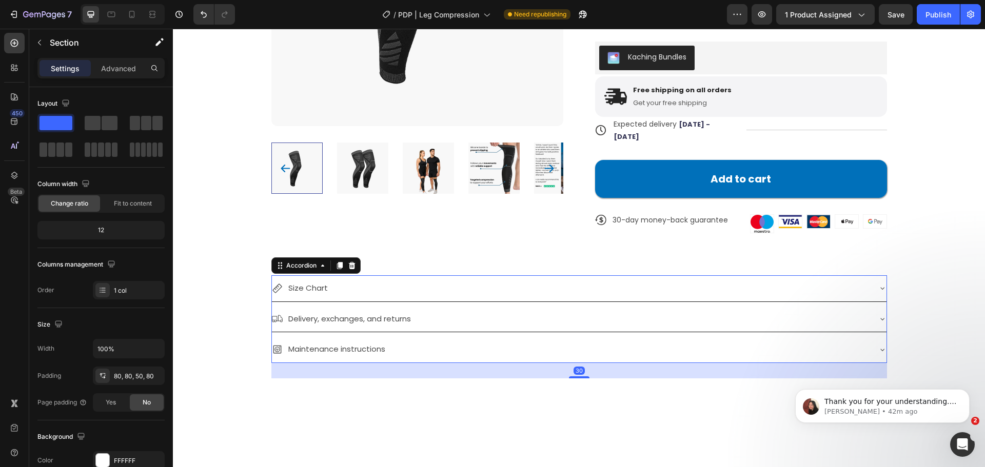
click at [584, 281] on div "Size Chart" at bounding box center [571, 289] width 598 height 18
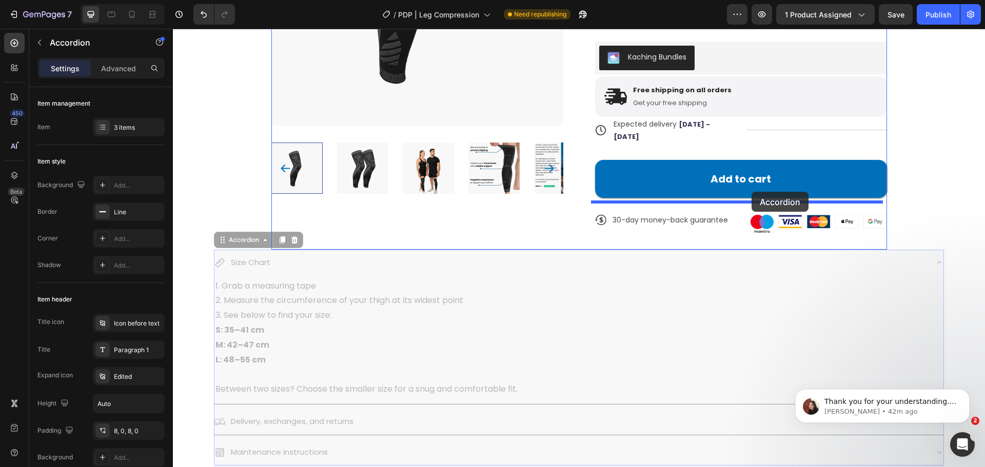
drag, startPoint x: 245, startPoint y: 232, endPoint x: 752, endPoint y: 192, distance: 508.4
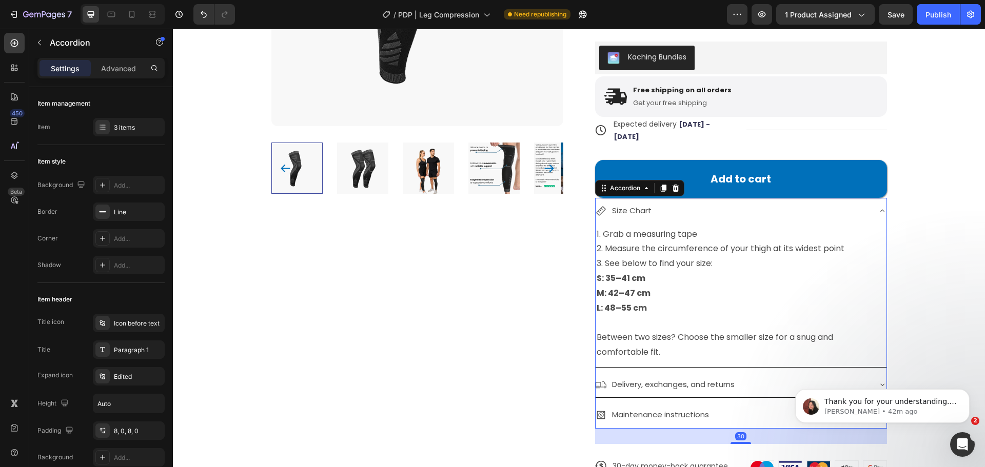
click at [873, 202] on div "Size Chart" at bounding box center [741, 211] width 291 height 26
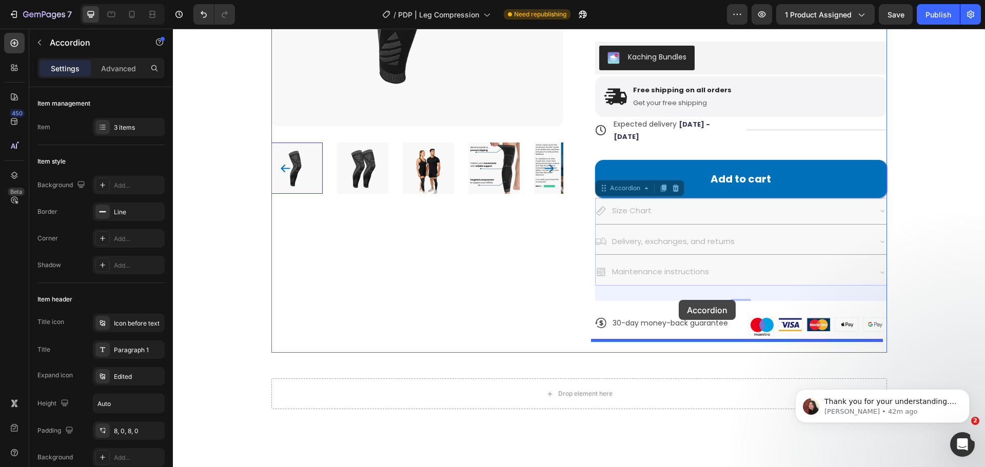
drag, startPoint x: 600, startPoint y: 173, endPoint x: 679, endPoint y: 300, distance: 149.8
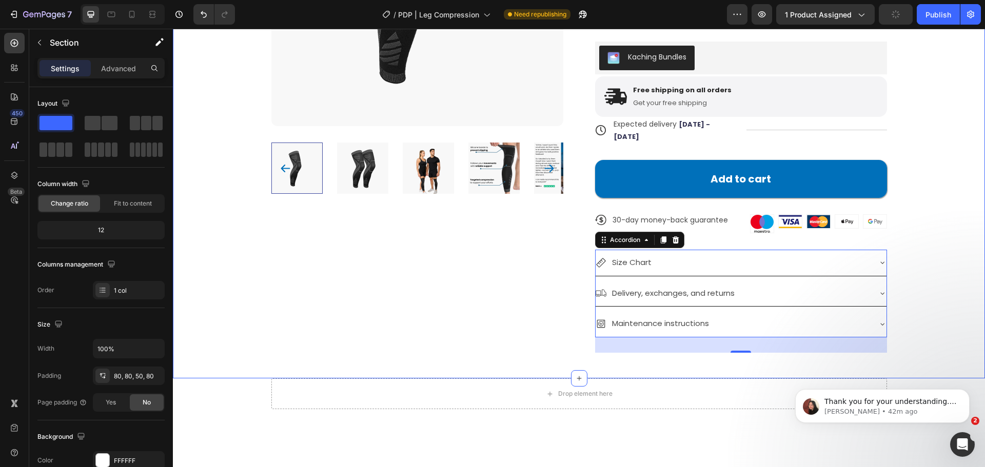
drag, startPoint x: 936, startPoint y: 288, endPoint x: 930, endPoint y: 284, distance: 7.1
click at [935, 287] on div "Product Images Product Badge Icon Icon Icon Icon Icon Icon List 12.000+ Happy C…" at bounding box center [579, 85] width 812 height 585
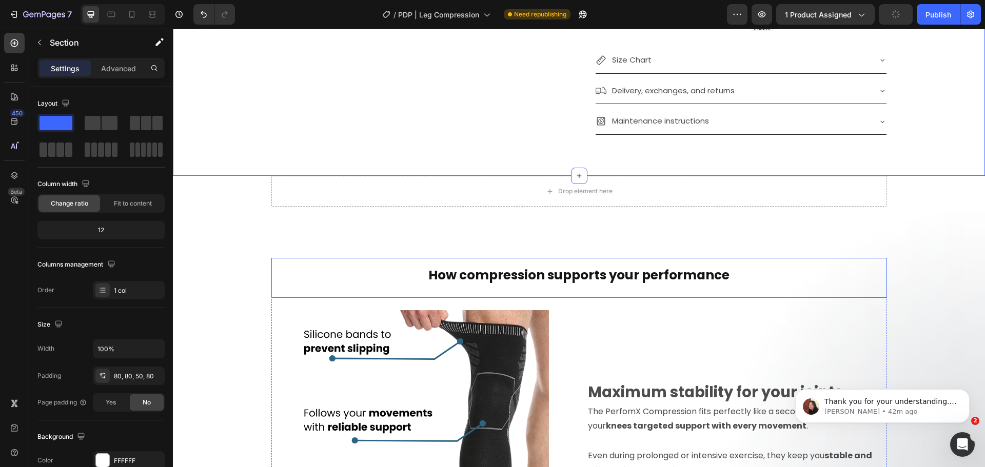
scroll to position [462, 0]
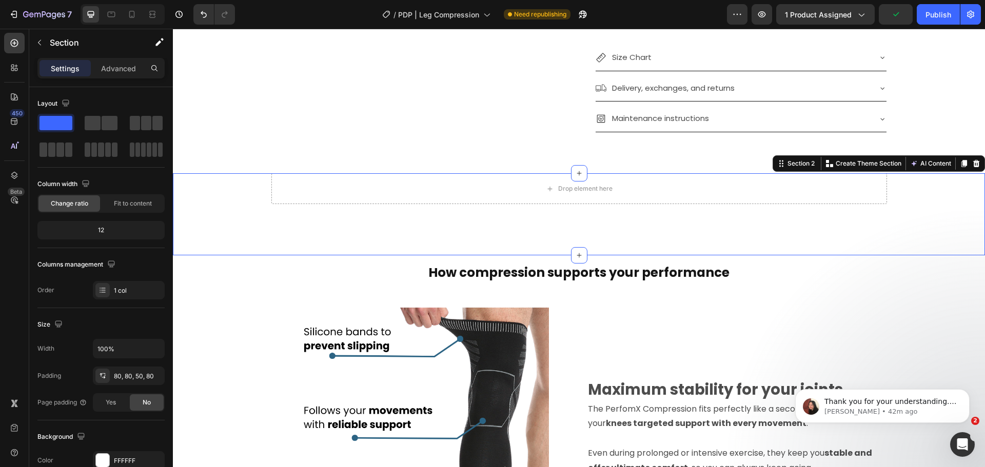
click at [253, 181] on div "Drop element here Row" at bounding box center [579, 188] width 730 height 31
click at [972, 160] on icon at bounding box center [976, 164] width 8 height 8
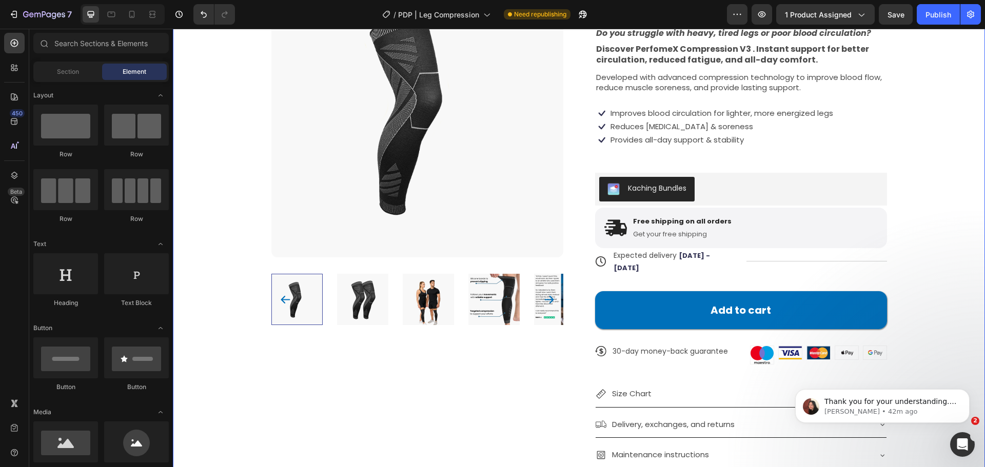
scroll to position [0, 0]
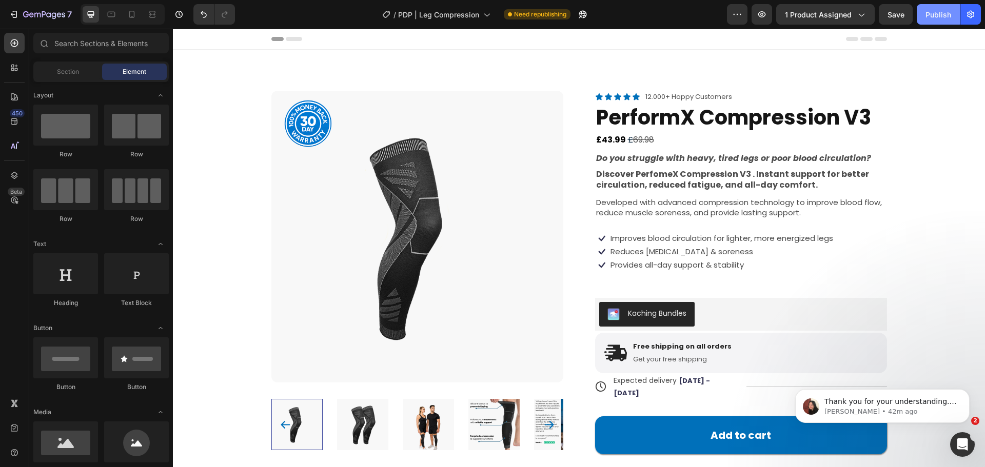
click at [925, 14] on button "Publish" at bounding box center [938, 14] width 43 height 21
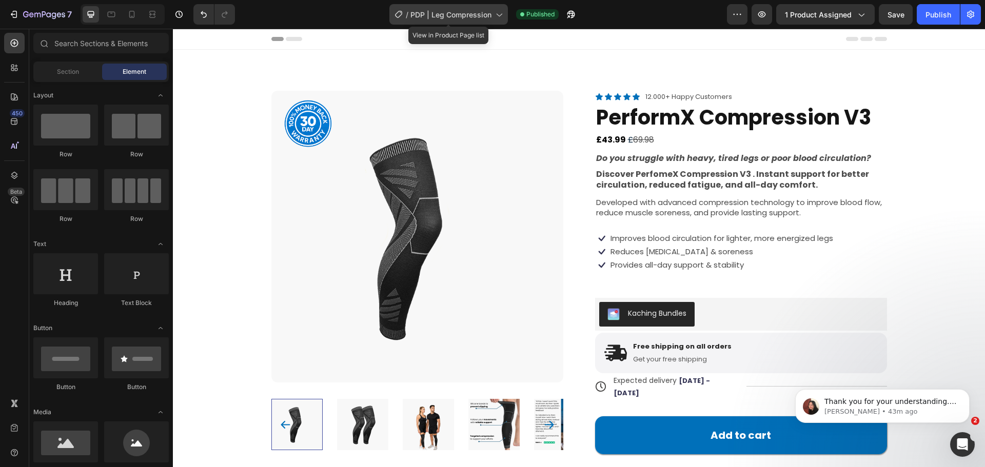
click at [452, 12] on span "PDP | Leg Compression" at bounding box center [450, 14] width 81 height 11
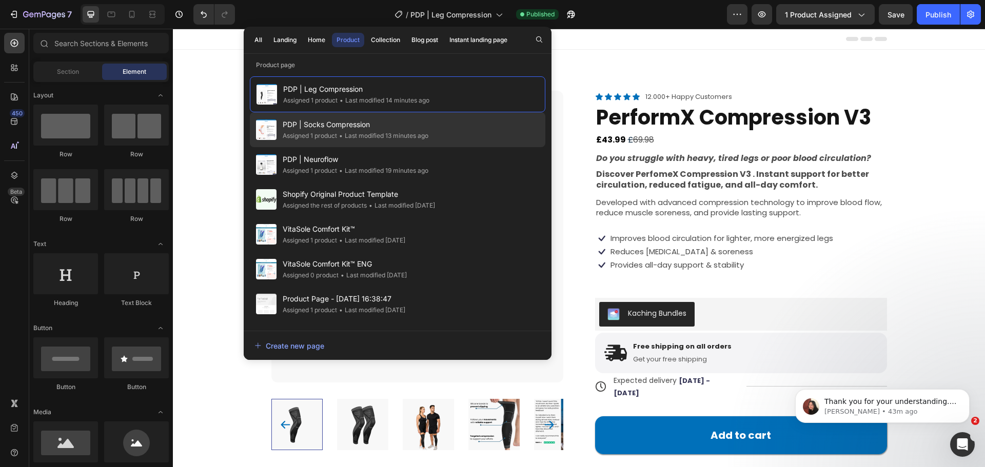
click at [396, 134] on div "• Last modified 13 minutes ago" at bounding box center [382, 136] width 91 height 10
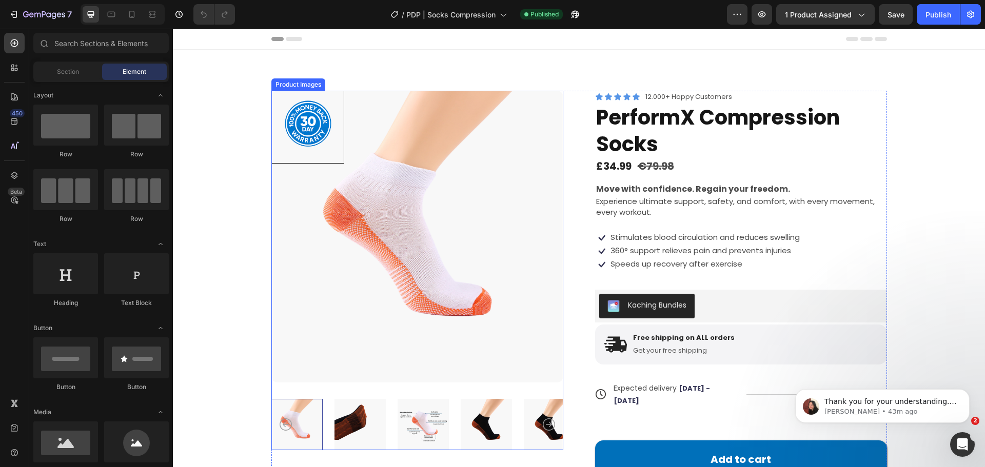
click at [418, 429] on img at bounding box center [423, 424] width 51 height 51
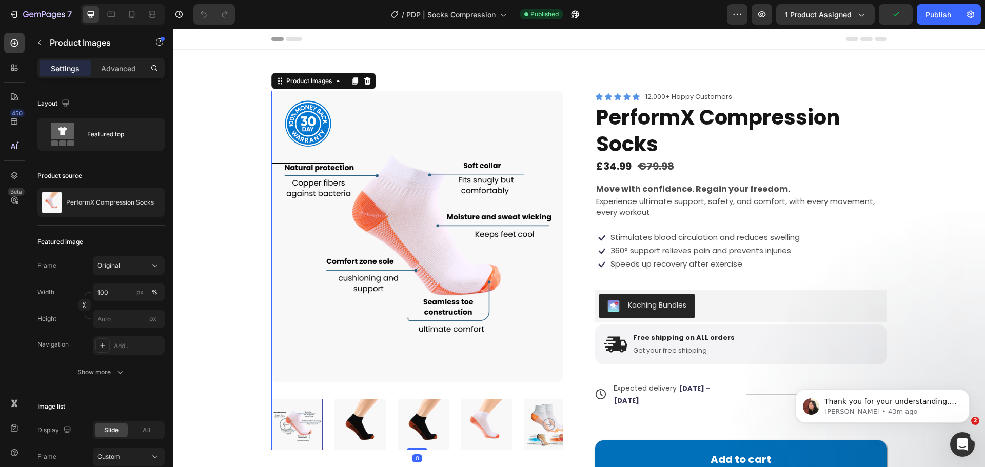
click at [414, 413] on img at bounding box center [423, 424] width 51 height 51
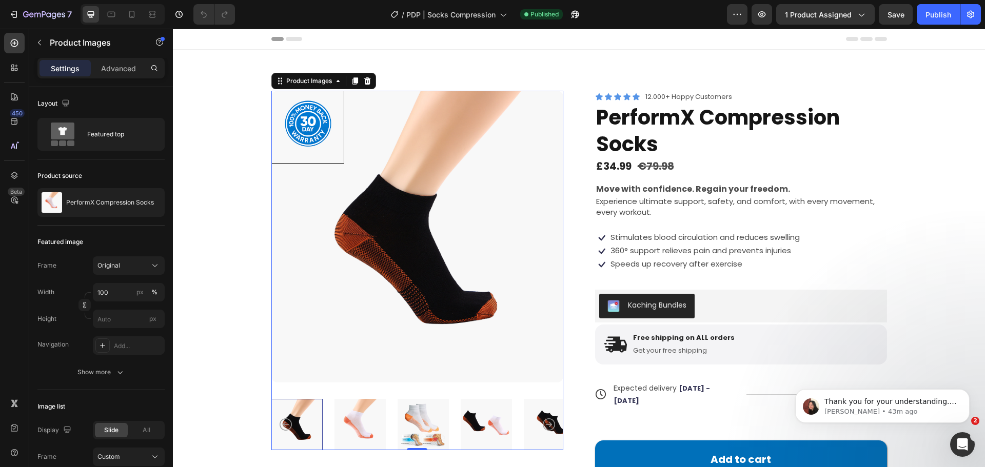
click at [283, 427] on icon "Carousel Back Arrow" at bounding box center [286, 425] width 12 height 12
click at [281, 426] on icon "Carousel Back Arrow" at bounding box center [286, 425] width 12 height 12
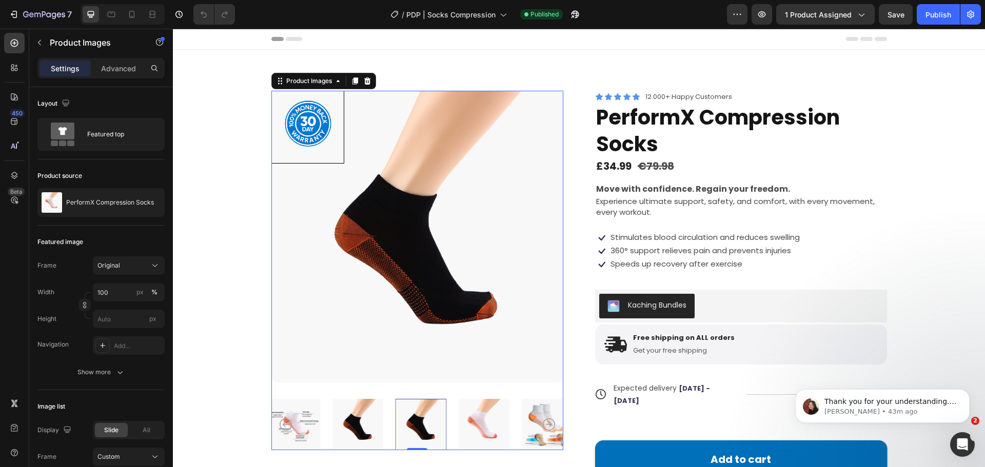
click at [281, 426] on icon "Carousel Back Arrow" at bounding box center [286, 425] width 12 height 12
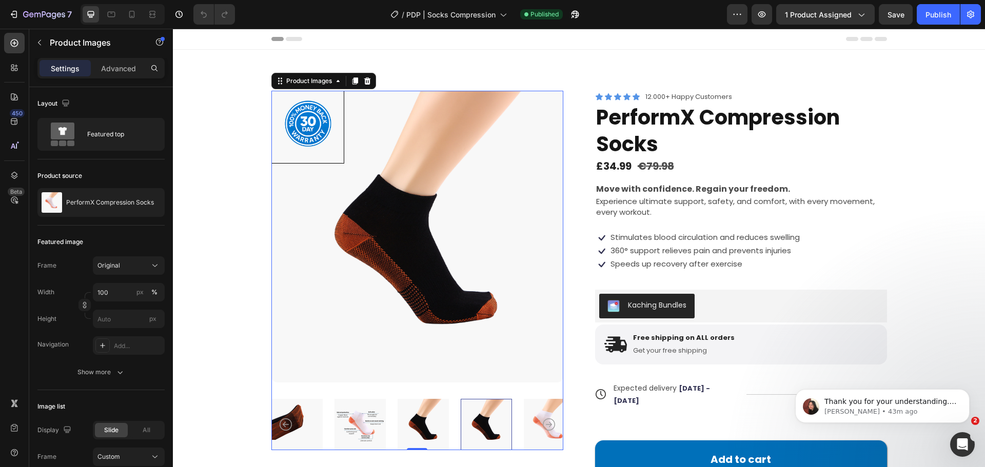
click at [346, 433] on img at bounding box center [359, 424] width 51 height 51
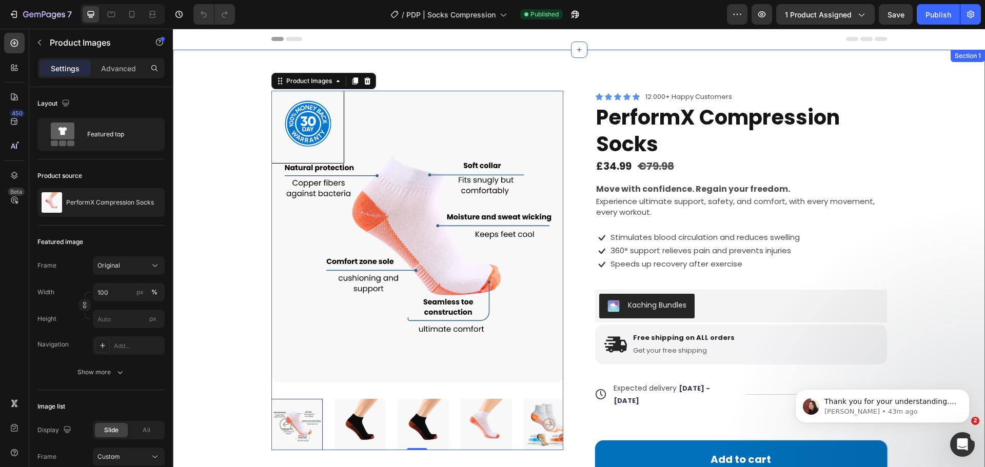
click at [235, 214] on div "Product Badge Product Images 0 Icon Icon Icon Icon Icon Icon List 12.000+ Happy…" at bounding box center [579, 302] width 730 height 422
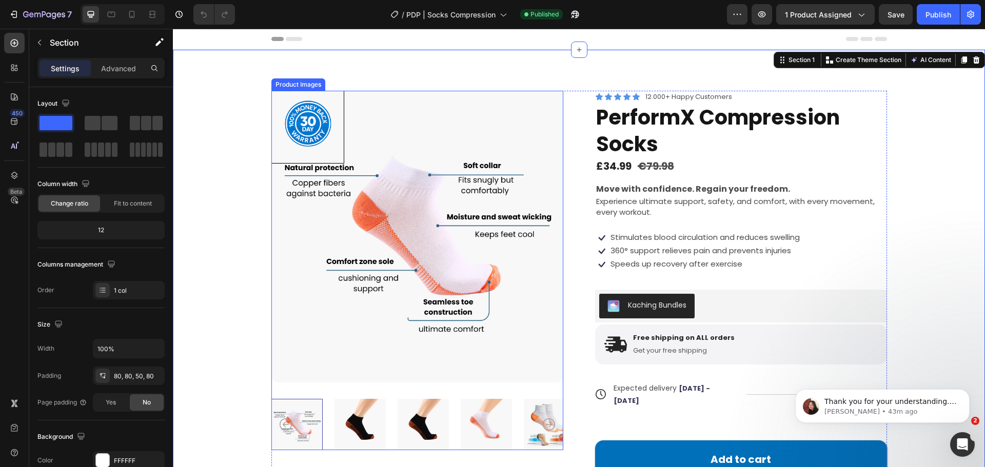
click at [539, 422] on div at bounding box center [417, 424] width 292 height 51
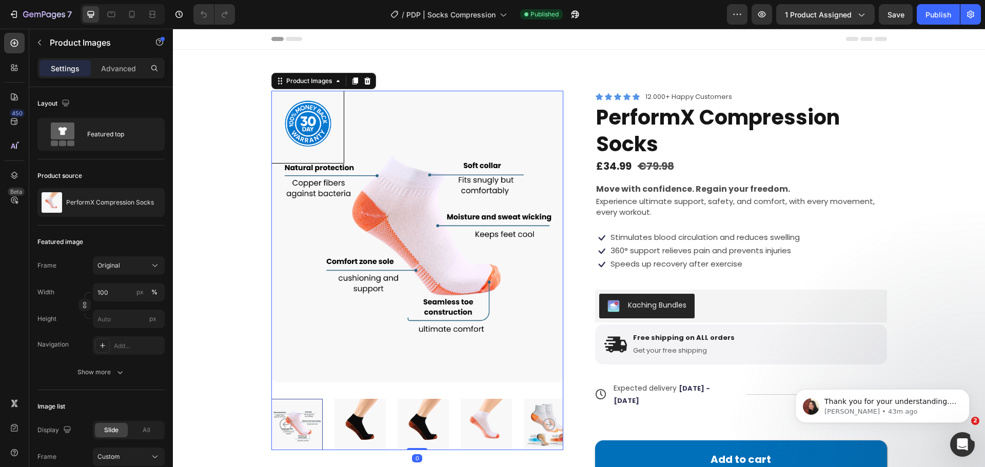
click at [526, 430] on img at bounding box center [549, 424] width 51 height 51
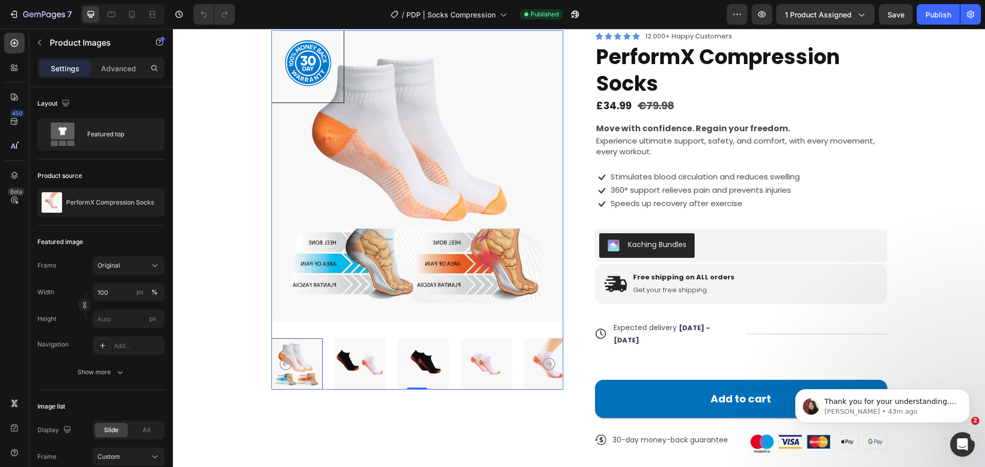
scroll to position [205, 0]
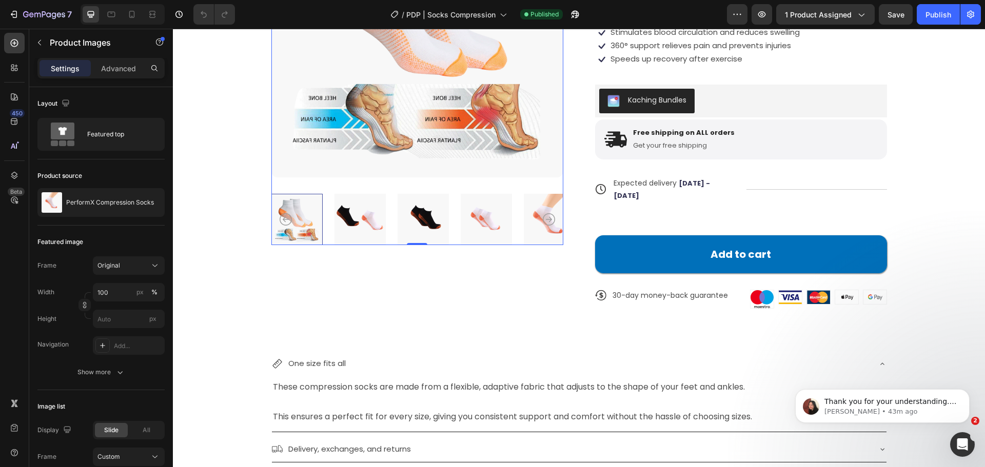
click at [544, 220] on icon "Carousel Next Arrow" at bounding box center [549, 219] width 12 height 12
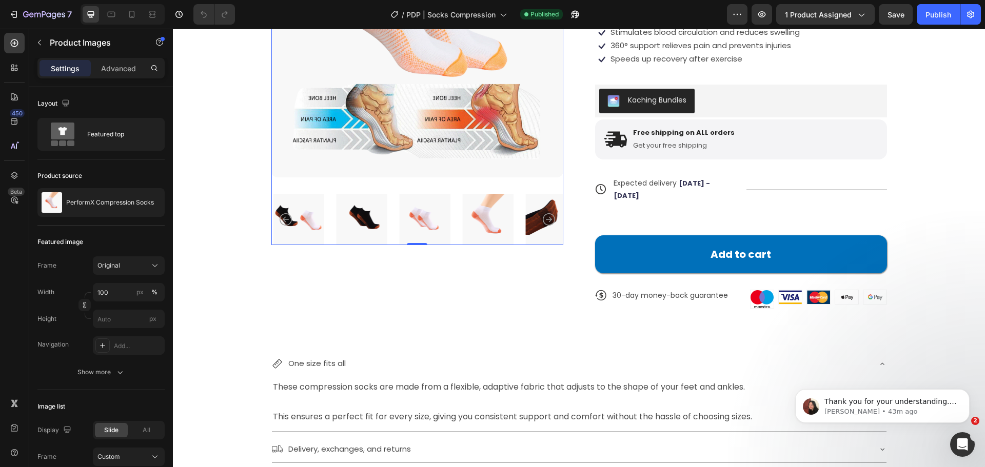
click at [544, 220] on icon "Carousel Next Arrow" at bounding box center [549, 219] width 12 height 12
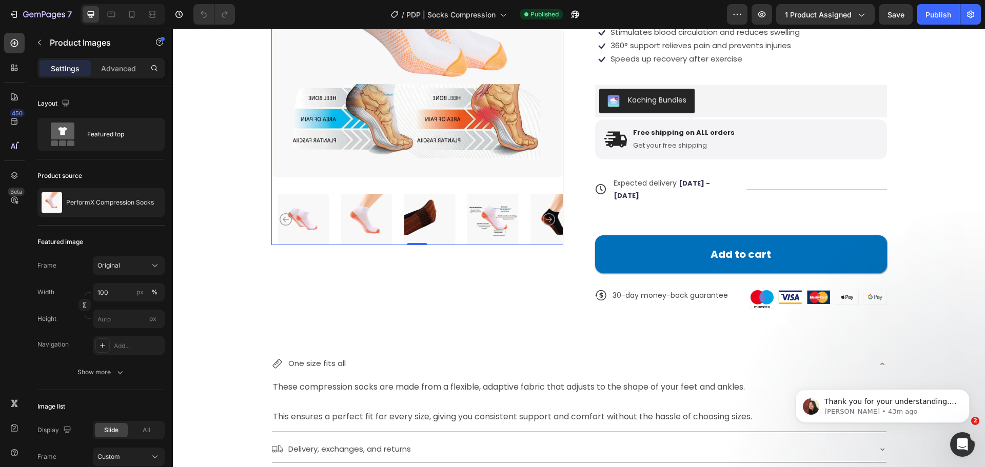
click at [544, 220] on icon "Carousel Next Arrow" at bounding box center [549, 219] width 12 height 12
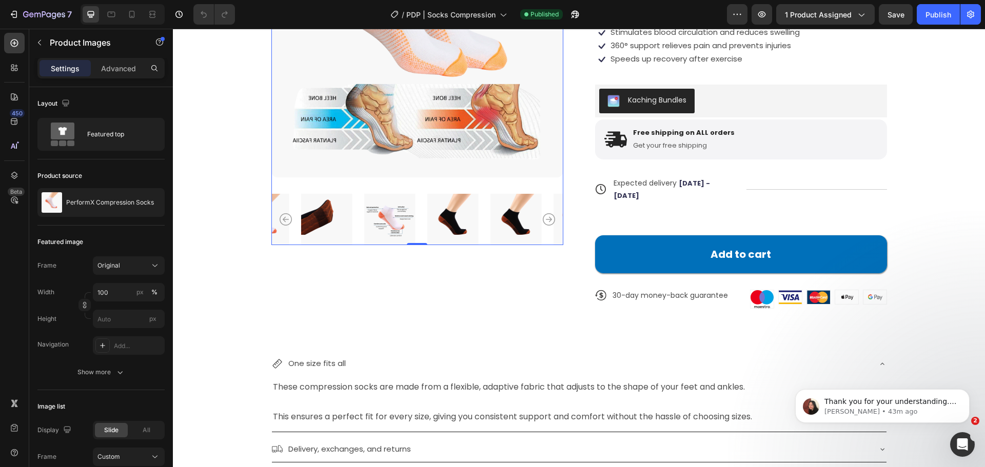
click at [544, 220] on icon "Carousel Next Arrow" at bounding box center [549, 219] width 12 height 12
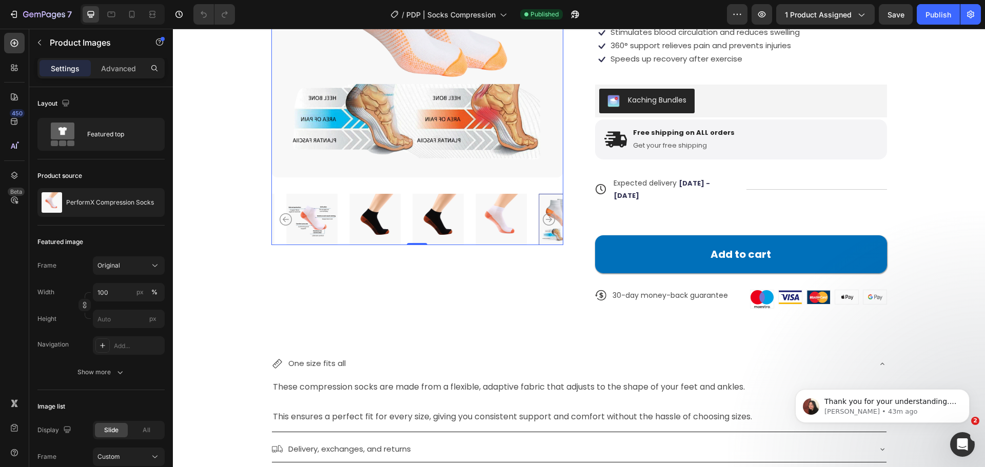
click at [544, 220] on icon "Carousel Next Arrow" at bounding box center [549, 219] width 12 height 12
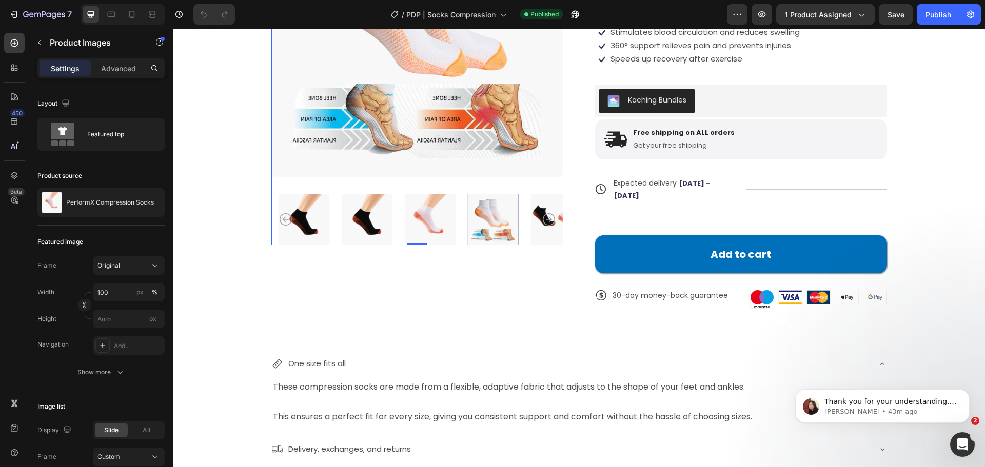
click at [544, 220] on icon "Carousel Next Arrow" at bounding box center [549, 219] width 12 height 12
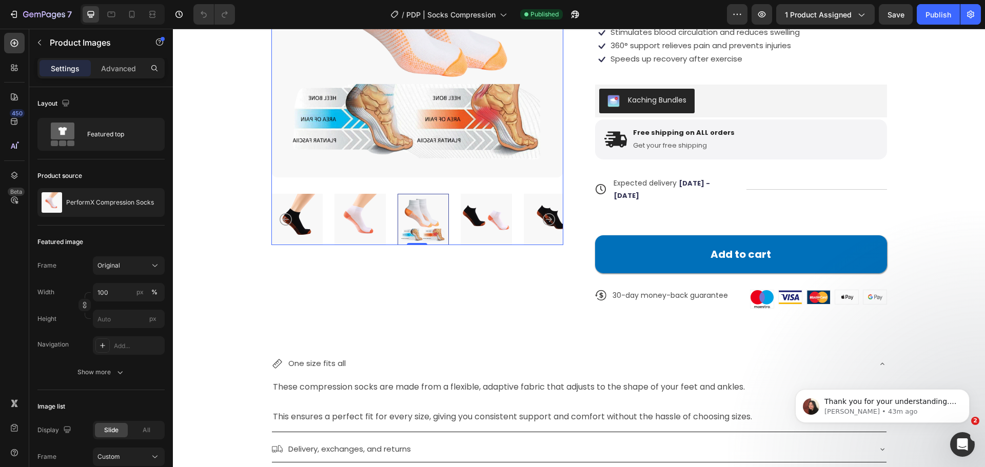
click at [544, 220] on icon "Carousel Next Arrow" at bounding box center [549, 219] width 12 height 12
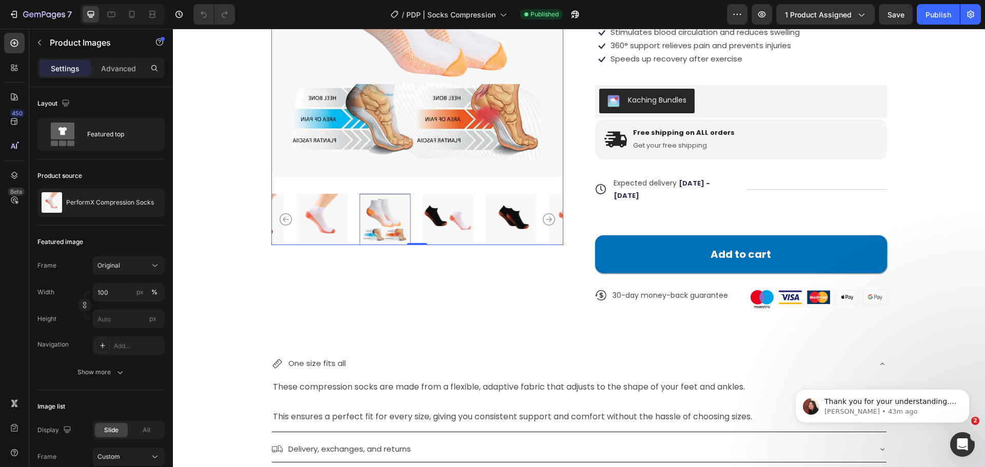
click at [544, 220] on icon "Carousel Next Arrow" at bounding box center [549, 219] width 12 height 12
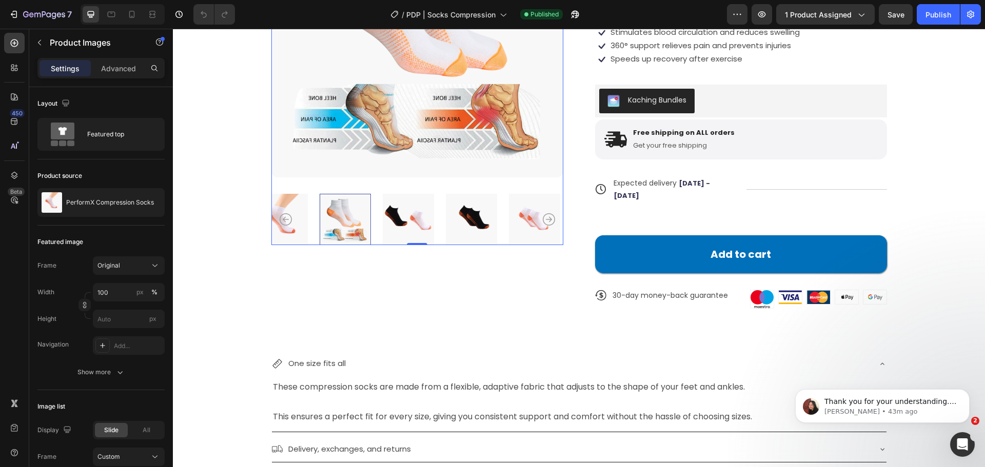
click at [544, 220] on icon "Carousel Next Arrow" at bounding box center [549, 219] width 12 height 12
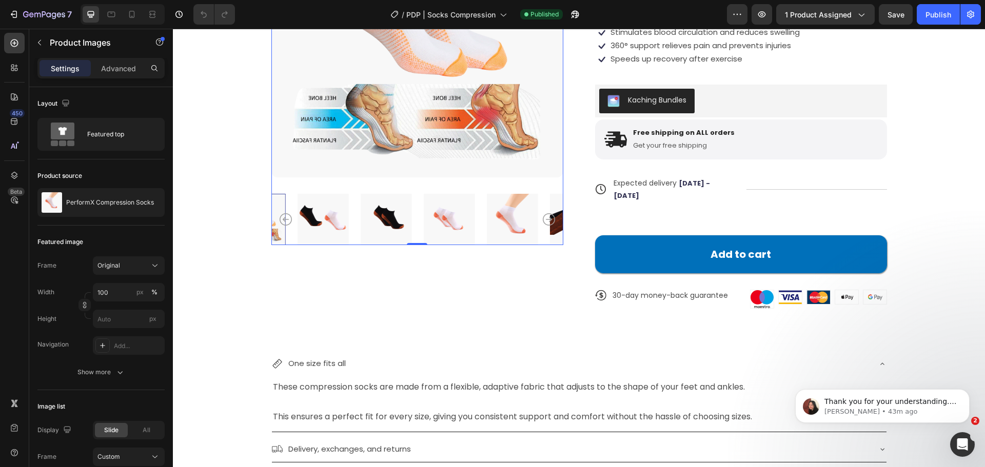
click at [544, 220] on icon "Carousel Next Arrow" at bounding box center [549, 219] width 12 height 12
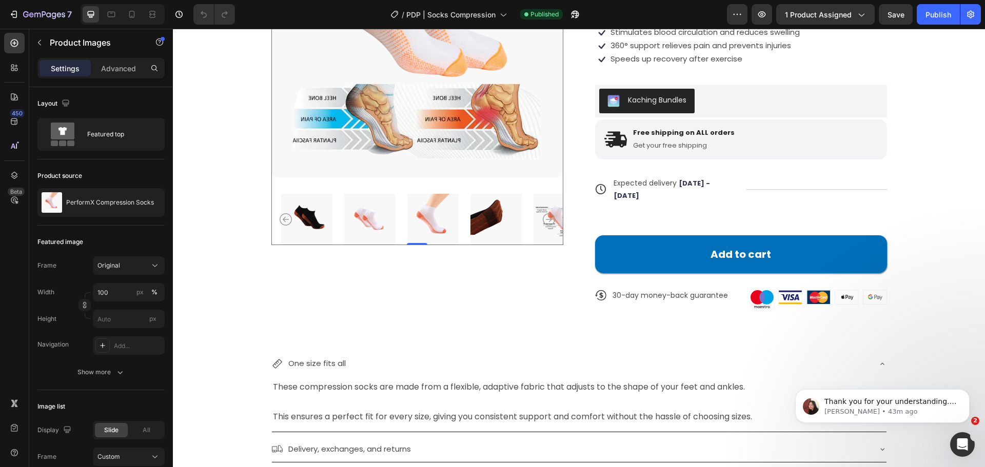
click at [544, 220] on icon "Carousel Next Arrow" at bounding box center [549, 219] width 12 height 12
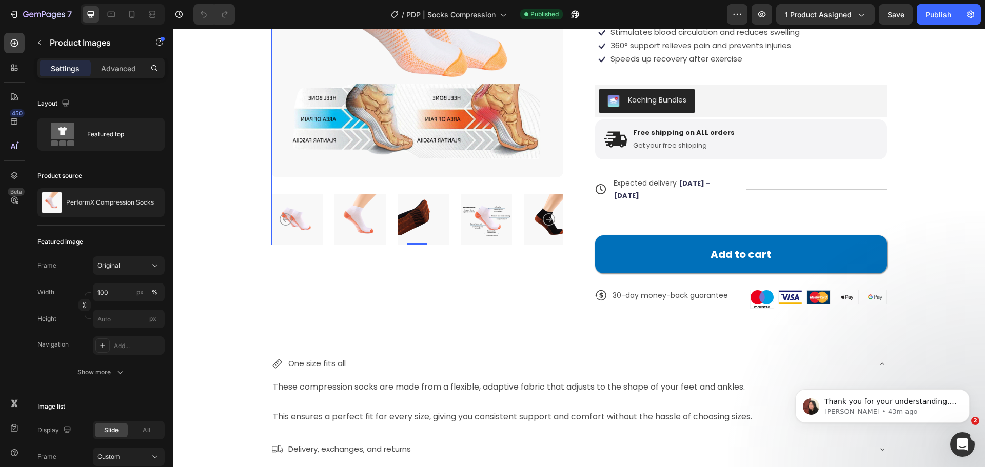
click at [544, 220] on icon "Carousel Next Arrow" at bounding box center [549, 219] width 12 height 12
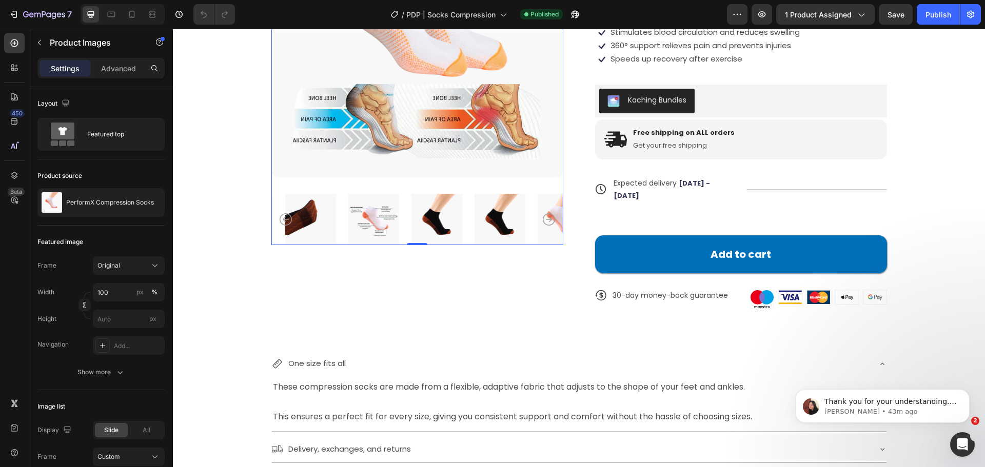
click at [544, 220] on icon "Carousel Next Arrow" at bounding box center [549, 219] width 12 height 12
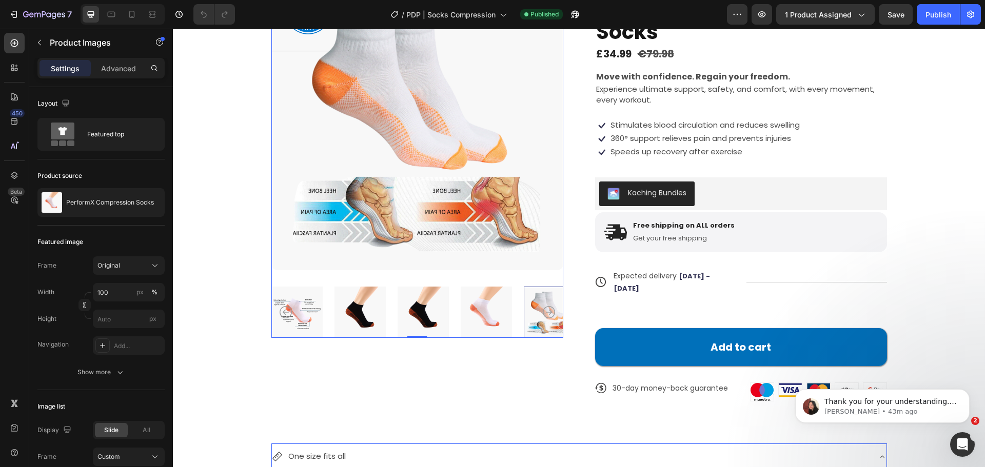
scroll to position [256, 0]
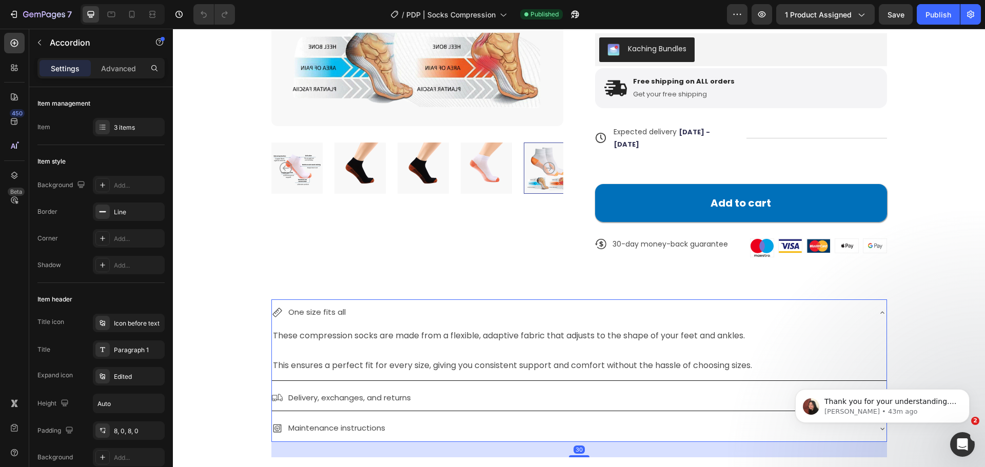
click at [421, 304] on div "One size fits all" at bounding box center [571, 313] width 598 height 18
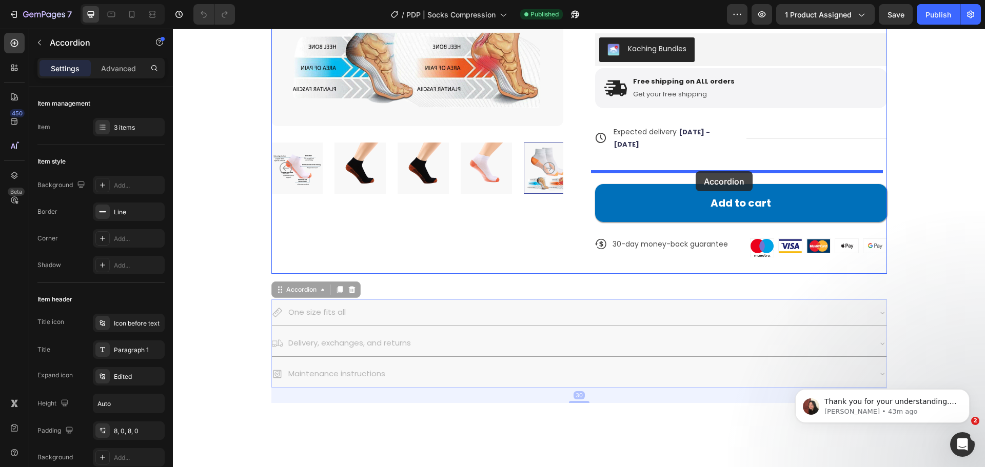
drag, startPoint x: 275, startPoint y: 285, endPoint x: 696, endPoint y: 171, distance: 435.3
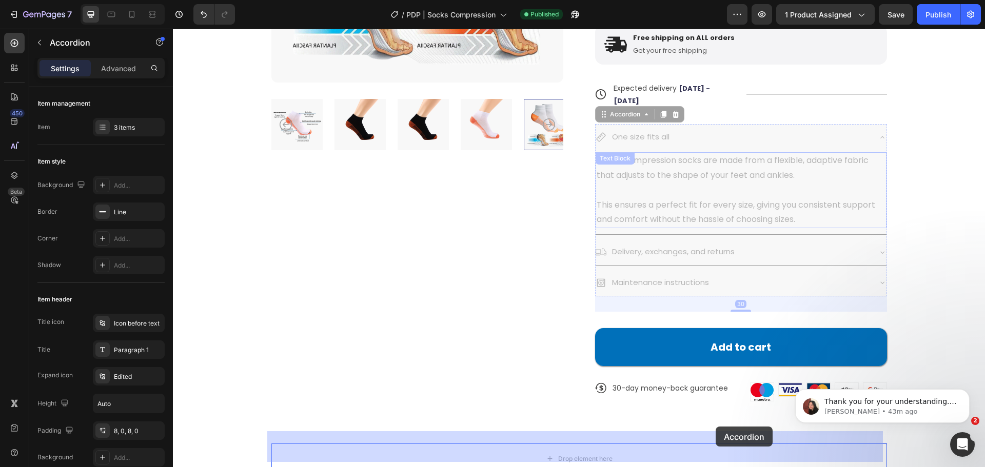
scroll to position [307, 0]
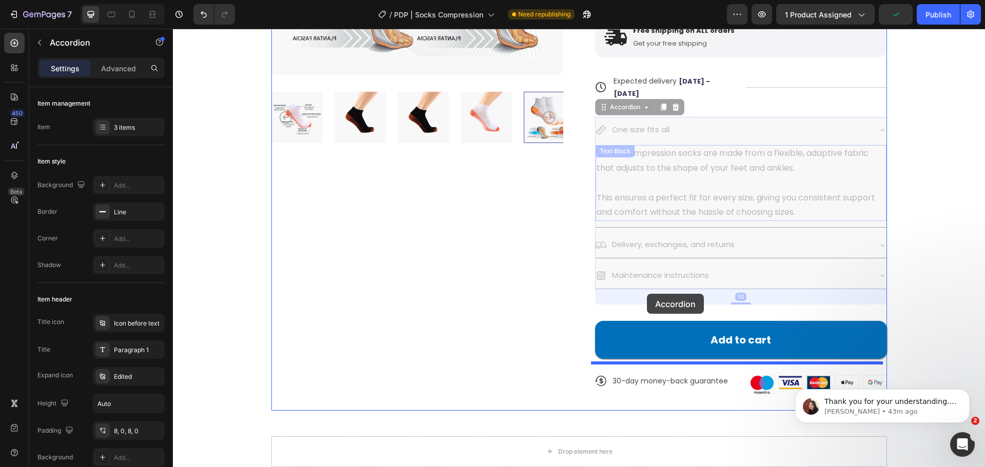
drag, startPoint x: 599, startPoint y: 149, endPoint x: 647, endPoint y: 294, distance: 152.3
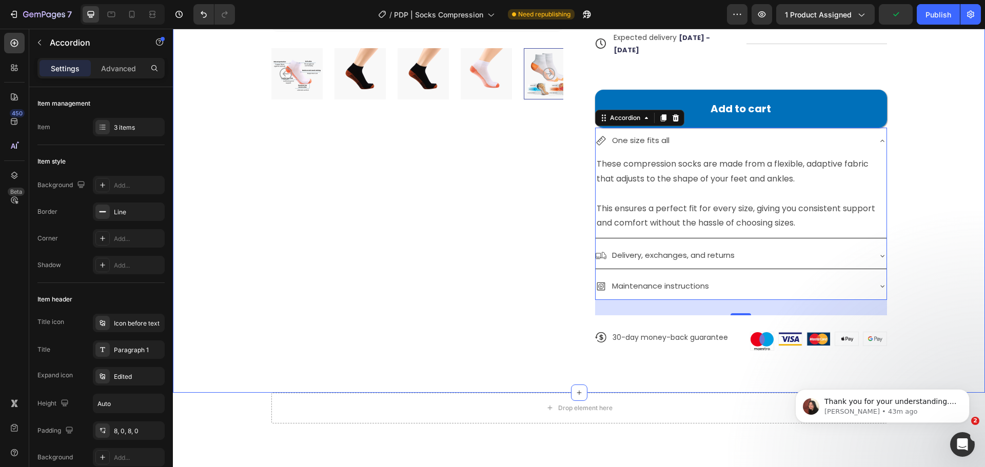
scroll to position [410, 0]
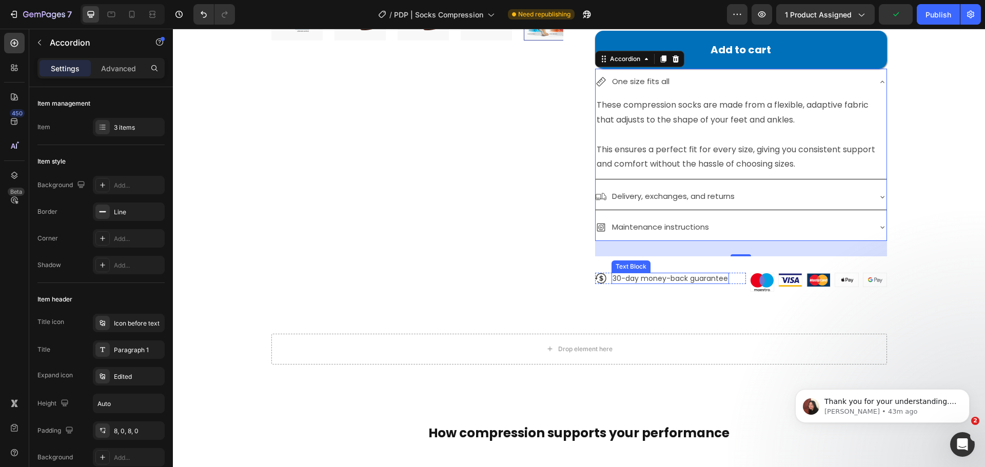
click at [657, 274] on p "30-day money-back guarantee" at bounding box center [669, 278] width 115 height 9
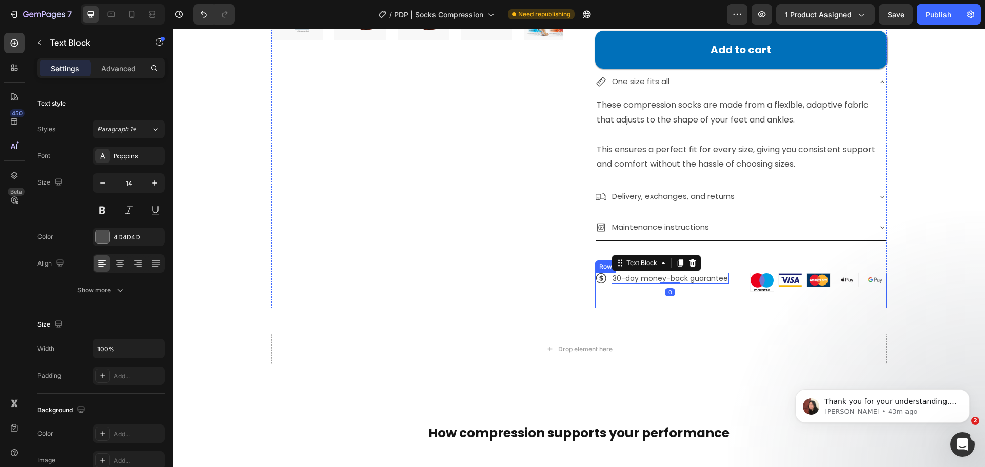
click at [595, 275] on div "Icon 30-day money-back guarantee Text Block 0 Row" at bounding box center [670, 290] width 151 height 35
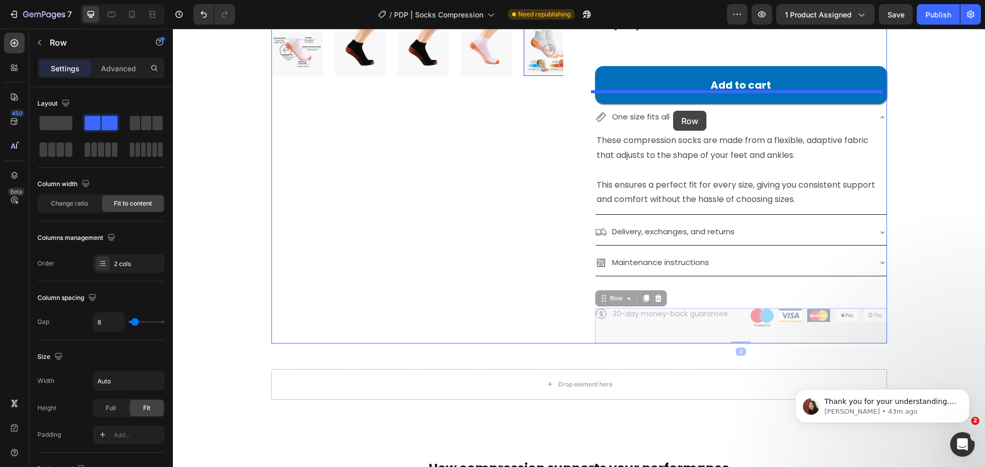
scroll to position [370, 0]
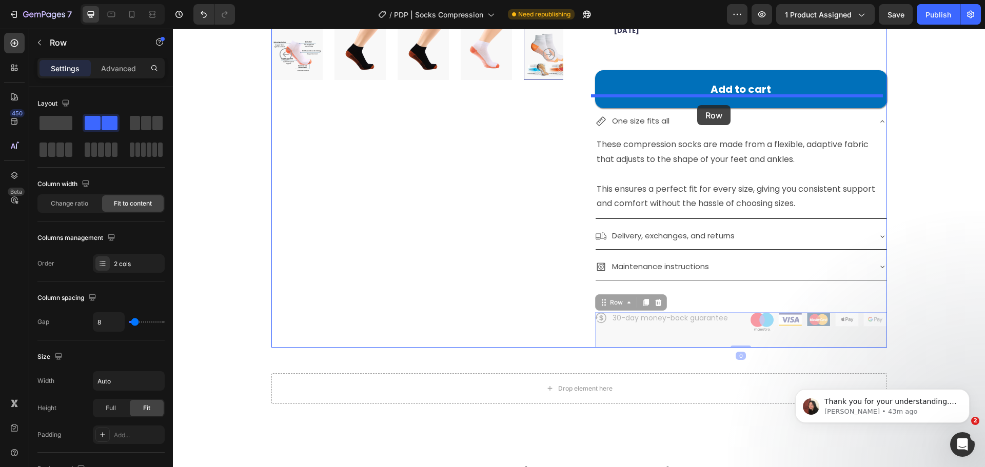
drag, startPoint x: 595, startPoint y: 252, endPoint x: 698, endPoint y: 105, distance: 179.7
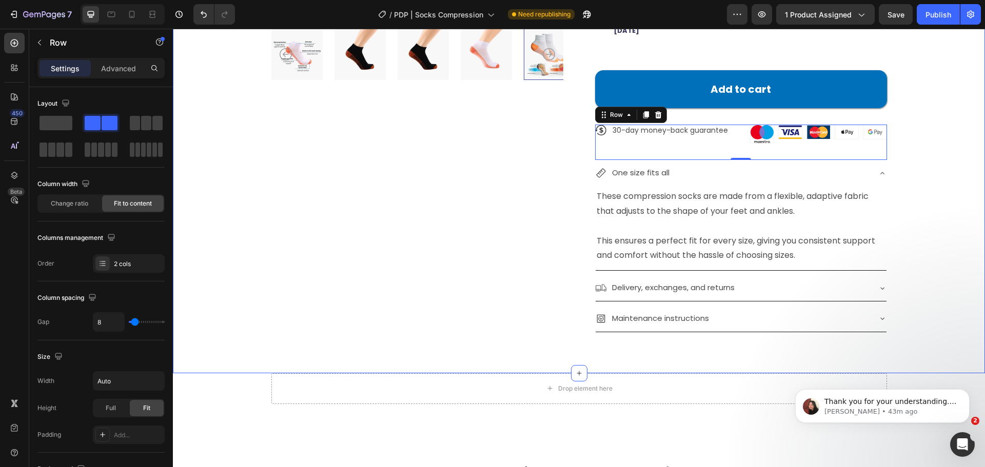
click at [920, 172] on div "Product Badge Product Images Icon Icon Icon Icon Icon Icon List 12.000+ Happy C…" at bounding box center [579, 33] width 730 height 627
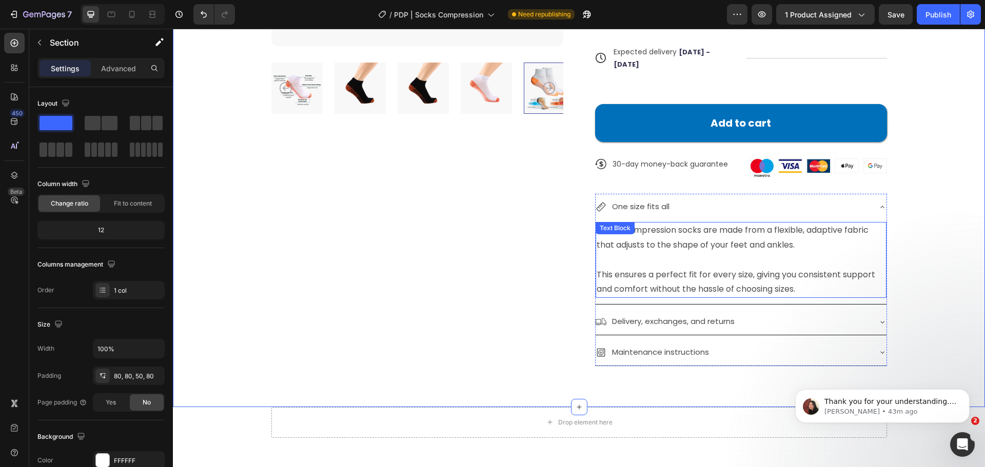
scroll to position [319, 0]
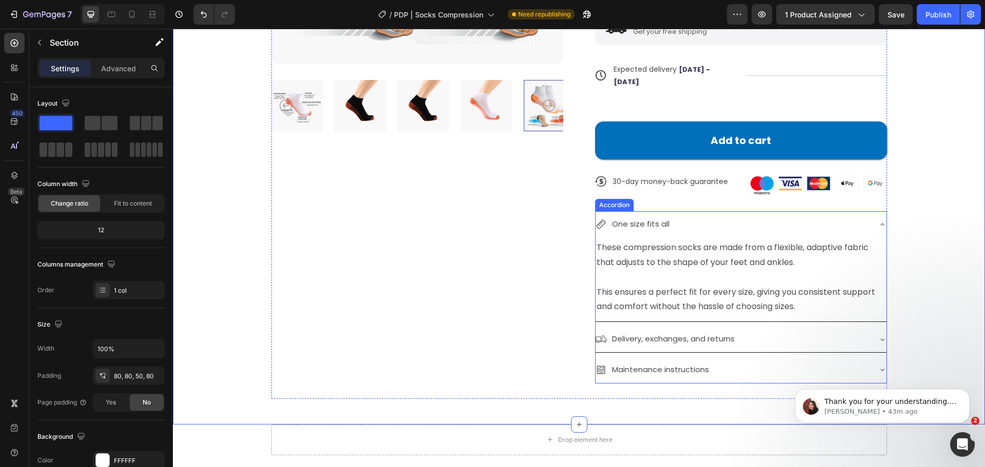
click at [878, 221] on icon at bounding box center [882, 225] width 8 height 8
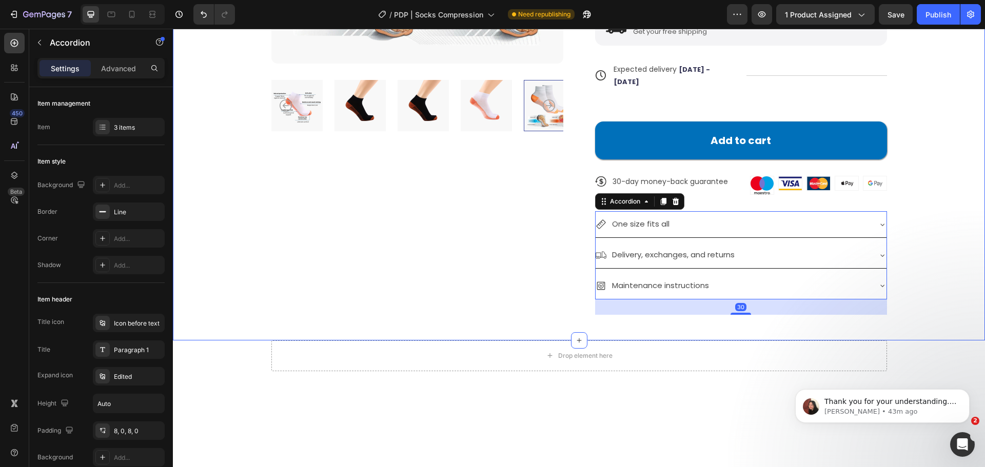
click at [921, 225] on div "Product Badge Product Images Icon Icon Icon Icon Icon Icon List 12.000+ Happy C…" at bounding box center [579, 43] width 730 height 543
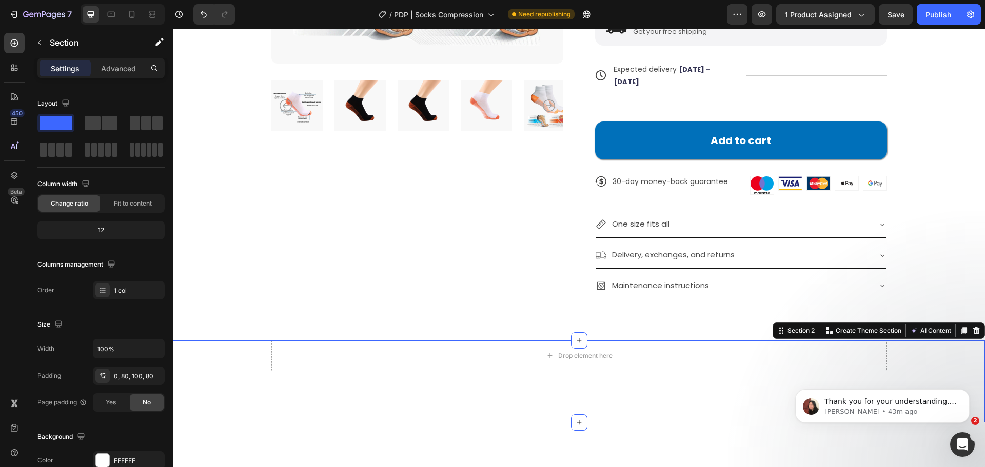
click at [242, 349] on div "Drop element here Row" at bounding box center [579, 356] width 730 height 31
click at [973, 327] on icon at bounding box center [976, 330] width 7 height 7
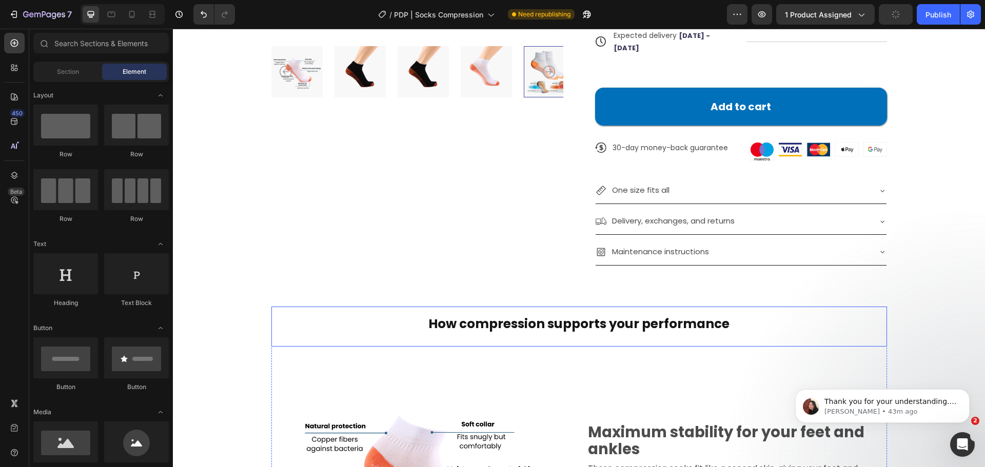
scroll to position [370, 0]
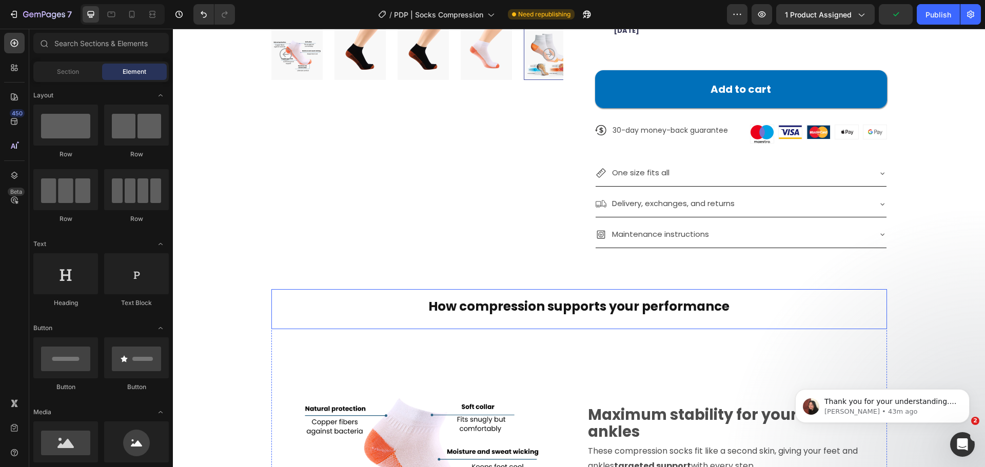
click at [535, 298] on span "How compression supports your performance" at bounding box center [578, 307] width 301 height 18
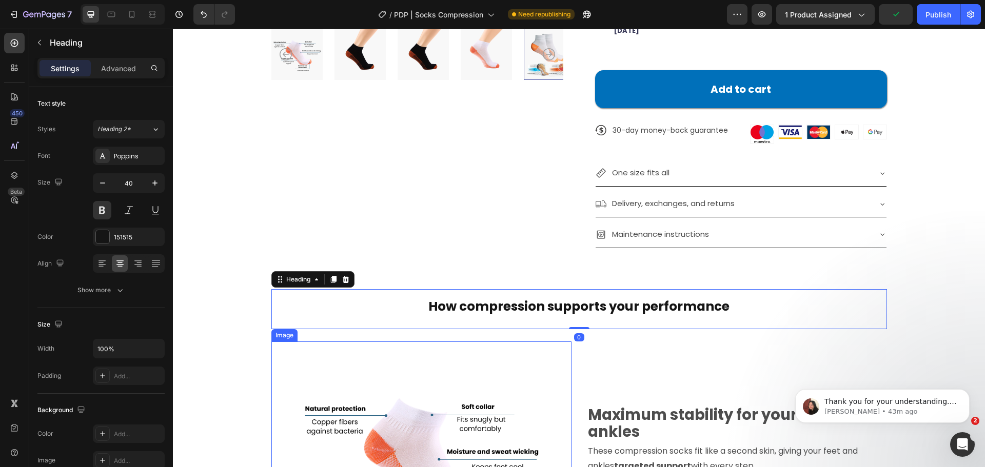
click at [273, 342] on div at bounding box center [421, 469] width 300 height 255
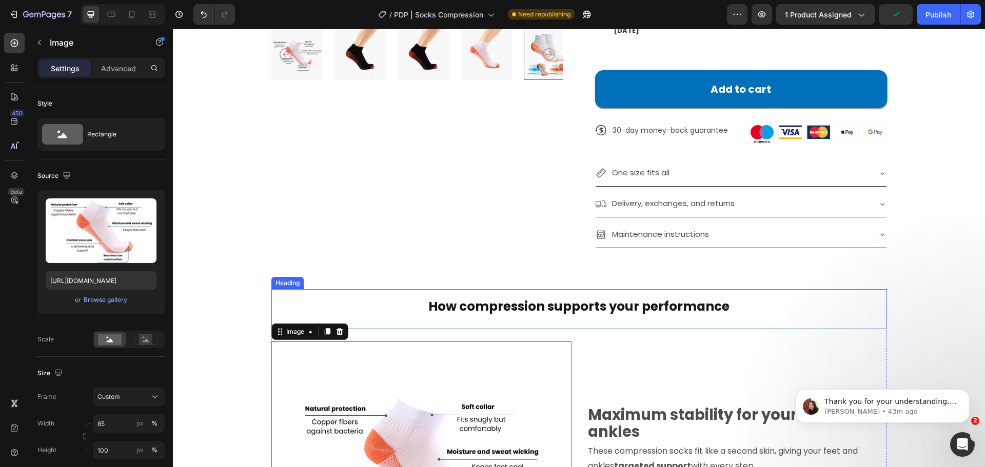
click at [544, 298] on span "How compression supports your performance" at bounding box center [578, 307] width 301 height 18
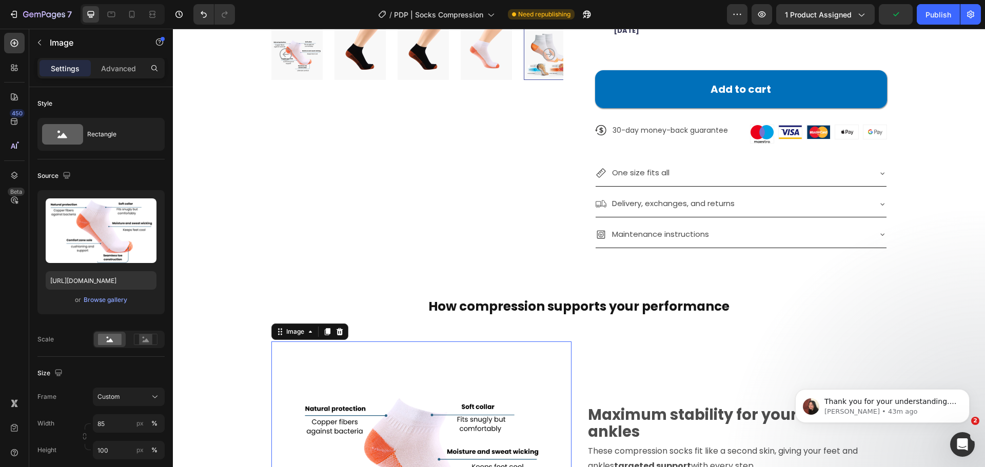
click at [552, 342] on div at bounding box center [421, 469] width 300 height 255
click at [587, 329] on div "Maximum stability for your feet and ankles Text Block These compression socks f…" at bounding box center [737, 462] width 300 height 267
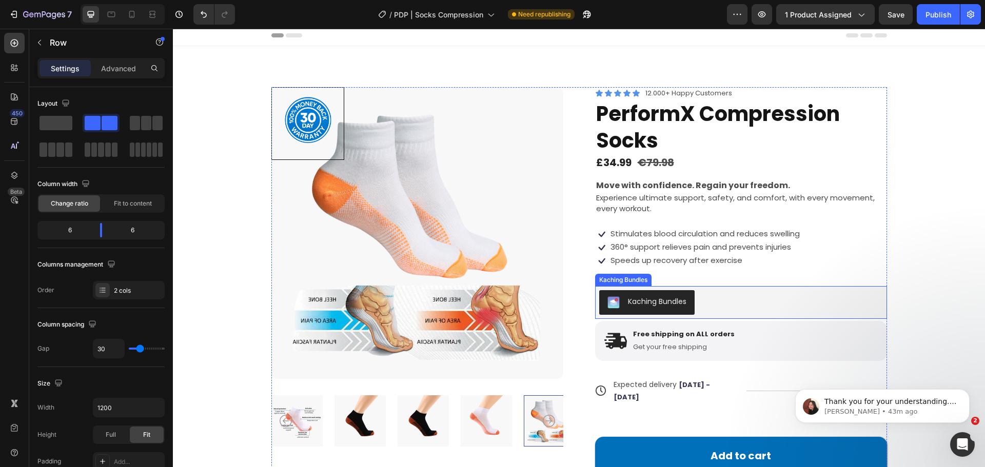
scroll to position [0, 0]
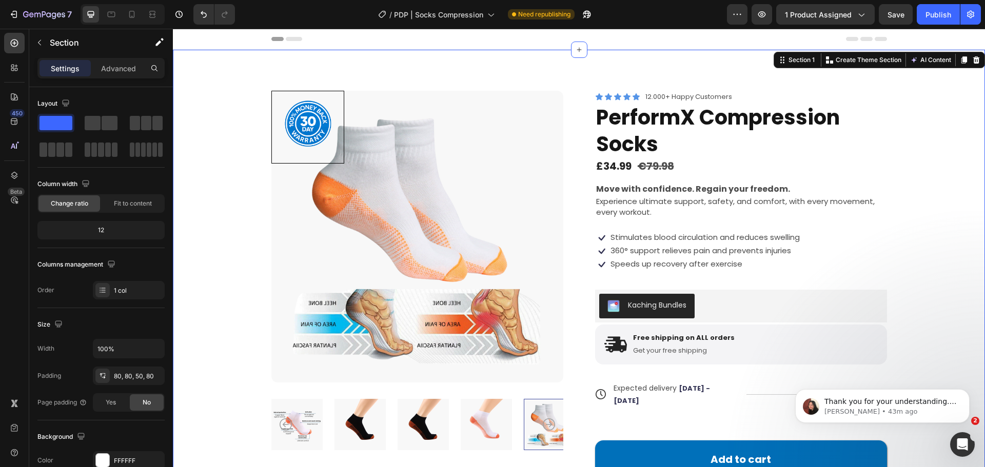
click at [236, 152] on div "Product Badge Product Images Icon Icon Icon Icon Icon Icon List 12.000+ Happy C…" at bounding box center [579, 362] width 730 height 543
click at [298, 158] on div at bounding box center [307, 127] width 73 height 73
click at [196, 159] on div "Product Badge 0 Product Images Icon Icon Icon Icon Icon Icon List 12.000+ Happy…" at bounding box center [579, 355] width 812 height 610
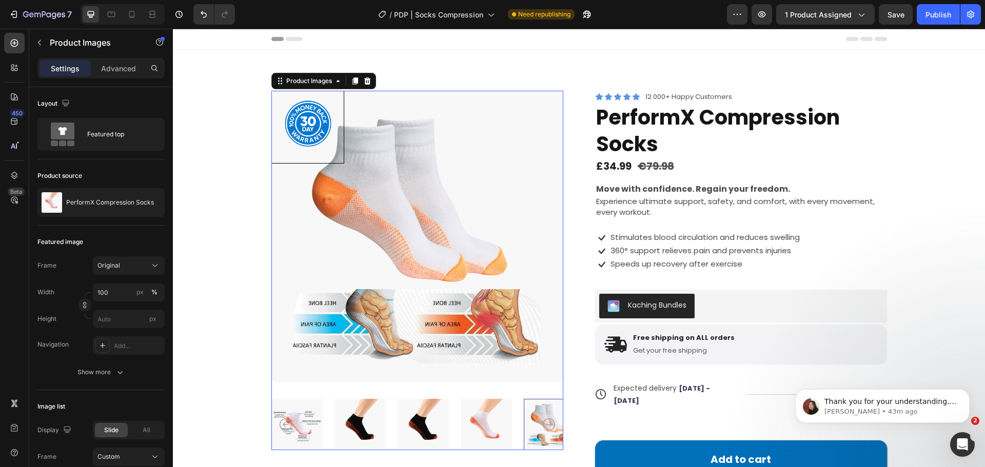
click at [312, 216] on img at bounding box center [417, 237] width 292 height 292
click at [340, 159] on div at bounding box center [307, 127] width 73 height 73
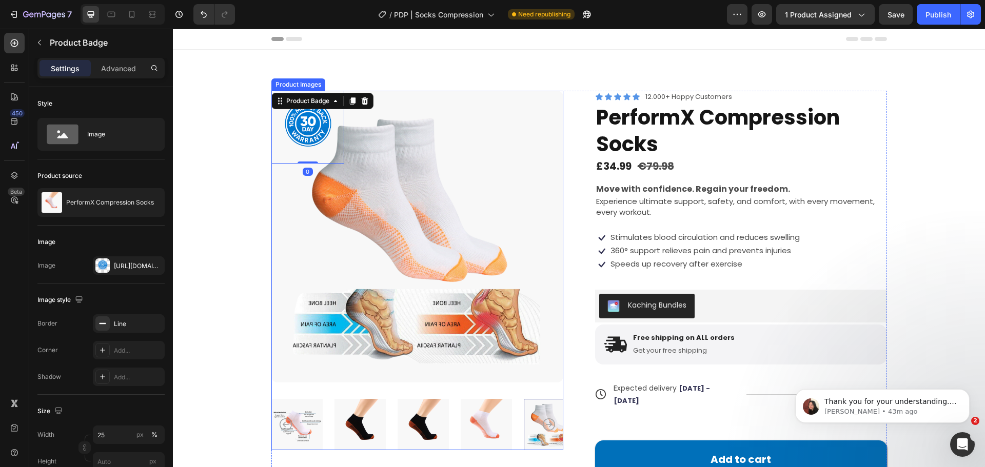
click at [254, 187] on div "Product Badge 0 Product Images Icon Icon Icon Icon Icon Icon List 12.000+ Happy…" at bounding box center [579, 362] width 730 height 543
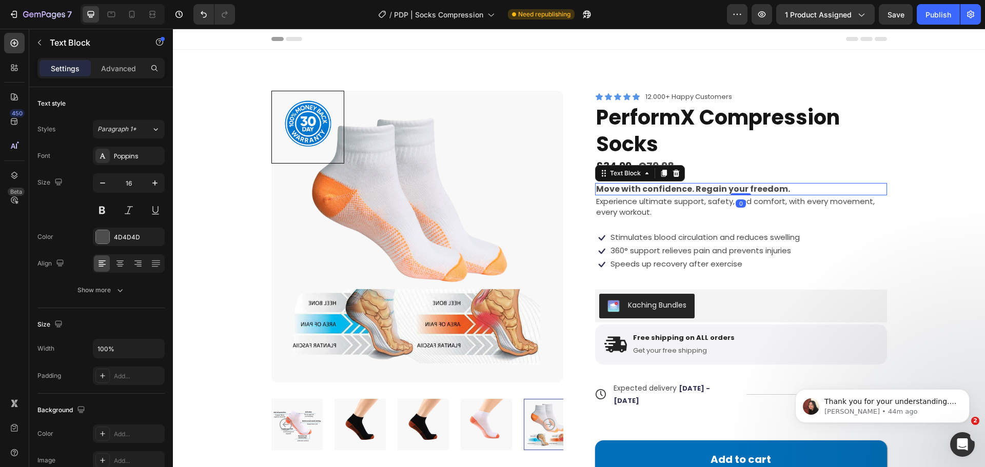
click at [695, 185] on strong "Move with confidence. Regain your freedom." at bounding box center [693, 189] width 194 height 12
click at [660, 175] on icon at bounding box center [664, 173] width 8 height 8
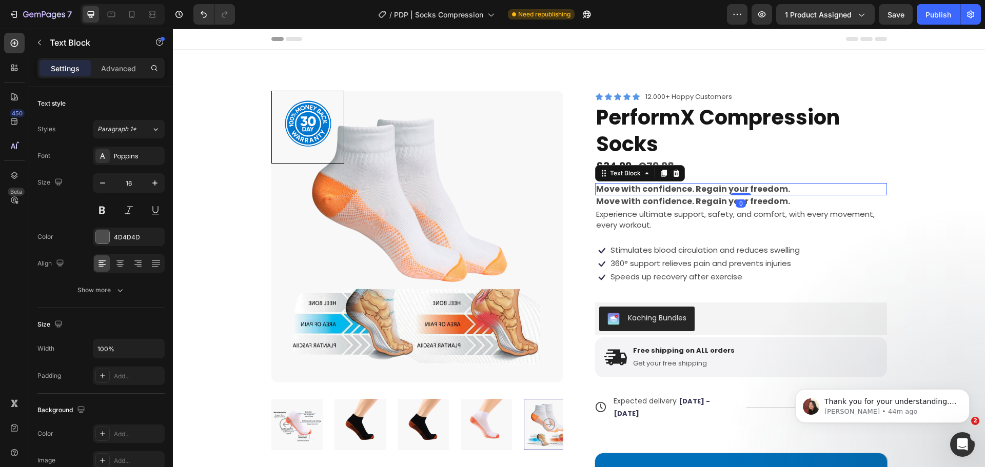
click at [712, 188] on strong "Move with confidence. Regain your freedom." at bounding box center [693, 189] width 194 height 12
click at [716, 191] on strong "Move with confidence. Regain your freedom." at bounding box center [693, 189] width 194 height 12
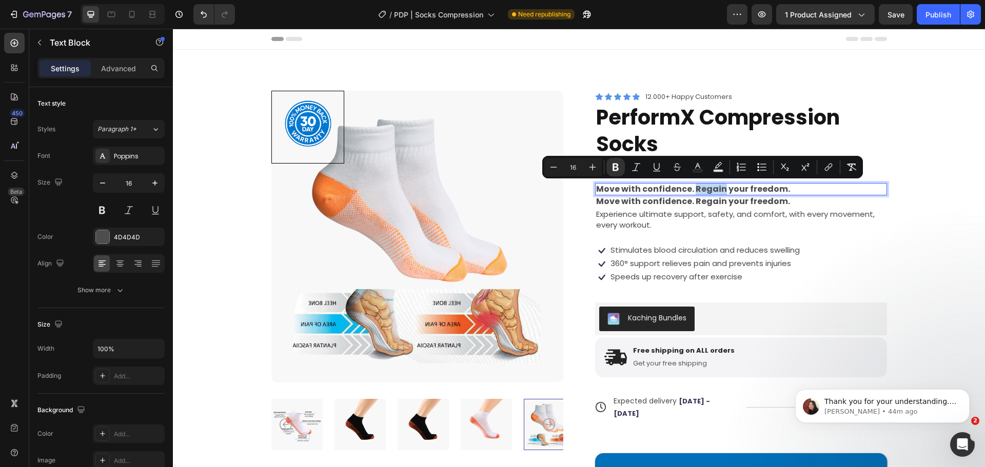
click at [696, 185] on strong "Move with confidence. Regain your freedom." at bounding box center [693, 189] width 194 height 12
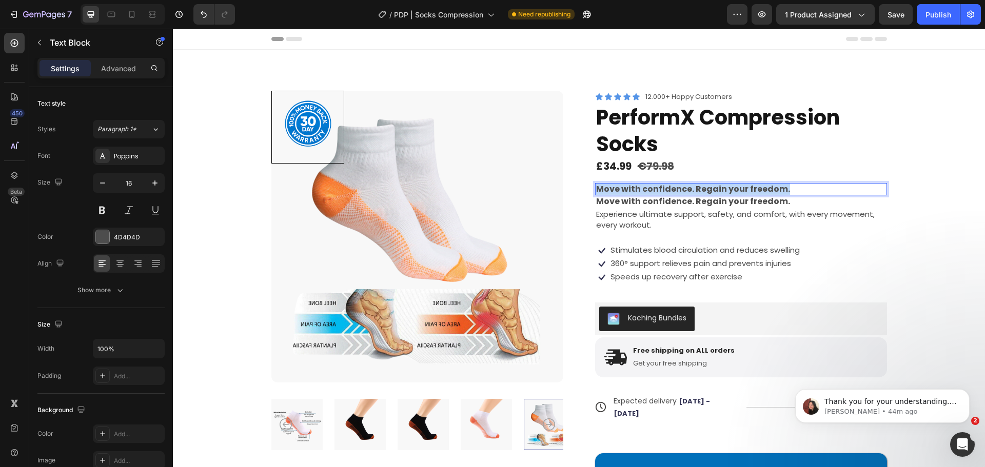
click at [696, 185] on strong "Move with confidence. Regain your freedom." at bounding box center [693, 189] width 194 height 12
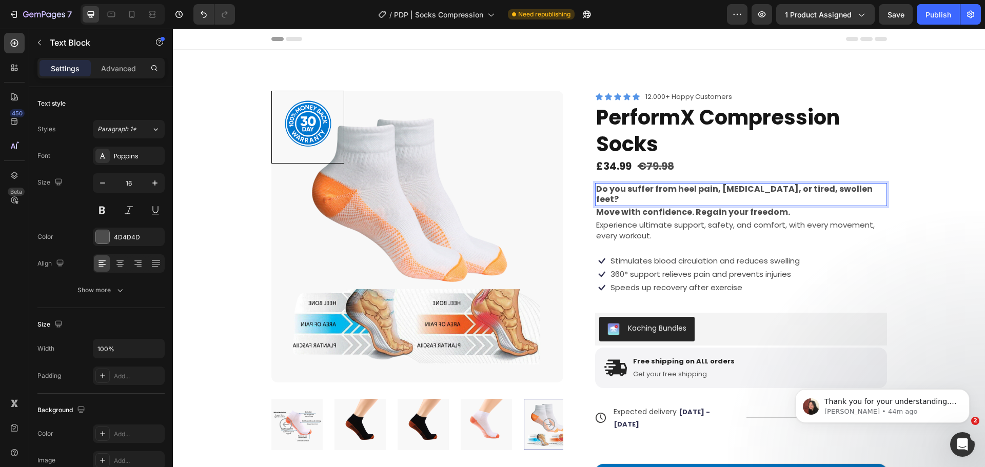
click at [686, 191] on strong "Do you suffer from heel pain, plantar fasciitis, or tired, swollen feet?" at bounding box center [734, 194] width 276 height 23
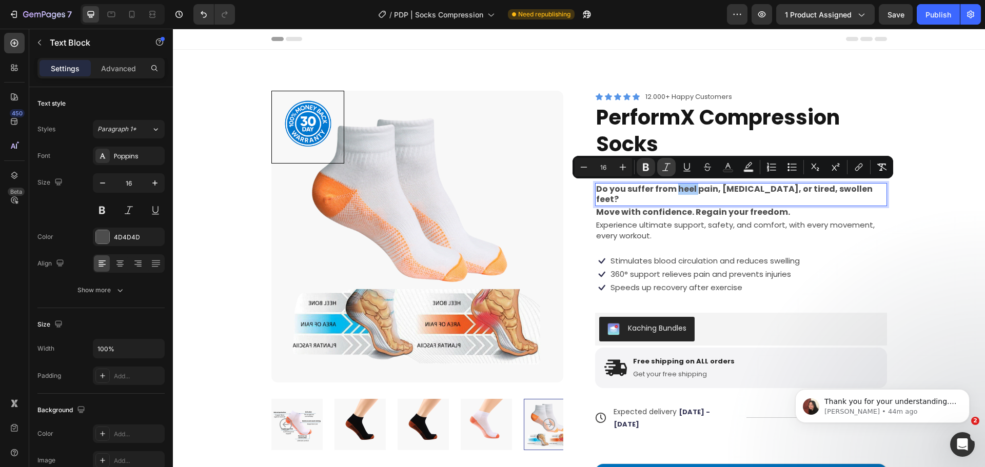
click at [666, 166] on icon "Editor contextual toolbar" at bounding box center [666, 167] width 10 height 10
click at [642, 206] on strong "Move with confidence. Regain your freedom." at bounding box center [693, 212] width 194 height 12
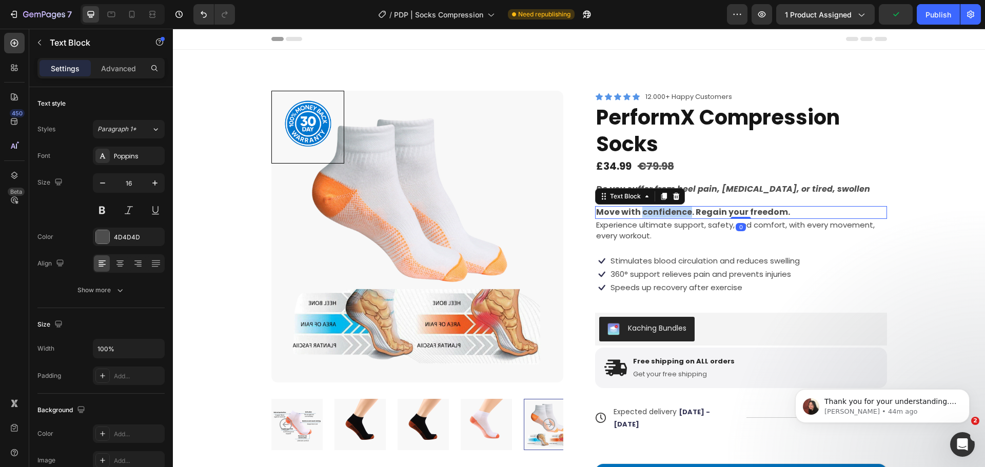
click at [642, 206] on strong "Move with confidence. Regain your freedom." at bounding box center [693, 212] width 194 height 12
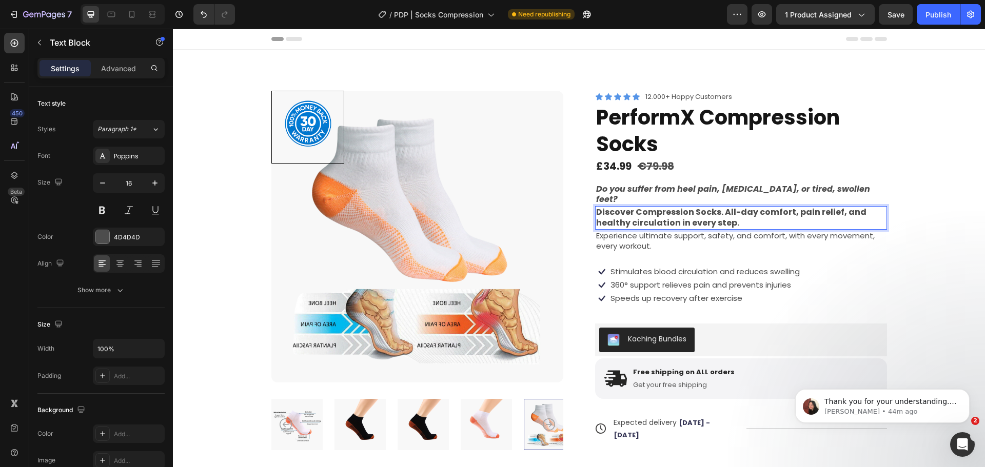
click at [634, 206] on strong "Discover Compression Socks. All-day comfort, pain relief, and healthy circulati…" at bounding box center [731, 217] width 270 height 23
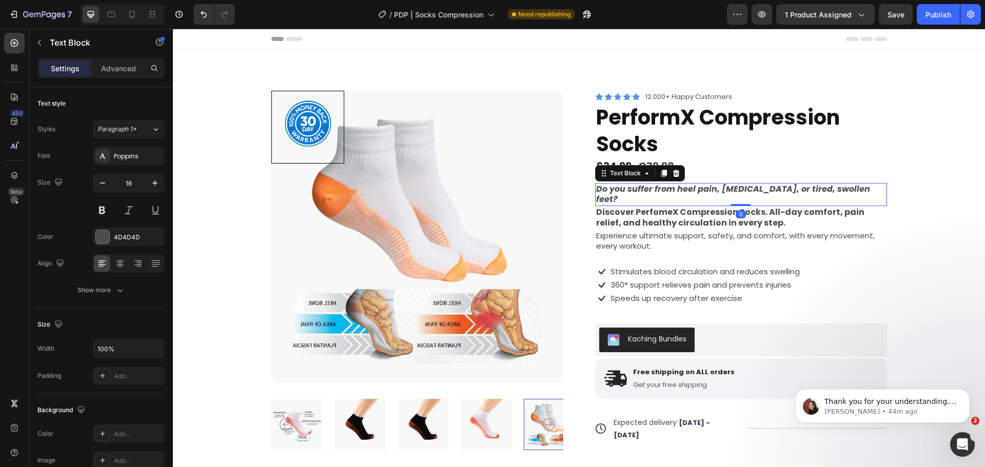
click at [811, 185] on strong "Do you suffer from heel pain, plantar fasciitis, or tired, swollen feet?" at bounding box center [733, 194] width 274 height 23
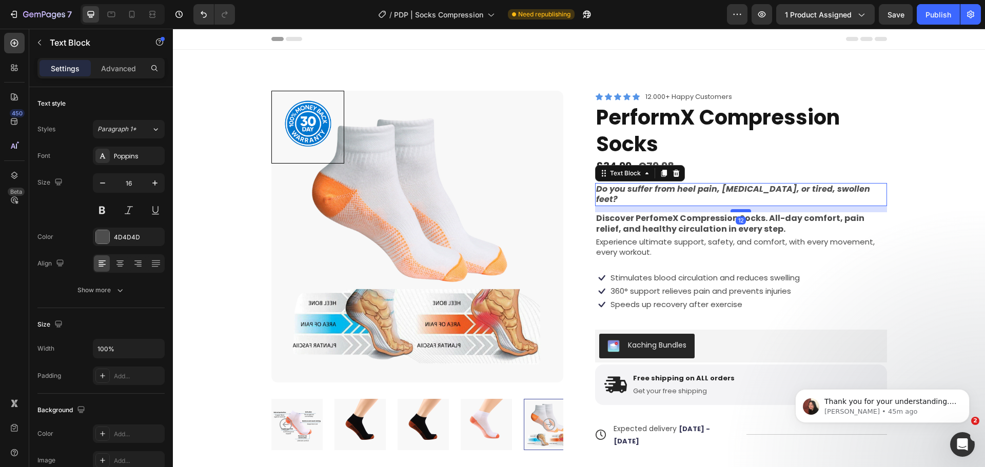
drag, startPoint x: 736, startPoint y: 195, endPoint x: 737, endPoint y: 201, distance: 6.3
click at [737, 209] on div at bounding box center [740, 210] width 21 height 3
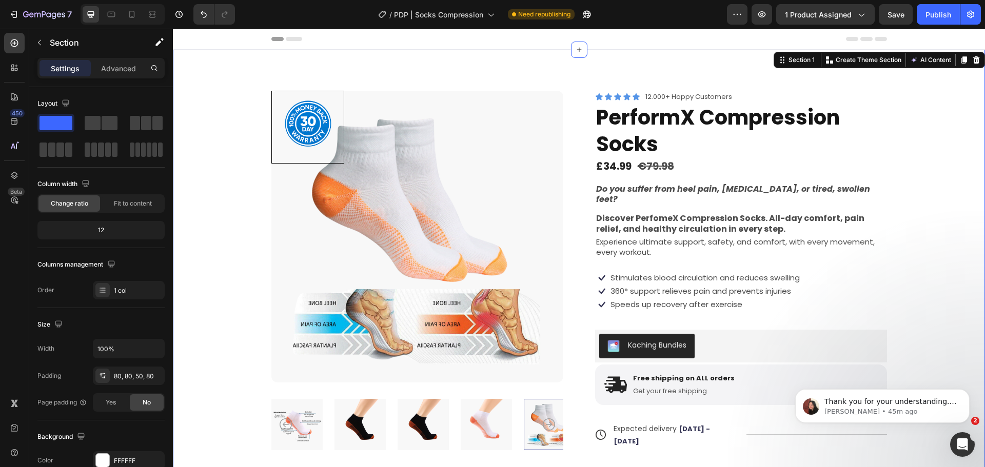
click at [918, 164] on div "Product Badge Product Images Icon Icon Icon Icon Icon Icon List 12.000+ Happy C…" at bounding box center [579, 382] width 730 height 583
click at [667, 236] on span "Experience ultimate support, safety, and comfort, with every movement, every wo…" at bounding box center [735, 247] width 279 height 22
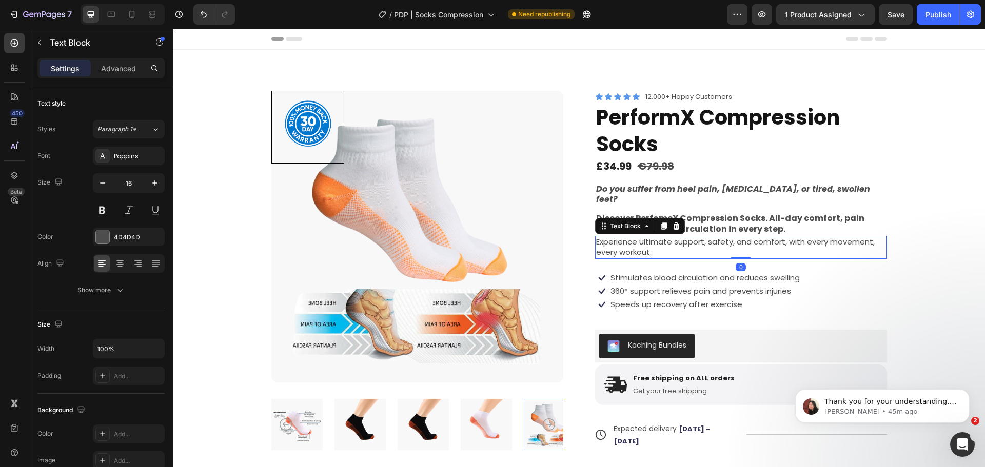
click at [667, 236] on span "Experience ultimate support, safety, and comfort, with every movement, every wo…" at bounding box center [735, 247] width 279 height 22
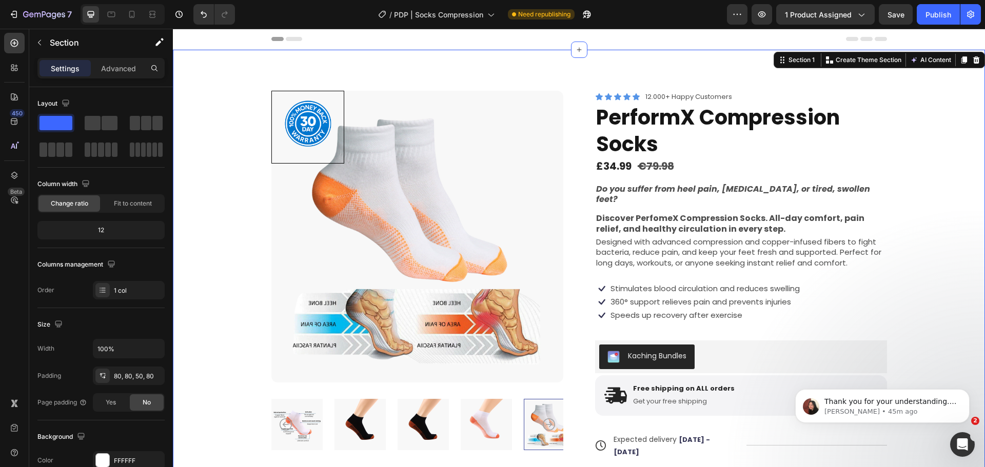
click at [921, 243] on div "Product Badge Product Images Icon Icon Icon Icon Icon Icon List 12.000+ Happy C…" at bounding box center [579, 388] width 730 height 594
click at [292, 126] on div at bounding box center [307, 127] width 73 height 73
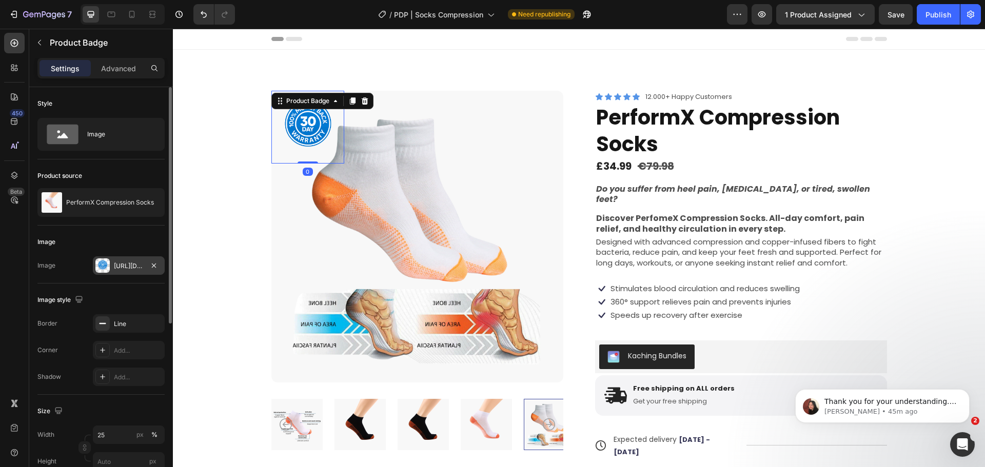
click at [127, 269] on div "Https://cdn.Shopify.Com/s/files/1/0946/1710/8805/files/gempages_563912027286799…" at bounding box center [129, 266] width 30 height 9
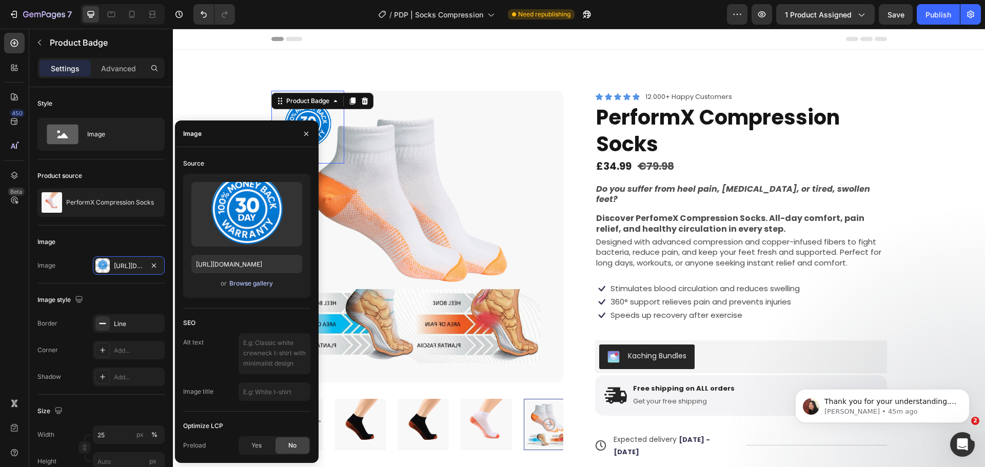
click at [242, 282] on div "Browse gallery" at bounding box center [251, 283] width 44 height 9
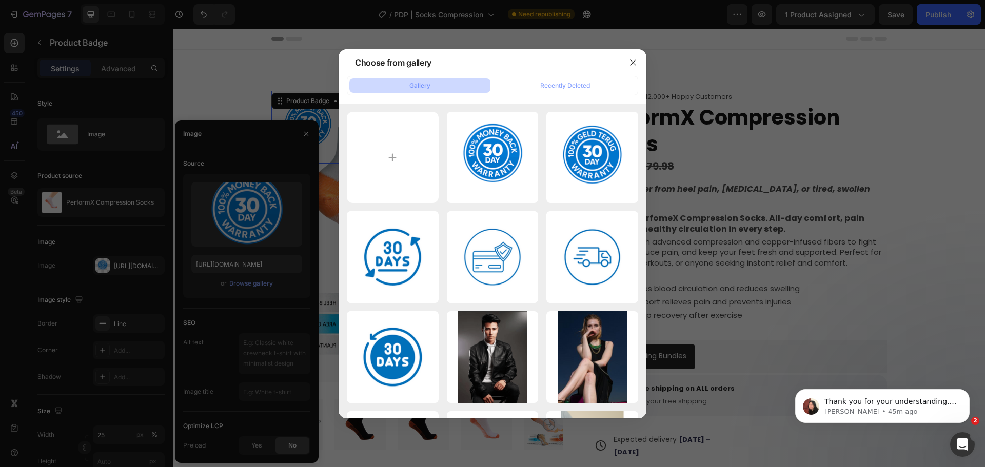
click at [212, 70] on div at bounding box center [492, 233] width 985 height 467
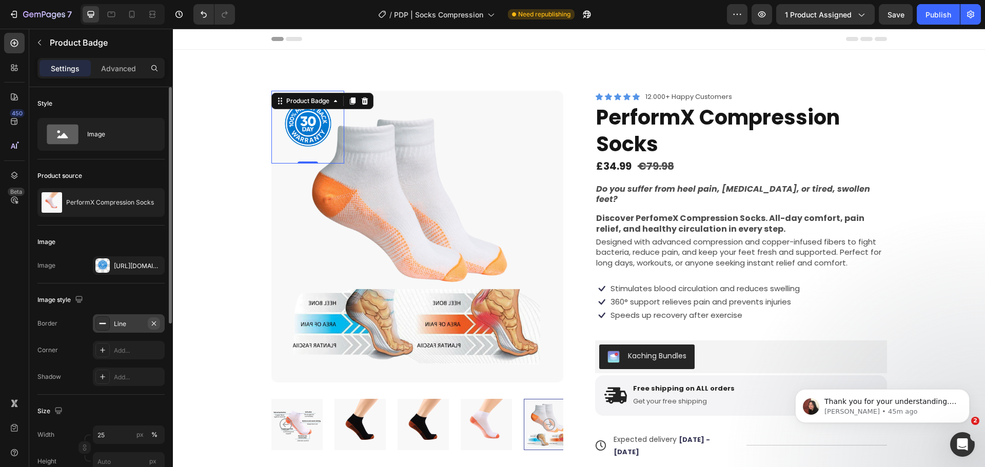
click at [150, 324] on icon "button" at bounding box center [154, 324] width 8 height 8
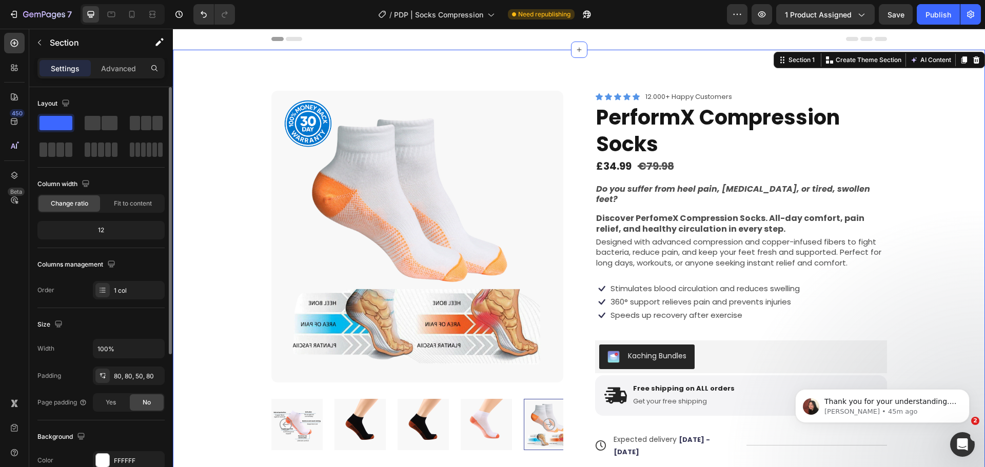
click at [228, 222] on div "Product Badge Product Images Icon Icon Icon Icon Icon Icon List 12.000+ Happy C…" at bounding box center [579, 388] width 730 height 594
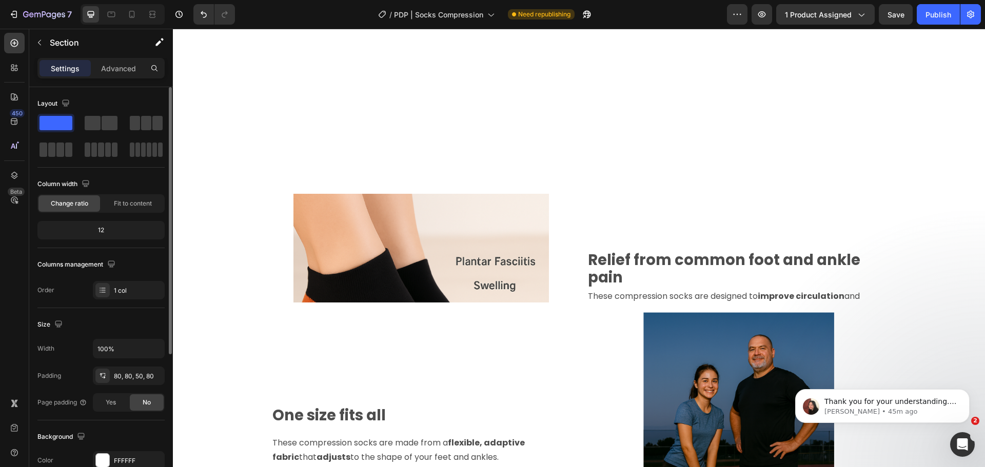
scroll to position [1036, 0]
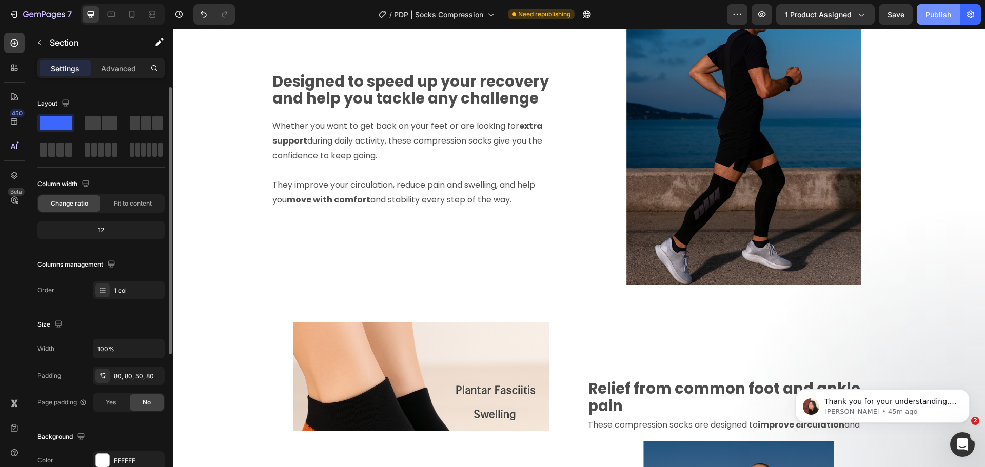
click at [936, 15] on div "Publish" at bounding box center [938, 14] width 26 height 11
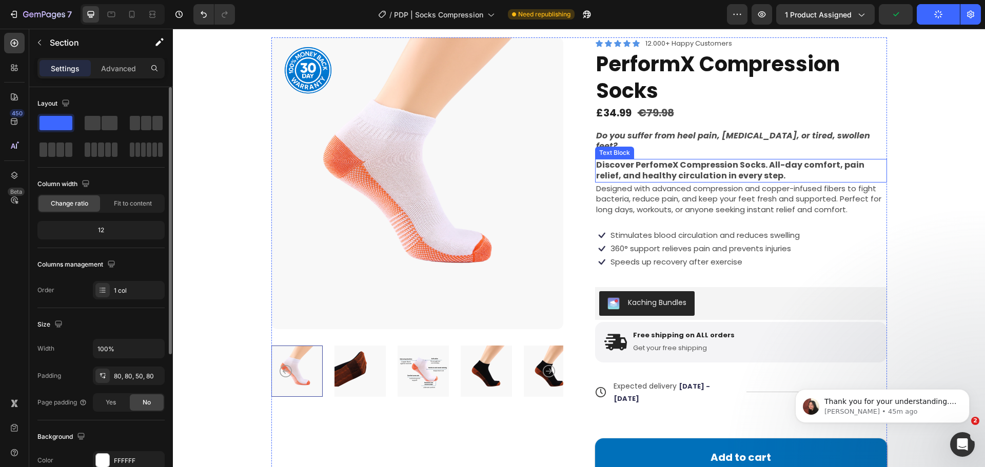
scroll to position [0, 0]
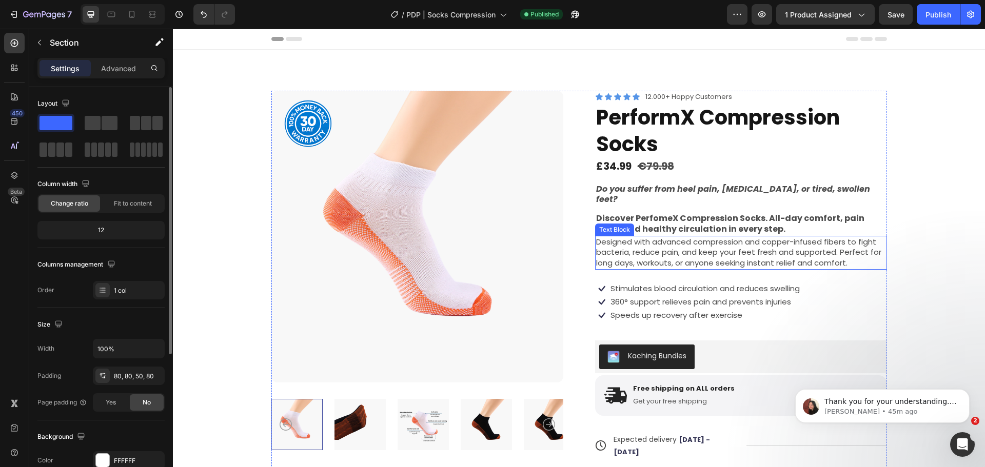
click at [770, 120] on h1 "PerformX Compression Socks" at bounding box center [741, 130] width 292 height 55
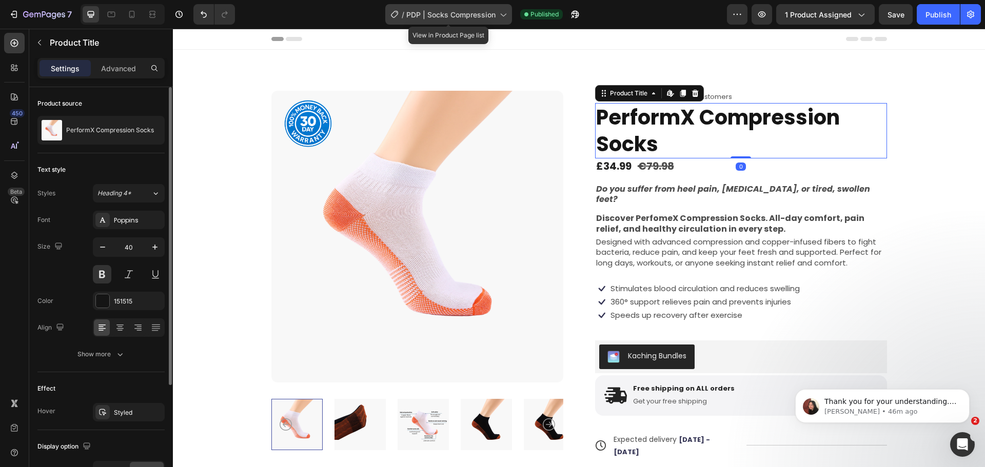
click at [460, 18] on span "PDP | Socks Compression" at bounding box center [450, 14] width 89 height 11
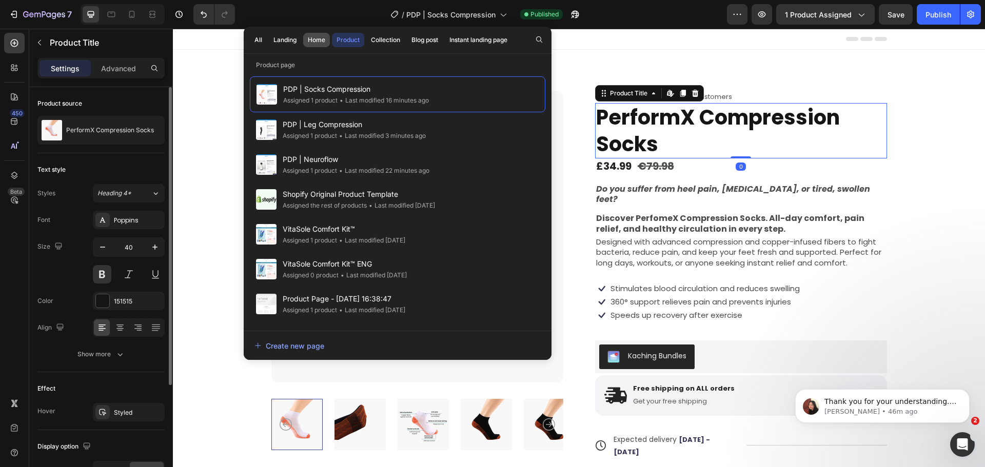
click at [310, 45] on button "Home" at bounding box center [316, 40] width 27 height 14
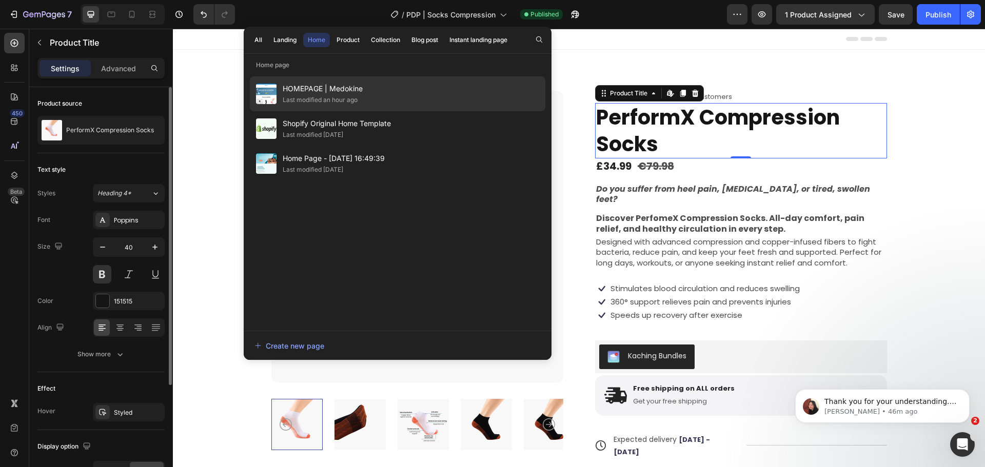
click at [342, 93] on span "HOMEPAGE | Medokine" at bounding box center [323, 89] width 80 height 12
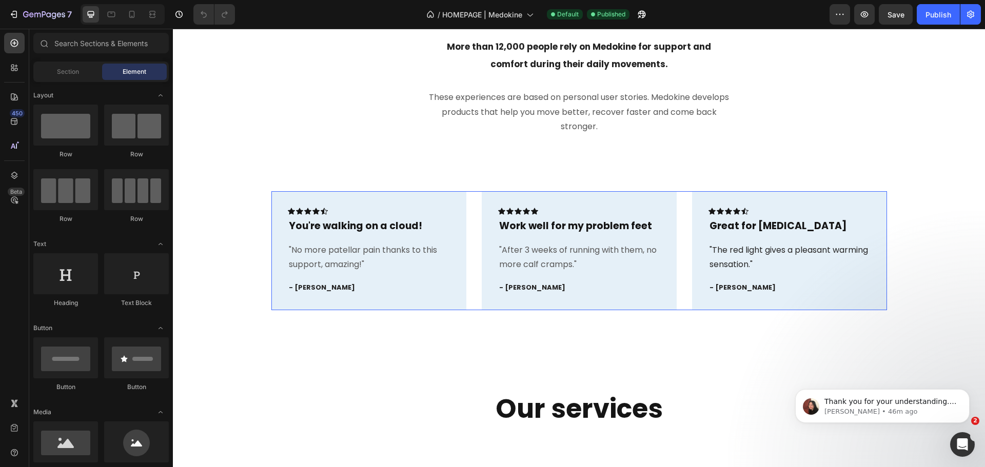
scroll to position [872, 0]
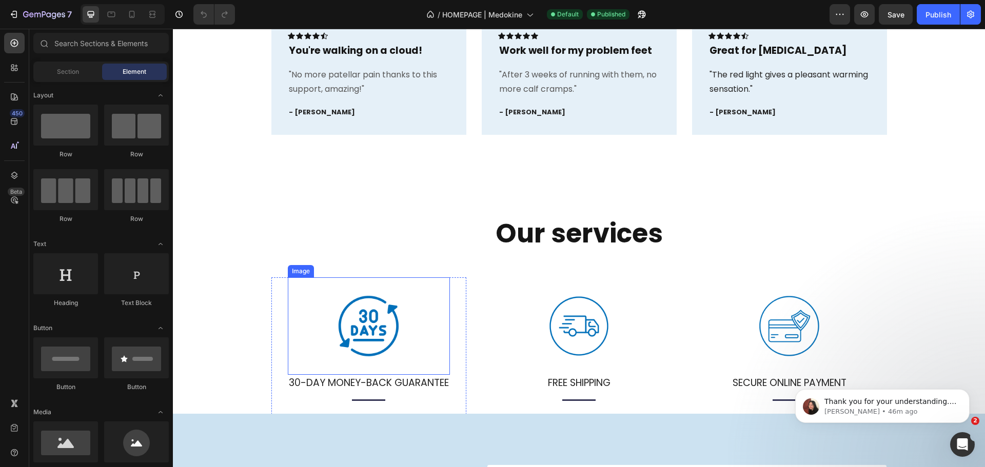
click at [372, 324] on img at bounding box center [368, 326] width 97 height 97
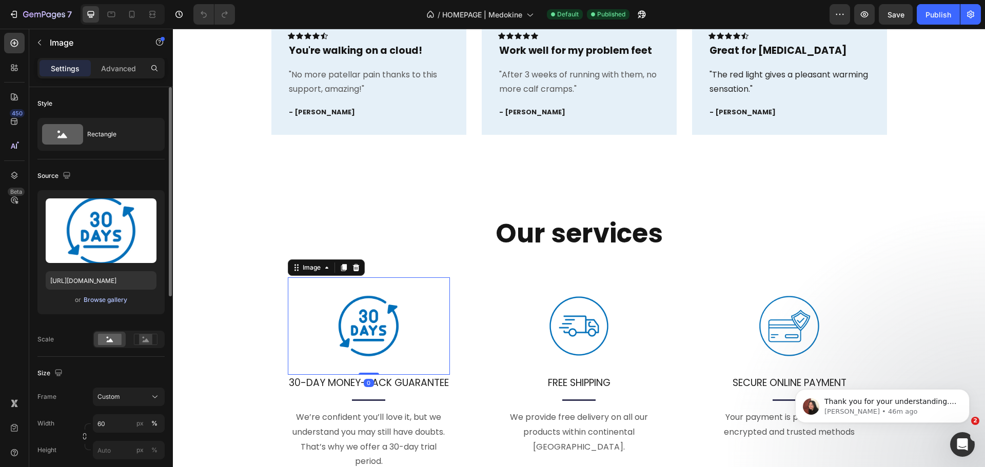
click at [102, 300] on div "Browse gallery" at bounding box center [106, 299] width 44 height 9
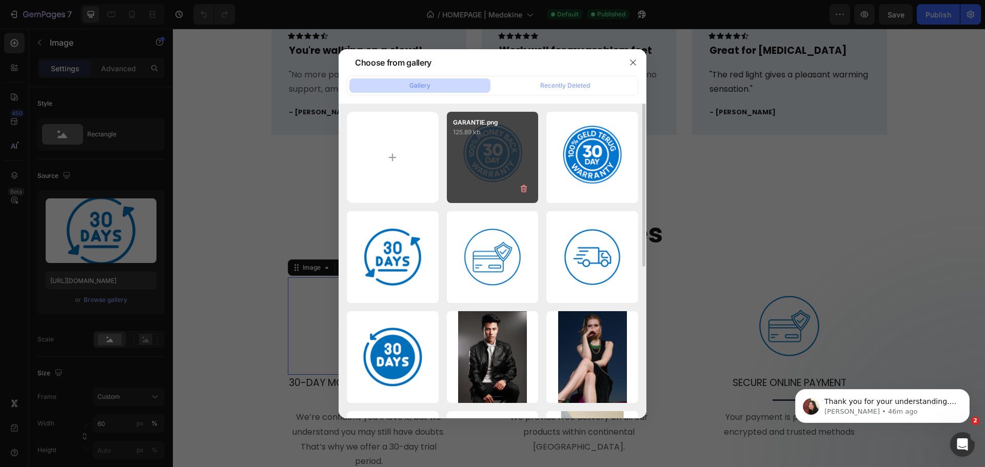
click at [469, 169] on div "GARANTIE.png 125.89 kb" at bounding box center [493, 158] width 92 height 92
type input "[URL][DOMAIN_NAME]"
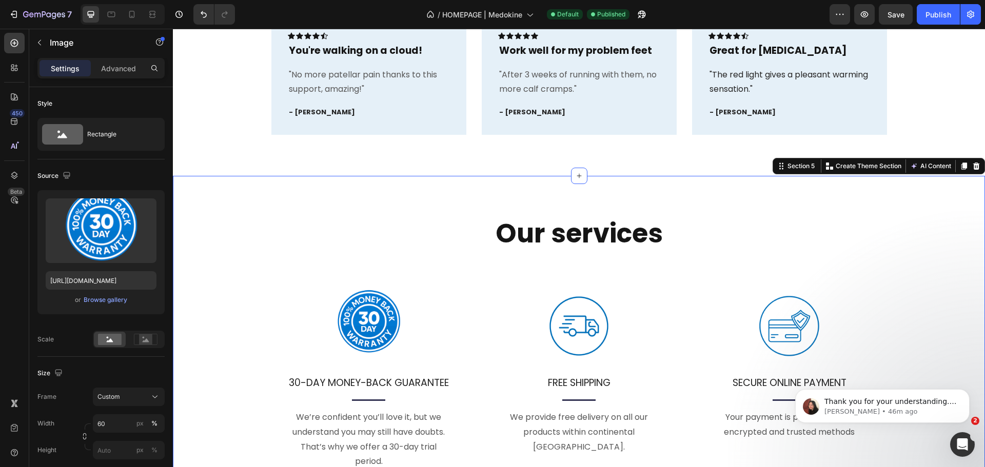
click at [271, 179] on div "Our services Heading Image 30-DAY MONEY-BACK GUARANTEE Text block Title Line We…" at bounding box center [579, 343] width 812 height 335
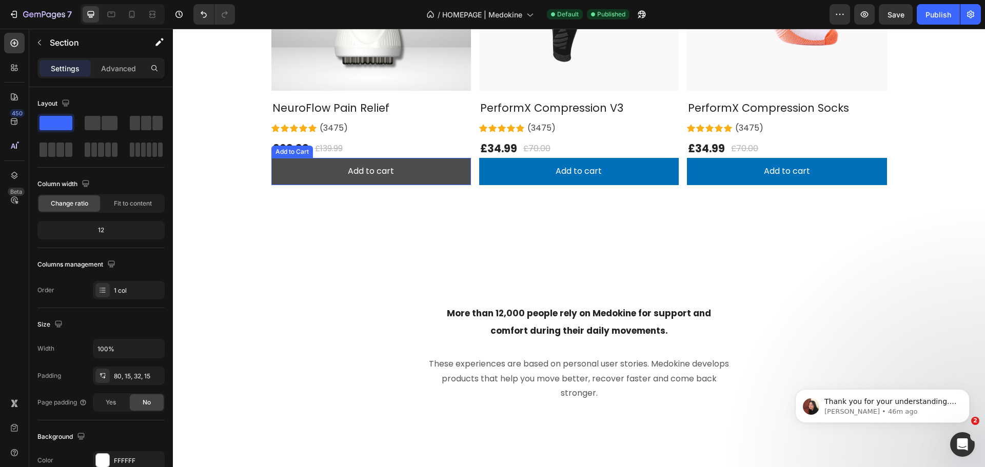
scroll to position [359, 0]
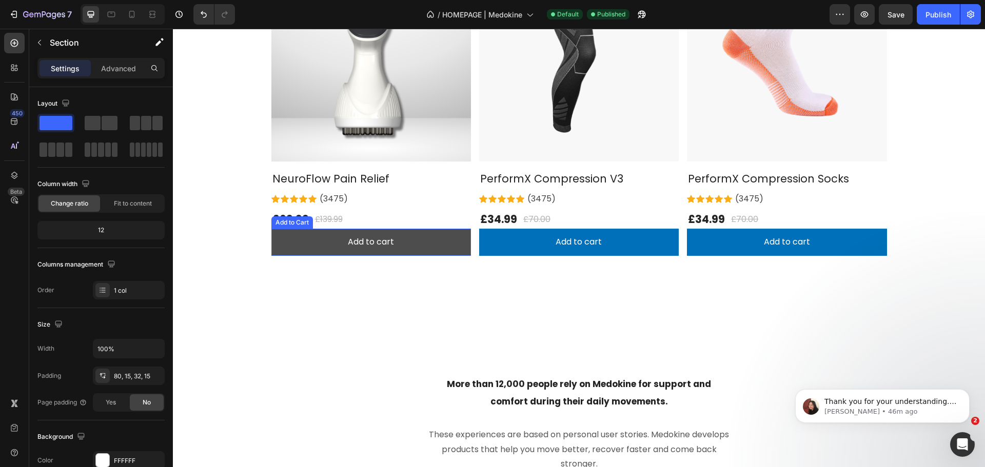
click at [276, 250] on button "Add to cart" at bounding box center [371, 242] width 200 height 27
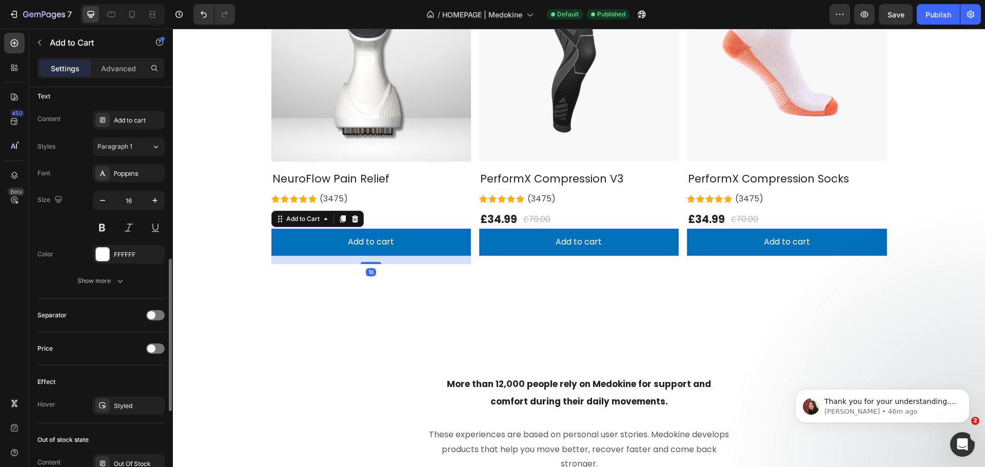
scroll to position [690, 0]
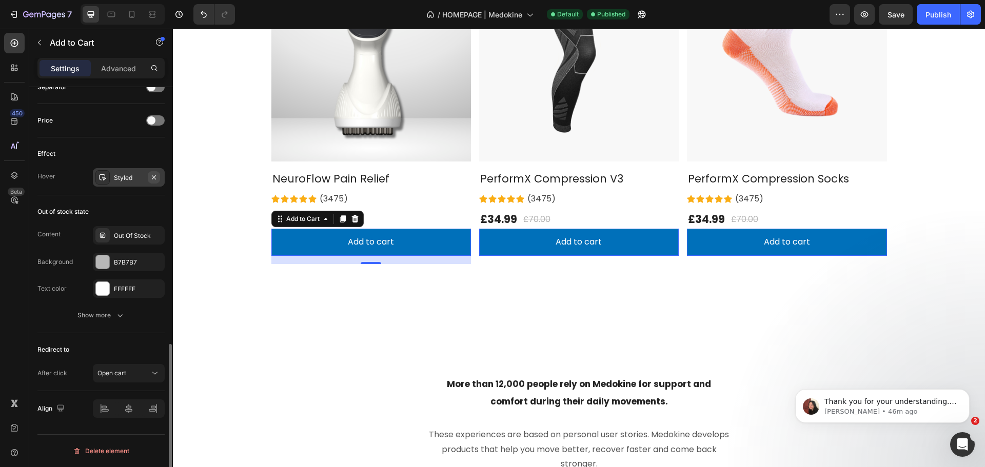
click at [155, 172] on button "button" at bounding box center [154, 177] width 12 height 12
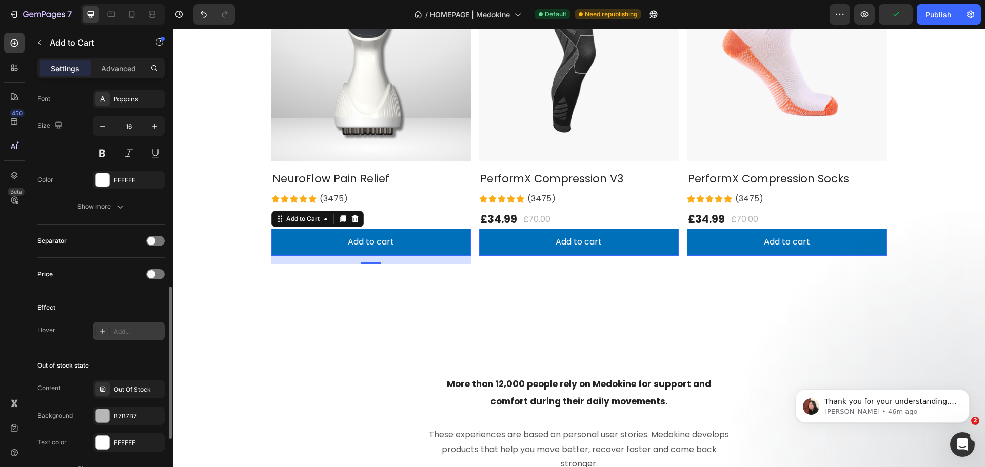
scroll to position [382, 0]
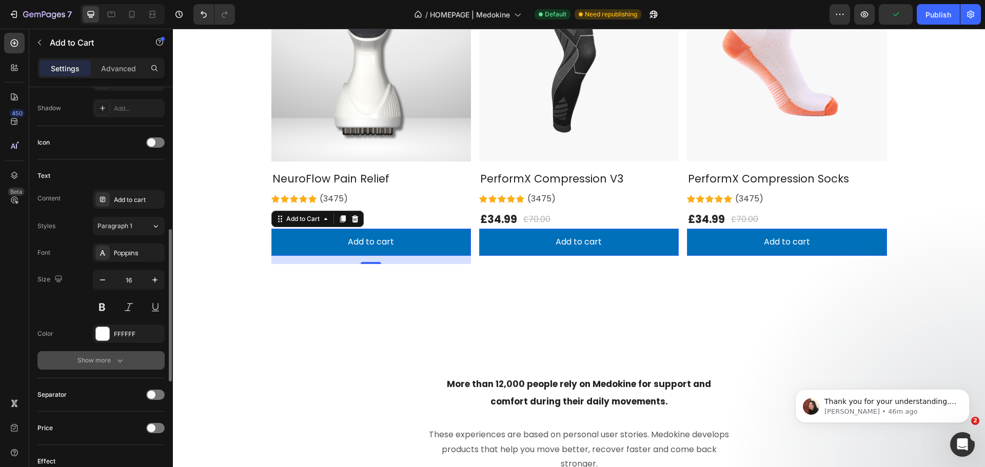
click at [114, 361] on div "Show more" at bounding box center [101, 360] width 48 height 10
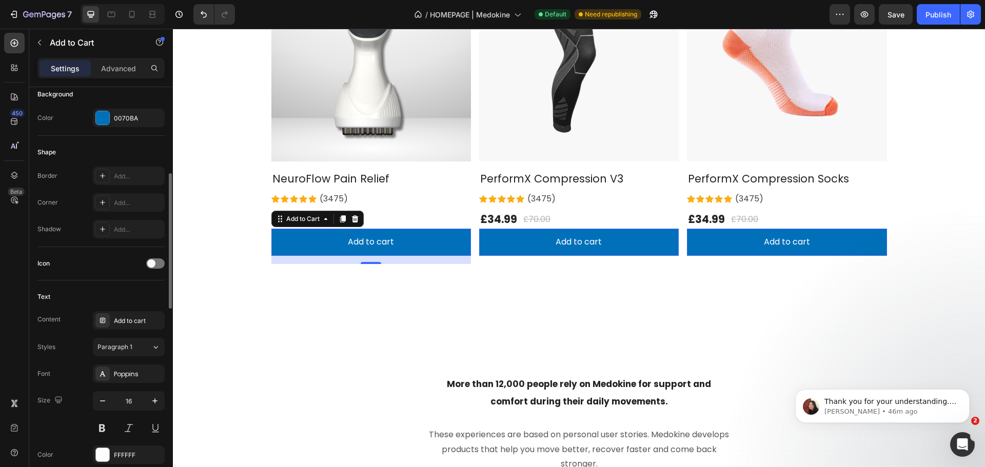
scroll to position [0, 0]
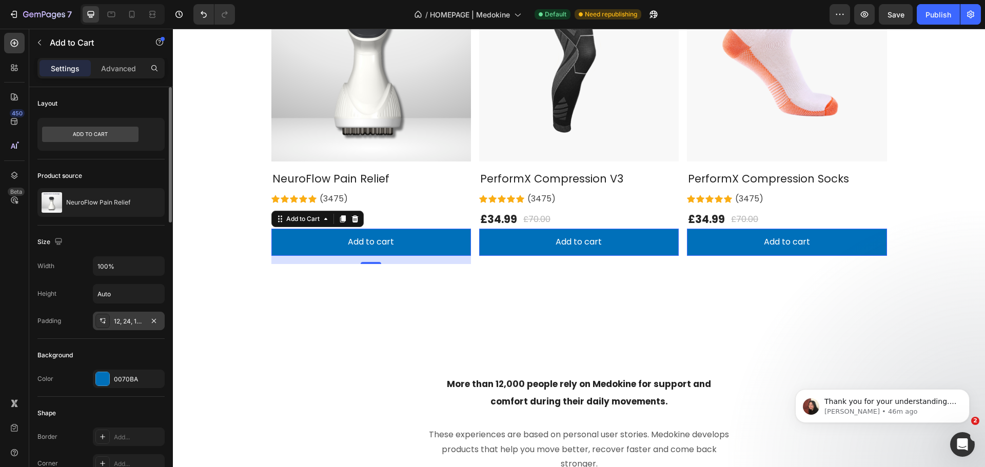
click at [137, 323] on div "12, 24, 12, 24" at bounding box center [129, 321] width 30 height 9
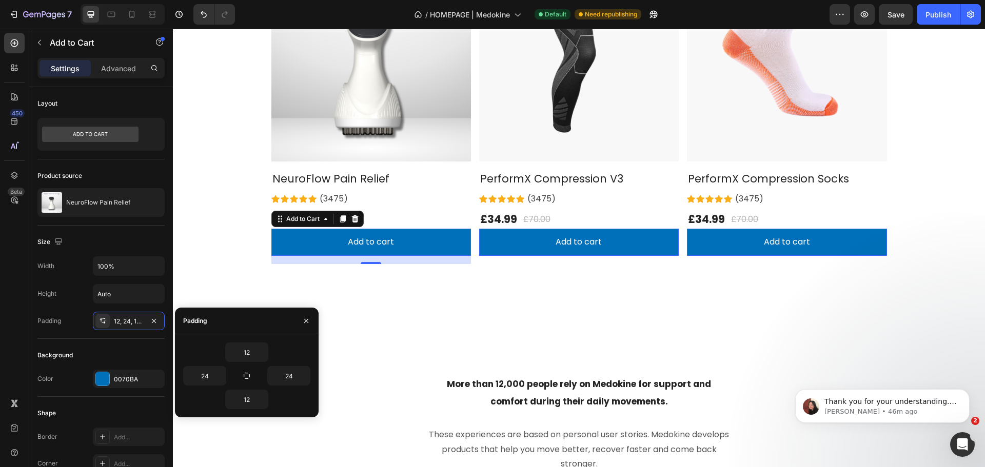
click at [283, 234] on button "Add to cart" at bounding box center [371, 242] width 200 height 27
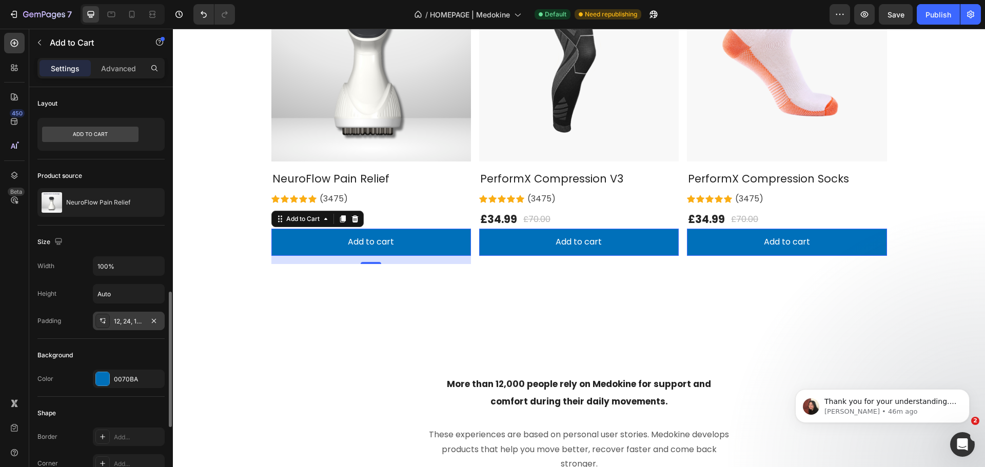
scroll to position [205, 0]
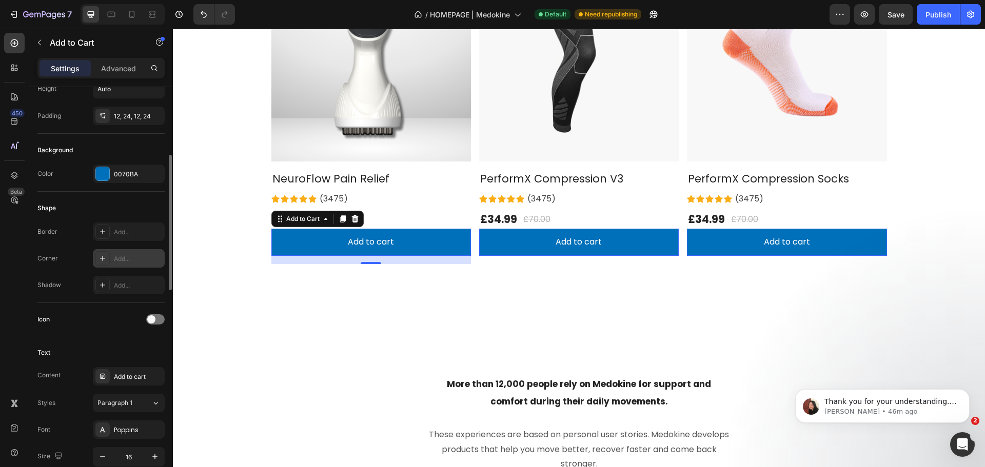
click at [129, 263] on div "Add..." at bounding box center [138, 258] width 48 height 9
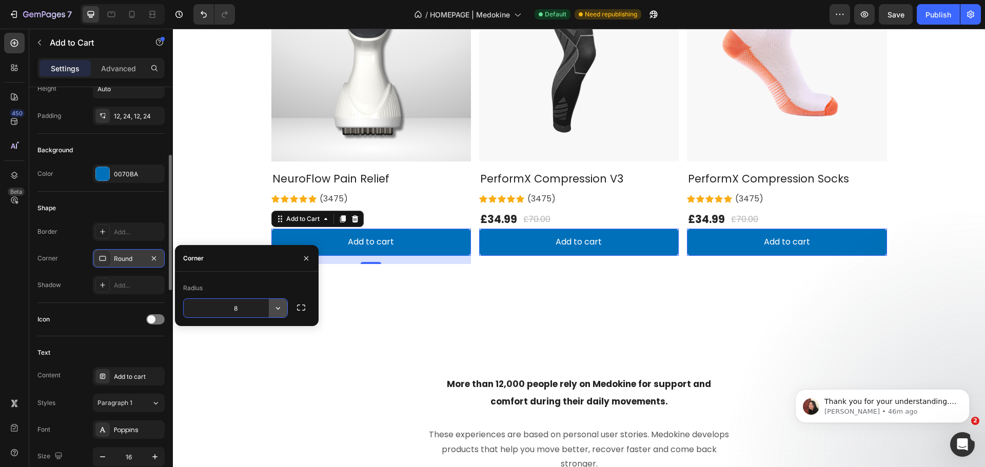
click at [276, 311] on icon "button" at bounding box center [278, 308] width 10 height 10
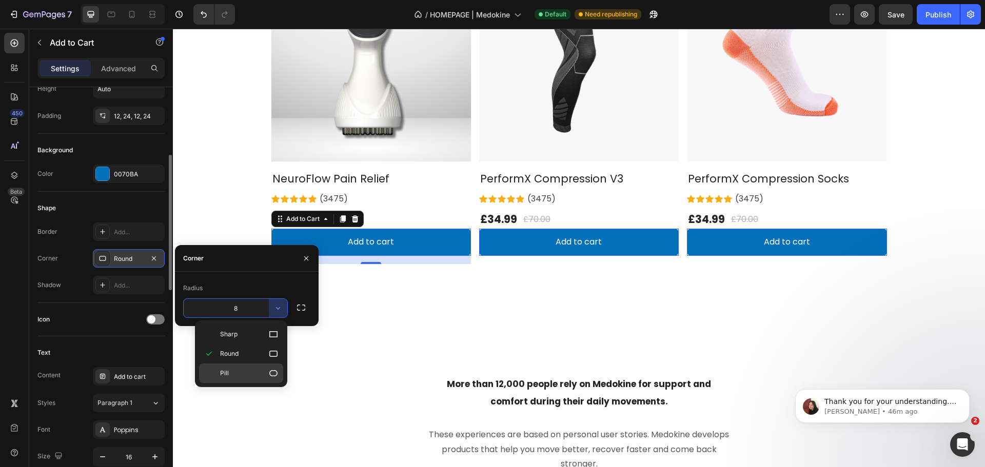
click at [272, 380] on div "Pill" at bounding box center [241, 373] width 84 height 19
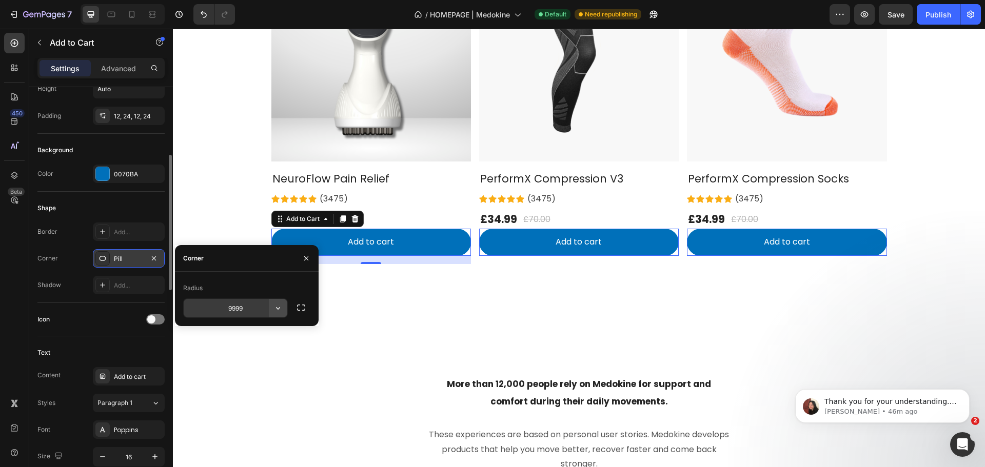
click at [271, 305] on button "button" at bounding box center [278, 308] width 18 height 18
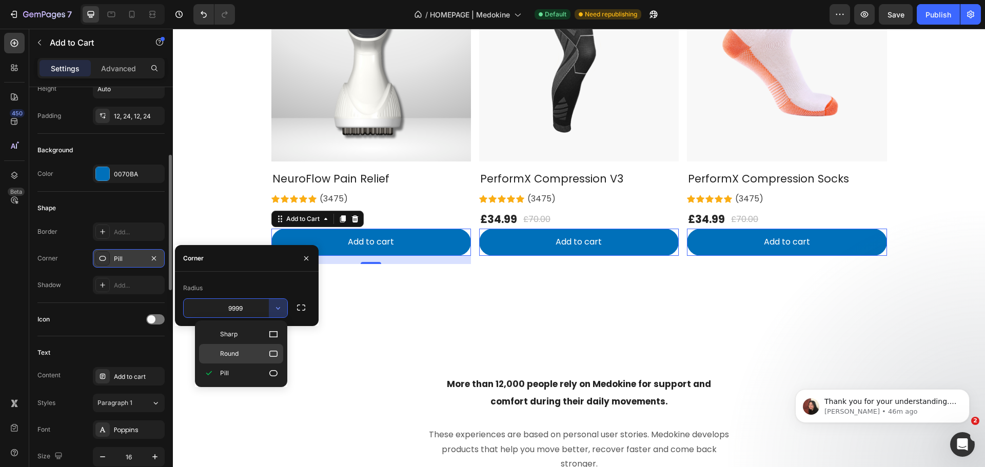
drag, startPoint x: 93, startPoint y: 319, endPoint x: 266, endPoint y: 347, distance: 175.2
click at [266, 347] on div "Round" at bounding box center [241, 353] width 84 height 19
type input "8"
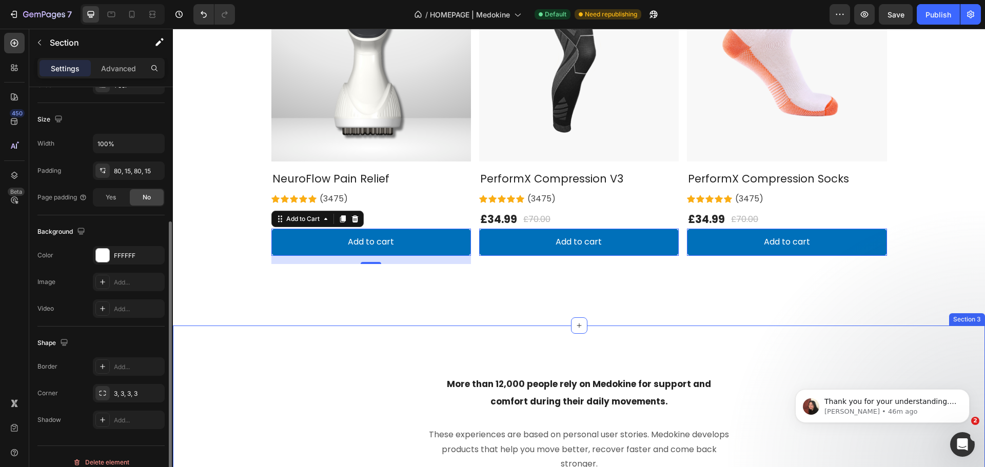
click at [376, 346] on div "More than 12,000 people rely on Medokine for support and comfort during their d…" at bounding box center [579, 427] width 812 height 203
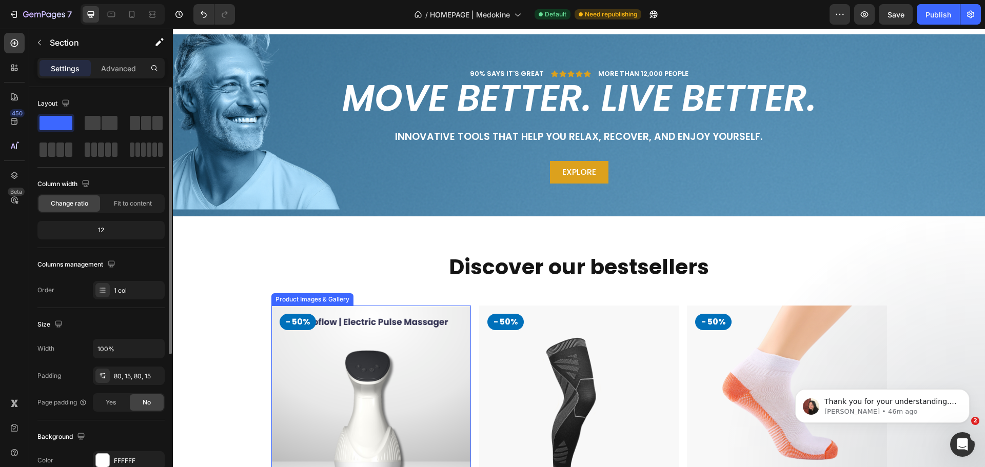
scroll to position [0, 0]
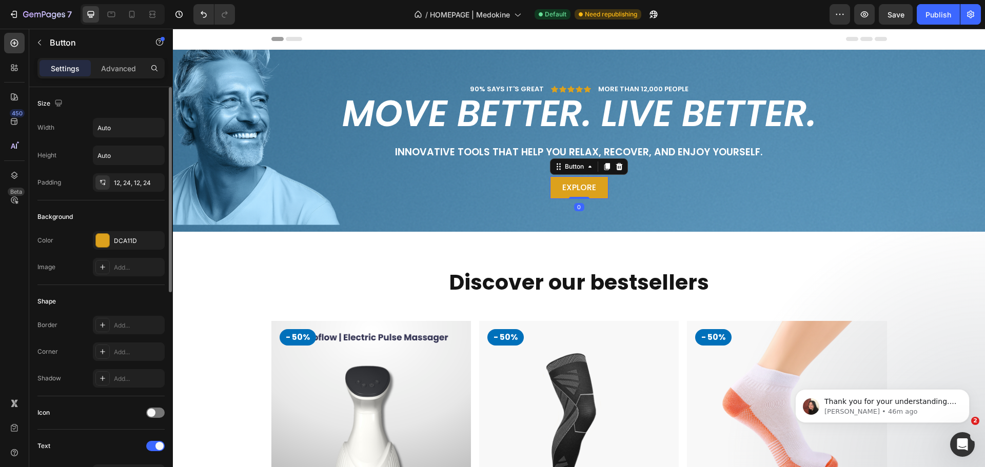
click at [554, 189] on link "Explore" at bounding box center [579, 187] width 58 height 23
click at [121, 240] on div "DCA11D" at bounding box center [129, 240] width 30 height 9
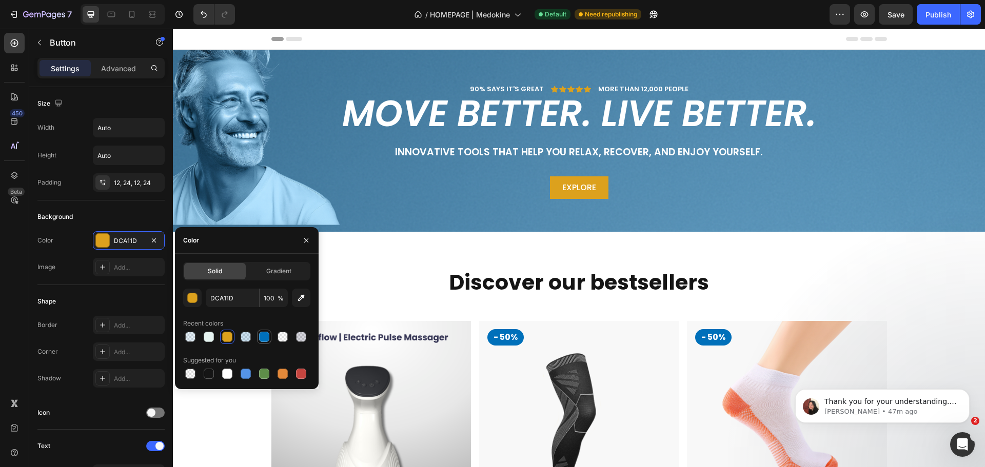
click at [265, 335] on div at bounding box center [264, 337] width 10 height 10
click at [221, 337] on div at bounding box center [227, 337] width 14 height 14
type input "DCA11D"
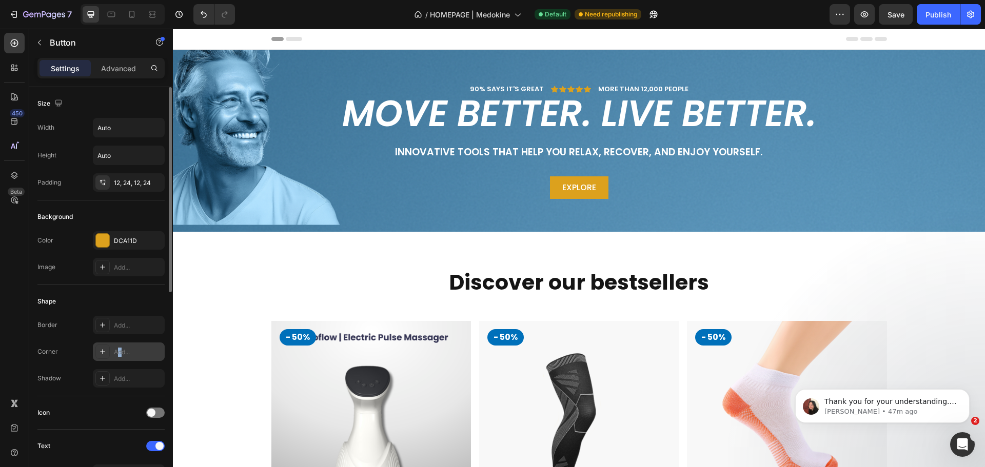
click at [121, 349] on div "Add..." at bounding box center [138, 352] width 48 height 9
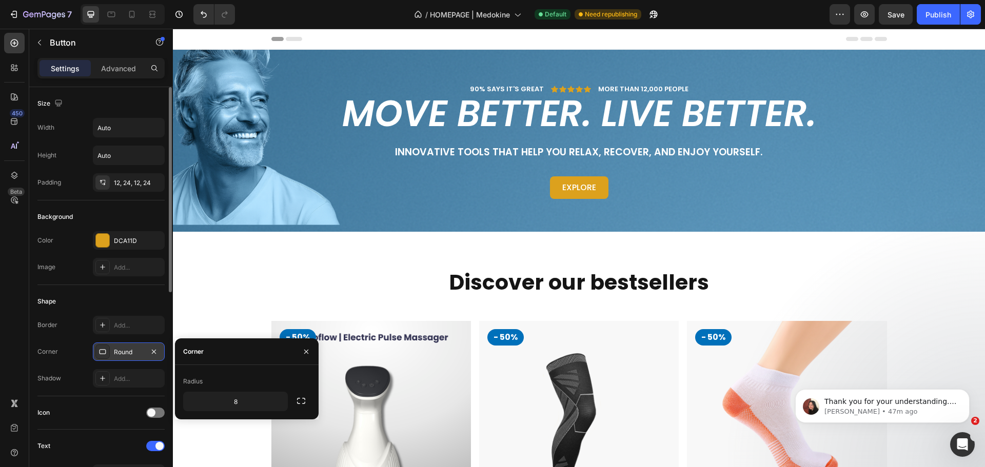
drag, startPoint x: 298, startPoint y: 402, endPoint x: 291, endPoint y: 402, distance: 6.7
click at [298, 402] on icon "button" at bounding box center [301, 401] width 10 height 10
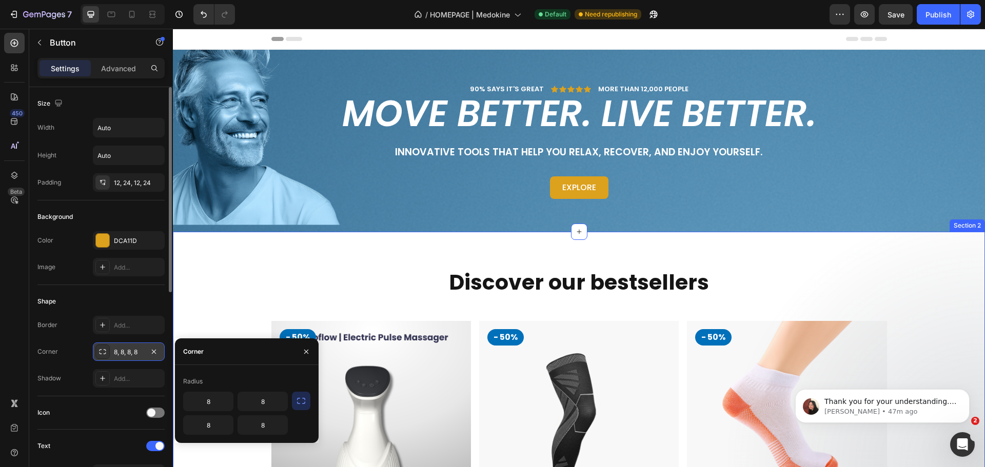
click at [237, 300] on div "Discover our bestsellers Heading Row - 50% Product Badge Product Images & Galle…" at bounding box center [579, 458] width 797 height 379
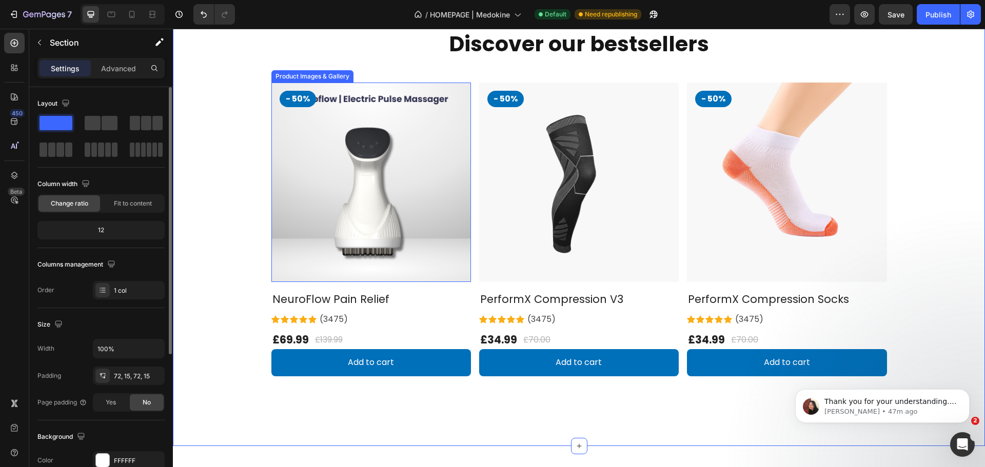
scroll to position [256, 0]
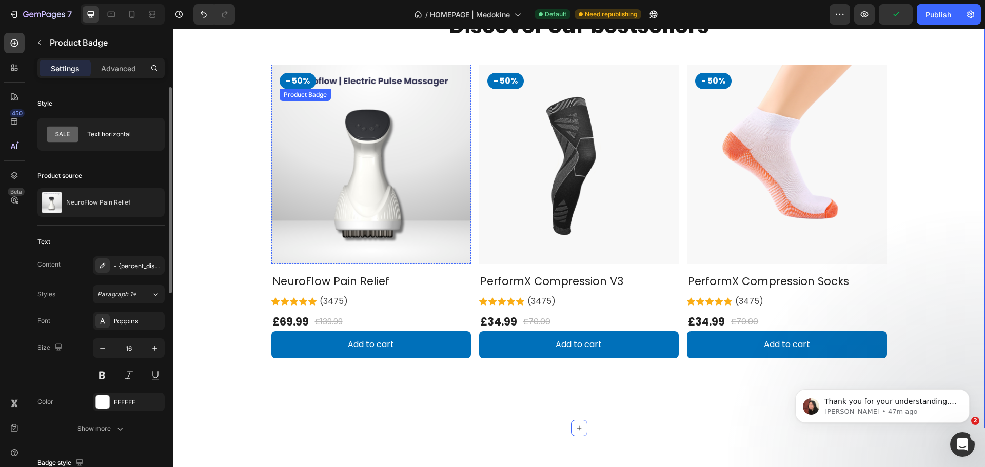
click at [285, 83] on pre "- 50%" at bounding box center [298, 81] width 36 height 16
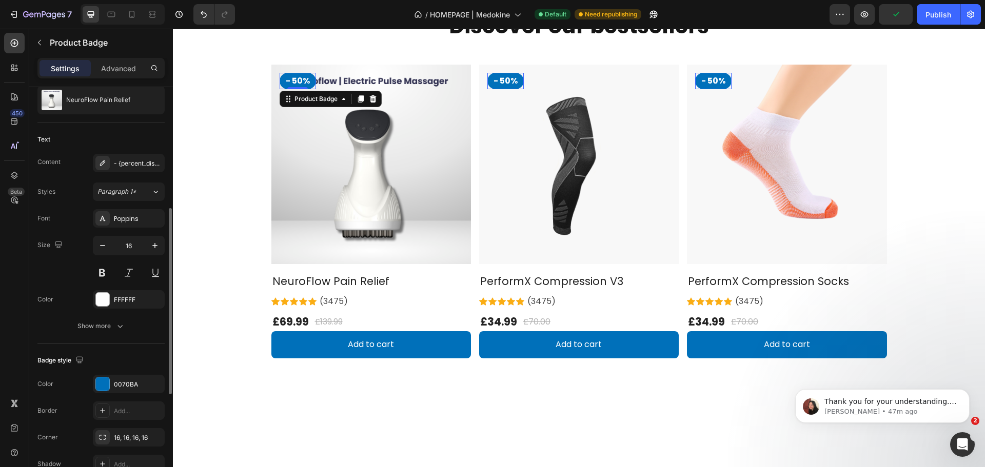
scroll to position [154, 0]
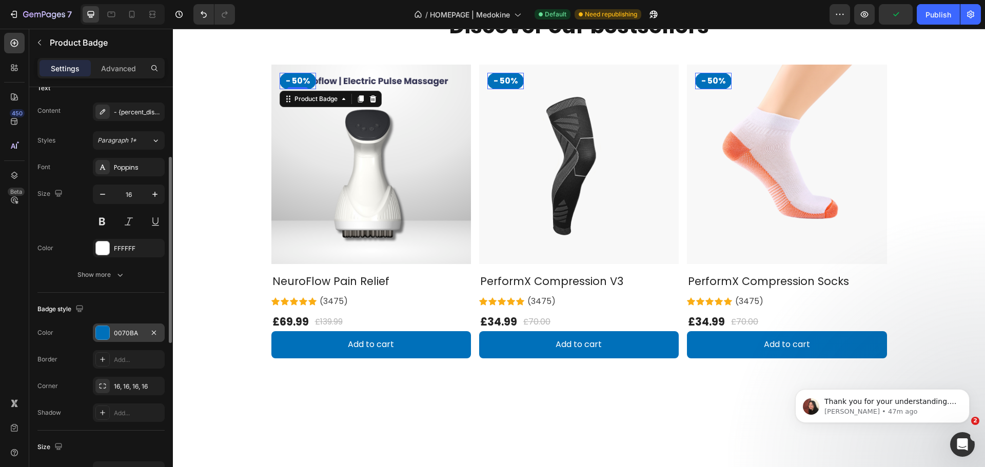
click at [104, 334] on div at bounding box center [102, 332] width 13 height 13
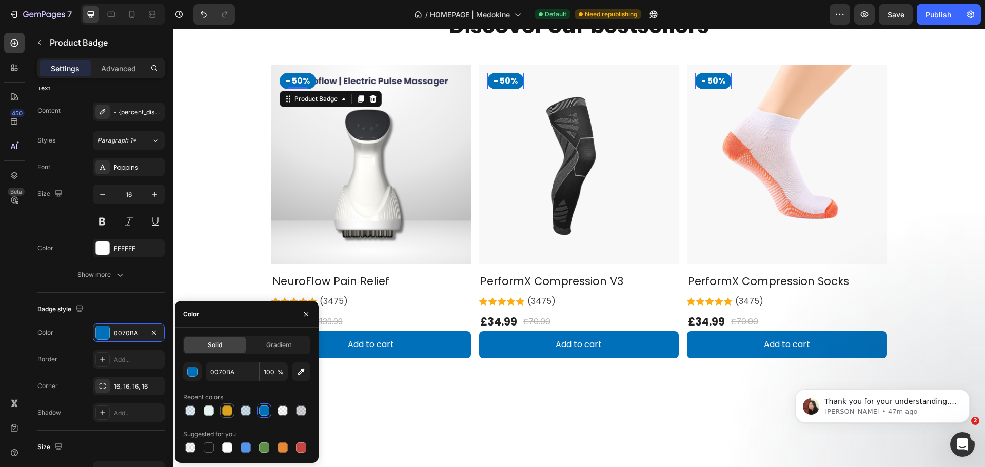
click at [228, 409] on div at bounding box center [227, 411] width 10 height 10
type input "DCA11D"
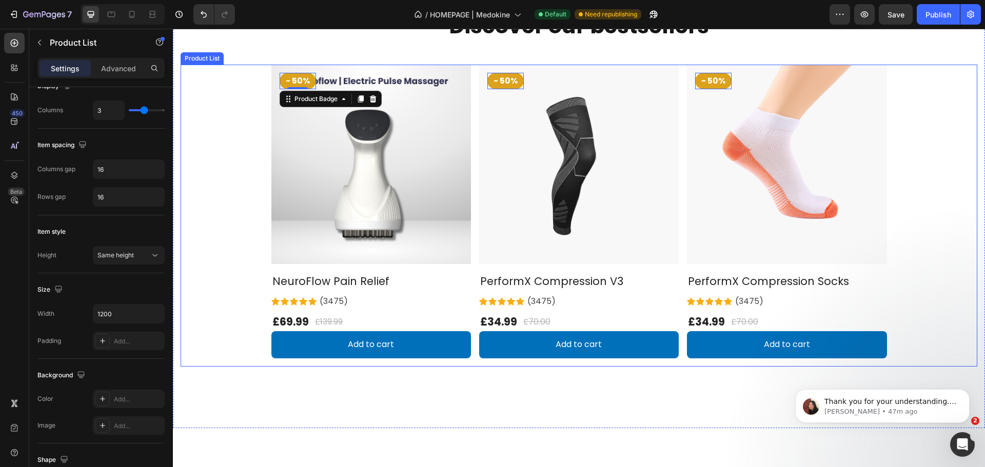
click at [185, 234] on div "- 50% Product Badge 0 Product Images & Gallery NeuroFlow Pain Relief (P) Title …" at bounding box center [579, 216] width 797 height 302
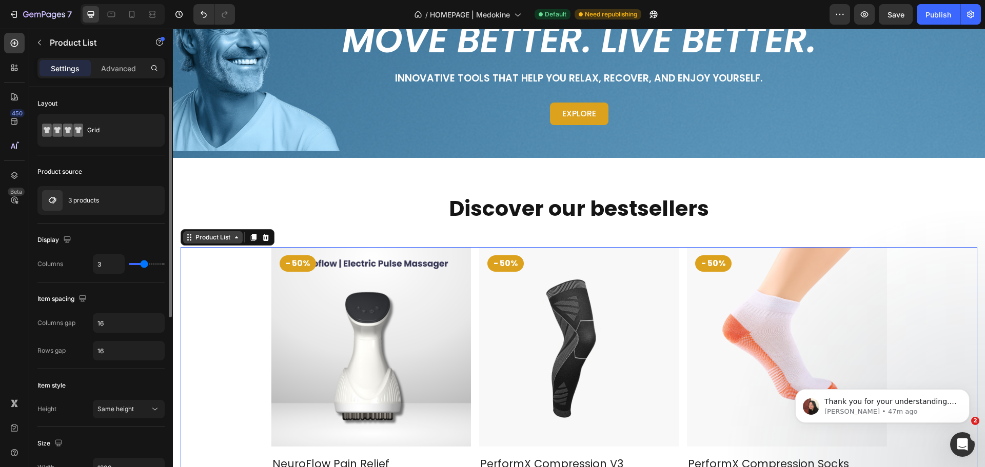
scroll to position [0, 0]
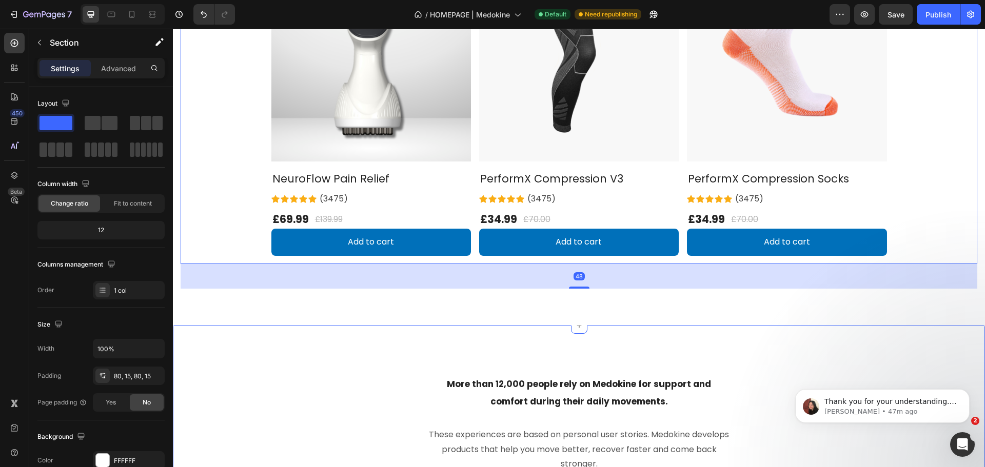
click at [278, 330] on div "More than 12,000 people rely on Medokine for support and comfort during their d…" at bounding box center [579, 427] width 812 height 203
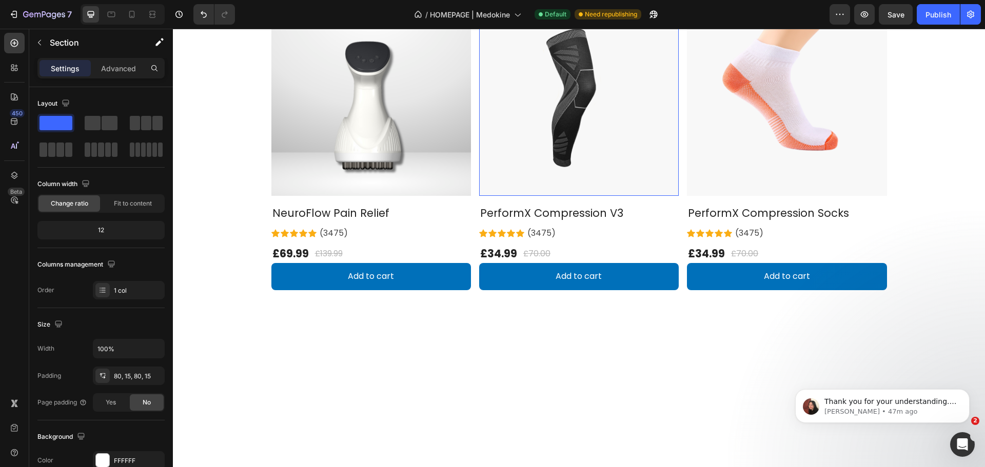
scroll to position [205, 0]
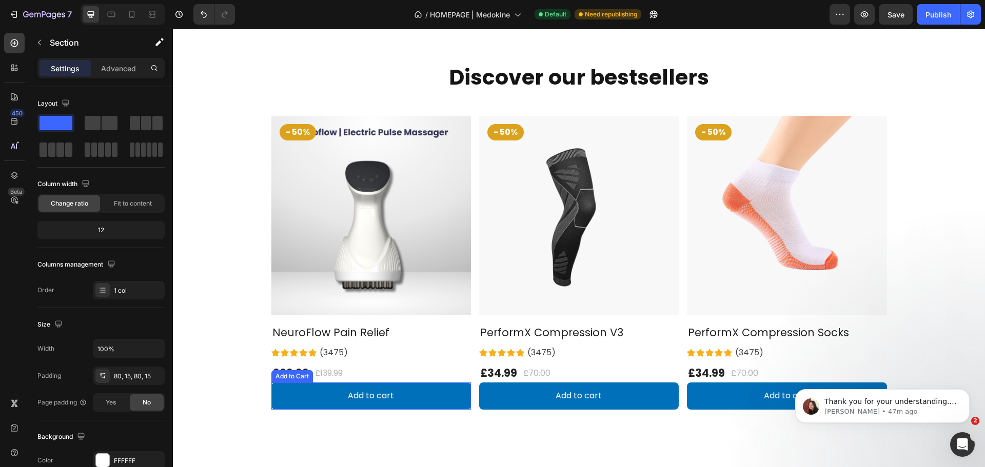
click at [284, 400] on button "Add to cart" at bounding box center [371, 396] width 200 height 27
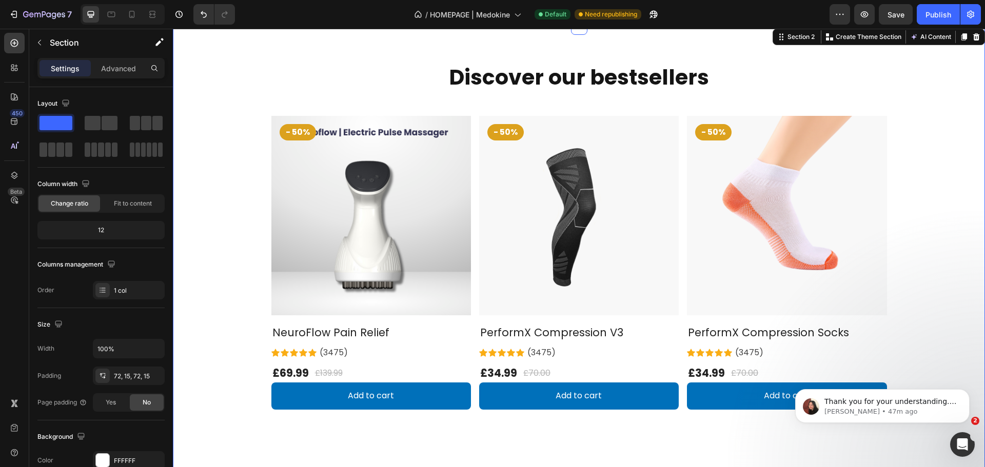
click at [272, 439] on div "Discover our bestsellers Heading Row - 50% Product Badge Product Images & Galle…" at bounding box center [579, 253] width 797 height 379
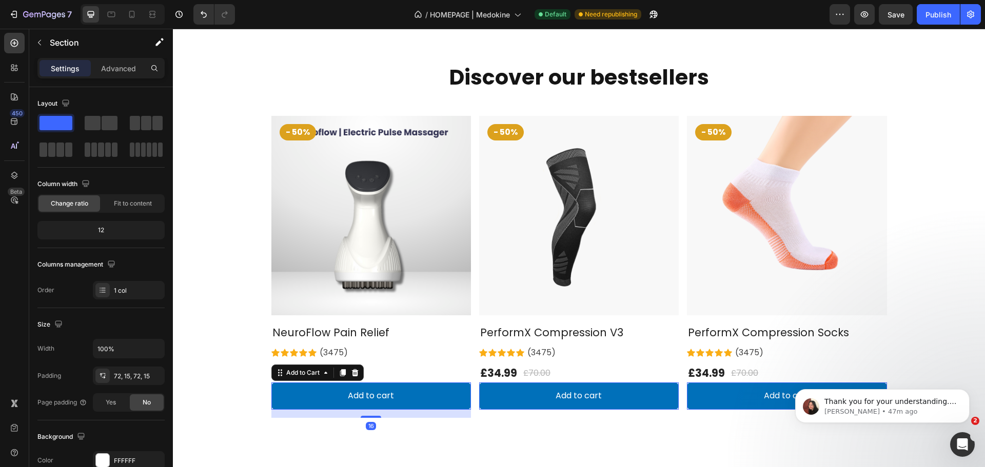
click at [282, 405] on button "Add to cart" at bounding box center [371, 396] width 200 height 27
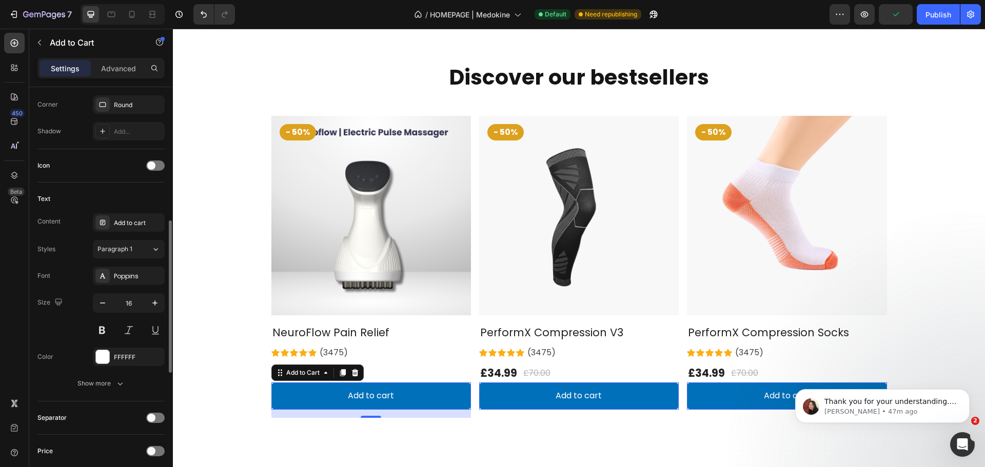
scroll to position [564, 0]
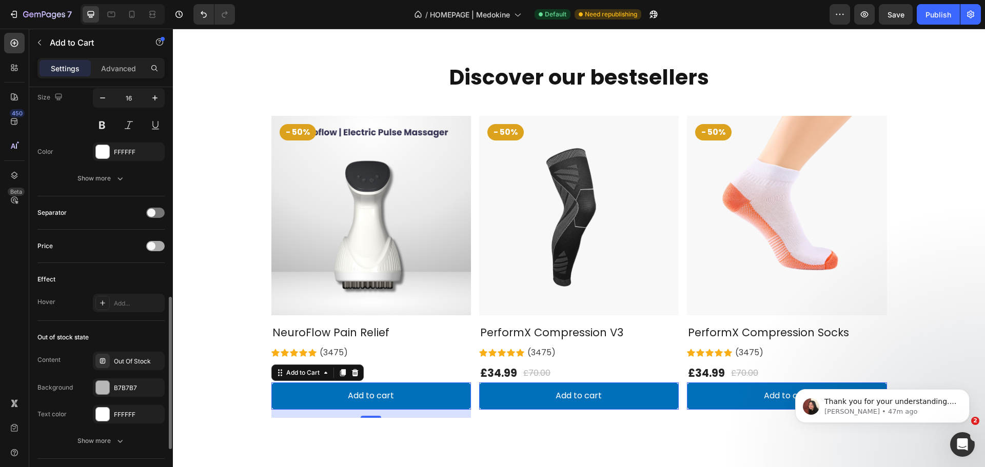
click at [152, 244] on span at bounding box center [151, 246] width 8 height 8
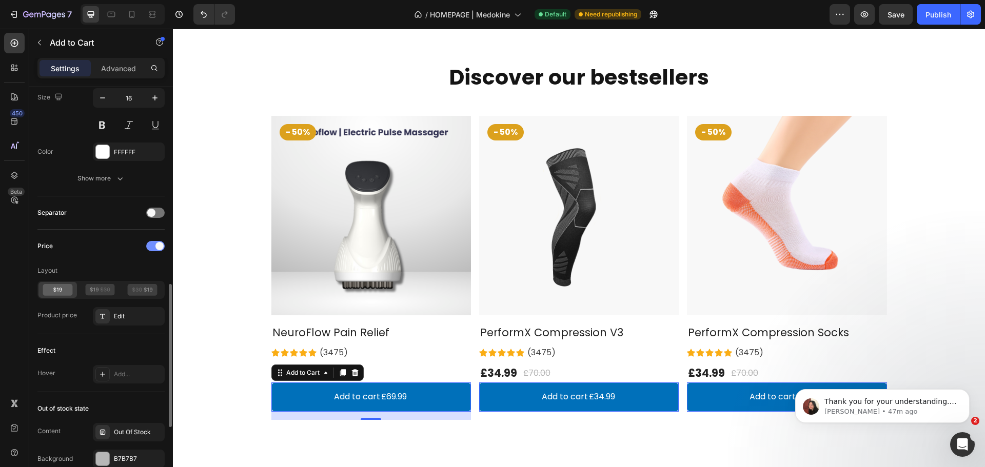
click at [152, 247] on div at bounding box center [155, 246] width 18 height 10
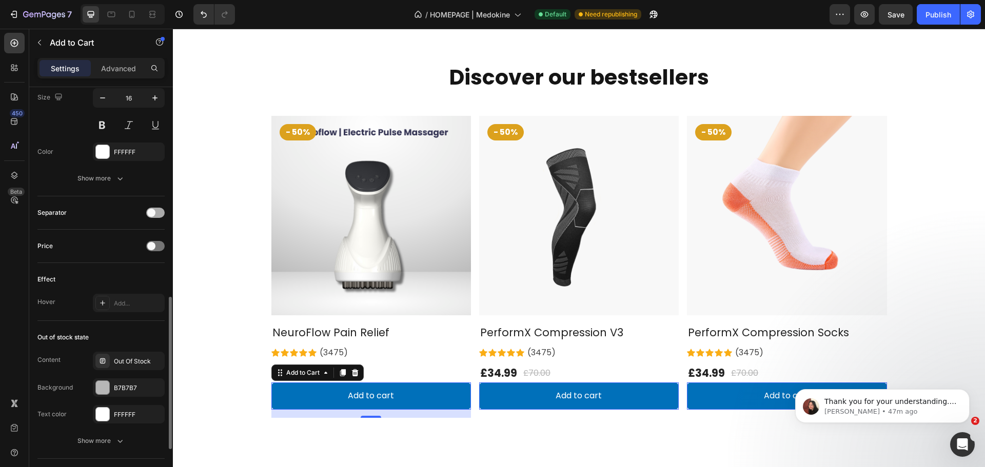
click at [152, 214] on span at bounding box center [151, 213] width 8 height 8
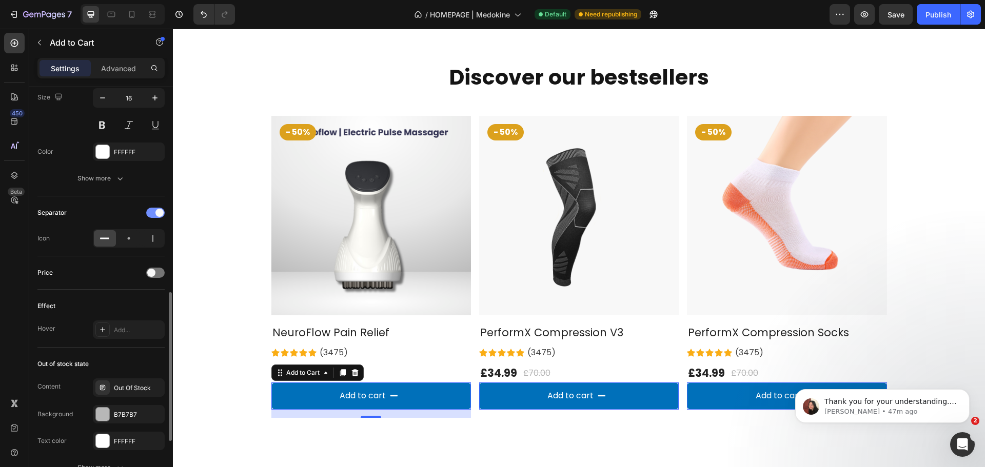
click at [152, 213] on div at bounding box center [155, 213] width 18 height 10
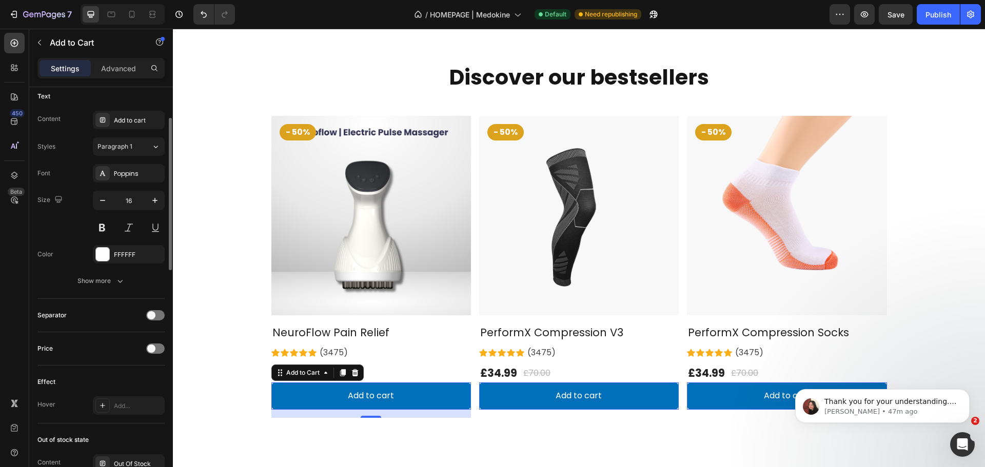
scroll to position [359, 0]
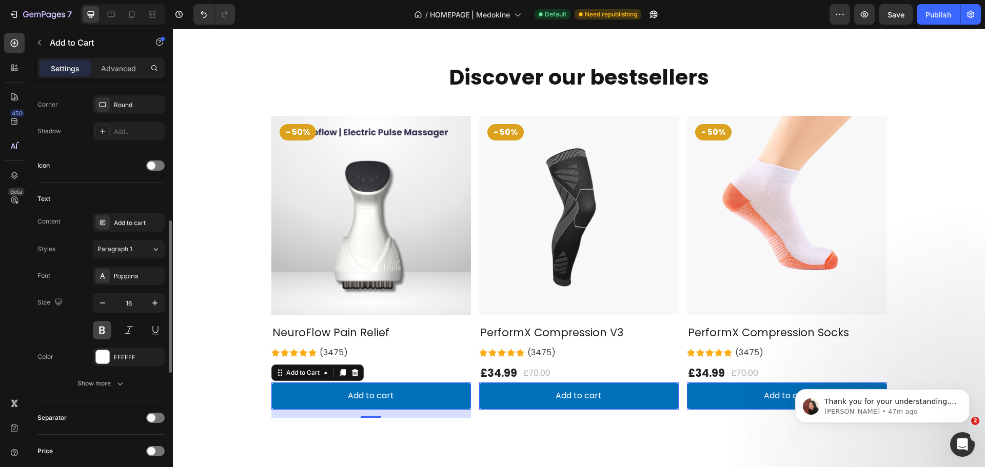
click at [104, 327] on button at bounding box center [102, 330] width 18 height 18
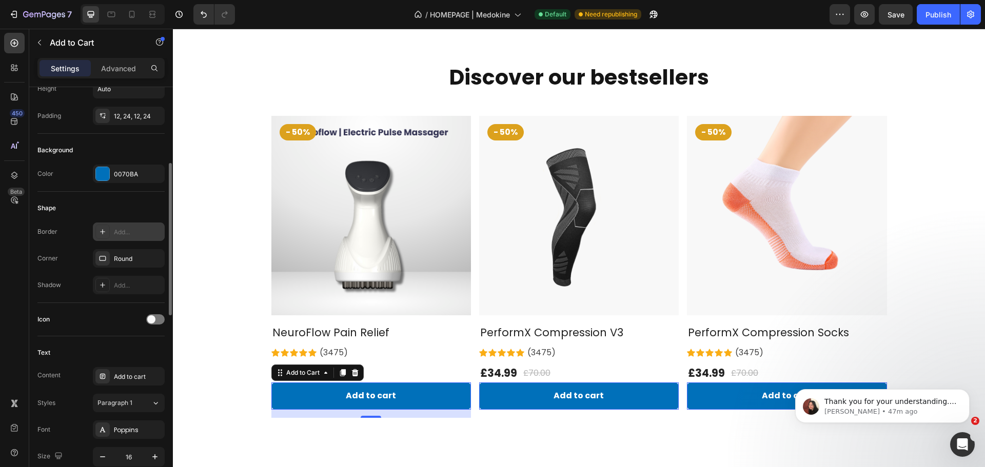
scroll to position [103, 0]
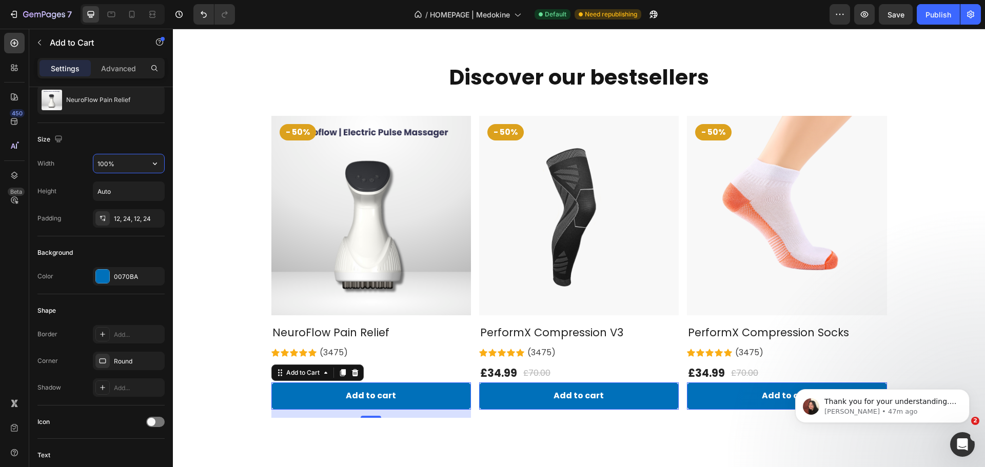
click at [130, 165] on input "100%" at bounding box center [128, 163] width 71 height 18
click at [153, 164] on icon "button" at bounding box center [155, 164] width 10 height 10
click at [104, 156] on input "100%" at bounding box center [128, 163] width 71 height 18
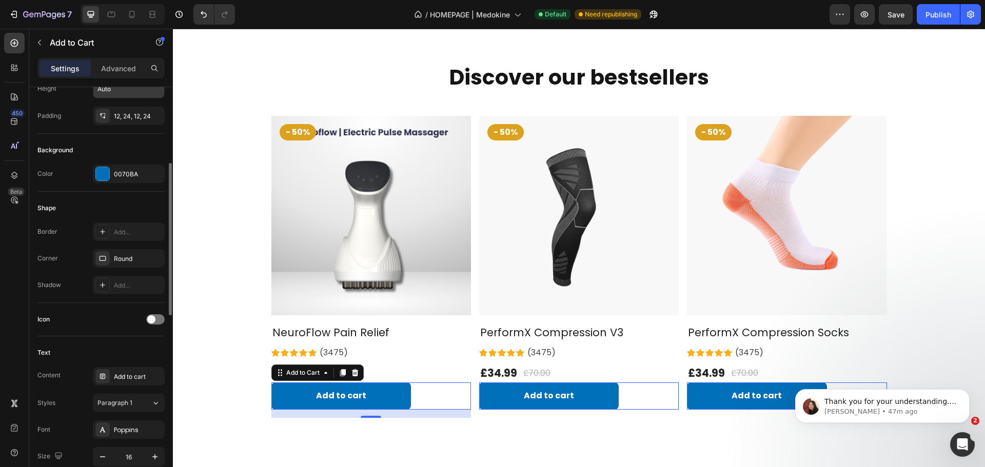
scroll to position [51, 0]
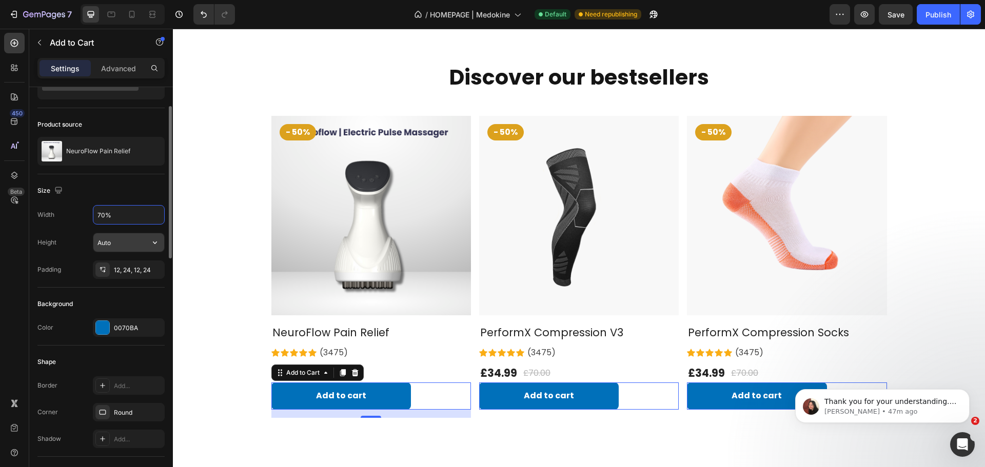
click at [135, 242] on input "Auto" at bounding box center [128, 242] width 71 height 18
click at [152, 242] on icon "button" at bounding box center [155, 243] width 10 height 10
click at [55, 207] on div "Width 70%" at bounding box center [100, 214] width 127 height 19
click at [117, 212] on input "70%" at bounding box center [128, 215] width 71 height 18
click at [153, 220] on button "button" at bounding box center [155, 215] width 18 height 18
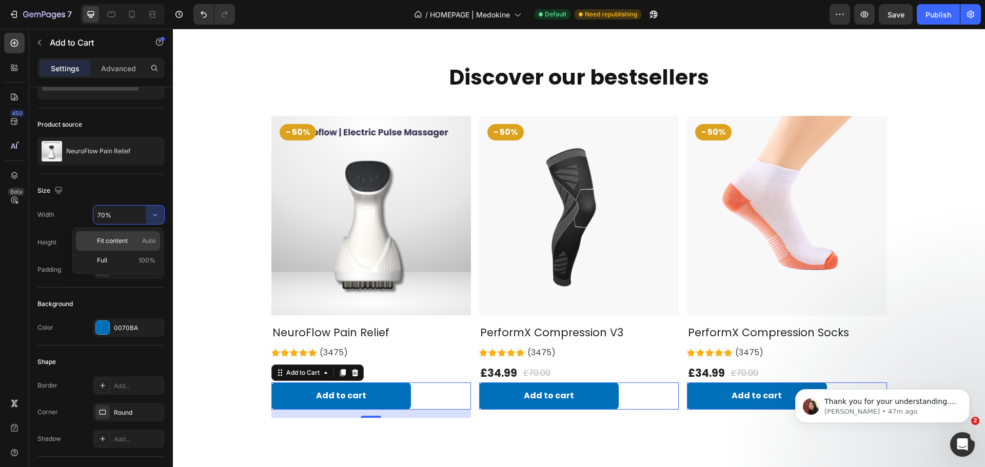
click at [135, 240] on p "Fit content Auto" at bounding box center [126, 240] width 58 height 9
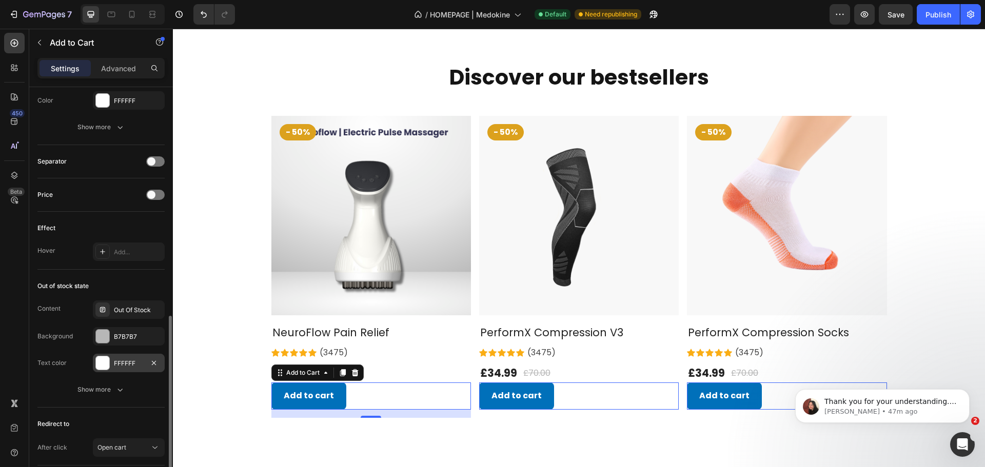
scroll to position [690, 0]
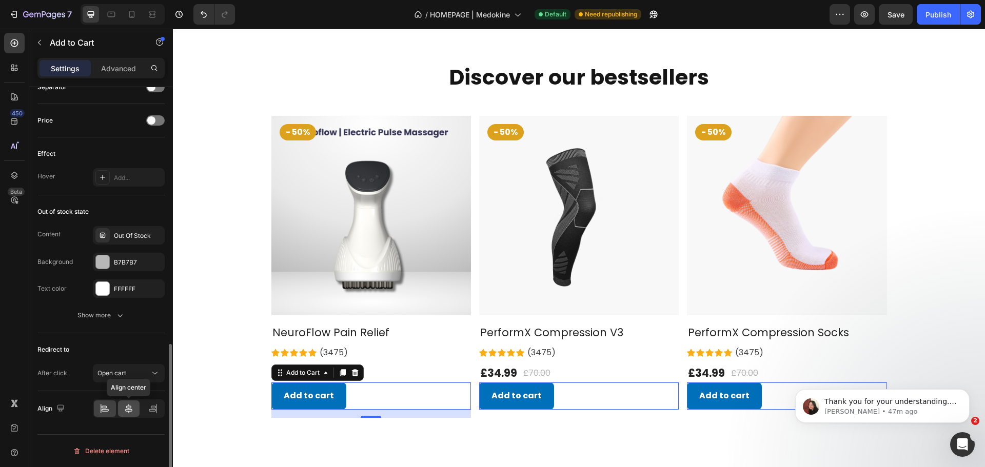
click at [133, 411] on icon at bounding box center [129, 409] width 10 height 10
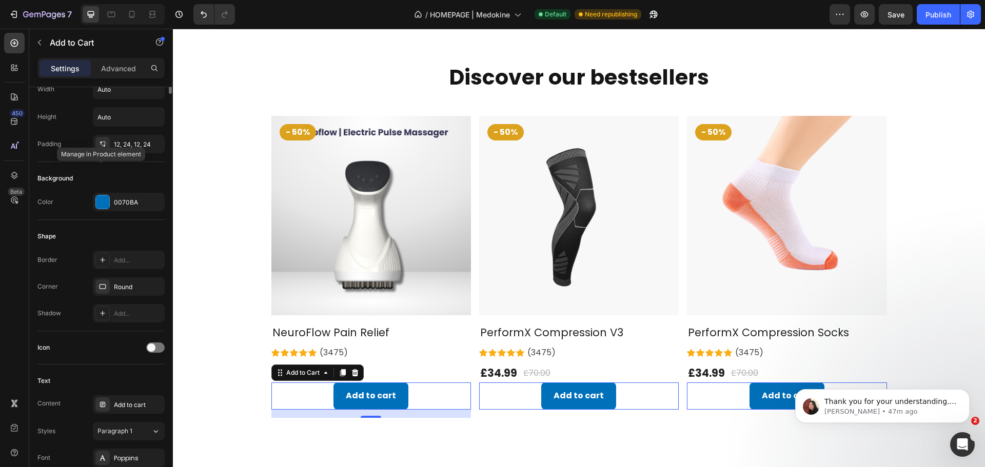
scroll to position [0, 0]
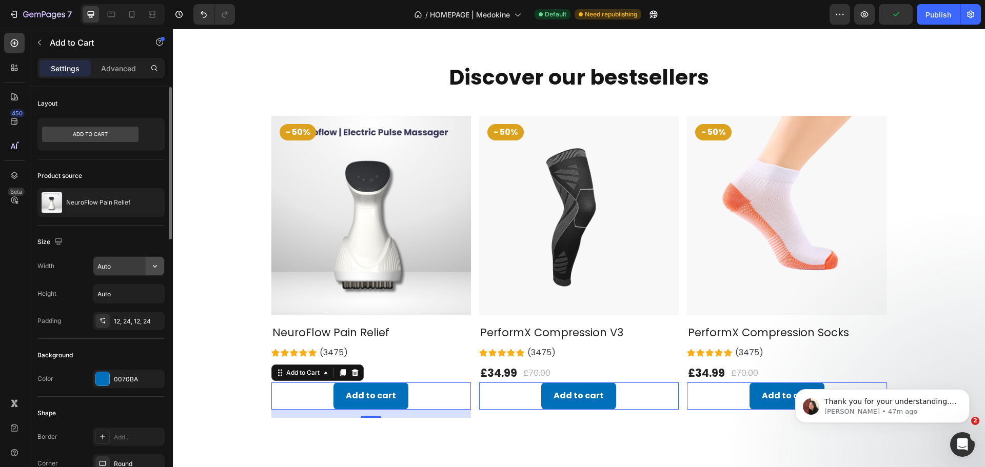
click at [151, 271] on icon "button" at bounding box center [155, 266] width 10 height 10
click at [137, 315] on p "Full 100%" at bounding box center [126, 311] width 58 height 9
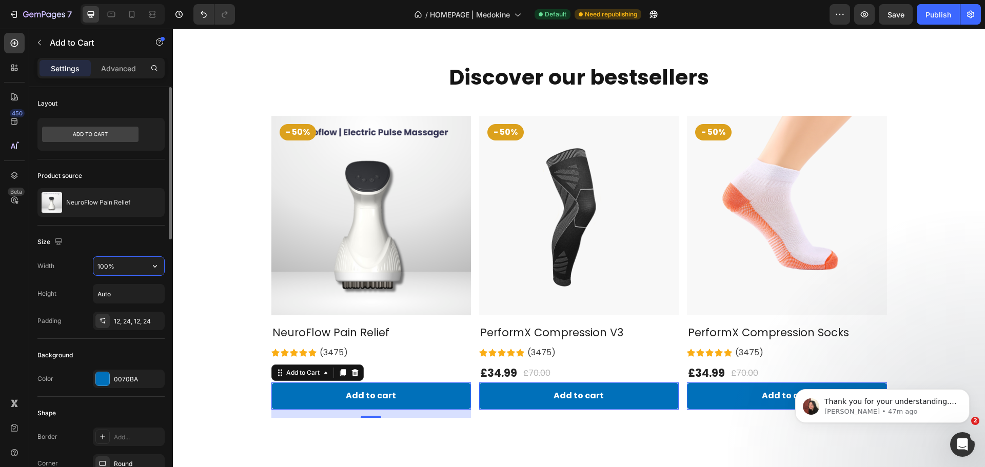
click at [105, 259] on input "100%" at bounding box center [128, 266] width 71 height 18
drag, startPoint x: 105, startPoint y: 259, endPoint x: 107, endPoint y: 253, distance: 6.2
drag, startPoint x: 107, startPoint y: 253, endPoint x: 107, endPoint y: 274, distance: 21.0
click at [107, 274] on input "100%" at bounding box center [128, 266] width 71 height 18
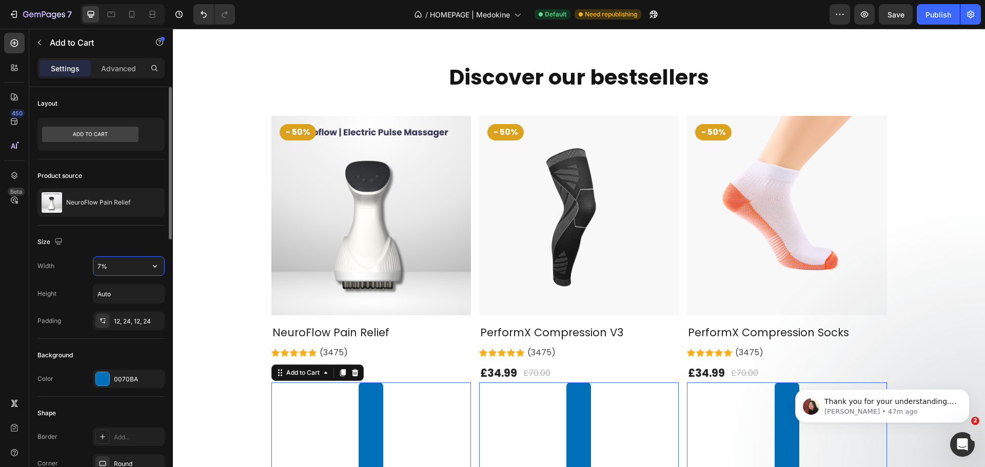
type input "70%"
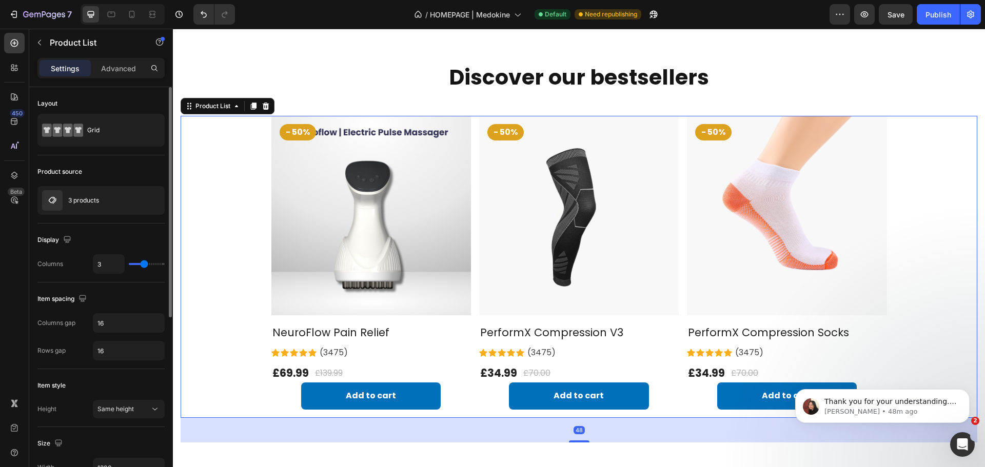
click at [251, 415] on div "- 50% Product Badge Product Images & Gallery NeuroFlow Pain Relief (P) Title Ic…" at bounding box center [579, 267] width 797 height 302
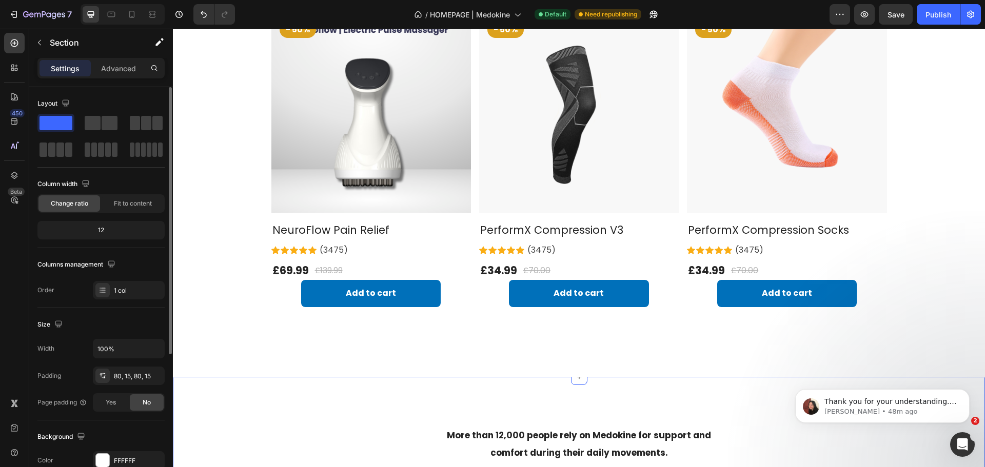
drag, startPoint x: 341, startPoint y: 404, endPoint x: 336, endPoint y: 390, distance: 14.8
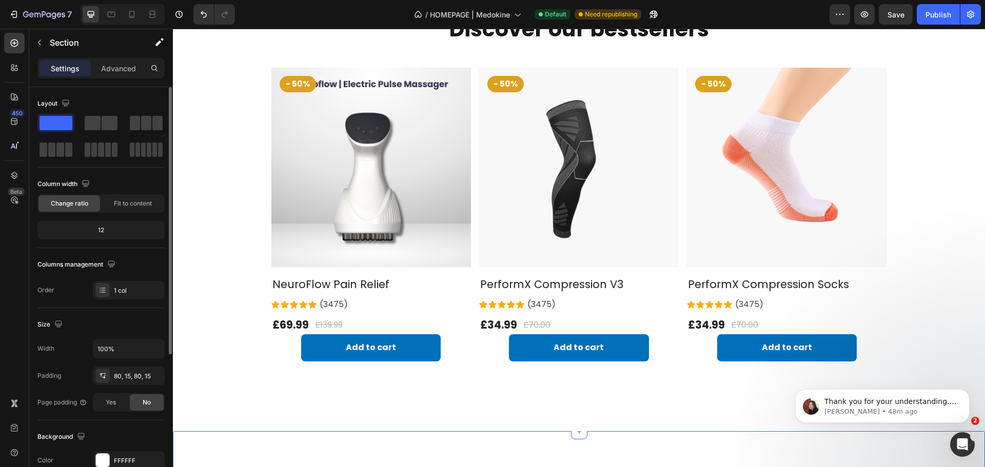
scroll to position [205, 0]
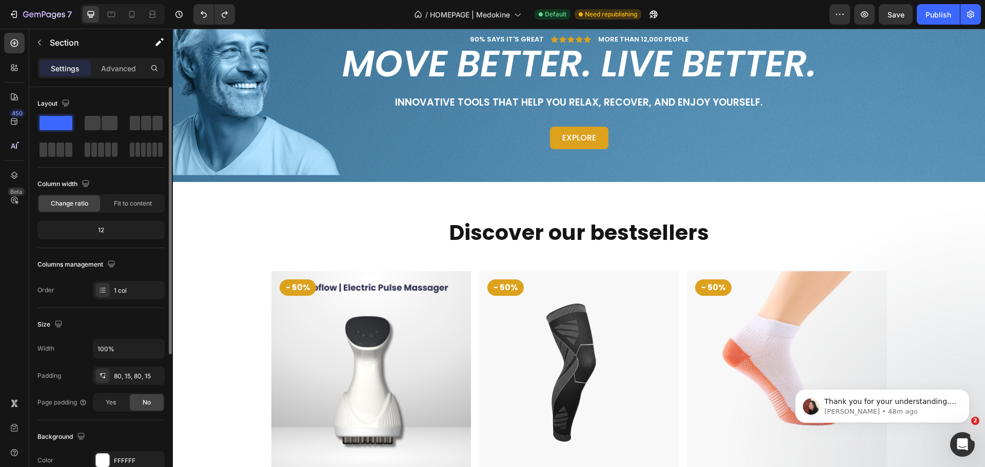
scroll to position [49, 0]
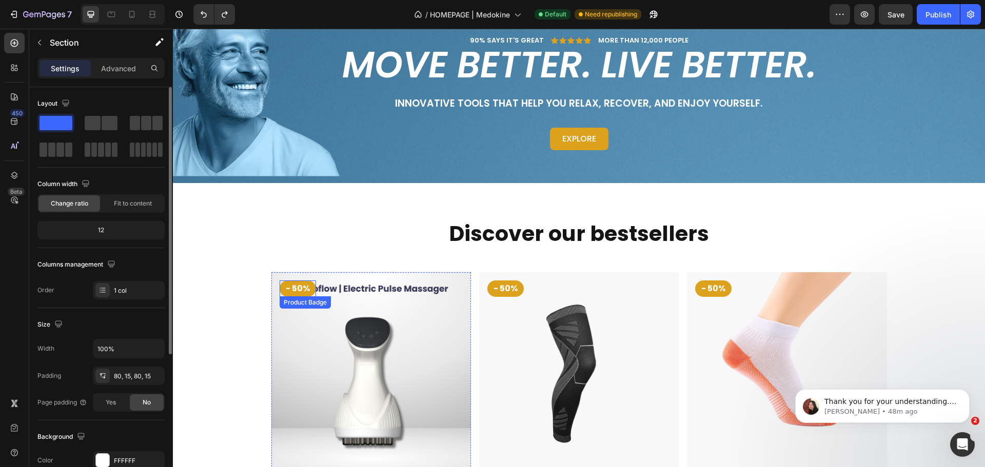
click at [290, 288] on pre "- 50%" at bounding box center [298, 289] width 36 height 16
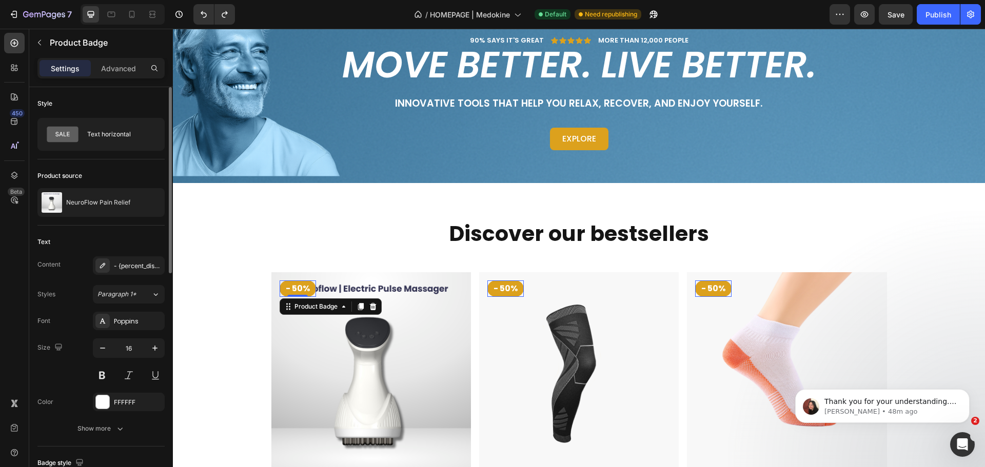
scroll to position [256, 0]
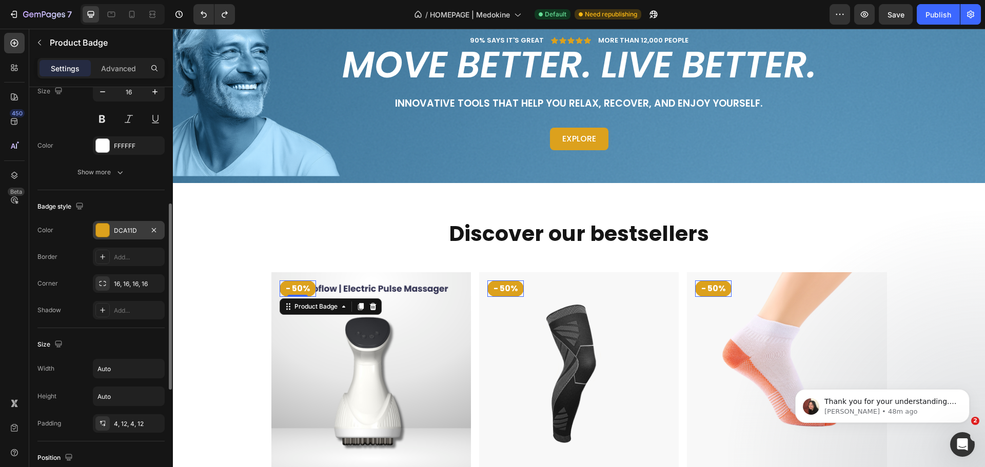
click at [112, 227] on div "DCA11D" at bounding box center [129, 230] width 72 height 18
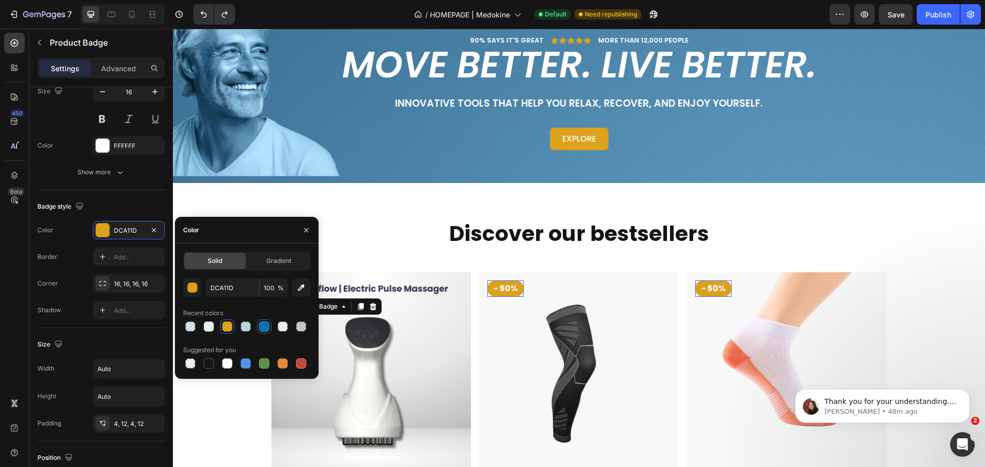
click at [262, 328] on div at bounding box center [264, 327] width 10 height 10
type input "0070BA"
click at [308, 231] on icon "button" at bounding box center [306, 230] width 8 height 8
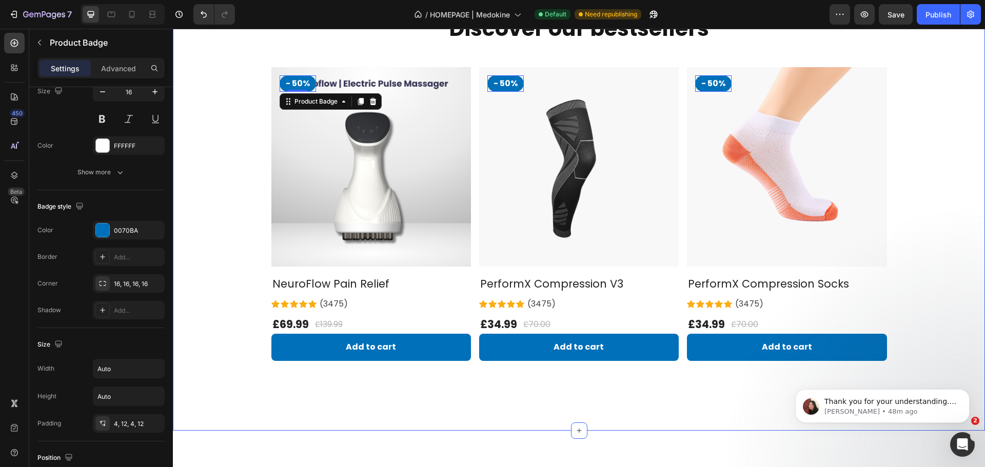
scroll to position [216, 0]
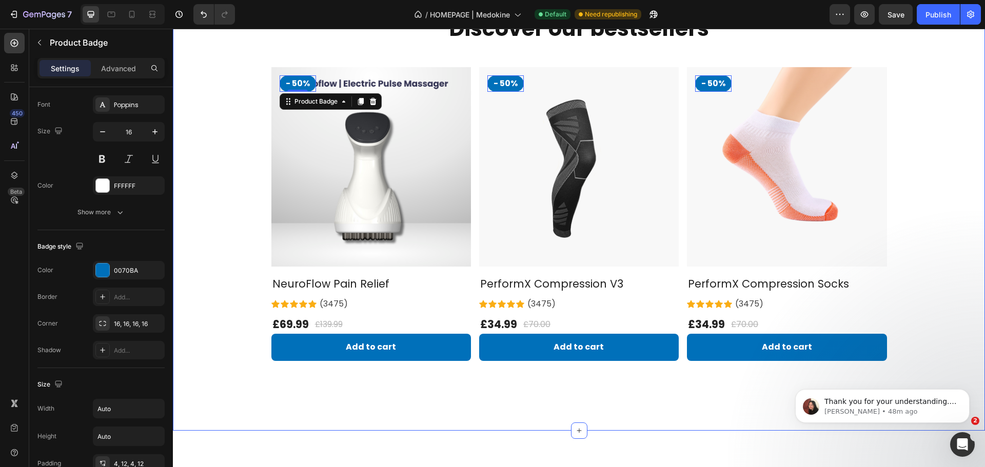
click at [326, 387] on div "Discover our bestsellers Heading Row - 50% Product Badge 0 Product Images & Gal…" at bounding box center [579, 204] width 797 height 379
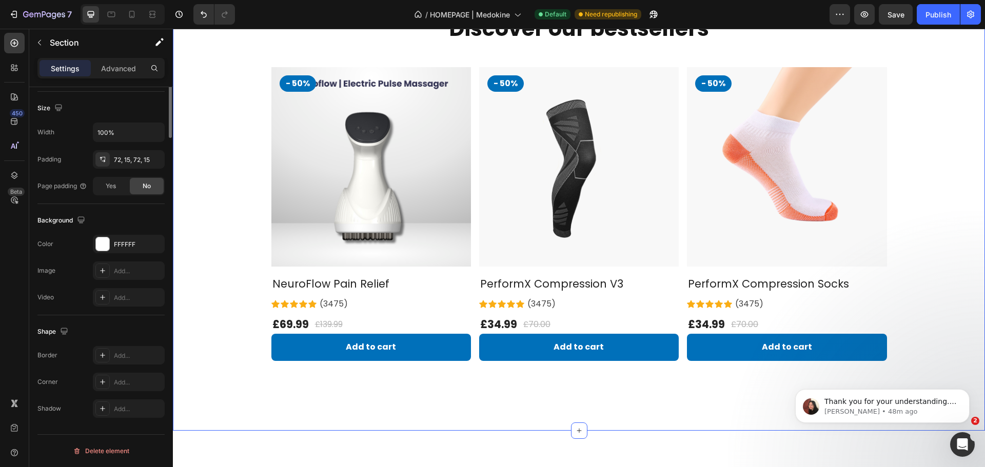
scroll to position [0, 0]
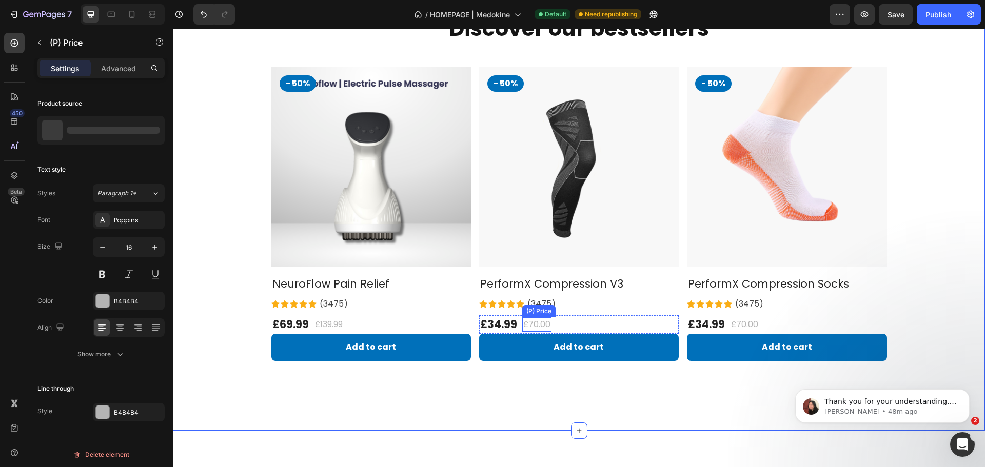
click at [533, 321] on div "£70.00" at bounding box center [536, 325] width 29 height 14
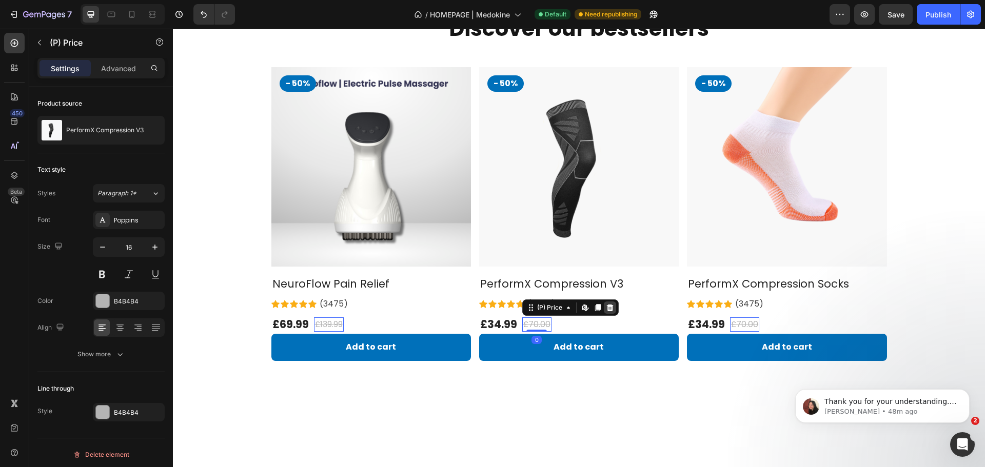
click at [609, 307] on icon at bounding box center [610, 308] width 8 height 8
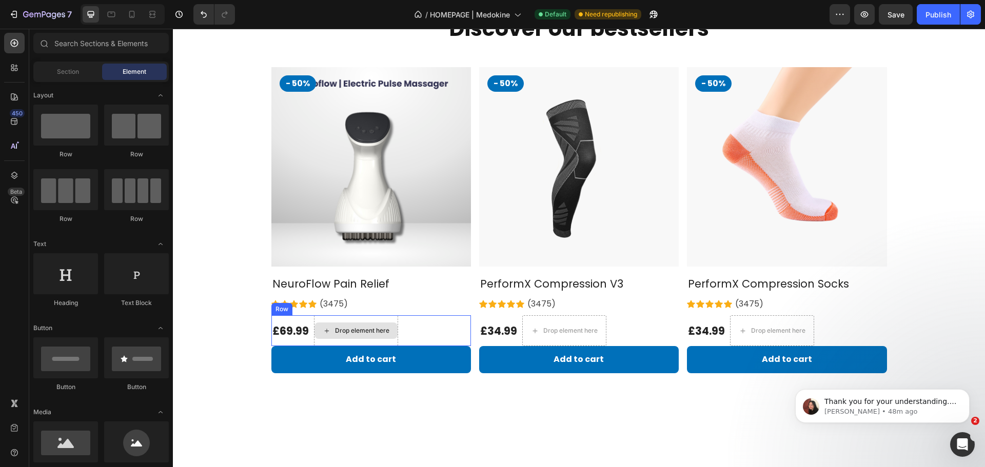
click at [389, 325] on div "Drop element here" at bounding box center [355, 331] width 83 height 16
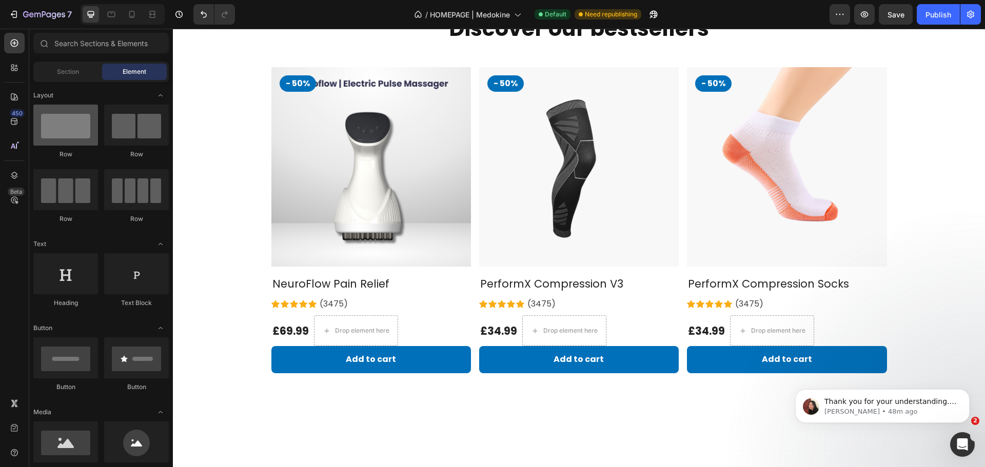
click at [73, 127] on div at bounding box center [65, 125] width 65 height 41
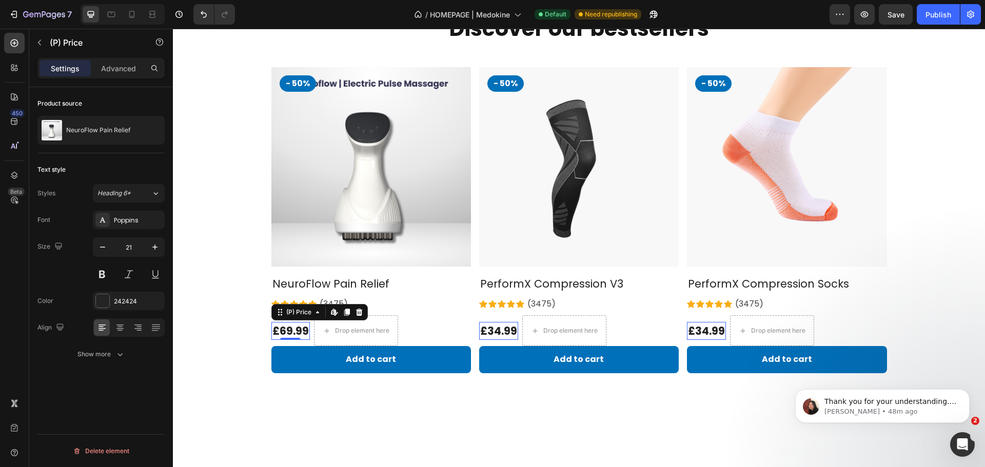
click at [289, 323] on div "£69.99" at bounding box center [290, 331] width 38 height 18
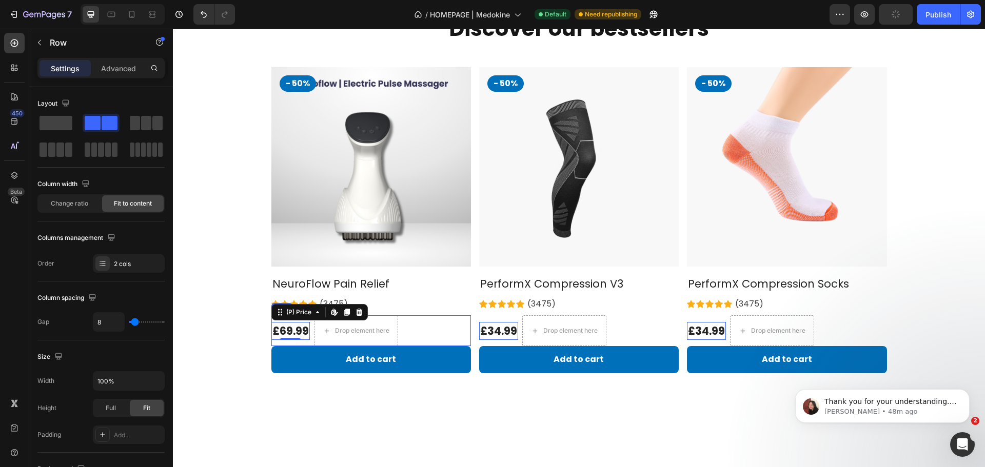
click at [418, 332] on div "£69.99 (P) Price Edit content in Shopify 0 (P) Price Edit content in Shopify 0 …" at bounding box center [371, 330] width 200 height 31
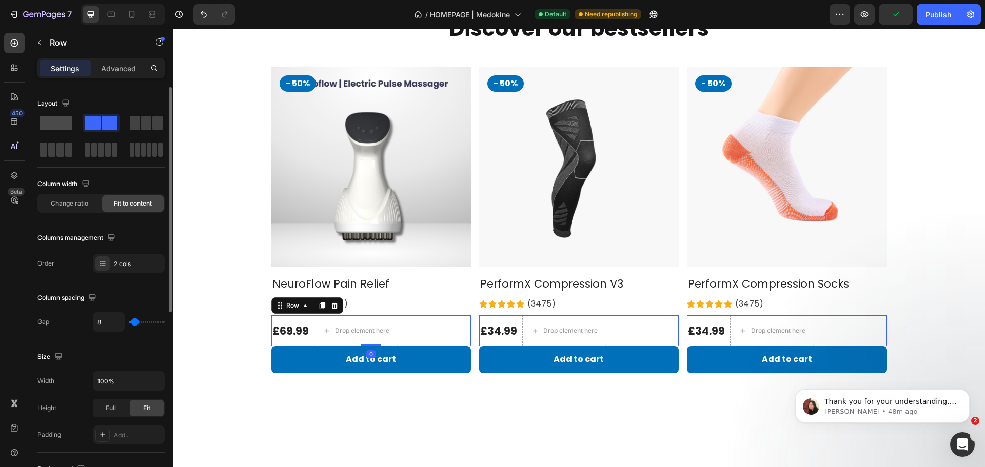
click at [37, 119] on div "Layout Column width Change ratio Fit to content Columns management Order 2 cols…" at bounding box center [101, 458] width 144 height 743
click at [56, 131] on div at bounding box center [55, 123] width 37 height 18
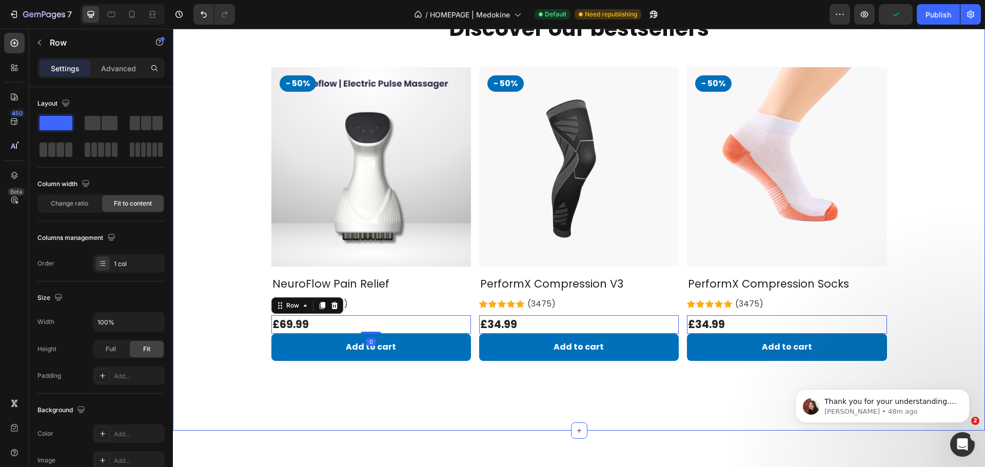
click at [382, 412] on div "Discover our bestsellers Heading Row - 50% Product Badge Product Images & Galle…" at bounding box center [579, 204] width 812 height 452
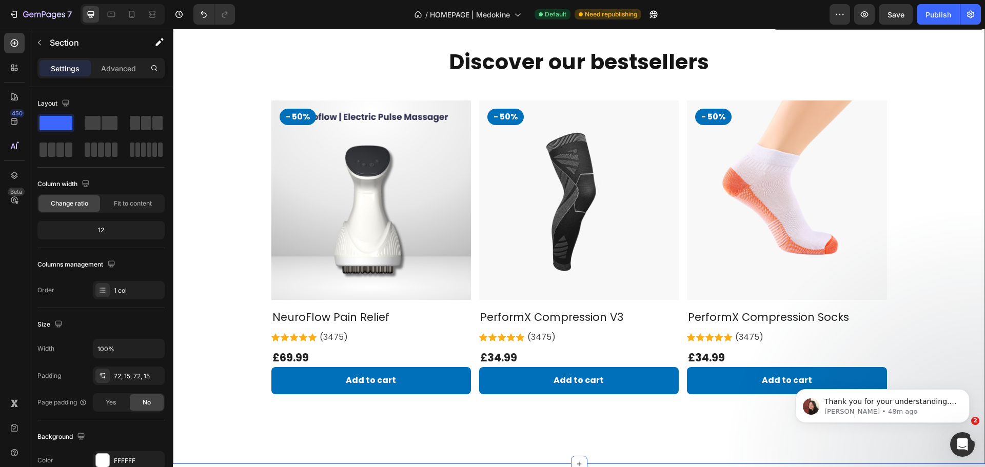
scroll to position [203, 0]
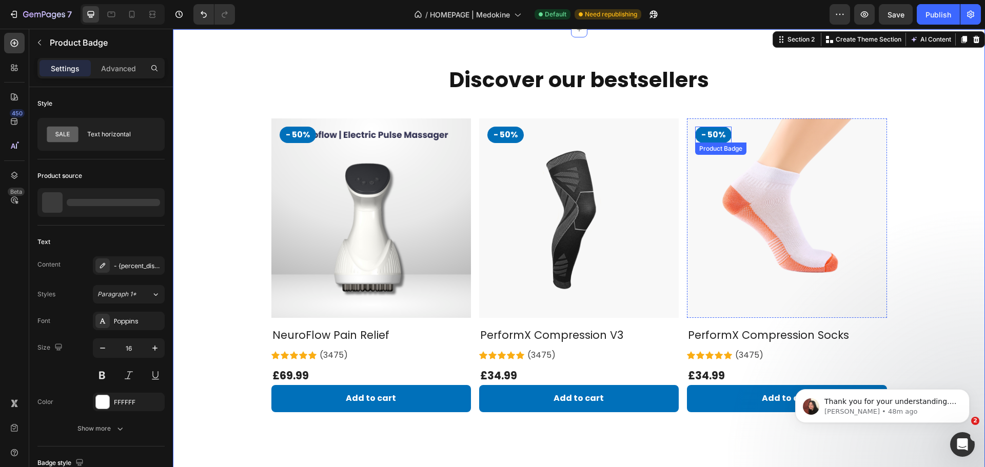
click at [708, 134] on pre "- 50%" at bounding box center [713, 135] width 36 height 16
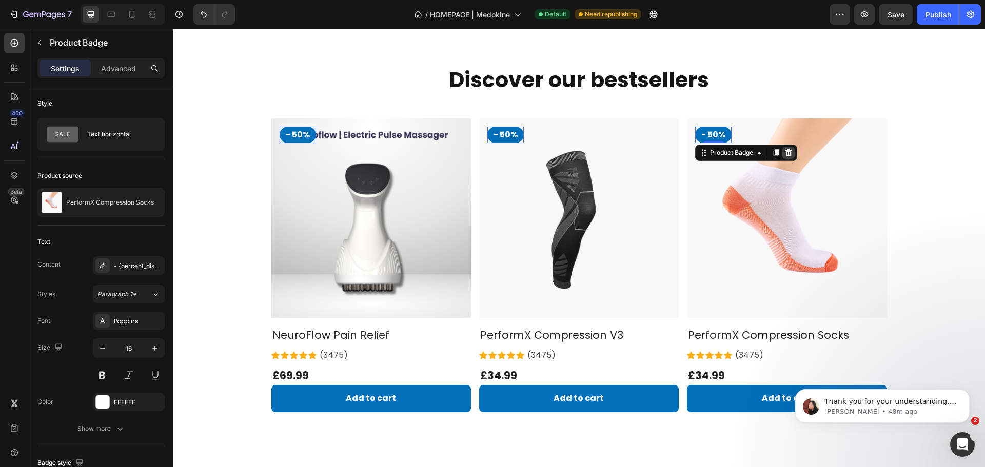
click at [784, 154] on icon at bounding box center [788, 153] width 8 height 8
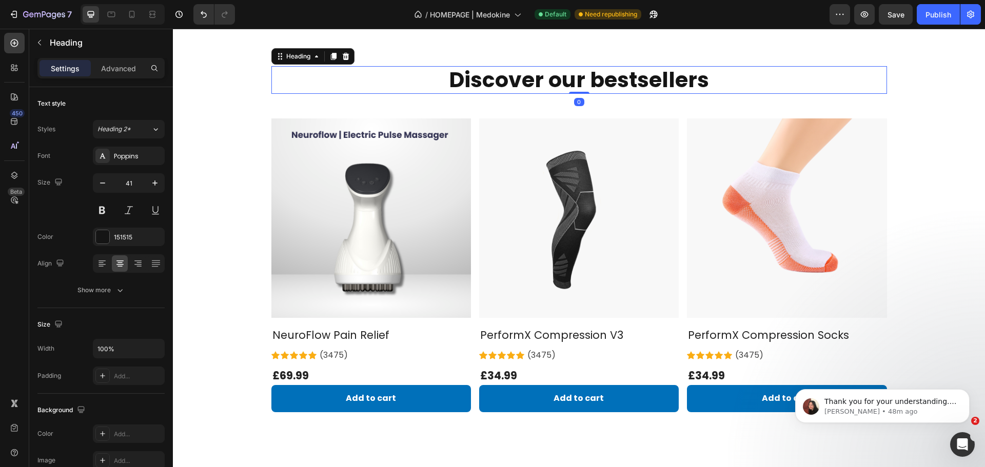
click at [345, 83] on h2 "Discover our bestsellers" at bounding box center [579, 79] width 616 height 27
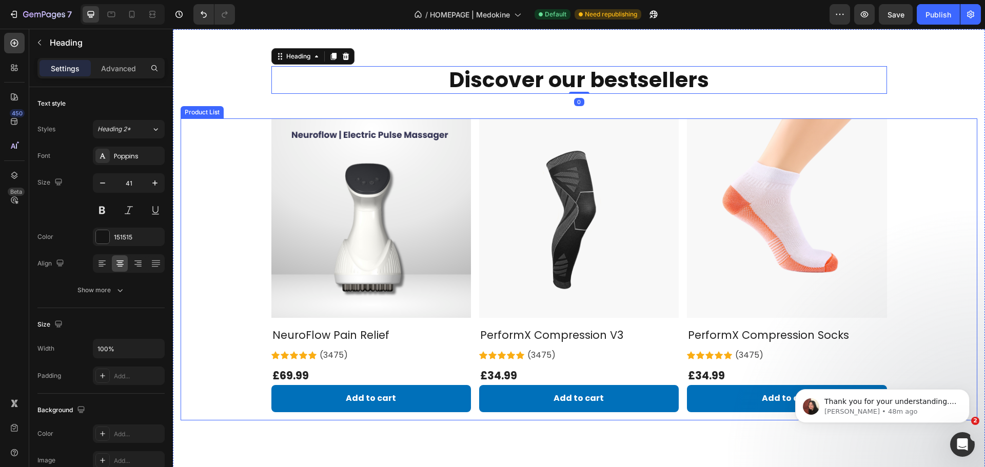
click at [241, 169] on div "Product Images & Gallery NeuroFlow Pain Relief (P) Title Icon Icon Icon Icon Ic…" at bounding box center [579, 269] width 797 height 302
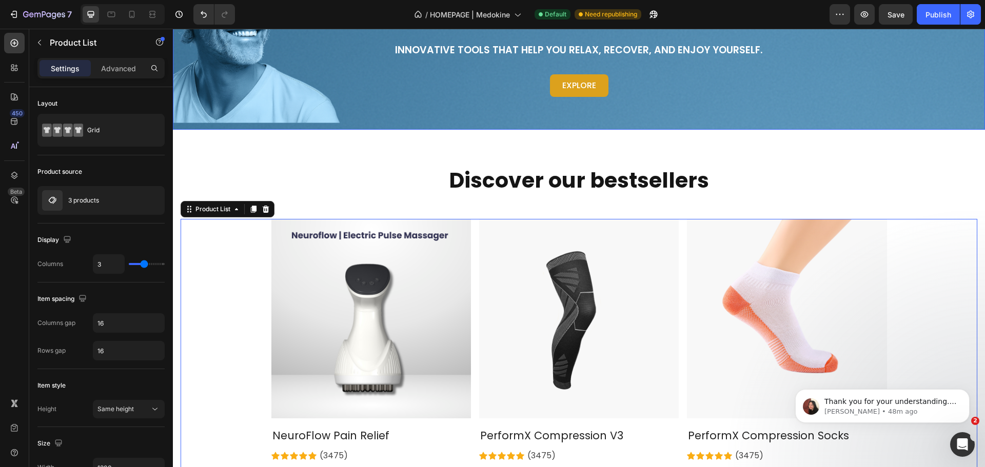
scroll to position [0, 0]
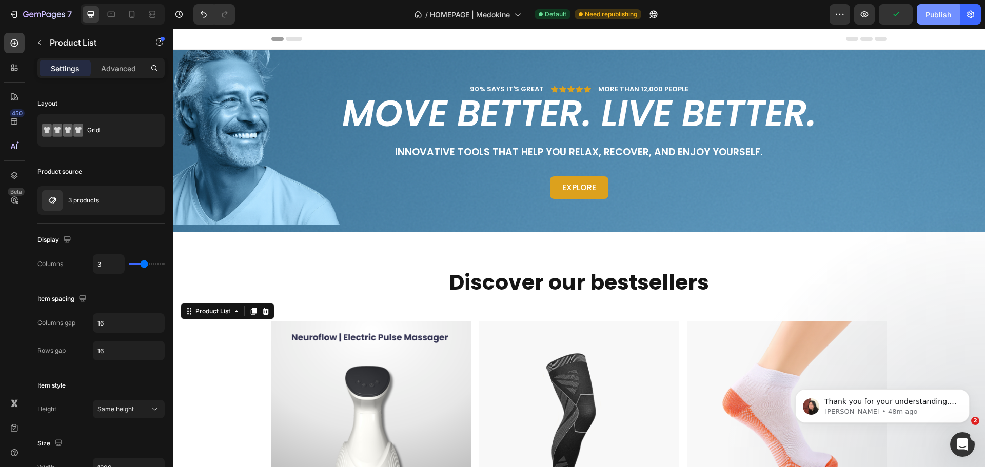
click at [927, 16] on div "Publish" at bounding box center [938, 14] width 26 height 11
click at [841, 163] on div "90% SAYS IT'S GREAT Text Block Icon Icon Icon Icon Icon Icon List MORE THAN 12,…" at bounding box center [579, 149] width 797 height 131
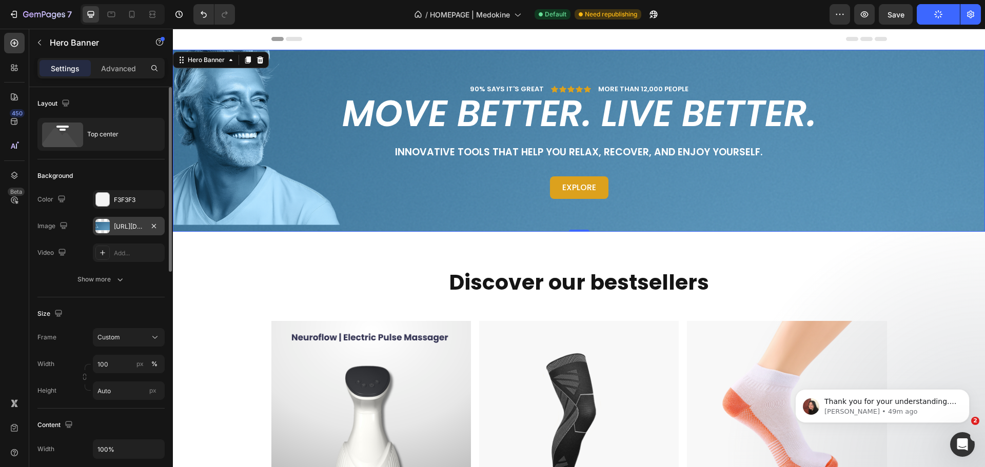
click at [139, 226] on div "https://cdn.shopify.com/s/files/1/0946/1710/8805/files/gempages_563912027286799…" at bounding box center [129, 226] width 30 height 9
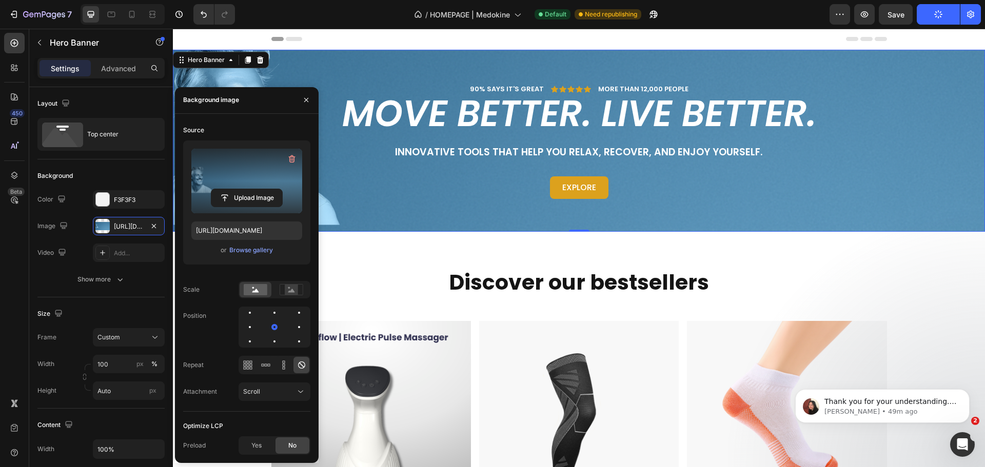
click at [252, 164] on label at bounding box center [246, 181] width 111 height 65
click at [252, 189] on input "file" at bounding box center [246, 197] width 71 height 17
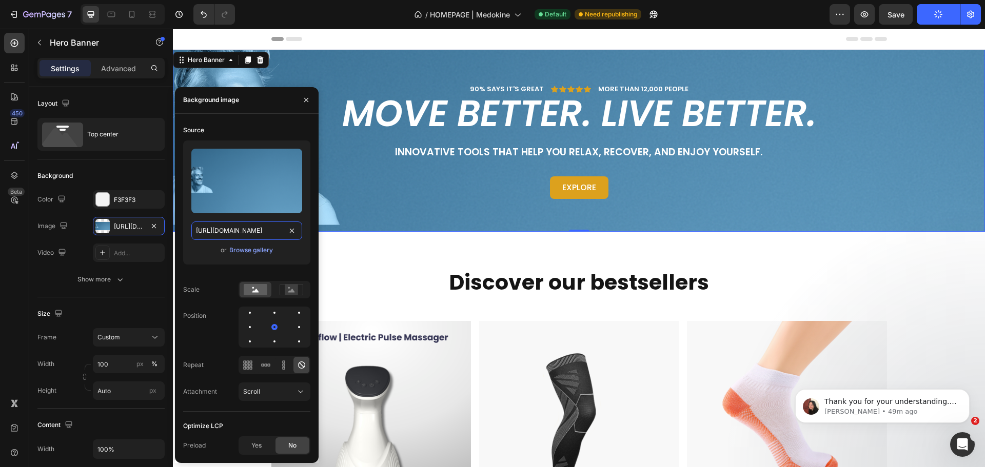
click at [241, 236] on input "https://cdn.shopify.com/s/files/1/0946/1710/8805/files/gempages_563912027286799…" at bounding box center [246, 231] width 111 height 18
click at [241, 234] on input "https://cdn.shopify.com/s/files/1/0946/1710/8805/files/gempages_563912027286799…" at bounding box center [246, 231] width 111 height 18
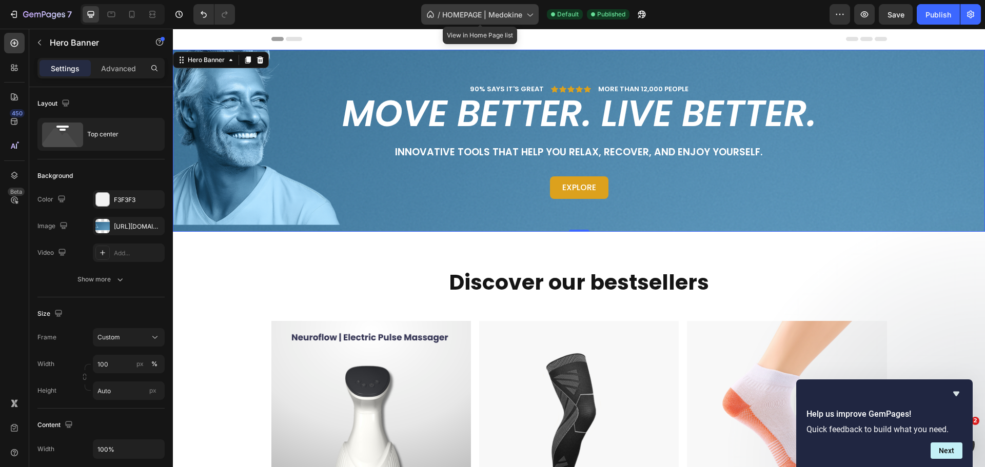
click at [480, 9] on span "HOMEPAGE | Medokine" at bounding box center [482, 14] width 80 height 11
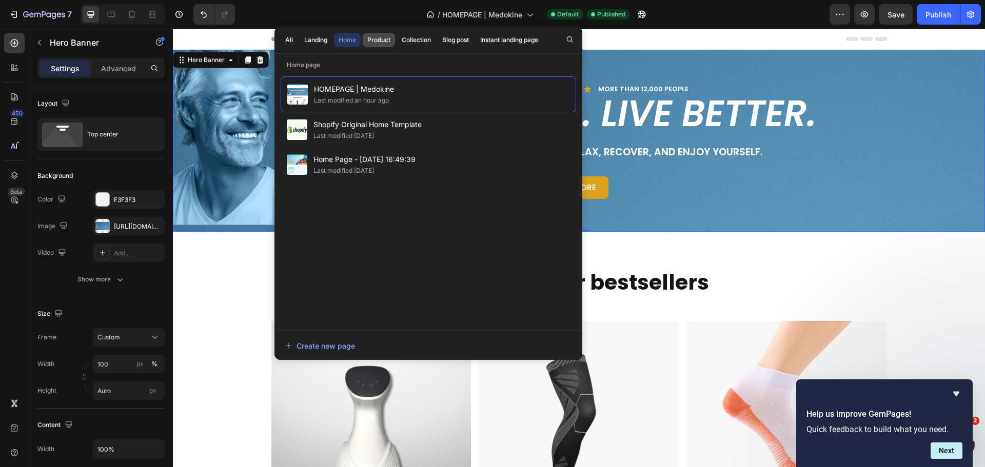
click at [378, 43] on div "Product" at bounding box center [378, 39] width 23 height 9
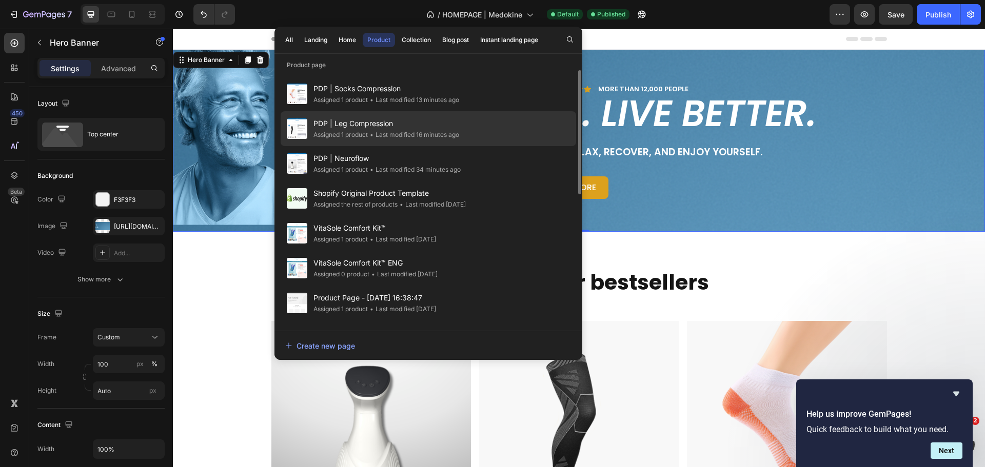
click at [398, 128] on span "PDP | Leg Compression" at bounding box center [386, 123] width 146 height 12
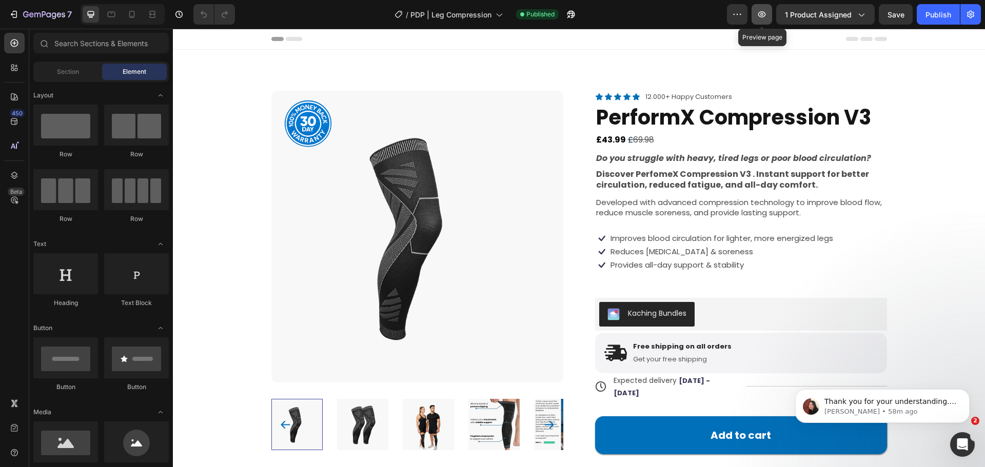
click at [766, 19] on icon "button" at bounding box center [762, 14] width 10 height 10
click at [14, 66] on icon at bounding box center [12, 66] width 3 height 3
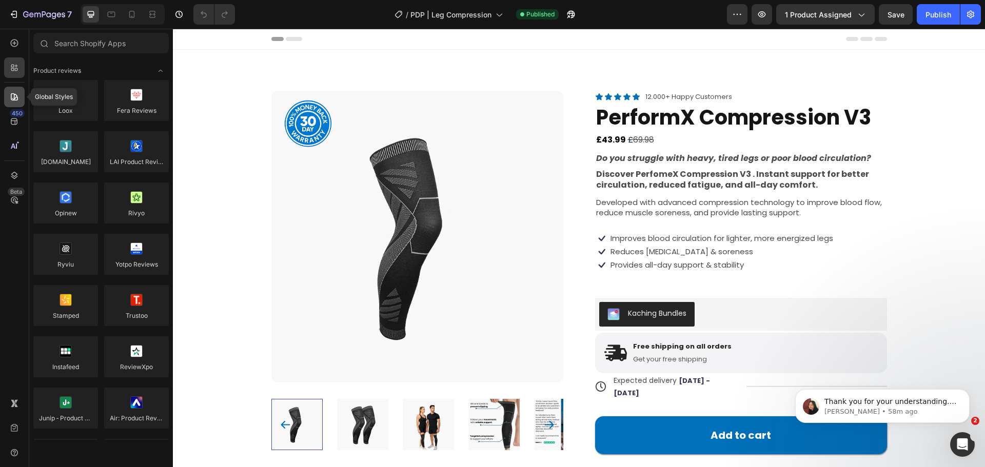
click at [4, 100] on div at bounding box center [14, 97] width 21 height 21
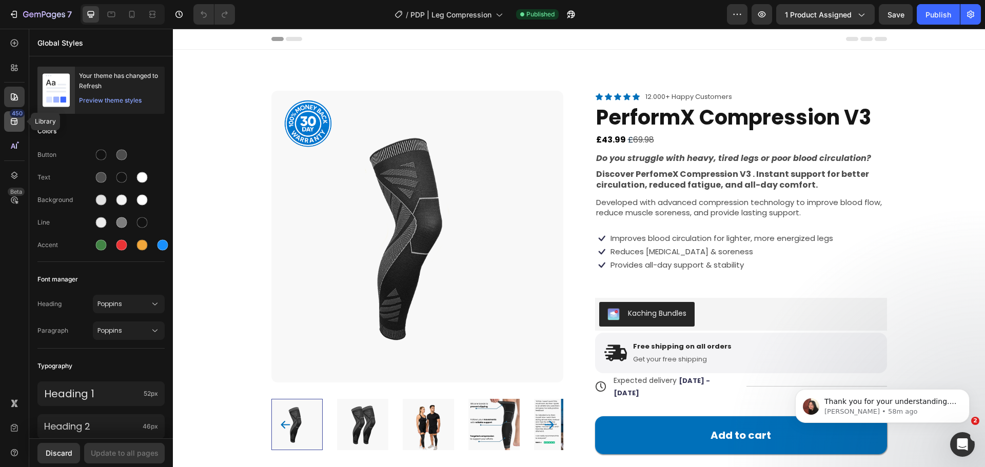
click at [13, 122] on icon at bounding box center [14, 121] width 10 height 10
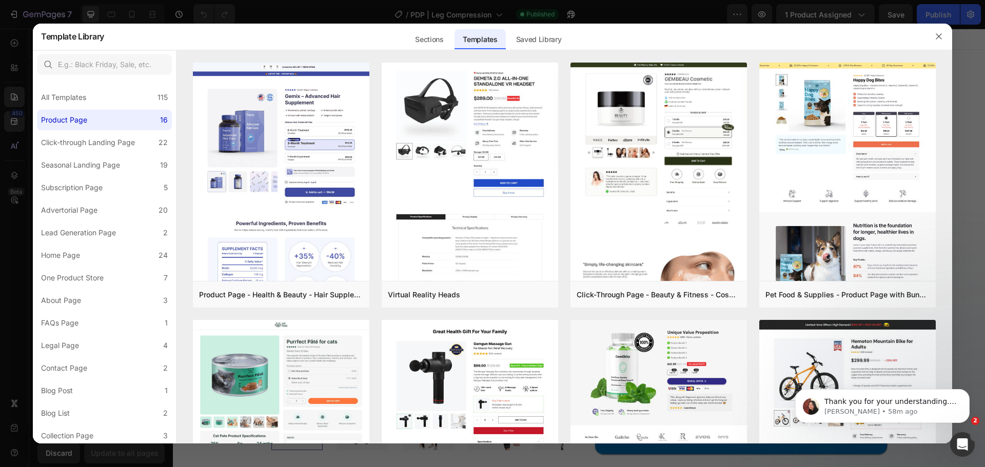
click at [21, 45] on div at bounding box center [492, 233] width 985 height 467
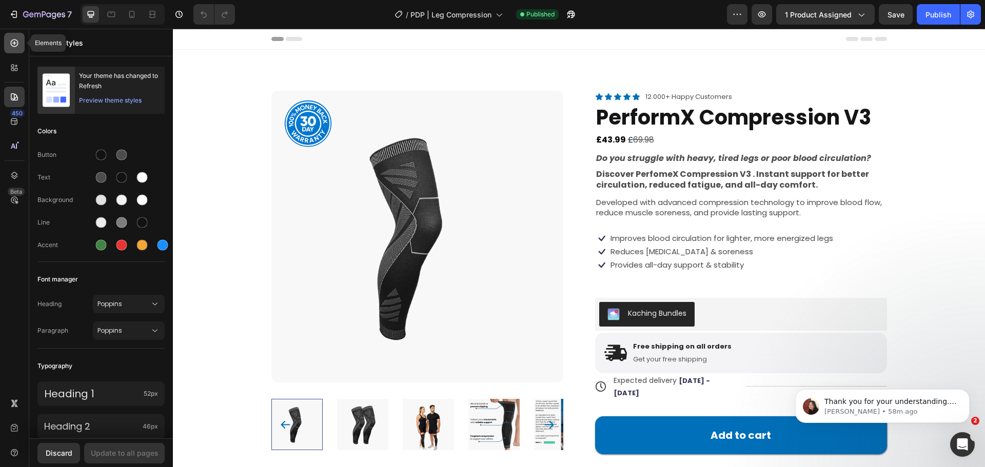
click at [22, 43] on div at bounding box center [14, 43] width 21 height 21
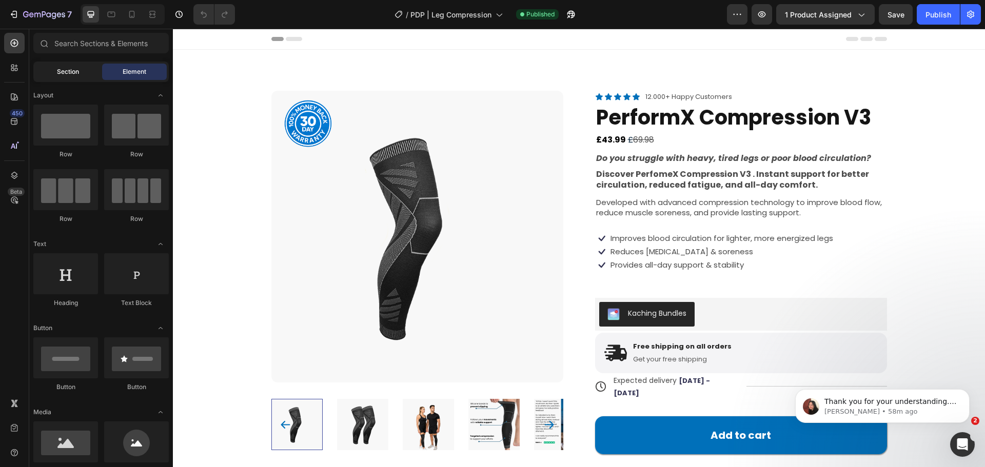
click at [71, 75] on span "Section" at bounding box center [68, 71] width 22 height 9
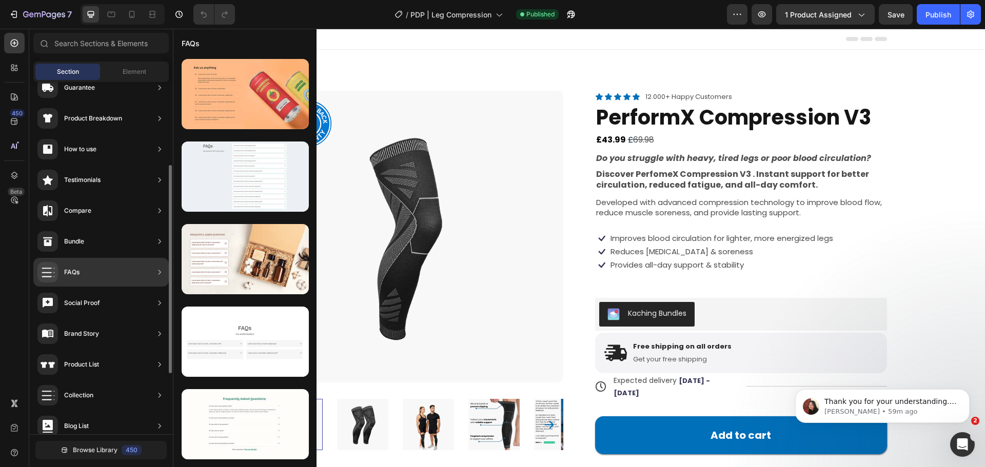
scroll to position [89, 0]
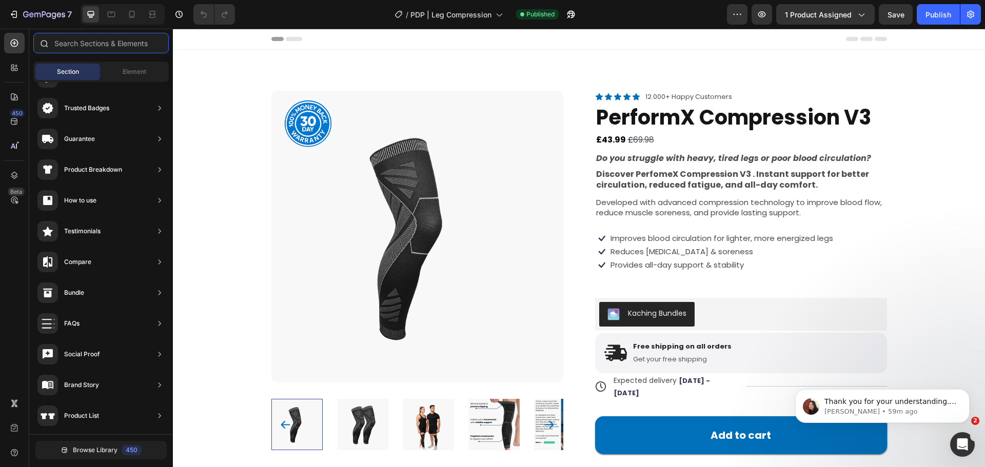
click at [102, 45] on input "text" at bounding box center [100, 43] width 135 height 21
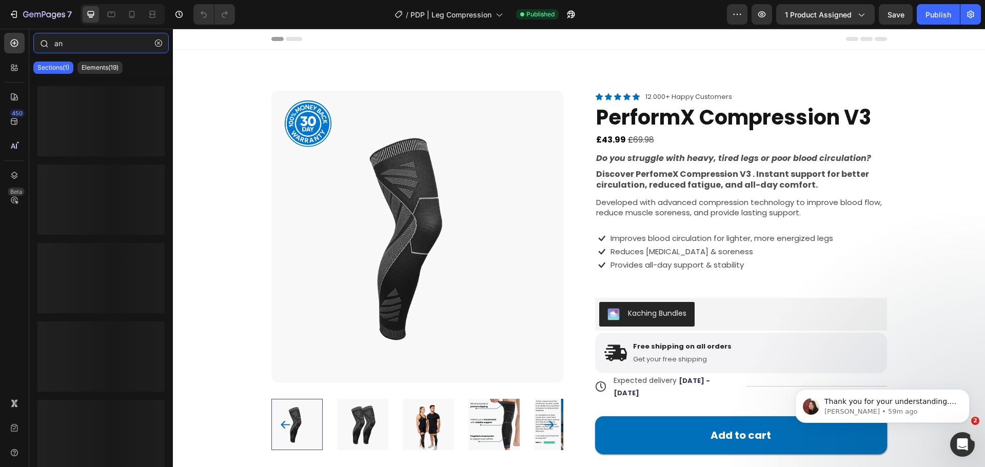
type input "a"
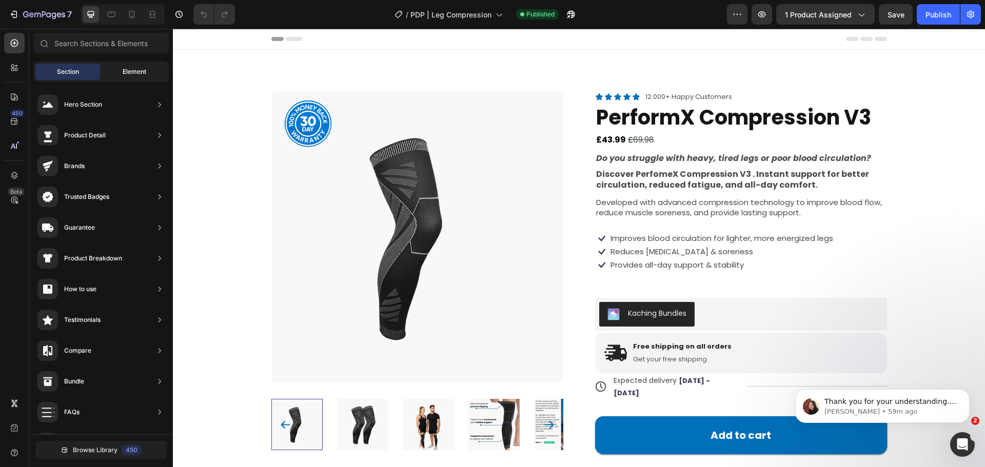
click at [140, 69] on span "Element" at bounding box center [135, 71] width 24 height 9
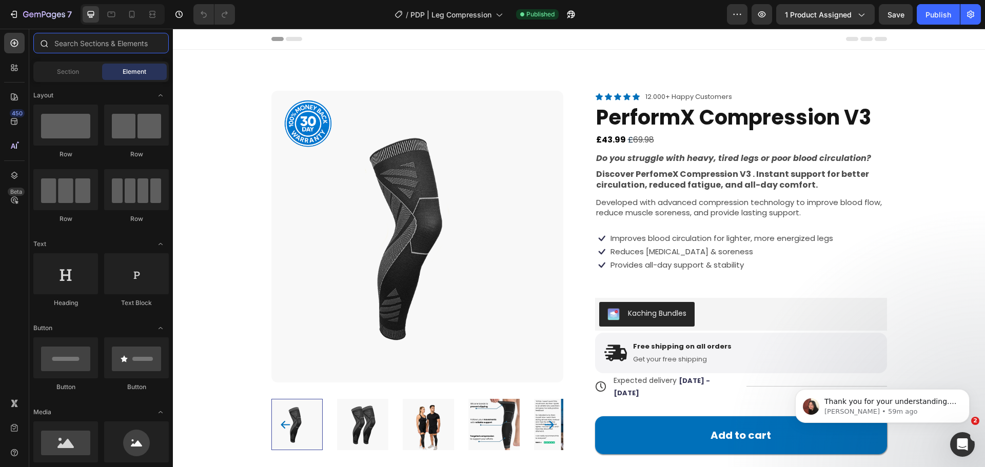
click at [93, 46] on input "text" at bounding box center [100, 43] width 135 height 21
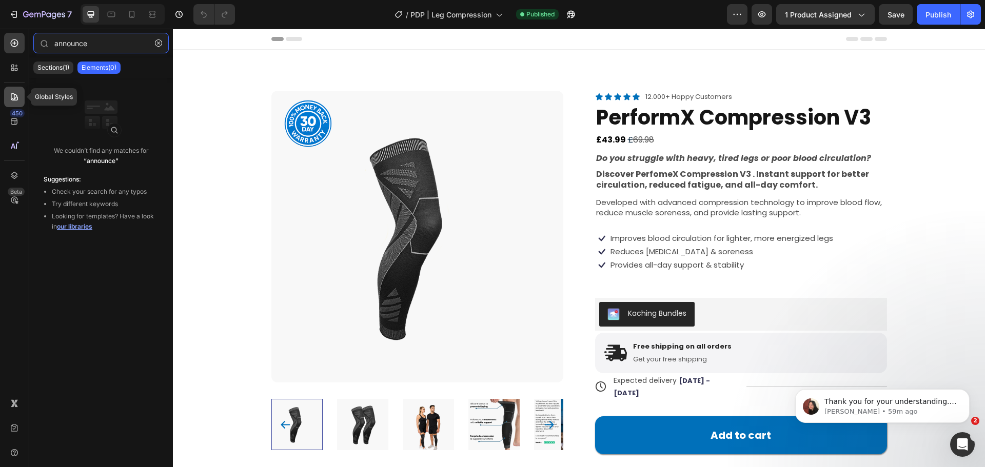
type input "announce"
click at [6, 102] on div at bounding box center [14, 97] width 21 height 21
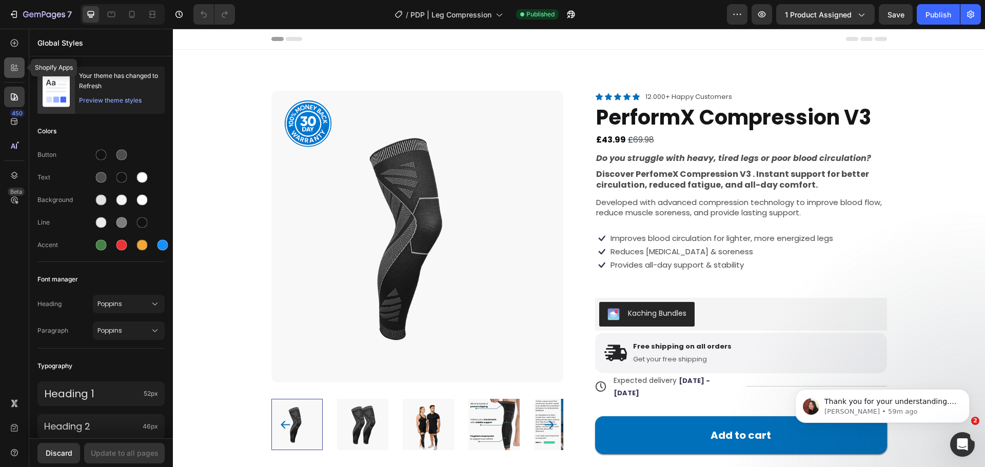
click at [19, 68] on div at bounding box center [14, 67] width 21 height 21
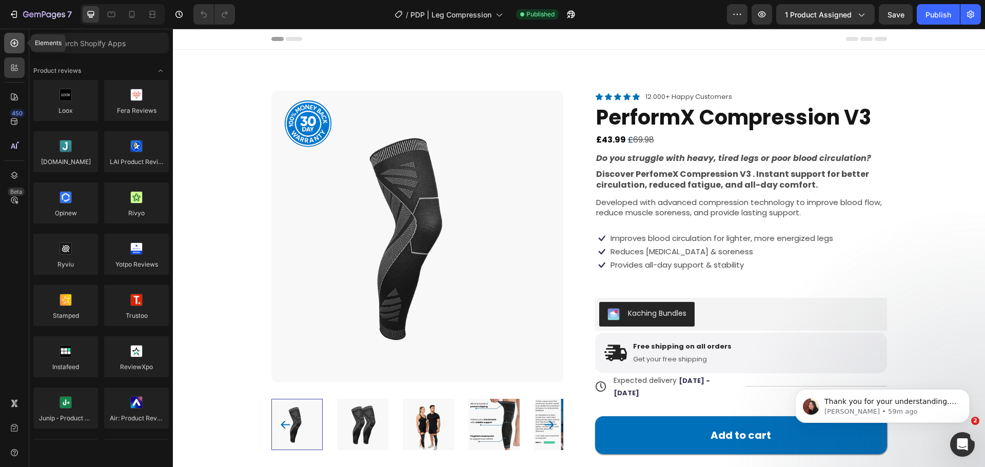
click at [23, 47] on div at bounding box center [14, 43] width 21 height 21
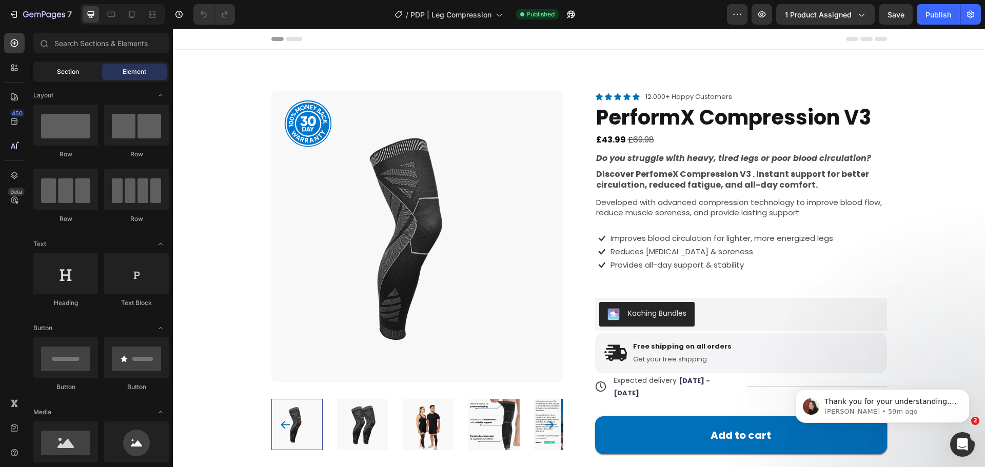
click at [52, 70] on div "Section" at bounding box center [67, 72] width 65 height 16
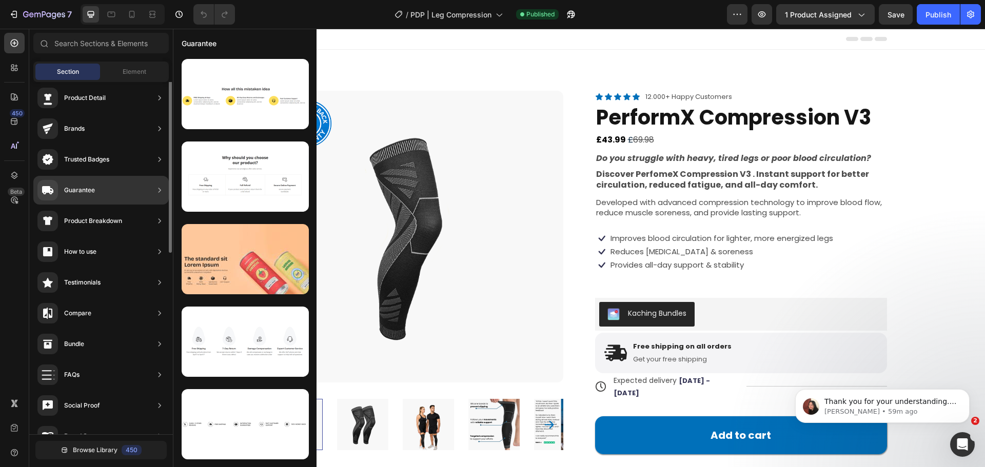
scroll to position [0, 0]
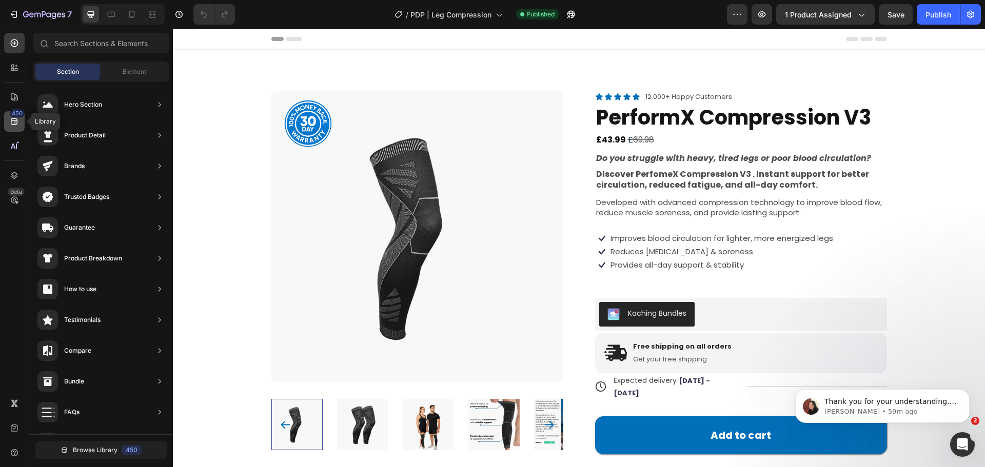
click at [13, 121] on icon at bounding box center [14, 121] width 7 height 7
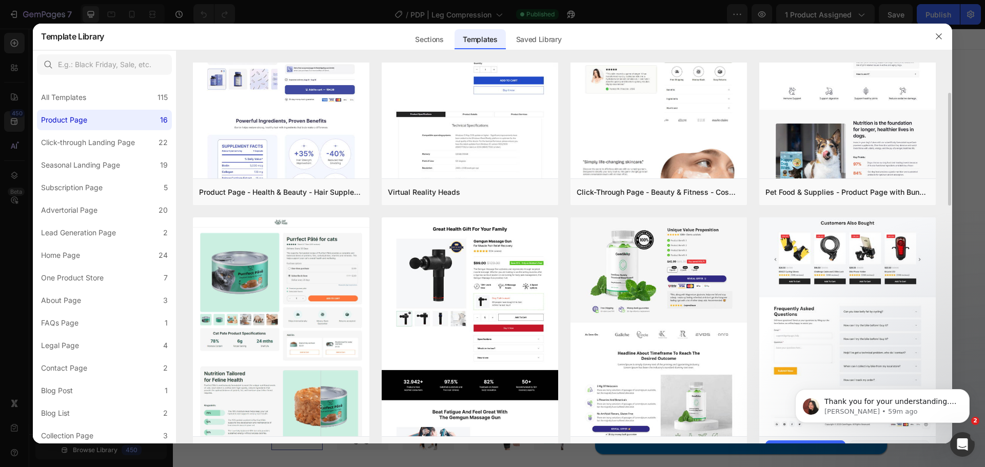
scroll to position [205, 0]
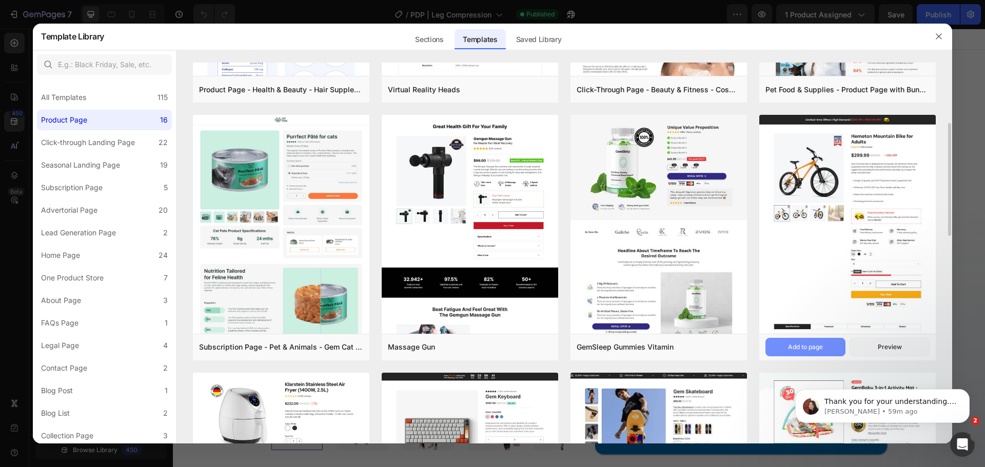
click at [809, 351] on div "Add to page" at bounding box center [805, 347] width 35 height 9
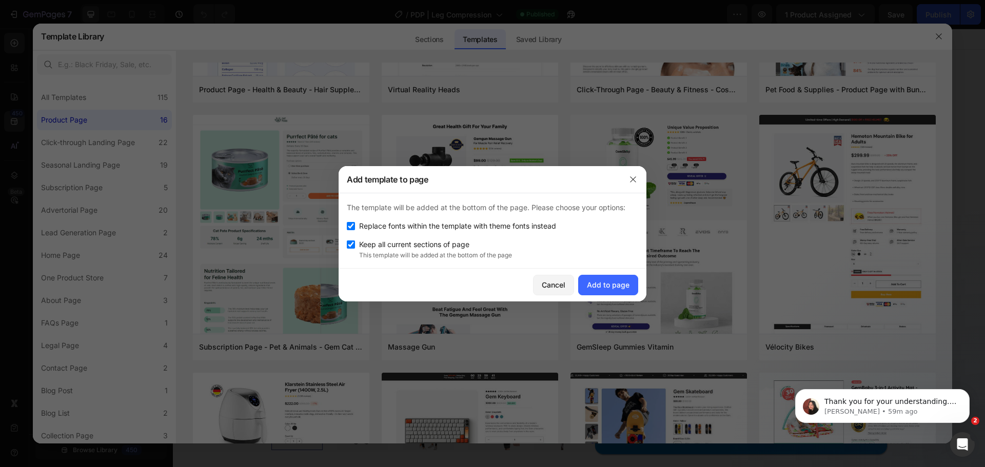
click at [502, 226] on span "Replace fonts within the template with theme fonts instead" at bounding box center [457, 226] width 197 height 12
checkbox input "false"
click at [603, 288] on div "Add to page" at bounding box center [608, 285] width 43 height 11
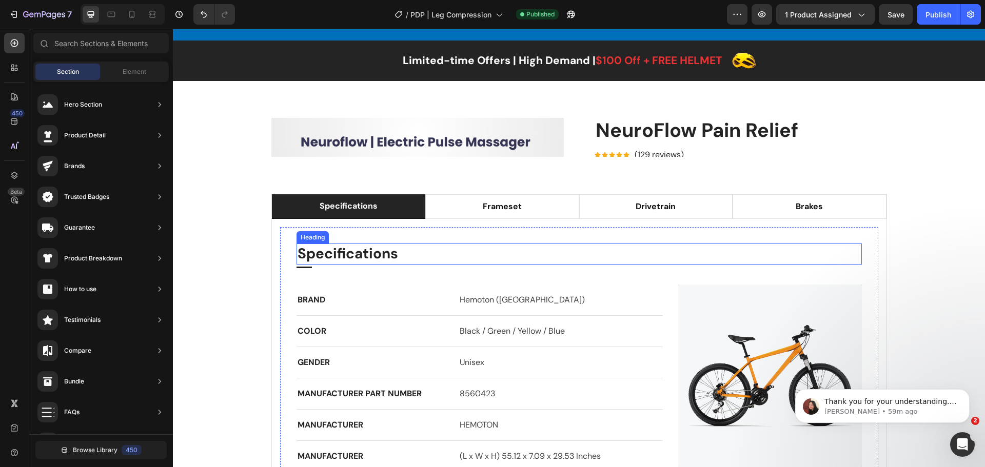
scroll to position [2657, 0]
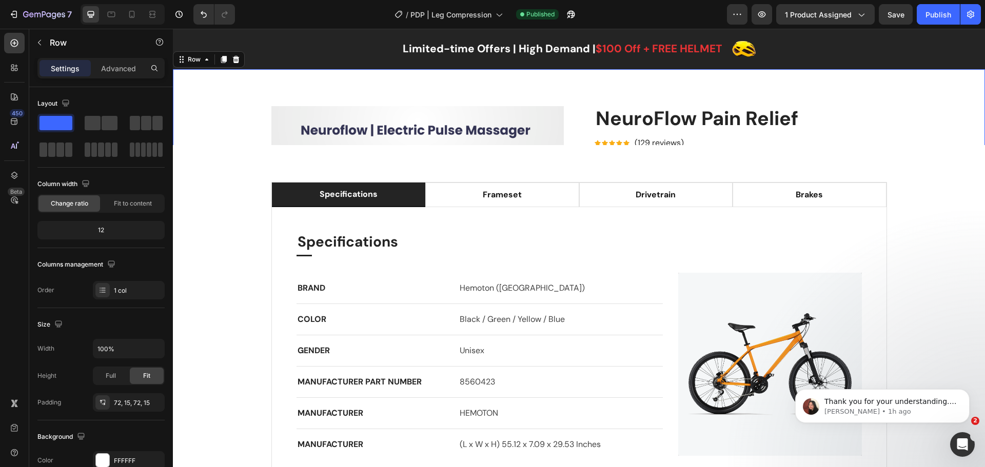
click at [213, 84] on div "Product Images NeuroFlow Pain Relief Product Title Icon Icon Icon Icon Icon Ico…" at bounding box center [579, 354] width 812 height 571
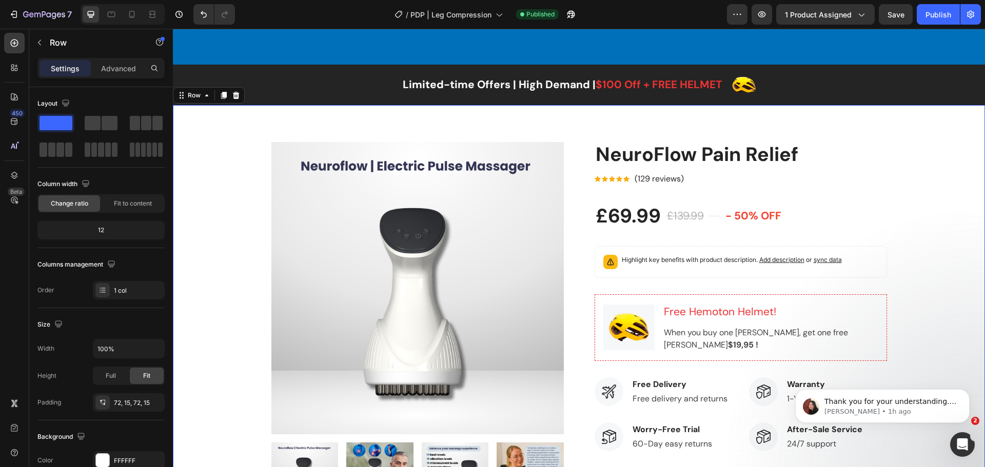
scroll to position [2605, 0]
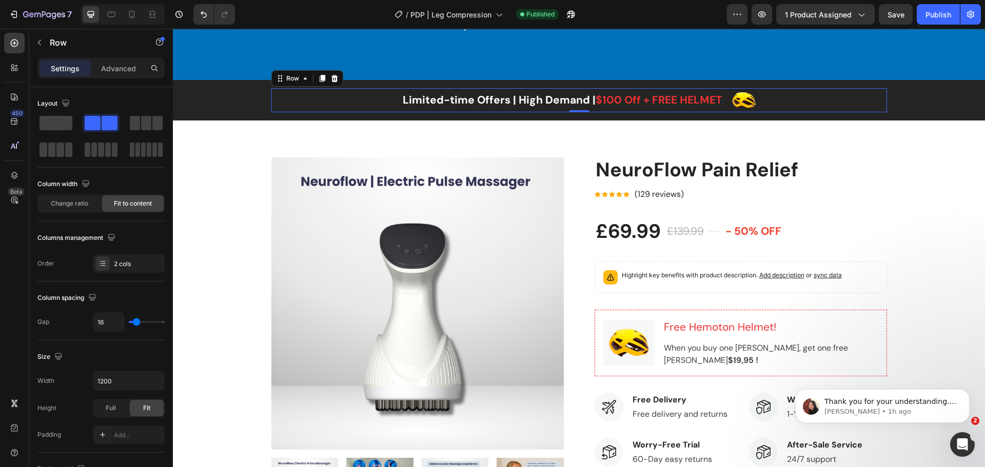
click at [319, 105] on div "Limited-time Offers | High Demand | $100 Off + FREE HELMET Text block Image Row…" at bounding box center [579, 100] width 616 height 24
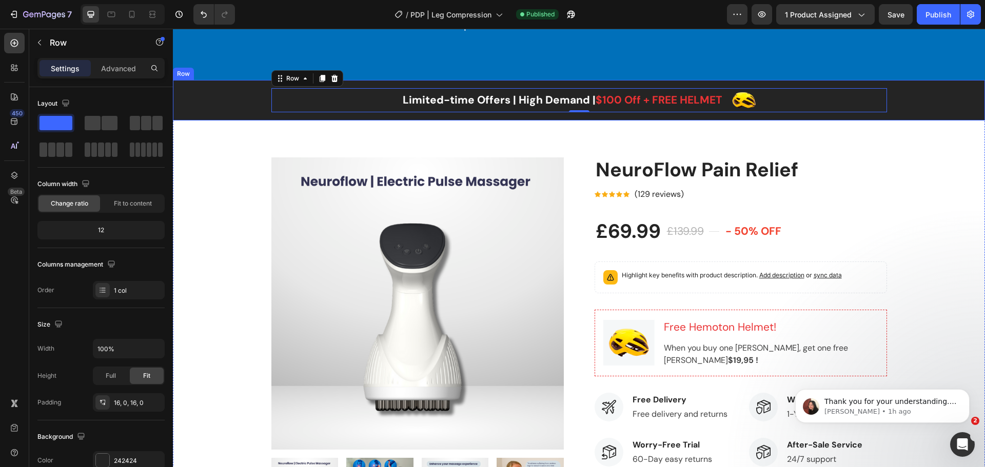
click at [229, 114] on div "Limited-time Offers | High Demand | $100 Off + FREE HELMET Text block Image Row…" at bounding box center [579, 100] width 812 height 41
click at [200, 150] on div "Product Images NeuroFlow Pain Relief Product Title Icon Icon Icon Icon Icon Ico…" at bounding box center [579, 406] width 812 height 571
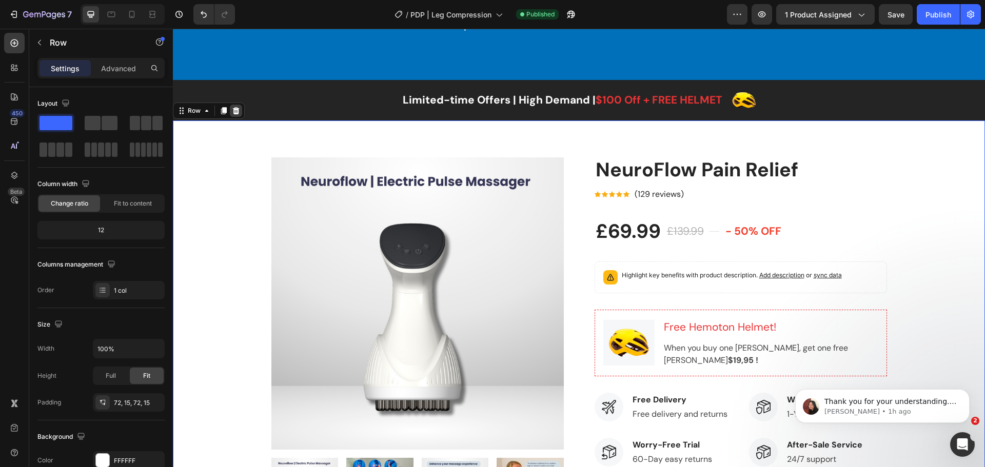
click at [237, 113] on icon at bounding box center [236, 110] width 7 height 7
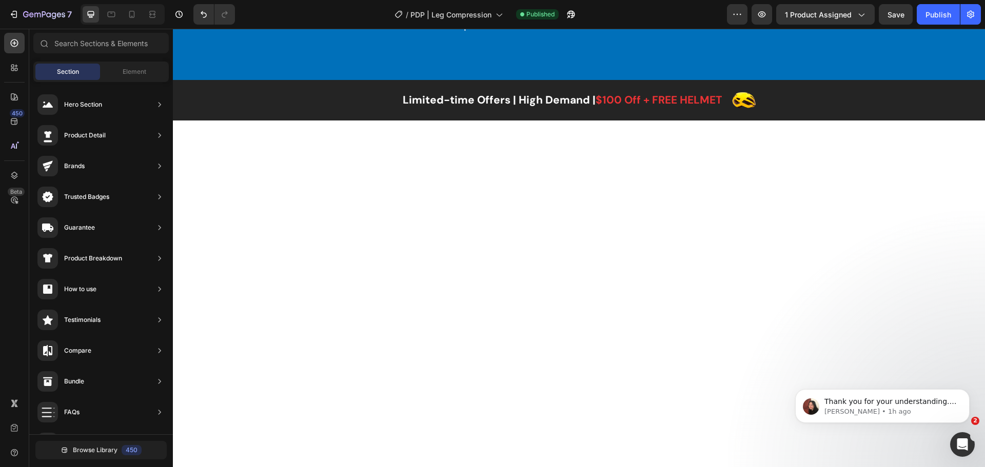
click at [200, 148] on div at bounding box center [579, 309] width 812 height 377
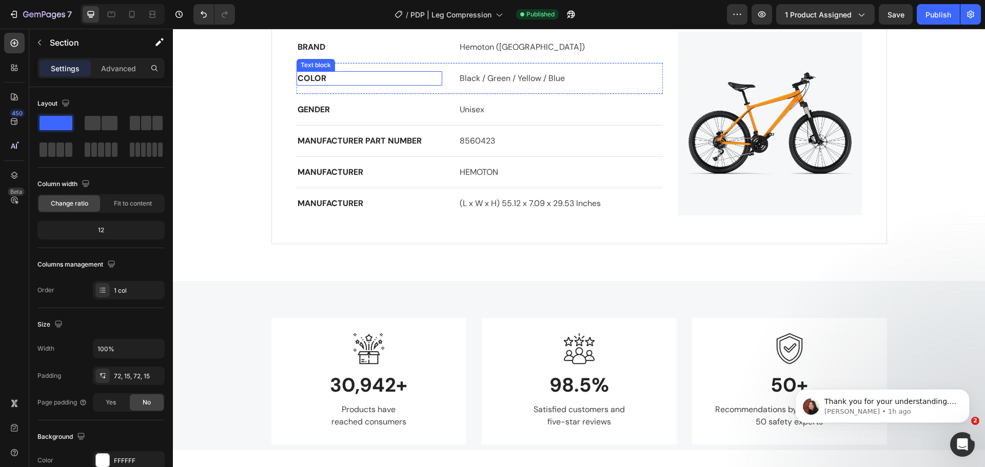
scroll to position [2708, 0]
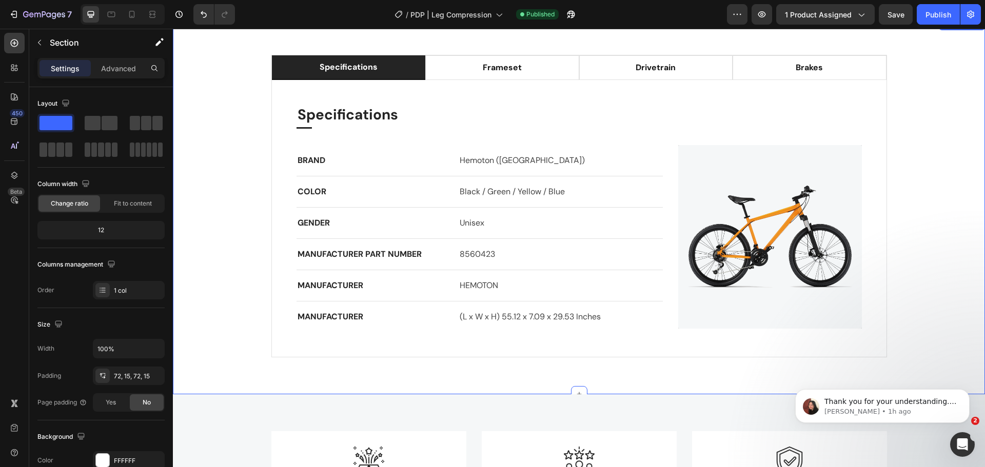
drag, startPoint x: 198, startPoint y: 105, endPoint x: 209, endPoint y: 106, distance: 11.4
click at [201, 105] on div "specifications frameset drivetrain brakes Specifications Heading Title Line BRA…" at bounding box center [579, 206] width 797 height 303
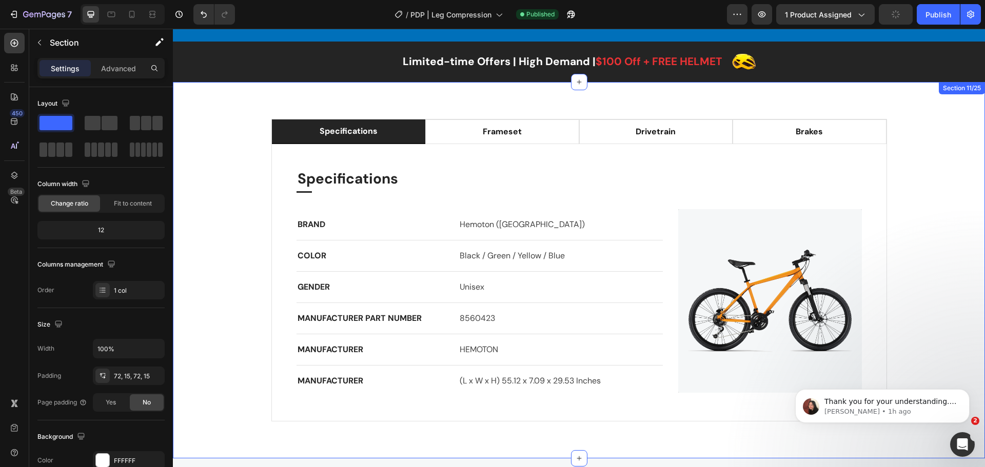
scroll to position [2605, 0]
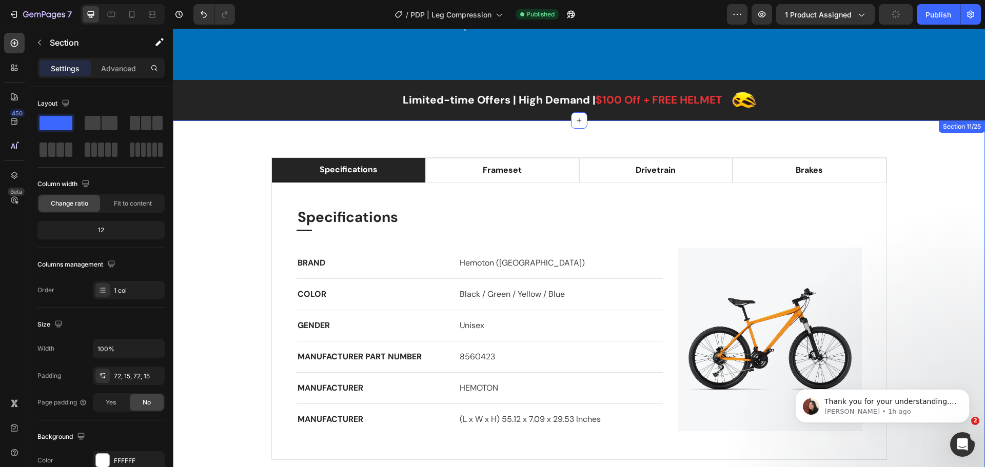
click at [209, 152] on div "specifications frameset drivetrain brakes Specifications Heading Title Line BRA…" at bounding box center [579, 309] width 812 height 377
click at [919, 139] on div "specifications frameset drivetrain brakes Specifications Heading Title Line BRA…" at bounding box center [579, 309] width 812 height 377
click at [220, 156] on div "specifications frameset drivetrain brakes Specifications Heading Title Line BRA…" at bounding box center [579, 309] width 812 height 377
click at [920, 134] on div "specifications frameset drivetrain brakes Specifications Heading Title Line BRA…" at bounding box center [579, 309] width 812 height 377
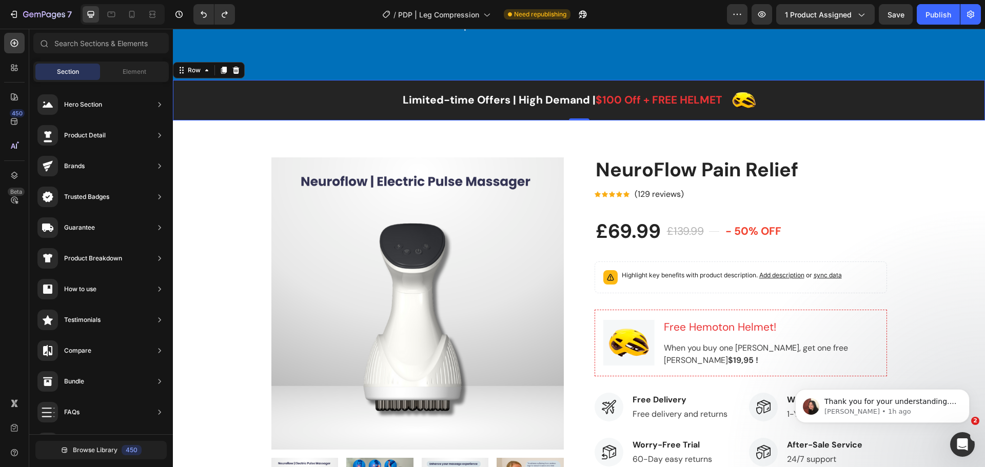
click at [185, 101] on div "Limited-time Offers | High Demand | $100 Off + FREE HELMET Text block Image Row" at bounding box center [579, 100] width 812 height 24
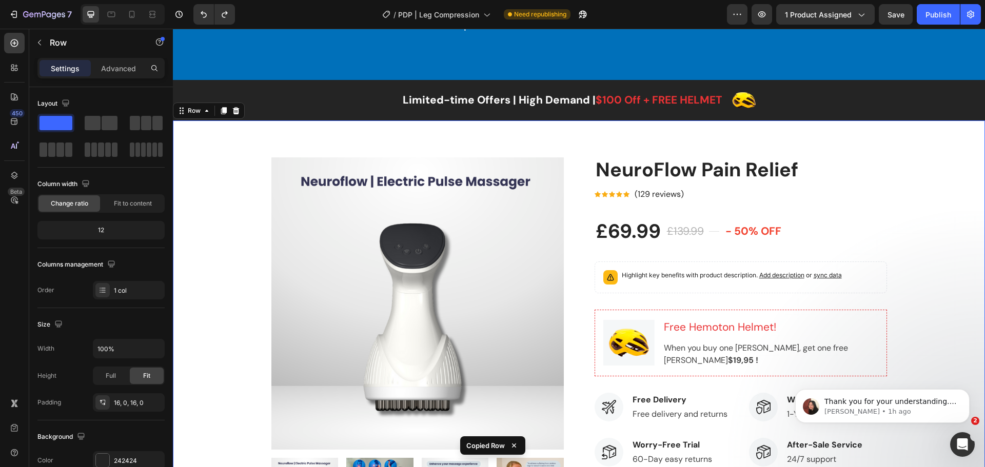
drag, startPoint x: 211, startPoint y: 164, endPoint x: 218, endPoint y: 56, distance: 107.4
click at [212, 161] on div "Product Images NeuroFlow Pain Relief Product Title Icon Icon Icon Icon Icon Ico…" at bounding box center [579, 405] width 797 height 497
click at [205, 14] on icon "Undo/Redo" at bounding box center [204, 14] width 10 height 10
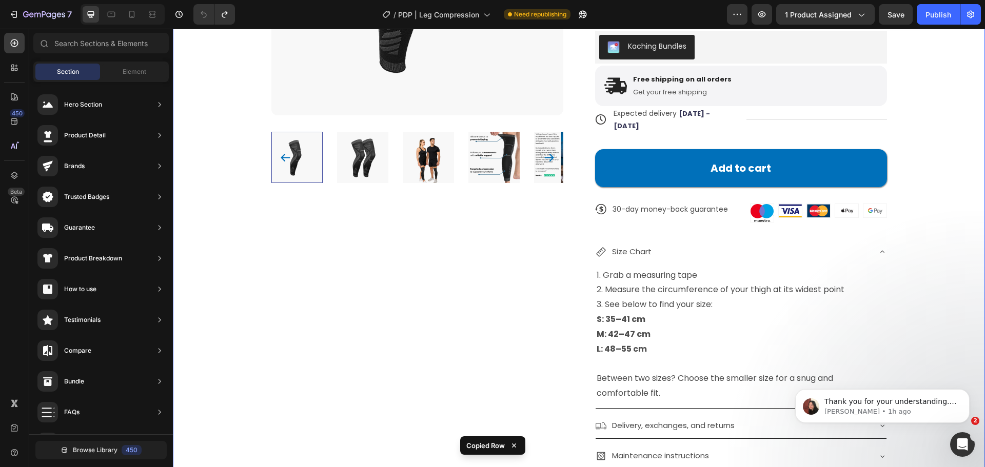
scroll to position [0, 0]
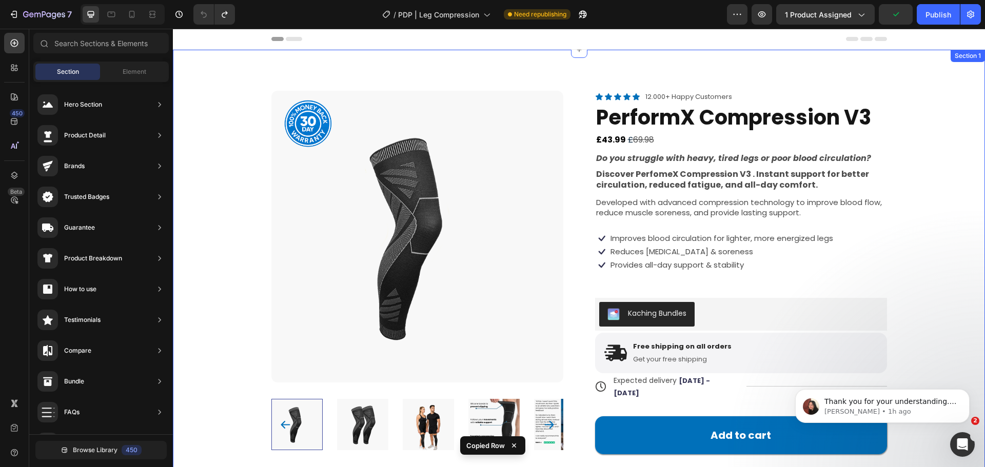
click at [233, 77] on div "Product Images Product Badge Icon Icon Icon Icon Icon Icon List 12.000+ Happy C…" at bounding box center [579, 408] width 812 height 716
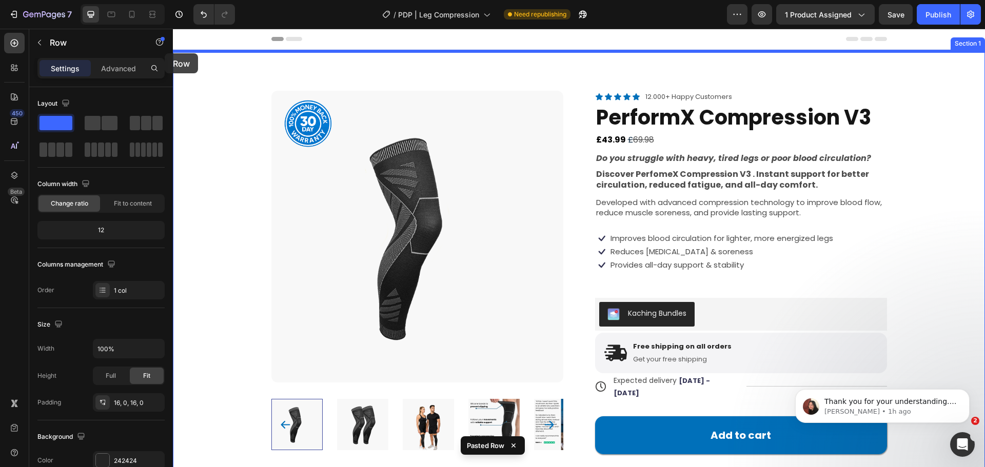
drag, startPoint x: 222, startPoint y: 55, endPoint x: 165, endPoint y: 53, distance: 57.0
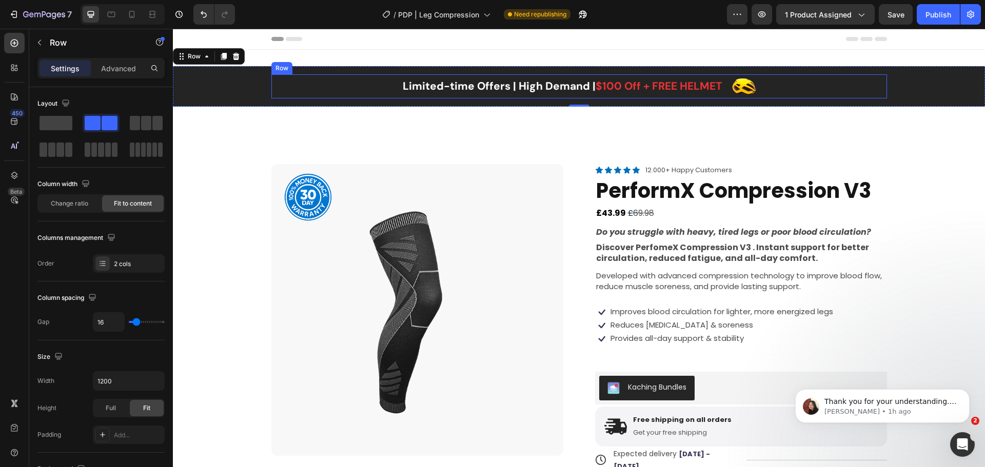
click at [299, 94] on div "Limited-time Offers | High Demand | $100 Off + FREE HELMET Text block Image Row" at bounding box center [579, 86] width 616 height 24
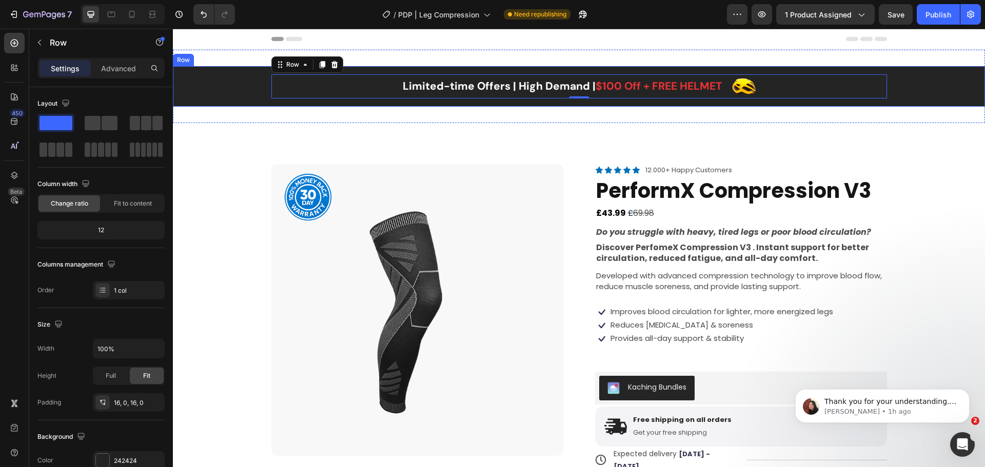
click at [219, 102] on div "Limited-time Offers | High Demand | $100 Off + FREE HELMET Text block Image Row…" at bounding box center [579, 86] width 812 height 41
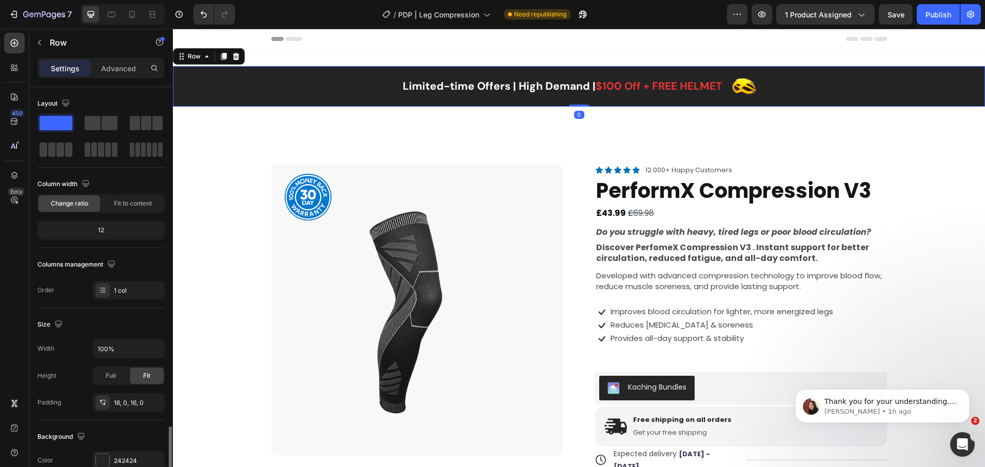
scroll to position [205, 0]
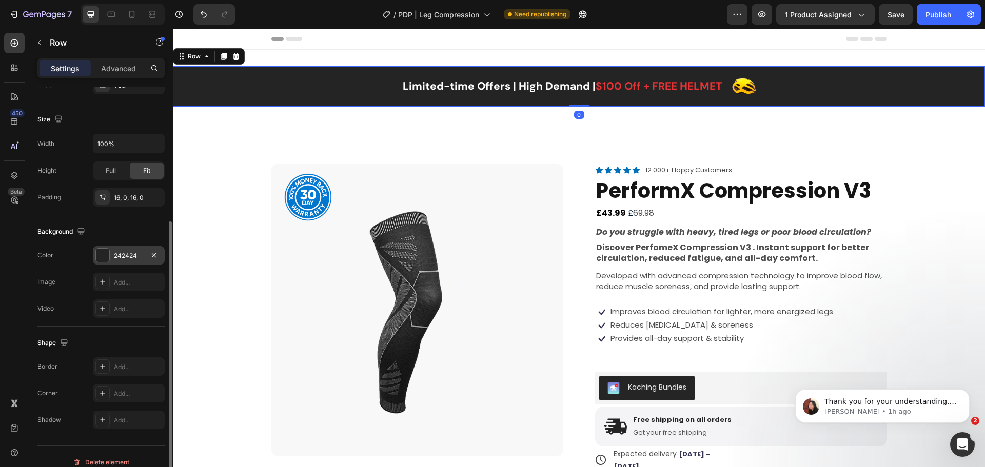
click at [113, 258] on div "242424" at bounding box center [129, 255] width 72 height 18
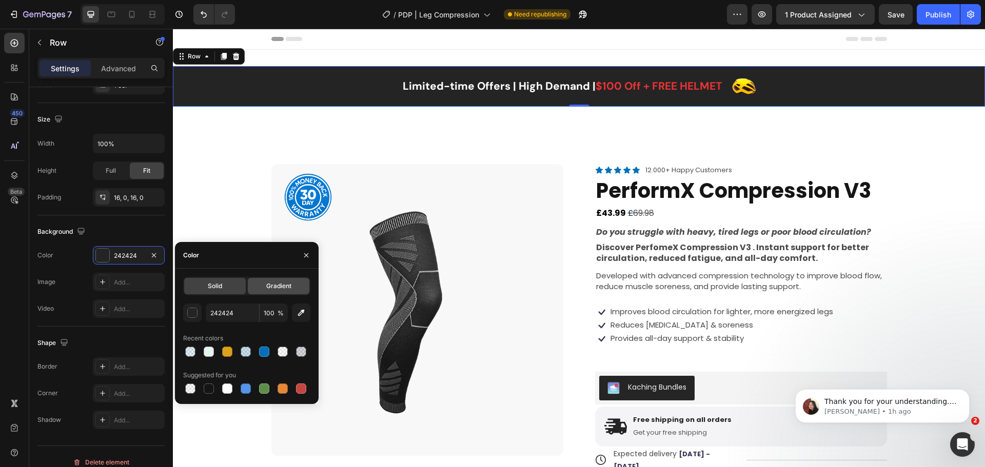
click at [271, 283] on span "Gradient" at bounding box center [278, 286] width 25 height 9
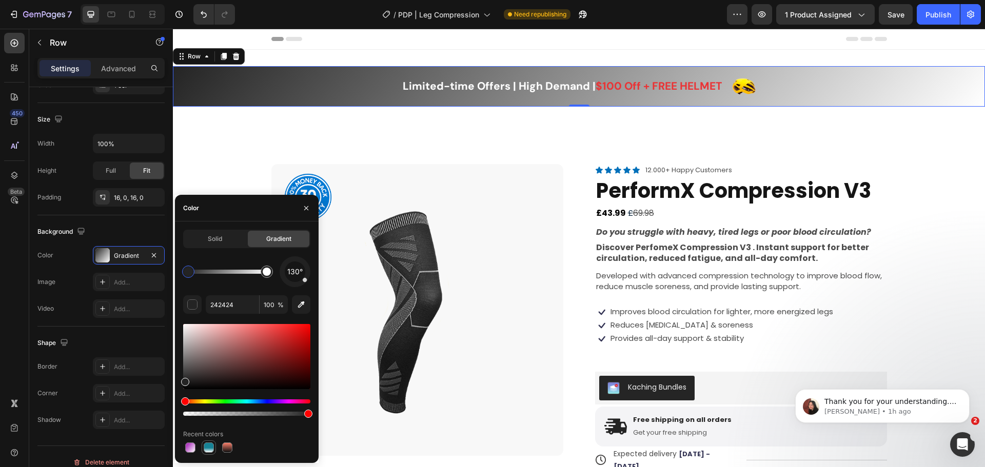
click at [207, 451] on div at bounding box center [209, 448] width 10 height 10
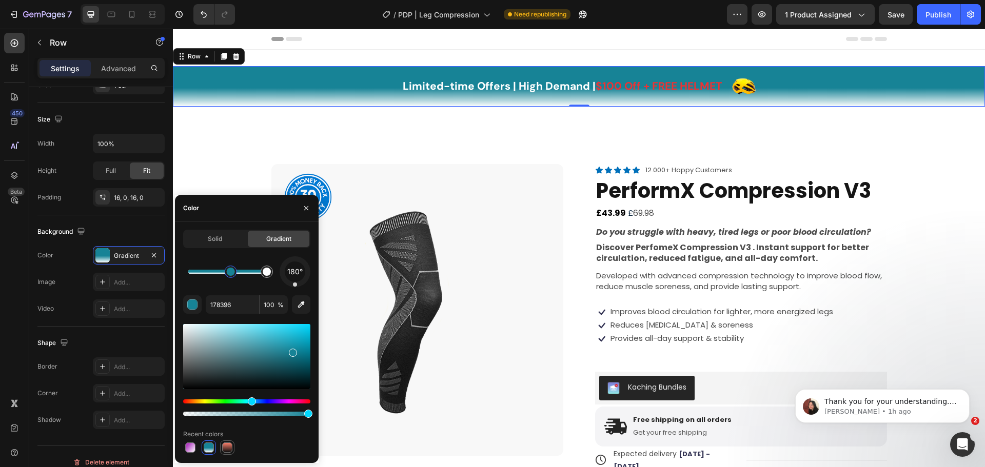
click at [229, 448] on div at bounding box center [227, 448] width 10 height 10
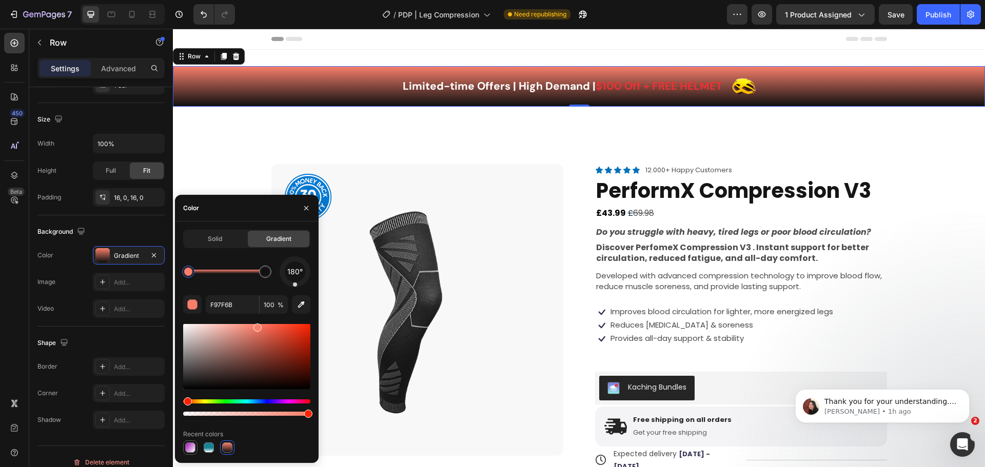
click at [190, 446] on div at bounding box center [190, 448] width 10 height 10
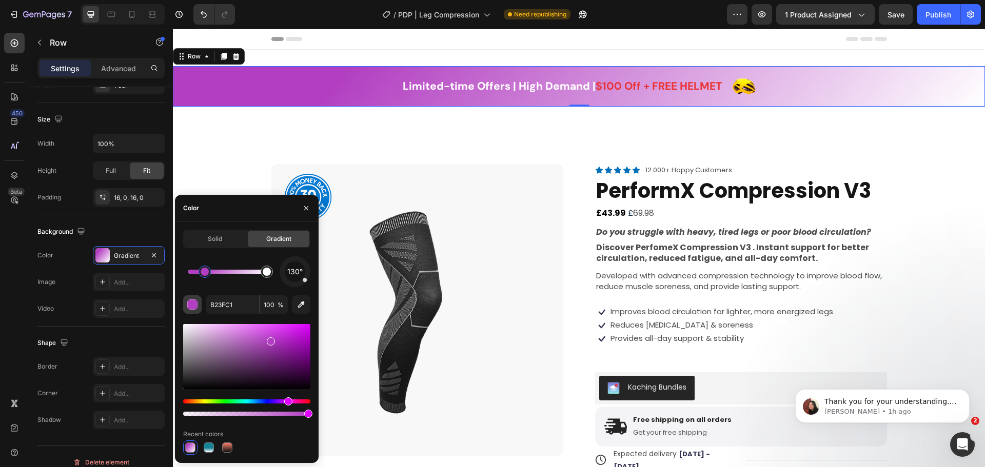
click at [196, 304] on div "button" at bounding box center [193, 305] width 10 height 10
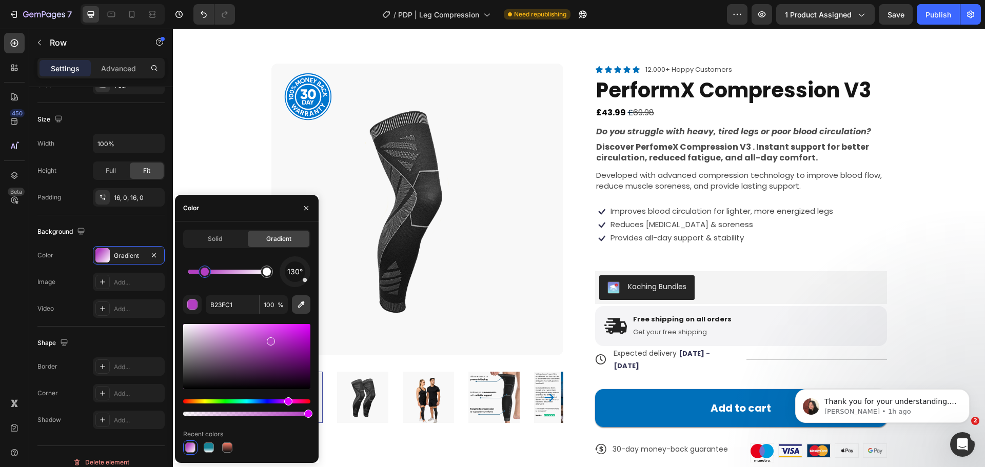
scroll to position [103, 0]
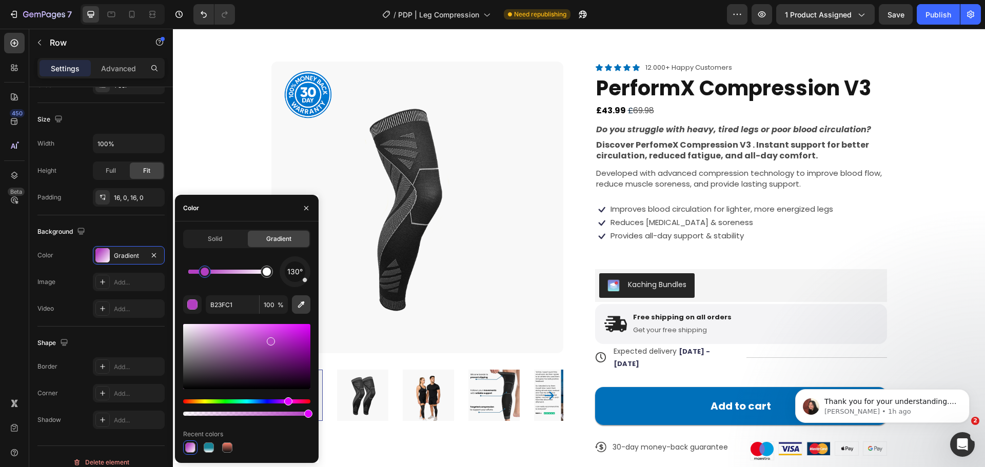
click at [302, 306] on icon "button" at bounding box center [301, 305] width 10 height 10
type input "0070BA"
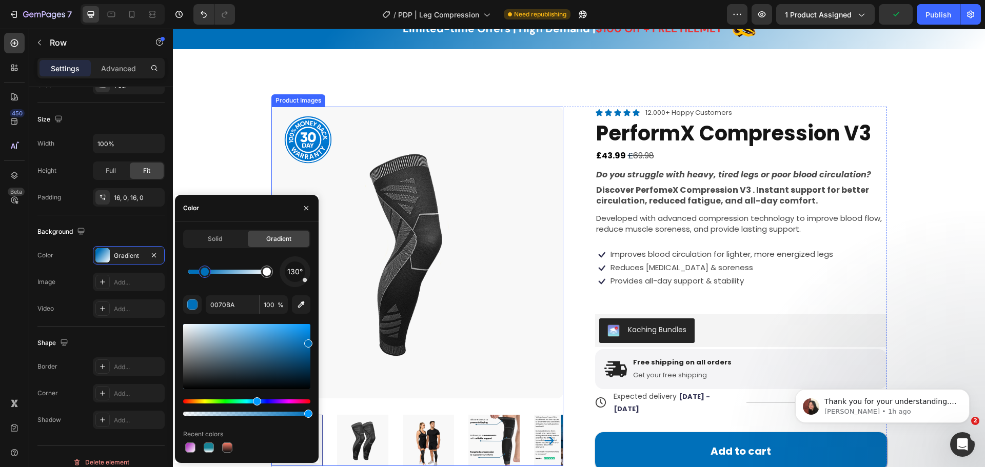
scroll to position [0, 0]
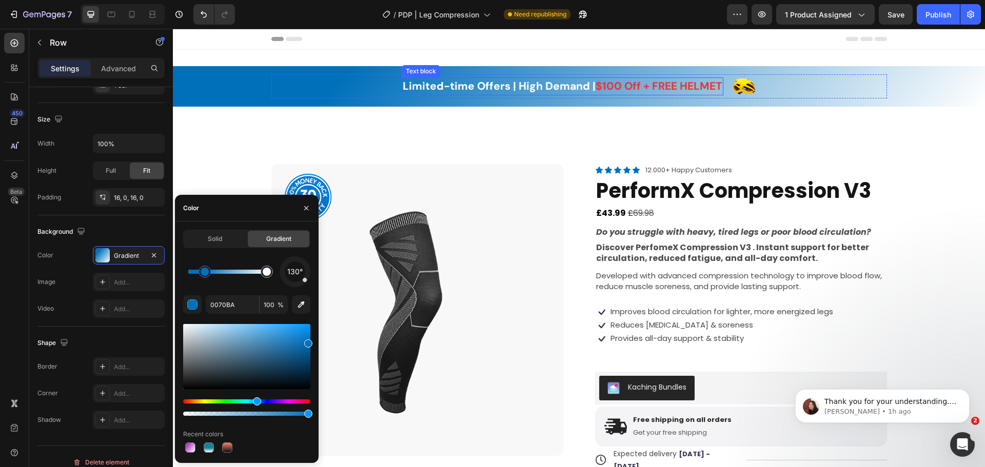
click at [437, 85] on p "Limited-time Offers | High Demand | $100 Off + FREE HELMET" at bounding box center [563, 86] width 320 height 16
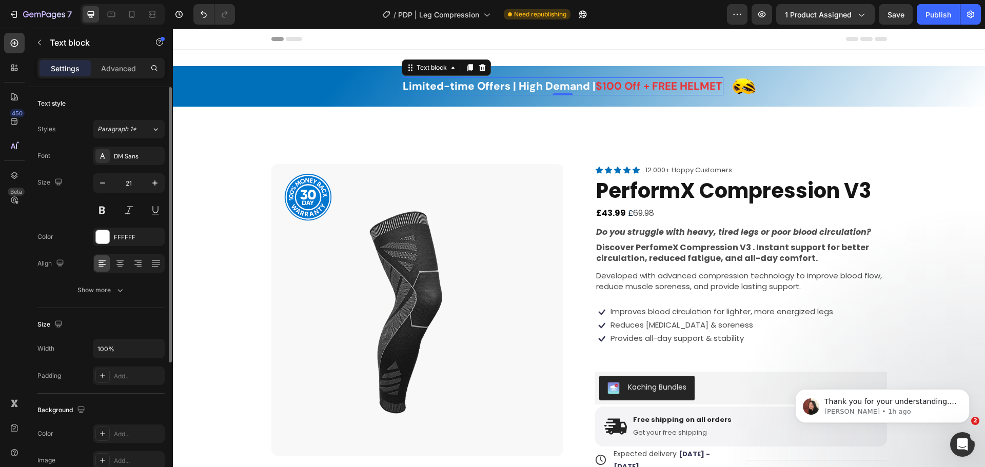
click at [437, 85] on p "Limited-time Offers | High Demand | $100 Off + FREE HELMET" at bounding box center [563, 86] width 320 height 16
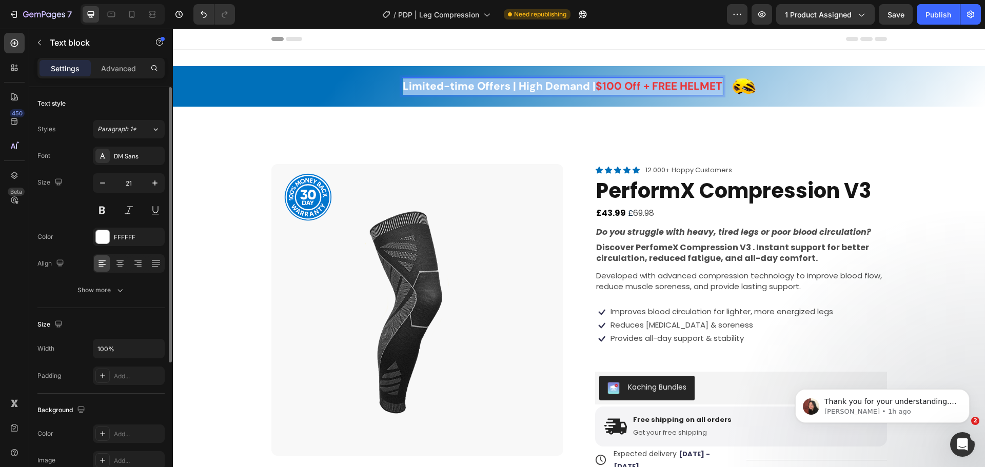
click at [437, 85] on p "Limited-time Offers | High Demand | $100 Off + FREE HELMET" at bounding box center [563, 86] width 320 height 16
click at [438, 85] on p "Limited-time Offers | High Demand | $100 Off + FREE HELMET" at bounding box center [563, 86] width 320 height 16
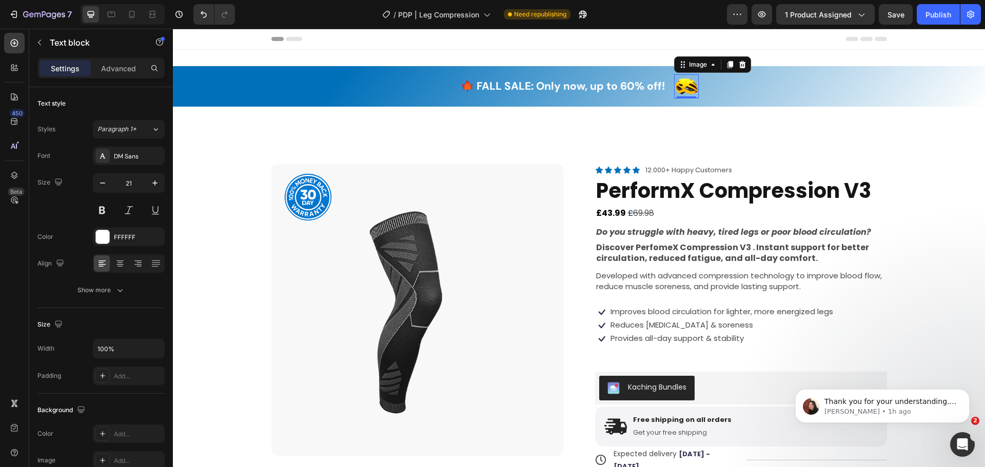
click at [681, 92] on img at bounding box center [686, 86] width 25 height 24
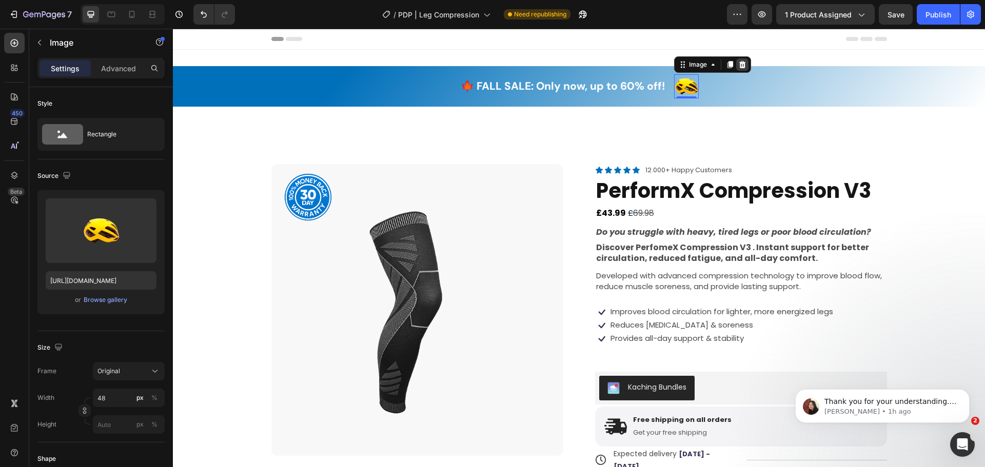
click at [739, 64] on icon at bounding box center [742, 65] width 8 height 8
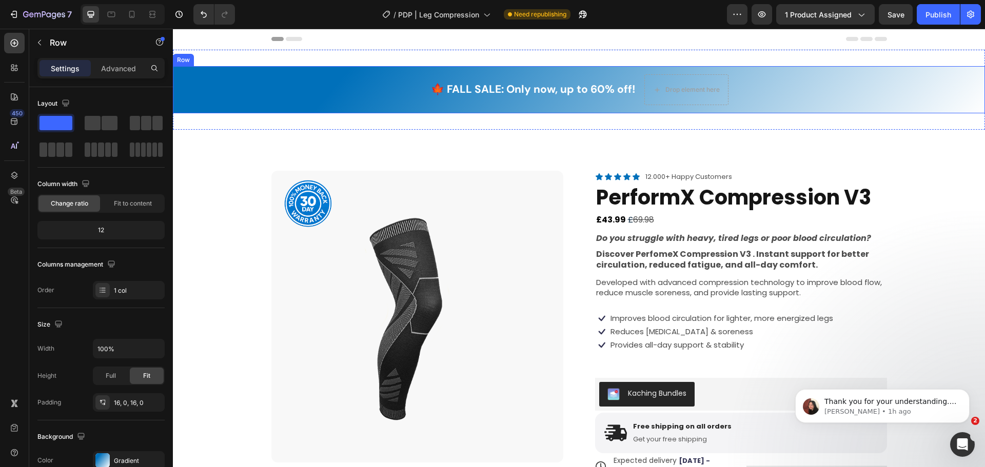
click at [228, 106] on div "🍁 FALL SALE: Only now, up to 60% off! Text block Drop element here Row Row" at bounding box center [579, 89] width 812 height 47
click at [120, 68] on p "Advanced" at bounding box center [118, 68] width 35 height 11
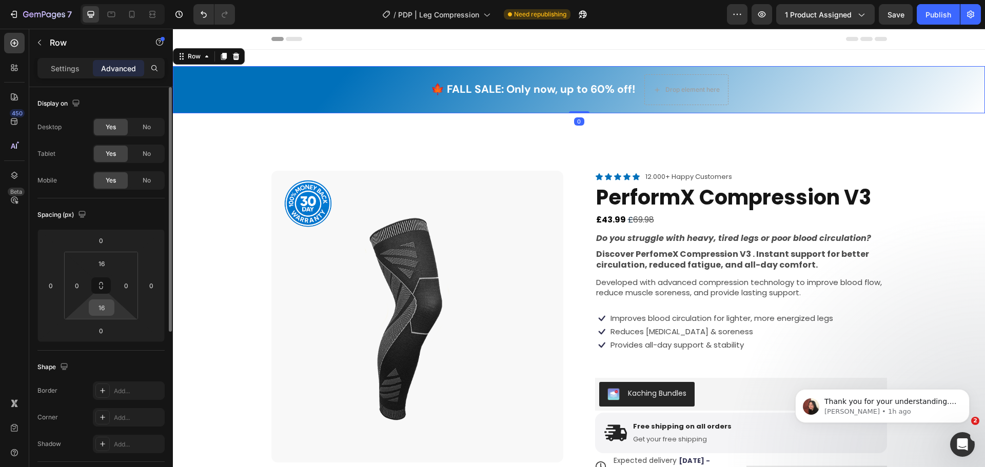
click at [105, 300] on input "16" at bounding box center [101, 307] width 21 height 15
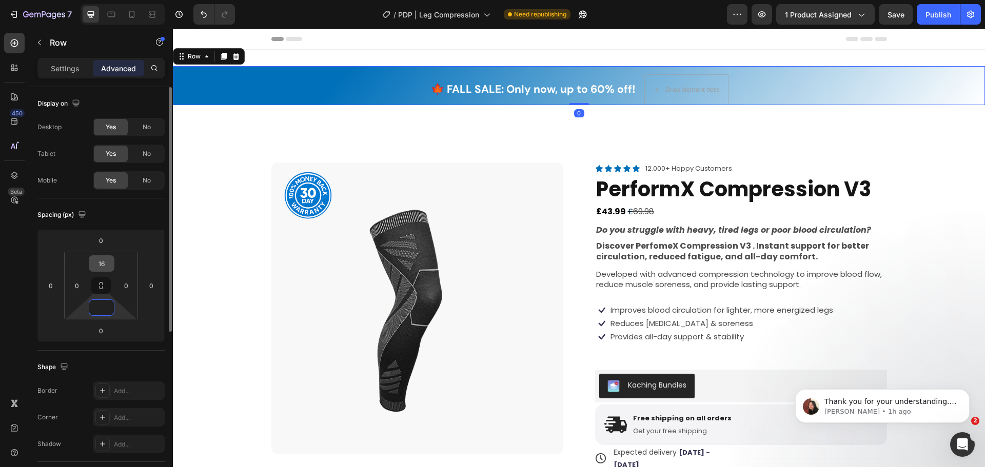
type input "0"
click at [103, 263] on input "16" at bounding box center [101, 263] width 21 height 15
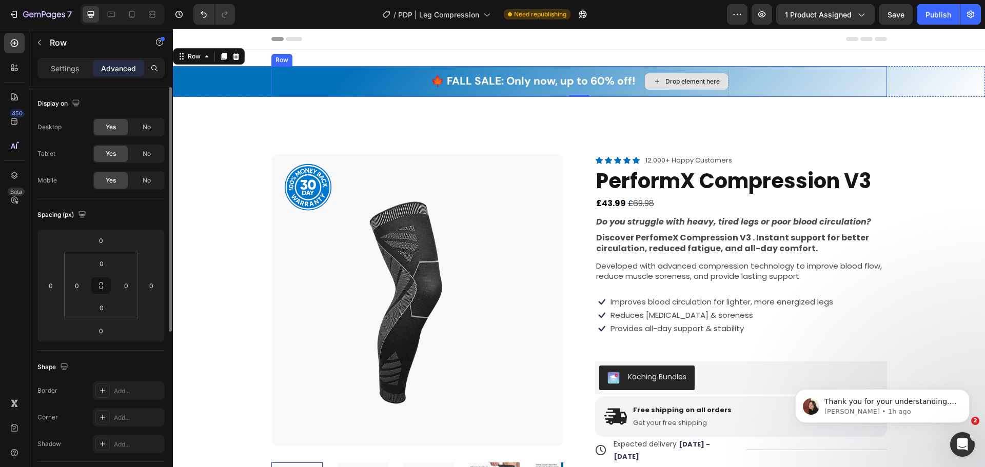
click at [715, 68] on div "Drop element here" at bounding box center [686, 81] width 84 height 31
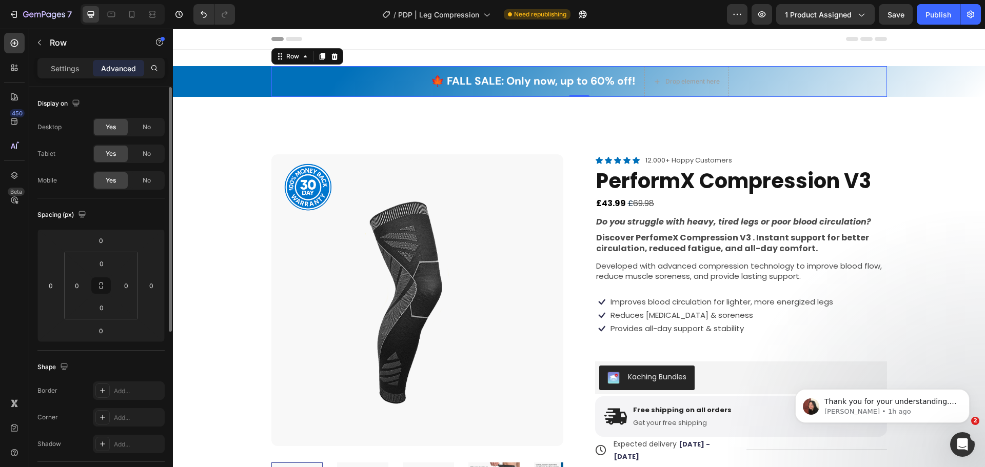
click at [375, 81] on div "🍁 FALL SALE: Only now, up to 60% off! Text block Drop element here Row 0" at bounding box center [579, 81] width 616 height 31
click at [459, 67] on div "Text block" at bounding box center [460, 62] width 34 height 9
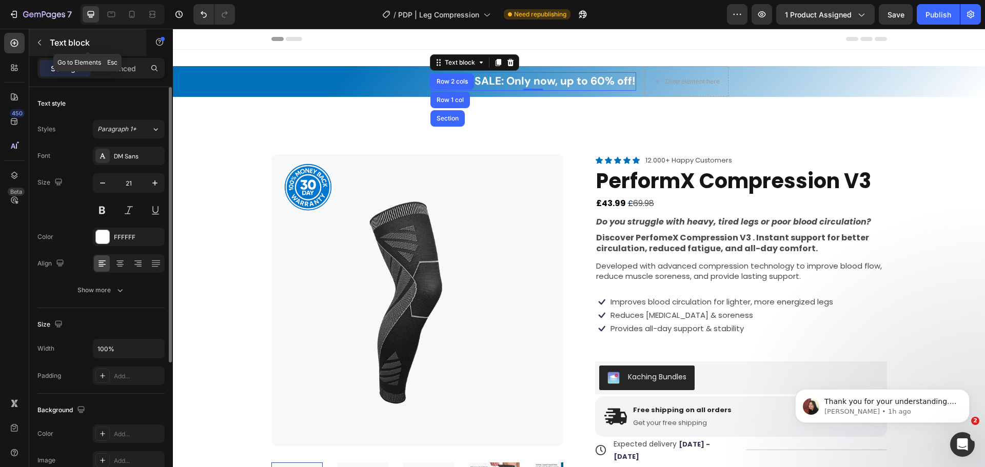
click at [44, 45] on button "button" at bounding box center [39, 42] width 16 height 16
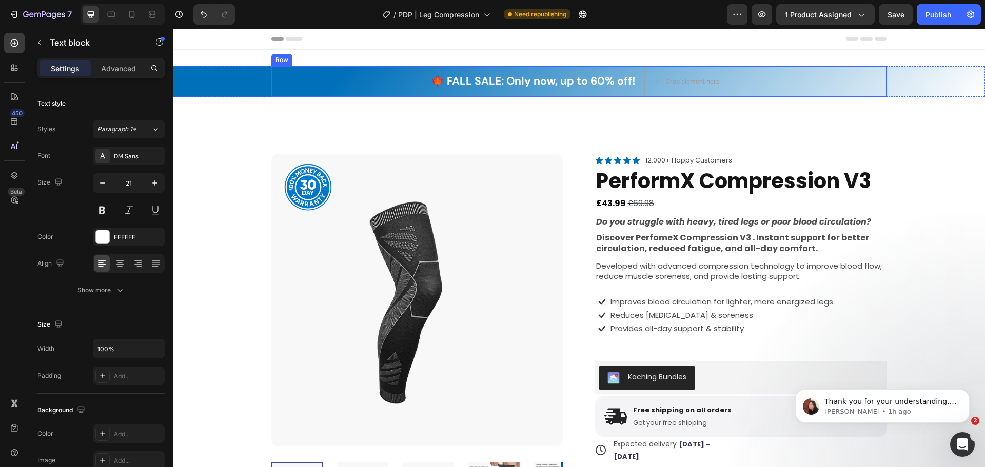
click at [459, 74] on div "🍁 FALL SALE: Only now, up to 60% off!" at bounding box center [533, 81] width 206 height 18
click at [646, 72] on div "Drop element here" at bounding box center [686, 81] width 84 height 31
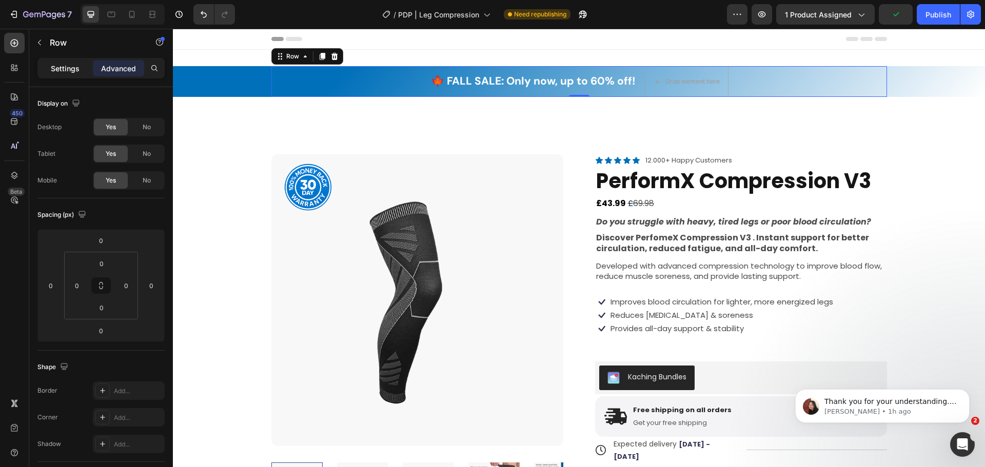
click at [68, 74] on div "Settings" at bounding box center [64, 68] width 51 height 16
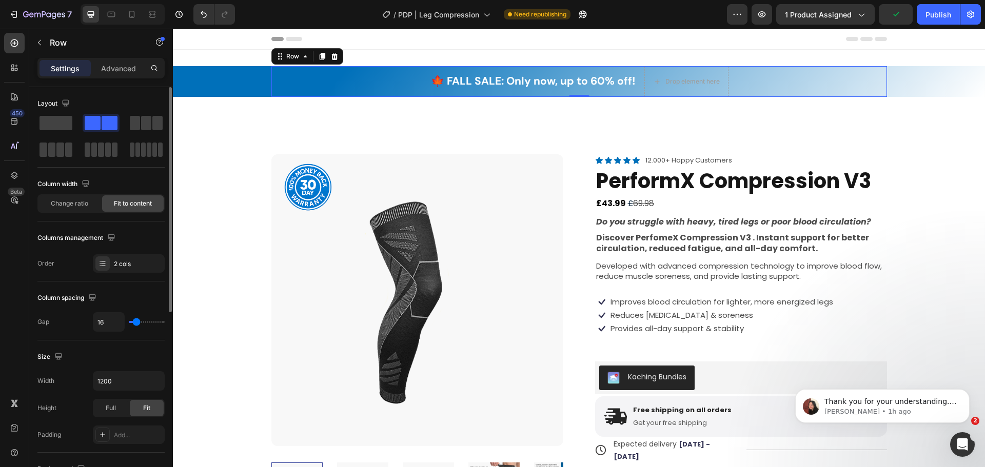
click at [57, 113] on div "Layout" at bounding box center [100, 127] width 127 height 64
click at [59, 121] on span at bounding box center [55, 123] width 33 height 14
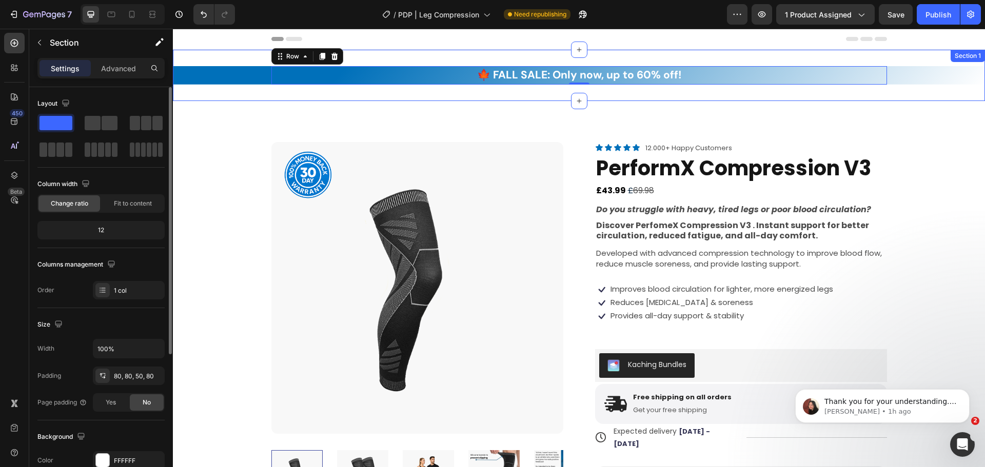
click at [412, 104] on div "Product Images Product Badge Icon Icon Icon Icon Icon Icon List 12.000+ Happy C…" at bounding box center [579, 465] width 812 height 728
click at [405, 78] on div "🍁 FALL SALE: Only now, up to 60% off! Text block Row 0" at bounding box center [579, 75] width 616 height 18
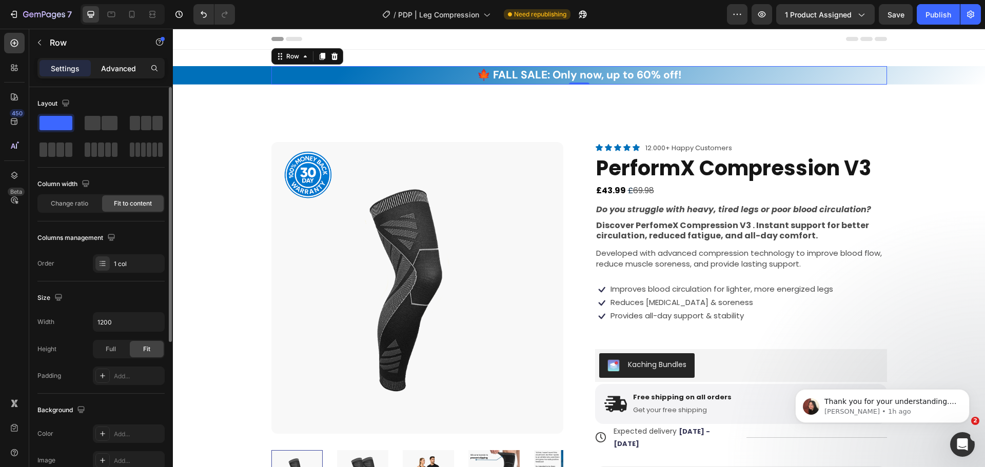
click at [126, 68] on p "Advanced" at bounding box center [118, 68] width 35 height 11
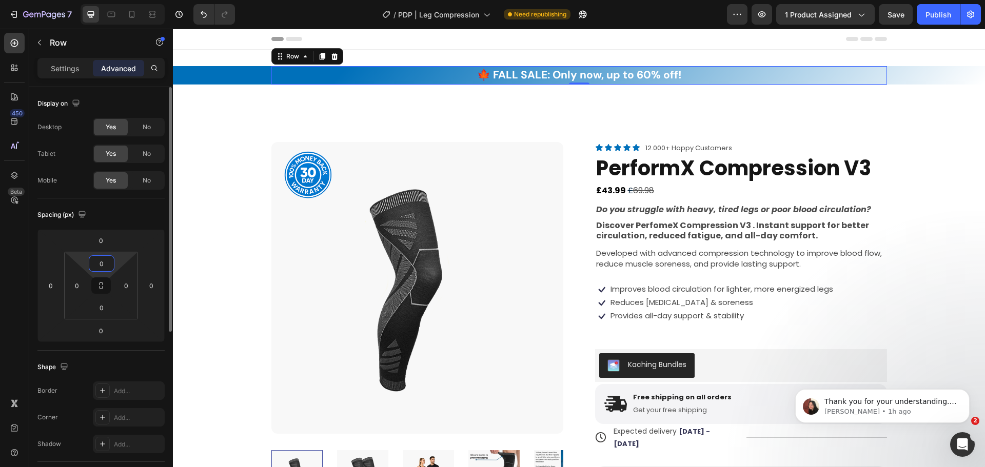
click at [98, 261] on input "0" at bounding box center [101, 263] width 21 height 15
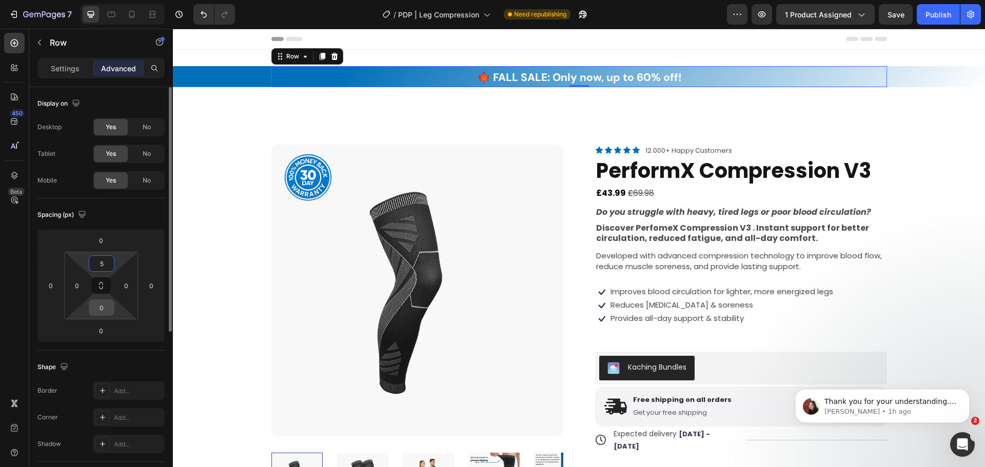
type input "5"
click at [98, 307] on input "0" at bounding box center [101, 307] width 21 height 15
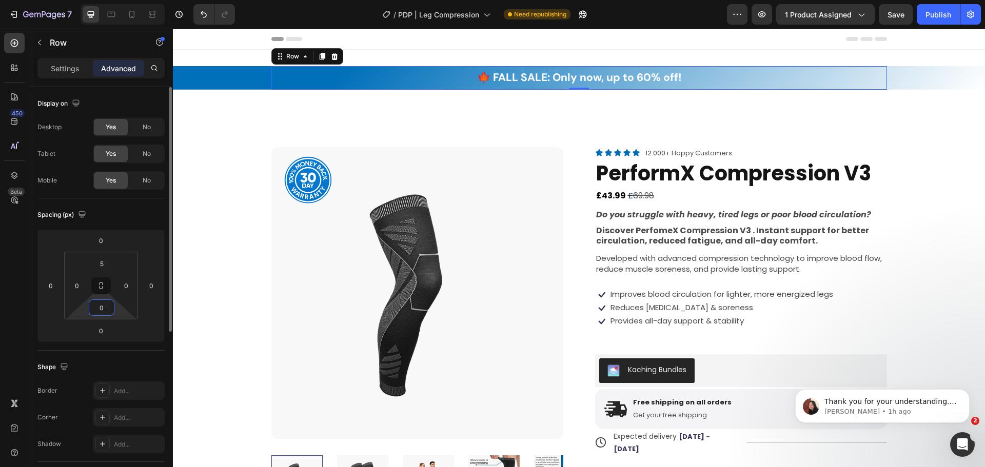
type input "5"
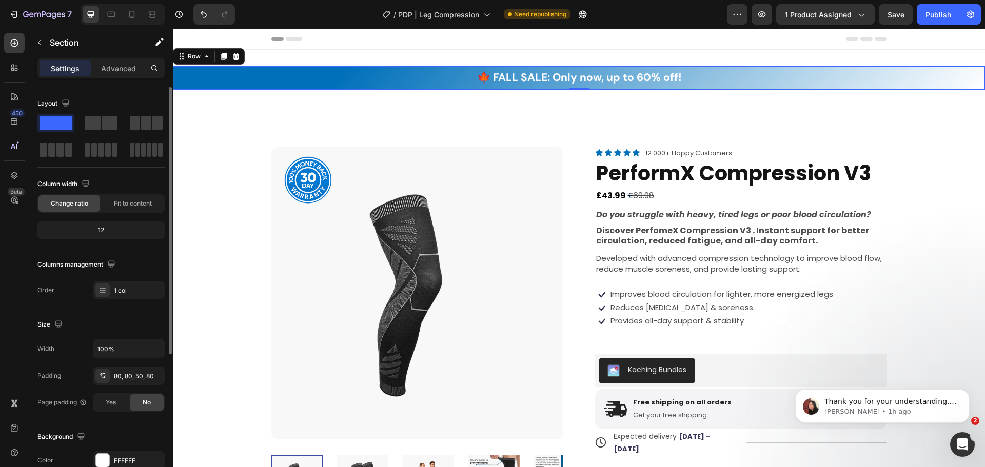
click at [205, 73] on div "🍁 FALL SALE: Only now, up to 60% off! Text block Row" at bounding box center [579, 78] width 812 height 24
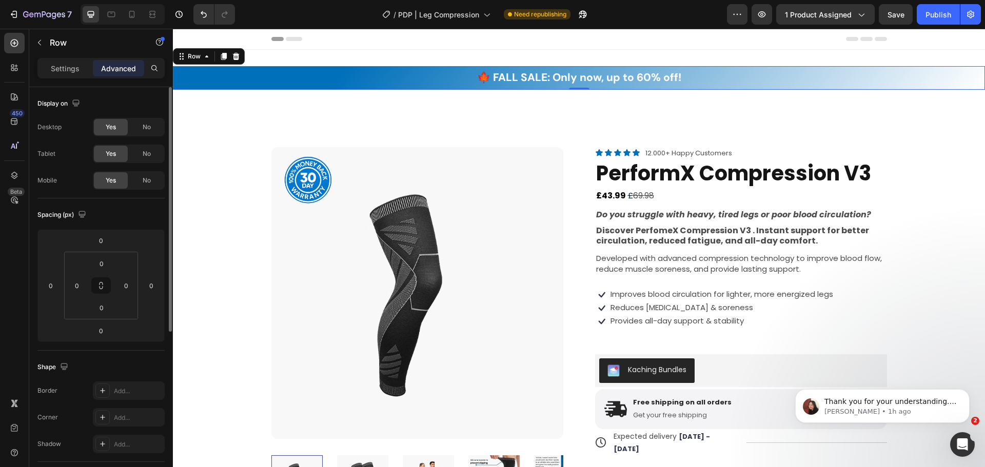
click at [204, 89] on div "🍁 FALL SALE: Only now, up to 60% off! Text block Row" at bounding box center [579, 78] width 812 height 24
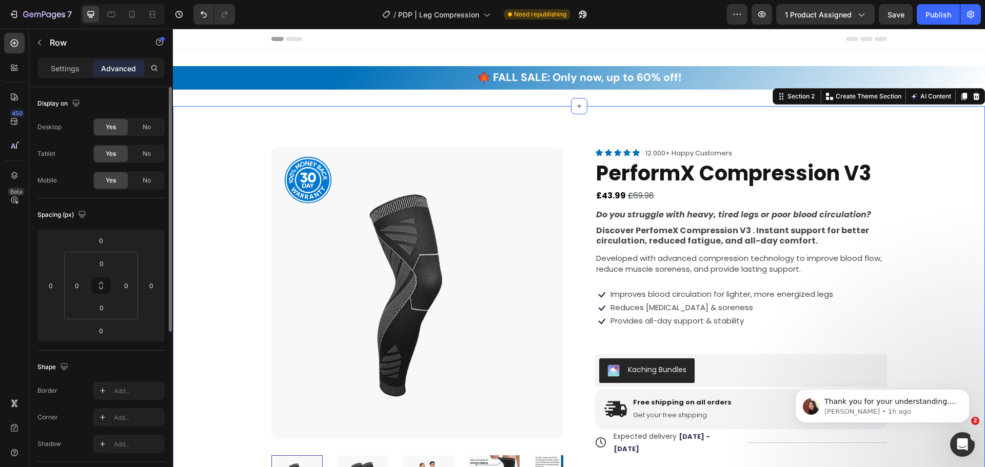
click at [211, 106] on div "Product Images Product Badge Icon Icon Icon Icon Icon Icon List 12.000+ Happy C…" at bounding box center [579, 470] width 812 height 728
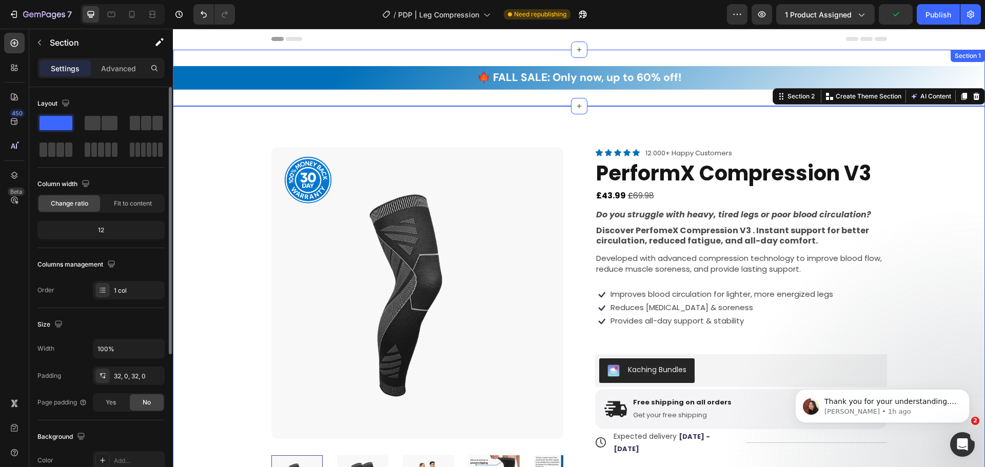
click at [214, 100] on div "🍁 FALL SALE: Only now, up to 60% off! Text block Row Row Section 1" at bounding box center [579, 78] width 812 height 56
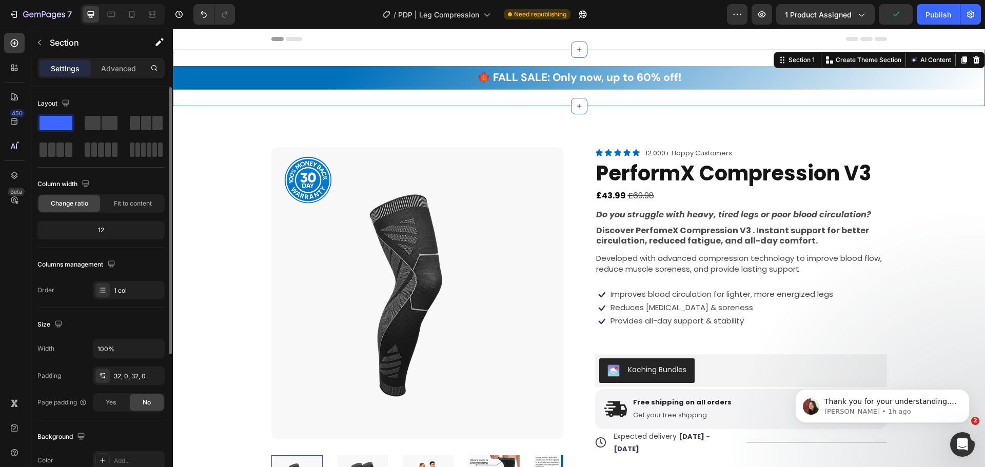
click at [213, 104] on div "🍁 FALL SALE: Only now, up to 60% off! Text block Row Row Section 1 Create Theme…" at bounding box center [579, 78] width 812 height 56
click at [137, 202] on span "Fit to content" at bounding box center [133, 203] width 38 height 9
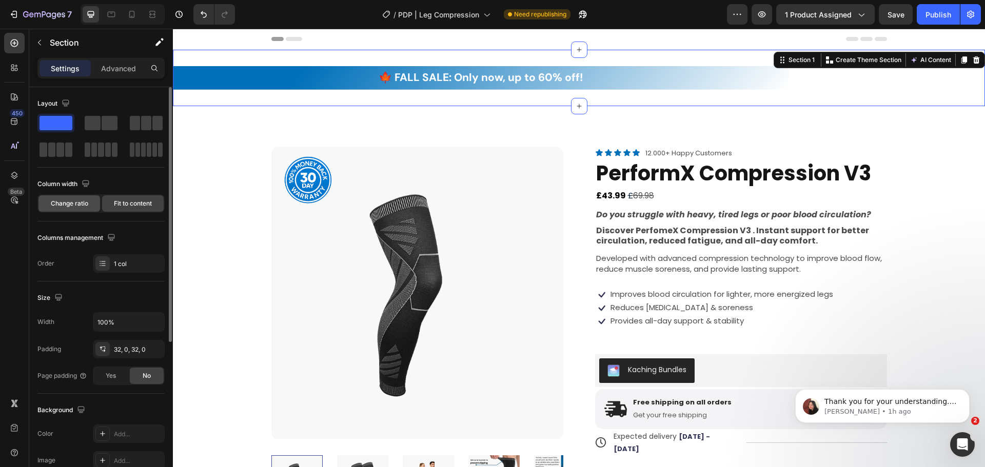
click at [75, 207] on span "Change ratio" at bounding box center [69, 203] width 37 height 9
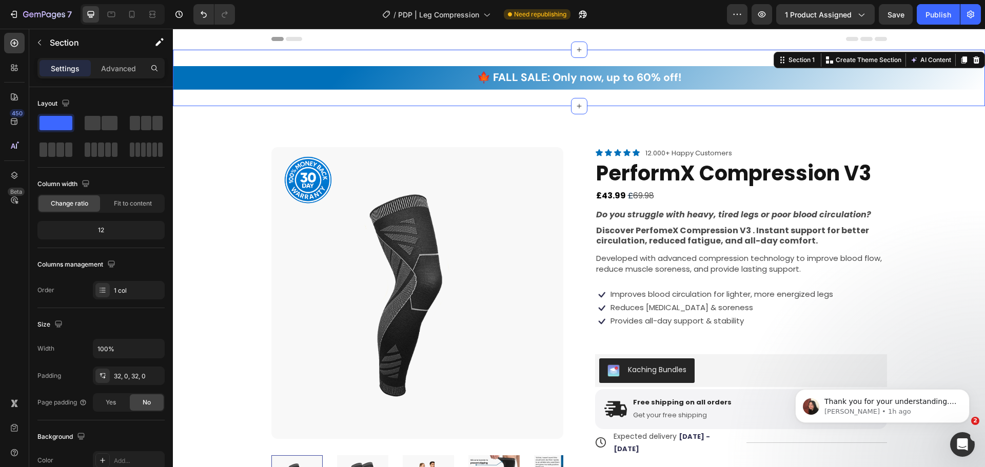
click at [269, 58] on div "🍁 FALL SALE: Only now, up to 60% off! Text block Row Row Section 1 Create Theme…" at bounding box center [579, 78] width 812 height 56
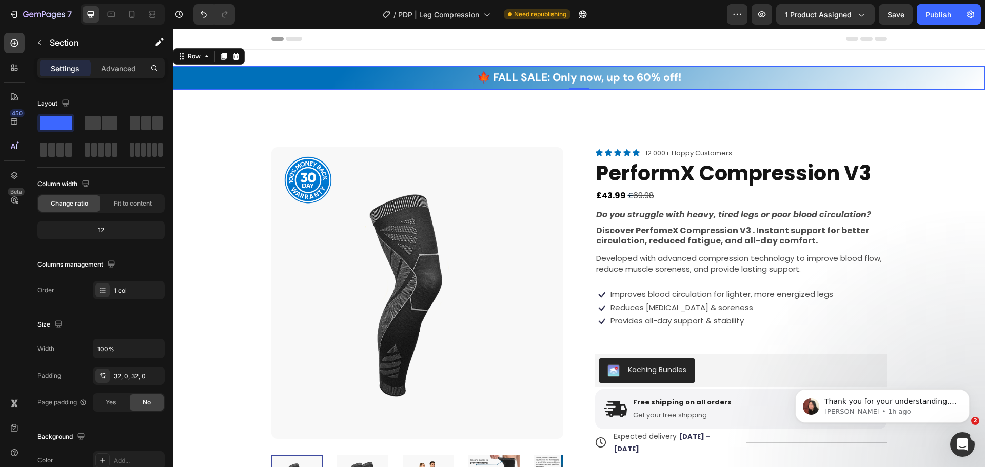
click at [257, 83] on div "🍁 FALL SALE: Only now, up to 60% off! Text block Row" at bounding box center [579, 78] width 812 height 24
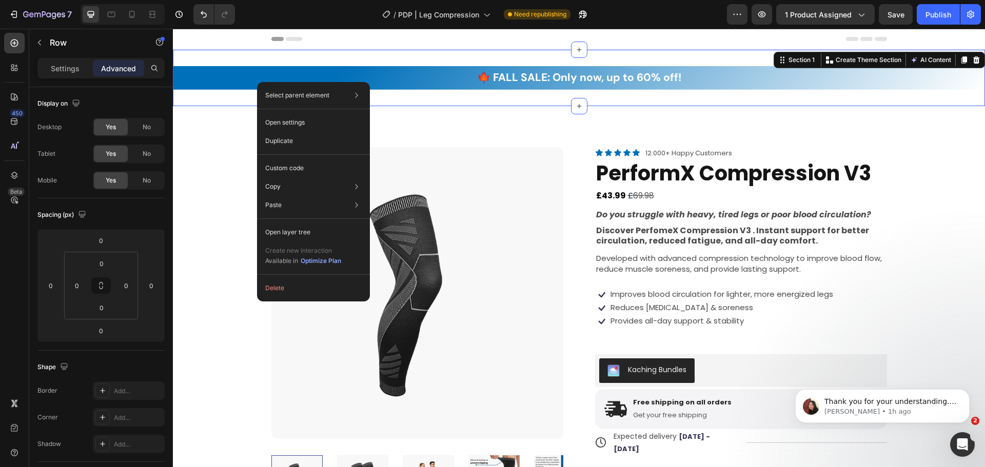
click at [242, 95] on div "🍁 FALL SALE: Only now, up to 60% off! Text block Row Row Section 1 Create Theme…" at bounding box center [579, 78] width 812 height 56
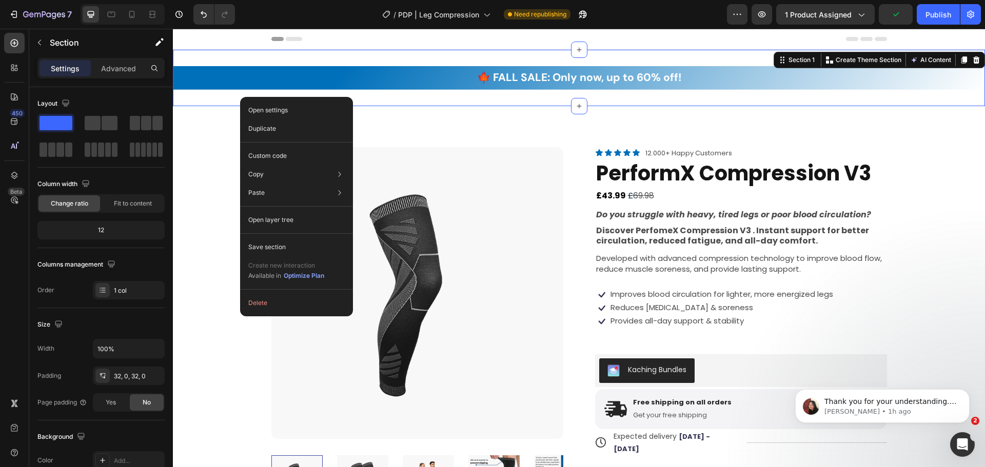
click at [240, 103] on div "Open settings Duplicate Custom code Copy Copy section Ctrl + C Copy style Copy …" at bounding box center [296, 207] width 113 height 220
click at [129, 204] on span "Fit to content" at bounding box center [133, 203] width 38 height 9
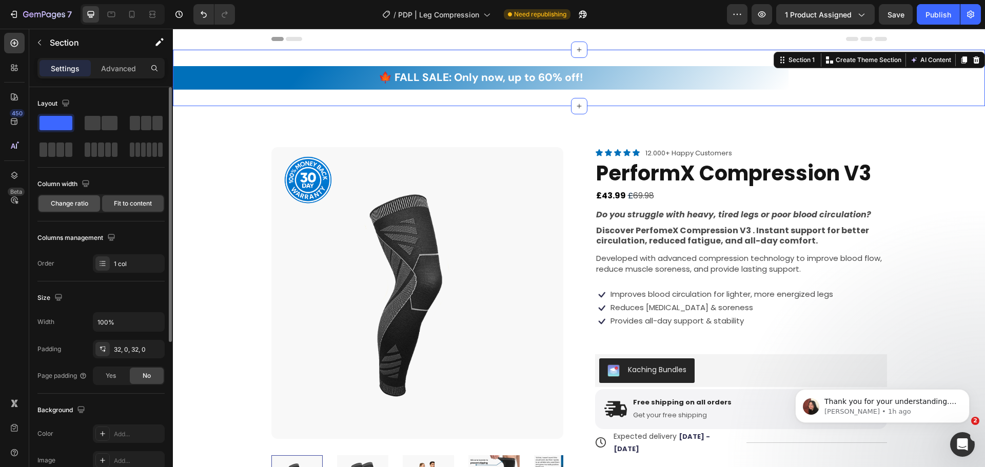
click at [69, 206] on span "Change ratio" at bounding box center [69, 203] width 37 height 9
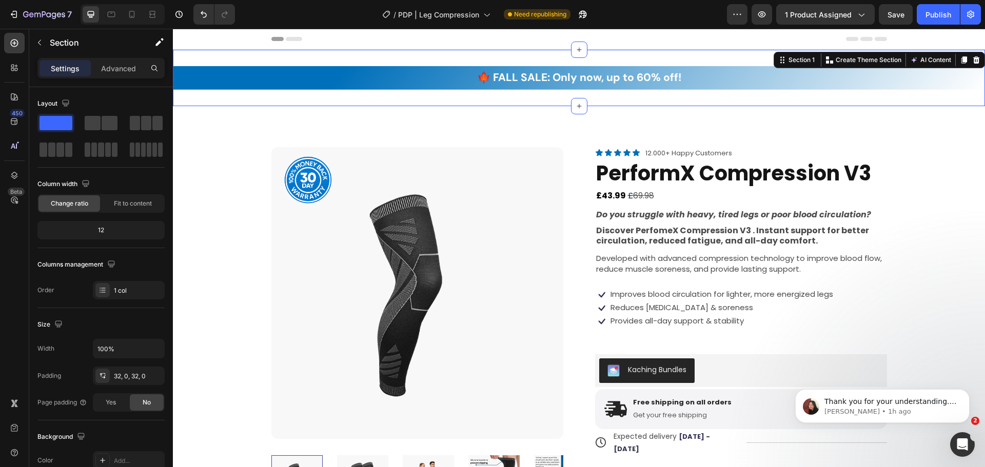
click at [226, 97] on div "🍁 FALL SALE: Only now, up to 60% off! Text block Row Row Section 1 Create Theme…" at bounding box center [579, 78] width 812 height 56
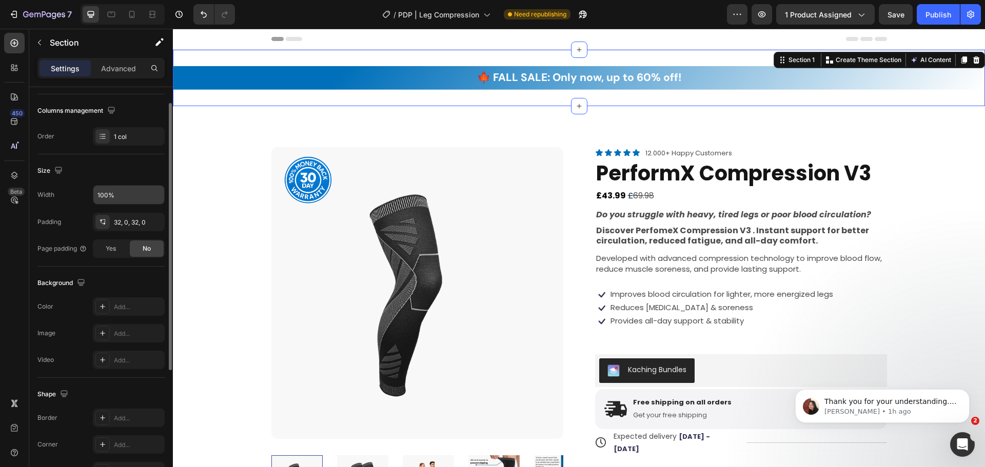
scroll to position [103, 0]
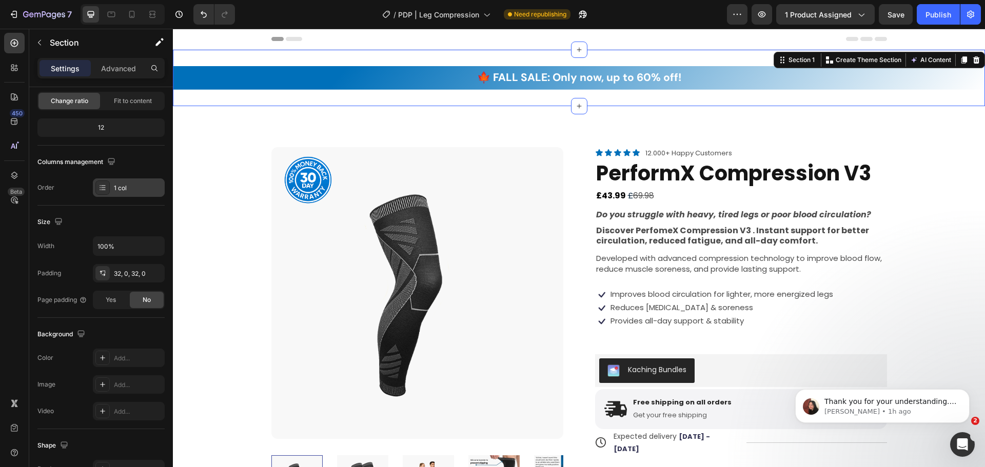
click at [137, 189] on div "1 col" at bounding box center [138, 188] width 48 height 9
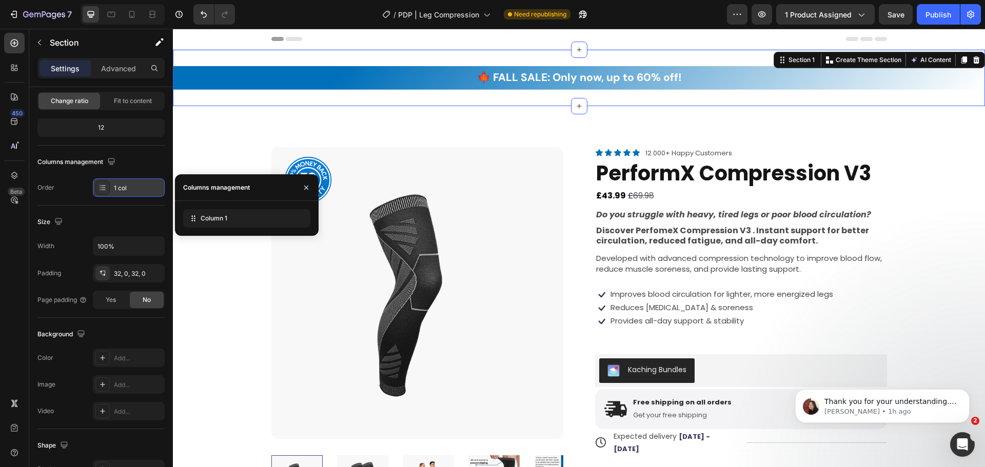
click at [139, 187] on div "1 col" at bounding box center [138, 188] width 48 height 9
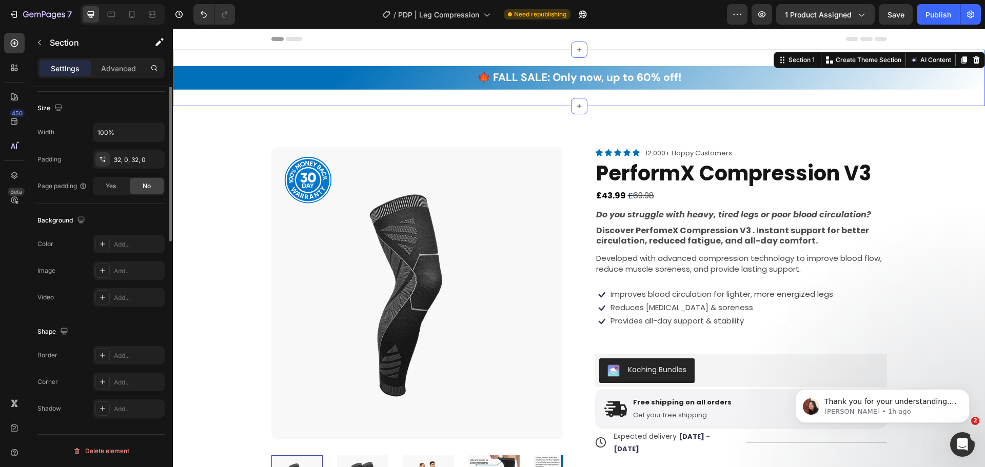
scroll to position [63, 0]
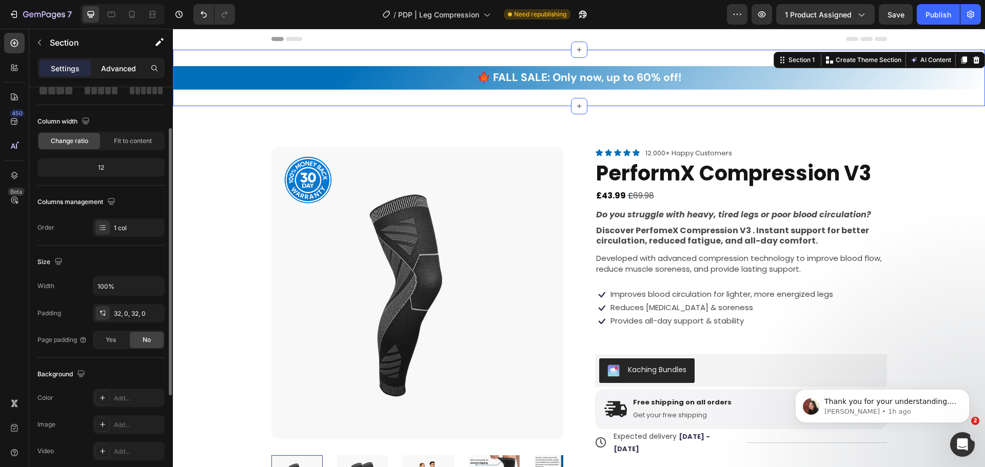
click at [126, 72] on p "Advanced" at bounding box center [118, 68] width 35 height 11
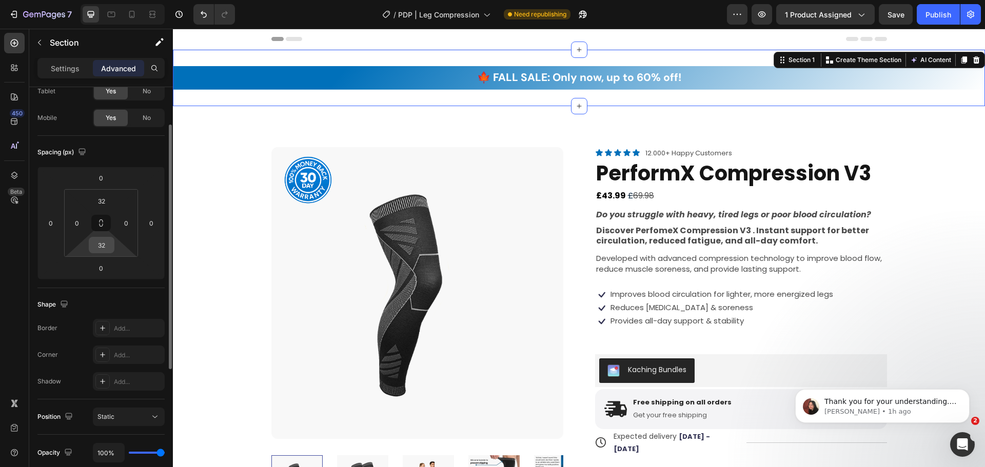
click at [108, 240] on input "32" at bounding box center [101, 245] width 21 height 15
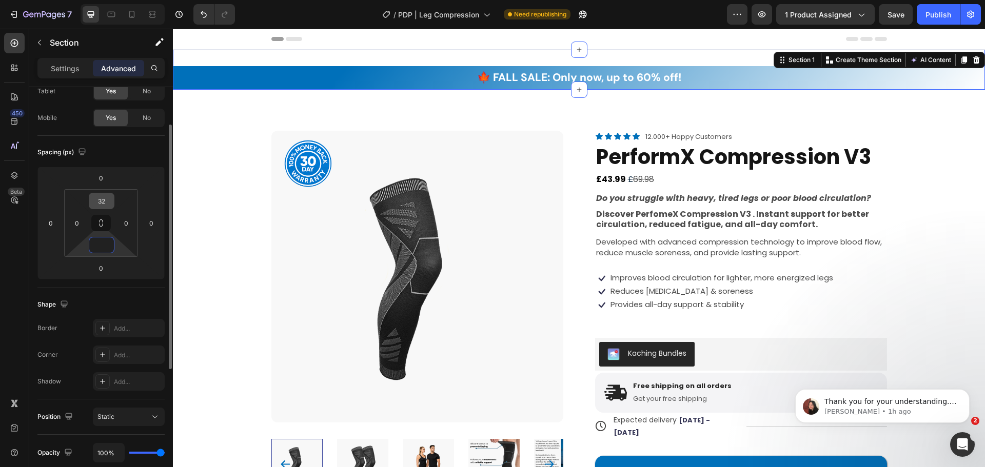
type input "0"
click at [107, 199] on input "32" at bounding box center [101, 200] width 21 height 15
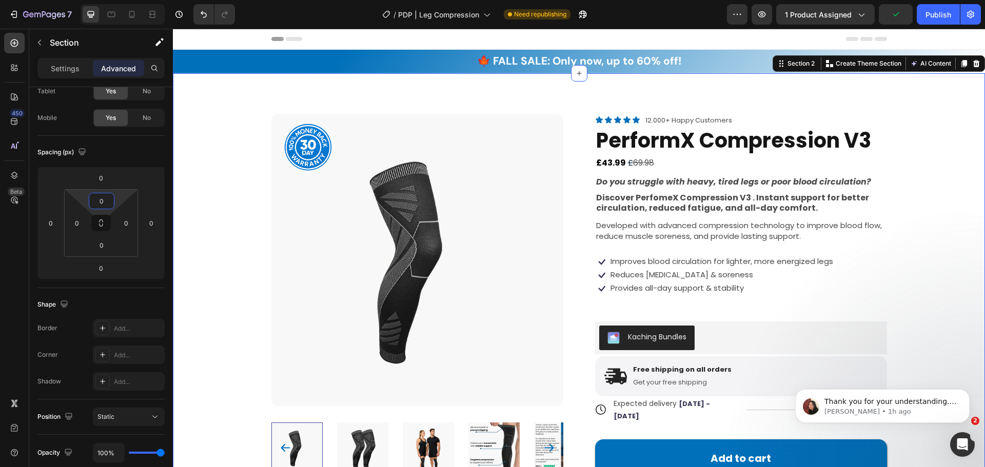
click at [198, 102] on div "Product Images Product Badge Icon Icon Icon Icon Icon Icon List 12.000+ Happy C…" at bounding box center [579, 437] width 812 height 728
click at [205, 61] on div "🍁 FALL SALE: Only now, up to 60% off! Text block Row" at bounding box center [579, 62] width 812 height 24
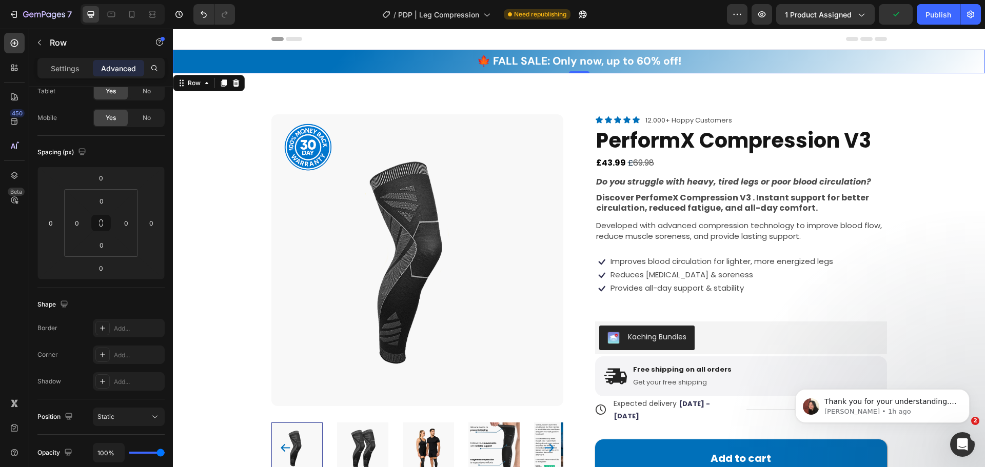
scroll to position [0, 0]
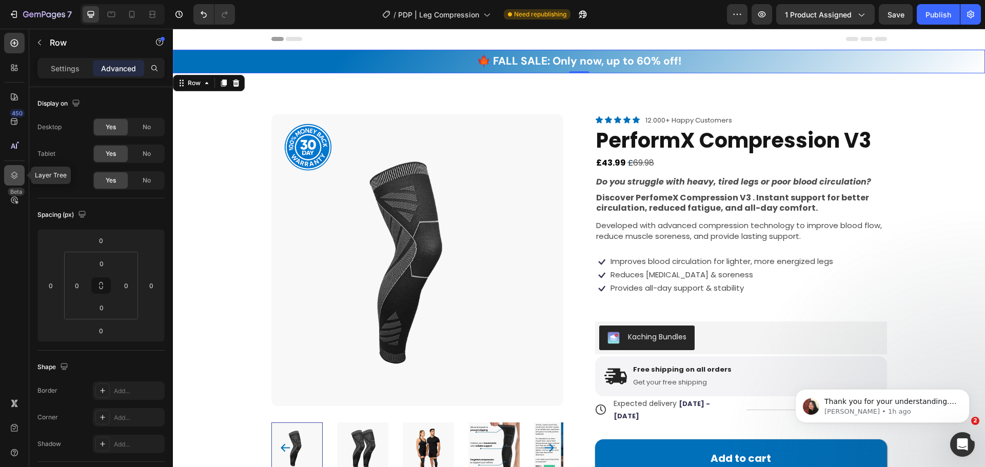
click at [12, 172] on icon at bounding box center [14, 175] width 10 height 10
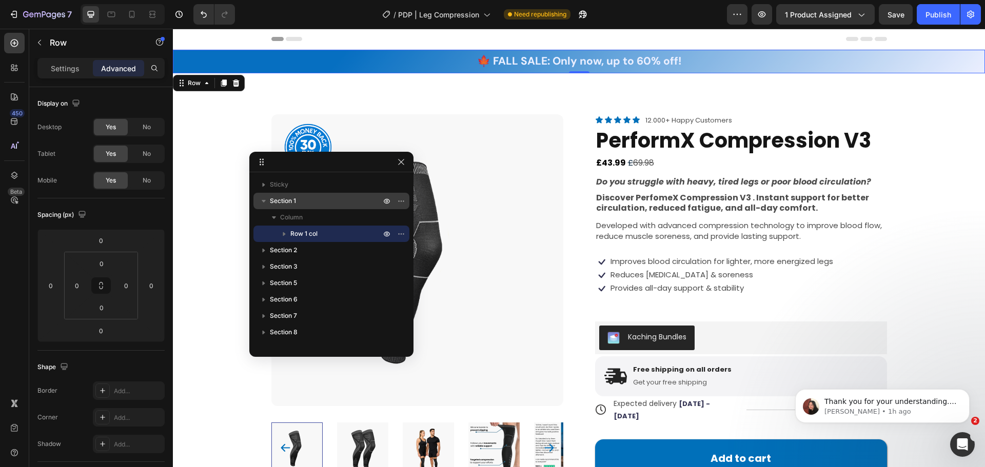
click at [281, 202] on span "Section 1" at bounding box center [283, 201] width 26 height 10
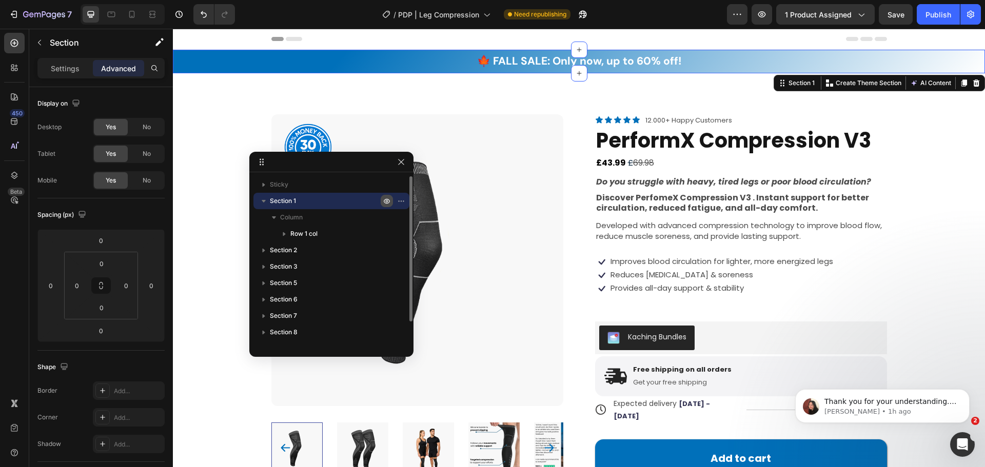
click at [385, 201] on icon "button" at bounding box center [387, 201] width 8 height 8
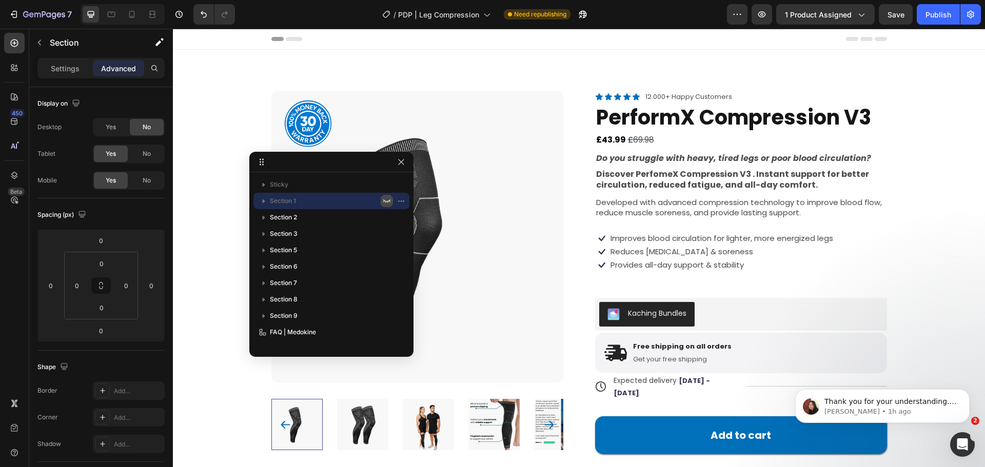
click at [385, 201] on icon "button" at bounding box center [387, 201] width 8 height 8
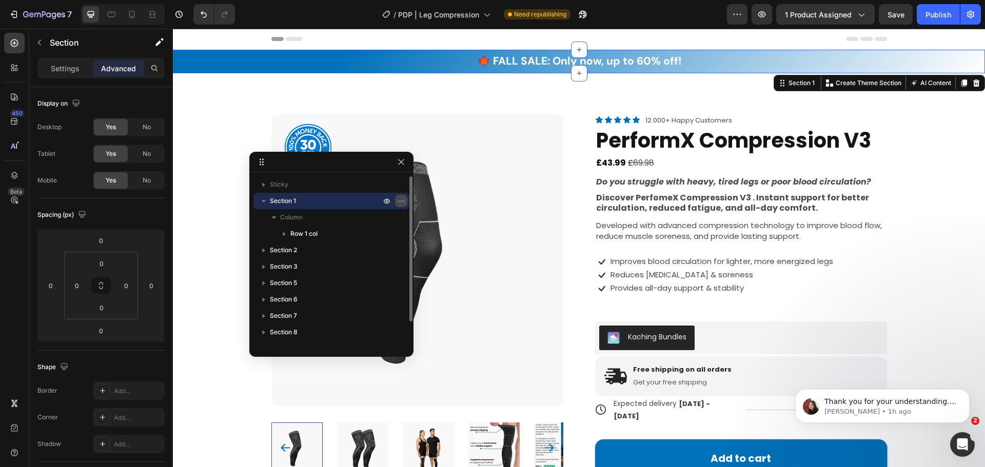
click at [398, 197] on icon "button" at bounding box center [401, 201] width 8 height 8
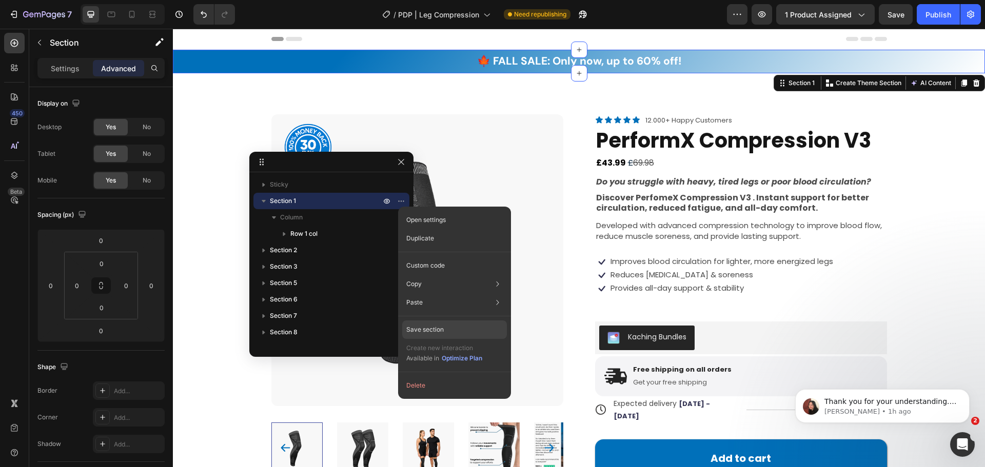
click at [446, 327] on div "Save section" at bounding box center [454, 330] width 105 height 18
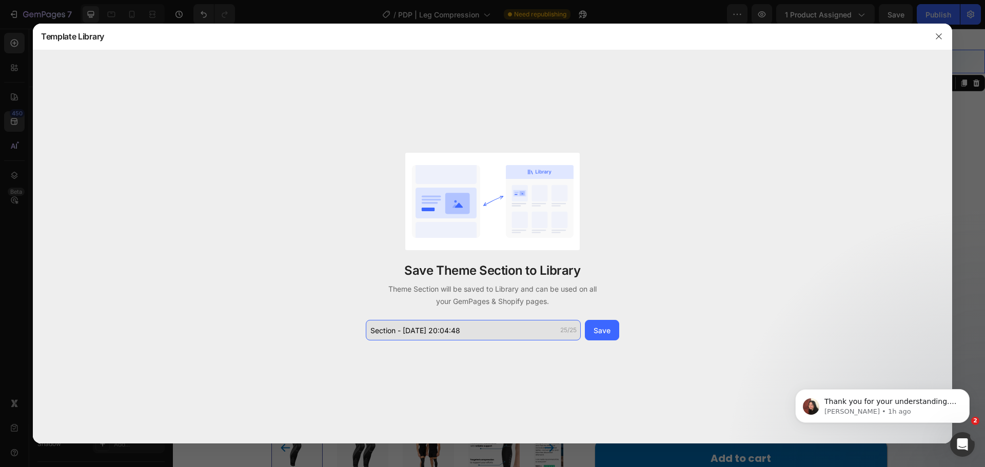
click at [450, 333] on input "Section - Sep 26 20:04:48" at bounding box center [473, 330] width 215 height 21
click at [451, 332] on input "Section - Sep 26 20:04:48" at bounding box center [473, 330] width 215 height 21
type input "A"
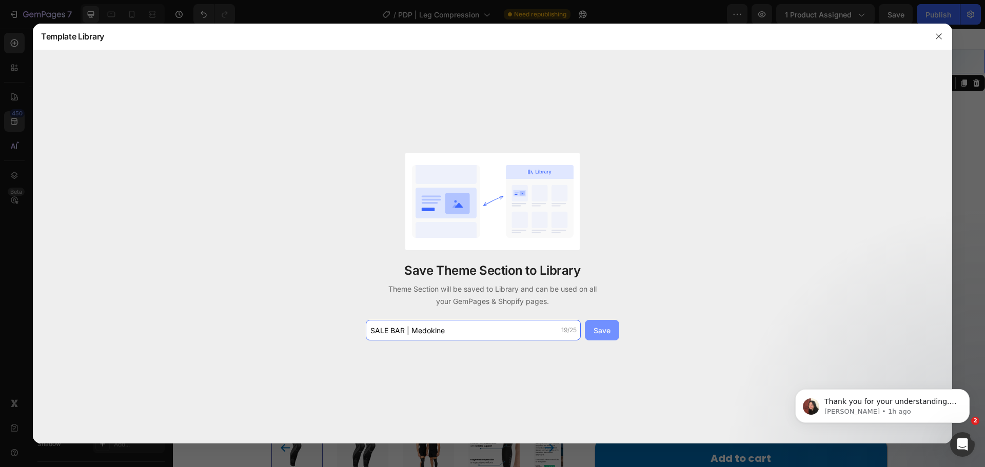
type input "SALE BAR | Medokine"
click at [596, 334] on div "Save" at bounding box center [602, 330] width 17 height 11
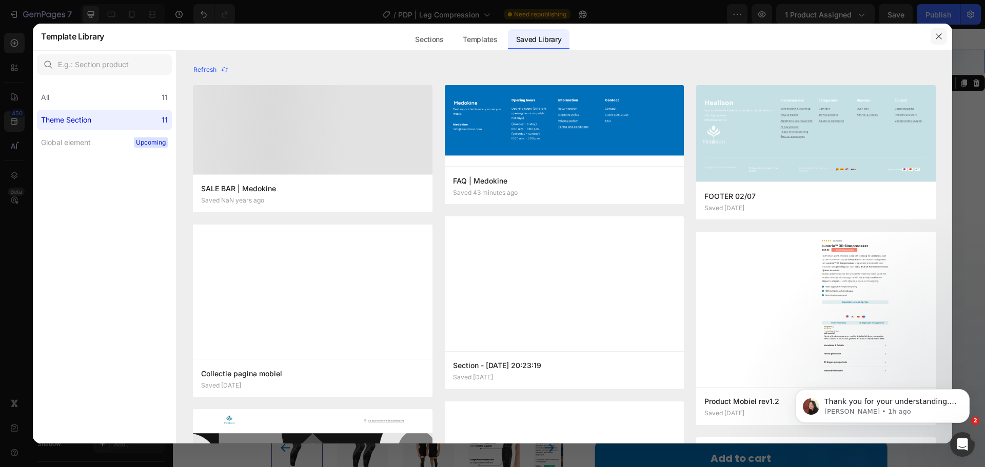
click at [935, 37] on icon "button" at bounding box center [939, 36] width 8 height 8
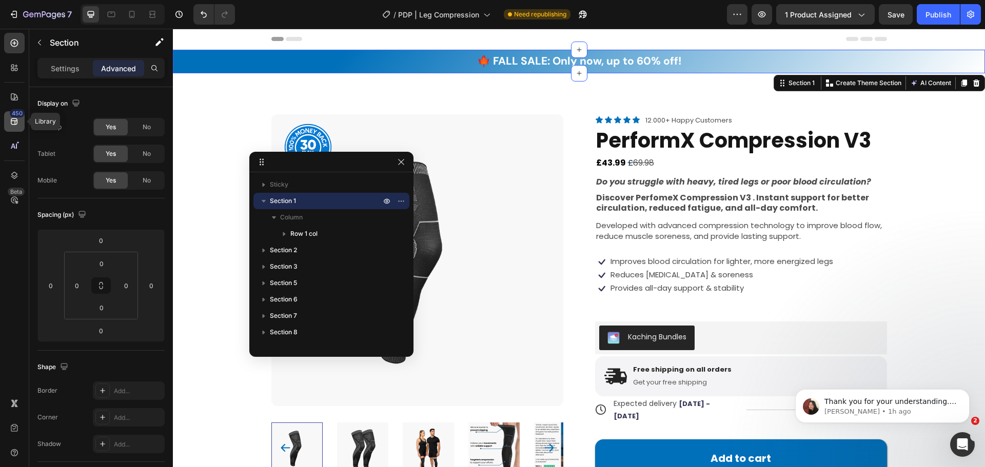
click at [17, 119] on icon at bounding box center [14, 121] width 7 height 7
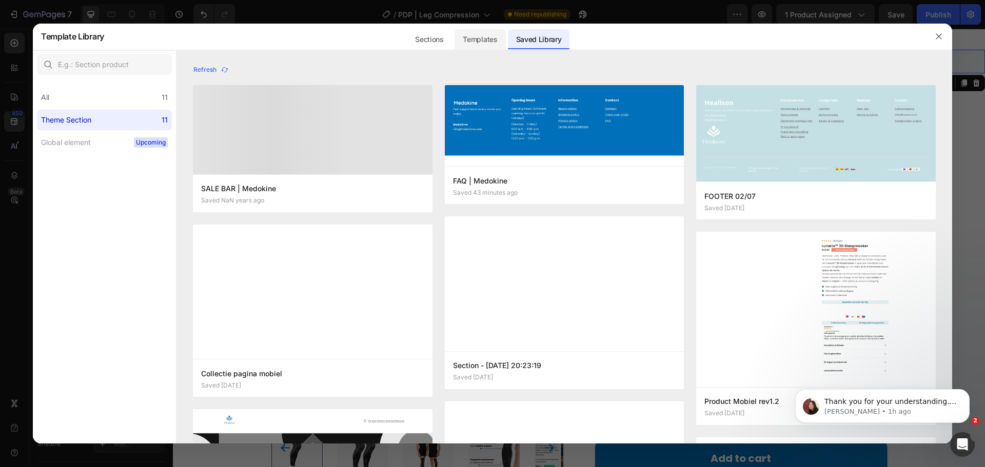
click at [483, 37] on div "Templates" at bounding box center [479, 39] width 51 height 21
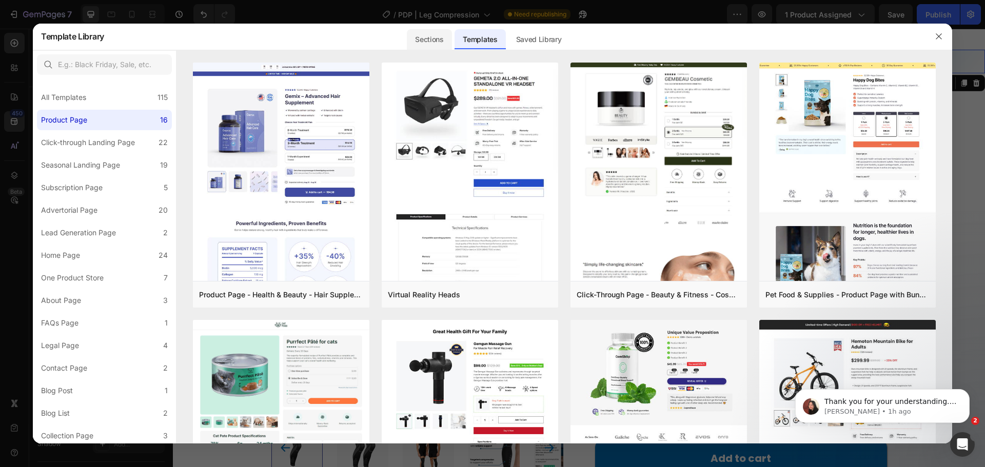
click at [437, 44] on div "Sections" at bounding box center [429, 39] width 45 height 21
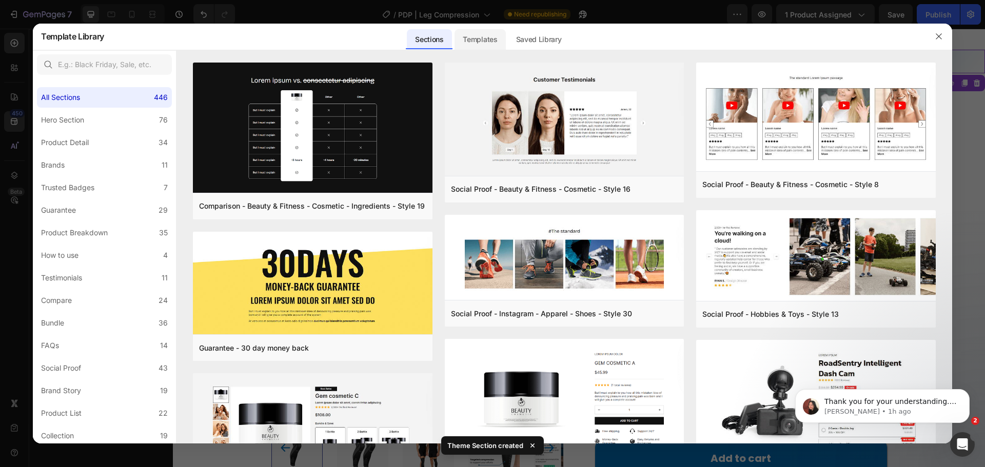
click at [467, 34] on div "Templates" at bounding box center [479, 39] width 51 height 21
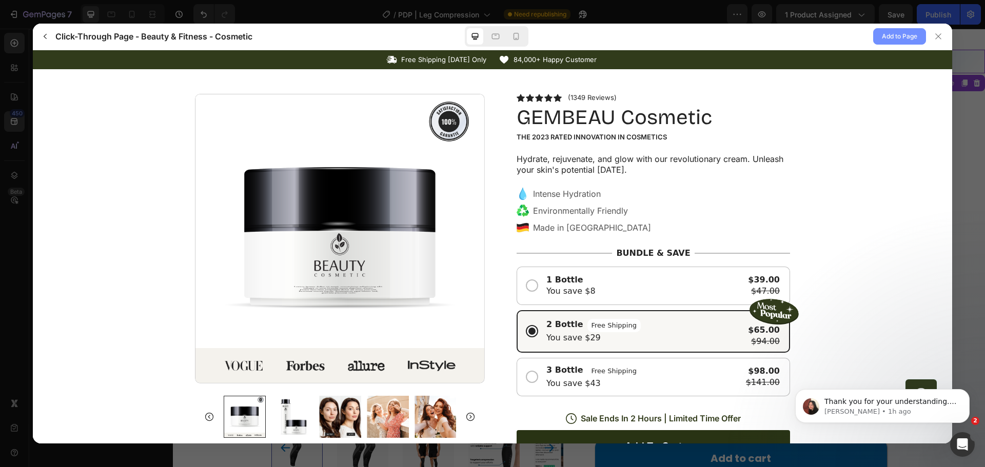
click at [891, 32] on span "Add to Page" at bounding box center [899, 36] width 35 height 12
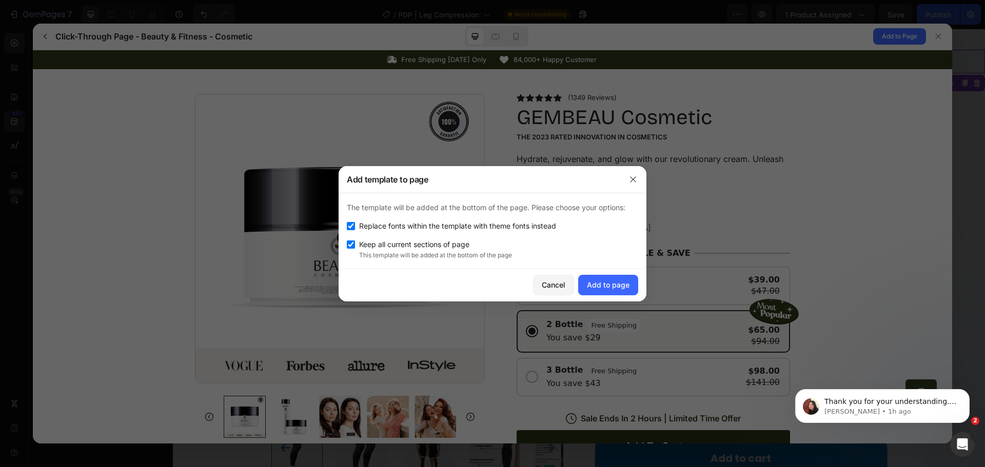
click at [403, 230] on span "Replace fonts within the template with theme fonts instead" at bounding box center [457, 226] width 197 height 12
checkbox input "false"
click at [600, 282] on div "Add to page" at bounding box center [608, 285] width 43 height 11
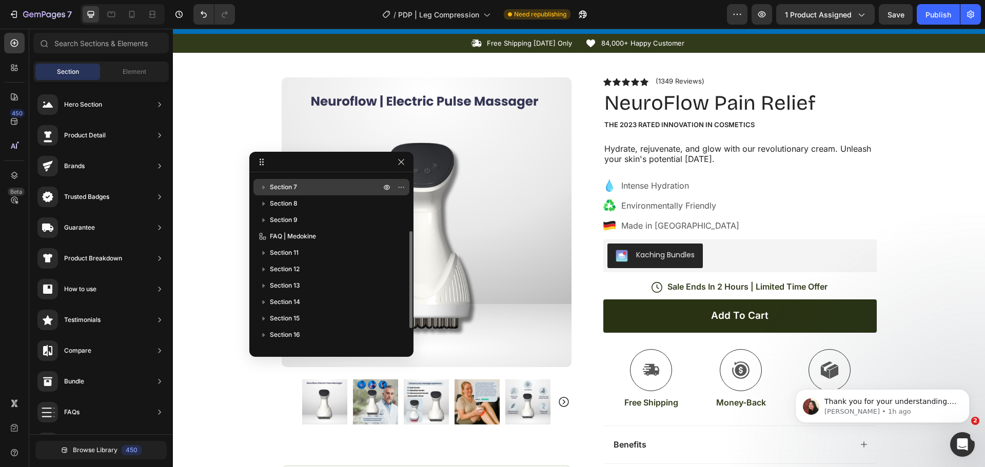
scroll to position [2680, 0]
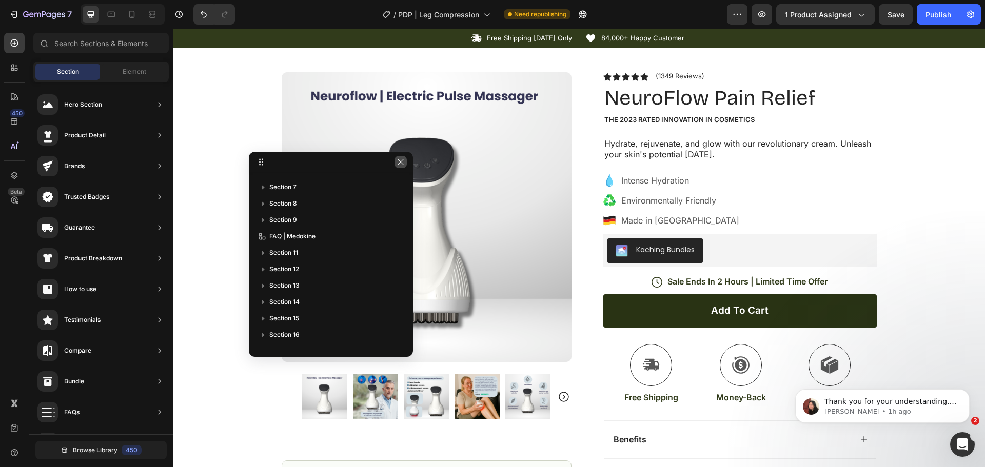
click at [399, 162] on icon "button" at bounding box center [401, 162] width 8 height 8
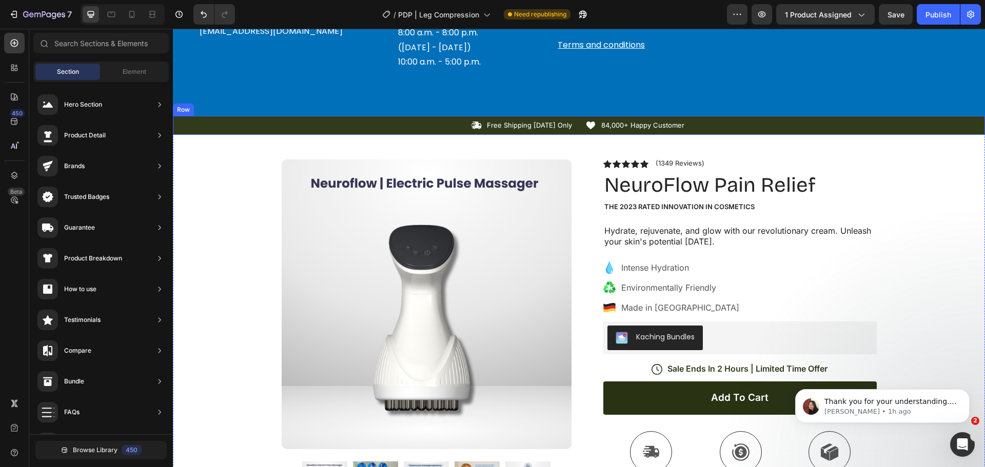
scroll to position [2526, 0]
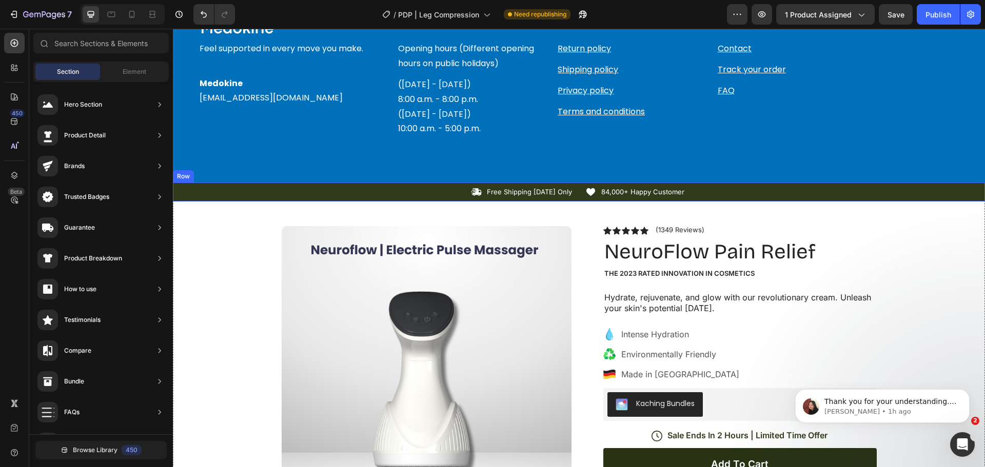
click at [195, 192] on div "Icon Free Shipping Today Only Text Block Row Icon 84,000+ Happy Customer Text B…" at bounding box center [579, 192] width 812 height 11
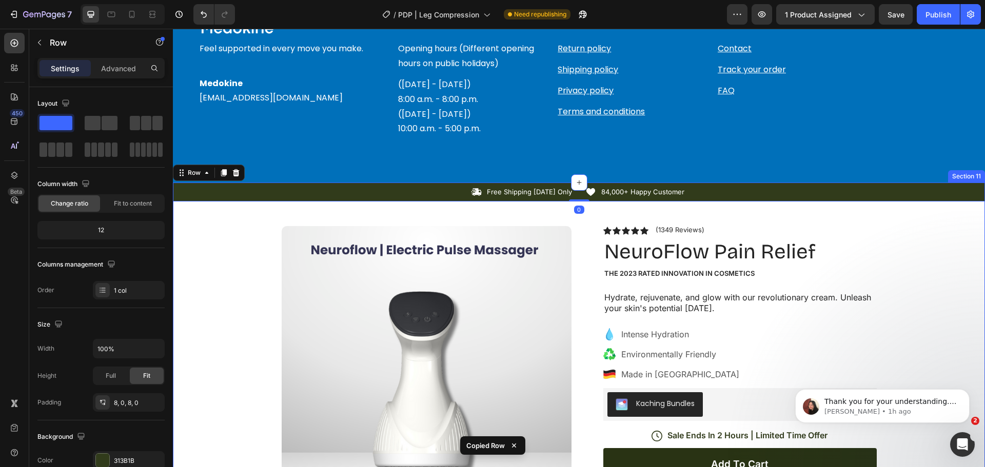
click at [184, 228] on div "Icon Free Shipping Today Only Text Block Row Icon 84,000+ Happy Customer Text B…" at bounding box center [579, 463] width 812 height 560
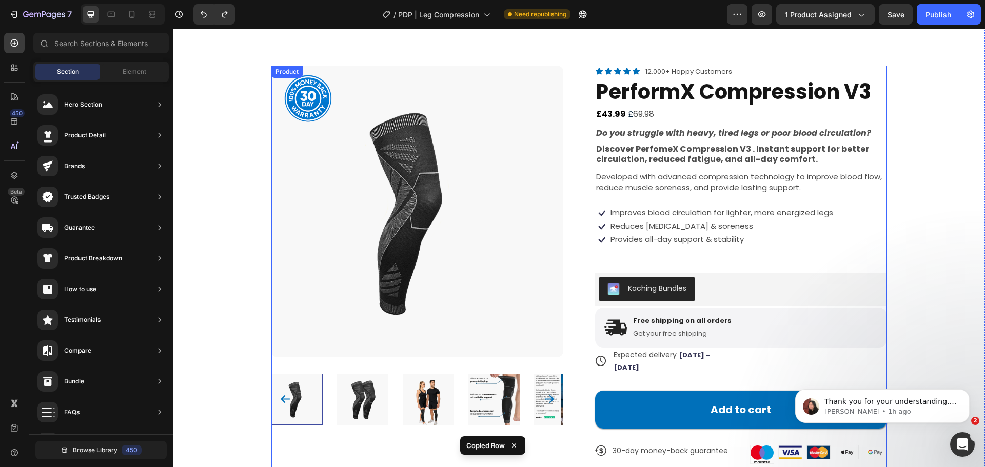
scroll to position [0, 0]
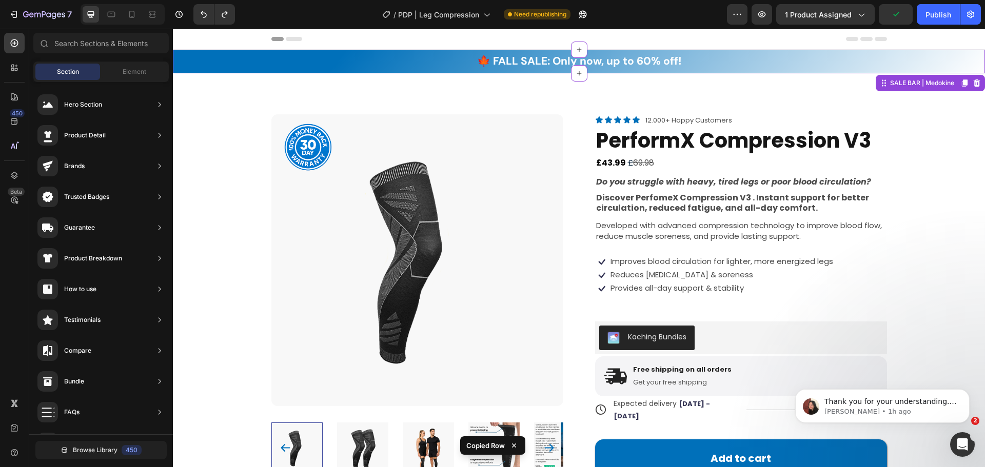
click at [179, 66] on div "🍁 FALL SALE: Only now, up to 60% off! Text block Row" at bounding box center [579, 62] width 812 height 24
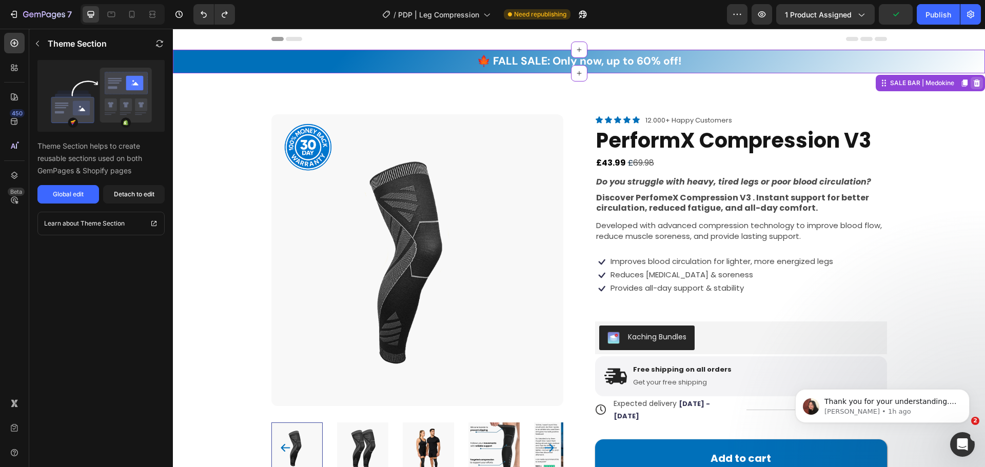
click at [974, 83] on icon at bounding box center [977, 82] width 7 height 7
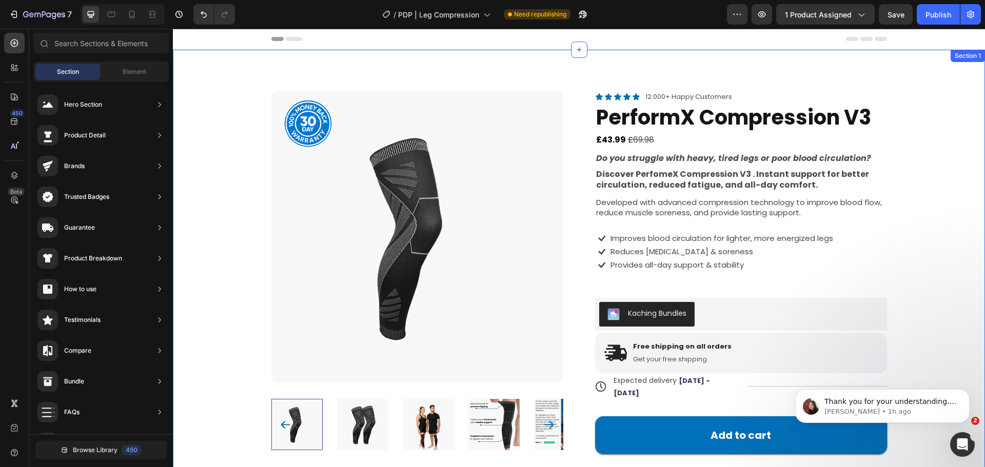
click at [219, 77] on div "Product Images Product Badge Icon Icon Icon Icon Icon Icon List 12.000+ Happy C…" at bounding box center [579, 414] width 812 height 728
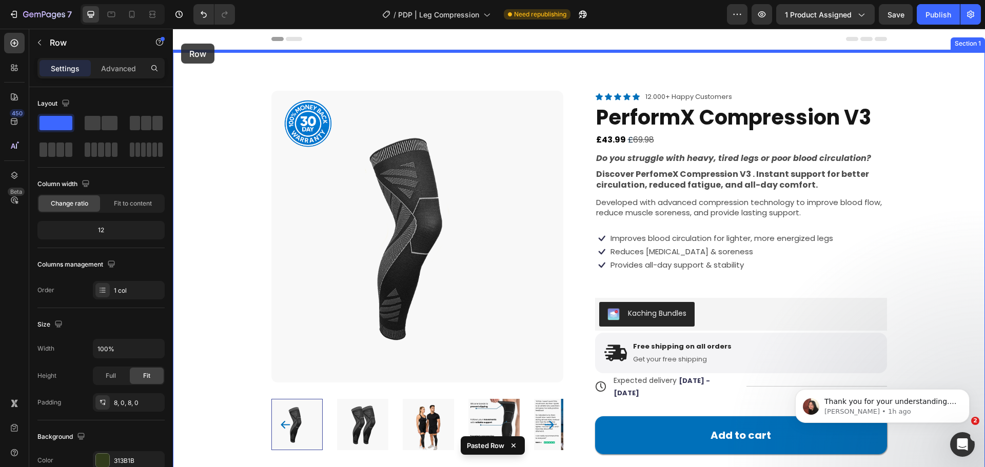
drag, startPoint x: 603, startPoint y: 314, endPoint x: 181, endPoint y: 42, distance: 502.1
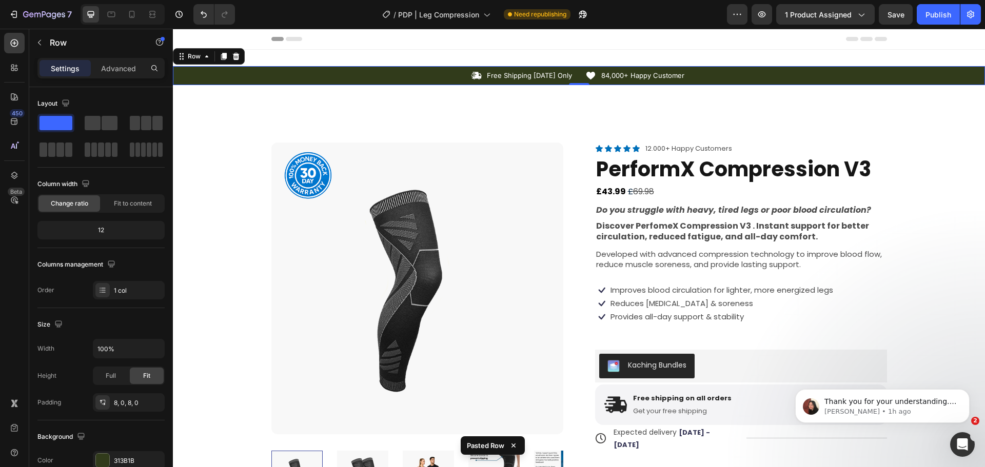
click at [238, 67] on div "Icon Free Shipping Today Only Text Block Row Icon 84,000+ Happy Customer Text B…" at bounding box center [579, 75] width 812 height 19
click at [247, 80] on div "Icon Free Shipping Today Only Text Block Row Icon 84,000+ Happy Customer Text B…" at bounding box center [579, 75] width 812 height 11
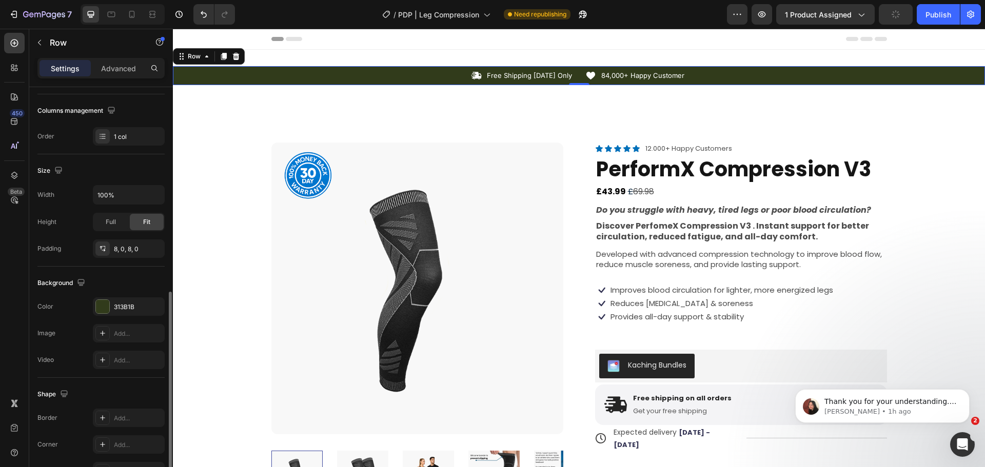
scroll to position [216, 0]
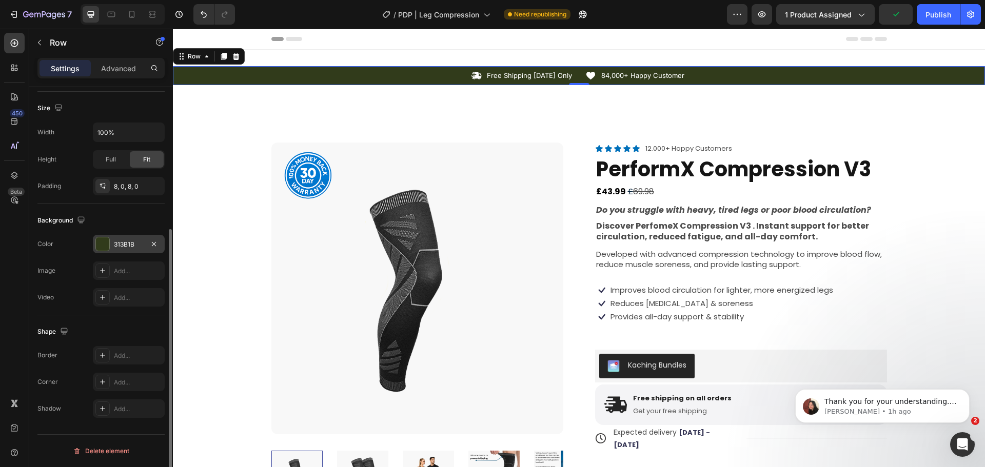
click at [105, 243] on div at bounding box center [102, 244] width 13 height 13
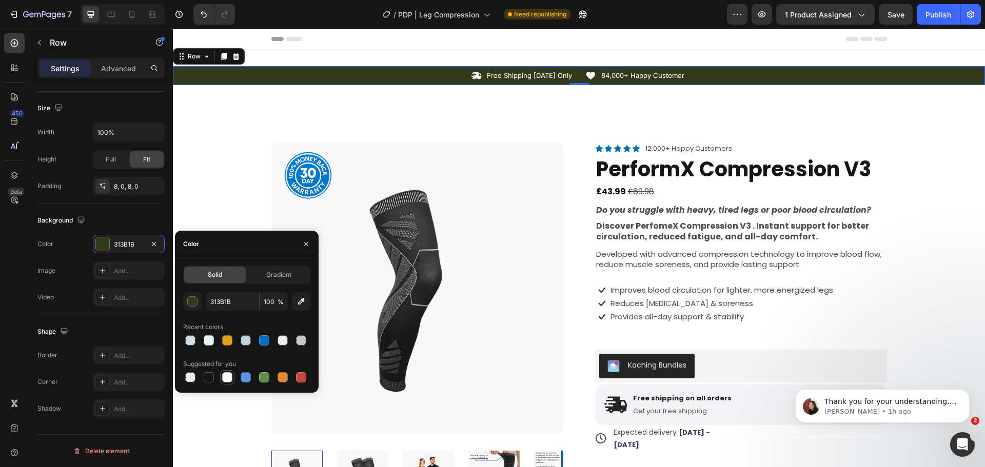
click at [226, 380] on div at bounding box center [227, 377] width 10 height 10
type input "FFFFFF"
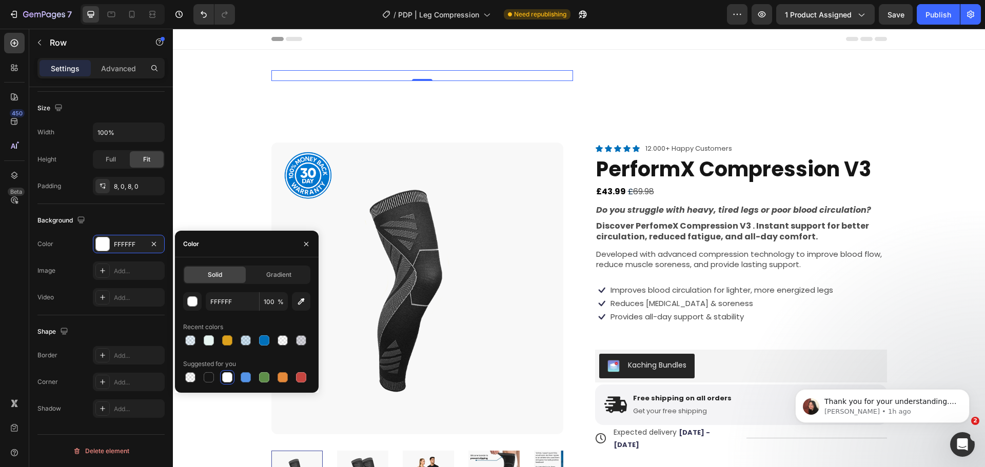
click at [464, 75] on div "Icon Free Shipping Today Only Text Block Row 0" at bounding box center [422, 75] width 302 height 11
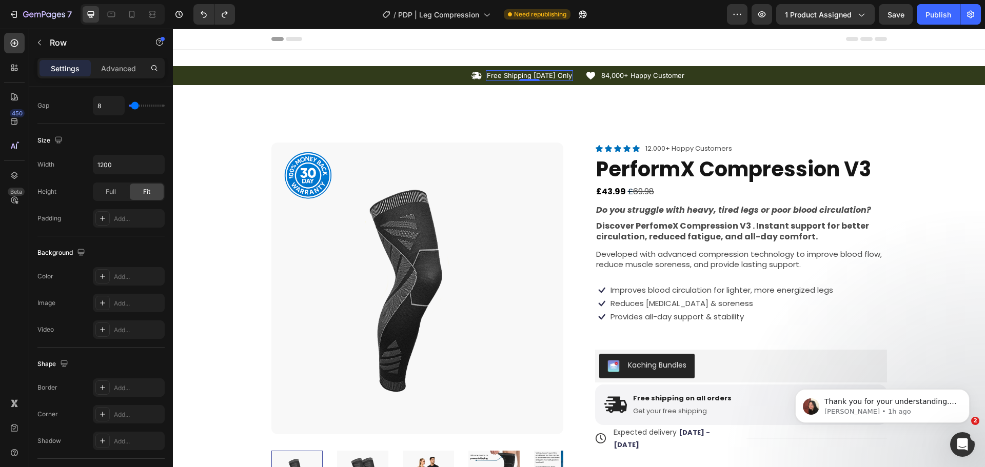
click at [497, 75] on p "Free Shipping Today Only" at bounding box center [529, 75] width 85 height 9
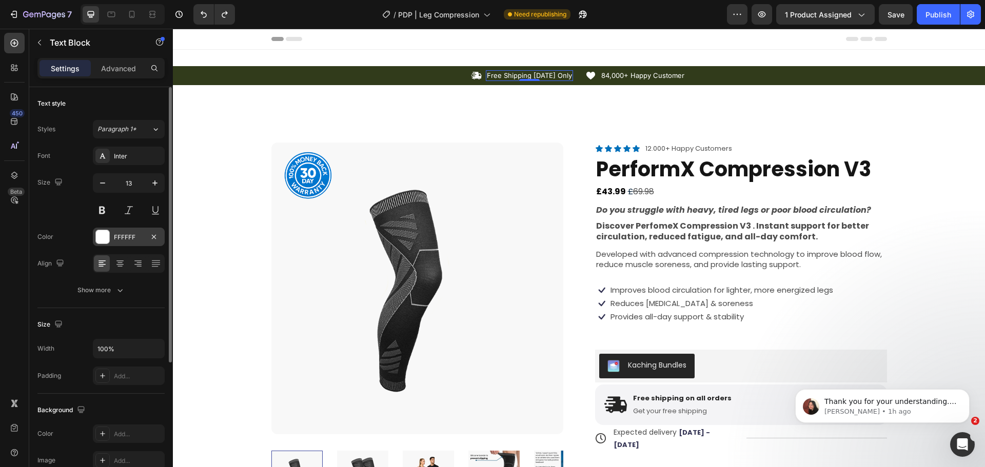
click at [117, 240] on div "FFFFFF" at bounding box center [129, 237] width 30 height 9
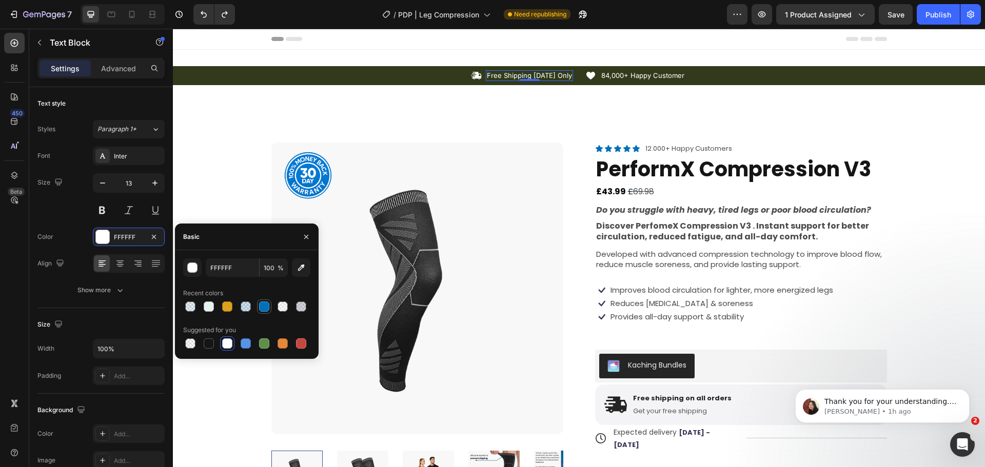
click at [264, 308] on div at bounding box center [264, 307] width 10 height 10
type input "0070BA"
click at [634, 75] on p "84,000+ Happy Customer" at bounding box center [642, 75] width 83 height 9
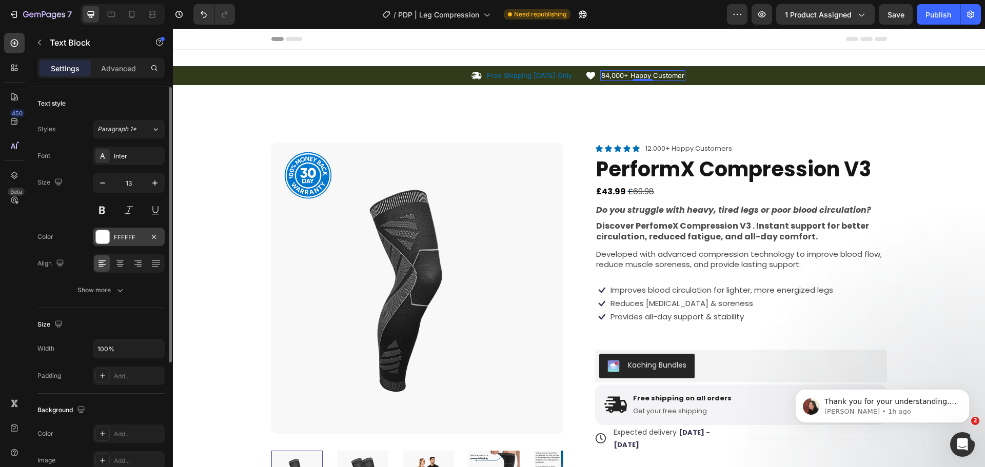
click at [107, 243] on div at bounding box center [102, 236] width 13 height 13
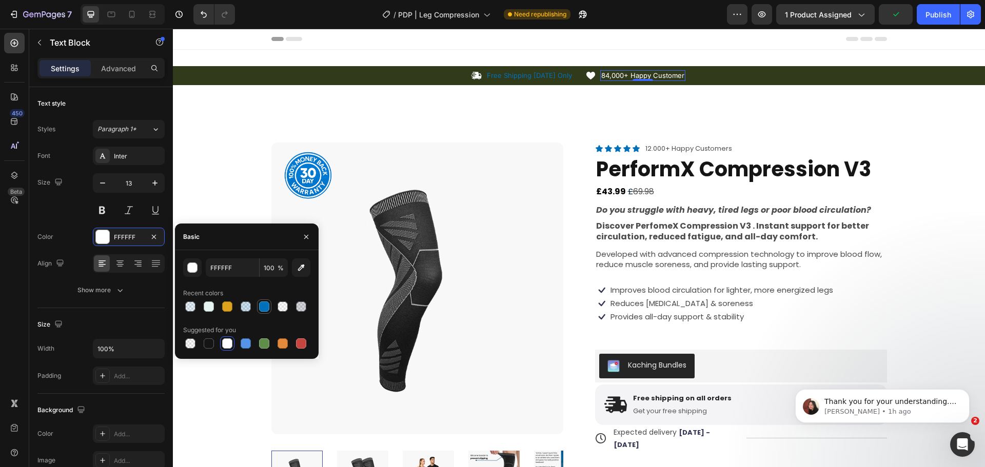
click at [260, 302] on div at bounding box center [264, 307] width 12 height 12
type input "0070BA"
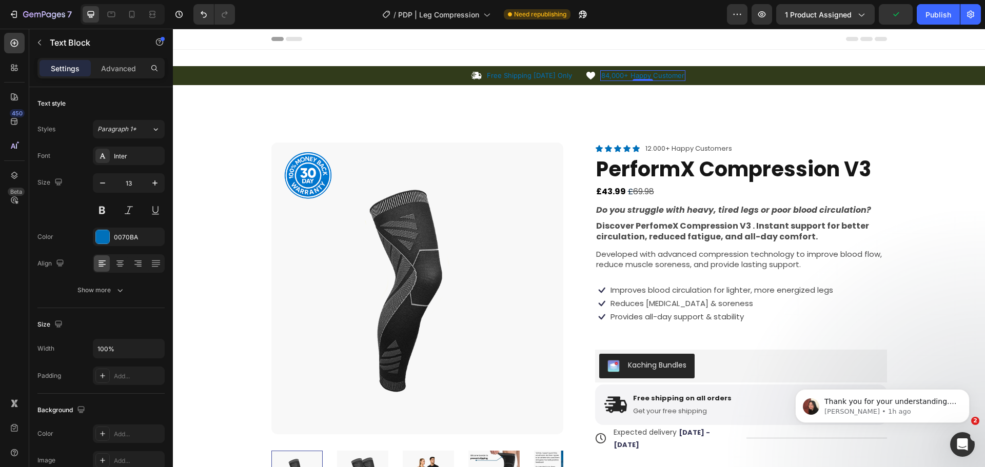
click at [605, 78] on p "84,000+ Happy Customer" at bounding box center [642, 75] width 83 height 9
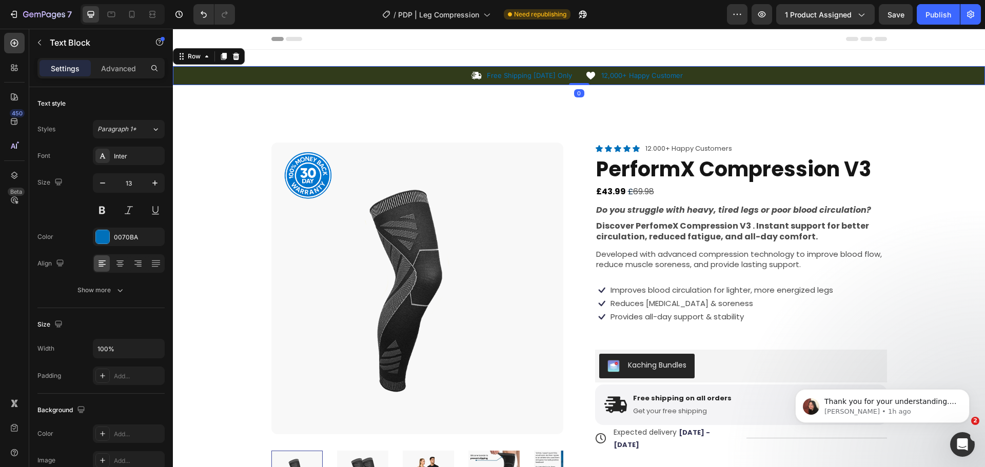
drag, startPoint x: 582, startPoint y: 82, endPoint x: 588, endPoint y: 77, distance: 7.0
click at [583, 82] on div "Icon Free Shipping Today Only Text Block Row Icon 12,000+ Happy Customer Text B…" at bounding box center [579, 75] width 812 height 19
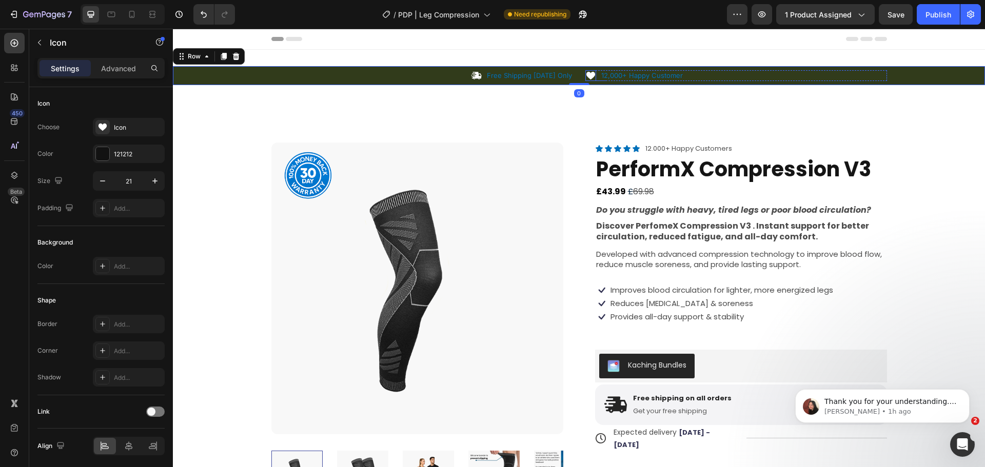
click at [590, 74] on icon at bounding box center [590, 76] width 9 height 8
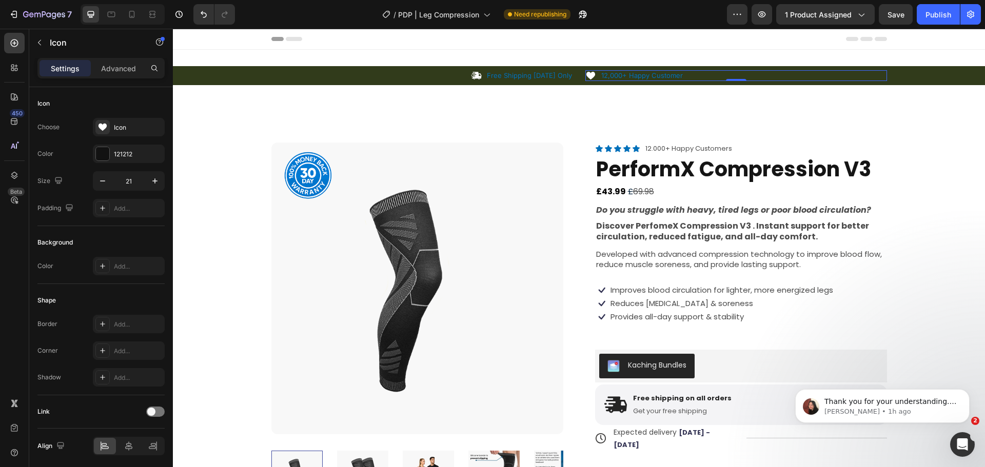
click at [688, 74] on div "Icon 12,000+ Happy Customer Text Block Row 0" at bounding box center [736, 75] width 302 height 11
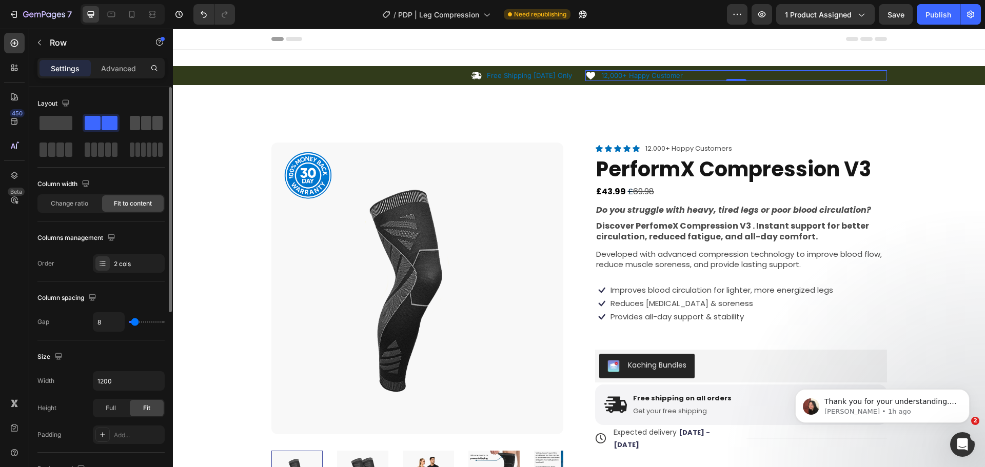
click at [157, 122] on span at bounding box center [157, 123] width 10 height 14
click at [309, 72] on div "Icon Free Shipping Today Only Text Block Row" at bounding box center [422, 75] width 302 height 11
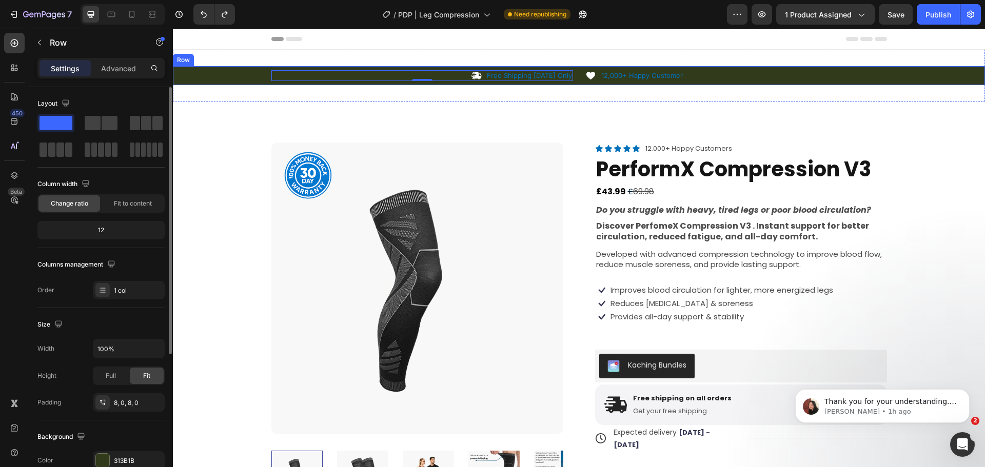
click at [259, 73] on div "Icon Free Shipping Today Only Text Block Row 0 Icon 12,000+ Happy Customer Text…" at bounding box center [579, 75] width 812 height 11
click at [307, 67] on div "Icon Free Shipping Today Only Text Block Row Icon 12,000+ Happy Customer Text B…" at bounding box center [579, 75] width 812 height 19
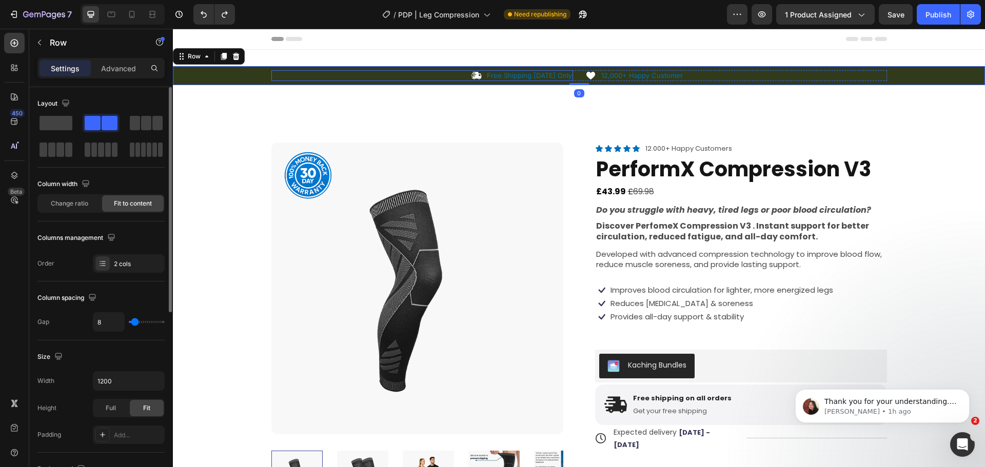
click at [305, 76] on div "Icon Free Shipping Today Only Text Block Row" at bounding box center [422, 75] width 302 height 11
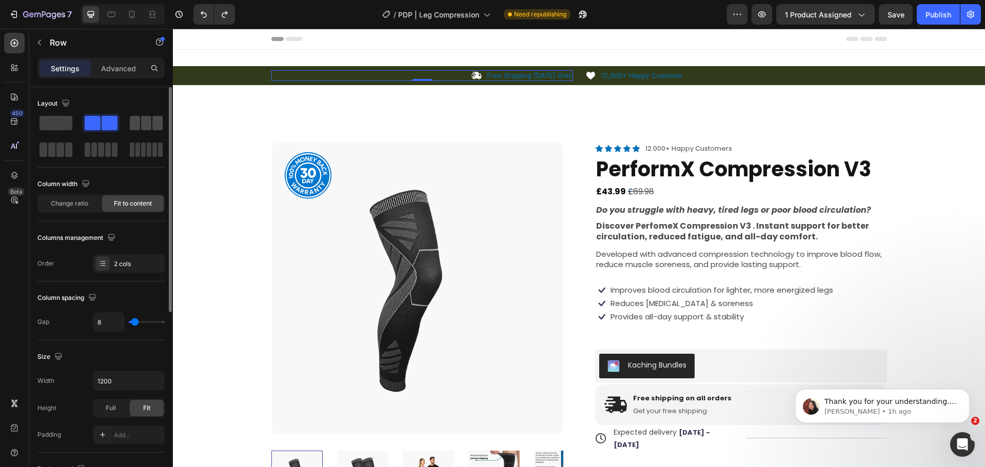
click at [155, 125] on span at bounding box center [157, 123] width 10 height 14
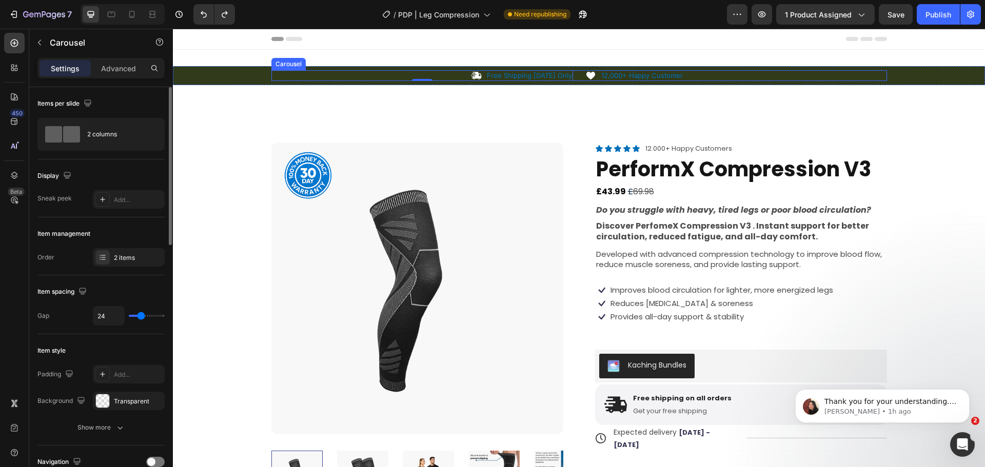
click at [576, 79] on div "Icon Free Shipping Today Only Text Block Row 0 Icon 12,000+ Happy Customer Text…" at bounding box center [579, 75] width 616 height 11
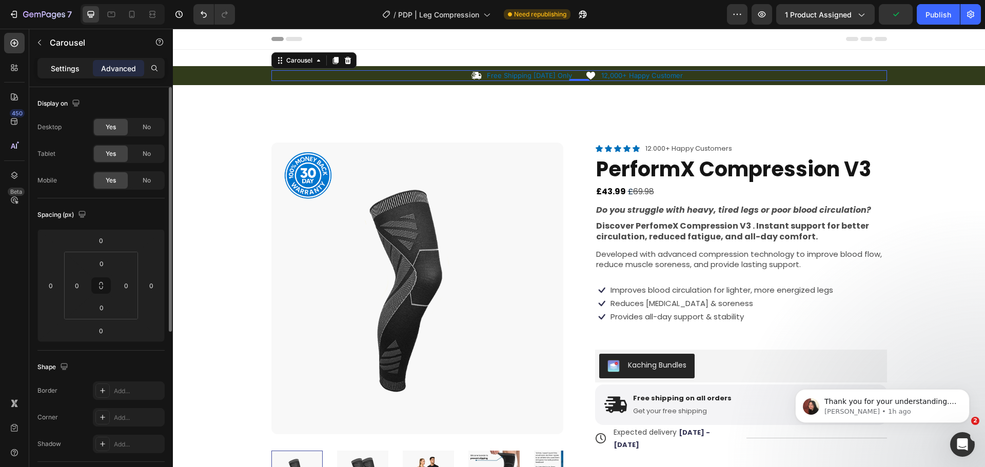
click at [72, 68] on p "Settings" at bounding box center [65, 68] width 29 height 11
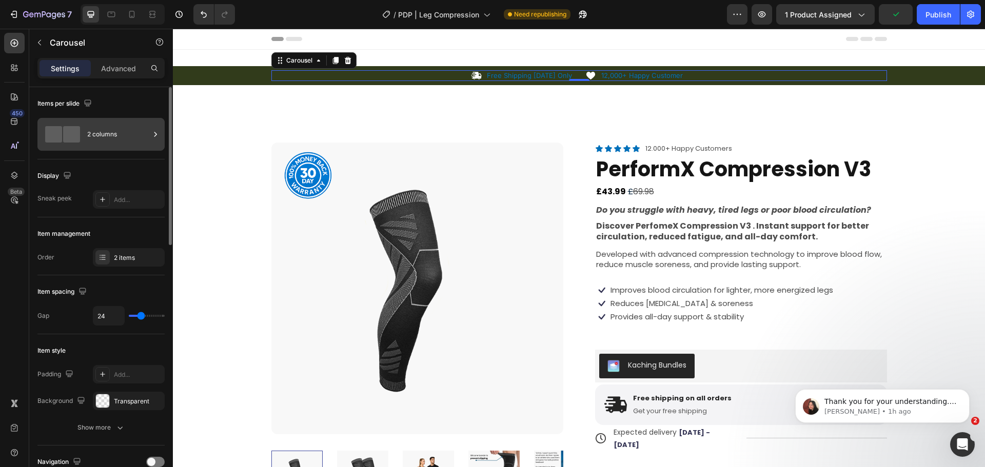
click at [151, 130] on icon at bounding box center [155, 134] width 10 height 10
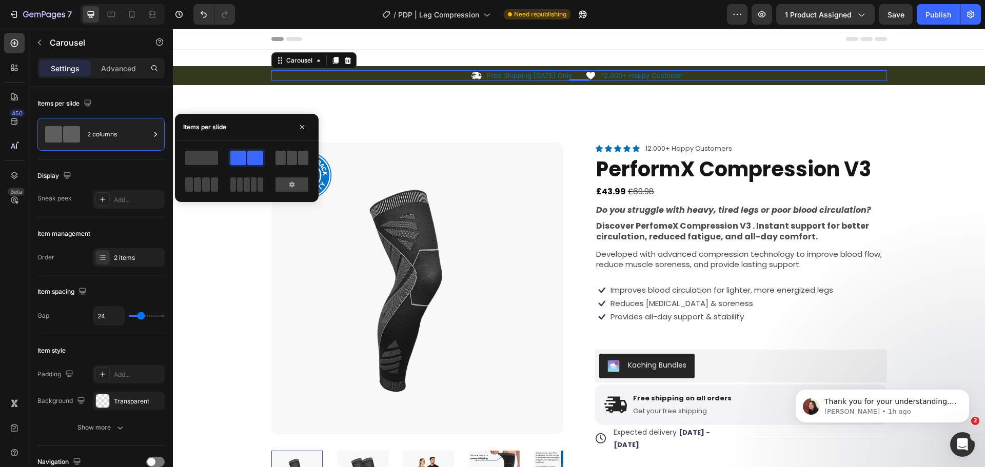
click at [276, 154] on span at bounding box center [280, 158] width 10 height 14
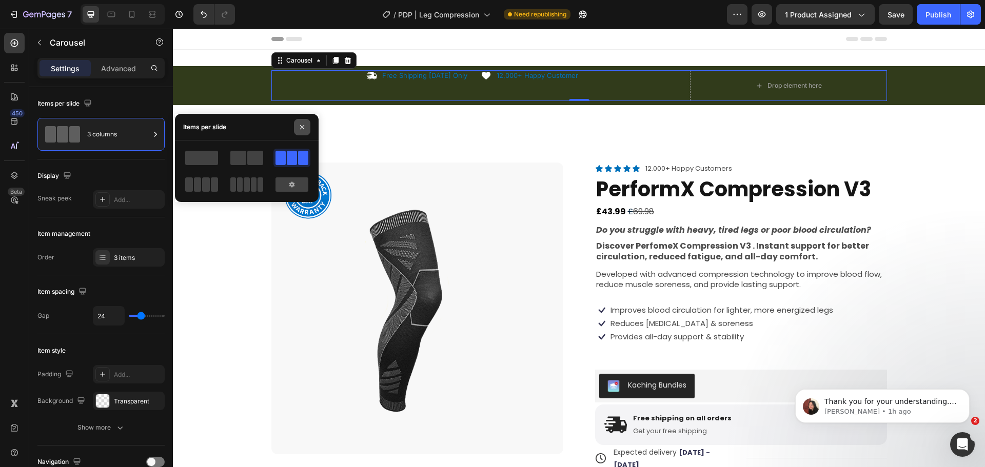
click at [306, 123] on button "button" at bounding box center [302, 127] width 16 height 16
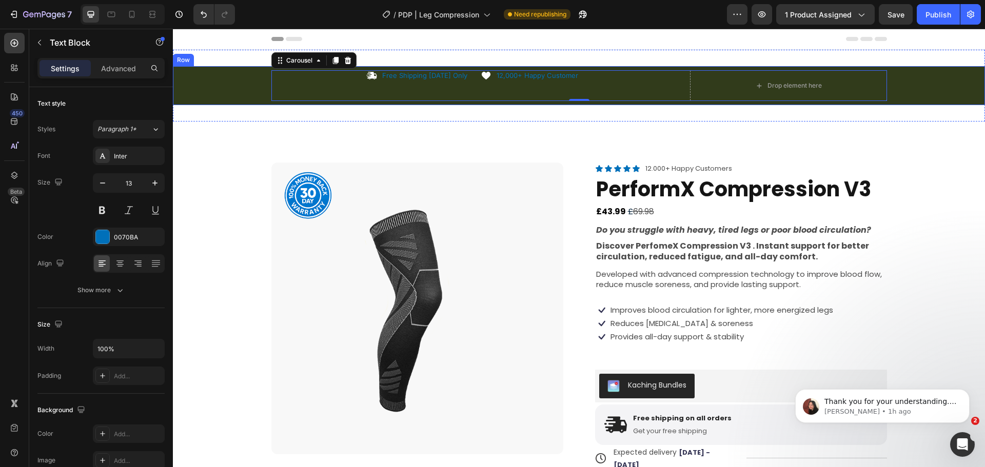
click at [519, 71] on p "12,000+ Happy Customer" at bounding box center [538, 75] width 82 height 9
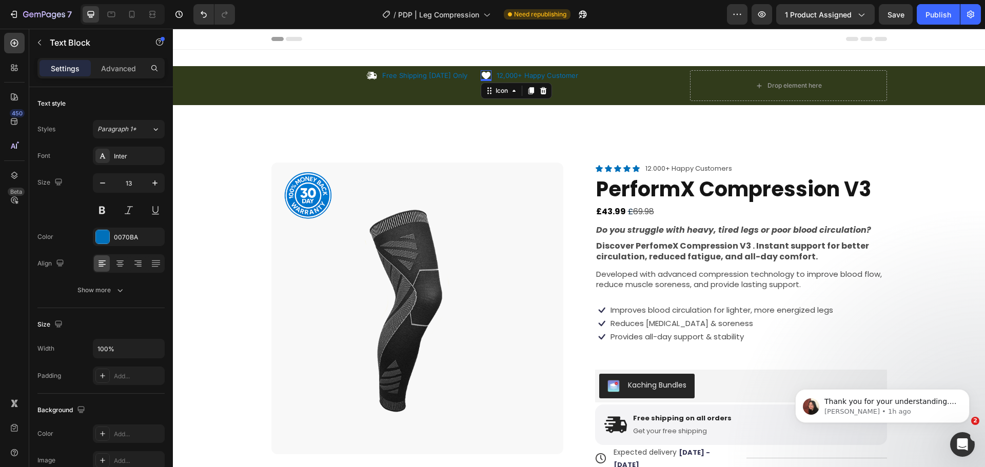
click at [481, 74] on icon at bounding box center [485, 76] width 9 height 8
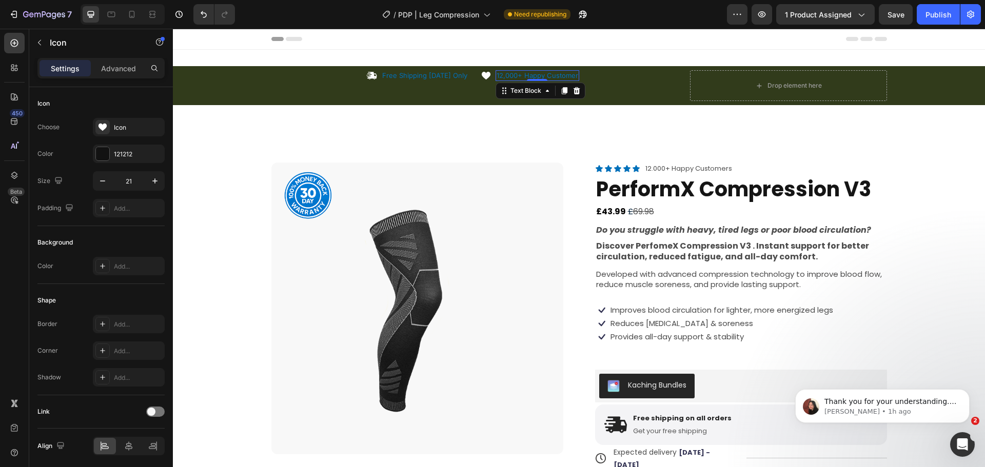
click at [510, 76] on p "12,000+ Happy Customer" at bounding box center [538, 75] width 82 height 9
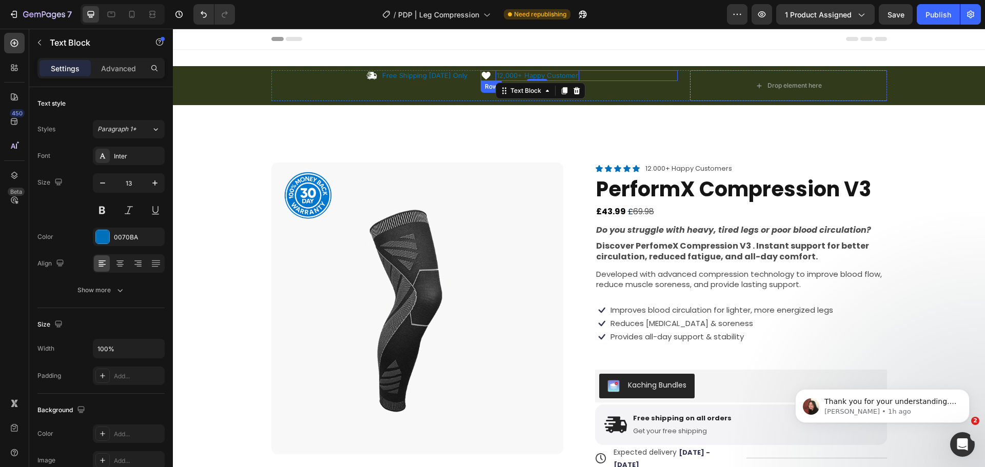
click at [597, 74] on div "Icon 12,000+ Happy Customer Text Block 0 Row" at bounding box center [579, 75] width 197 height 11
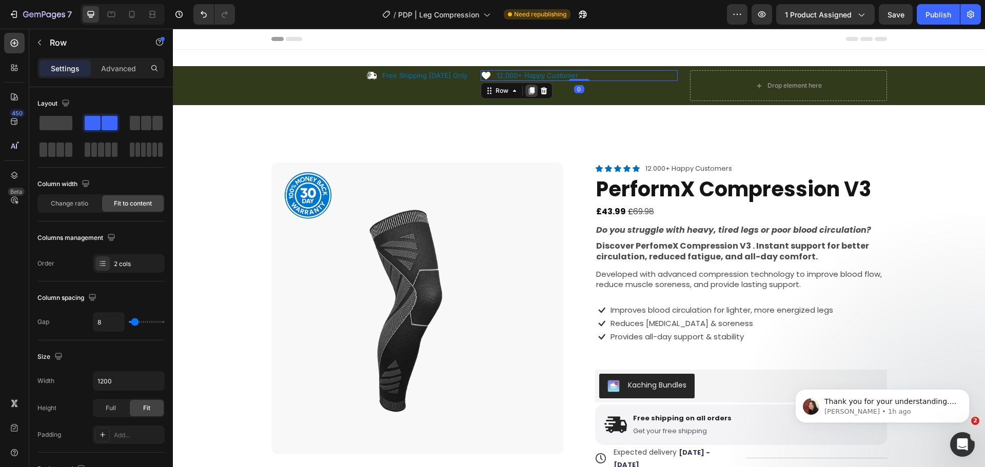
click at [527, 94] on icon at bounding box center [531, 91] width 8 height 8
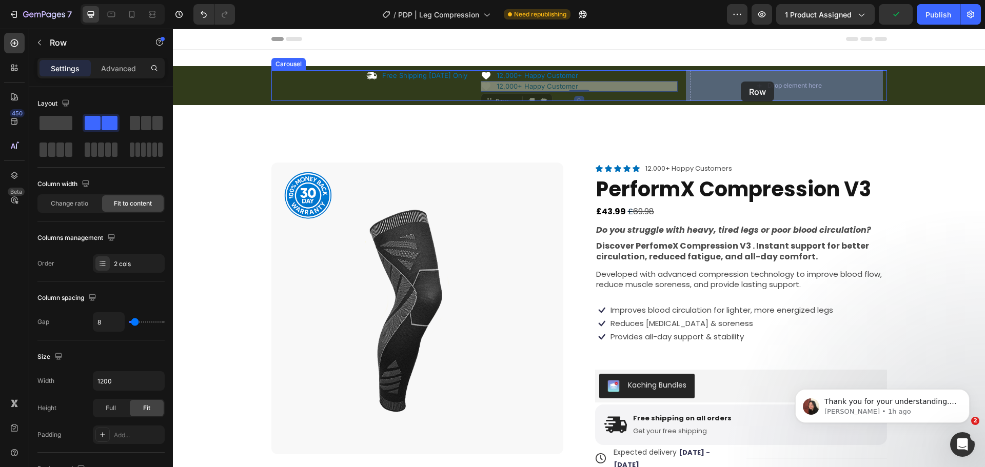
drag, startPoint x: 484, startPoint y: 99, endPoint x: 740, endPoint y: 82, distance: 256.1
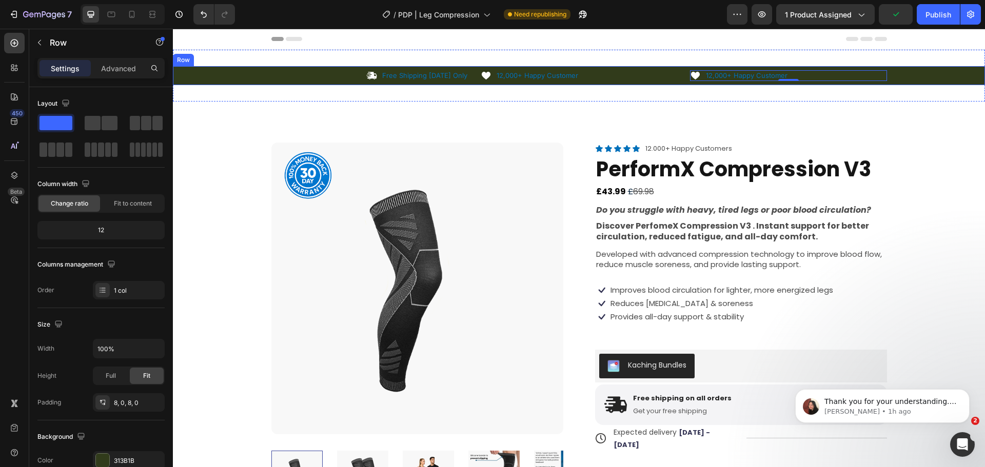
click at [628, 83] on div "Icon Free Shipping Today Only Text Block Row Icon 12,000+ Happy Customer Text B…" at bounding box center [579, 75] width 812 height 19
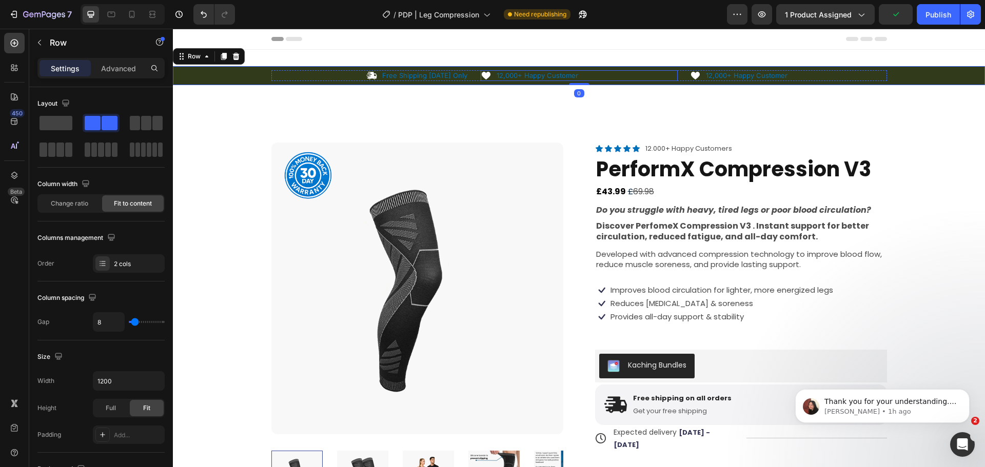
click at [619, 73] on div "Icon 12,000+ Happy Customer Text Block Row" at bounding box center [579, 75] width 197 height 11
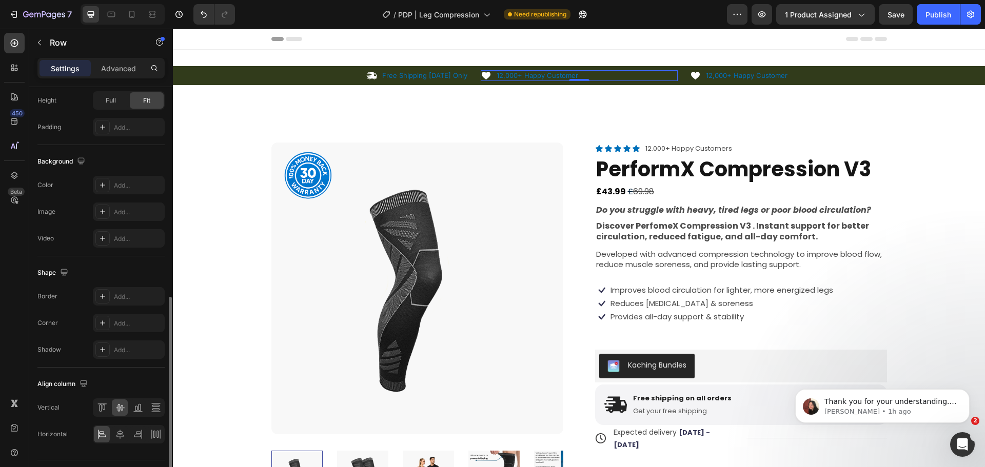
scroll to position [333, 0]
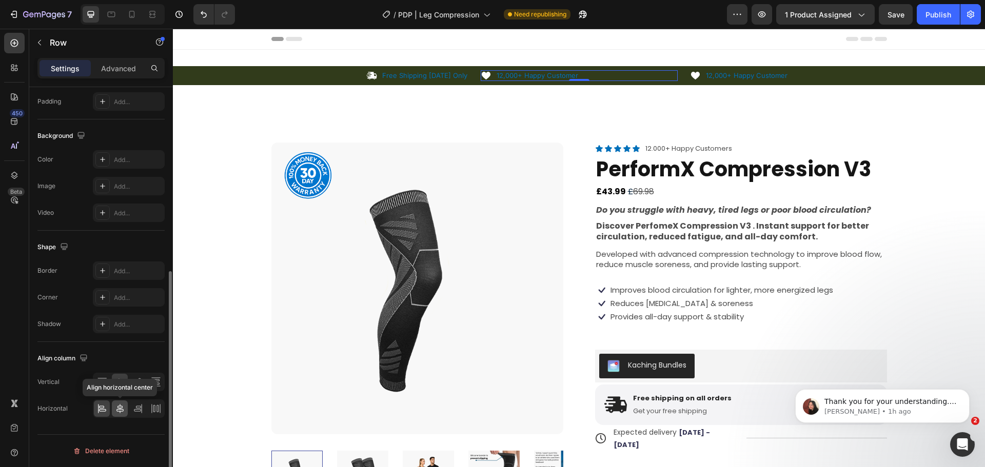
click at [120, 413] on icon at bounding box center [120, 409] width 10 height 10
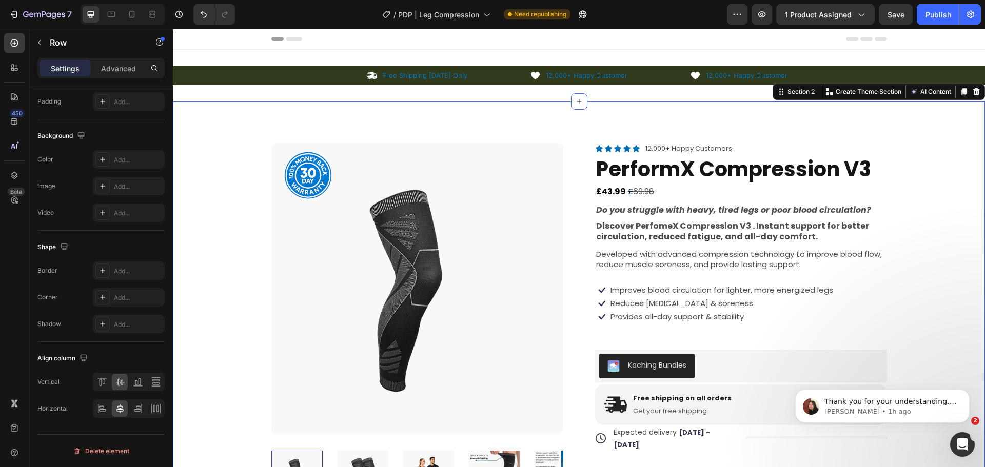
click at [708, 103] on div "Product Images Product Badge Icon Icon Icon Icon Icon Icon List 12.000+ Happy C…" at bounding box center [579, 466] width 812 height 728
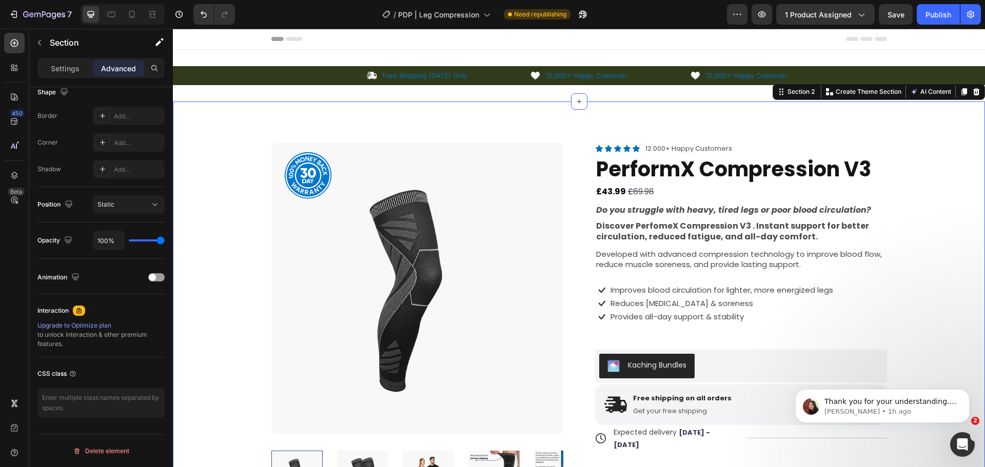
scroll to position [0, 0]
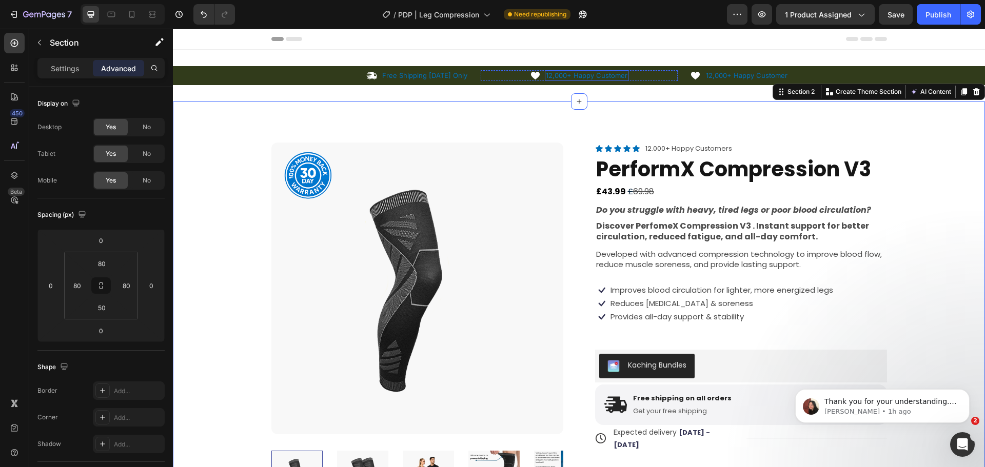
click at [564, 74] on p "12,000+ Happy Customer" at bounding box center [587, 75] width 82 height 9
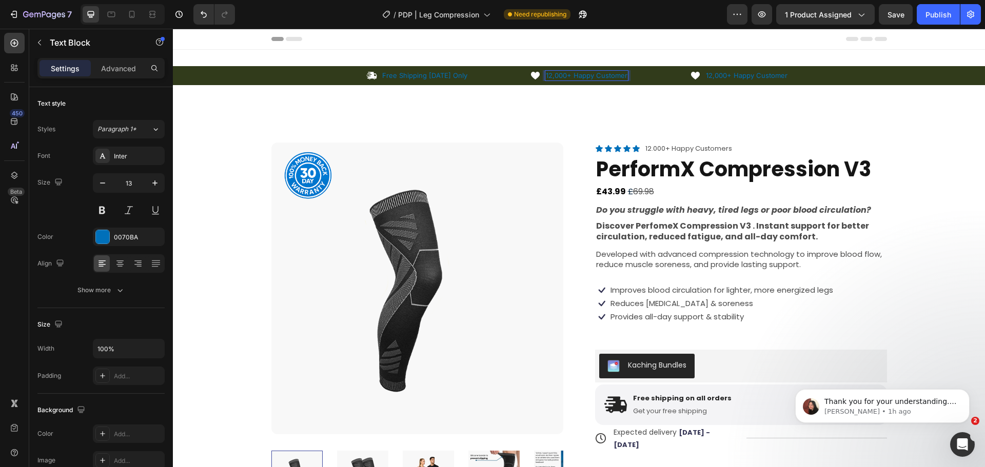
click at [564, 74] on p "12,000+ Happy Customer" at bounding box center [587, 75] width 82 height 9
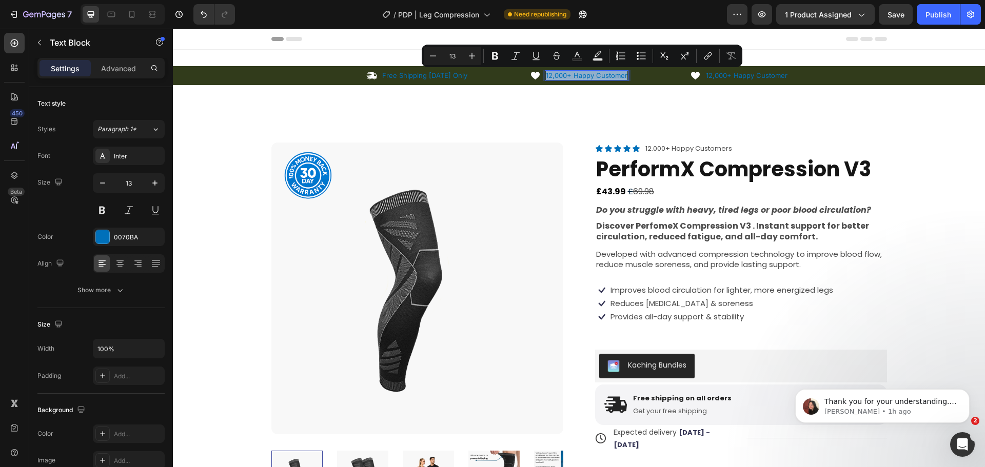
copy p "12,000+ Happy Customer"
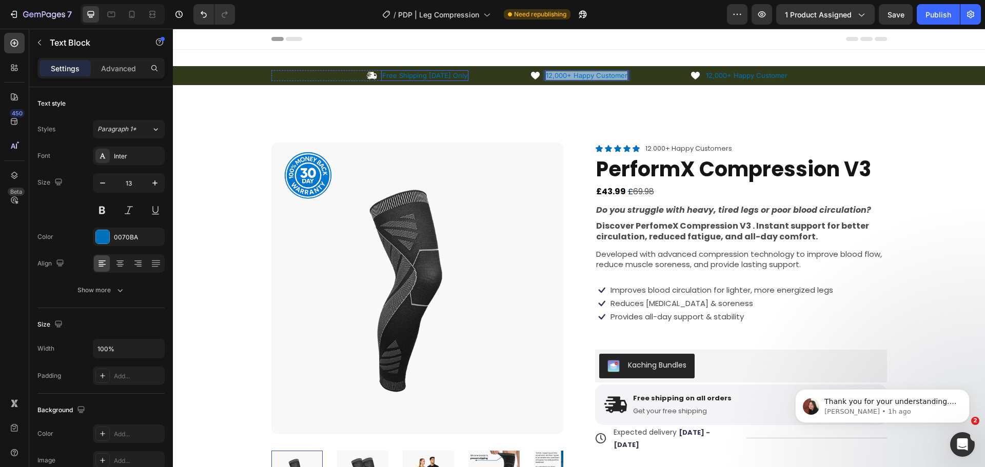
click at [436, 76] on p "Free Shipping Today Only" at bounding box center [424, 75] width 85 height 9
click at [437, 75] on p "Free Shipping Today Only" at bounding box center [424, 75] width 85 height 9
click at [571, 76] on p "12,000+ Happy Customer" at bounding box center [587, 75] width 82 height 9
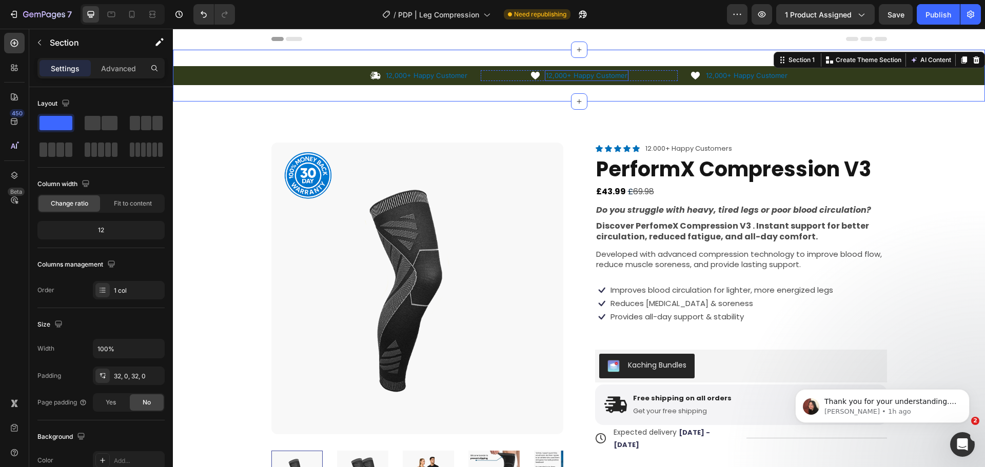
click at [577, 74] on p "12,000+ Happy Customer" at bounding box center [587, 75] width 82 height 9
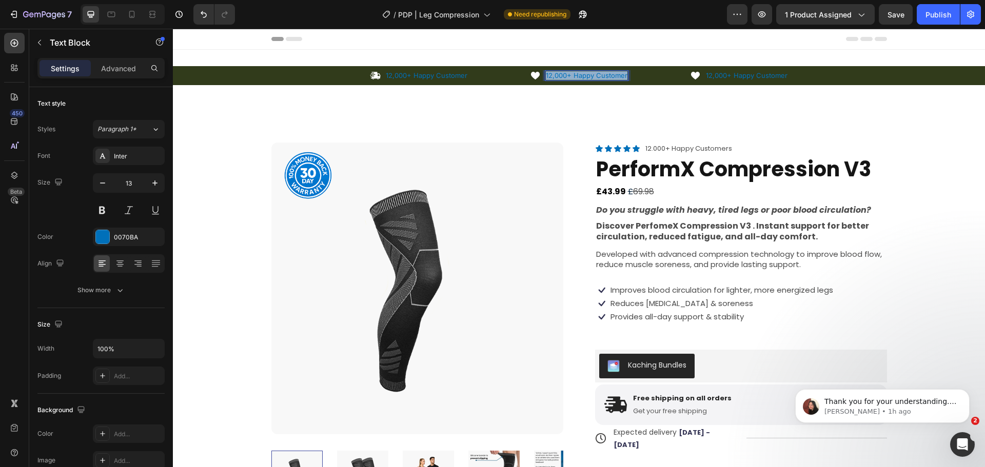
click at [577, 74] on p "12,000+ Happy Customer" at bounding box center [587, 75] width 82 height 9
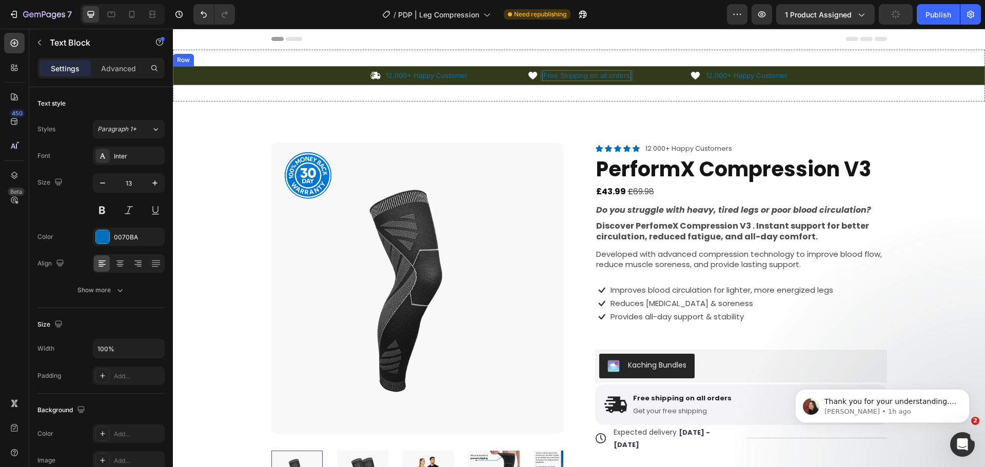
click at [728, 70] on div "Icon 12,000+ Happy Customer Text Block Row Icon Free Shipping on all orders Tex…" at bounding box center [579, 75] width 812 height 19
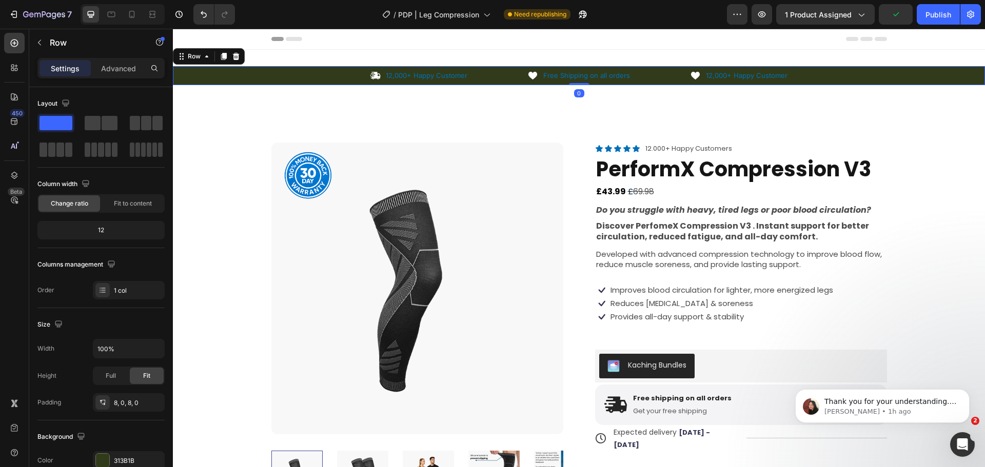
click at [728, 70] on div "Icon 12,000+ Happy Customer Text Block Row Icon Free Shipping on all orders Tex…" at bounding box center [579, 75] width 812 height 19
click at [733, 75] on p "12,000+ Happy Customer" at bounding box center [747, 75] width 82 height 9
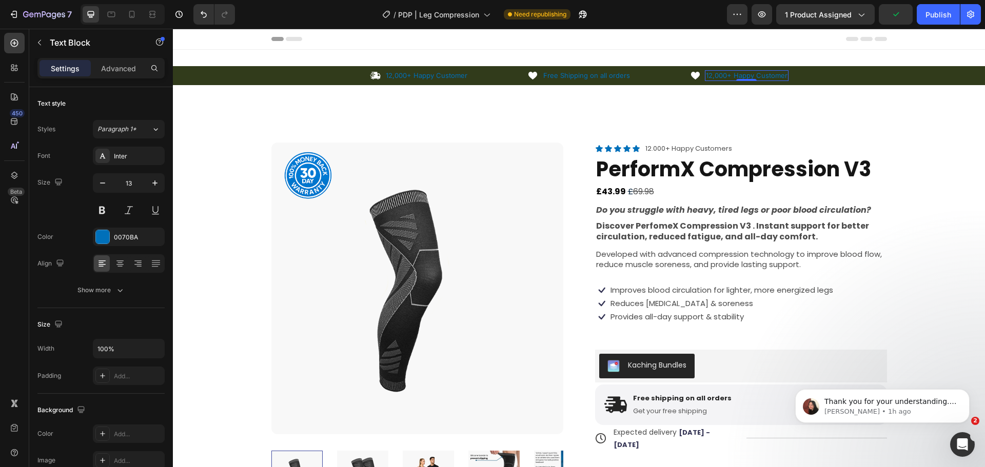
click at [733, 75] on p "12,000+ Happy Customer" at bounding box center [747, 75] width 82 height 9
click at [433, 80] on p "12,000+ Happy Customer" at bounding box center [427, 75] width 82 height 9
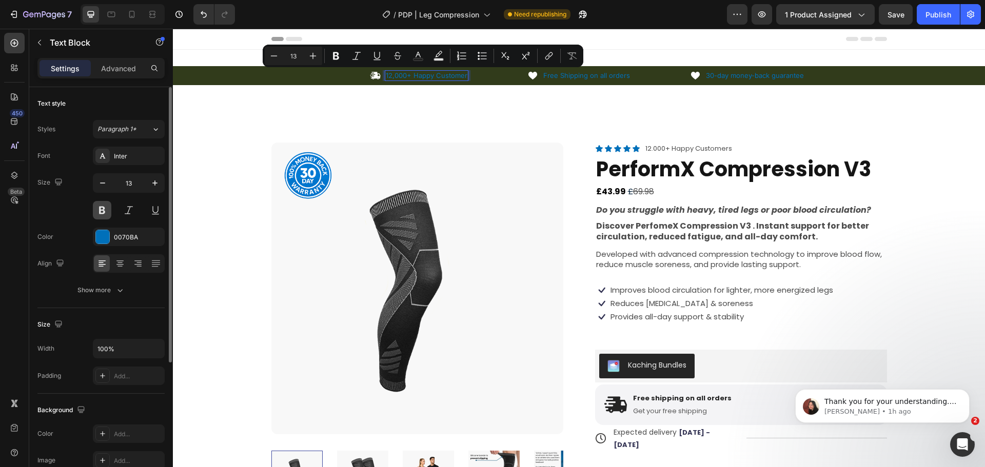
click at [108, 214] on button at bounding box center [102, 210] width 18 height 18
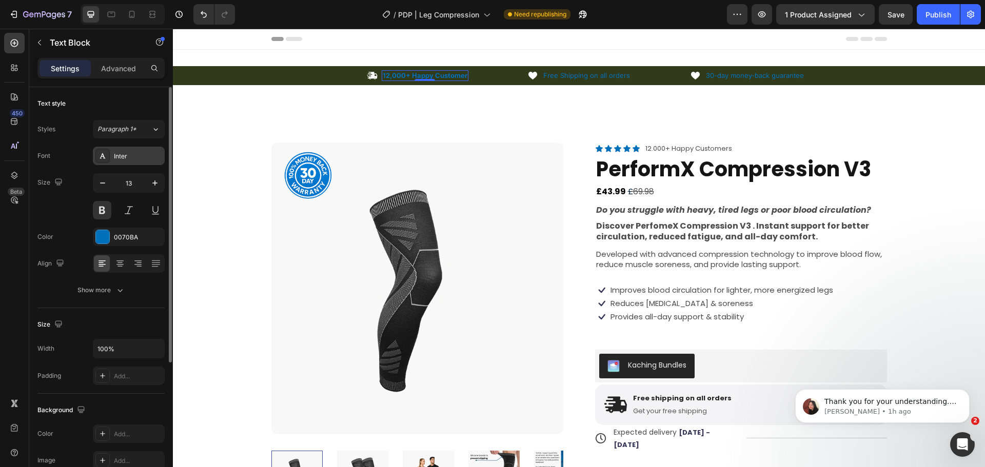
click at [140, 159] on div "Inter" at bounding box center [138, 156] width 48 height 9
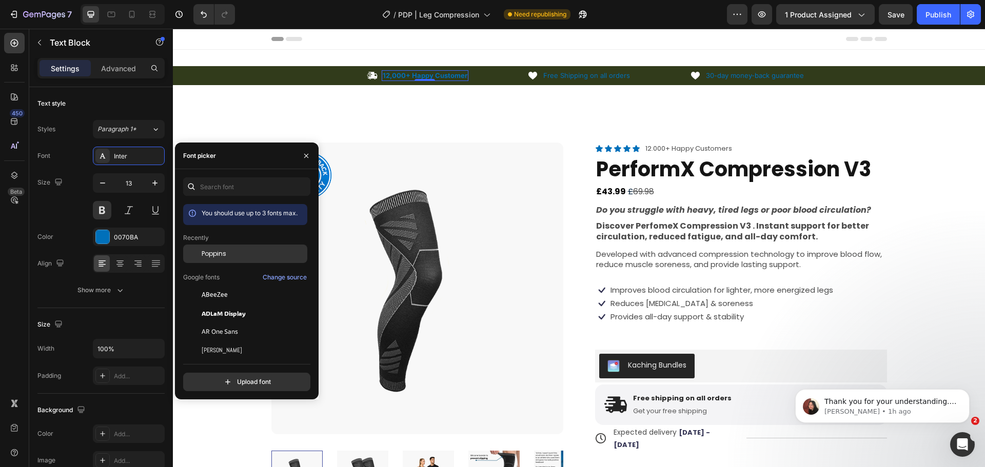
click at [213, 256] on span "Poppins" at bounding box center [214, 253] width 25 height 9
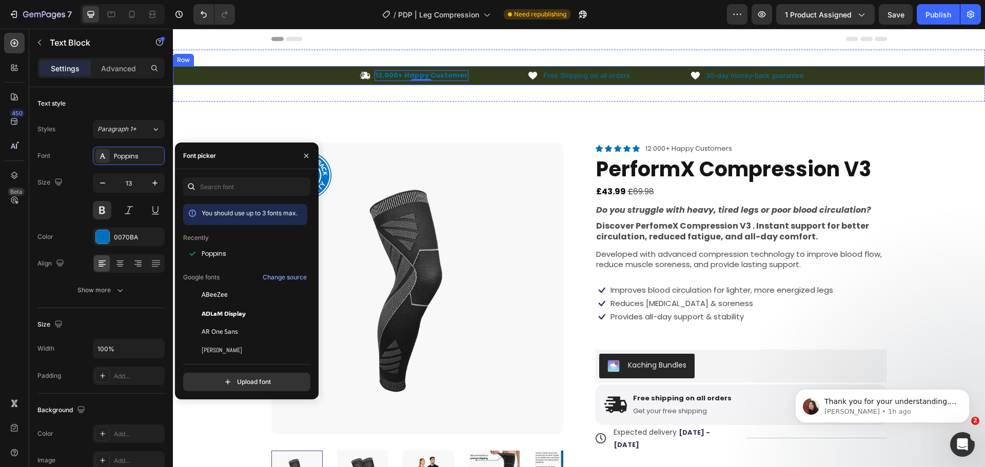
click at [559, 72] on p "Free Shipping on all orders" at bounding box center [586, 75] width 87 height 9
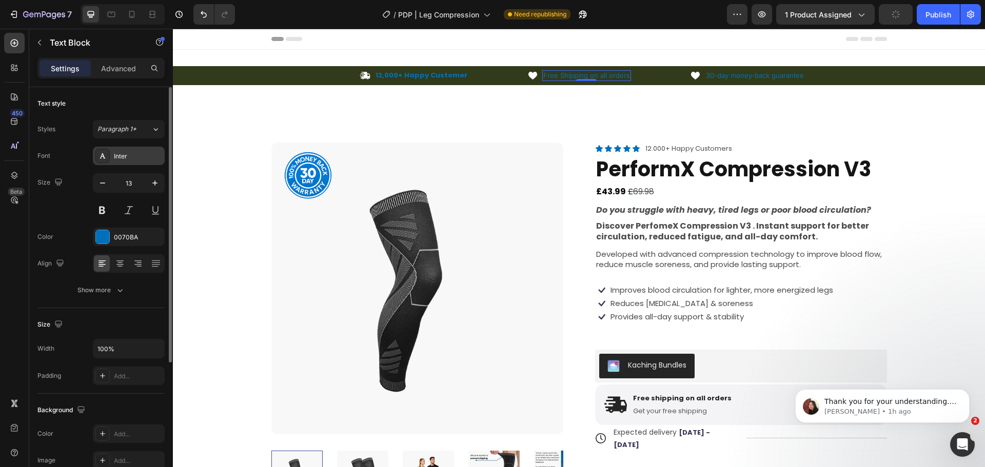
click at [128, 152] on div "Inter" at bounding box center [138, 156] width 48 height 9
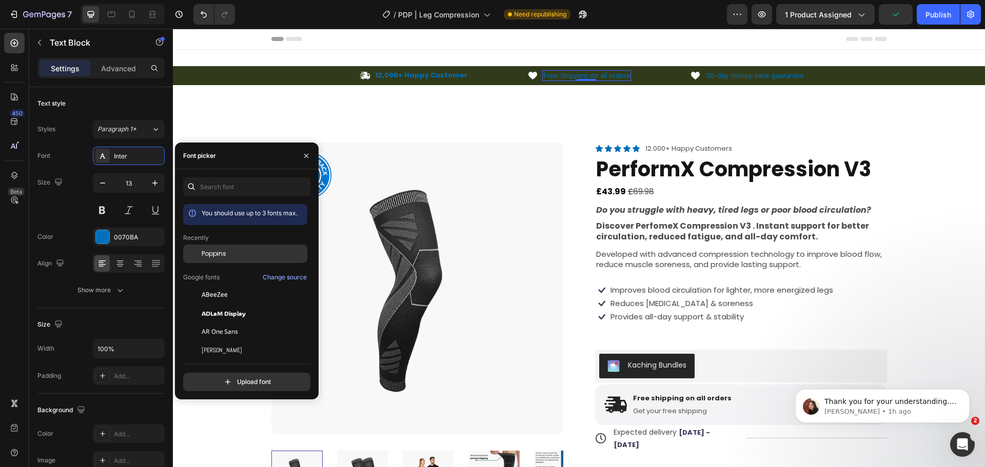
click at [202, 252] on span "Poppins" at bounding box center [214, 253] width 25 height 9
click at [104, 211] on button at bounding box center [102, 210] width 18 height 18
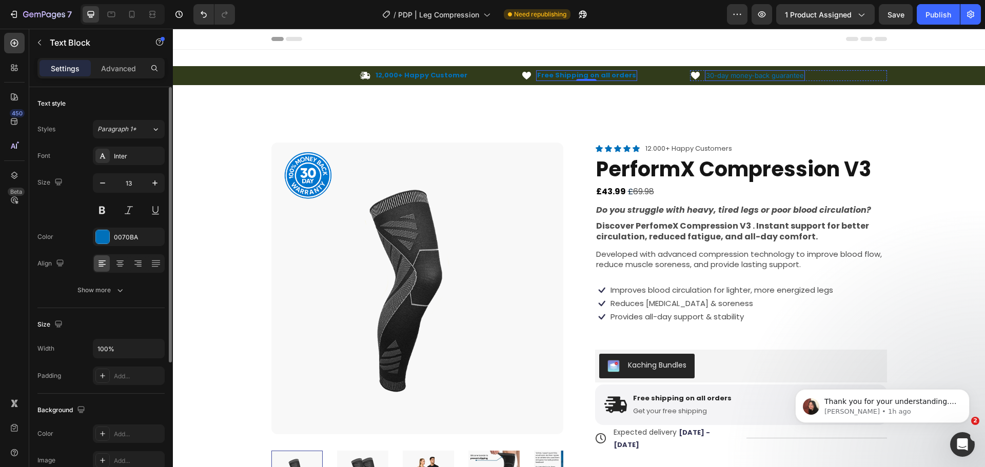
click at [733, 74] on p "30-day money-back guarantee" at bounding box center [755, 75] width 98 height 9
click at [119, 159] on div "Inter" at bounding box center [138, 156] width 48 height 9
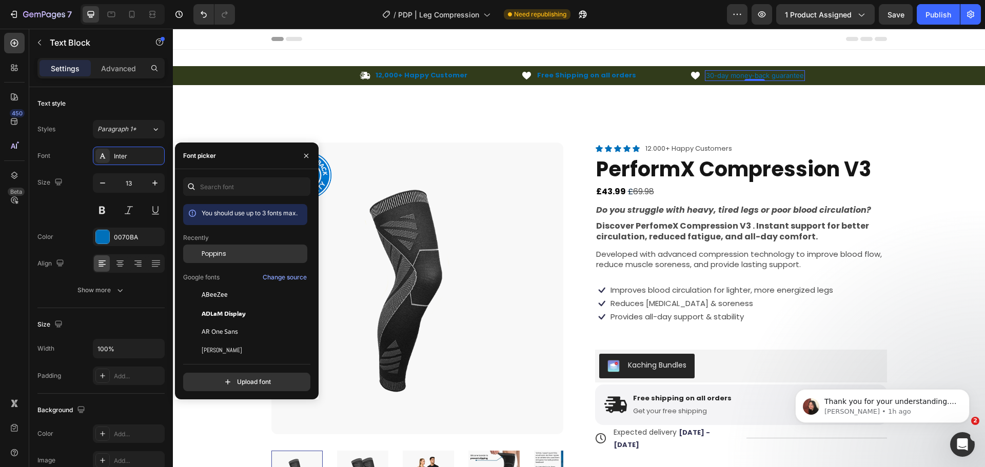
click at [196, 251] on div at bounding box center [192, 254] width 18 height 18
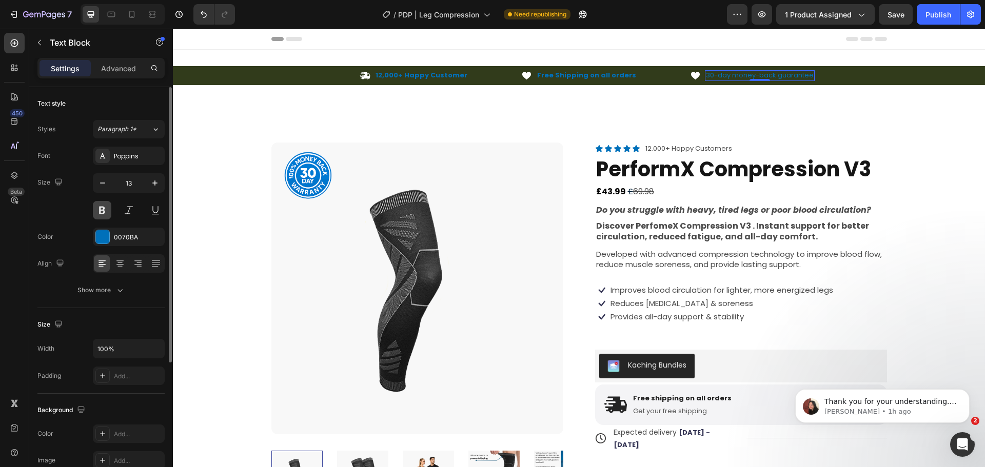
click at [102, 215] on button at bounding box center [102, 210] width 18 height 18
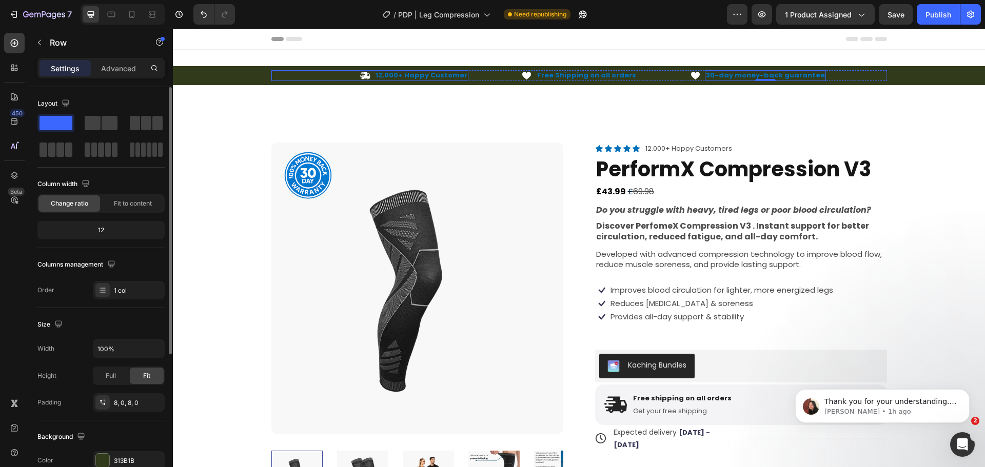
click at [266, 76] on div "Icon 12,000+ Happy Customer Text Block Row Icon Free Shipping on all orders Tex…" at bounding box center [579, 75] width 812 height 11
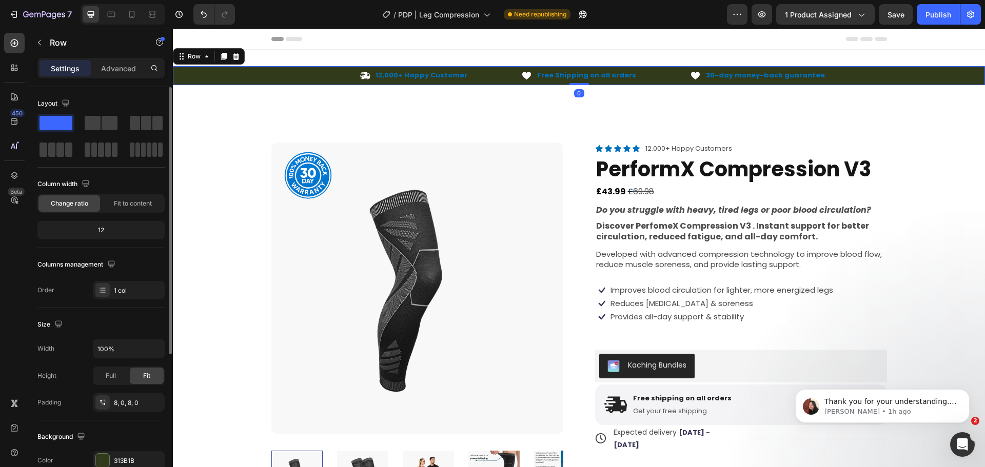
click at [367, 75] on icon at bounding box center [365, 75] width 11 height 11
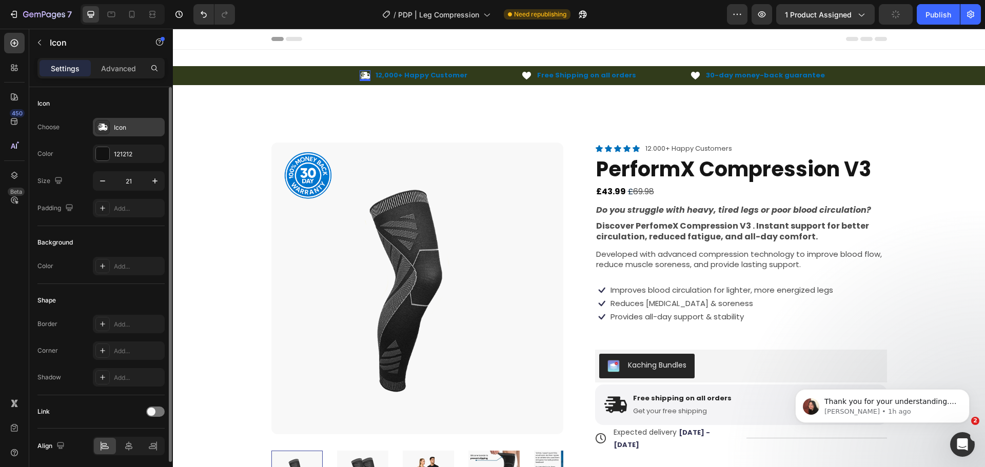
click at [131, 121] on div "Icon" at bounding box center [129, 127] width 72 height 18
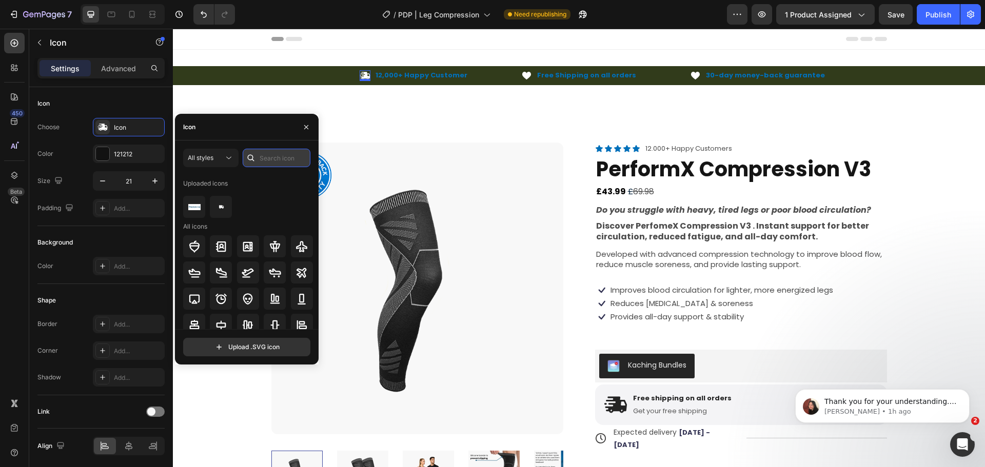
click at [276, 153] on input "text" at bounding box center [277, 158] width 68 height 18
type input "auto"
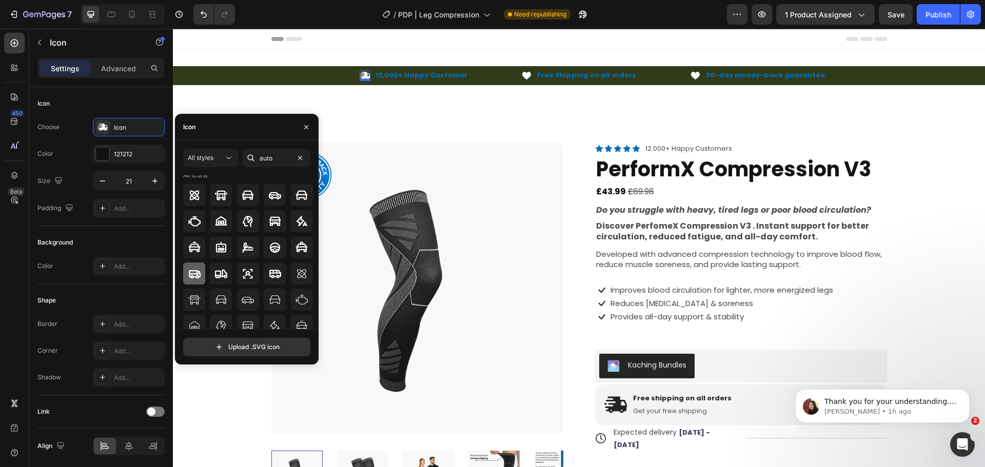
click at [195, 278] on icon at bounding box center [194, 274] width 12 height 12
click at [109, 155] on div at bounding box center [102, 153] width 13 height 13
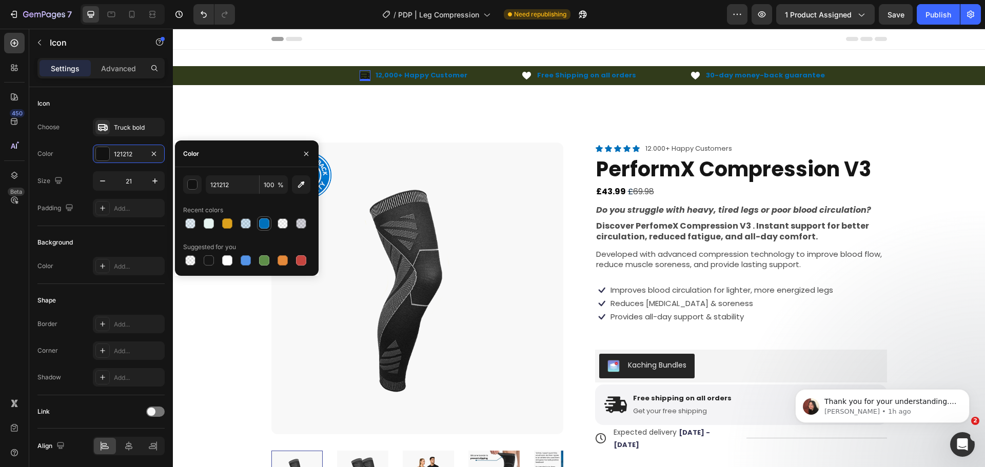
click at [261, 223] on div at bounding box center [264, 224] width 10 height 10
type input "0070BA"
click at [525, 74] on icon at bounding box center [526, 76] width 9 height 8
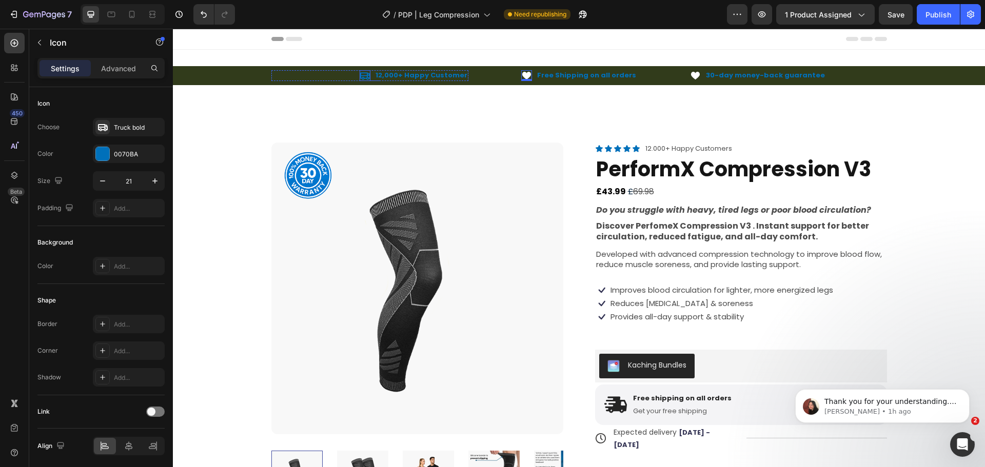
click at [367, 73] on icon at bounding box center [365, 75] width 10 height 7
click at [122, 131] on div "Truck bold" at bounding box center [138, 127] width 48 height 9
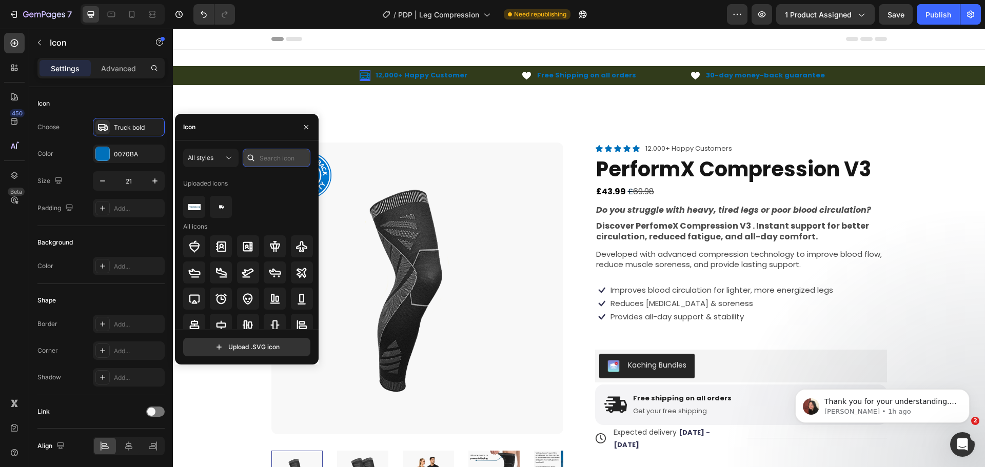
click at [269, 154] on input "text" at bounding box center [277, 158] width 68 height 18
type input "he"
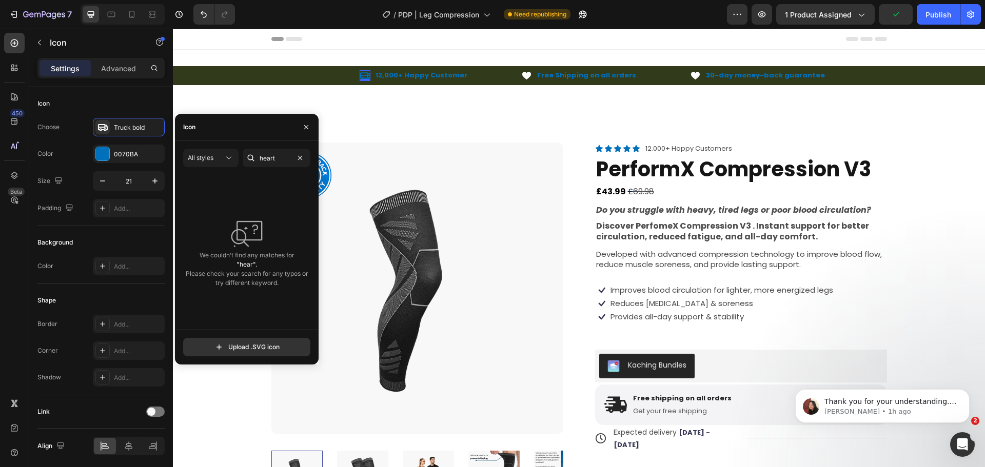
type input "heart"
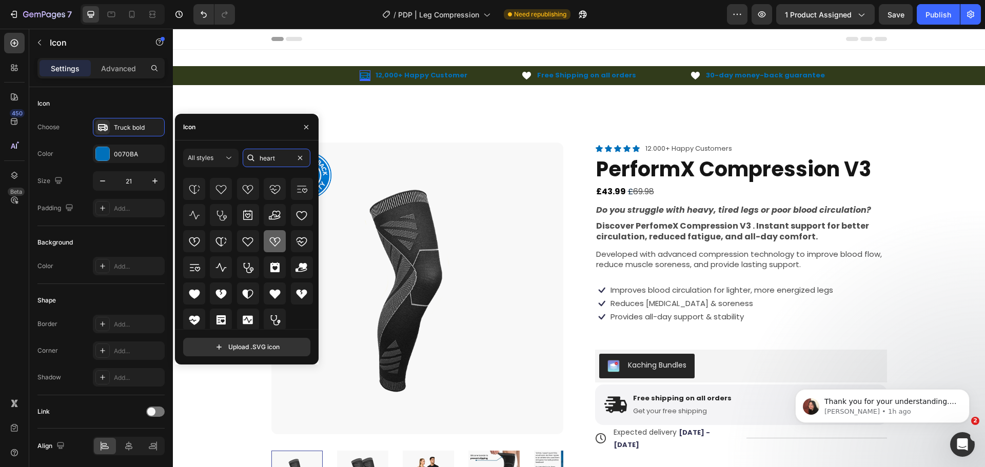
scroll to position [91, 0]
click at [267, 283] on div at bounding box center [275, 292] width 22 height 22
click at [412, 79] on div "12,000+ Happy Customer Text Block" at bounding box center [421, 75] width 94 height 11
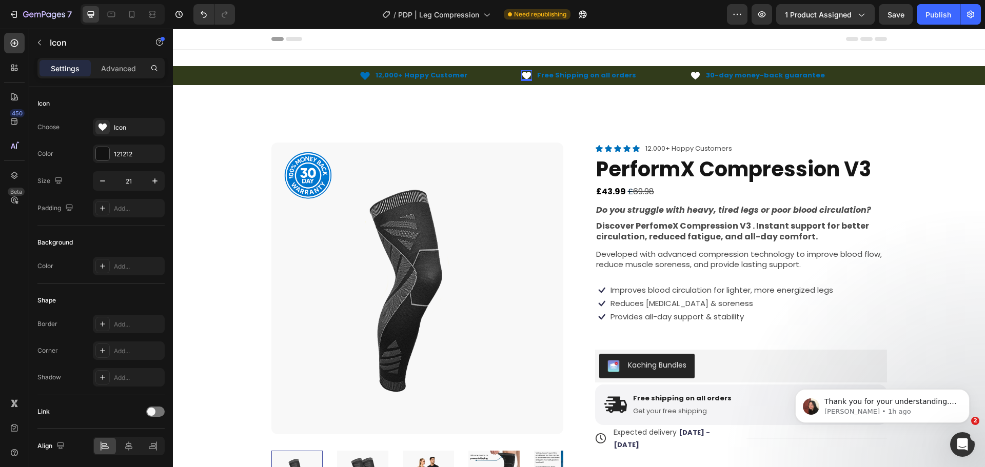
click at [524, 76] on icon at bounding box center [526, 76] width 9 height 8
click at [116, 128] on div "Icon" at bounding box center [138, 127] width 48 height 9
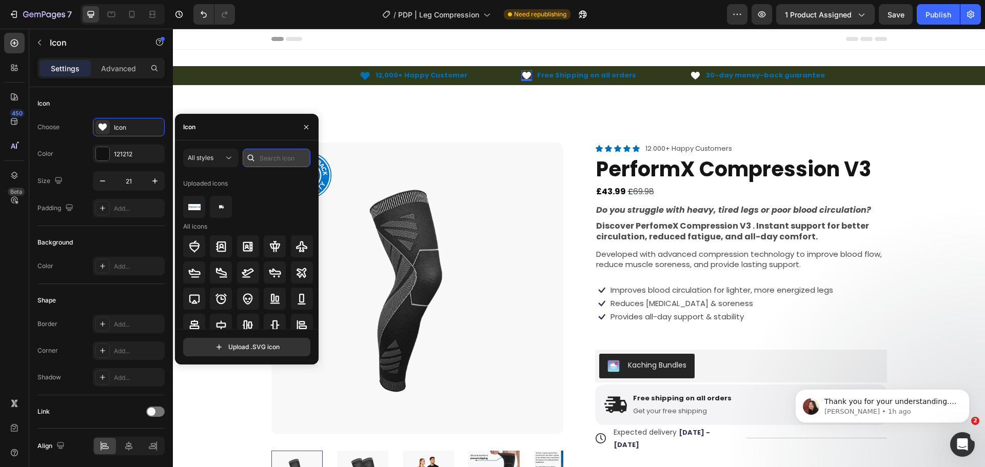
click at [264, 159] on input "text" at bounding box center [277, 158] width 68 height 18
type input "a"
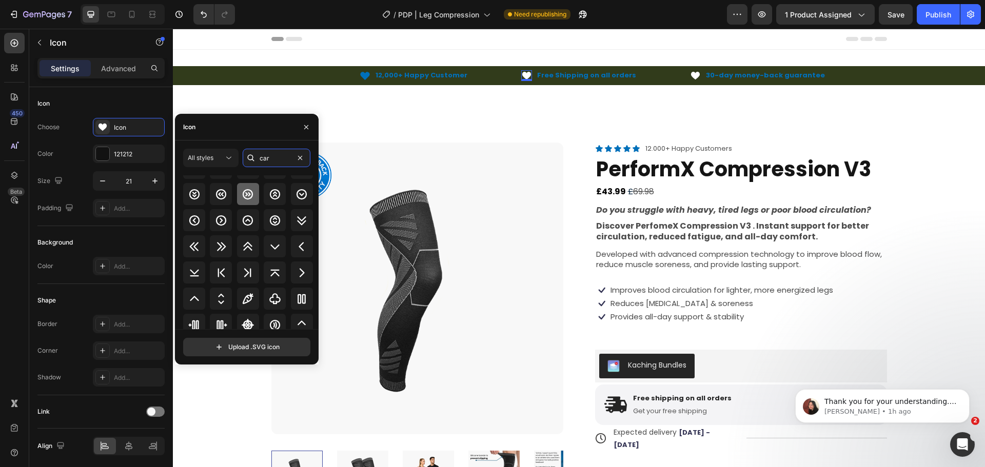
scroll to position [103, 0]
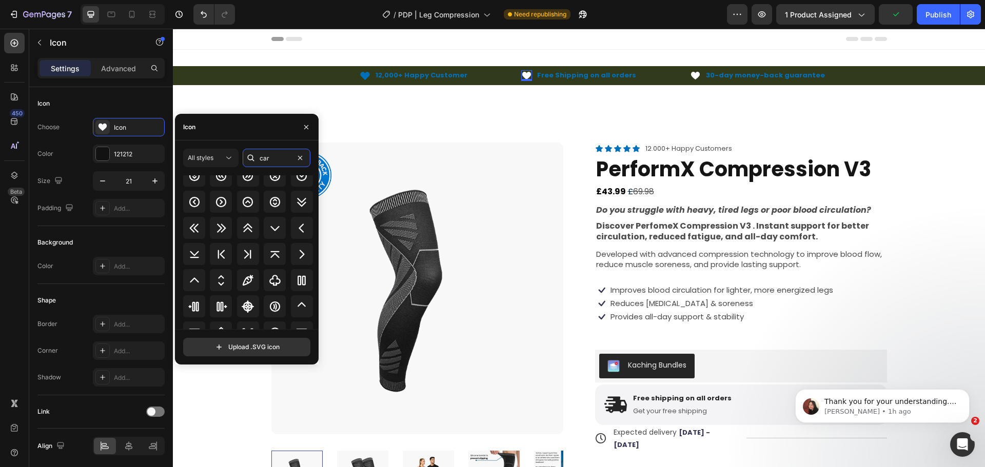
drag, startPoint x: 275, startPoint y: 157, endPoint x: 237, endPoint y: 145, distance: 40.4
click at [237, 145] on div "All styles car All icons Upload .SVG icon" at bounding box center [247, 253] width 144 height 224
type input "auto"
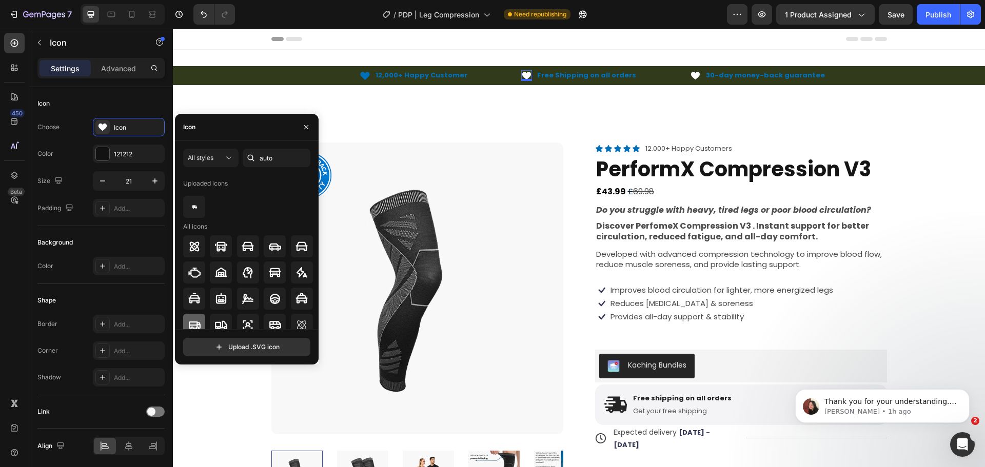
click at [193, 324] on icon at bounding box center [194, 325] width 12 height 12
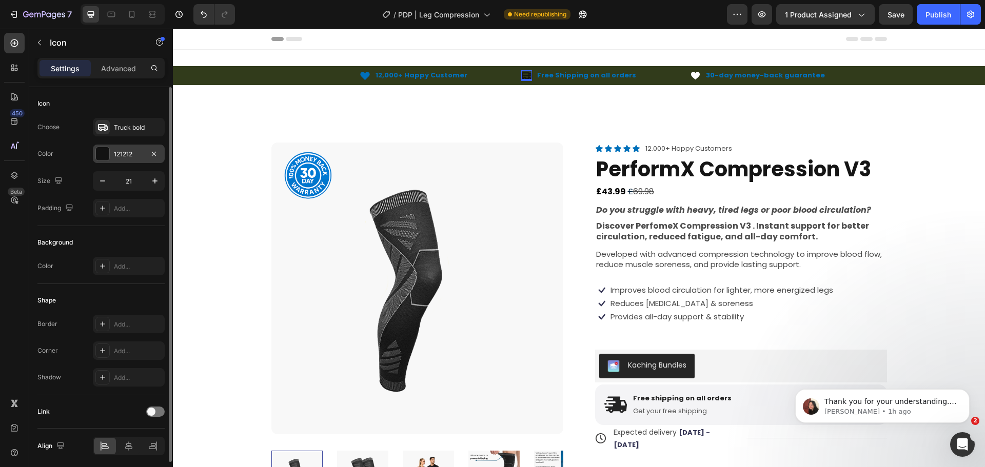
click at [117, 153] on div "121212" at bounding box center [129, 154] width 30 height 9
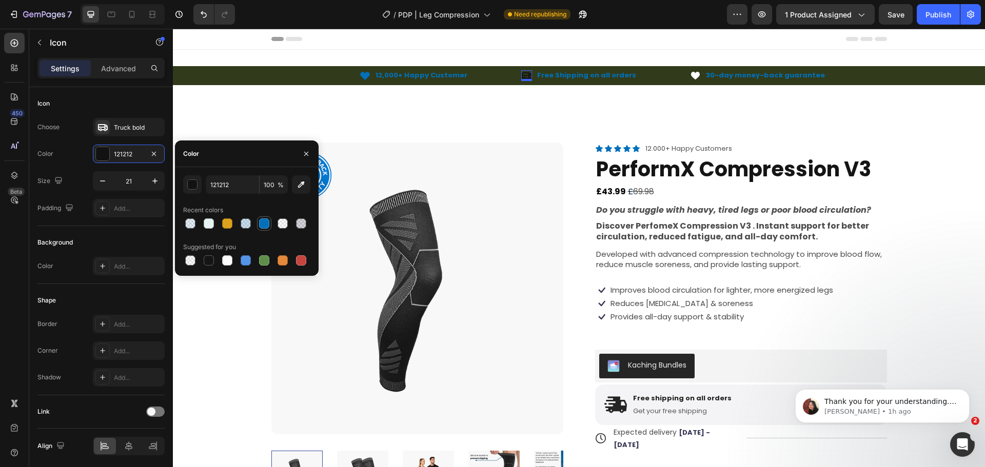
click at [259, 225] on div at bounding box center [264, 224] width 12 height 12
type input "0070BA"
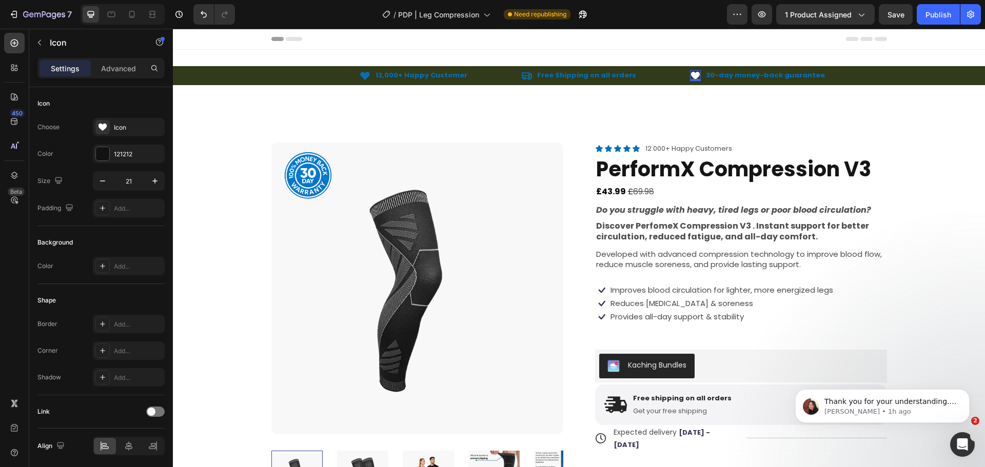
click at [691, 74] on icon at bounding box center [694, 76] width 9 height 8
click at [124, 128] on div "Icon" at bounding box center [138, 127] width 48 height 9
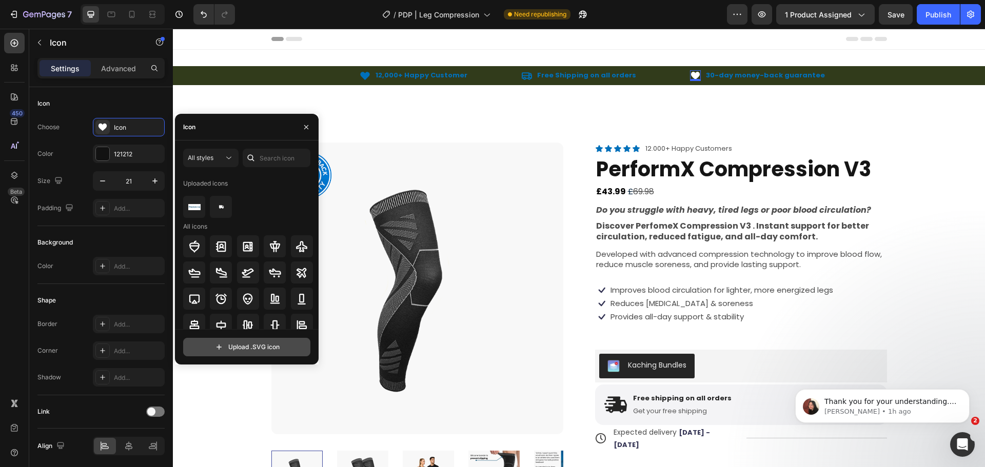
click at [243, 344] on input "file" at bounding box center [247, 347] width 126 height 17
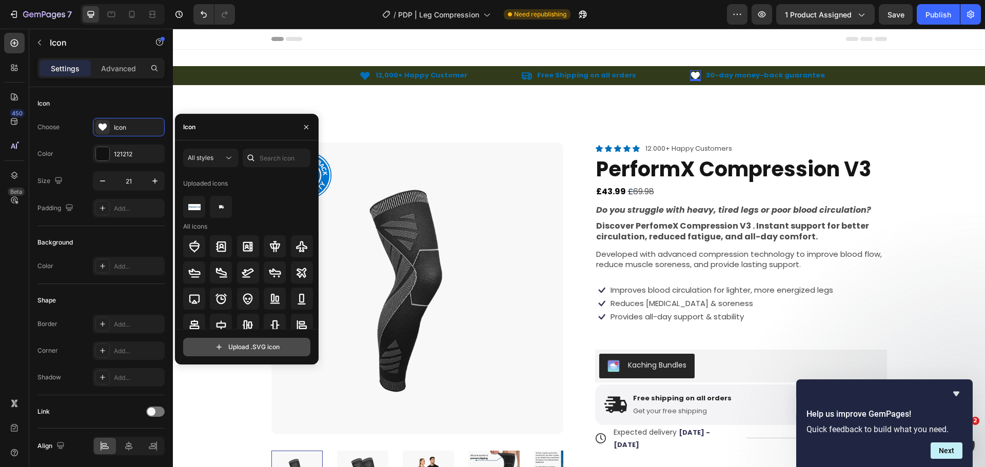
click at [260, 345] on input "file" at bounding box center [247, 347] width 126 height 17
click at [203, 351] on input "file" at bounding box center [247, 347] width 126 height 17
type input "C:\fakepath\GARANTIE-_2_.svg"
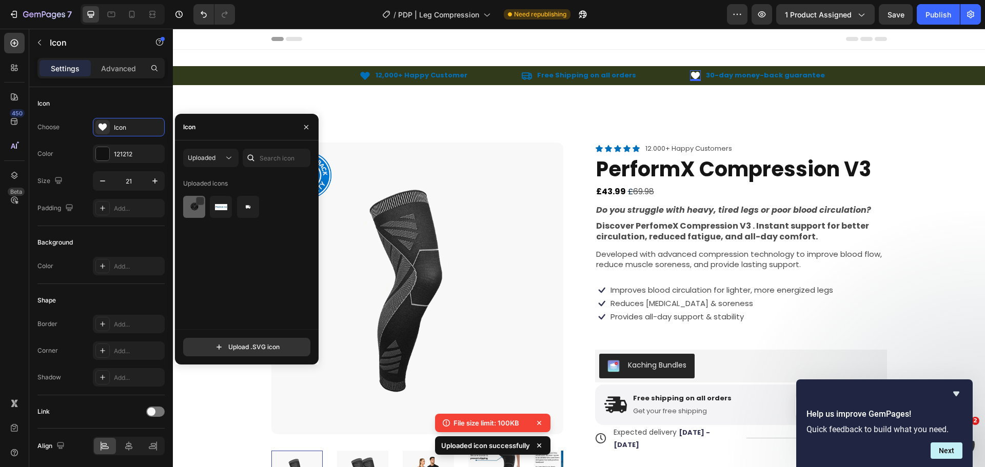
click at [198, 211] on img at bounding box center [194, 207] width 12 height 12
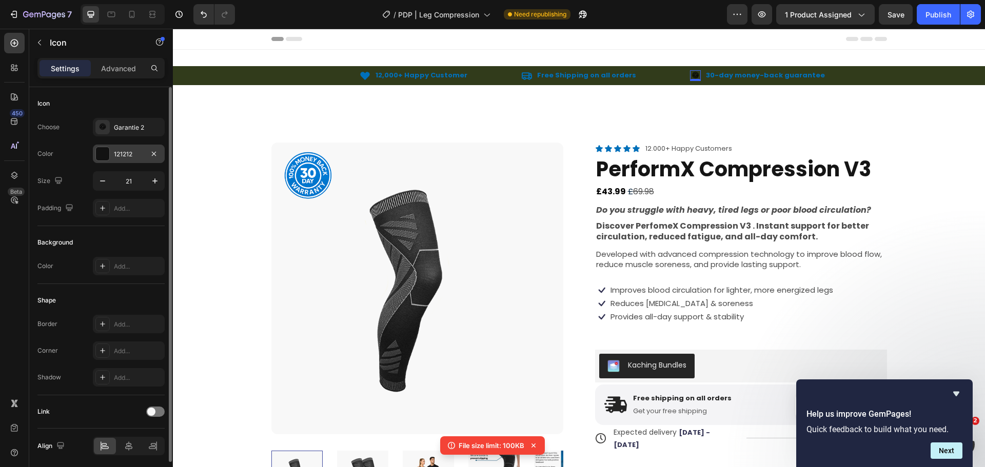
click at [106, 162] on div "121212" at bounding box center [129, 154] width 72 height 18
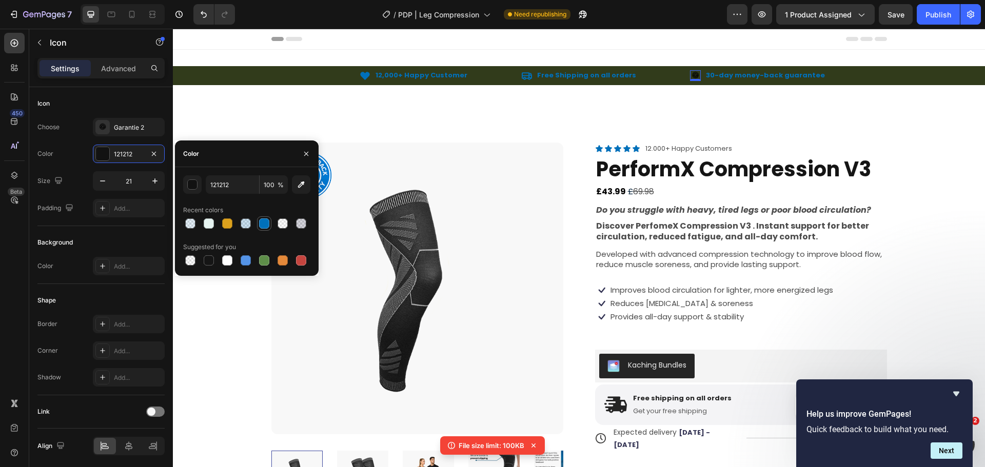
click at [261, 222] on div at bounding box center [264, 224] width 10 height 10
type input "0070BA"
click at [307, 157] on icon "button" at bounding box center [306, 154] width 8 height 8
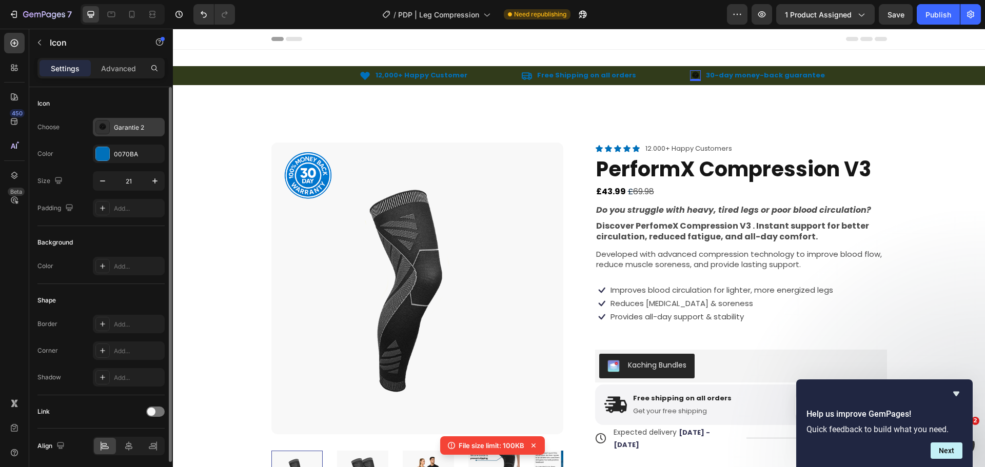
drag, startPoint x: 119, startPoint y: 140, endPoint x: 122, endPoint y: 132, distance: 7.8
click at [121, 136] on div "Choose Garantie 2 Color 0070BA Size 21 Padding Add..." at bounding box center [100, 168] width 127 height 100
click at [123, 130] on div "Garantie 2" at bounding box center [138, 127] width 48 height 9
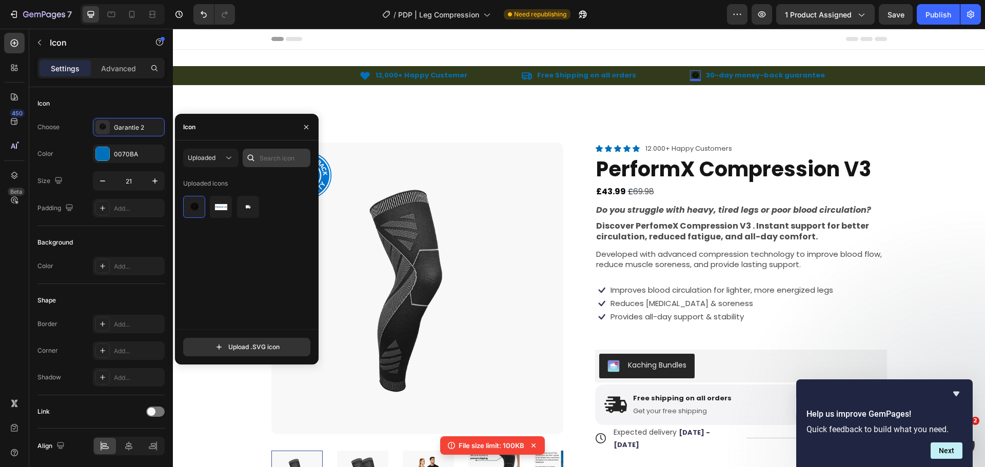
drag, startPoint x: 272, startPoint y: 144, endPoint x: 273, endPoint y: 151, distance: 7.8
click at [272, 145] on div "Uploaded Uploaded icons Upload .SVG icon" at bounding box center [247, 253] width 144 height 224
click at [219, 165] on button "Uploaded" at bounding box center [210, 158] width 55 height 18
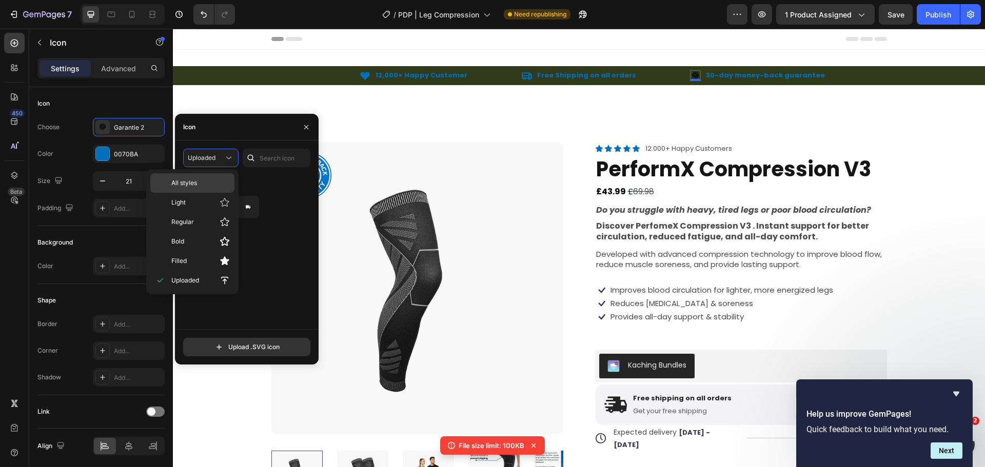
click at [211, 183] on p "All styles" at bounding box center [200, 183] width 58 height 9
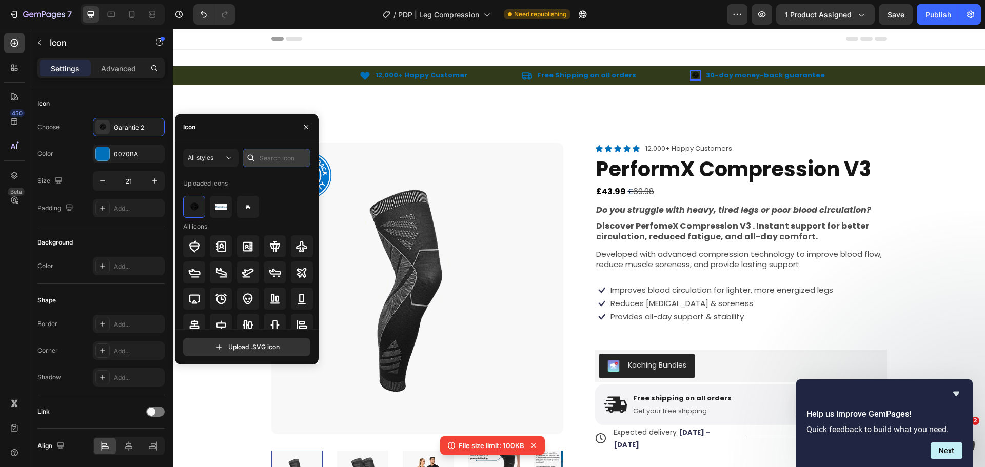
click at [263, 162] on input "text" at bounding box center [277, 158] width 68 height 18
type input "medal"
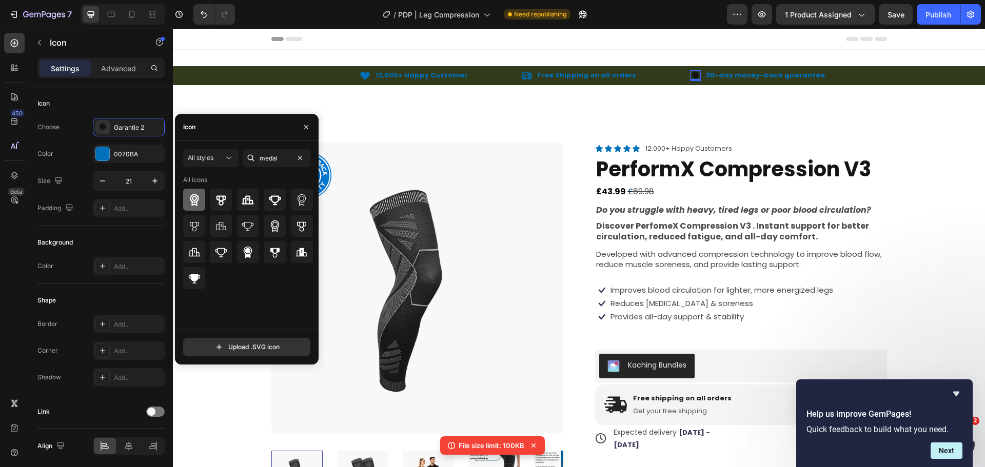
click at [195, 194] on icon at bounding box center [194, 200] width 9 height 12
click at [522, 95] on div "Icon 12,000+ Happy Customer Text Block Row Icon Free Shipping on all orders Tex…" at bounding box center [579, 76] width 812 height 52
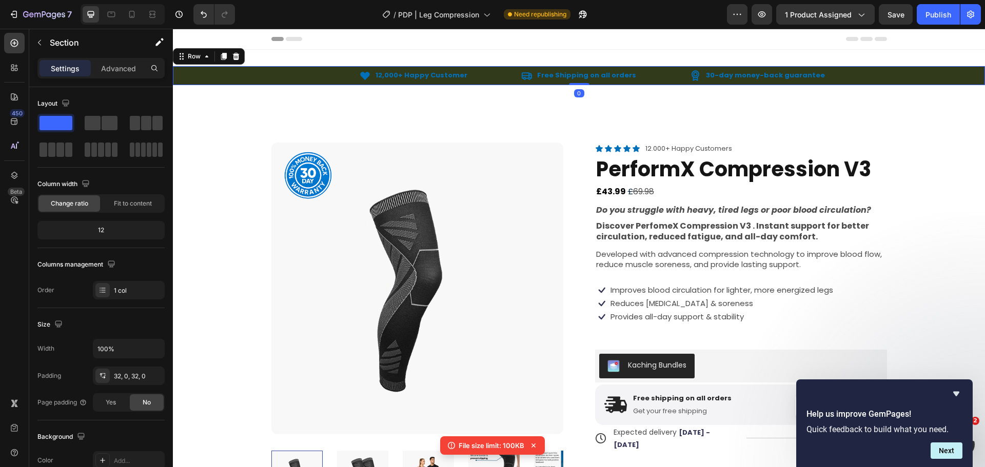
click at [212, 76] on div "Icon 12,000+ Happy Customer Text Block Row Icon Free Shipping on all orders Tex…" at bounding box center [579, 75] width 812 height 11
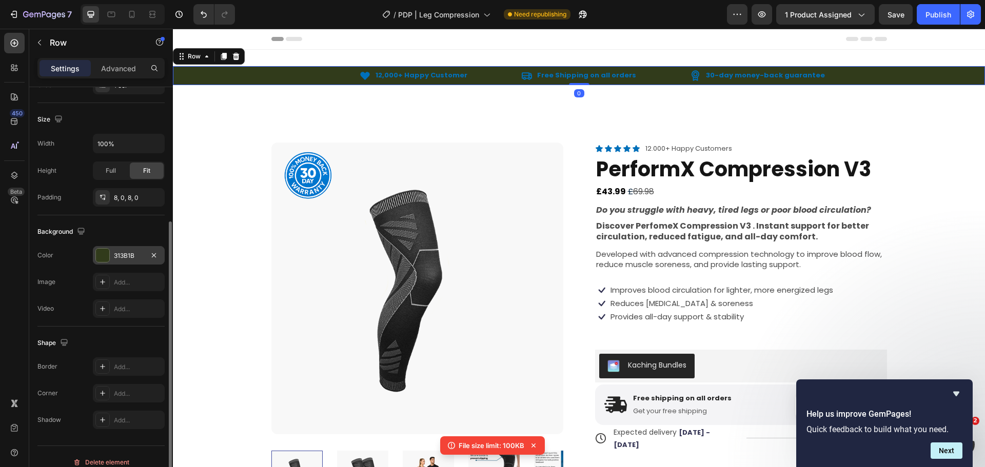
click at [106, 260] on div at bounding box center [102, 255] width 13 height 13
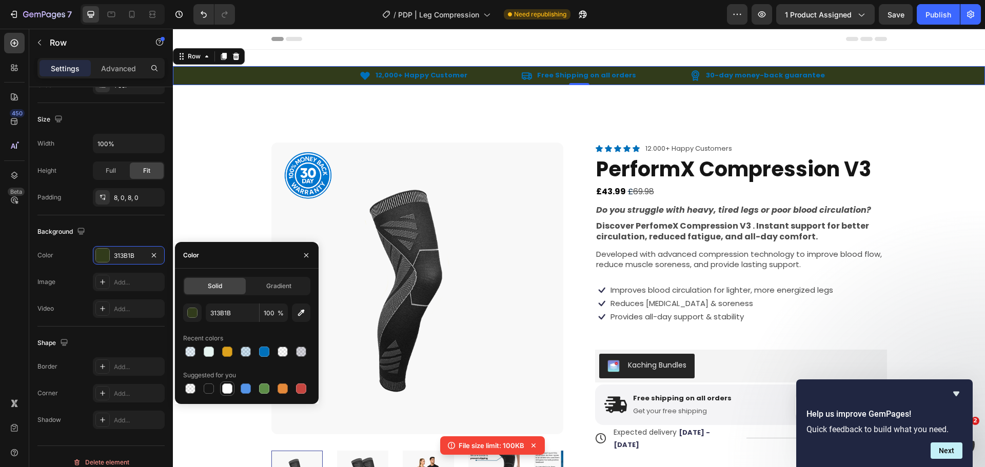
click at [222, 388] on div at bounding box center [227, 389] width 12 height 12
type input "FFFFFF"
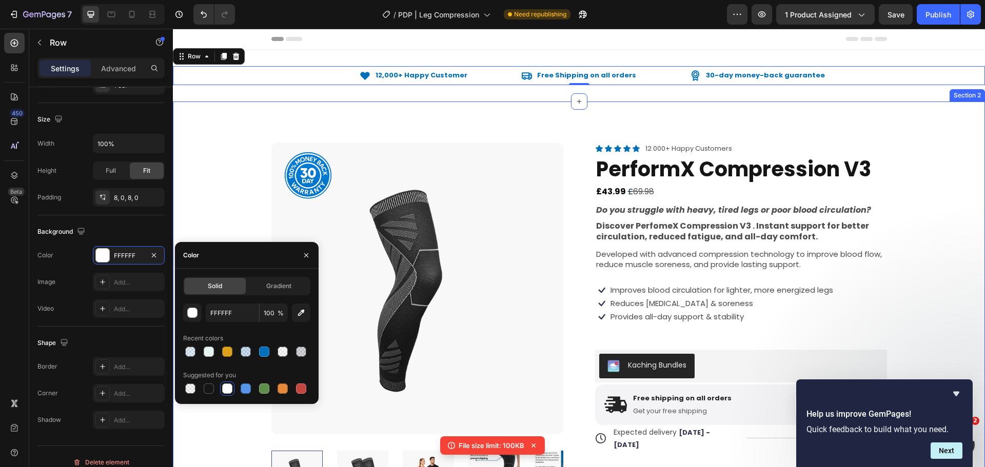
click at [224, 162] on div "Product Images Product Badge Icon Icon Icon Icon Icon Icon List 12.000+ Happy C…" at bounding box center [579, 465] width 730 height 644
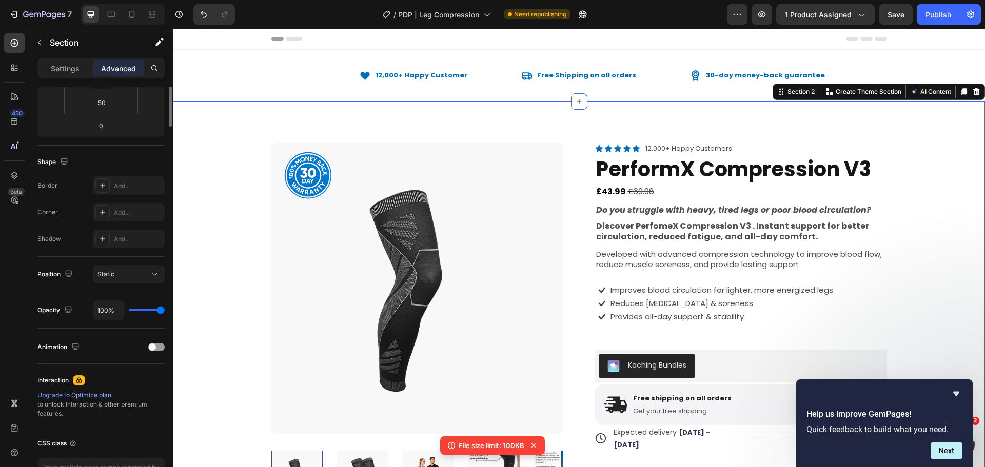
scroll to position [0, 0]
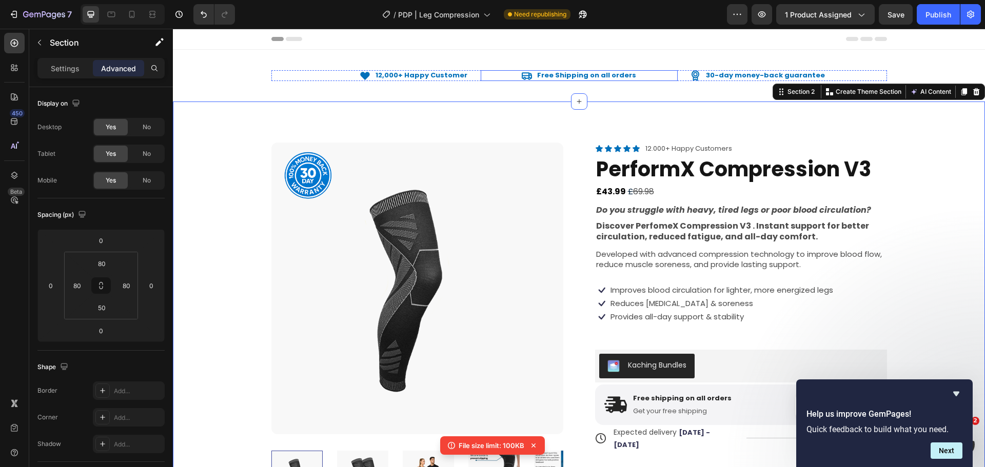
click at [635, 77] on div "Icon Free Shipping on all orders Text Block Row" at bounding box center [579, 75] width 197 height 11
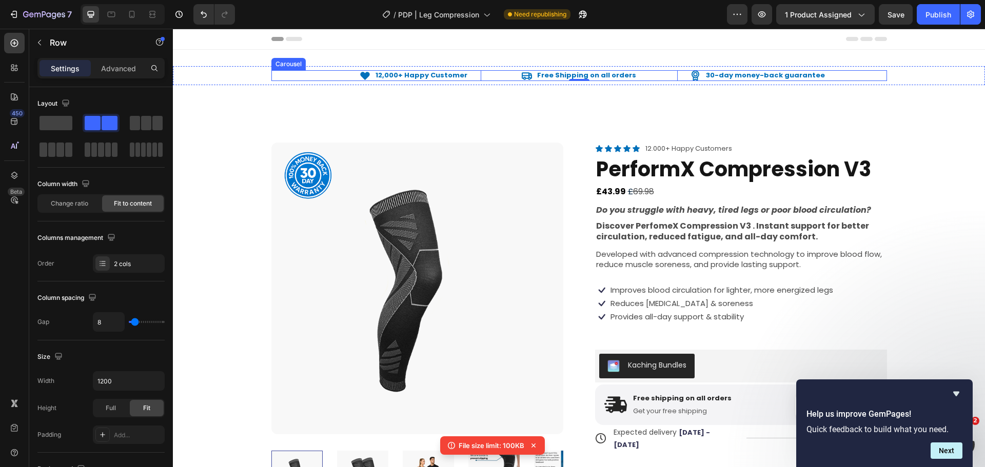
click at [470, 76] on div "Icon 12,000+ Happy Customer Text Block Row Icon Free Shipping on all orders Tex…" at bounding box center [579, 75] width 616 height 11
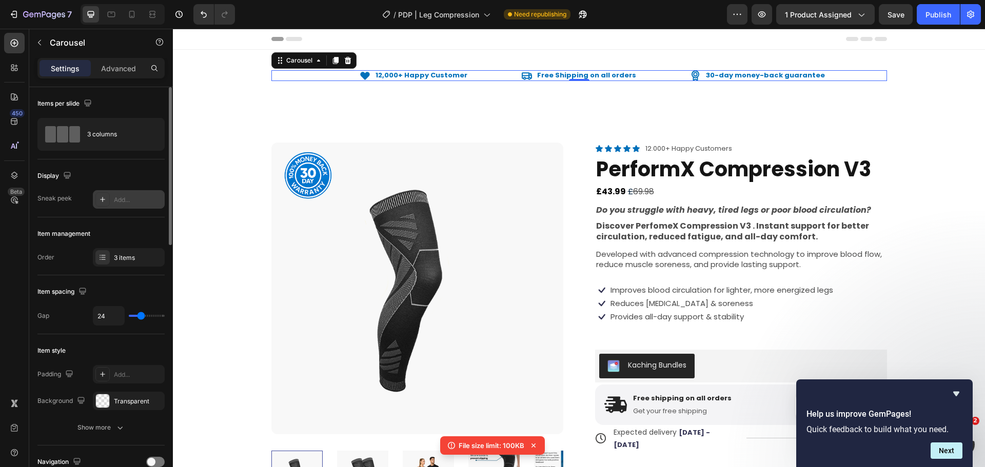
click at [129, 199] on div "Add..." at bounding box center [138, 199] width 48 height 9
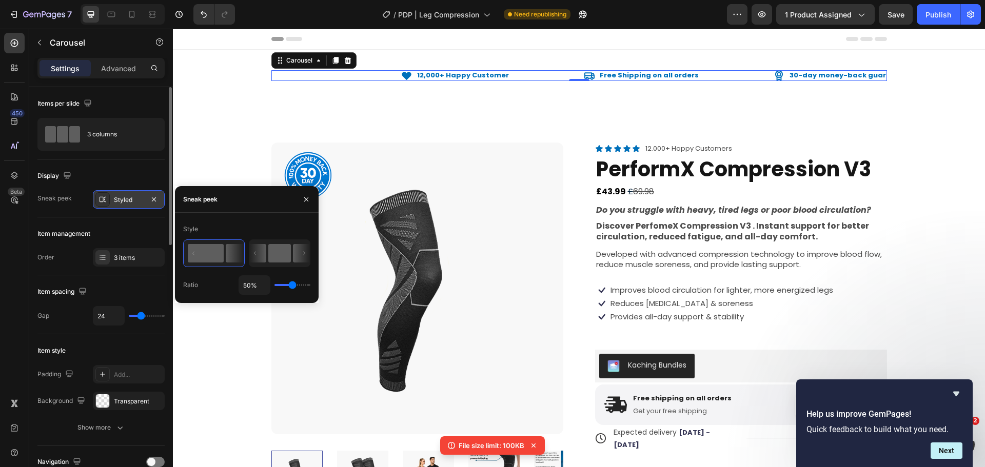
click at [275, 266] on icon at bounding box center [279, 253] width 61 height 27
click at [225, 251] on icon at bounding box center [214, 254] width 60 height 26
drag, startPoint x: 305, startPoint y: 193, endPoint x: 299, endPoint y: 199, distance: 8.0
click at [305, 194] on button "button" at bounding box center [306, 199] width 16 height 16
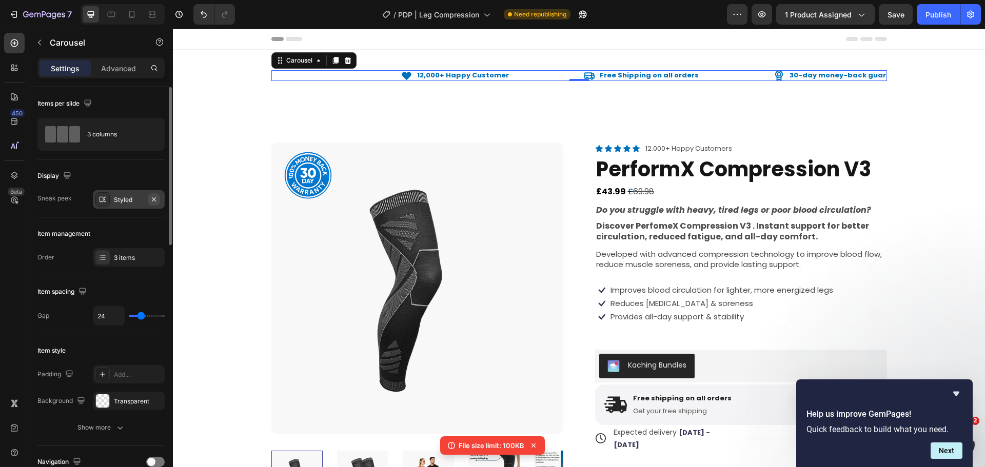
click at [155, 203] on icon "button" at bounding box center [154, 199] width 8 height 8
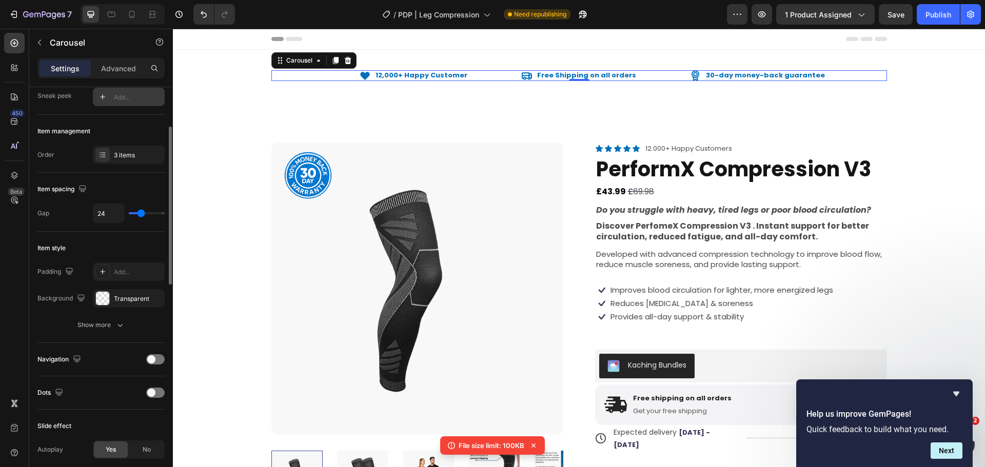
scroll to position [205, 0]
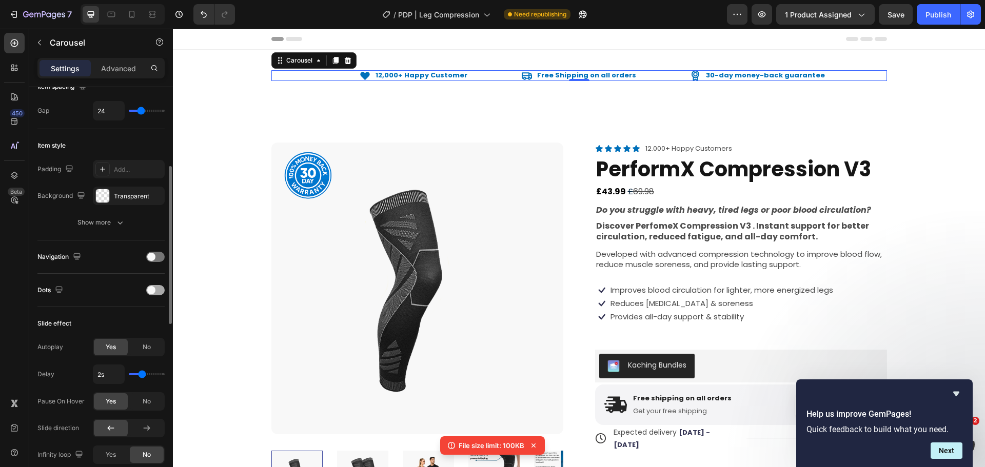
click at [146, 291] on div at bounding box center [155, 290] width 18 height 10
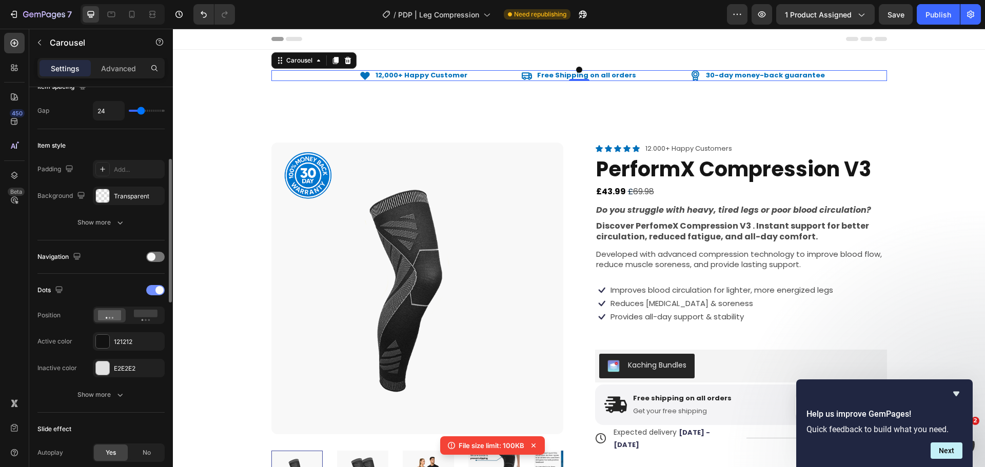
click at [154, 288] on div at bounding box center [155, 290] width 18 height 10
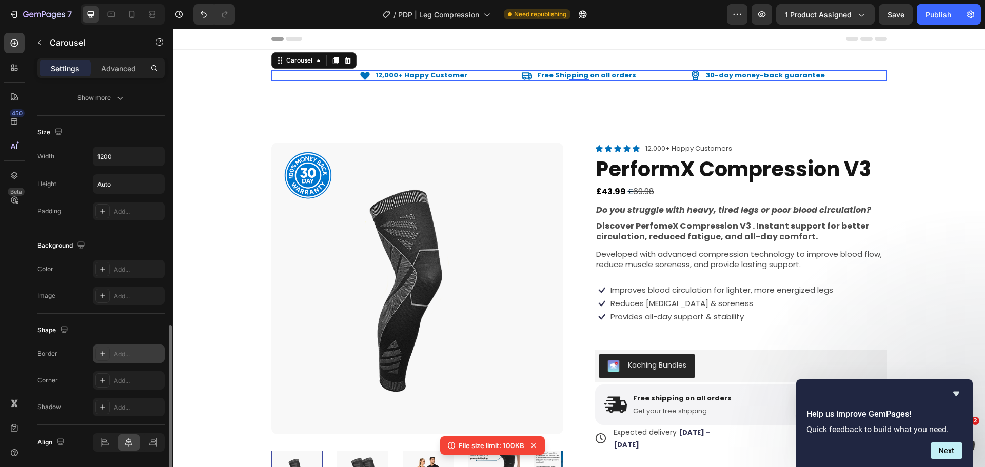
scroll to position [649, 0]
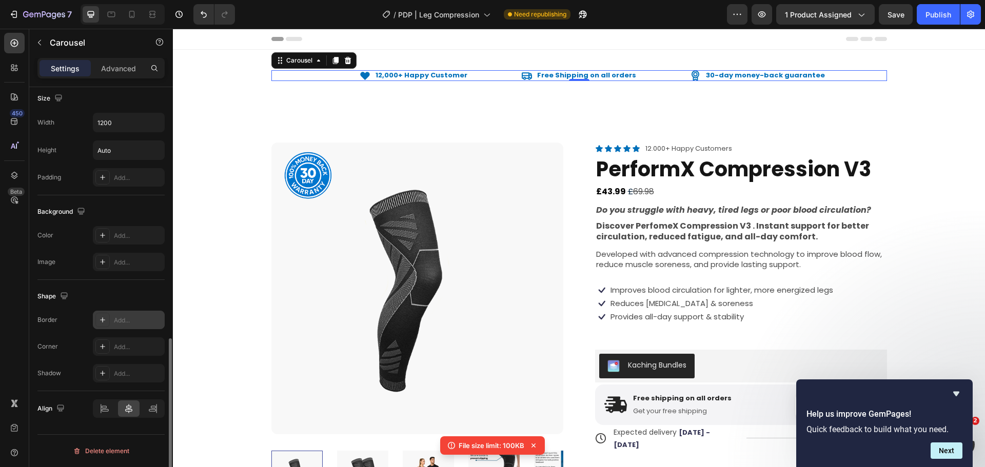
click at [125, 323] on div "Add..." at bounding box center [138, 320] width 48 height 9
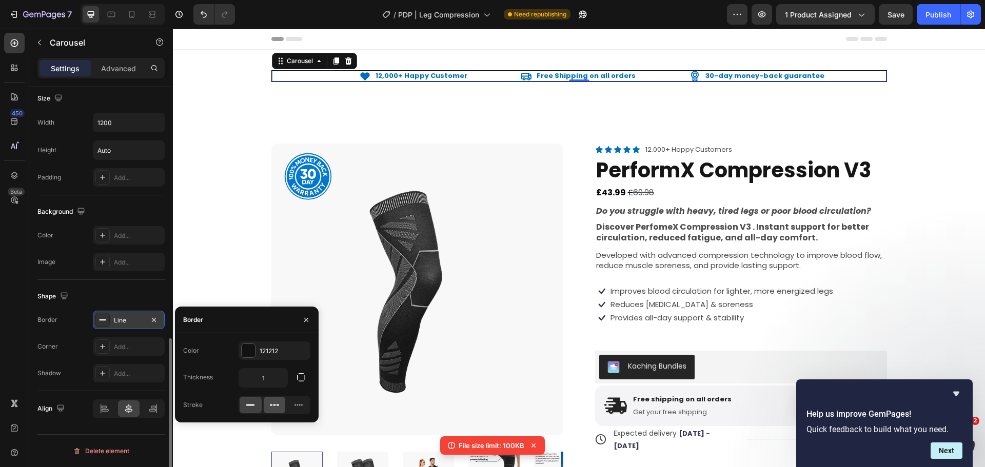
click at [277, 408] on icon at bounding box center [274, 405] width 10 height 10
drag, startPoint x: 296, startPoint y: 403, endPoint x: 290, endPoint y: 403, distance: 6.7
click at [295, 403] on icon at bounding box center [298, 405] width 10 height 10
click at [259, 412] on div at bounding box center [251, 405] width 22 height 16
click at [151, 322] on icon "button" at bounding box center [154, 320] width 8 height 8
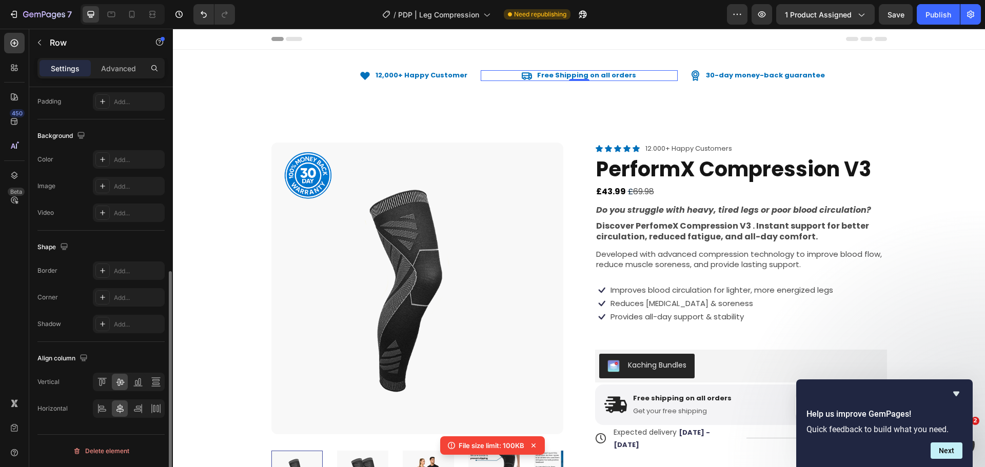
click at [481, 75] on div "Icon Free Shipping on all orders Text Block Row 0" at bounding box center [579, 75] width 197 height 11
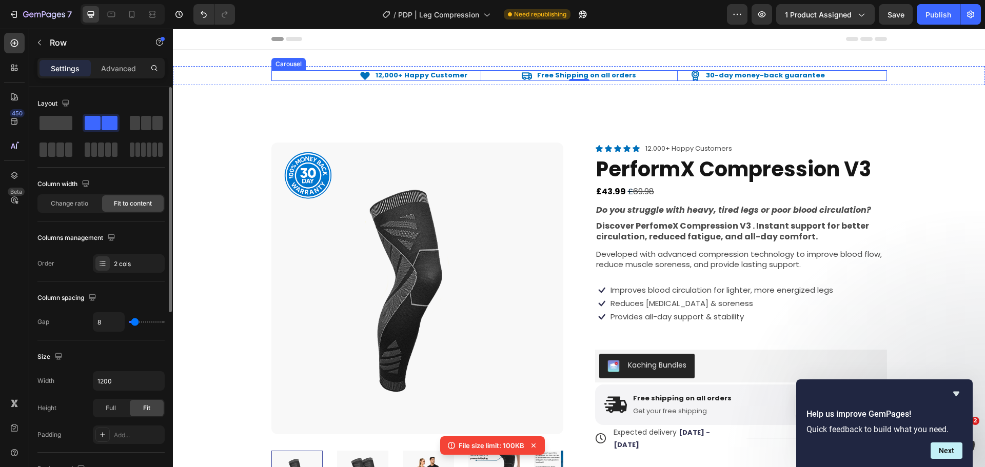
click at [470, 76] on div "Icon 12,000+ Happy Customer Text Block Row Icon Free Shipping on all orders Tex…" at bounding box center [579, 75] width 616 height 11
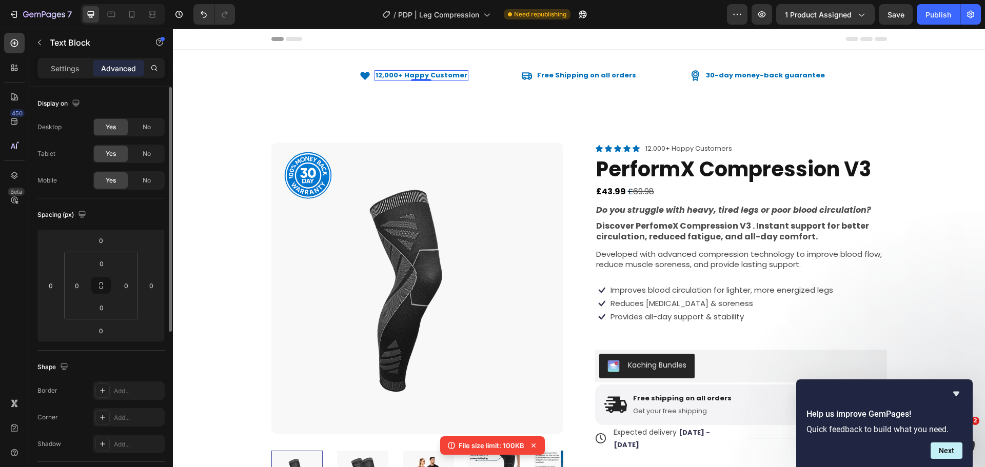
click at [463, 76] on div "12,000+ Happy Customer" at bounding box center [421, 75] width 94 height 11
click at [463, 77] on div "12,000+ Happy Customer" at bounding box center [421, 75] width 94 height 11
click at [460, 77] on p "12,000+ Happy Customer" at bounding box center [421, 75] width 92 height 9
click at [464, 77] on div "12,000+ Happy Customer" at bounding box center [421, 75] width 94 height 11
click at [342, 77] on div "Icon 12,000+ Happy Customer Text Block 0 Row" at bounding box center [369, 75] width 197 height 11
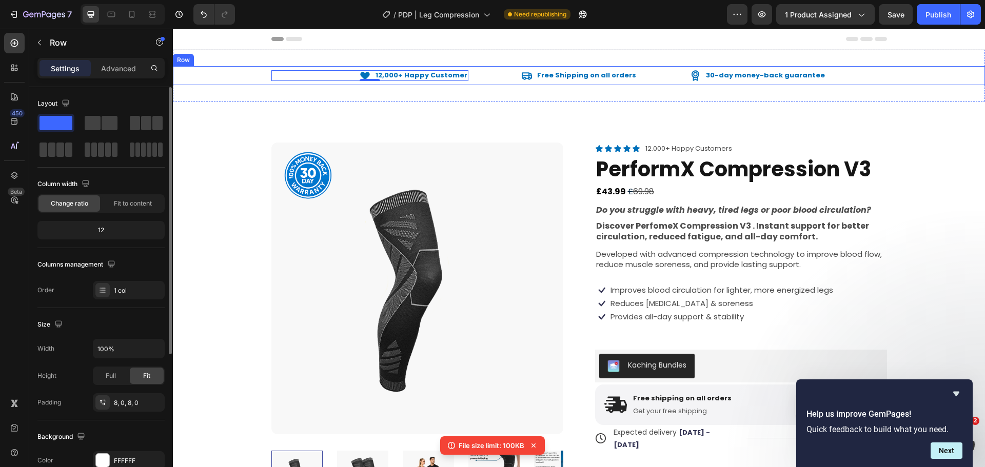
click at [256, 74] on div "Icon 12,000+ Happy Customer Text Block Row 0 Icon Free Shipping on all orders T…" at bounding box center [579, 75] width 812 height 11
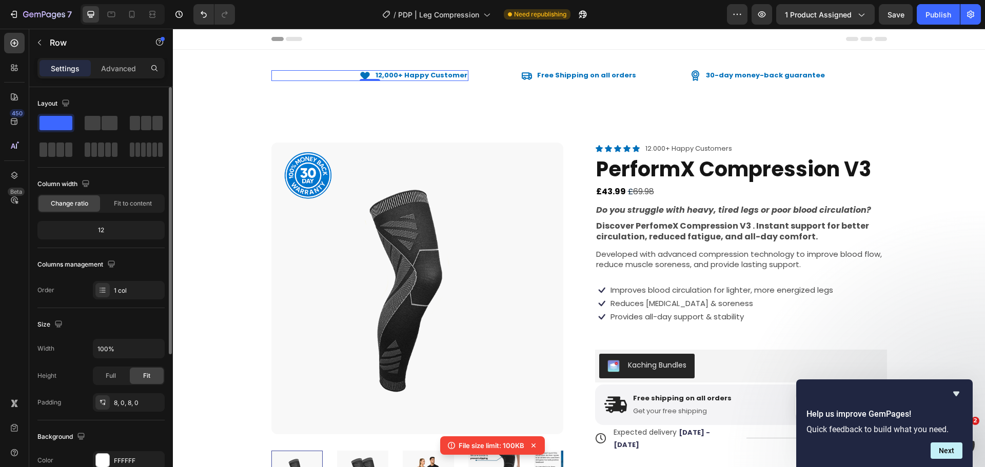
click at [272, 74] on div "Icon 12,000+ Happy Customer Text Block Row 0" at bounding box center [369, 75] width 197 height 11
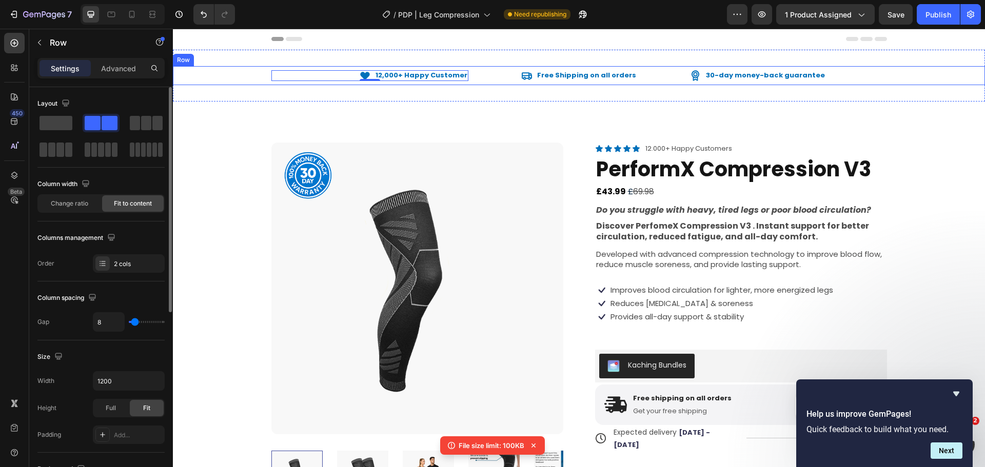
click at [471, 83] on div "Icon 12,000+ Happy Customer Text Block Row 0 Icon Free Shipping on all orders T…" at bounding box center [579, 75] width 812 height 19
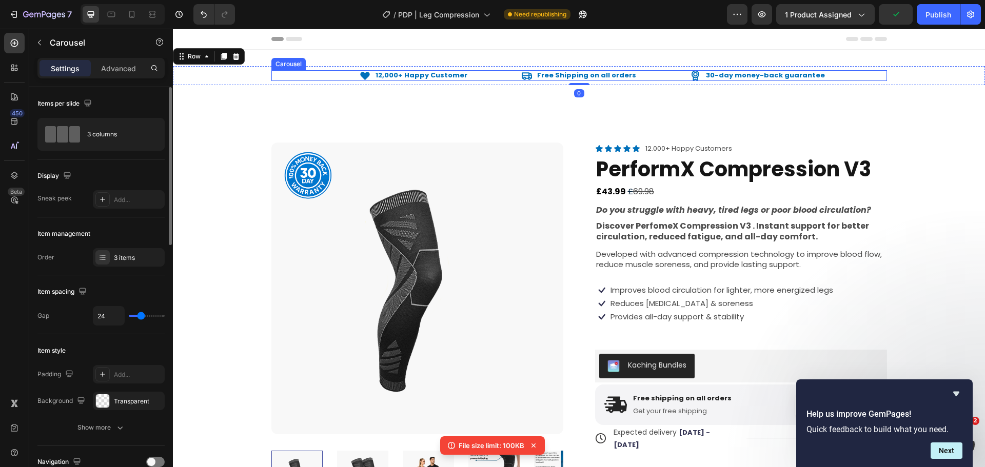
click at [472, 77] on div "Icon 12,000+ Happy Customer Text Block Row Icon Free Shipping on all orders Tex…" at bounding box center [579, 75] width 616 height 11
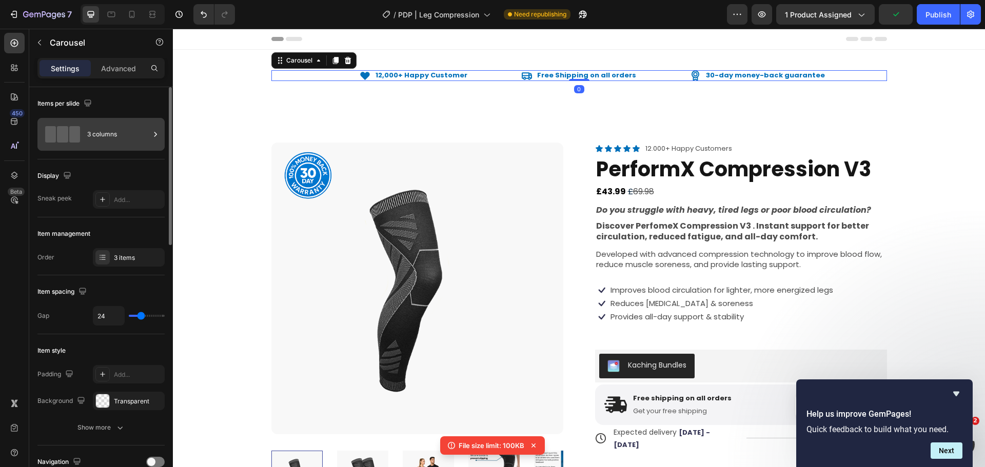
click at [135, 149] on div "3 columns" at bounding box center [100, 134] width 127 height 33
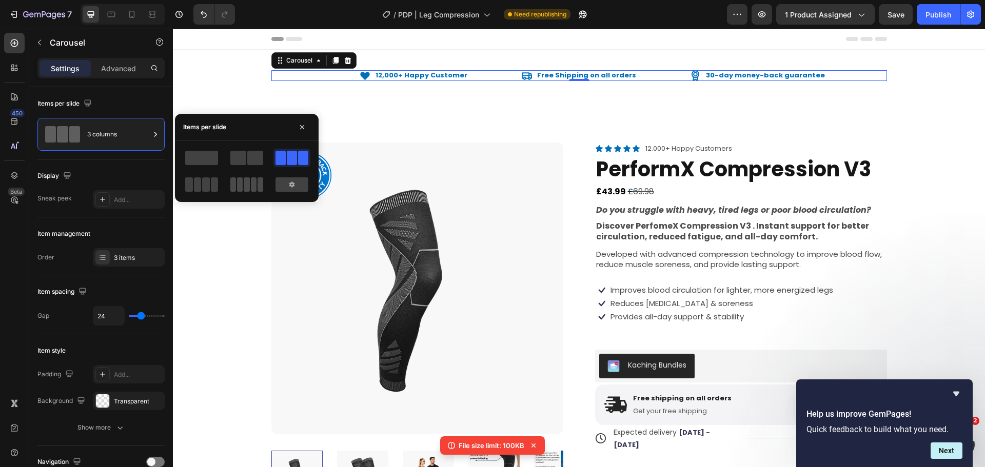
click at [245, 178] on span at bounding box center [247, 184] width 6 height 14
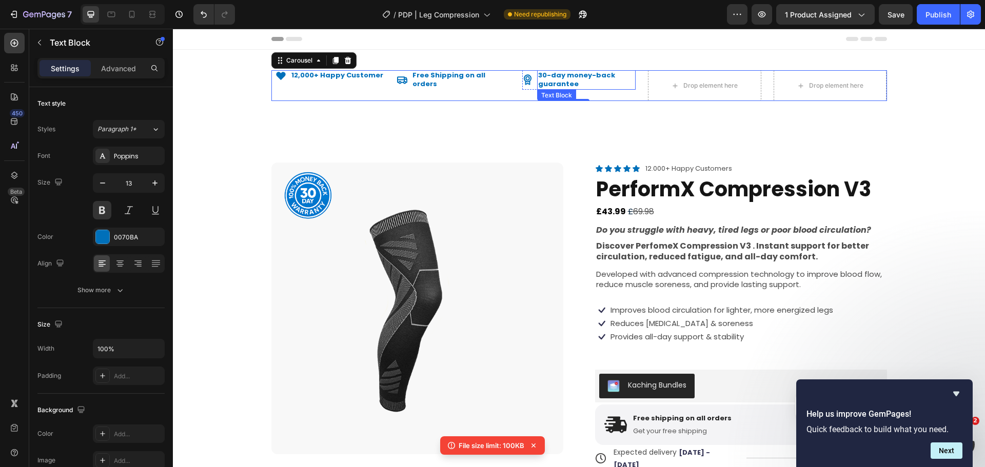
click at [557, 82] on p "30-day money-back guarantee" at bounding box center [586, 79] width 96 height 17
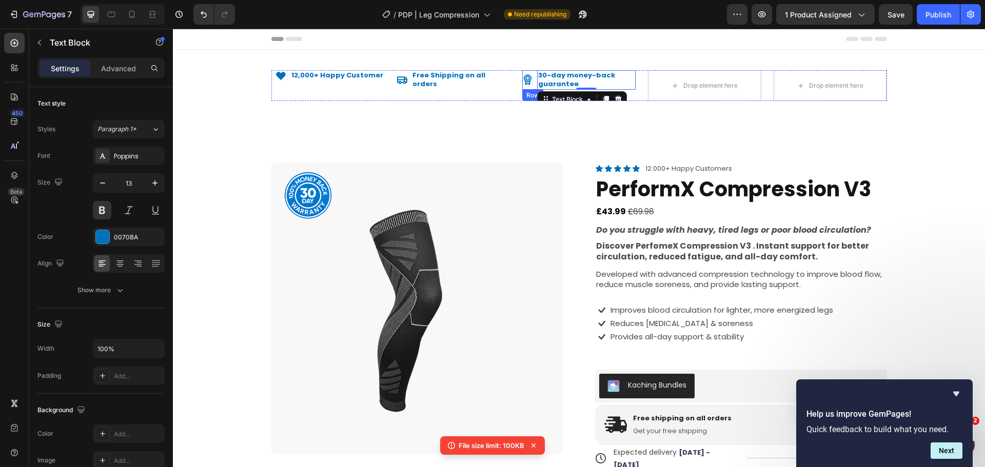
click at [529, 83] on icon at bounding box center [527, 79] width 11 height 11
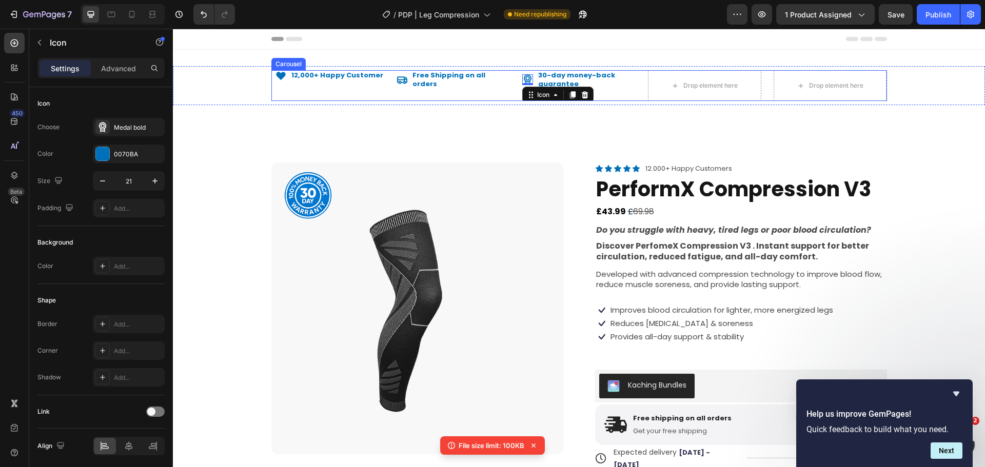
click at [600, 90] on div "Icon 0 30-day money-back guarantee Text Block Row" at bounding box center [578, 85] width 113 height 31
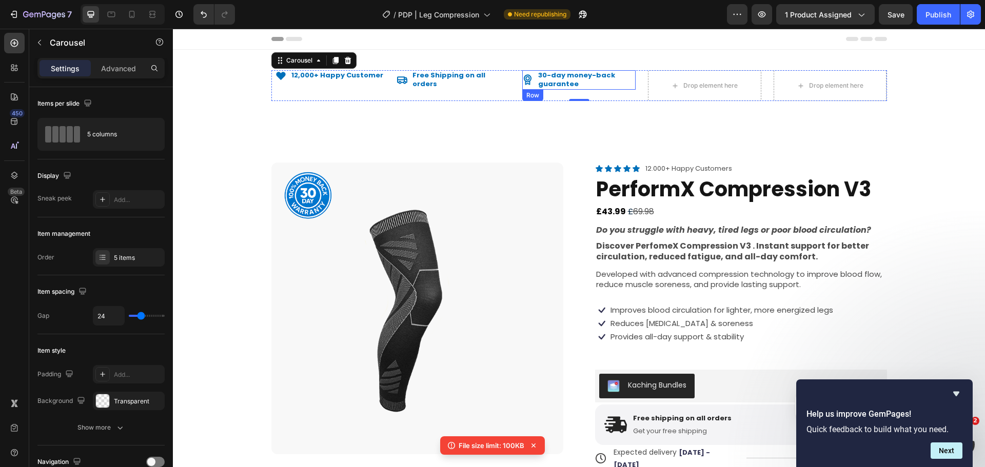
click at [522, 88] on div "Icon" at bounding box center [527, 79] width 11 height 19
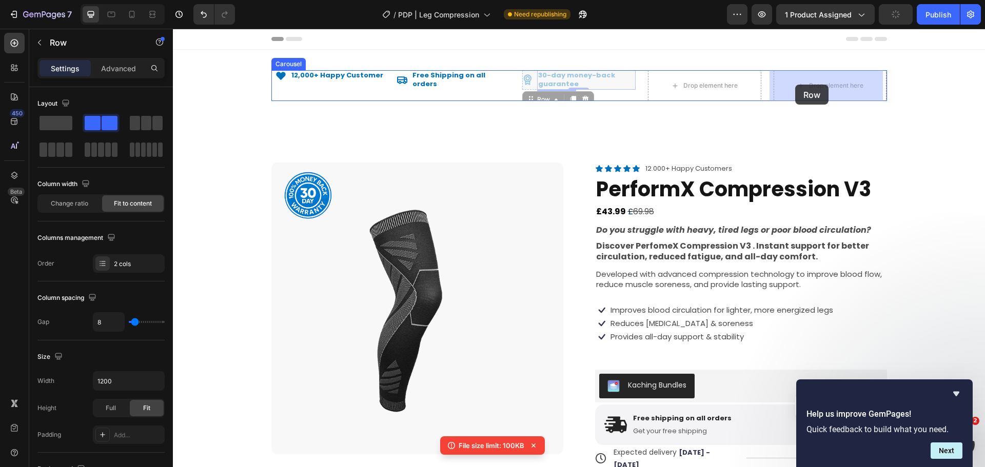
drag, startPoint x: 525, startPoint y: 97, endPoint x: 793, endPoint y: 84, distance: 268.1
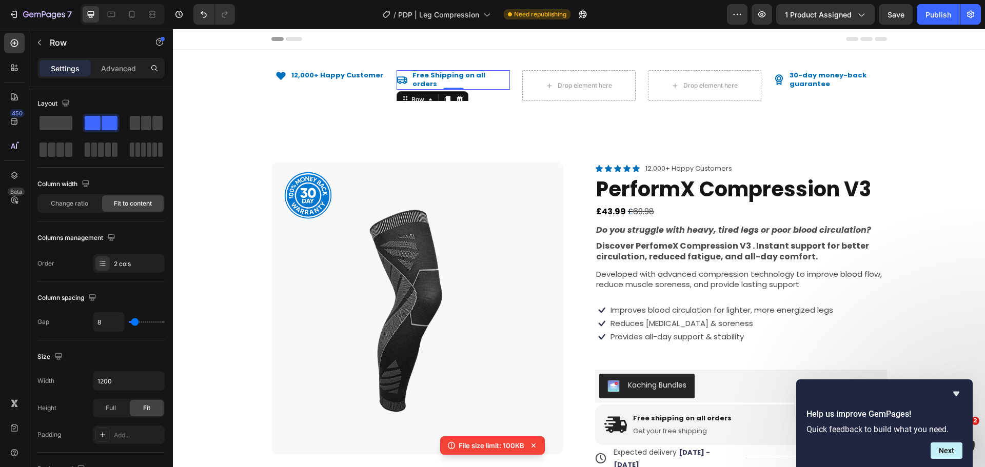
click at [397, 78] on div "Icon Free Shipping on all orders Text Block Row 0" at bounding box center [453, 79] width 113 height 19
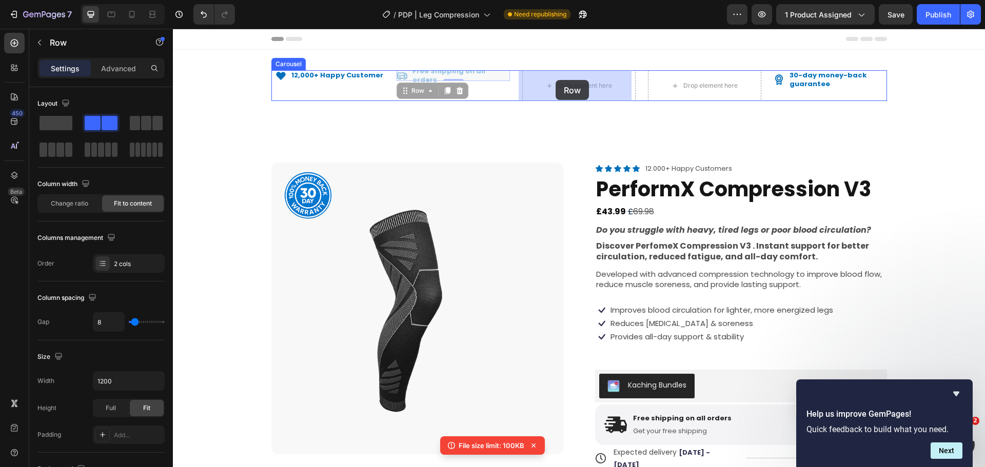
drag, startPoint x: 400, startPoint y: 91, endPoint x: 556, endPoint y: 80, distance: 156.4
click at [452, 87] on div "Drop element here" at bounding box center [459, 86] width 54 height 8
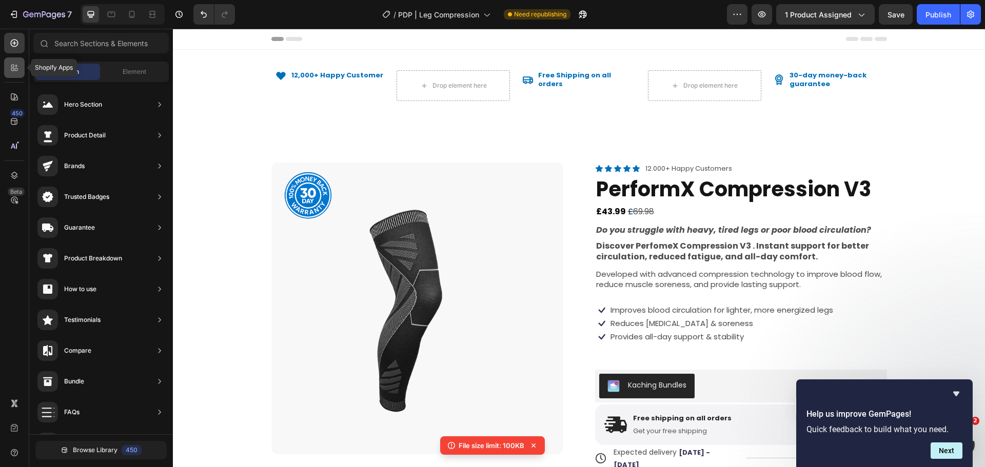
click at [14, 68] on icon at bounding box center [12, 69] width 3 height 3
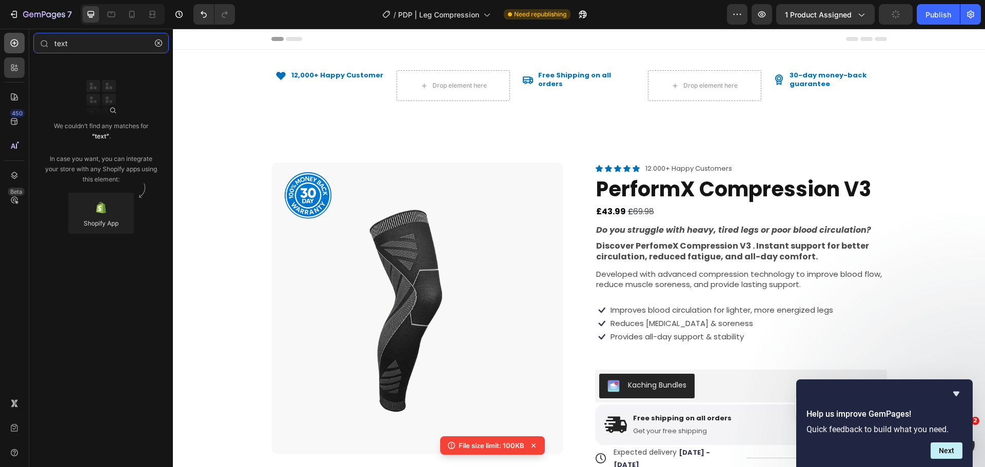
type input "text"
drag, startPoint x: 10, startPoint y: 38, endPoint x: 22, endPoint y: 42, distance: 12.0
click at [11, 37] on div at bounding box center [14, 43] width 21 height 21
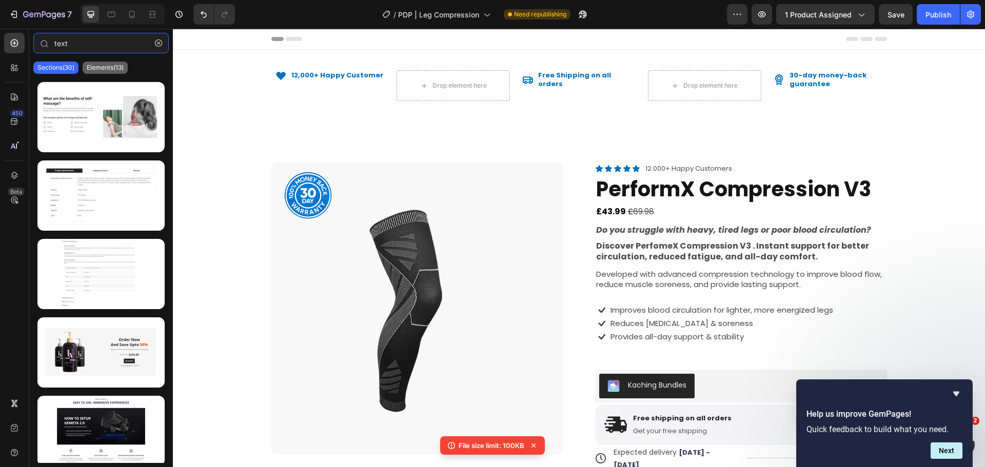
type input "text"
click at [104, 64] on p "Elements(13)" at bounding box center [105, 68] width 37 height 8
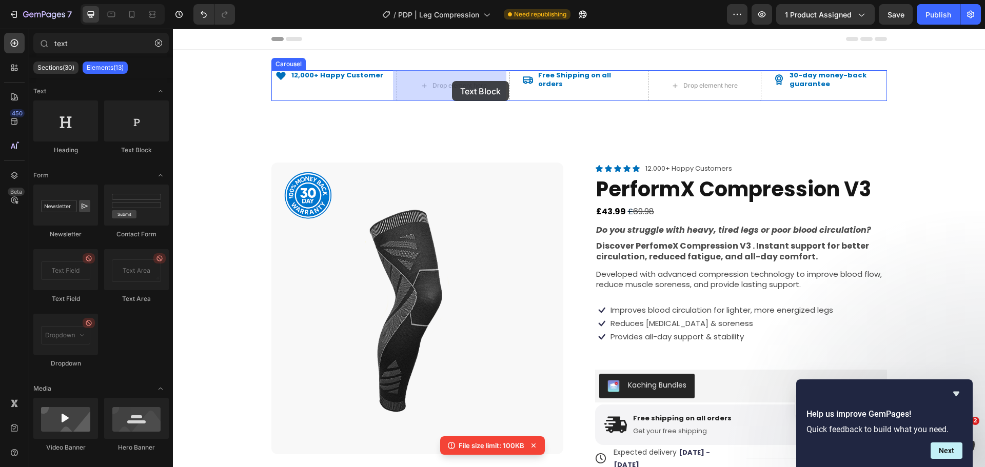
drag, startPoint x: 327, startPoint y: 131, endPoint x: 451, endPoint y: 83, distance: 132.5
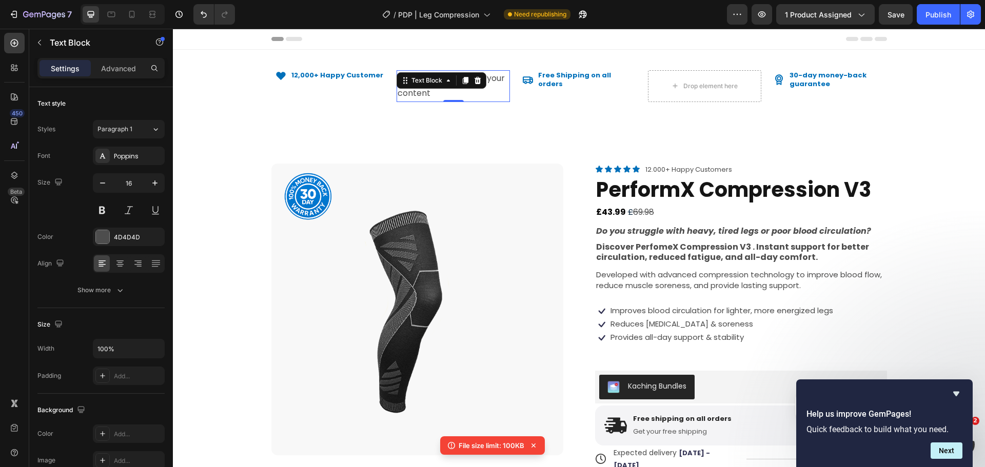
click at [431, 88] on div "Text Block" at bounding box center [442, 80] width 90 height 16
click at [424, 96] on div "Replace this text with your content" at bounding box center [453, 86] width 113 height 32
click at [424, 96] on p "Replace this text with your content" at bounding box center [453, 86] width 111 height 30
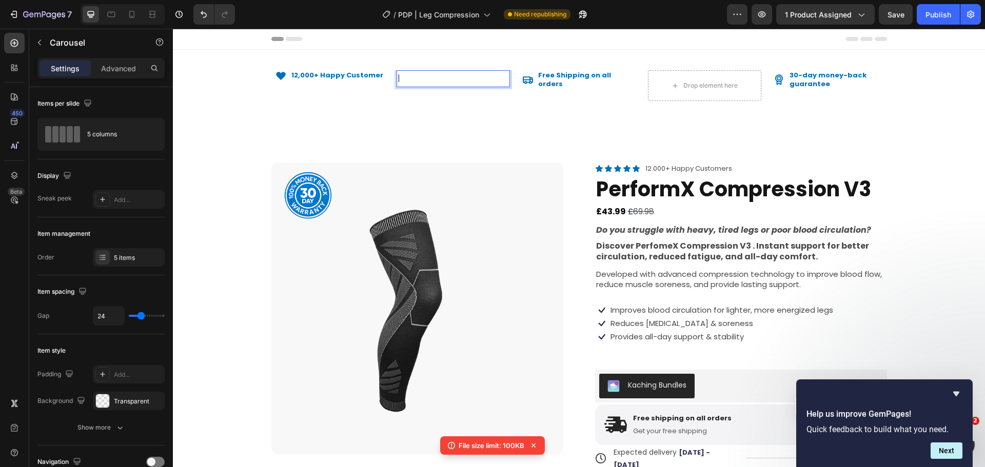
click at [423, 99] on div "| Text Block 0" at bounding box center [453, 85] width 113 height 31
click at [411, 79] on p "|" at bounding box center [453, 78] width 111 height 15
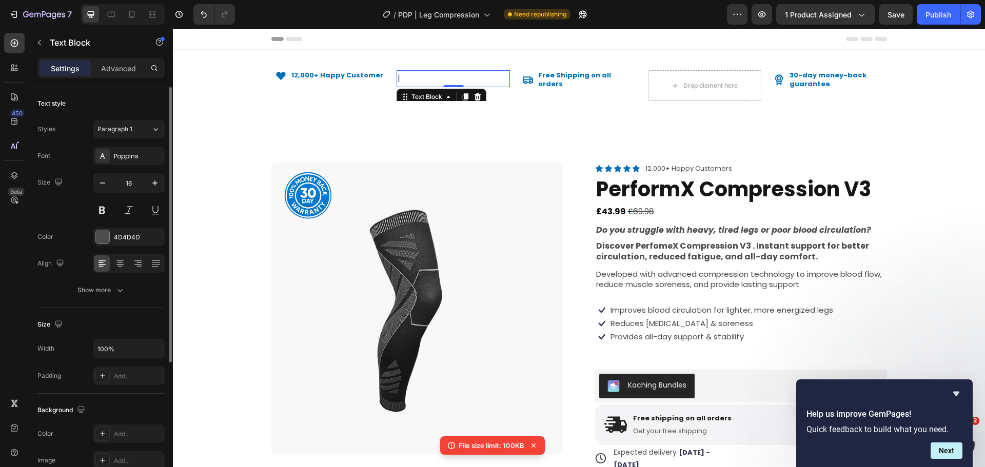
scroll to position [199, 0]
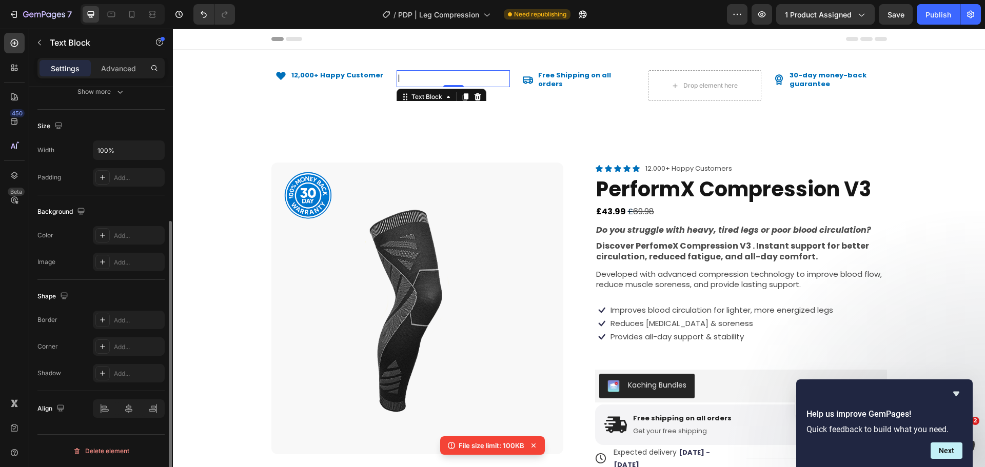
click at [123, 405] on div at bounding box center [129, 409] width 72 height 18
click at [411, 78] on p "|" at bounding box center [453, 78] width 111 height 15
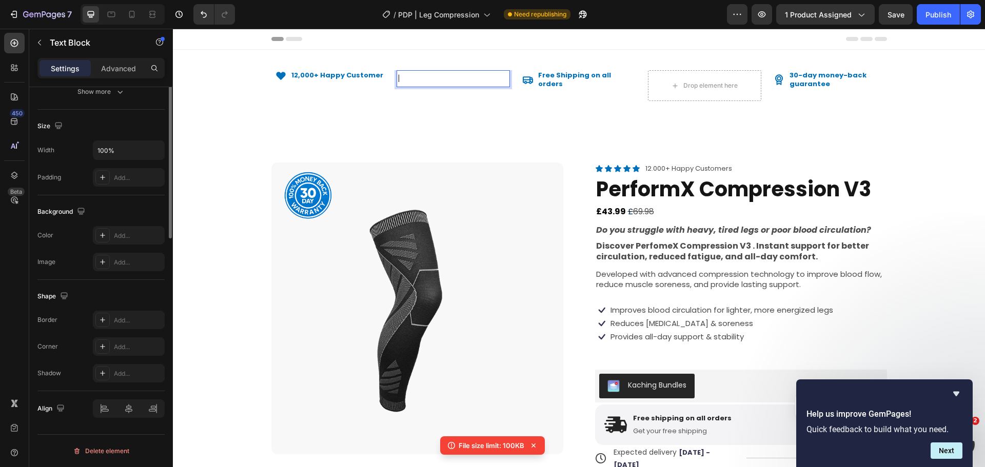
scroll to position [0, 0]
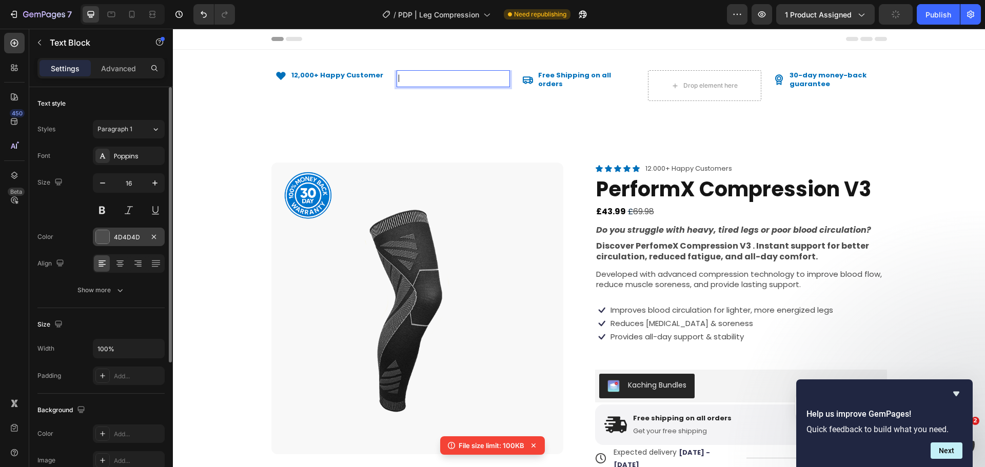
click at [104, 235] on div at bounding box center [102, 236] width 13 height 13
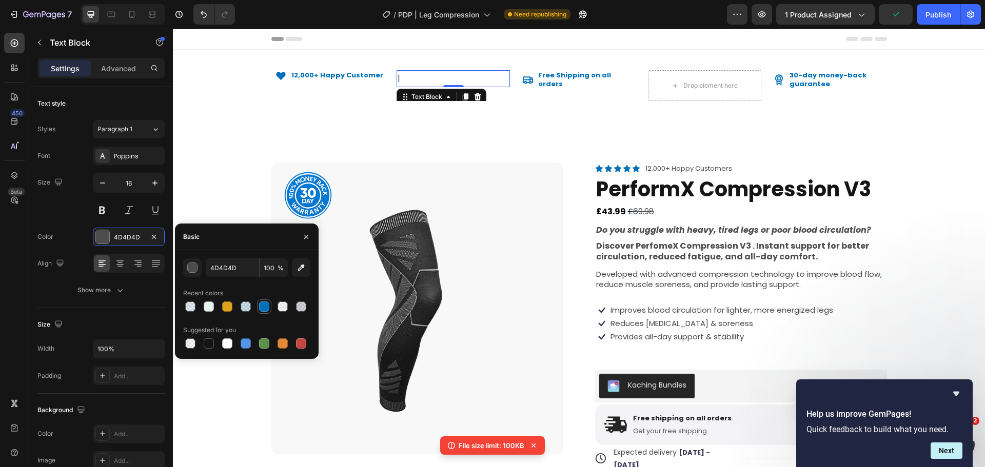
click at [261, 306] on div at bounding box center [264, 307] width 10 height 10
type input "0070BA"
click at [105, 207] on button at bounding box center [102, 210] width 18 height 18
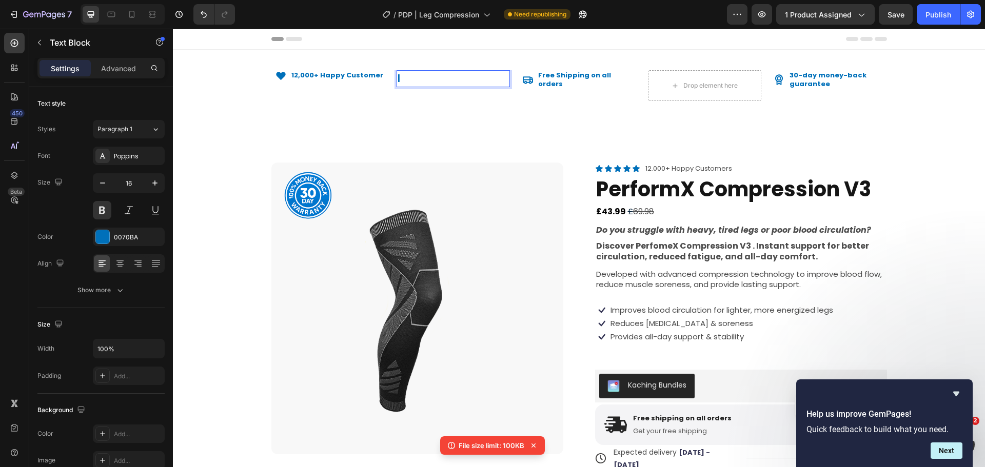
click at [398, 85] on p "|" at bounding box center [453, 78] width 111 height 15
click at [397, 79] on div "|" at bounding box center [453, 78] width 113 height 17
click at [464, 112] on div "Icon 12,000+ Happy Customer Text Block Row | Text Block 0 Icon Free Shipping on…" at bounding box center [579, 86] width 812 height 72
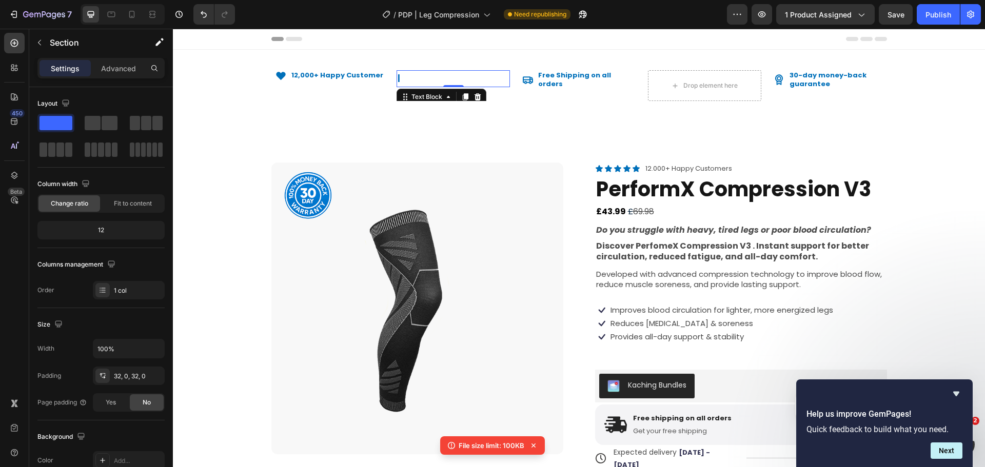
click at [436, 85] on p "|" at bounding box center [453, 78] width 111 height 15
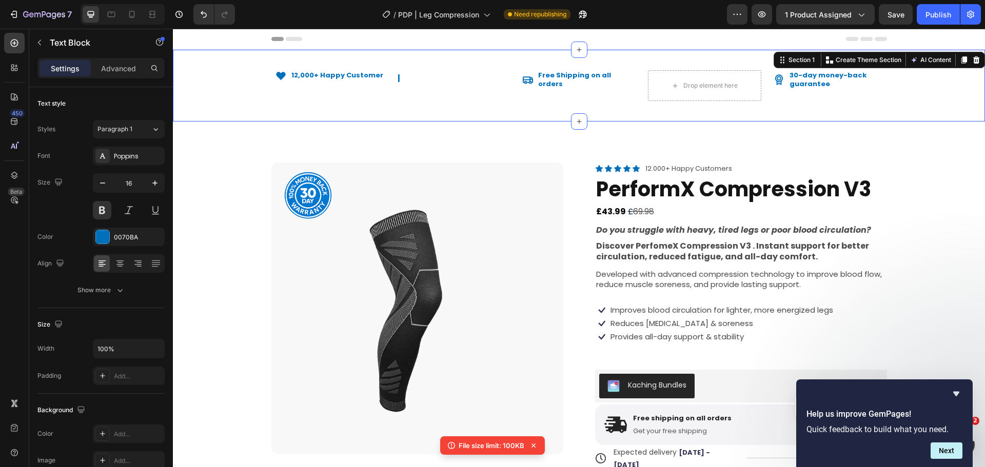
click at [447, 115] on div "Icon 12,000+ Happy Customer Text Block Row | Text Block Icon Free Shipping on a…" at bounding box center [579, 86] width 812 height 72
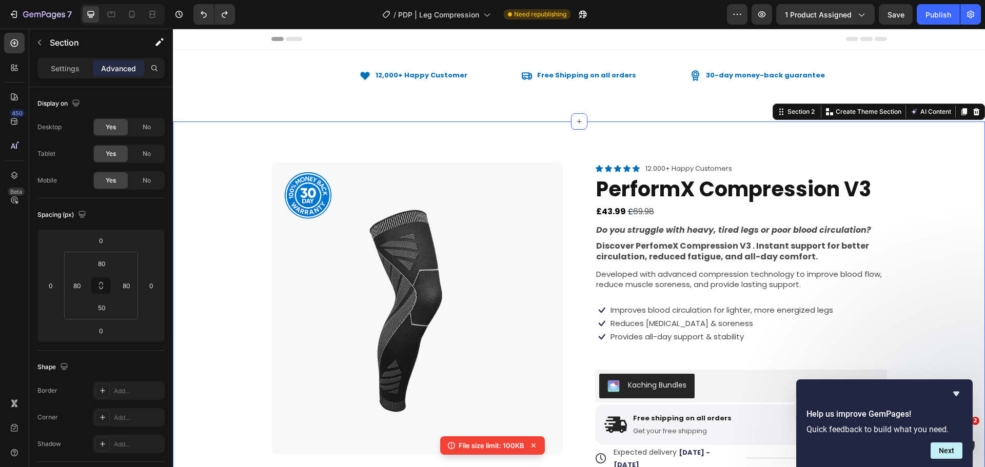
click at [498, 111] on div "Icon 12,000+ Happy Customer Text Block Row Icon Free Shipping on all orders Tex…" at bounding box center [579, 86] width 812 height 72
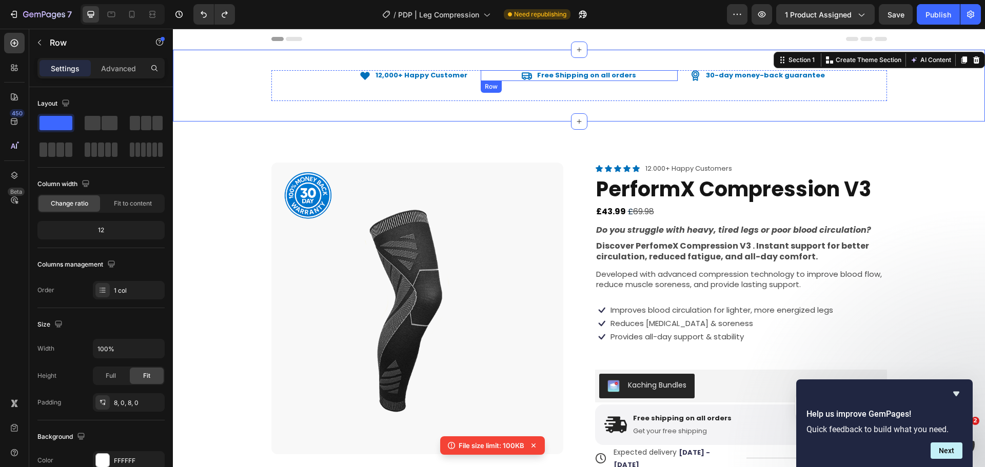
click at [498, 67] on div "Icon 12,000+ Happy Customer Text Block Row Icon Free Shipping on all orders Tex…" at bounding box center [579, 85] width 812 height 39
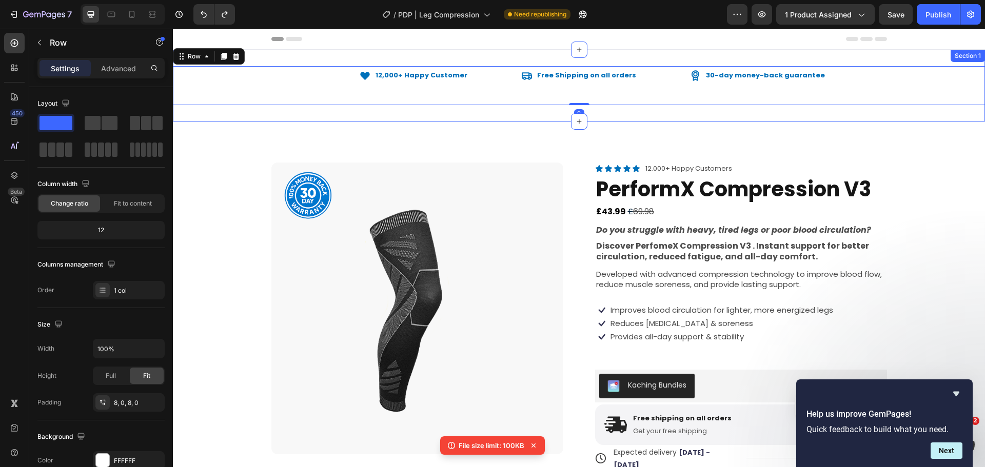
click at [317, 57] on div "Icon 12,000+ Happy Customer Text Block Row Icon Free Shipping on all orders Tex…" at bounding box center [579, 86] width 812 height 72
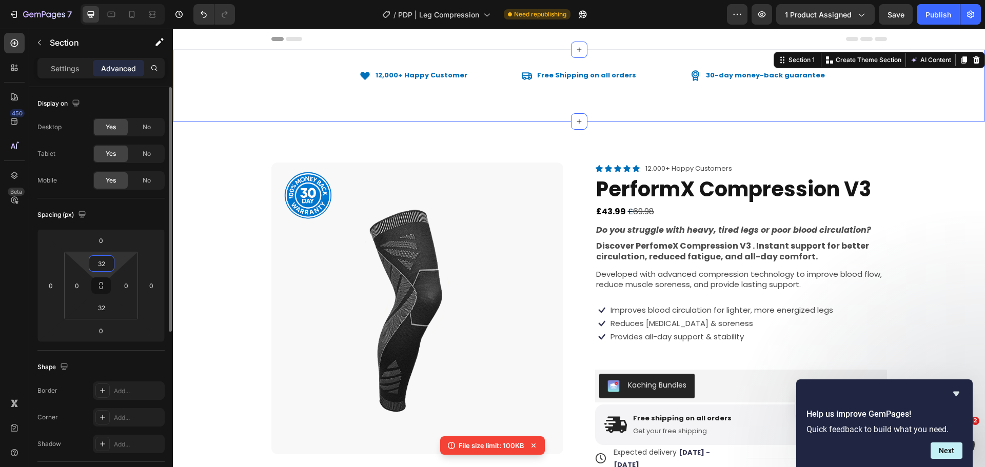
click at [102, 266] on input "32" at bounding box center [101, 263] width 21 height 15
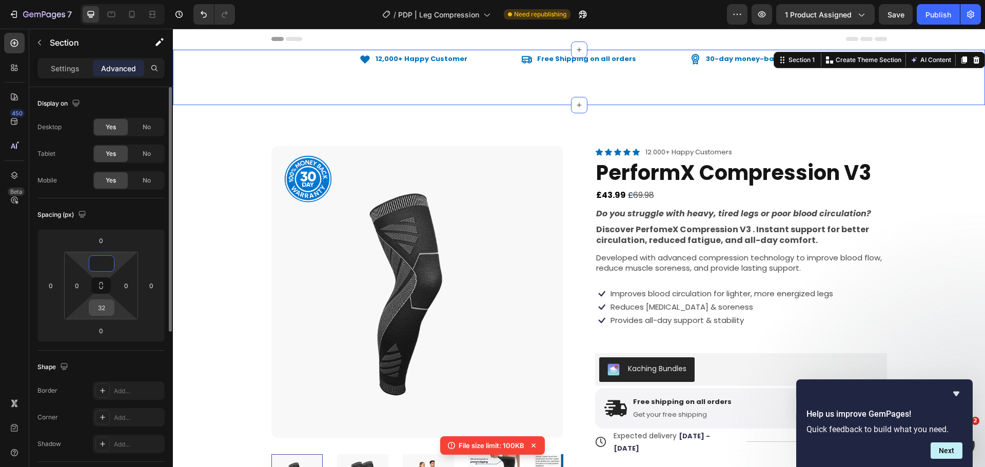
type input "0"
click at [96, 306] on input "32" at bounding box center [101, 307] width 21 height 15
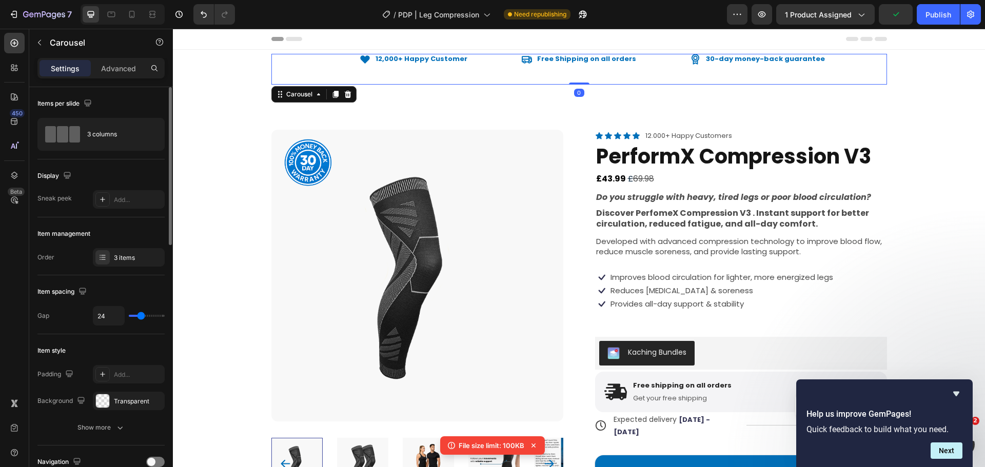
click at [357, 80] on div "Icon 12,000+ Happy Customer Text Block Row" at bounding box center [369, 69] width 197 height 31
click at [119, 65] on p "Advanced" at bounding box center [118, 68] width 35 height 11
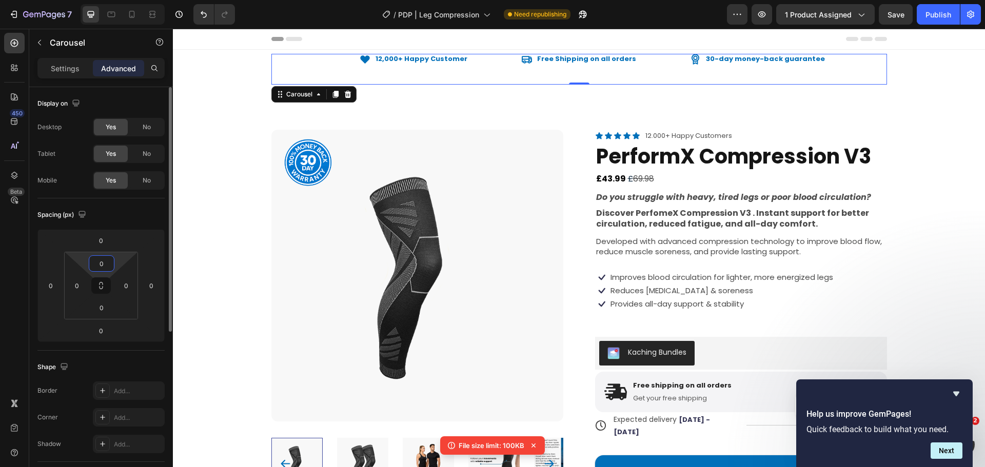
click at [99, 260] on input "0" at bounding box center [101, 263] width 21 height 15
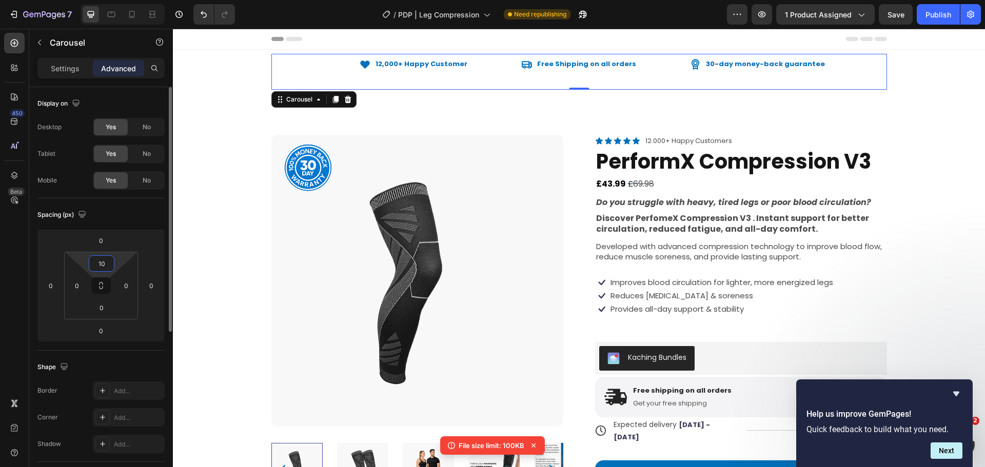
type input "1"
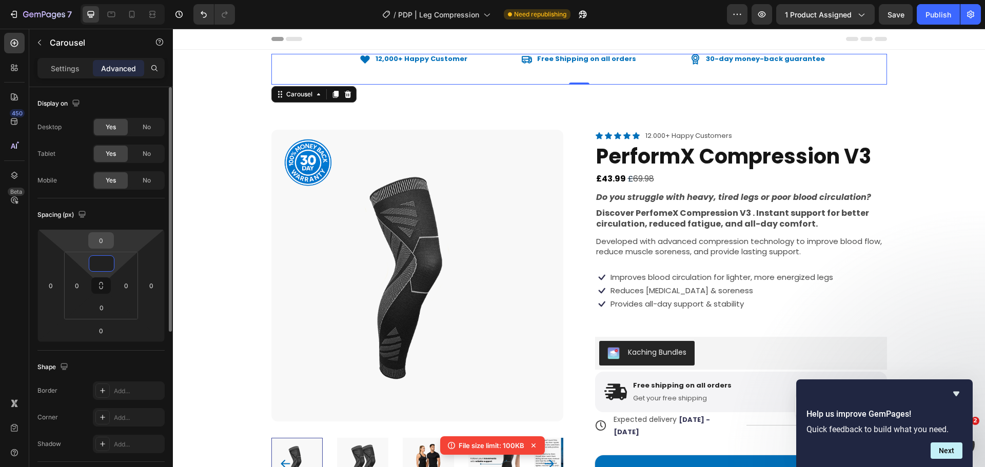
type input "0"
click at [102, 243] on input "0" at bounding box center [101, 240] width 21 height 15
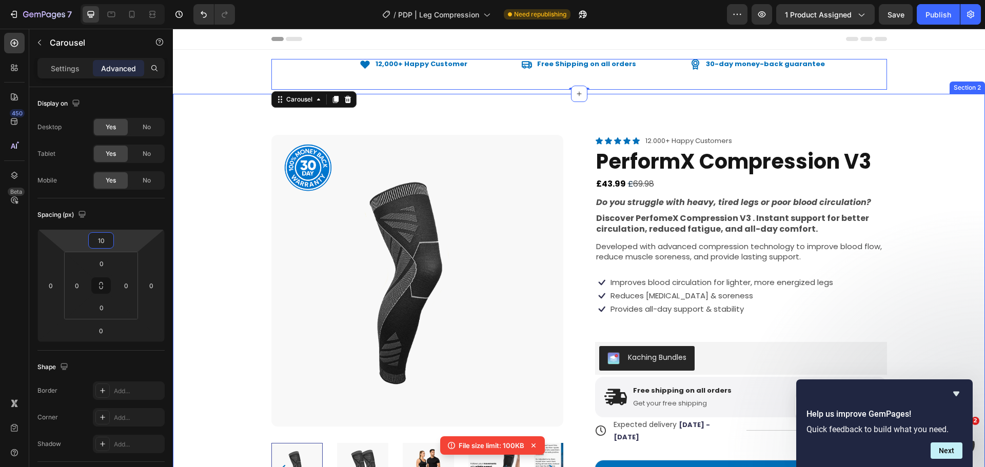
type input "1"
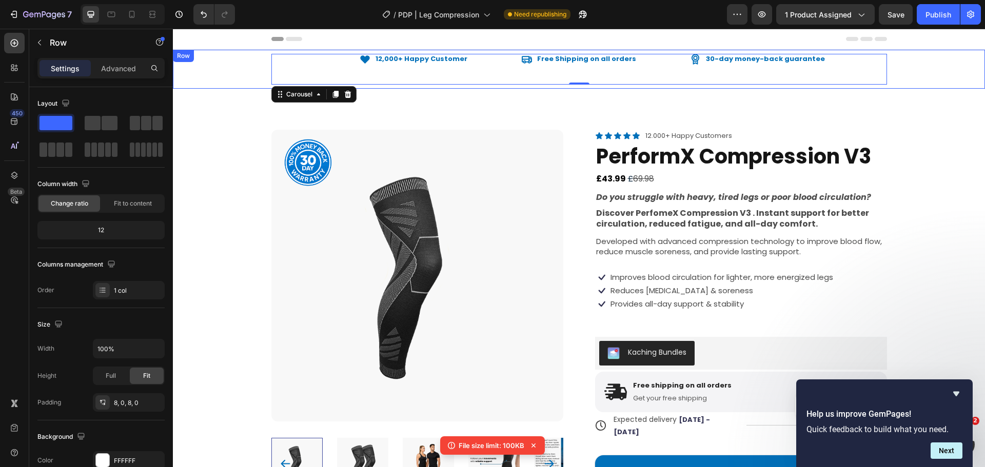
click at [246, 62] on div "Icon 12,000+ Happy Customer Text Block Row Icon Free Shipping on all orders Tex…" at bounding box center [579, 69] width 812 height 31
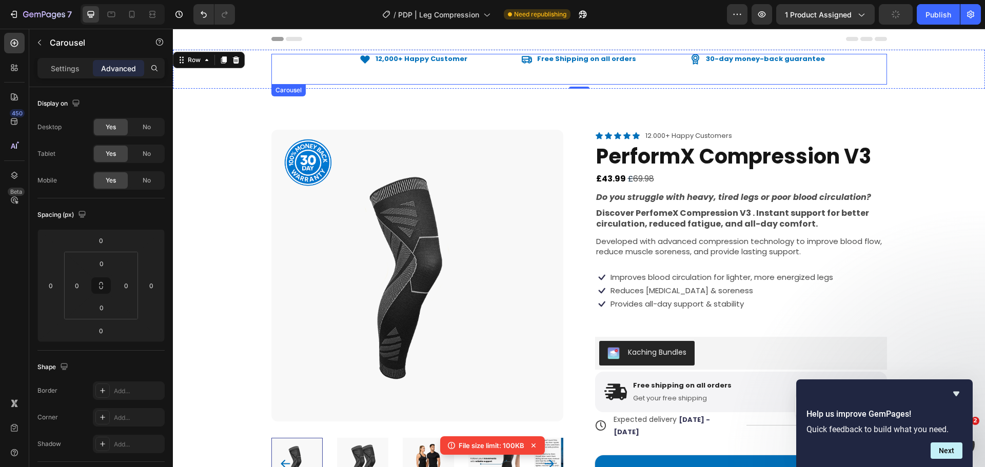
click at [289, 75] on div "Icon 12,000+ Happy Customer Text Block Row" at bounding box center [369, 69] width 197 height 31
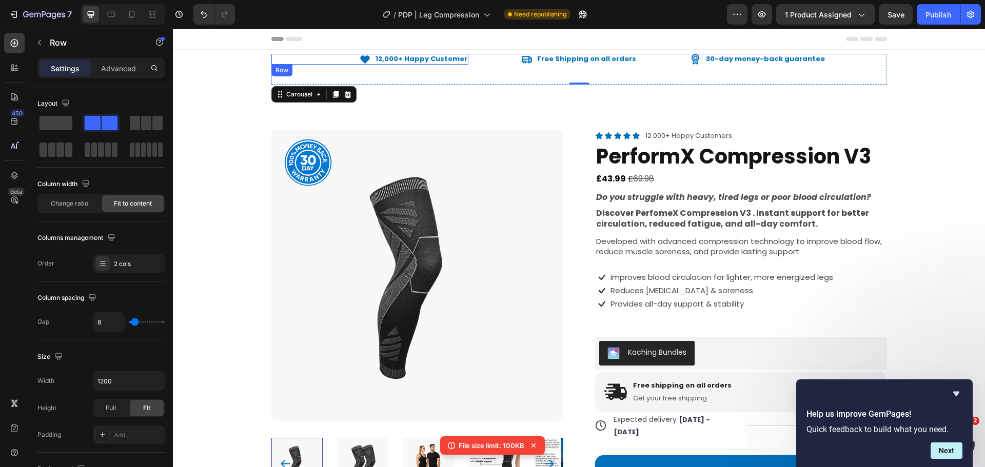
click at [285, 60] on div "Icon 12,000+ Happy Customer Text Block Row" at bounding box center [369, 59] width 197 height 11
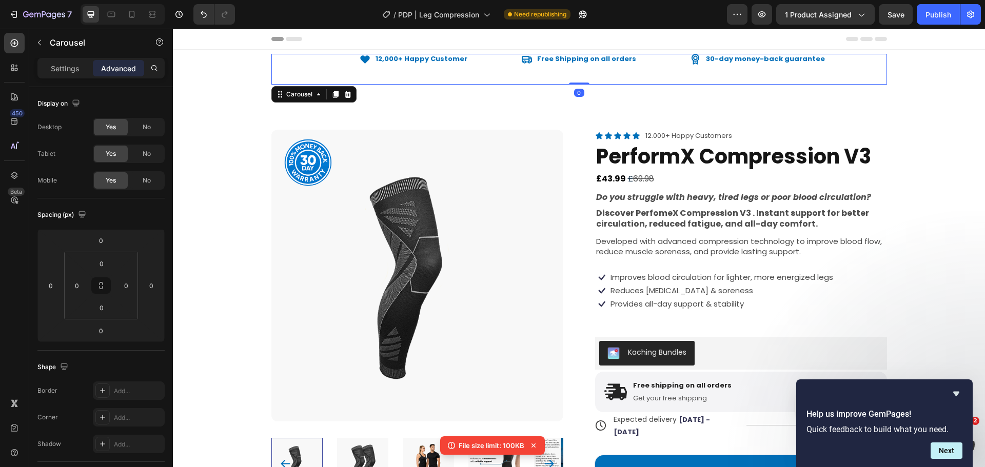
click at [275, 85] on div "Icon 12,000+ Happy Customer Text Block Row Icon Free Shipping on all orders Tex…" at bounding box center [579, 69] width 812 height 39
click at [79, 80] on div "Settings Advanced" at bounding box center [101, 72] width 144 height 29
click at [76, 72] on p "Settings" at bounding box center [65, 68] width 29 height 11
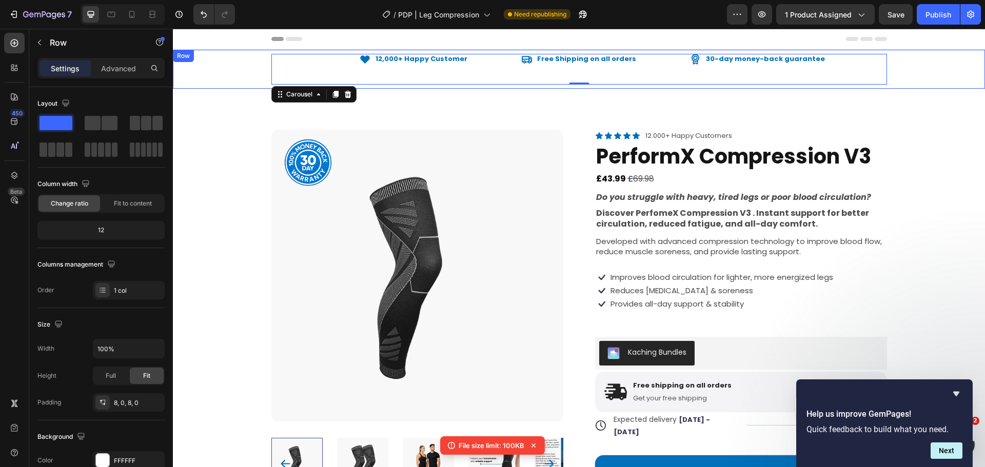
click at [226, 63] on div "Icon 12,000+ Happy Customer Text Block Row Icon Free Shipping on all orders Tex…" at bounding box center [579, 69] width 812 height 39
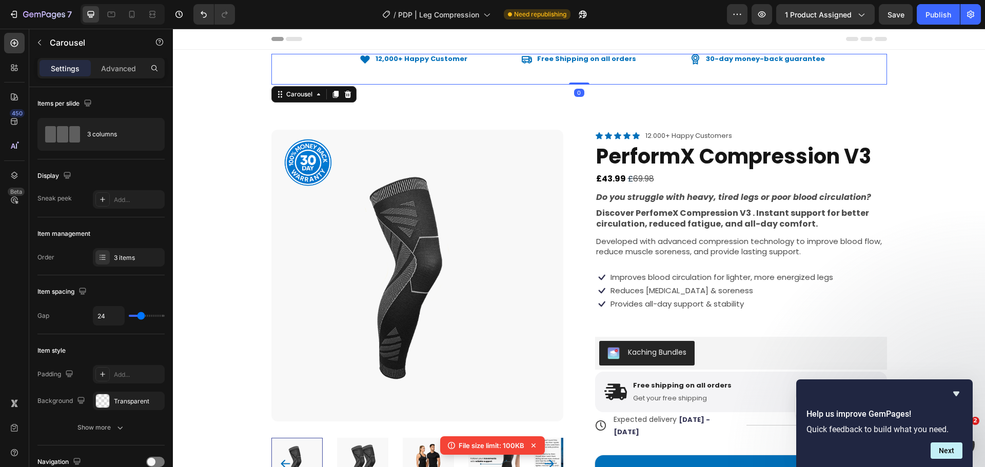
click at [340, 72] on div "Icon 12,000+ Happy Customer Text Block Row" at bounding box center [369, 69] width 197 height 31
click at [121, 251] on div "3 items" at bounding box center [129, 257] width 72 height 18
click at [60, 260] on div "Order 3 items" at bounding box center [100, 257] width 127 height 18
type input "47"
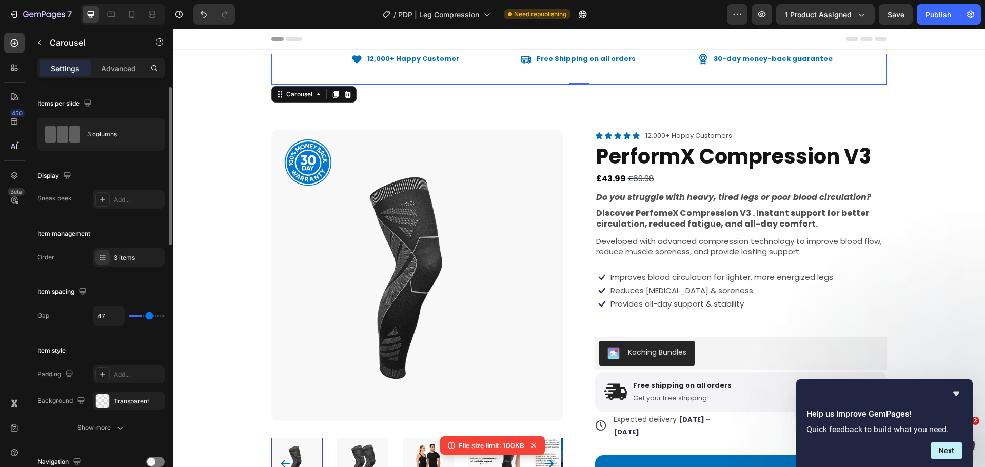
type input "53"
type input "56"
type input "59"
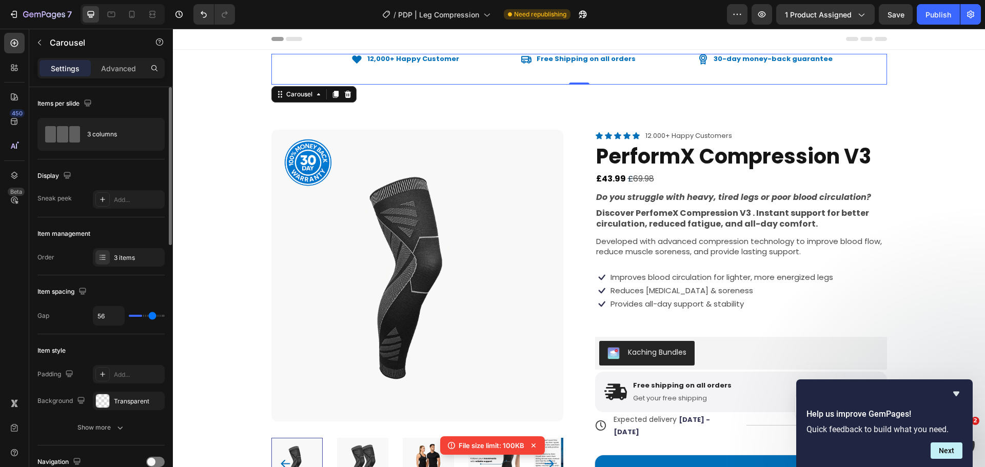
type input "59"
type input "62"
type input "65"
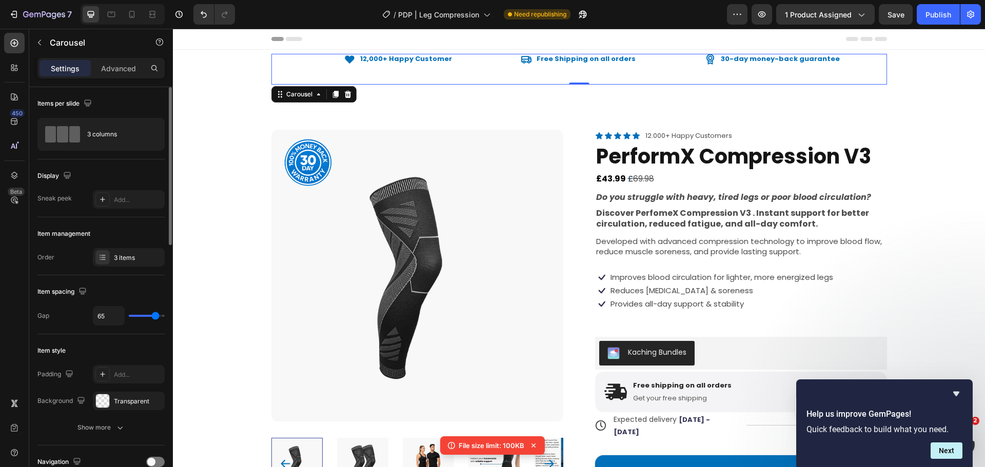
type input "68"
type input "70"
type input "74"
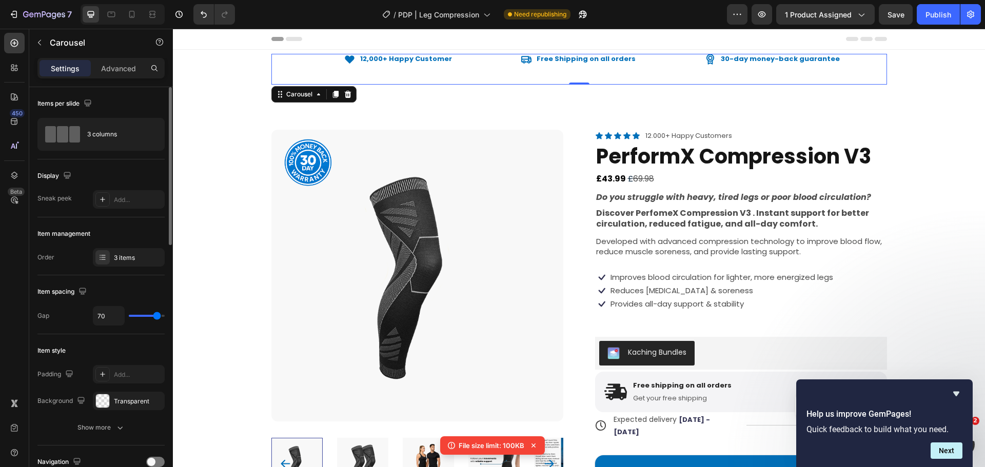
type input "74"
type input "76"
type input "79"
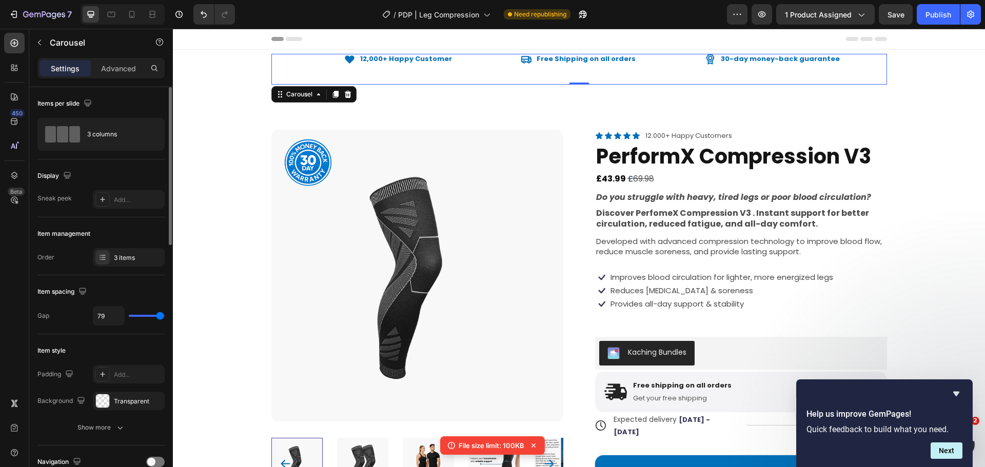
type input "80"
type input "58"
type input "53"
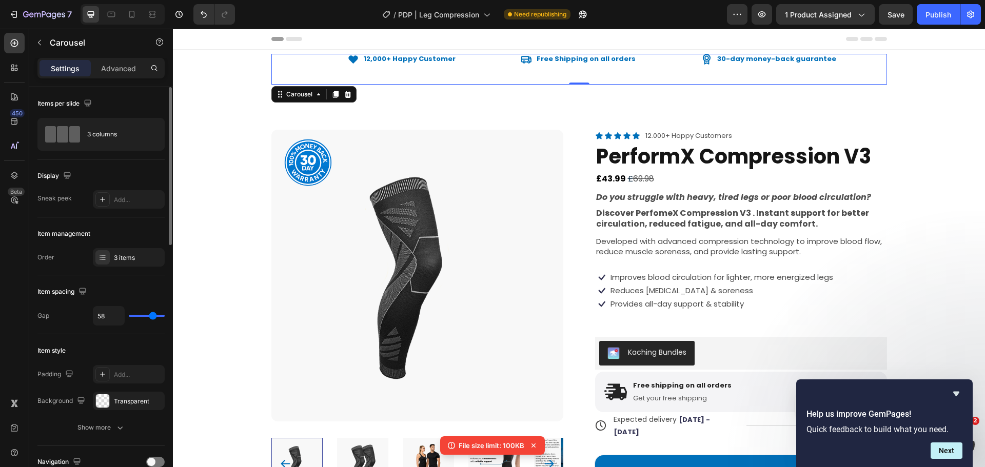
type input "53"
type input "50"
type input "47"
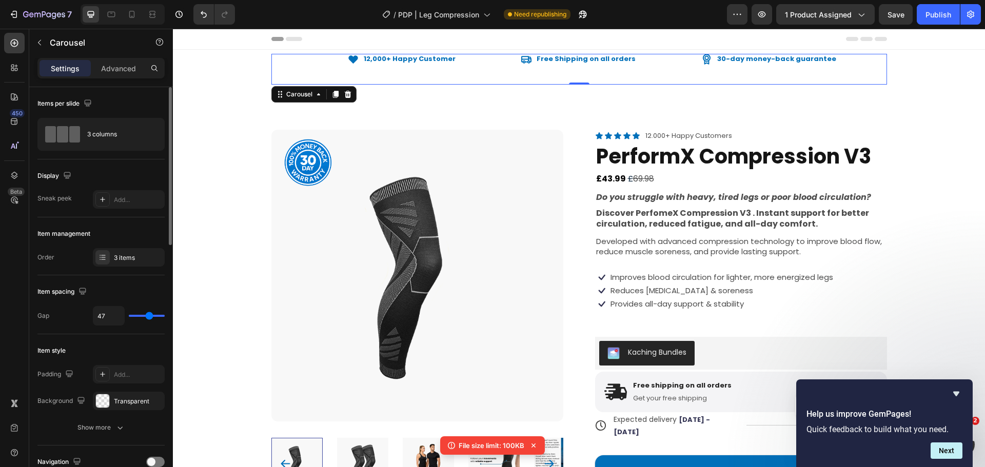
type input "43"
type input "80"
drag, startPoint x: 141, startPoint y: 318, endPoint x: 181, endPoint y: 311, distance: 40.6
type input "80"
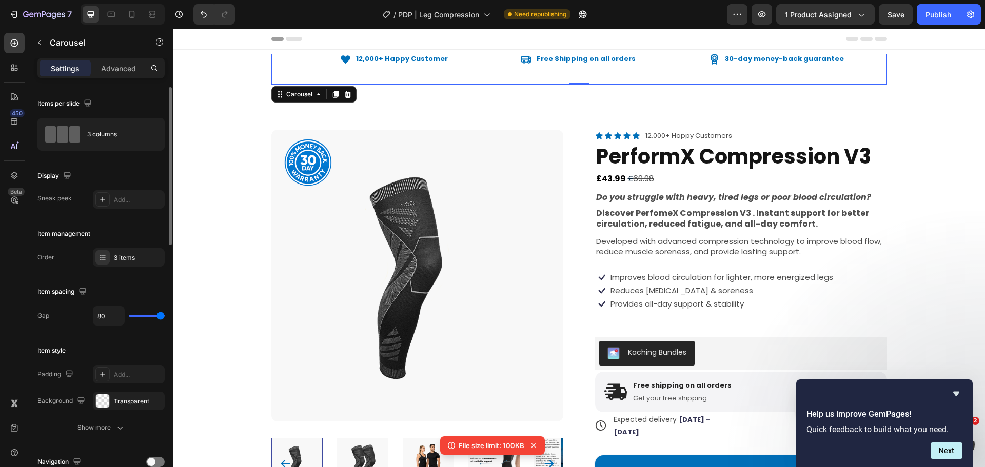
click at [165, 315] on input "range" at bounding box center [147, 316] width 36 height 2
click at [118, 198] on div "Add..." at bounding box center [138, 199] width 48 height 9
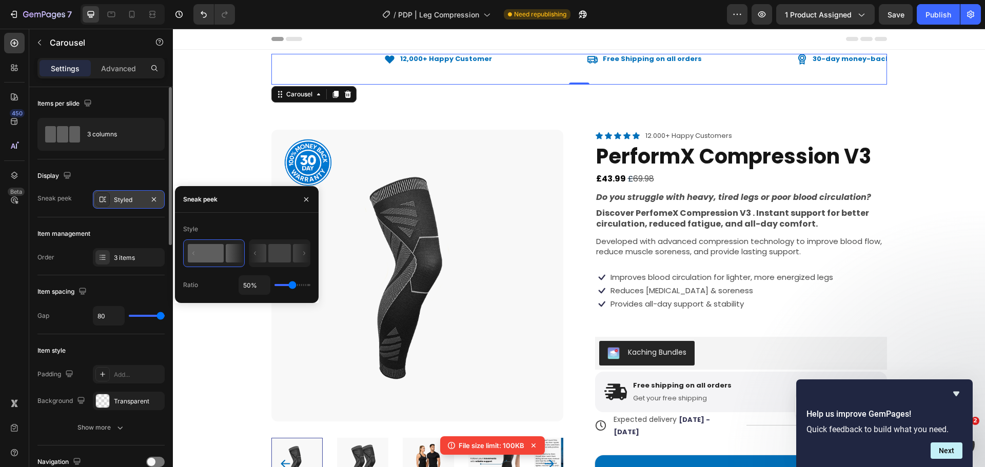
type input "100%"
type input "100"
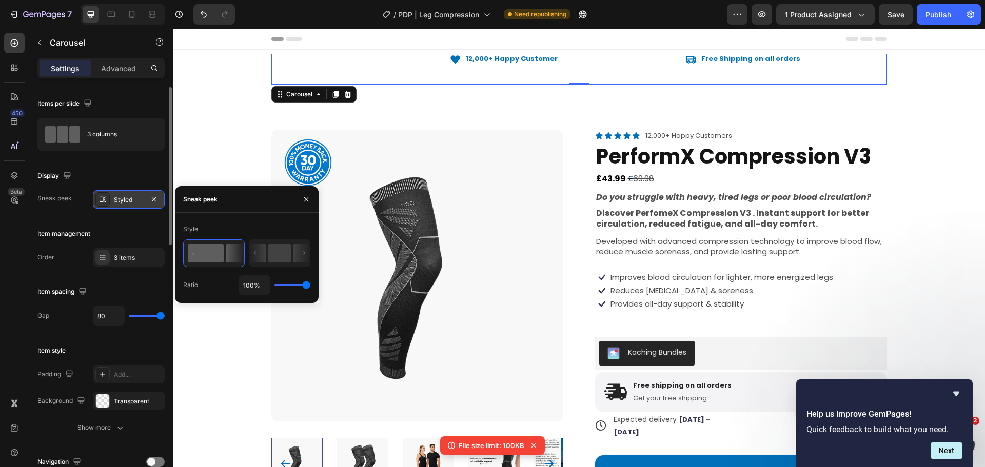
type input "1%"
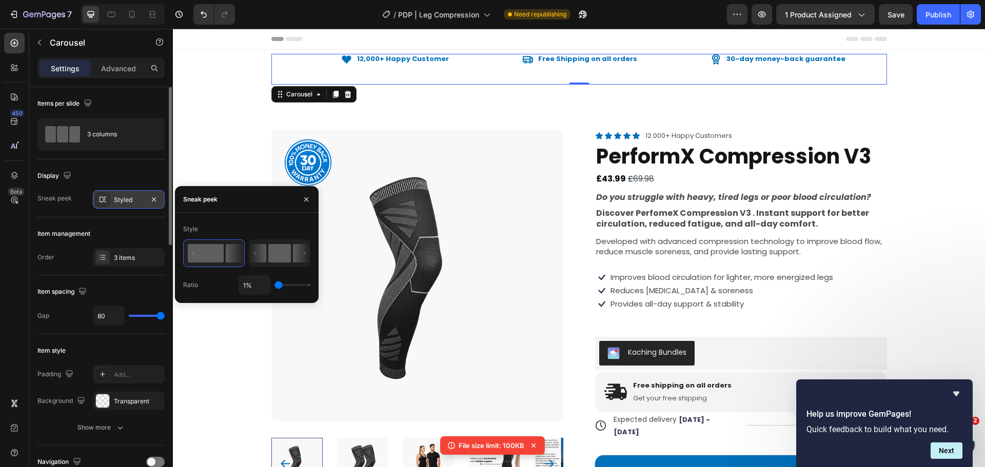
drag, startPoint x: 306, startPoint y: 283, endPoint x: 271, endPoint y: 256, distance: 44.2
type input "1"
click at [274, 284] on input "range" at bounding box center [292, 285] width 36 height 2
click at [274, 252] on rect at bounding box center [279, 253] width 23 height 18
type input "50%"
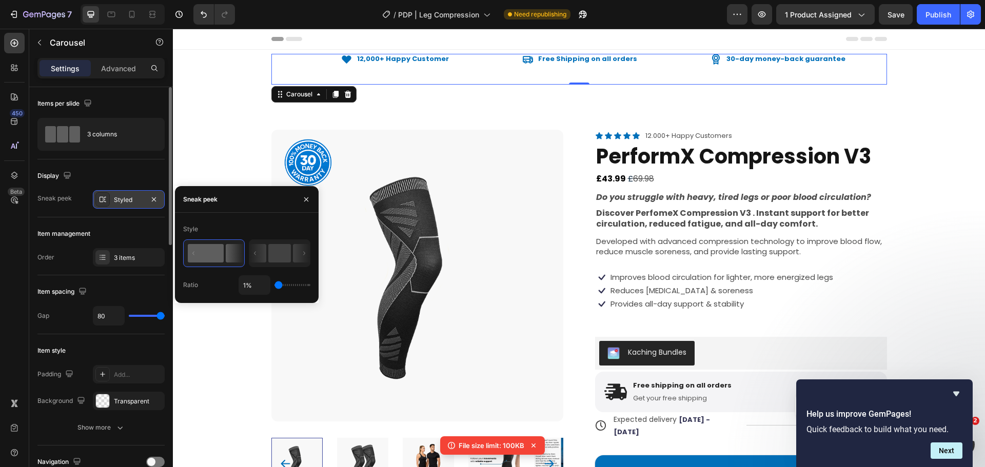
type input "50"
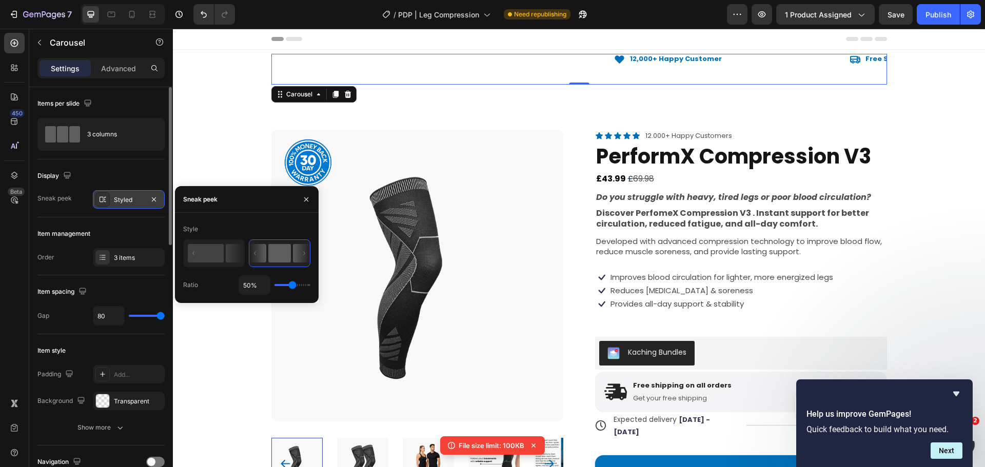
drag, startPoint x: 280, startPoint y: 287, endPoint x: 302, endPoint y: 286, distance: 22.1
click at [302, 286] on div "50%" at bounding box center [275, 284] width 72 height 19
type input "51%"
type input "51"
type input "100%"
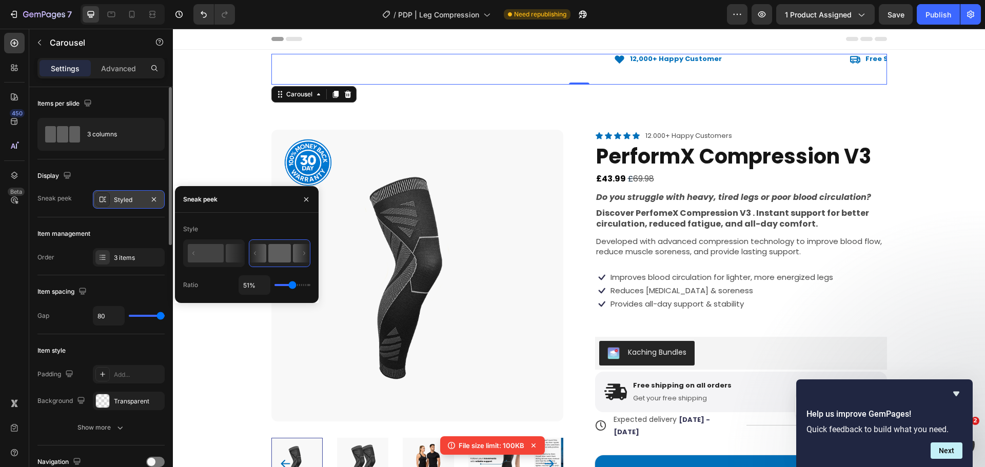
type input "100"
type input "1%"
drag, startPoint x: 313, startPoint y: 284, endPoint x: 239, endPoint y: 286, distance: 74.9
type input "1"
click at [274, 286] on input "range" at bounding box center [292, 285] width 36 height 2
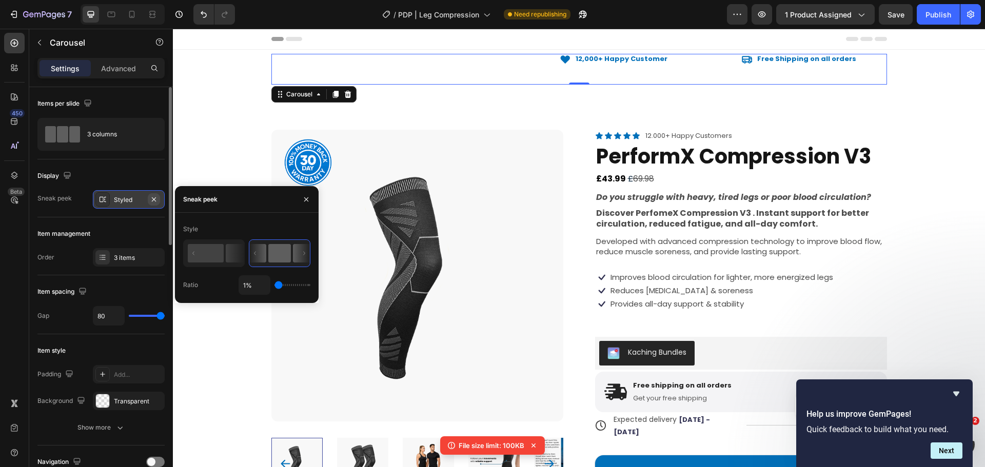
click at [155, 202] on icon "button" at bounding box center [154, 199] width 8 height 8
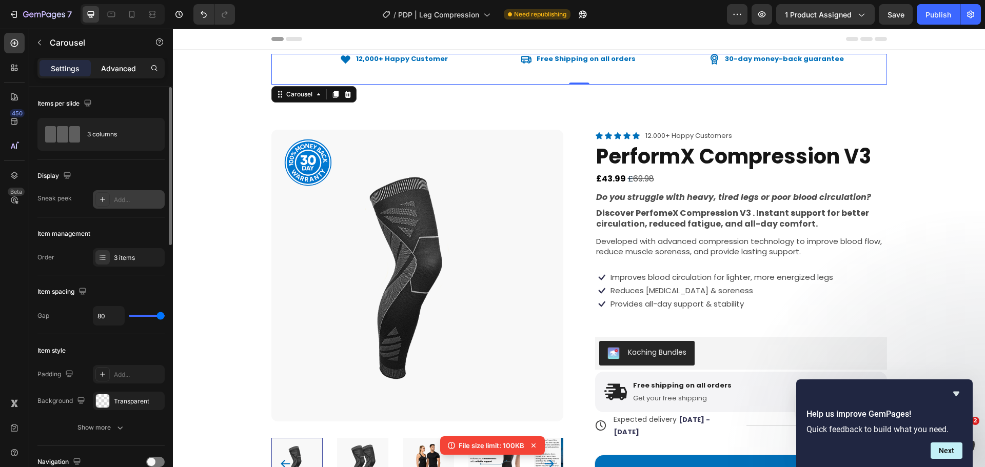
click at [117, 75] on div "Advanced" at bounding box center [118, 68] width 51 height 16
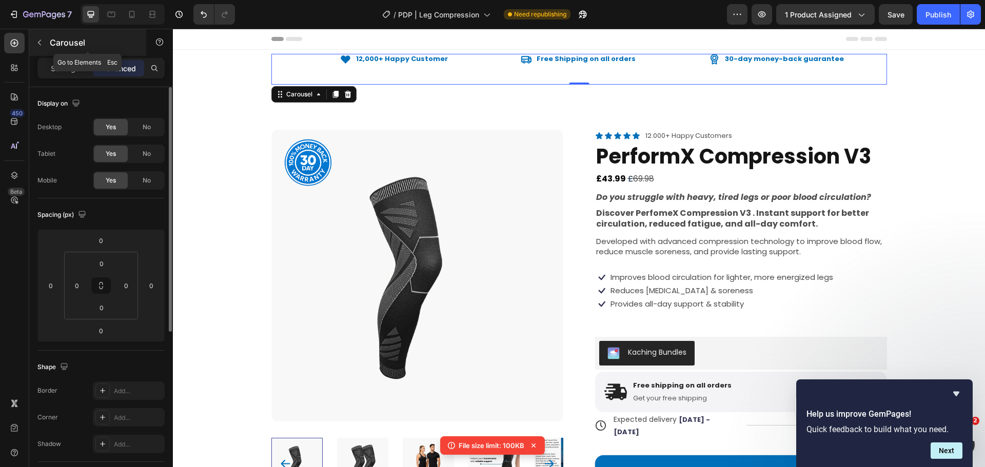
click at [45, 47] on button "button" at bounding box center [39, 42] width 16 height 16
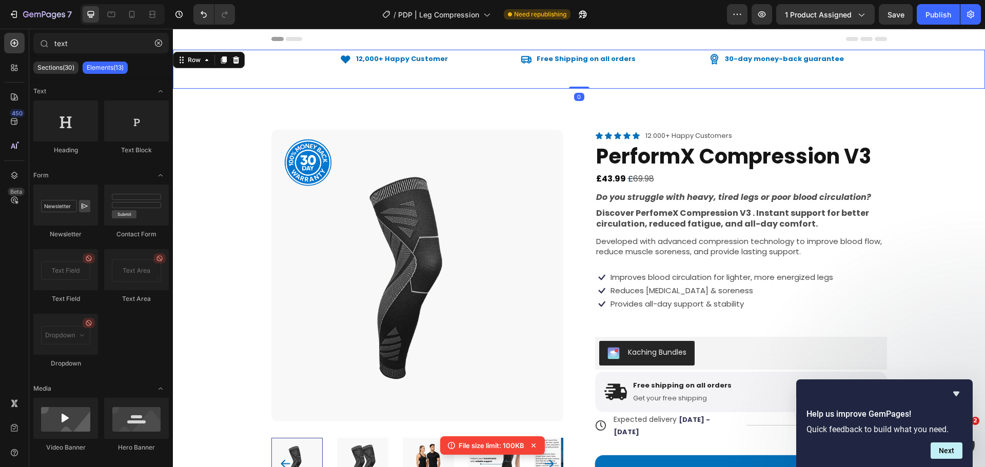
click at [241, 77] on div "Icon 12,000+ Happy Customer Text Block Row Icon Free Shipping on all orders Tex…" at bounding box center [579, 69] width 812 height 31
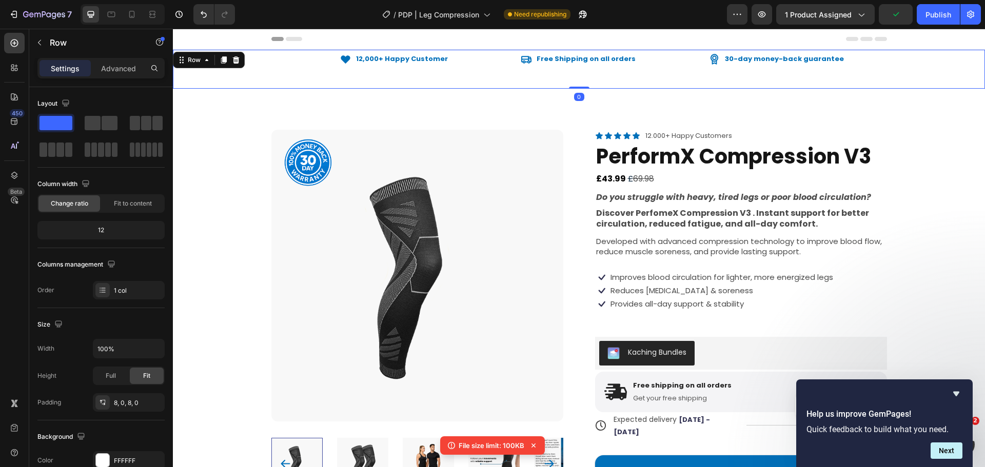
click at [105, 79] on div "Settings Advanced" at bounding box center [101, 72] width 144 height 29
click at [115, 69] on p "Advanced" at bounding box center [118, 68] width 35 height 11
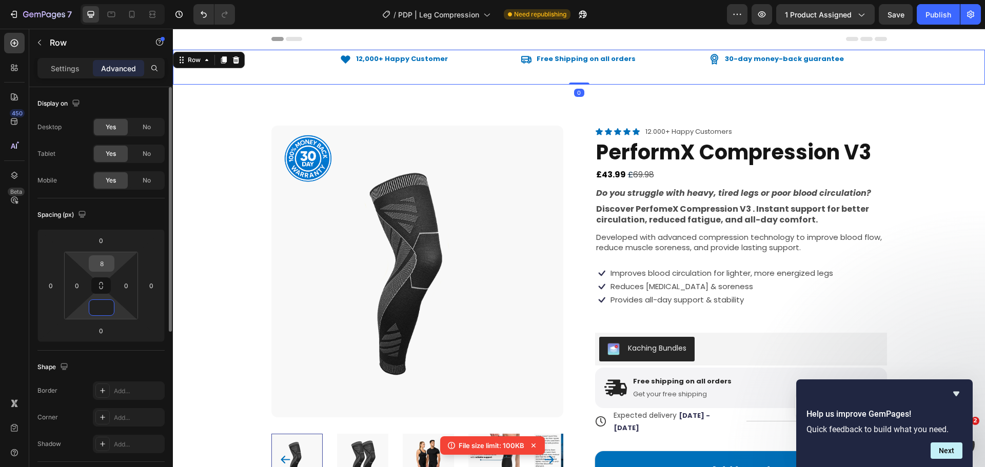
type input "0"
click at [103, 263] on input "8" at bounding box center [101, 263] width 21 height 15
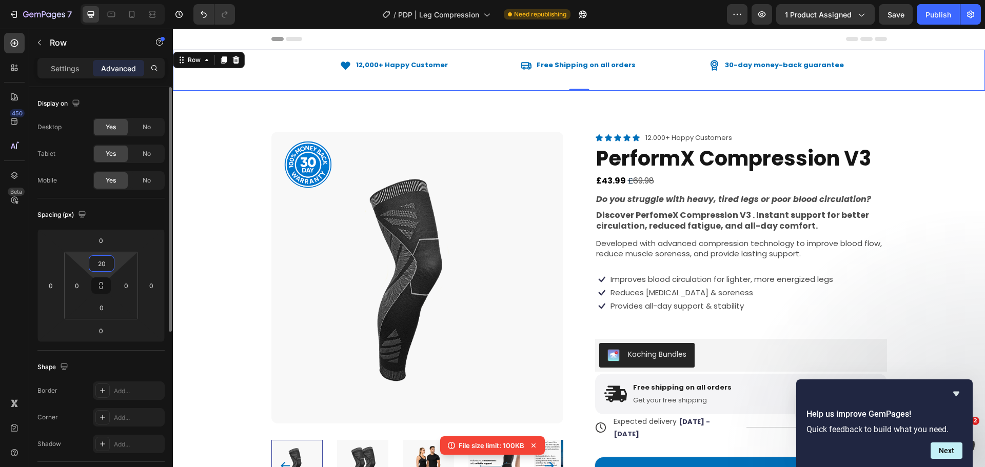
type input "2"
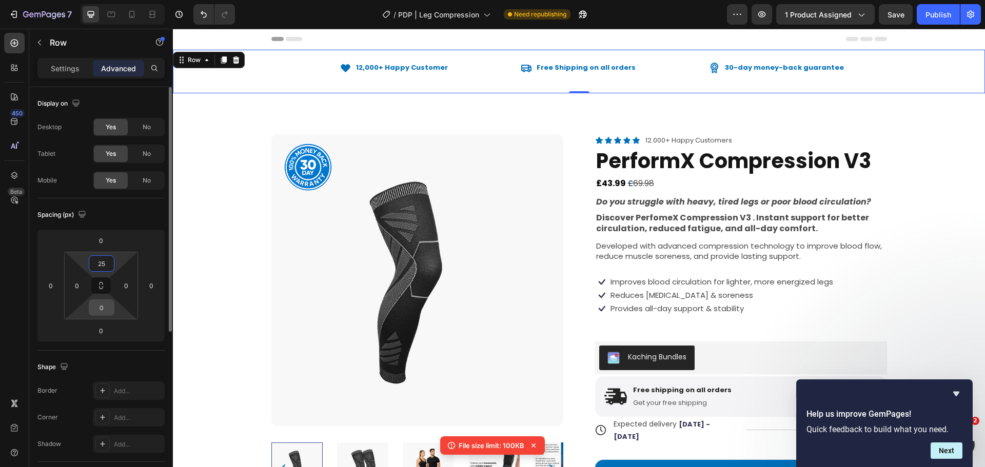
type input "25"
click at [103, 304] on input "0" at bounding box center [101, 307] width 21 height 15
type input "-"
click at [368, 93] on div "Icon 12,000+ Happy Customer Text Block Row" at bounding box center [360, 78] width 178 height 31
click at [304, 59] on div "Icon 12,000+ Happy Customer Text Block Row Icon Free Shipping on all orders Tex…" at bounding box center [579, 72] width 812 height 44
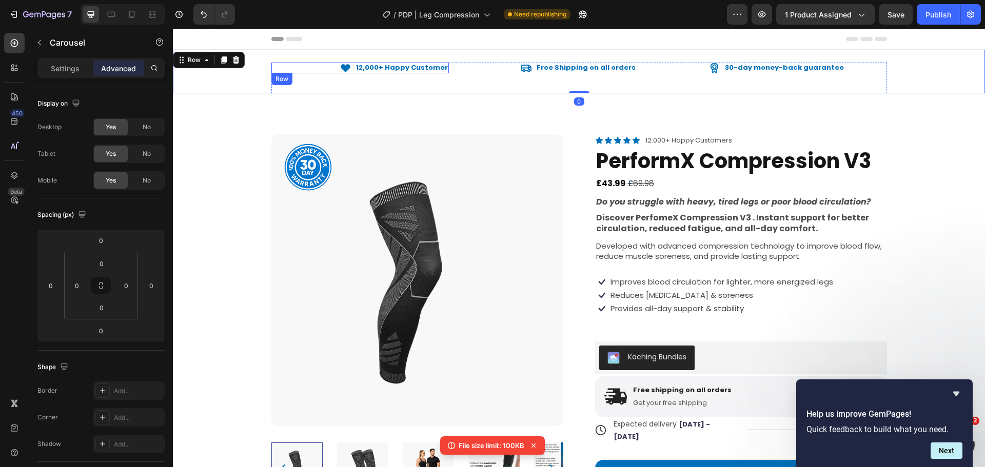
click at [301, 74] on div "Icon 12,000+ Happy Customer Text Block Row" at bounding box center [360, 78] width 178 height 31
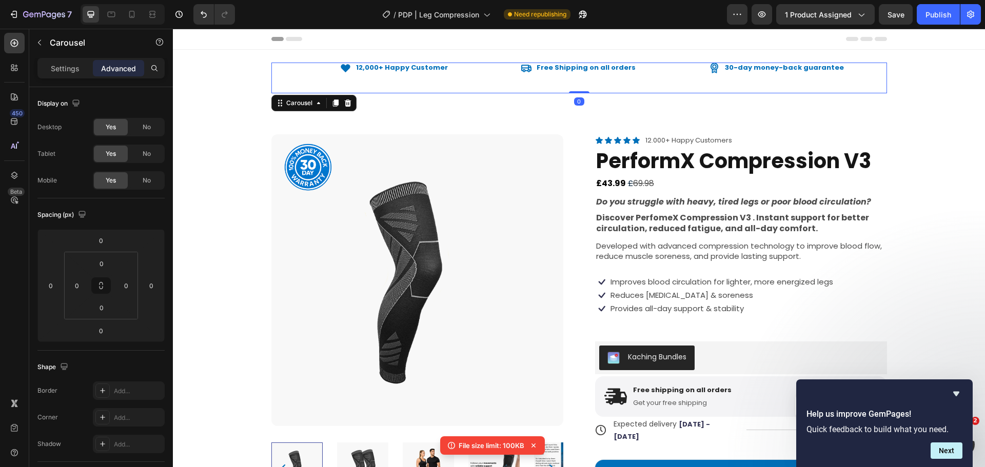
click at [301, 74] on div "Icon 12,000+ Happy Customer Text Block Row" at bounding box center [360, 78] width 178 height 31
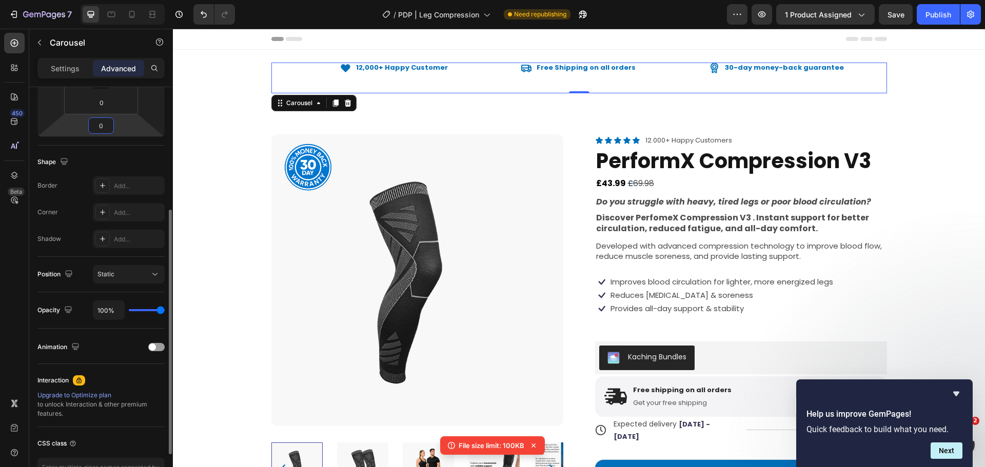
click at [104, 126] on input "0" at bounding box center [101, 125] width 21 height 15
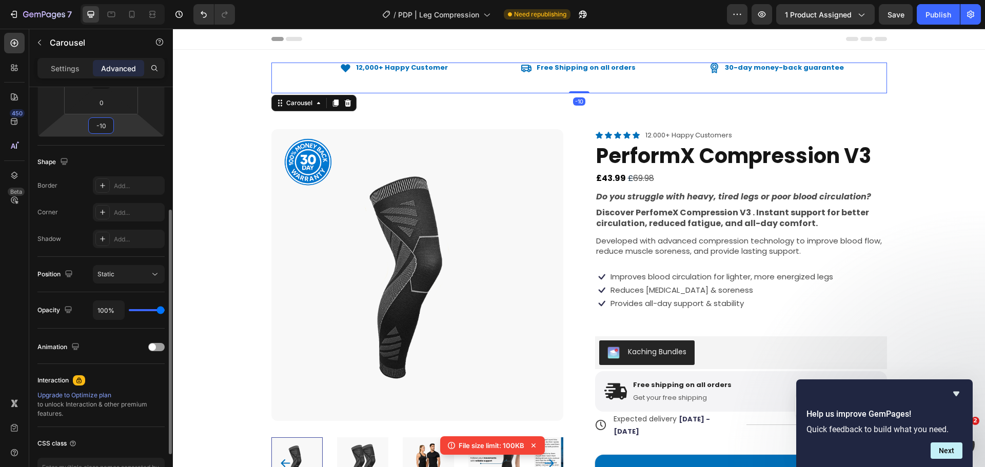
type input "-1"
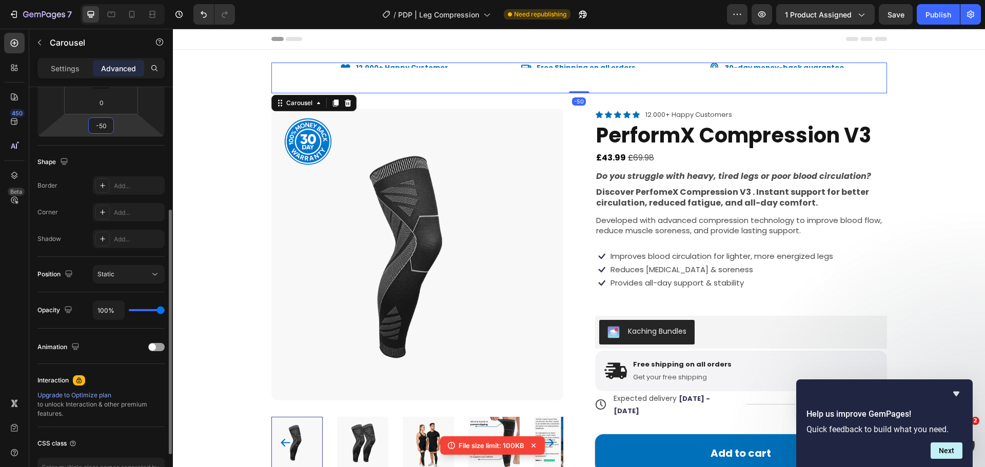
type input "-5"
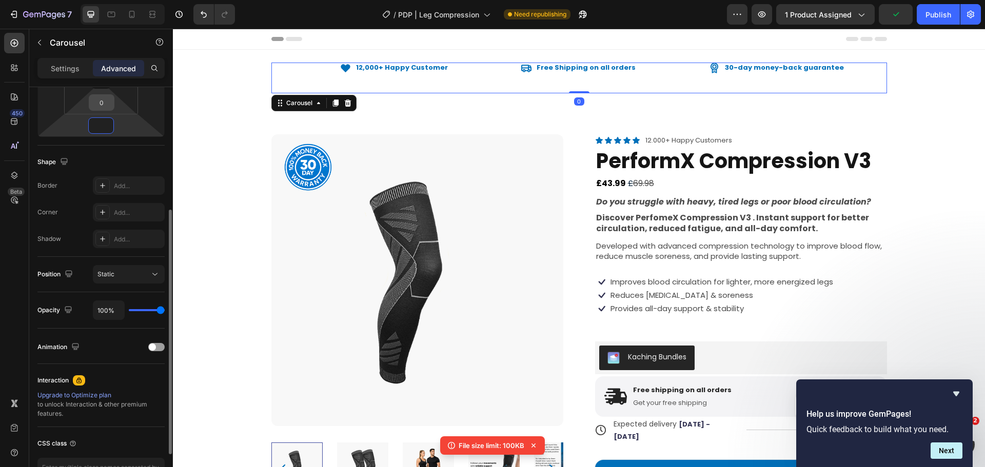
type input "0"
click at [106, 105] on input "0" at bounding box center [101, 102] width 21 height 15
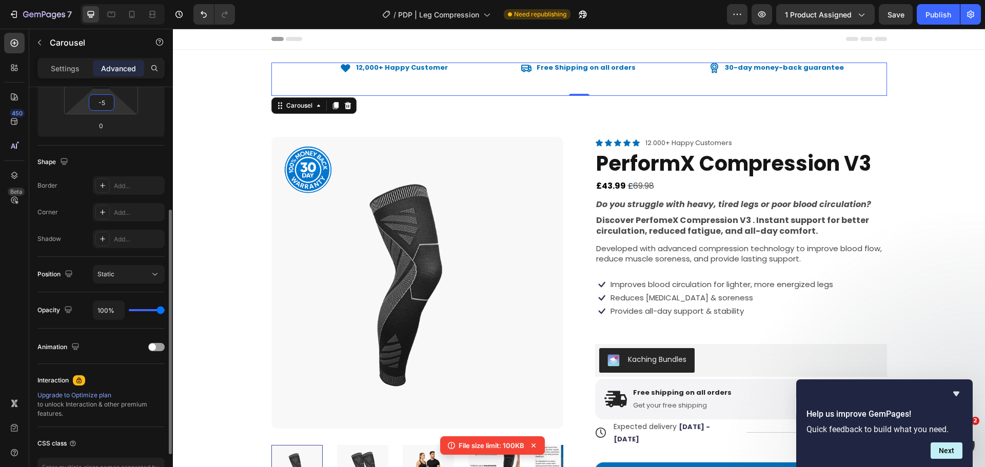
type input "-"
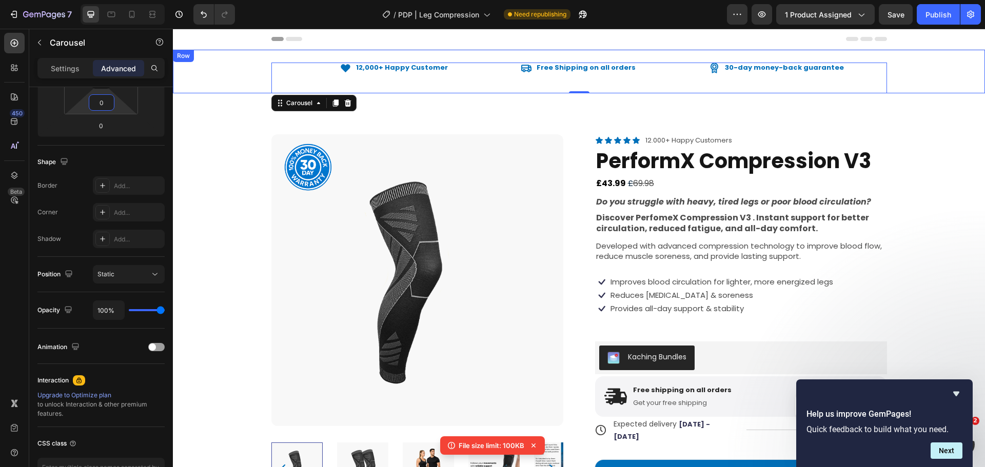
click at [246, 83] on div "Icon 12,000+ Happy Customer Text Block Row Icon Free Shipping on all orders Tex…" at bounding box center [579, 78] width 812 height 31
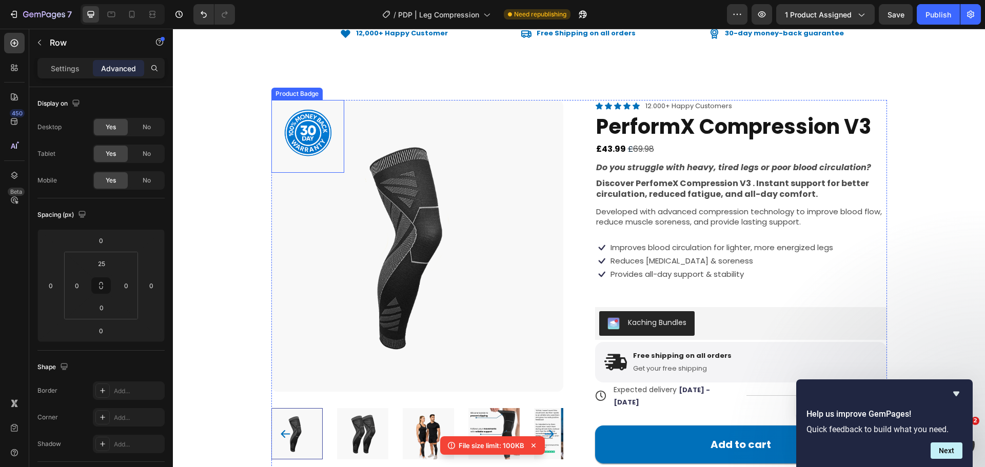
scroll to position [0, 0]
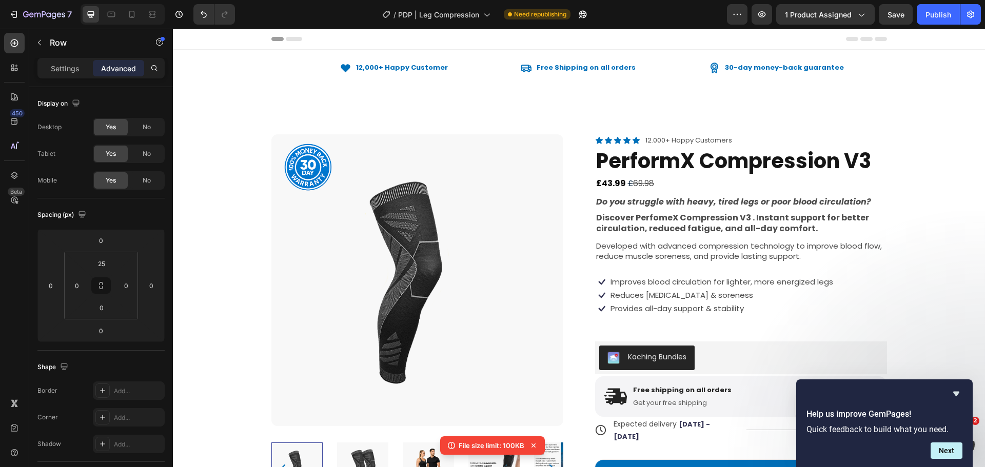
drag, startPoint x: 238, startPoint y: 87, endPoint x: 240, endPoint y: 61, distance: 25.7
click at [238, 86] on div "Icon 12,000+ Happy Customer Text Block Row Icon Free Shipping on all orders Tex…" at bounding box center [579, 78] width 812 height 31
click at [323, 50] on div "Icon 12,000+ Happy Customer Text Block Row Icon Free Shipping on all orders Tex…" at bounding box center [579, 72] width 812 height 44
click at [26, 43] on div "450 Beta" at bounding box center [14, 248] width 29 height 439
click at [43, 41] on icon "button" at bounding box center [39, 42] width 8 height 8
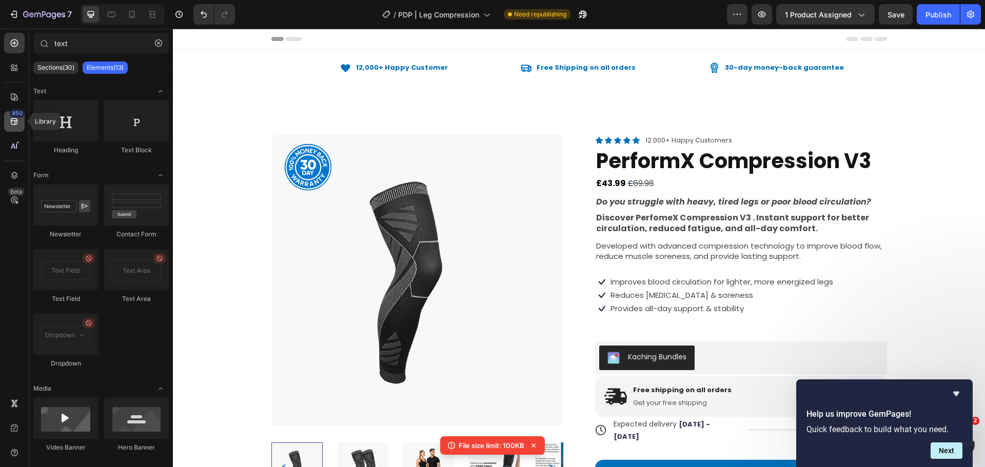
click at [13, 118] on icon at bounding box center [14, 121] width 7 height 7
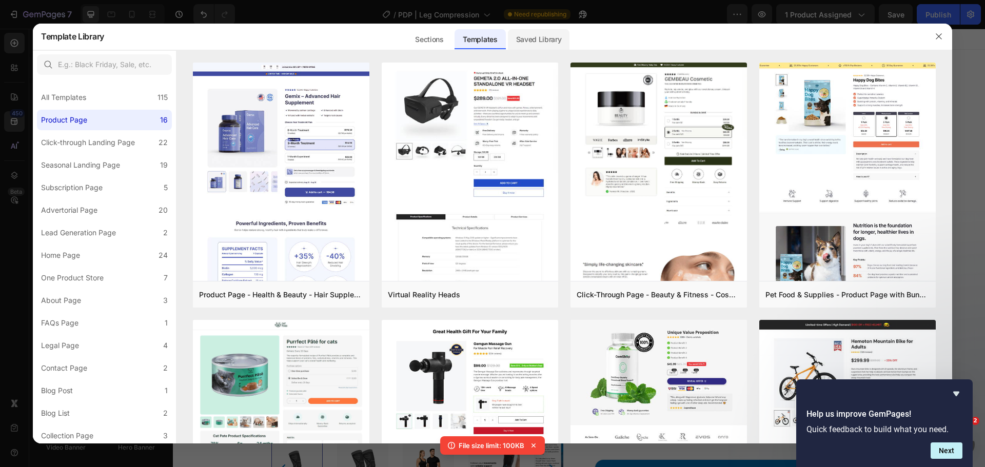
click at [537, 26] on div "Saved Library" at bounding box center [539, 36] width 62 height 27
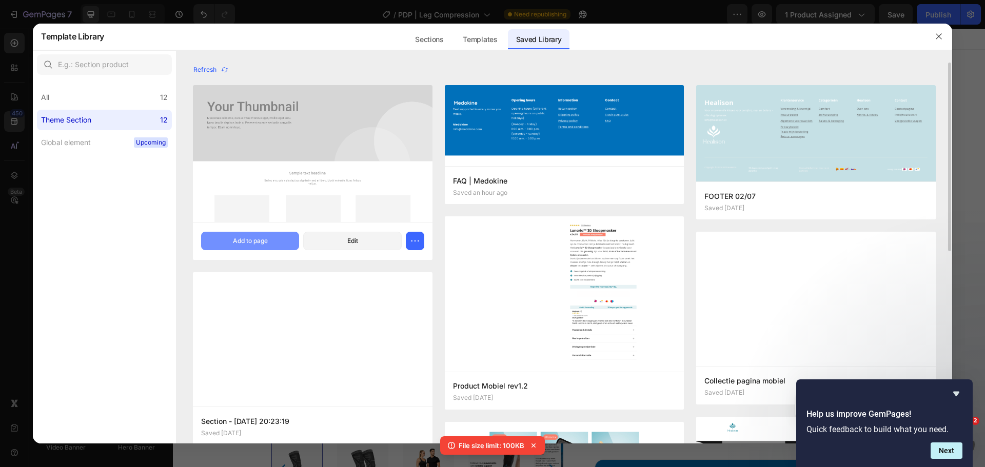
click at [249, 243] on div "Add to page" at bounding box center [250, 240] width 35 height 9
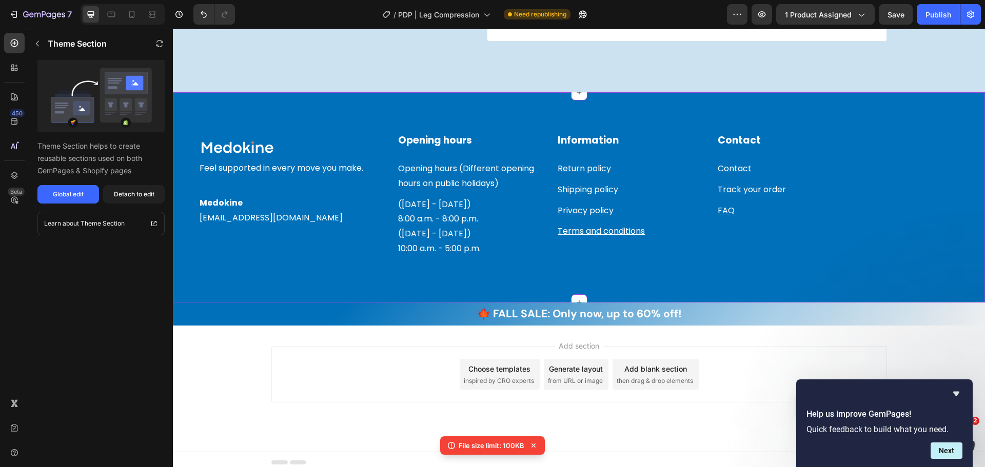
scroll to position [2433, 0]
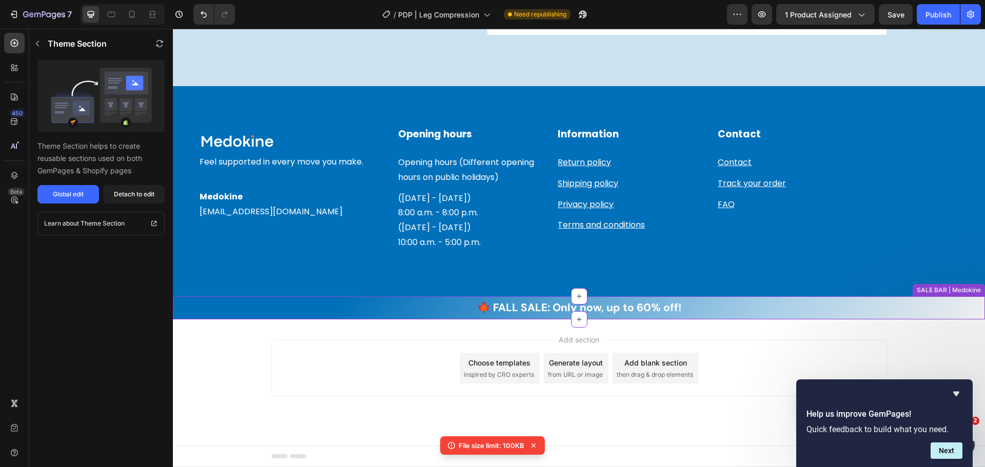
click at [242, 303] on div "🍁 FALL SALE: Only now, up to 60% off! Text block Row" at bounding box center [579, 308] width 812 height 24
click at [374, 303] on div "🍁 FALL SALE: Only now, up to 60% off! Text block Row" at bounding box center [579, 308] width 616 height 24
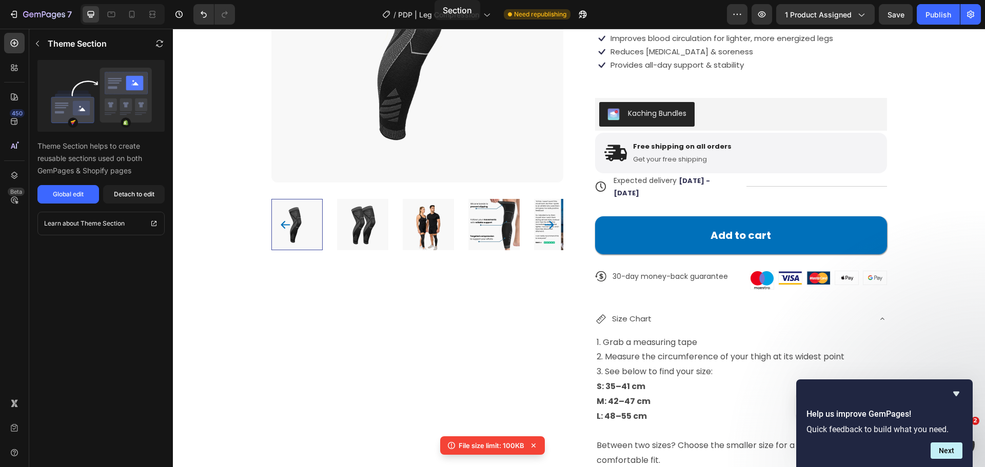
scroll to position [0, 0]
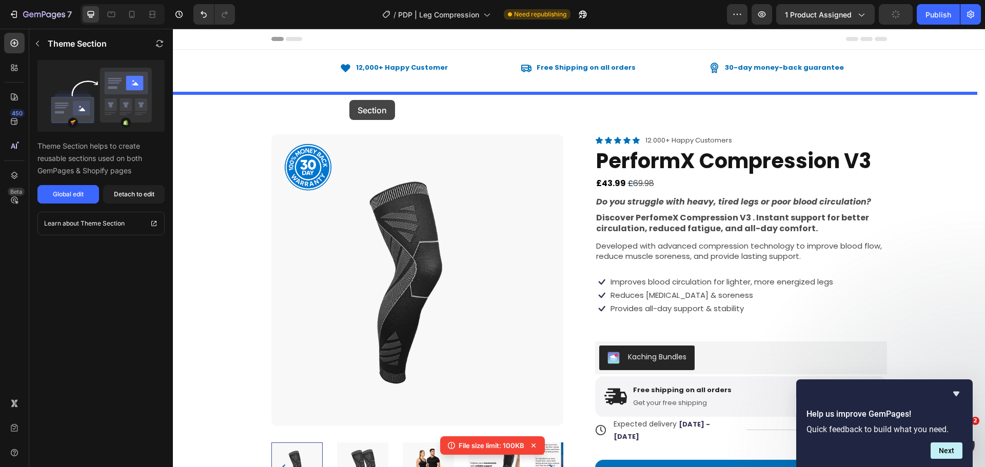
drag, startPoint x: 372, startPoint y: 307, endPoint x: 349, endPoint y: 100, distance: 208.0
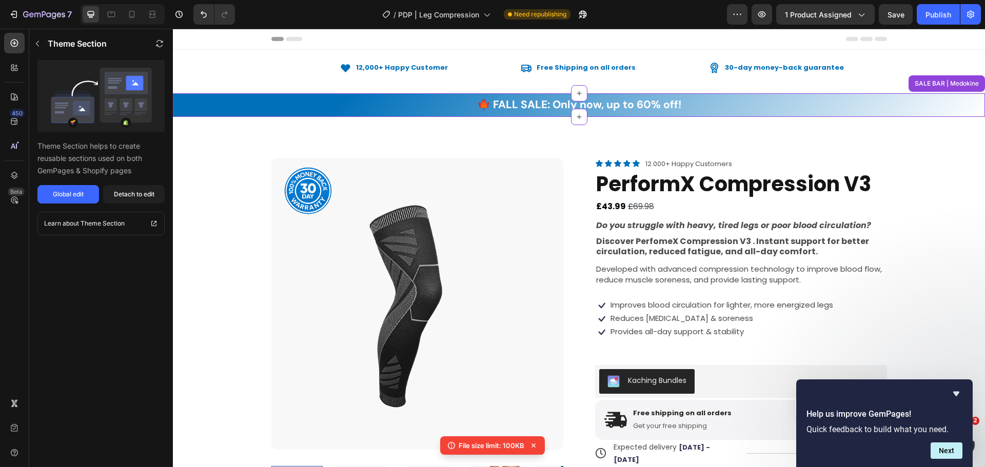
click at [314, 103] on div "🍁 FALL SALE: Only now, up to 60% off! Text block Row" at bounding box center [579, 105] width 616 height 24
click at [142, 195] on div "Detach to edit" at bounding box center [134, 194] width 41 height 9
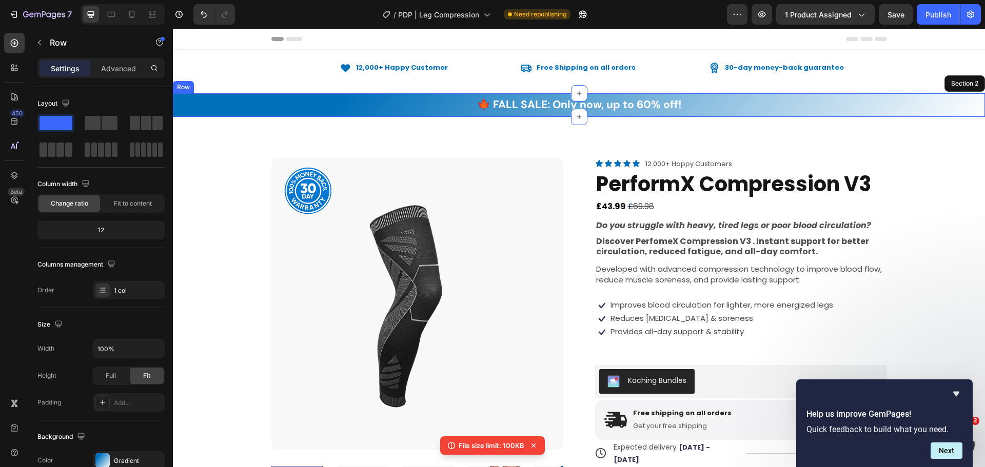
click at [254, 108] on div "🍁 FALL SALE: Only now, up to 60% off! Text block Row" at bounding box center [579, 105] width 812 height 24
click at [222, 81] on icon at bounding box center [224, 83] width 6 height 7
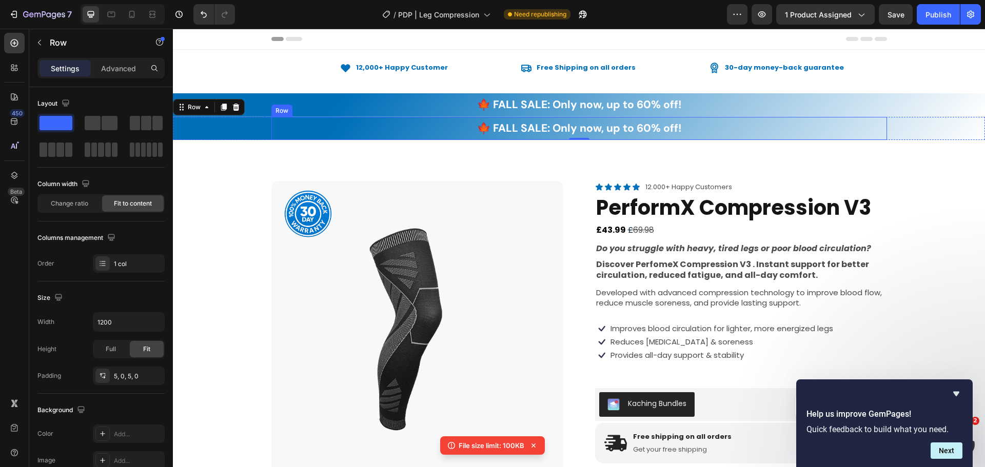
click at [454, 129] on div "🍁 FALL SALE: Only now, up to 60% off! Text block Row" at bounding box center [579, 129] width 616 height 24
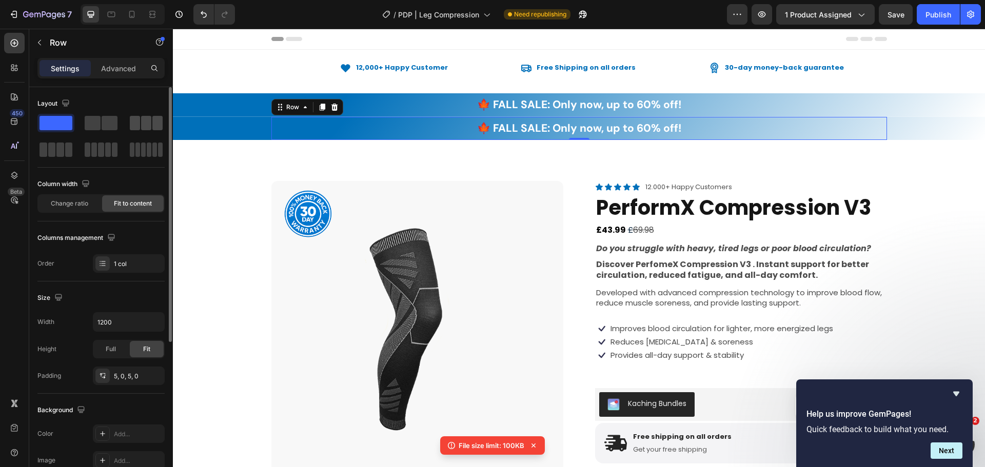
click at [152, 120] on span at bounding box center [157, 123] width 10 height 14
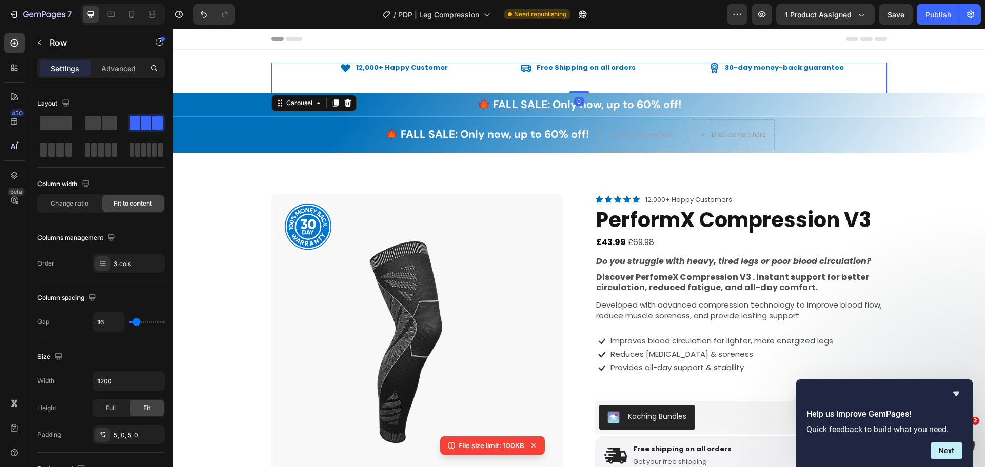
click at [419, 73] on div "Icon 12,000+ Happy Customer Text Block Row" at bounding box center [360, 78] width 178 height 31
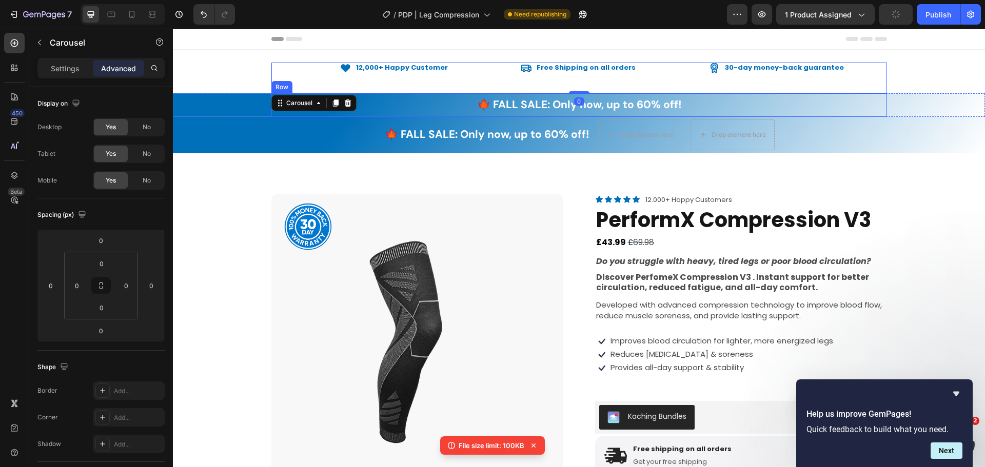
click at [378, 106] on div "🍁 FALL SALE: Only now, up to 60% off! Text block Row" at bounding box center [579, 105] width 616 height 24
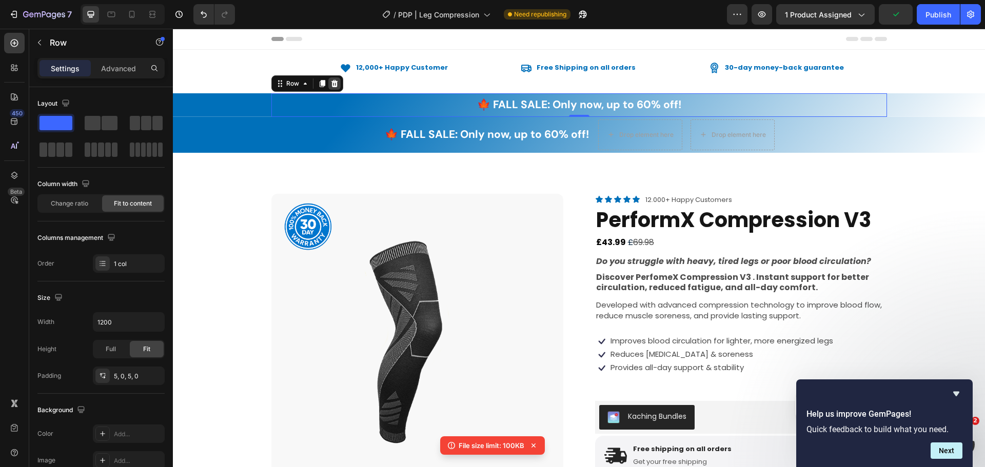
click at [331, 83] on icon at bounding box center [334, 83] width 7 height 7
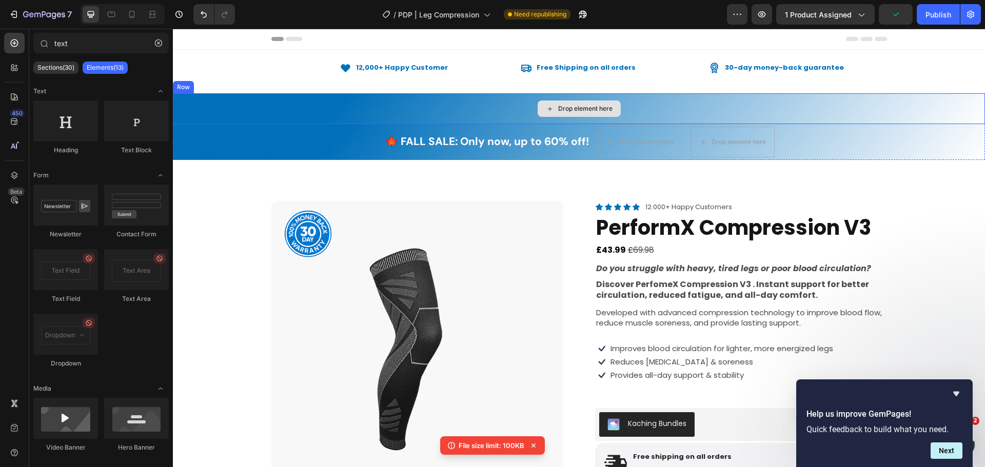
click at [291, 115] on div "Drop element here" at bounding box center [579, 108] width 812 height 31
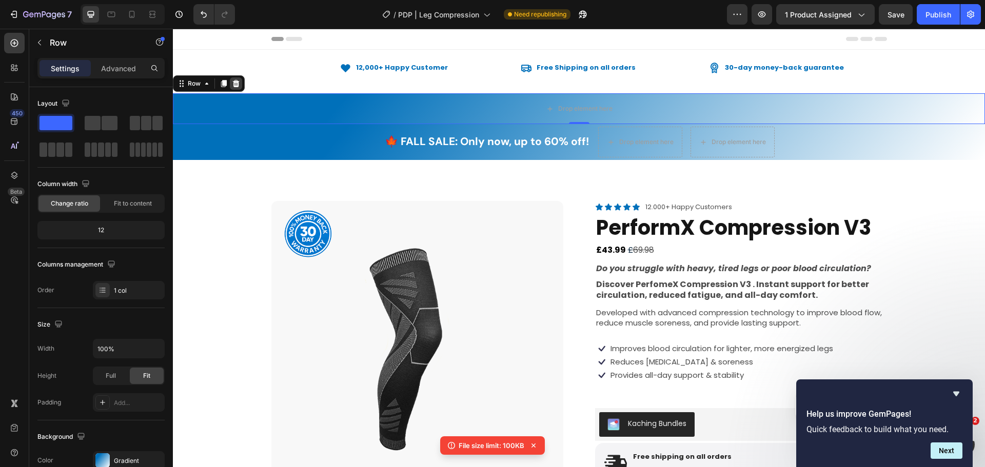
click at [236, 83] on icon at bounding box center [236, 83] width 7 height 7
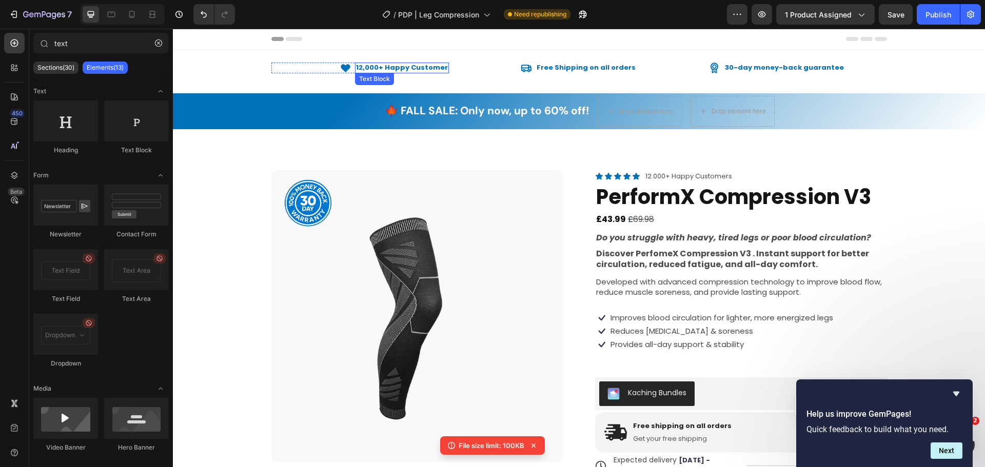
drag, startPoint x: 374, startPoint y: 68, endPoint x: 361, endPoint y: 71, distance: 14.2
click at [374, 68] on p "12,000+ Happy Customer" at bounding box center [402, 68] width 92 height 9
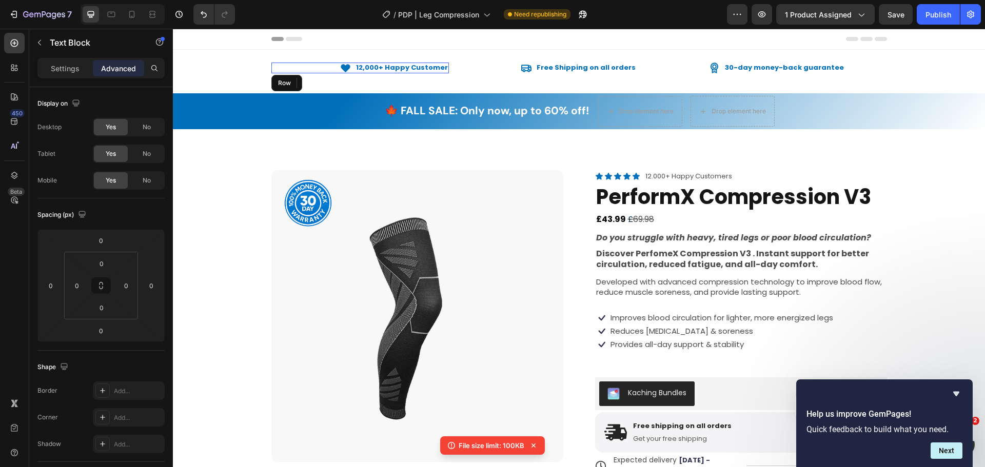
click at [338, 70] on div "Icon 12,000+ Happy Customer Text Block 0 Row" at bounding box center [360, 68] width 178 height 11
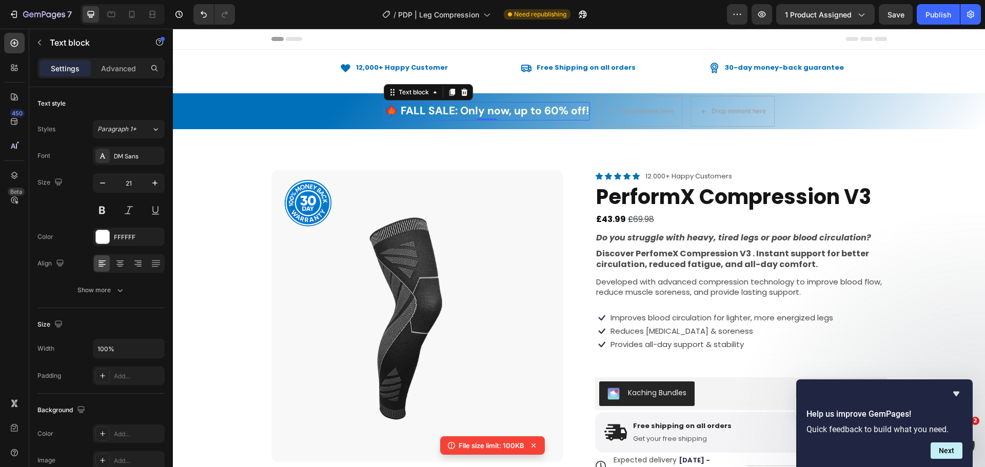
click at [420, 109] on p "🍁 FALL SALE: Only now, up to 60% off!" at bounding box center [487, 111] width 204 height 16
click at [461, 91] on icon at bounding box center [464, 92] width 7 height 7
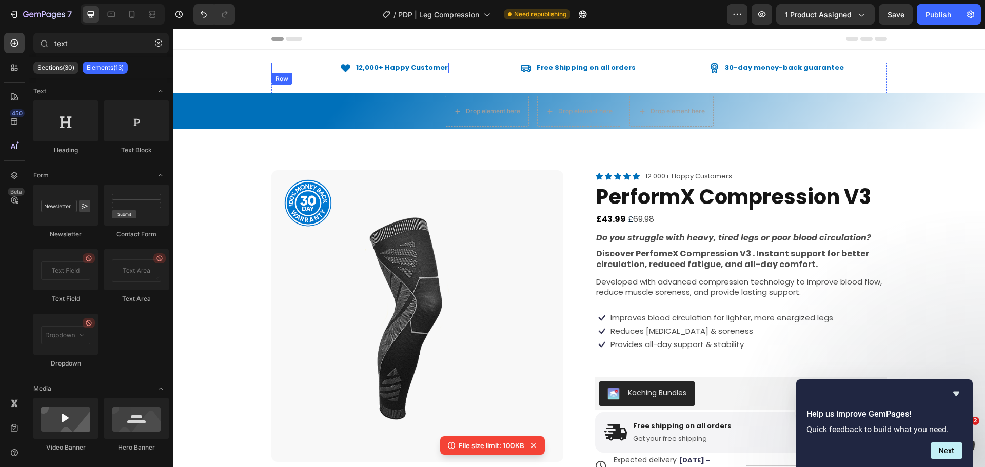
click at [329, 70] on div "Icon 12,000+ Happy Customer Text Block Row" at bounding box center [360, 68] width 178 height 11
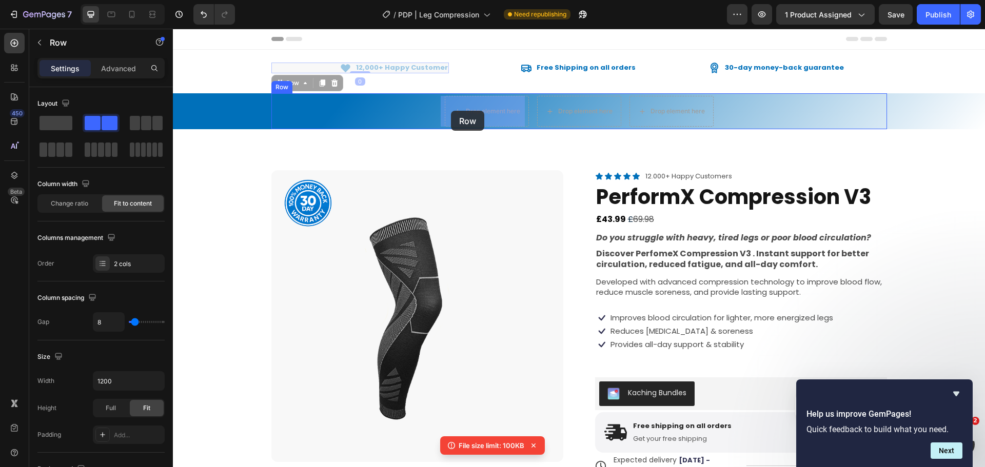
drag, startPoint x: 276, startPoint y: 85, endPoint x: 451, endPoint y: 111, distance: 176.8
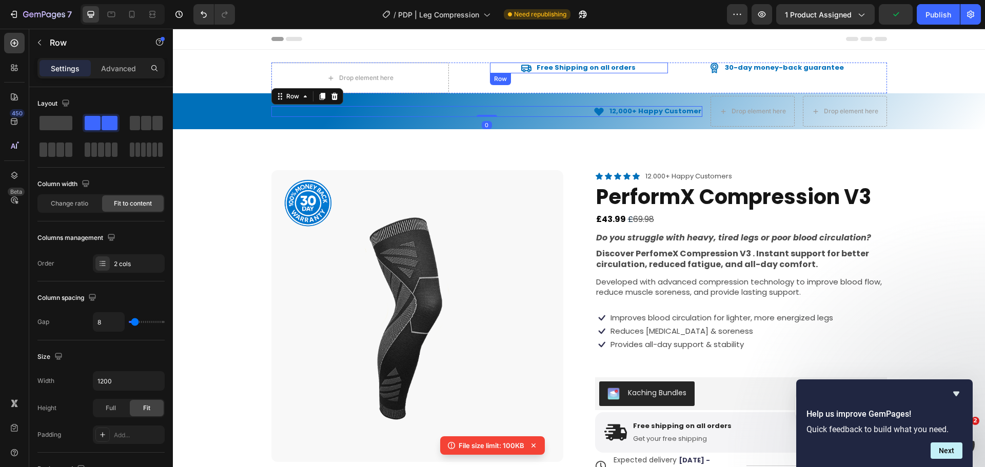
click at [508, 66] on div "Icon Free Shipping on all orders Text Block Row" at bounding box center [579, 68] width 178 height 11
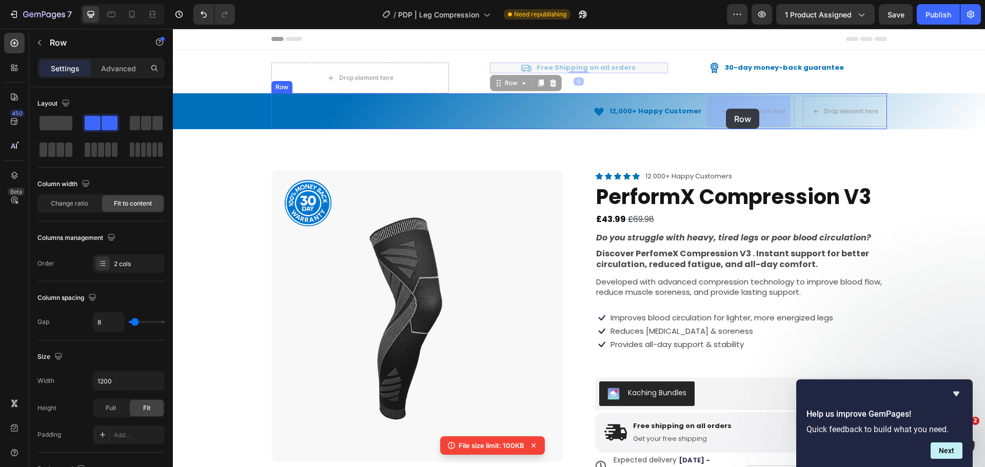
drag, startPoint x: 542, startPoint y: 83, endPoint x: 718, endPoint y: 103, distance: 177.7
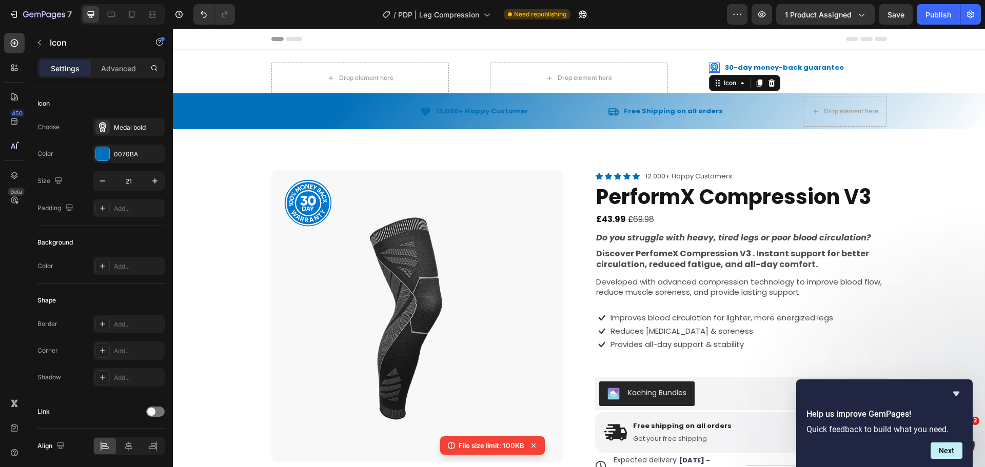
click at [714, 63] on icon at bounding box center [714, 68] width 11 height 11
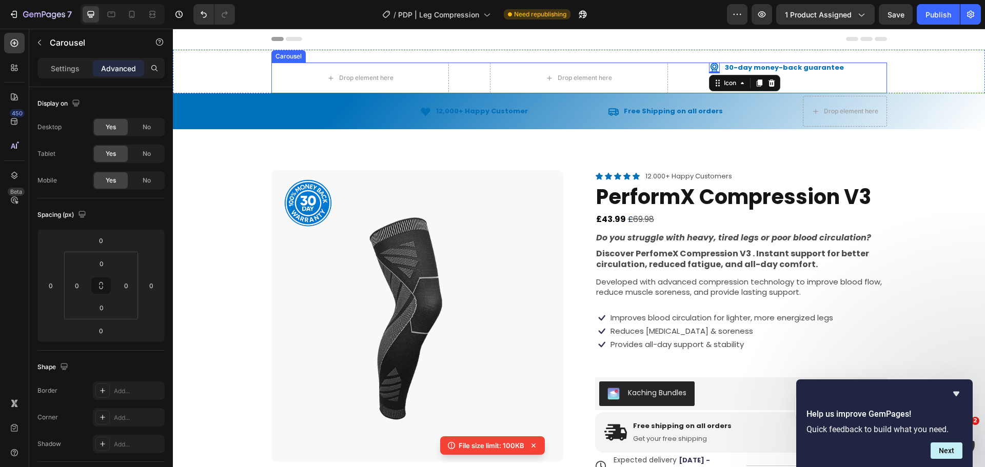
click at [702, 72] on div "Drop element here Drop element here Icon 0 30-day money-back guarantee Text Blo…" at bounding box center [579, 78] width 616 height 31
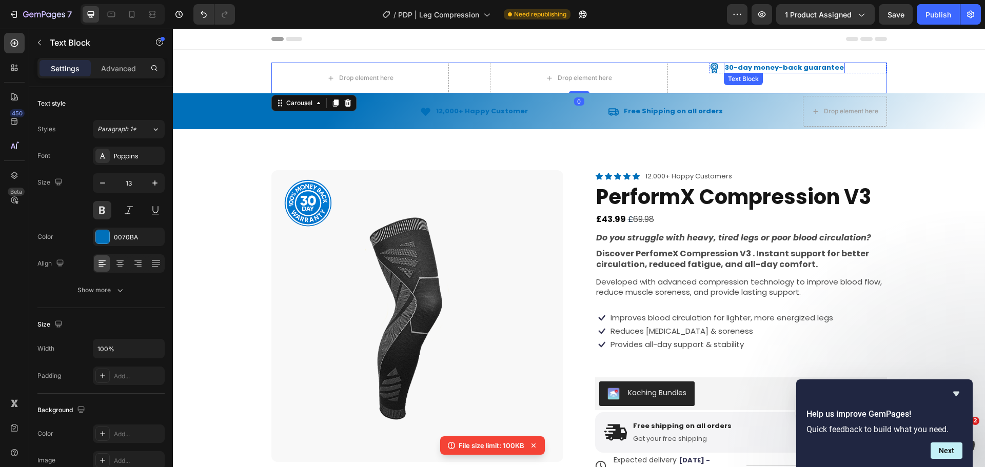
click at [725, 71] on p "30-day money-back guarantee" at bounding box center [784, 68] width 119 height 9
click at [716, 75] on div "Icon 30-day money-back guarantee Text Block Row" at bounding box center [798, 78] width 178 height 31
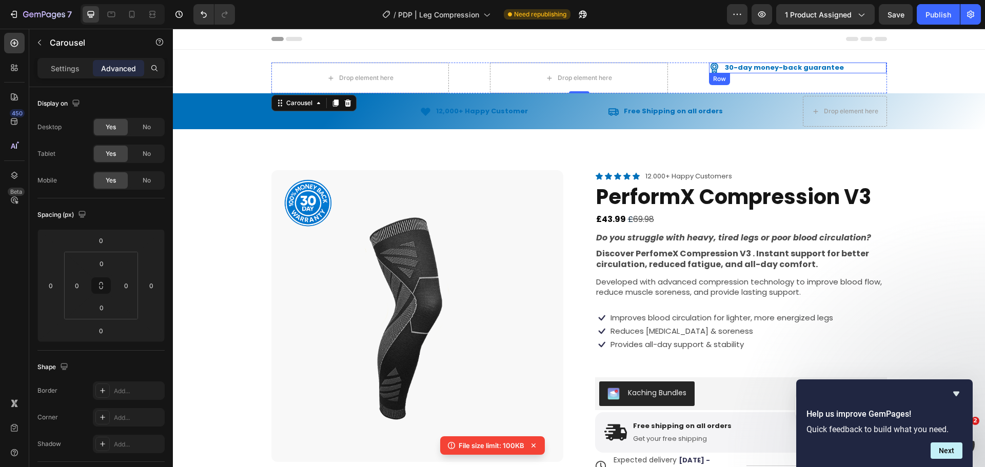
click at [835, 68] on div "Icon 30-day money-back guarantee Text Block Row" at bounding box center [798, 68] width 178 height 11
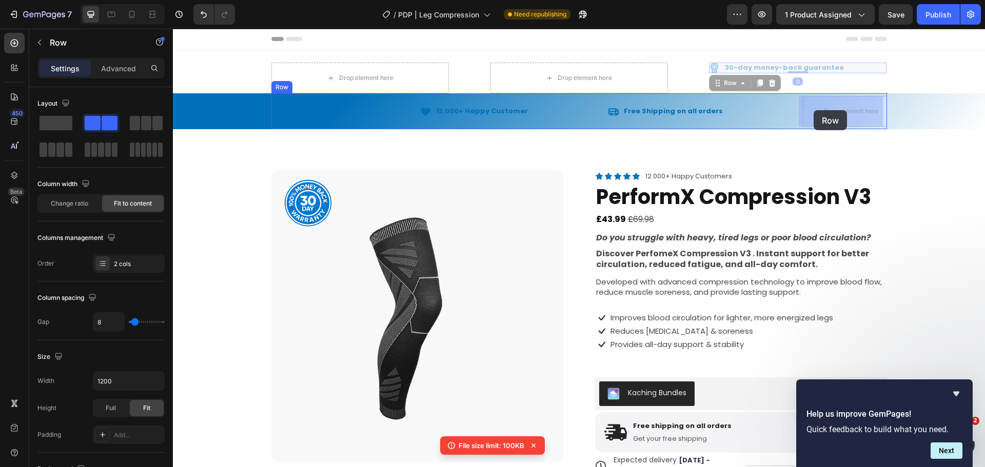
drag, startPoint x: 717, startPoint y: 83, endPoint x: 814, endPoint y: 110, distance: 100.2
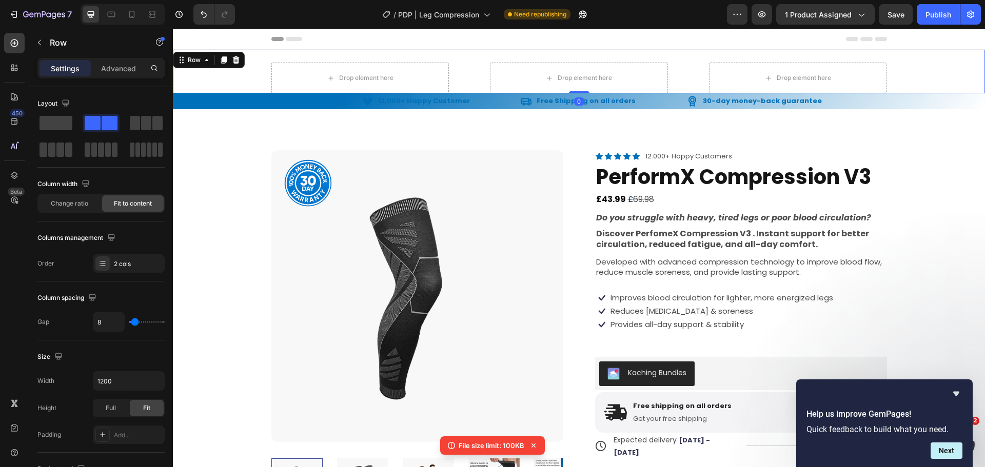
click at [233, 74] on div "Drop element here Drop element here Drop element here Drop element here Drop el…" at bounding box center [579, 78] width 812 height 31
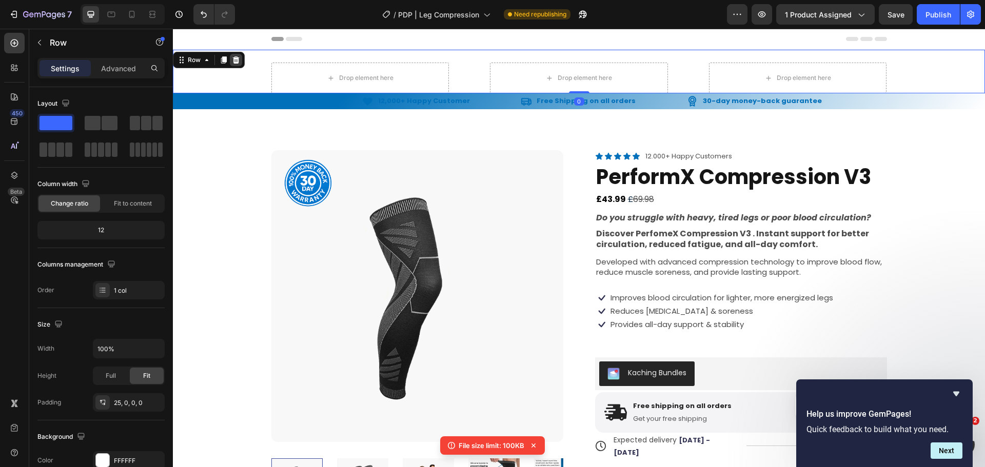
click at [238, 60] on icon at bounding box center [236, 59] width 7 height 7
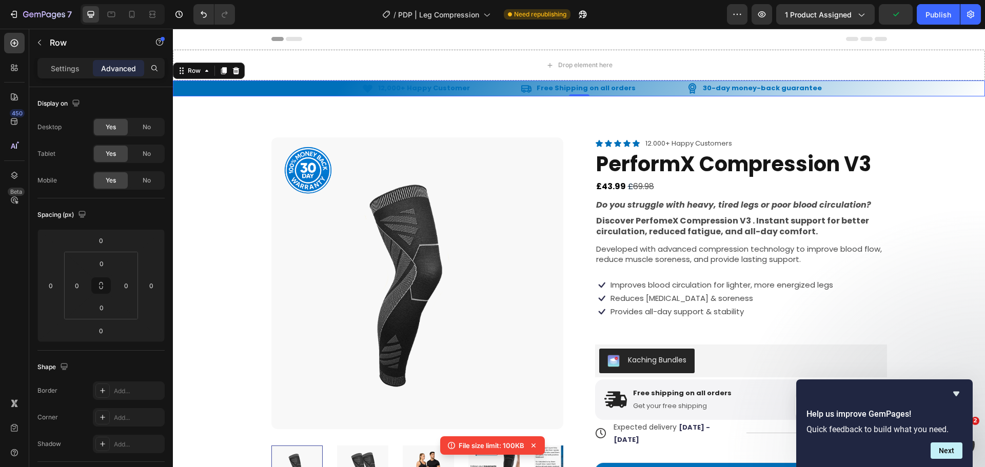
click at [215, 90] on div "Icon 12,000+ Happy Customer Text Block Row Icon Free Shipping on all orders Tex…" at bounding box center [579, 89] width 812 height 16
click at [74, 73] on p "Settings" at bounding box center [65, 68] width 29 height 11
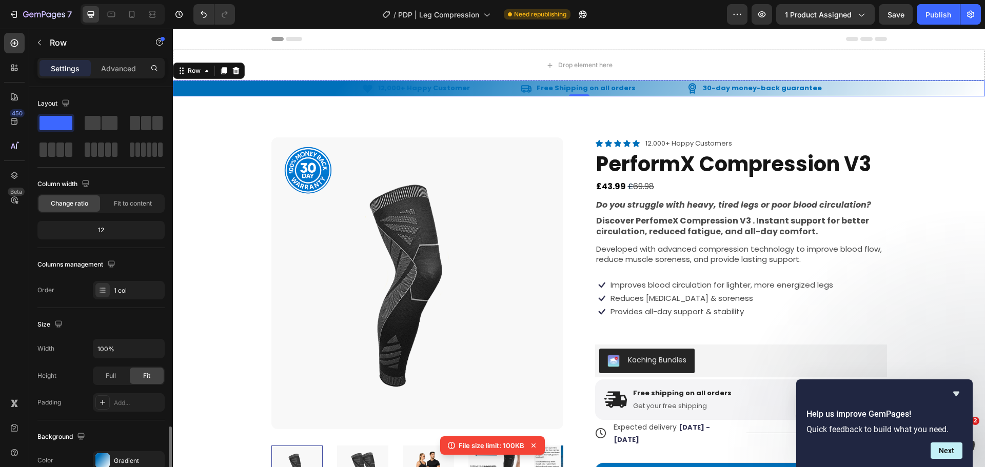
scroll to position [216, 0]
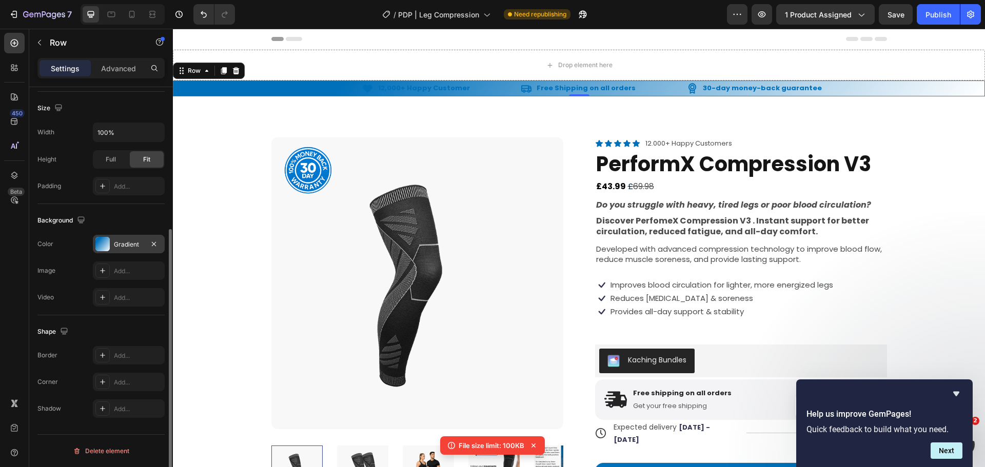
click at [132, 250] on div "Gradient" at bounding box center [129, 244] width 72 height 18
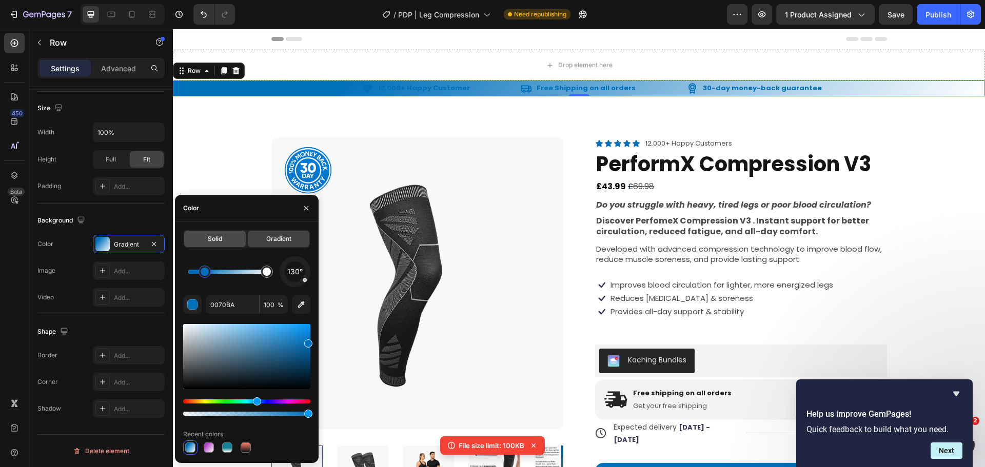
click at [216, 244] on div "Solid" at bounding box center [215, 239] width 62 height 16
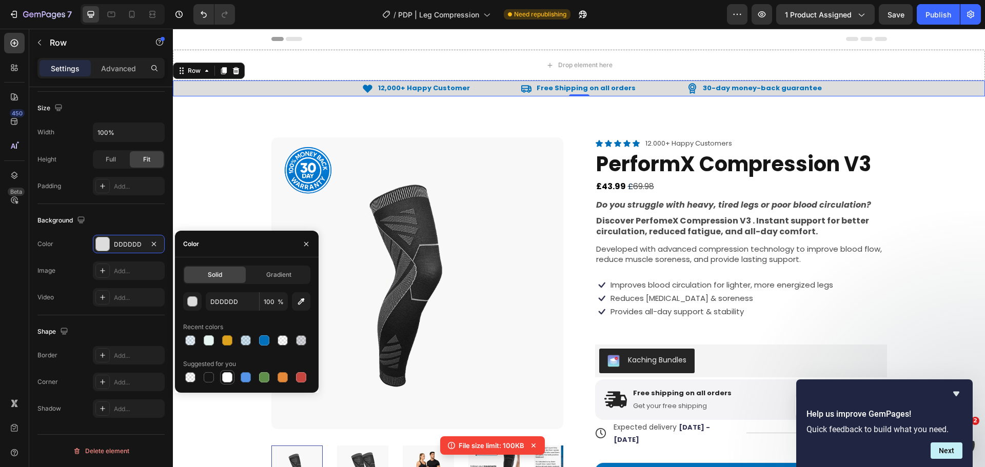
click at [227, 371] on div at bounding box center [227, 377] width 12 height 12
type input "FFFFFF"
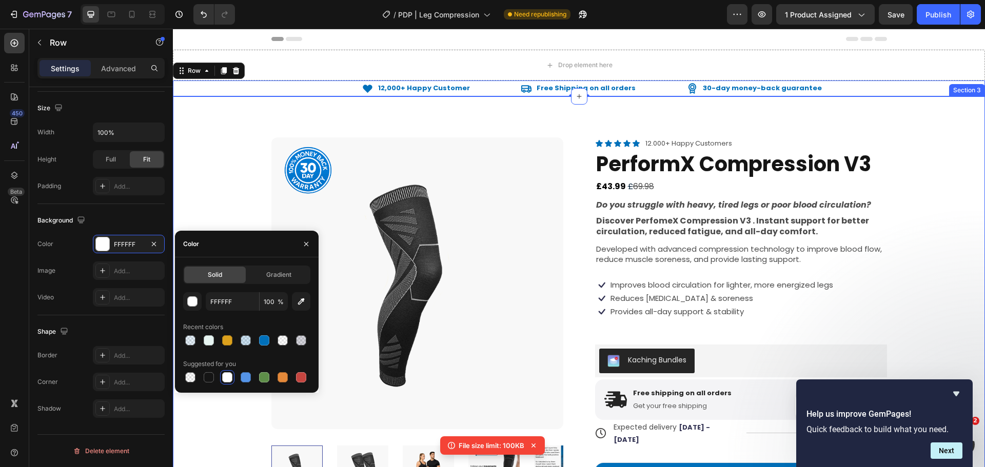
click at [239, 139] on div "Product Images Product Badge Icon Icon Icon Icon Icon Icon List 12.000+ Happy C…" at bounding box center [579, 468] width 730 height 662
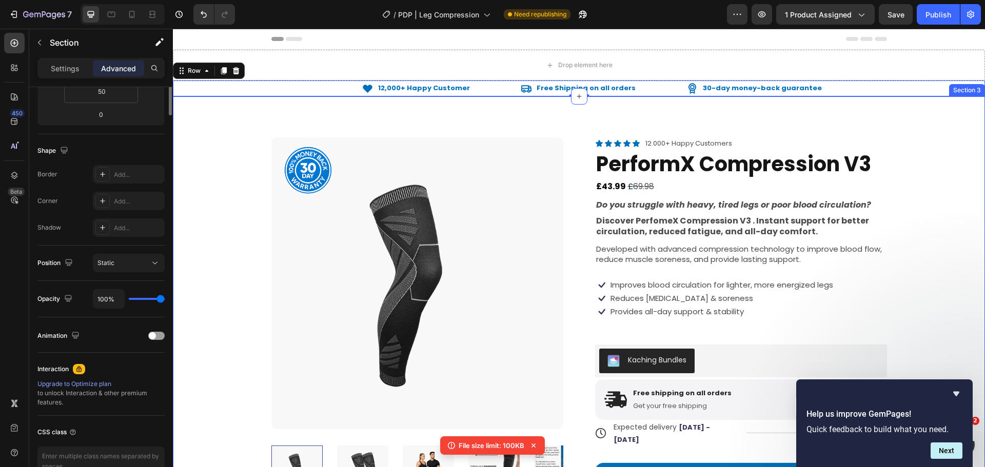
scroll to position [0, 0]
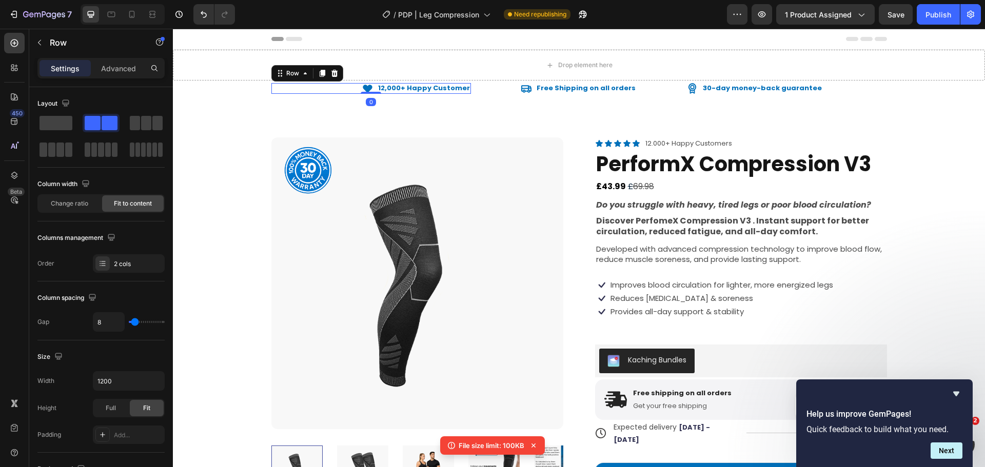
click at [283, 88] on div "Icon 12,000+ Happy Customer Text Block Row 0" at bounding box center [371, 88] width 200 height 11
click at [245, 95] on div "Icon 12,000+ Happy Customer Text Block Row 0 Icon Free Shipping on all orders T…" at bounding box center [579, 89] width 812 height 16
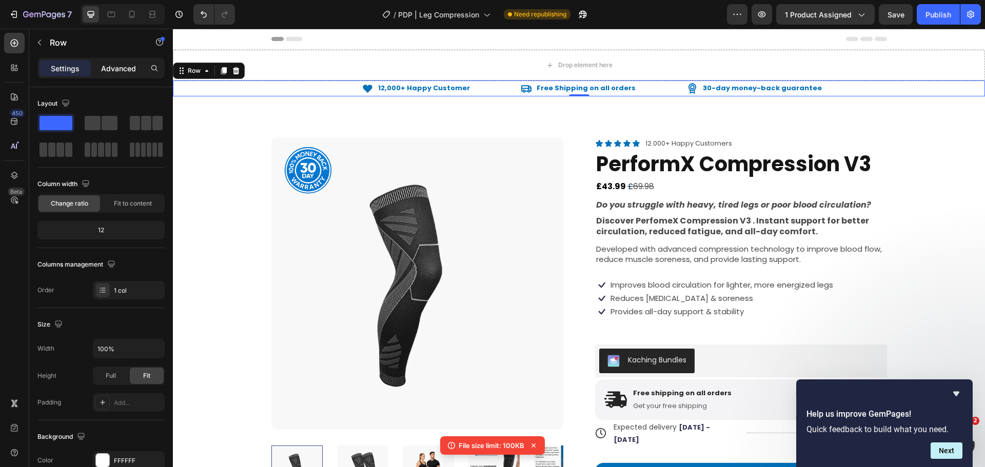
click at [114, 65] on p "Advanced" at bounding box center [118, 68] width 35 height 11
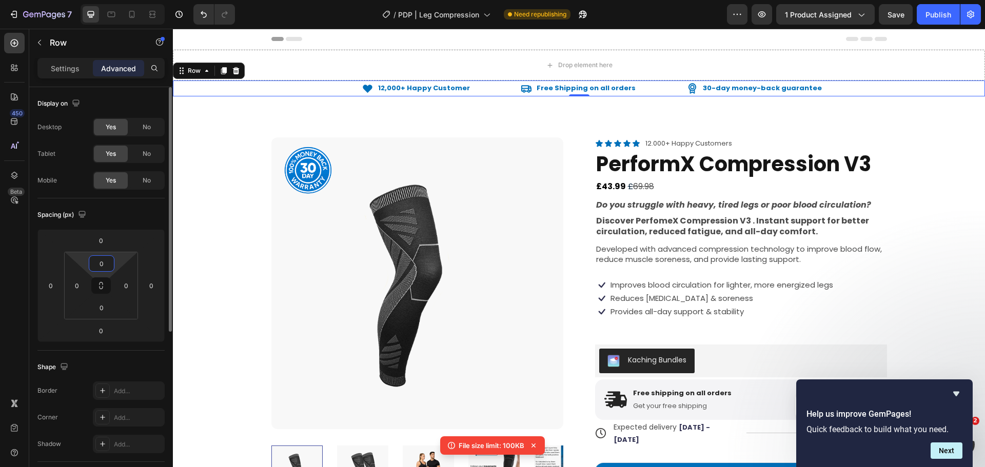
click at [100, 265] on input "0" at bounding box center [101, 263] width 21 height 15
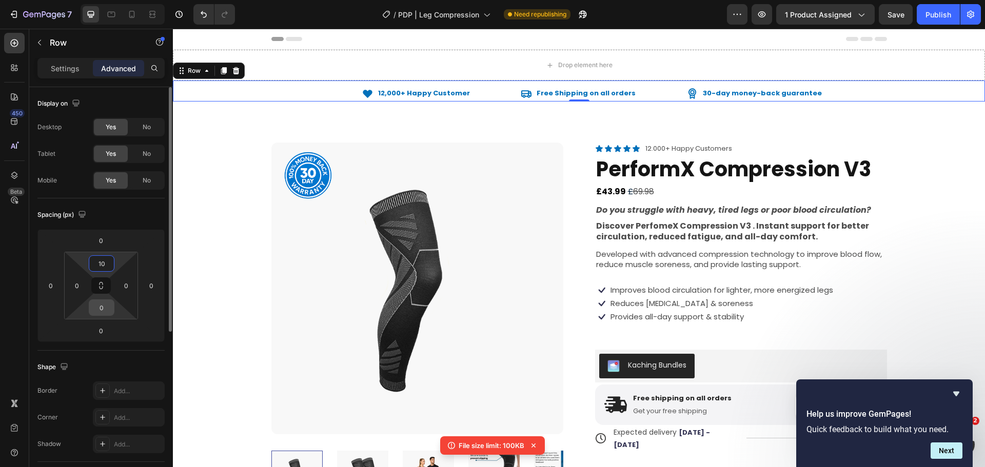
type input "10"
click at [104, 307] on input "0" at bounding box center [101, 307] width 21 height 15
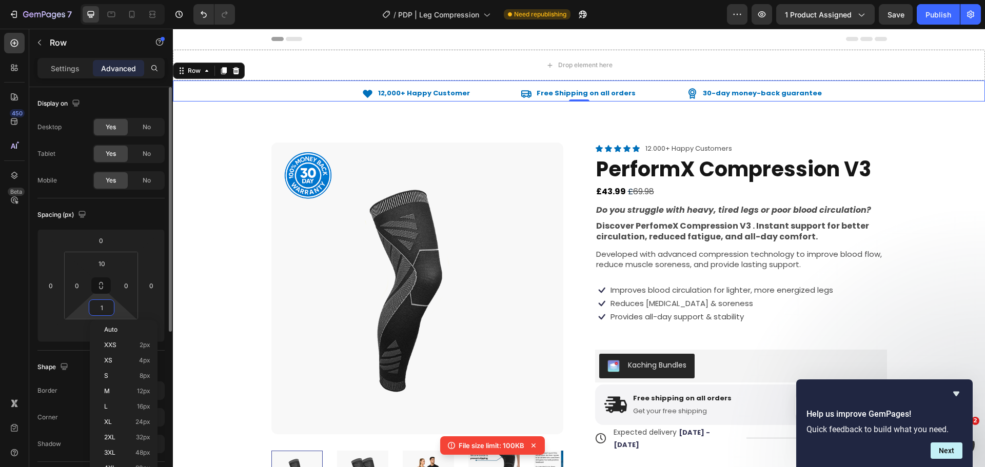
type input "10"
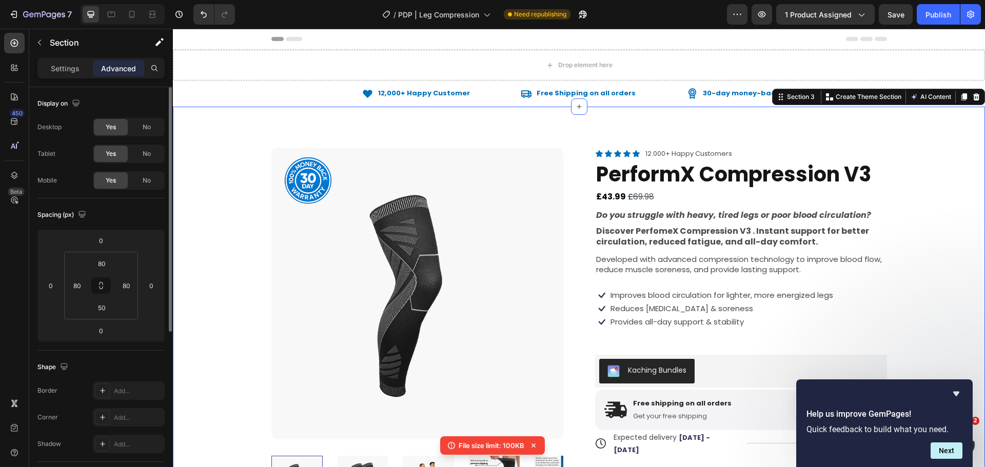
click at [225, 71] on div "Drop element here" at bounding box center [579, 65] width 812 height 31
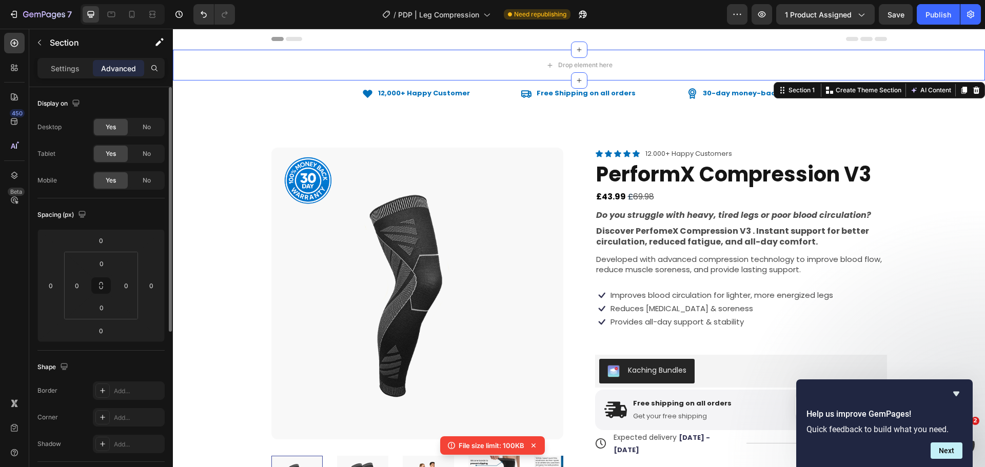
click at [972, 89] on icon at bounding box center [976, 90] width 8 height 8
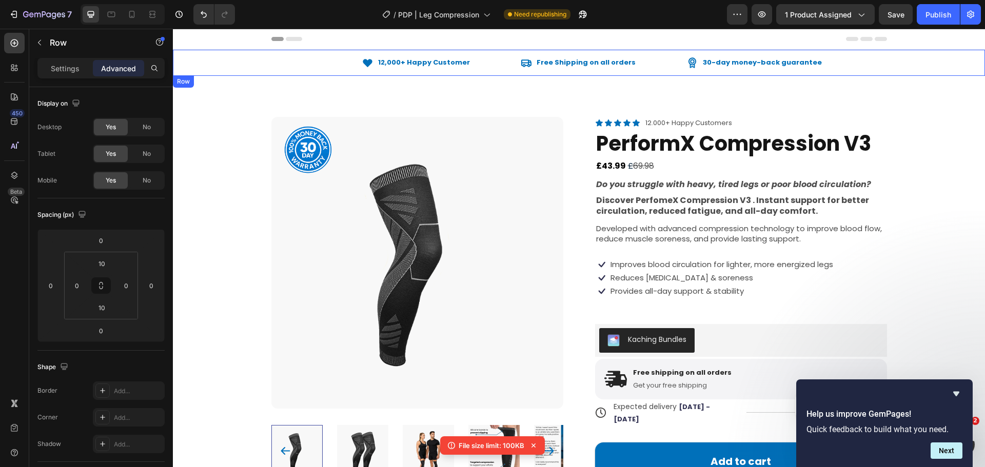
click at [253, 68] on div "Icon 12,000+ Happy Customer Text Block Row Icon Free Shipping on all orders Tex…" at bounding box center [579, 63] width 812 height 16
click at [11, 173] on icon at bounding box center [14, 175] width 10 height 10
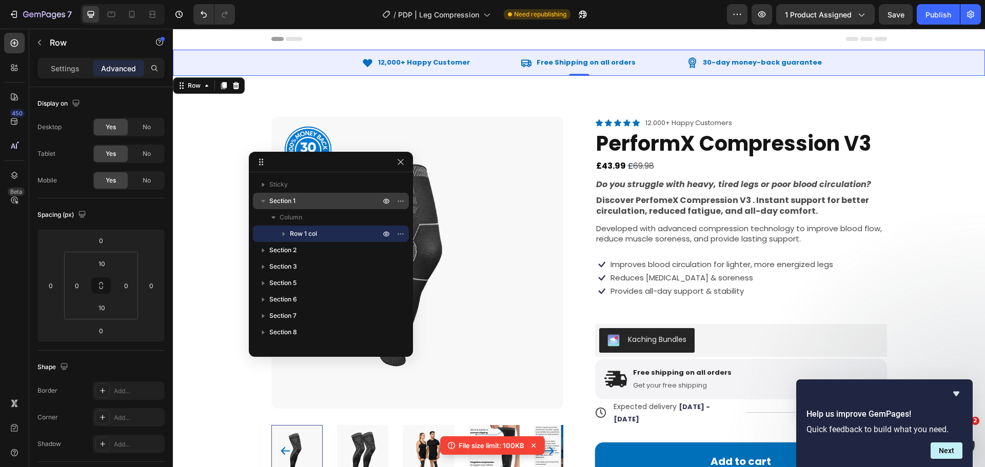
click at [311, 196] on p "Section 1" at bounding box center [325, 201] width 113 height 10
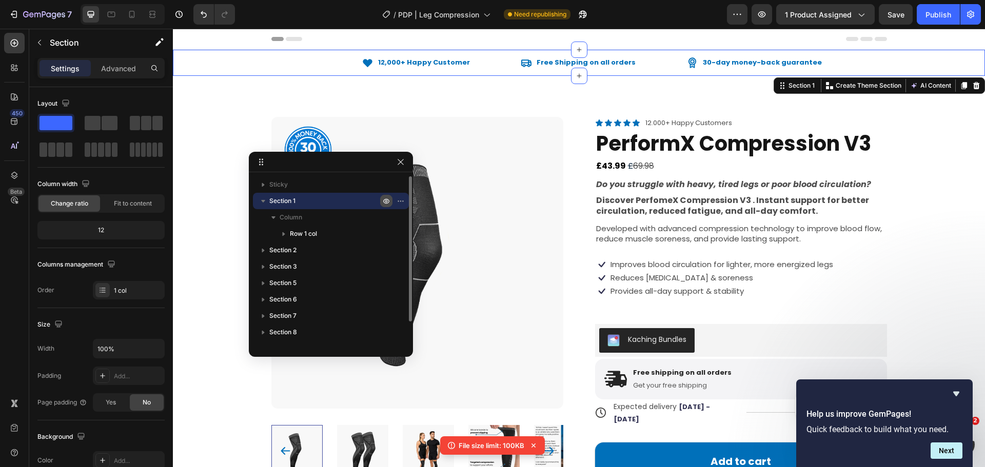
click at [383, 202] on icon "button" at bounding box center [386, 201] width 8 height 8
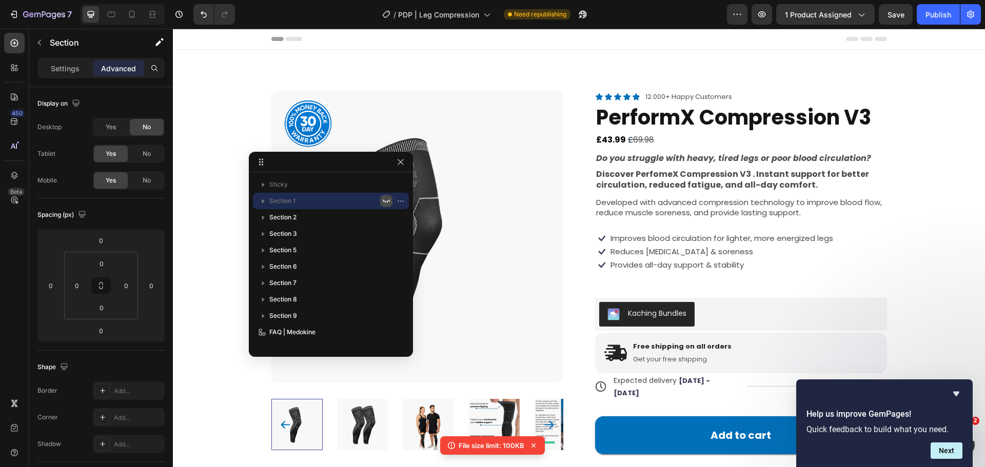
click at [384, 203] on icon "button" at bounding box center [386, 201] width 8 height 8
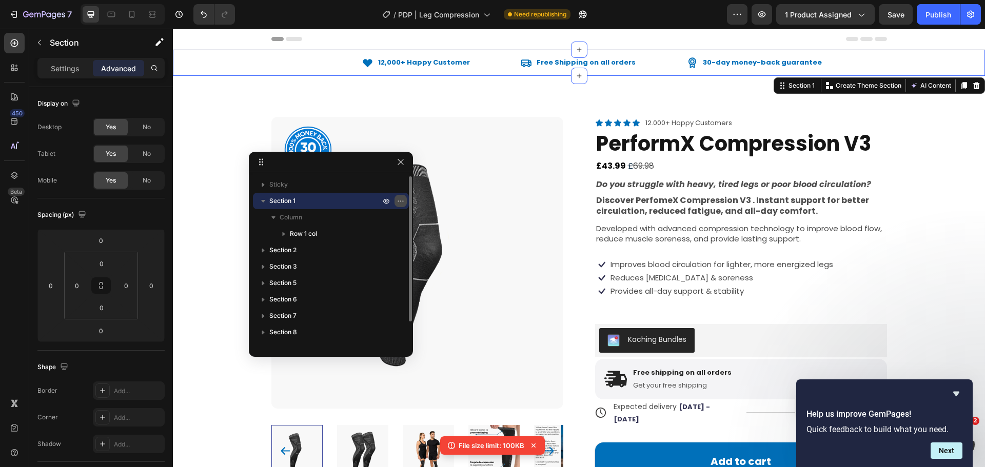
click at [400, 202] on icon "button" at bounding box center [401, 201] width 8 height 8
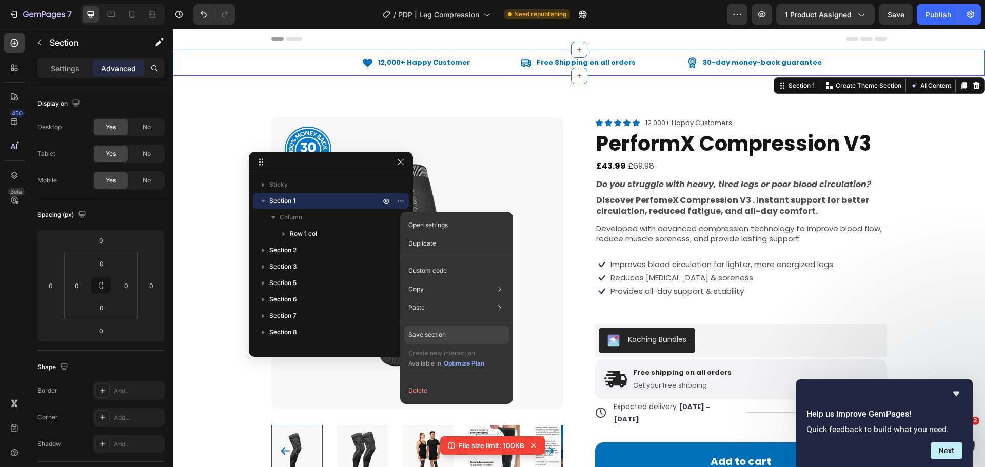
click at [434, 336] on p "Save section" at bounding box center [426, 334] width 37 height 9
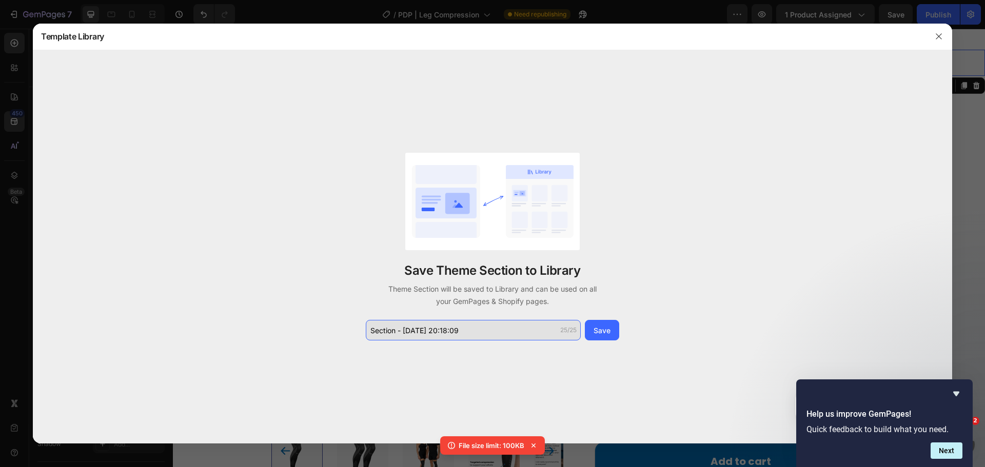
click at [459, 328] on input "Section - [DATE] 20:18:09" at bounding box center [473, 330] width 215 height 21
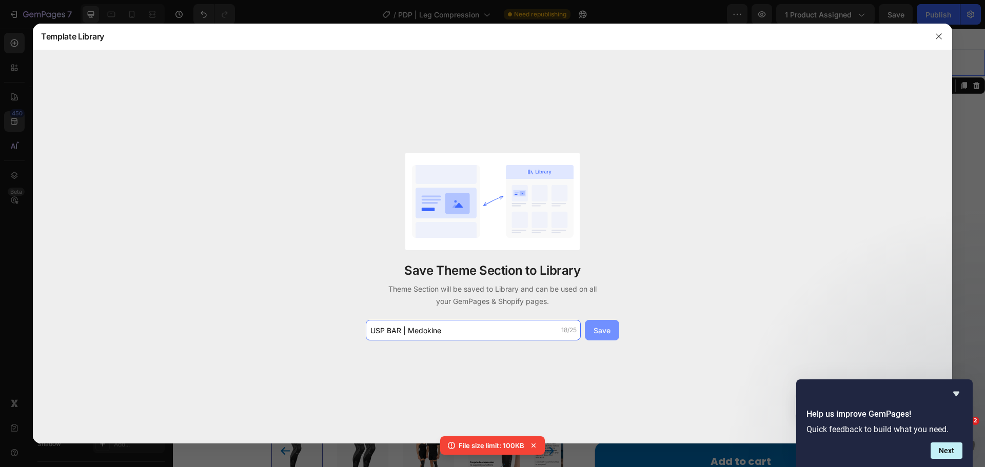
type input "USP BAR | Medokine"
click at [601, 323] on button "Save" at bounding box center [602, 330] width 34 height 21
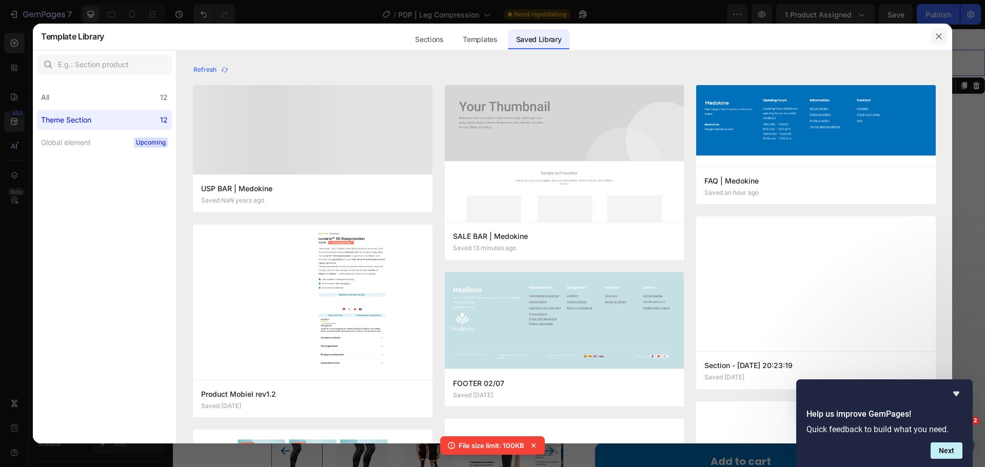
click at [938, 40] on icon "button" at bounding box center [939, 36] width 8 height 8
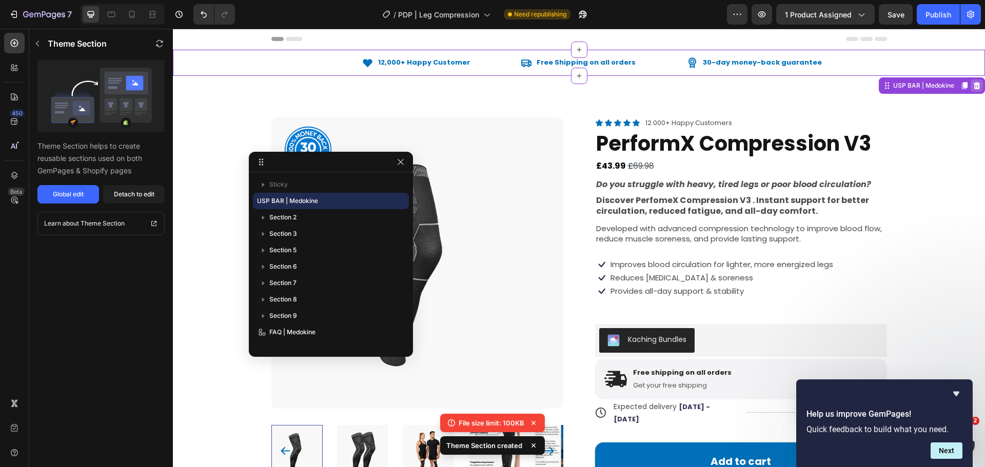
click at [973, 88] on icon at bounding box center [977, 86] width 8 height 8
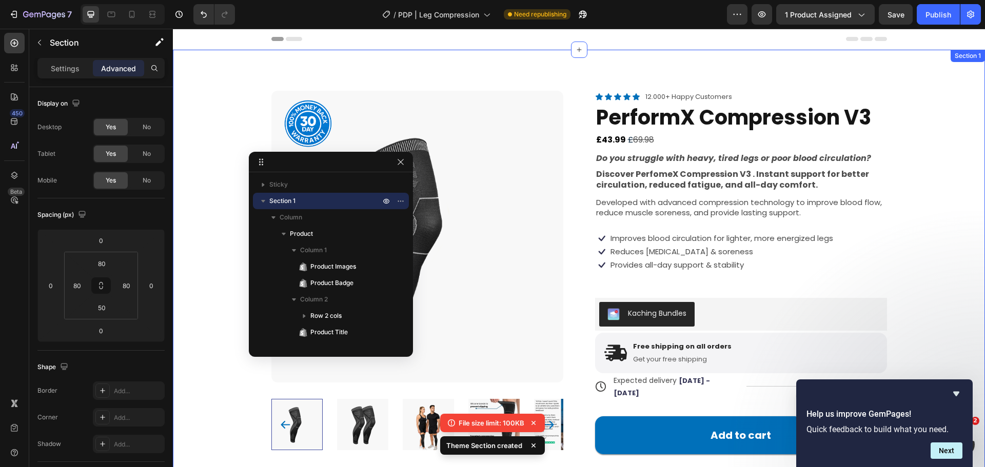
click at [939, 86] on div "Product Images Product Badge Icon Icon Icon Icon Icon Icon List 12.000+ Happy C…" at bounding box center [579, 414] width 812 height 728
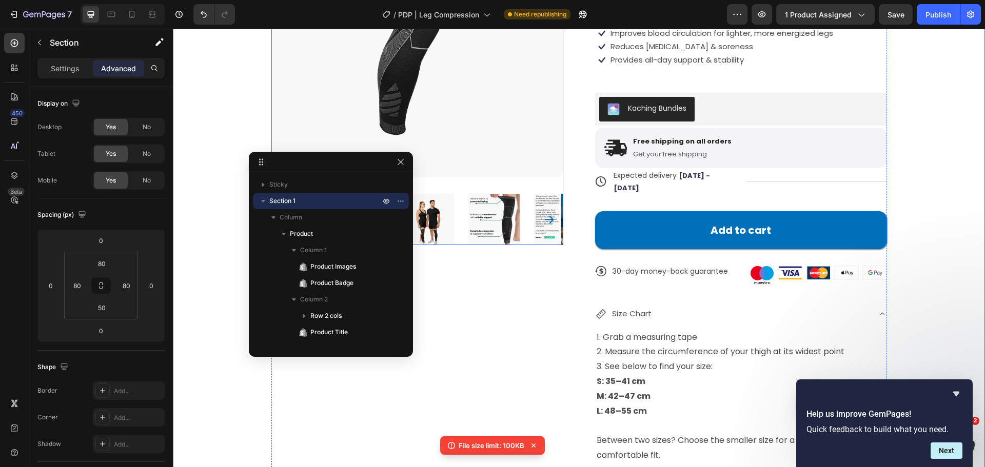
scroll to position [103, 0]
